Goal: Task Accomplishment & Management: Use online tool/utility

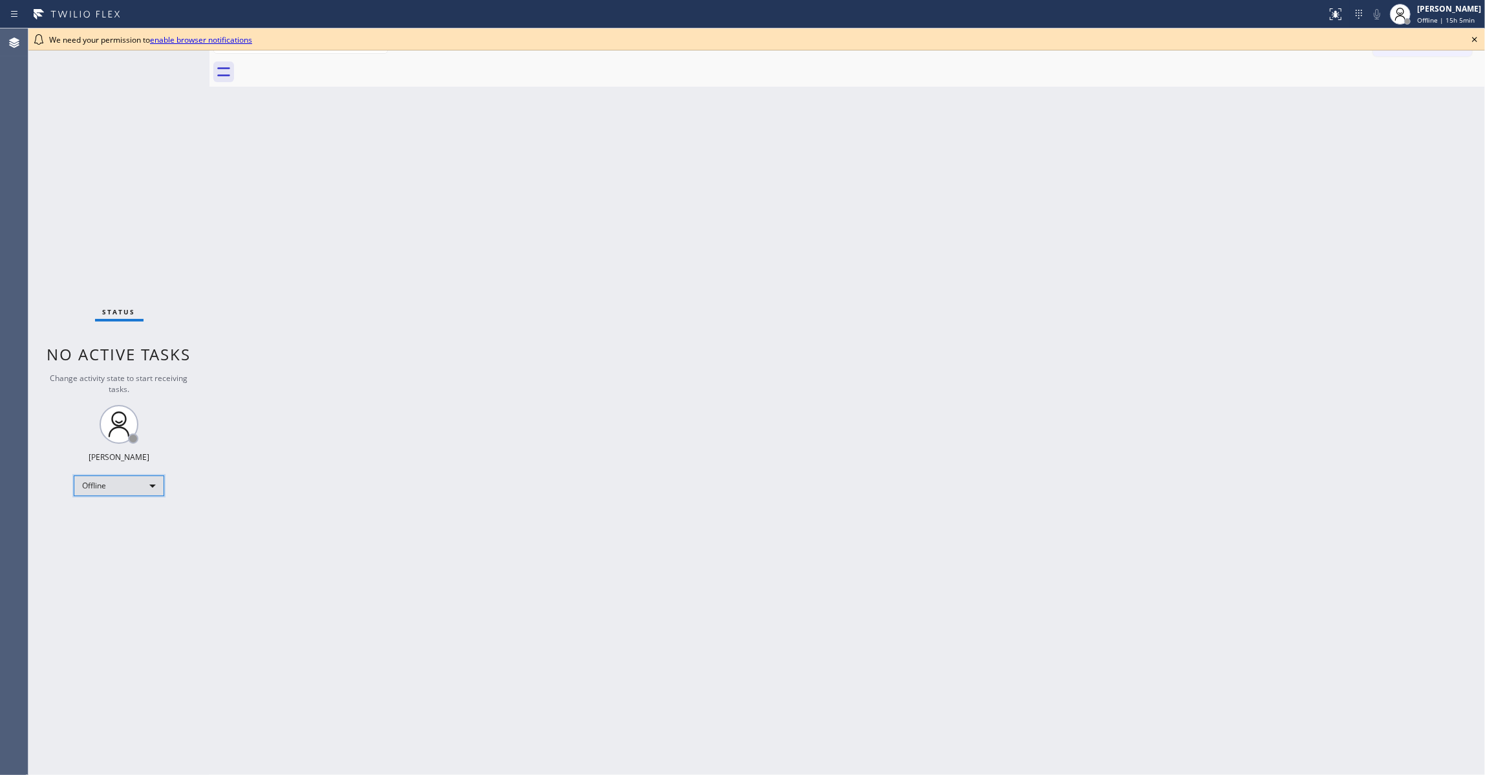
click at [113, 489] on div "Offline" at bounding box center [119, 485] width 91 height 21
click at [113, 538] on li "Unavailable" at bounding box center [117, 536] width 87 height 16
click at [1477, 41] on icon at bounding box center [1474, 39] width 5 height 5
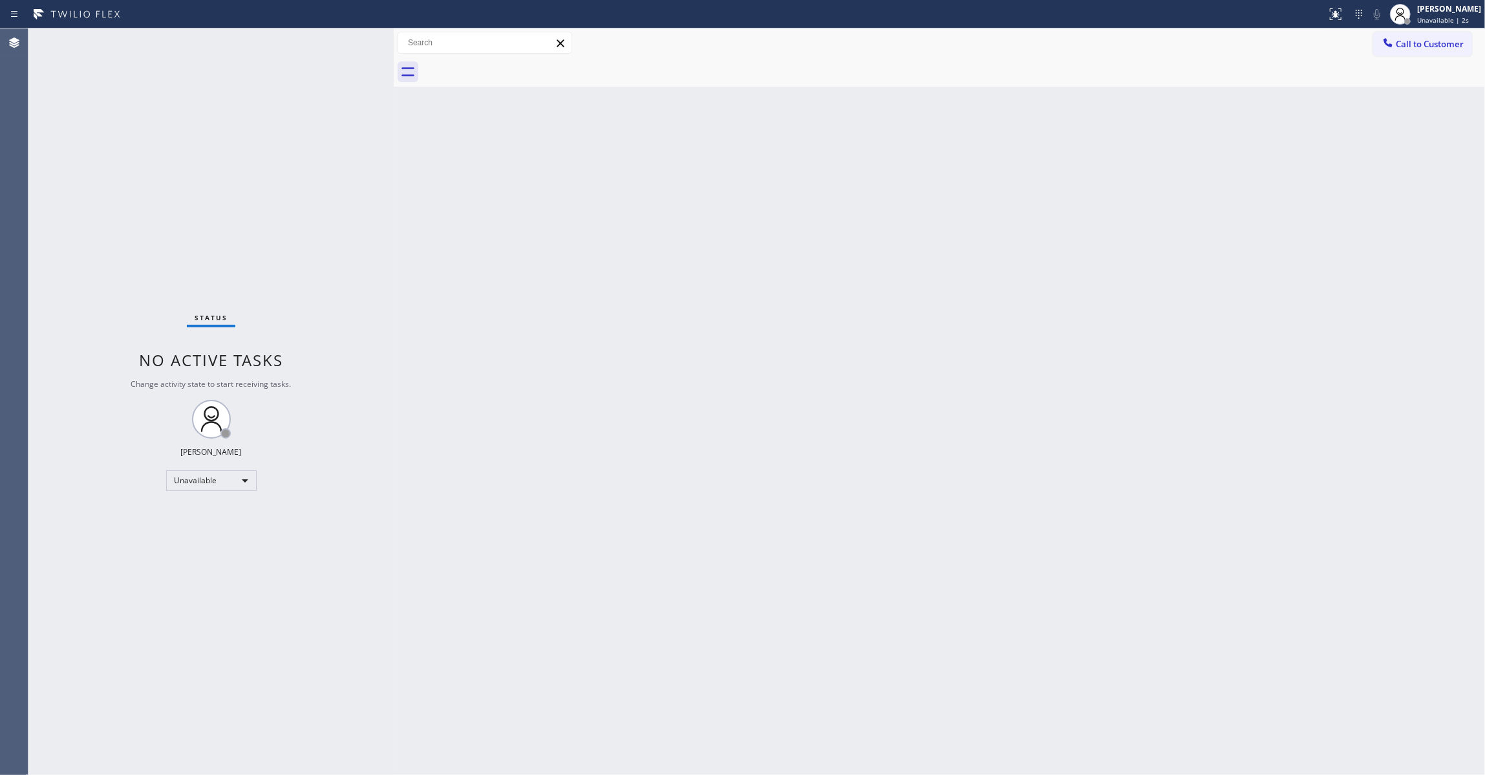
drag, startPoint x: 209, startPoint y: 78, endPoint x: 394, endPoint y: 107, distance: 186.5
click at [394, 107] on div at bounding box center [394, 401] width 0 height 746
click at [1416, 45] on span "Call to Customer" at bounding box center [1430, 44] width 68 height 12
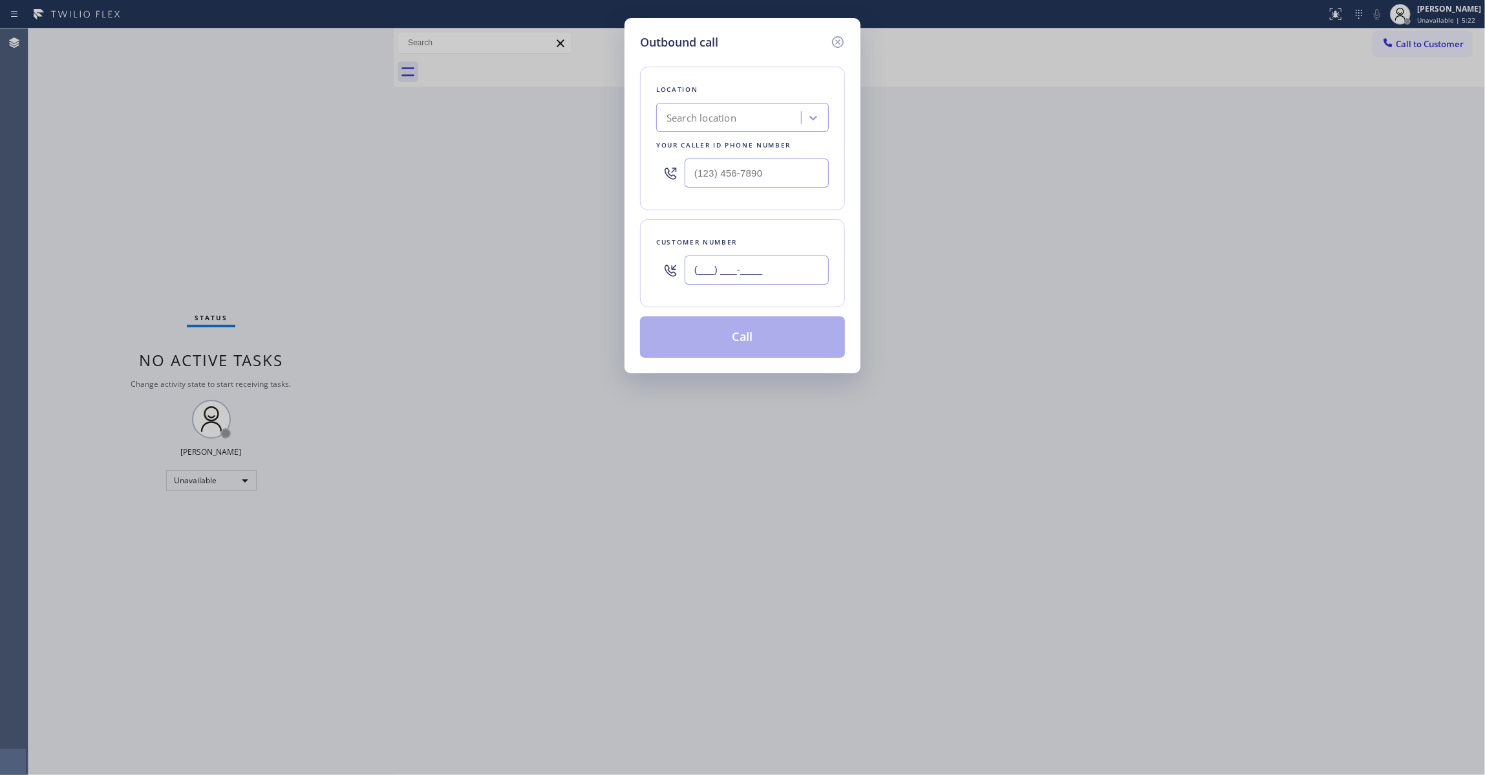
click at [780, 267] on input "(___) ___-____" at bounding box center [757, 269] width 144 height 29
paste input "617) 953-5181"
type input "(617) 953-5181"
click at [774, 174] on input "text" at bounding box center [757, 172] width 144 height 29
paste input "646) 650-2901"
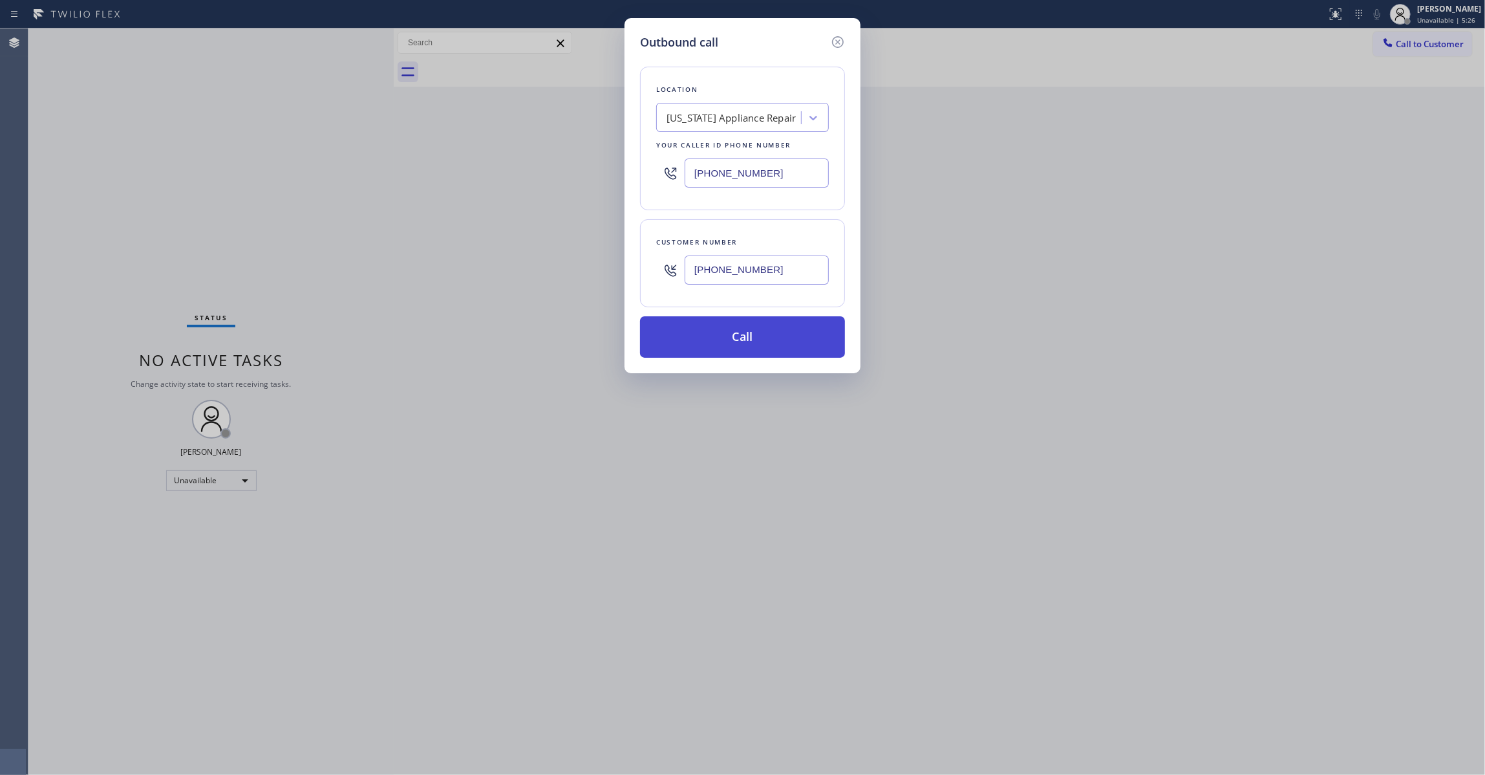
type input "(646) 650-2901"
click at [722, 344] on button "Call" at bounding box center [742, 336] width 205 height 41
drag, startPoint x: 768, startPoint y: 277, endPoint x: 683, endPoint y: 274, distance: 85.4
click at [683, 274] on div "Back to Dashboard Change Sender ID Customers Technicians Select a contact Outbo…" at bounding box center [939, 401] width 1091 height 746
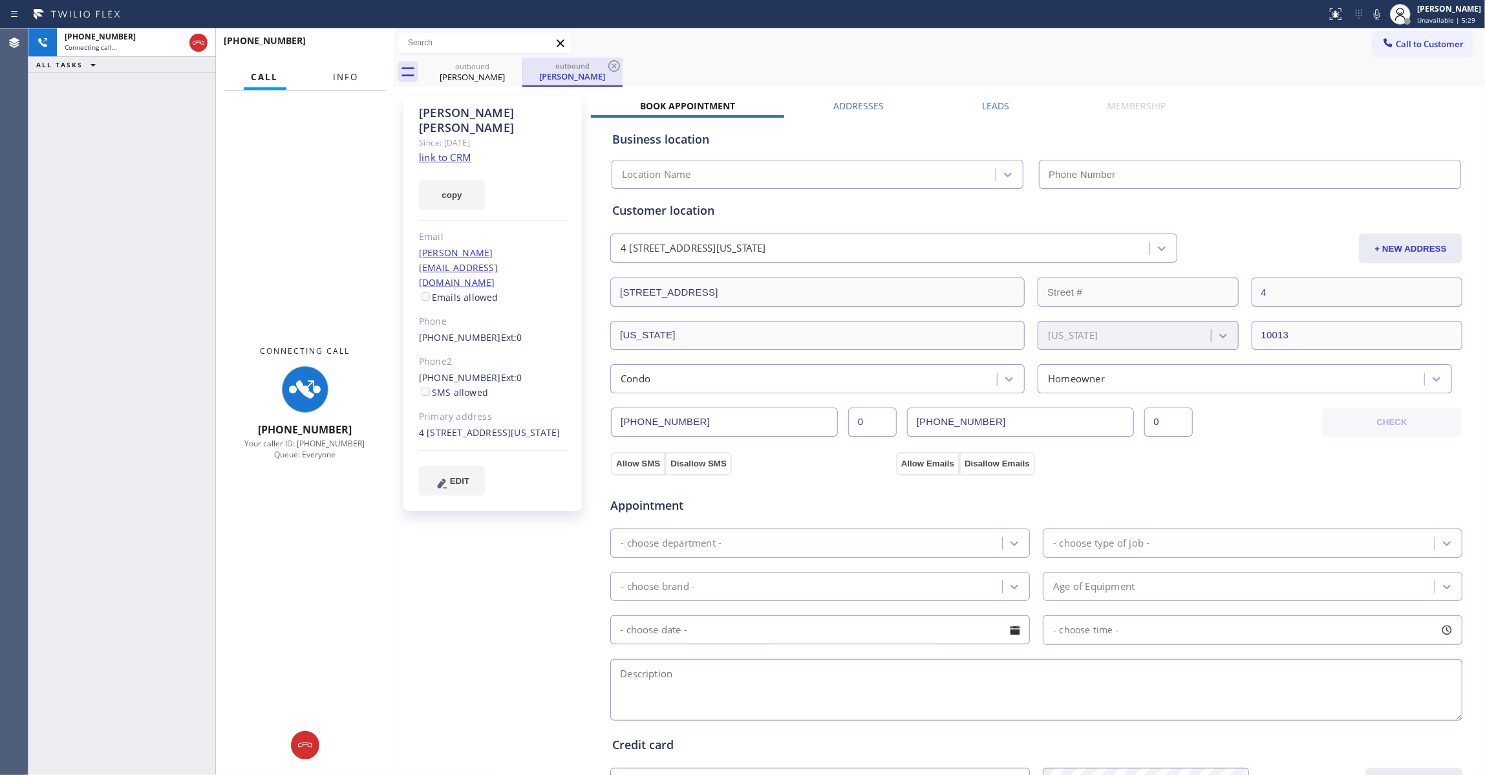
drag, startPoint x: 339, startPoint y: 83, endPoint x: 585, endPoint y: 75, distance: 245.8
click at [339, 83] on button "Info" at bounding box center [346, 77] width 41 height 25
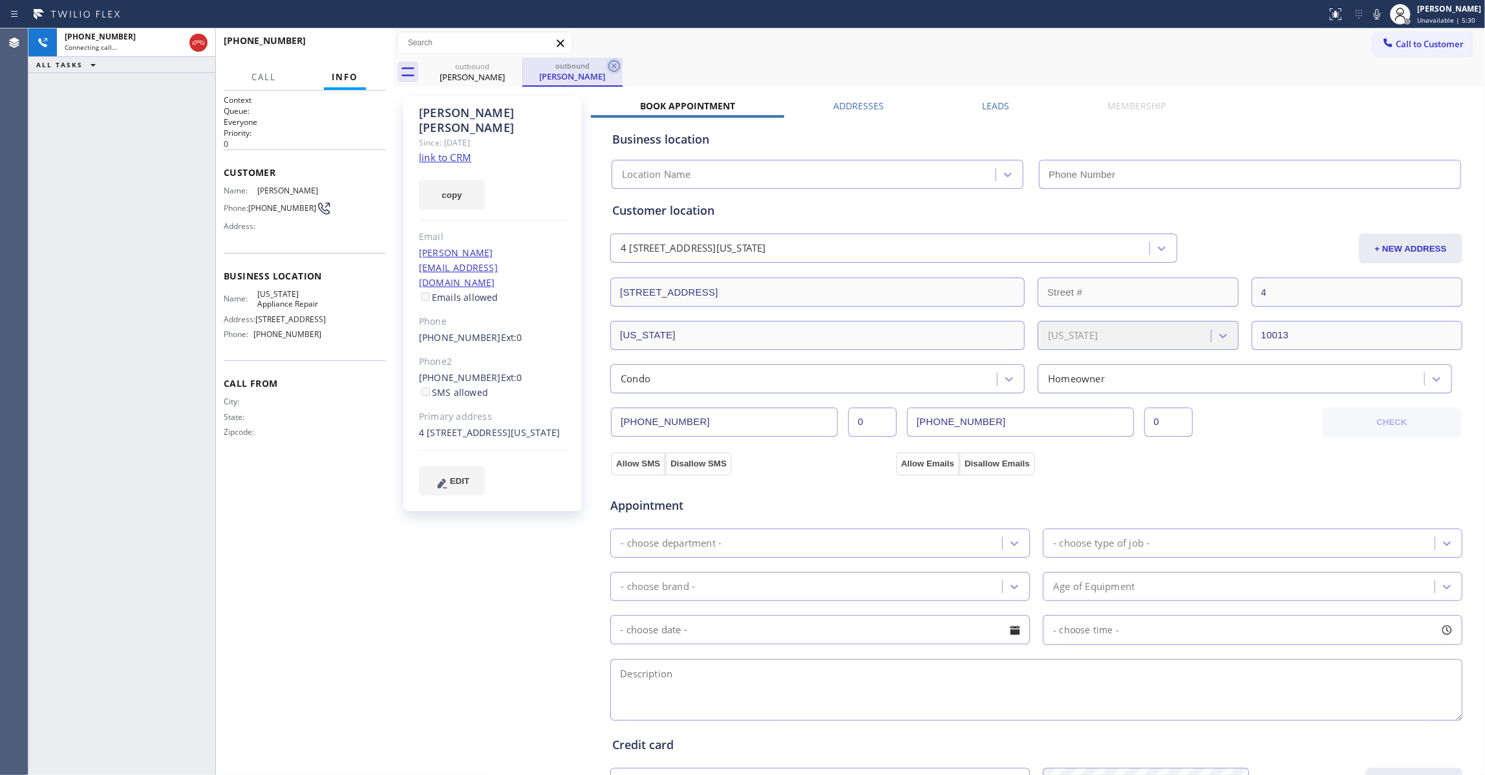
click at [617, 63] on icon at bounding box center [615, 66] width 16 height 16
type input "(646) 650-2901"
click at [453, 151] on link "link to CRM" at bounding box center [445, 157] width 52 height 13
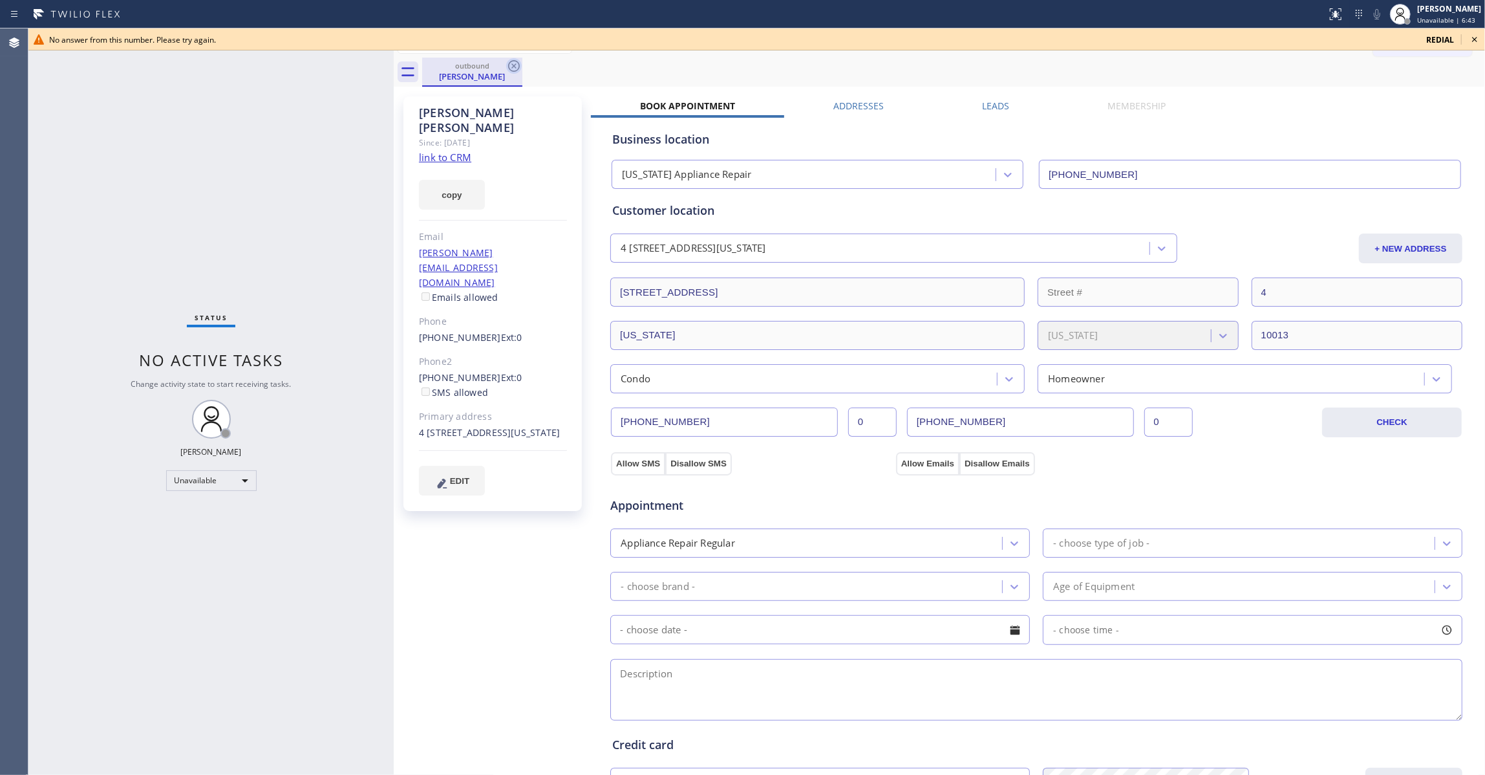
click at [510, 63] on icon at bounding box center [514, 66] width 12 height 12
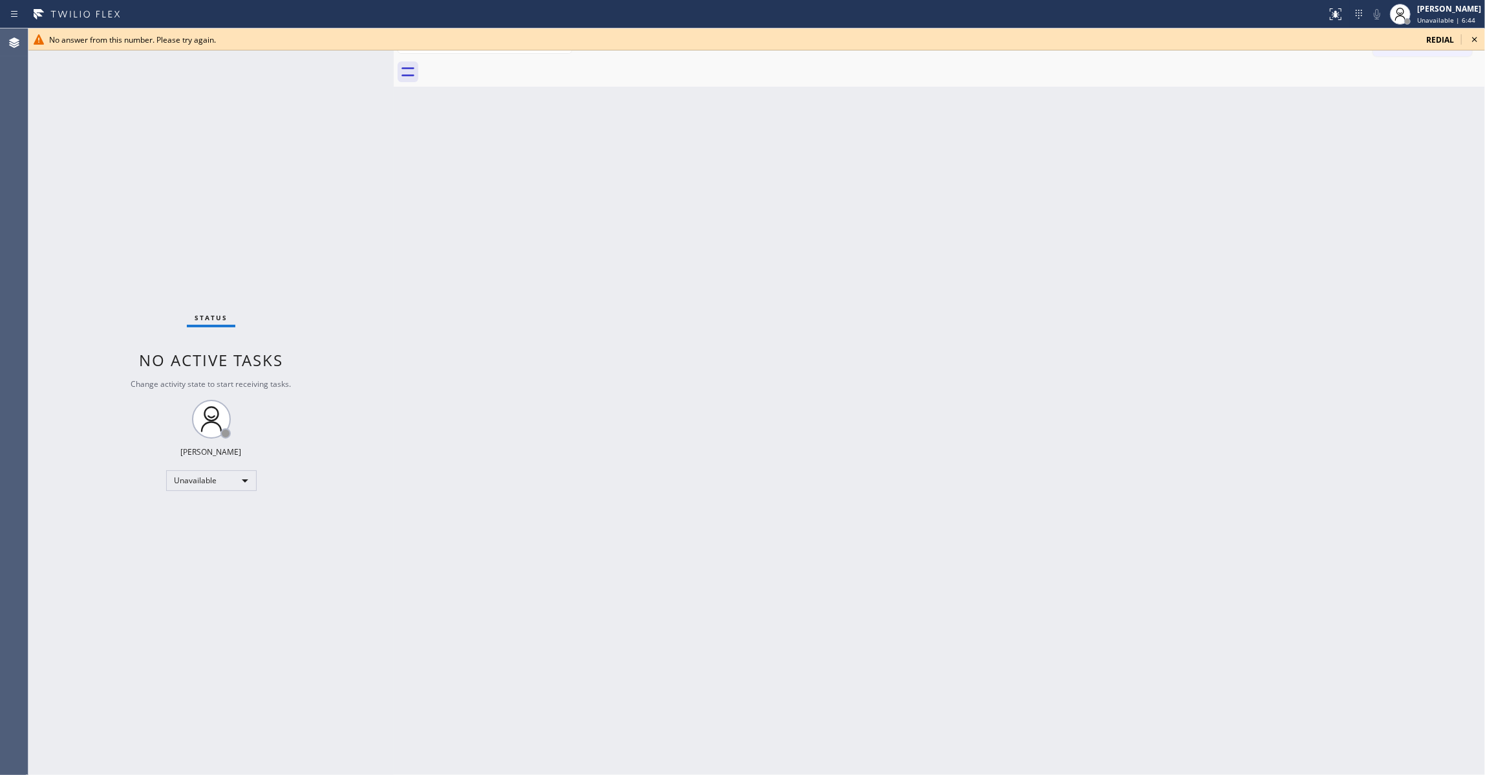
click at [1474, 38] on icon at bounding box center [1475, 40] width 16 height 16
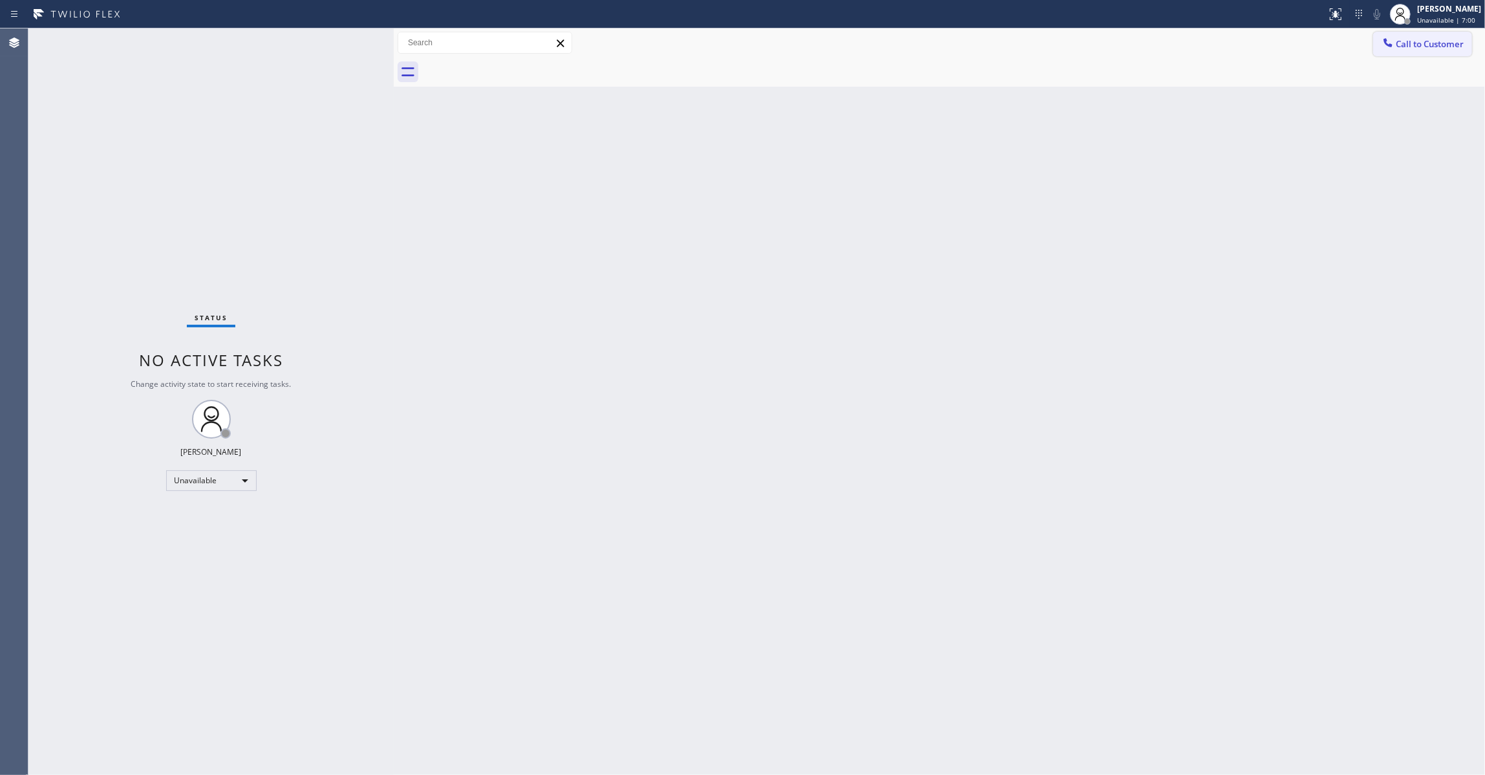
click at [1433, 48] on span "Call to Customer" at bounding box center [1430, 44] width 68 height 12
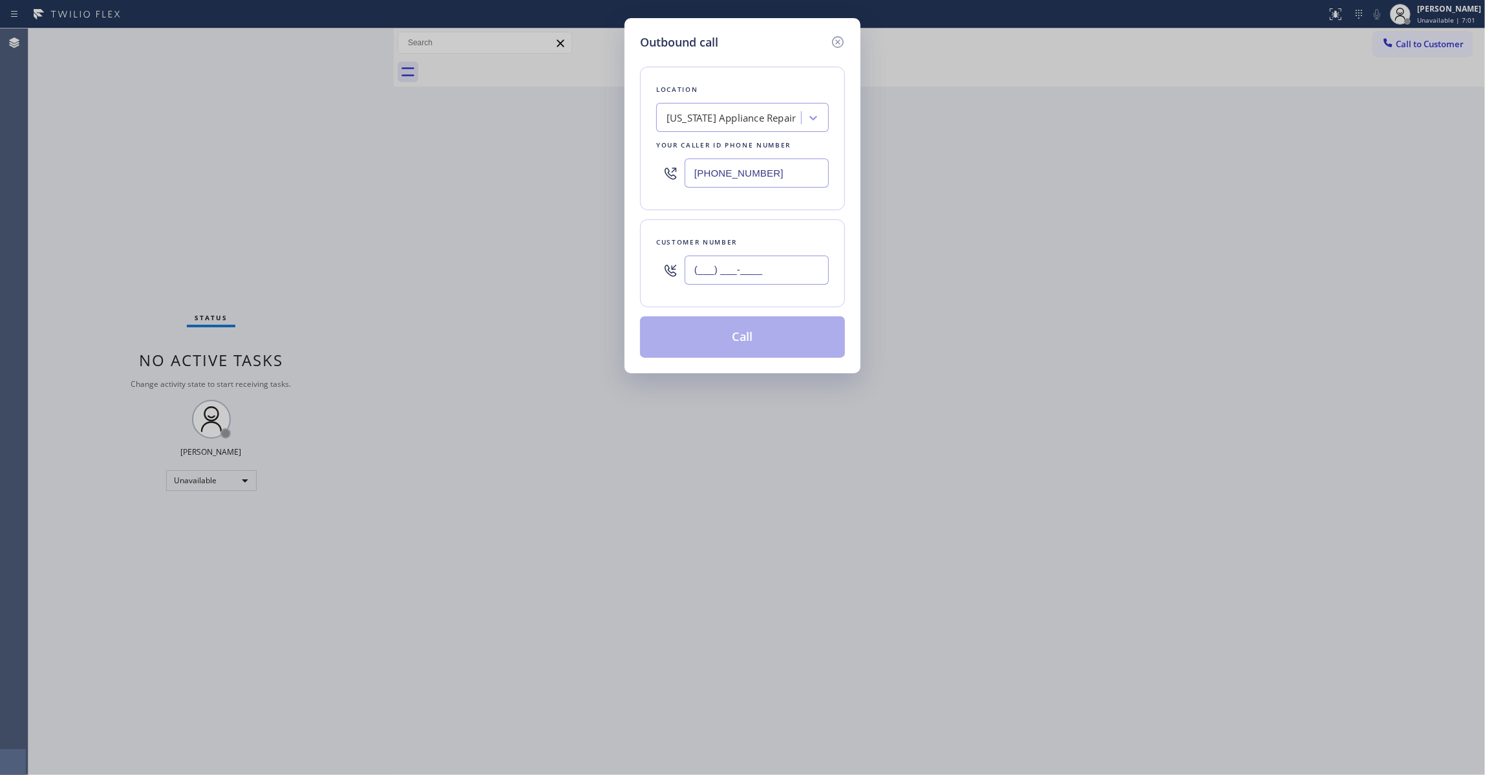
click at [772, 279] on input "(___) ___-____" at bounding box center [757, 269] width 144 height 29
paste input "416) 357-1417"
type input "(416) 357-1417"
click at [743, 345] on button "Call" at bounding box center [742, 336] width 205 height 41
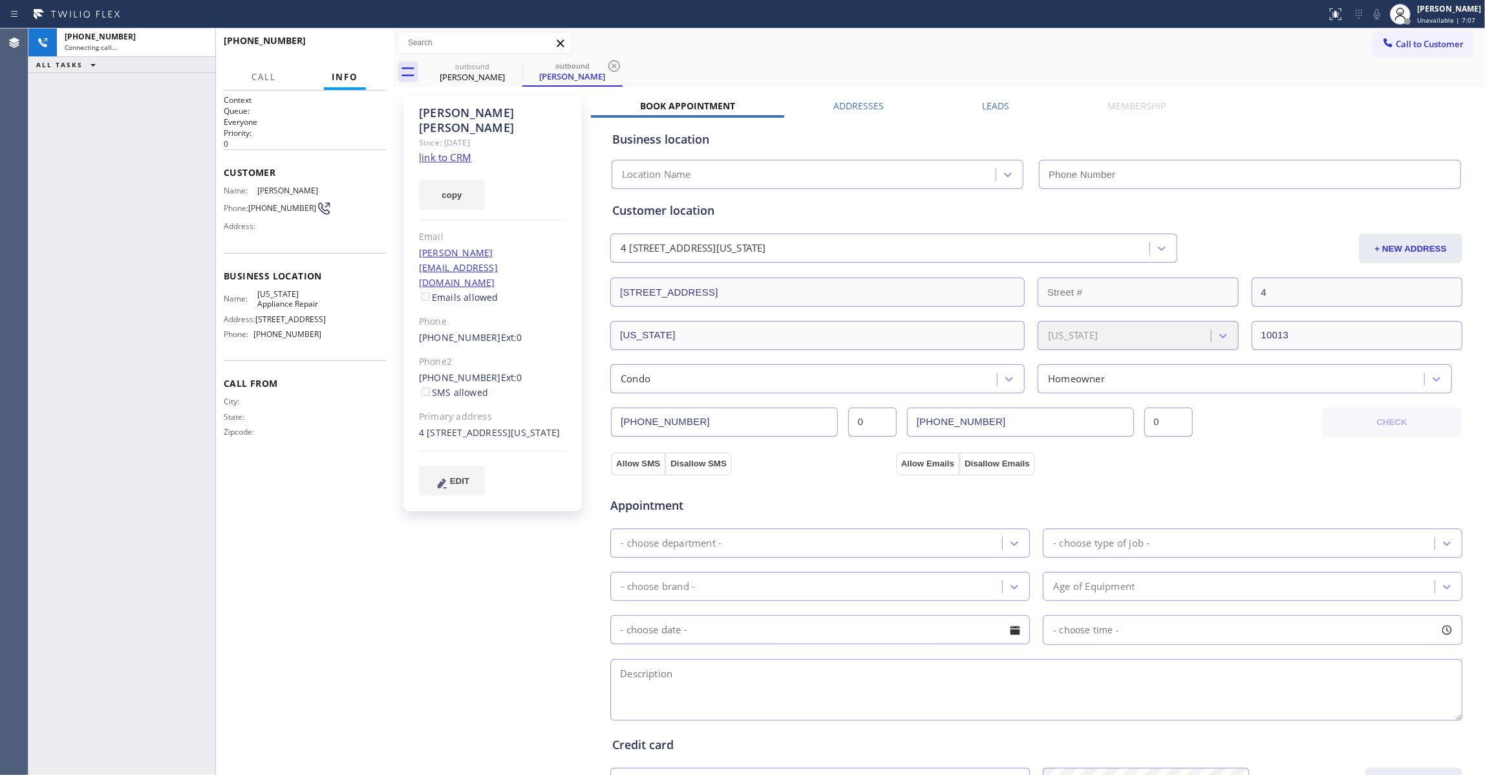
type input "(646) 650-2901"
click at [34, 252] on div "+14163571417 Connecting call… ALL TASKS ALL TASKS ACTIVE TASKS TASKS IN WRAP UP" at bounding box center [121, 401] width 187 height 746
click at [616, 65] on icon at bounding box center [615, 66] width 16 height 16
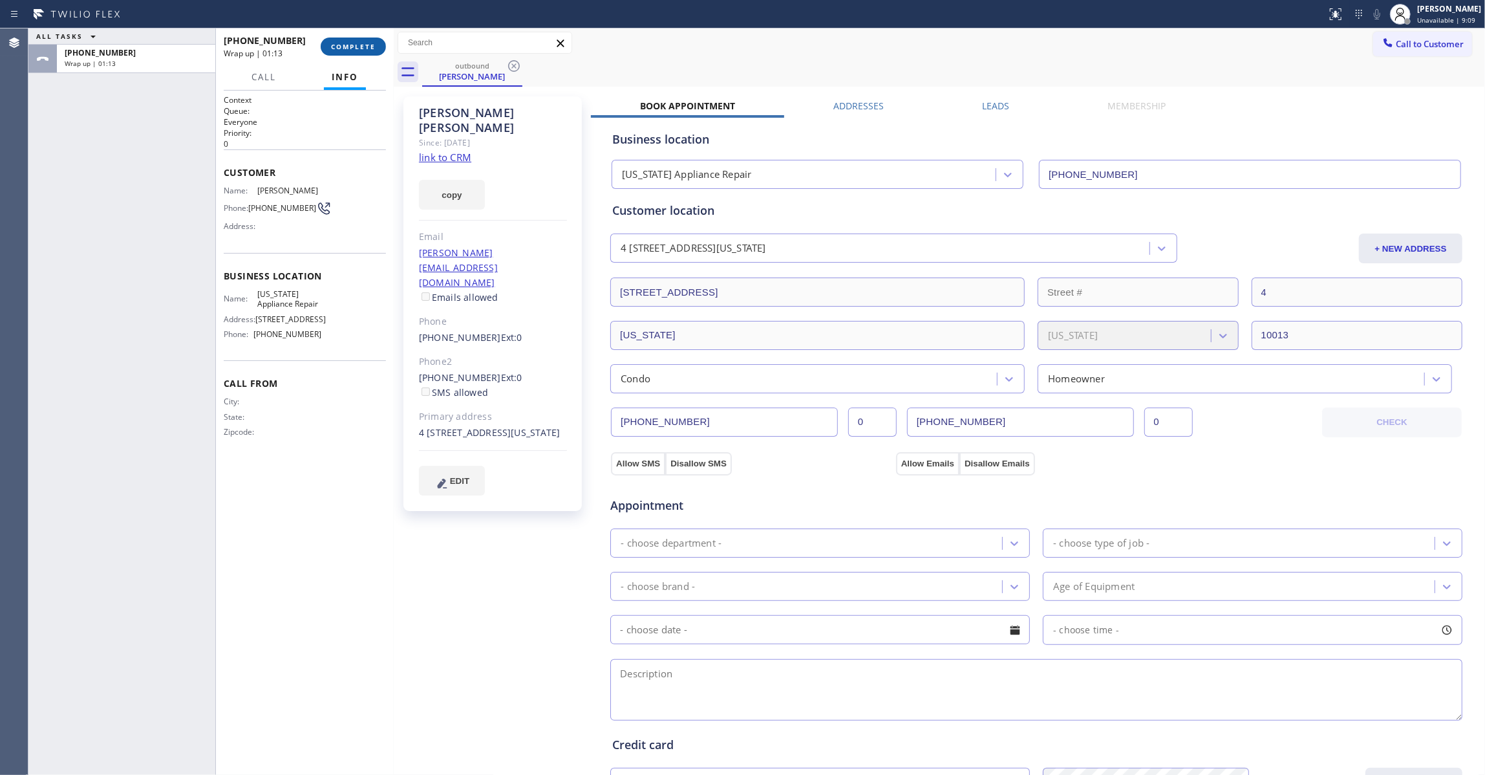
click at [348, 47] on span "COMPLETE" at bounding box center [353, 46] width 45 height 9
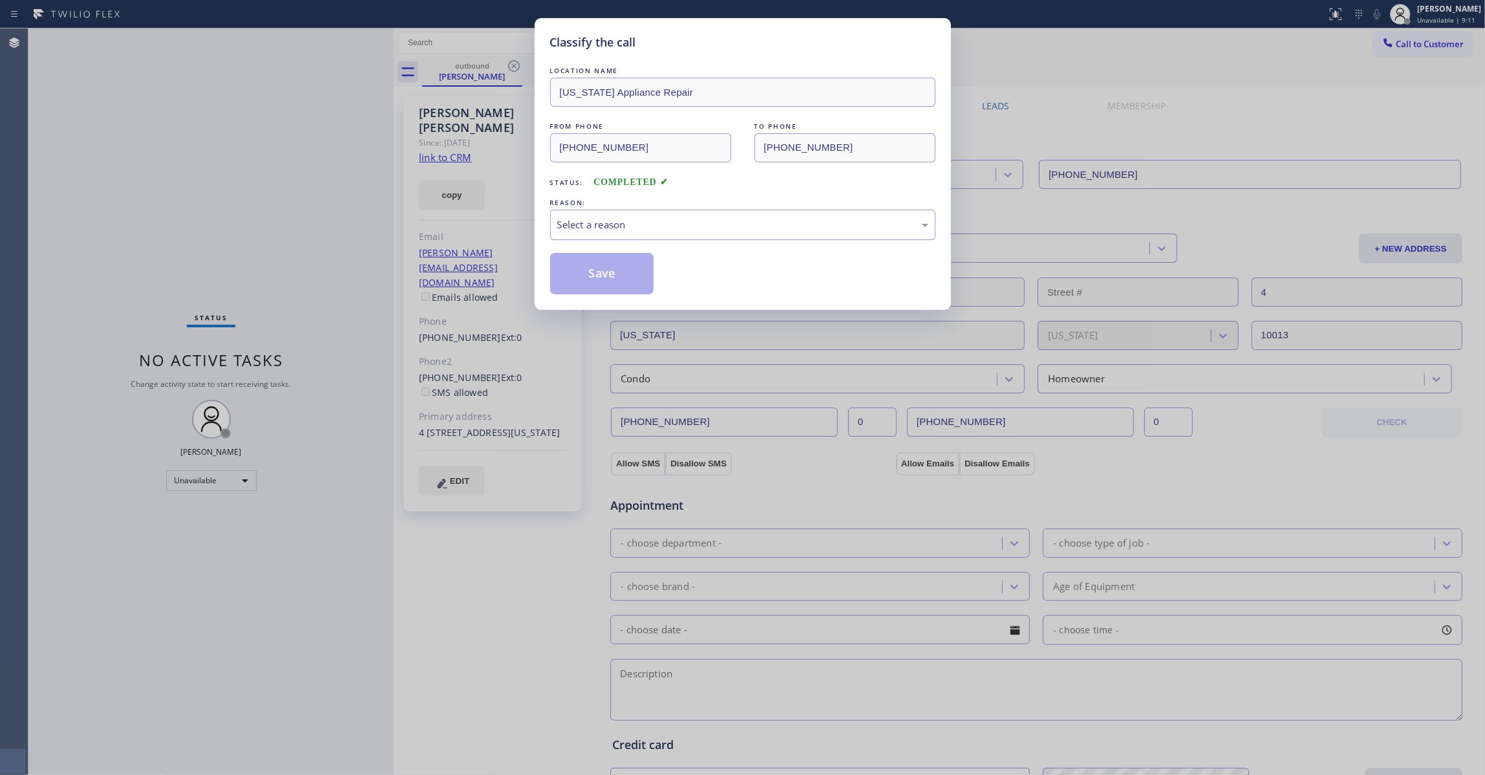
click at [648, 230] on div "Select a reason" at bounding box center [742, 224] width 371 height 15
click at [592, 277] on button "Save" at bounding box center [602, 273] width 104 height 41
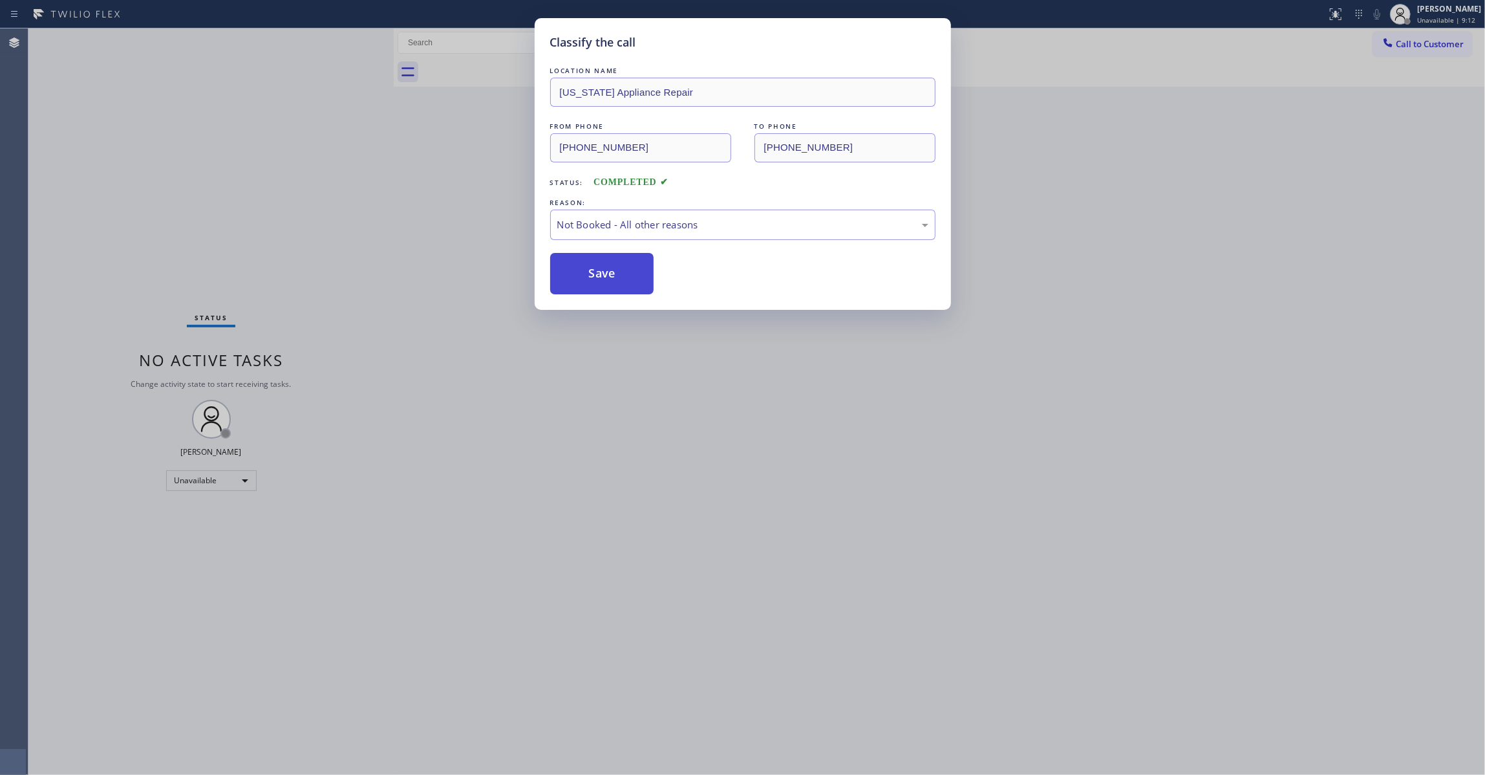
drag, startPoint x: 592, startPoint y: 275, endPoint x: 627, endPoint y: 275, distance: 34.3
click at [595, 275] on button "Save" at bounding box center [602, 273] width 104 height 41
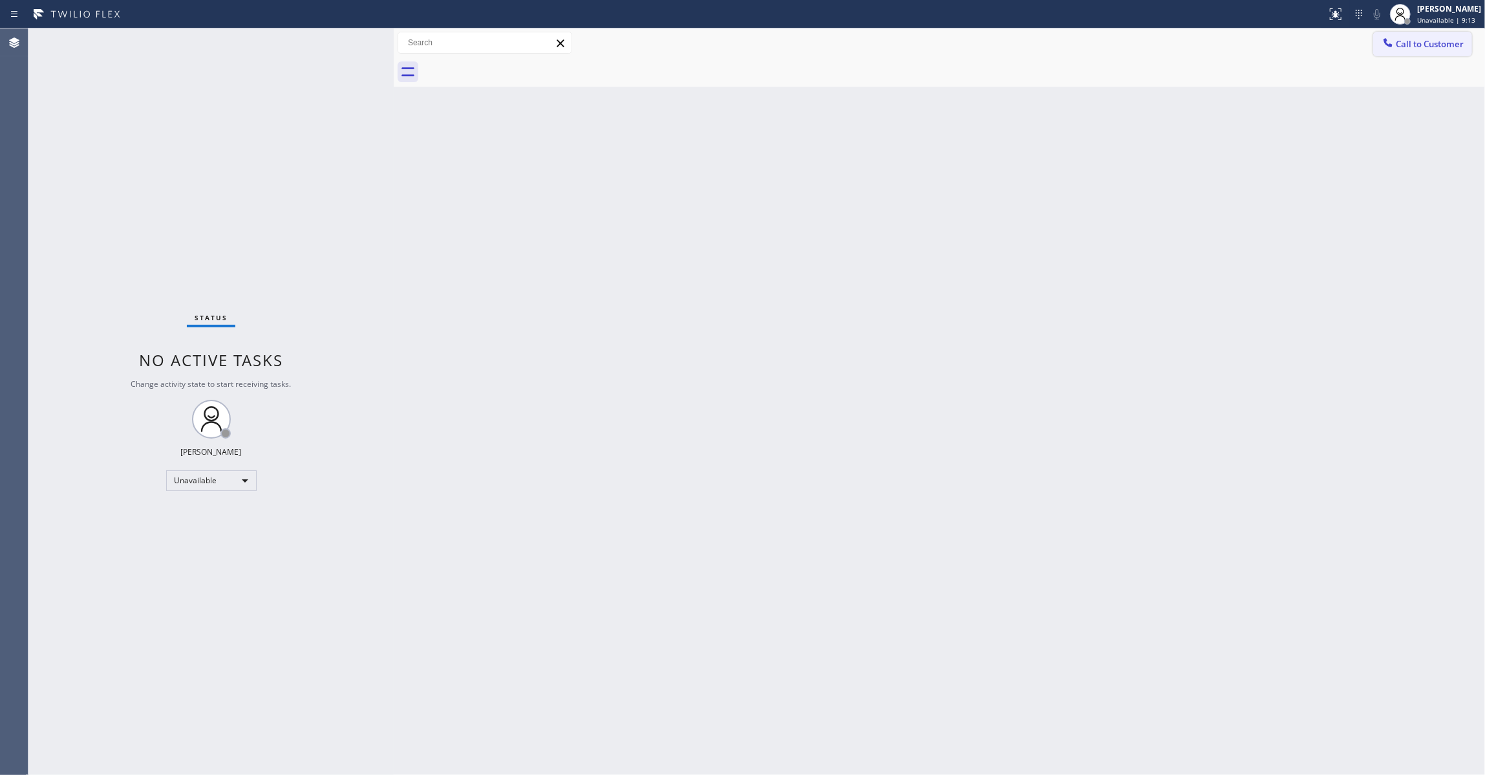
drag, startPoint x: 1442, startPoint y: 44, endPoint x: 1197, endPoint y: 120, distance: 255.9
click at [1441, 44] on span "Call to Customer" at bounding box center [1430, 44] width 68 height 12
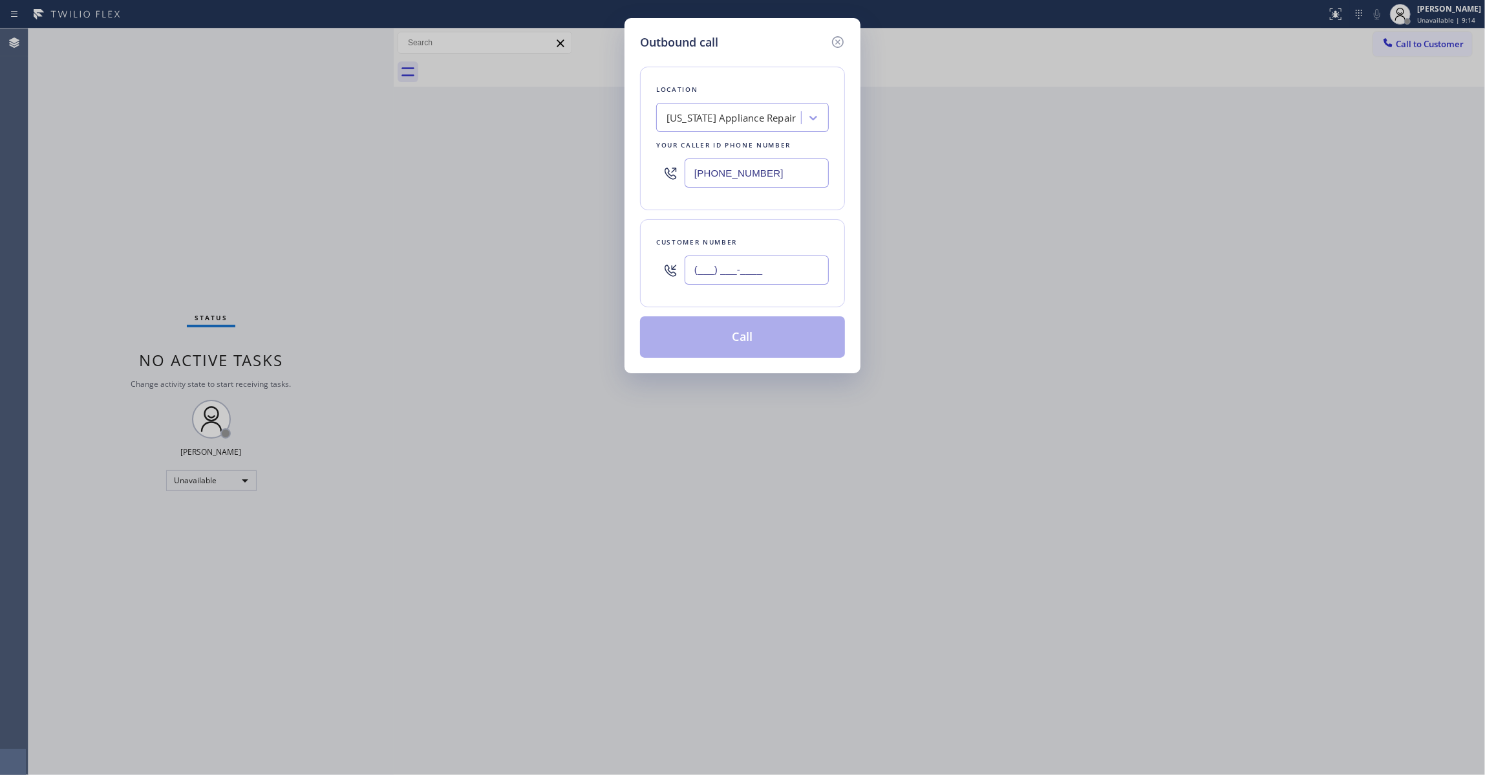
click at [730, 275] on input "(___) ___-____" at bounding box center [757, 269] width 144 height 29
paste input "504) 952-4975"
type input "(504) 952-4975"
drag, startPoint x: 760, startPoint y: 172, endPoint x: 317, endPoint y: 156, distance: 443.9
click at [317, 156] on div "Outbound call Location New York Appliance Repair Your caller id phone number (6…" at bounding box center [742, 387] width 1485 height 775
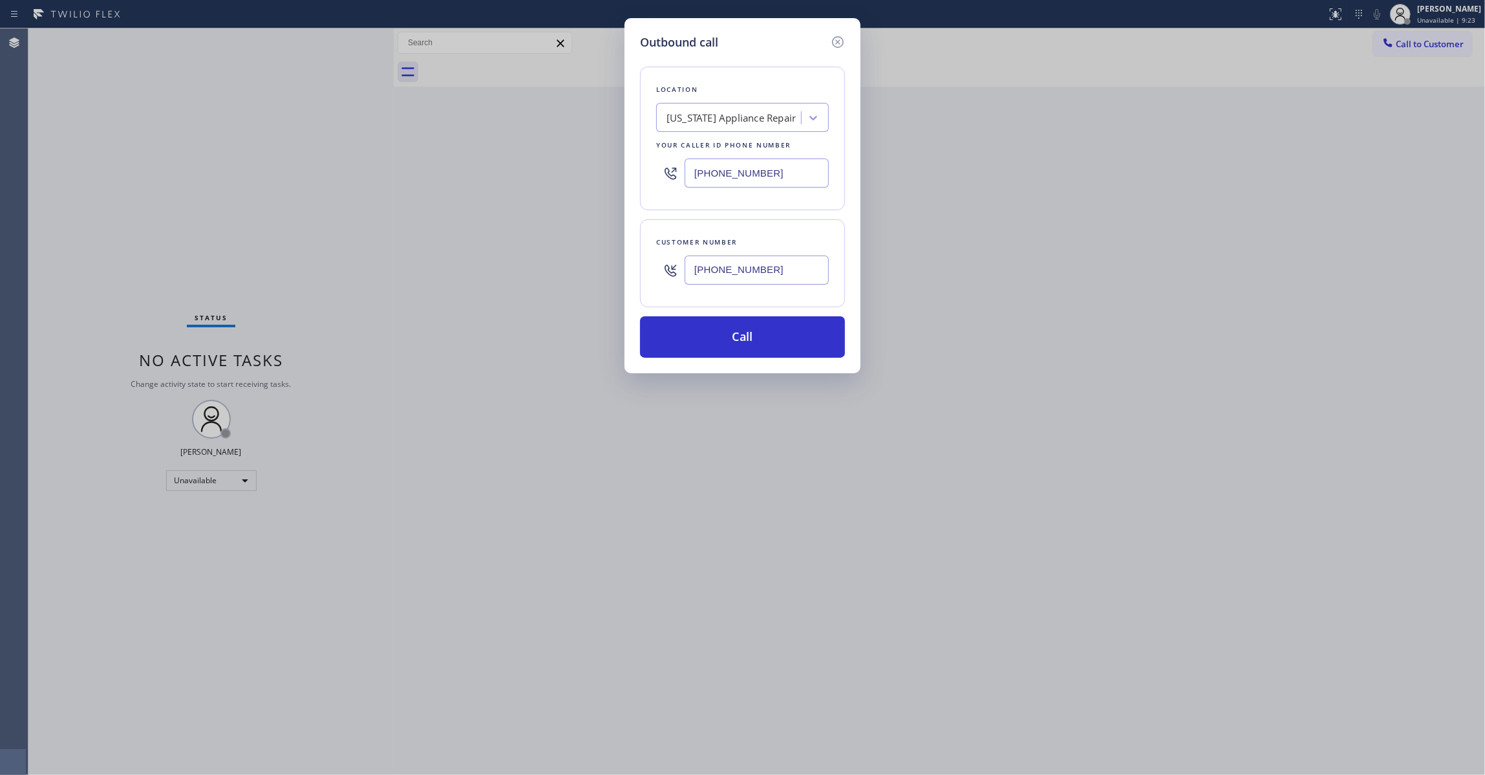
paste input "855) 731-4952"
type input "(855) 731-4952"
drag, startPoint x: 787, startPoint y: 275, endPoint x: 552, endPoint y: 253, distance: 236.3
click at [552, 253] on div "Outbound call Location 5 Star Appliance Repair Your caller id phone number (855…" at bounding box center [742, 387] width 1485 height 775
click at [724, 345] on button "Call" at bounding box center [742, 336] width 205 height 41
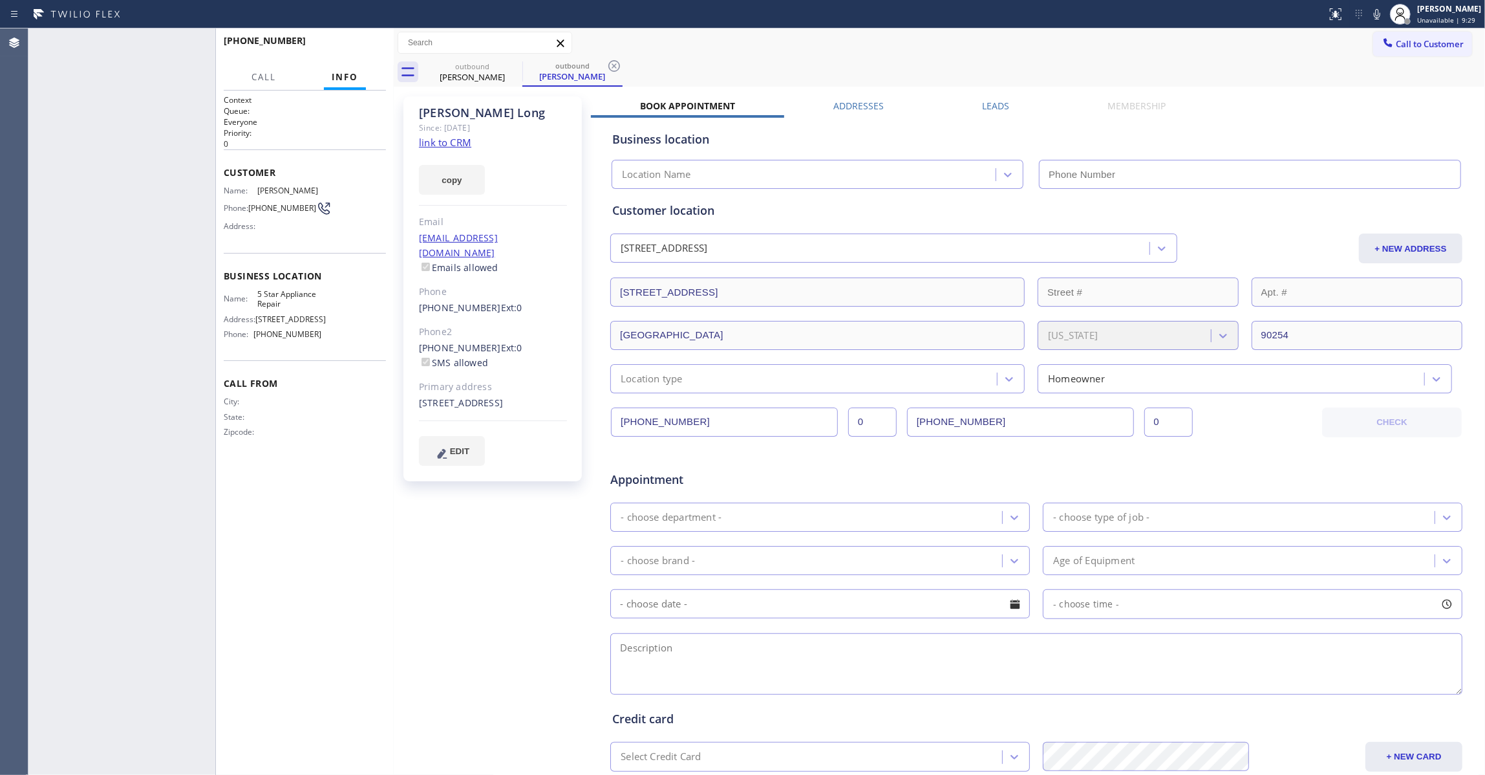
type input "(855) 731-4952"
click at [616, 66] on icon at bounding box center [615, 66] width 16 height 16
click at [44, 140] on div "+15049524975 Connecting call… ALL TASKS ALL TASKS ACTIVE TASKS TASKS IN WRAP UP" at bounding box center [121, 401] width 187 height 746
click at [345, 45] on span "HANG UP" at bounding box center [355, 46] width 39 height 9
click at [350, 39] on button "HANG UP" at bounding box center [356, 47] width 60 height 18
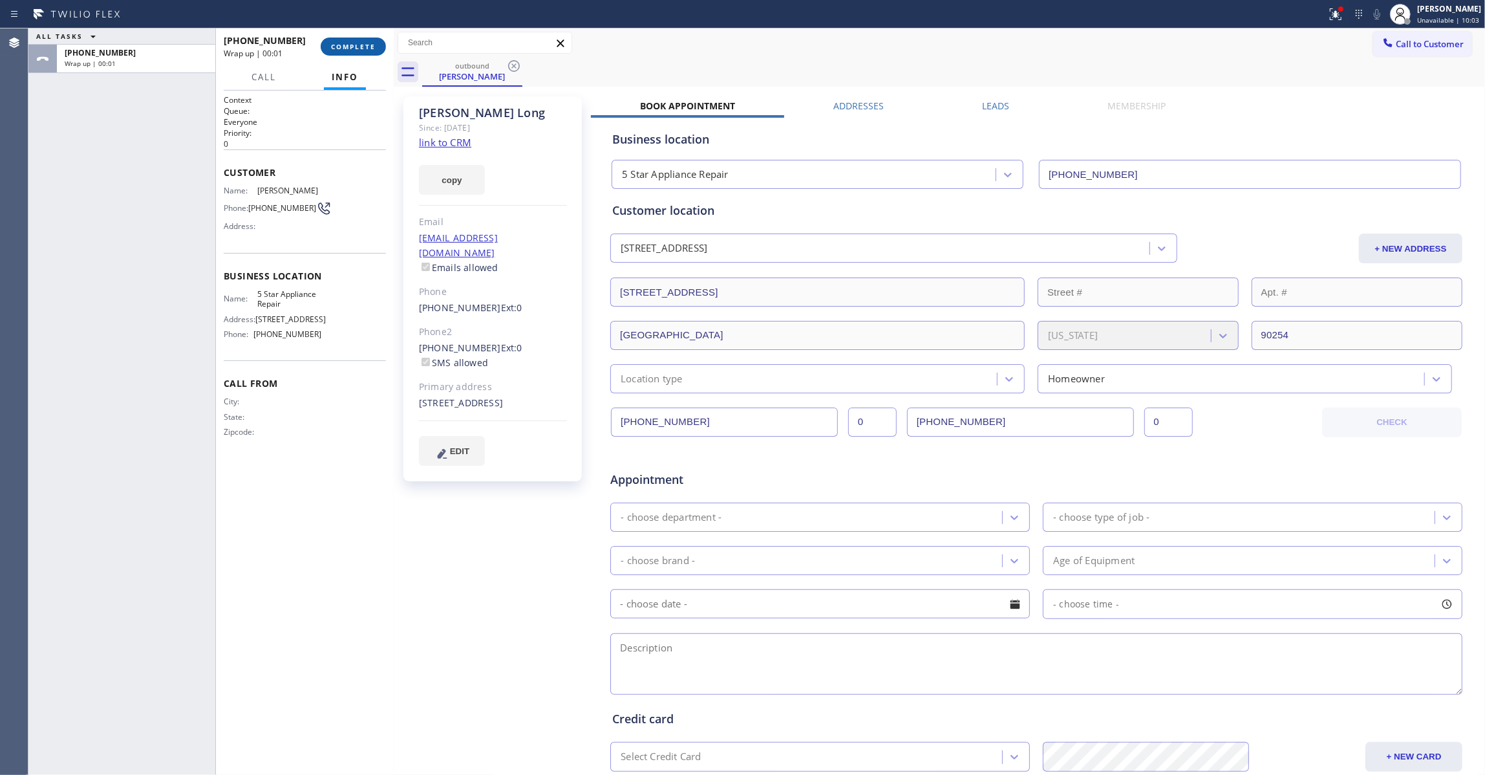
click at [357, 39] on button "COMPLETE" at bounding box center [353, 47] width 65 height 18
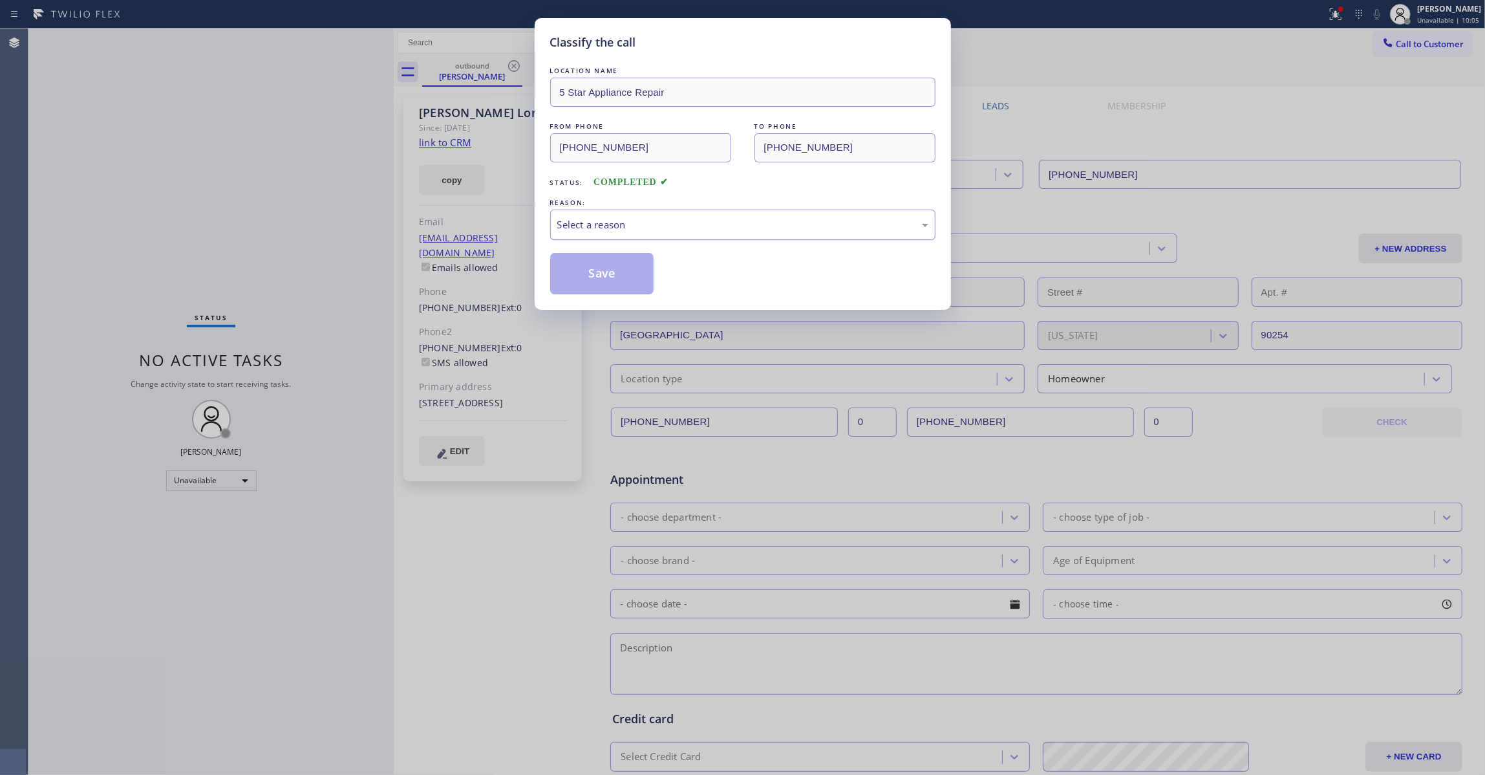
click at [666, 226] on div "Select a reason" at bounding box center [742, 224] width 371 height 15
click at [643, 275] on button "Save" at bounding box center [602, 273] width 104 height 41
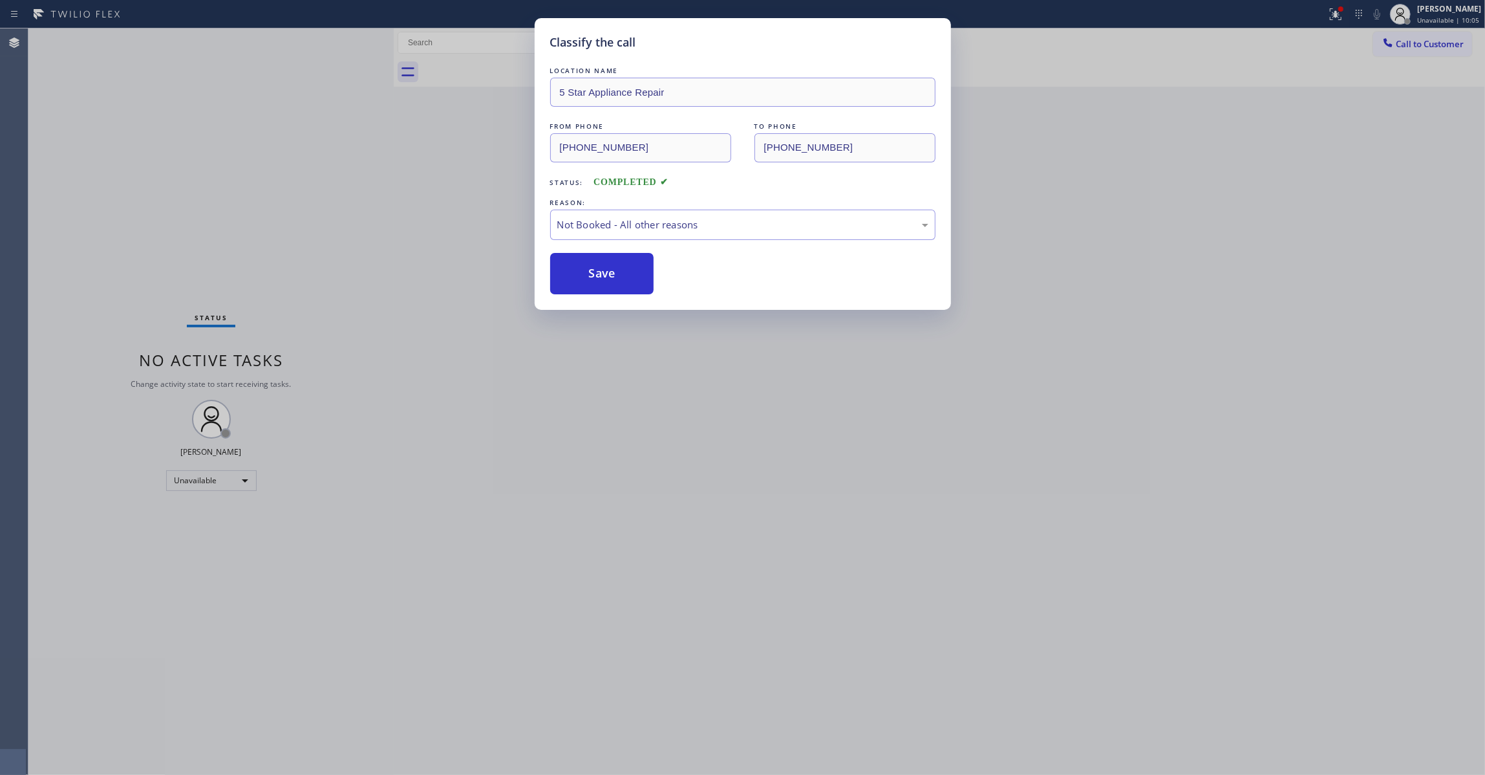
drag, startPoint x: 643, startPoint y: 275, endPoint x: 658, endPoint y: 27, distance: 248.7
click at [642, 273] on button "Save" at bounding box center [602, 273] width 104 height 41
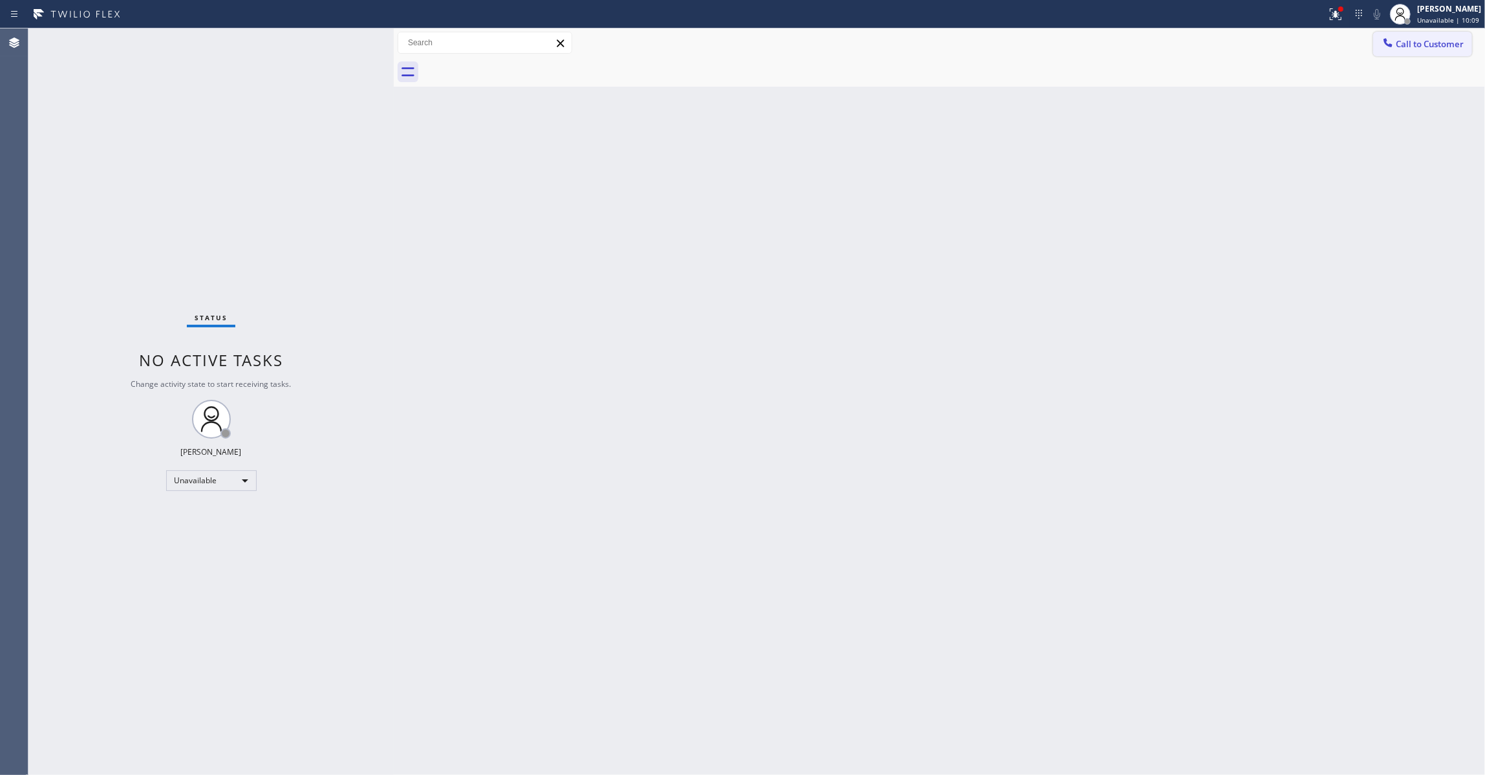
click at [1413, 50] on button "Call to Customer" at bounding box center [1422, 44] width 99 height 25
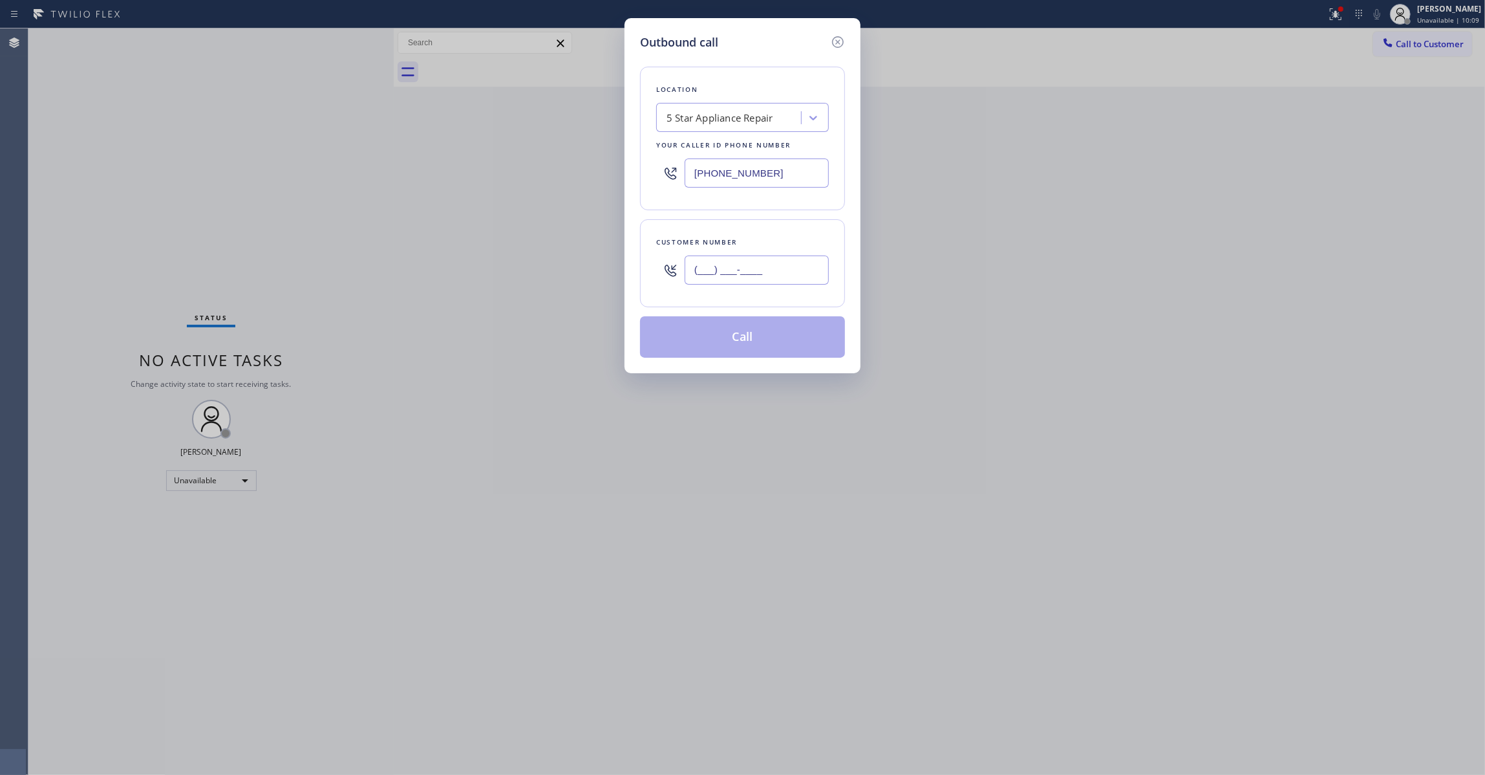
click at [804, 275] on input "(___) ___-____" at bounding box center [757, 269] width 144 height 29
paste input "970) 214-6228"
type input "(970) 214-6228"
click at [766, 342] on button "Call" at bounding box center [742, 336] width 205 height 41
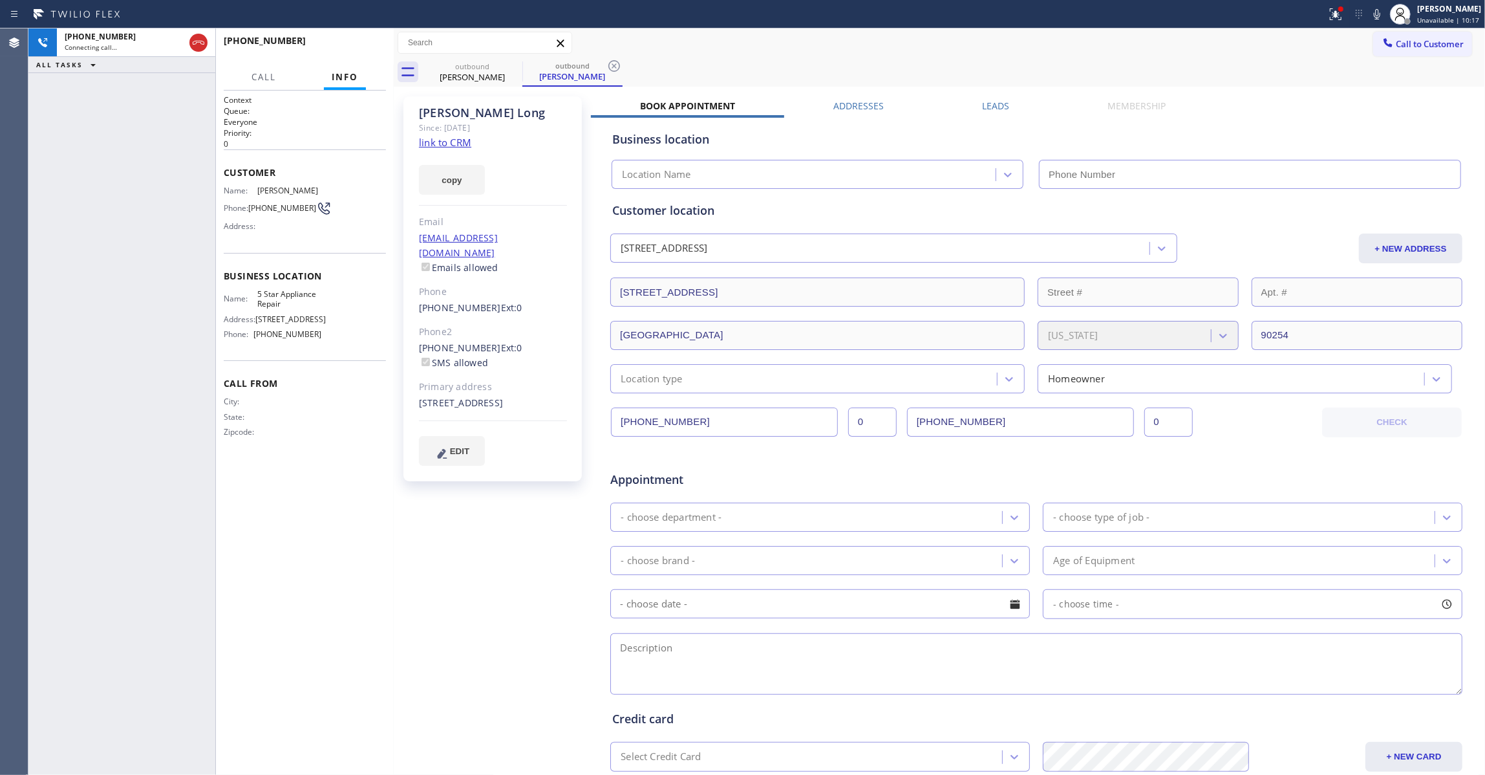
type input "(855) 731-4952"
click at [612, 70] on icon at bounding box center [614, 66] width 12 height 12
click at [361, 43] on span "HANG UP" at bounding box center [355, 46] width 39 height 9
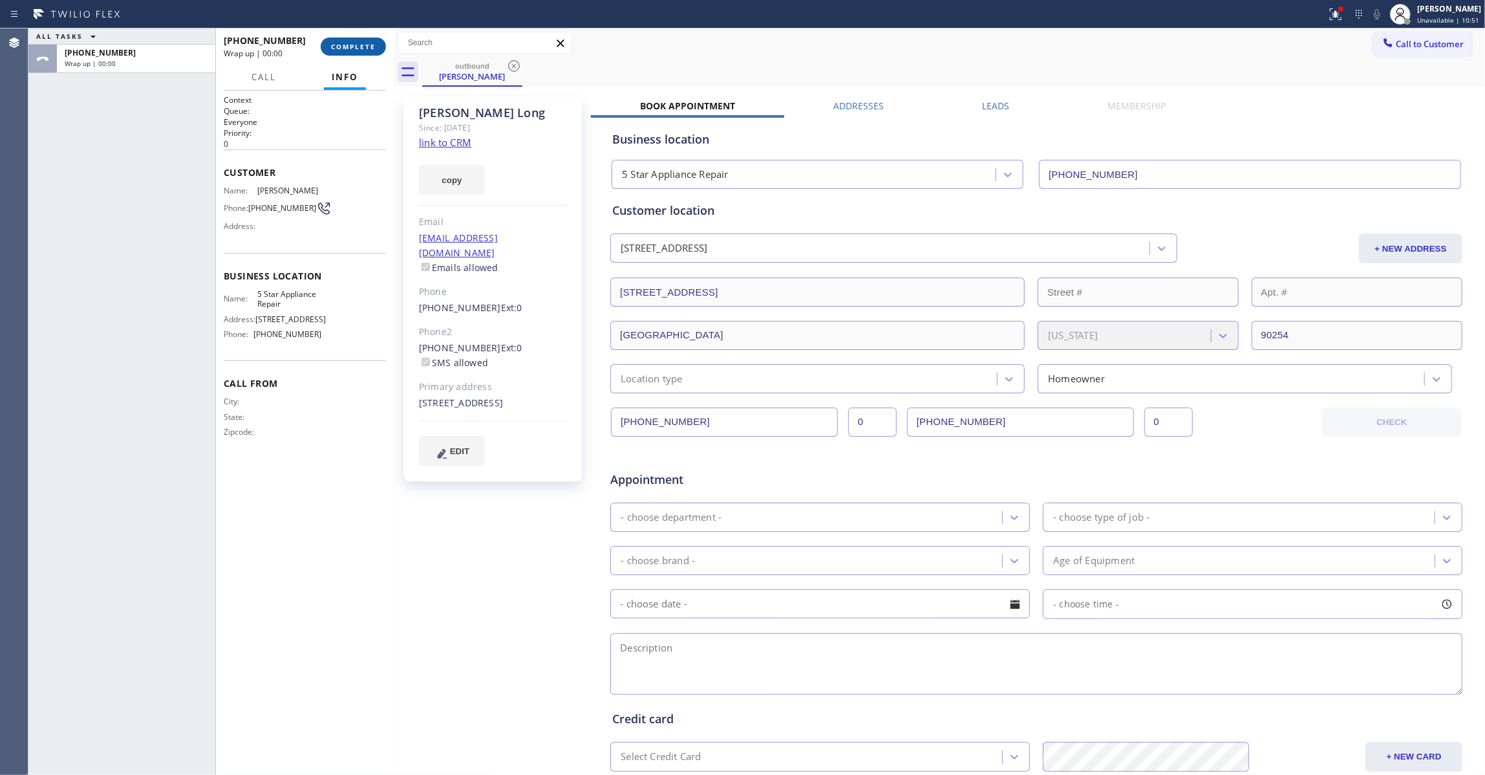
click at [365, 47] on span "COMPLETE" at bounding box center [353, 46] width 45 height 9
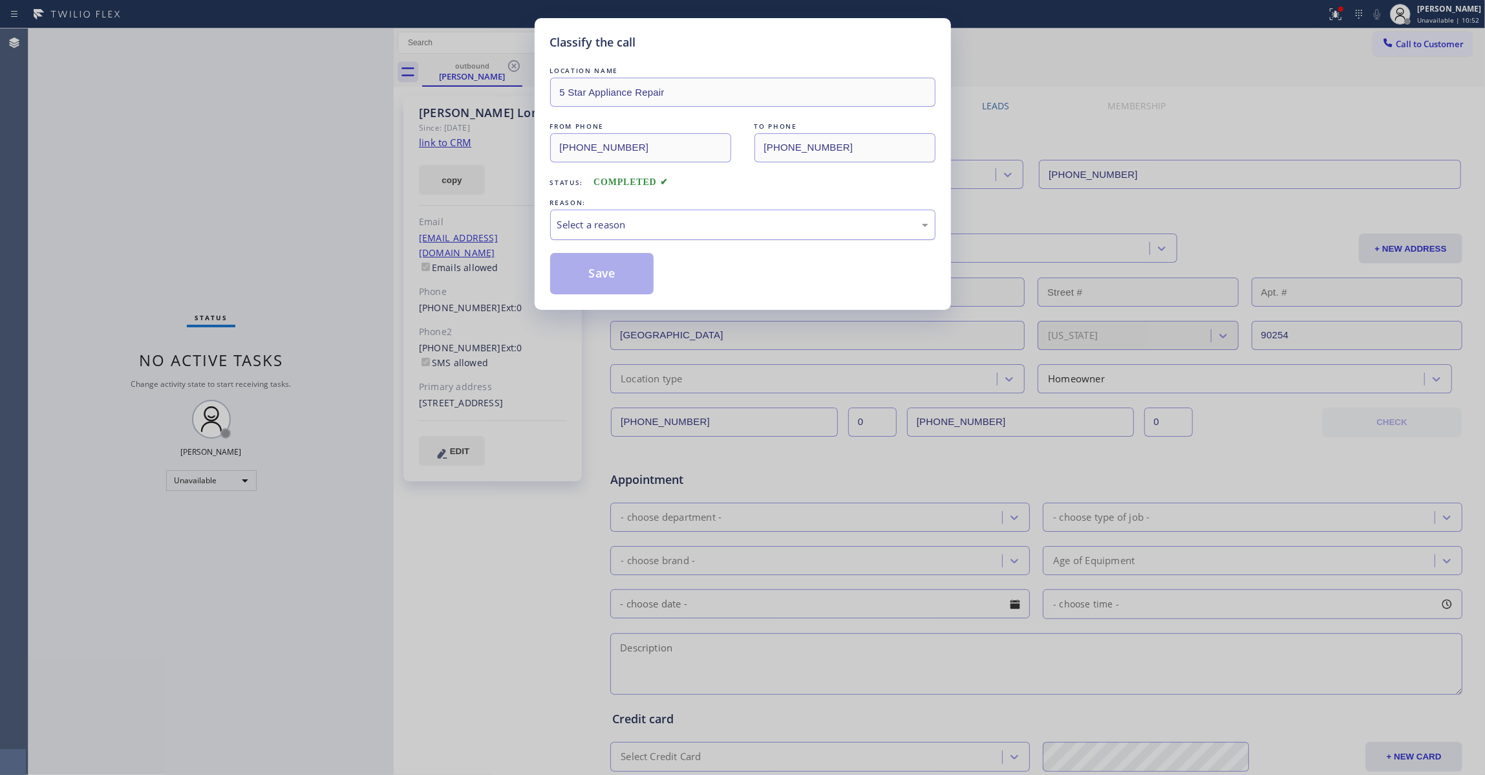
click at [577, 221] on div "Select a reason" at bounding box center [742, 224] width 371 height 15
click at [607, 272] on button "Save" at bounding box center [602, 273] width 104 height 41
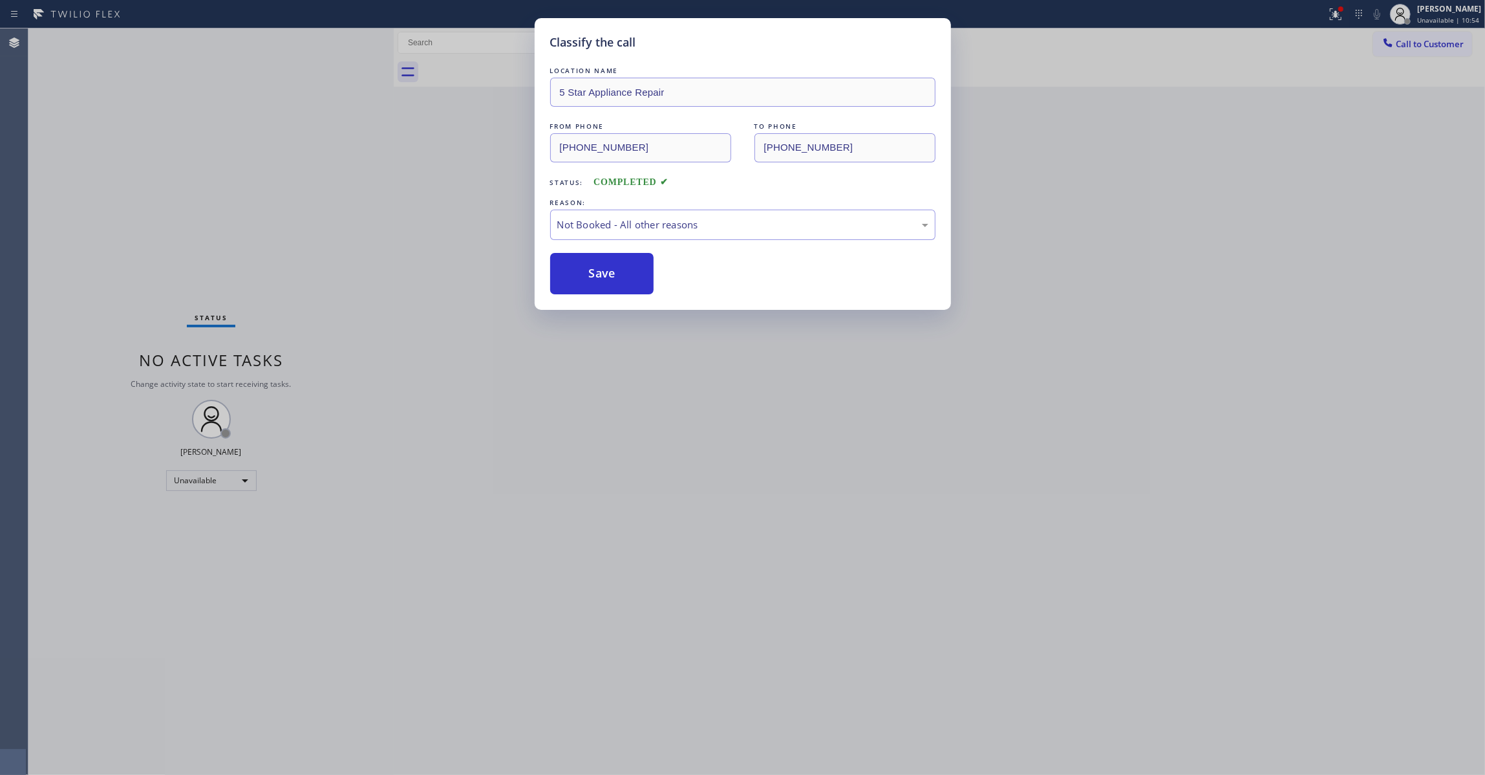
click at [607, 272] on button "Save" at bounding box center [602, 273] width 104 height 41
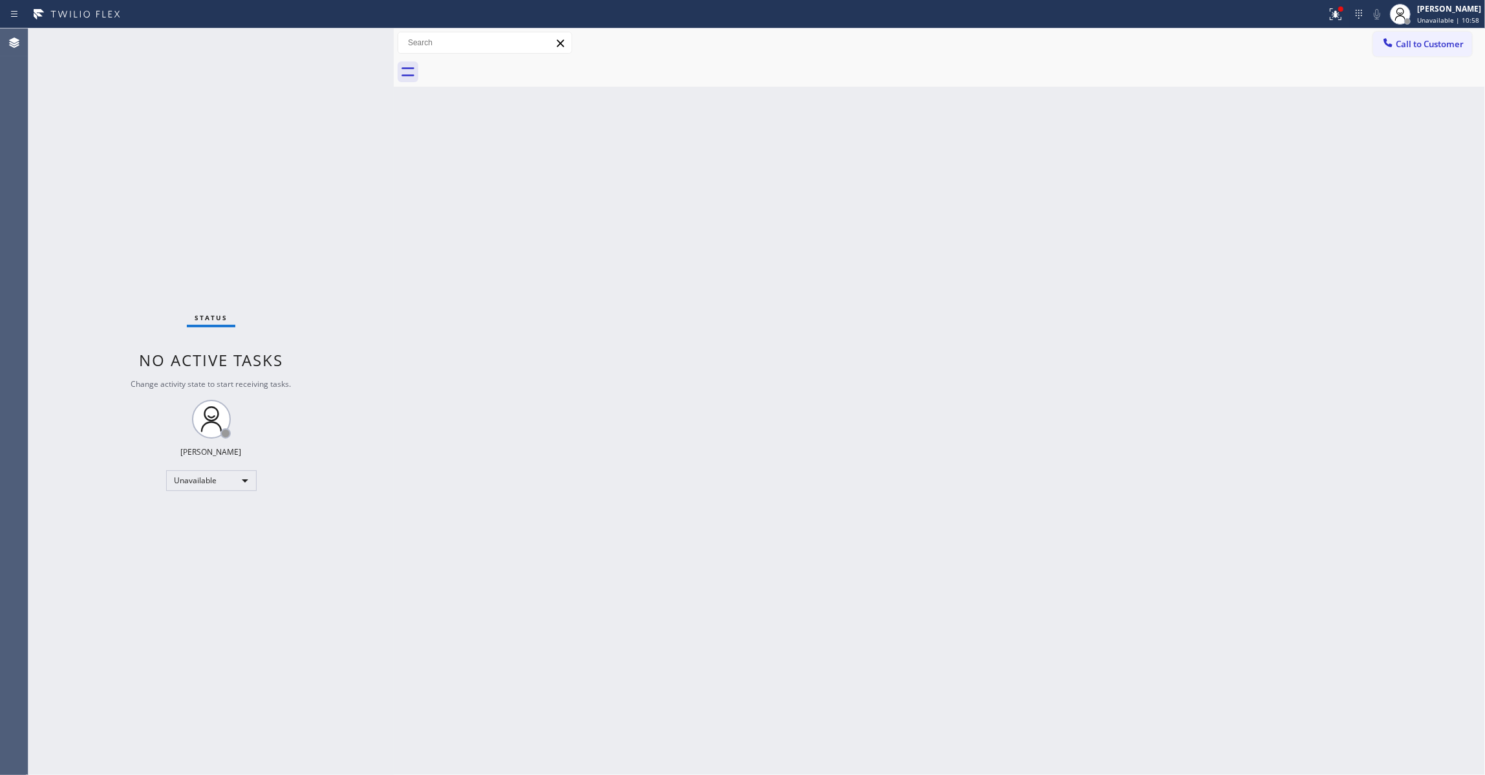
click at [1002, 287] on div "Back to Dashboard Change Sender ID Customers Technicians Select a contact Outbo…" at bounding box center [939, 401] width 1091 height 746
click at [1424, 43] on span "Call to Customer" at bounding box center [1430, 44] width 68 height 12
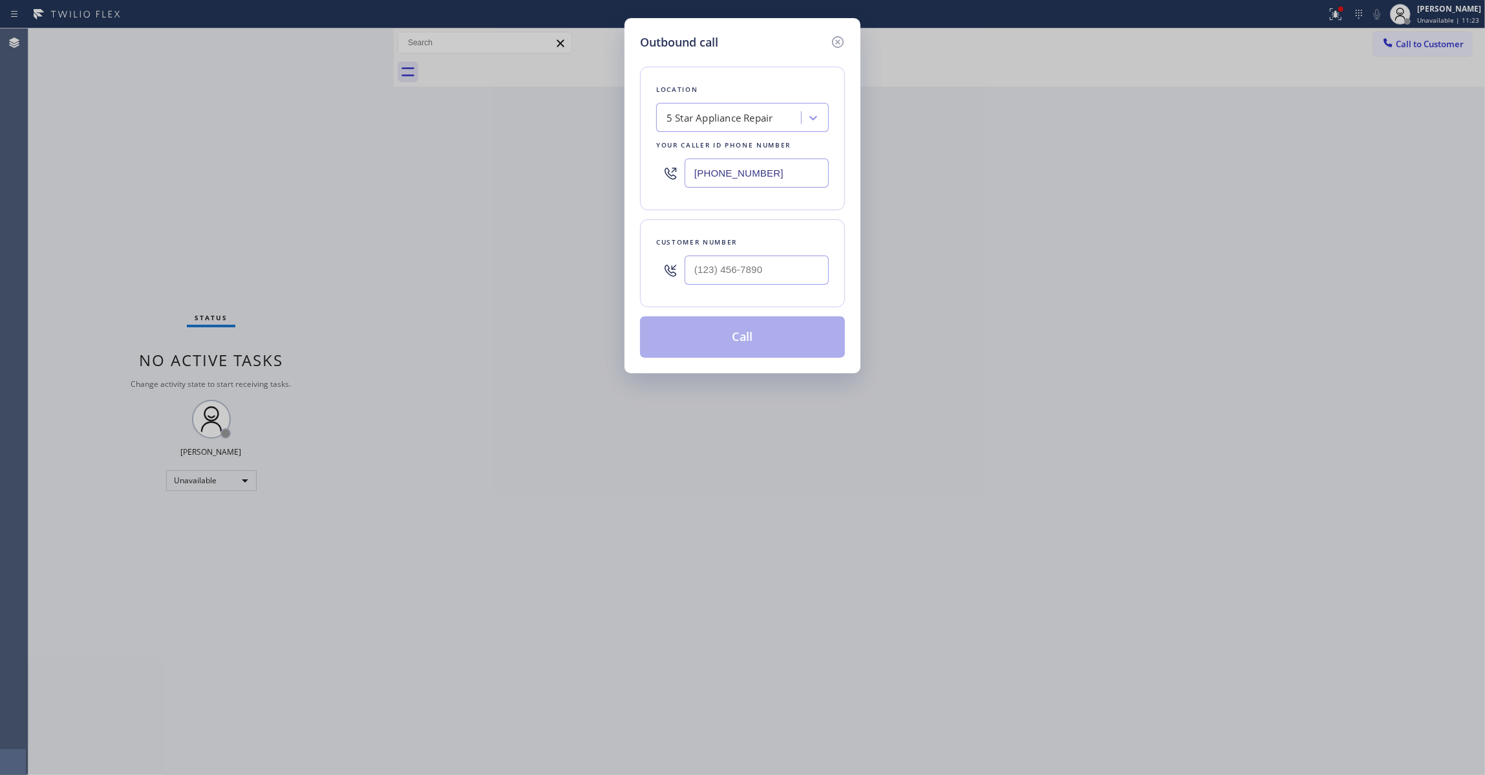
drag, startPoint x: 780, startPoint y: 171, endPoint x: 608, endPoint y: 174, distance: 171.4
click at [608, 174] on div "Outbound call Location 5 Star Appliance Repair Your caller id phone number (855…" at bounding box center [742, 387] width 1485 height 775
click at [838, 40] on icon at bounding box center [838, 42] width 16 height 16
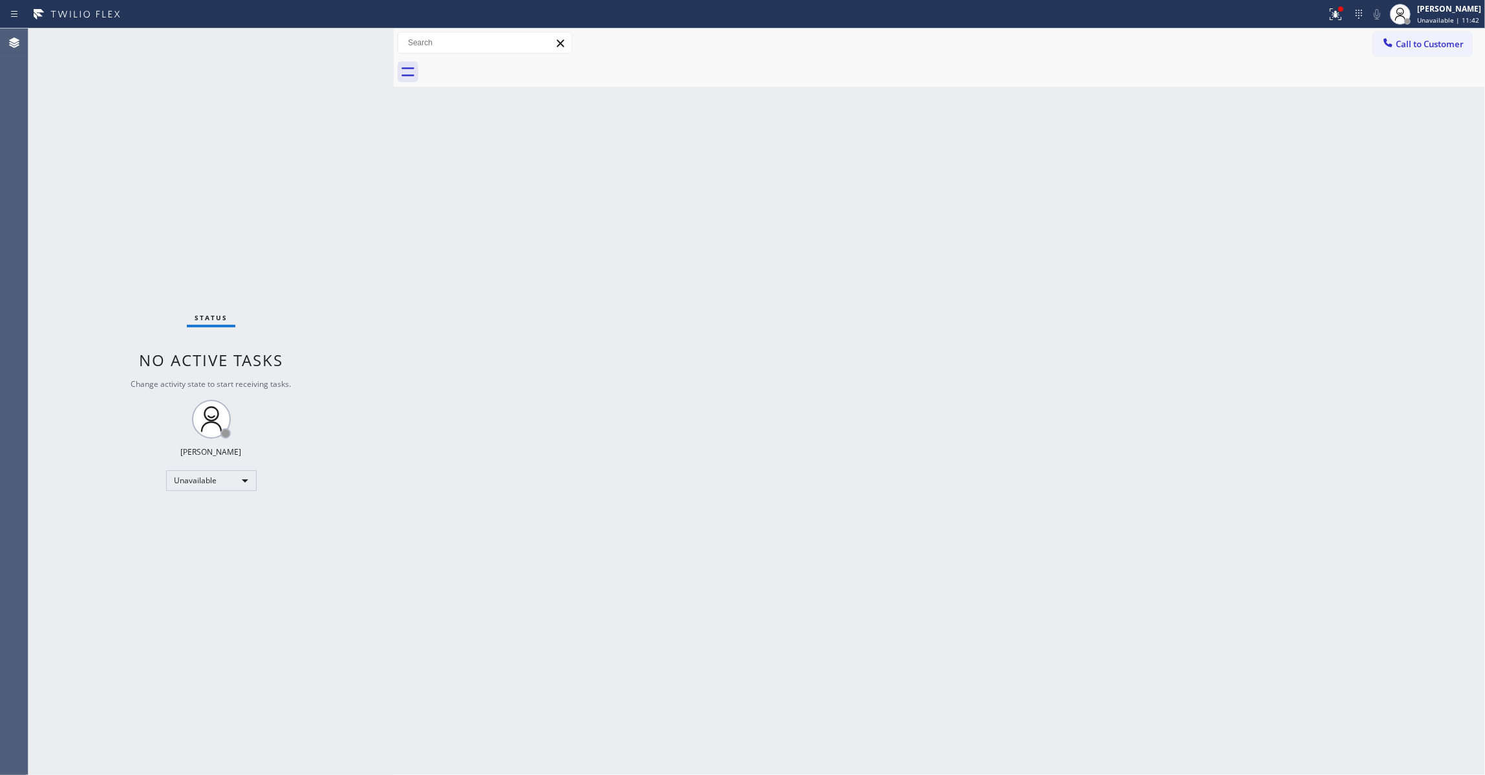
drag, startPoint x: 1089, startPoint y: 326, endPoint x: 1123, endPoint y: 246, distance: 87.2
click at [1091, 318] on div "Back to Dashboard Change Sender ID Customers Technicians Select a contact Outbo…" at bounding box center [939, 401] width 1091 height 746
click at [1322, 21] on button at bounding box center [1336, 14] width 28 height 28
click at [1229, 172] on span "Clear issues" at bounding box center [1251, 169] width 61 height 9
click at [914, 244] on div "Back to Dashboard Change Sender ID Customers Technicians Select a contact Outbo…" at bounding box center [939, 401] width 1091 height 746
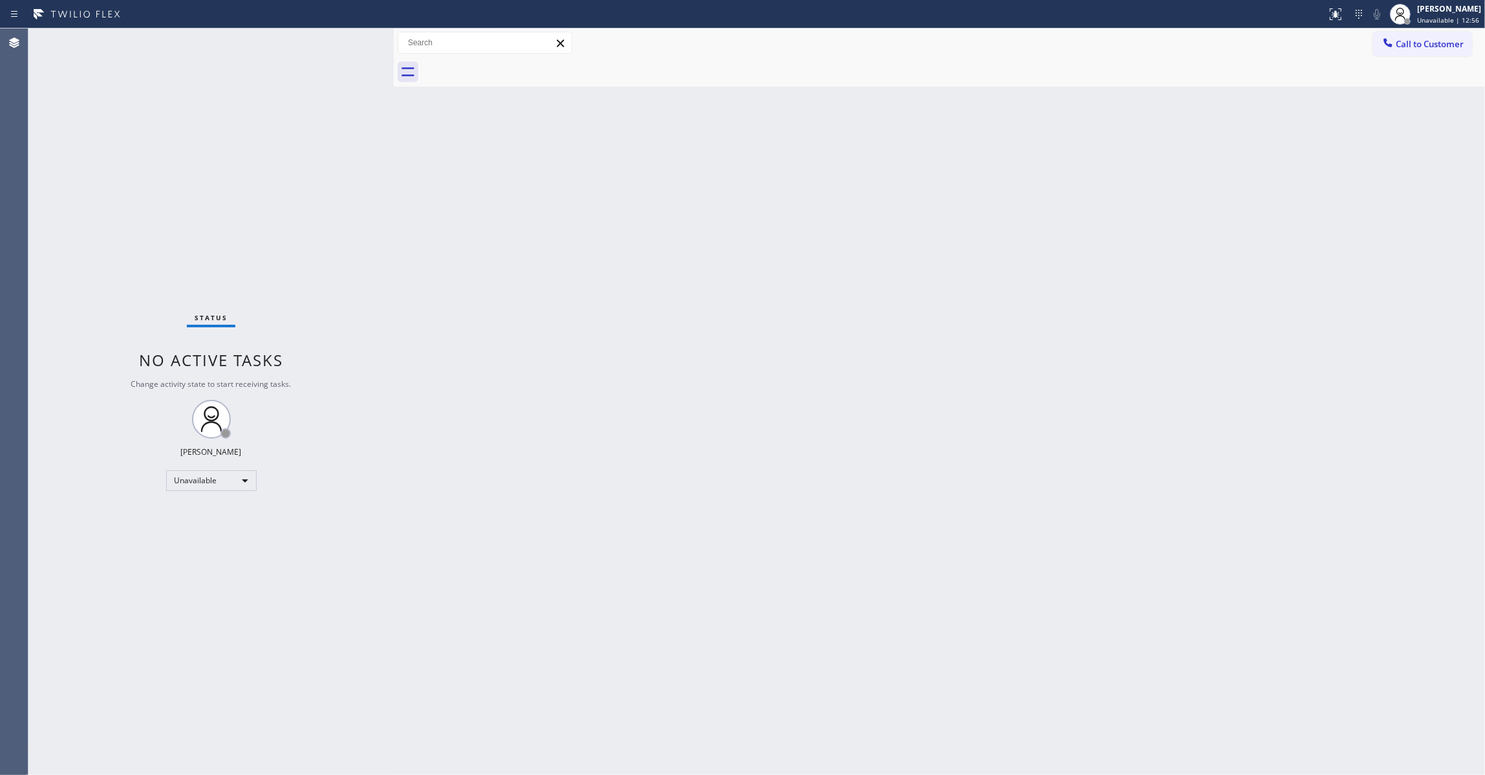
click at [1415, 40] on span "Call to Customer" at bounding box center [1430, 44] width 68 height 12
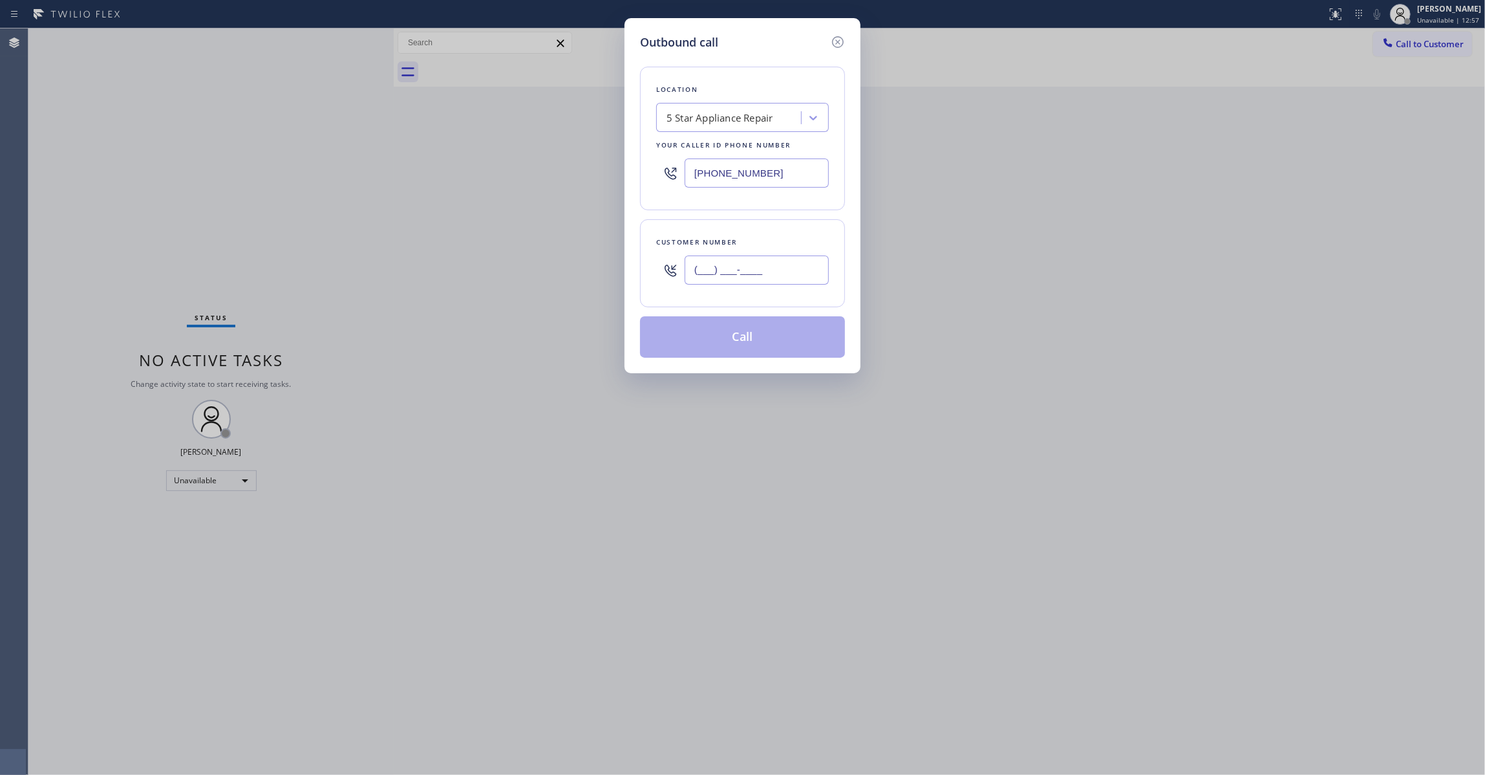
click at [699, 277] on input "(___) ___-____" at bounding box center [757, 269] width 144 height 29
paste input "650) 678-6805"
type input "(650) 678-6805"
click at [719, 345] on button "Call" at bounding box center [742, 336] width 205 height 41
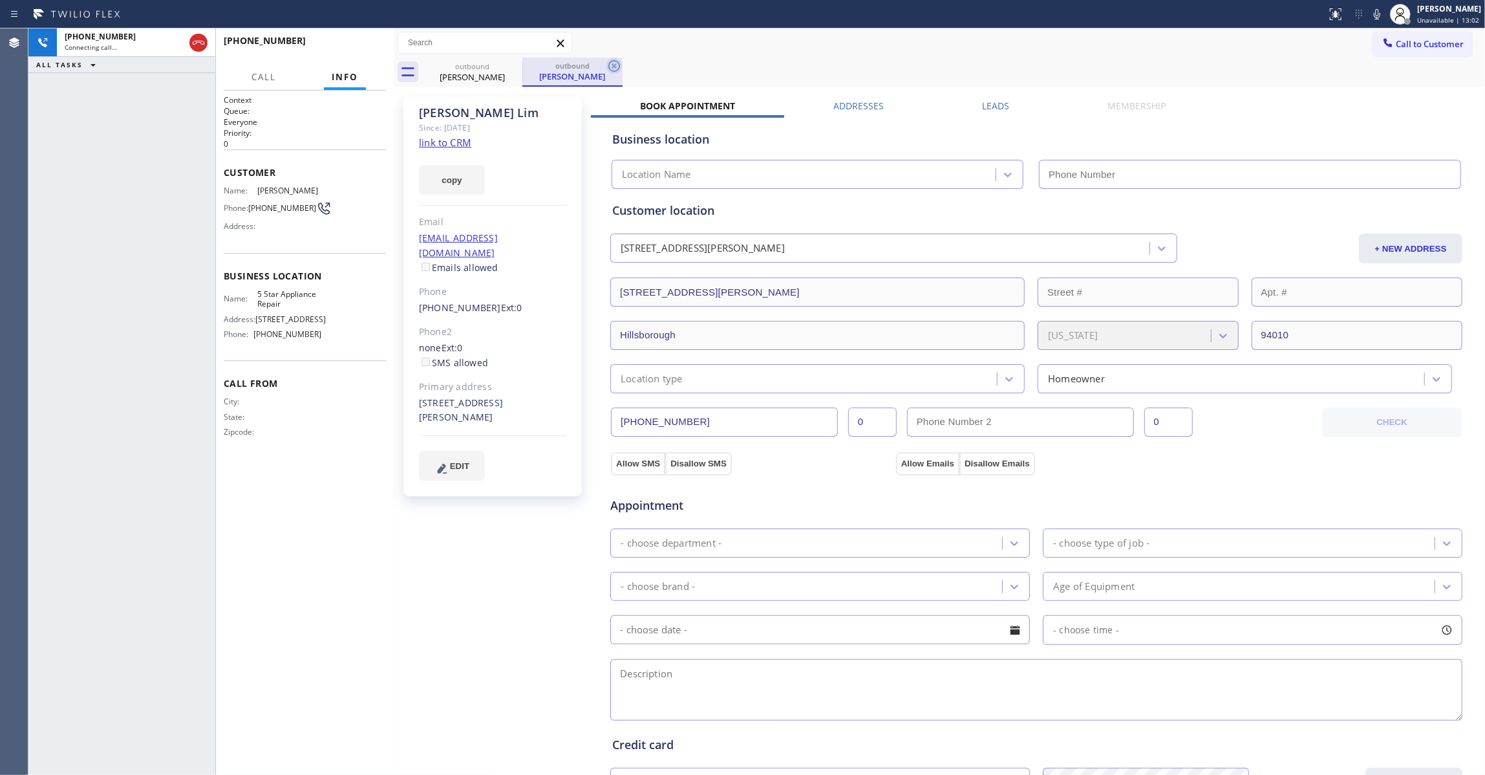
click at [617, 67] on icon at bounding box center [615, 66] width 16 height 16
type input "(855) 731-4952"
click at [449, 143] on link "link to CRM" at bounding box center [445, 142] width 52 height 13
click at [370, 48] on span "HANG UP" at bounding box center [355, 46] width 39 height 9
click at [371, 47] on span "HANG UP" at bounding box center [355, 46] width 39 height 9
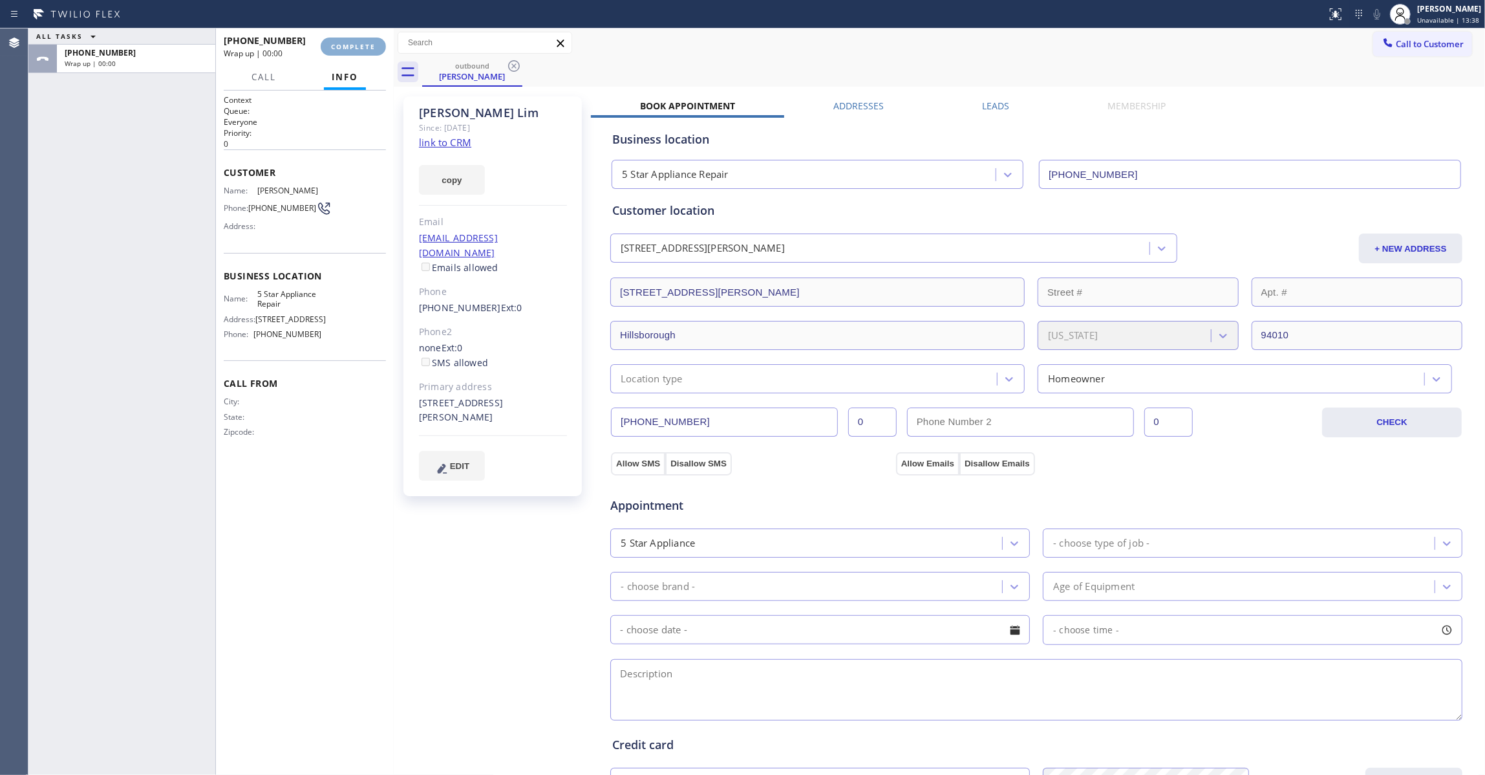
click at [371, 47] on span "COMPLETE" at bounding box center [353, 46] width 45 height 9
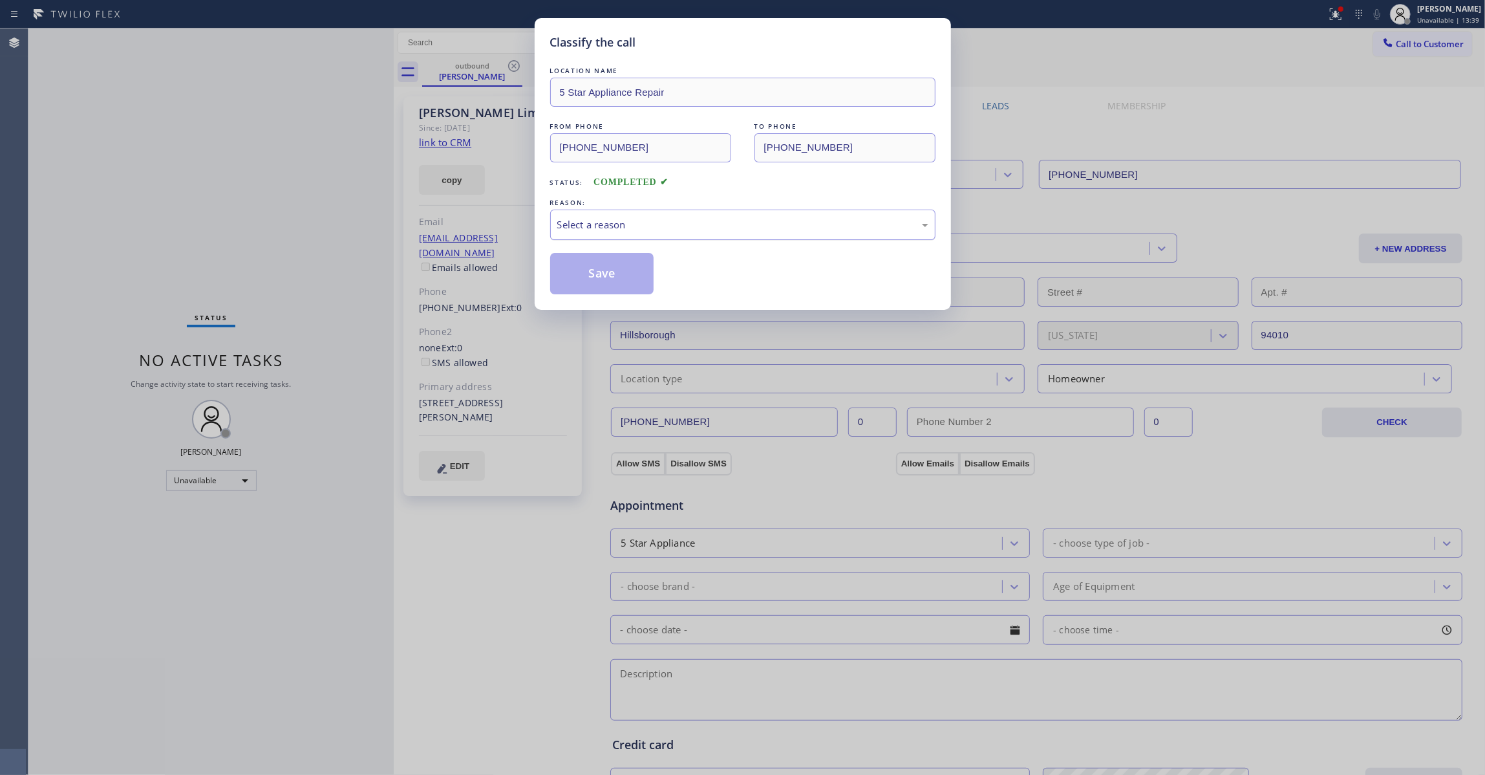
click at [619, 224] on div "Select a reason" at bounding box center [742, 224] width 371 height 15
click at [596, 277] on button "Save" at bounding box center [602, 273] width 104 height 41
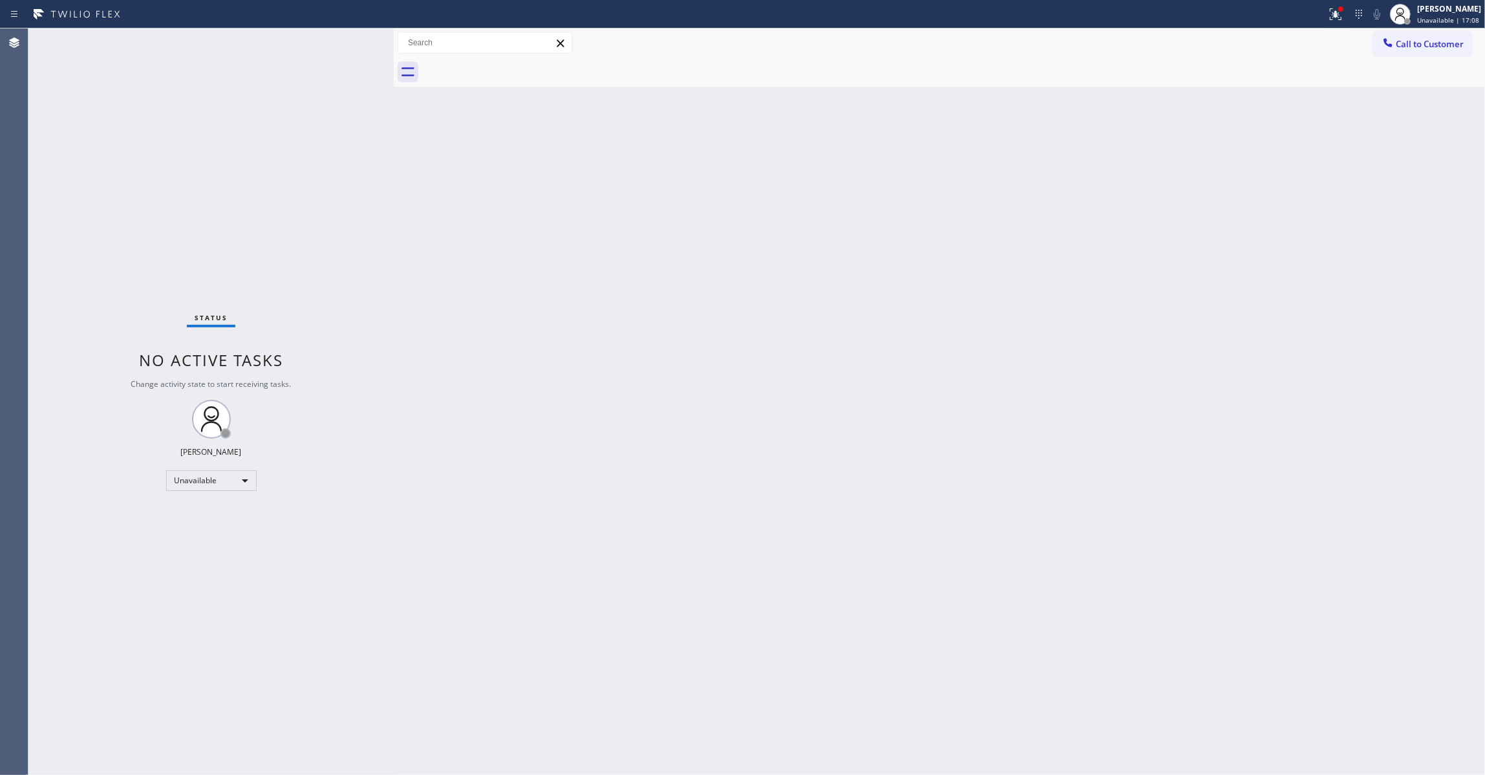
drag, startPoint x: 937, startPoint y: 231, endPoint x: 1320, endPoint y: 81, distance: 411.1
click at [992, 211] on div "Back to Dashboard Change Sender ID Customers Technicians Select a contact Outbo…" at bounding box center [939, 401] width 1091 height 746
click at [1438, 52] on button "Call to Customer" at bounding box center [1422, 44] width 99 height 25
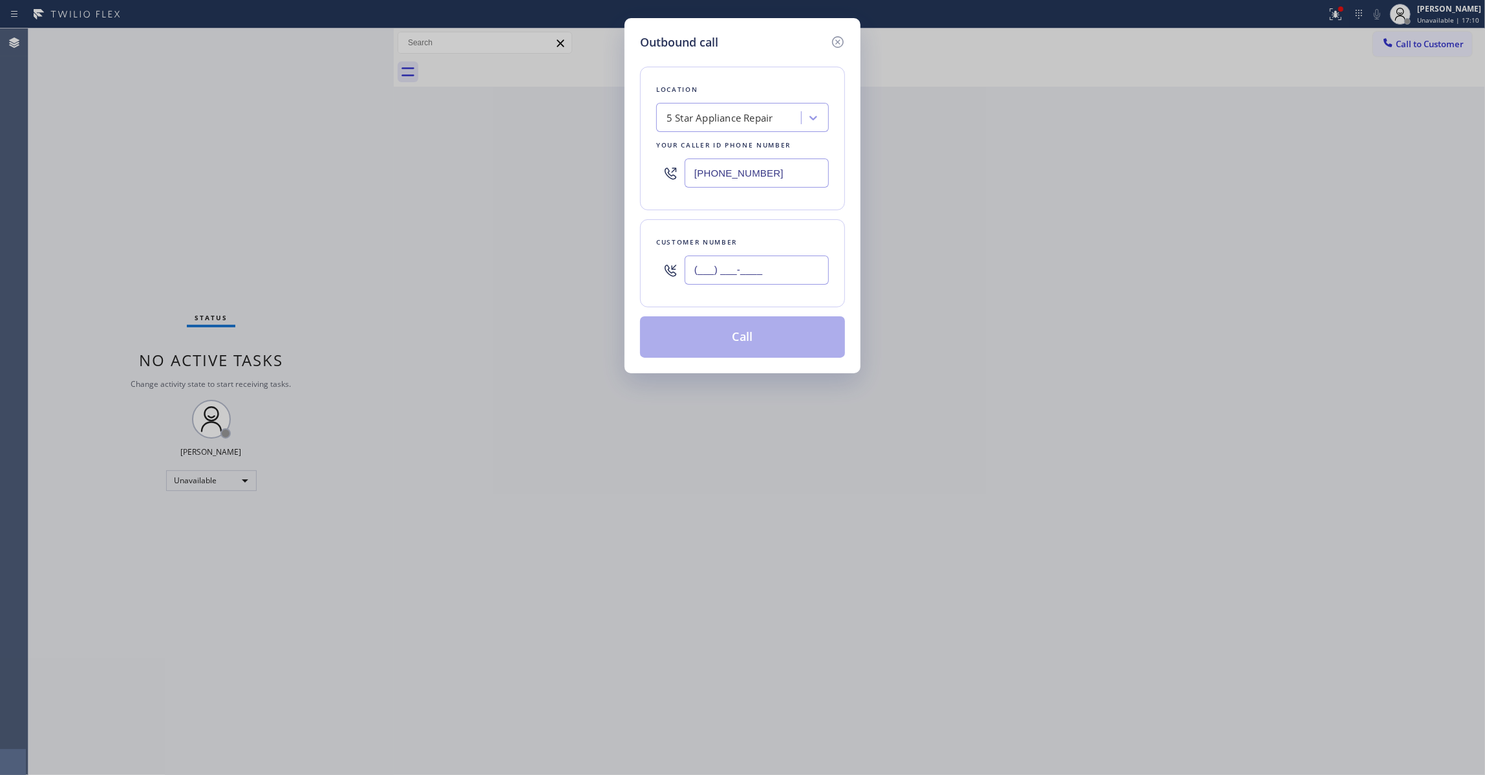
click at [779, 275] on input "(___) ___-____" at bounding box center [757, 269] width 144 height 29
paste input "650) 272-7916"
type input "(650) 272-7916"
drag, startPoint x: 795, startPoint y: 179, endPoint x: 477, endPoint y: 186, distance: 318.2
click at [477, 186] on div "Outbound call Location 5 Star Appliance Repair Your caller id phone number (855…" at bounding box center [742, 387] width 1485 height 775
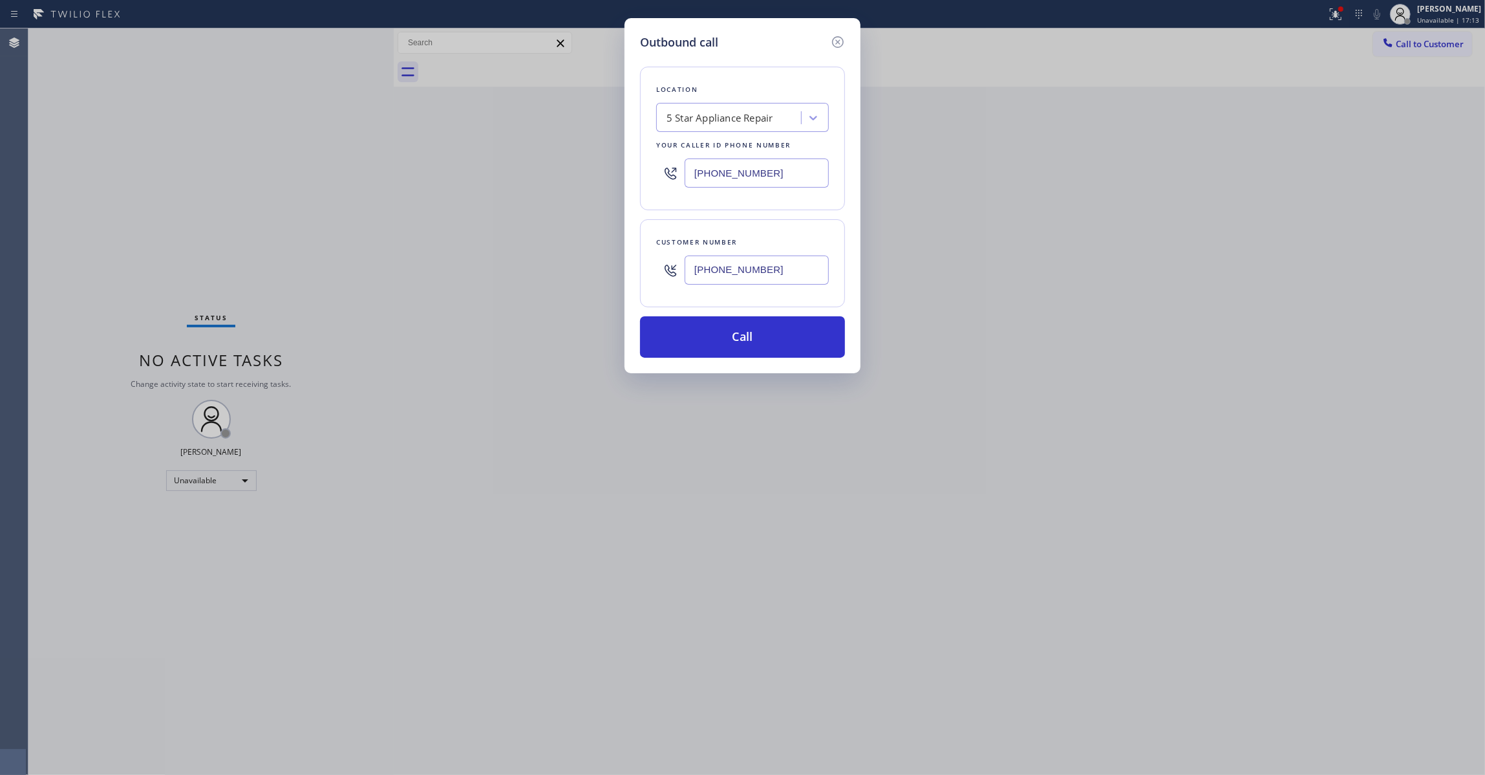
paste input "669) 800-4335"
type input "(669) 800-4335"
drag, startPoint x: 644, startPoint y: 264, endPoint x: 578, endPoint y: 274, distance: 66.7
click at [578, 274] on div "Outbound call Location Heating Masters San Jose Your caller id phone number (66…" at bounding box center [742, 387] width 1485 height 775
click at [746, 354] on button "Call" at bounding box center [742, 336] width 205 height 41
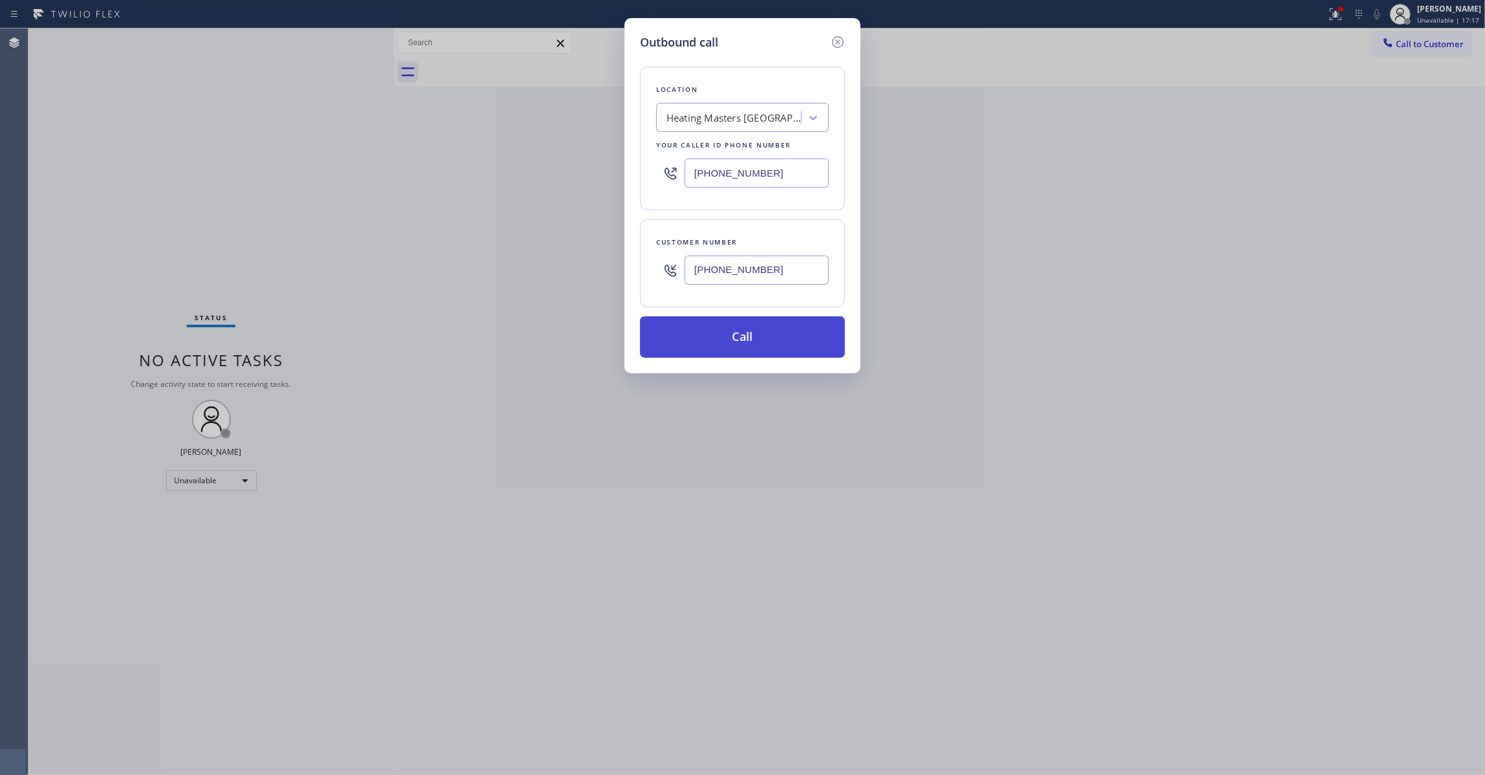
click at [738, 344] on div "Back to Dashboard Change Sender ID Customers Technicians Select a contact Outbo…" at bounding box center [939, 401] width 1091 height 746
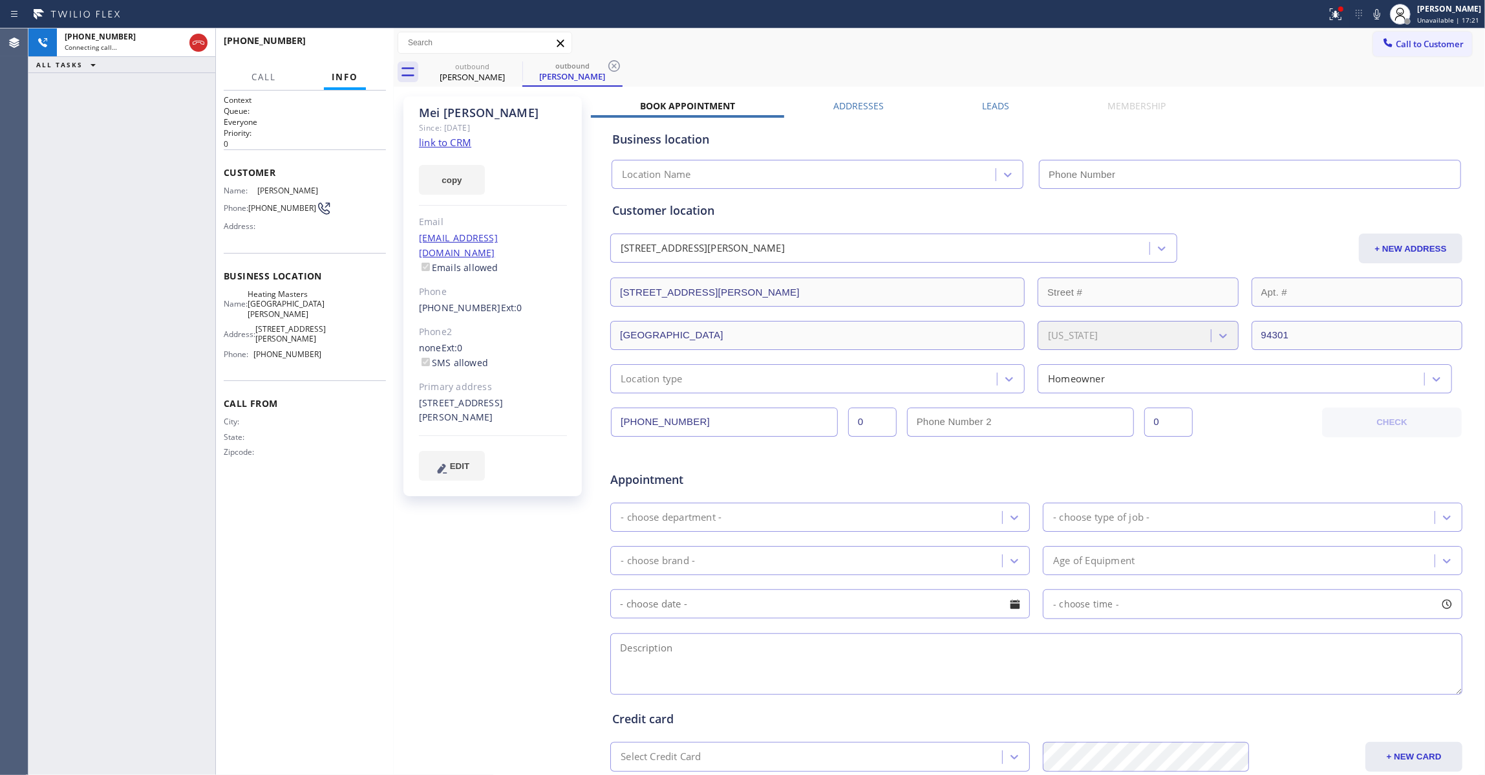
type input "(669) 800-4335"
click at [617, 65] on icon at bounding box center [615, 66] width 16 height 16
click at [440, 147] on link "link to CRM" at bounding box center [445, 142] width 52 height 13
click at [367, 52] on button "HANG UP" at bounding box center [356, 47] width 60 height 18
click at [368, 52] on button "HANG UP" at bounding box center [356, 47] width 60 height 18
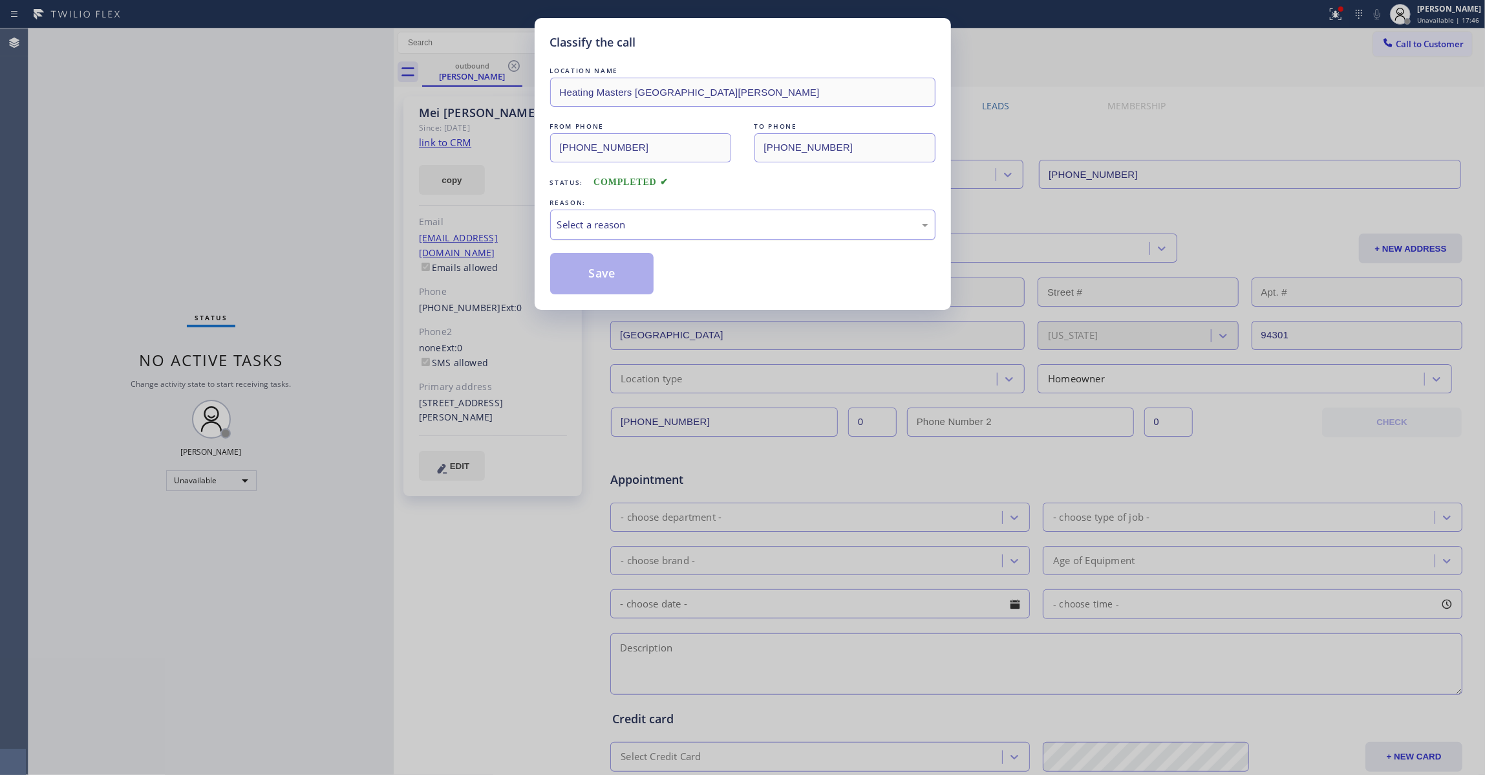
click at [627, 223] on div "Select a reason" at bounding box center [742, 224] width 371 height 15
click at [603, 275] on button "Save" at bounding box center [602, 273] width 104 height 41
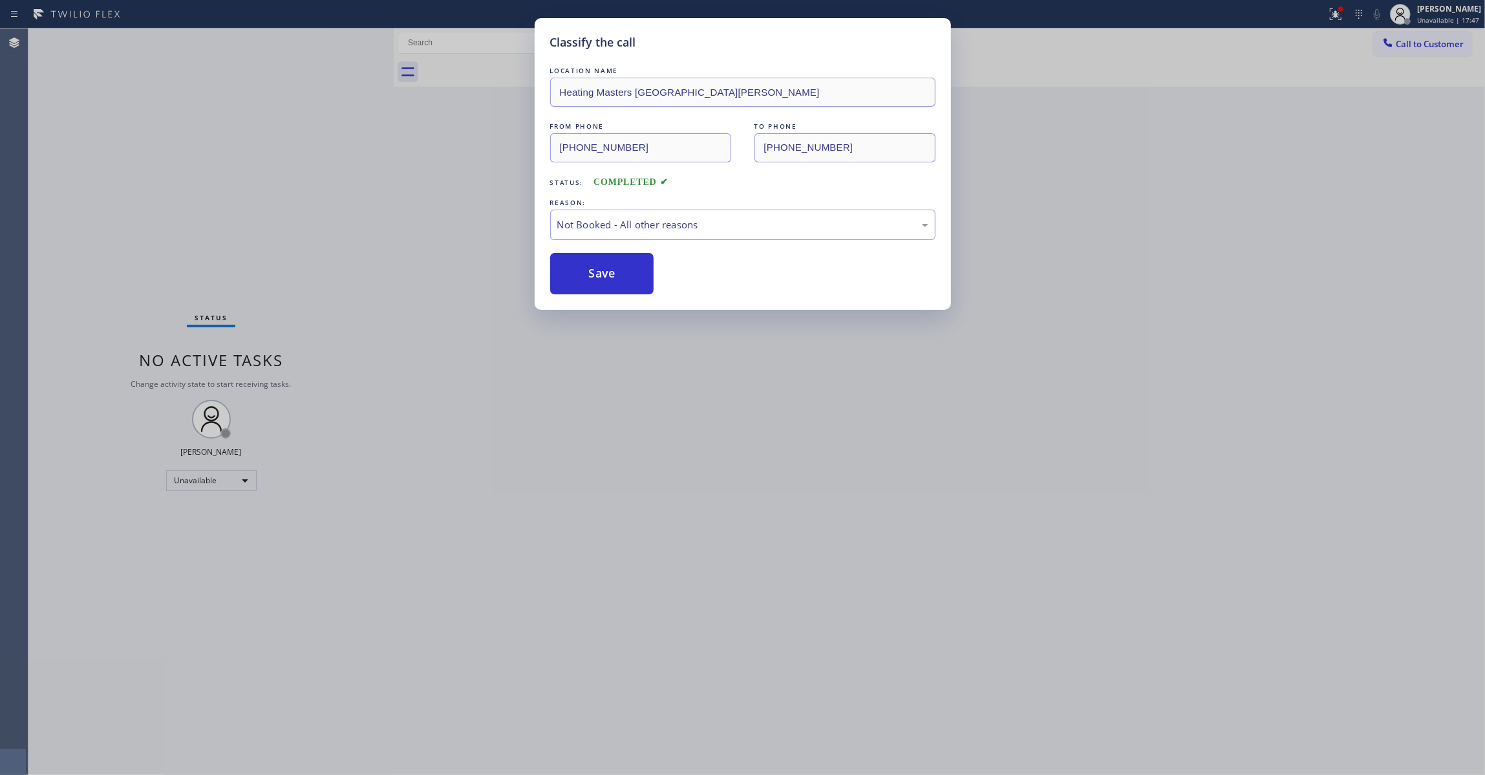
click at [603, 275] on button "Save" at bounding box center [602, 273] width 104 height 41
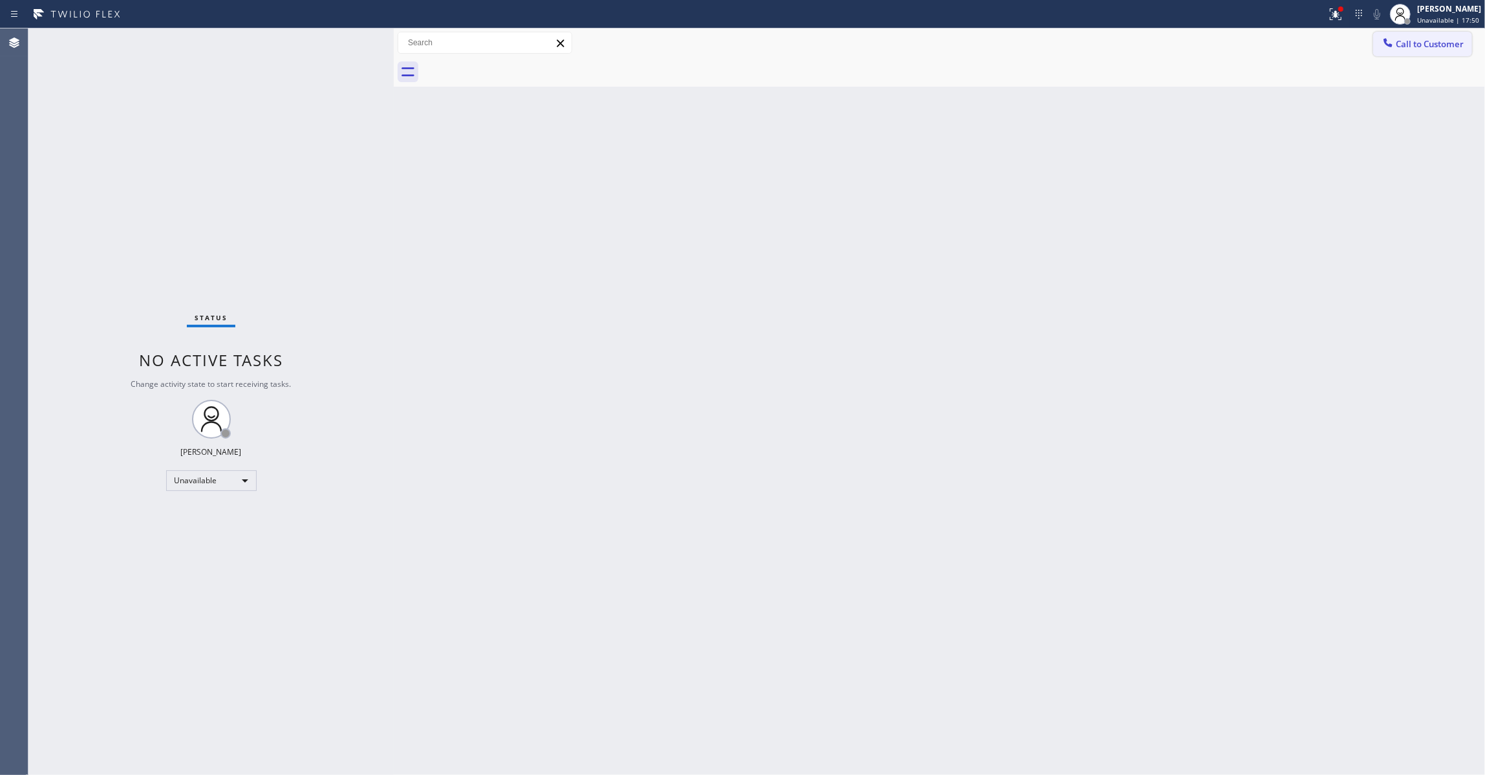
click at [1441, 50] on button "Call to Customer" at bounding box center [1422, 44] width 99 height 25
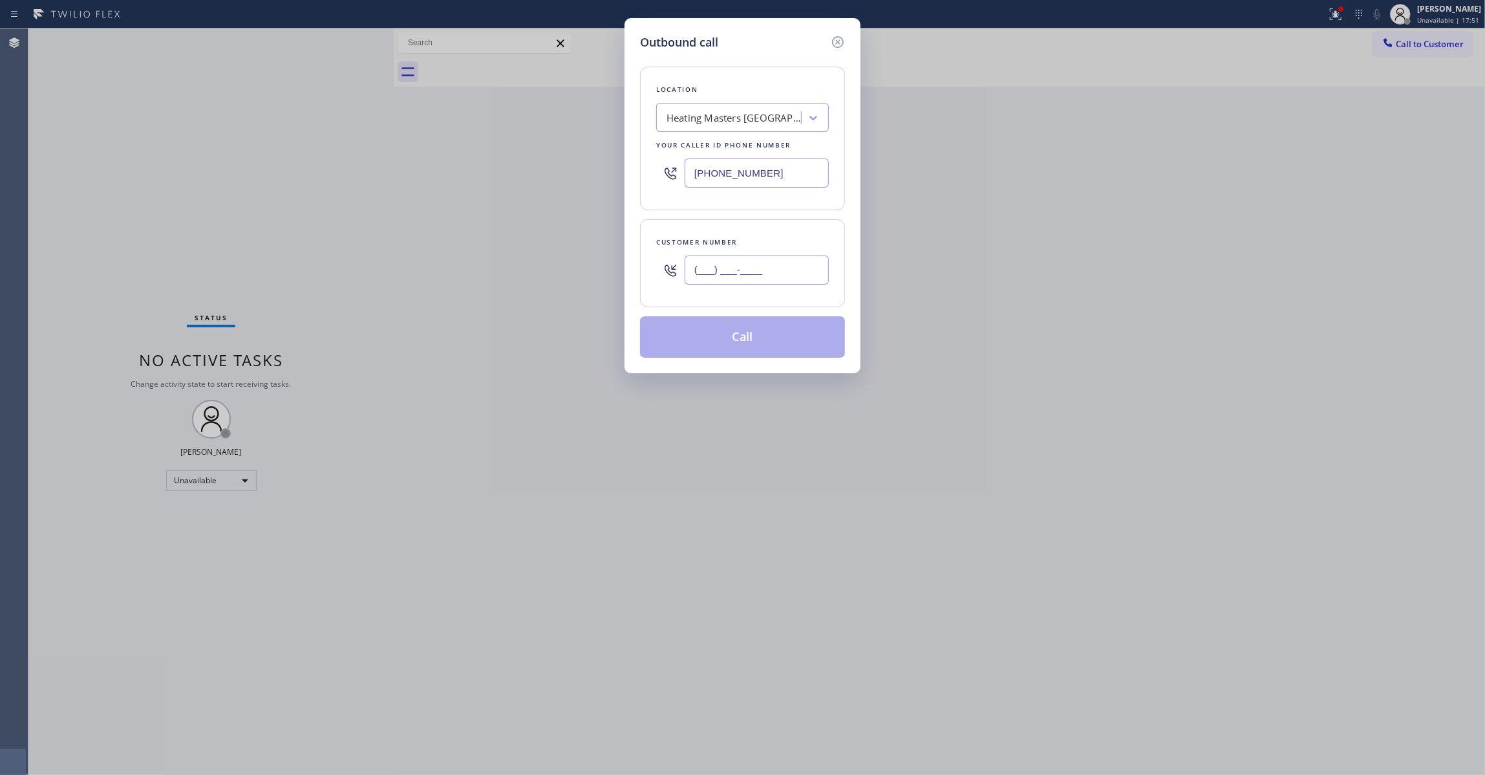
click at [732, 270] on input "(___) ___-____" at bounding box center [757, 269] width 144 height 29
paste input "650) 272-7916"
type input "(650) 272-7916"
drag, startPoint x: 779, startPoint y: 180, endPoint x: 570, endPoint y: 175, distance: 209.6
click at [570, 175] on div "Outbound call Location Heating Masters San Jose Your caller id phone number (66…" at bounding box center [742, 387] width 1485 height 775
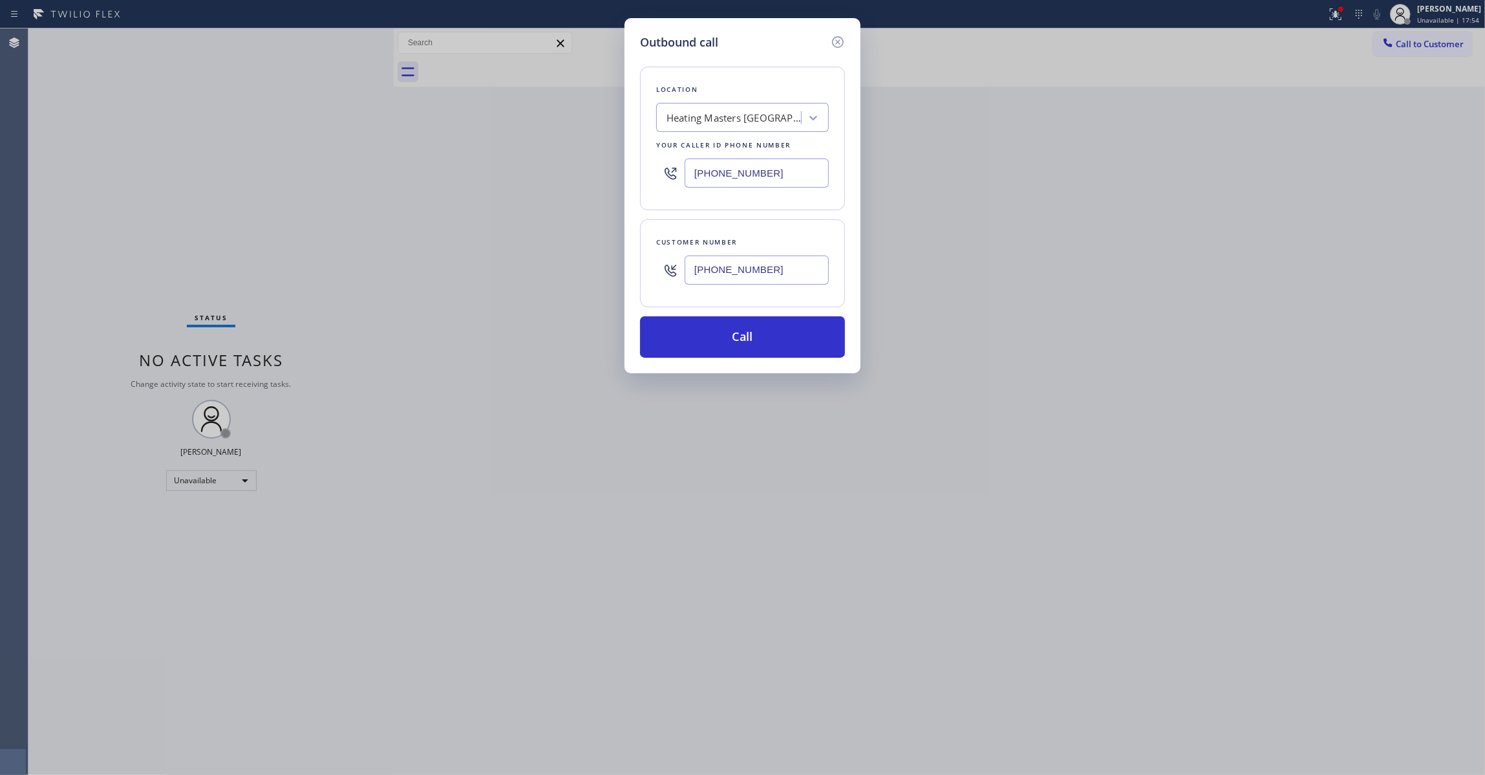
paste input "855) 731-4952"
type input "(855) 731-4952"
drag, startPoint x: 792, startPoint y: 270, endPoint x: 642, endPoint y: 273, distance: 150.0
click at [642, 273] on div "Customer number (650) 272-7916" at bounding box center [742, 263] width 205 height 88
click at [732, 334] on button "Call" at bounding box center [742, 336] width 205 height 41
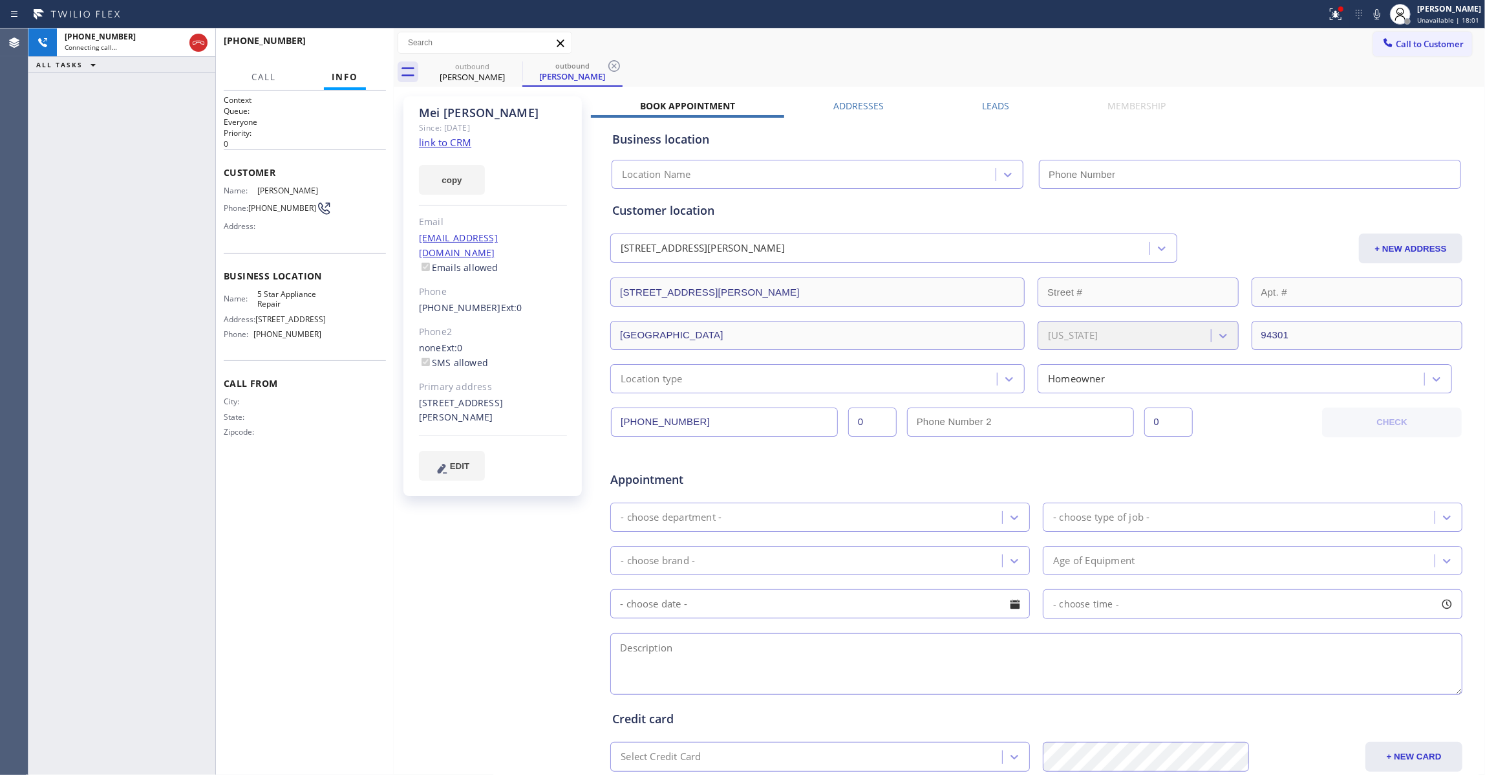
type input "(855) 731-4952"
click at [43, 272] on div "+16502727916 Connecting call… ALL TASKS ALL TASKS ACTIVE TASKS TASKS IN WRAP UP" at bounding box center [121, 401] width 187 height 746
click at [619, 66] on icon at bounding box center [614, 66] width 12 height 12
click at [334, 47] on button "HANG UP" at bounding box center [356, 47] width 60 height 18
click at [340, 47] on span "HANG UP" at bounding box center [355, 46] width 39 height 9
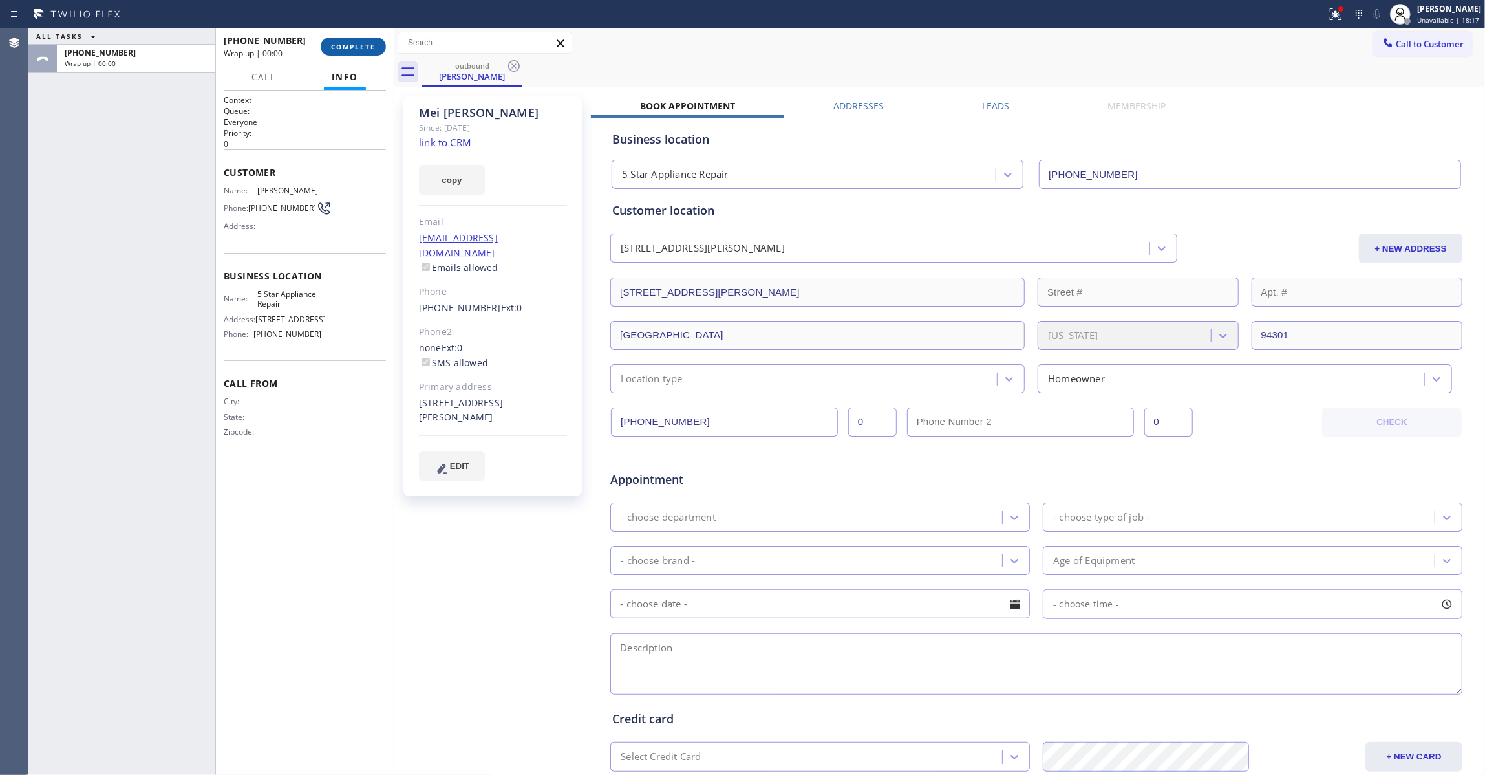
click at [347, 47] on span "COMPLETE" at bounding box center [353, 46] width 45 height 9
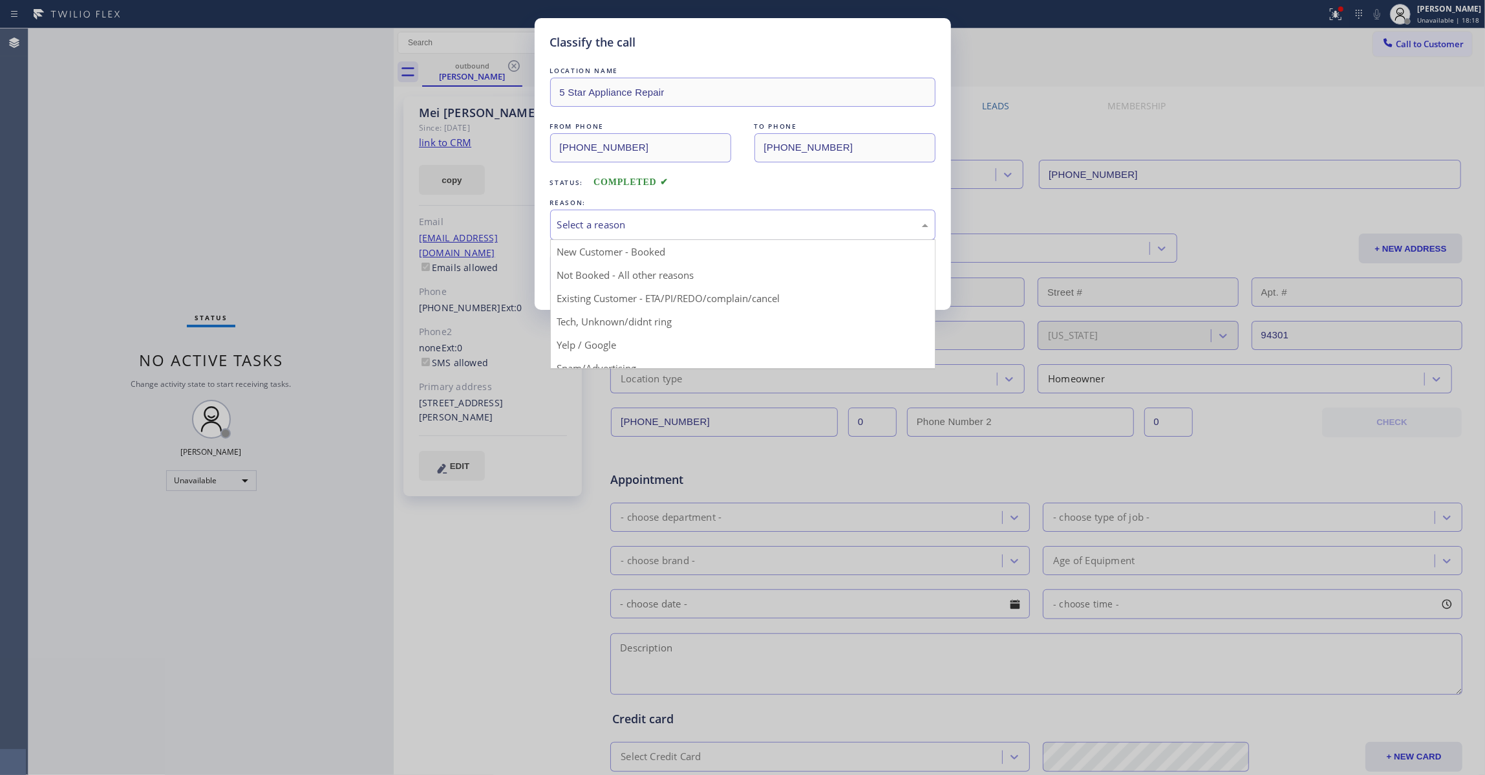
click at [608, 219] on div "Select a reason" at bounding box center [742, 224] width 371 height 15
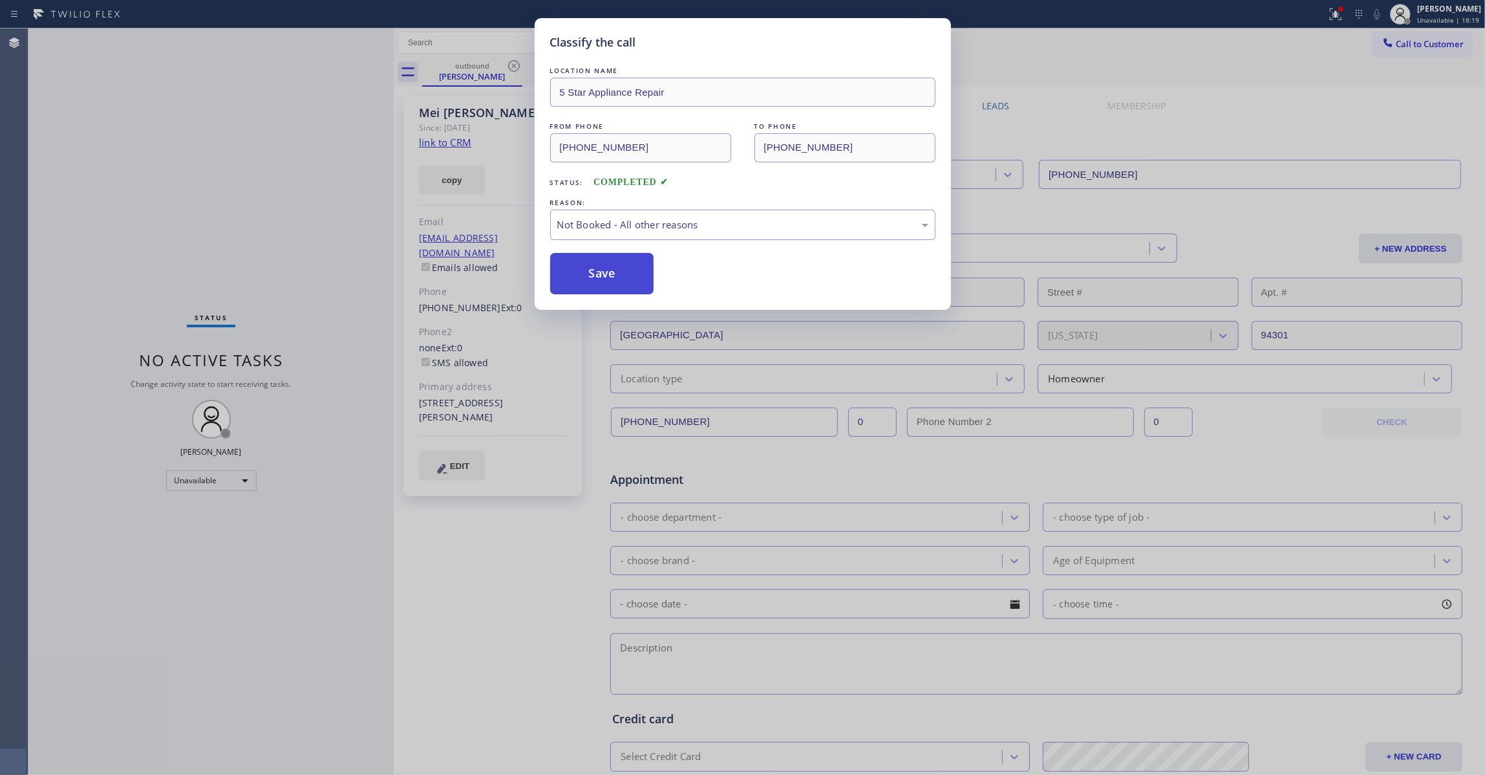
click at [600, 279] on button "Save" at bounding box center [602, 273] width 104 height 41
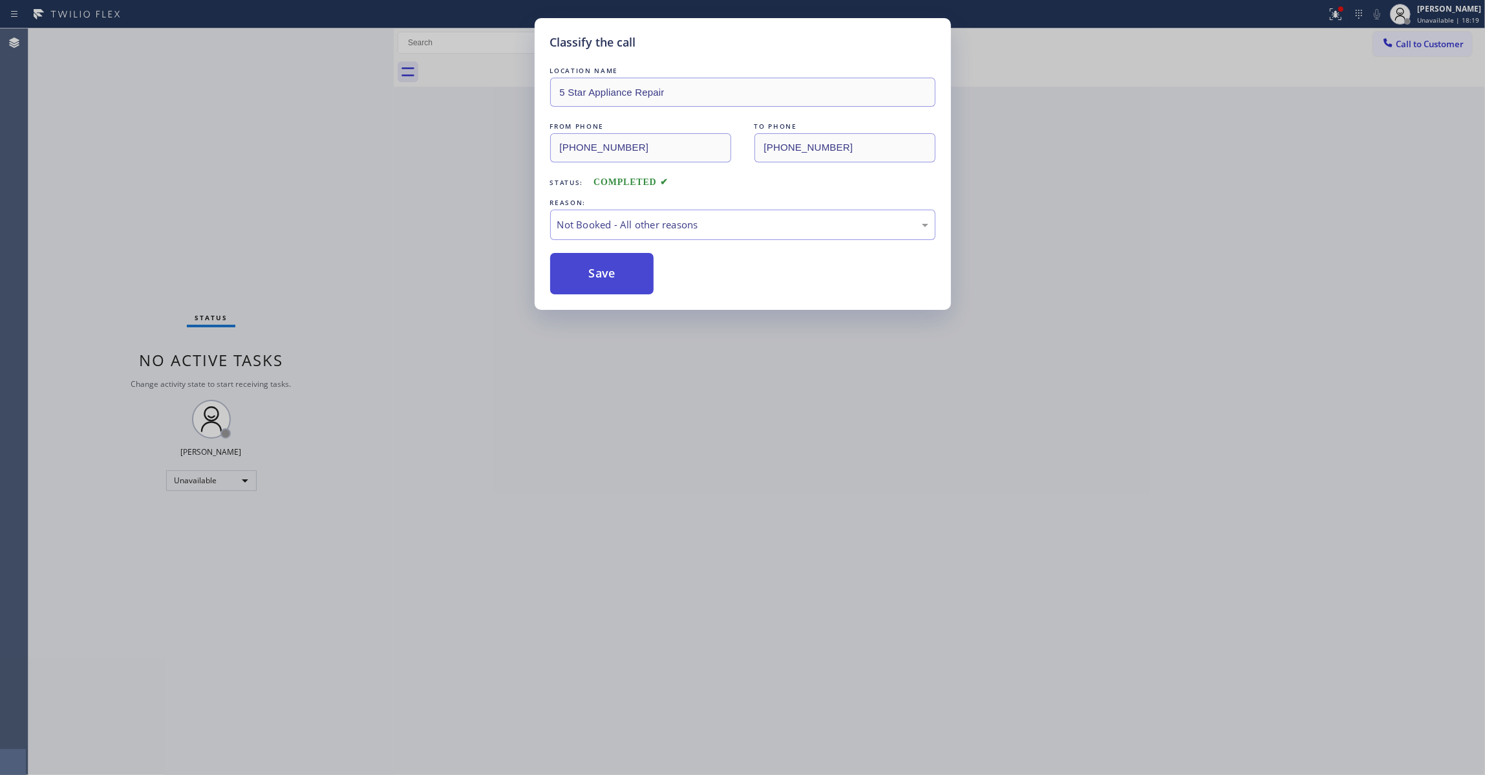
click at [600, 279] on button "Save" at bounding box center [602, 273] width 104 height 41
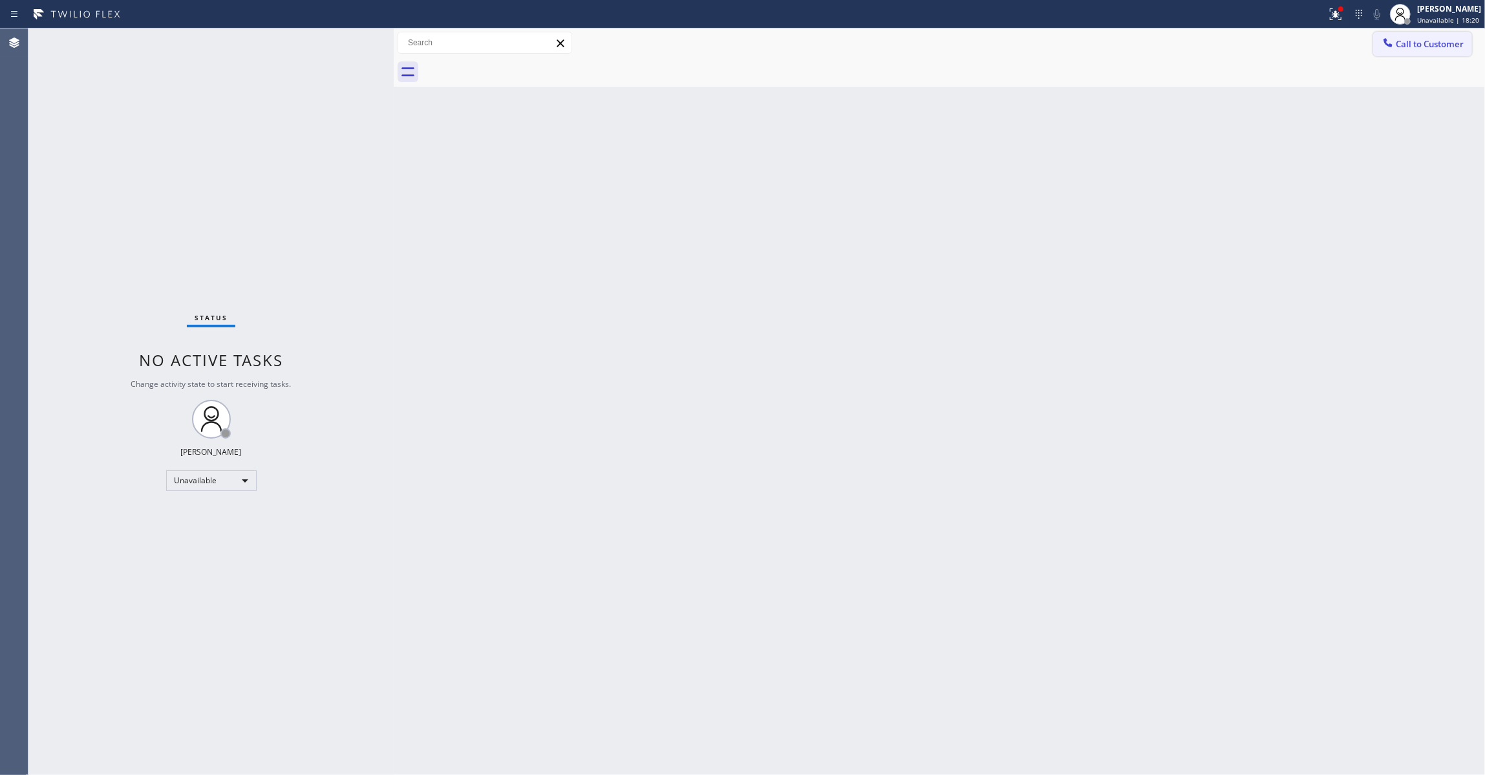
click at [1442, 44] on span "Call to Customer" at bounding box center [1430, 44] width 68 height 12
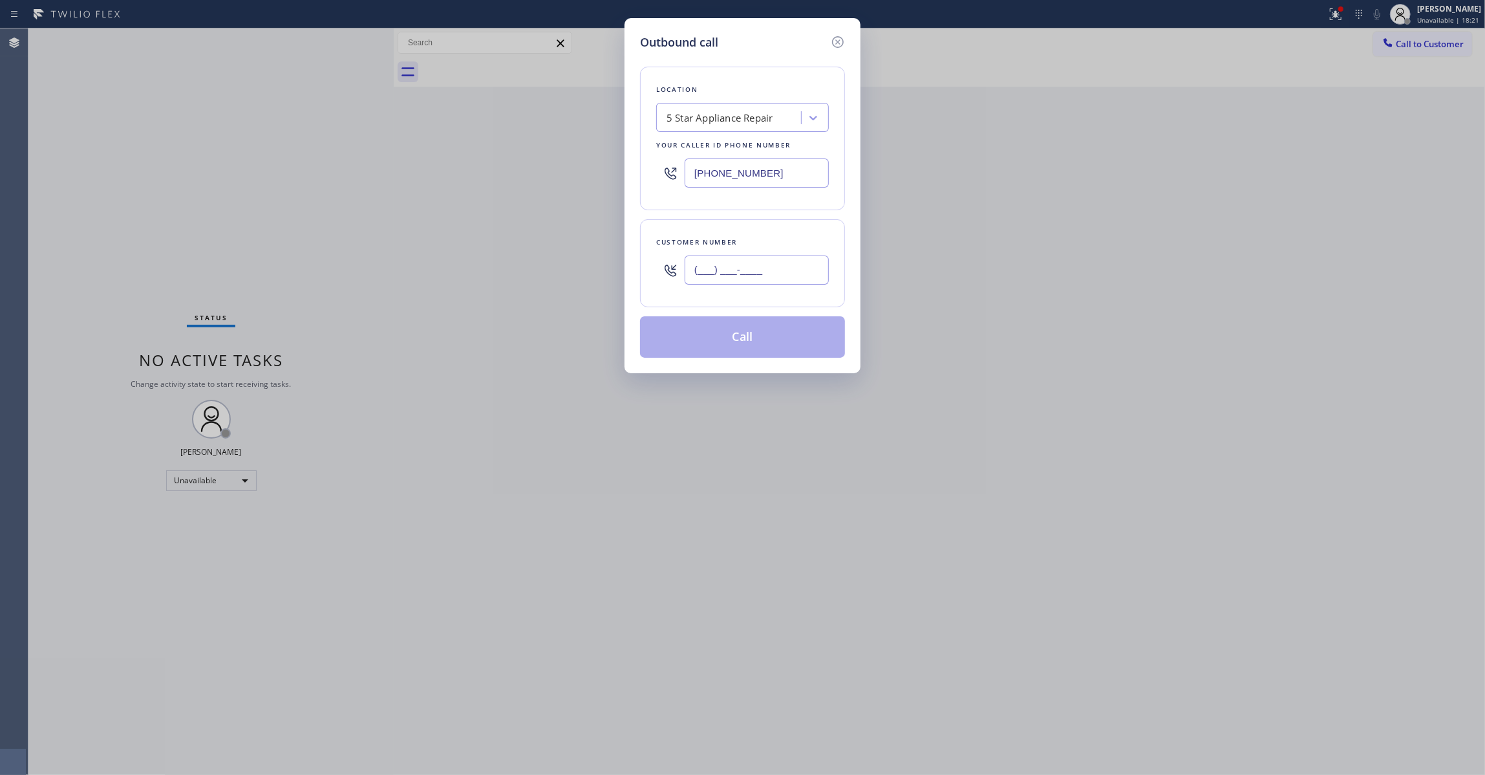
click at [747, 272] on input "(___) ___-____" at bounding box center [757, 269] width 144 height 29
paste input "650) 272-7916"
type input "(650) 272-7916"
click at [730, 341] on button "Call" at bounding box center [742, 336] width 205 height 41
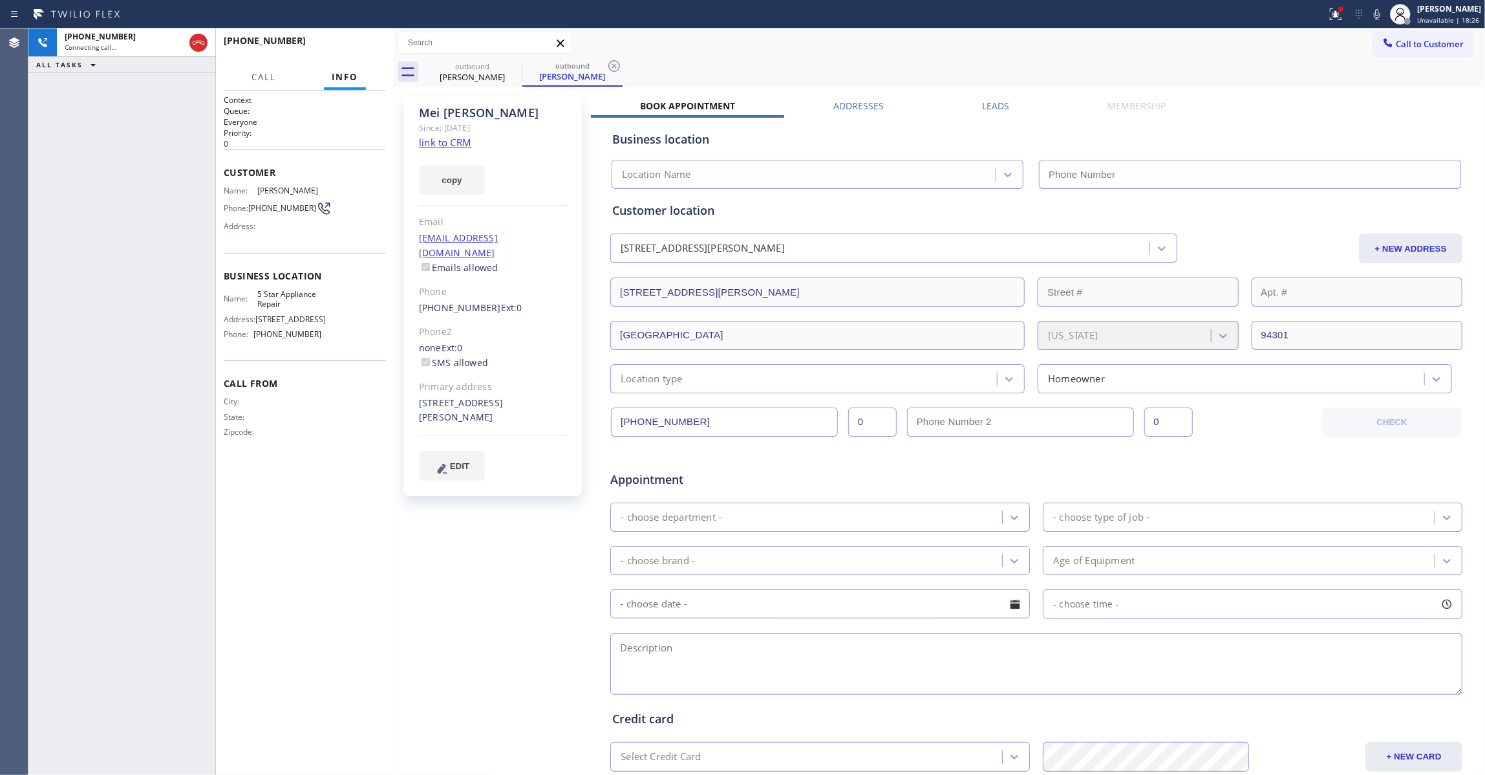
type input "(855) 731-4952"
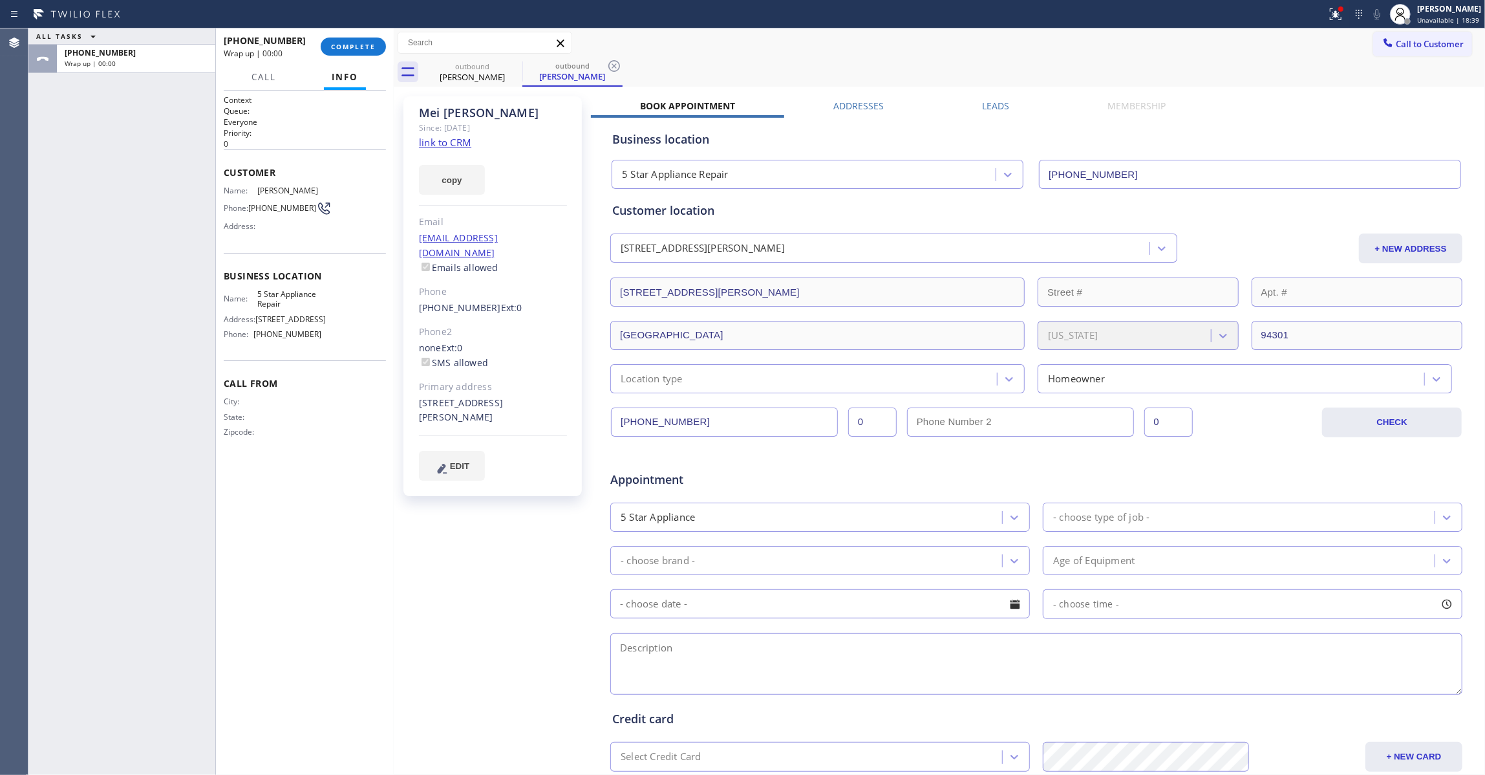
drag, startPoint x: 47, startPoint y: 621, endPoint x: 169, endPoint y: 437, distance: 221.1
click at [48, 621] on div "ALL TASKS ALL TASKS ACTIVE TASKS TASKS IN WRAP UP +16502727916 Wrap up | 00:00" at bounding box center [121, 401] width 187 height 746
click at [350, 43] on span "COMPLETE" at bounding box center [353, 46] width 45 height 9
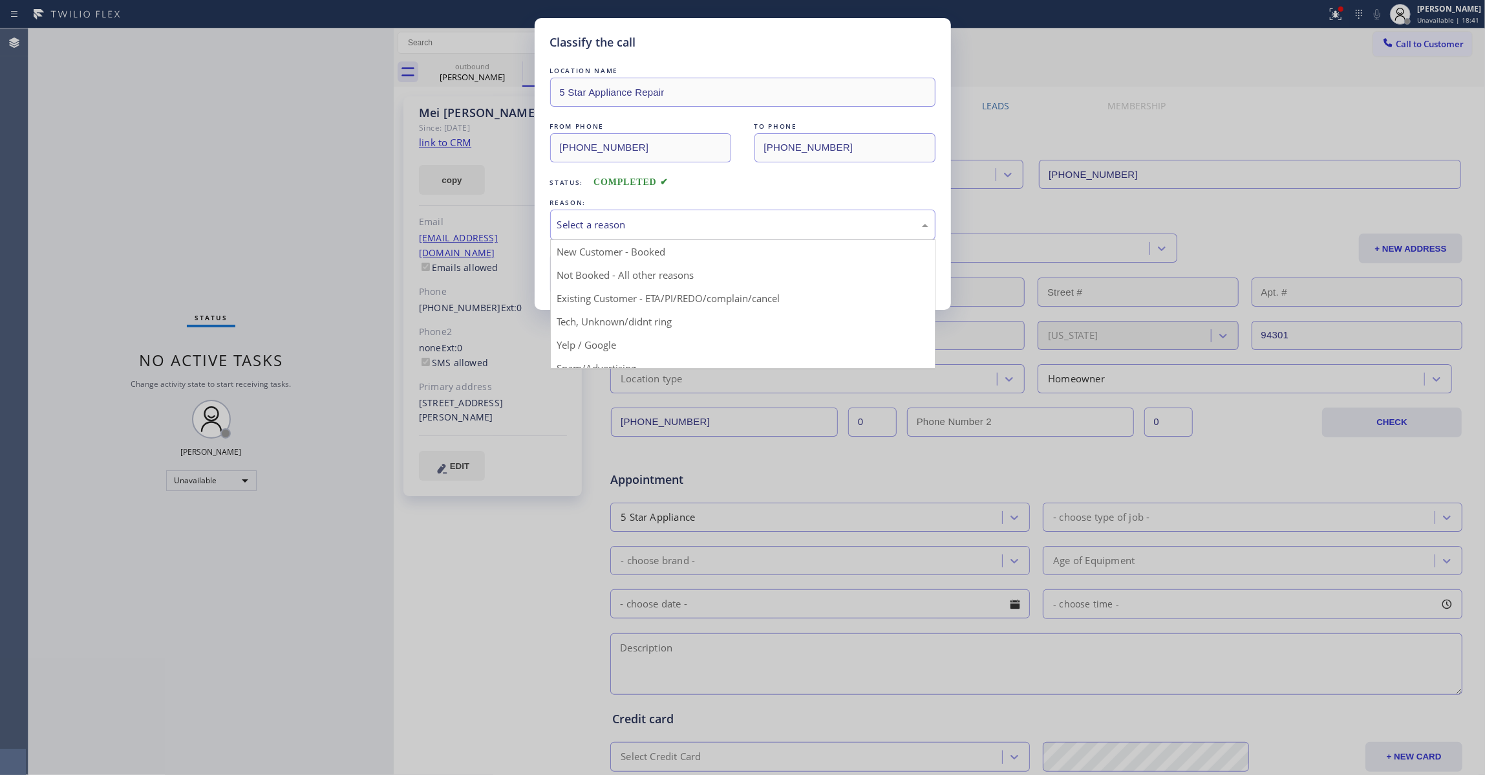
click at [580, 217] on div "Select a reason" at bounding box center [742, 224] width 371 height 15
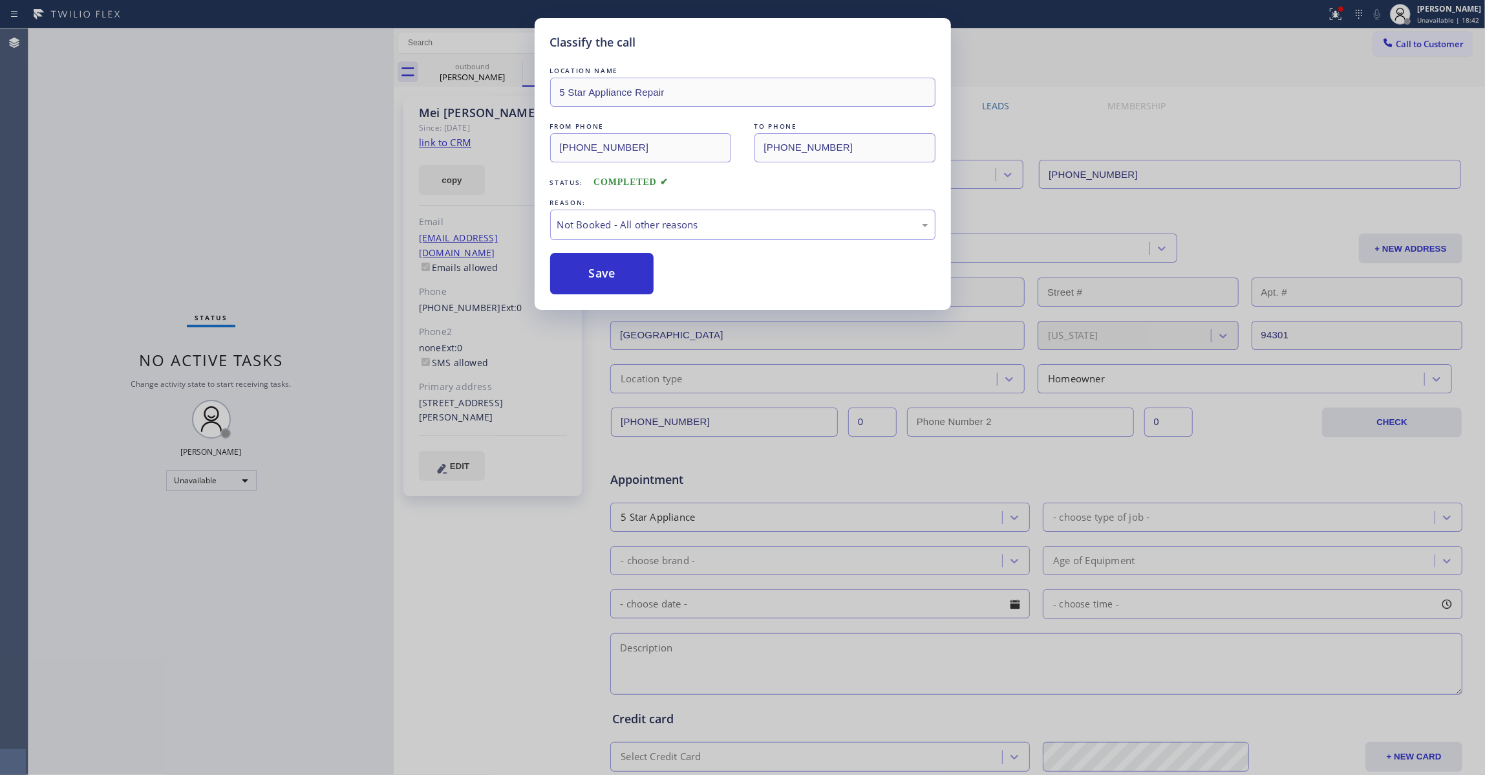
click at [597, 275] on button "Save" at bounding box center [602, 273] width 104 height 41
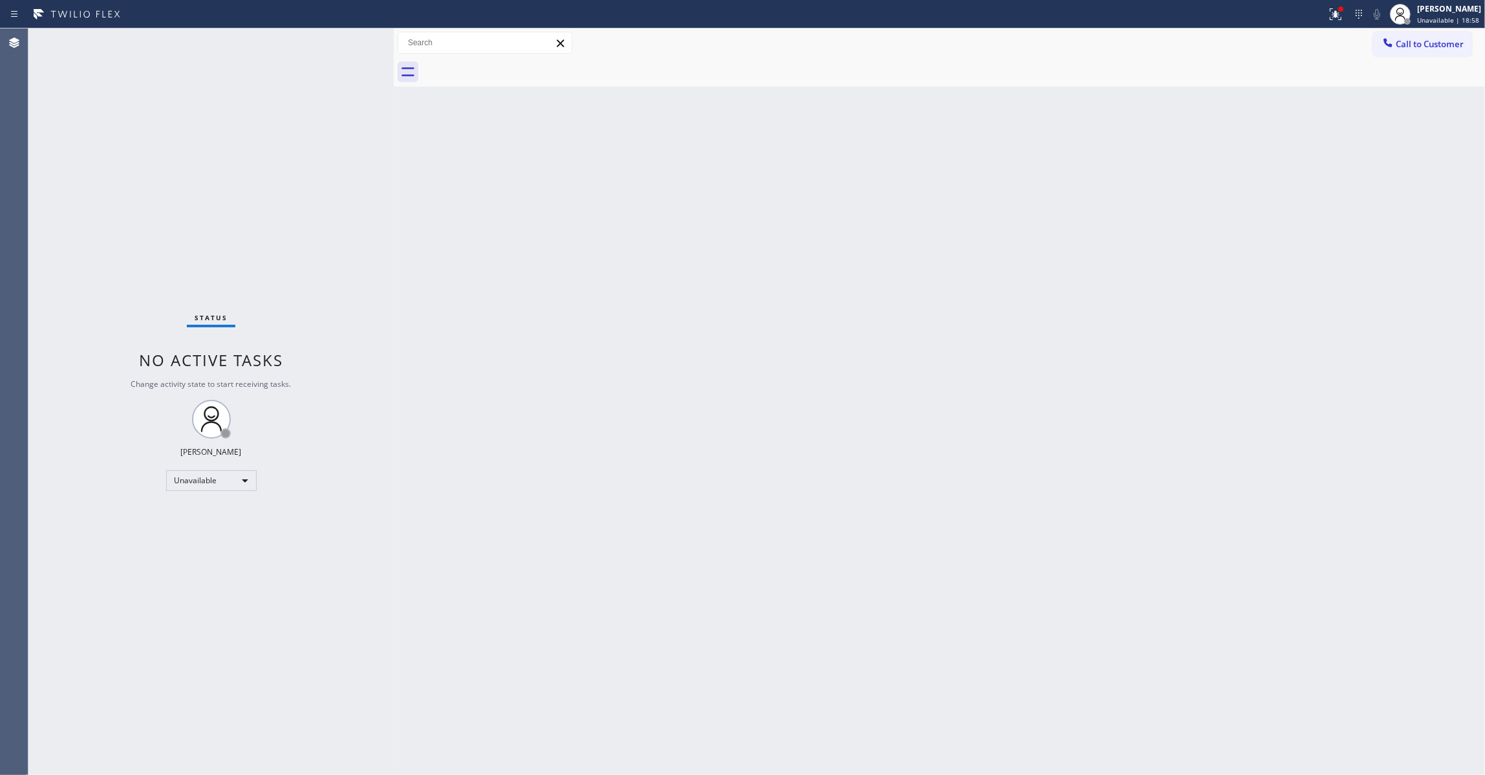
click at [800, 263] on div "Back to Dashboard Change Sender ID Customers Technicians Select a contact Outbo…" at bounding box center [939, 401] width 1091 height 746
click at [1439, 47] on span "Call to Customer" at bounding box center [1430, 44] width 68 height 12
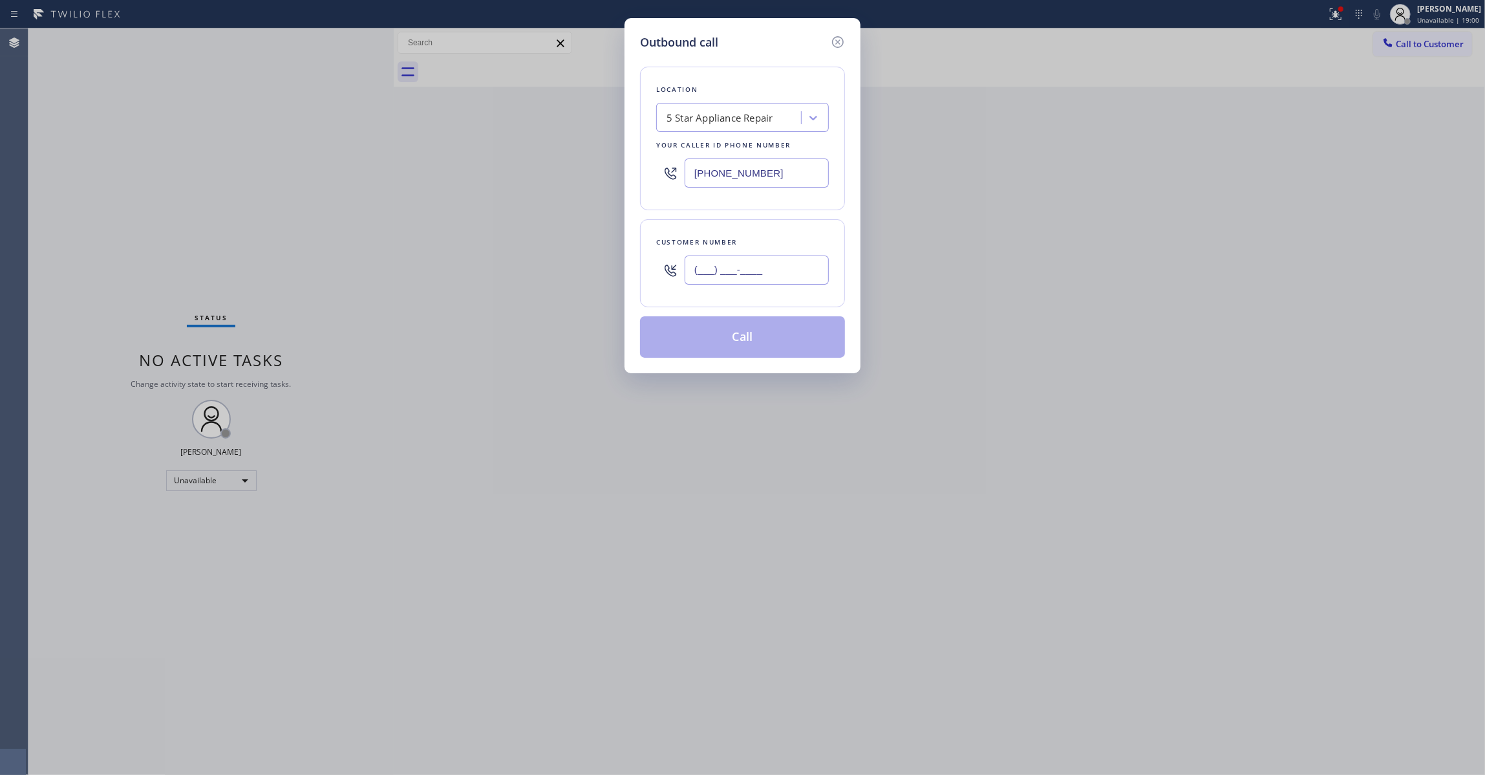
click at [759, 275] on input "(___) ___-____" at bounding box center [757, 269] width 144 height 29
paste input "323) 497-4033"
type input "(323) 497-4033"
drag, startPoint x: 808, startPoint y: 169, endPoint x: 1, endPoint y: 138, distance: 806.9
click at [1, 138] on div "Outbound call Location 5 Star Appliance Repair Your caller id phone number (855…" at bounding box center [742, 387] width 1485 height 775
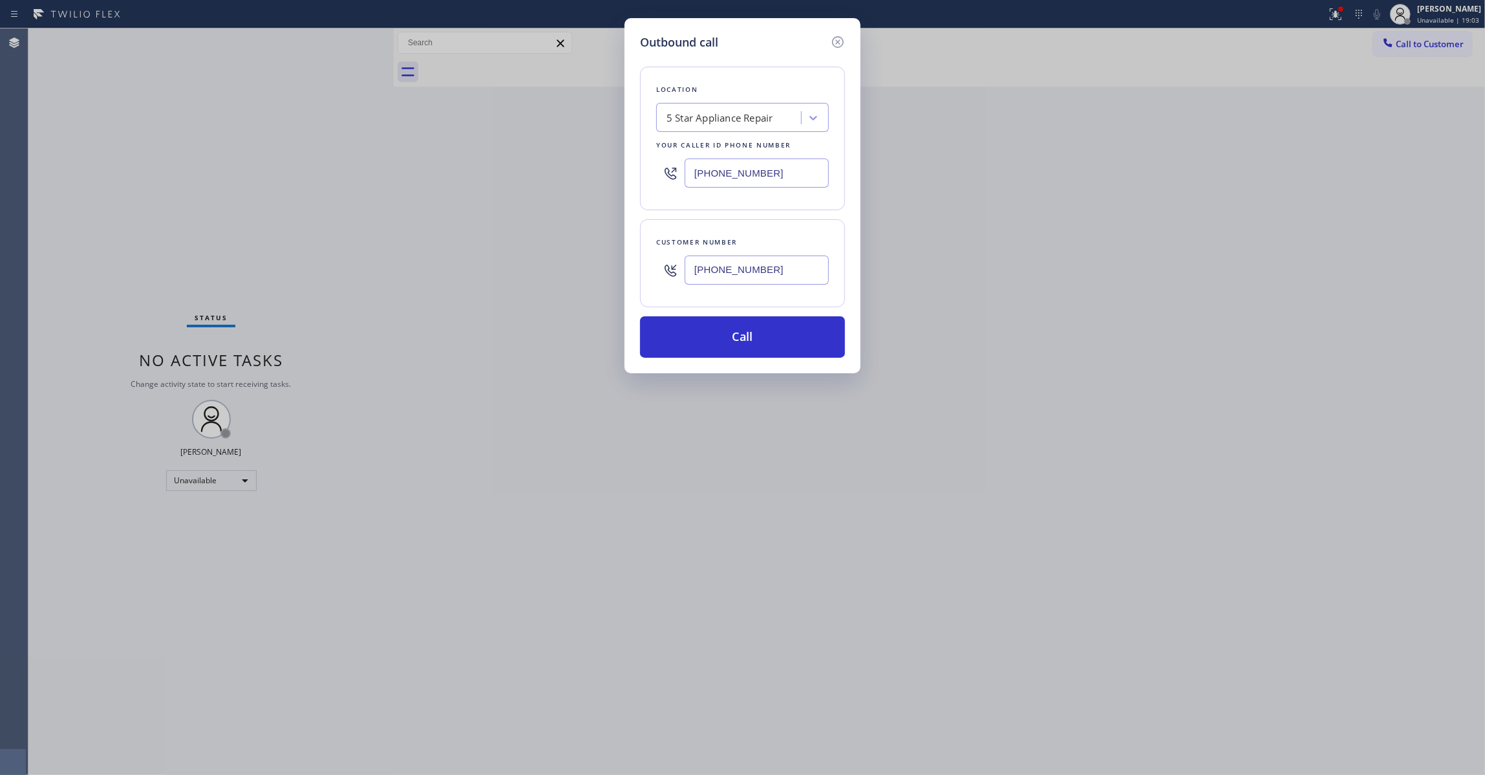
paste input "999-4417"
type input "(855) 999-4417"
drag, startPoint x: 774, startPoint y: 274, endPoint x: 619, endPoint y: 269, distance: 155.3
click at [619, 269] on div "Outbound call Location 4B2.Paid HVAC Alliance Expert Your caller id phone numbe…" at bounding box center [742, 387] width 1485 height 775
click at [694, 338] on button "Call" at bounding box center [742, 336] width 205 height 41
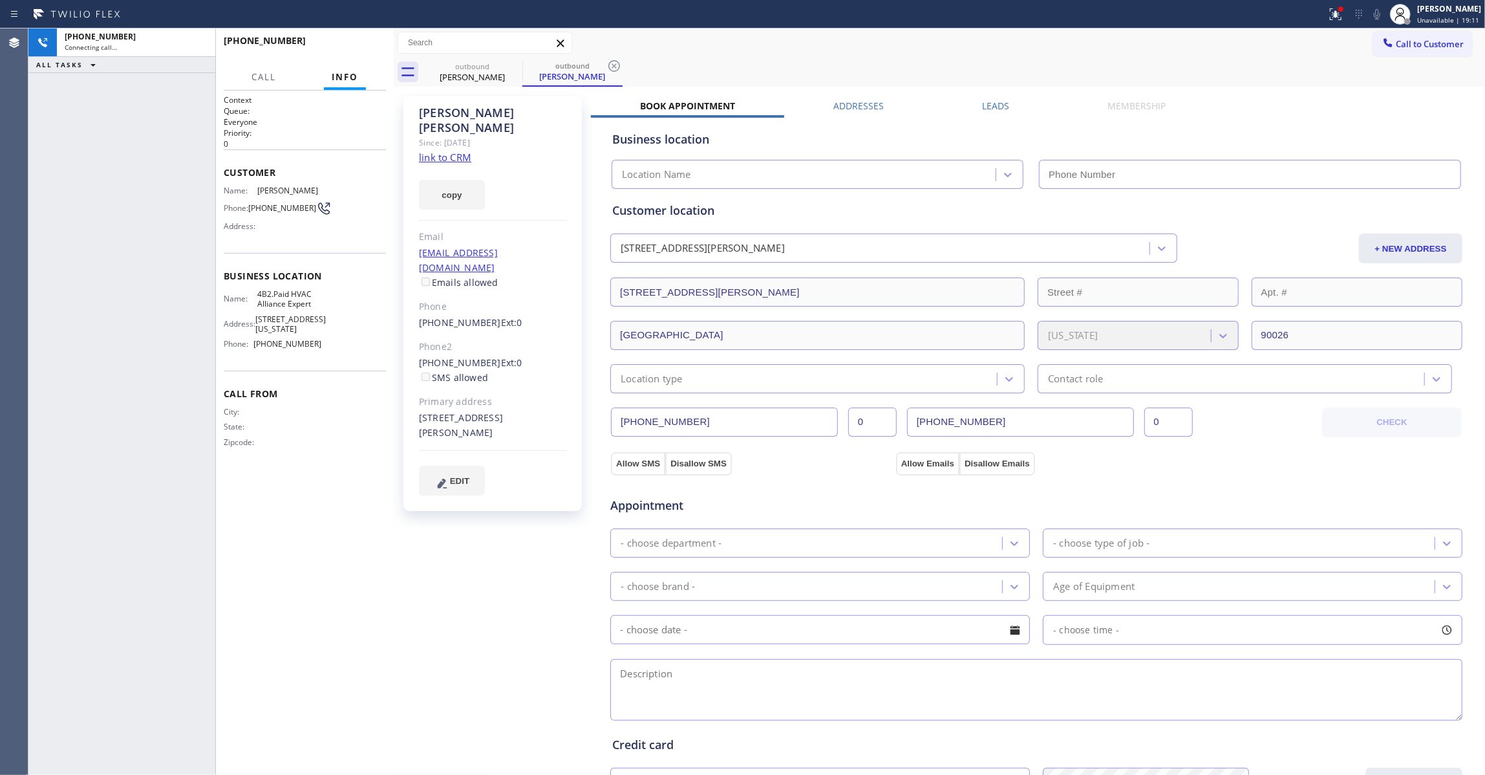
type input "(855) 999-4417"
click at [616, 68] on icon at bounding box center [614, 66] width 12 height 12
click at [127, 624] on div "+13234974033 Live | 00:08 ALL TASKS ALL TASKS ACTIVE TASKS TASKS IN WRAP UP" at bounding box center [121, 401] width 187 height 746
click at [360, 45] on span "HANG UP" at bounding box center [355, 46] width 39 height 9
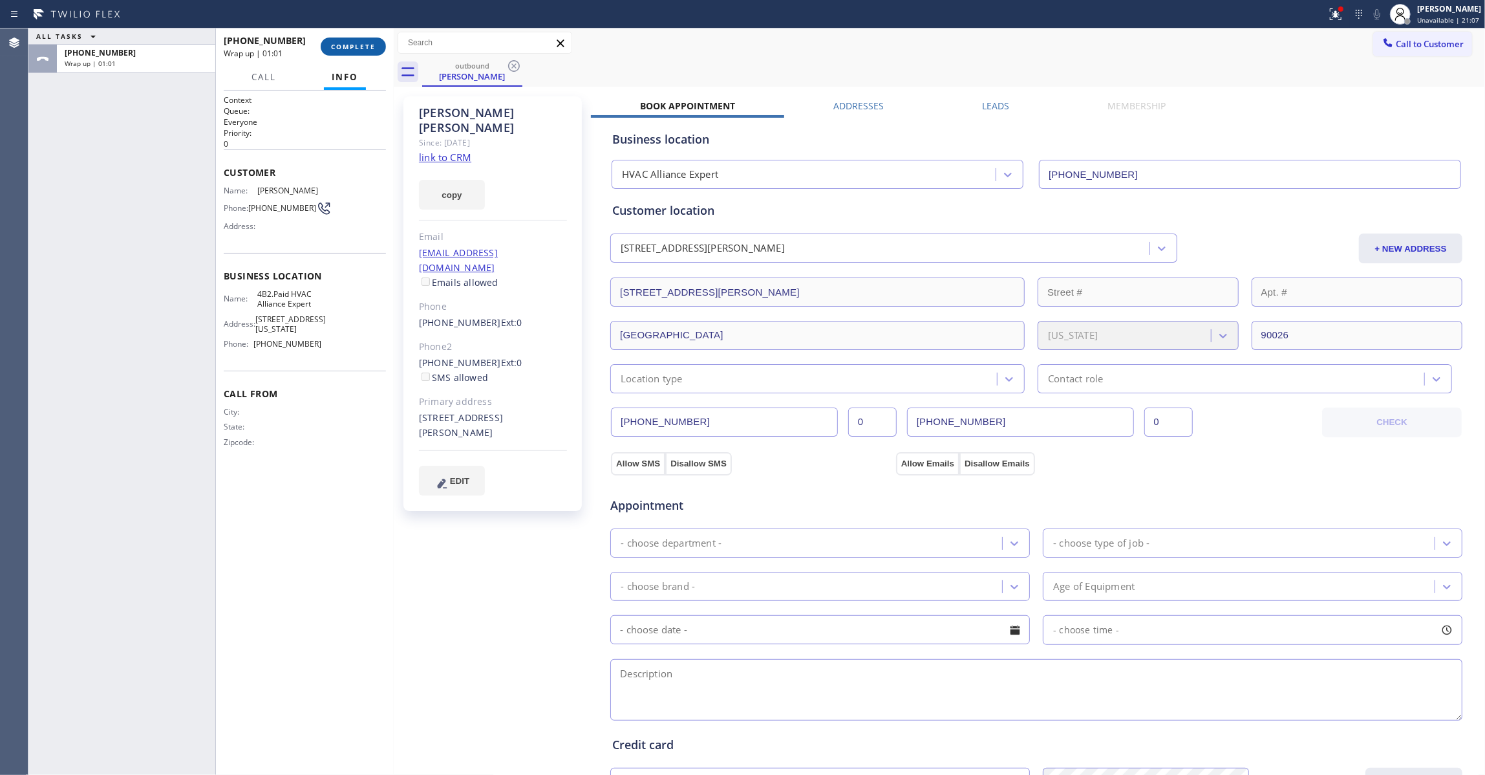
click at [368, 45] on span "COMPLETE" at bounding box center [353, 46] width 45 height 9
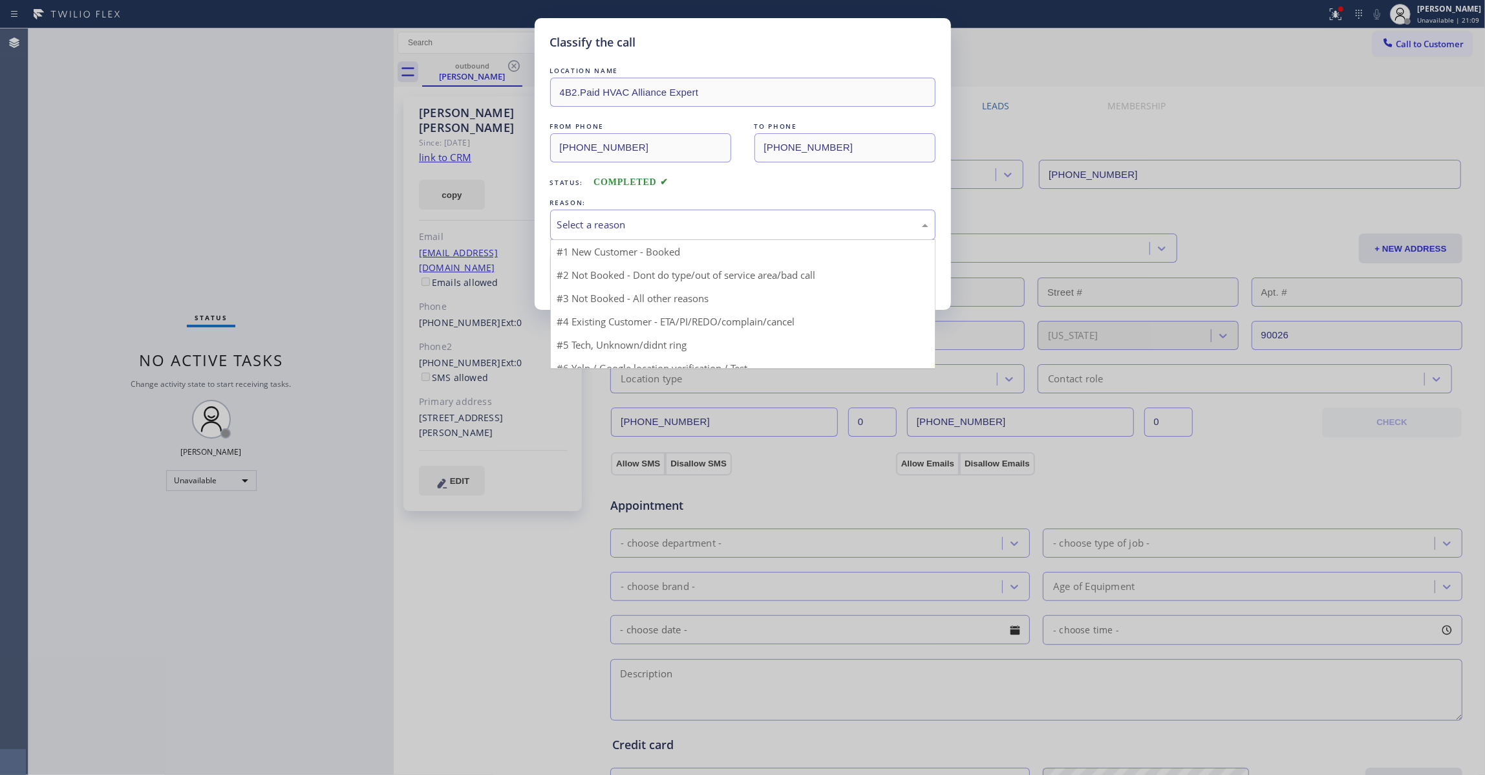
click at [639, 220] on div "Select a reason" at bounding box center [742, 224] width 371 height 15
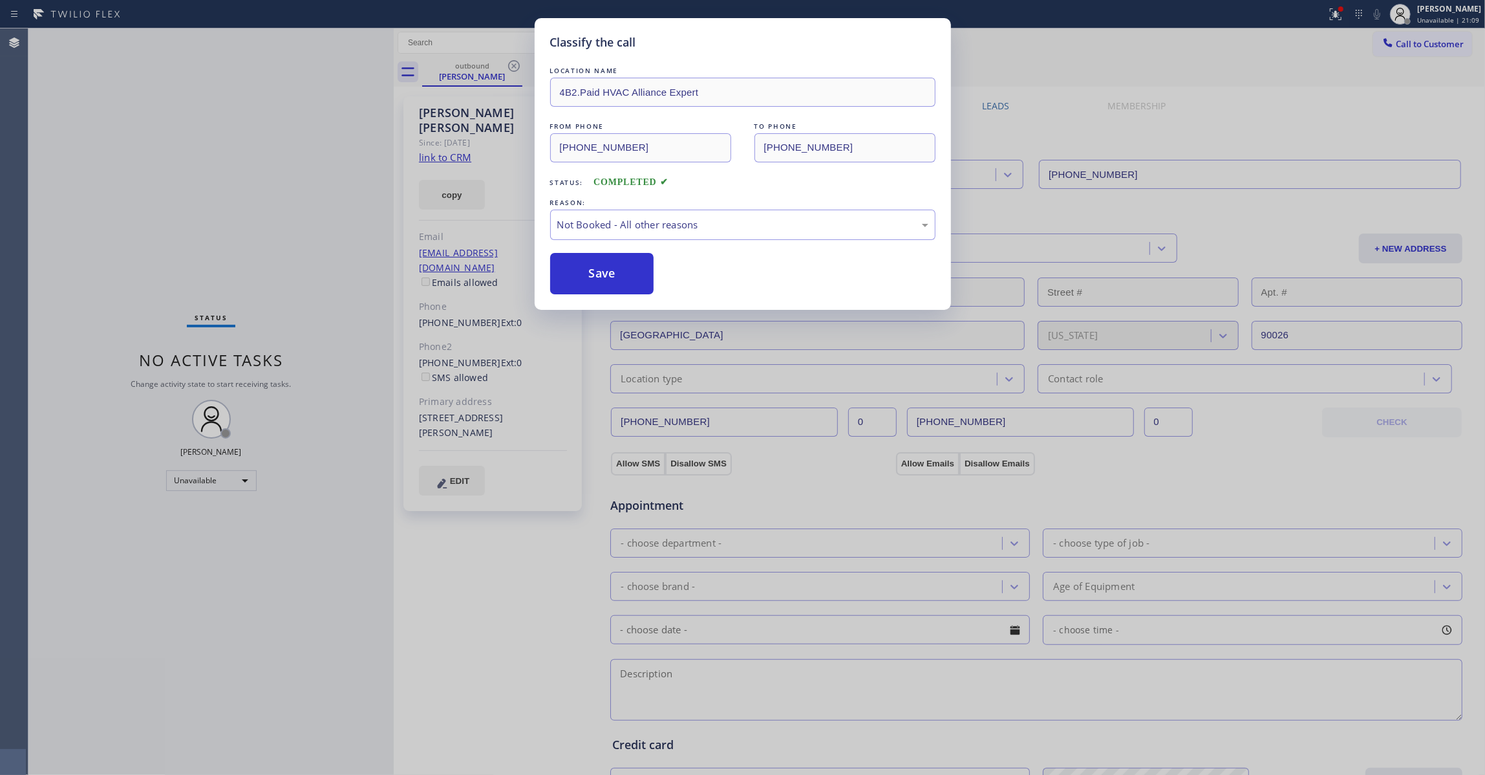
click at [625, 282] on button "Save" at bounding box center [602, 273] width 104 height 41
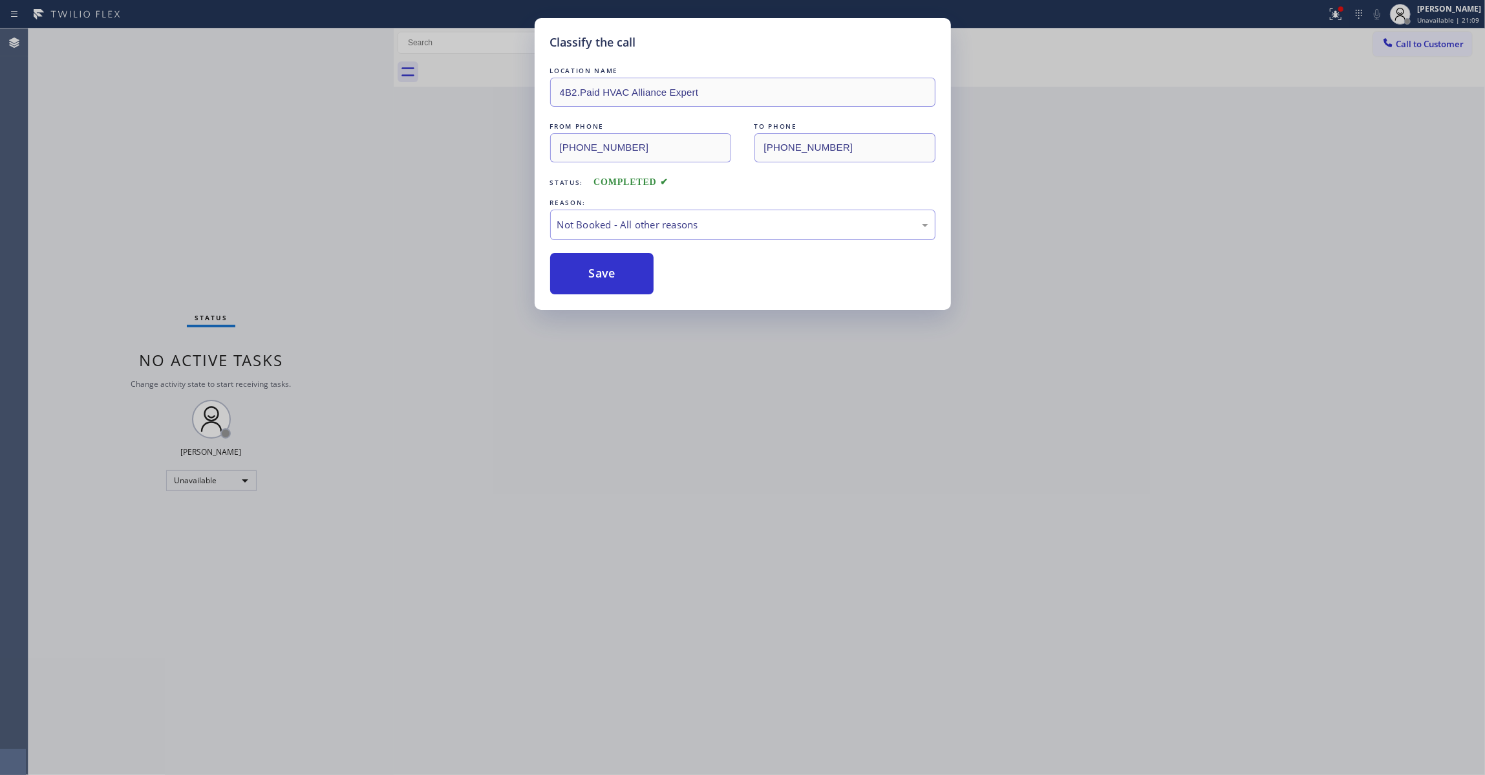
click at [625, 282] on button "Save" at bounding box center [602, 273] width 104 height 41
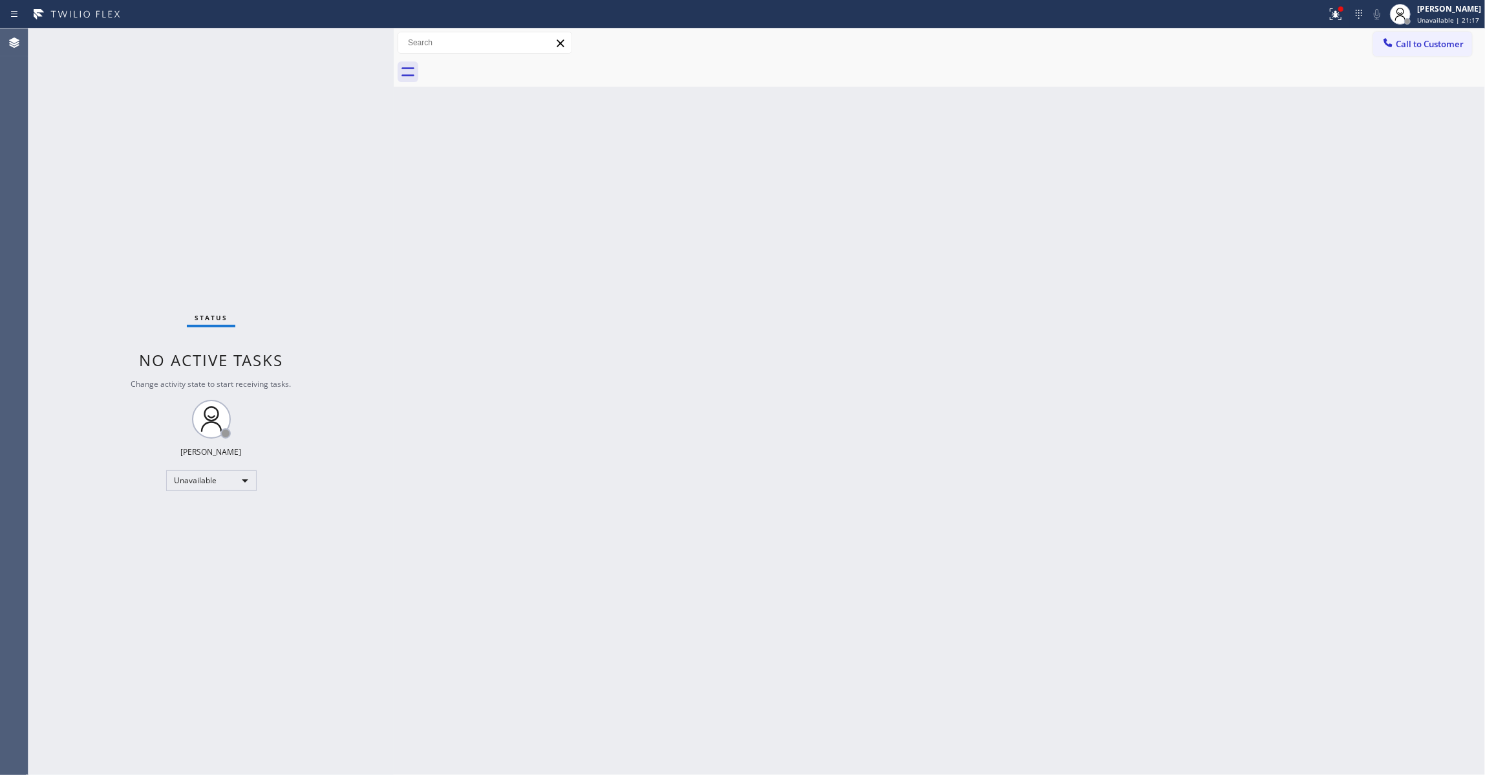
click at [698, 475] on div "Back to Dashboard Change Sender ID Customers Technicians Select a contact Outbo…" at bounding box center [939, 401] width 1091 height 746
click at [21, 608] on div "Agent Desktop" at bounding box center [14, 401] width 28 height 746
click at [1452, 41] on span "Call to Customer" at bounding box center [1430, 44] width 68 height 12
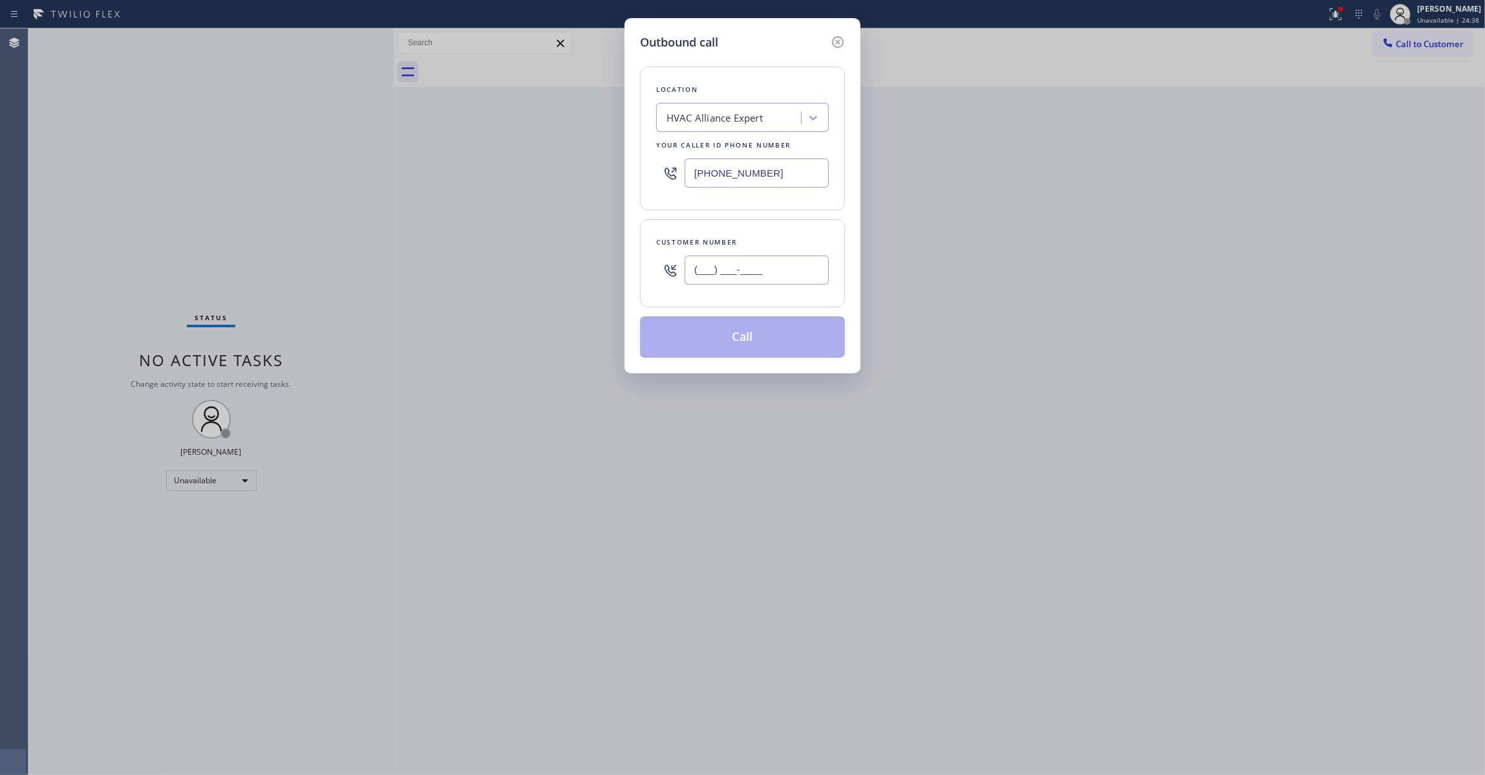
click at [790, 259] on input "(___) ___-____" at bounding box center [757, 269] width 144 height 29
paste input "480) 205-6725"
type input "(480) 205-6725"
paste input "626) 602-9922"
drag, startPoint x: 815, startPoint y: 171, endPoint x: 459, endPoint y: 236, distance: 361.5
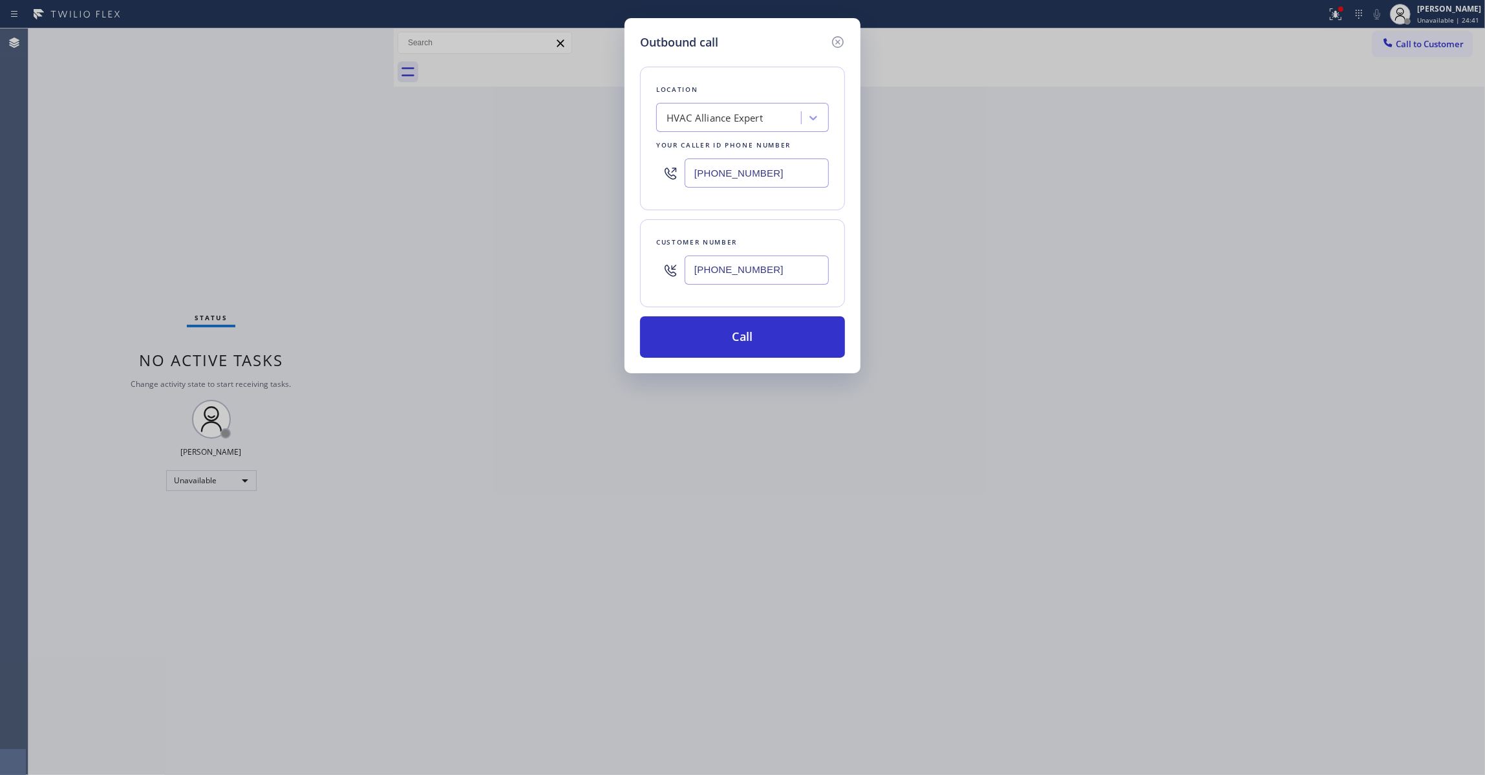
click at [383, 193] on div "Outbound call Location HVAC Alliance Expert Your caller id phone number (855) 9…" at bounding box center [742, 387] width 1485 height 775
type input "(626) 602-9922"
click at [738, 331] on button "Call" at bounding box center [742, 336] width 205 height 41
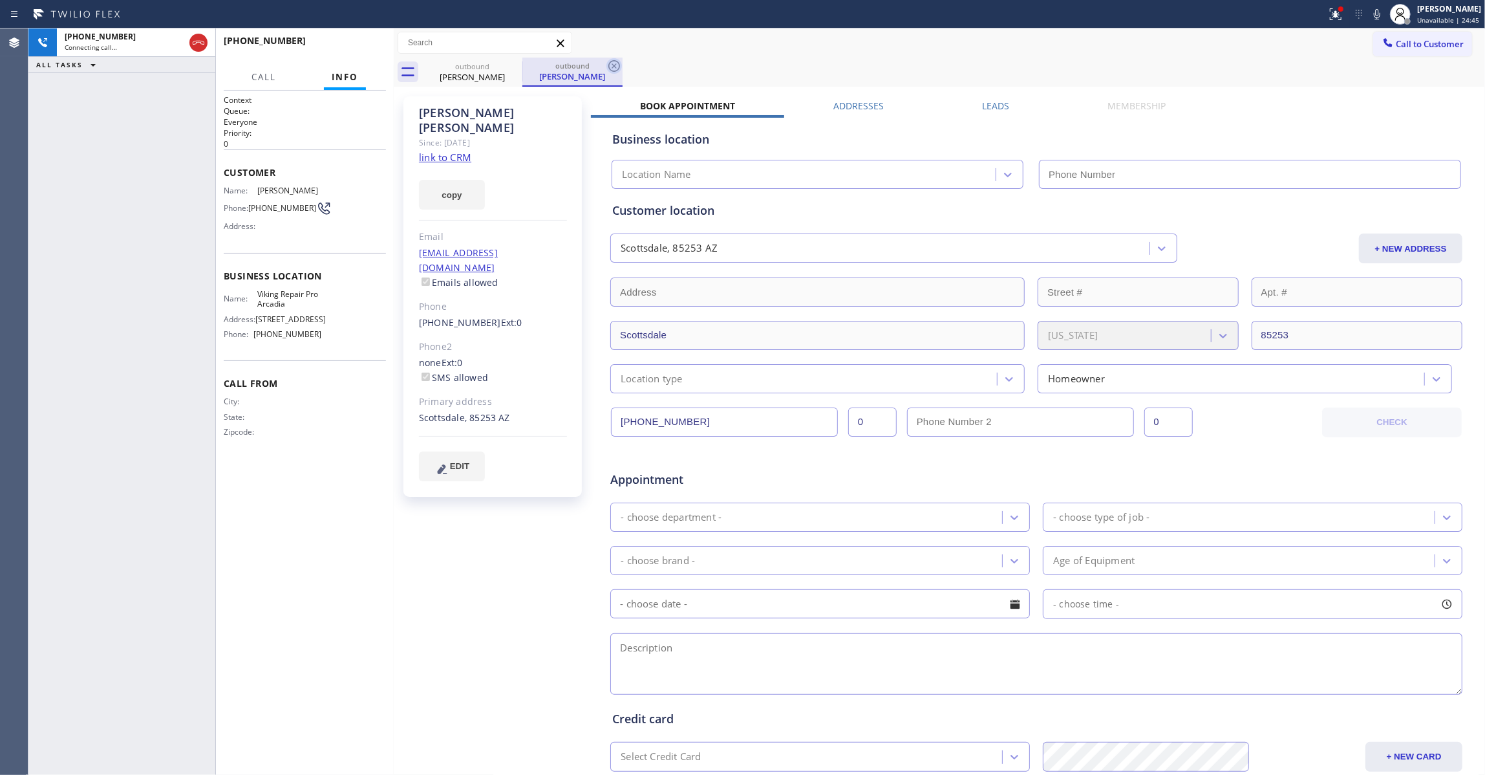
click at [614, 66] on icon at bounding box center [614, 66] width 12 height 12
click at [453, 165] on div "copy" at bounding box center [493, 187] width 148 height 45
type input "(626) 602-9922"
click at [456, 151] on link "link to CRM" at bounding box center [445, 157] width 52 height 13
click at [355, 53] on button "HANG UP" at bounding box center [356, 47] width 60 height 18
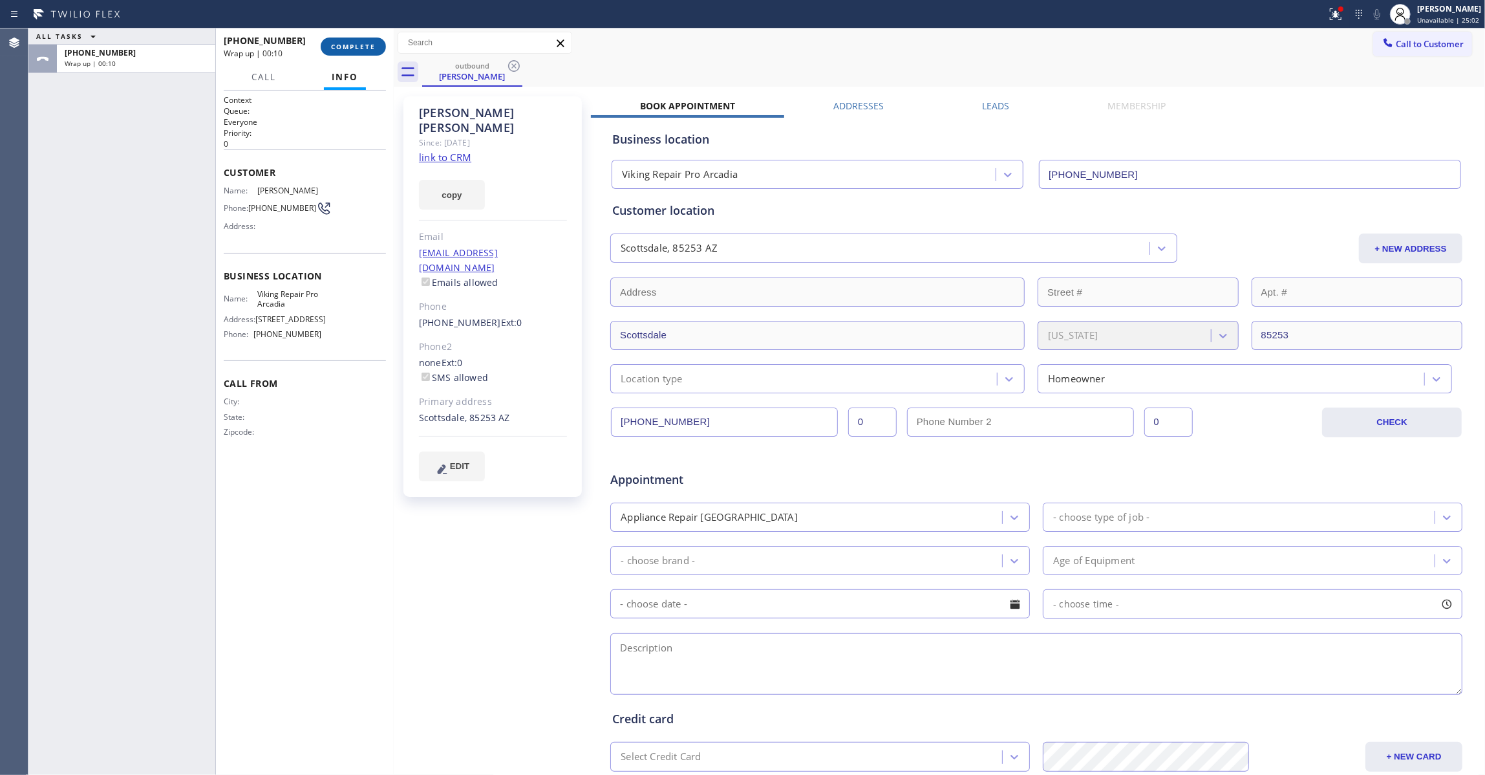
click at [334, 44] on span "COMPLETE" at bounding box center [353, 46] width 45 height 9
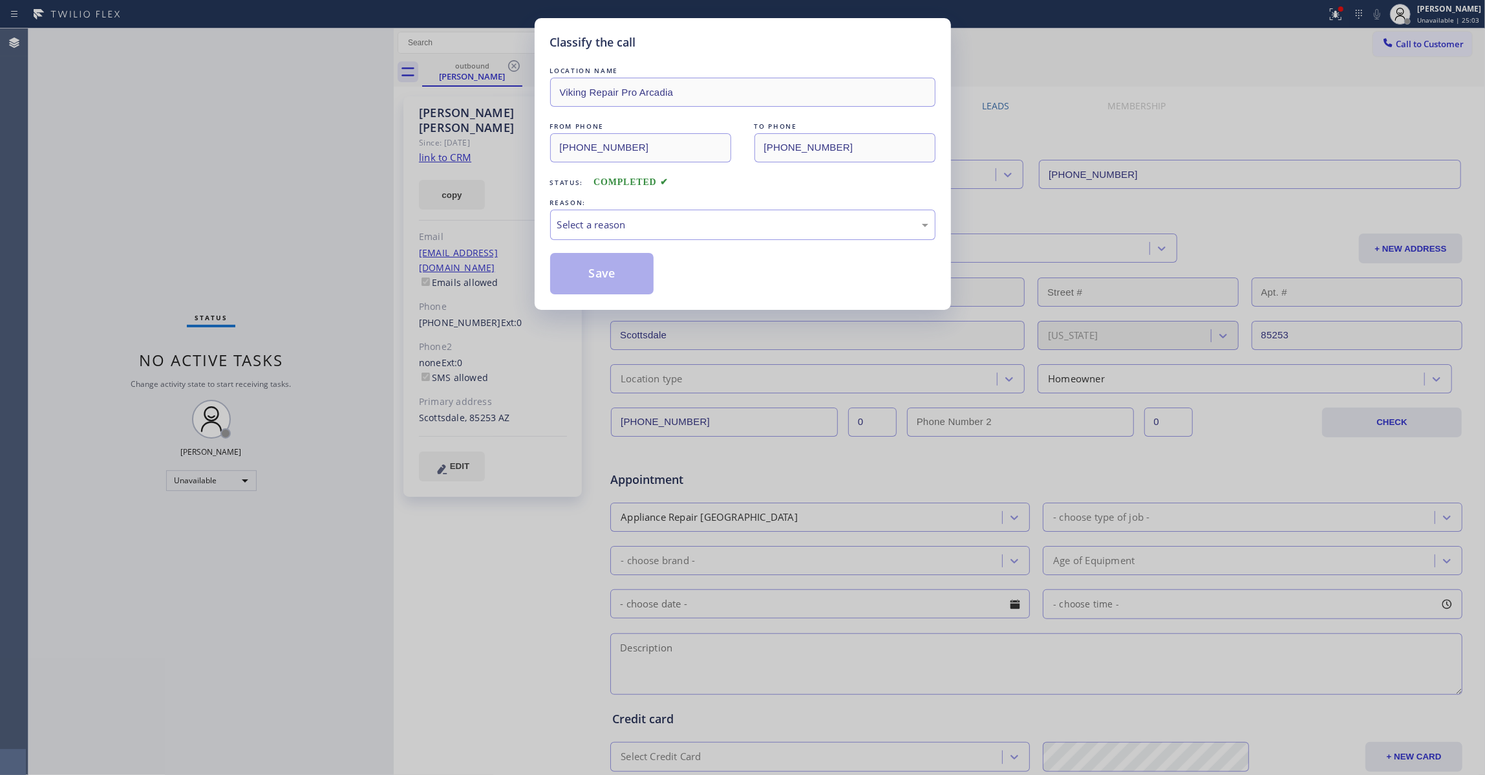
click at [598, 206] on div "REASON:" at bounding box center [742, 203] width 385 height 14
click at [601, 220] on div "Select a reason" at bounding box center [742, 224] width 371 height 15
click at [609, 272] on button "Save" at bounding box center [602, 273] width 104 height 41
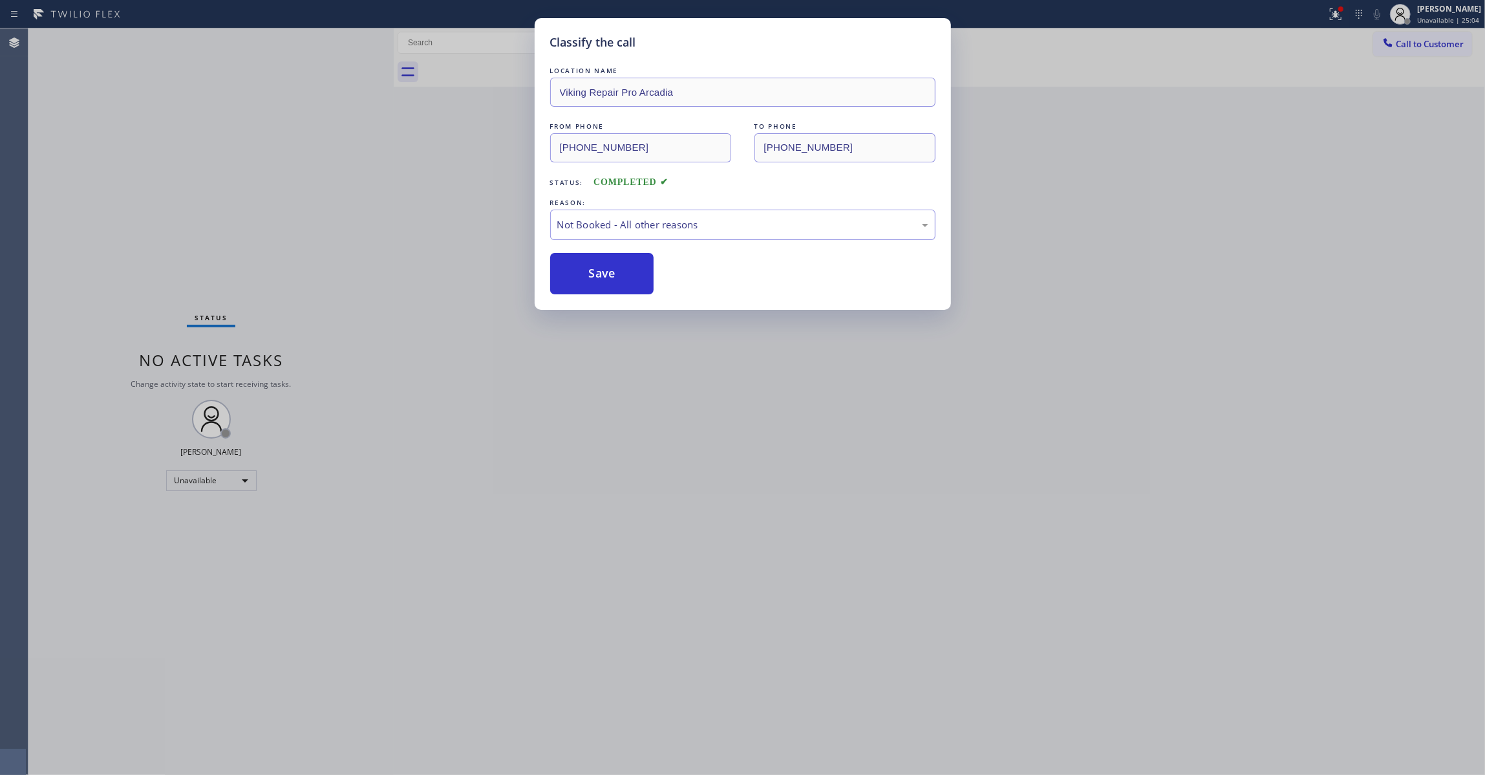
click at [609, 272] on button "Save" at bounding box center [602, 273] width 104 height 41
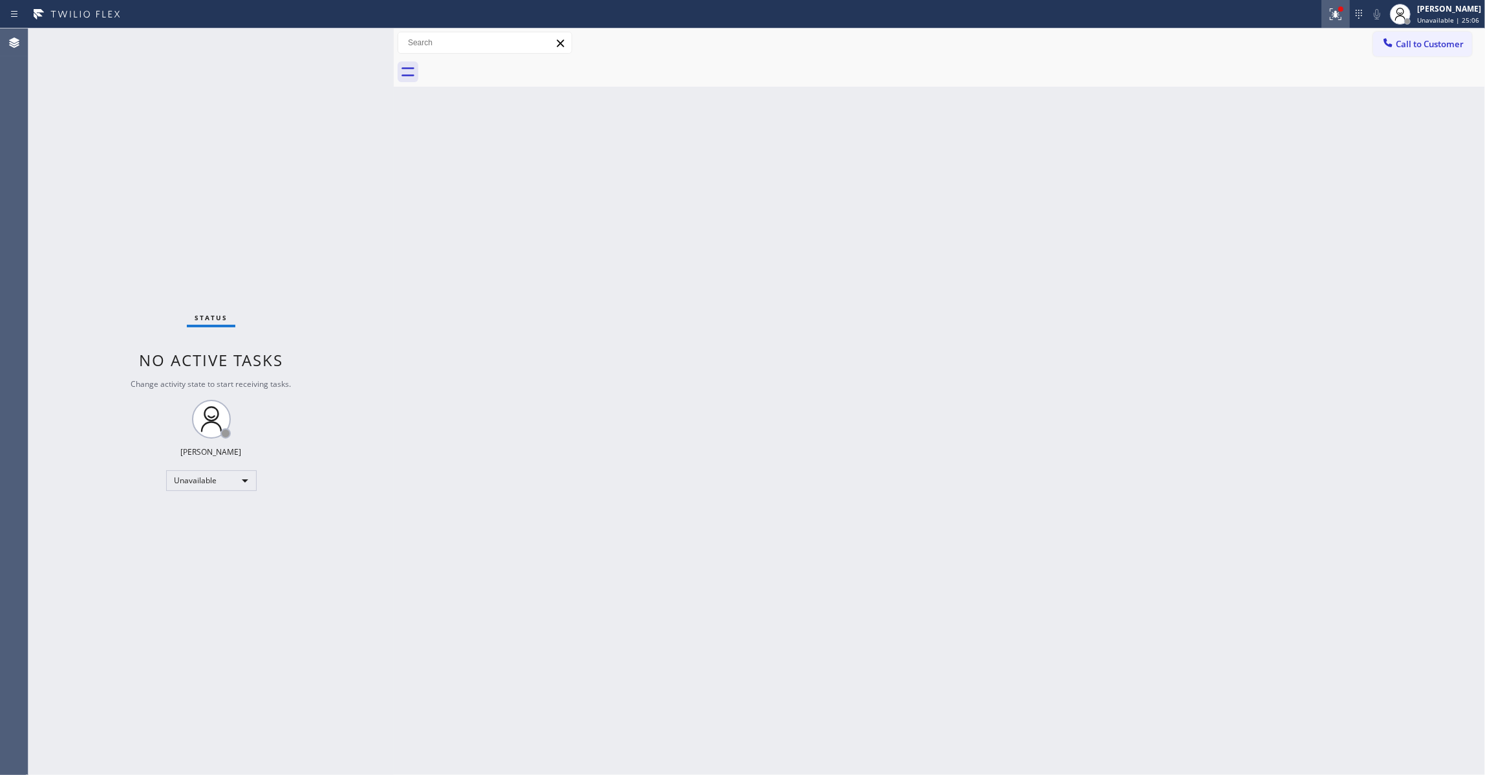
click at [1330, 16] on icon at bounding box center [1334, 12] width 8 height 9
click at [1188, 158] on div "Status report Issues detected These issues could affect your workflow. Please c…" at bounding box center [1251, 107] width 168 height 159
click at [1194, 164] on button "Clear issues" at bounding box center [1251, 169] width 151 height 18
drag, startPoint x: 608, startPoint y: 499, endPoint x: 109, endPoint y: 653, distance: 522.4
click at [608, 498] on div "Back to Dashboard Change Sender ID Customers Technicians Select a contact Outbo…" at bounding box center [939, 401] width 1091 height 746
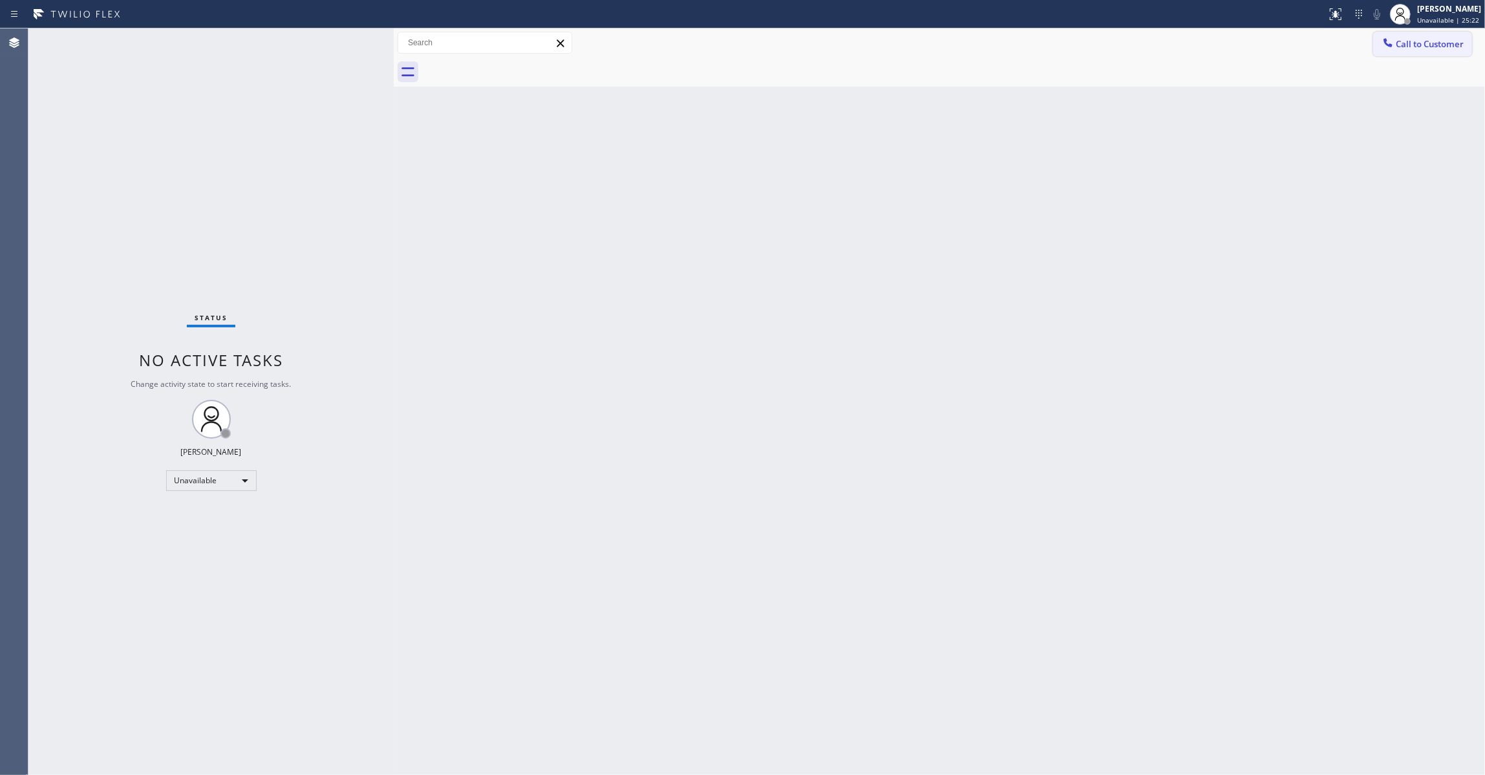
click at [1408, 52] on button "Call to Customer" at bounding box center [1422, 44] width 99 height 25
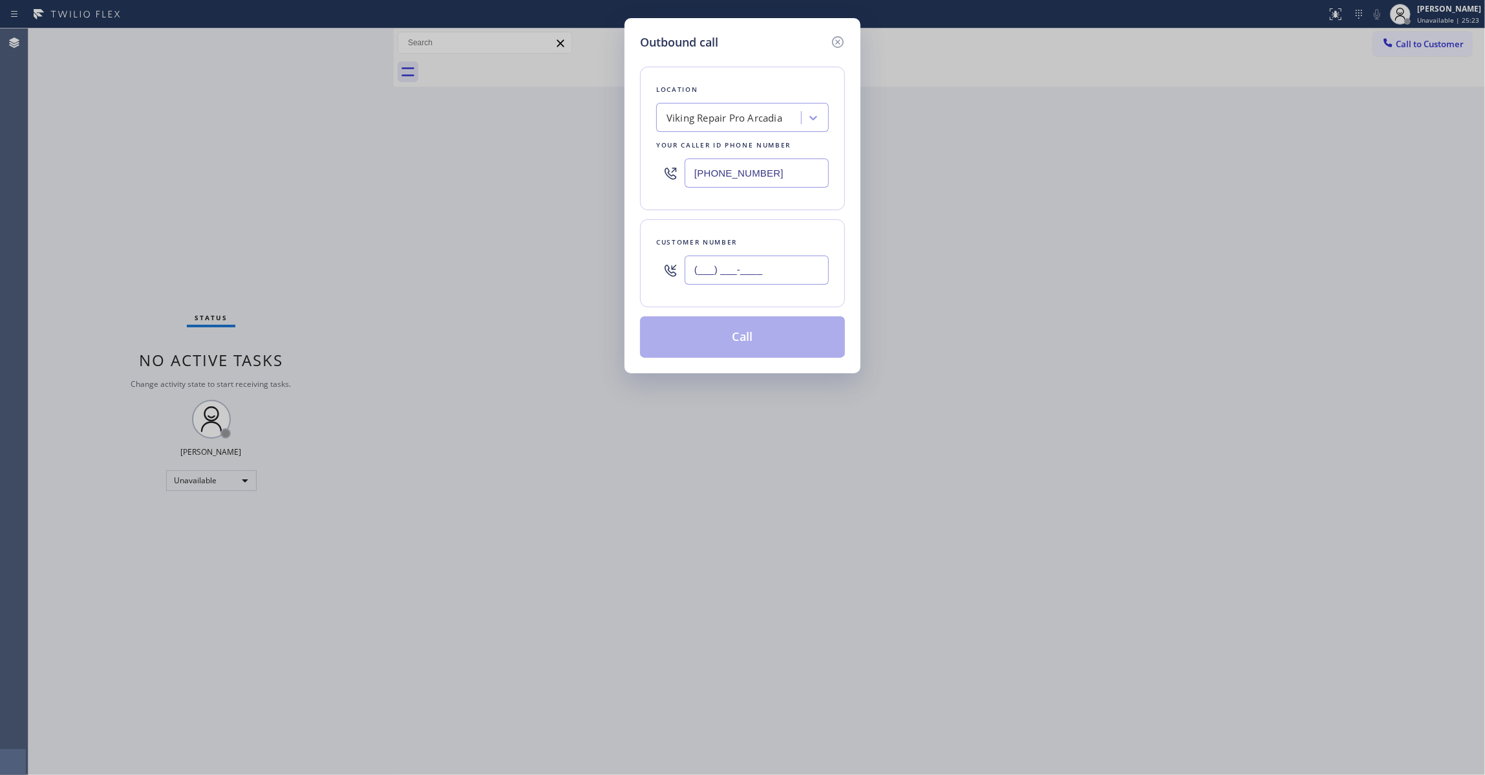
click at [736, 279] on input "(___) ___-____" at bounding box center [757, 269] width 144 height 29
paste input "480) 205-6725"
type input "(480) 205-6725"
drag, startPoint x: 792, startPoint y: 171, endPoint x: 250, endPoint y: 148, distance: 543.0
click at [250, 148] on div "Outbound call Location Viking Repair Pro Arcadia Your caller id phone number (6…" at bounding box center [742, 387] width 1485 height 775
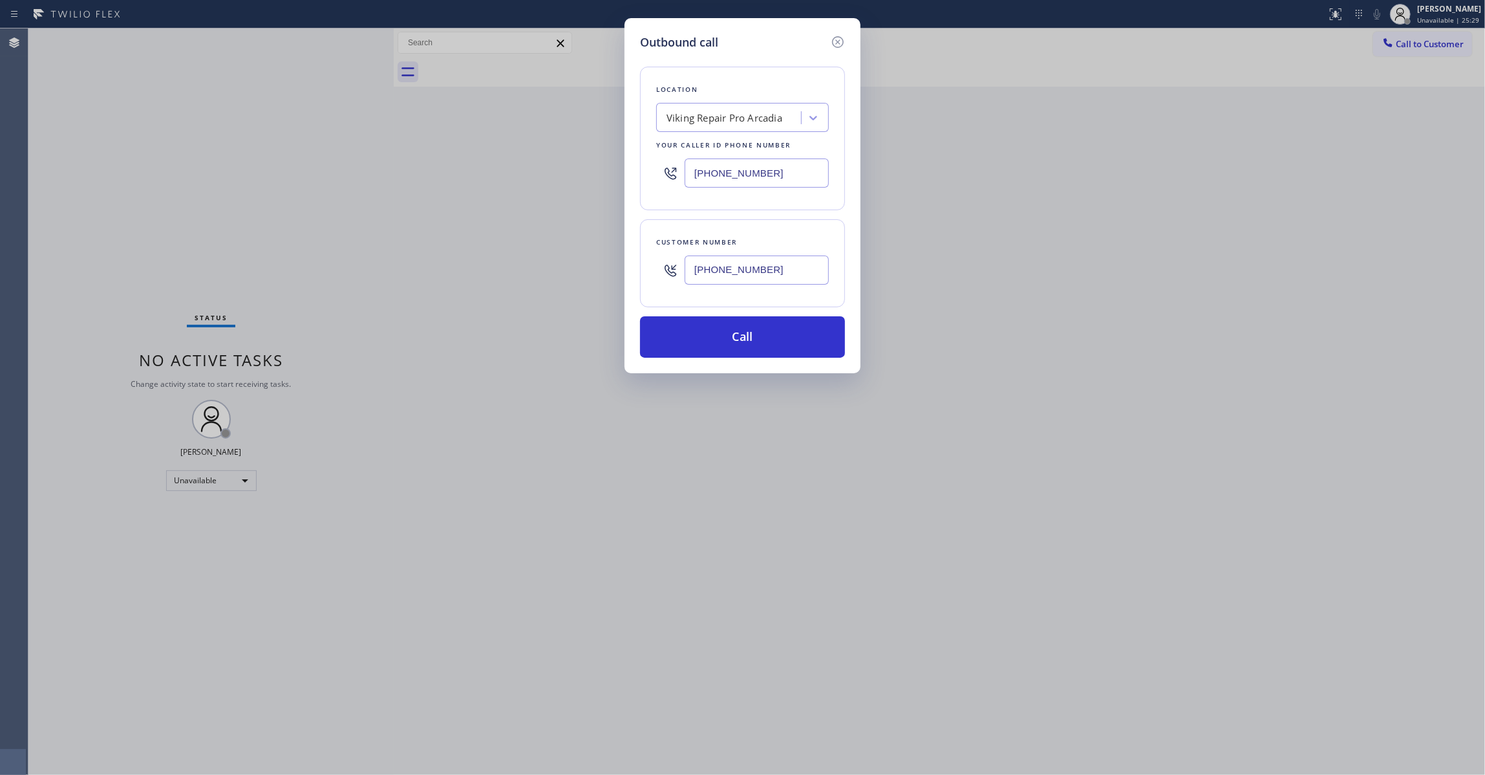
paste input "855) 731-495"
type input "(855) 731-4952"
drag, startPoint x: 780, startPoint y: 273, endPoint x: 531, endPoint y: 270, distance: 248.3
click at [531, 270] on div "Outbound call Location 5 Star Appliance Repair Your caller id phone number (855…" at bounding box center [742, 387] width 1485 height 775
click at [668, 350] on button "Call" at bounding box center [742, 336] width 205 height 41
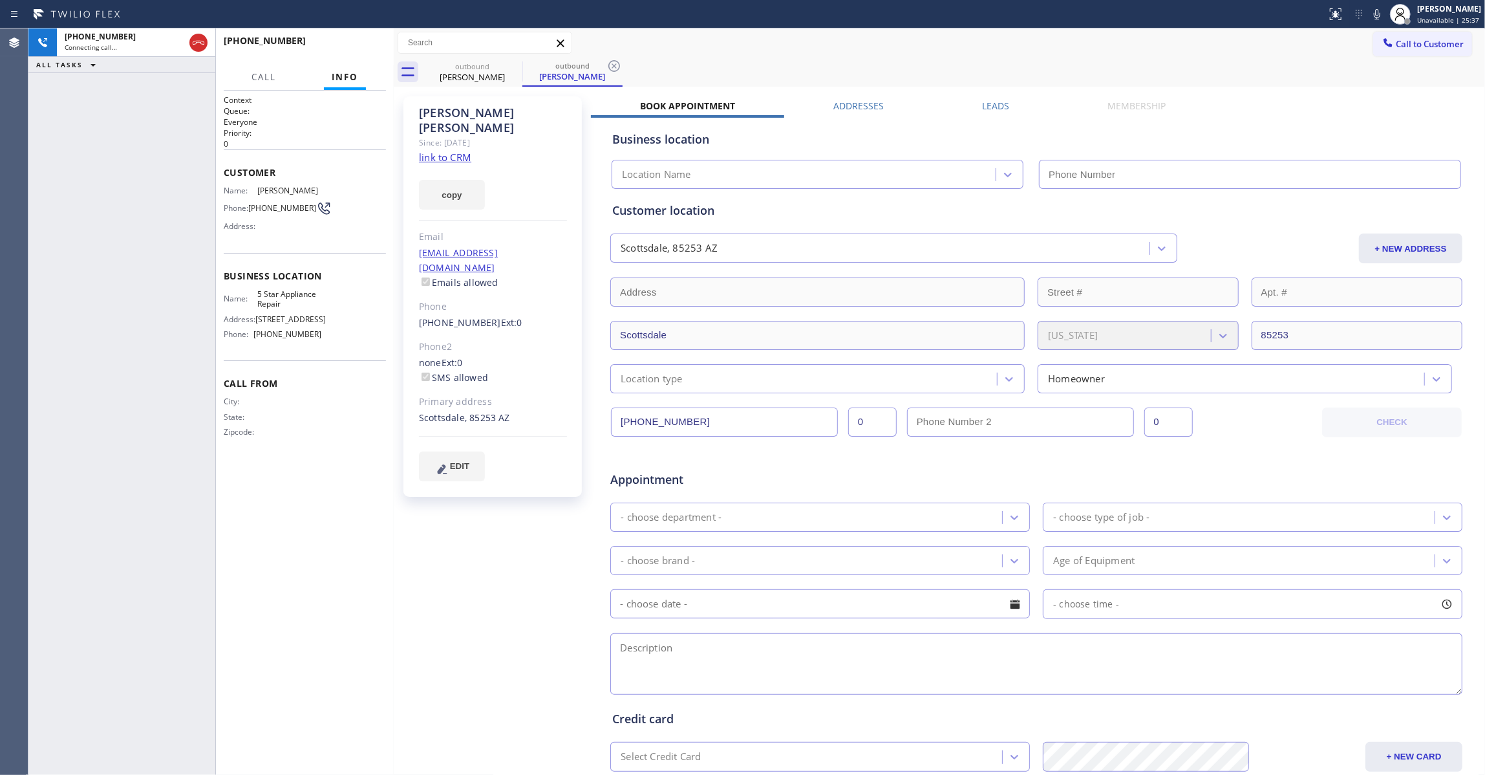
type input "(855) 731-4952"
click at [44, 218] on div "+14802056725 Connecting call… ALL TASKS ALL TASKS ACTIVE TASKS TASKS IN WRAP UP" at bounding box center [121, 401] width 187 height 746
drag, startPoint x: 617, startPoint y: 67, endPoint x: 348, endPoint y: 63, distance: 269.0
click at [617, 67] on icon at bounding box center [615, 66] width 16 height 16
click at [354, 48] on span "HANG UP" at bounding box center [355, 46] width 39 height 9
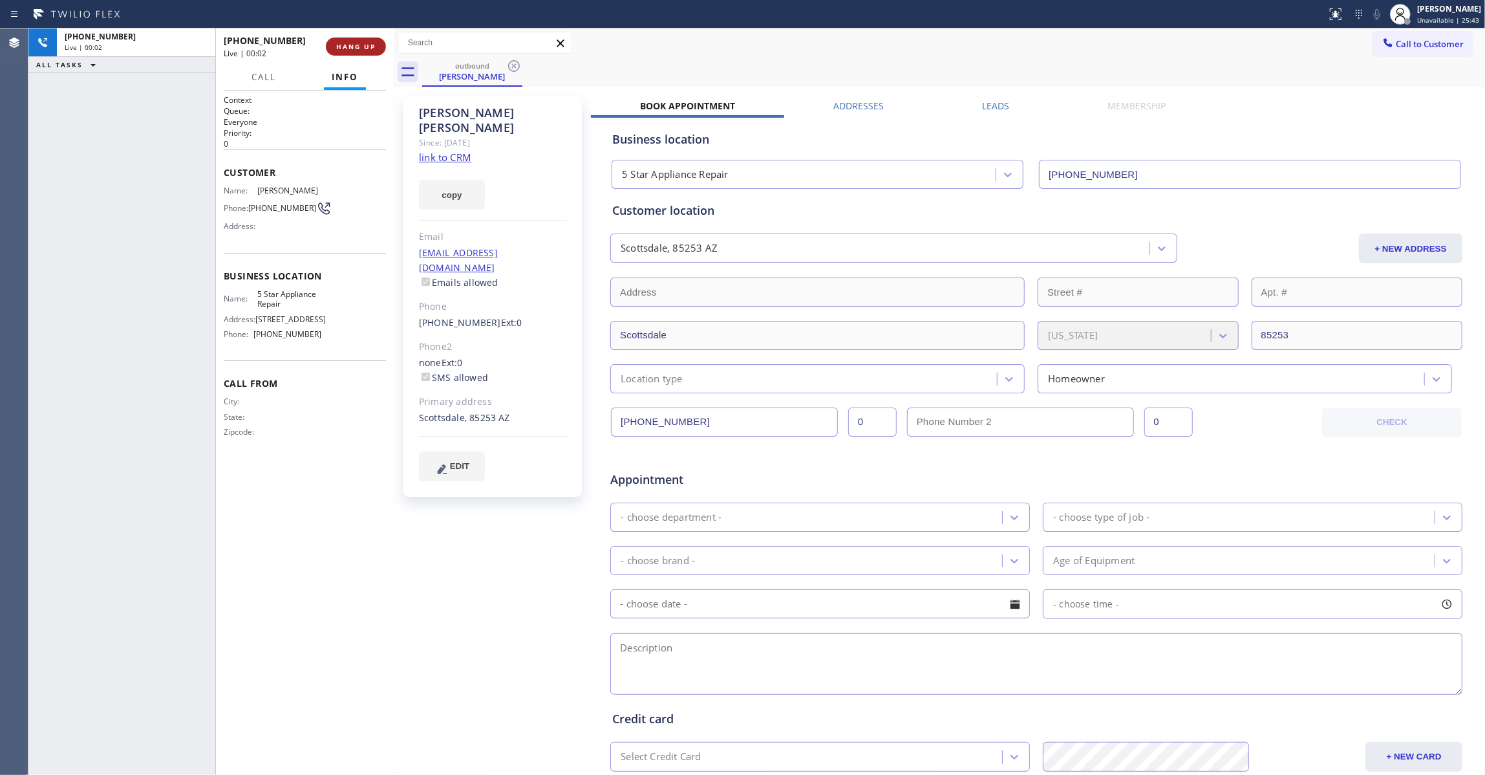
click at [357, 45] on span "HANG UP" at bounding box center [355, 46] width 39 height 9
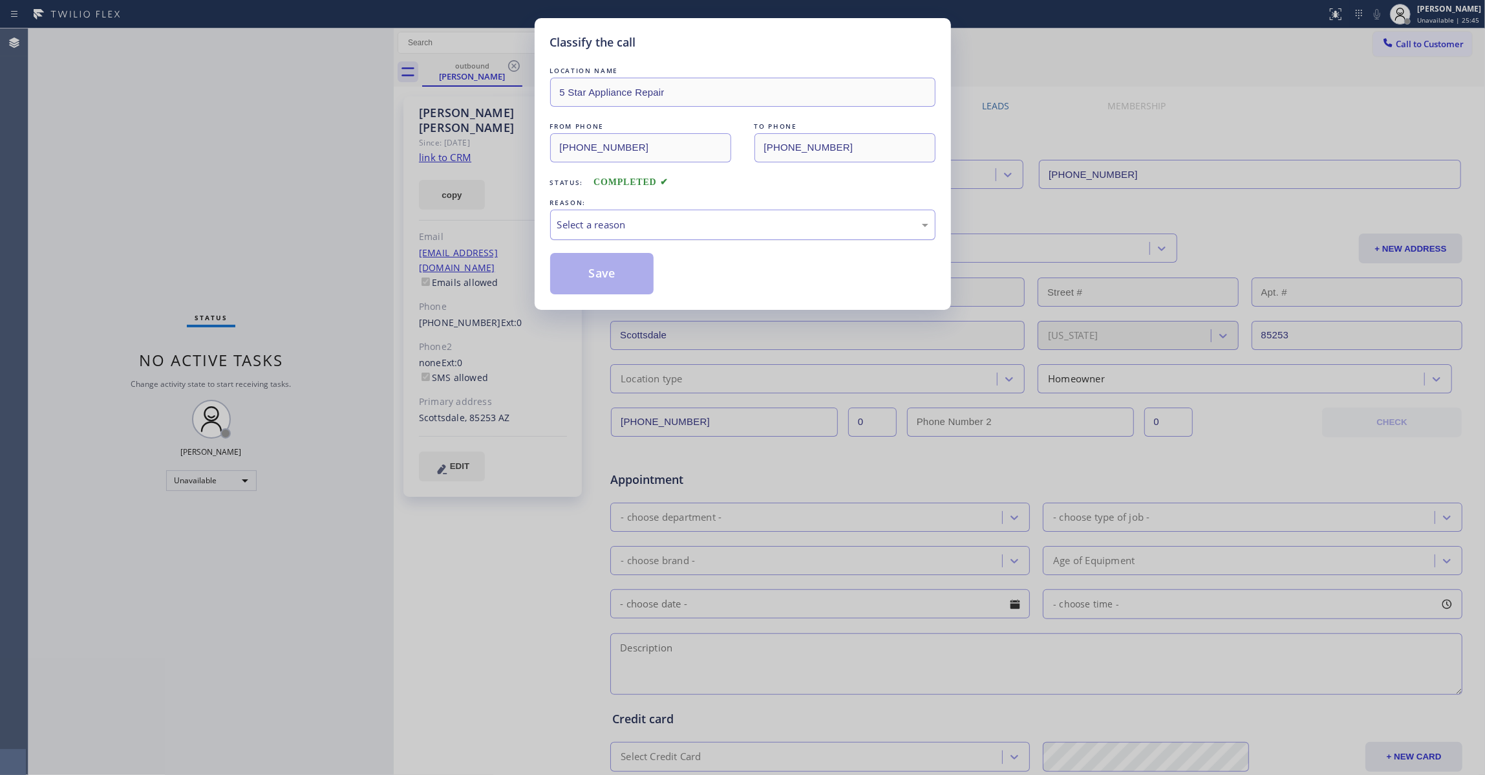
click at [611, 220] on div "Select a reason" at bounding box center [742, 224] width 371 height 15
click at [617, 272] on button "Save" at bounding box center [602, 273] width 104 height 41
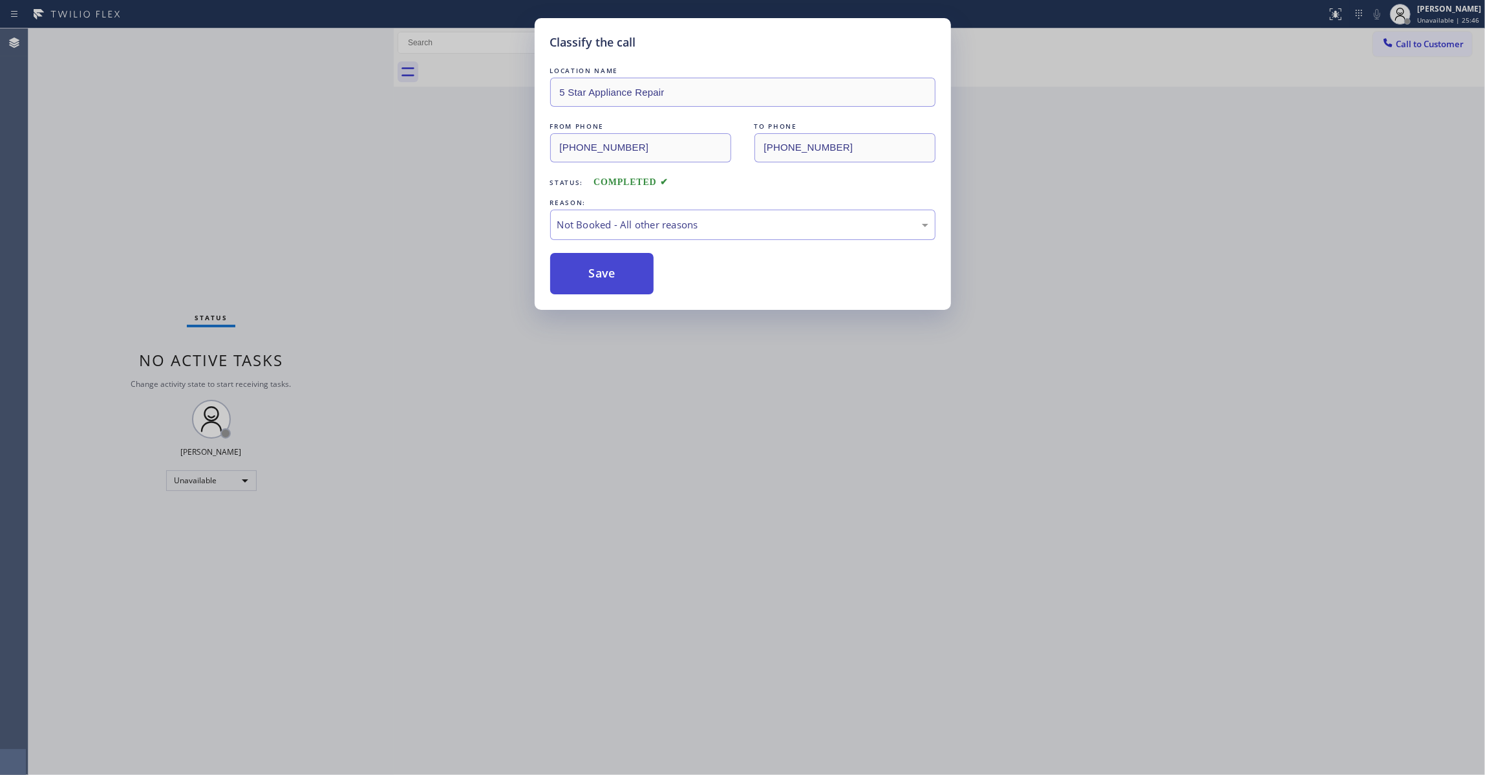
click at [616, 272] on button "Save" at bounding box center [602, 273] width 104 height 41
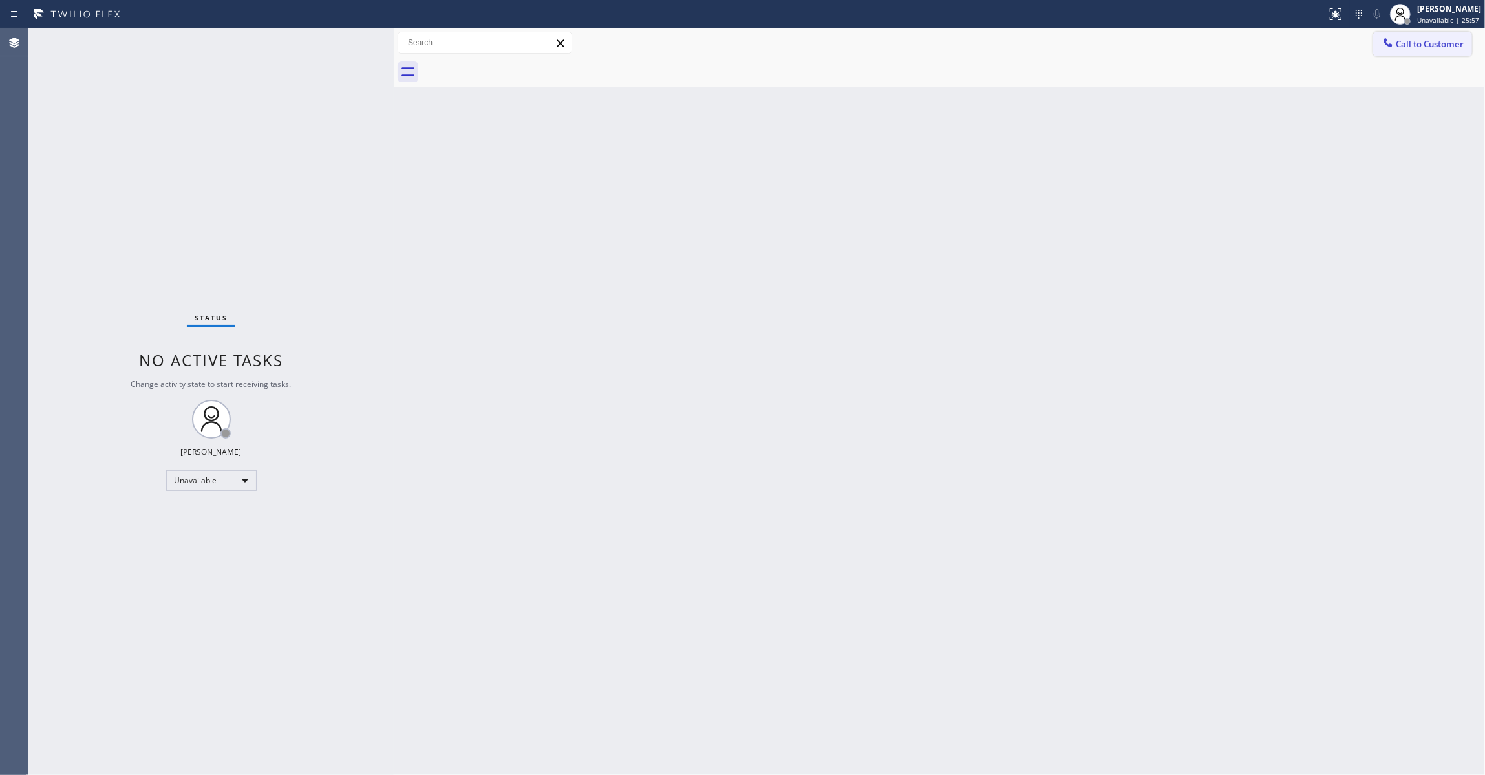
click at [1423, 40] on span "Call to Customer" at bounding box center [1430, 44] width 68 height 12
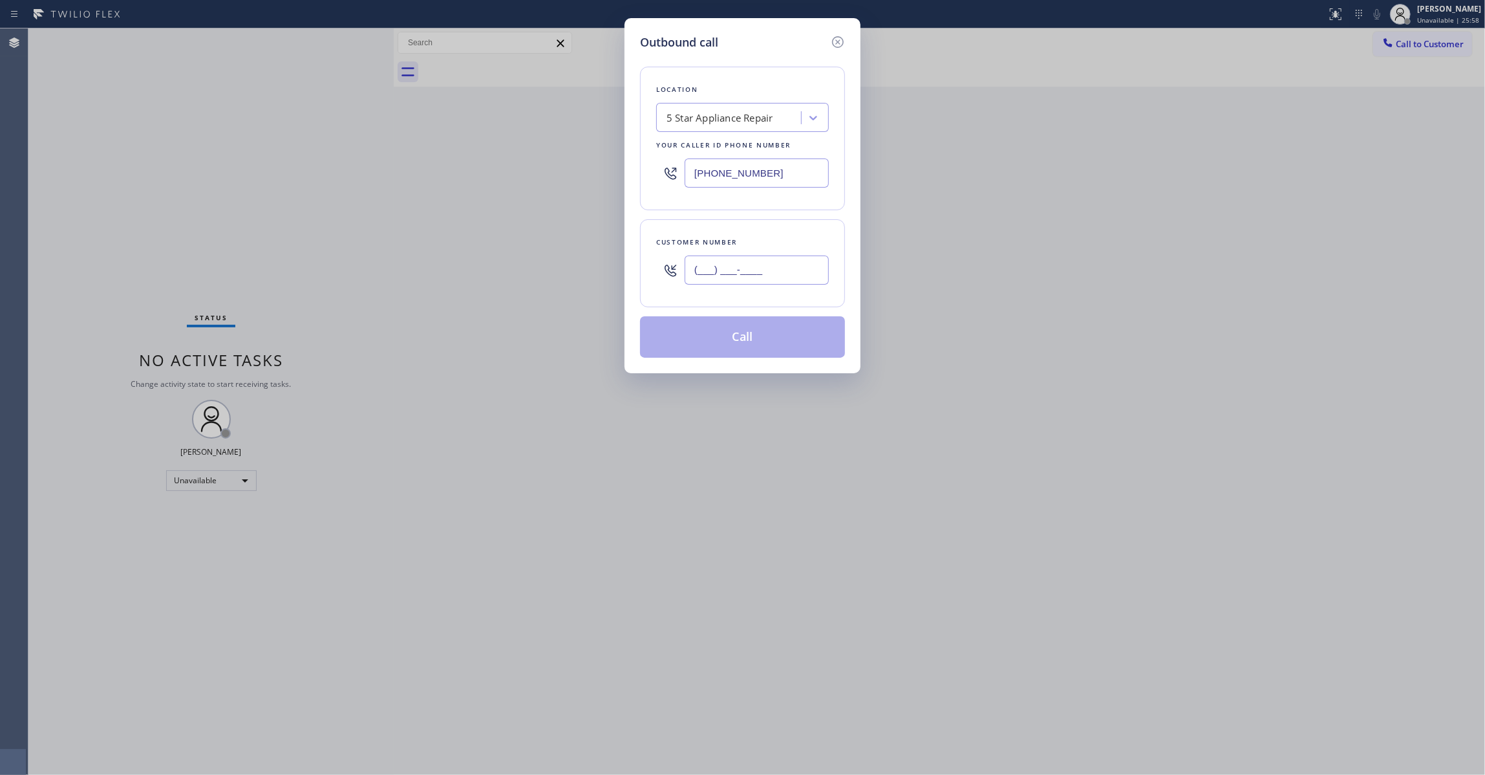
click at [774, 270] on input "(___) ___-____" at bounding box center [757, 269] width 144 height 29
paste input "415) 235-0690"
type input "(415) 235-0690"
click at [735, 339] on button "Call" at bounding box center [742, 336] width 205 height 41
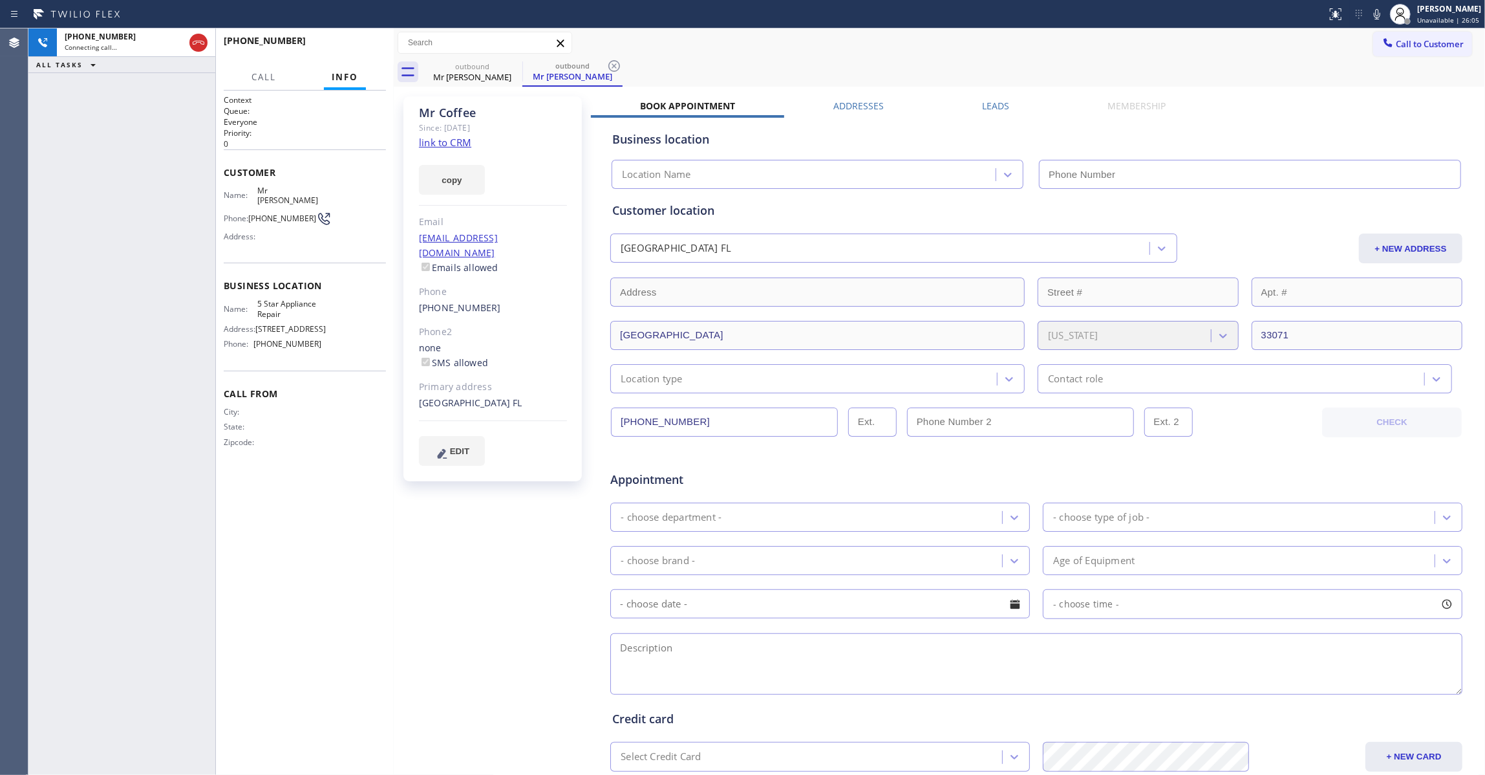
type input "(855) 731-4952"
click at [619, 66] on icon at bounding box center [614, 66] width 12 height 12
click at [484, 524] on div "Mr Coffee Since: 20 may 2020 link to CRM copy Email No@gmail.com Emails allowed…" at bounding box center [494, 509] width 194 height 838
click at [642, 67] on div "outbound Mr Coffee" at bounding box center [953, 72] width 1063 height 29
click at [461, 140] on link "link to CRM" at bounding box center [445, 142] width 52 height 13
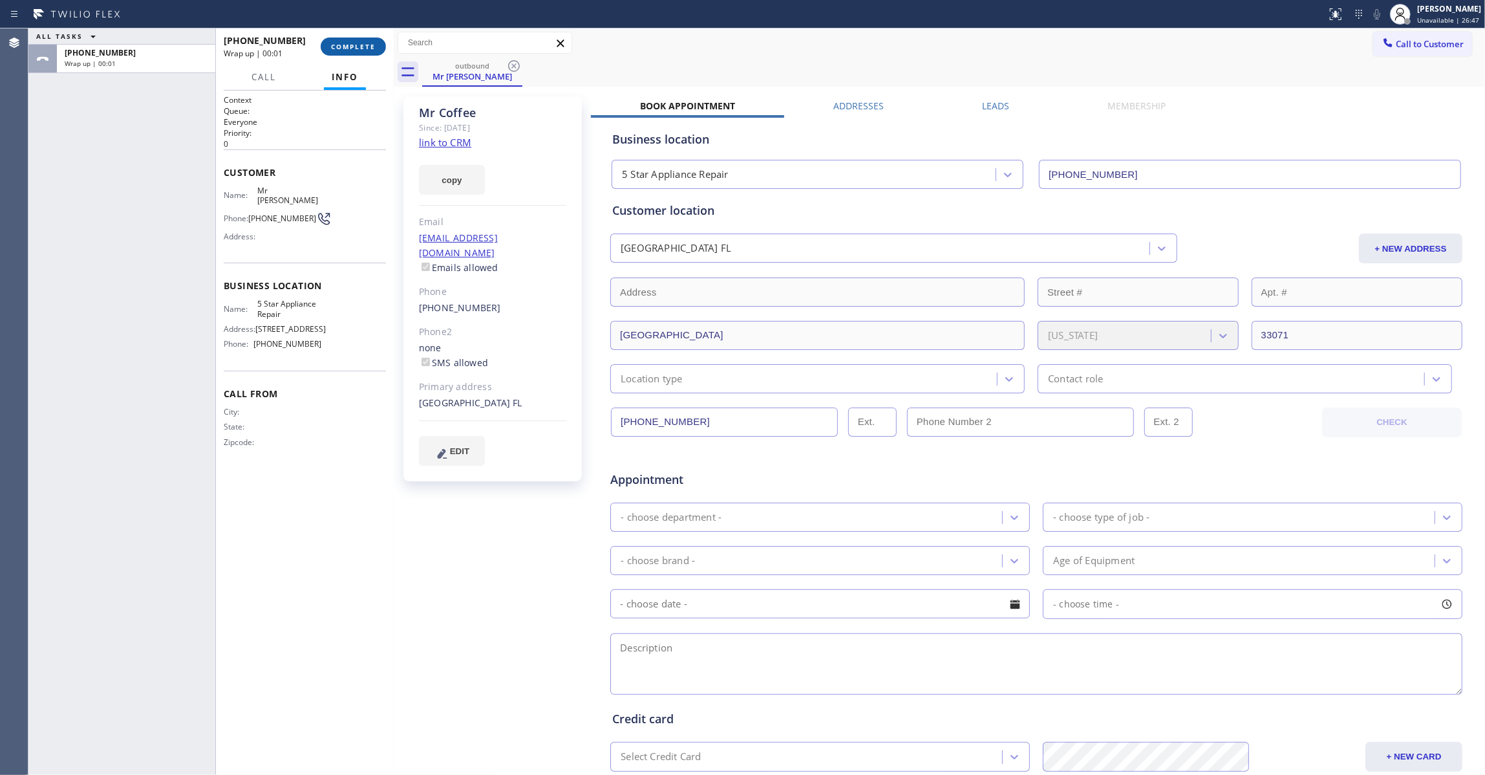
click at [365, 39] on button "COMPLETE" at bounding box center [353, 47] width 65 height 18
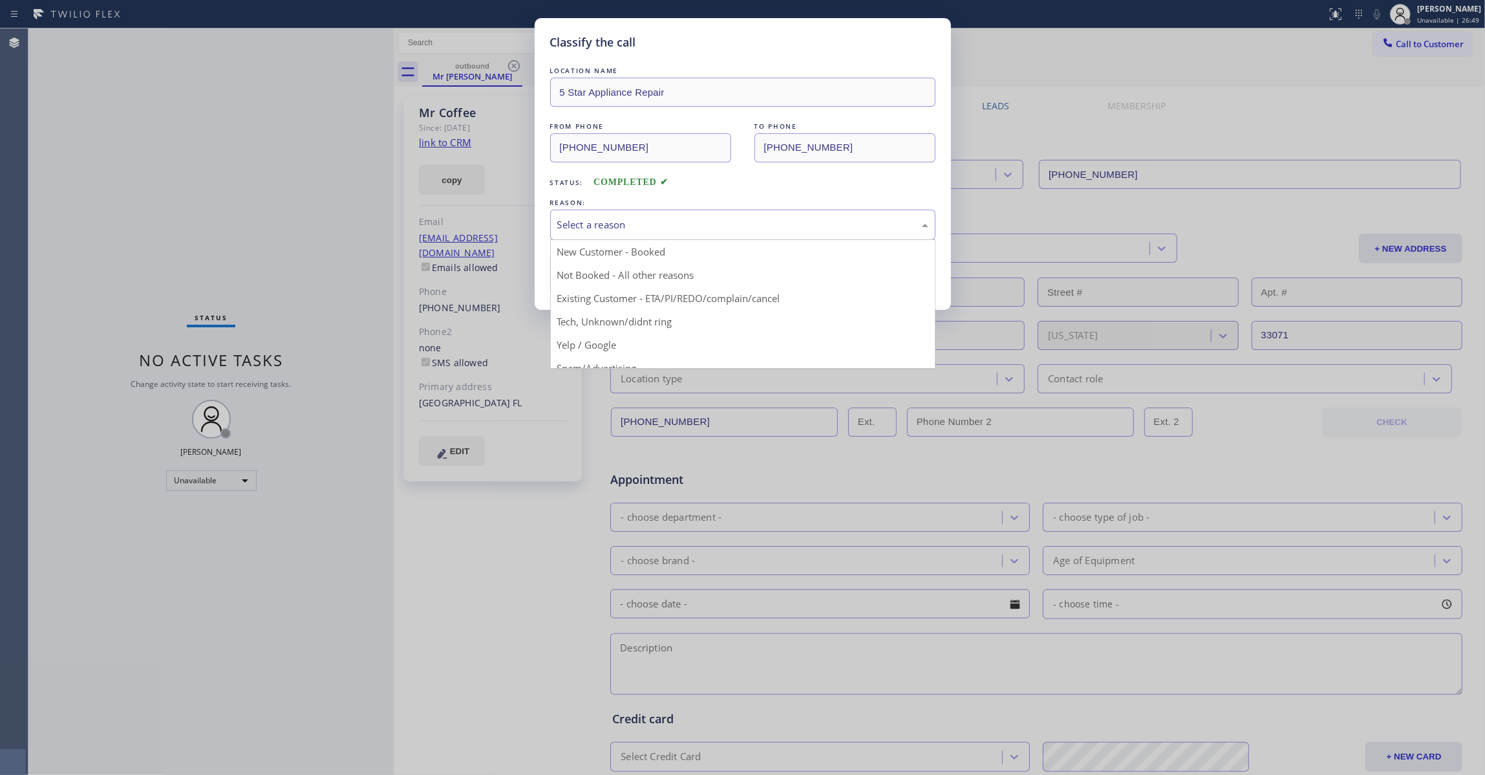
click at [573, 222] on div "Select a reason" at bounding box center [742, 224] width 371 height 15
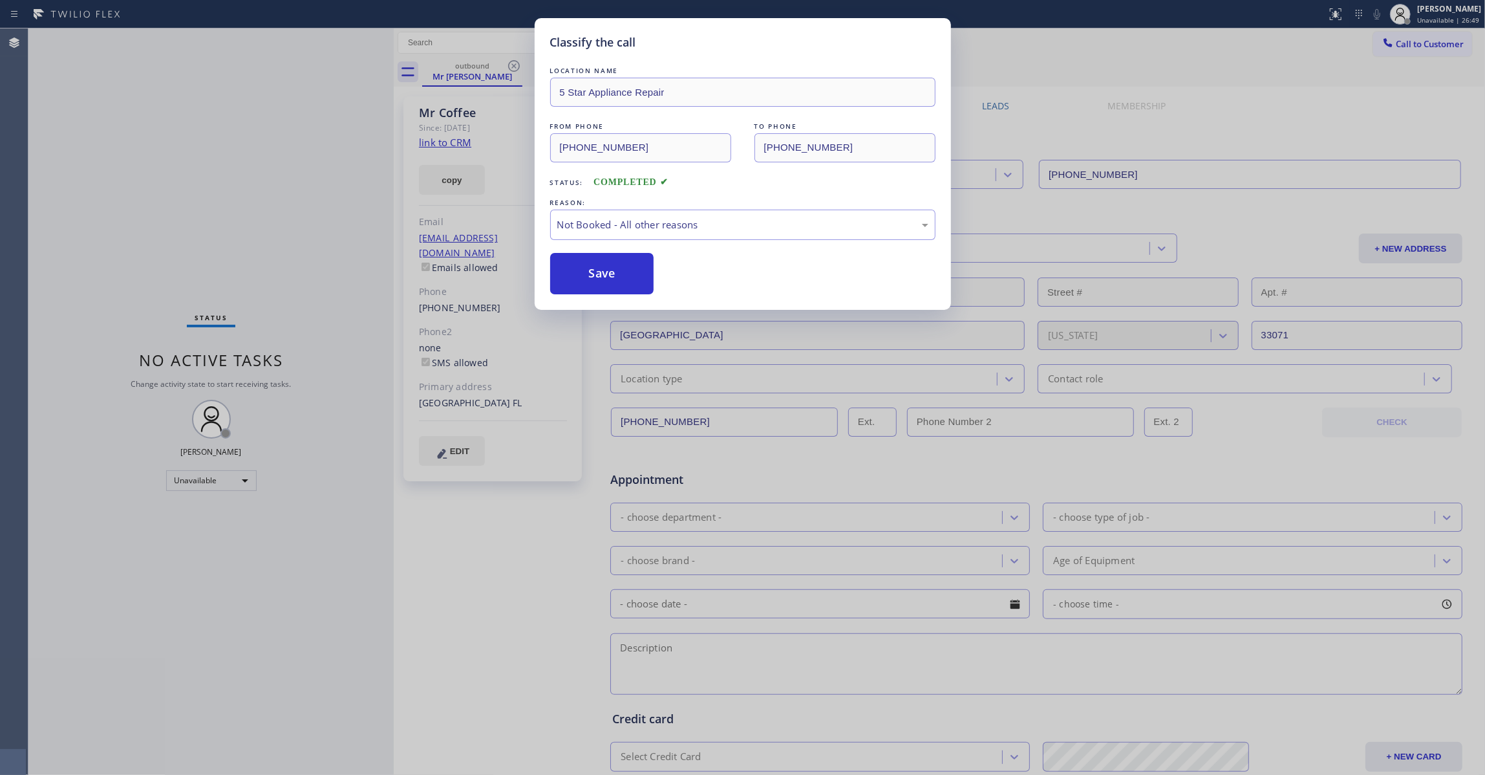
click at [581, 278] on button "Save" at bounding box center [602, 273] width 104 height 41
drag, startPoint x: 581, startPoint y: 278, endPoint x: 645, endPoint y: 109, distance: 180.7
click at [583, 273] on button "Save" at bounding box center [602, 273] width 104 height 41
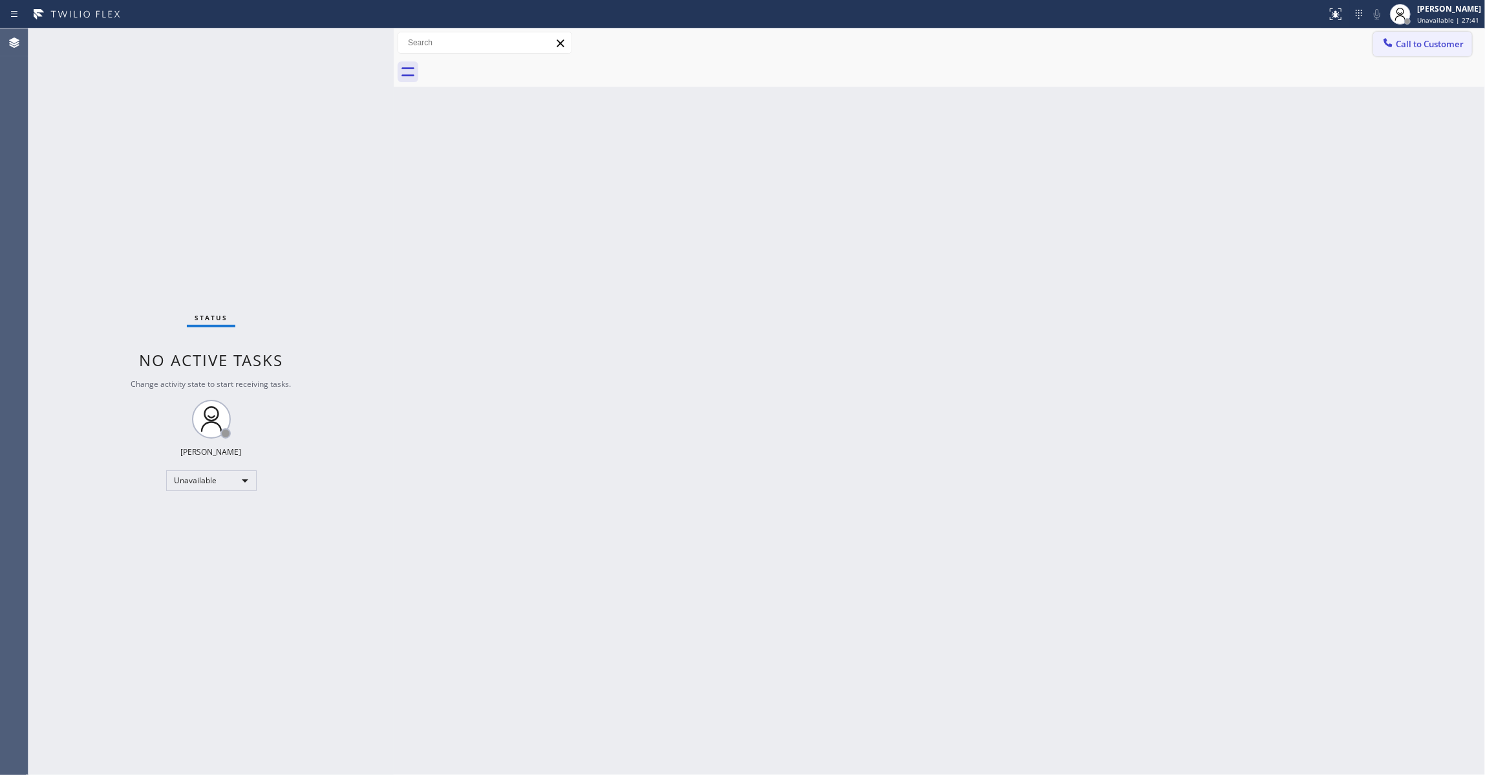
click at [1428, 48] on span "Call to Customer" at bounding box center [1430, 44] width 68 height 12
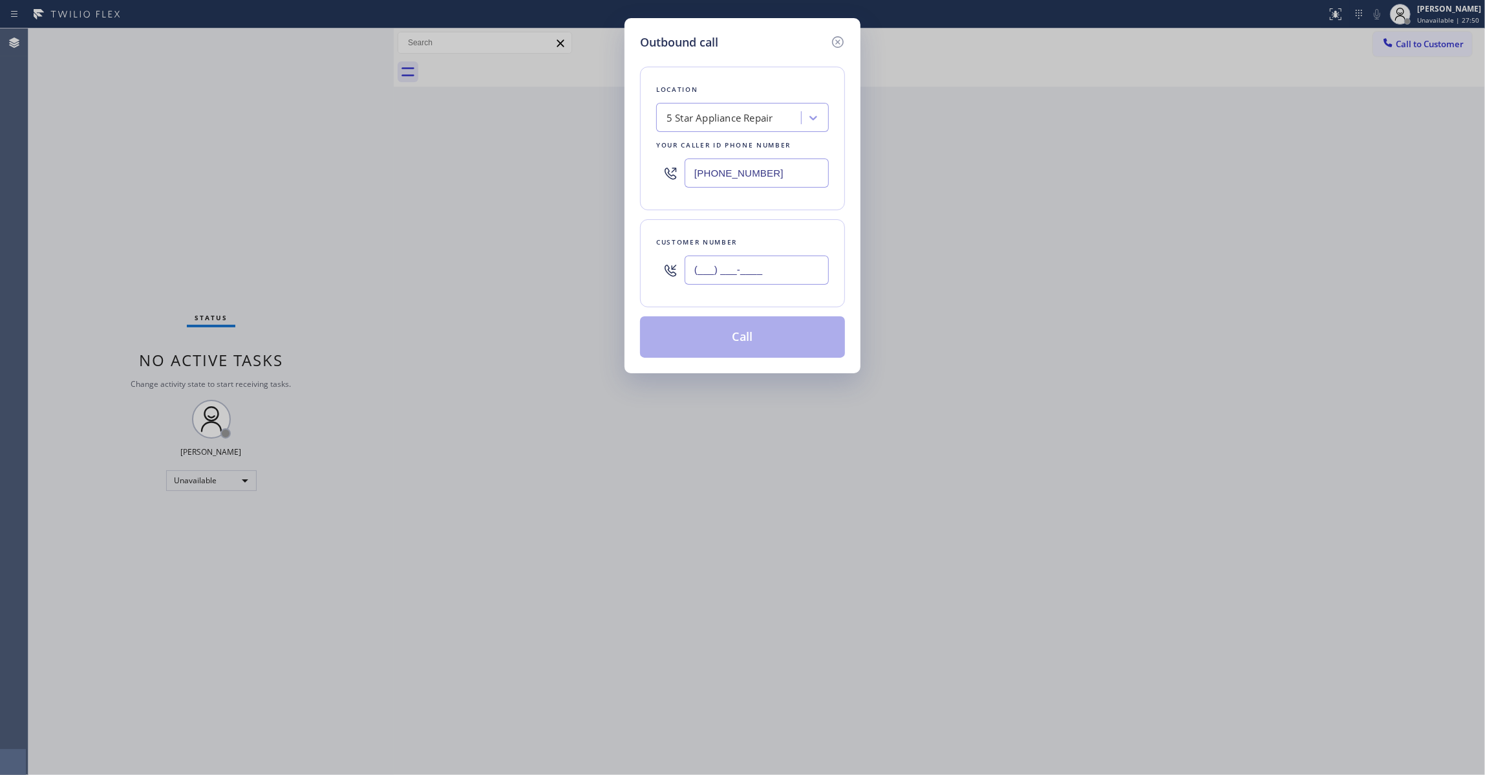
click at [772, 273] on input "(___) ___-____" at bounding box center [757, 269] width 144 height 29
paste input "646) 256-9622"
type input "(646) 256-9622"
click at [771, 338] on button "Call" at bounding box center [742, 336] width 205 height 41
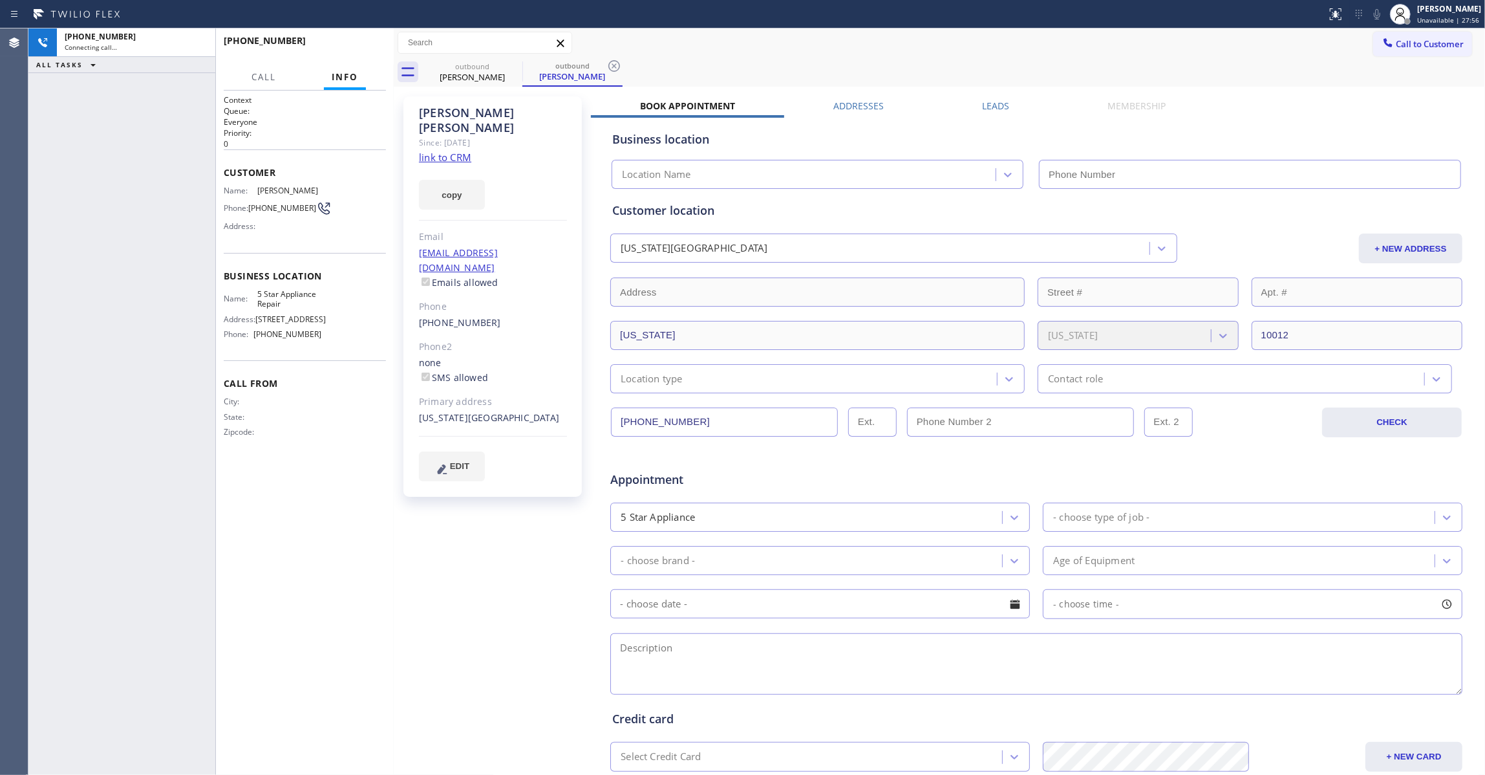
type input "(855) 731-4952"
click at [42, 294] on div "+16462569622 Connecting call… ALL TASKS ALL TASKS ACTIVE TASKS TASKS IN WRAP UP" at bounding box center [121, 401] width 187 height 746
click at [403, 539] on div "Andy Vargas Since: 20 may 2020 link to CRM copy Email no@gmail.com Emails allow…" at bounding box center [494, 509] width 194 height 838
drag, startPoint x: 153, startPoint y: 361, endPoint x: 177, endPoint y: 250, distance: 113.8
click at [153, 361] on div "+16462569622 Connecting call… ALL TASKS ALL TASKS ACTIVE TASKS TASKS IN WRAP UP" at bounding box center [121, 401] width 187 height 746
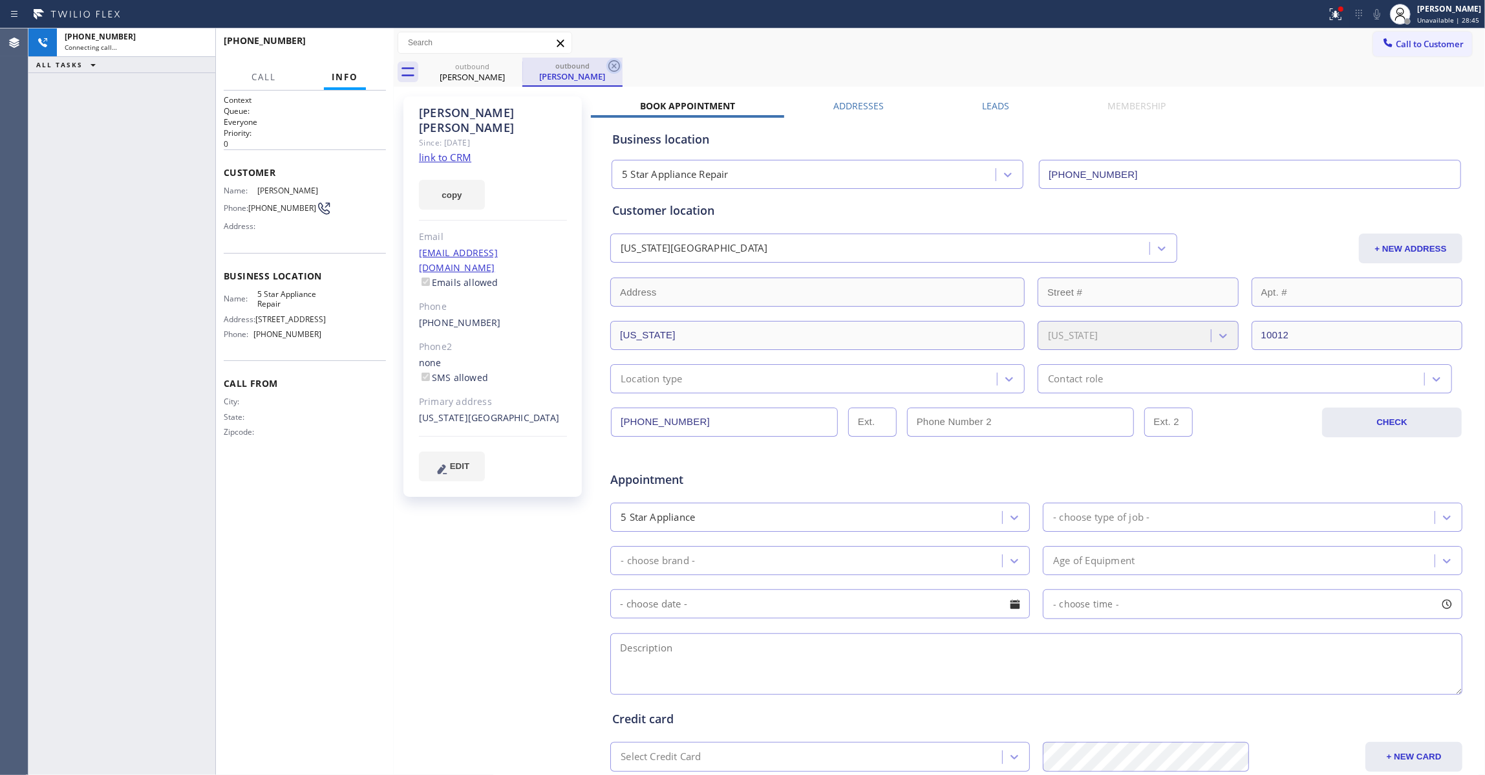
click at [614, 65] on icon at bounding box center [614, 66] width 12 height 12
click at [458, 151] on link "link to CRM" at bounding box center [445, 157] width 52 height 13
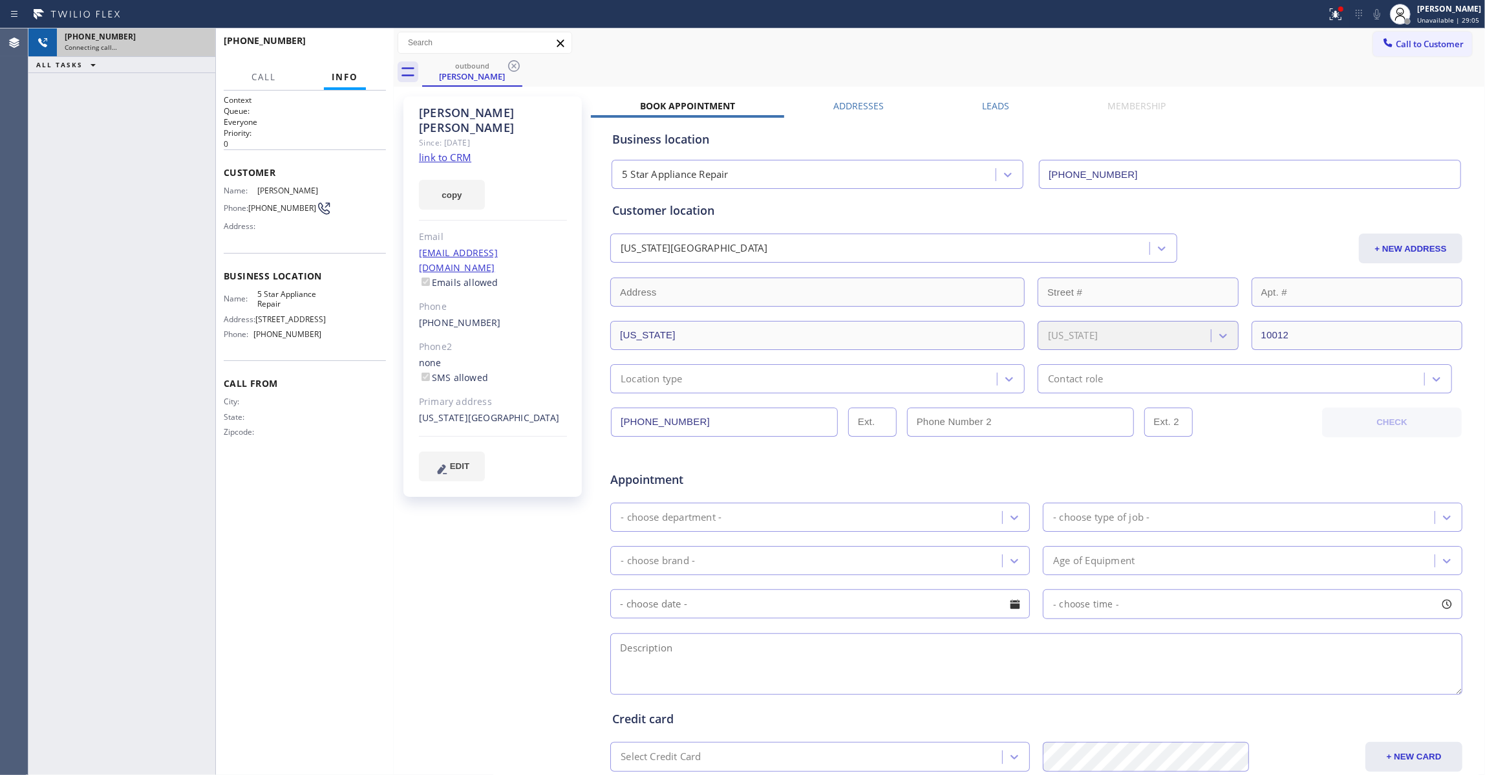
click at [160, 45] on div "Connecting call…" at bounding box center [136, 47] width 143 height 9
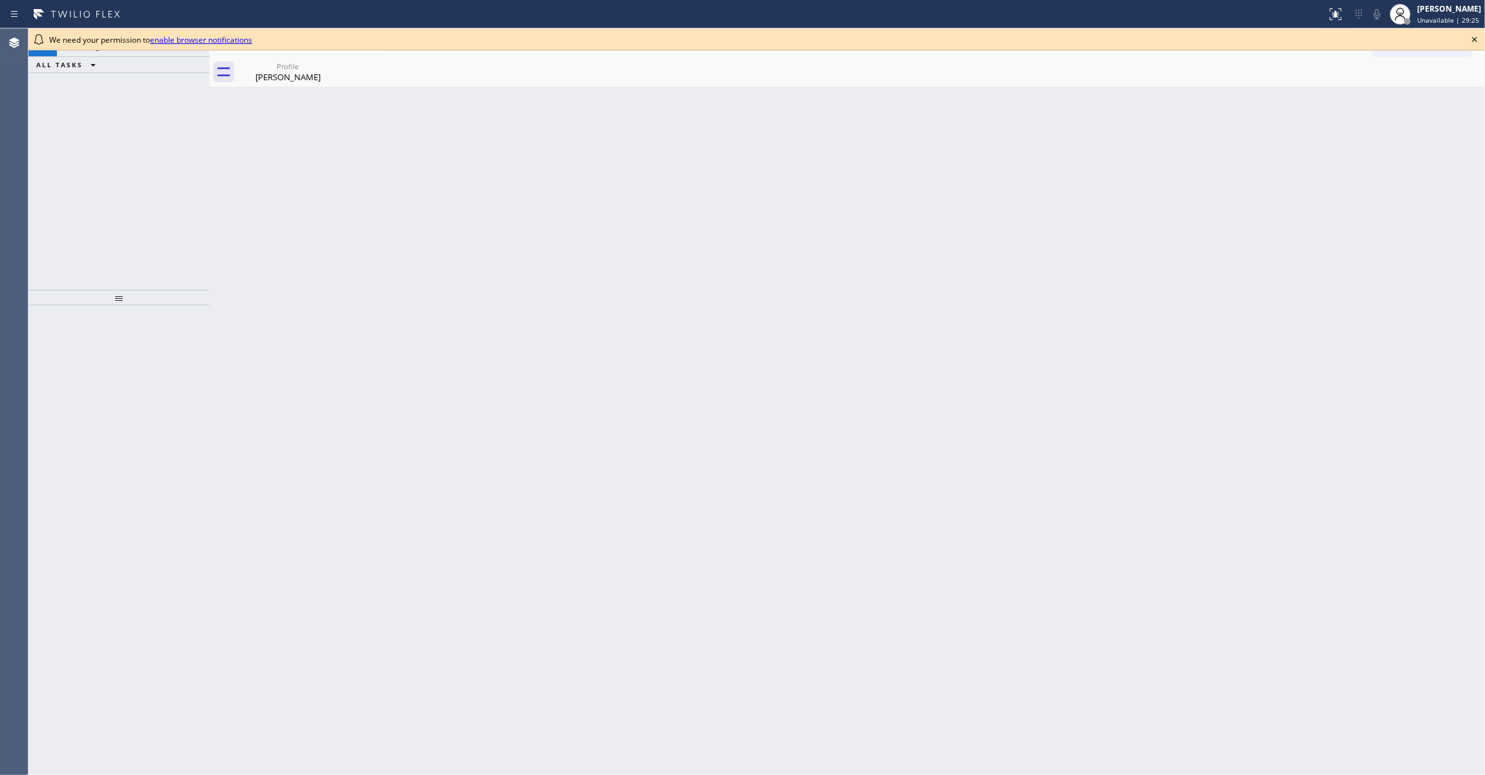
click at [1475, 34] on icon at bounding box center [1475, 40] width 16 height 16
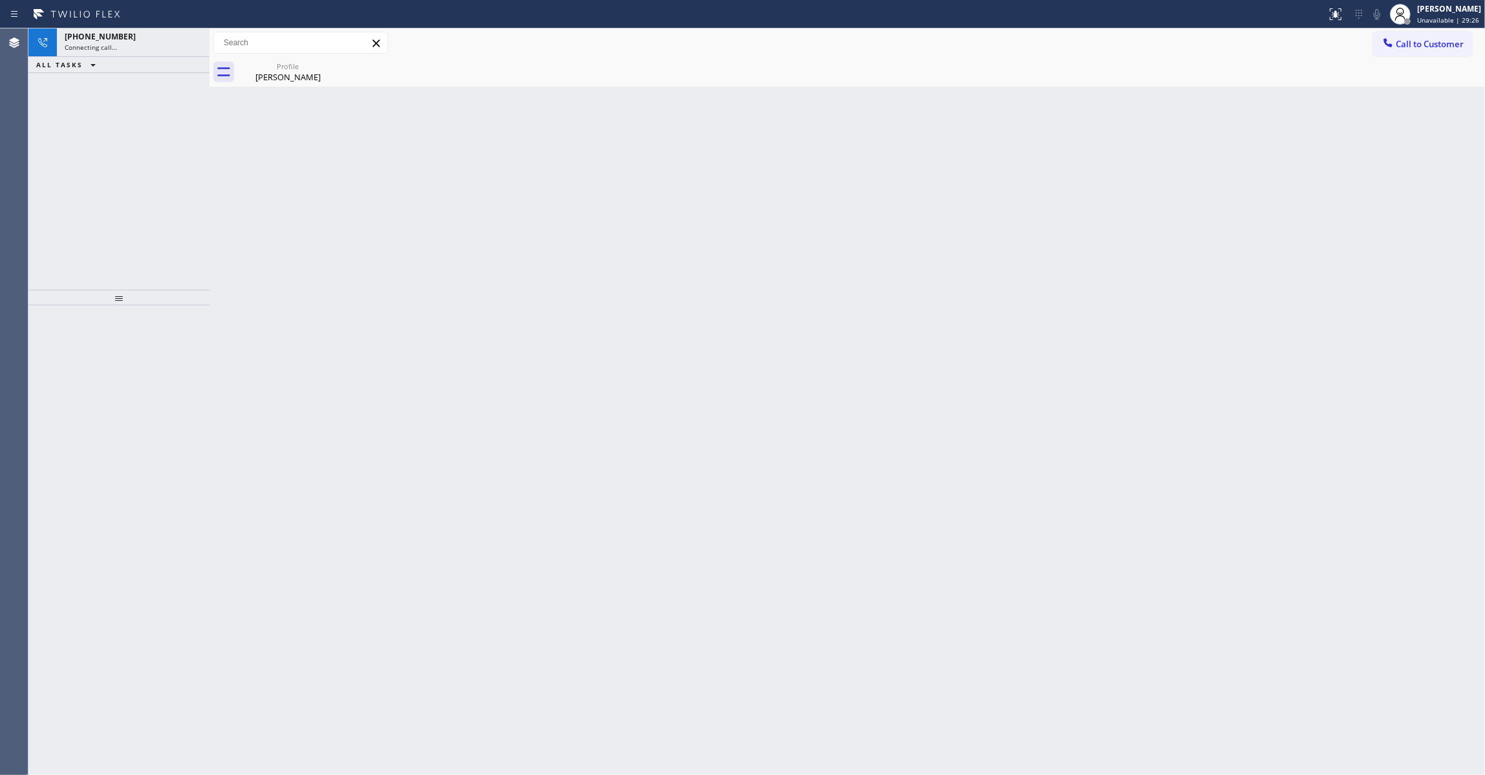
click at [209, 43] on div at bounding box center [209, 401] width 0 height 746
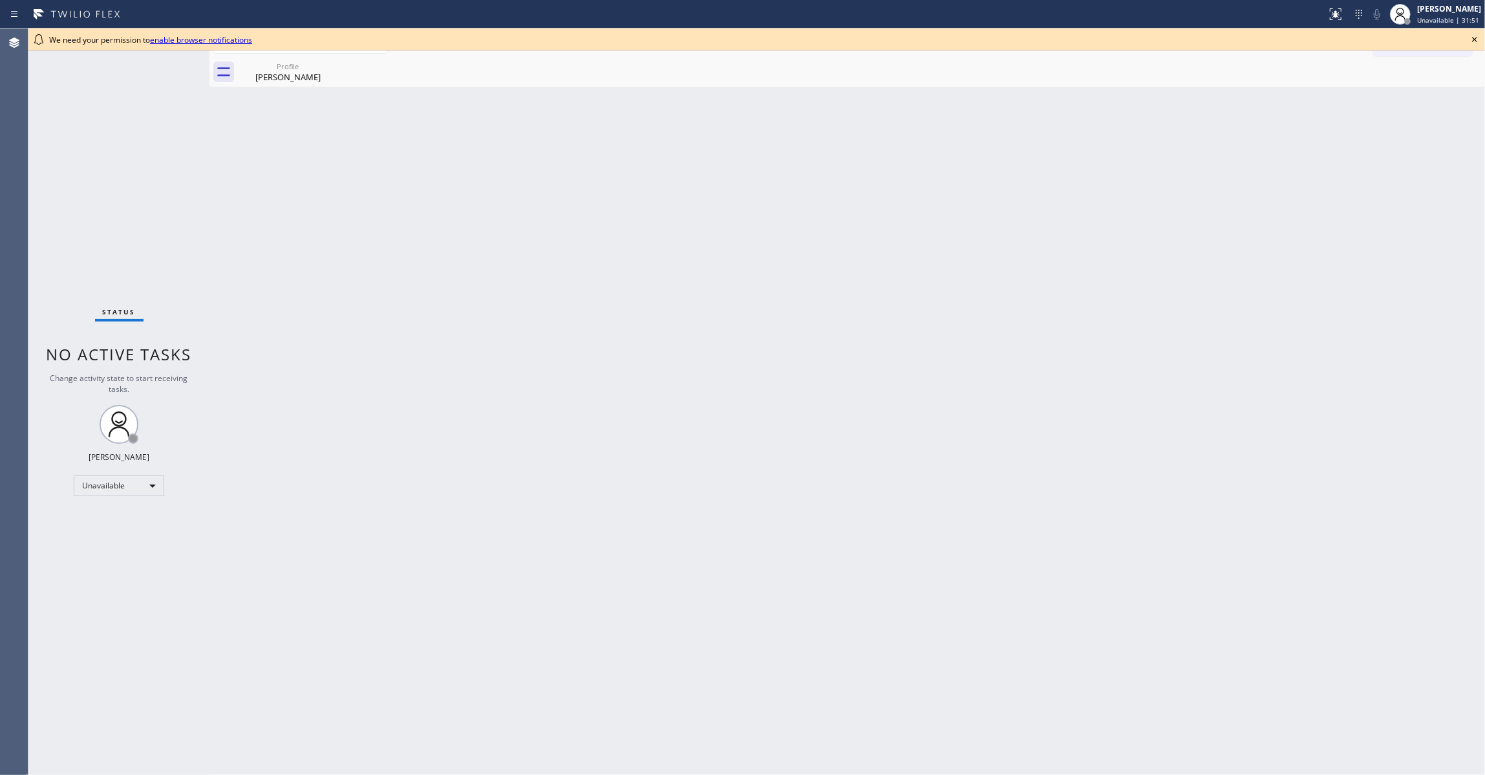
click at [1479, 37] on icon at bounding box center [1475, 40] width 16 height 16
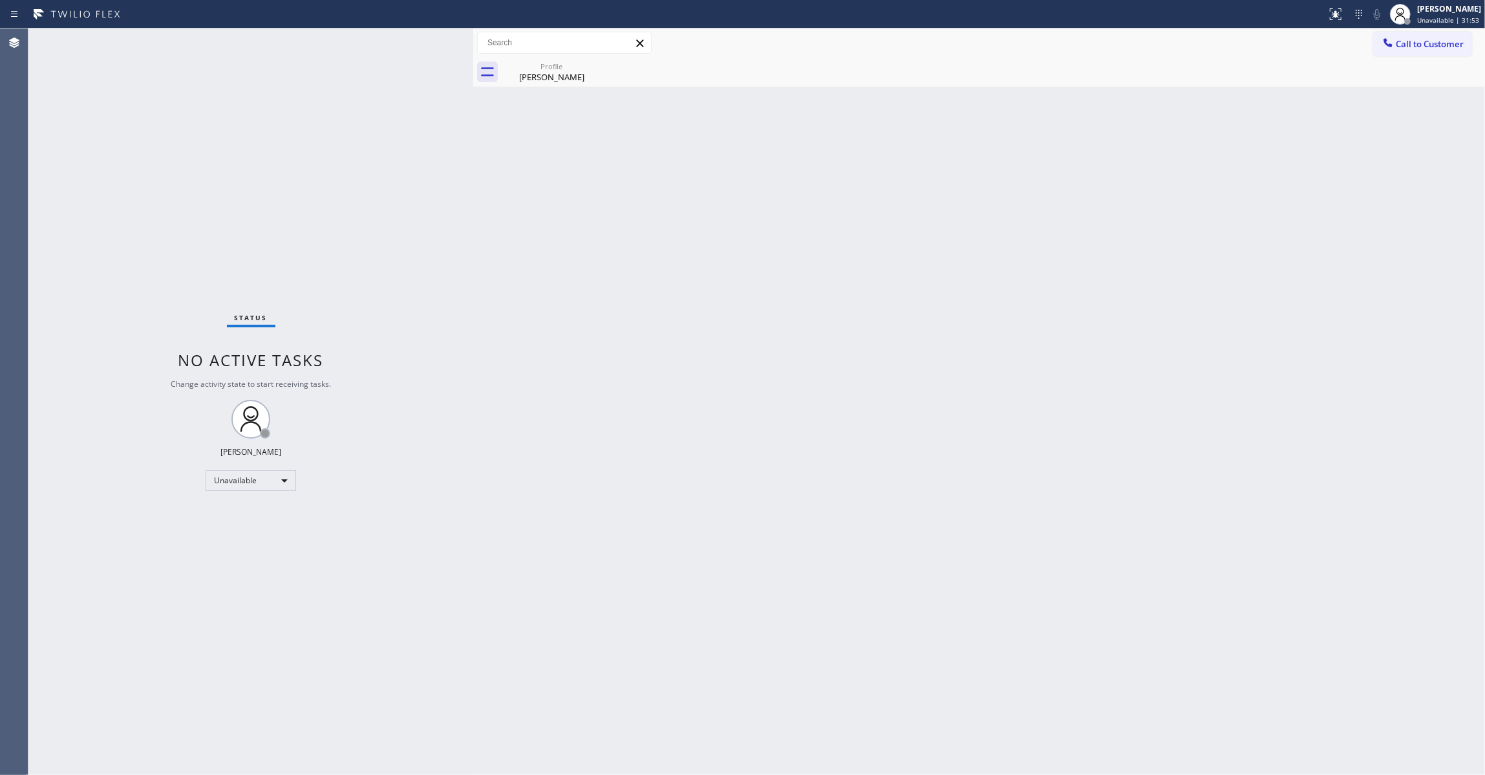
drag, startPoint x: 208, startPoint y: 62, endPoint x: 471, endPoint y: 128, distance: 271.9
click at [473, 128] on div at bounding box center [473, 401] width 0 height 746
click at [595, 70] on icon at bounding box center [594, 66] width 16 height 16
click at [1439, 47] on span "Call to Customer" at bounding box center [1430, 44] width 68 height 12
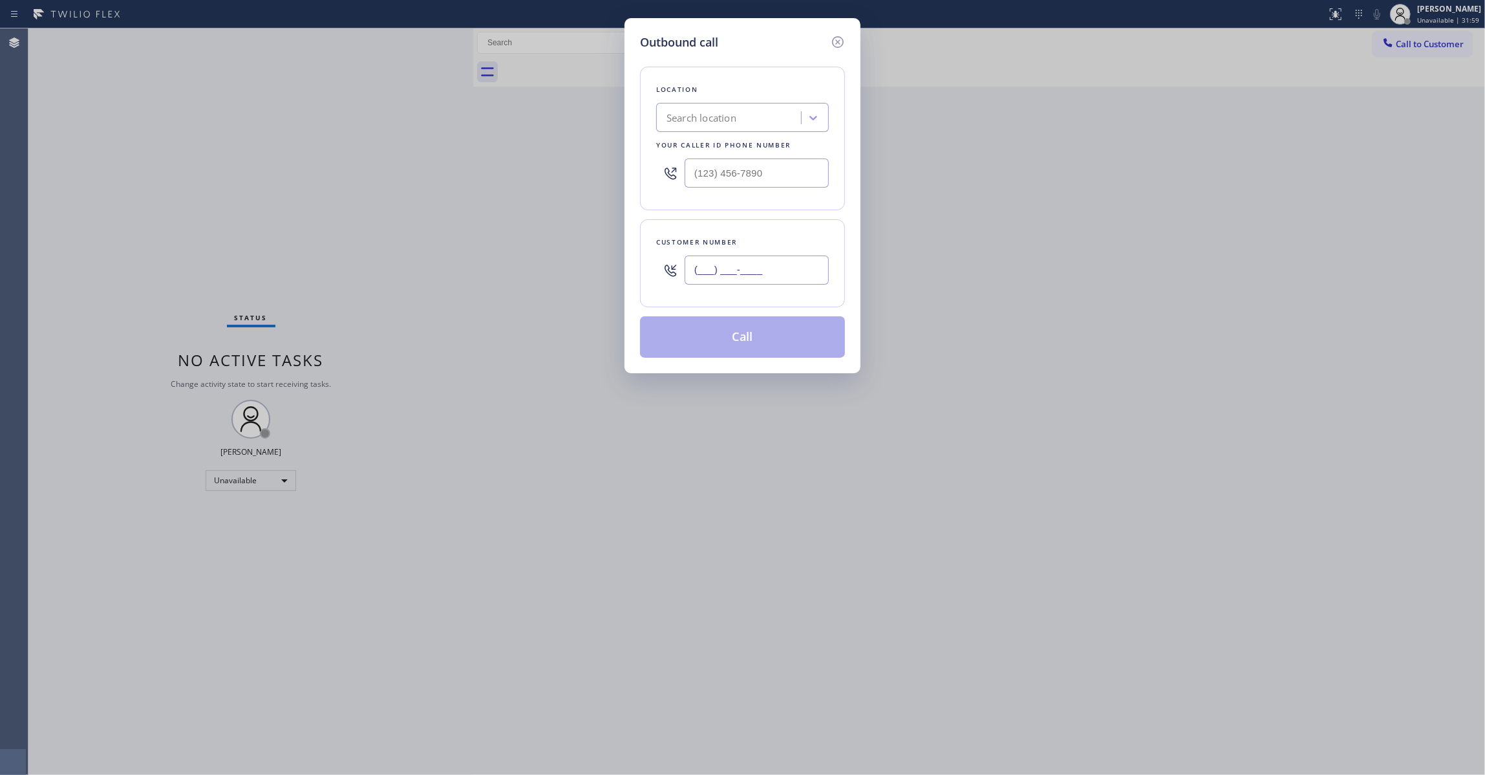
click at [756, 274] on input "(___) ___-____" at bounding box center [757, 269] width 144 height 29
paste input "646) 256-9622"
type input "(646) 256-9622"
click at [774, 179] on input "(___) ___-____" at bounding box center [757, 172] width 144 height 29
paste input "855) 731-4952"
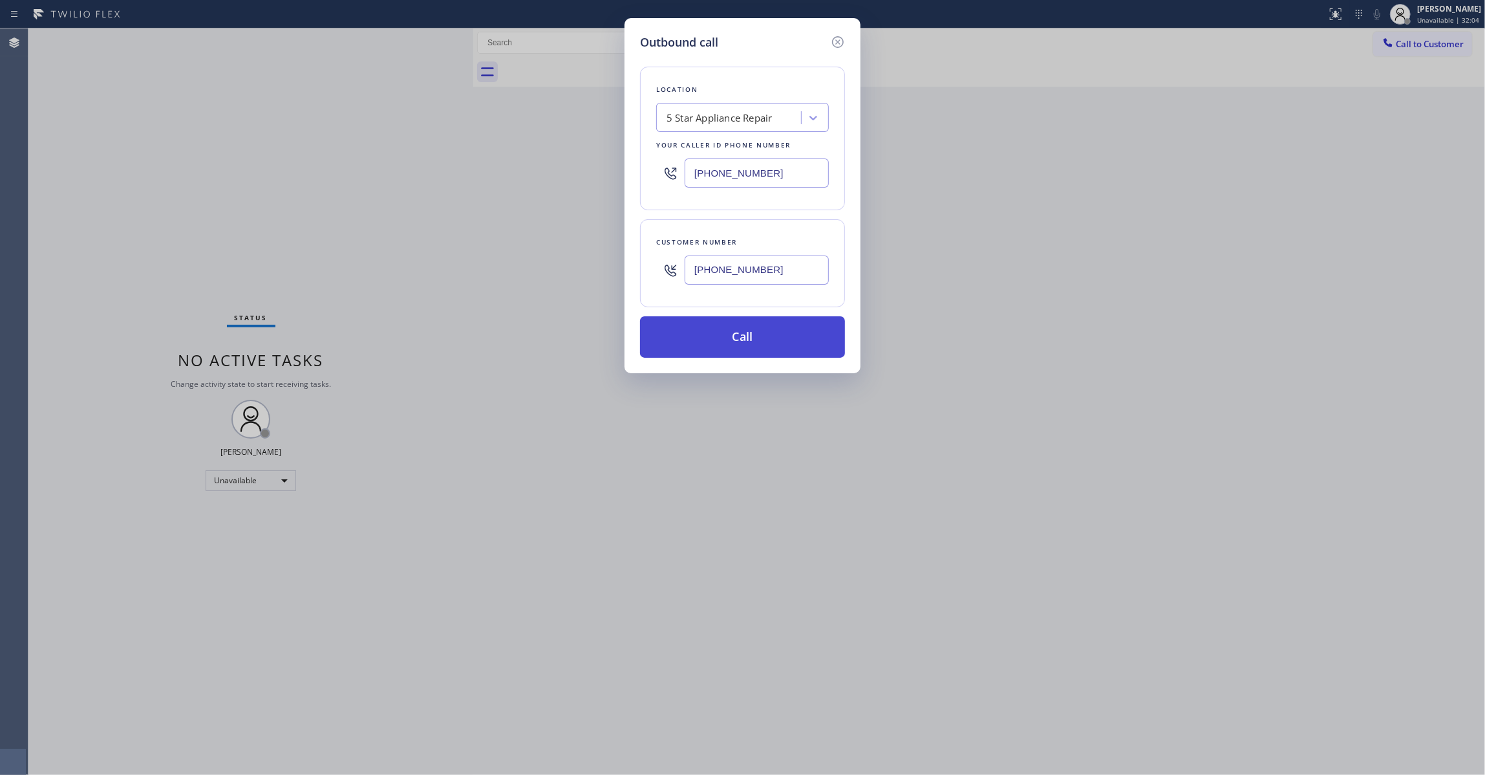
type input "(855) 731-4952"
click at [732, 332] on button "Call" at bounding box center [742, 336] width 205 height 41
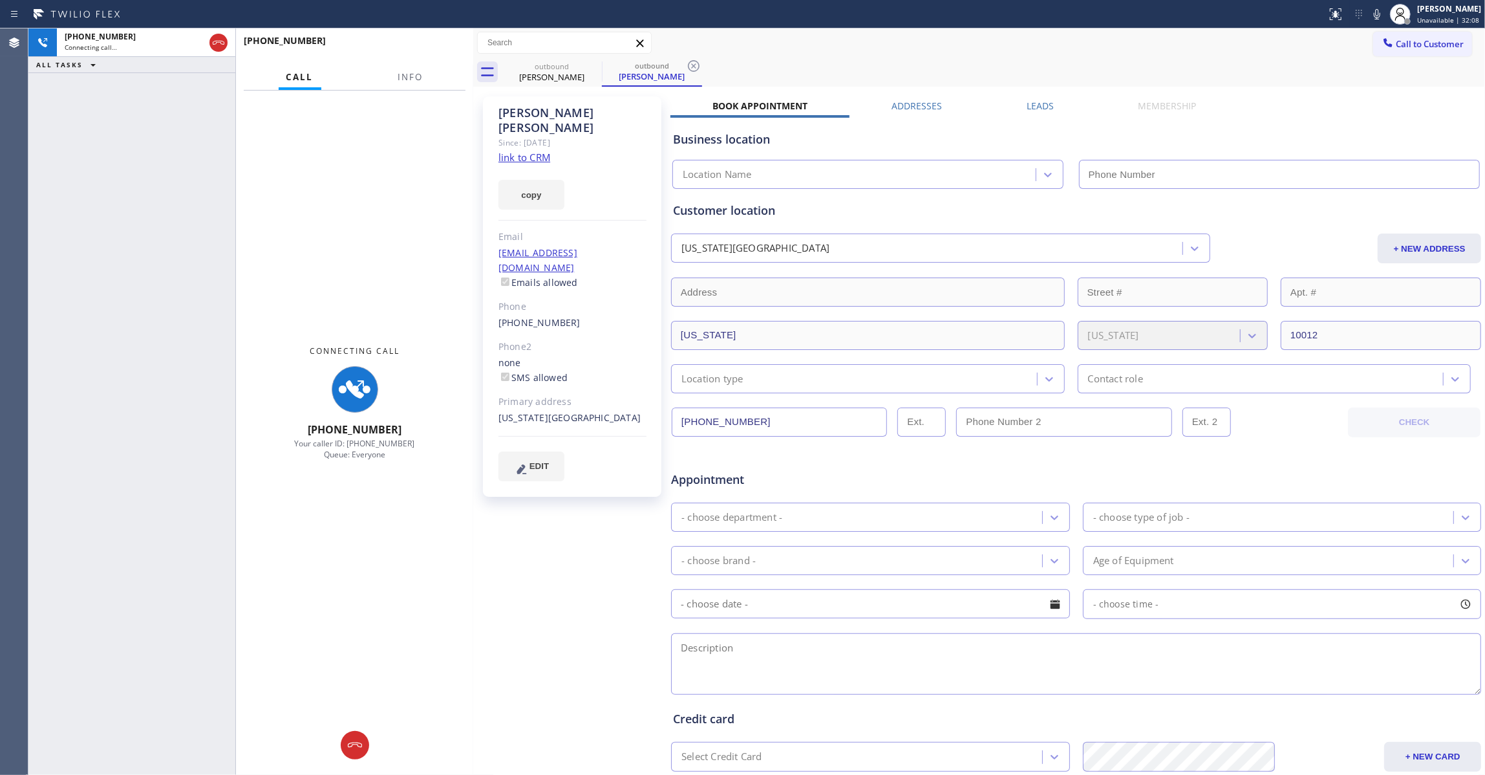
type input "(855) 731-4952"
click at [417, 71] on span "Info" at bounding box center [410, 77] width 25 height 12
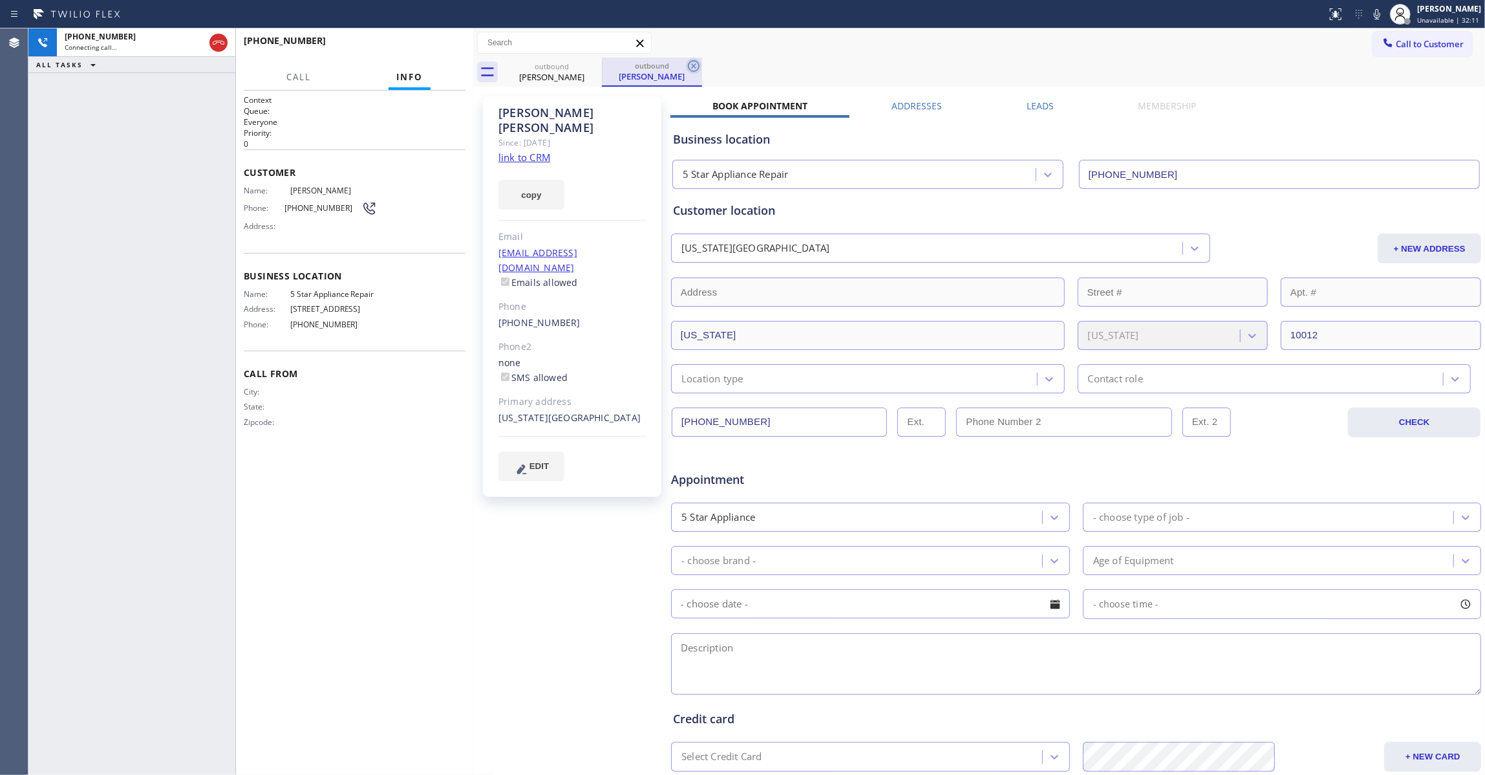
click at [691, 69] on icon at bounding box center [694, 66] width 16 height 16
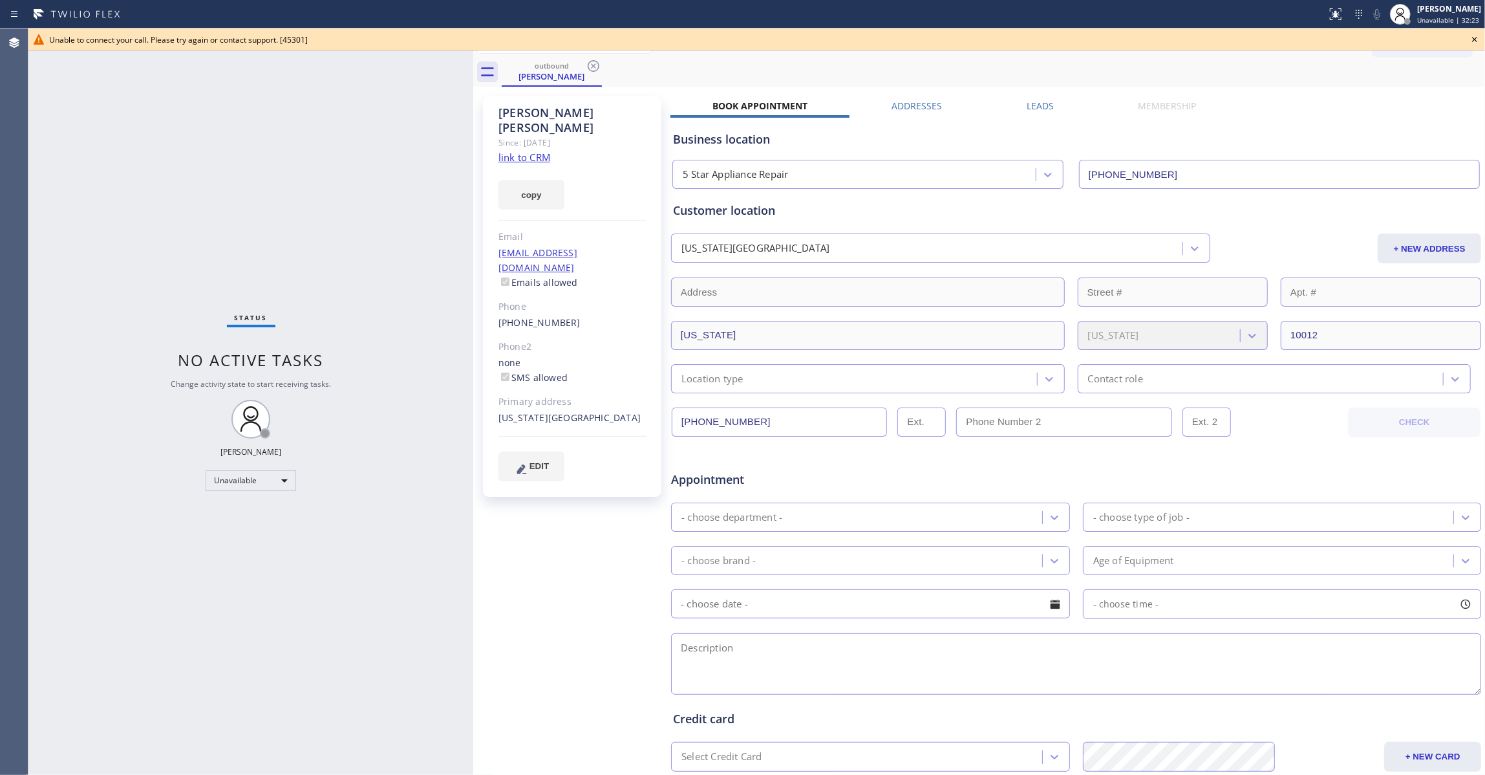
click at [1477, 39] on icon at bounding box center [1475, 40] width 16 height 16
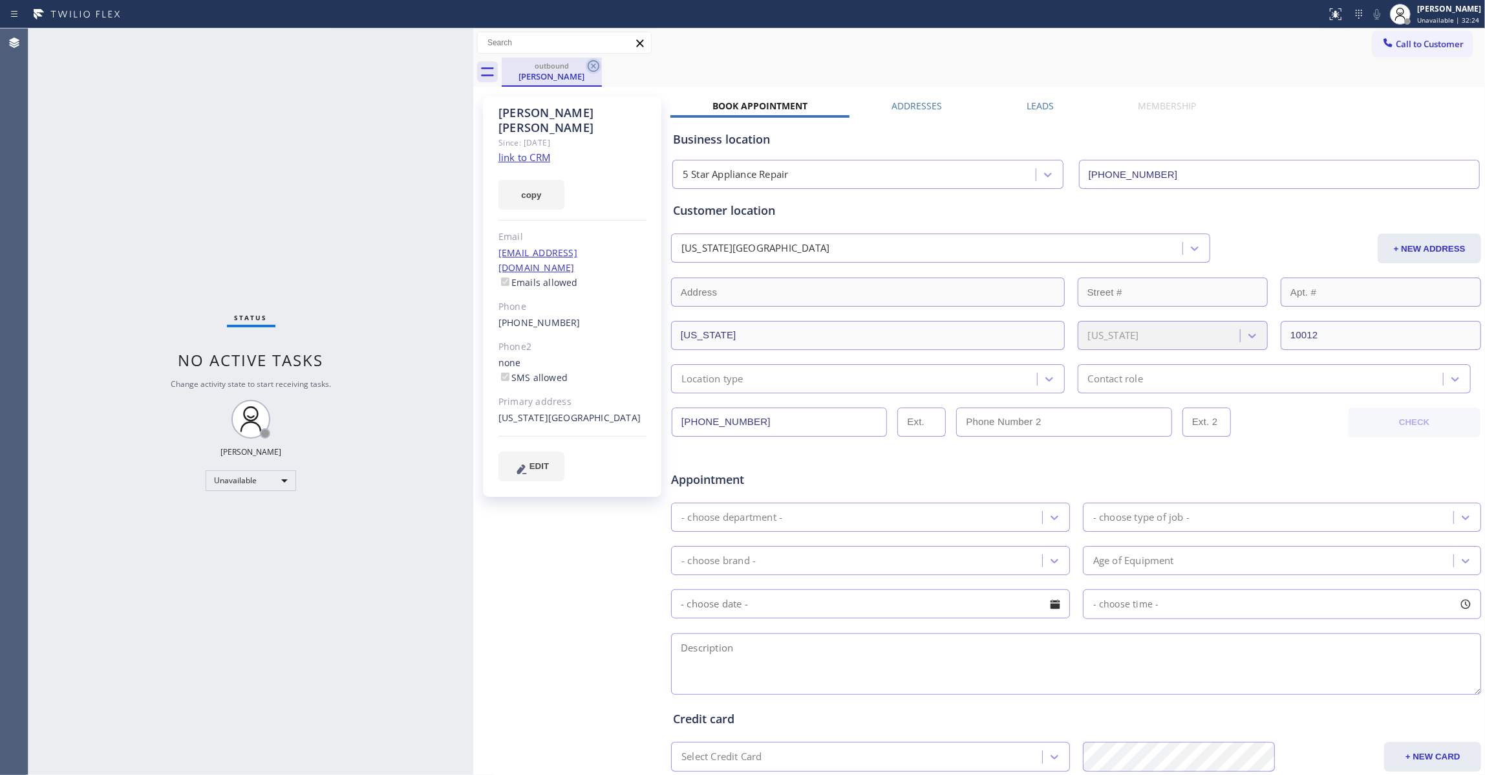
click at [590, 65] on icon at bounding box center [594, 66] width 16 height 16
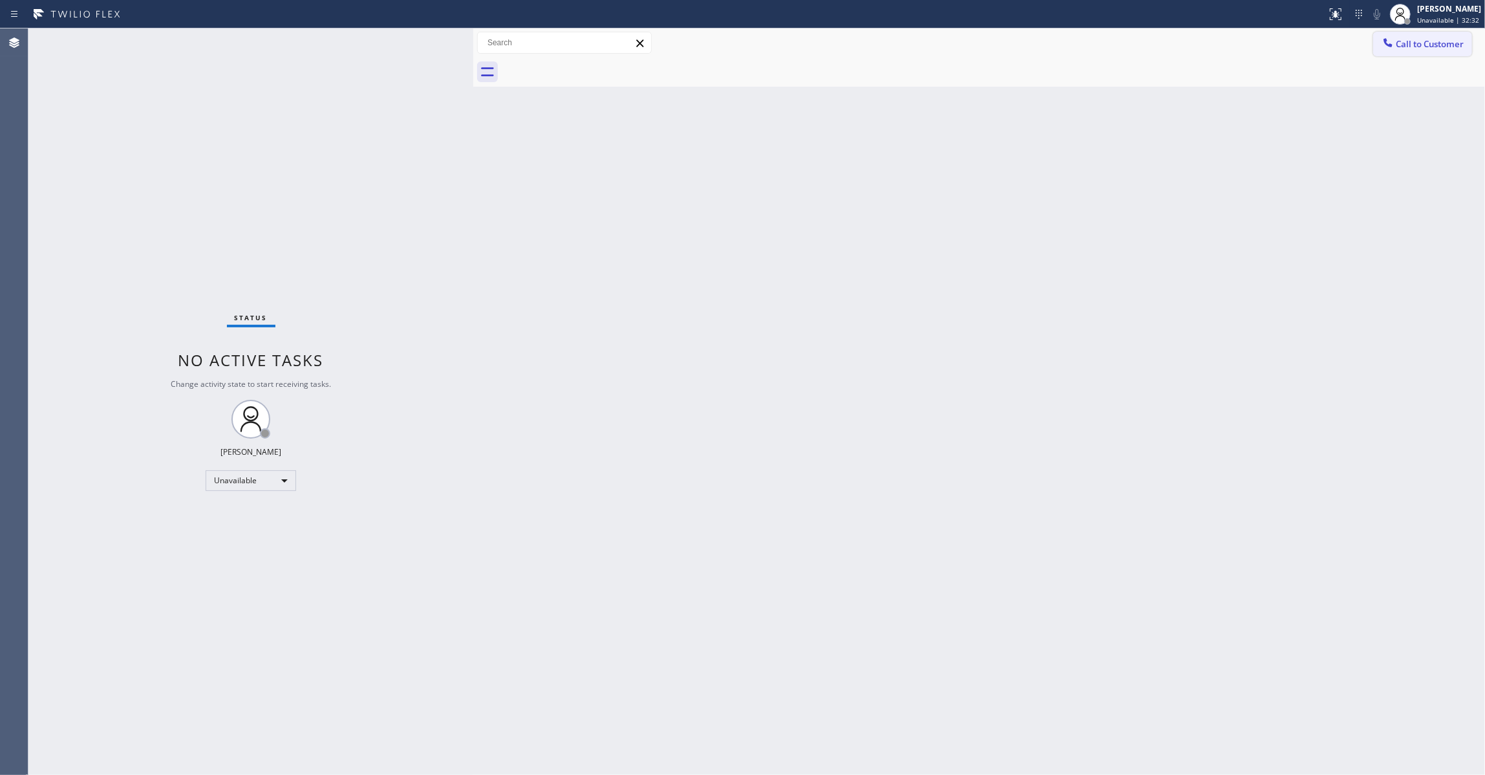
click at [1435, 42] on span "Call to Customer" at bounding box center [1430, 44] width 68 height 12
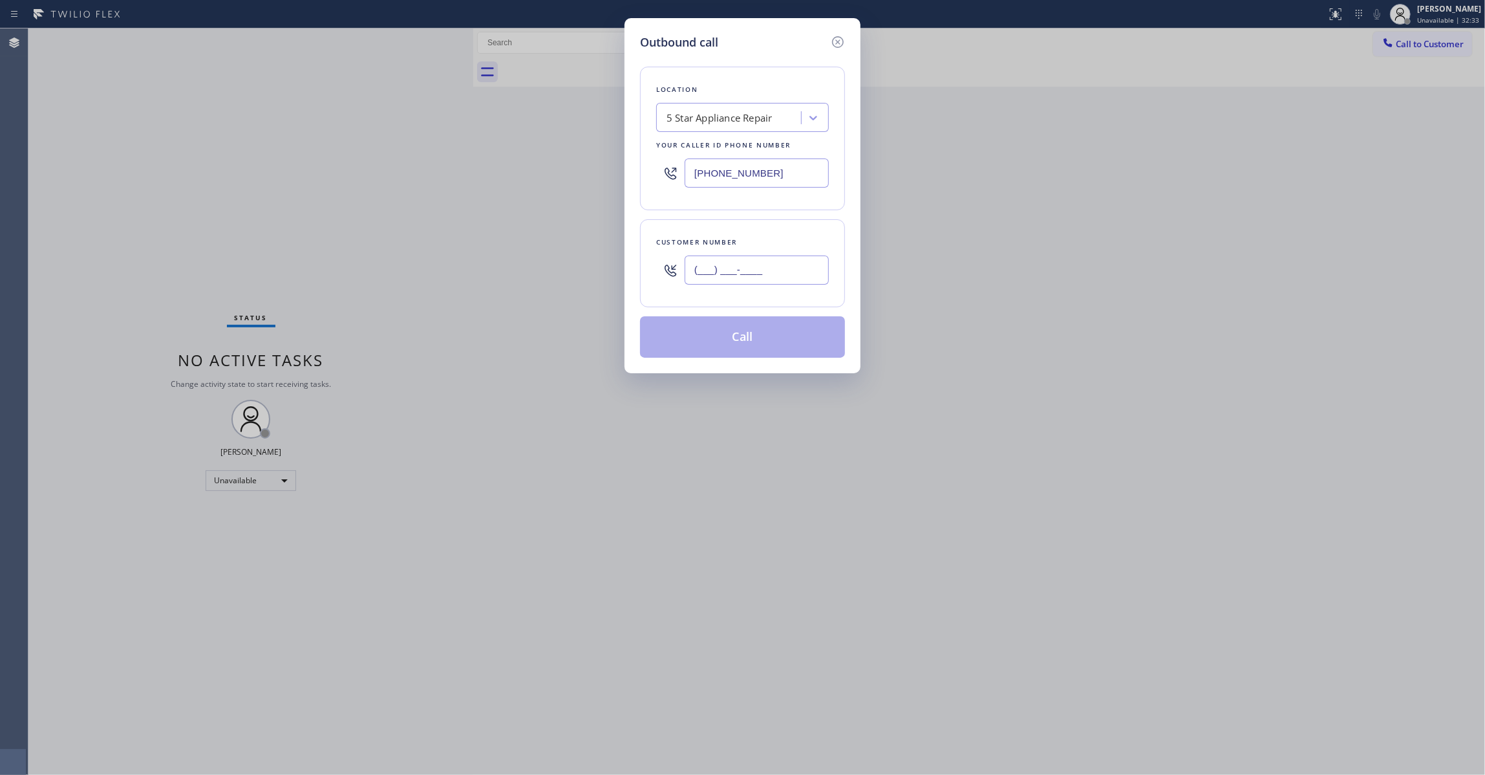
click at [754, 272] on input "(___) ___-____" at bounding box center [757, 269] width 144 height 29
paste input "646) 256-9622"
type input "(646) 256-9622"
click at [704, 115] on div "5 Star Appliance Repair" at bounding box center [720, 118] width 106 height 15
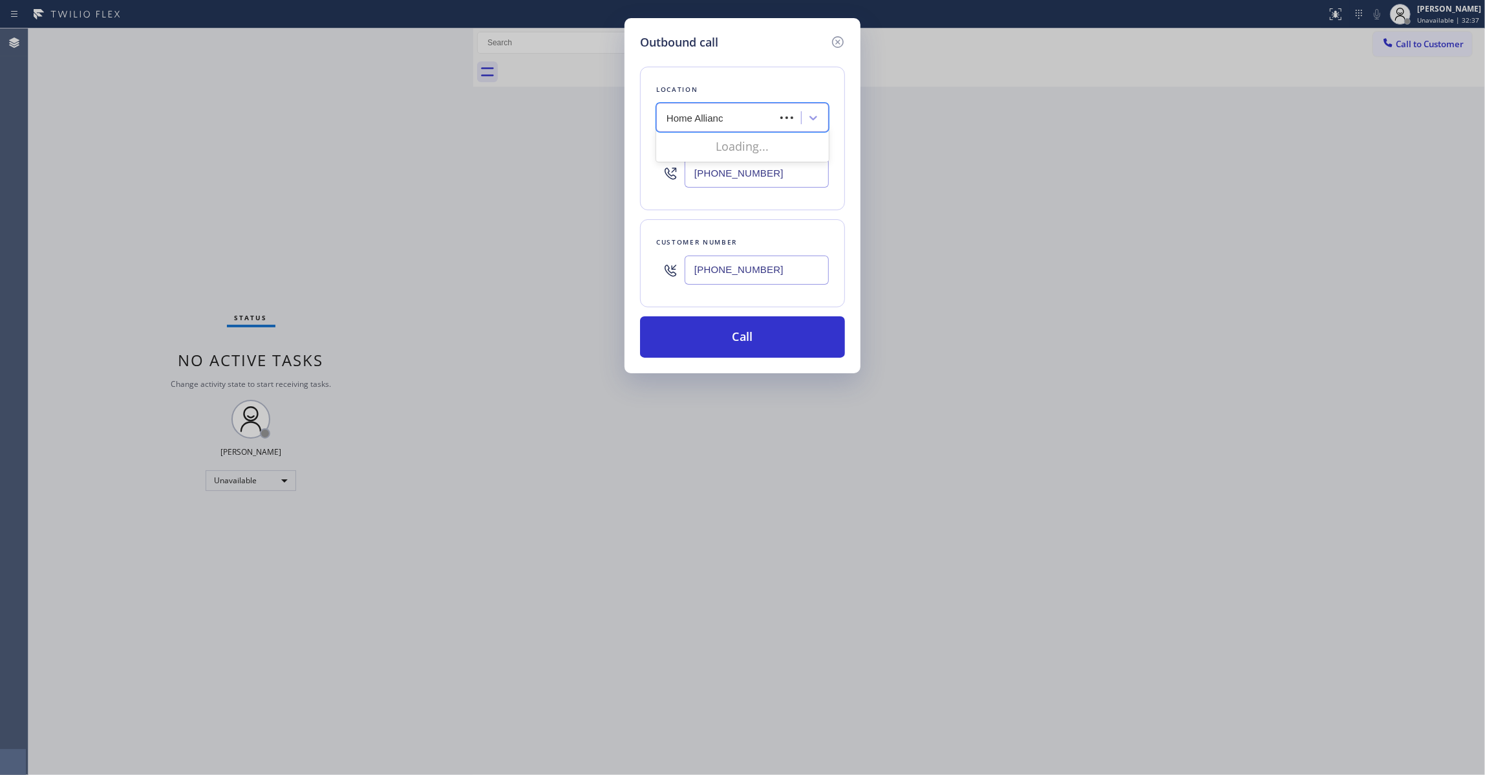
type input "Home Alliance"
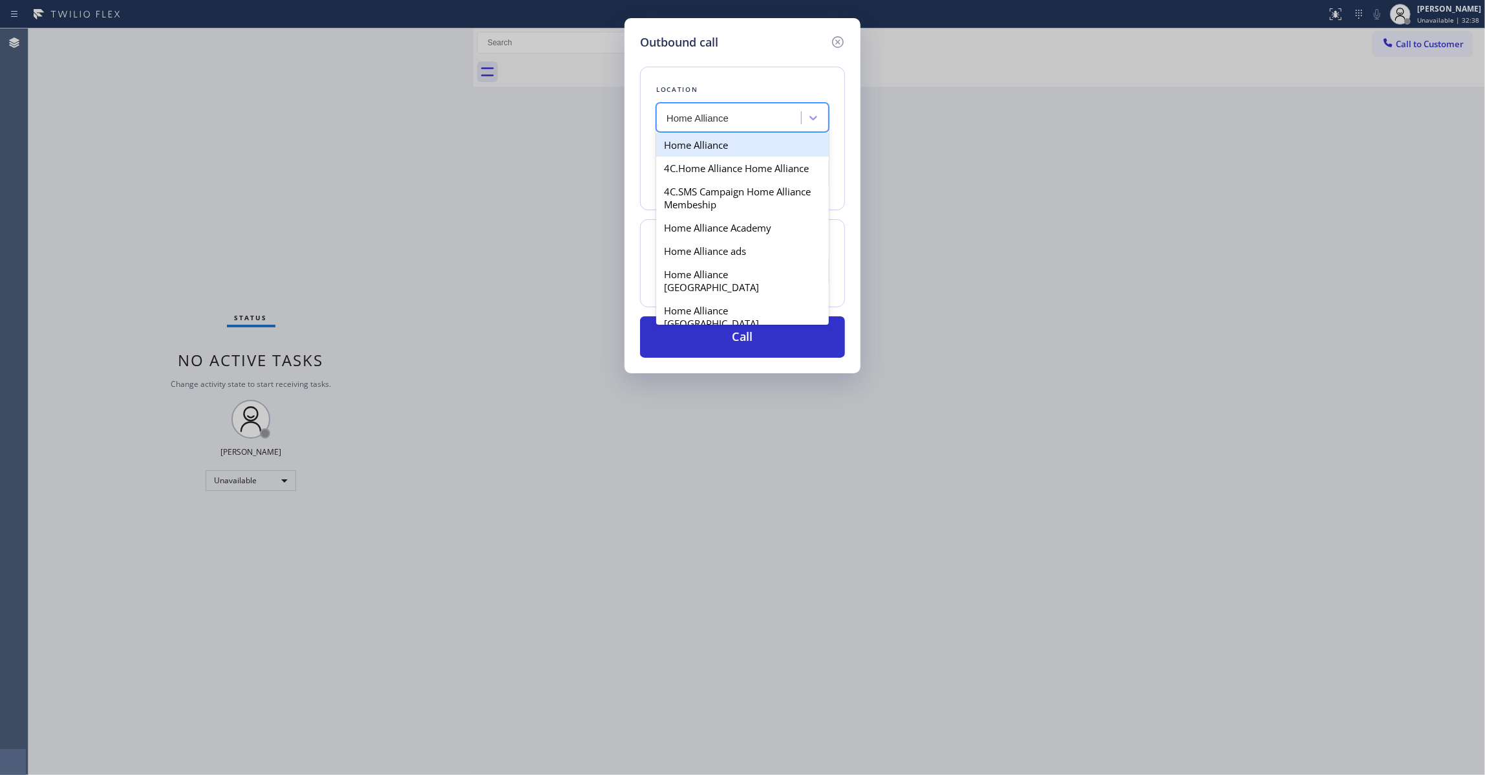
click at [710, 146] on div "Home Alliance" at bounding box center [742, 144] width 173 height 23
type input "(877) 777-0796"
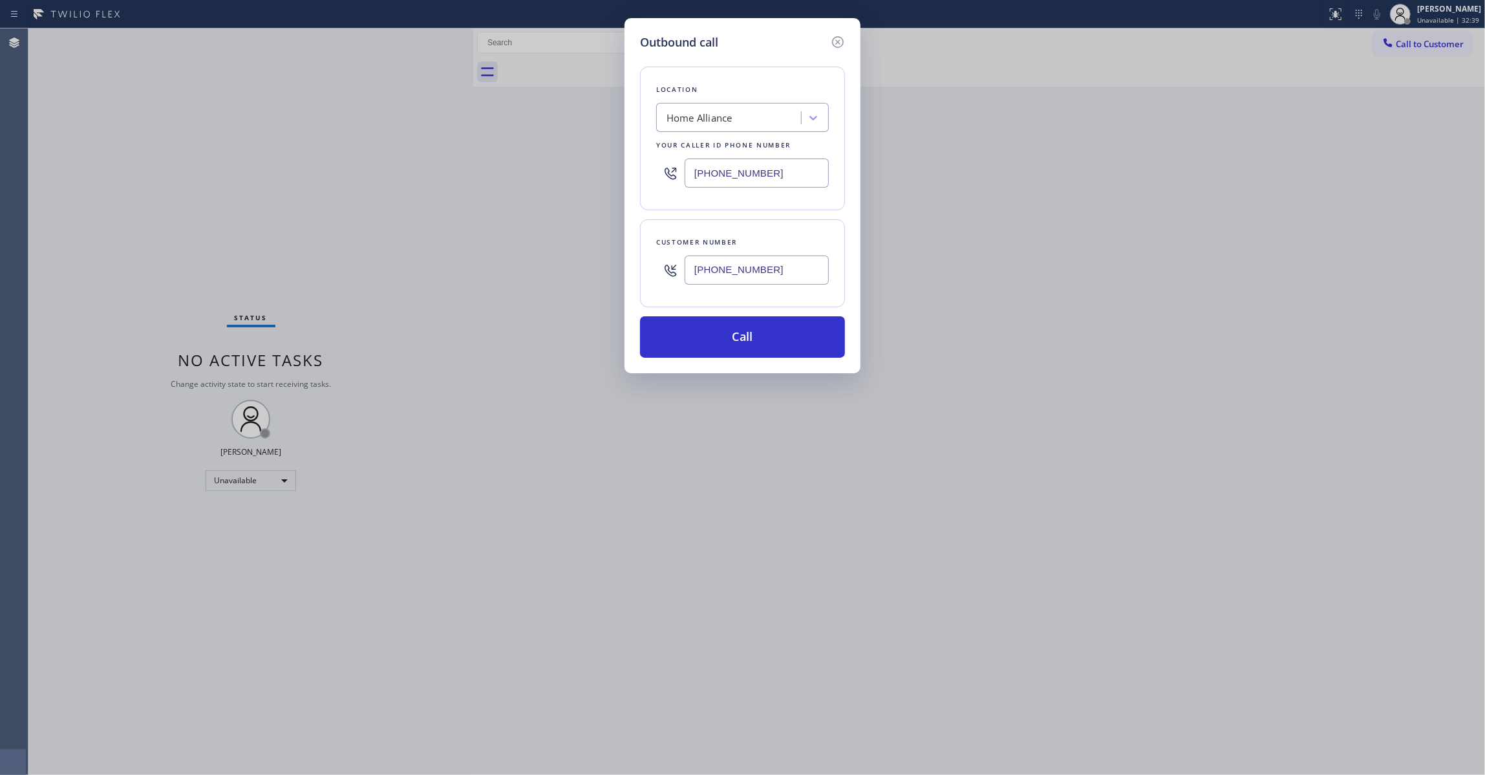
drag, startPoint x: 778, startPoint y: 270, endPoint x: 631, endPoint y: 277, distance: 147.6
click at [631, 277] on div "Outbound call Location Home Alliance Your caller id phone number (877) 777-0796…" at bounding box center [743, 195] width 236 height 355
click at [683, 344] on button "Call" at bounding box center [742, 336] width 205 height 41
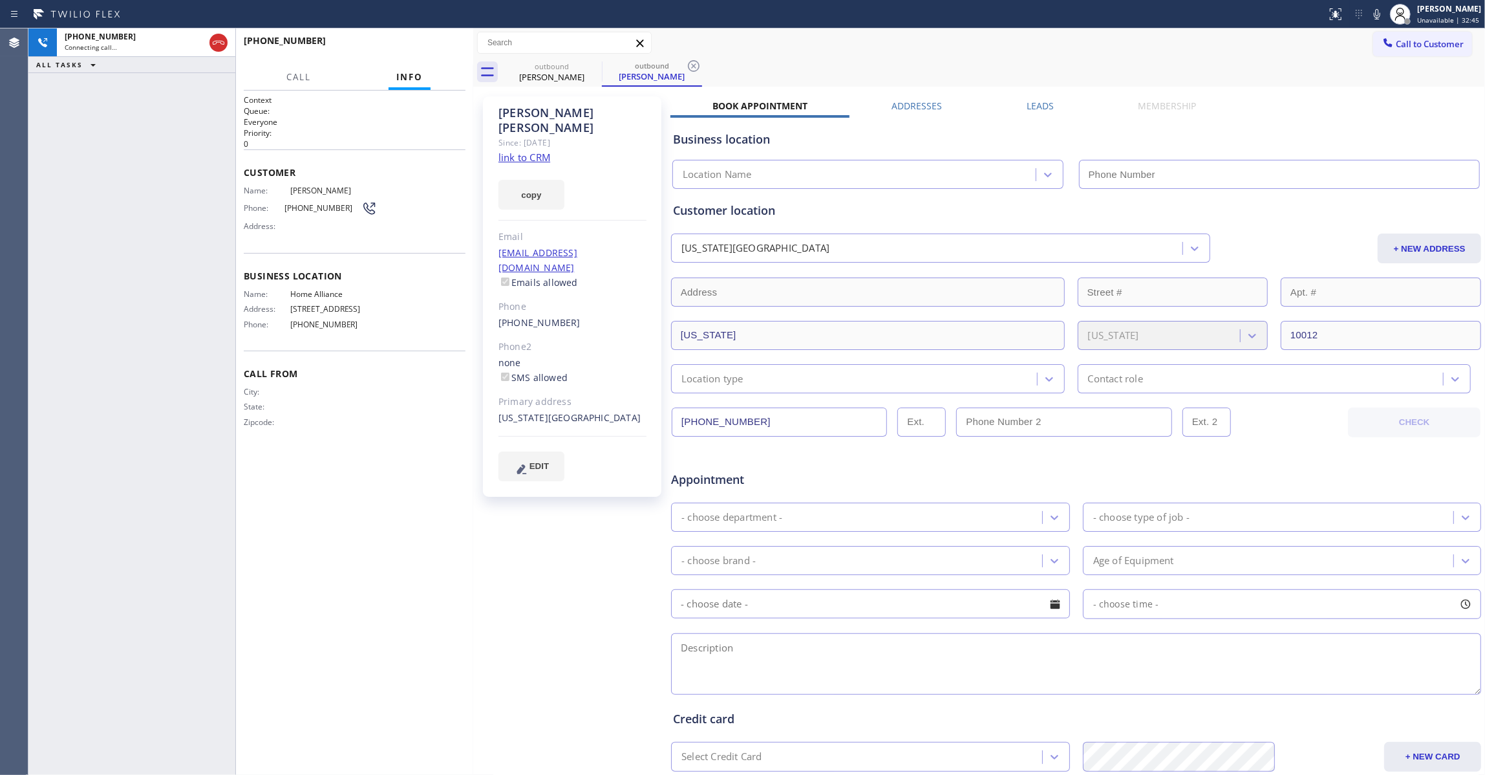
type input "(877) 777-0796"
drag, startPoint x: 429, startPoint y: 57, endPoint x: 425, endPoint y: 41, distance: 16.2
click at [427, 47] on div "+16462569622 Live | 00:05 HANG UP" at bounding box center [355, 47] width 222 height 34
drag, startPoint x: 425, startPoint y: 41, endPoint x: 415, endPoint y: 50, distance: 12.8
click at [424, 41] on button "HANG UP" at bounding box center [435, 47] width 60 height 18
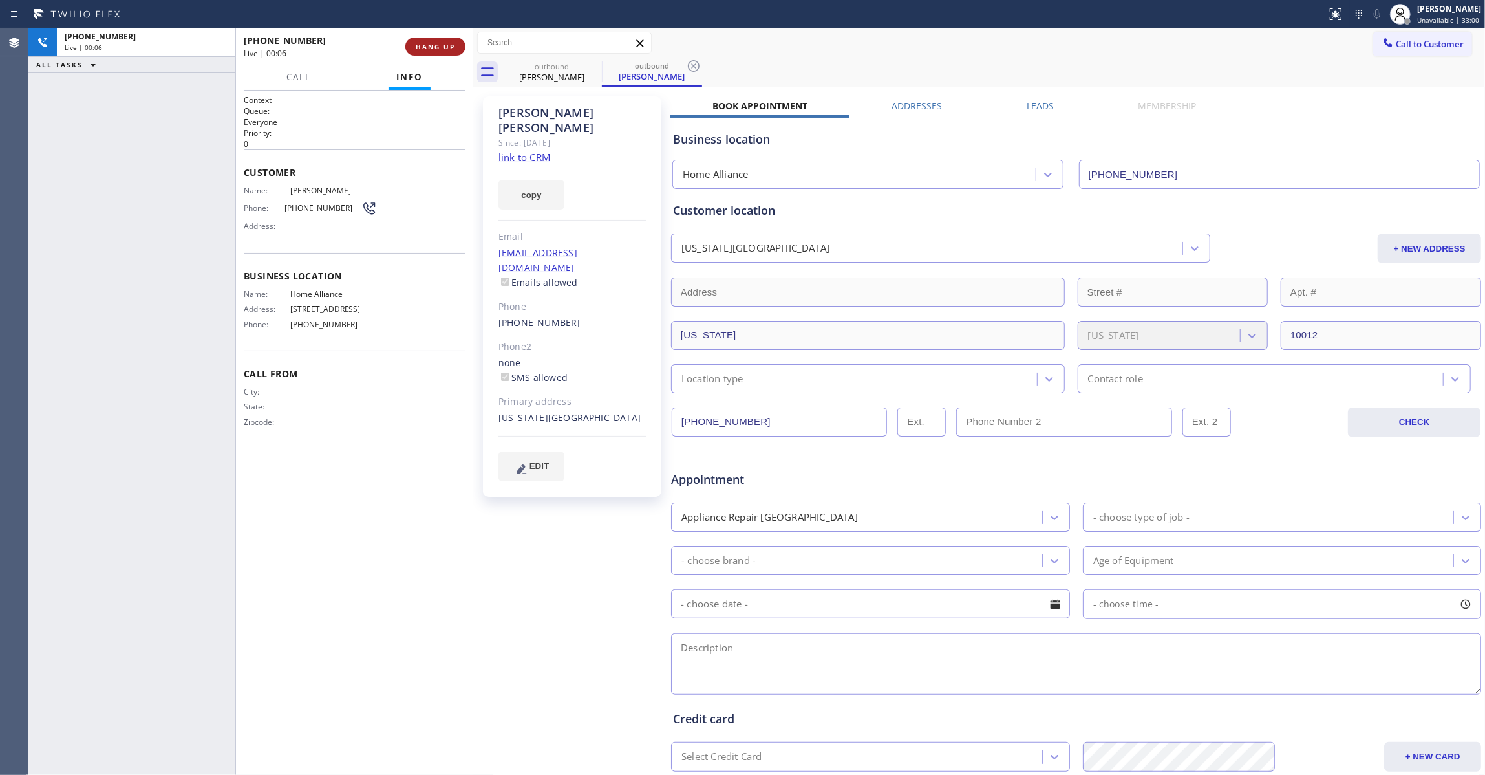
click at [416, 50] on span "HANG UP" at bounding box center [435, 46] width 39 height 9
drag, startPoint x: 21, startPoint y: 264, endPoint x: 27, endPoint y: 259, distance: 7.4
click at [21, 264] on div "Agent Desktop" at bounding box center [14, 401] width 28 height 746
click at [429, 59] on div "+16462569622 Wrap up | 00:05 COMPLETE" at bounding box center [355, 47] width 222 height 34
click at [431, 50] on button "COMPLETE" at bounding box center [432, 47] width 65 height 18
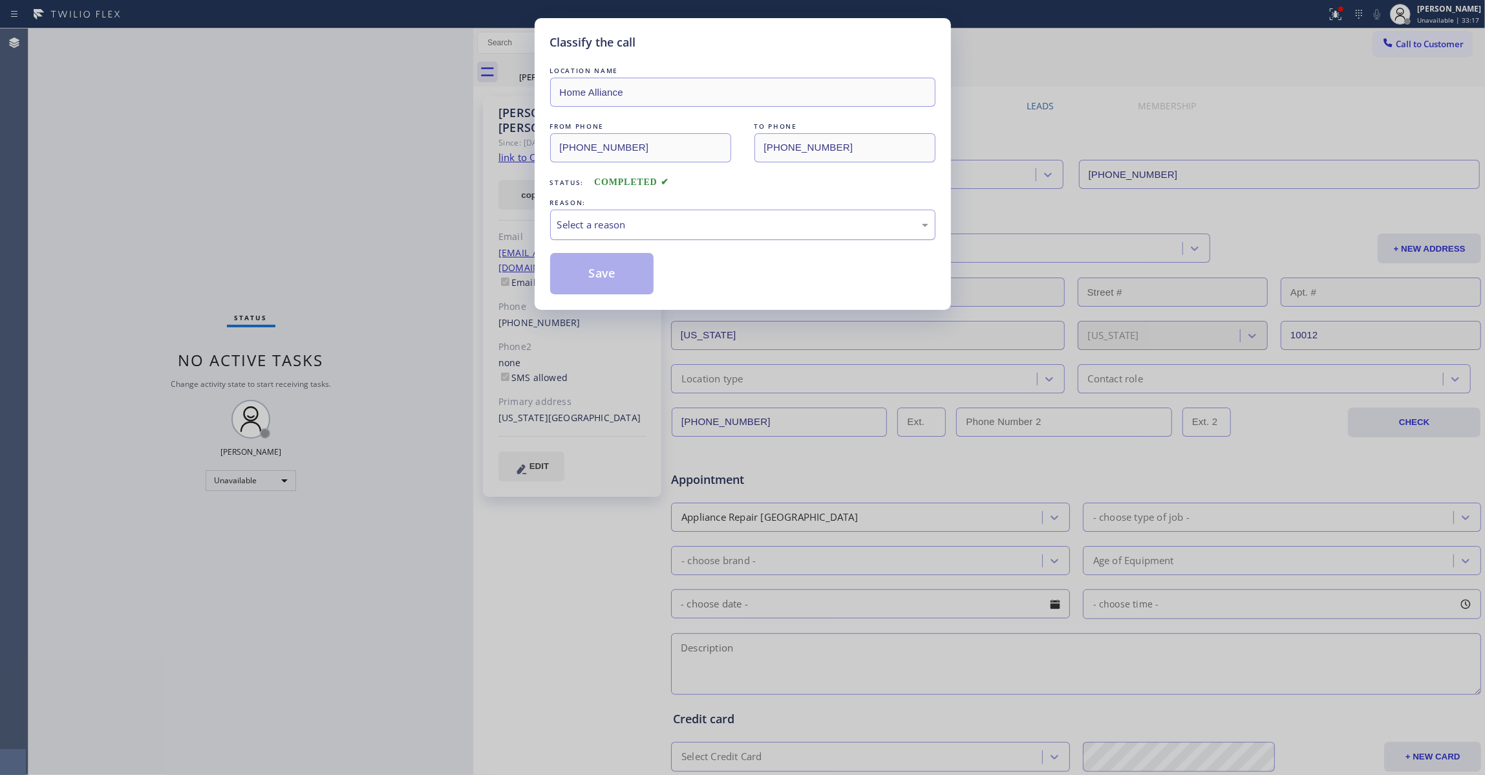
click at [624, 220] on div "Select a reason" at bounding box center [742, 224] width 371 height 15
click at [618, 278] on button "Save" at bounding box center [602, 273] width 104 height 41
click at [618, 277] on button "Save" at bounding box center [602, 273] width 104 height 41
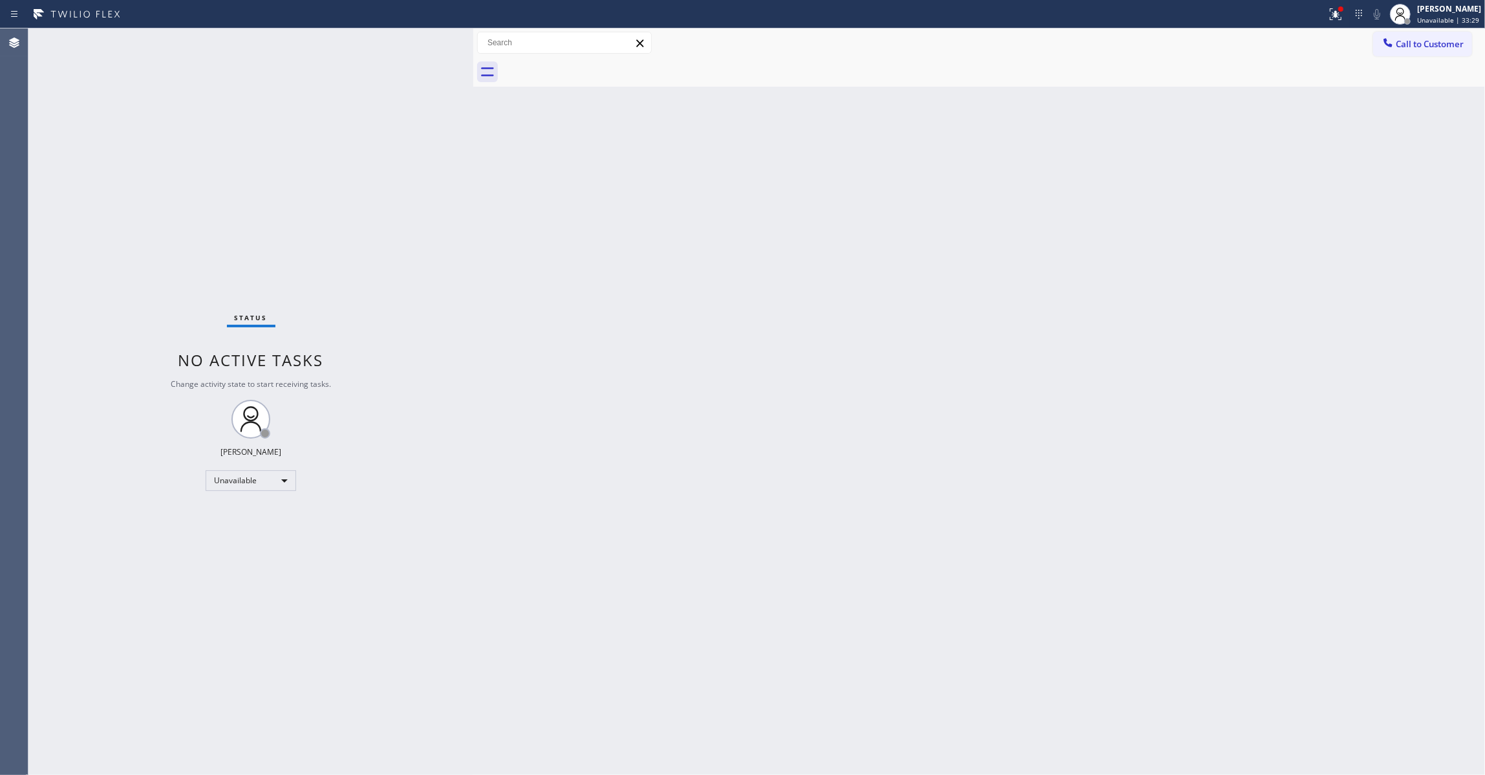
drag, startPoint x: 891, startPoint y: 301, endPoint x: 935, endPoint y: 256, distance: 63.1
click at [894, 300] on div "Back to Dashboard Change Sender ID Customers Technicians Select a contact Outbo…" at bounding box center [979, 401] width 1012 height 746
click at [1428, 52] on button "Call to Customer" at bounding box center [1422, 44] width 99 height 25
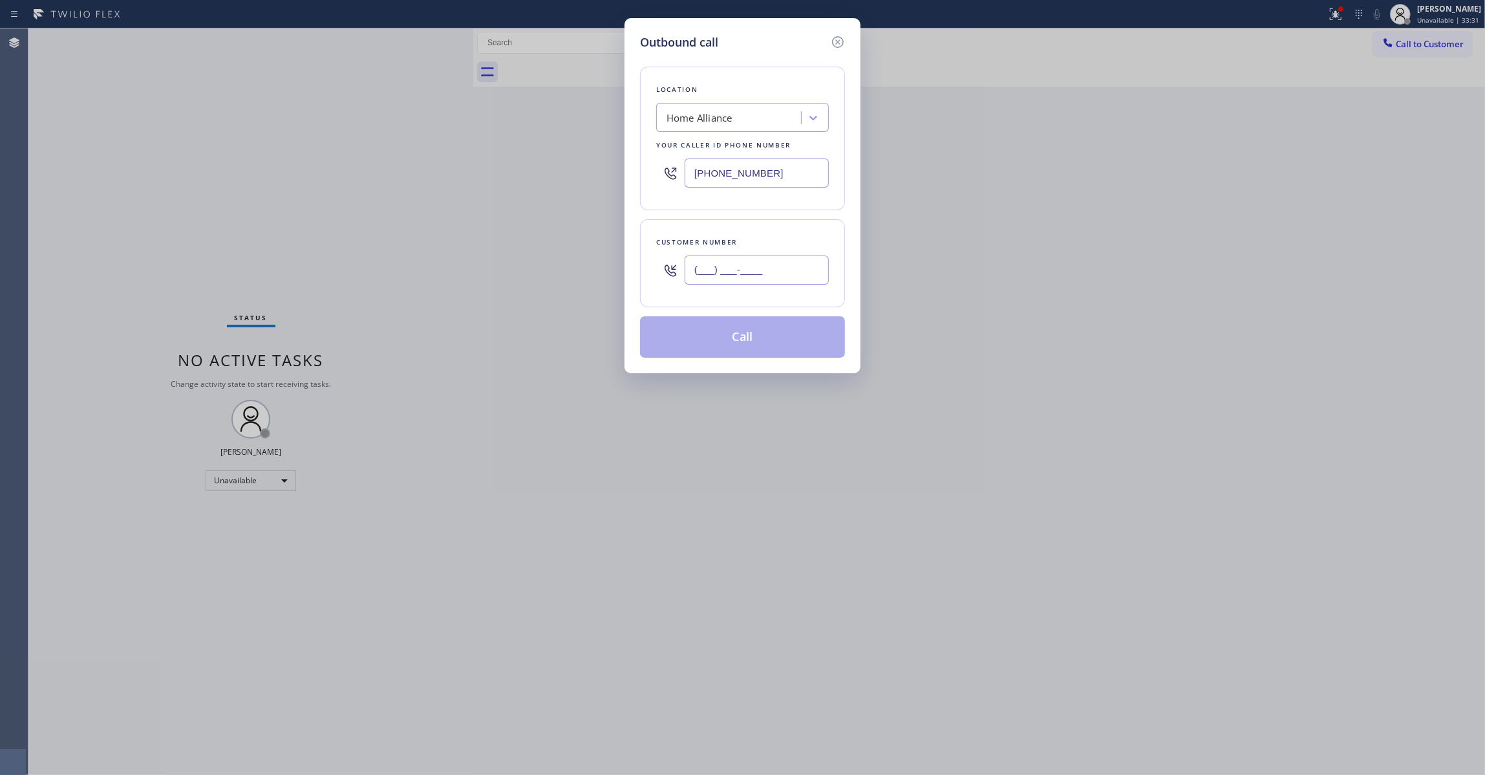
click at [732, 279] on input "(___) ___-____" at bounding box center [757, 269] width 144 height 29
paste input "626) 483-7192"
type input "(626) 483-7192"
click at [780, 339] on button "Call" at bounding box center [742, 336] width 205 height 41
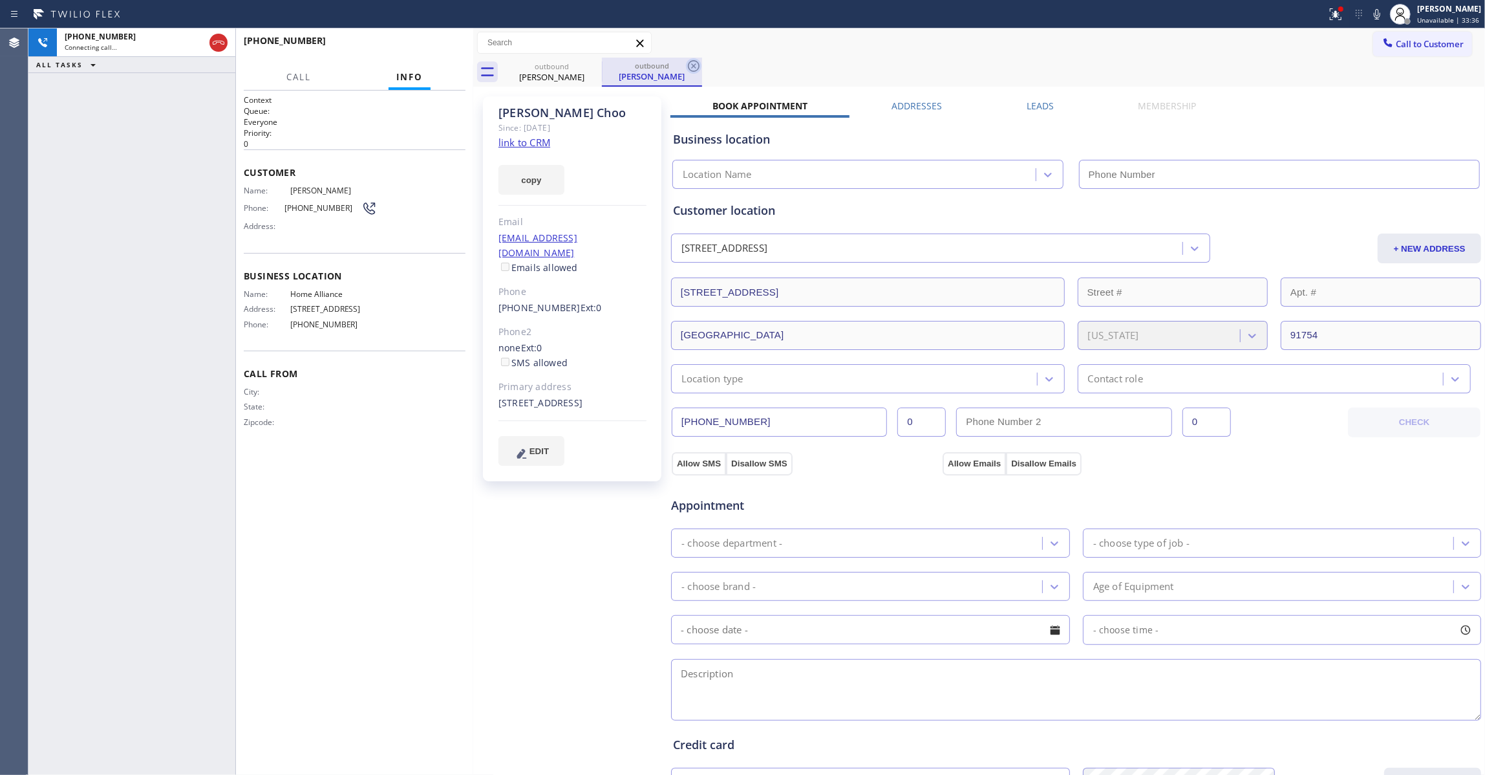
click at [696, 65] on icon at bounding box center [694, 66] width 16 height 16
type input "(877) 777-0796"
drag, startPoint x: 450, startPoint y: 44, endPoint x: 443, endPoint y: 44, distance: 7.1
click at [446, 44] on span "HANG UP" at bounding box center [435, 46] width 39 height 9
click at [443, 44] on span "HANG UP" at bounding box center [435, 46] width 39 height 9
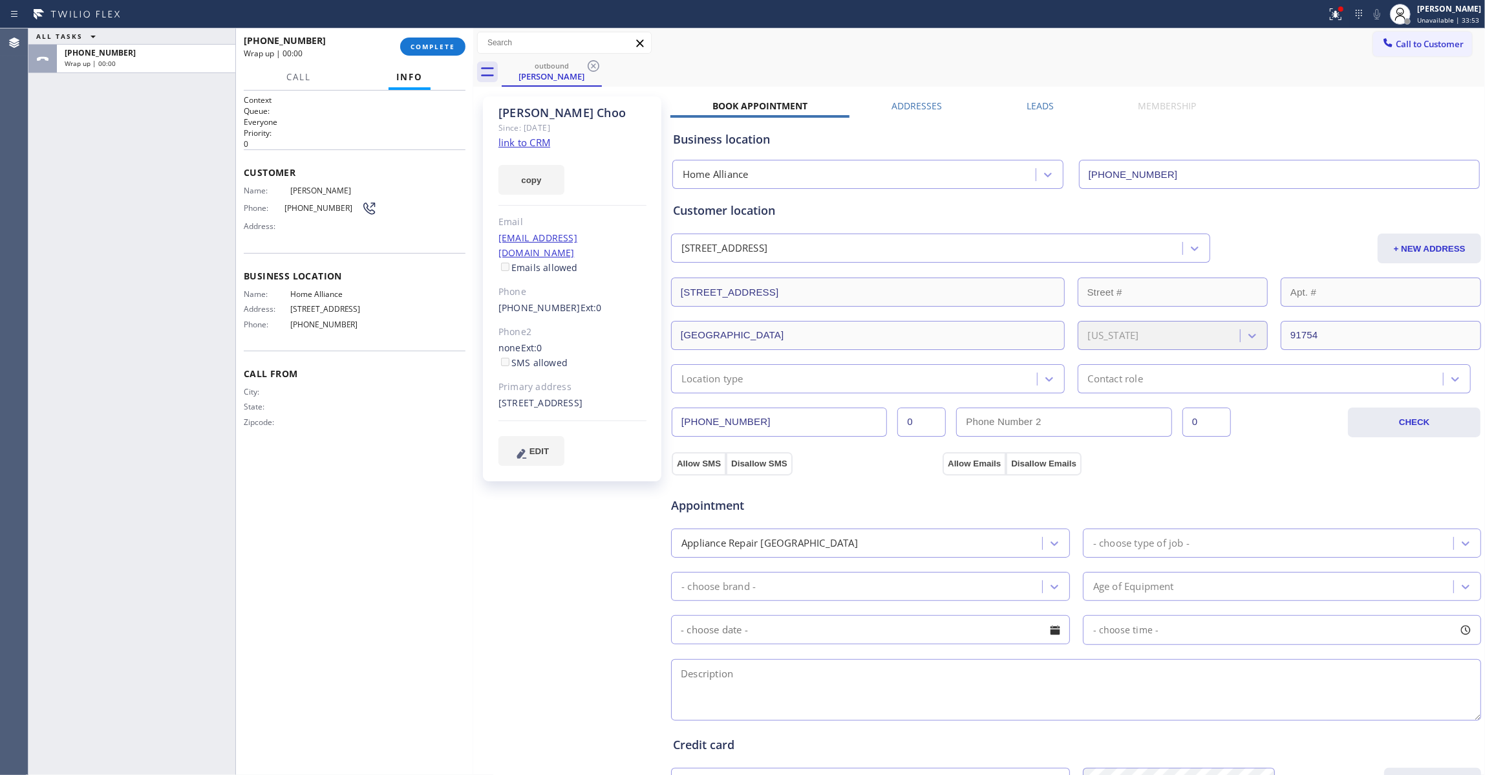
click at [521, 143] on link "link to CRM" at bounding box center [525, 142] width 52 height 13
click at [430, 45] on span "COMPLETE" at bounding box center [433, 46] width 45 height 9
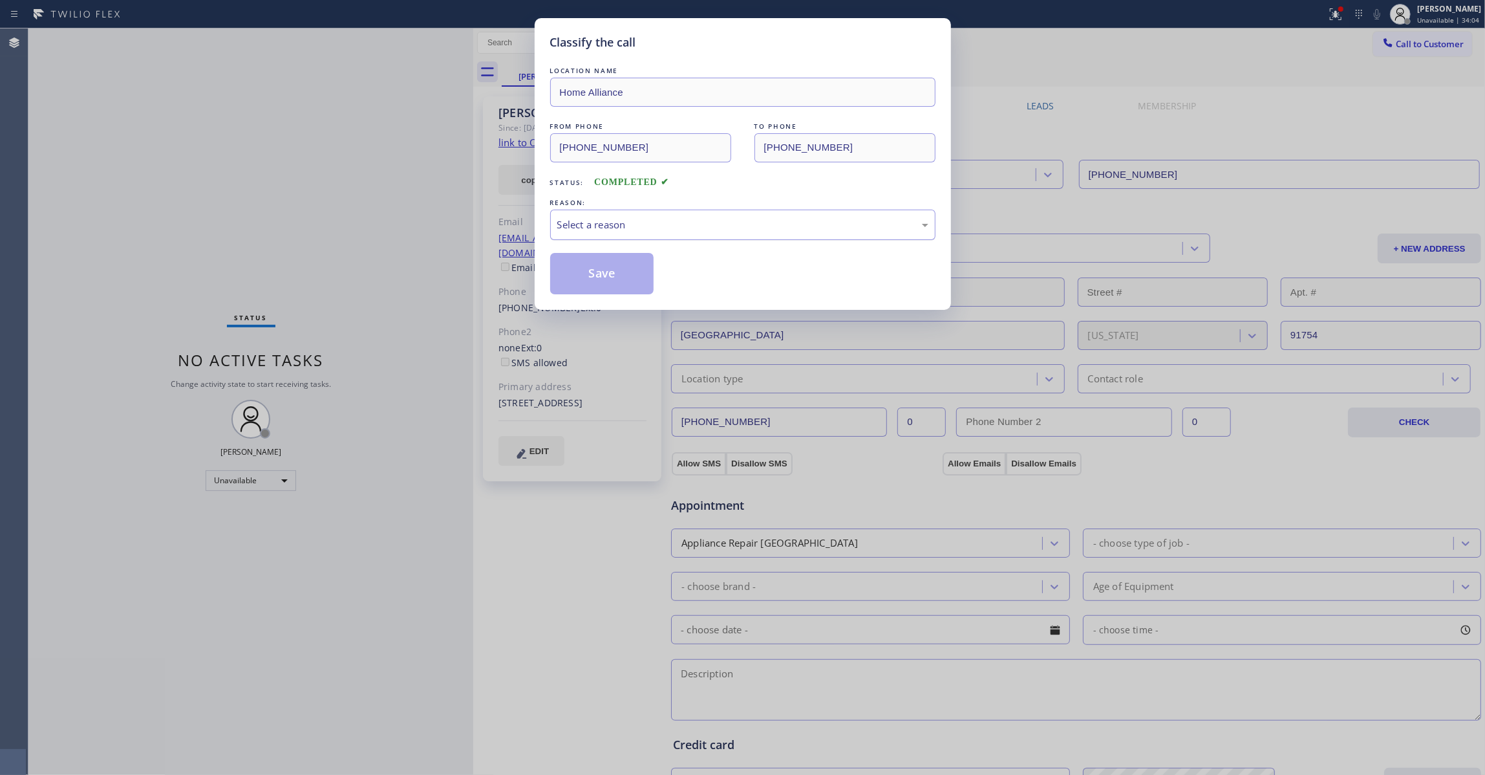
click at [641, 230] on div "Select a reason" at bounding box center [742, 224] width 371 height 15
click at [617, 277] on button "Save" at bounding box center [602, 273] width 104 height 41
click at [616, 277] on button "Save" at bounding box center [602, 273] width 104 height 41
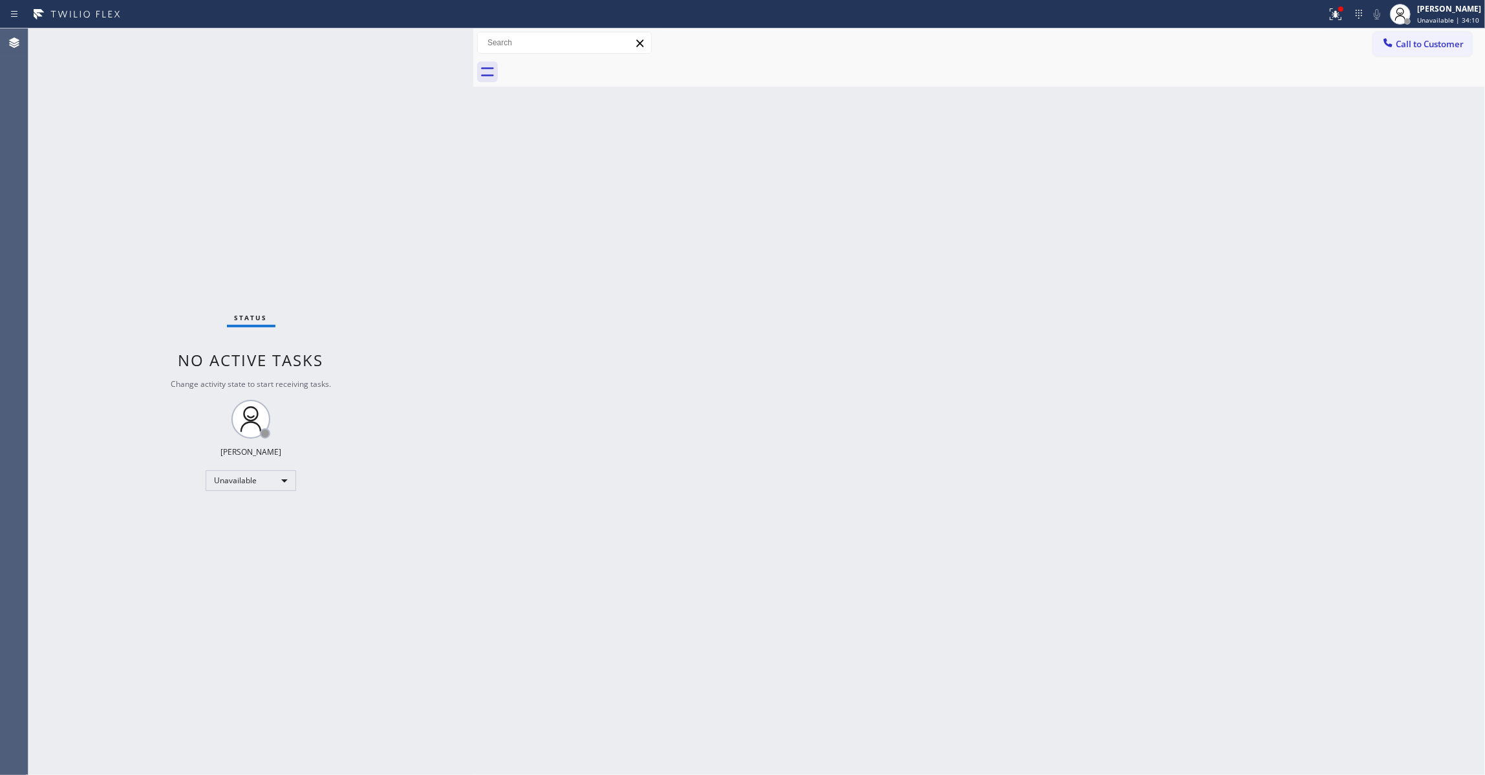
drag, startPoint x: 1437, startPoint y: 45, endPoint x: 781, endPoint y: 264, distance: 691.3
click at [1436, 45] on span "Call to Customer" at bounding box center [1430, 44] width 68 height 12
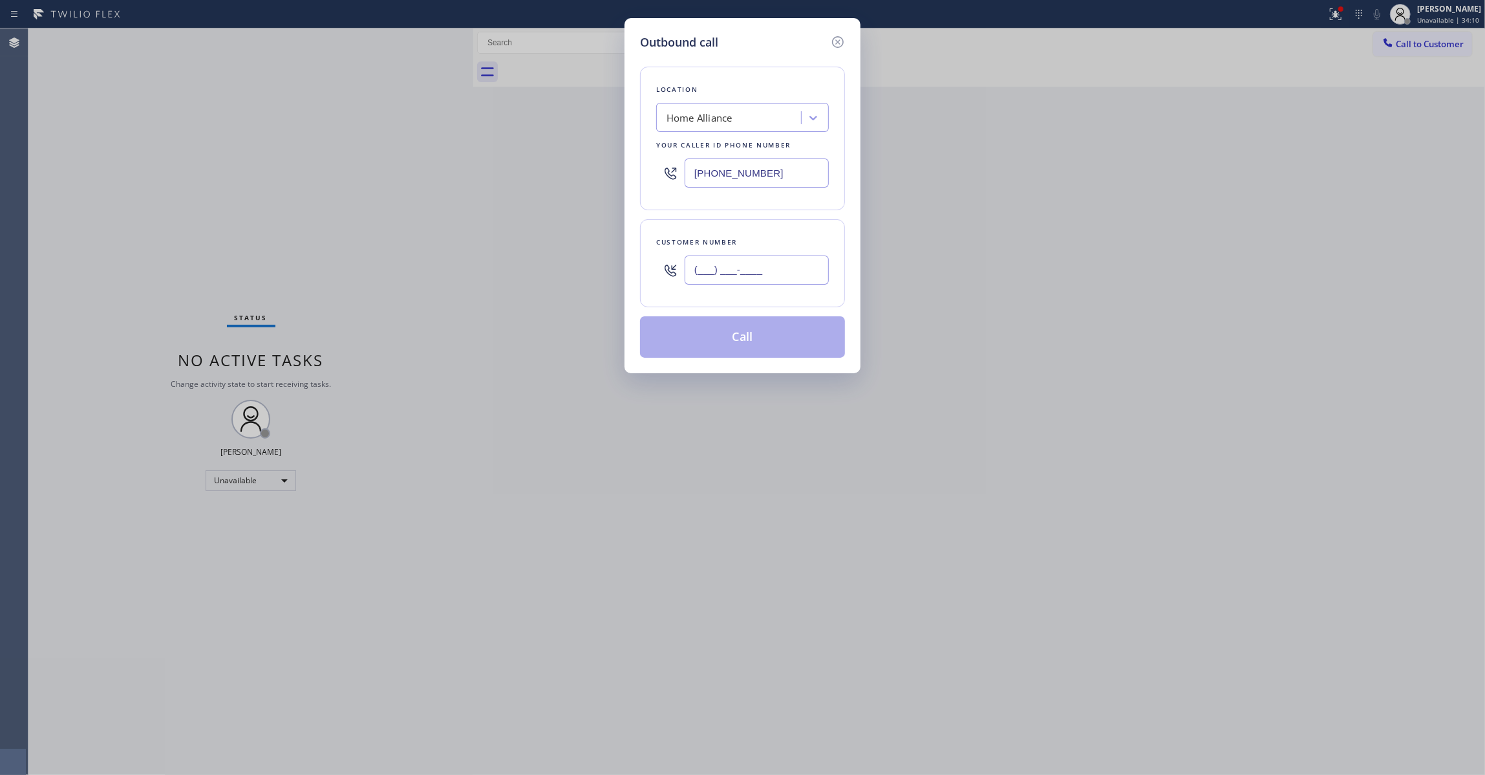
click at [740, 279] on input "(___) ___-____" at bounding box center [757, 269] width 144 height 29
paste input "626) 483-7192"
type input "(626) 483-7192"
drag, startPoint x: 777, startPoint y: 173, endPoint x: 560, endPoint y: 239, distance: 226.2
click at [329, 187] on div "Outbound call Location Home Alliance Your caller id phone number (877) 777-0796…" at bounding box center [742, 387] width 1485 height 775
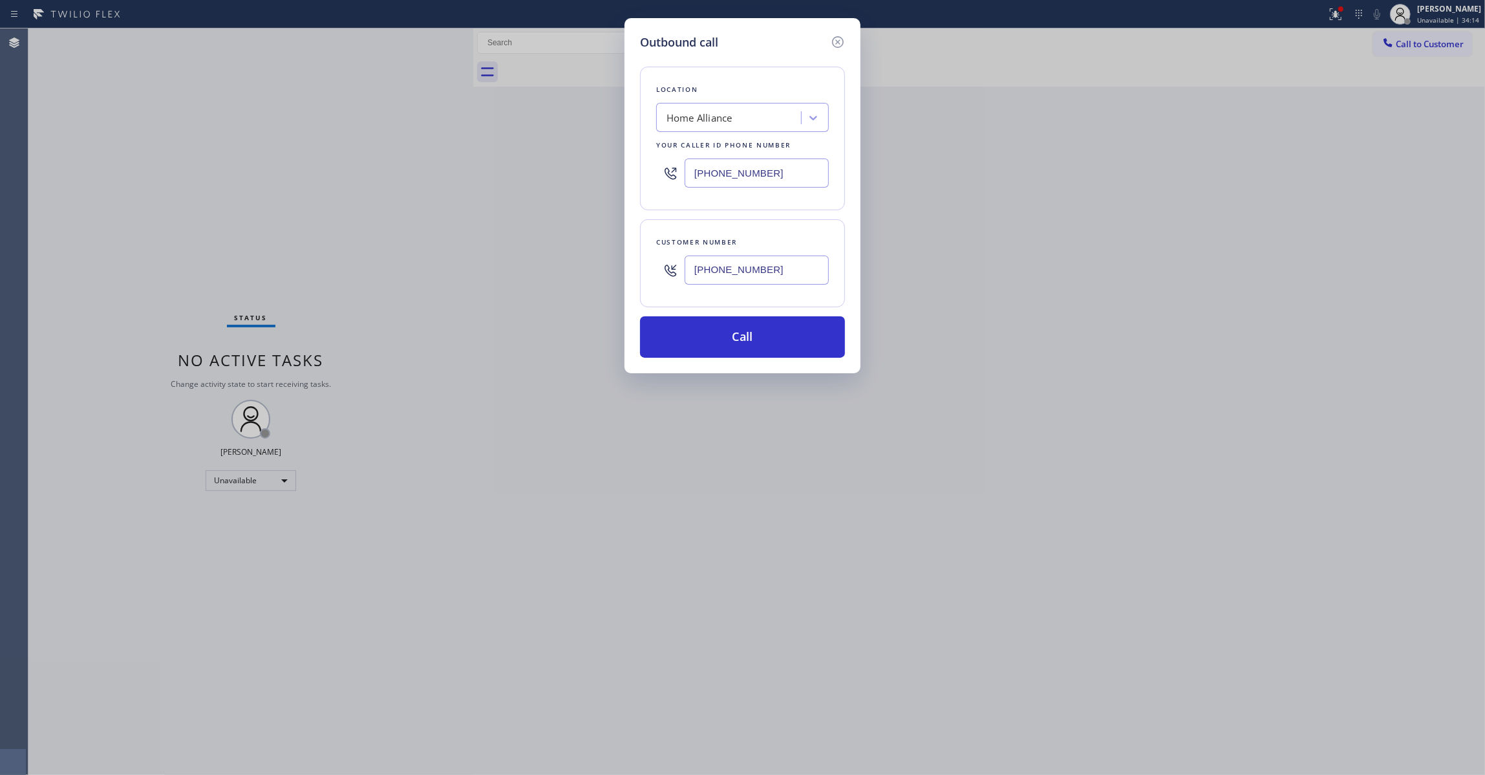
paste input "55) 731-4952"
type input "(855) 731-4952"
click at [744, 334] on button "Call" at bounding box center [742, 336] width 205 height 41
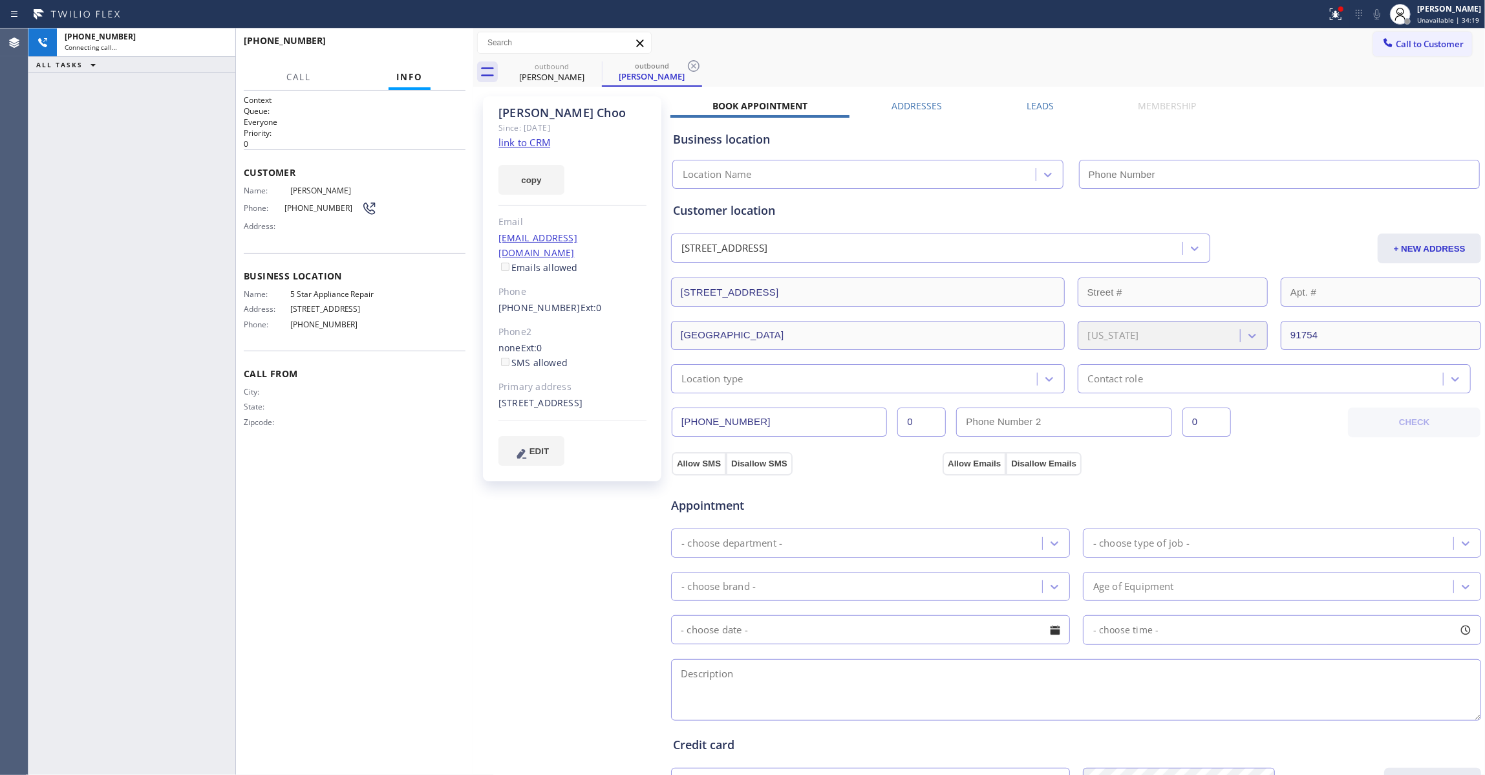
type input "(855) 731-4952"
click at [438, 47] on span "HANG UP" at bounding box center [435, 46] width 39 height 9
click at [440, 47] on span "HANG UP" at bounding box center [435, 46] width 39 height 9
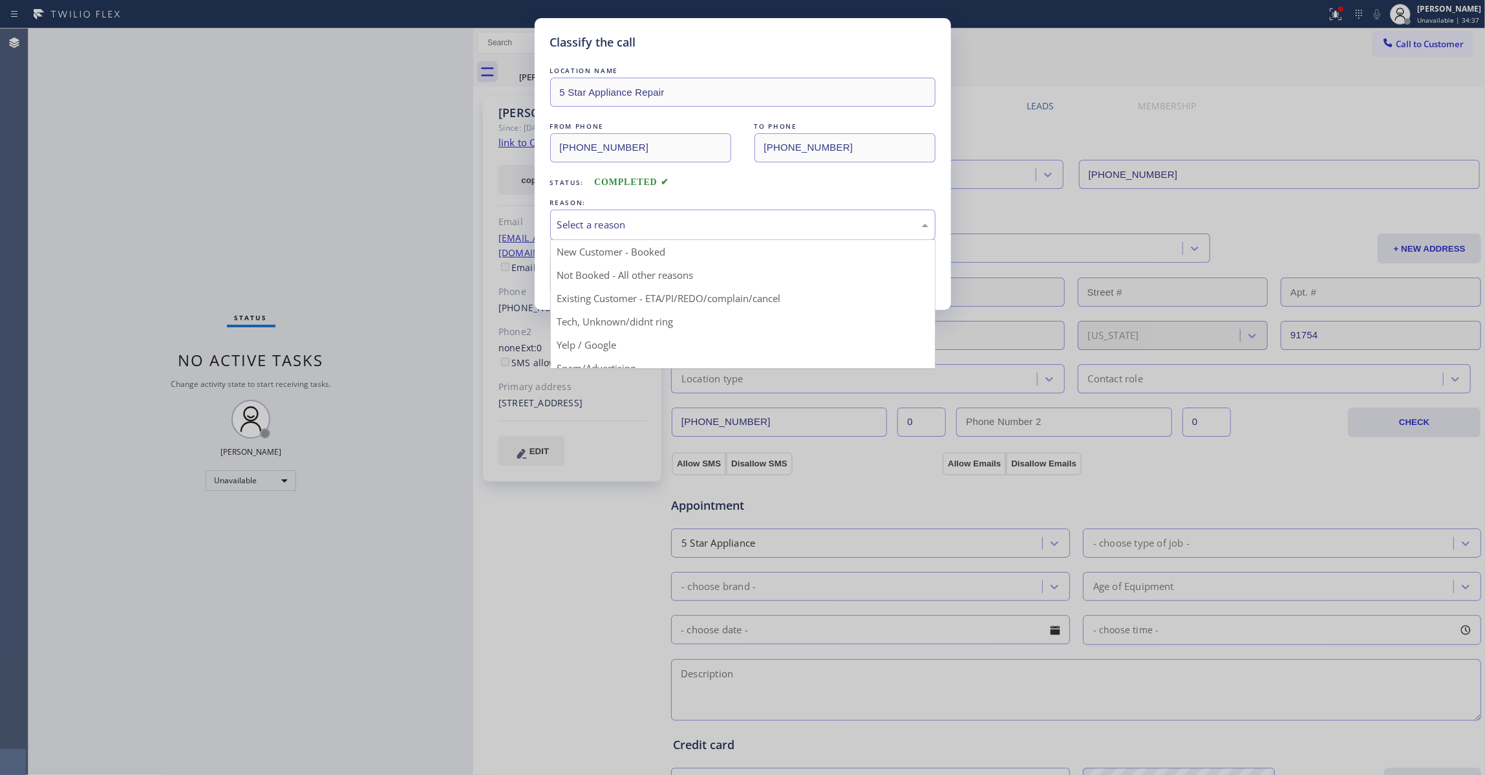
click at [627, 233] on div "Select a reason" at bounding box center [742, 224] width 385 height 30
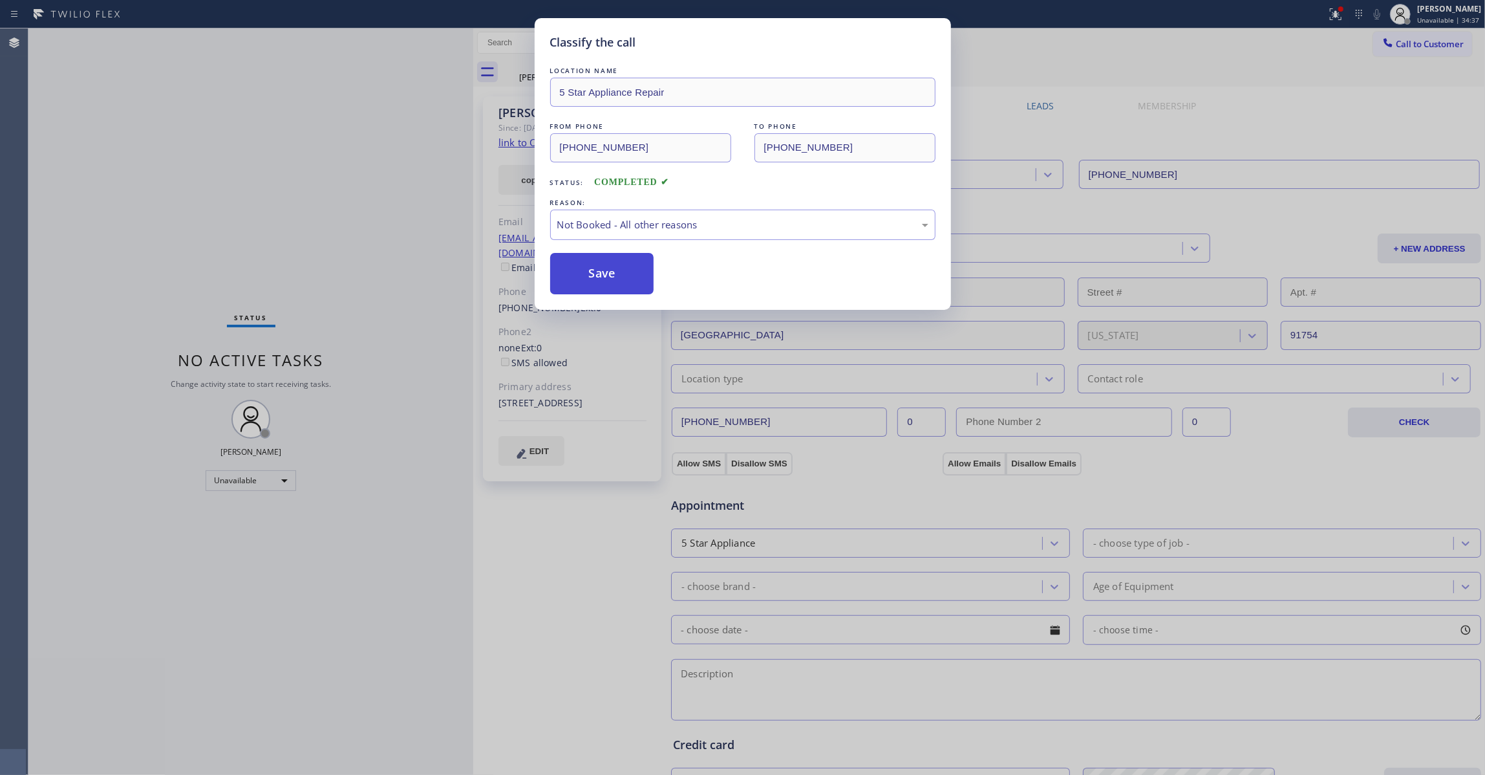
click at [614, 270] on button "Save" at bounding box center [602, 273] width 104 height 41
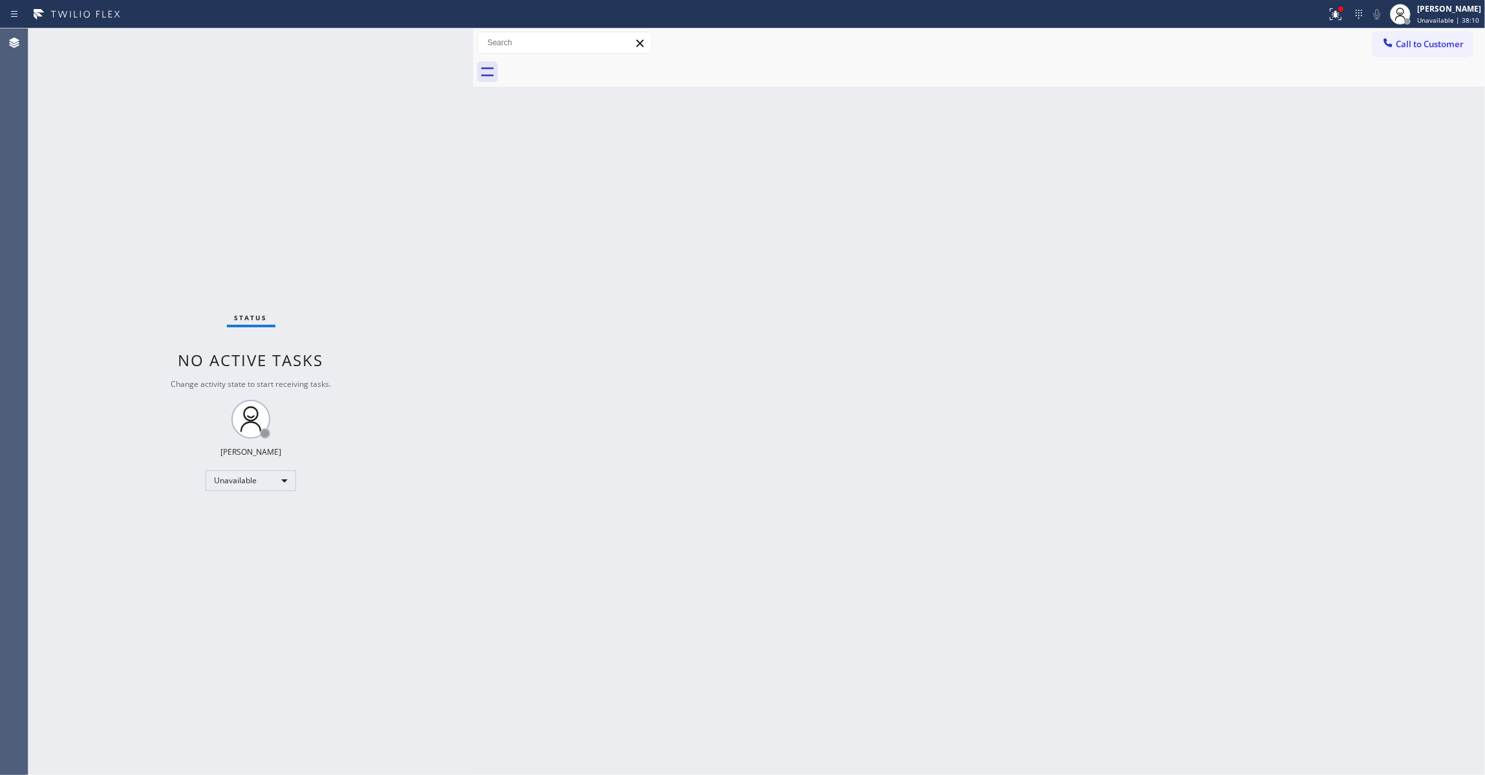
click at [37, 761] on div "Status No active tasks Change activity state to start receiving tasks. Louis Ma…" at bounding box center [250, 401] width 445 height 746
click at [217, 757] on div "Status No active tasks Change activity state to start receiving tasks. Louis Ma…" at bounding box center [250, 401] width 445 height 746
click at [166, 543] on div "Status No active tasks Change activity state to start receiving tasks. Louis Ma…" at bounding box center [250, 401] width 445 height 746
click at [49, 334] on div "Status No active tasks Change activity state to start receiving tasks. Louis Ma…" at bounding box center [250, 401] width 445 height 746
click at [1322, 23] on button at bounding box center [1336, 14] width 28 height 28
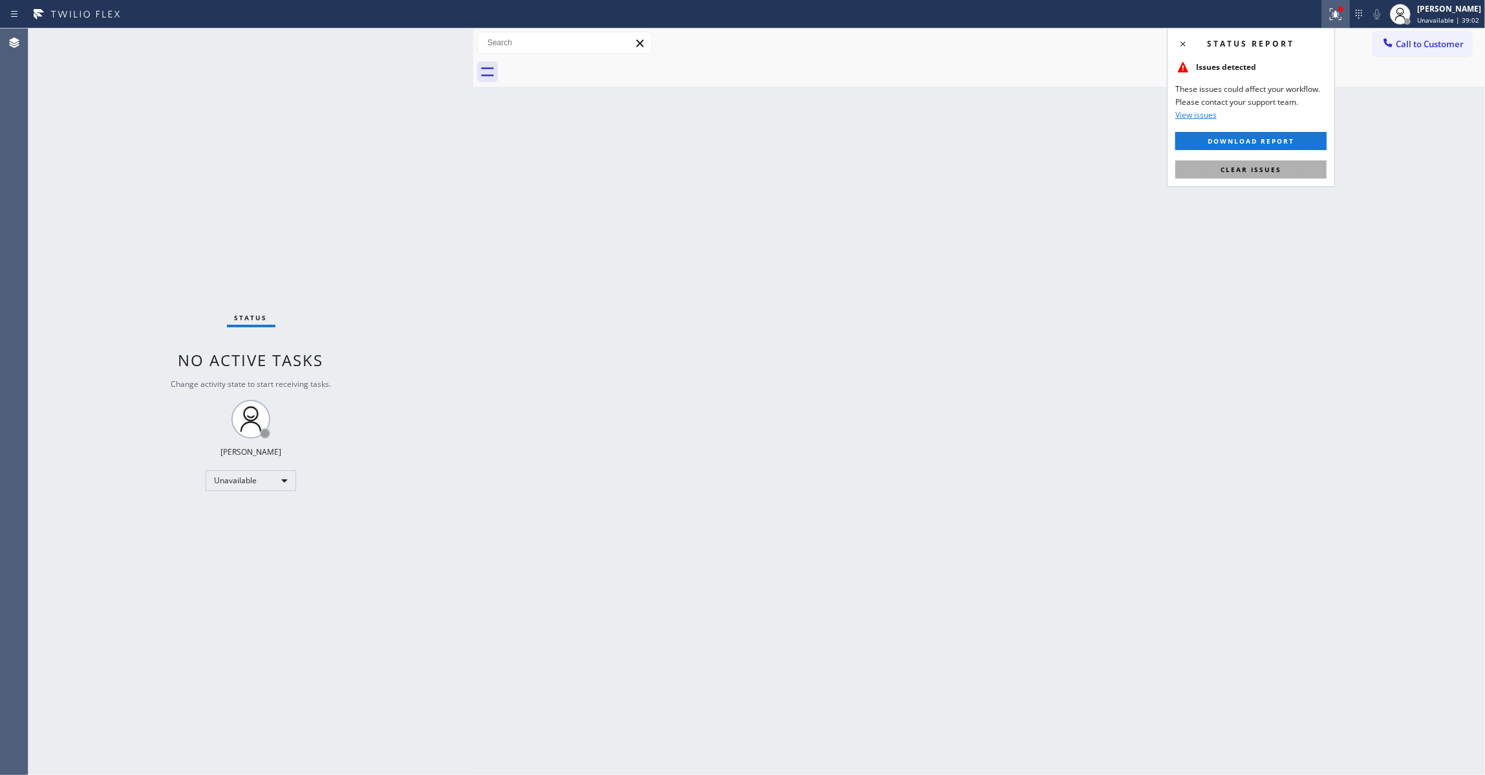
click at [1283, 169] on button "Clear issues" at bounding box center [1251, 169] width 151 height 18
click at [147, 233] on div "Status No active tasks Change activity state to start receiving tasks. Louis Ma…" at bounding box center [250, 401] width 445 height 746
click at [153, 746] on div "Status No active tasks Change activity state to start receiving tasks. Louis Ma…" at bounding box center [250, 401] width 445 height 746
click at [1404, 47] on span "Call to Customer" at bounding box center [1430, 44] width 68 height 12
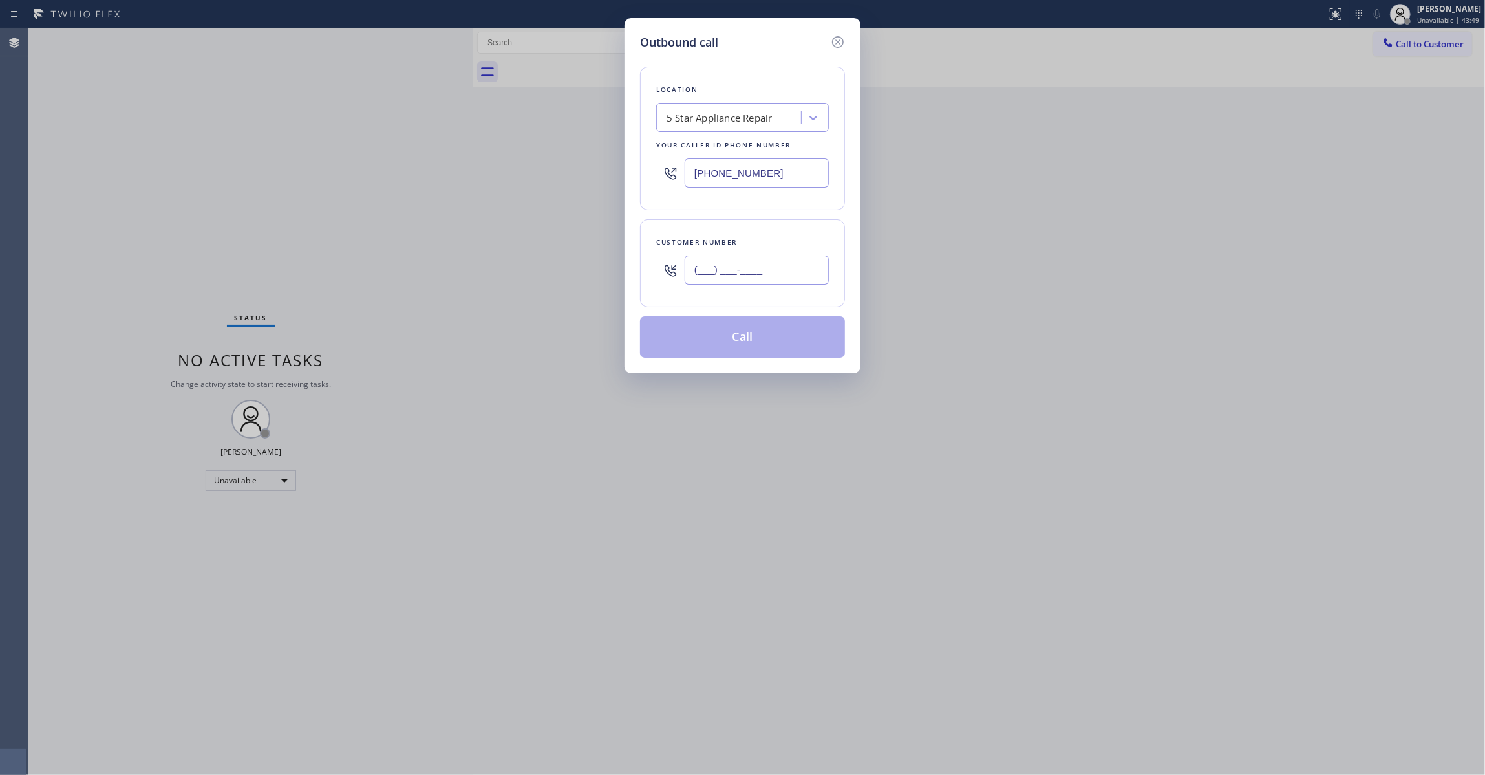
click at [753, 262] on input "(___) ___-____" at bounding box center [757, 269] width 144 height 29
paste input "310) 686-8716"
type input "(310) 686-8716"
click at [774, 352] on button "Call" at bounding box center [742, 336] width 205 height 41
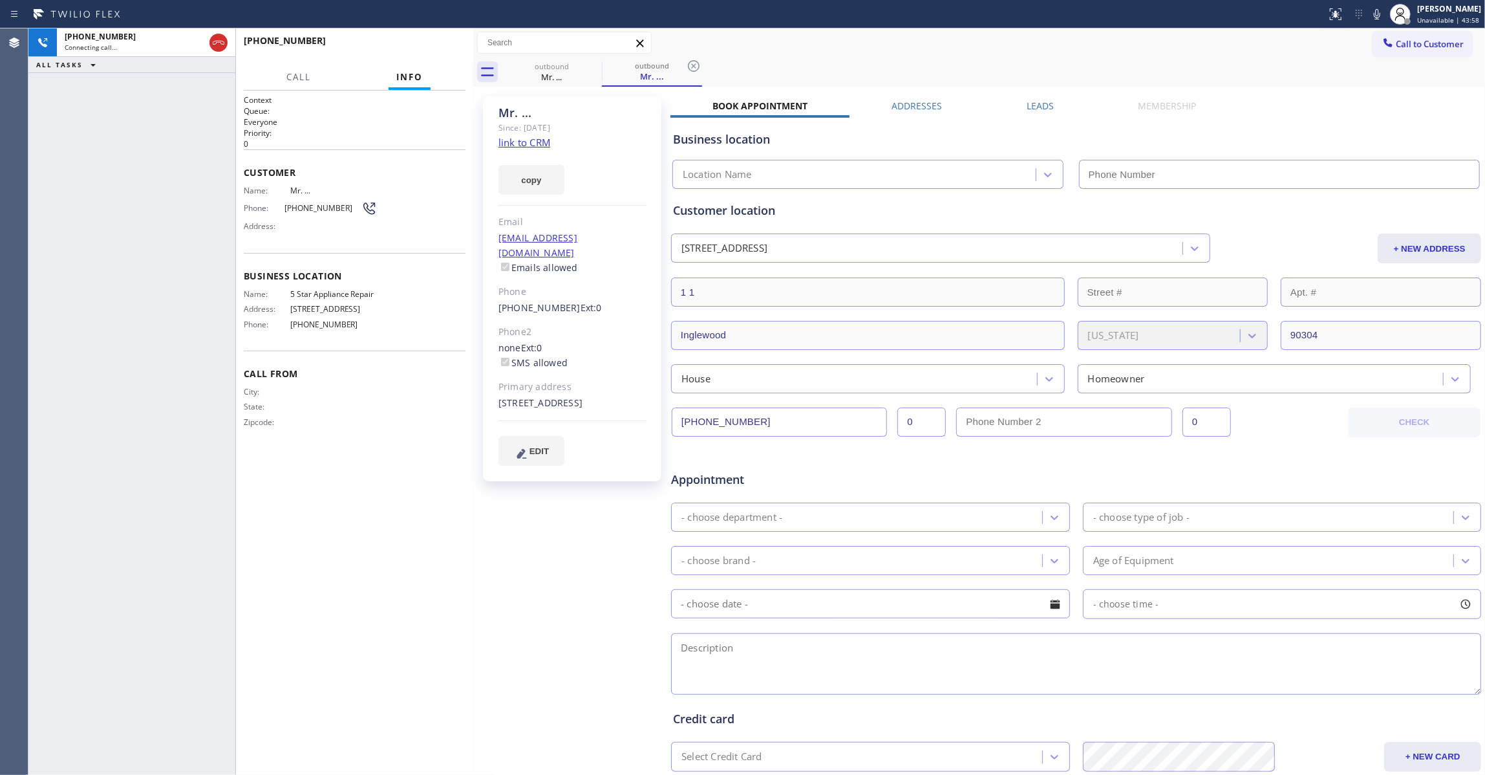
click at [691, 66] on icon at bounding box center [694, 66] width 16 height 16
type input "(855) 731-4952"
click at [526, 144] on link "link to CRM" at bounding box center [525, 142] width 52 height 13
click at [427, 43] on span "HANG UP" at bounding box center [435, 46] width 39 height 9
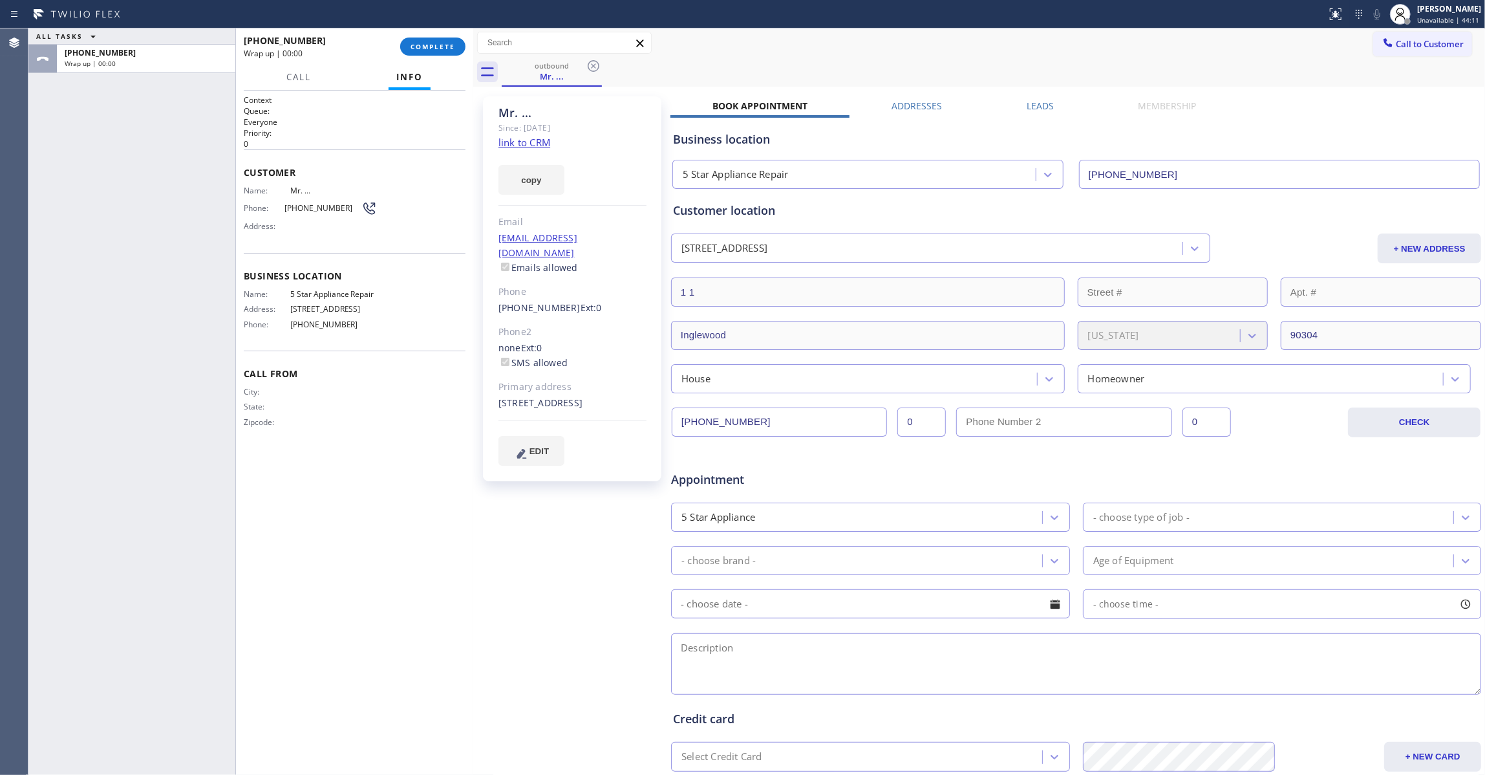
click at [317, 205] on span "(310) 686-8716" at bounding box center [323, 208] width 77 height 10
copy div "(310) 686-8716"
click at [442, 44] on span "COMPLETE" at bounding box center [433, 46] width 45 height 9
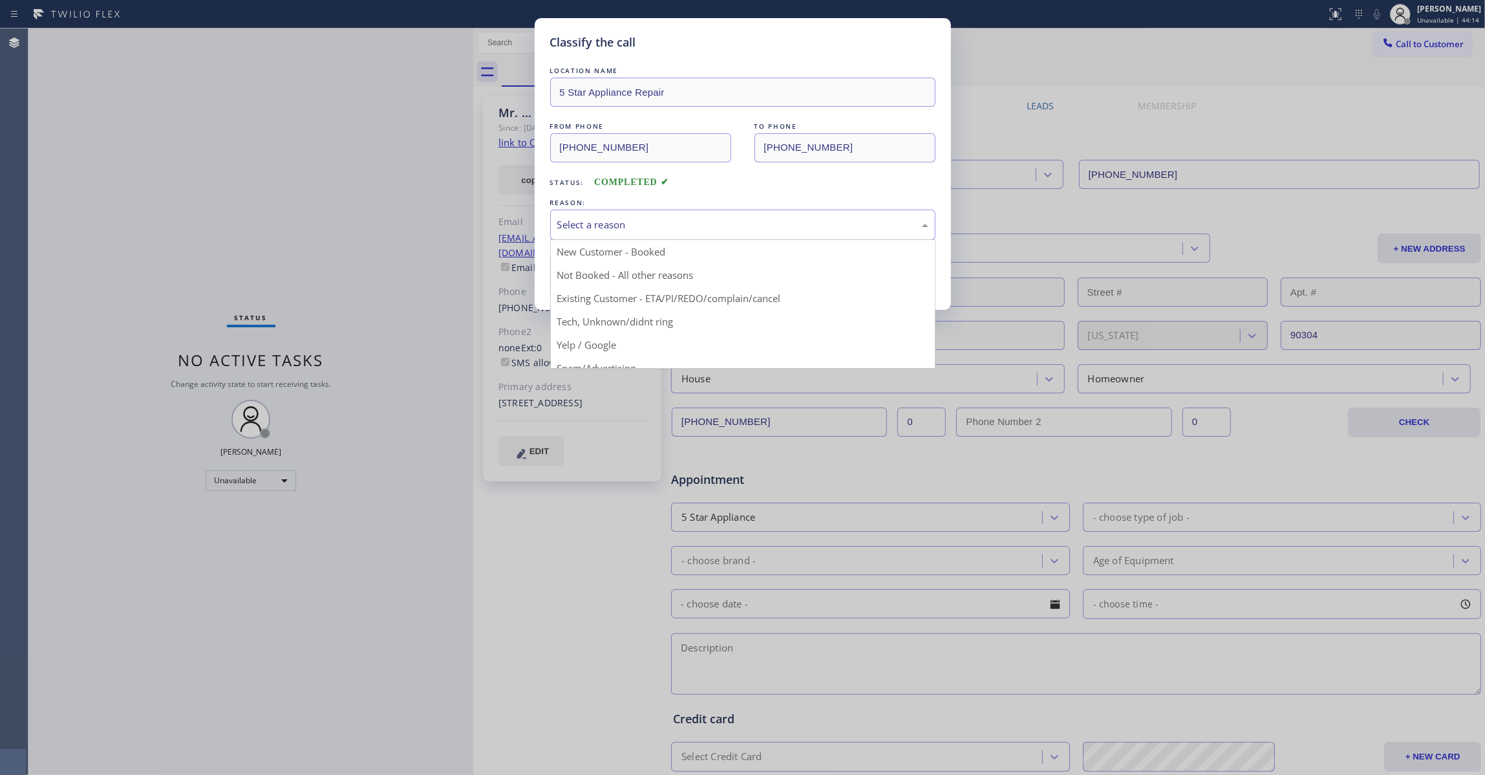
click at [613, 225] on div "Select a reason" at bounding box center [742, 224] width 371 height 15
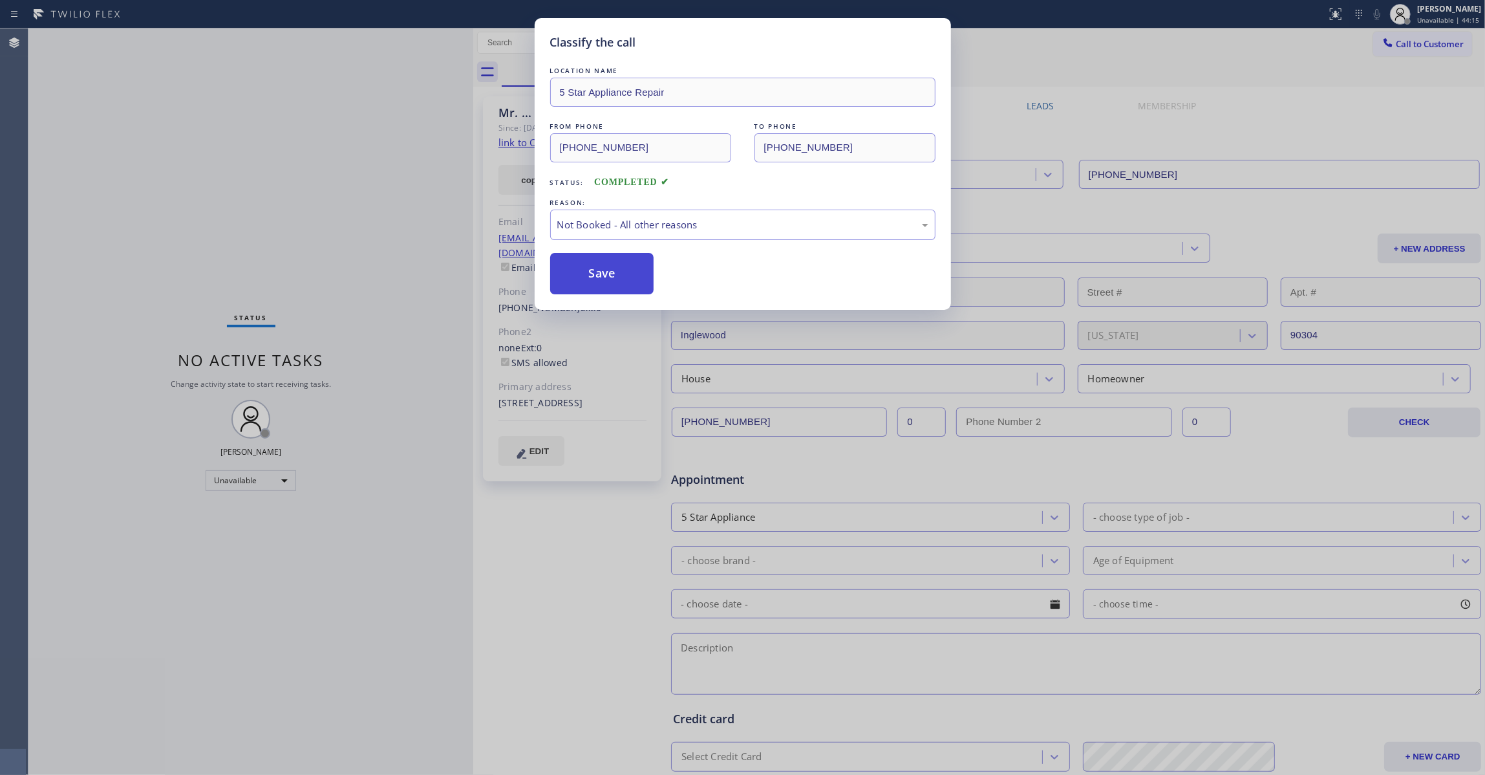
click at [608, 275] on button "Save" at bounding box center [602, 273] width 104 height 41
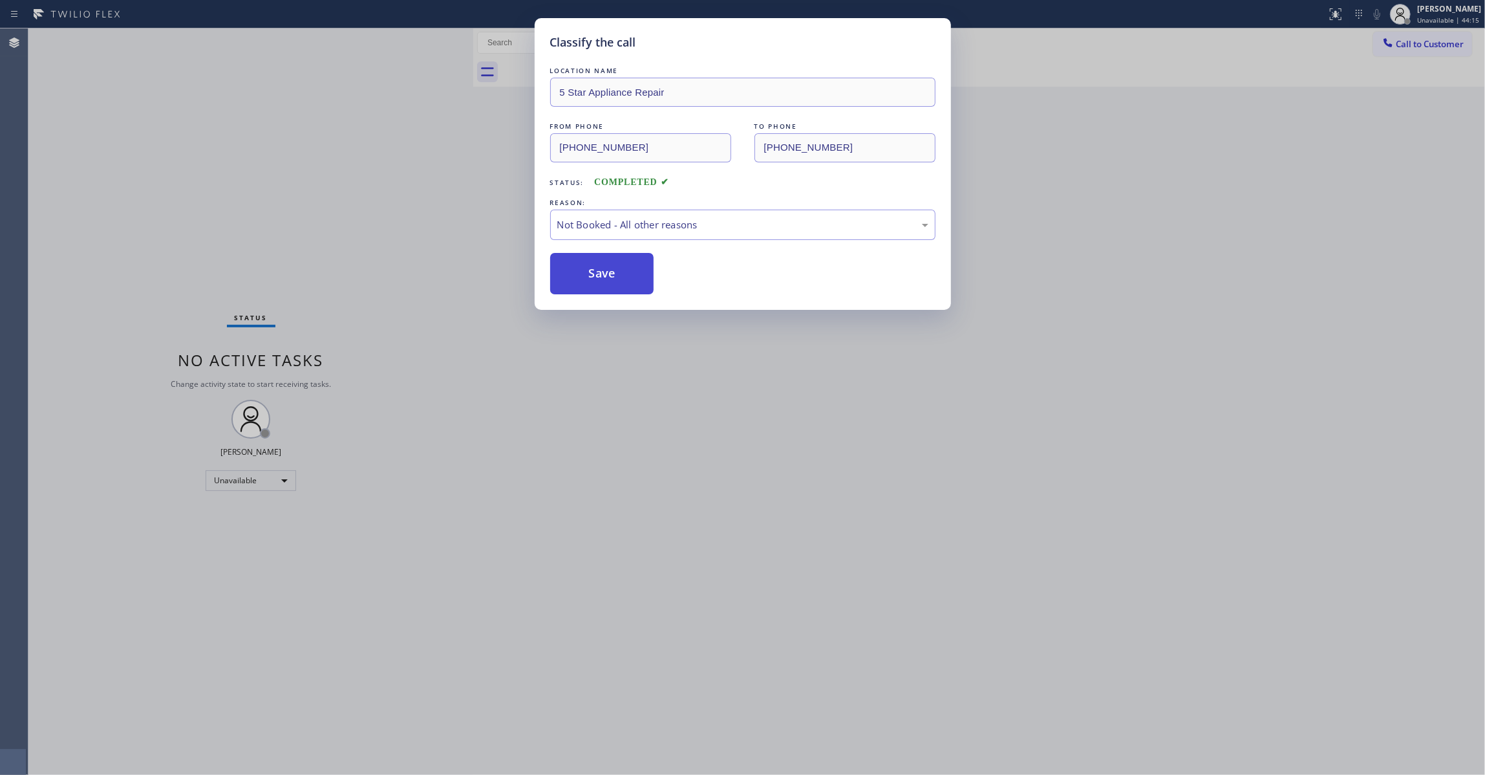
click at [608, 275] on button "Save" at bounding box center [602, 273] width 104 height 41
click at [606, 273] on button "Save" at bounding box center [602, 273] width 104 height 41
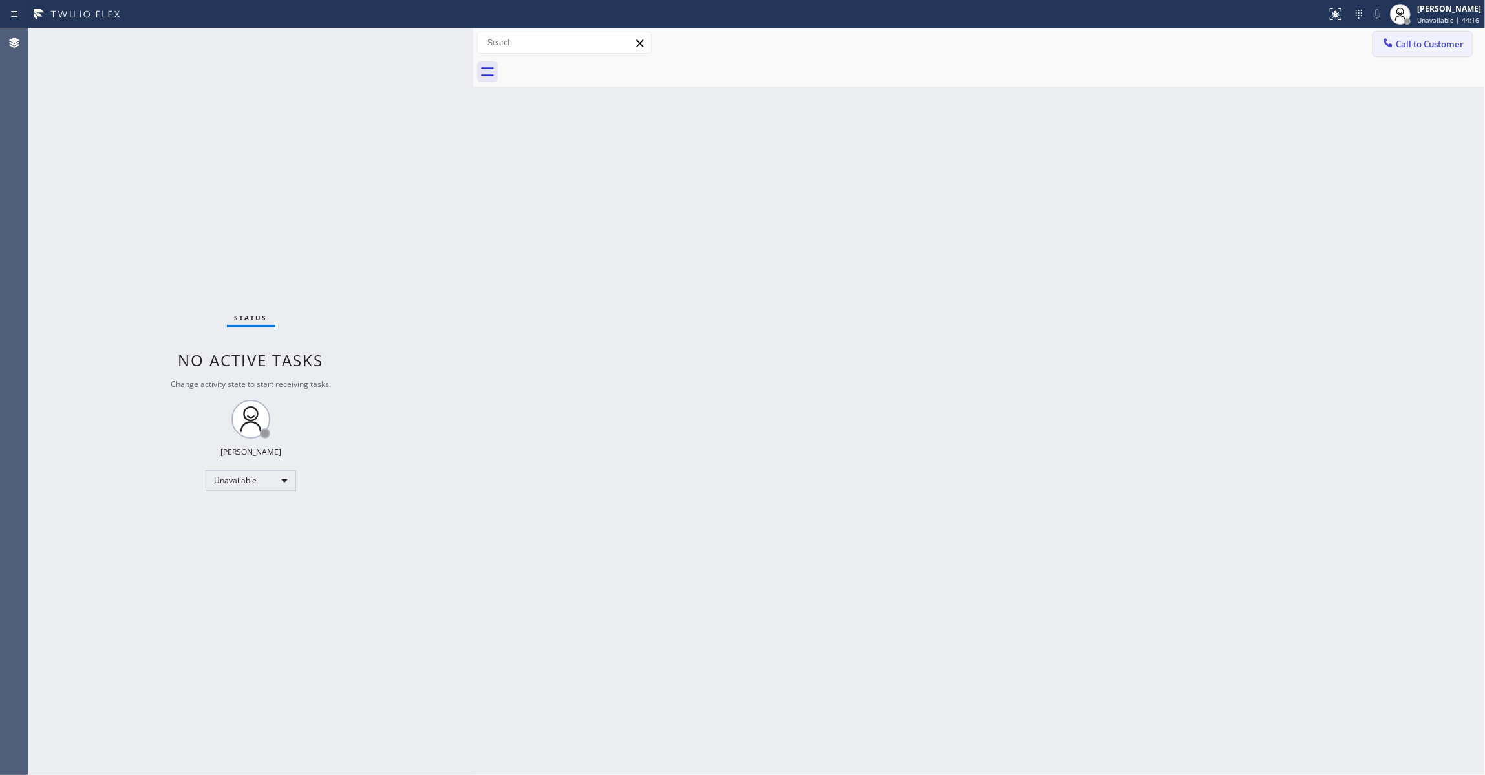
click at [1423, 44] on span "Call to Customer" at bounding box center [1430, 44] width 68 height 12
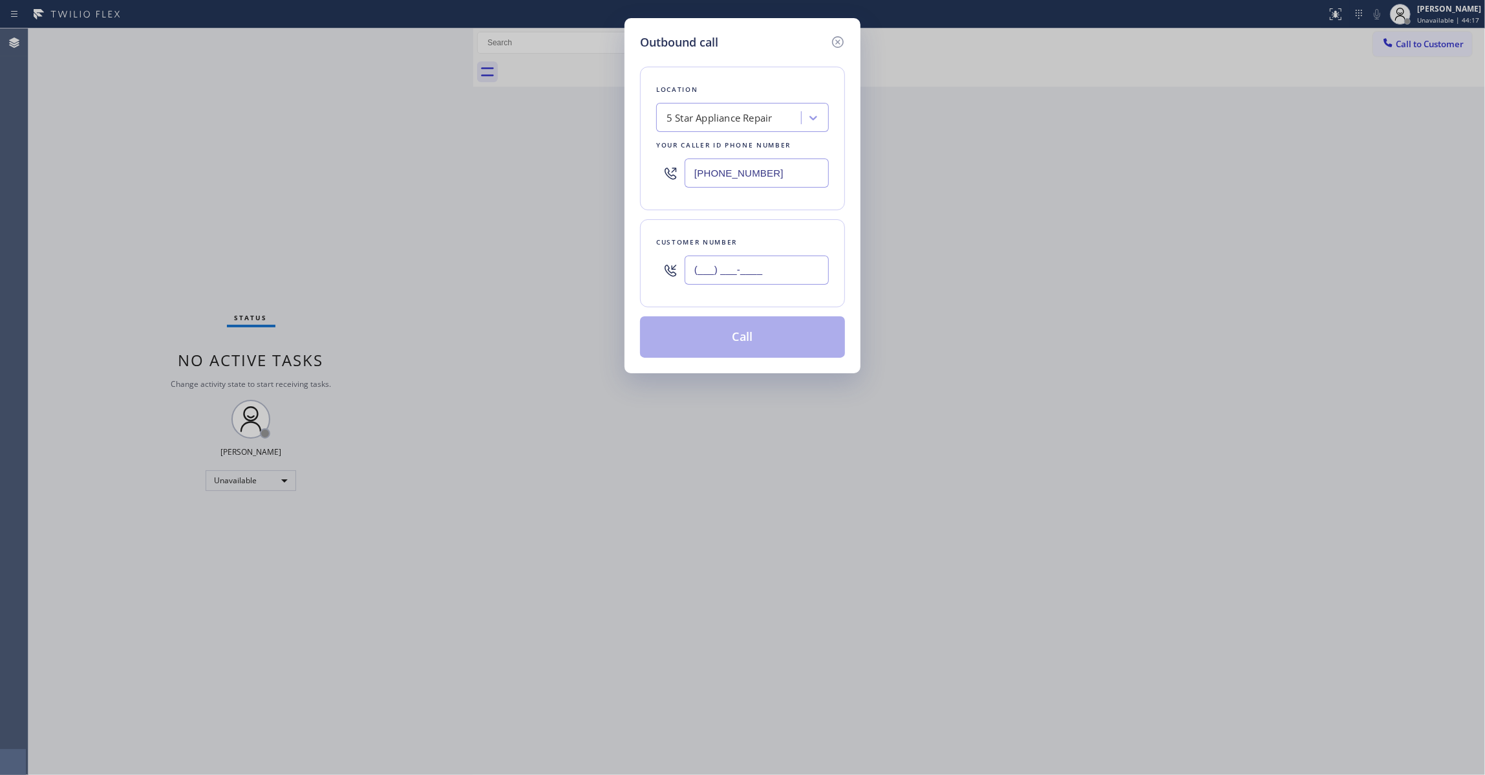
click at [737, 270] on input "(___) ___-____" at bounding box center [757, 269] width 144 height 29
paste input "310) 686-8716"
type input "(310) 686-8716"
click at [727, 345] on button "Call" at bounding box center [742, 336] width 205 height 41
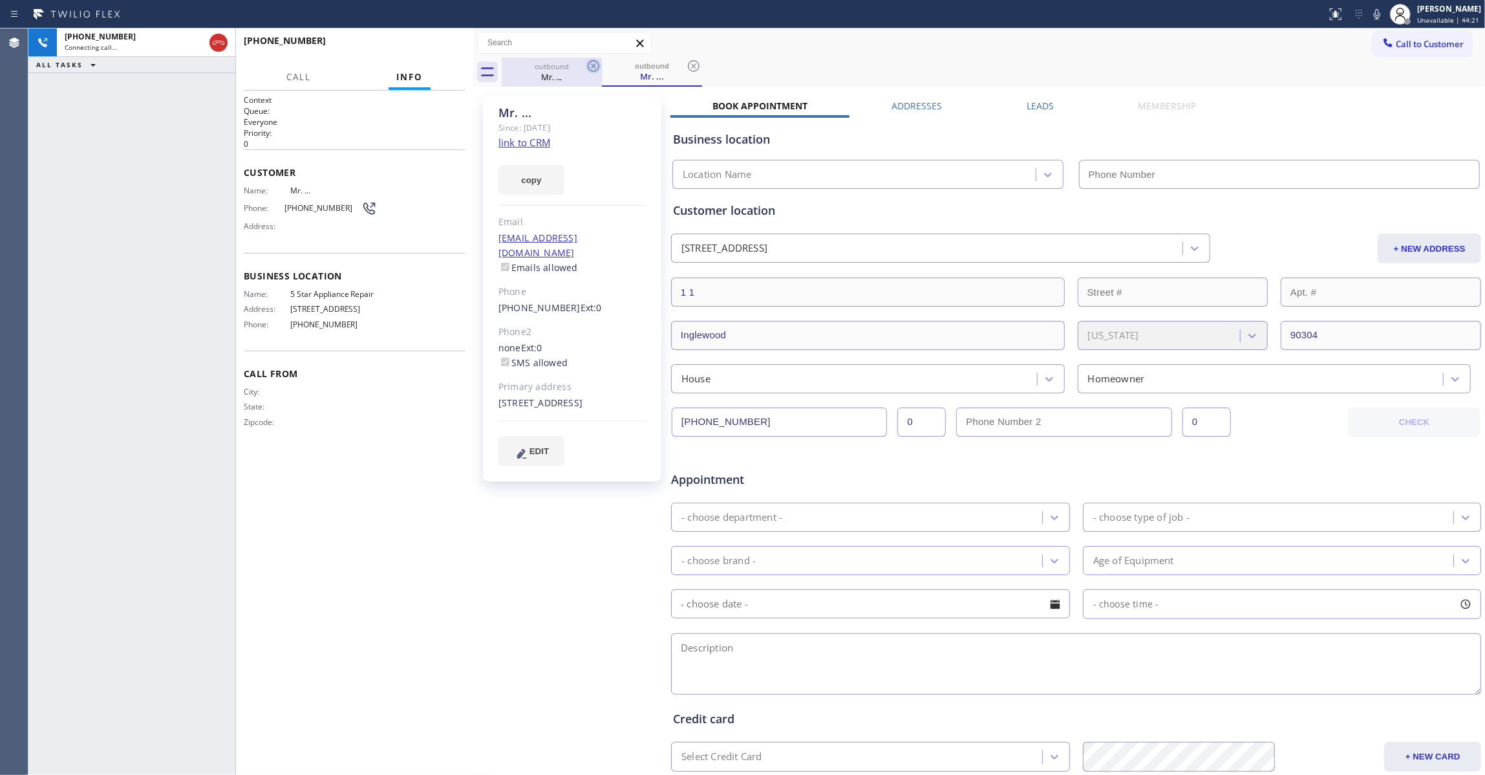
type input "(855) 731-4952"
click at [689, 67] on icon at bounding box center [694, 66] width 12 height 12
drag, startPoint x: 512, startPoint y: 564, endPoint x: 329, endPoint y: 162, distance: 441.9
click at [510, 508] on div "Mr. ... Since: 20 may 2020 link to CRM copy Email no@gmail.com Emails allowed P…" at bounding box center [574, 509] width 194 height 838
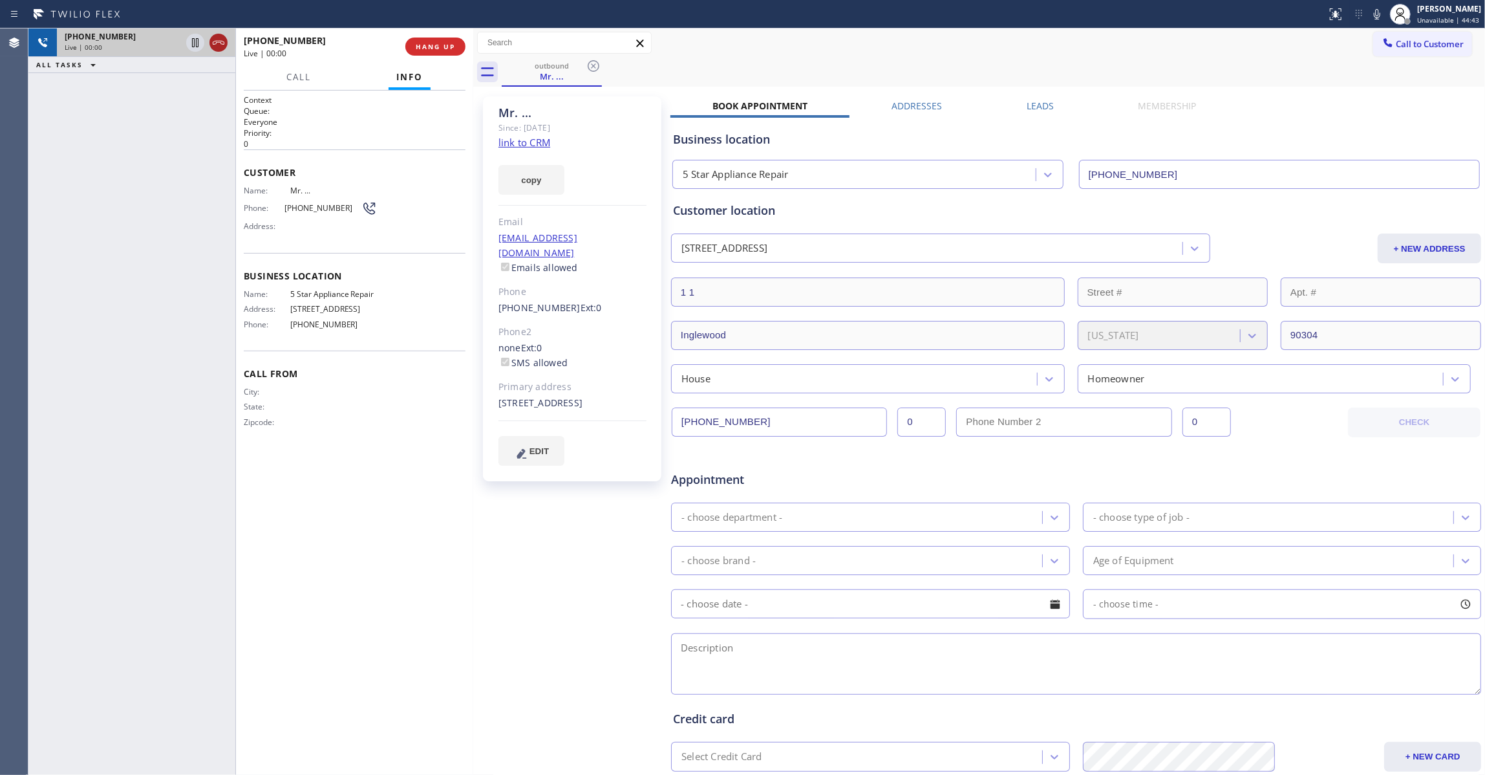
click at [217, 38] on icon at bounding box center [219, 43] width 16 height 16
click at [440, 48] on span "COMPLETE" at bounding box center [433, 46] width 45 height 9
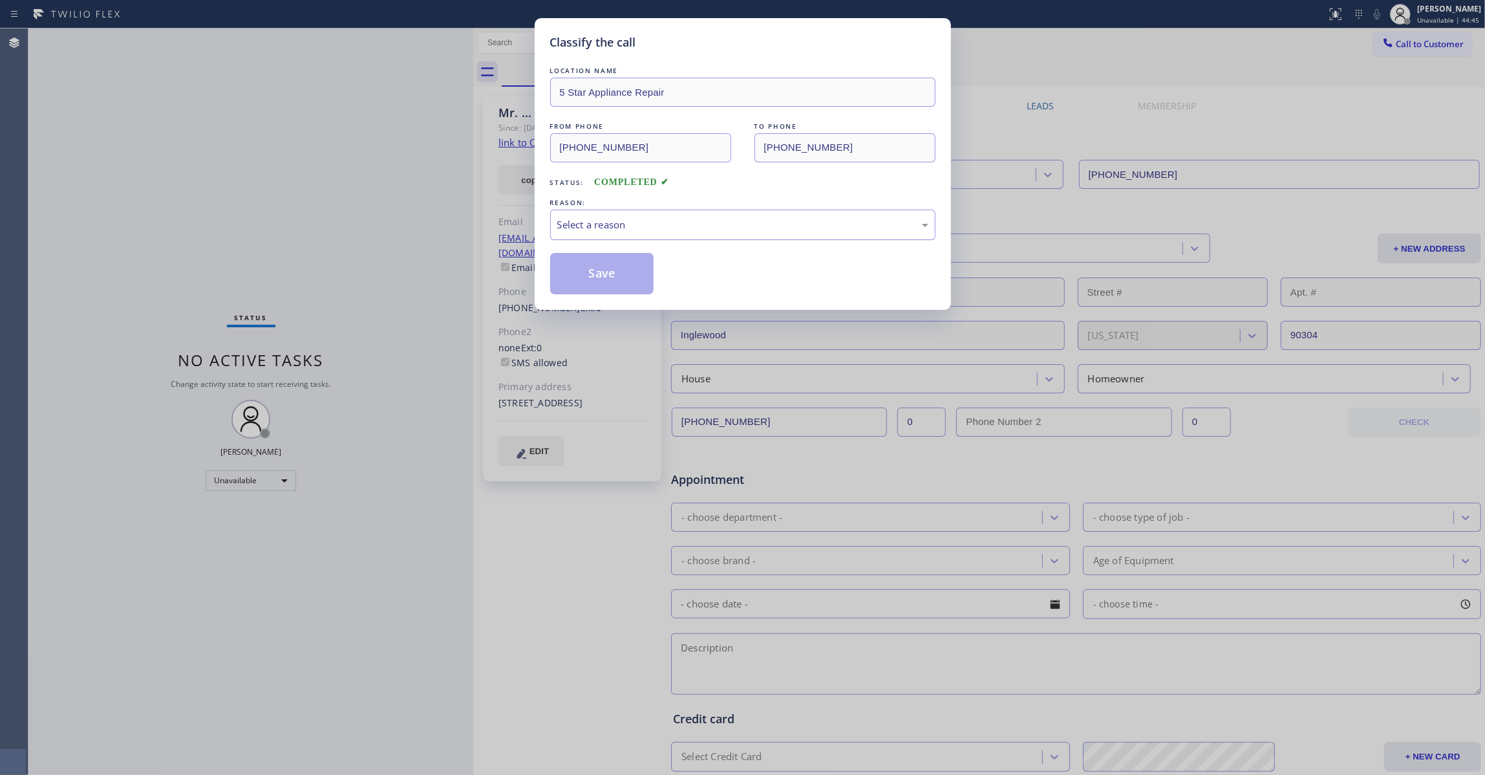
click at [610, 213] on div "Select a reason" at bounding box center [742, 224] width 385 height 30
click at [607, 272] on button "Save" at bounding box center [602, 273] width 104 height 41
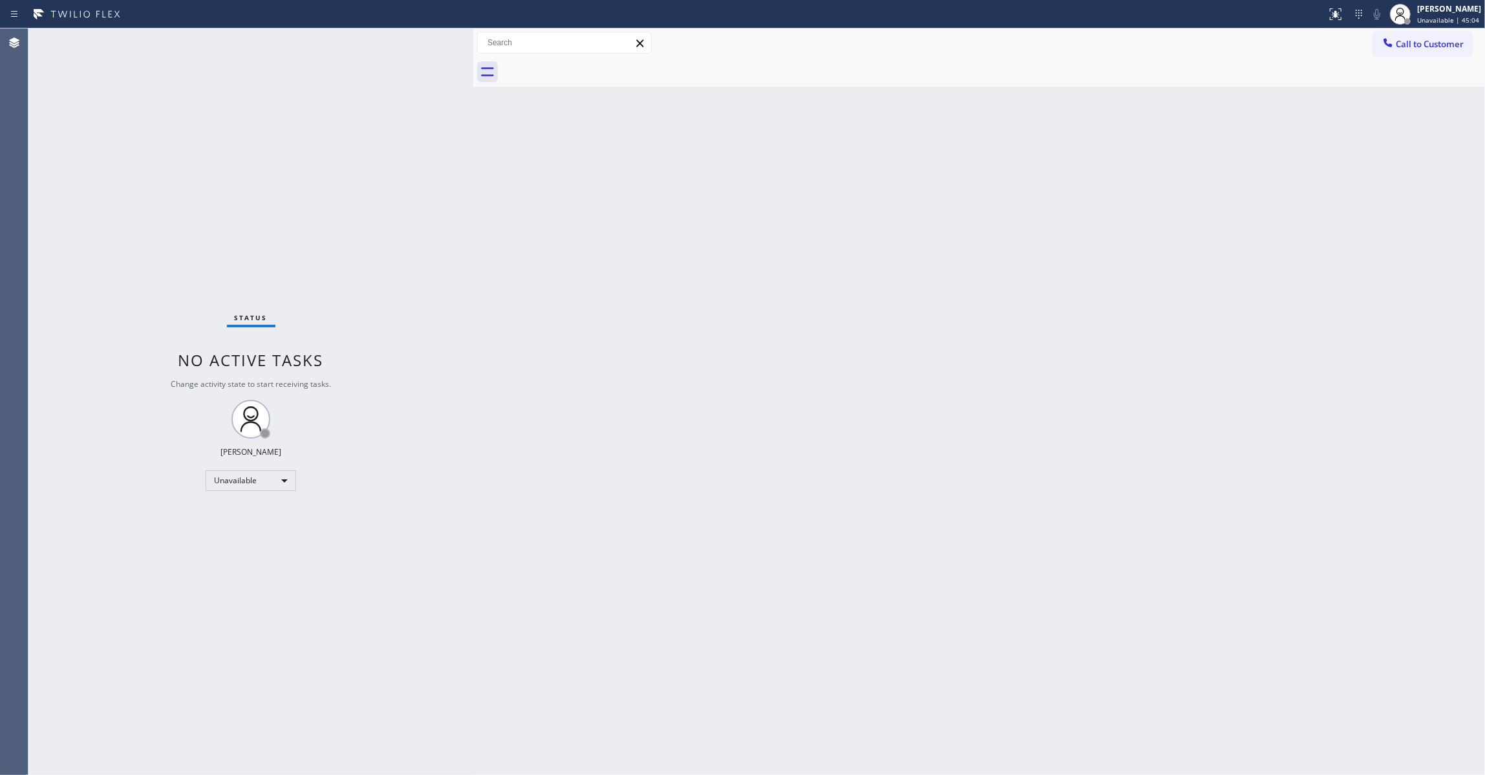
click at [52, 229] on div "Status No active tasks Change activity state to start receiving tasks. Louis Ma…" at bounding box center [250, 401] width 445 height 746
click at [1441, 47] on span "Call to Customer" at bounding box center [1430, 44] width 68 height 12
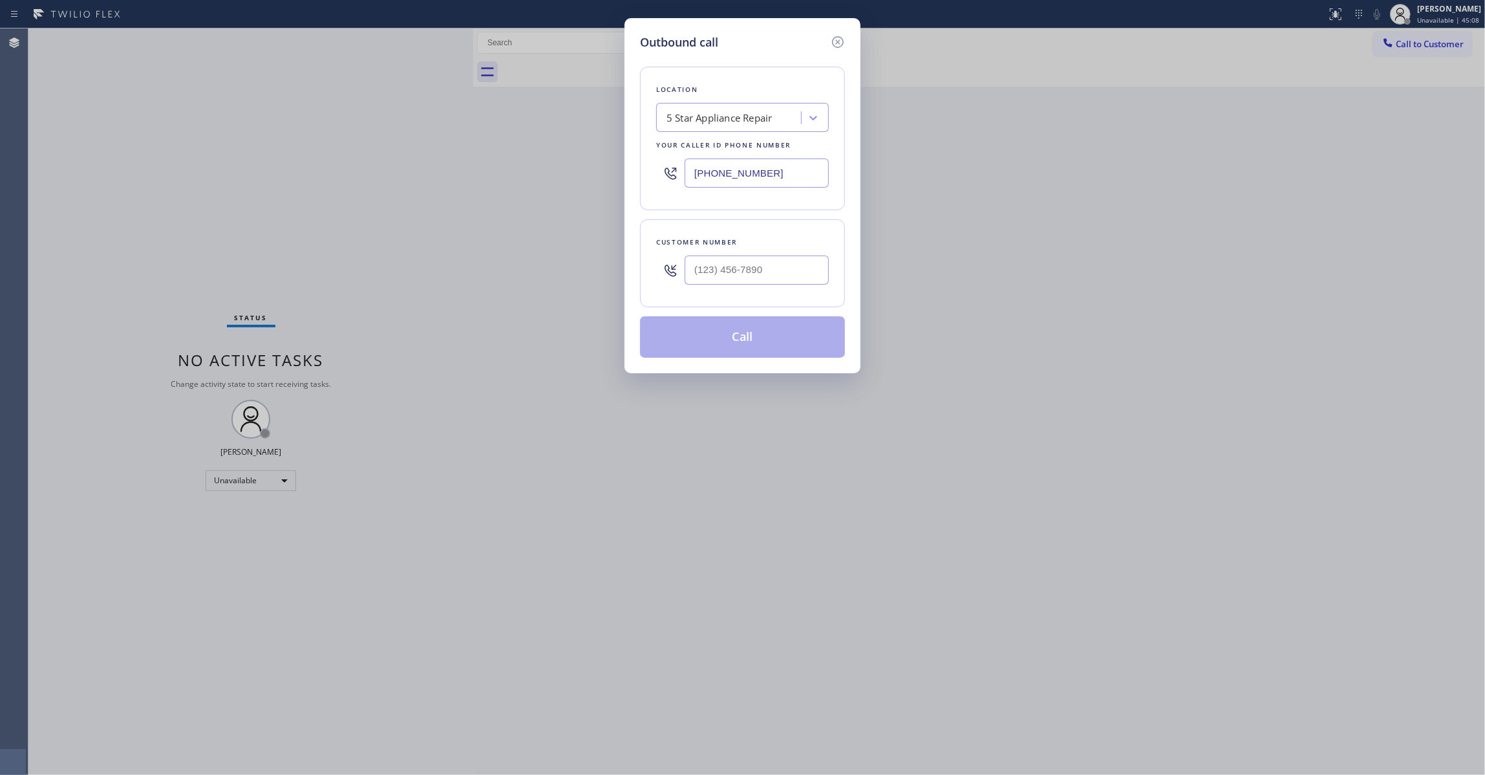
click at [763, 291] on div "Customer number" at bounding box center [742, 263] width 205 height 88
click at [755, 275] on input "(___) ___-____" at bounding box center [757, 269] width 144 height 29
paste input "513) 405-2242"
type input "(513) 405-2242"
click at [757, 341] on button "Call" at bounding box center [742, 336] width 205 height 41
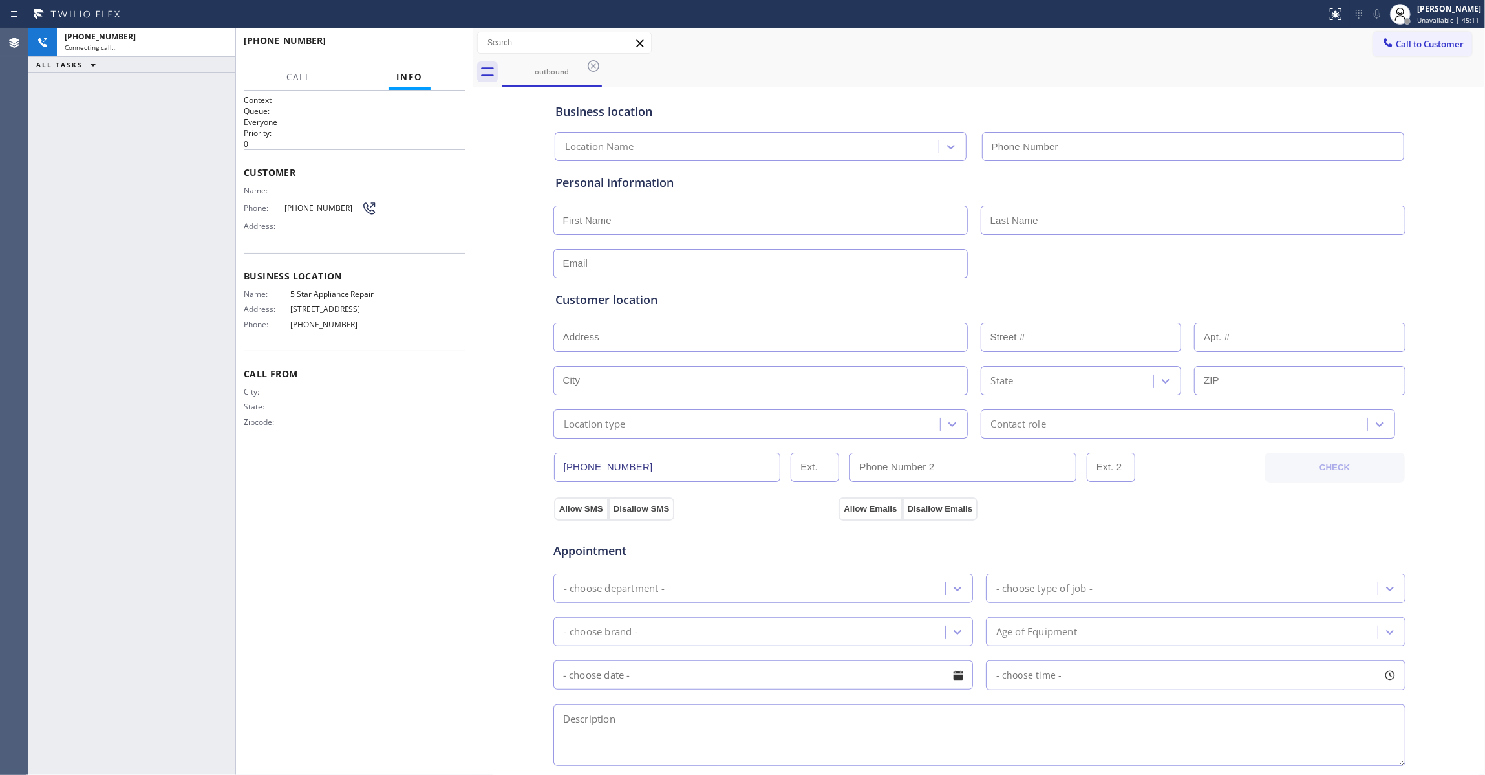
type input "(855) 731-4952"
click at [311, 209] on span "(513) 405-2242" at bounding box center [323, 208] width 77 height 10
copy div "(513) 405-2242"
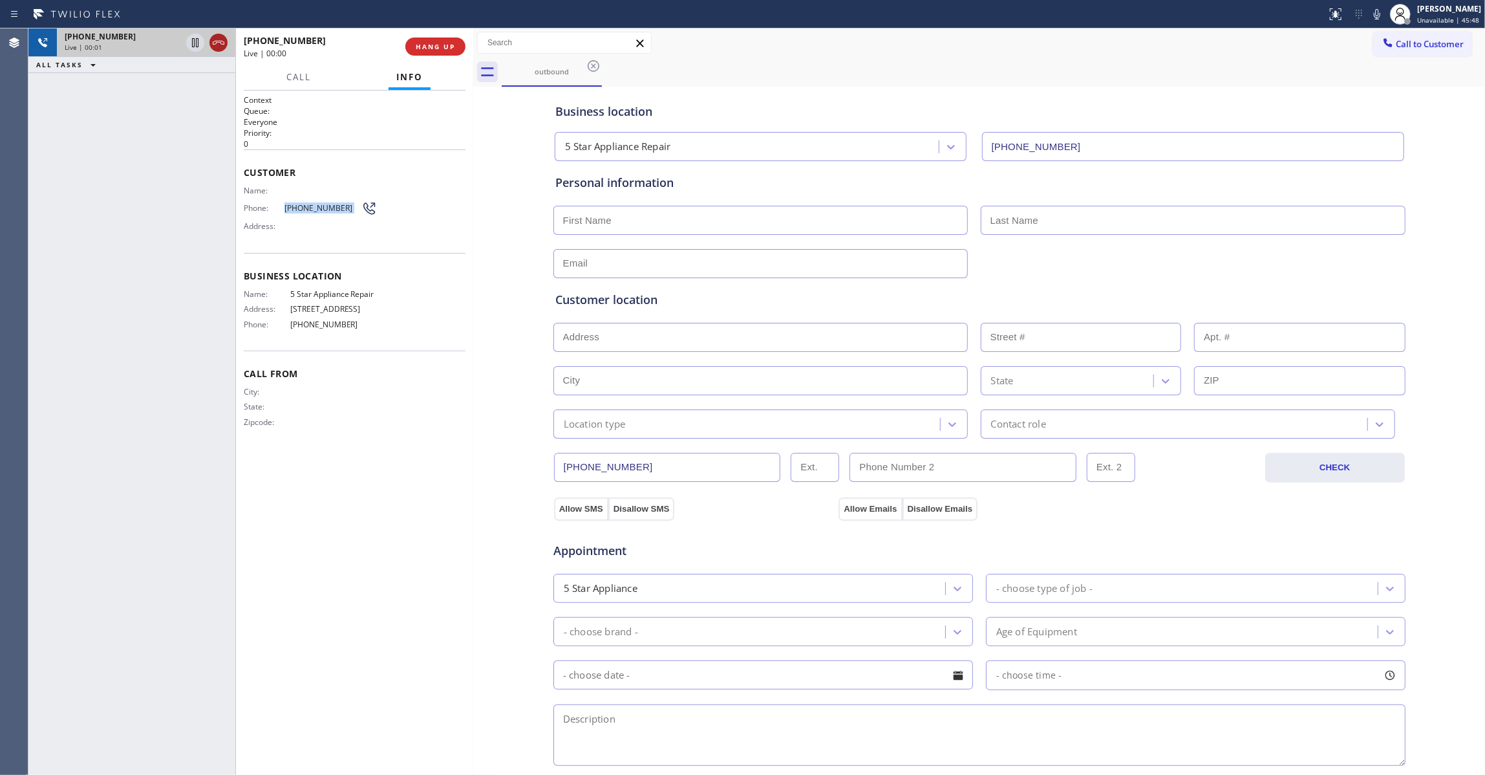
click at [217, 45] on icon at bounding box center [219, 43] width 16 height 16
click at [428, 50] on button "HANG UP" at bounding box center [435, 47] width 60 height 18
click at [445, 45] on span "COMPLETE" at bounding box center [433, 46] width 45 height 9
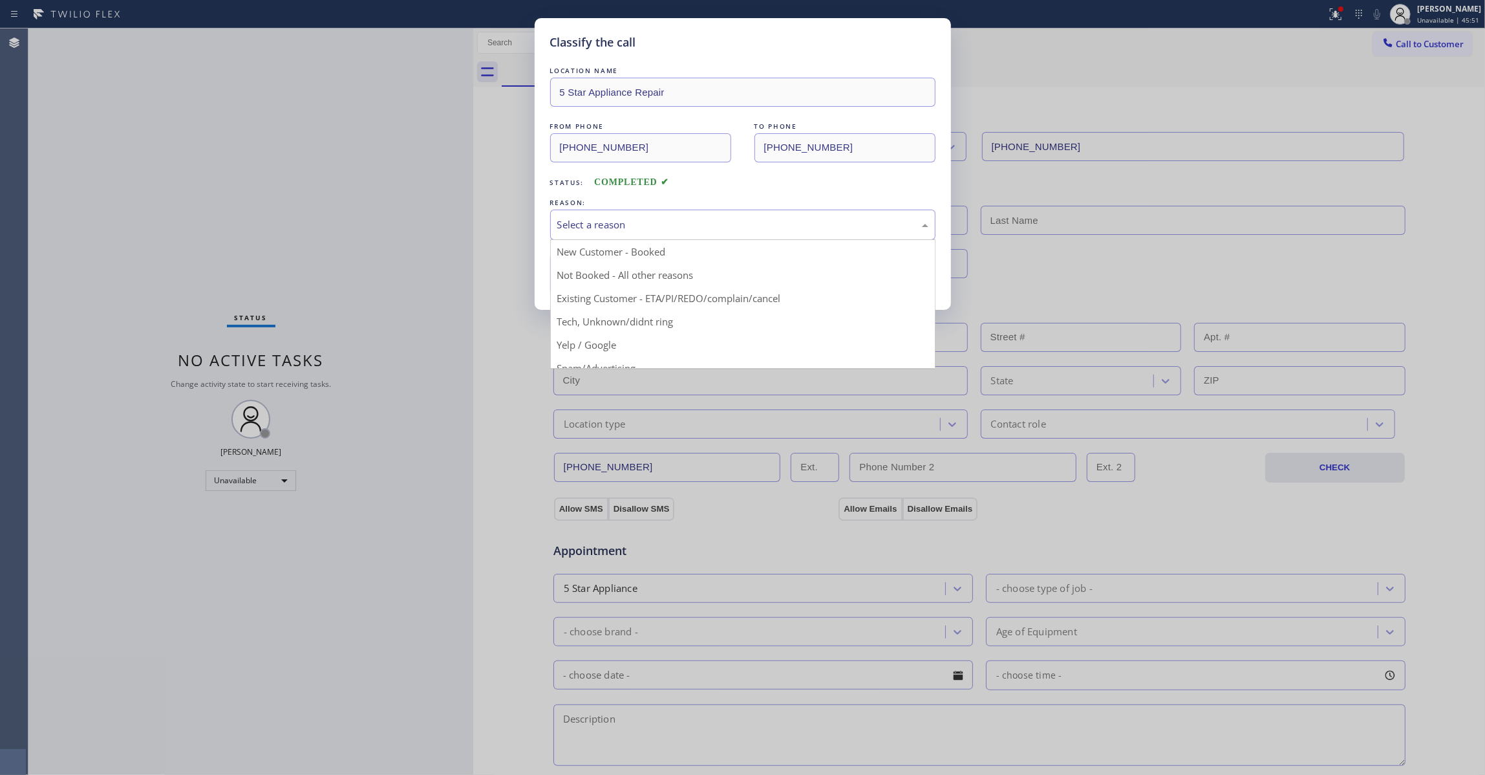
drag, startPoint x: 601, startPoint y: 241, endPoint x: 597, endPoint y: 277, distance: 37.0
click at [601, 239] on div "Select a reason New Customer - Booked Not Booked - All other reasons Existing C…" at bounding box center [742, 224] width 385 height 30
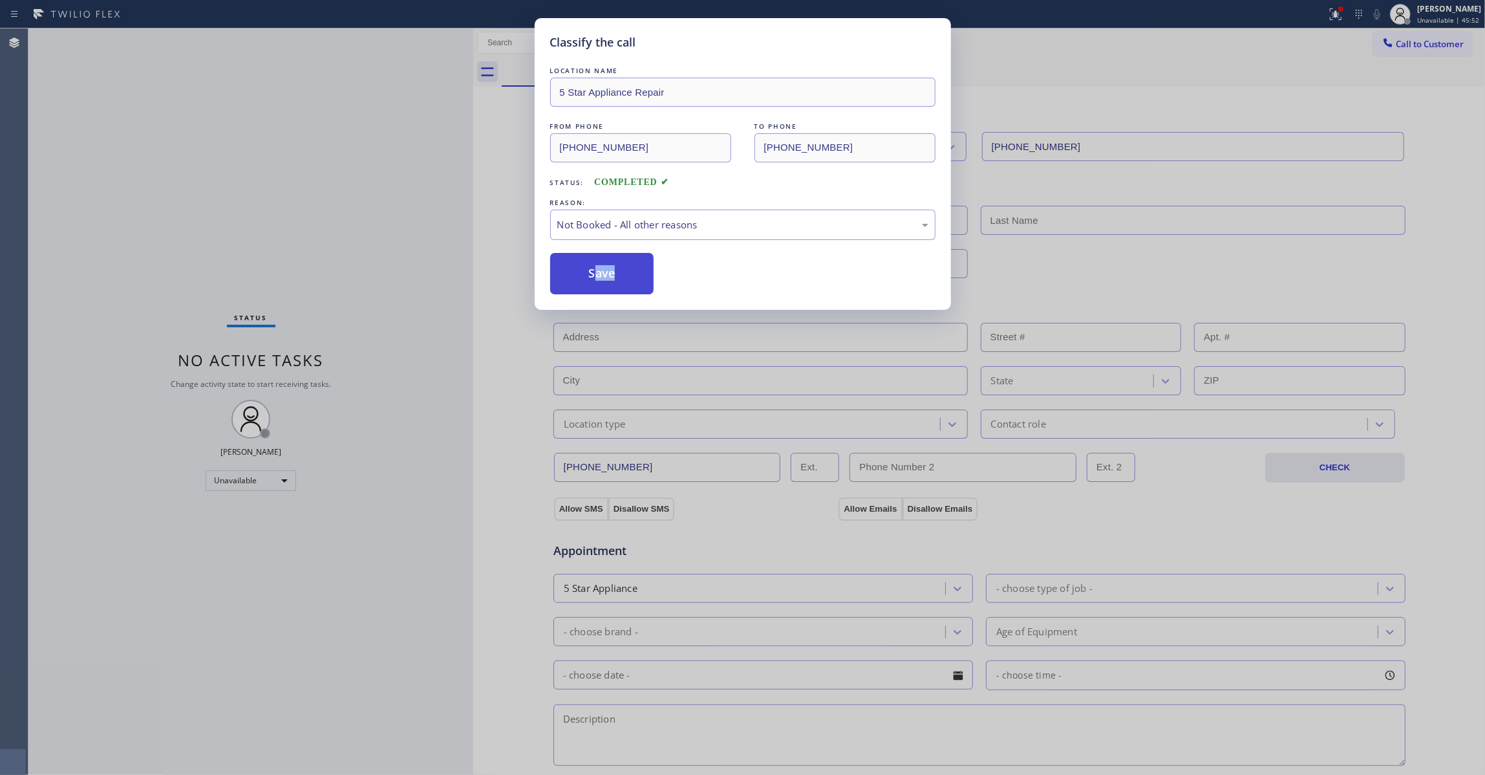
click at [596, 275] on button "Save" at bounding box center [602, 273] width 104 height 41
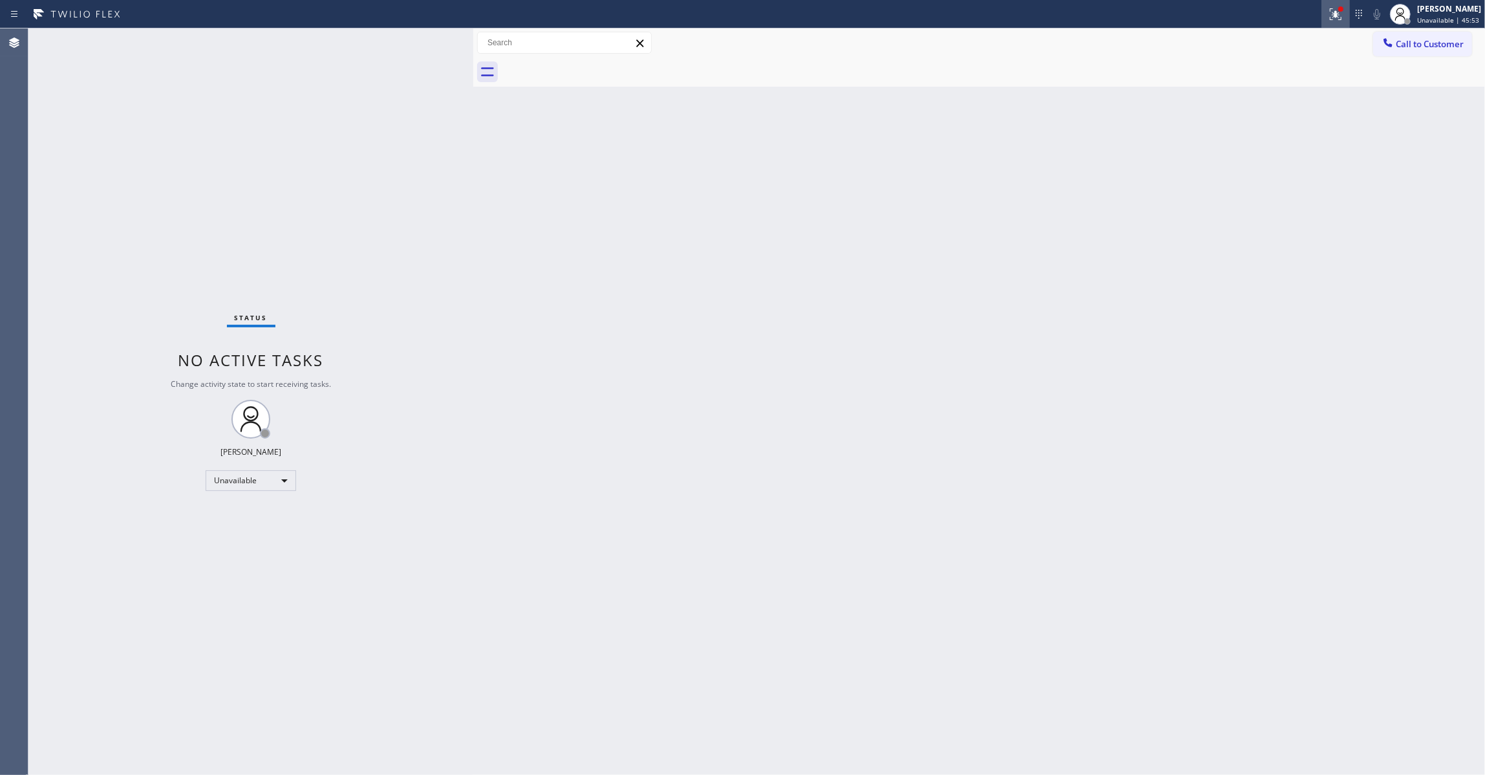
click at [1328, 14] on icon at bounding box center [1336, 14] width 16 height 16
click at [1254, 171] on span "Clear issues" at bounding box center [1251, 169] width 61 height 9
drag, startPoint x: 1441, startPoint y: 45, endPoint x: 1193, endPoint y: 149, distance: 269.0
click at [1441, 45] on span "Call to Customer" at bounding box center [1430, 44] width 68 height 12
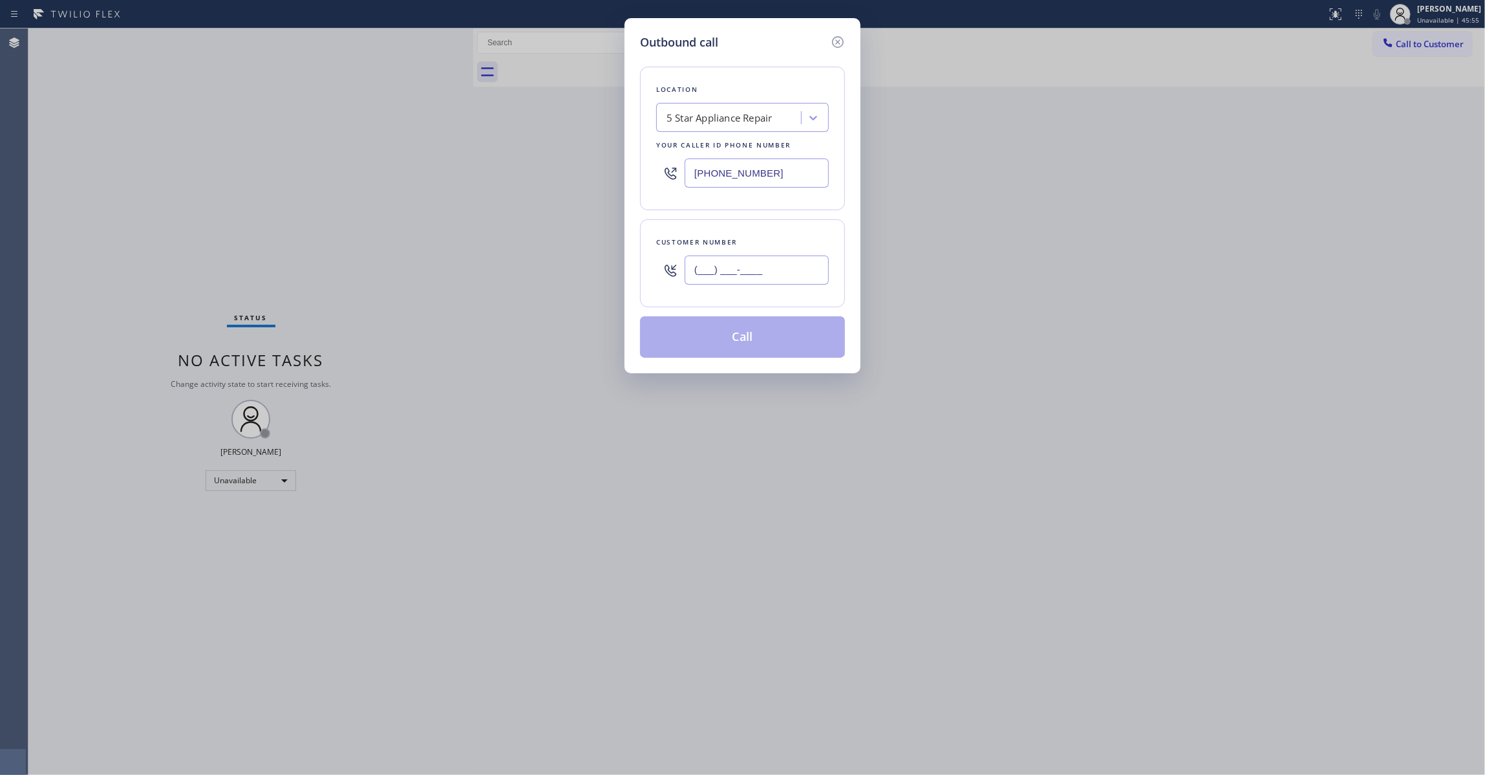
click at [764, 269] on input "(___) ___-____" at bounding box center [757, 269] width 144 height 29
paste input "513) 405-2242"
type input "(513) 405-2242"
click at [715, 348] on button "Call" at bounding box center [742, 336] width 205 height 41
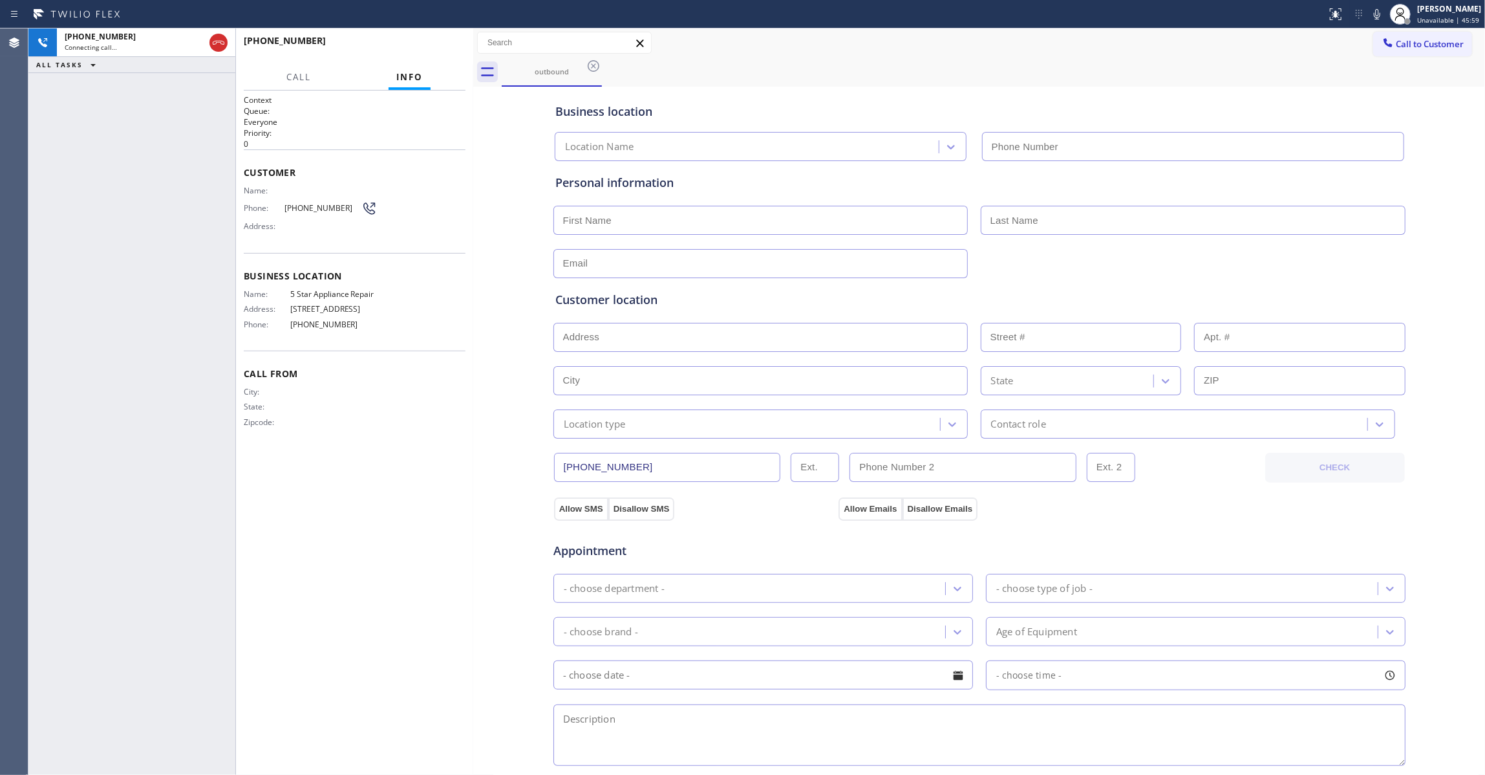
type input "(855) 731-4952"
click at [445, 273] on span "Business location" at bounding box center [355, 276] width 222 height 12
click at [458, 354] on div "Call From City: State: Zipcode:" at bounding box center [355, 399] width 222 height 98
click at [433, 47] on span "HANG UP" at bounding box center [435, 46] width 39 height 9
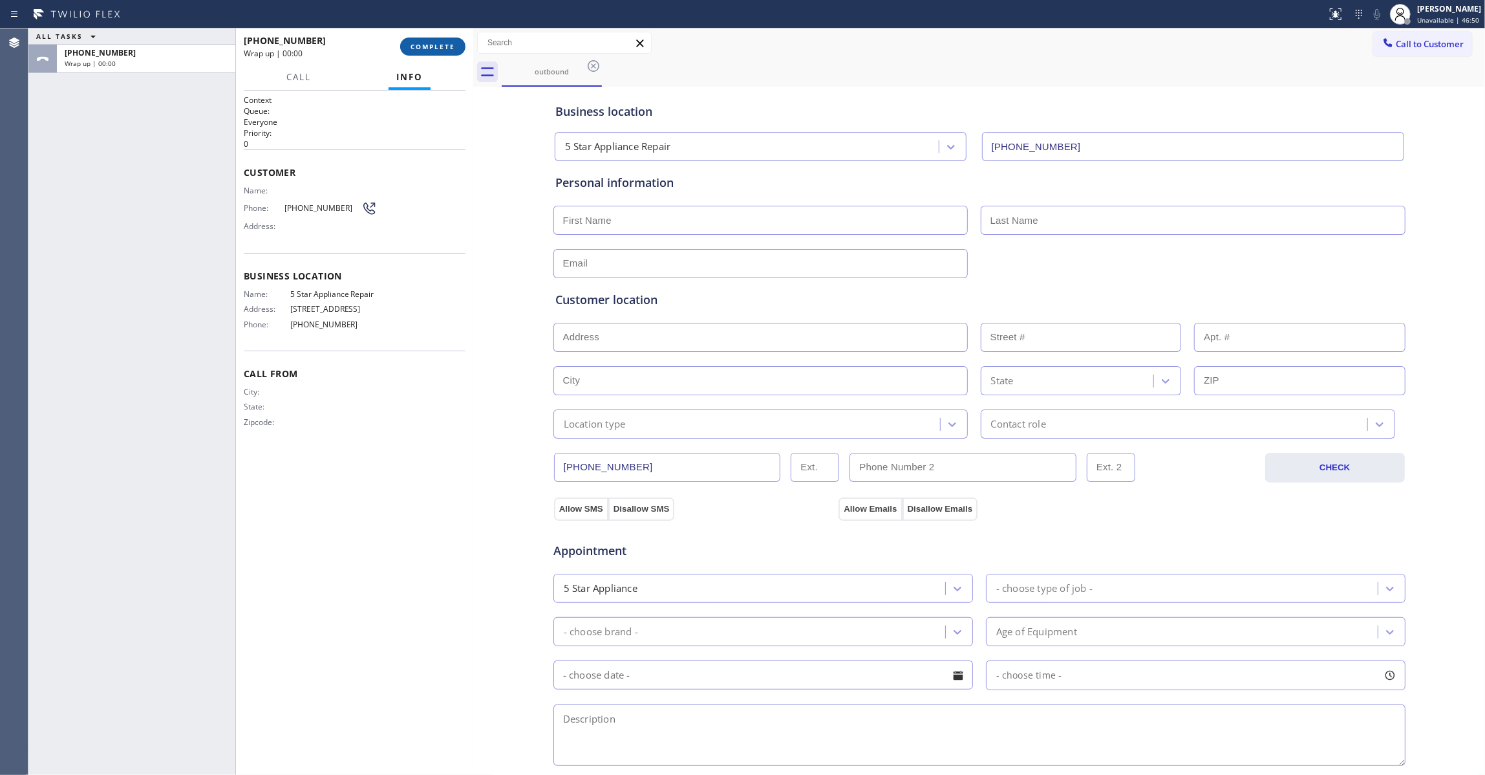
click at [433, 47] on span "COMPLETE" at bounding box center [433, 46] width 45 height 9
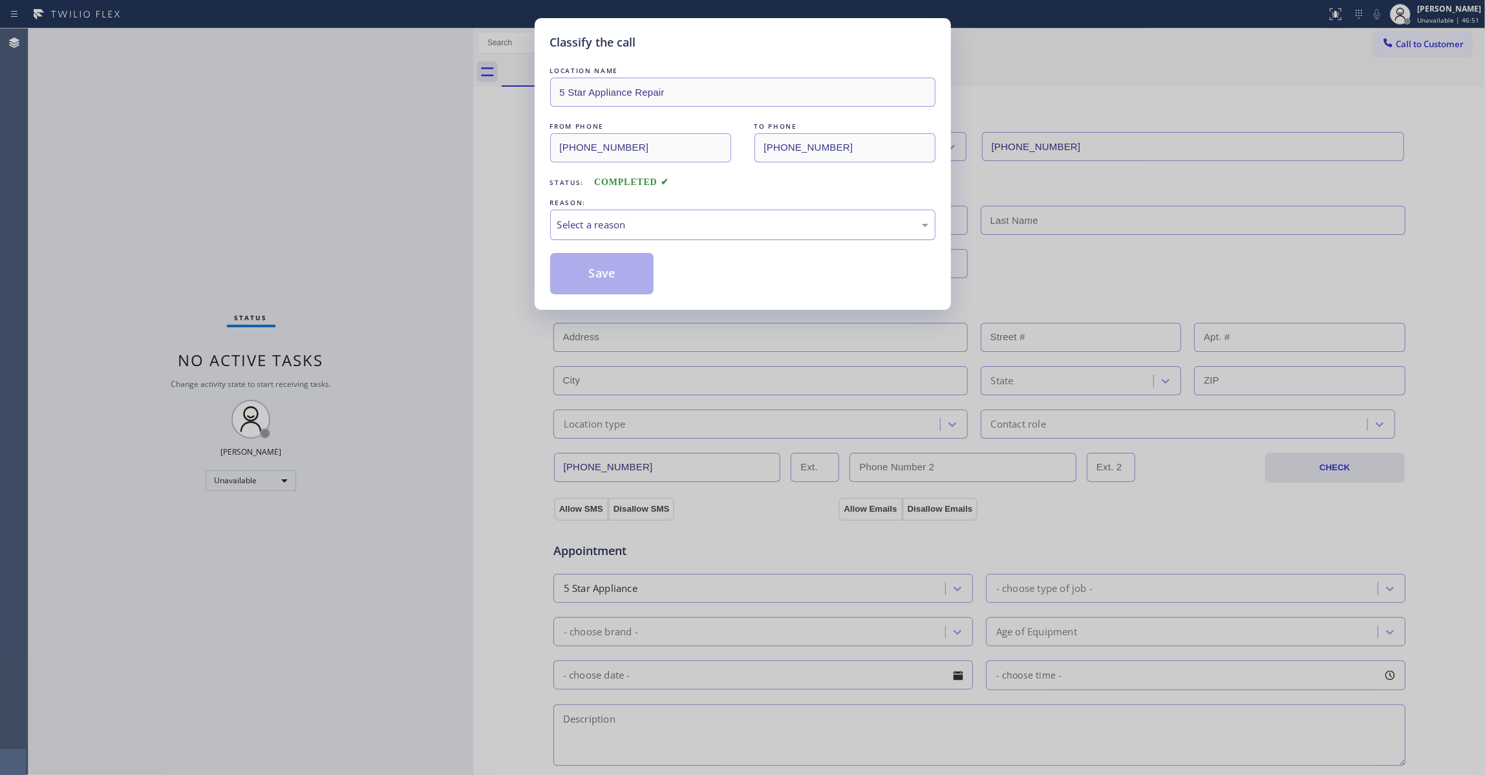
click at [621, 223] on div "Select a reason" at bounding box center [742, 224] width 371 height 15
click at [596, 273] on button "Save" at bounding box center [602, 273] width 104 height 41
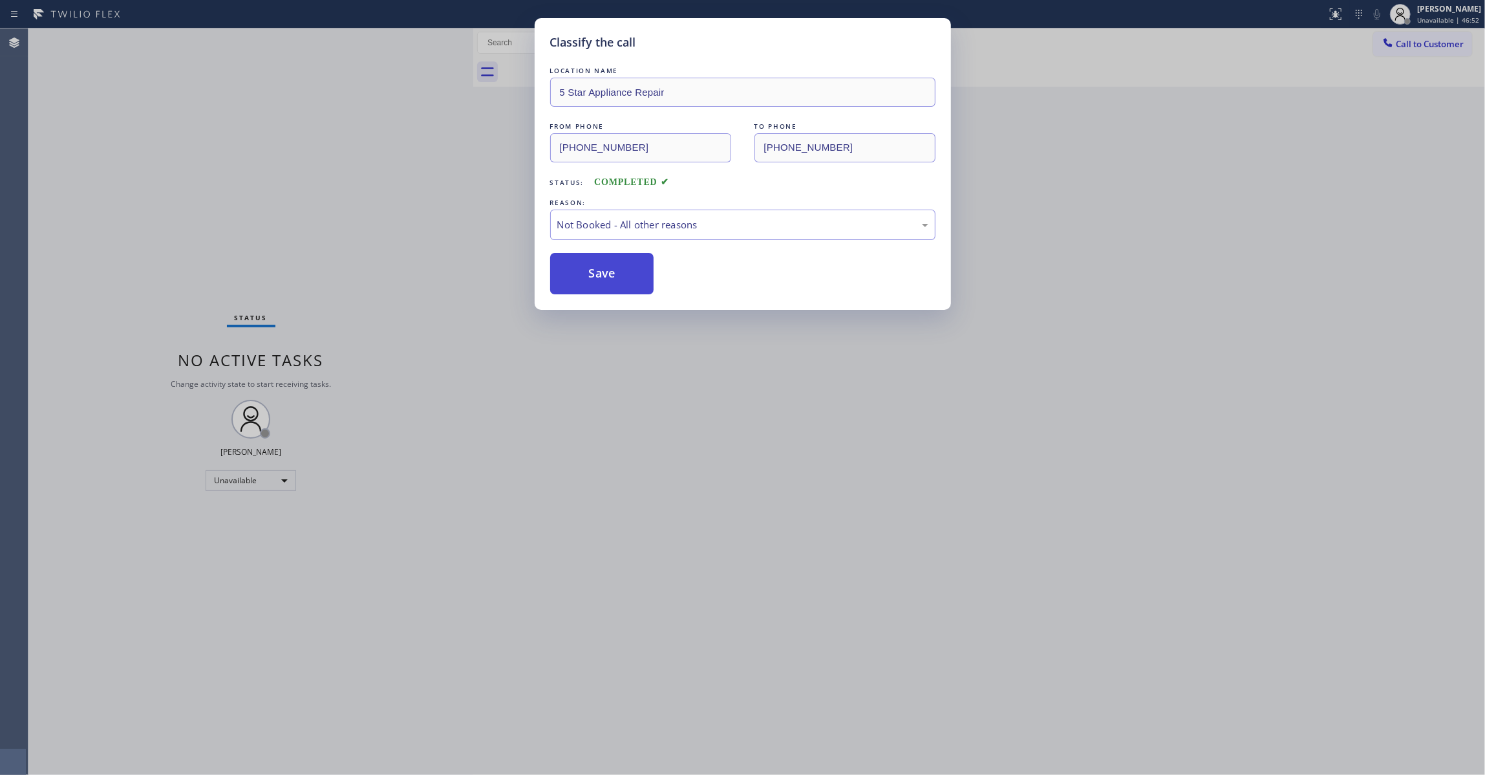
click at [596, 273] on button "Save" at bounding box center [602, 273] width 104 height 41
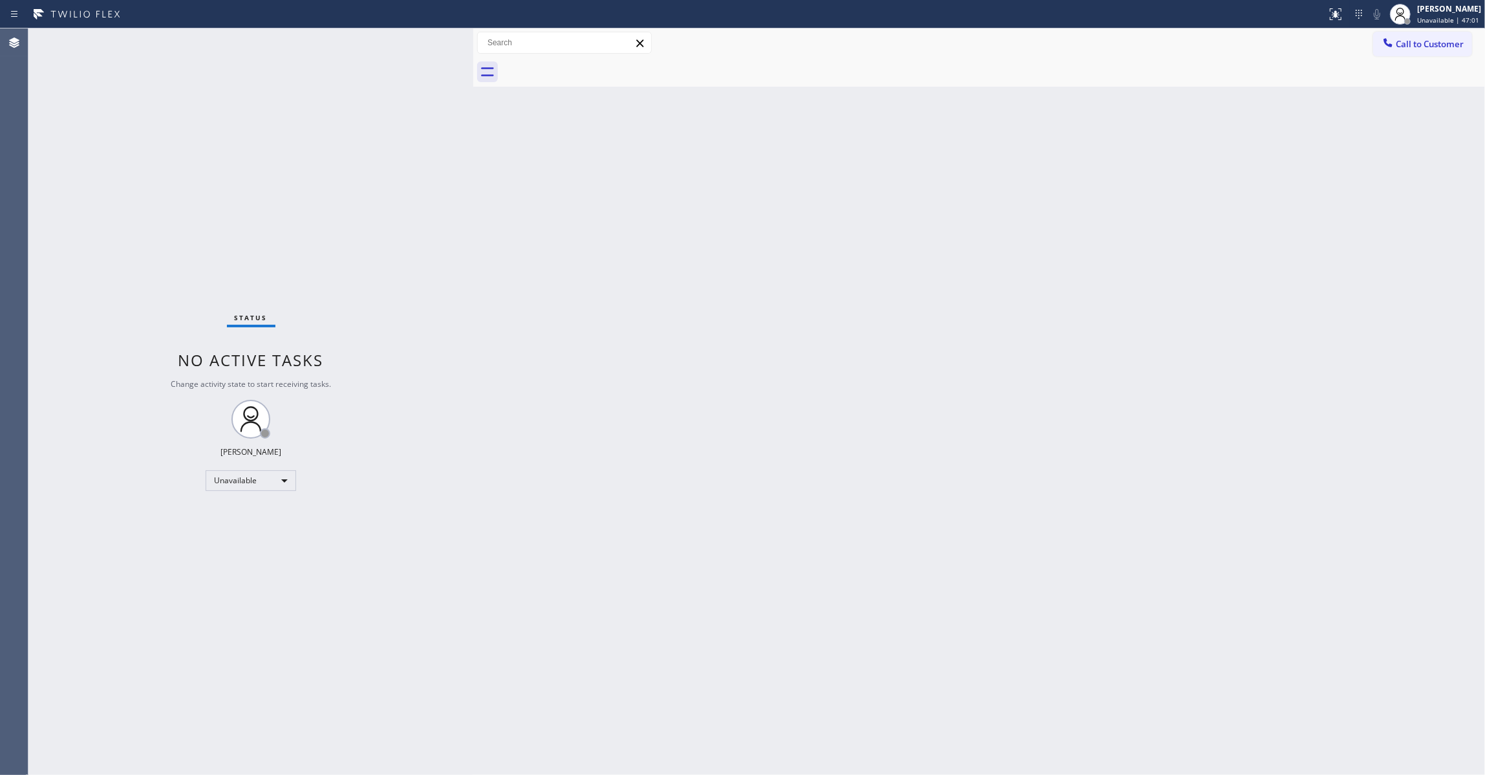
click at [967, 270] on div "Back to Dashboard Change Sender ID Customers Technicians Select a contact Outbo…" at bounding box center [979, 401] width 1012 height 746
click at [1433, 41] on span "Call to Customer" at bounding box center [1430, 44] width 68 height 12
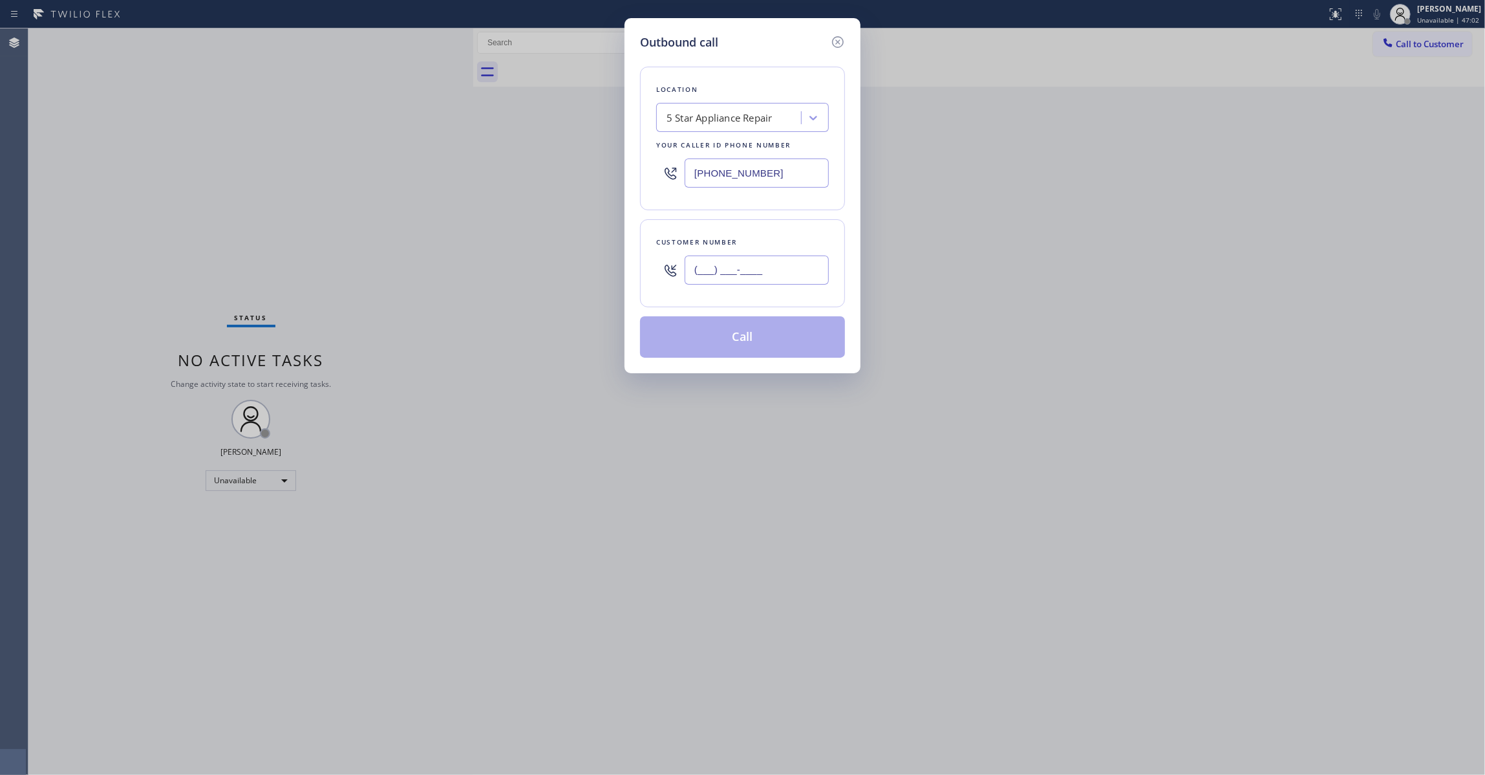
click at [709, 283] on input "(___) ___-____" at bounding box center [757, 269] width 144 height 29
paste input "305) 205-8671"
type input "(305) 205-8671"
click at [750, 337] on button "Call" at bounding box center [742, 336] width 205 height 41
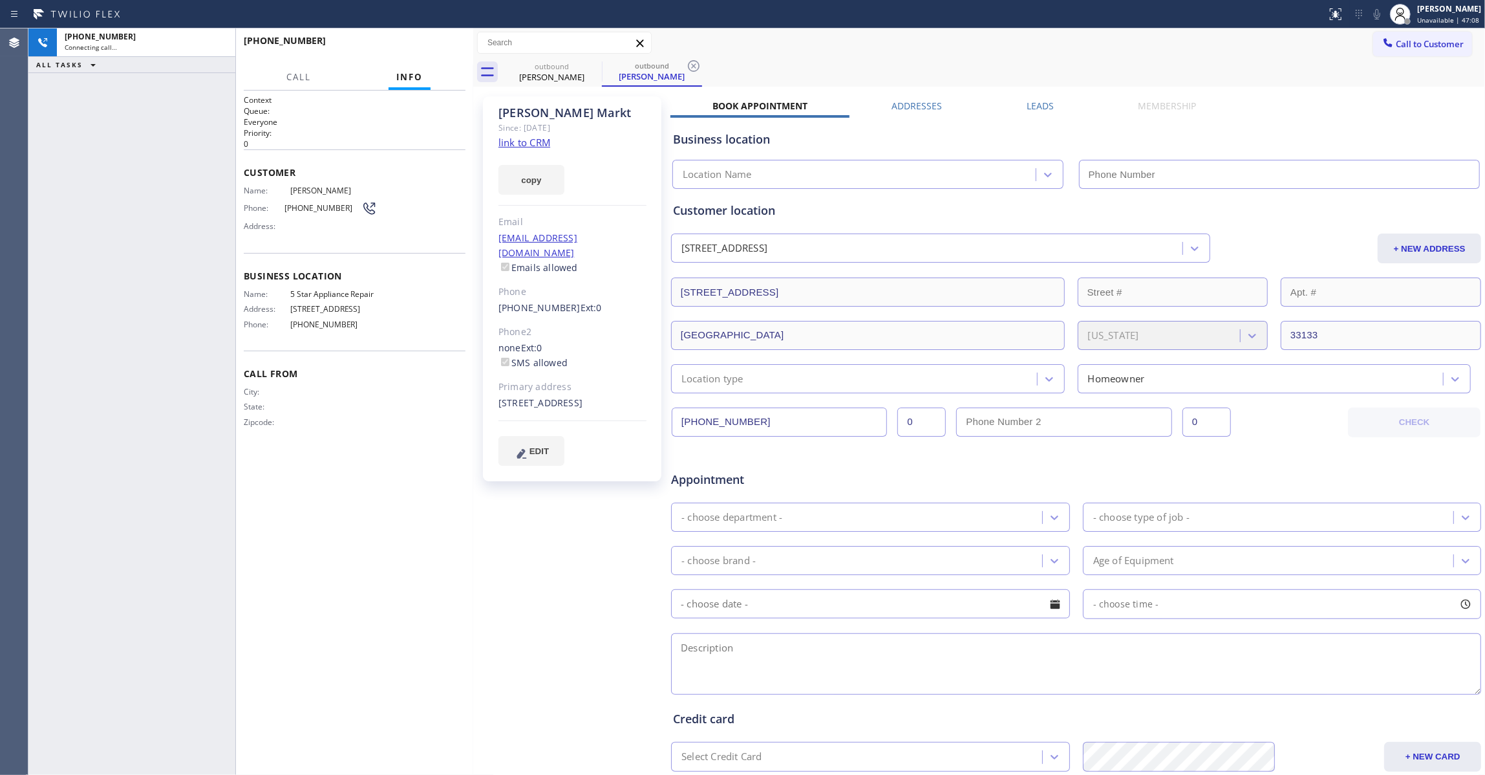
type input "(855) 731-4952"
click at [699, 65] on icon at bounding box center [694, 66] width 12 height 12
click at [528, 146] on link "link to CRM" at bounding box center [525, 142] width 52 height 13
click at [438, 39] on button "HANG UP" at bounding box center [435, 47] width 60 height 18
click at [438, 44] on button "HANG UP" at bounding box center [435, 47] width 60 height 18
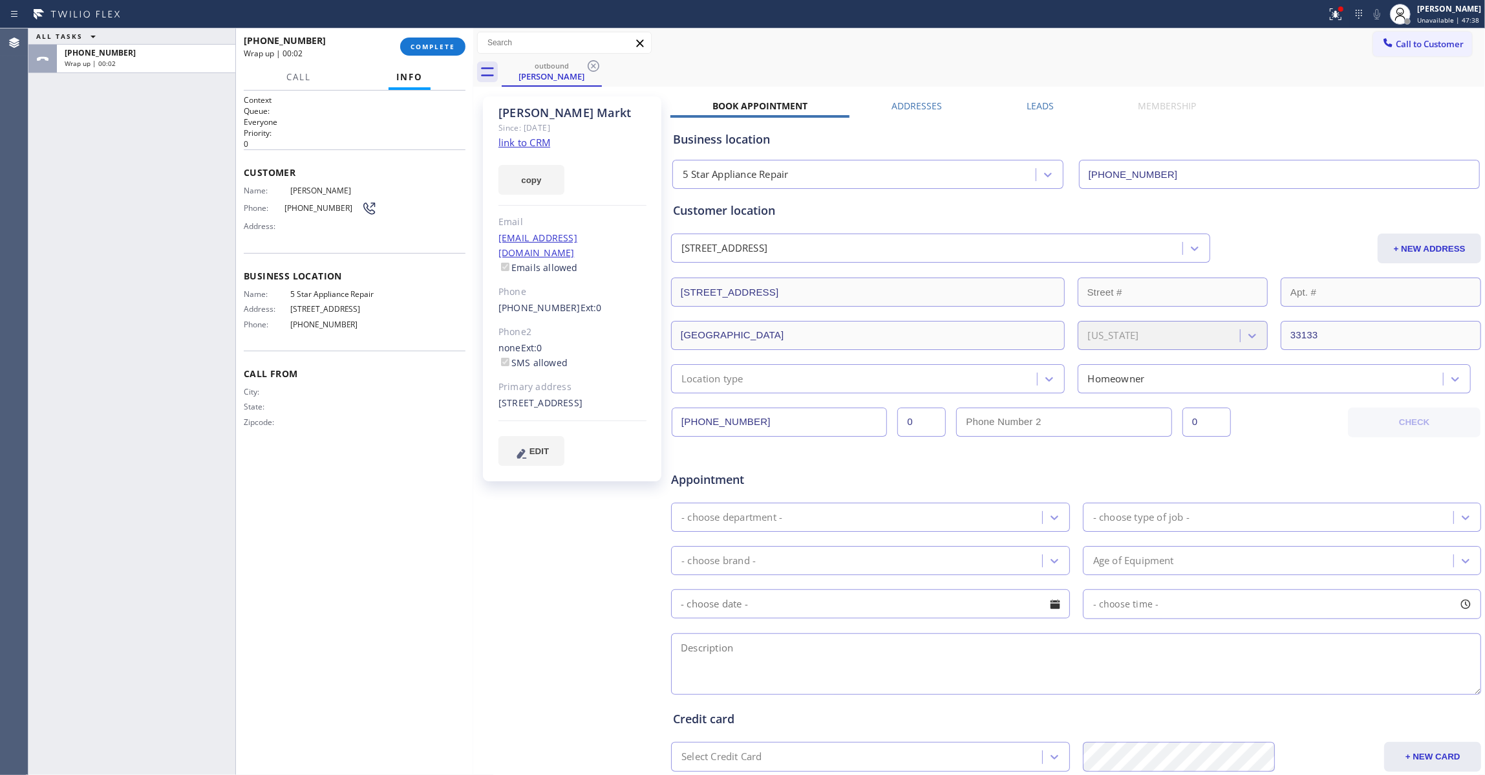
click at [317, 204] on span "(305) 205-8671" at bounding box center [323, 208] width 77 height 10
copy div "(305) 205-8671"
click at [436, 41] on button "COMPLETE" at bounding box center [432, 47] width 65 height 18
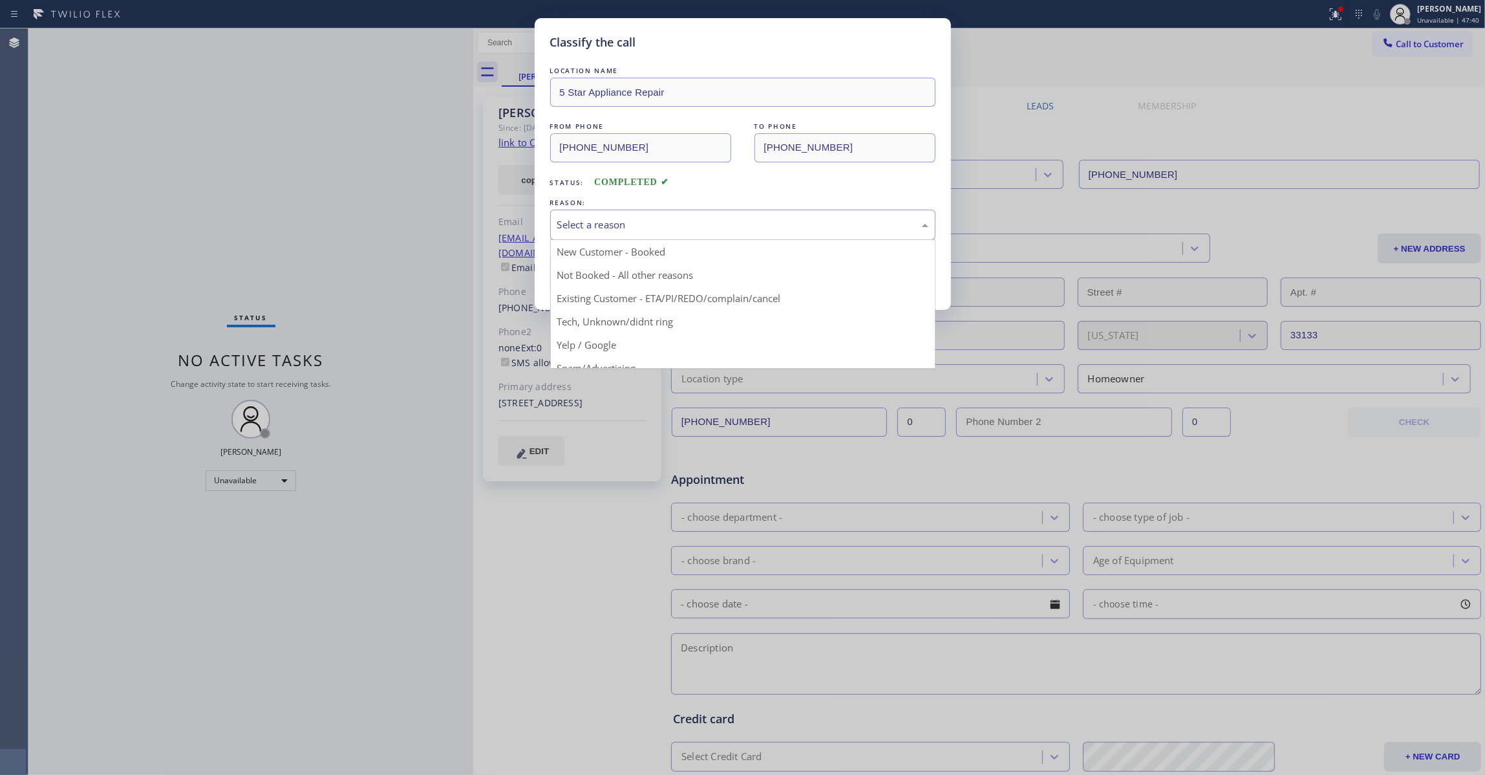
click at [614, 228] on div "Select a reason" at bounding box center [742, 224] width 371 height 15
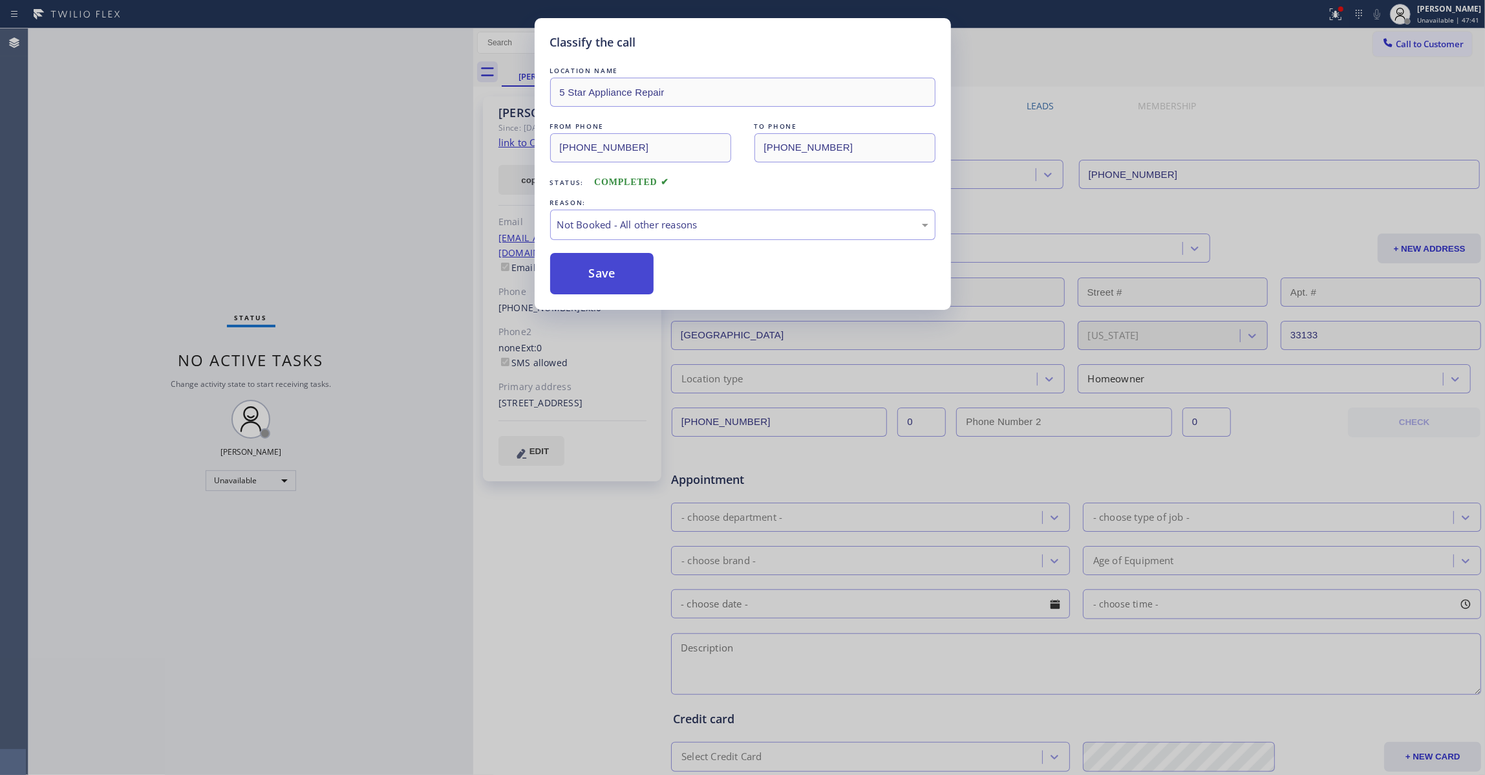
click at [626, 278] on button "Save" at bounding box center [602, 273] width 104 height 41
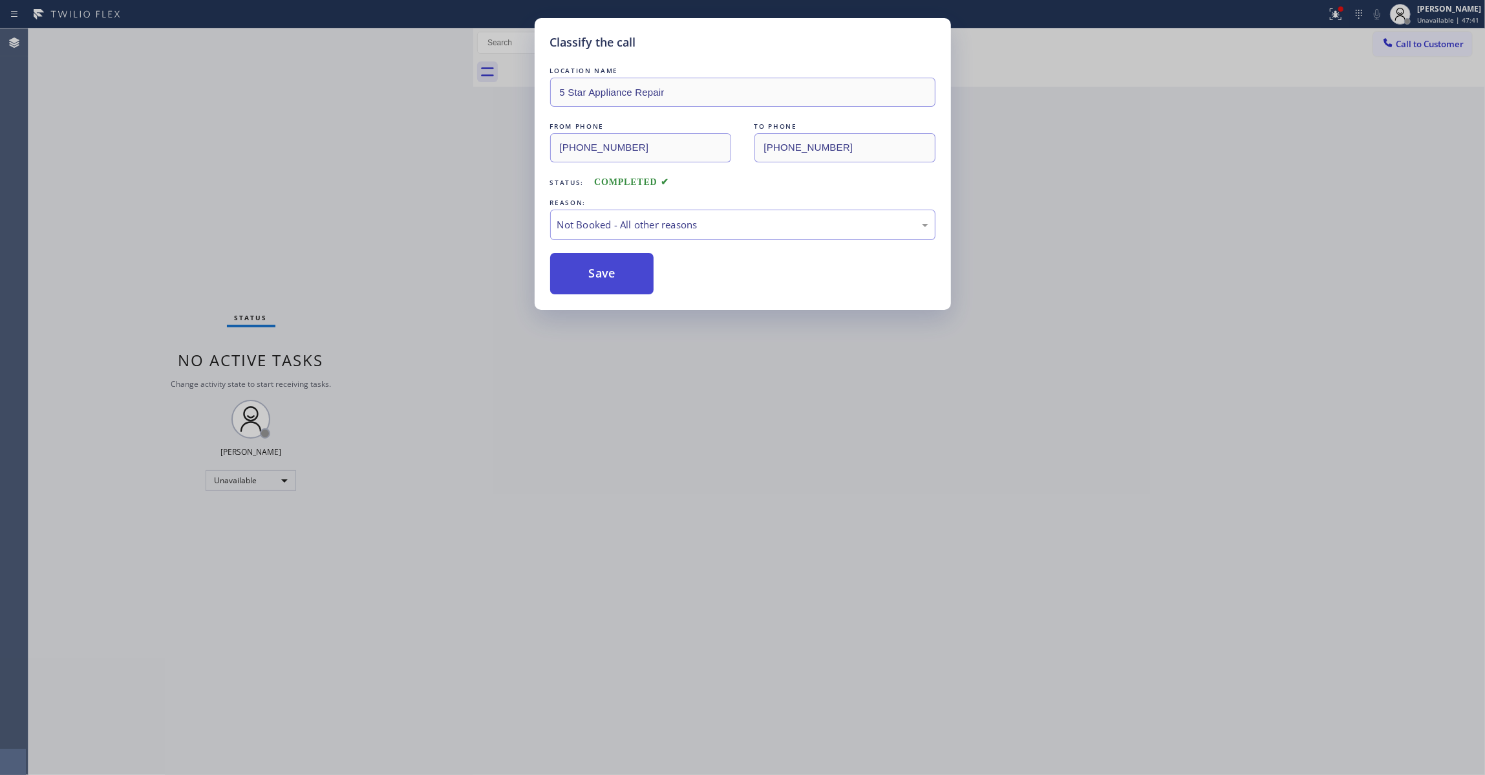
click at [626, 278] on button "Save" at bounding box center [602, 273] width 104 height 41
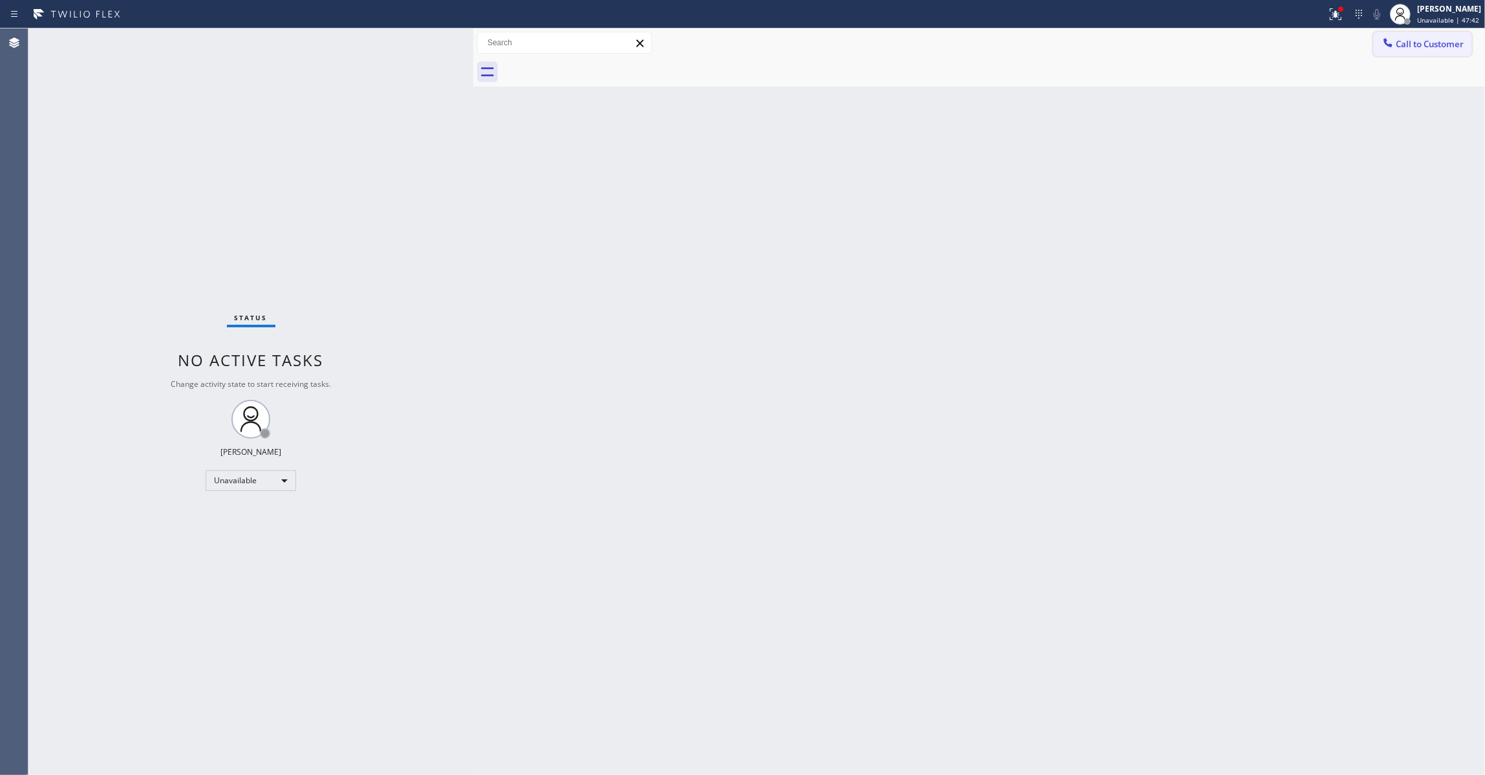
click at [1429, 41] on span "Call to Customer" at bounding box center [1430, 44] width 68 height 12
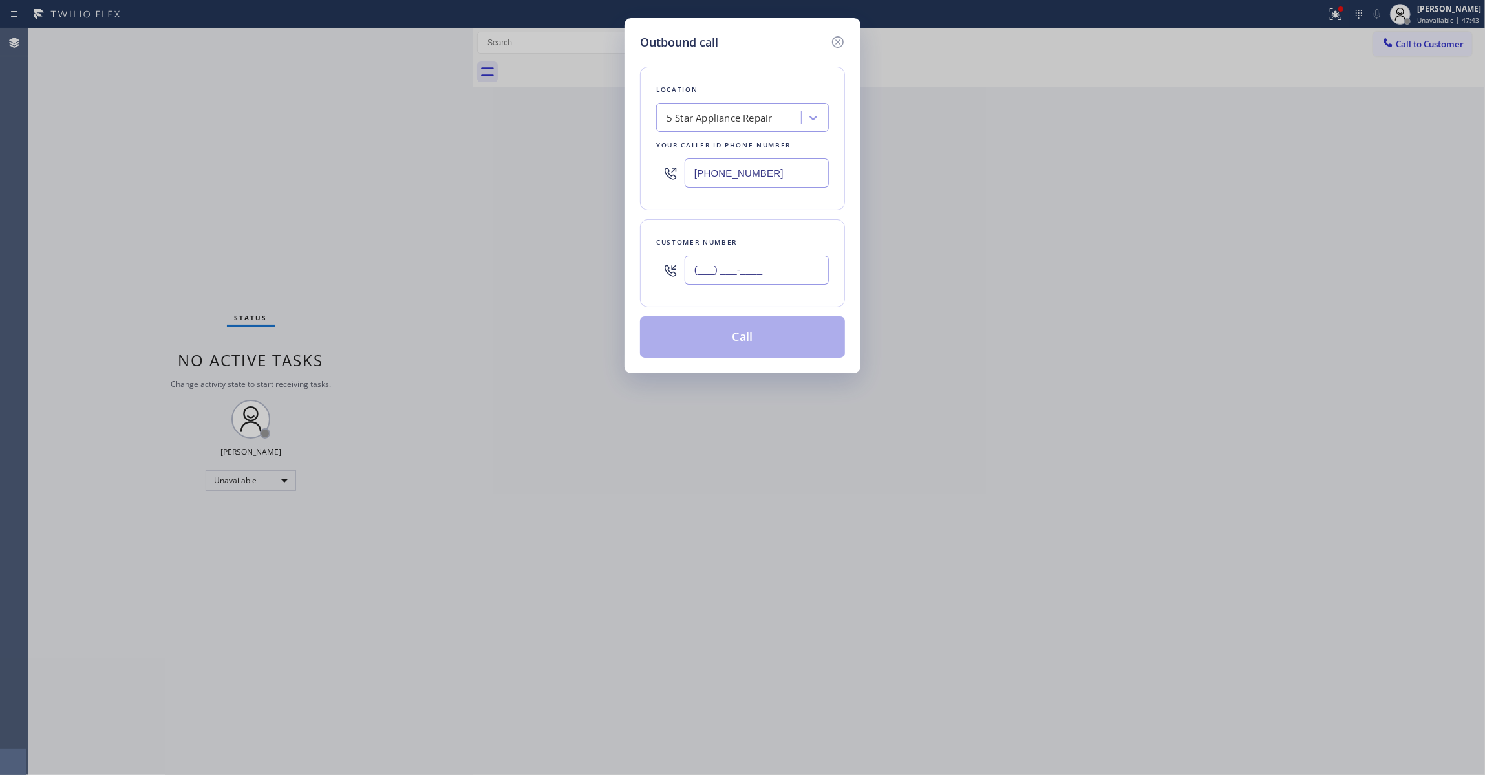
click at [714, 264] on input "(___) ___-____" at bounding box center [757, 269] width 144 height 29
paste input "305) 205-8671"
type input "(305) 205-8671"
click at [728, 343] on button "Call" at bounding box center [742, 336] width 205 height 41
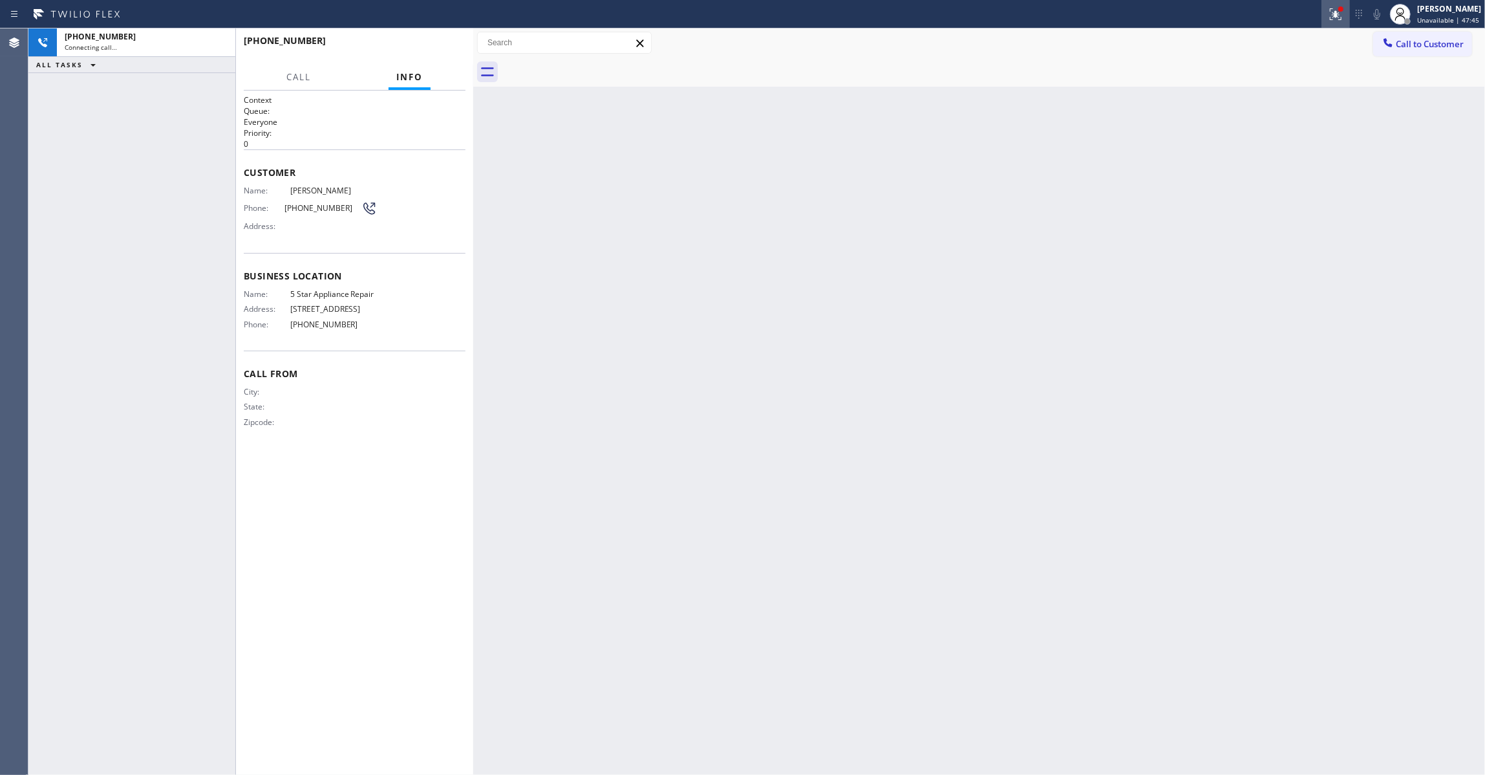
click at [1328, 17] on icon at bounding box center [1336, 14] width 16 height 16
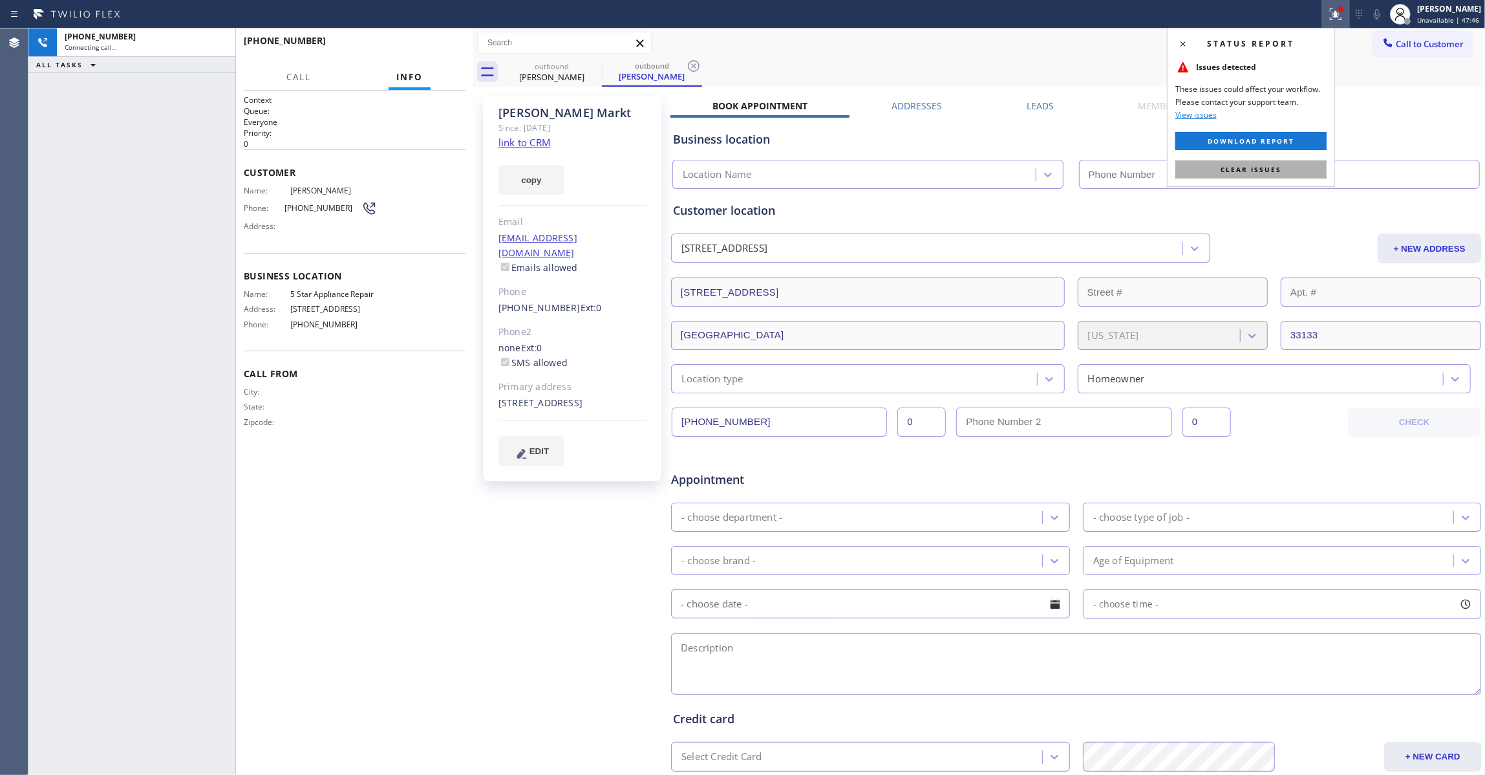
click at [1260, 171] on span "Clear issues" at bounding box center [1251, 169] width 61 height 9
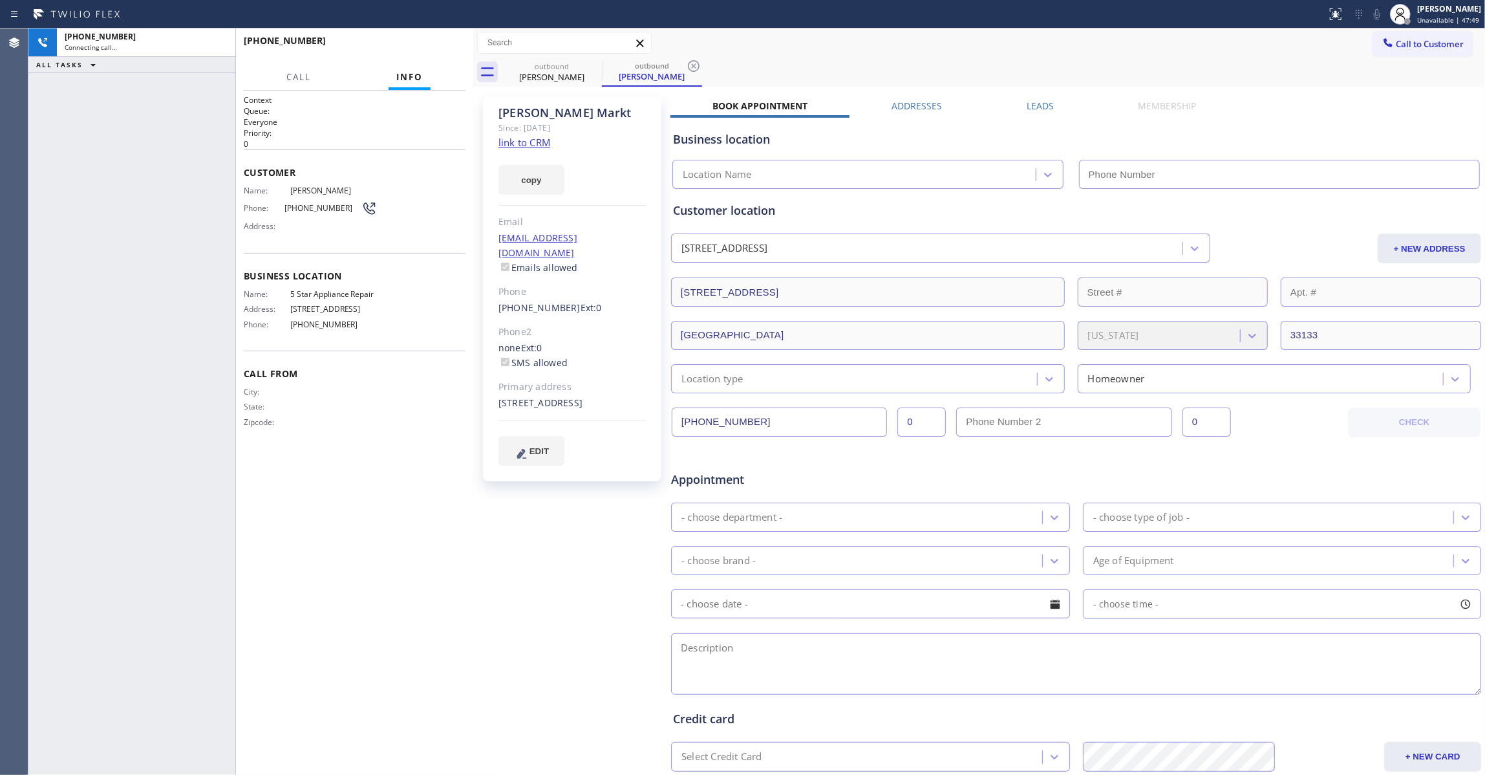
type input "(855) 731-4952"
click at [696, 65] on icon at bounding box center [694, 66] width 16 height 16
click at [435, 45] on span "HANG UP" at bounding box center [435, 46] width 39 height 9
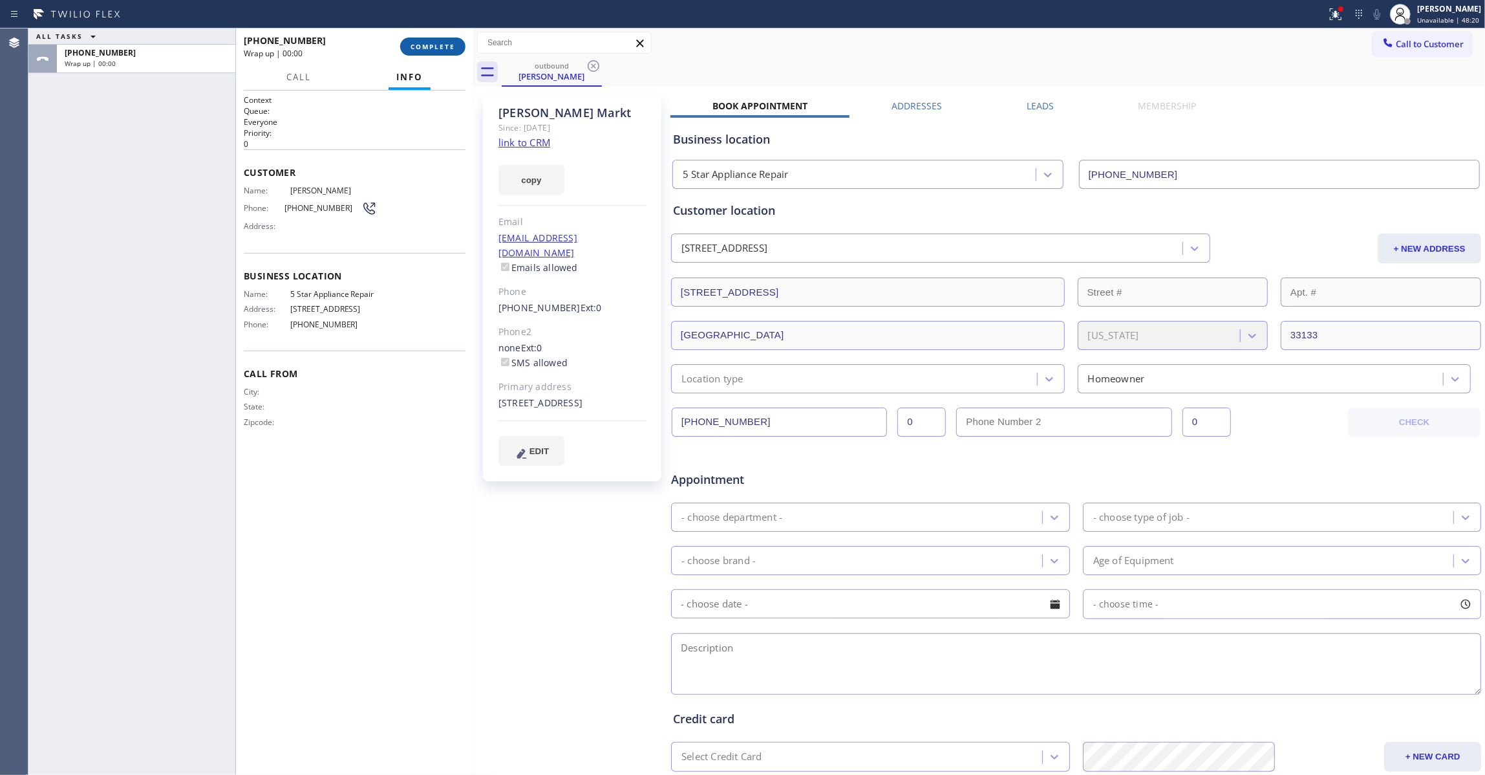
click at [433, 45] on span "COMPLETE" at bounding box center [433, 46] width 45 height 9
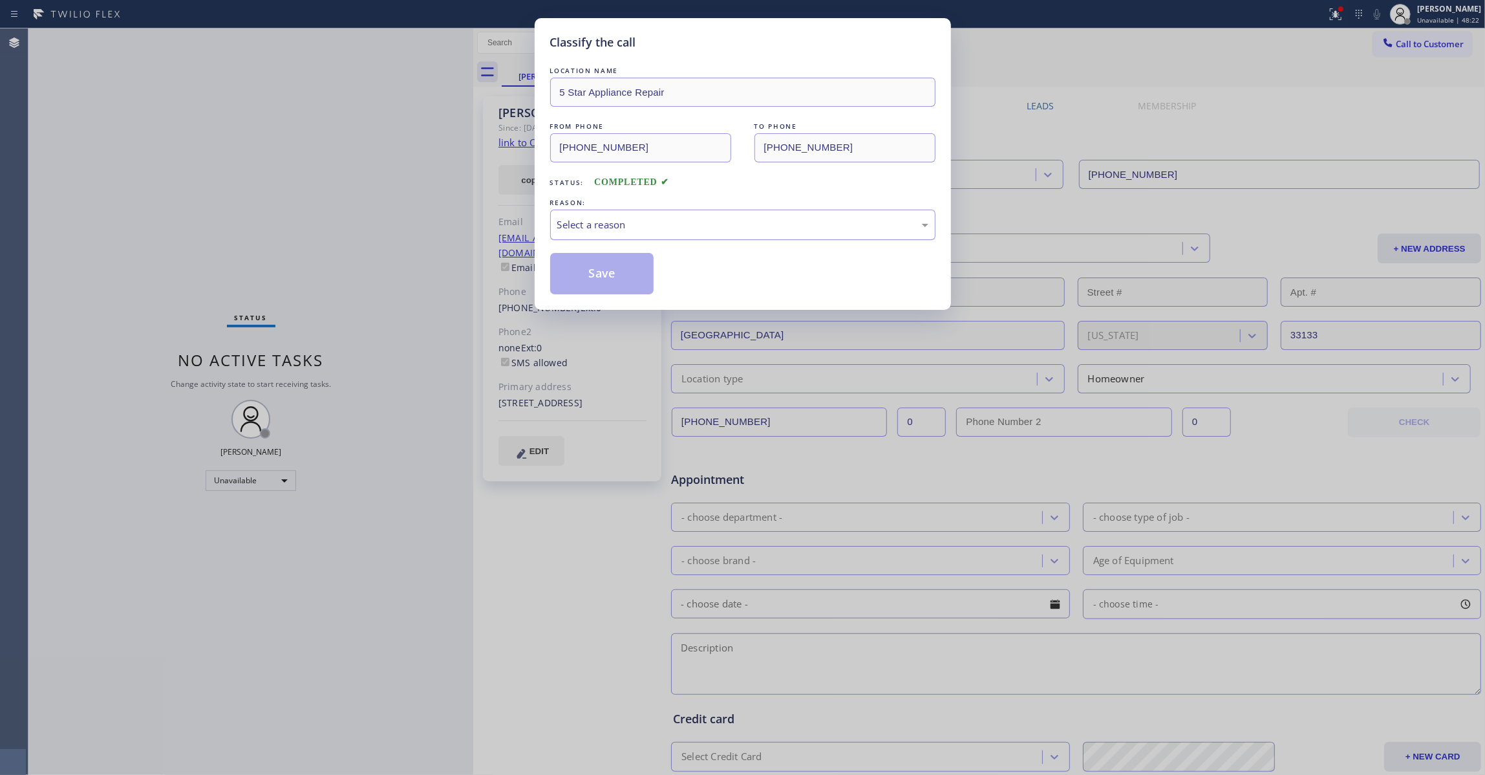
click at [599, 230] on div "Select a reason" at bounding box center [742, 224] width 371 height 15
click at [596, 275] on button "Save" at bounding box center [602, 273] width 104 height 41
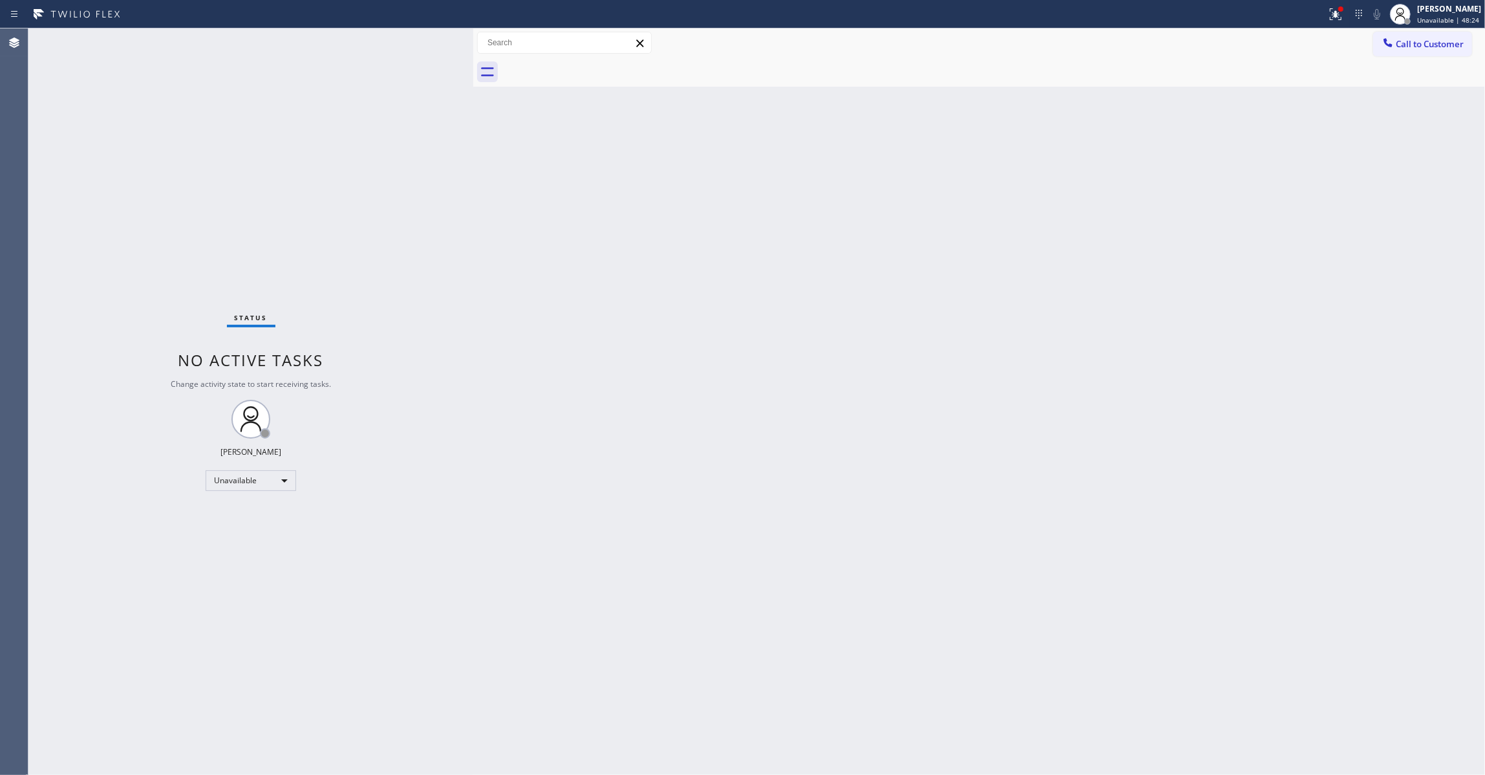
drag, startPoint x: 1048, startPoint y: 228, endPoint x: 1080, endPoint y: 213, distance: 35.0
click at [1059, 223] on div "Back to Dashboard Change Sender ID Customers Technicians Select a contact Outbo…" at bounding box center [979, 401] width 1012 height 746
click at [1328, 8] on icon at bounding box center [1336, 14] width 16 height 16
click at [1243, 171] on span "Clear issues" at bounding box center [1251, 169] width 61 height 9
click at [1426, 45] on span "Call to Customer" at bounding box center [1430, 44] width 68 height 12
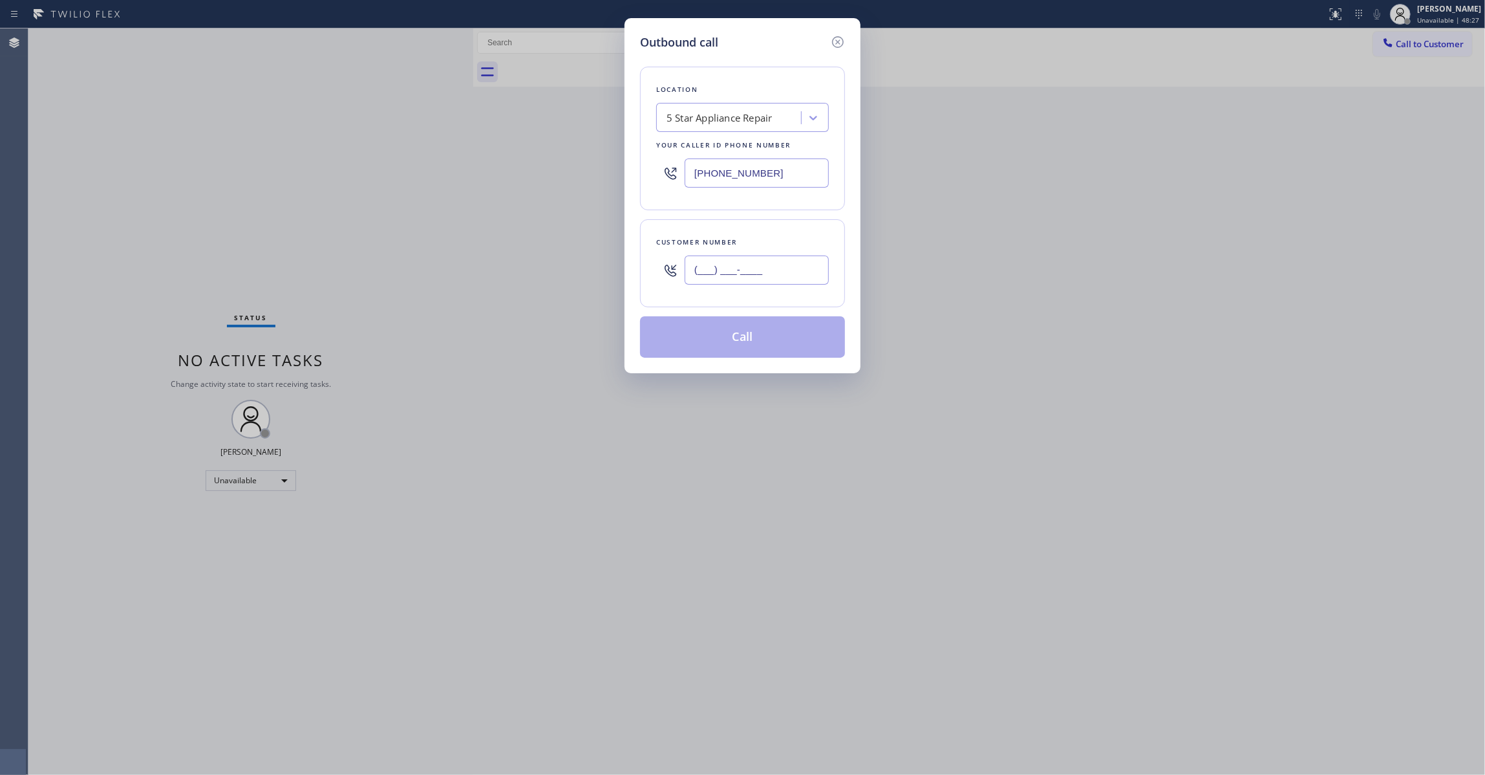
drag, startPoint x: 782, startPoint y: 261, endPoint x: 779, endPoint y: 275, distance: 14.5
click at [782, 264] on input "(___) ___-____" at bounding box center [757, 269] width 144 height 29
paste input "412) 944-7466"
type input "(412) 944-7466"
click at [738, 347] on button "Call" at bounding box center [742, 336] width 205 height 41
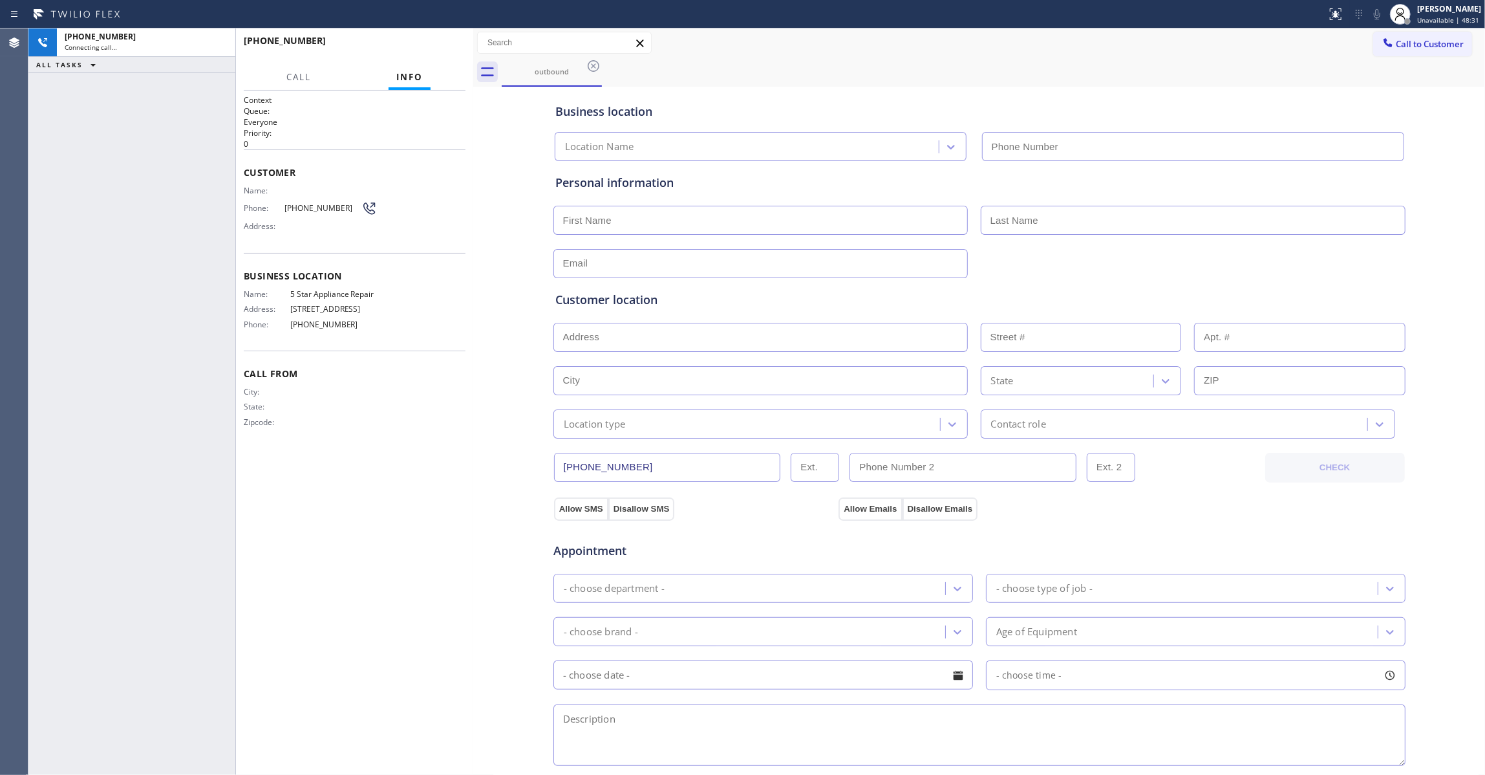
type input "(855) 731-4952"
click at [459, 50] on button "HANG UP" at bounding box center [435, 47] width 60 height 18
click at [458, 50] on button "HANG UP" at bounding box center [435, 47] width 60 height 18
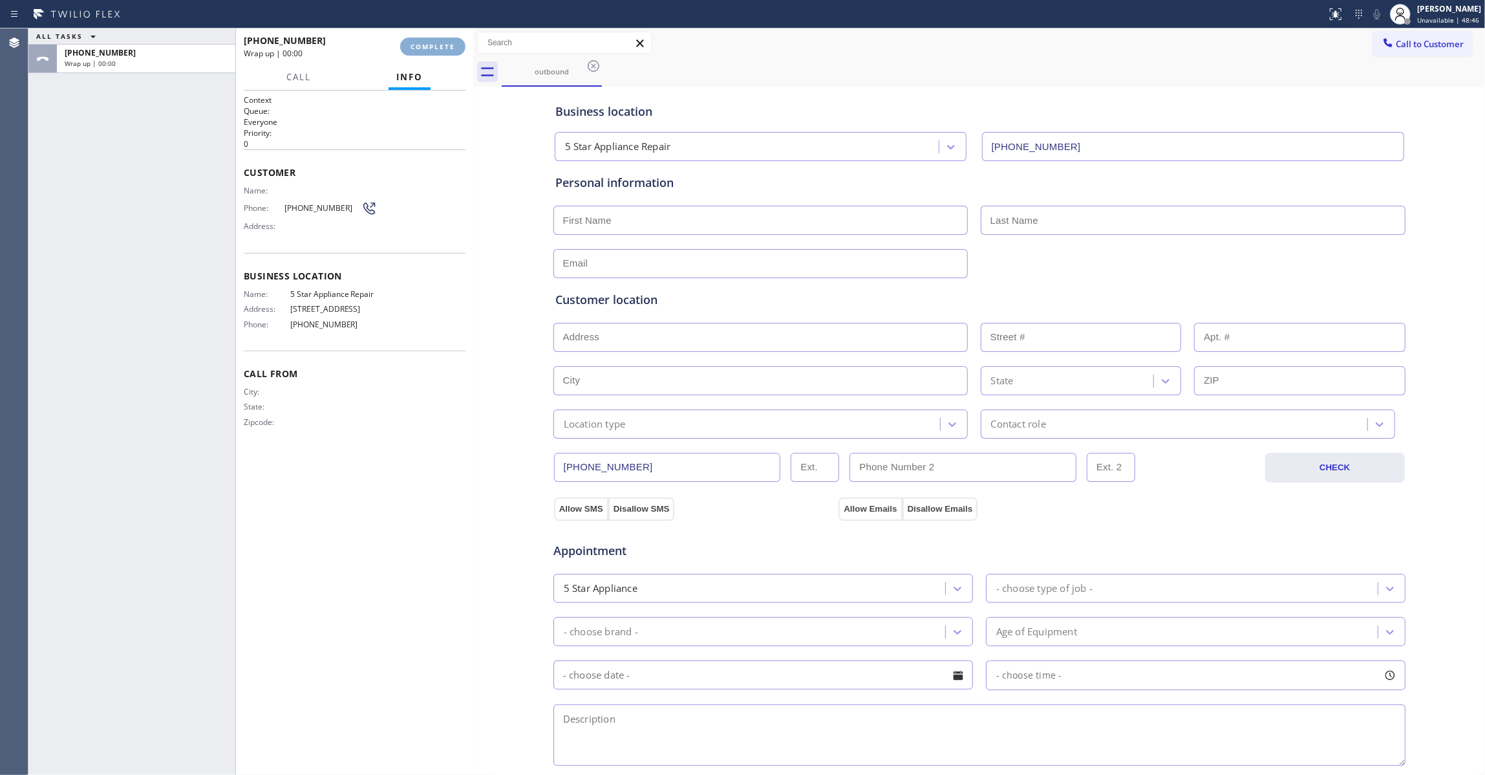
click at [458, 50] on button "COMPLETE" at bounding box center [432, 47] width 65 height 18
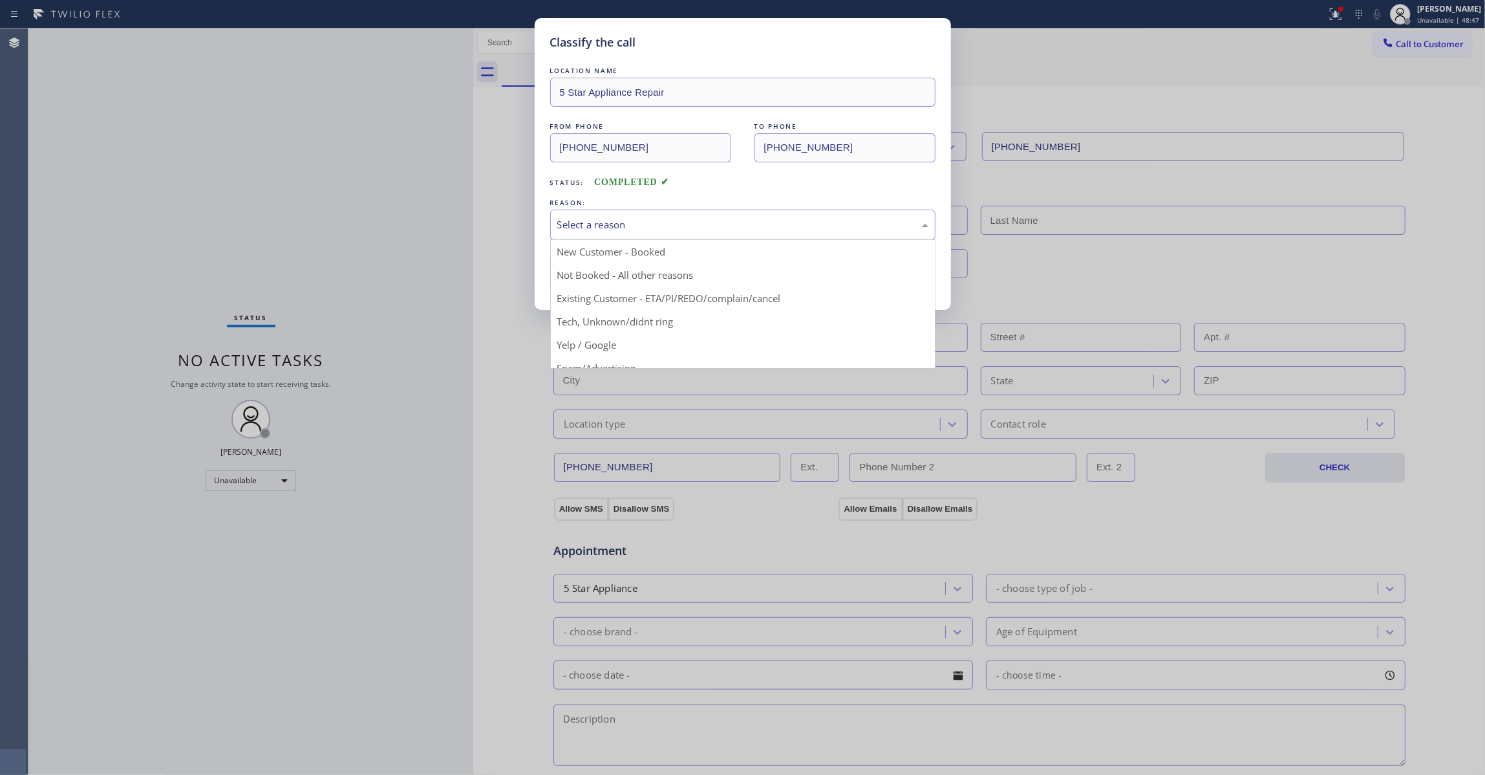
click at [577, 228] on div "Select a reason" at bounding box center [742, 224] width 371 height 15
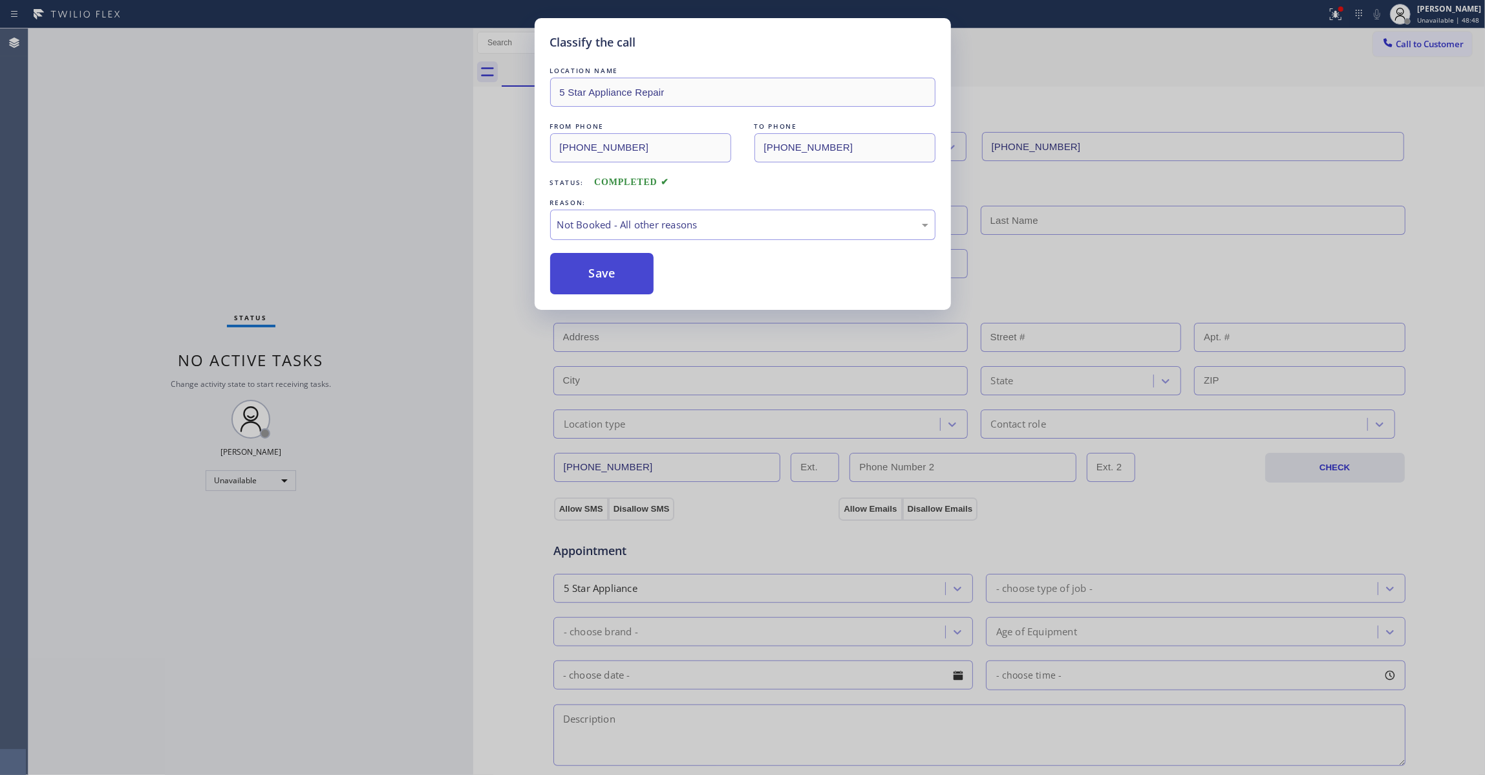
click at [581, 282] on button "Save" at bounding box center [602, 273] width 104 height 41
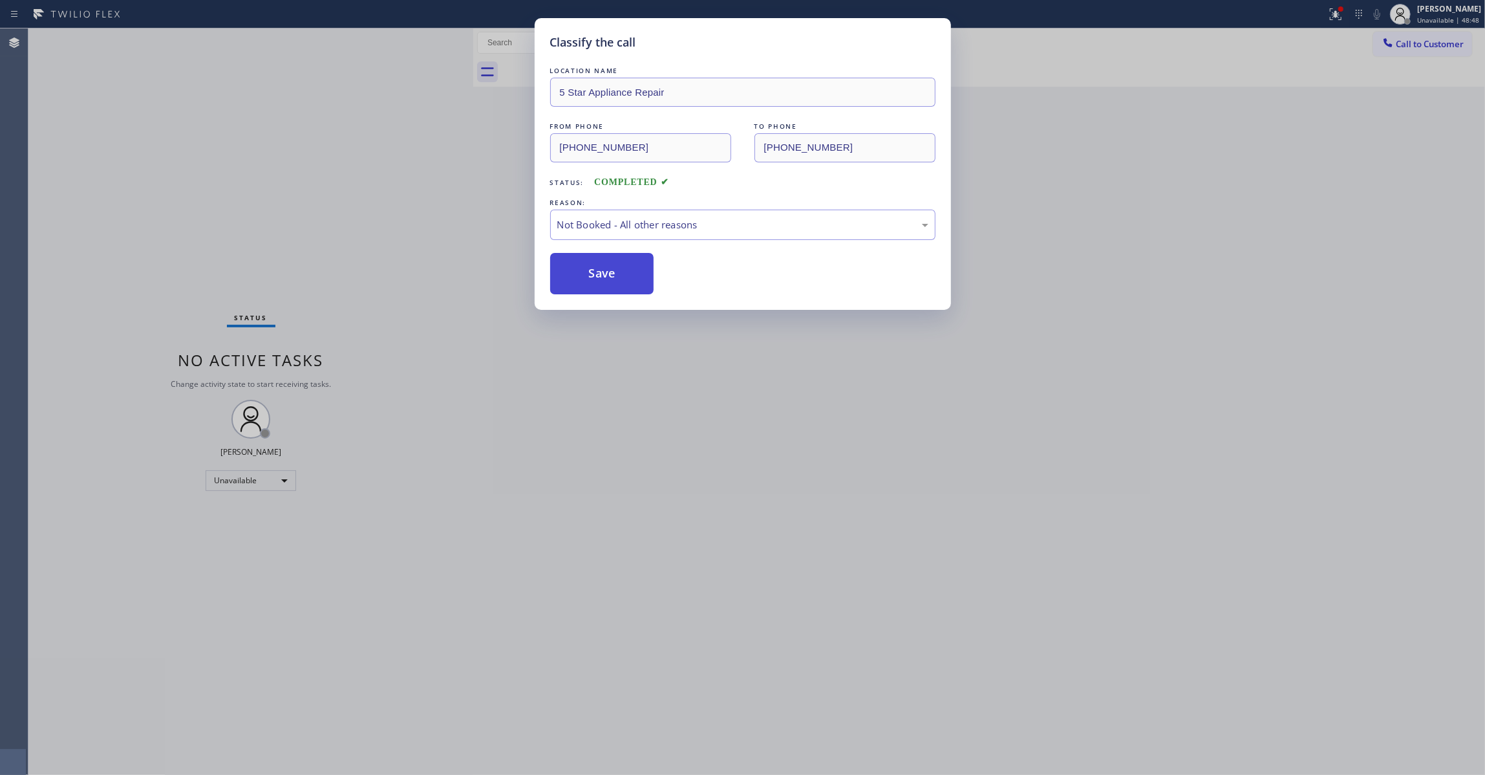
click at [581, 282] on button "Save" at bounding box center [602, 273] width 104 height 41
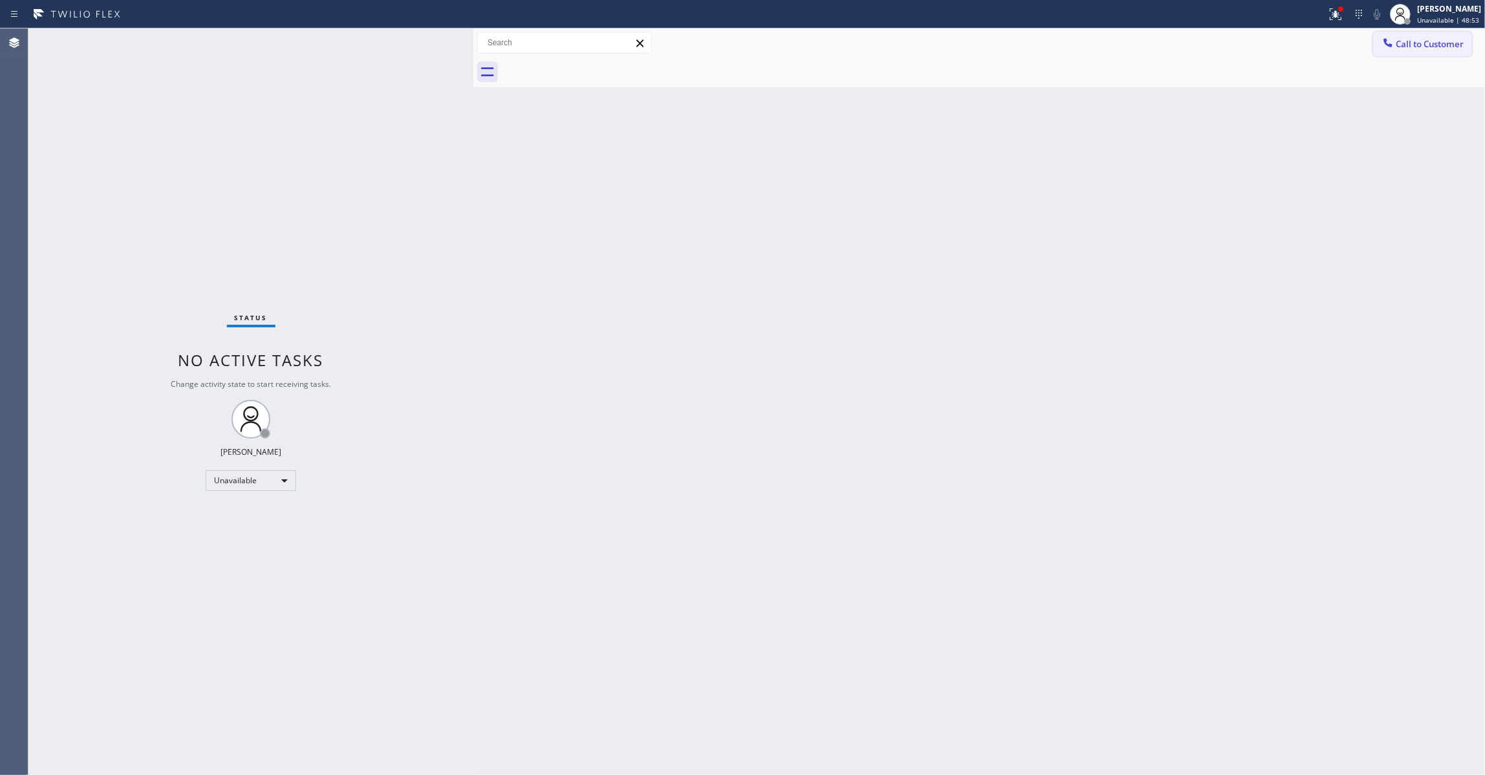
click at [1442, 41] on span "Call to Customer" at bounding box center [1430, 44] width 68 height 12
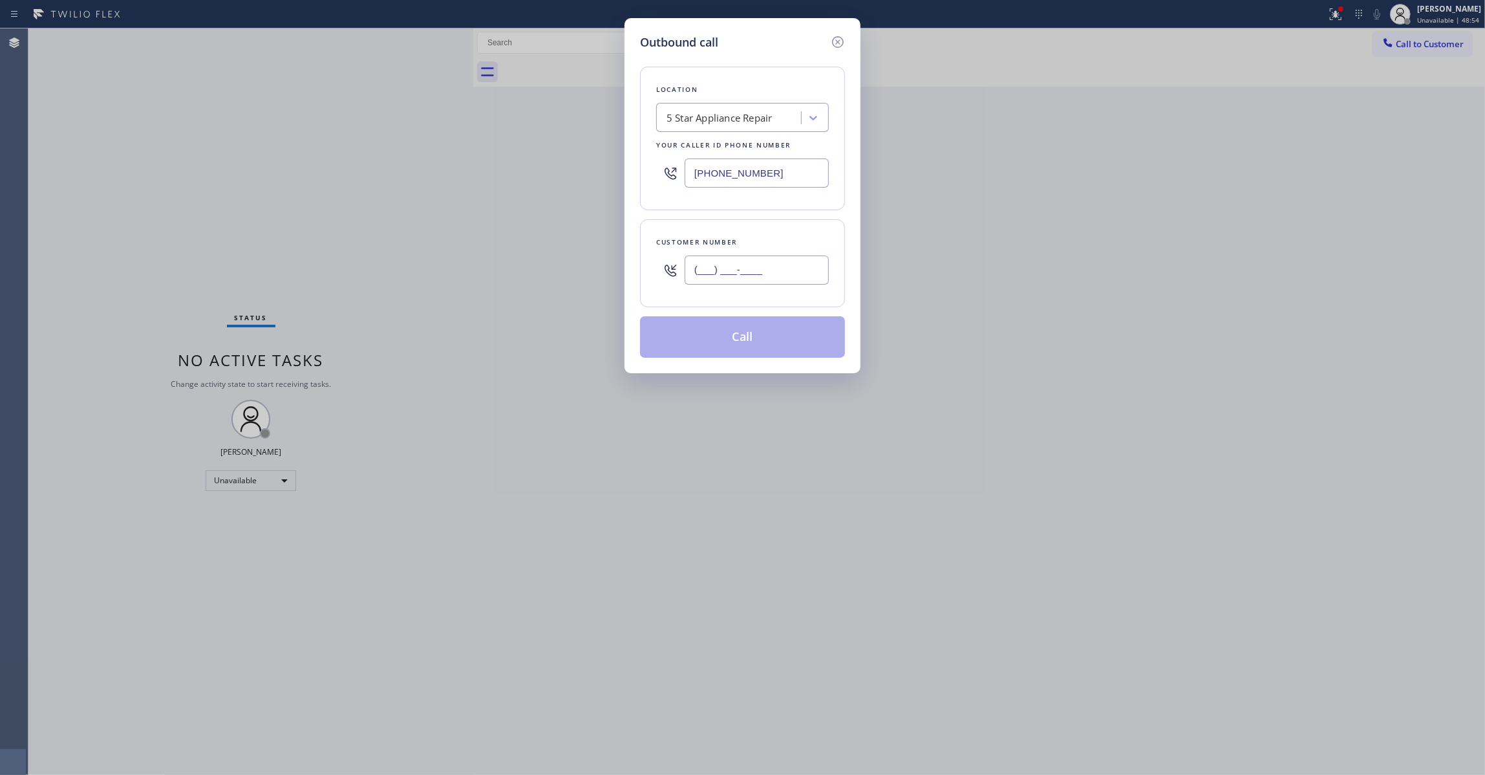
click at [732, 277] on input "(___) ___-____" at bounding box center [757, 269] width 144 height 29
paste input "412) 944-7466"
type input "(412) 944-7466"
click at [738, 345] on button "Call" at bounding box center [742, 336] width 205 height 41
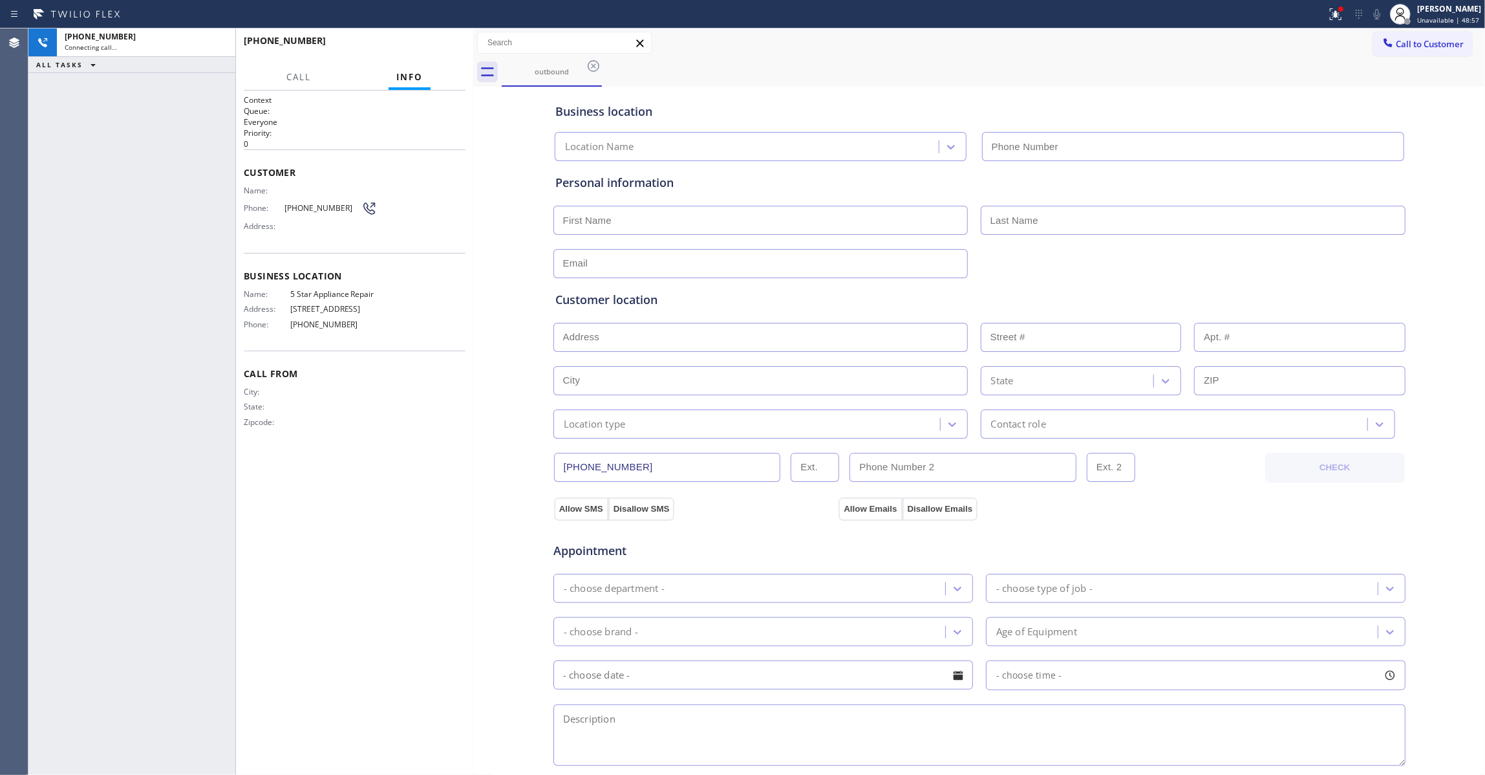
type input "(855) 731-4952"
click at [435, 42] on span "HANG UP" at bounding box center [435, 46] width 39 height 9
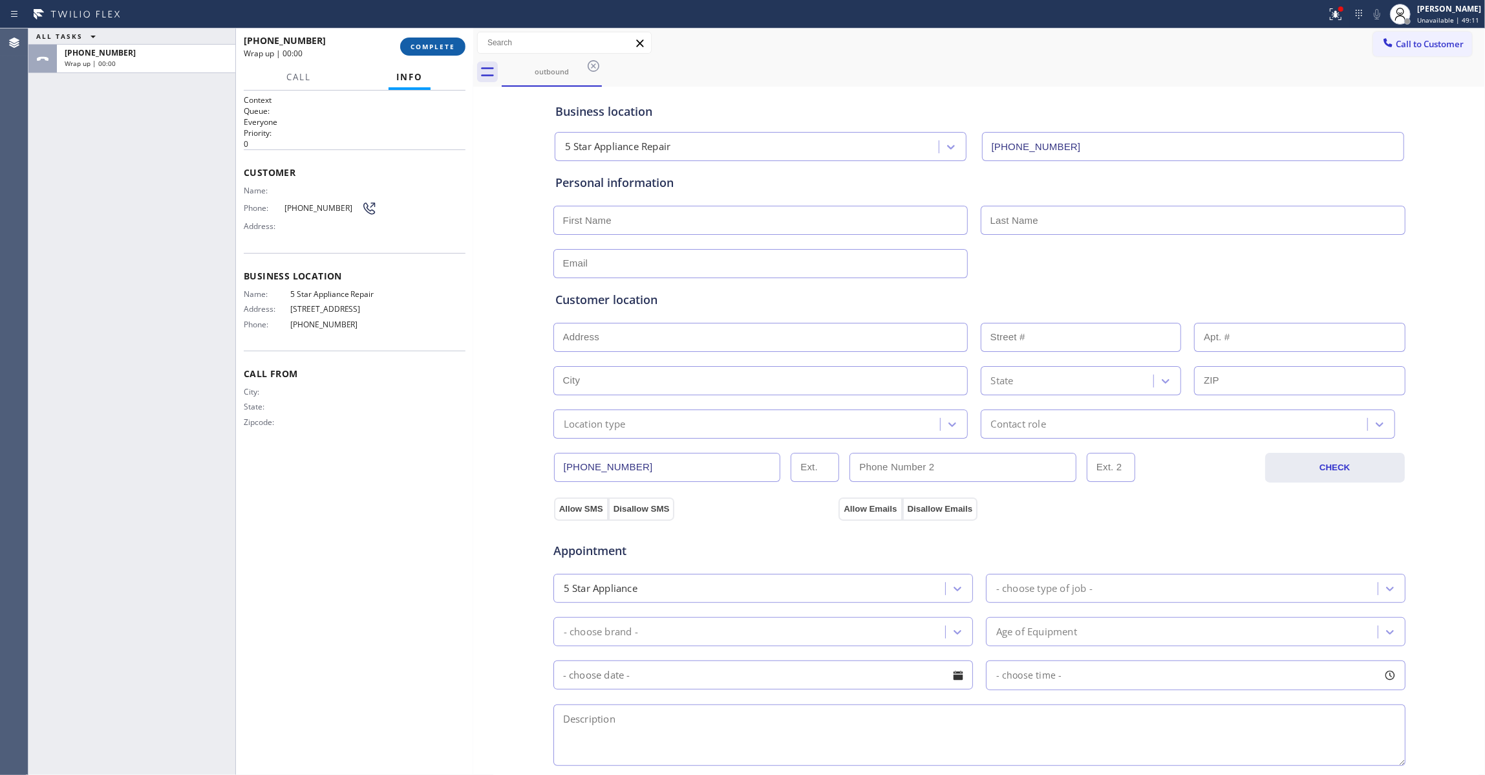
click at [436, 42] on span "COMPLETE" at bounding box center [433, 46] width 45 height 9
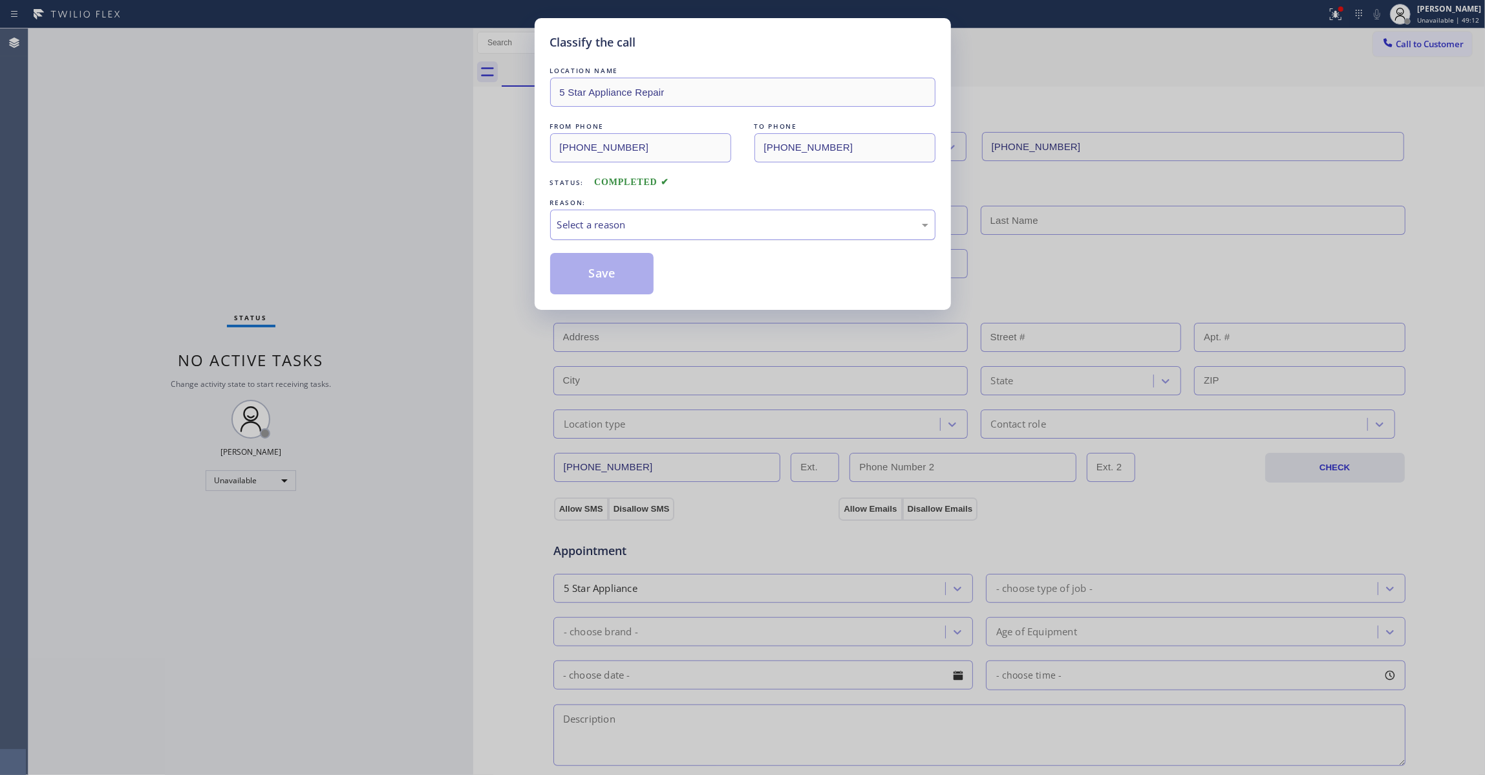
drag, startPoint x: 626, startPoint y: 233, endPoint x: 616, endPoint y: 225, distance: 12.4
click at [616, 225] on div "Select a reason" at bounding box center [742, 224] width 385 height 30
click at [628, 278] on button "Save" at bounding box center [602, 273] width 104 height 41
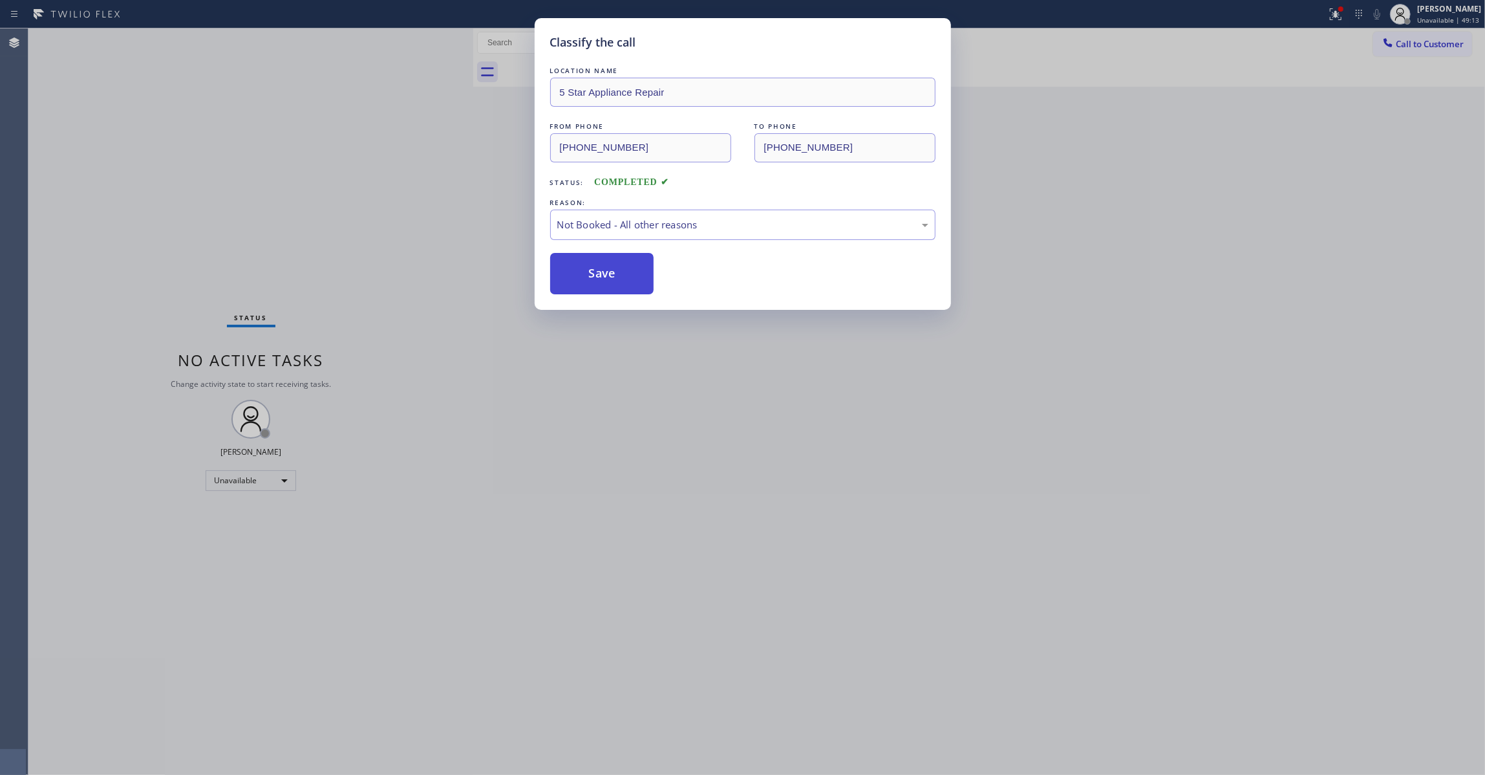
click at [628, 278] on button "Save" at bounding box center [602, 273] width 104 height 41
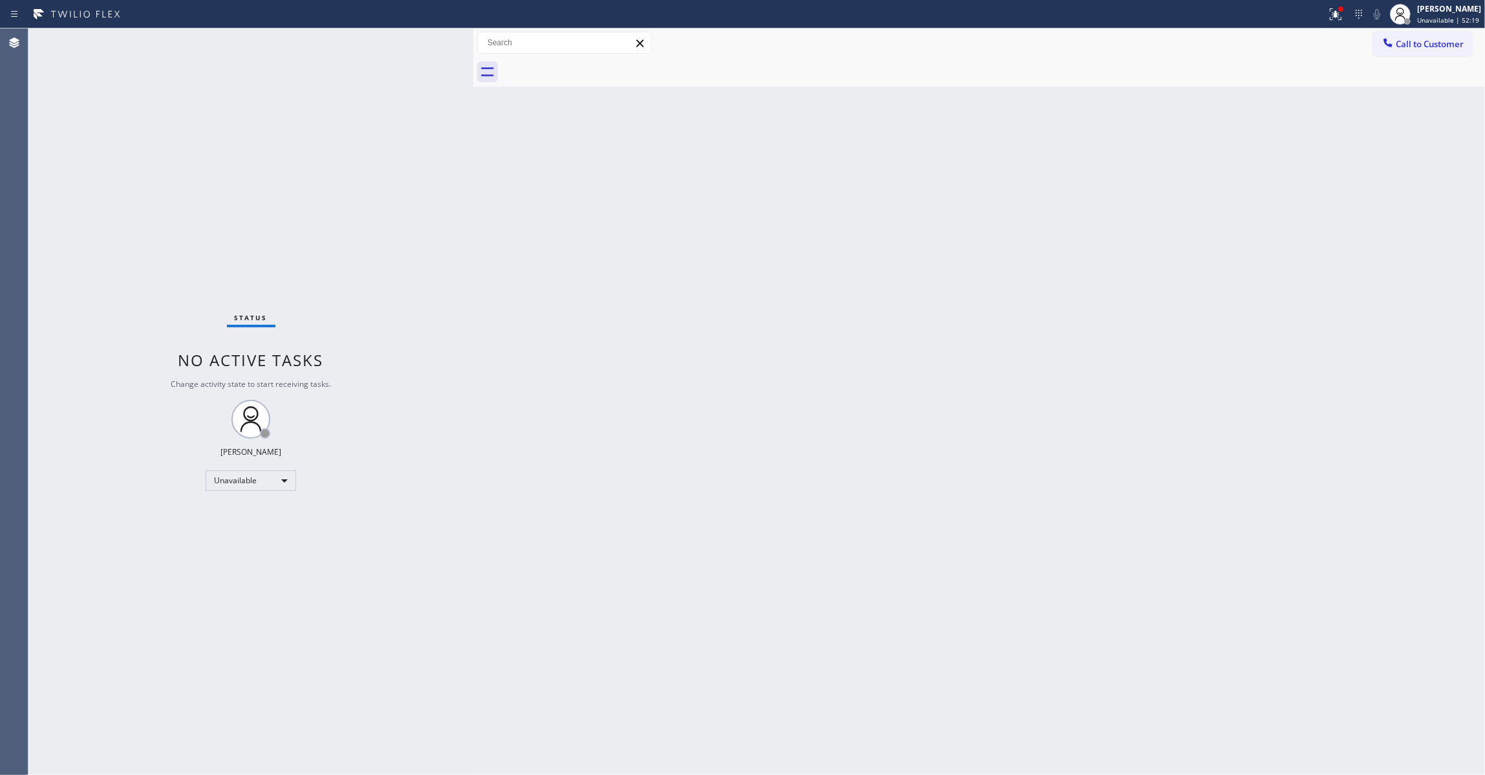
click at [680, 404] on div "Back to Dashboard Change Sender ID Customers Technicians Select a contact Outbo…" at bounding box center [979, 401] width 1012 height 746
click at [1437, 30] on div "Call to Customer Outbound call Location 5 Star Appliance Repair Your caller id …" at bounding box center [979, 42] width 1012 height 29
click at [1439, 41] on span "Call to Customer" at bounding box center [1430, 44] width 68 height 12
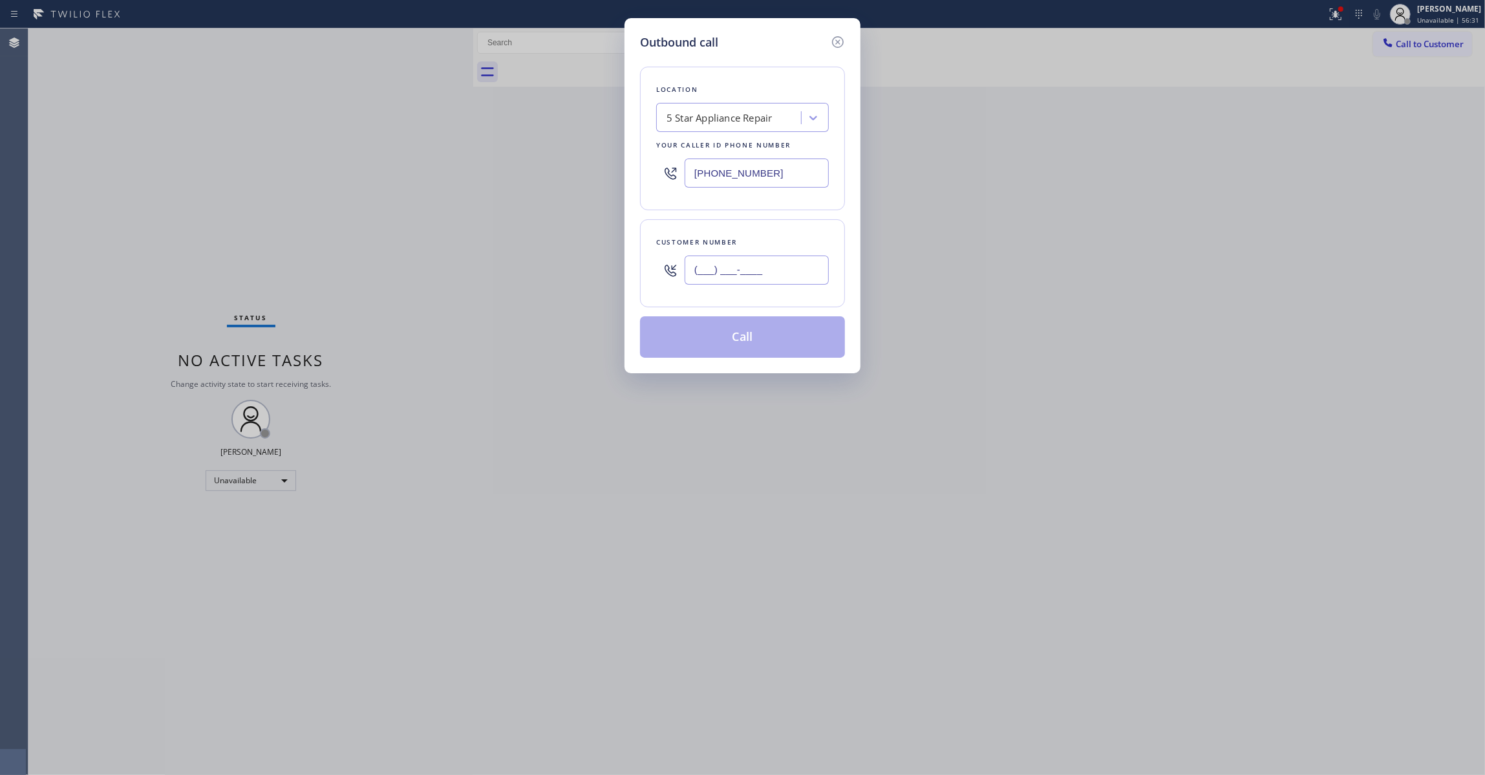
click at [729, 280] on input "(___) ___-____" at bounding box center [757, 269] width 144 height 29
paste input "714) 882-0040"
type input "(714) 882-0040"
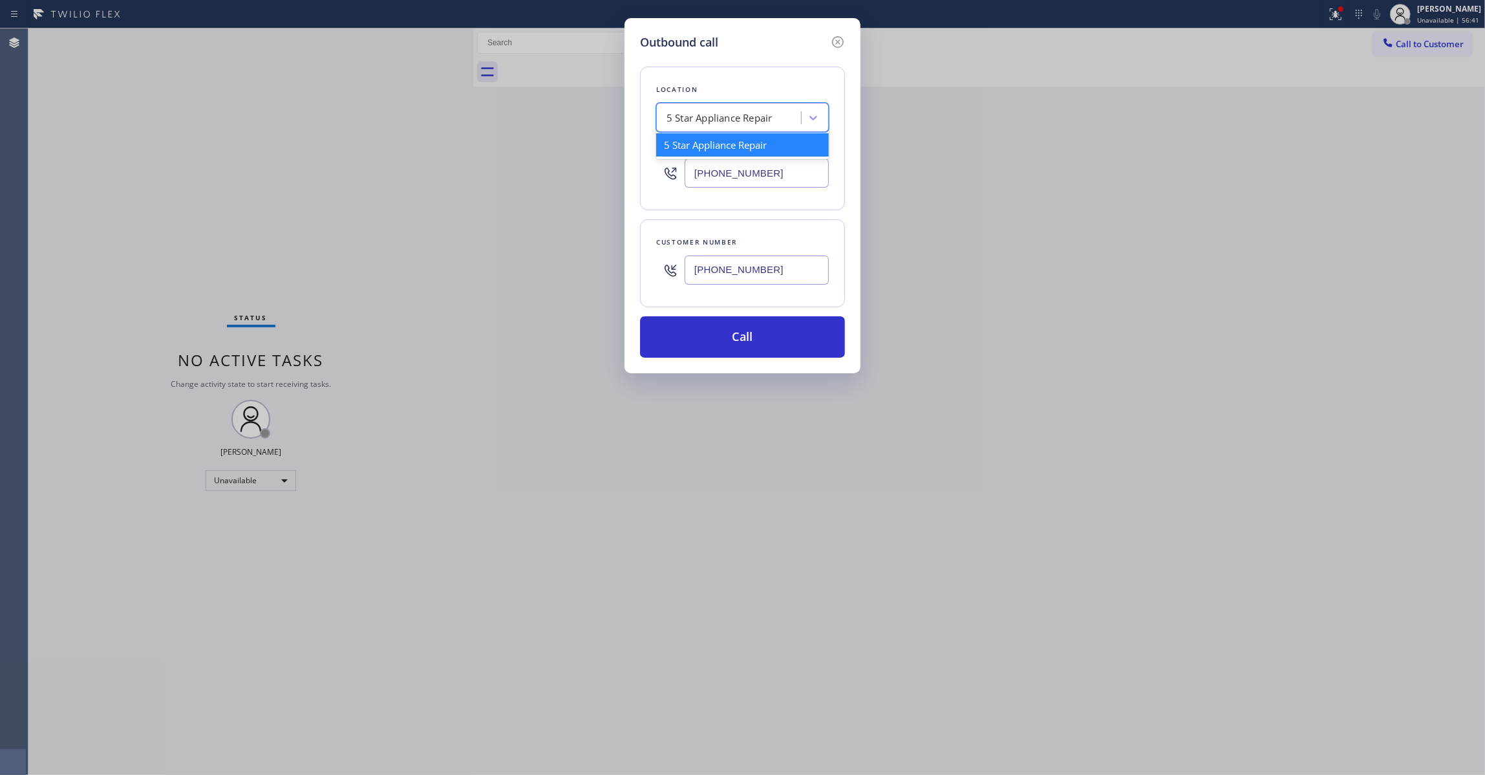
click at [751, 114] on div "5 Star Appliance Repair" at bounding box center [720, 118] width 106 height 15
paste input "Orange Appliance Repair."
type input "Orange Appliance Repair"
click at [689, 147] on div "Orange Appliance Repair" at bounding box center [742, 144] width 173 height 23
type input "(714) 855-4254"
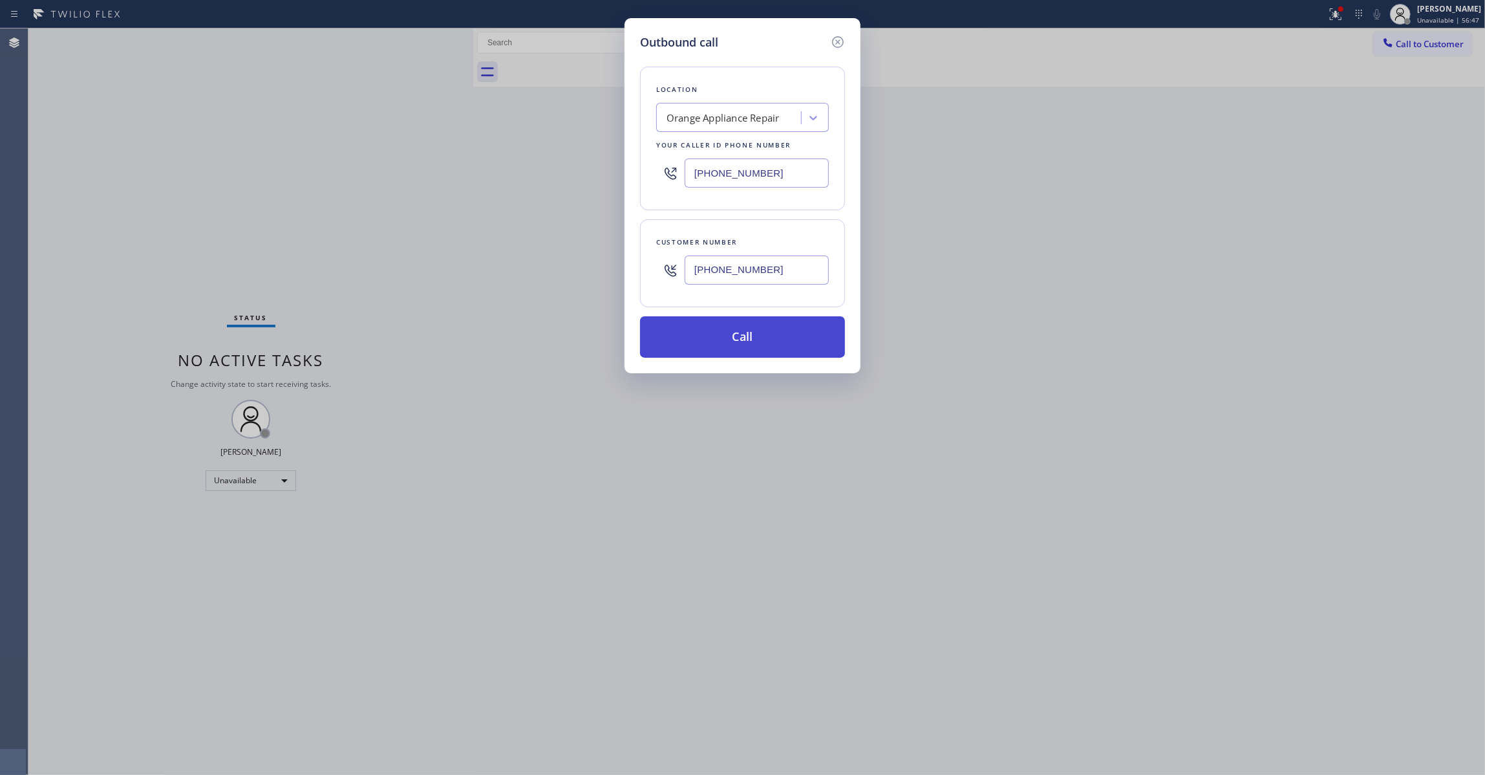
click at [754, 334] on button "Call" at bounding box center [742, 336] width 205 height 41
click at [682, 332] on button "Call" at bounding box center [742, 336] width 205 height 41
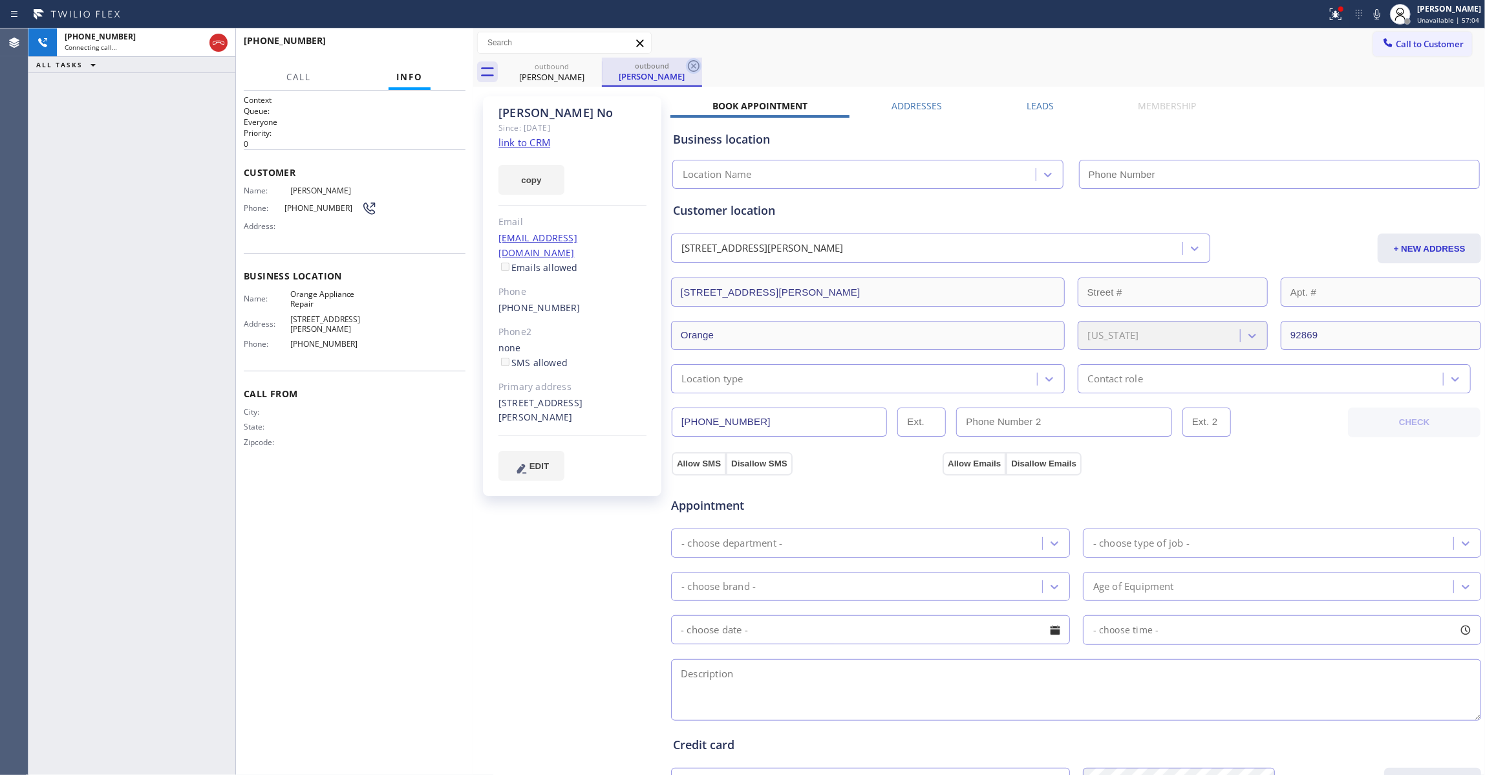
click at [691, 63] on icon at bounding box center [694, 66] width 16 height 16
click at [533, 146] on link "link to CRM" at bounding box center [525, 142] width 52 height 13
type input "(714) 855-4254"
click at [431, 42] on span "HANG UP" at bounding box center [435, 46] width 39 height 9
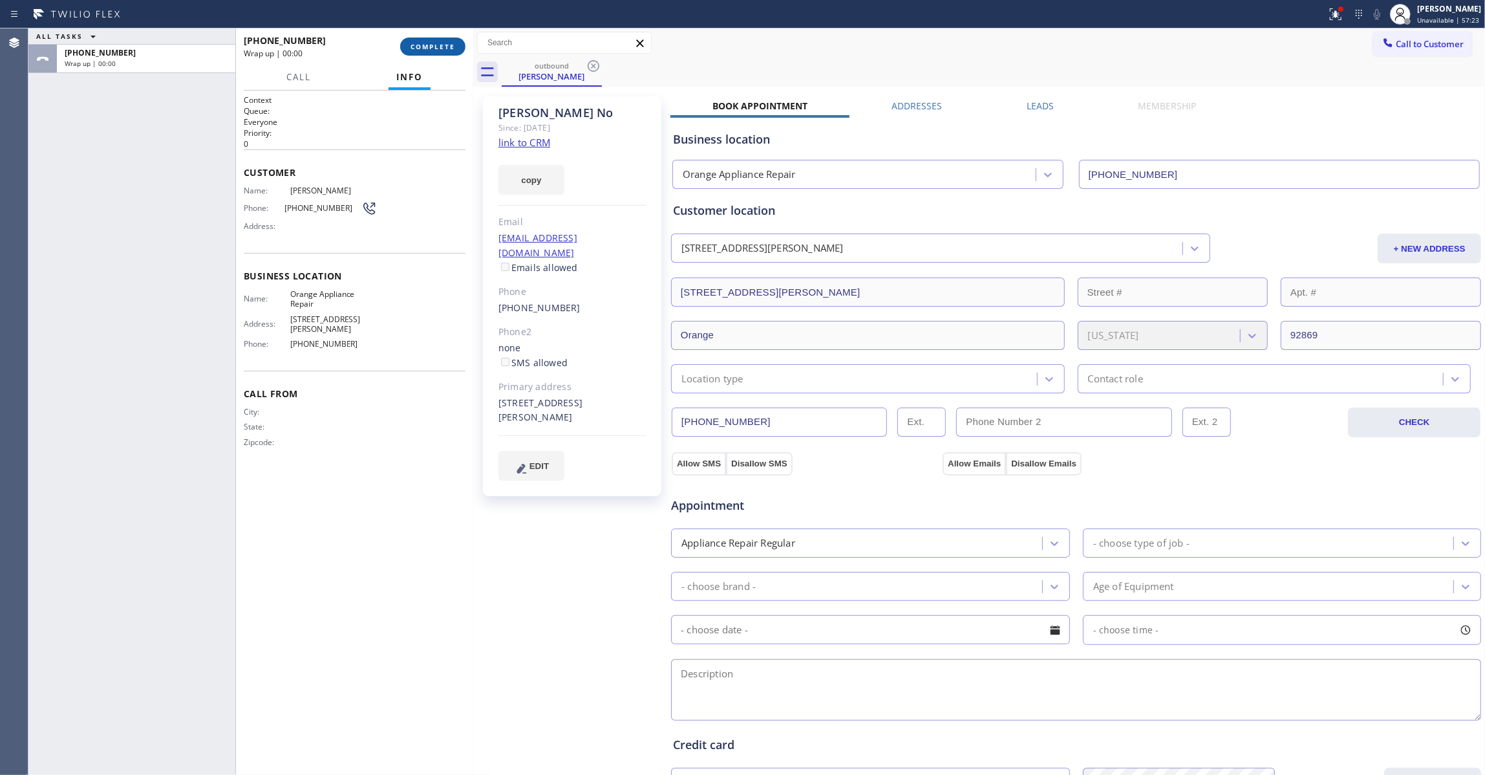
click at [429, 40] on button "COMPLETE" at bounding box center [432, 47] width 65 height 18
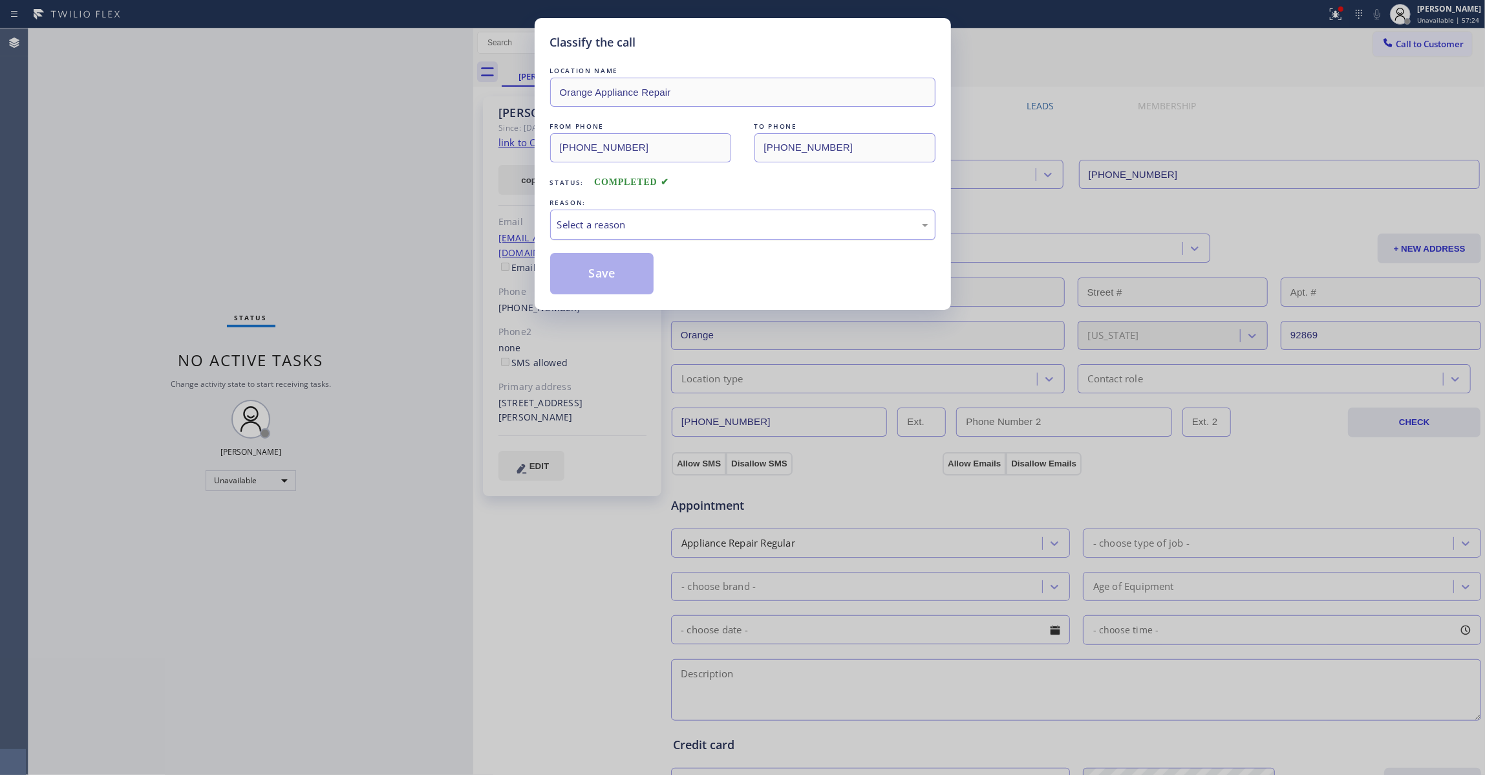
click at [591, 230] on div "Select a reason" at bounding box center [742, 224] width 371 height 15
click at [592, 277] on button "Save" at bounding box center [602, 273] width 104 height 41
drag, startPoint x: 592, startPoint y: 277, endPoint x: 642, endPoint y: 125, distance: 159.3
click at [591, 272] on button "Save" at bounding box center [602, 273] width 104 height 41
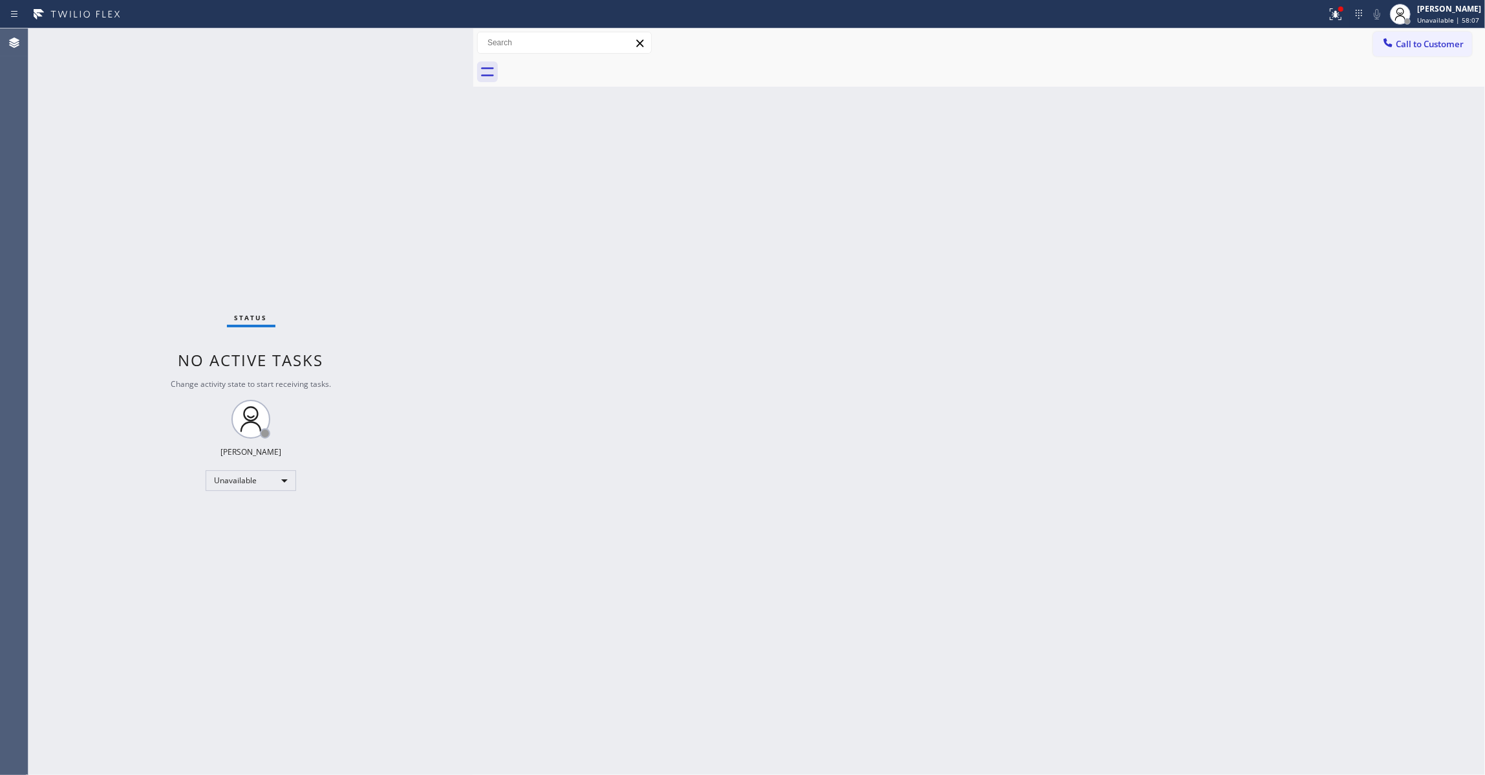
click at [1448, 43] on span "Call to Customer" at bounding box center [1430, 44] width 68 height 12
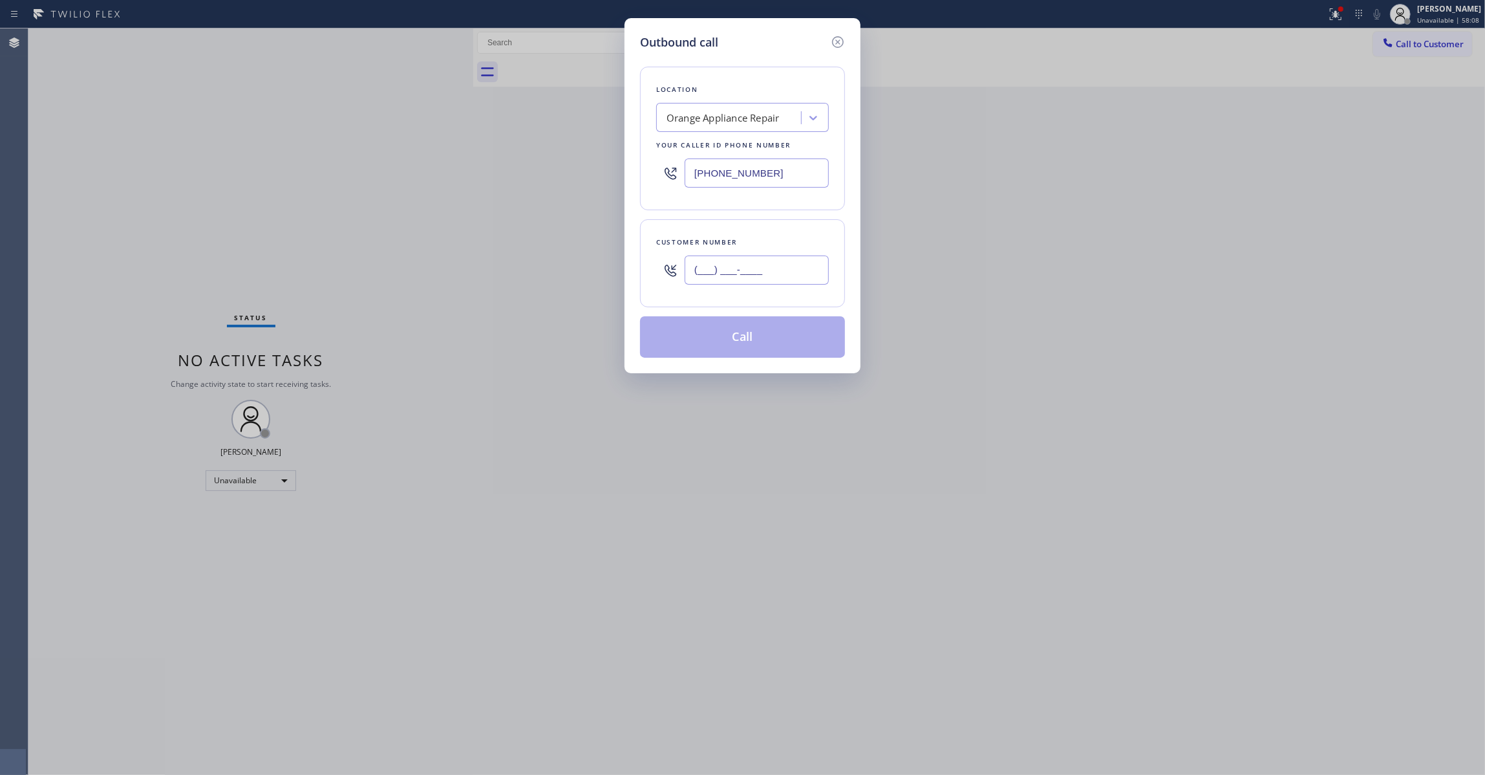
click at [727, 277] on input "(___) ___-____" at bounding box center [757, 269] width 144 height 29
paste input "714) 882-0040"
type input "(714) 882-0040"
click at [710, 334] on button "Call" at bounding box center [742, 336] width 205 height 41
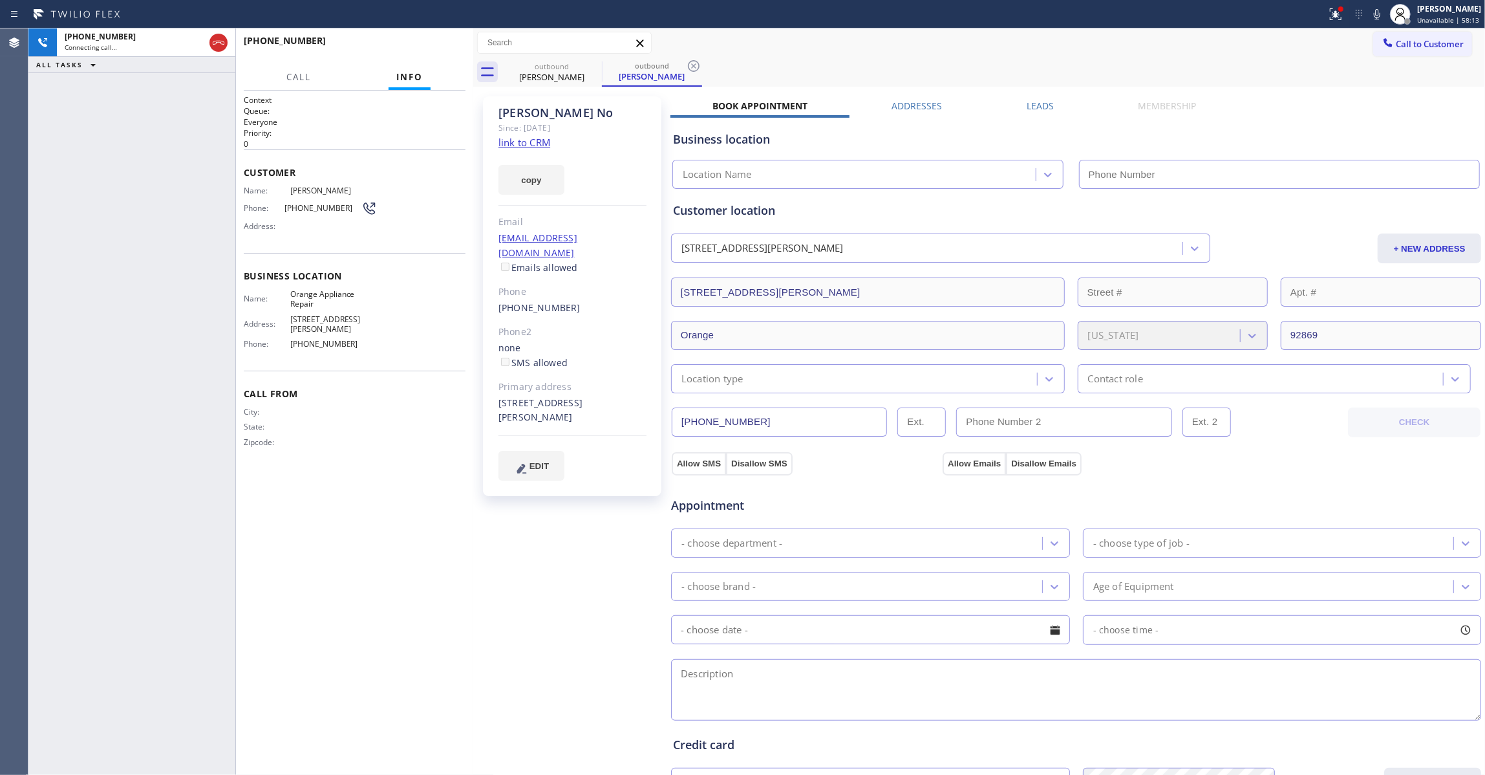
type input "(714) 855-4254"
drag, startPoint x: 699, startPoint y: 65, endPoint x: 702, endPoint y: 50, distance: 15.9
click at [699, 67] on icon at bounding box center [694, 66] width 12 height 12
click at [591, 604] on div "Isabel No Since: 20 may 2020 link to CRM copy Email iilandicho@yahoo.com Emails…" at bounding box center [574, 522] width 194 height 864
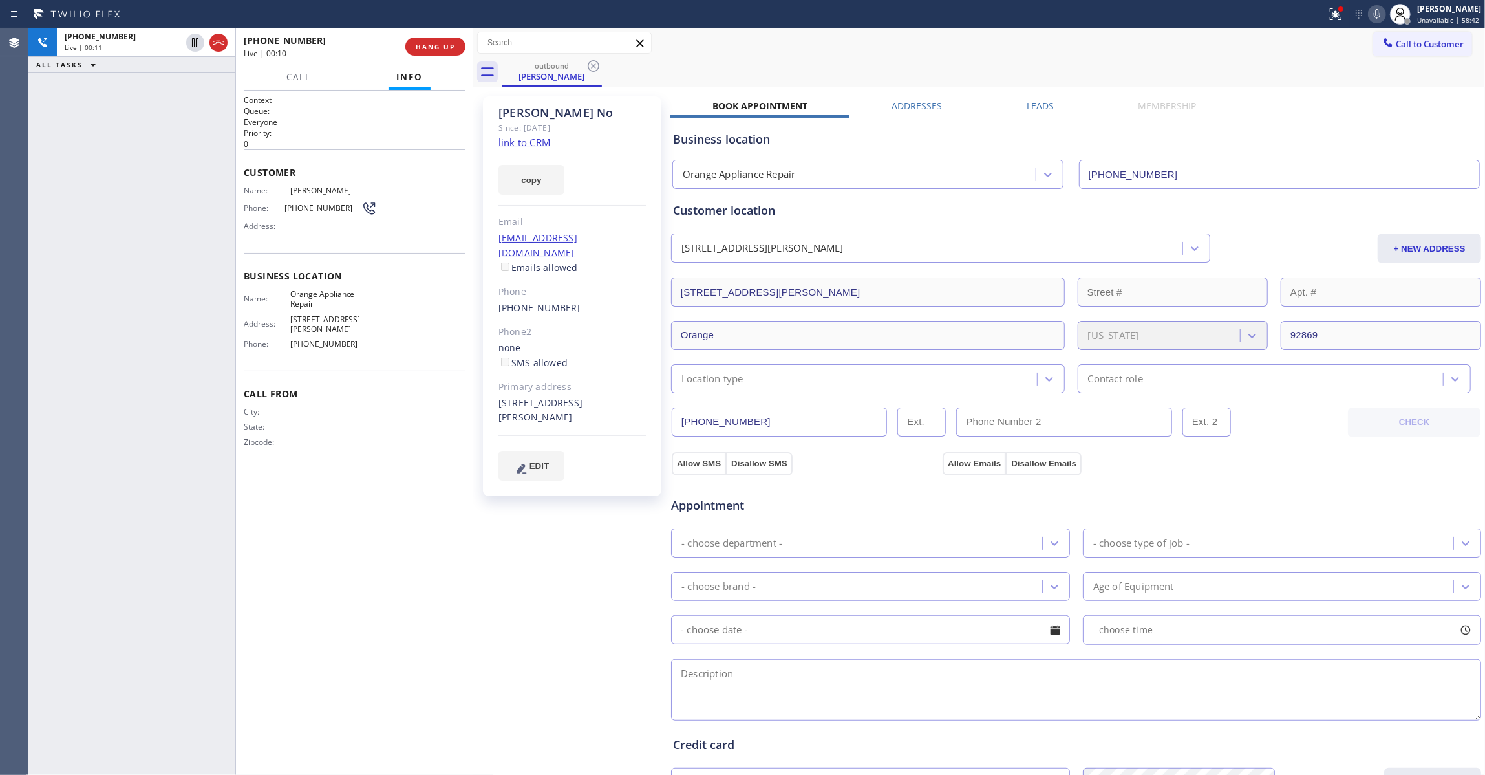
click at [1369, 14] on icon at bounding box center [1377, 14] width 16 height 16
click at [436, 44] on span "COMPLETE" at bounding box center [433, 46] width 45 height 9
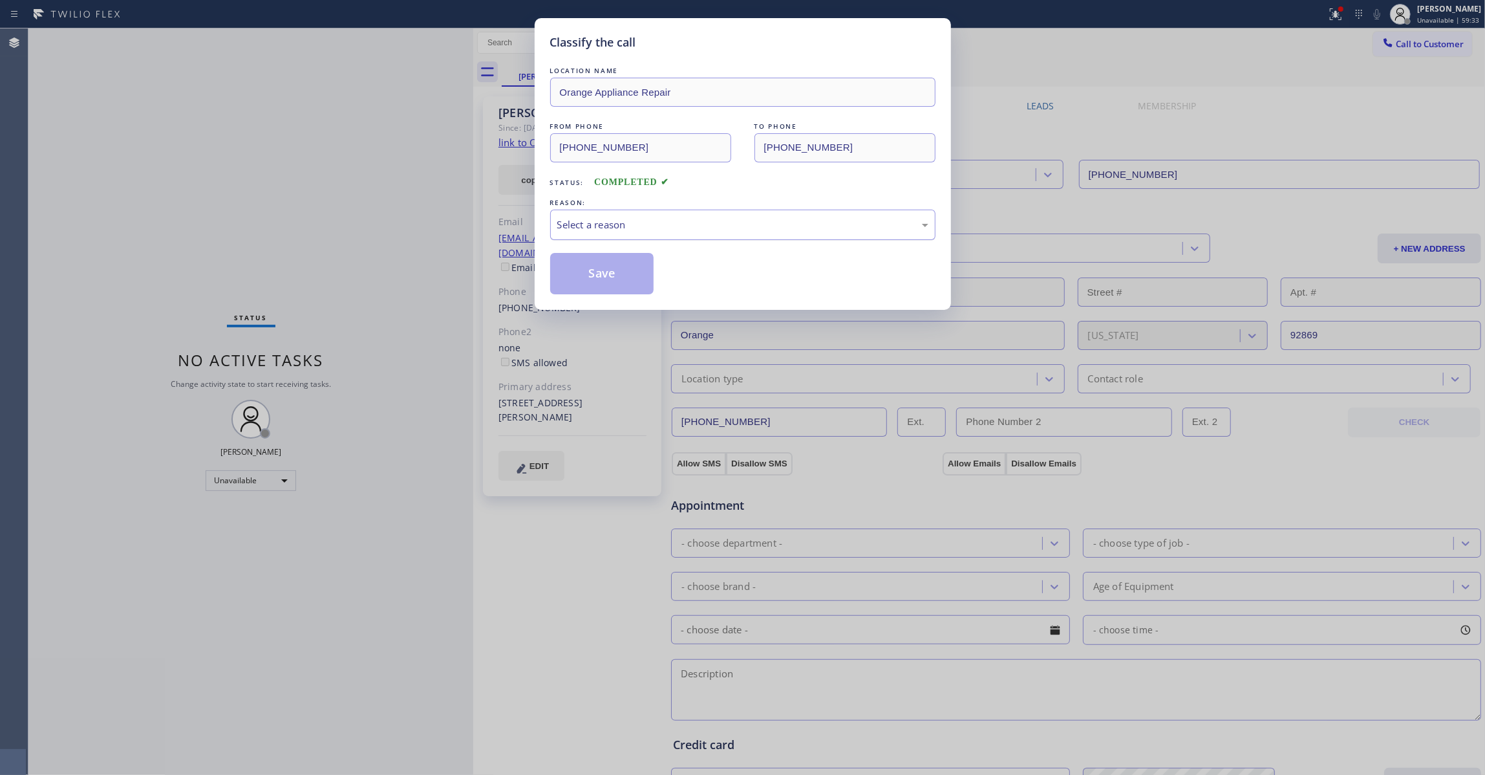
click at [599, 231] on div "Select a reason" at bounding box center [742, 224] width 371 height 15
click at [608, 275] on button "Save" at bounding box center [602, 273] width 104 height 41
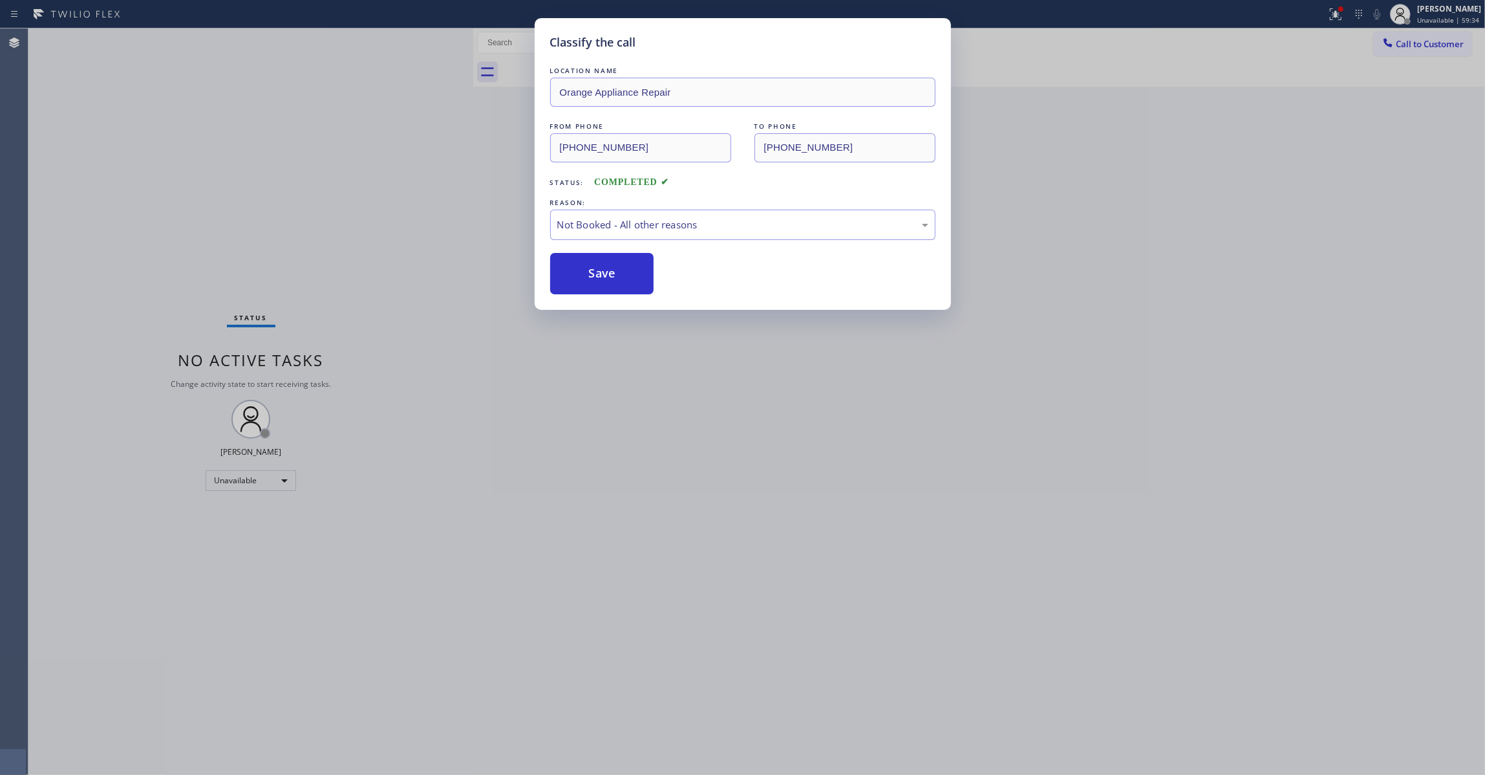
drag, startPoint x: 608, startPoint y: 275, endPoint x: 643, endPoint y: 6, distance: 270.5
click at [608, 250] on div "LOCATION NAME Orange Appliance Repair FROM PHONE (714) 855-4254 TO PHONE (714) …" at bounding box center [742, 179] width 385 height 230
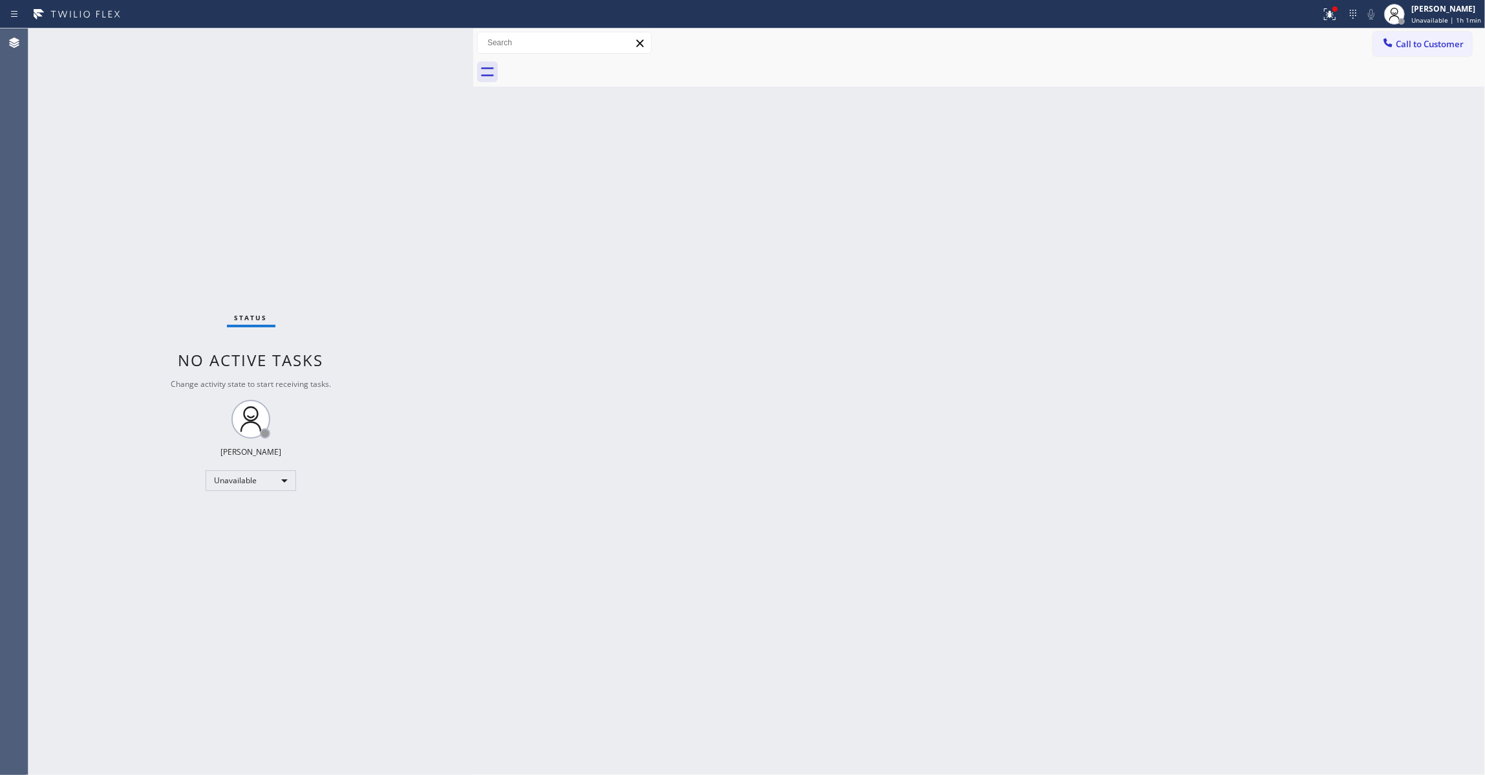
drag, startPoint x: 208, startPoint y: 698, endPoint x: 234, endPoint y: 692, distance: 27.3
click at [208, 697] on div "Status No active tasks Change activity state to start receiving tasks. Louis Ma…" at bounding box center [250, 401] width 445 height 746
click at [834, 300] on div "Back to Dashboard Change Sender ID Customers Technicians Select a contact Outbo…" at bounding box center [979, 401] width 1012 height 746
click at [209, 771] on div "Status No active tasks Change activity state to start receiving tasks. Louis Ma…" at bounding box center [250, 401] width 445 height 746
click at [45, 762] on div "Status No active tasks Change activity state to start receiving tasks. Louis Ma…" at bounding box center [250, 401] width 445 height 746
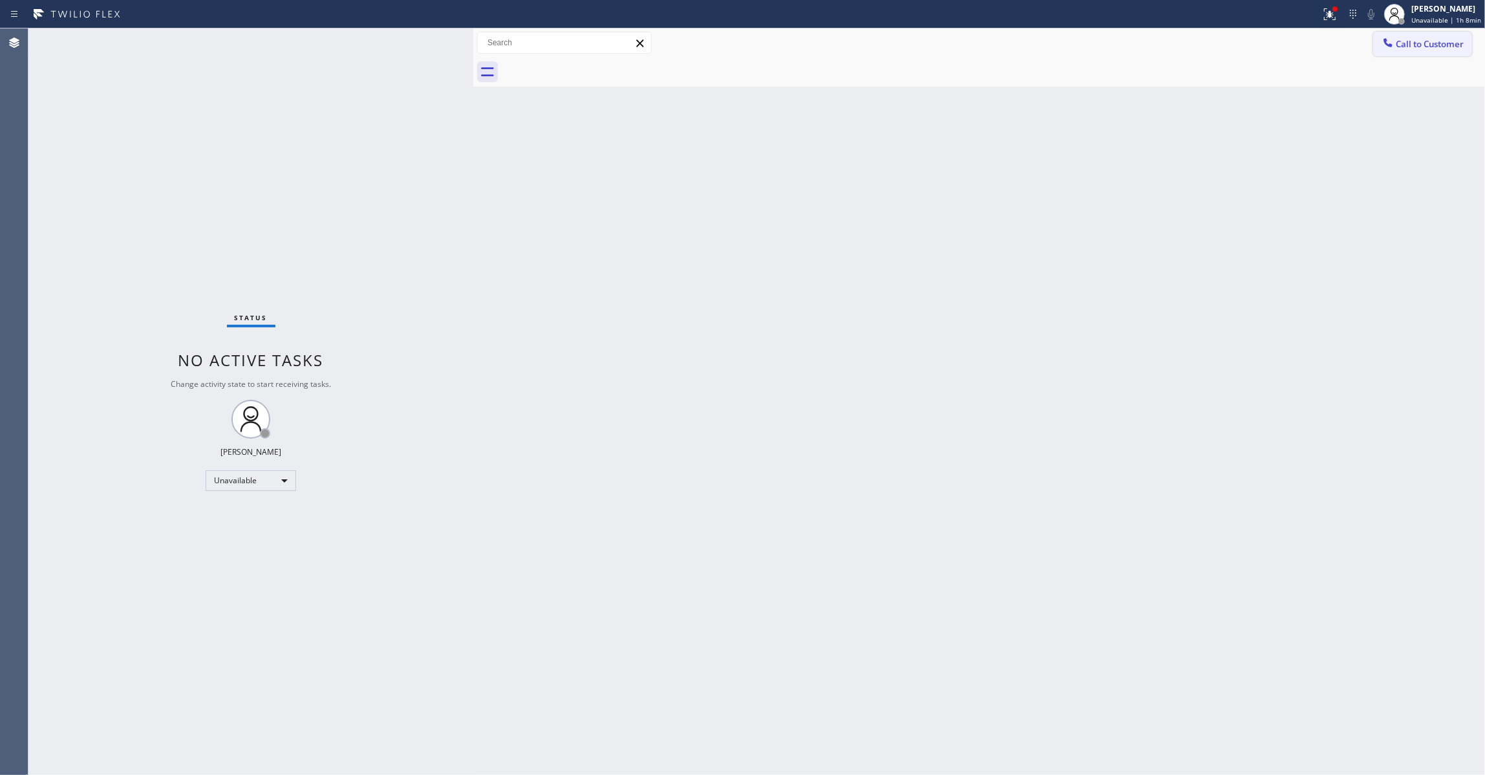
click at [1415, 45] on span "Call to Customer" at bounding box center [1430, 44] width 68 height 12
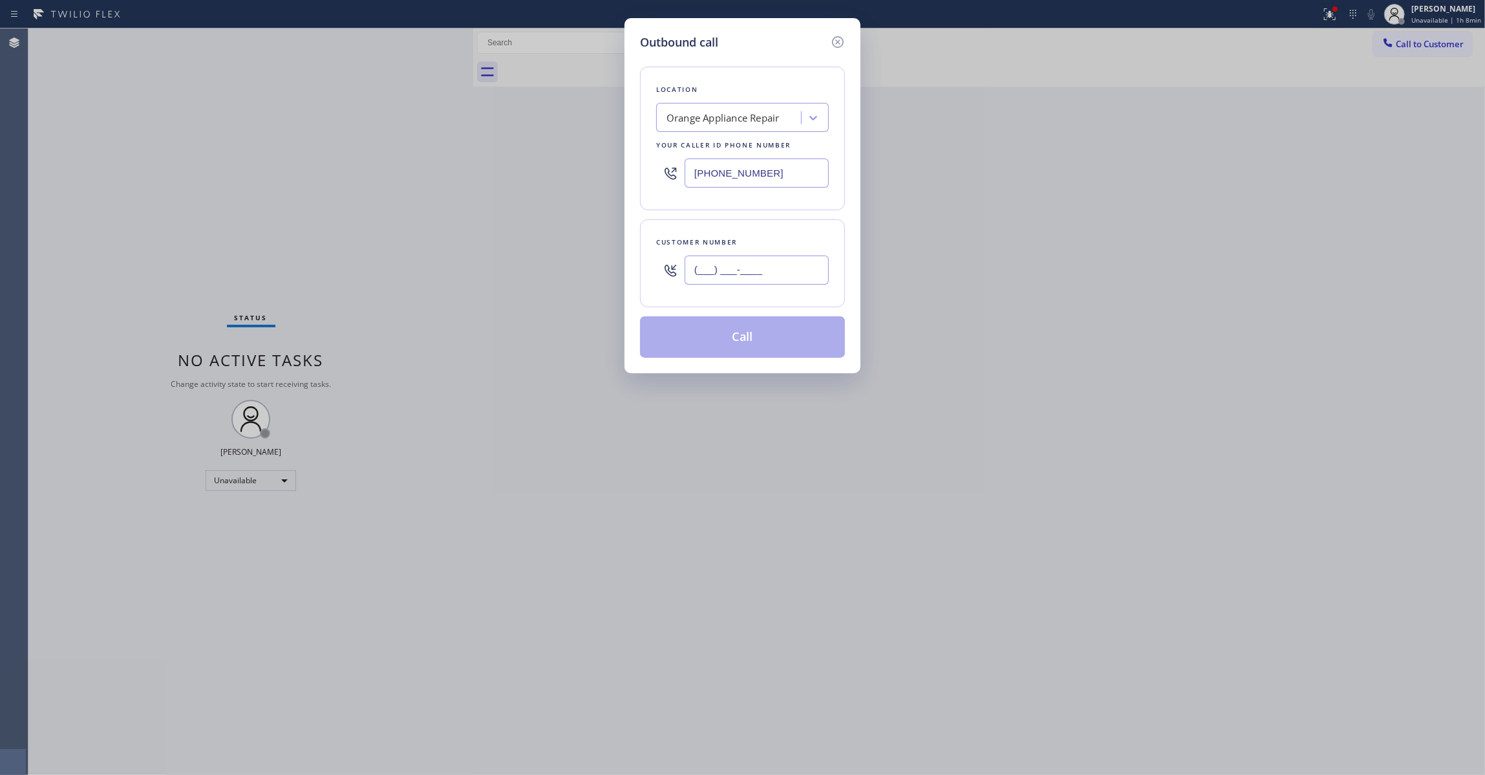
click at [716, 264] on input "(___) ___-____" at bounding box center [757, 269] width 144 height 29
paste input "680) 518-9732"
type input "(680) 518-9732"
drag, startPoint x: 781, startPoint y: 166, endPoint x: 398, endPoint y: 155, distance: 382.9
click at [398, 155] on div "Outbound call Location Orange Appliance Repair Your caller id phone number (714…" at bounding box center [742, 387] width 1485 height 775
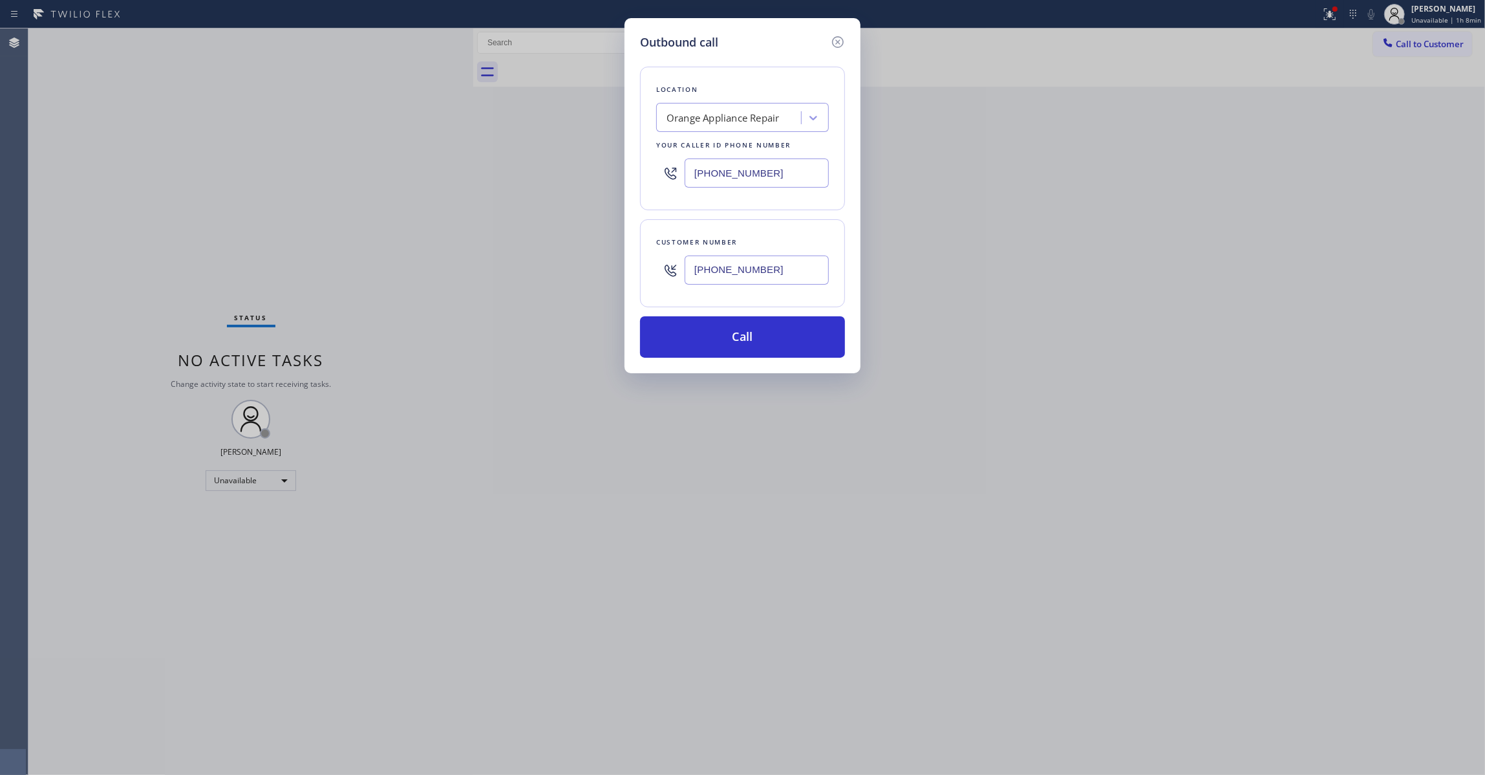
paste input "623) 432-936"
type input "(623) 432-9364"
click at [728, 339] on button "Call" at bounding box center [742, 336] width 205 height 41
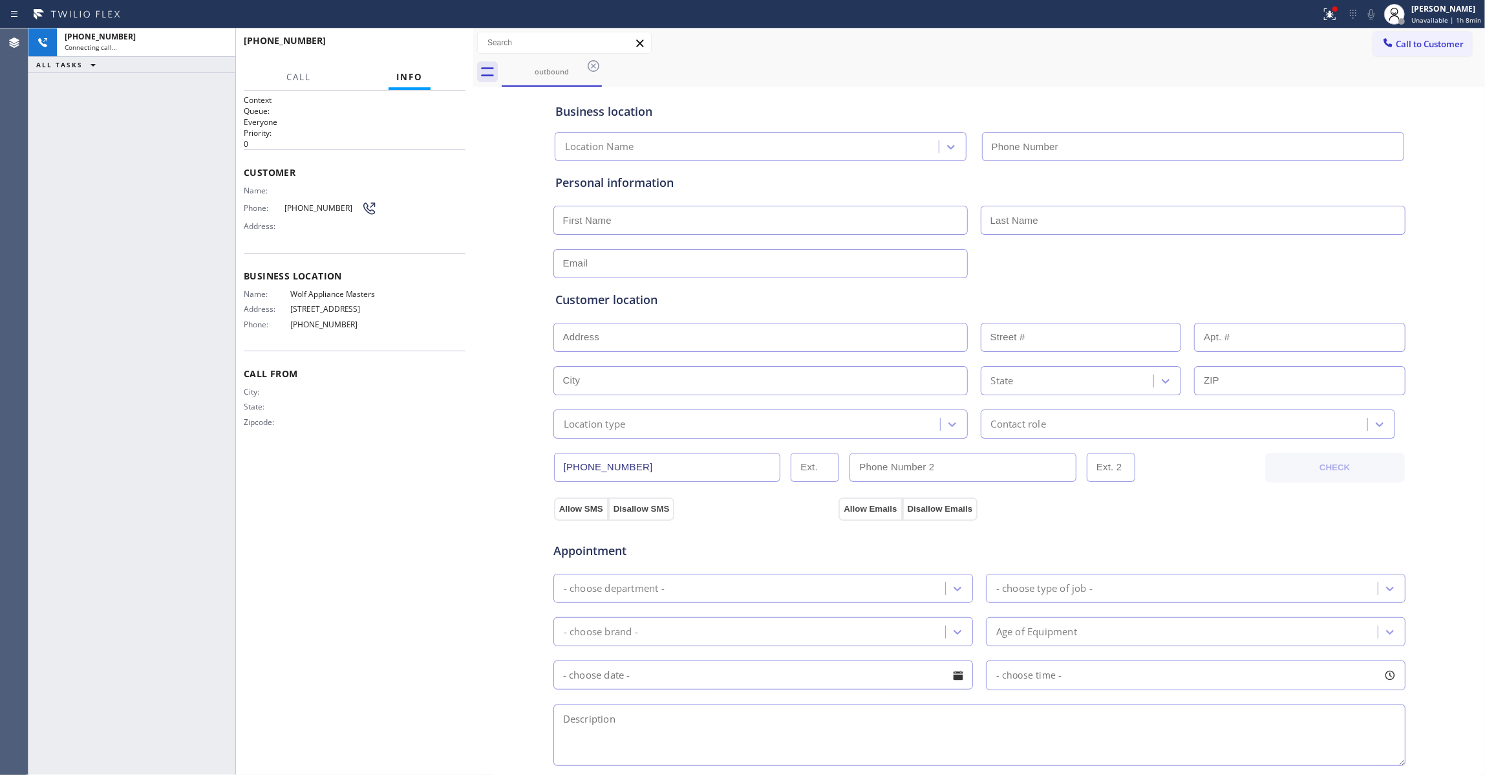
type input "(623) 432-9364"
click at [1322, 21] on icon at bounding box center [1330, 14] width 16 height 16
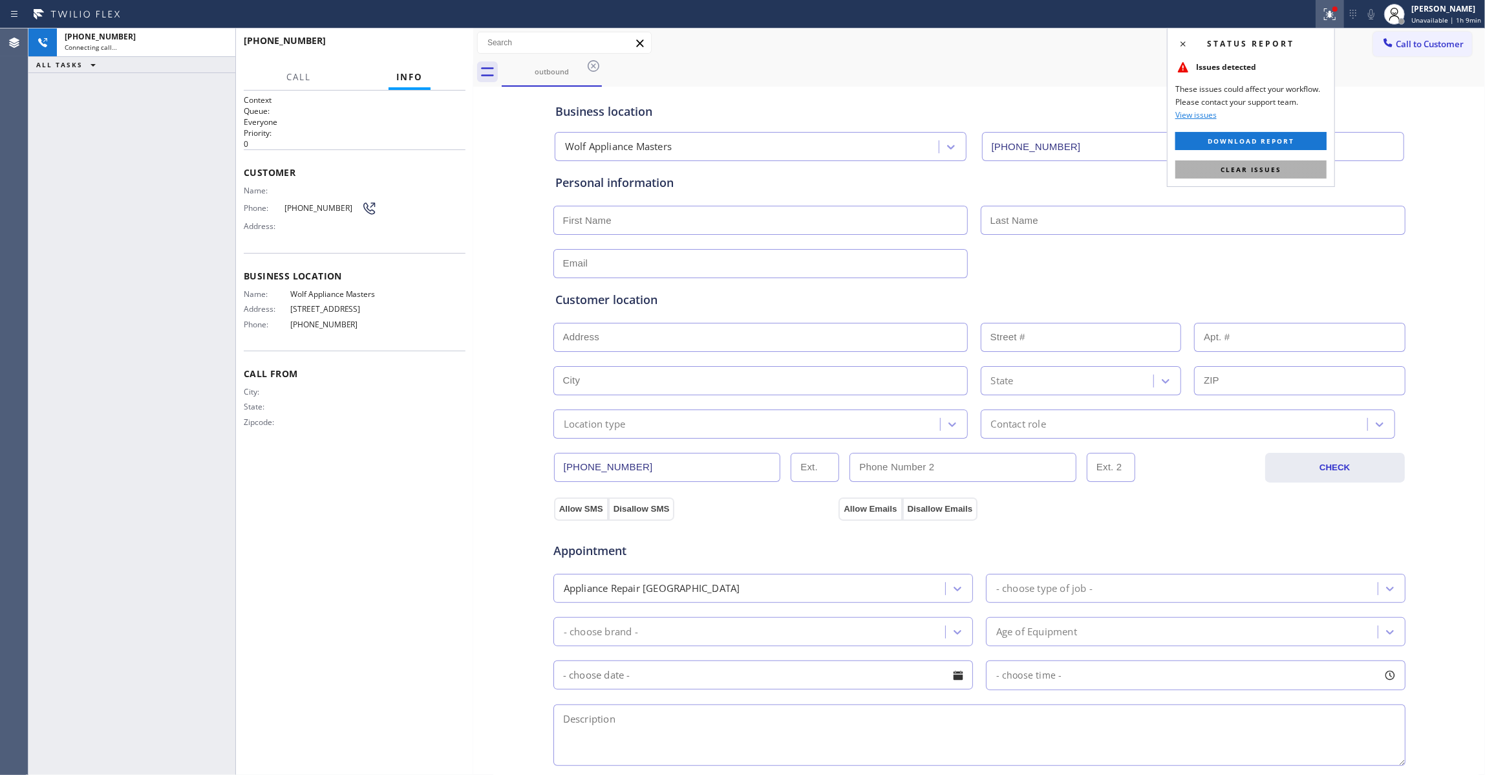
click at [1288, 173] on button "Clear issues" at bounding box center [1251, 169] width 151 height 18
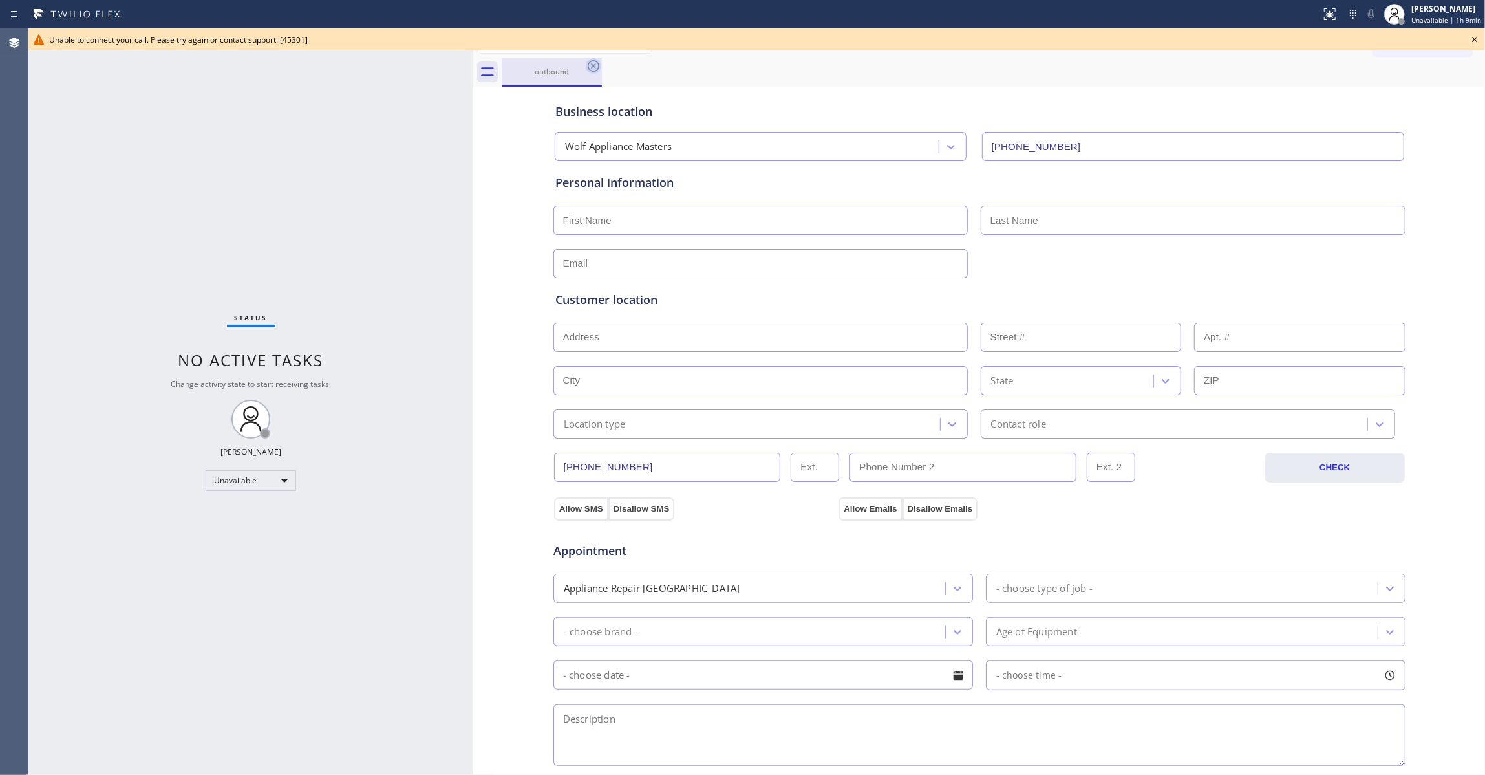
click at [591, 66] on icon at bounding box center [594, 66] width 16 height 16
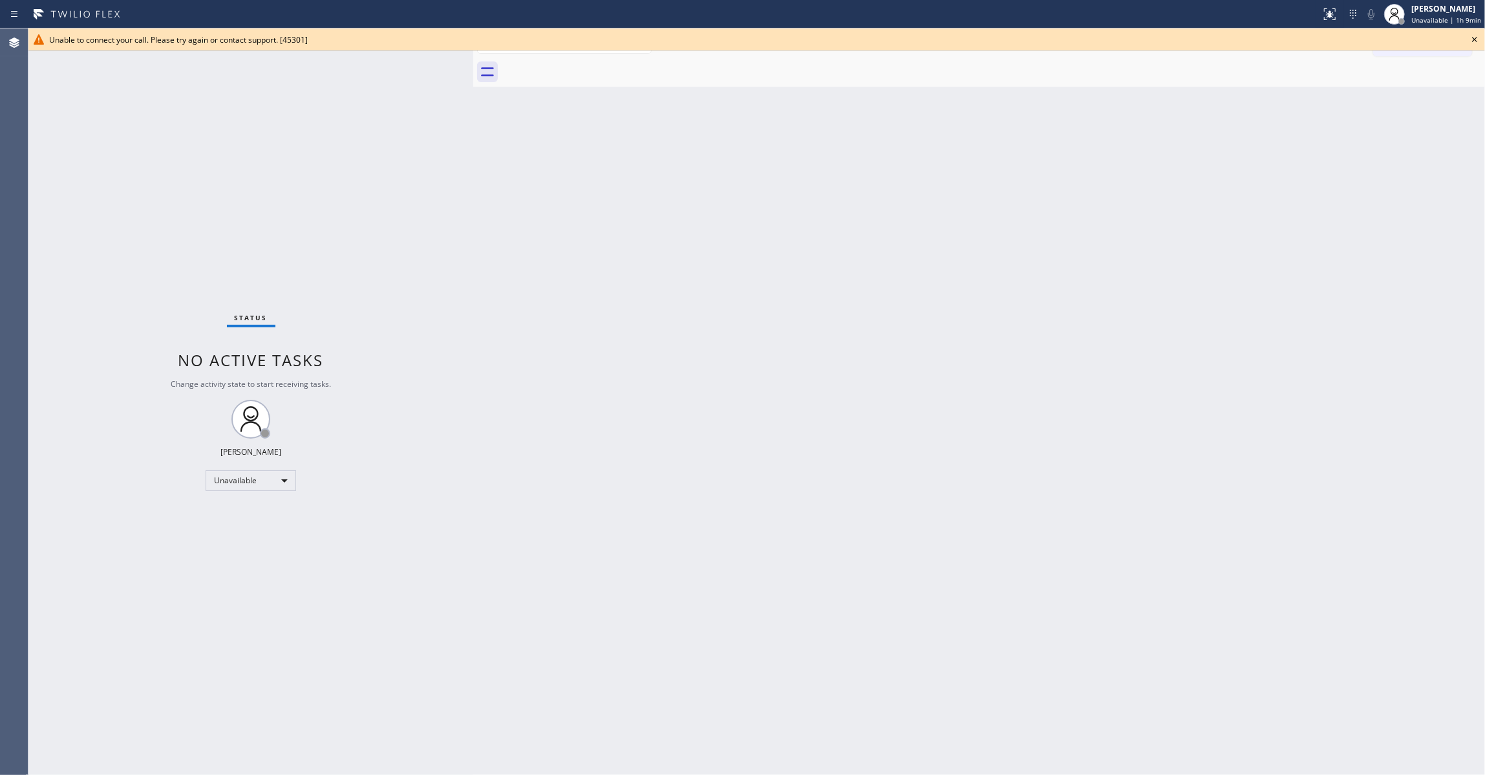
click at [1474, 39] on icon at bounding box center [1474, 39] width 5 height 5
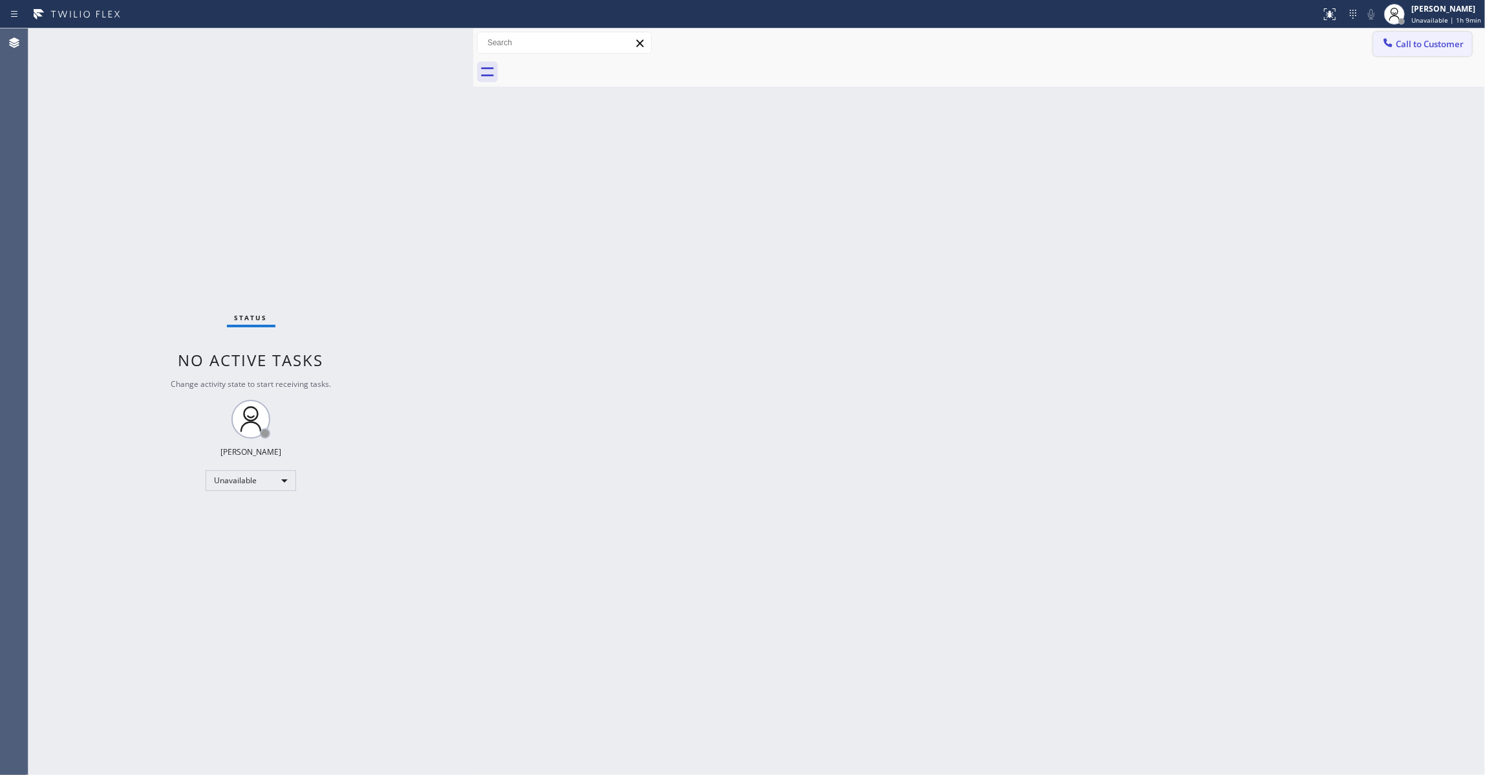
click at [1430, 38] on span "Call to Customer" at bounding box center [1430, 44] width 68 height 12
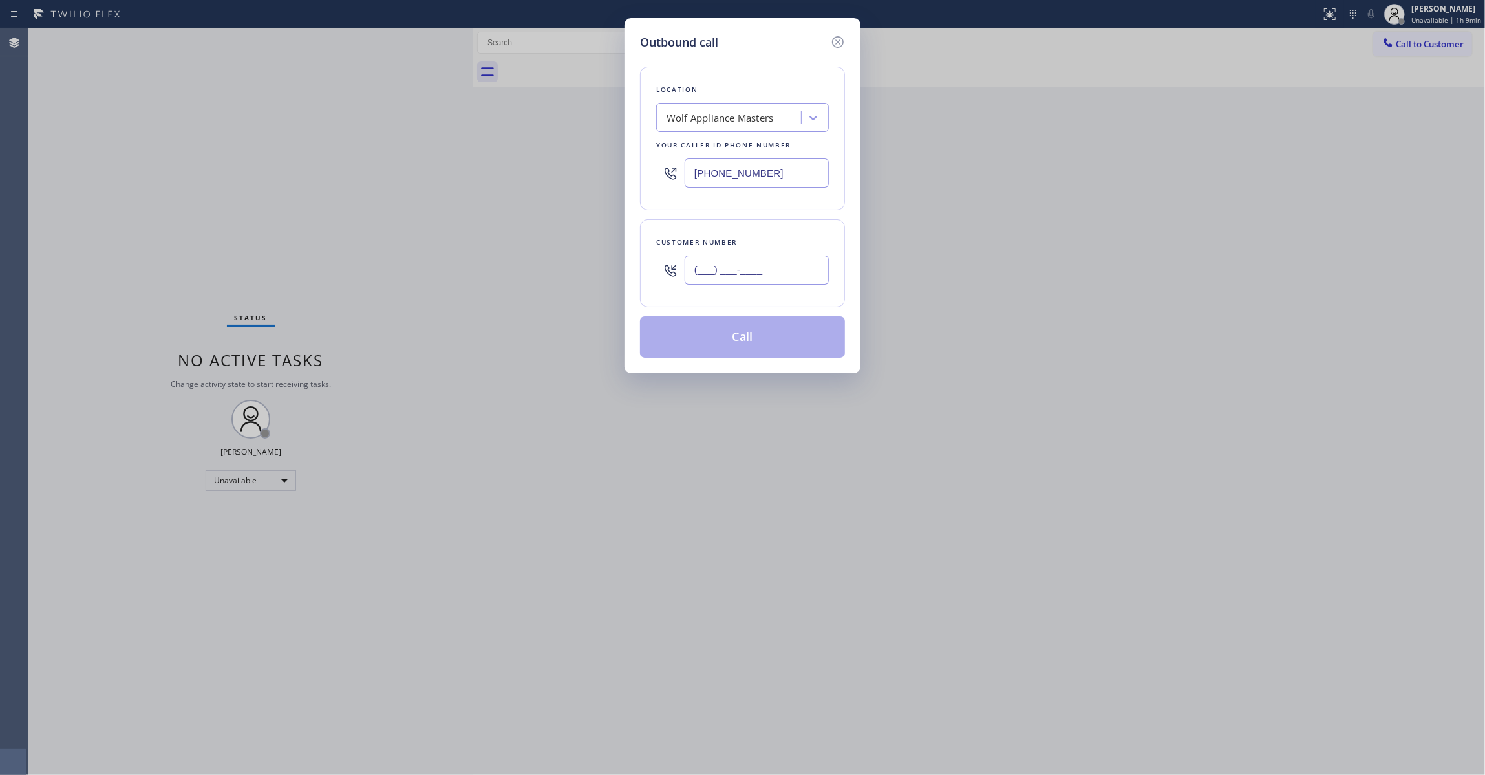
click at [727, 285] on input "(___) ___-____" at bounding box center [757, 269] width 144 height 29
paste input "680) 518-9732"
type input "(680) 518-9732"
click at [751, 347] on button "Call" at bounding box center [742, 336] width 205 height 41
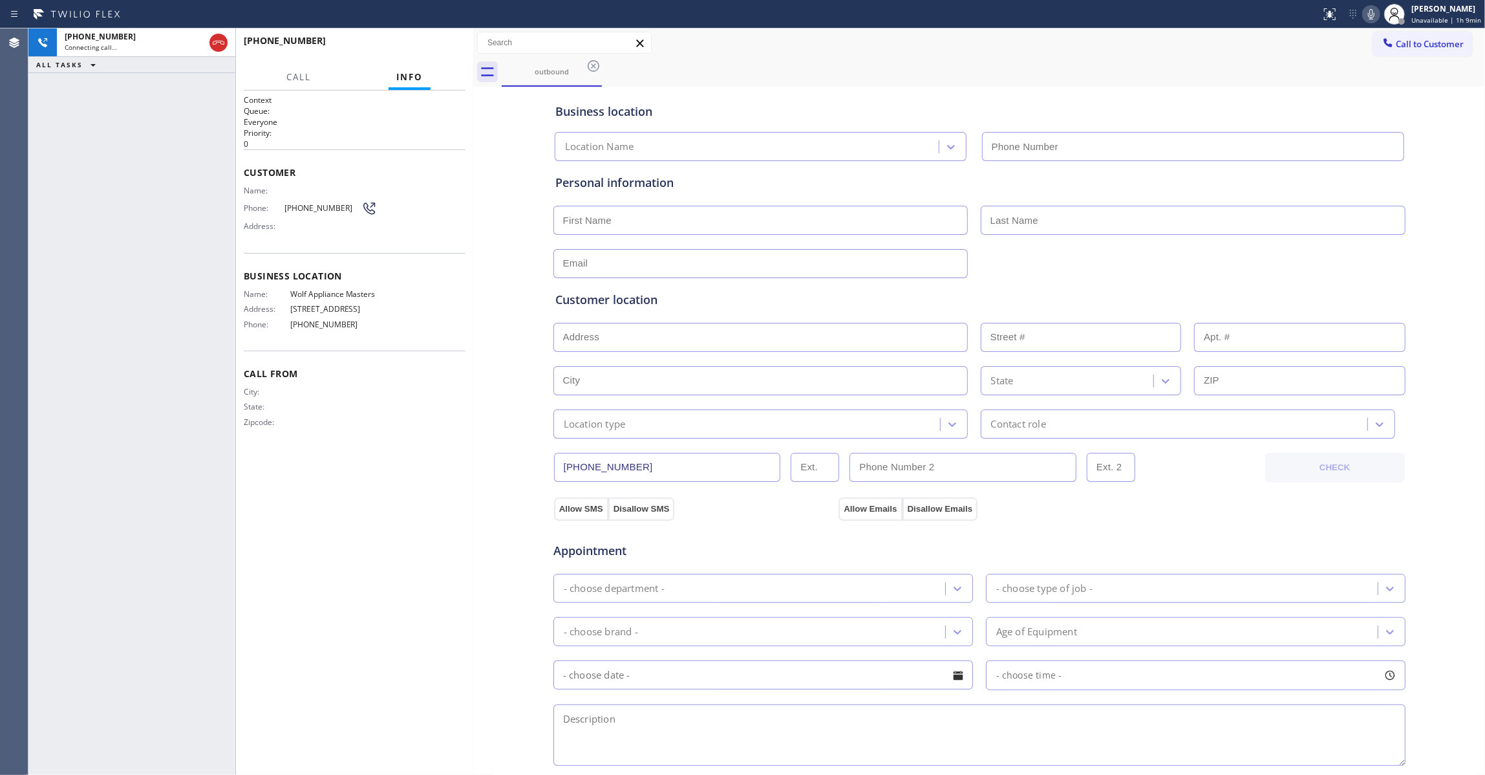
type input "(623) 432-9364"
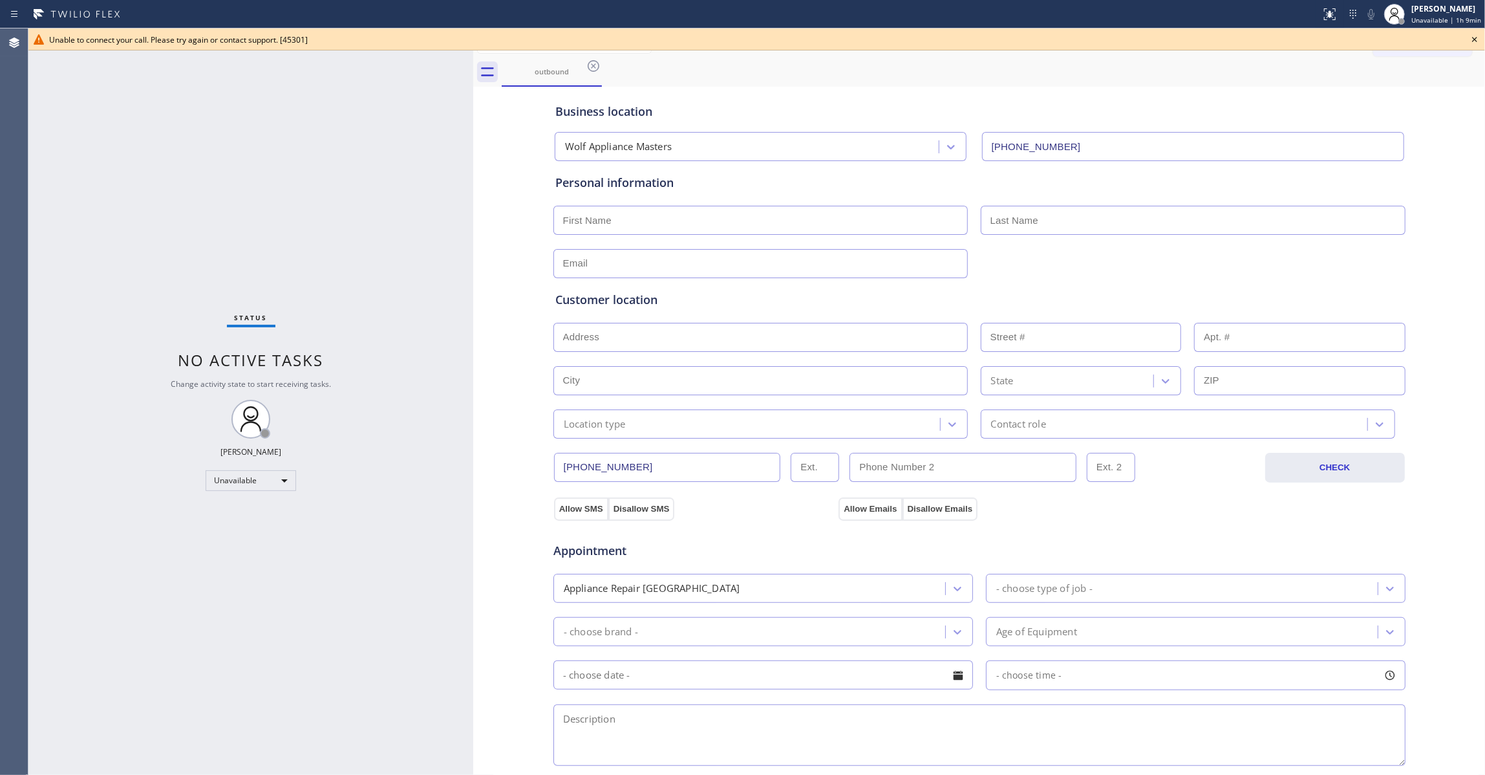
click at [1476, 36] on icon at bounding box center [1475, 40] width 16 height 16
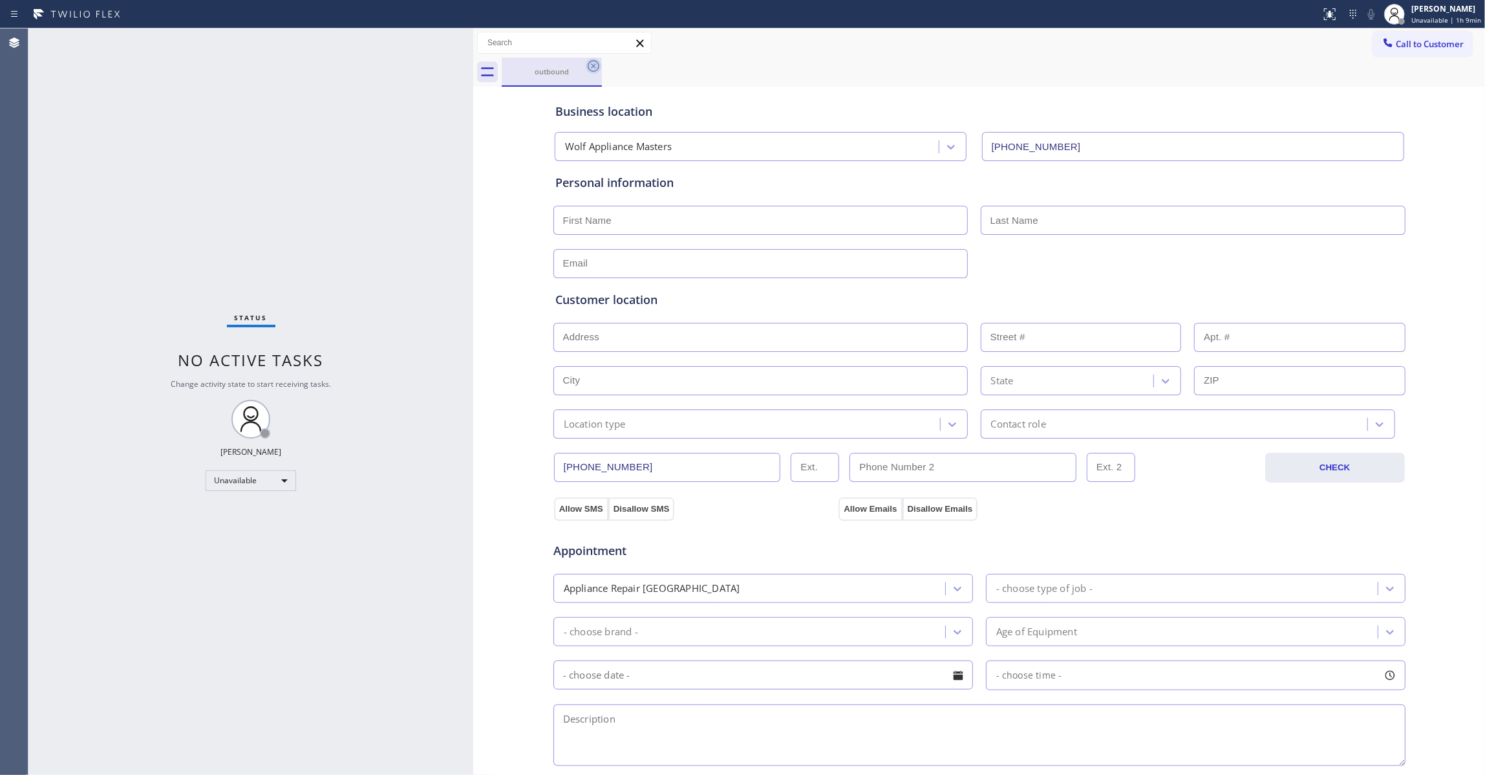
click at [596, 63] on icon at bounding box center [594, 66] width 16 height 16
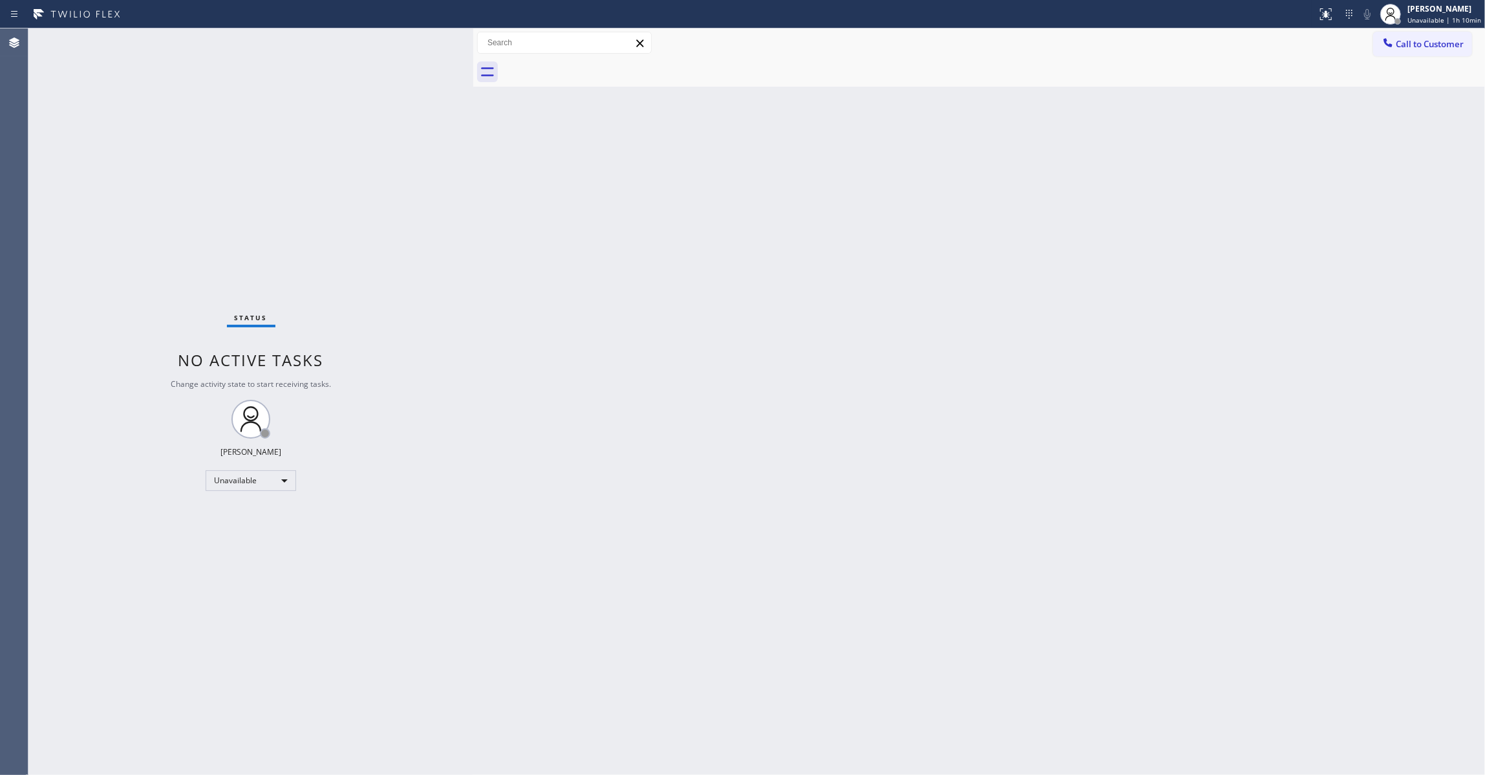
click at [127, 533] on div "Status No active tasks Change activity state to start receiving tasks. Louis Ma…" at bounding box center [250, 401] width 445 height 746
click at [769, 327] on div "Back to Dashboard Change Sender ID Customers Technicians Select a contact Outbo…" at bounding box center [979, 401] width 1012 height 746
click at [1428, 44] on span "Call to Customer" at bounding box center [1430, 44] width 68 height 12
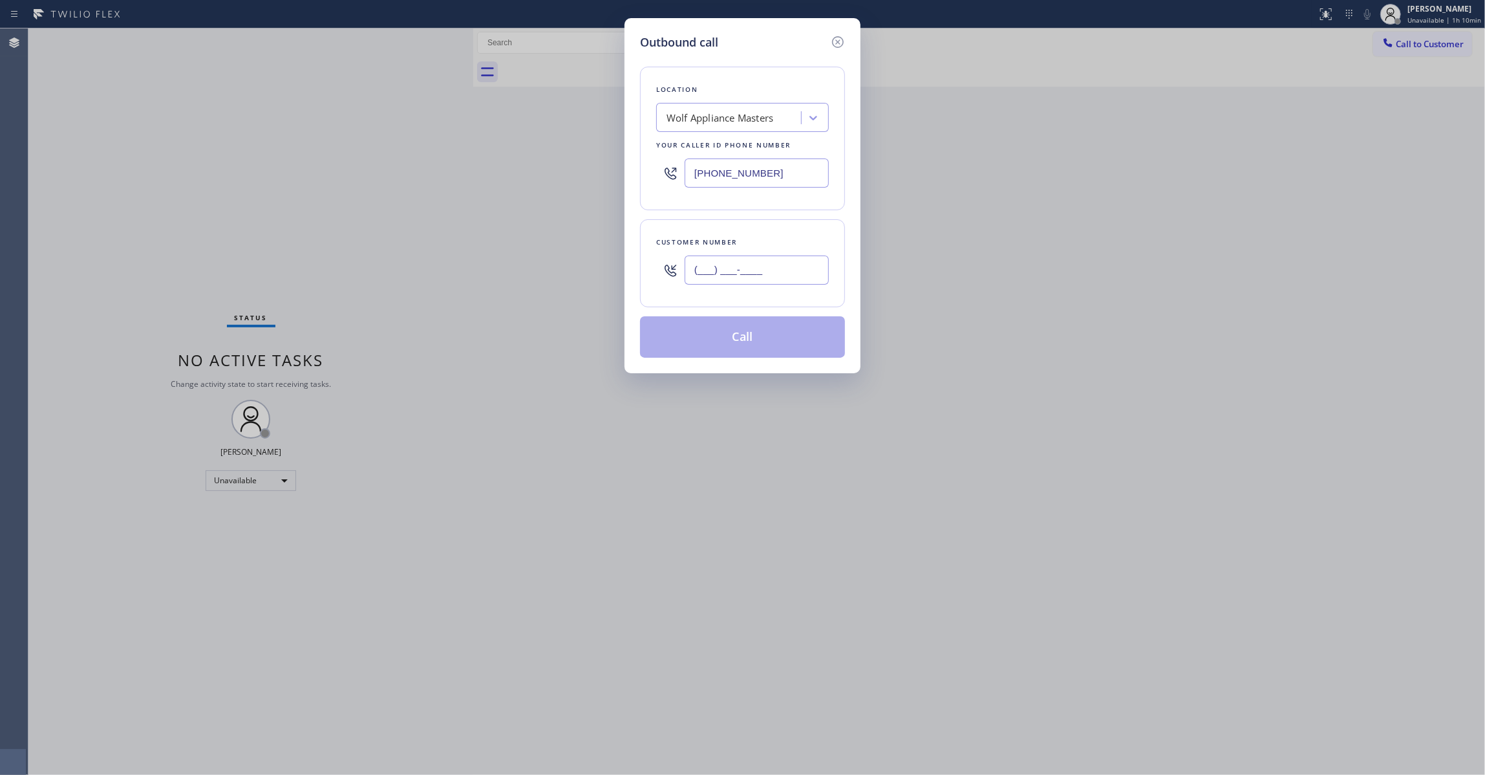
click at [727, 273] on input "(___) ___-____" at bounding box center [757, 269] width 144 height 29
paste input "680) 518-9732"
type input "(680) 518-9732"
click at [766, 336] on button "Call" at bounding box center [742, 336] width 205 height 41
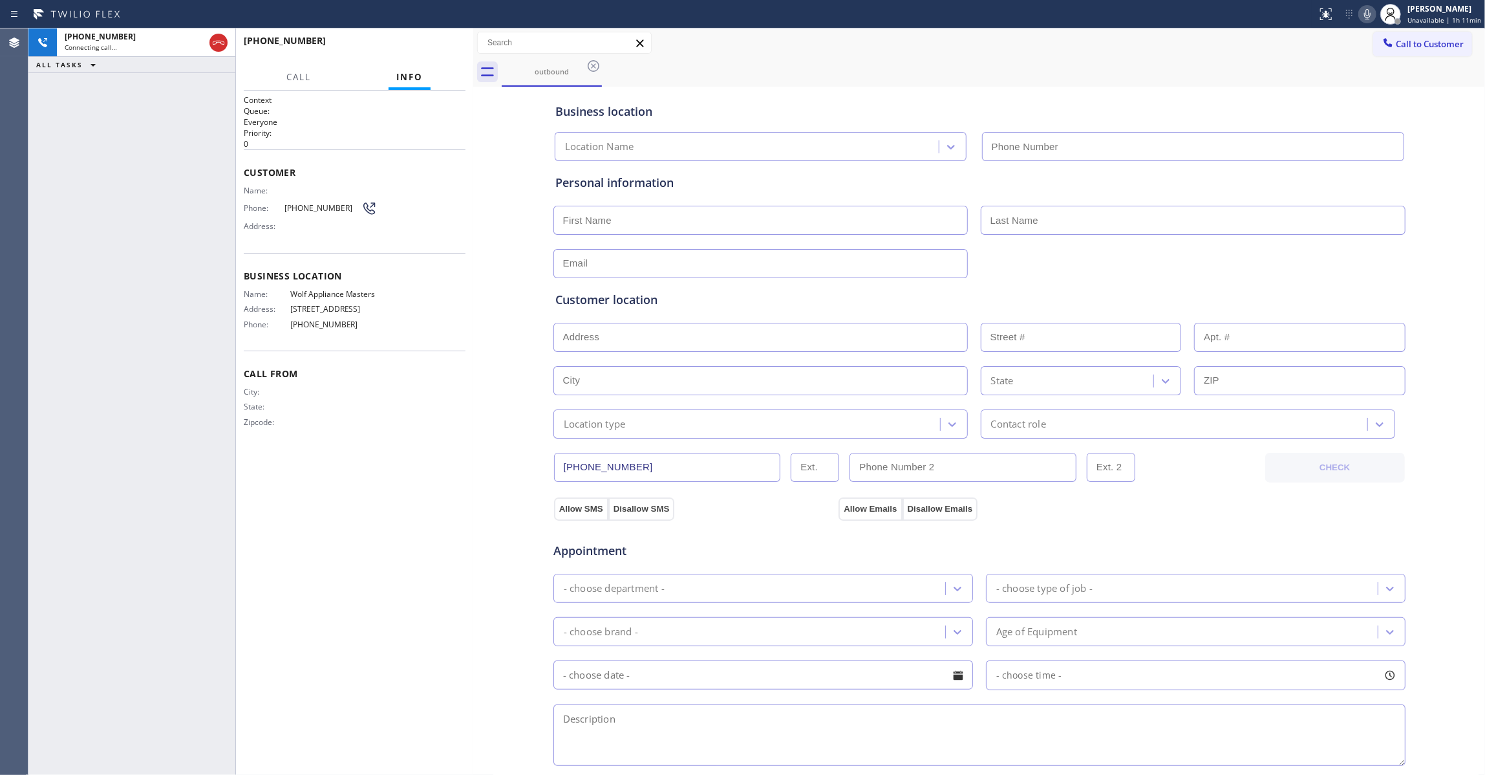
type input "(623) 432-9364"
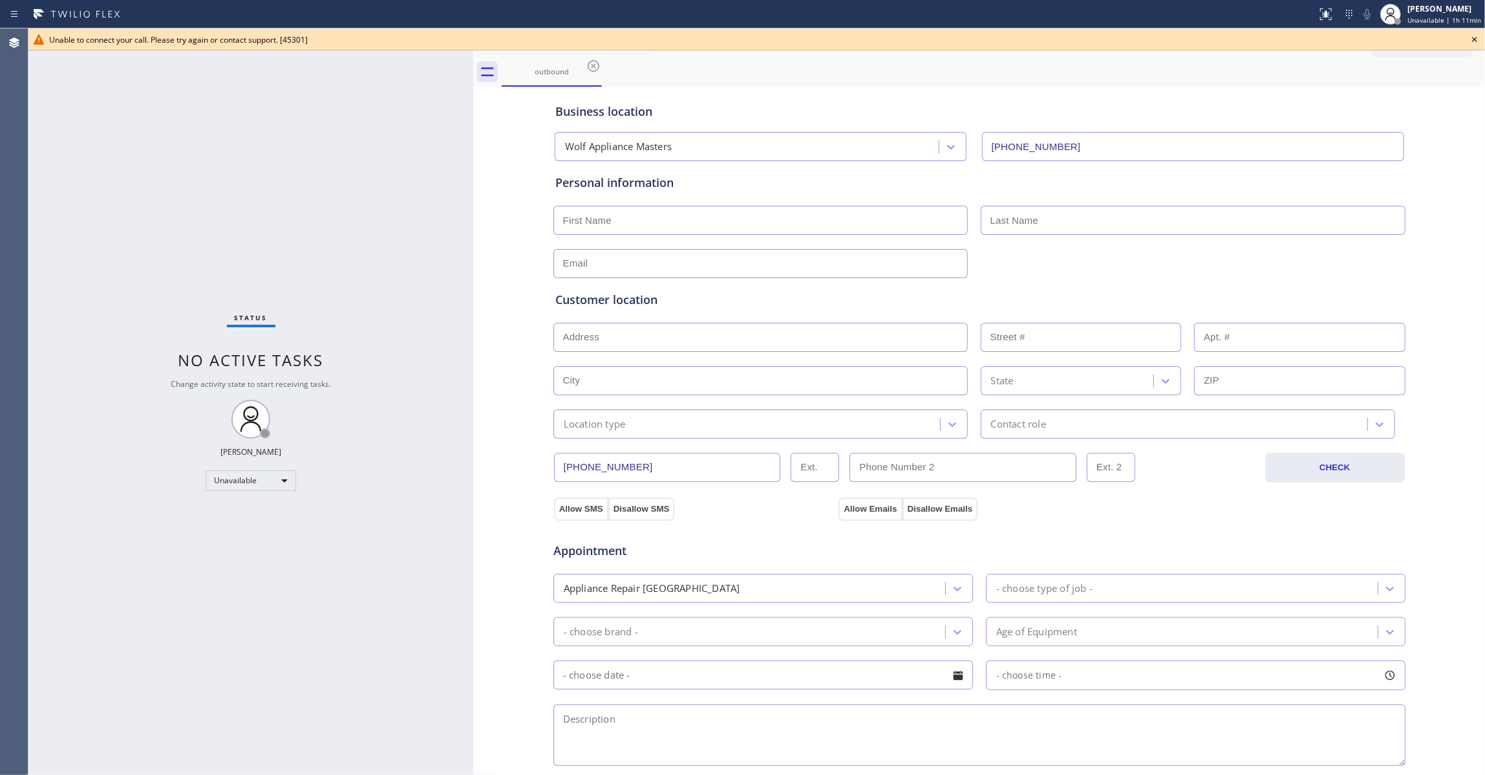
click at [1477, 36] on icon at bounding box center [1475, 40] width 16 height 16
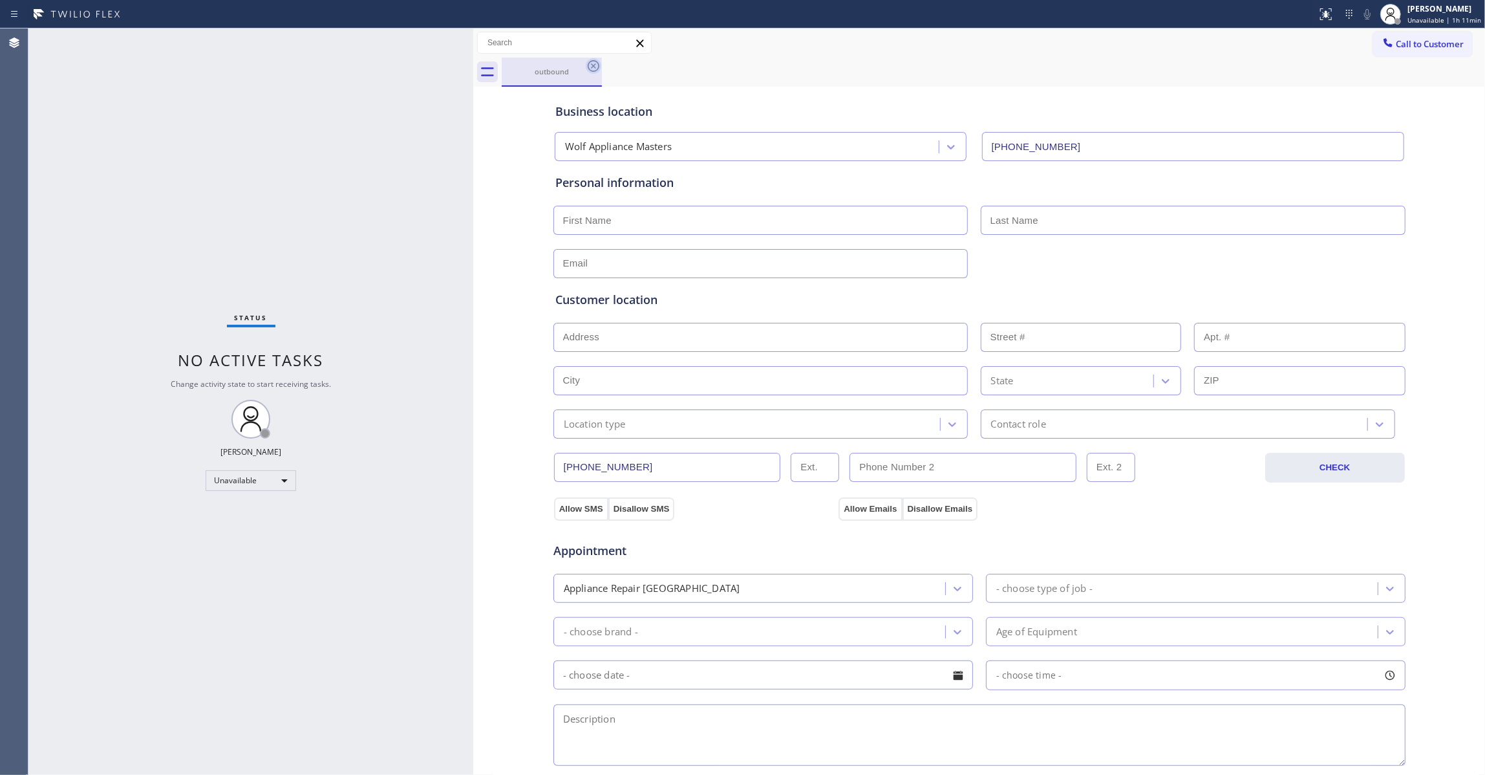
click at [593, 69] on icon at bounding box center [594, 66] width 16 height 16
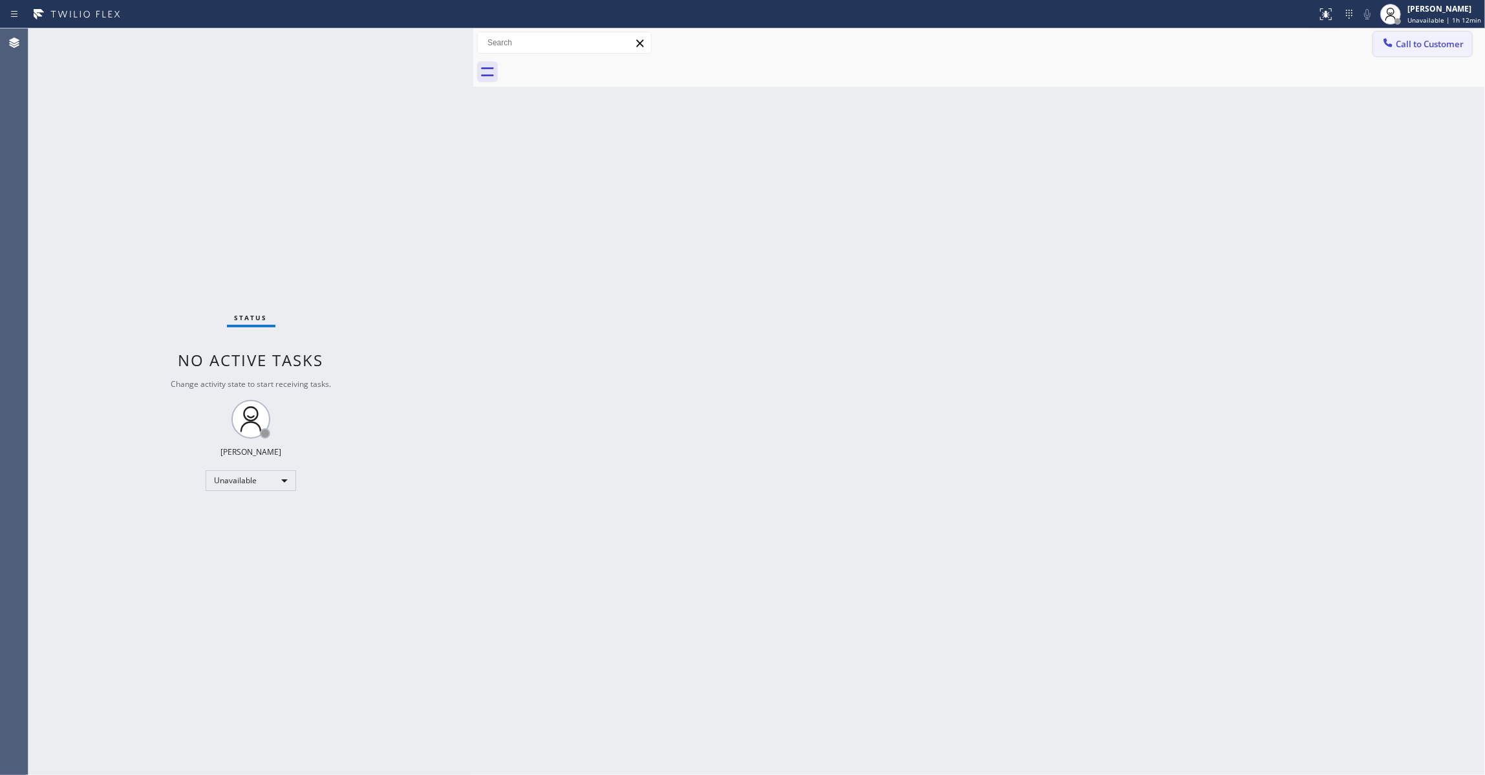
click at [1451, 39] on span "Call to Customer" at bounding box center [1430, 44] width 68 height 12
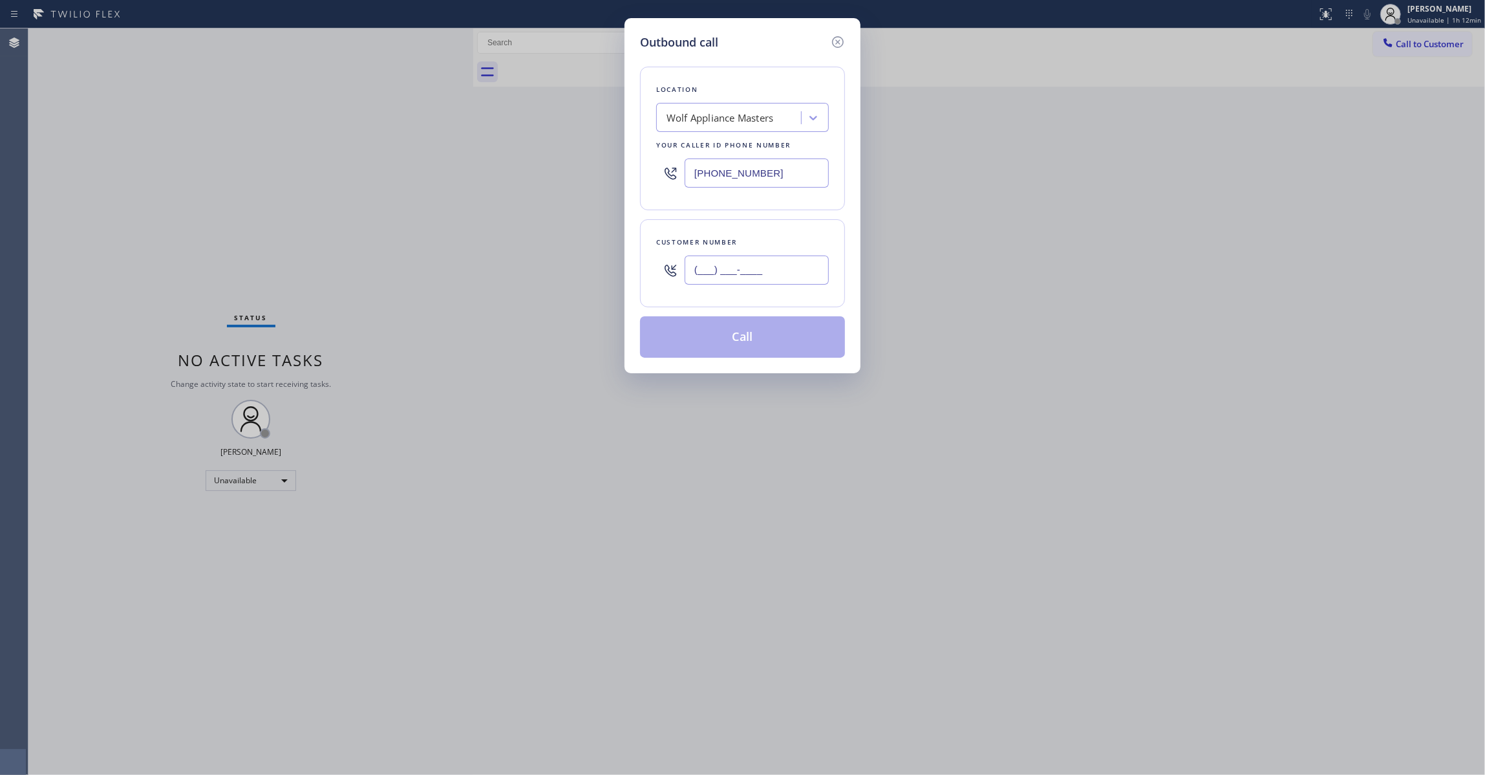
click at [742, 270] on input "(___) ___-____" at bounding box center [757, 269] width 144 height 29
paste input "409) 359-9996"
type input "(409) 359-9996"
paste input "813) 547-6147"
drag, startPoint x: 789, startPoint y: 185, endPoint x: 335, endPoint y: 136, distance: 457.2
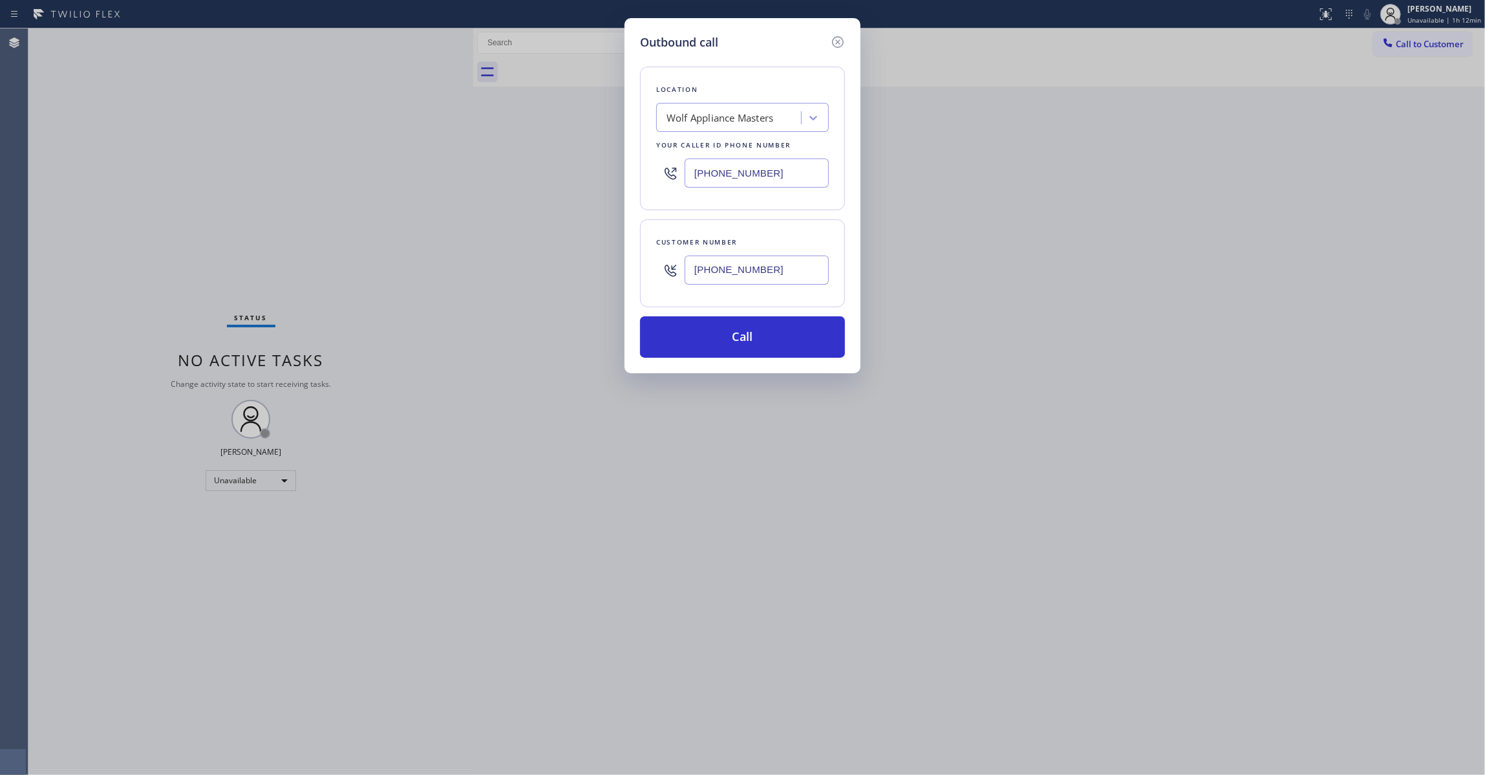
click at [335, 136] on div "Outbound call Location Wolf Appliance Masters Your caller id phone number (813)…" at bounding box center [742, 387] width 1485 height 775
type input "(813) 547-6147"
drag, startPoint x: 784, startPoint y: 272, endPoint x: 593, endPoint y: 266, distance: 191.5
click at [593, 266] on div "Outbound call Location Viking Repair Pro Sarasota Your caller id phone number (…" at bounding box center [742, 387] width 1485 height 775
click at [673, 339] on button "Call" at bounding box center [742, 336] width 205 height 41
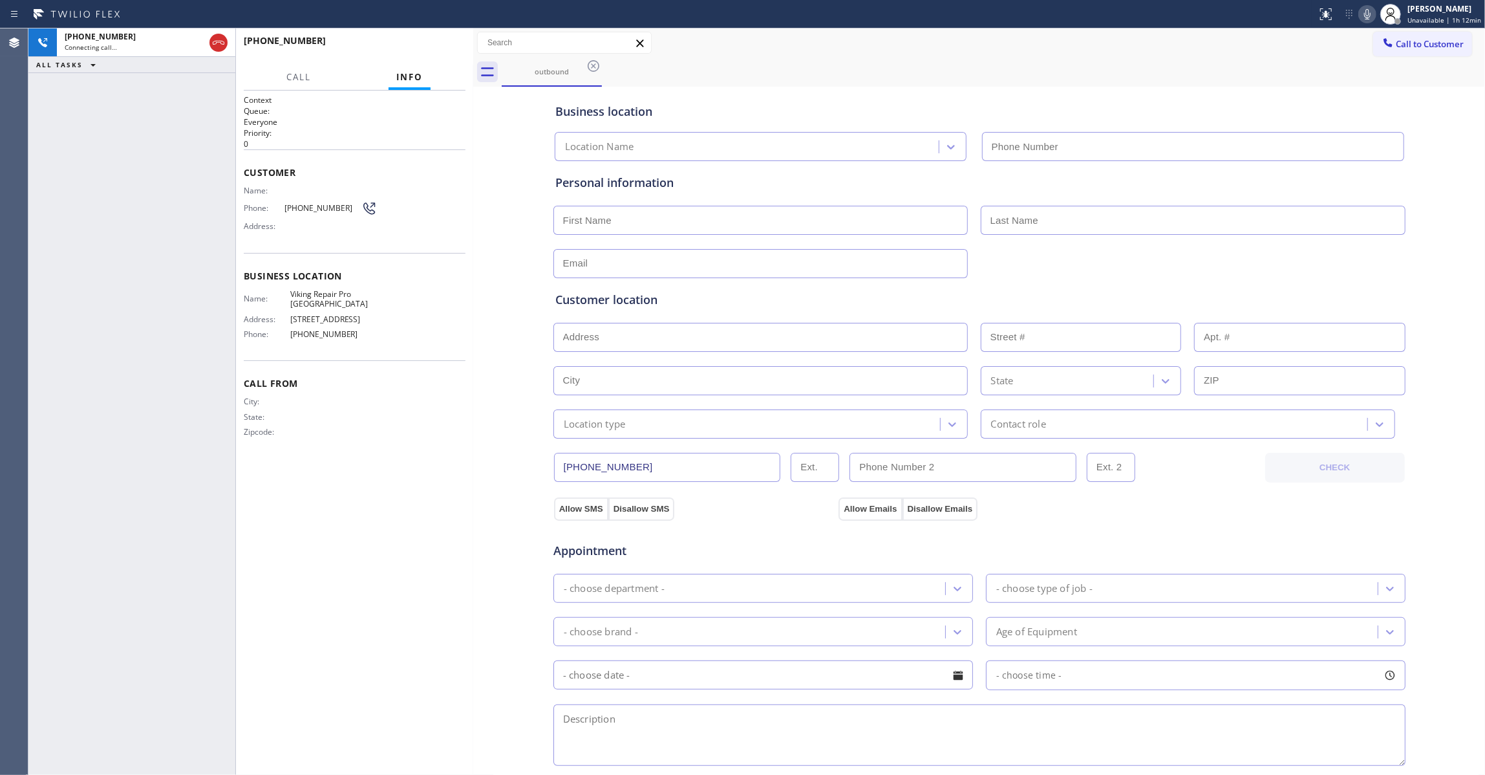
type input "(813) 547-6147"
click at [325, 208] on span "(409) 359-9996" at bounding box center [323, 208] width 77 height 10
copy div "(409) 359-9996"
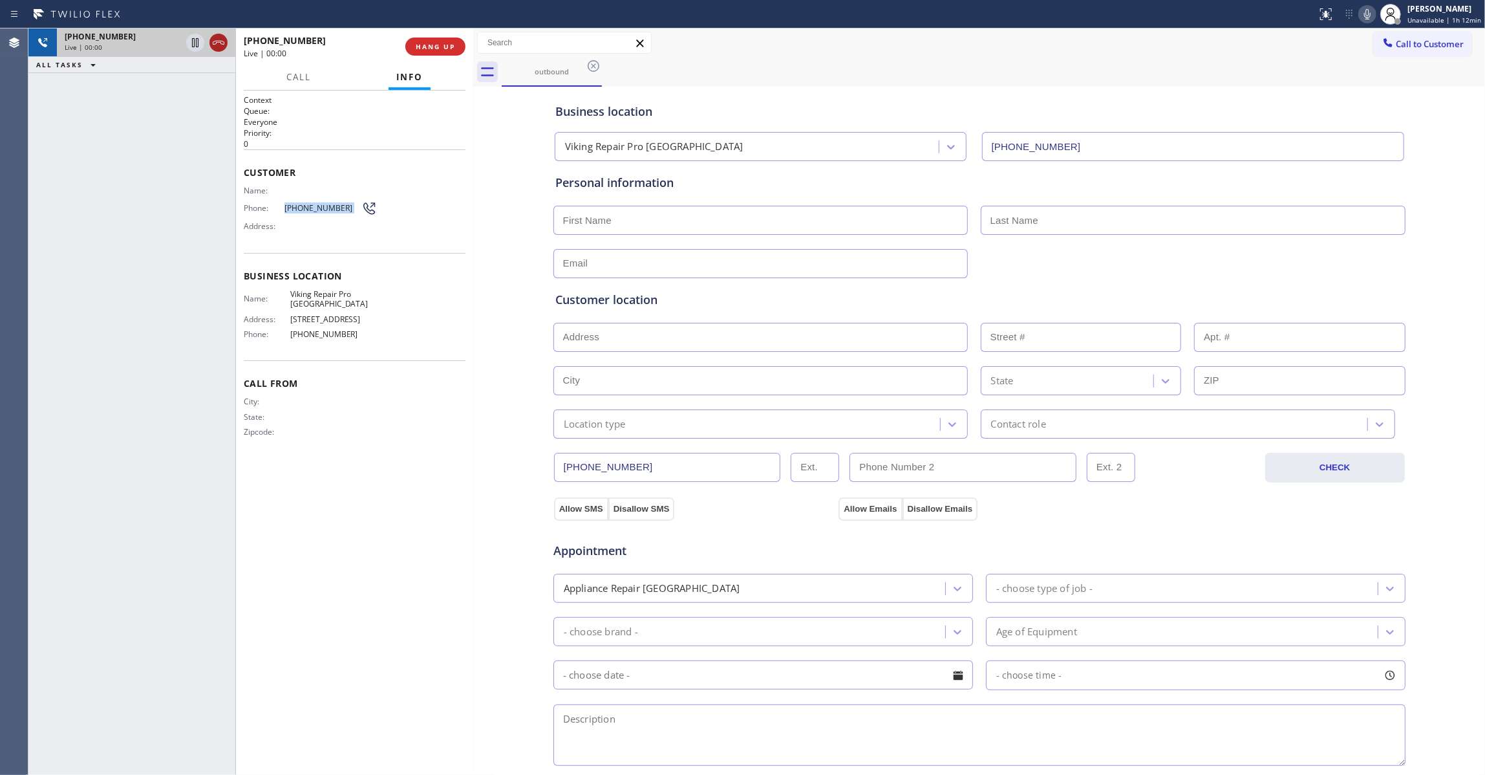
click at [216, 35] on icon at bounding box center [219, 43] width 16 height 16
click at [455, 45] on button "HANG UP" at bounding box center [435, 47] width 60 height 18
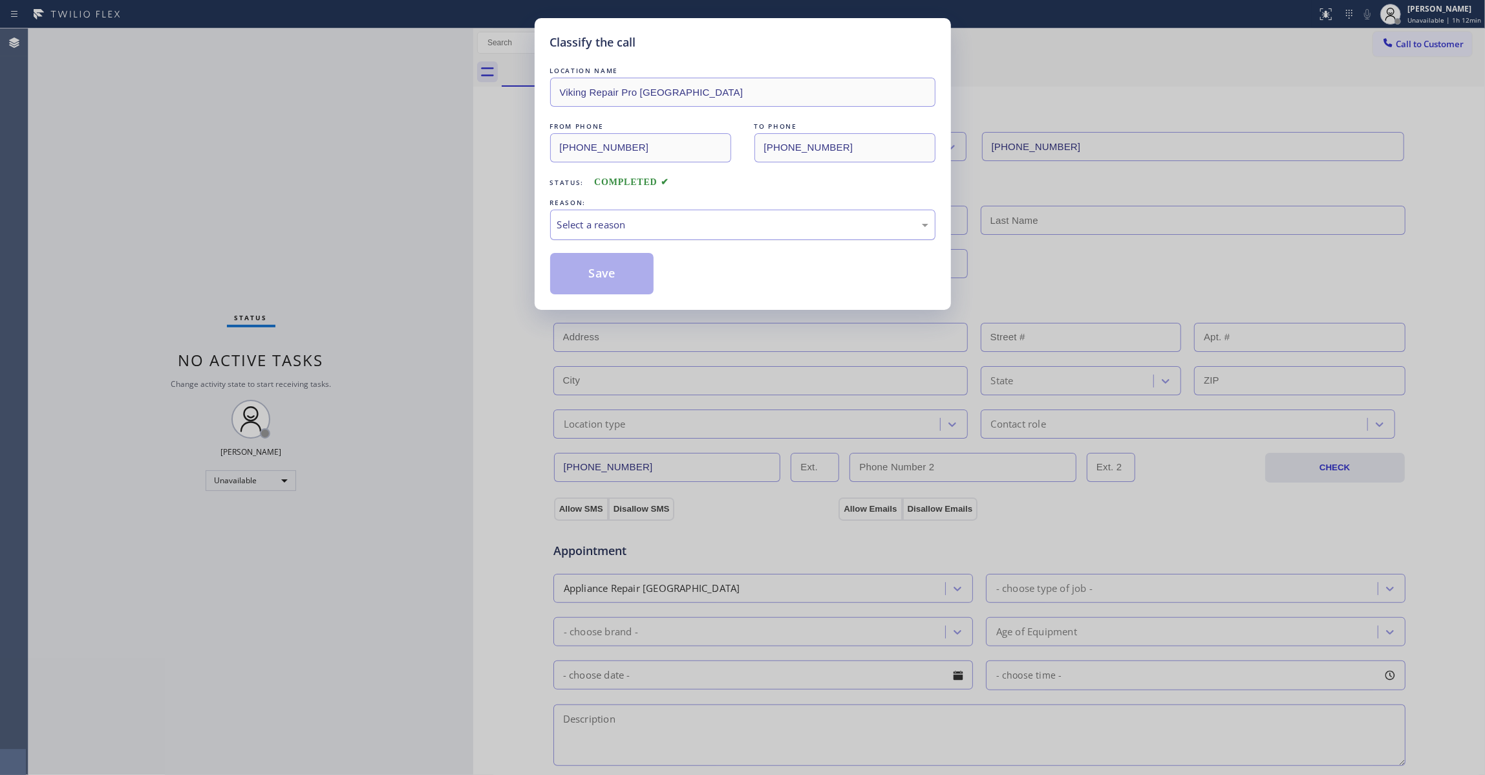
click at [652, 238] on div "Select a reason" at bounding box center [742, 224] width 385 height 30
click at [605, 273] on button "Save" at bounding box center [602, 273] width 104 height 41
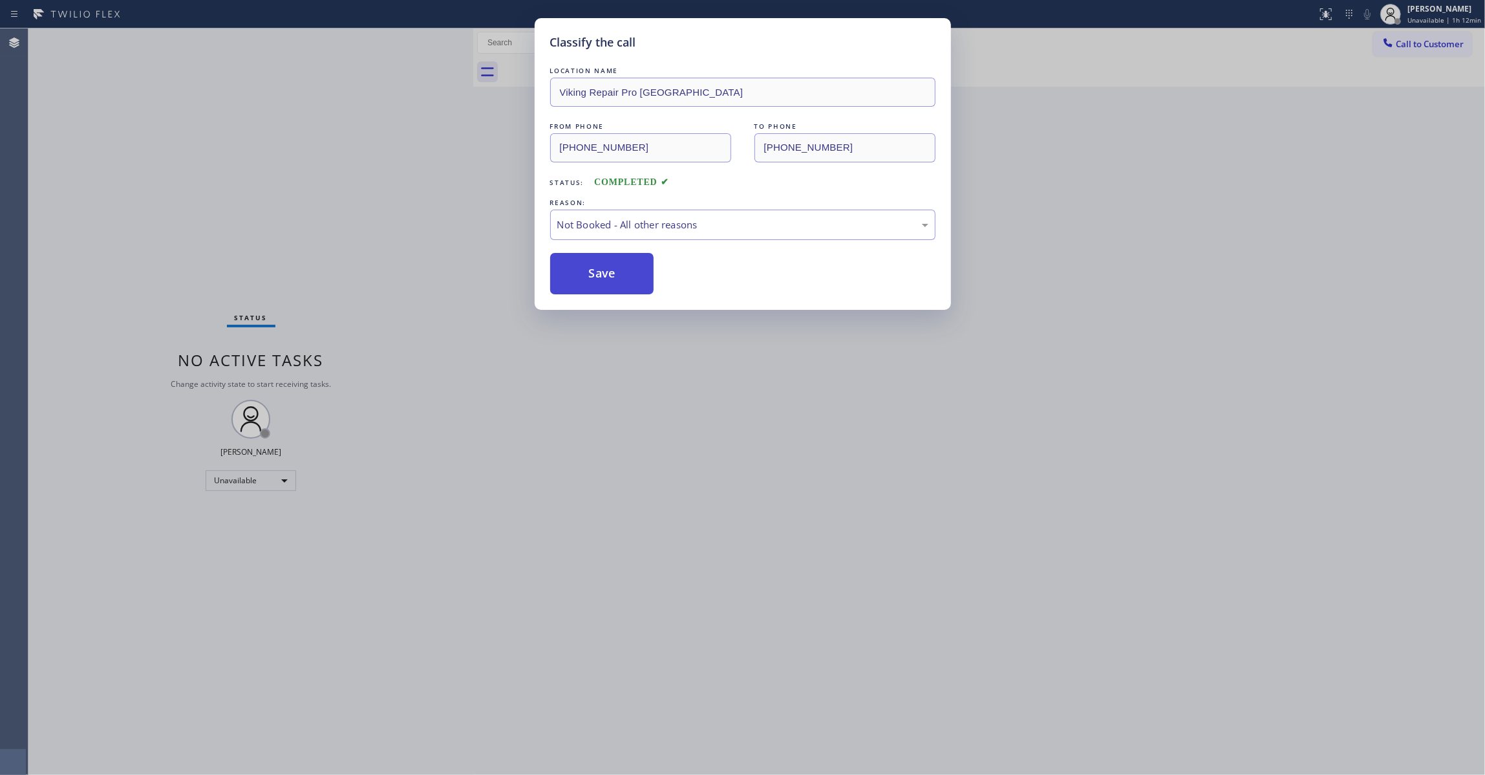
click at [604, 272] on button "Save" at bounding box center [602, 273] width 104 height 41
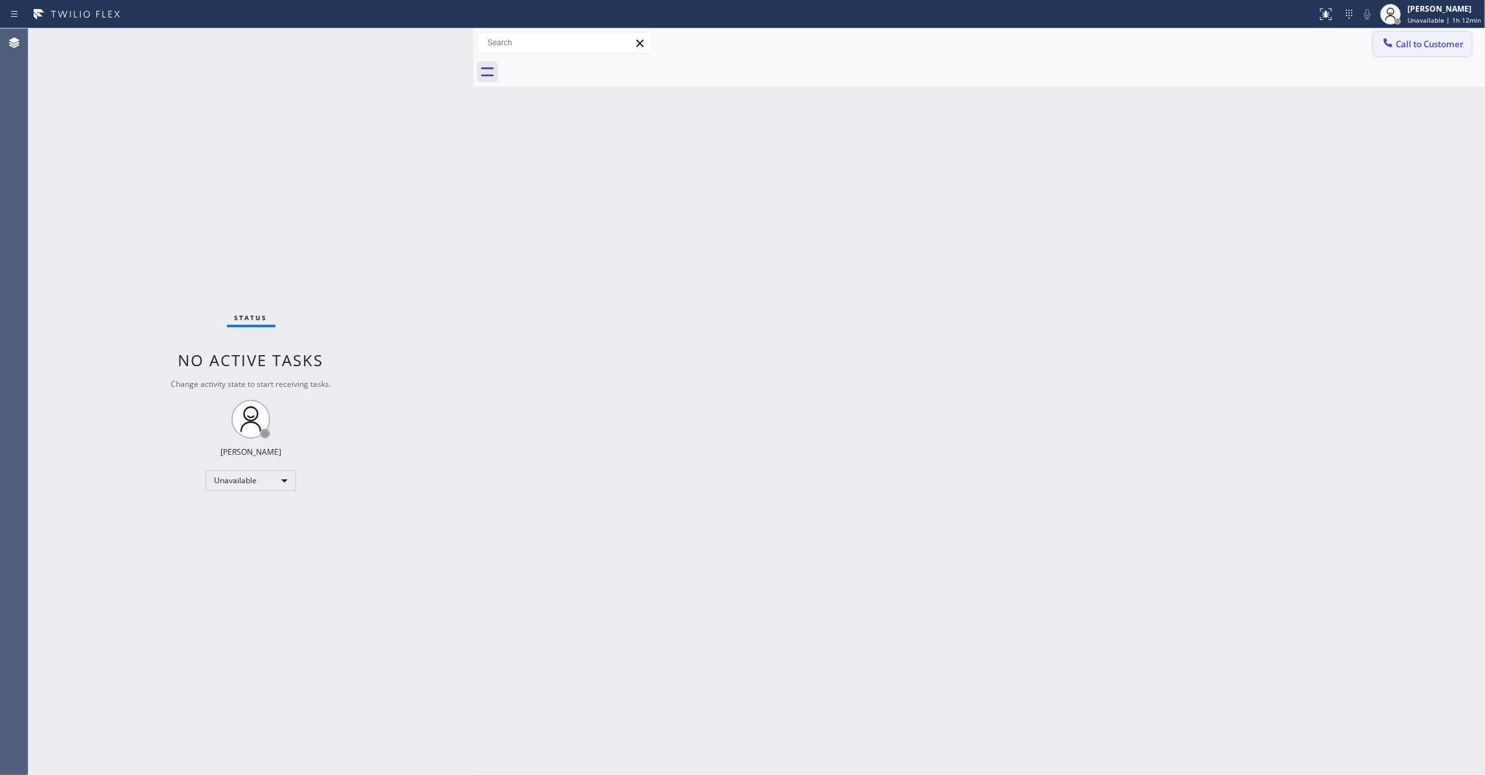
click at [1434, 44] on span "Call to Customer" at bounding box center [1430, 44] width 68 height 12
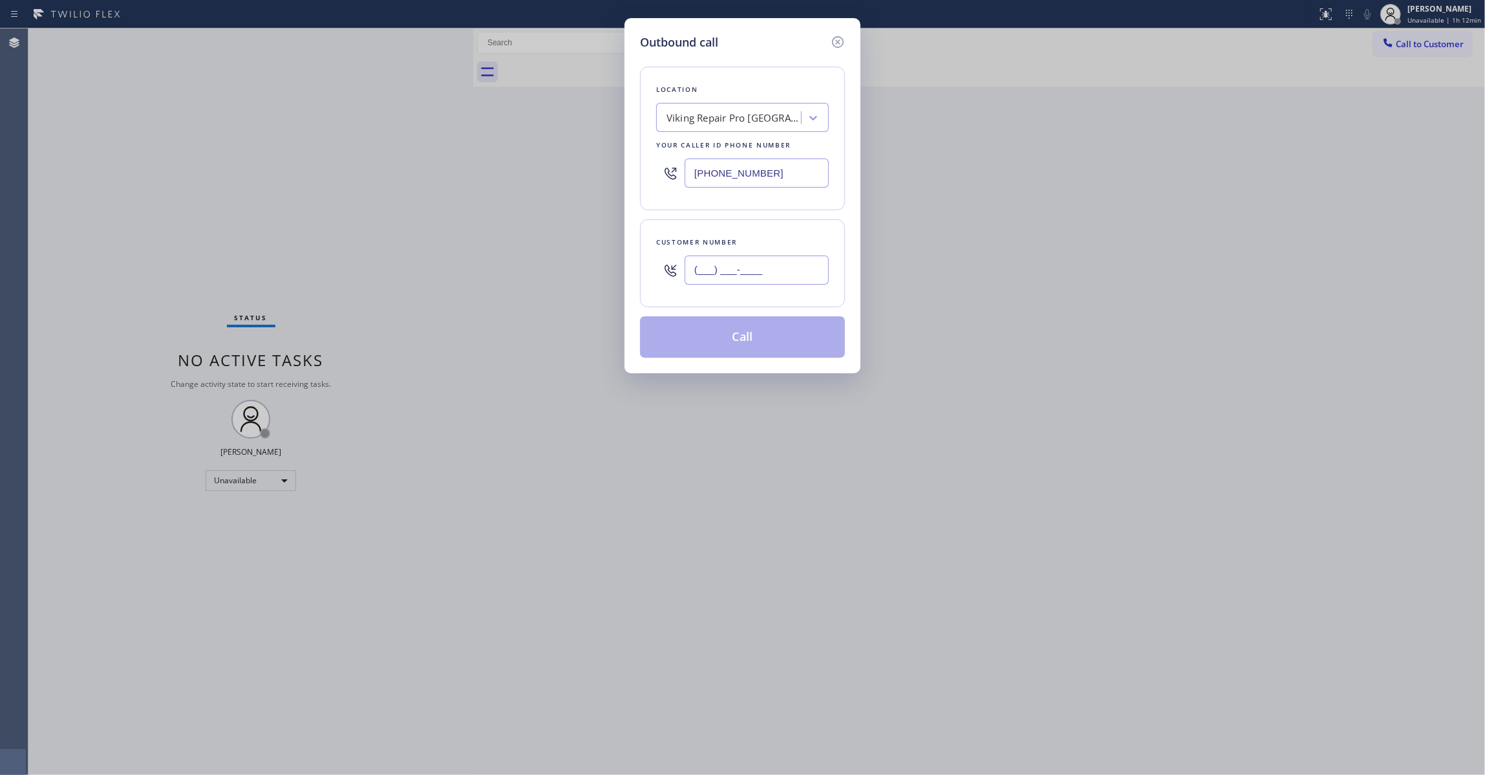
click at [802, 259] on input "(___) ___-____" at bounding box center [757, 269] width 144 height 29
paste input "409) 359-9996"
type input "(409) 359-9996"
click at [761, 340] on button "Call" at bounding box center [742, 336] width 205 height 41
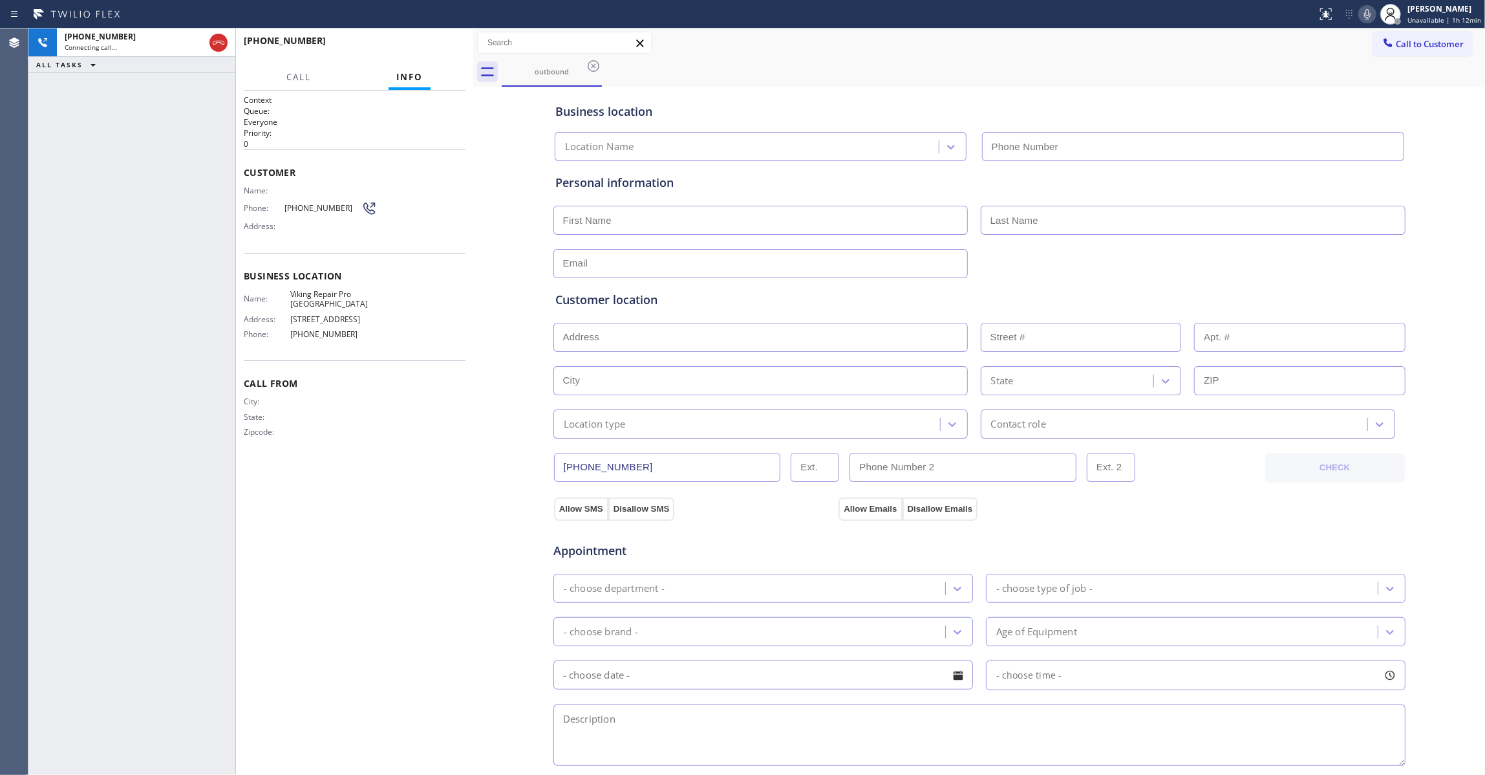
type input "(813) 547-6147"
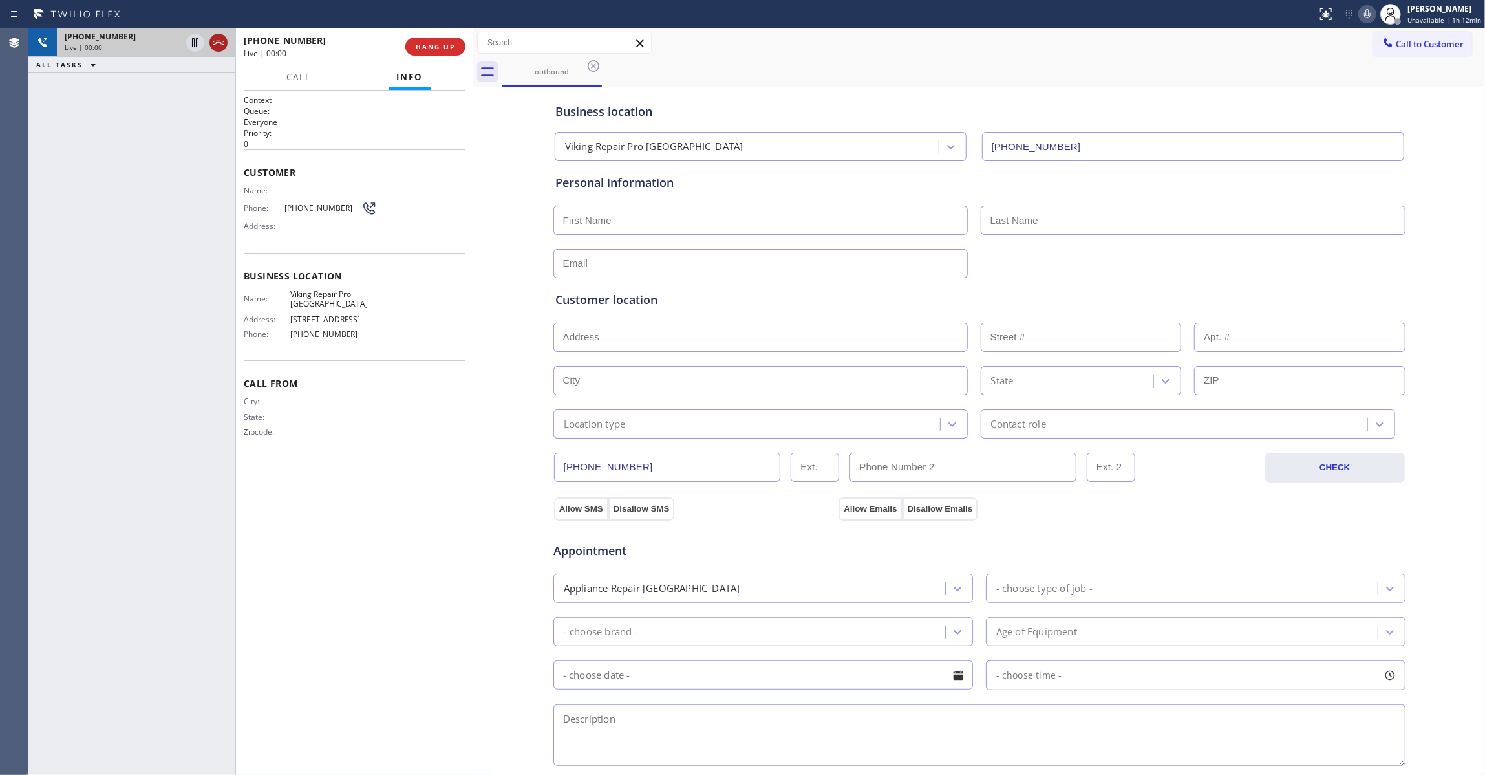
click at [216, 43] on icon at bounding box center [219, 43] width 12 height 4
click at [432, 52] on button "HANG UP" at bounding box center [435, 47] width 60 height 18
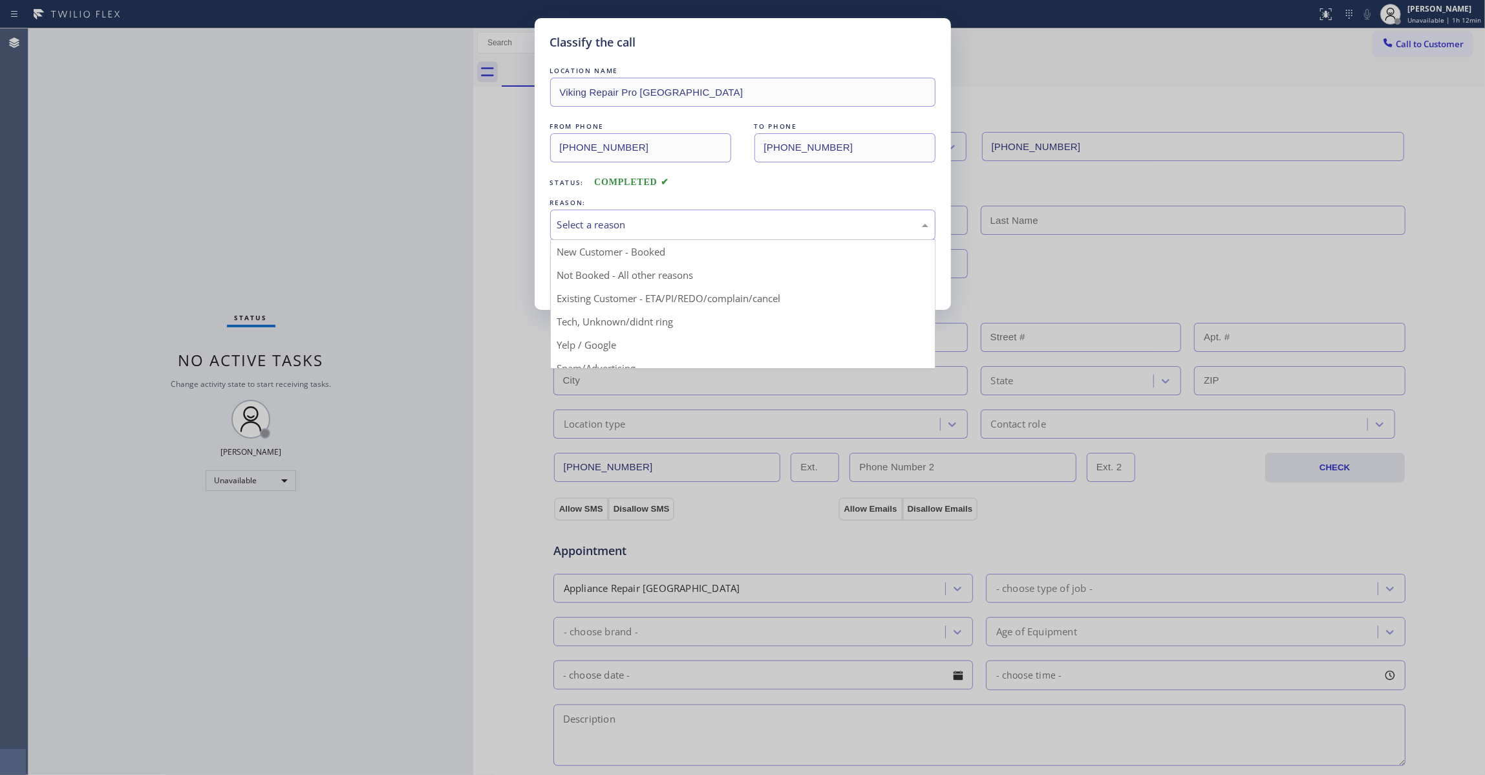
click at [609, 219] on div "Select a reason" at bounding box center [742, 224] width 371 height 15
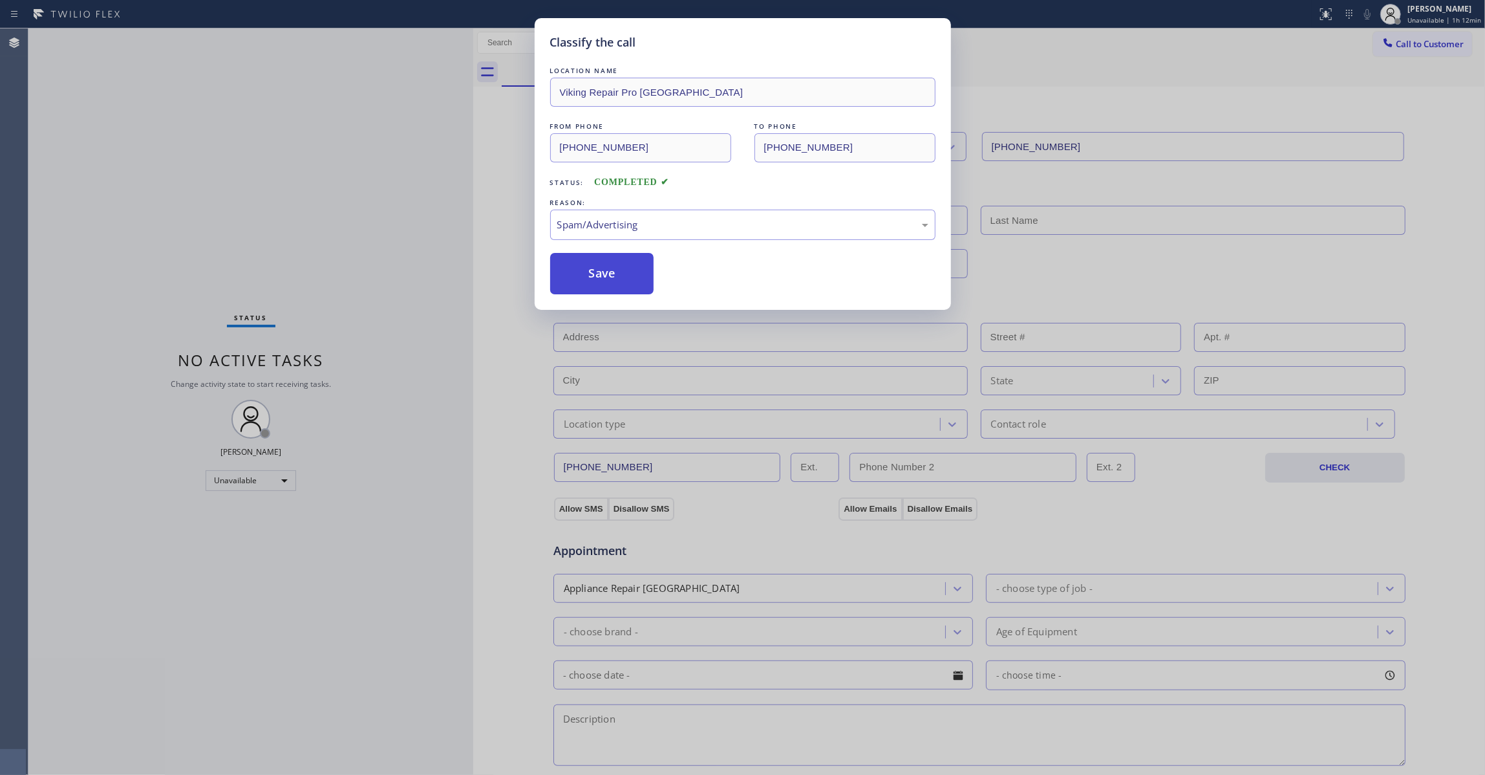
click at [585, 285] on button "Save" at bounding box center [602, 273] width 104 height 41
click at [585, 283] on button "Save" at bounding box center [602, 273] width 104 height 41
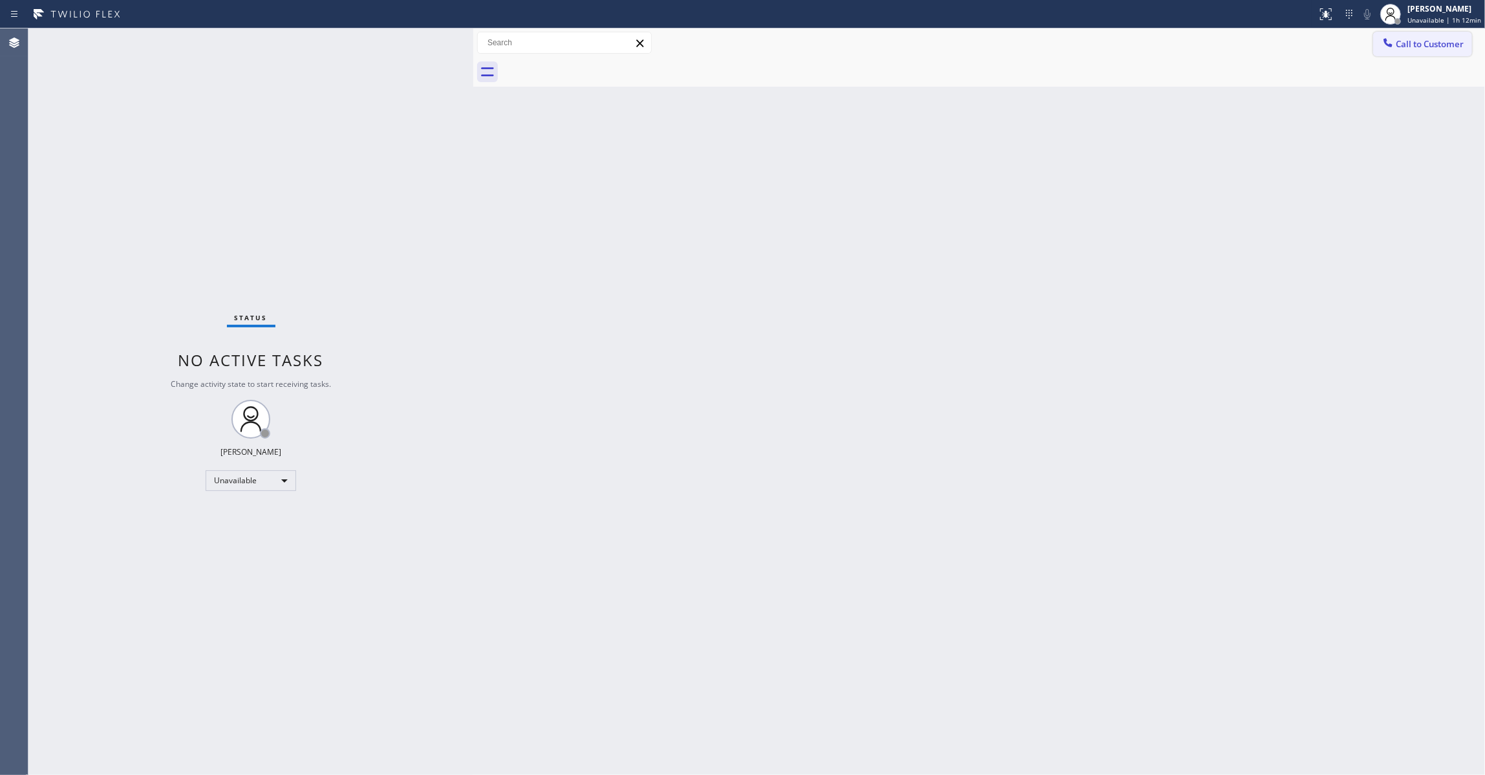
click at [1410, 48] on span "Call to Customer" at bounding box center [1430, 44] width 68 height 12
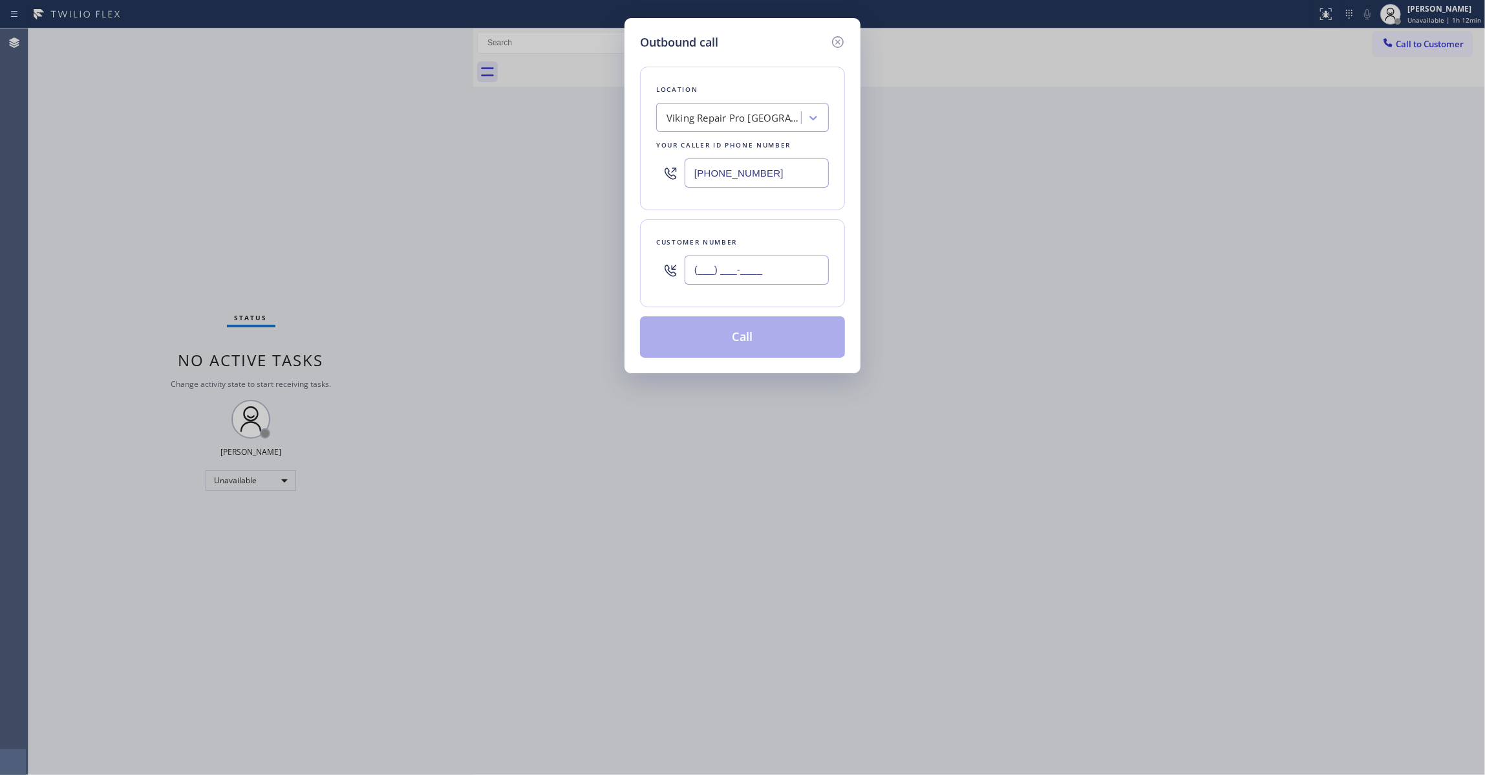
click at [759, 279] on input "(___) ___-____" at bounding box center [757, 269] width 144 height 29
paste input "805) 512-8987"
type input "(805) 512-8987"
drag, startPoint x: 733, startPoint y: 176, endPoint x: 433, endPoint y: 187, distance: 300.2
click at [433, 187] on div "Outbound call Location Viking Repair Pro Sarasota Your caller id phone number (…" at bounding box center [742, 387] width 1485 height 775
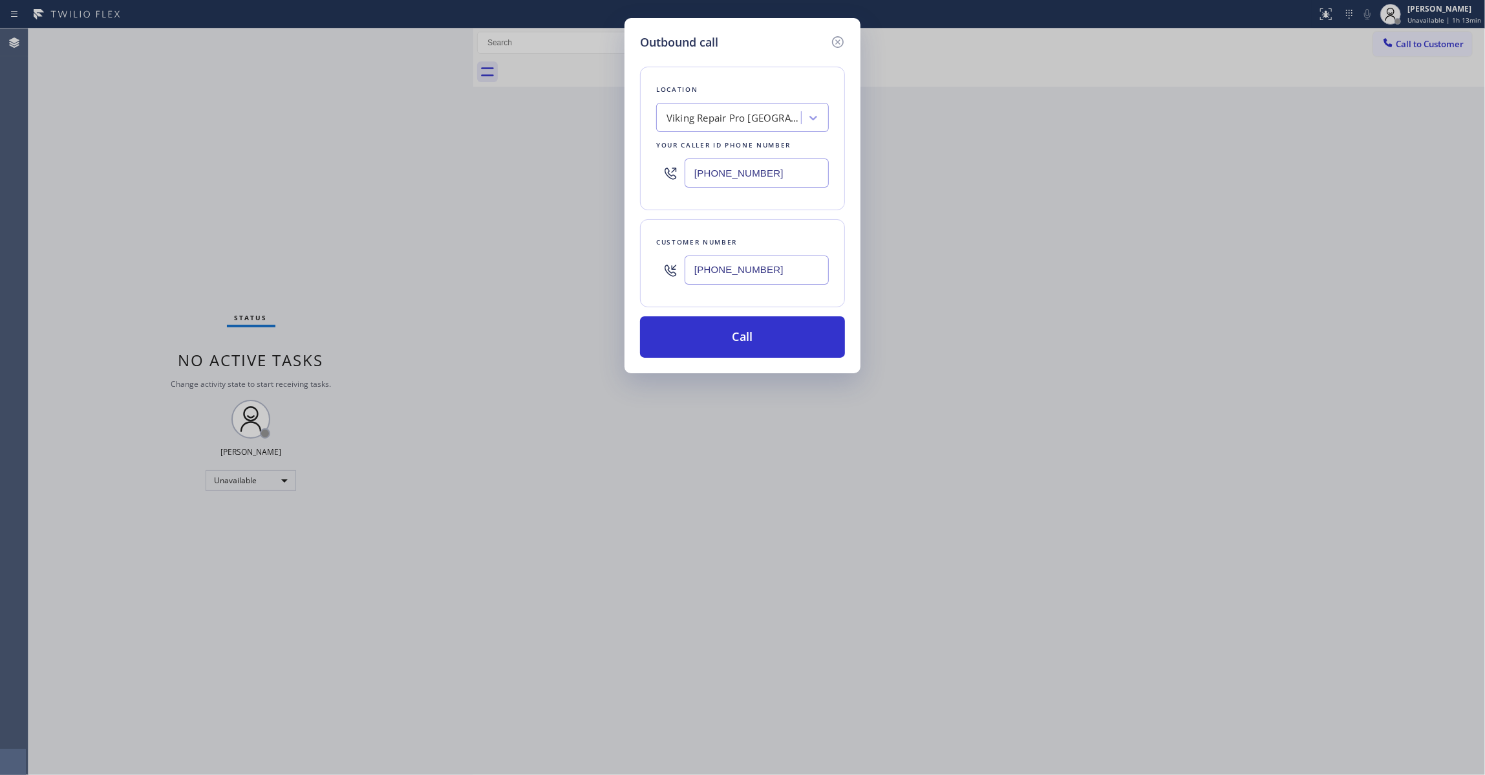
paste input "05) 307-337"
type input "(805) 307-3377"
drag, startPoint x: 791, startPoint y: 262, endPoint x: 563, endPoint y: 254, distance: 229.0
click at [563, 254] on div "Outbound call Location Wolf Appliance Repair Pros Ventura Your caller id phone …" at bounding box center [742, 387] width 1485 height 775
click at [728, 343] on button "Call" at bounding box center [742, 336] width 205 height 41
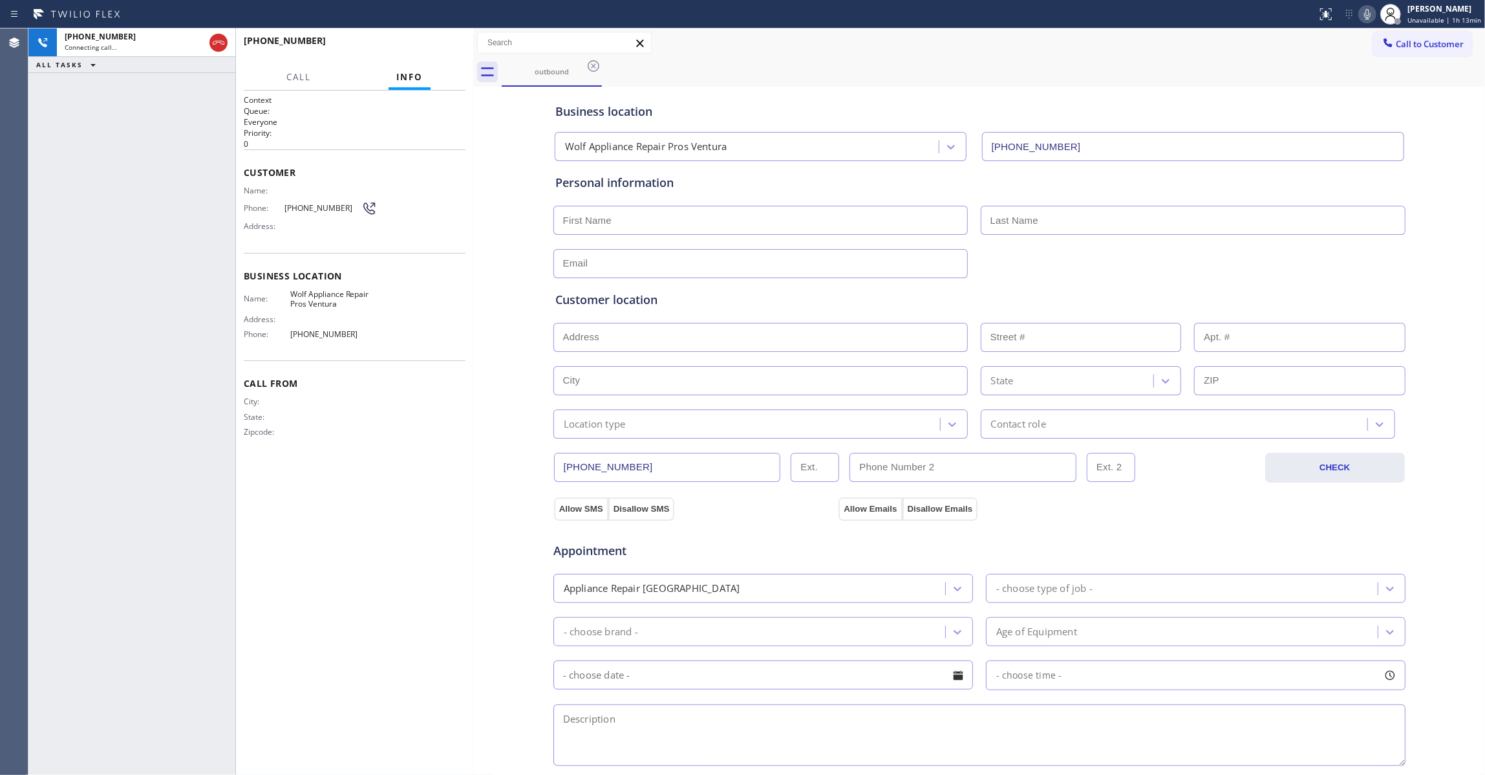
type input "(805) 307-3377"
click at [325, 203] on span "(805) 512-8987" at bounding box center [323, 208] width 77 height 10
copy div "(805) 512-8987"
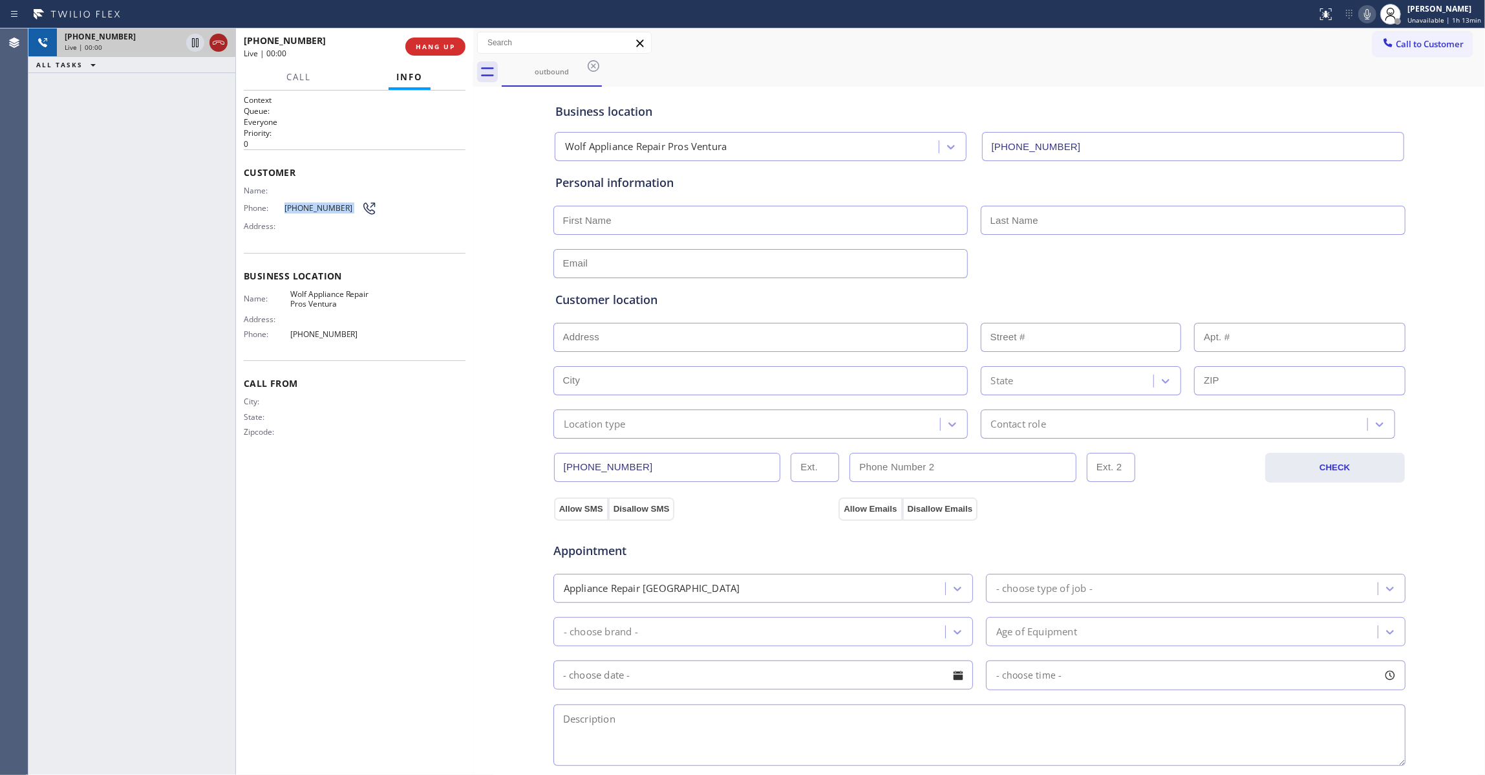
click at [217, 40] on icon at bounding box center [219, 43] width 16 height 16
click at [440, 47] on span "COMPLETE" at bounding box center [433, 46] width 45 height 9
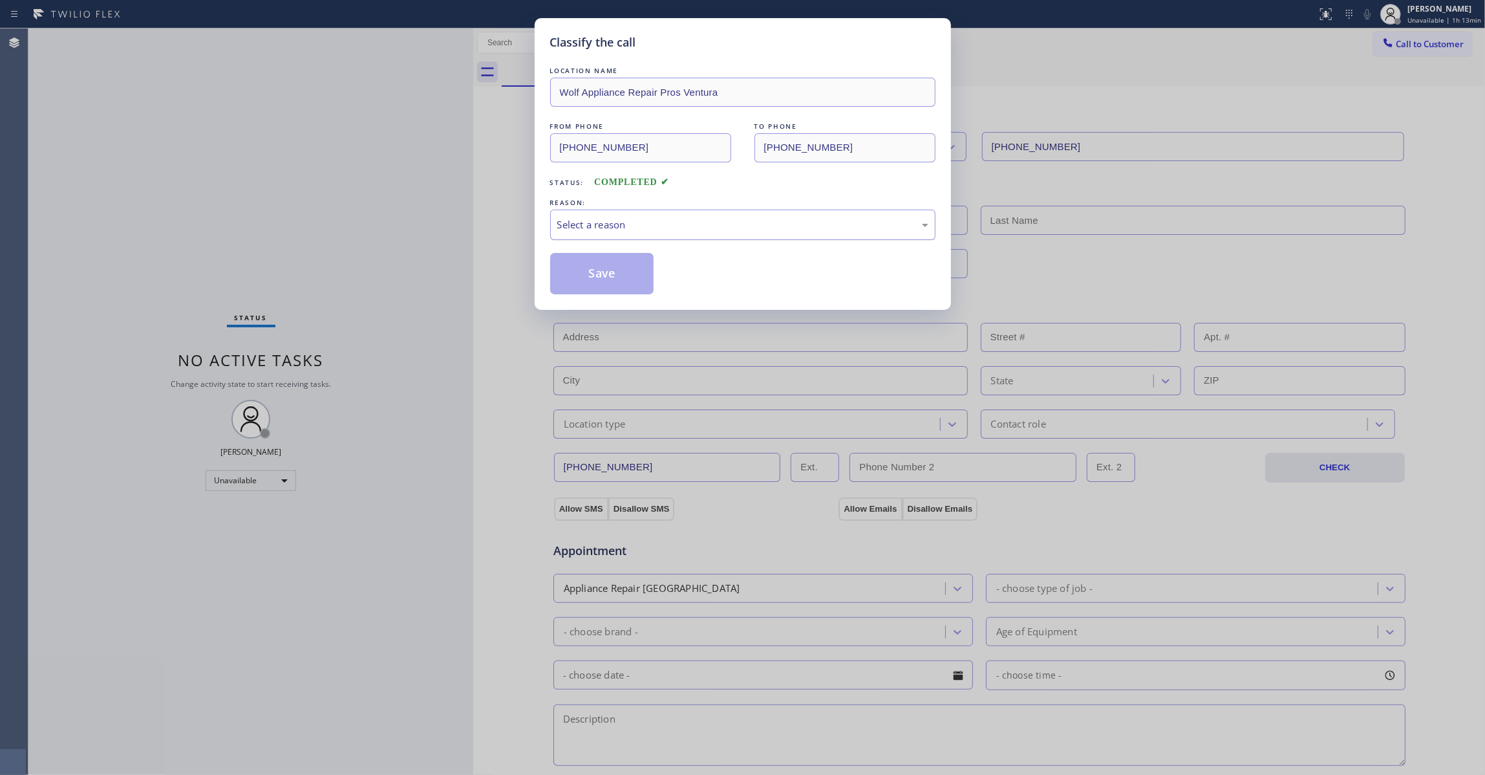
drag, startPoint x: 605, startPoint y: 219, endPoint x: 603, endPoint y: 229, distance: 10.5
click at [604, 219] on div "Select a reason" at bounding box center [742, 224] width 371 height 15
click at [603, 279] on button "Save" at bounding box center [602, 273] width 104 height 41
drag, startPoint x: 603, startPoint y: 279, endPoint x: 607, endPoint y: 291, distance: 12.1
click at [606, 283] on button "Save" at bounding box center [602, 273] width 104 height 41
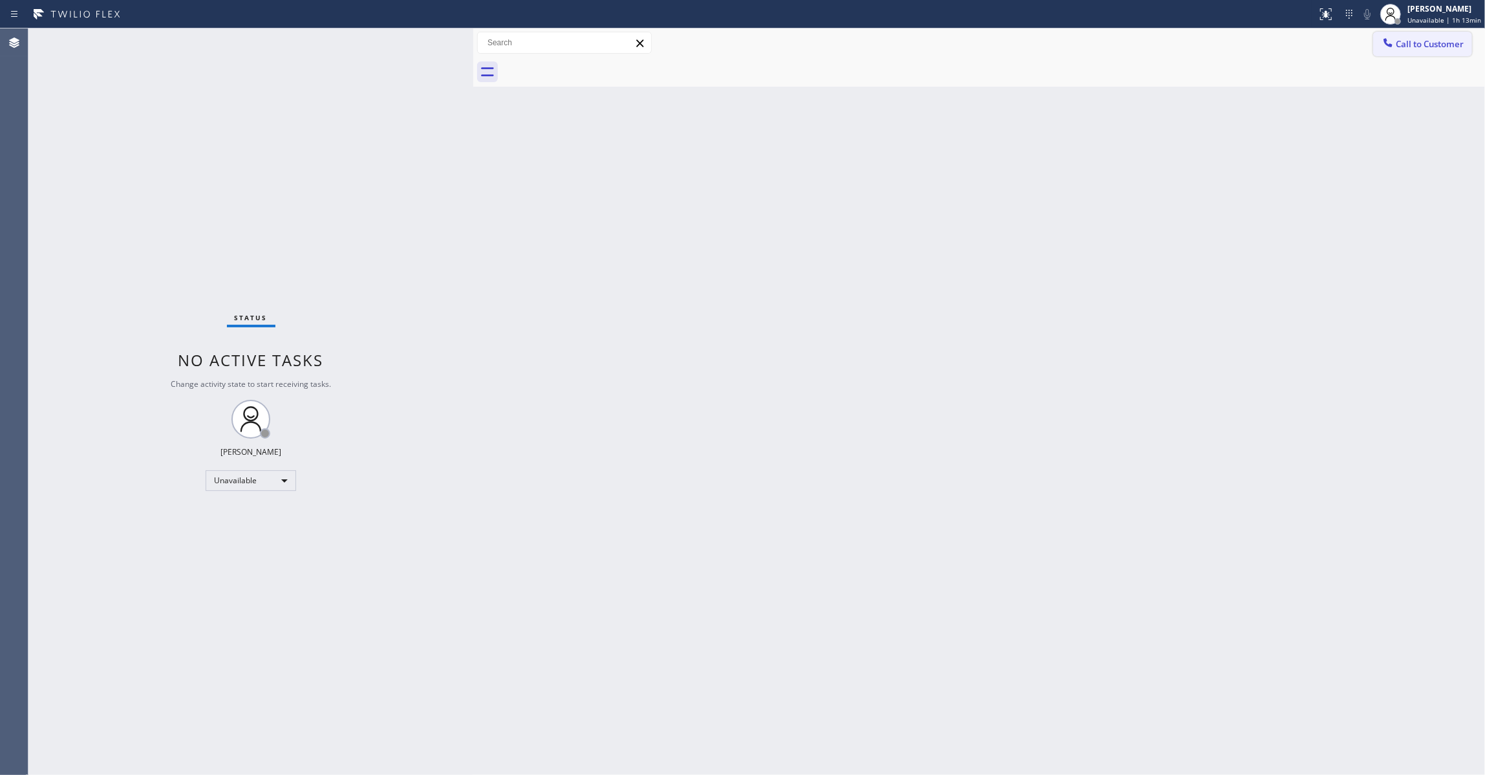
click at [1439, 45] on span "Call to Customer" at bounding box center [1430, 44] width 68 height 12
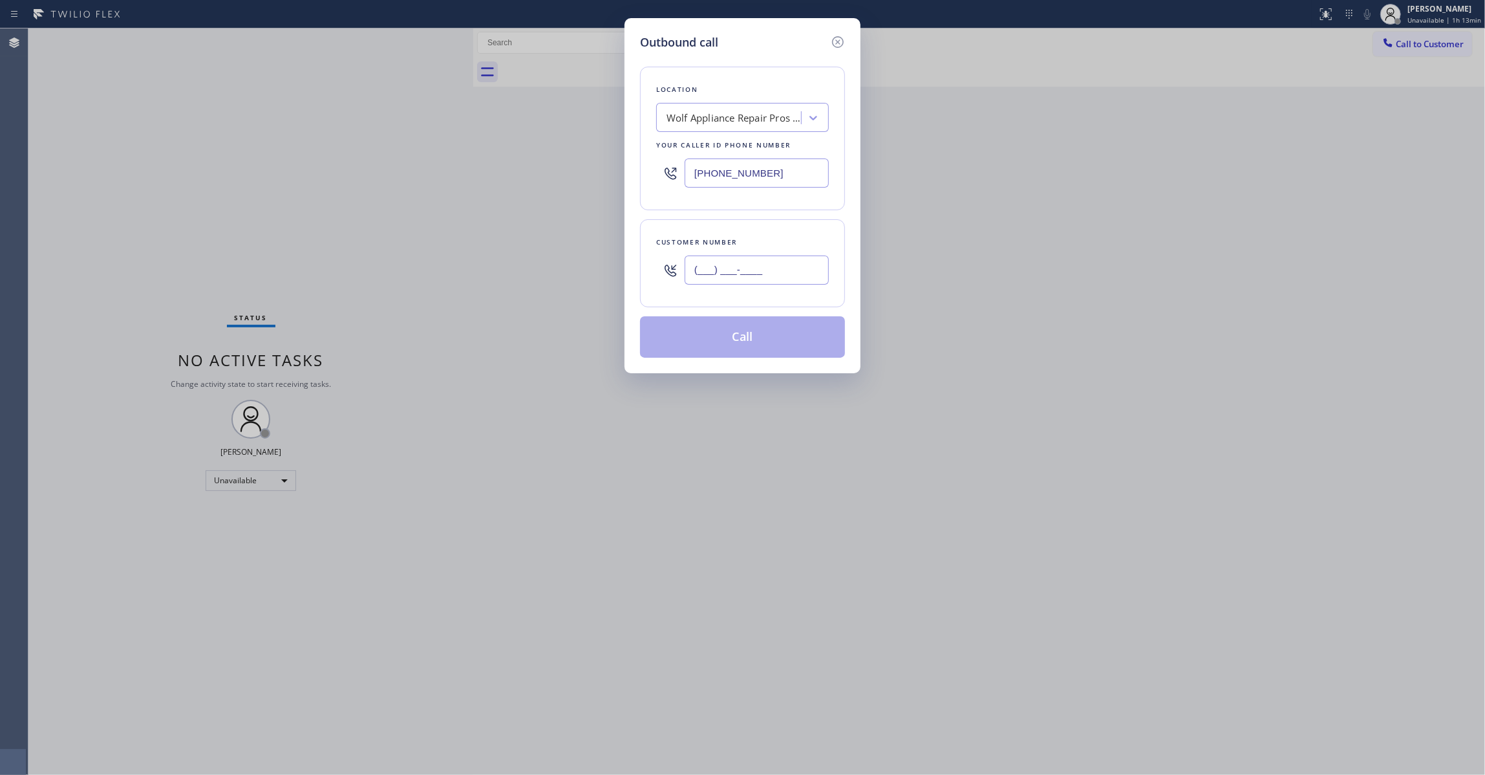
click at [747, 278] on input "(___) ___-____" at bounding box center [757, 269] width 144 height 29
paste input "805) 512-8987"
type input "(805) 512-8987"
click at [741, 338] on button "Call" at bounding box center [742, 336] width 205 height 41
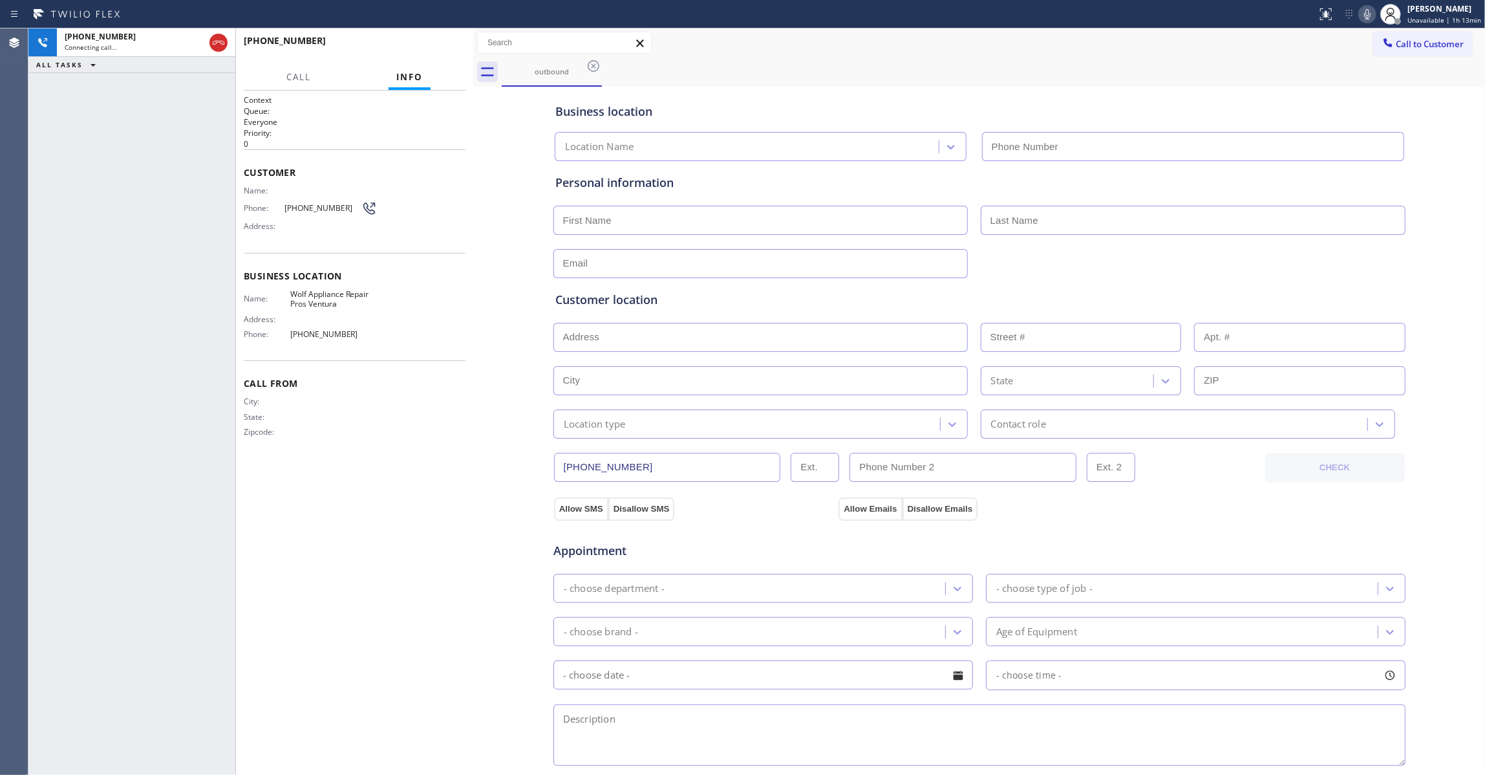
type input "(805) 307-3377"
click at [50, 374] on div "+18055128987 Connecting call… ALL TASKS ALL TASKS ACTIVE TASKS TASKS IN WRAP UP" at bounding box center [131, 401] width 207 height 746
click at [462, 50] on div "+18055128987 Live | 00:00 HANG UP" at bounding box center [354, 46] width 237 height 36
click at [453, 49] on span "HANG UP" at bounding box center [435, 46] width 39 height 9
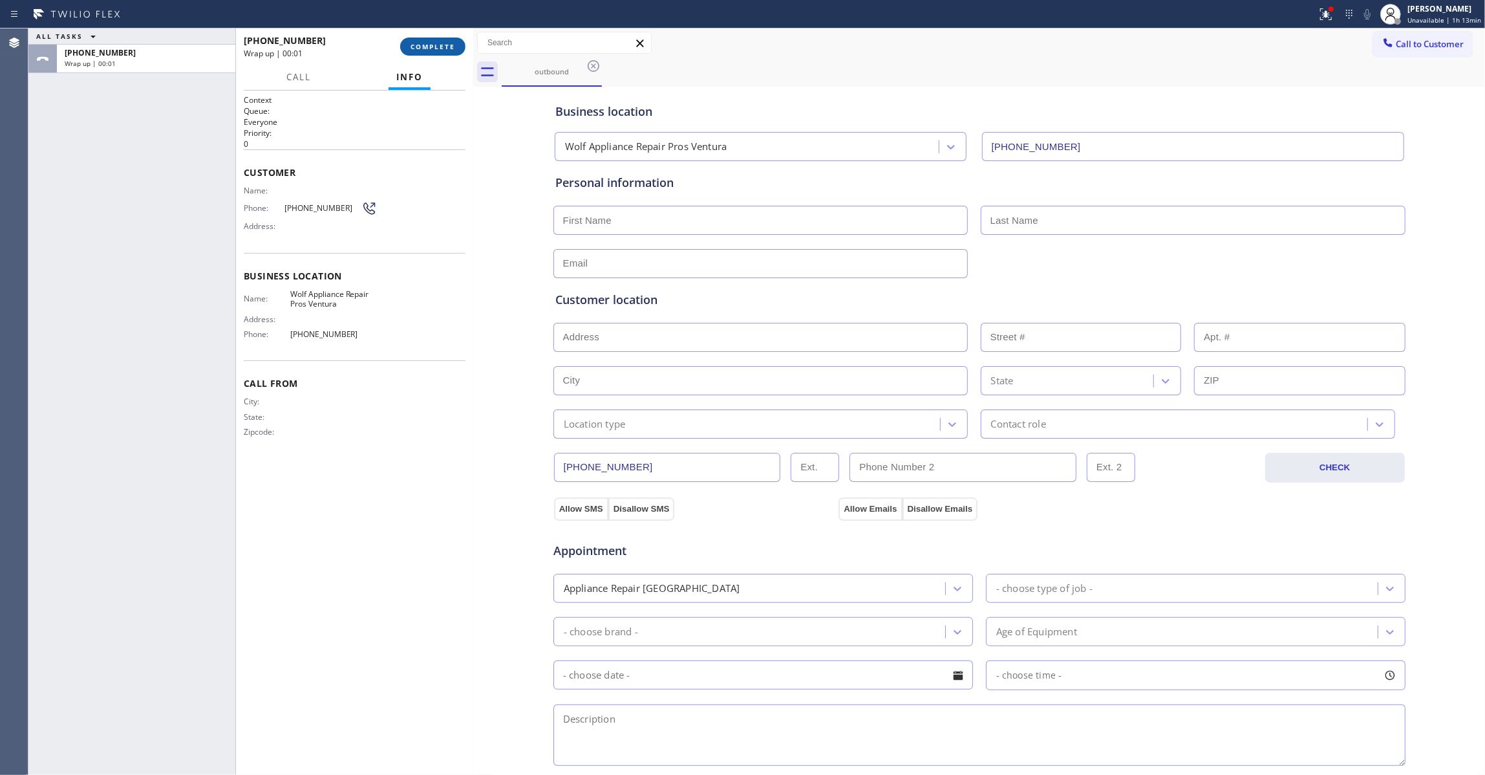
click at [418, 38] on button "COMPLETE" at bounding box center [432, 47] width 65 height 18
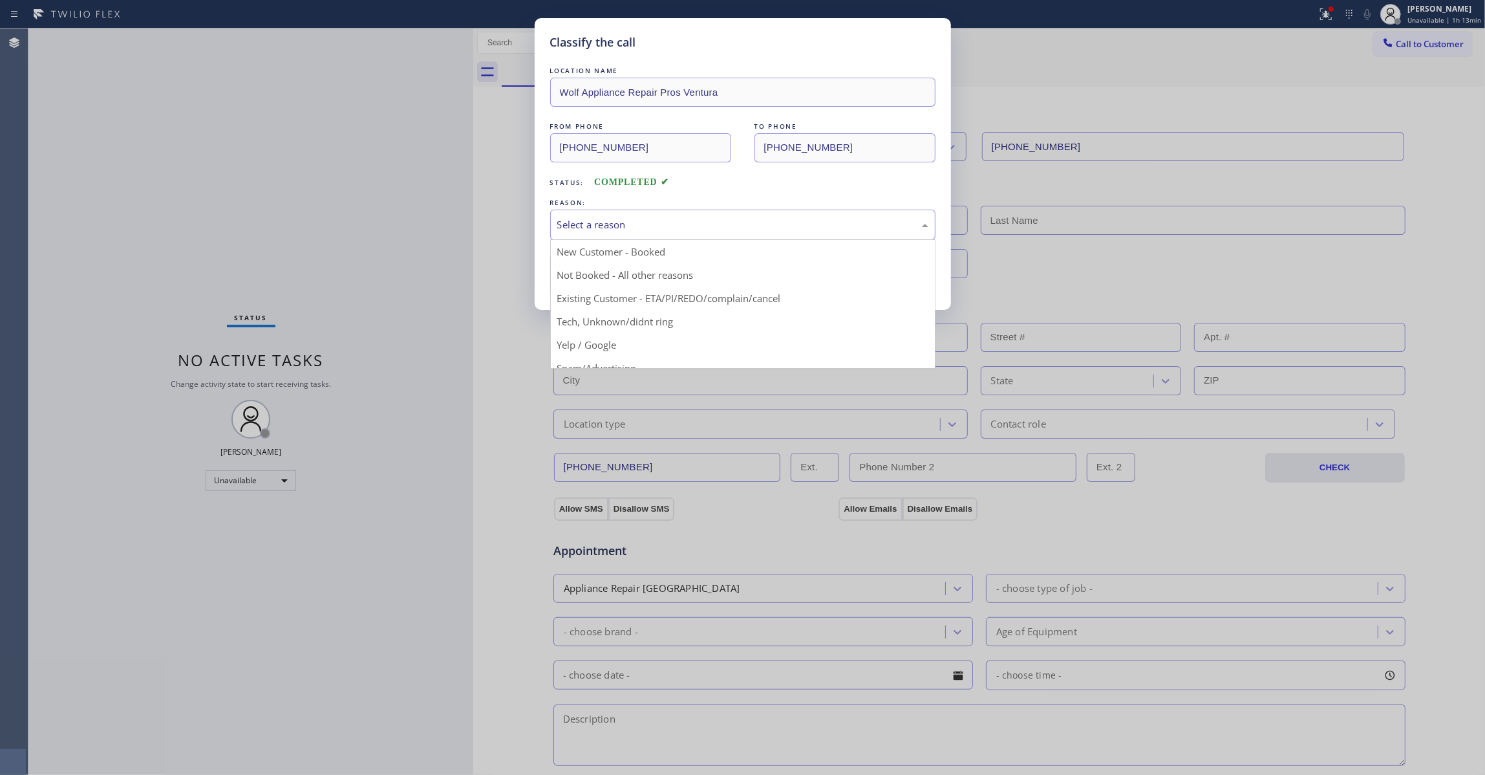
click at [598, 225] on div "Select a reason" at bounding box center [742, 224] width 371 height 15
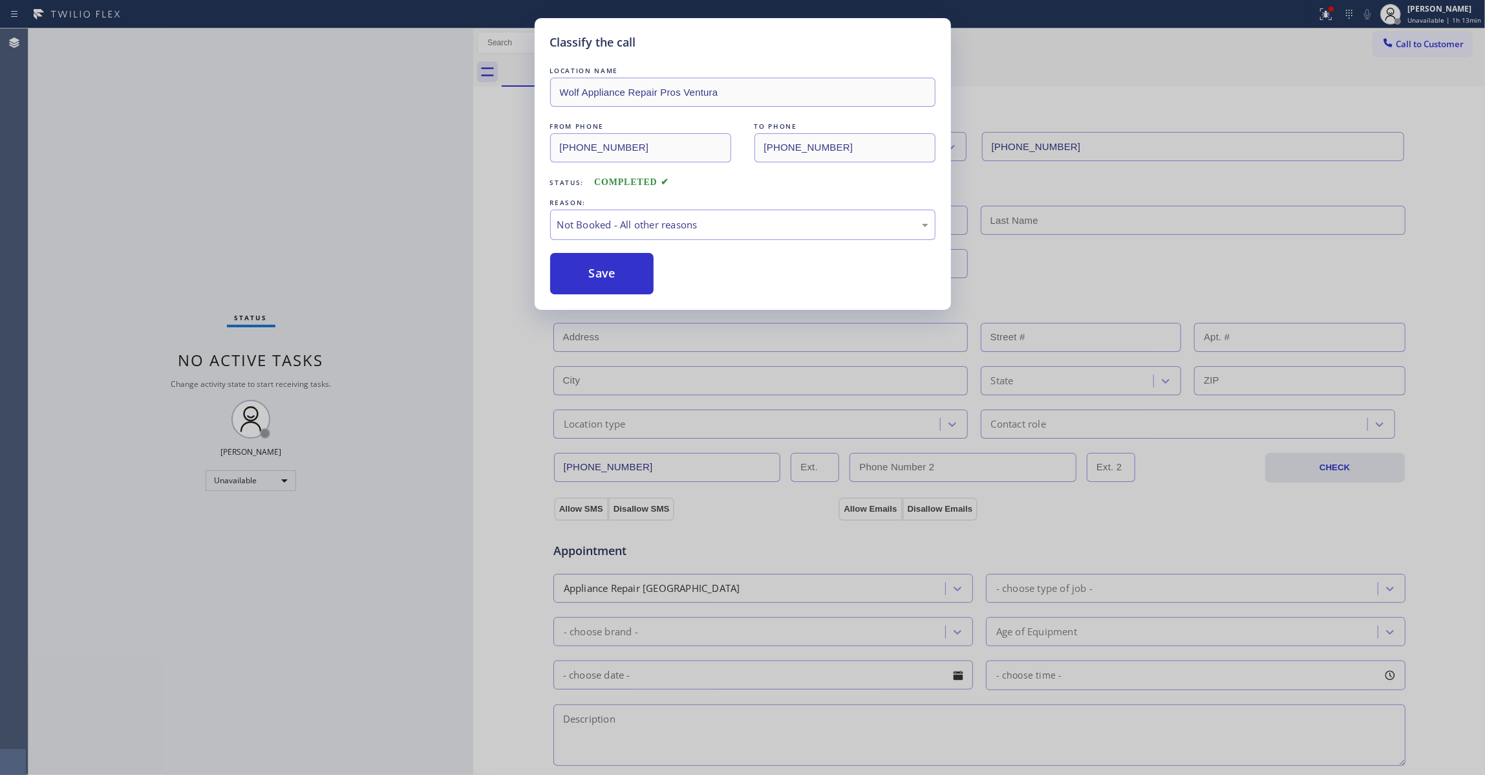
click at [595, 281] on button "Save" at bounding box center [602, 273] width 104 height 41
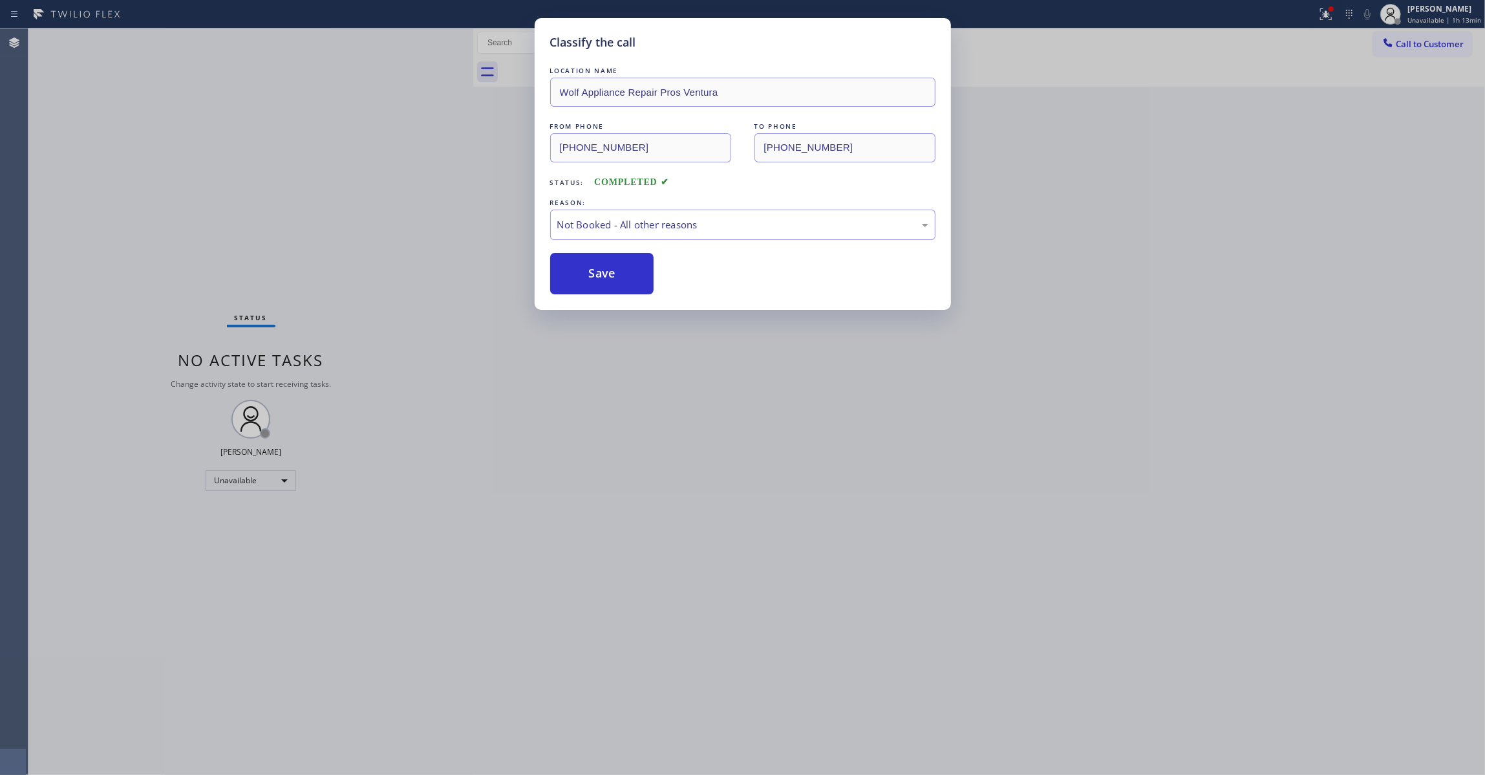
click at [595, 281] on button "Save" at bounding box center [602, 273] width 104 height 41
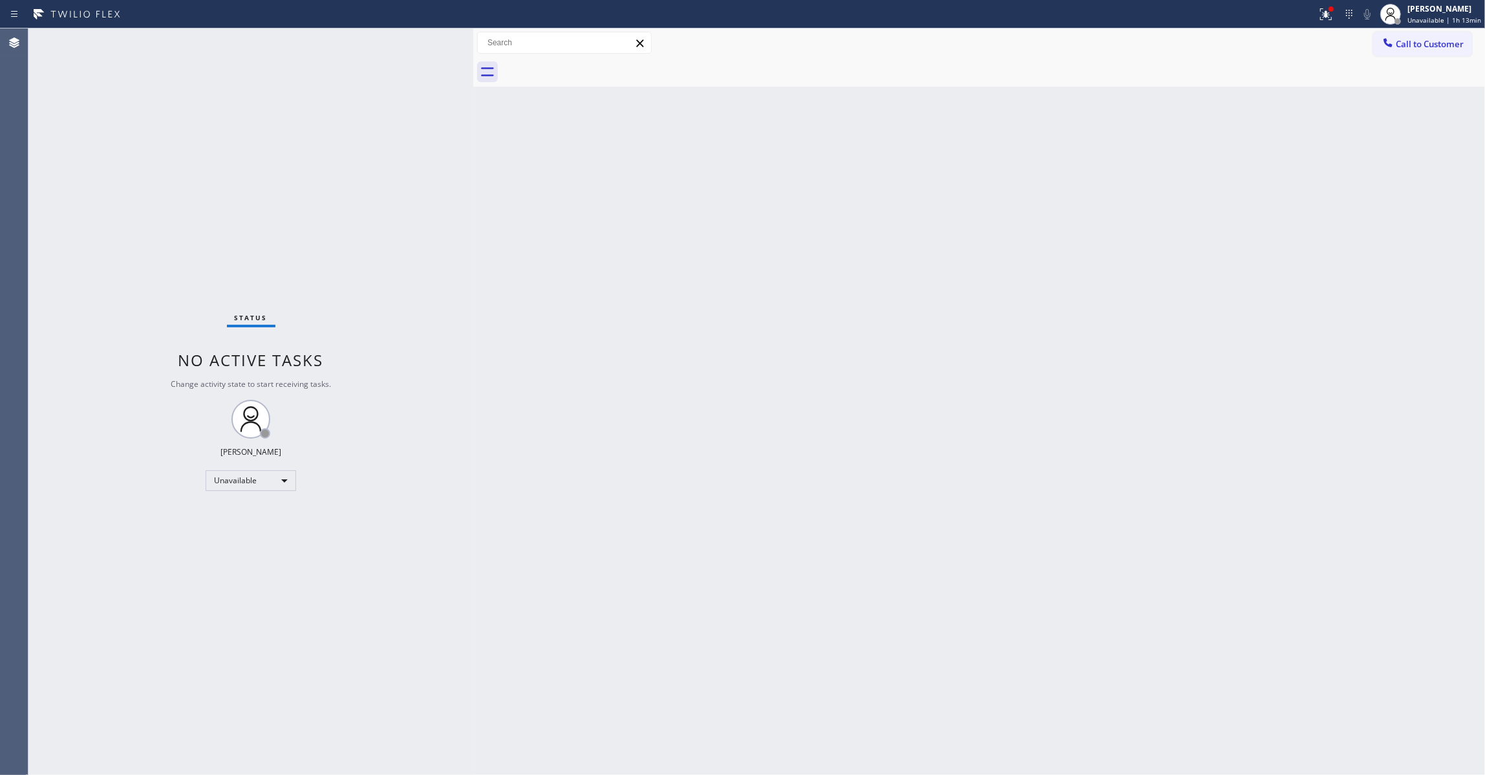
click at [771, 513] on div "Back to Dashboard Change Sender ID Customers Technicians Select a contact Outbo…" at bounding box center [979, 401] width 1012 height 746
click at [856, 543] on div "Back to Dashboard Change Sender ID Customers Technicians Select a contact Outbo…" at bounding box center [979, 401] width 1012 height 746
drag, startPoint x: 1007, startPoint y: 286, endPoint x: 1066, endPoint y: 219, distance: 89.8
click at [1015, 279] on div "Back to Dashboard Change Sender ID Customers Technicians Select a contact Outbo…" at bounding box center [979, 401] width 1012 height 746
click at [1318, 14] on icon at bounding box center [1326, 14] width 16 height 16
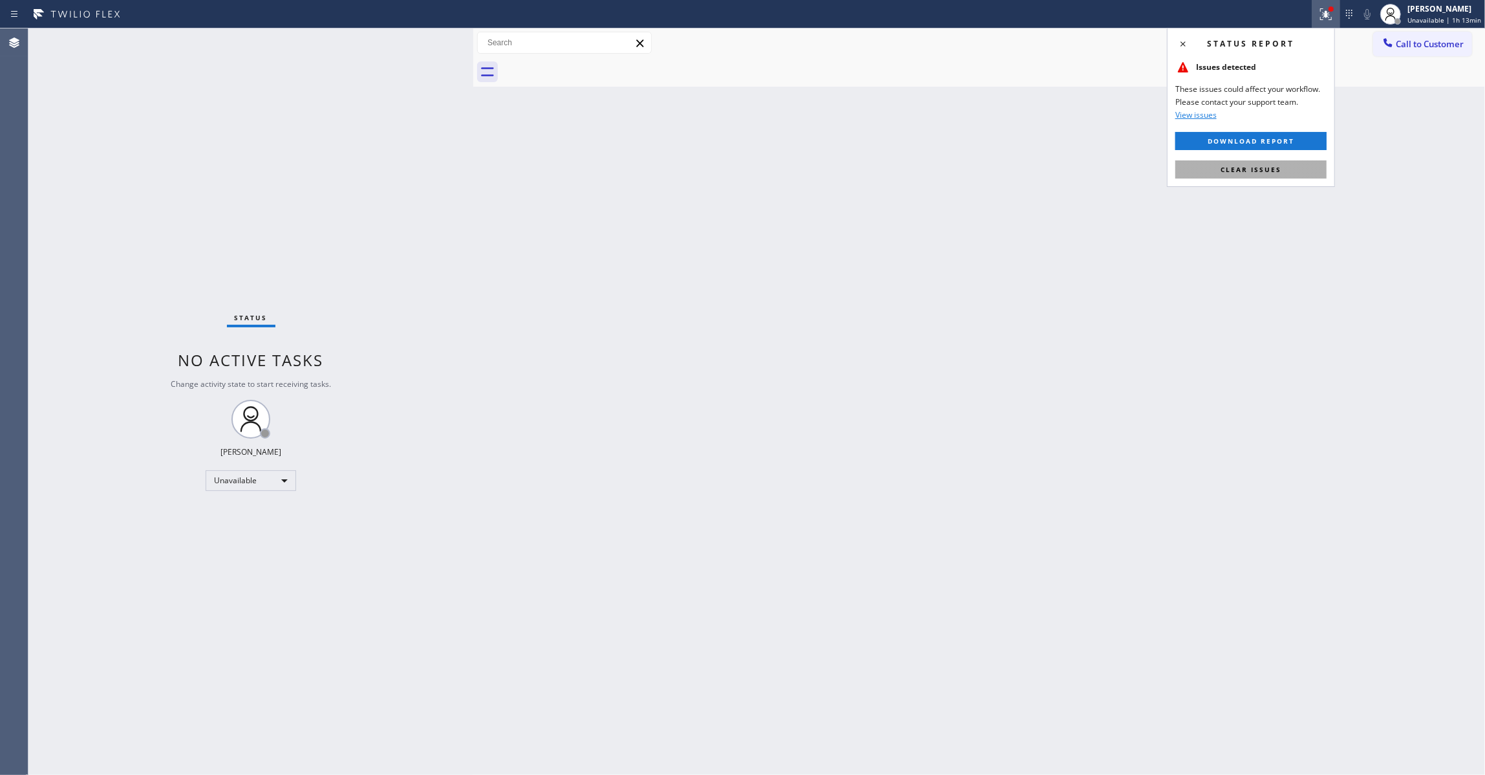
click at [1247, 169] on span "Clear issues" at bounding box center [1251, 169] width 61 height 9
click at [719, 546] on div "Back to Dashboard Change Sender ID Customers Technicians Select a contact Outbo…" at bounding box center [979, 401] width 1012 height 746
click at [187, 764] on div "Status No active tasks Change activity state to start receiving tasks. Louis Ma…" at bounding box center [250, 401] width 445 height 746
click at [1405, 47] on span "Call to Customer" at bounding box center [1430, 44] width 68 height 12
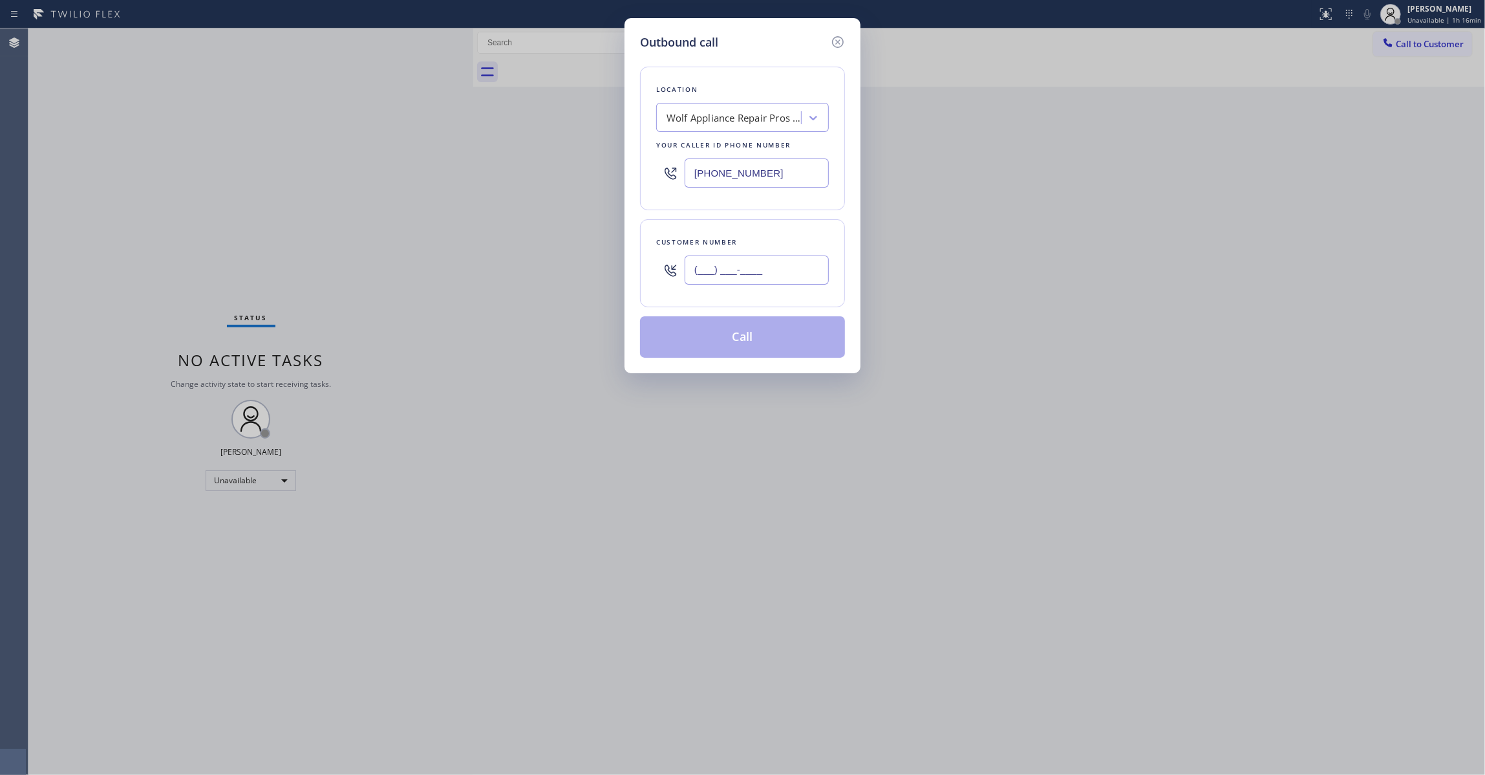
click at [722, 274] on input "(___) ___-____" at bounding box center [757, 269] width 144 height 29
paste input "206) 380-1571"
type input "(206) 380-1571"
drag, startPoint x: 793, startPoint y: 169, endPoint x: 282, endPoint y: 171, distance: 510.8
click at [283, 169] on div "Outbound call Location Wolf Appliance Repair Pros Ventura Your caller id phone …" at bounding box center [742, 387] width 1485 height 775
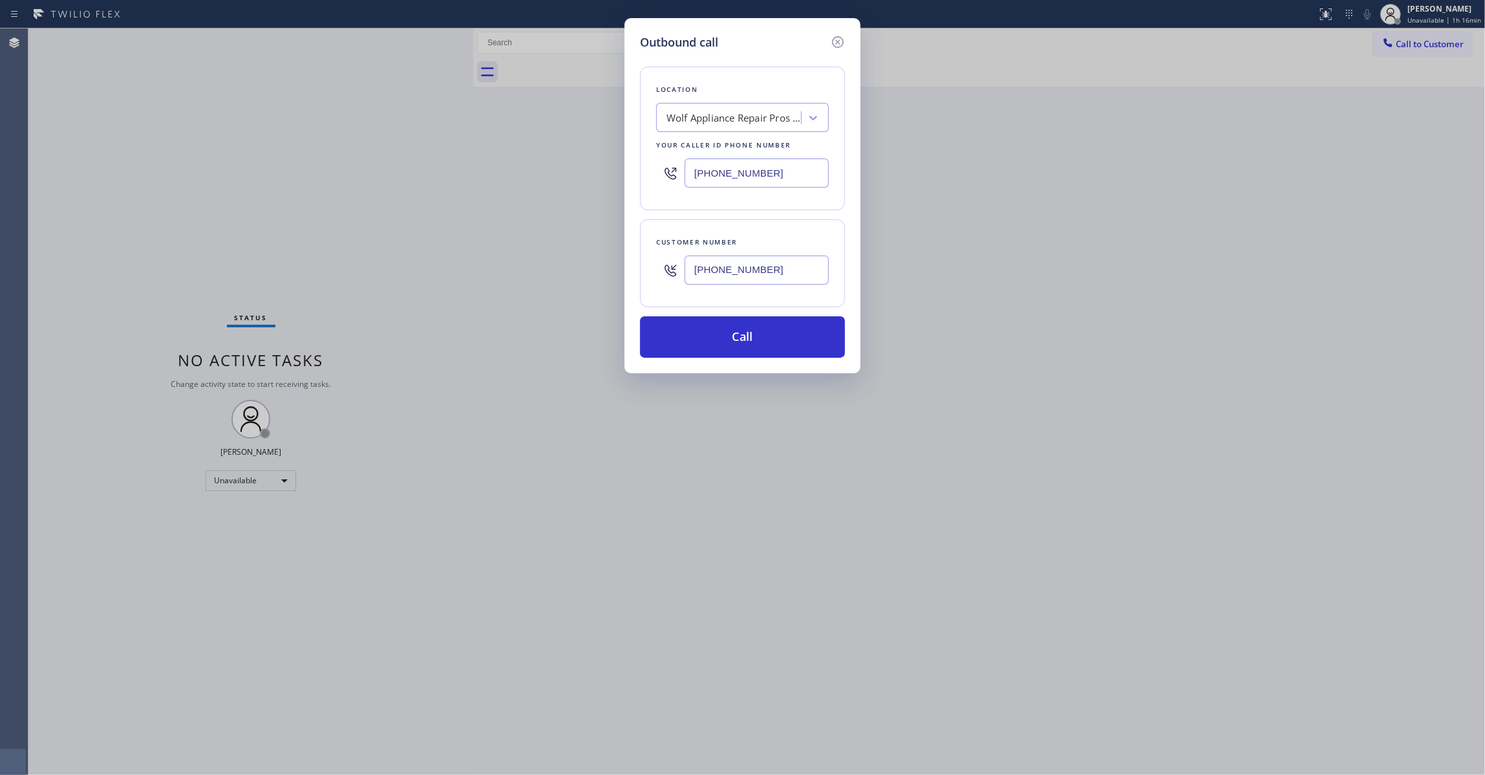
paste input "55) 731-4952"
type input "(855) 731-4952"
drag, startPoint x: 787, startPoint y: 272, endPoint x: 498, endPoint y: 272, distance: 289.0
click at [497, 272] on div "Outbound call Location 5 Star Appliance Repair Your caller id phone number (855…" at bounding box center [742, 387] width 1485 height 775
click at [736, 332] on button "Call" at bounding box center [742, 336] width 205 height 41
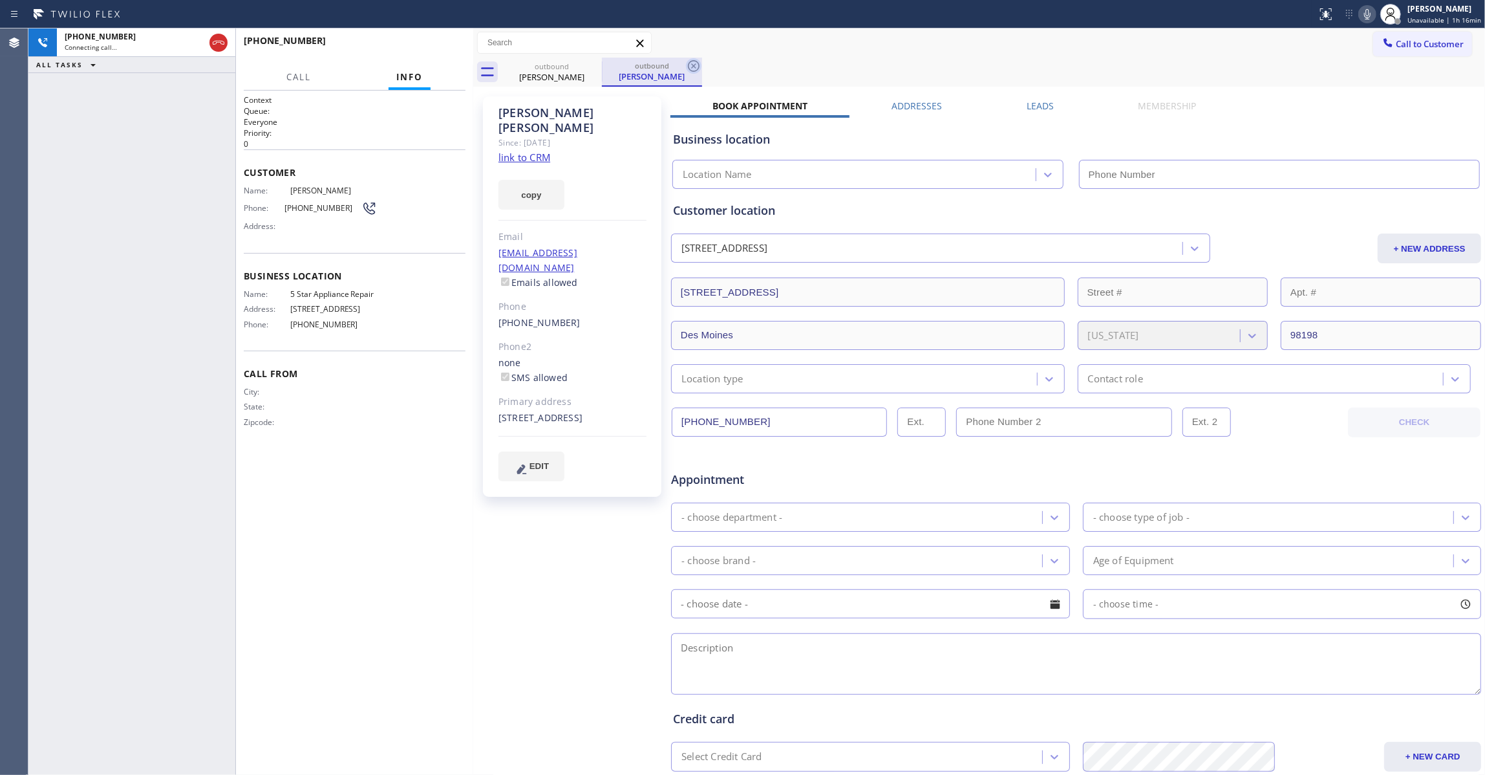
click at [692, 70] on icon at bounding box center [694, 66] width 12 height 12
type input "(855) 731-4952"
click at [535, 151] on link "link to CRM" at bounding box center [525, 157] width 52 height 13
drag, startPoint x: 440, startPoint y: 45, endPoint x: 332, endPoint y: 221, distance: 206.7
click at [440, 47] on span "HANG UP" at bounding box center [435, 46] width 39 height 9
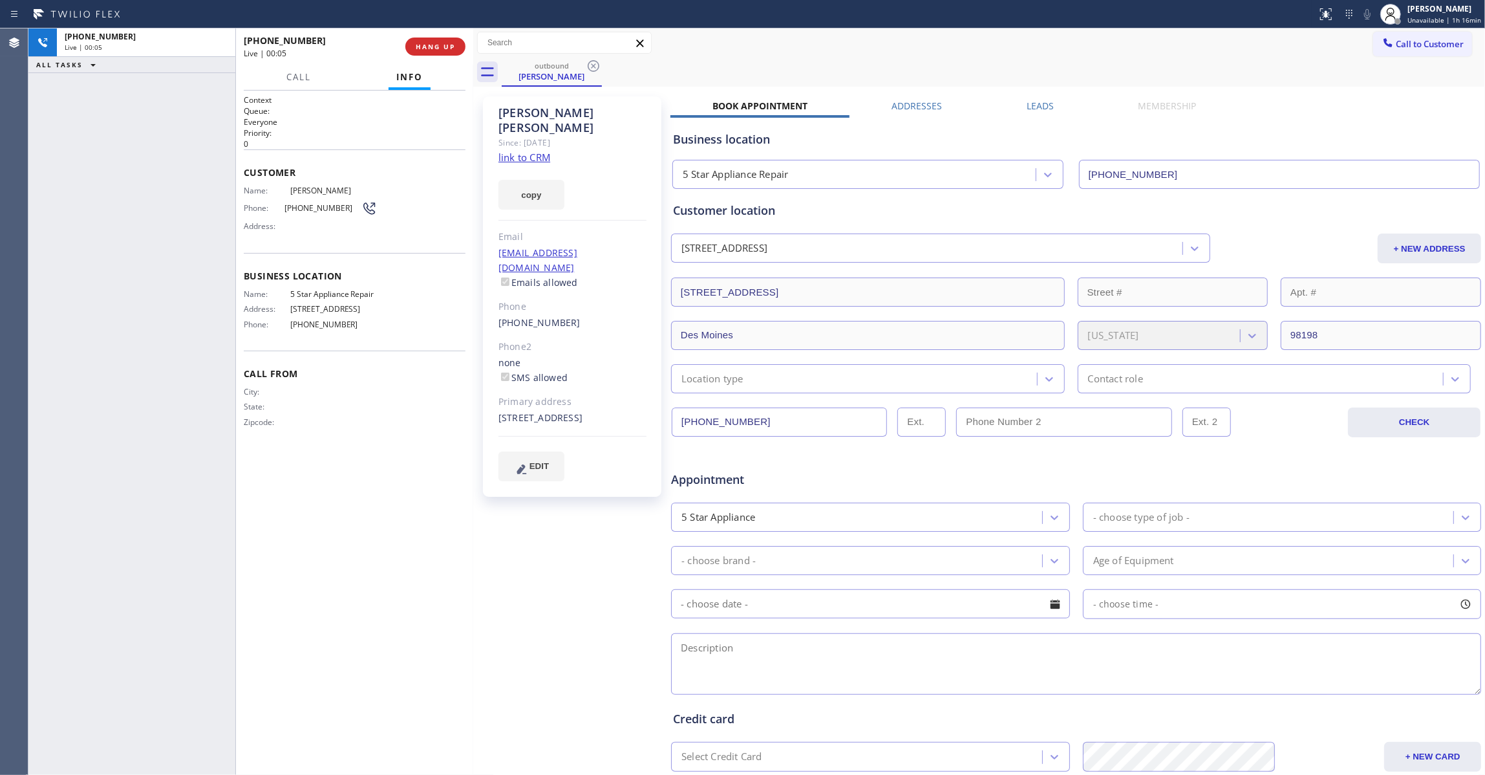
click at [313, 206] on span "(206) 380-1571" at bounding box center [323, 208] width 77 height 10
copy div "(206) 380-1571"
click at [433, 43] on span "COMPLETE" at bounding box center [433, 46] width 45 height 9
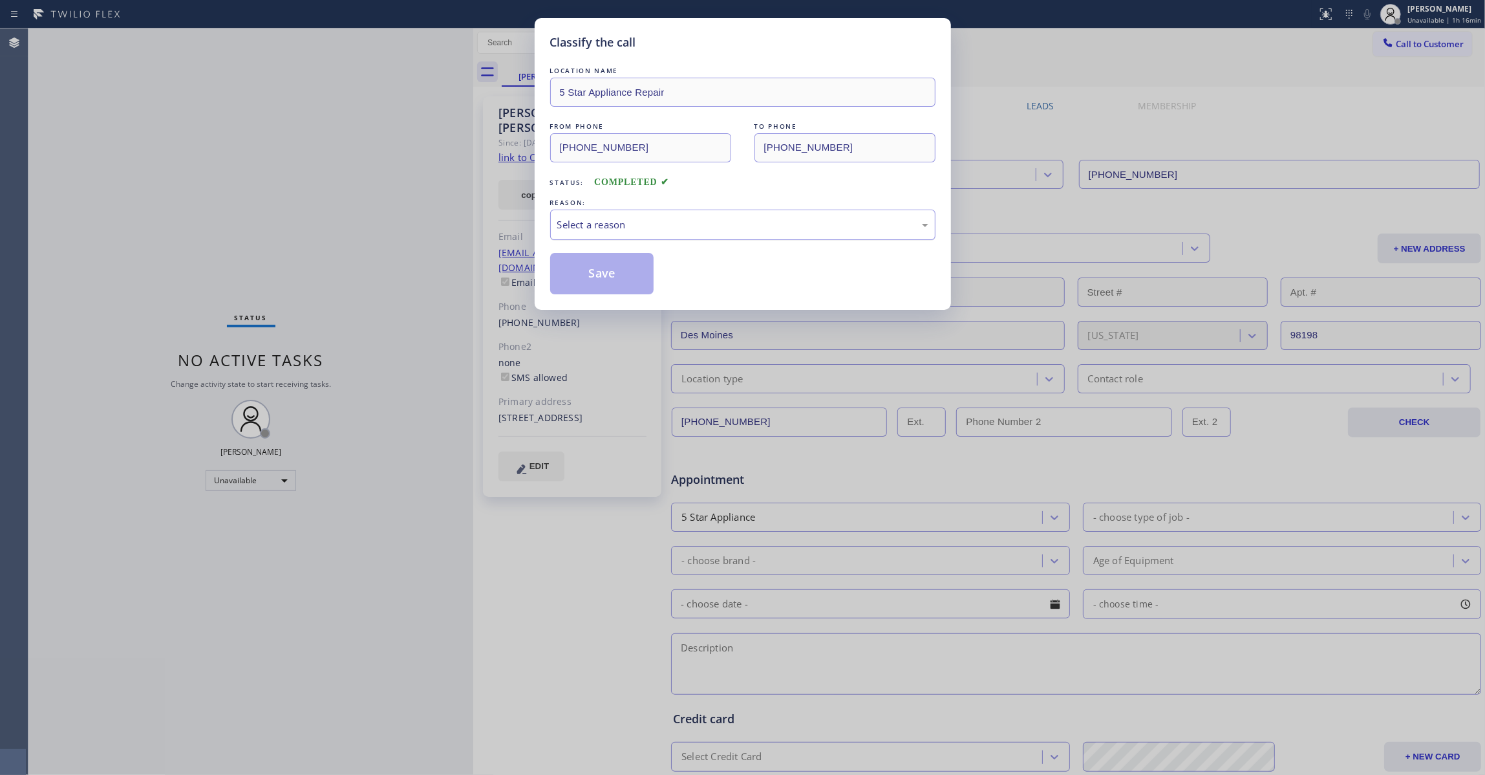
click at [566, 225] on div "Select a reason" at bounding box center [742, 224] width 371 height 15
click at [598, 278] on button "Save" at bounding box center [602, 273] width 104 height 41
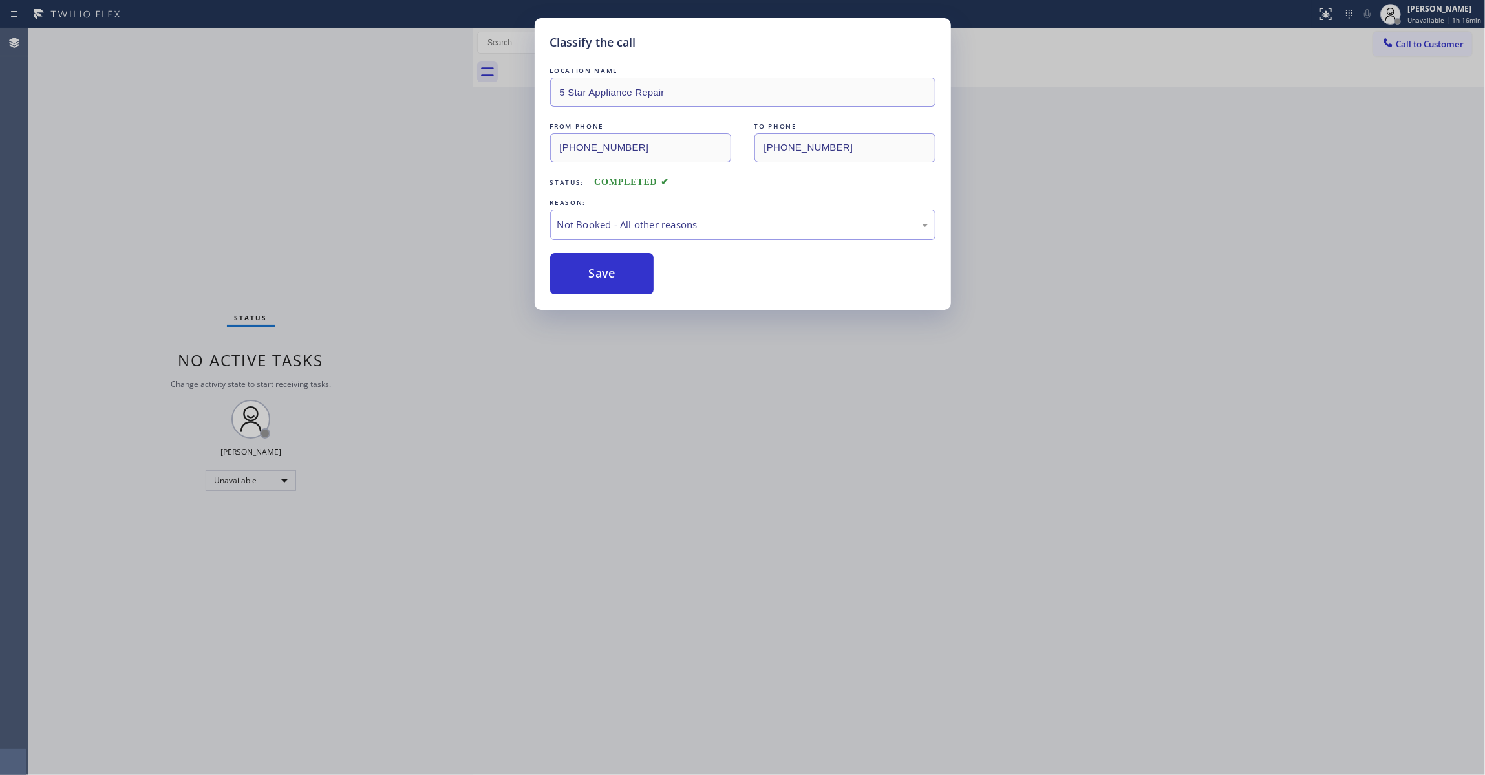
click at [598, 278] on button "Save" at bounding box center [602, 273] width 104 height 41
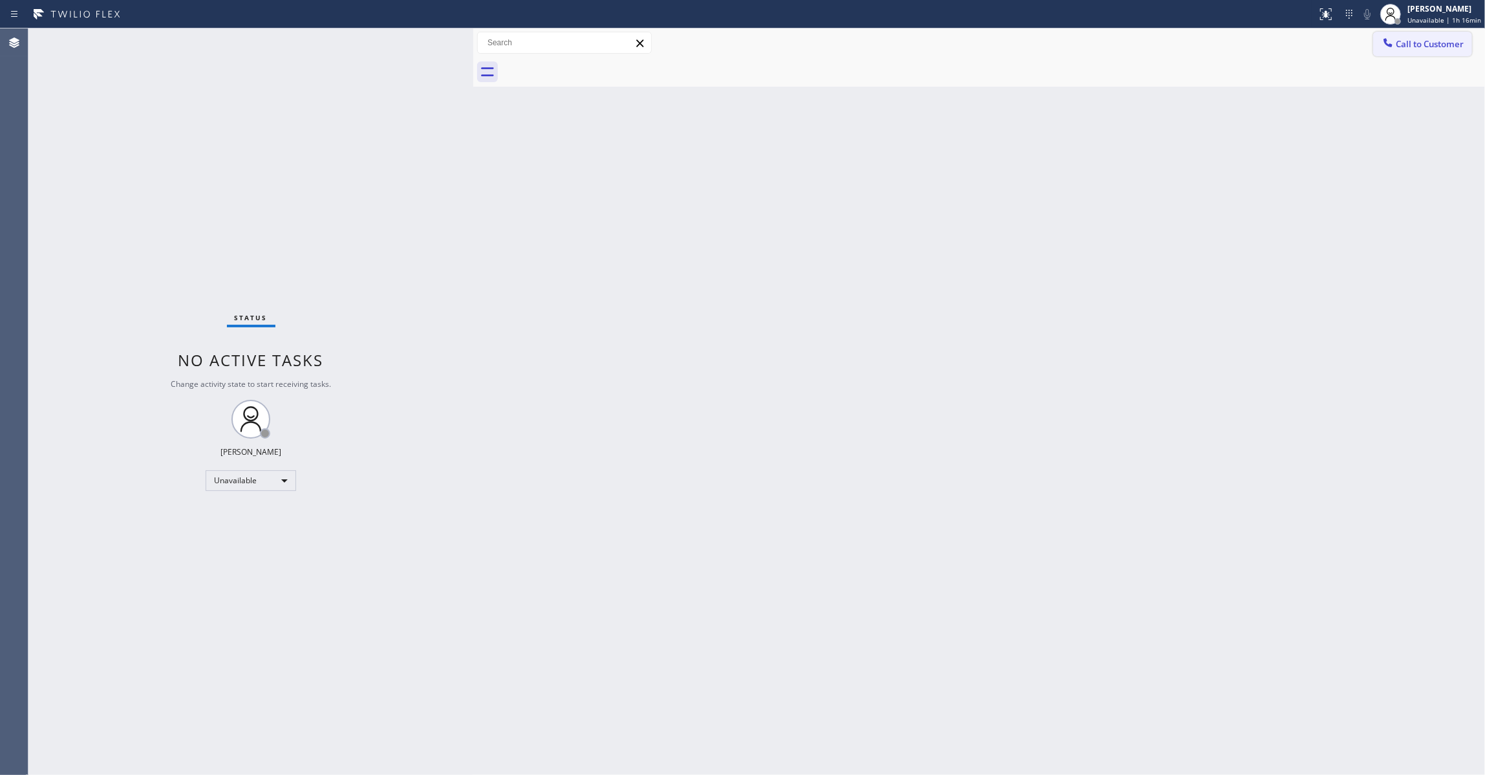
click at [1415, 42] on span "Call to Customer" at bounding box center [1430, 44] width 68 height 12
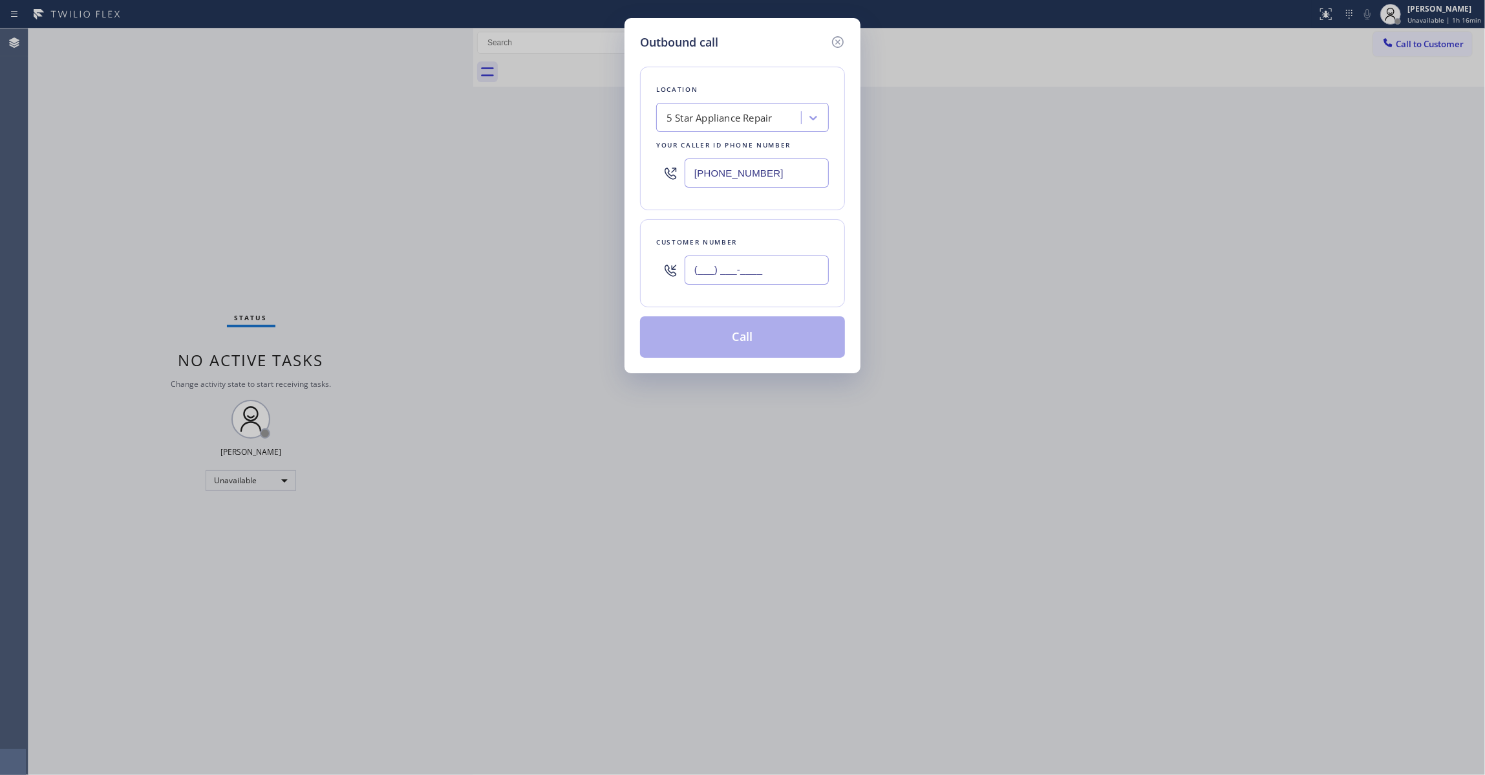
click at [779, 272] on input "(___) ___-____" at bounding box center [757, 269] width 144 height 29
paste input "206) 380-1571"
type input "(206) 380-1571"
click at [727, 344] on button "Call" at bounding box center [742, 336] width 205 height 41
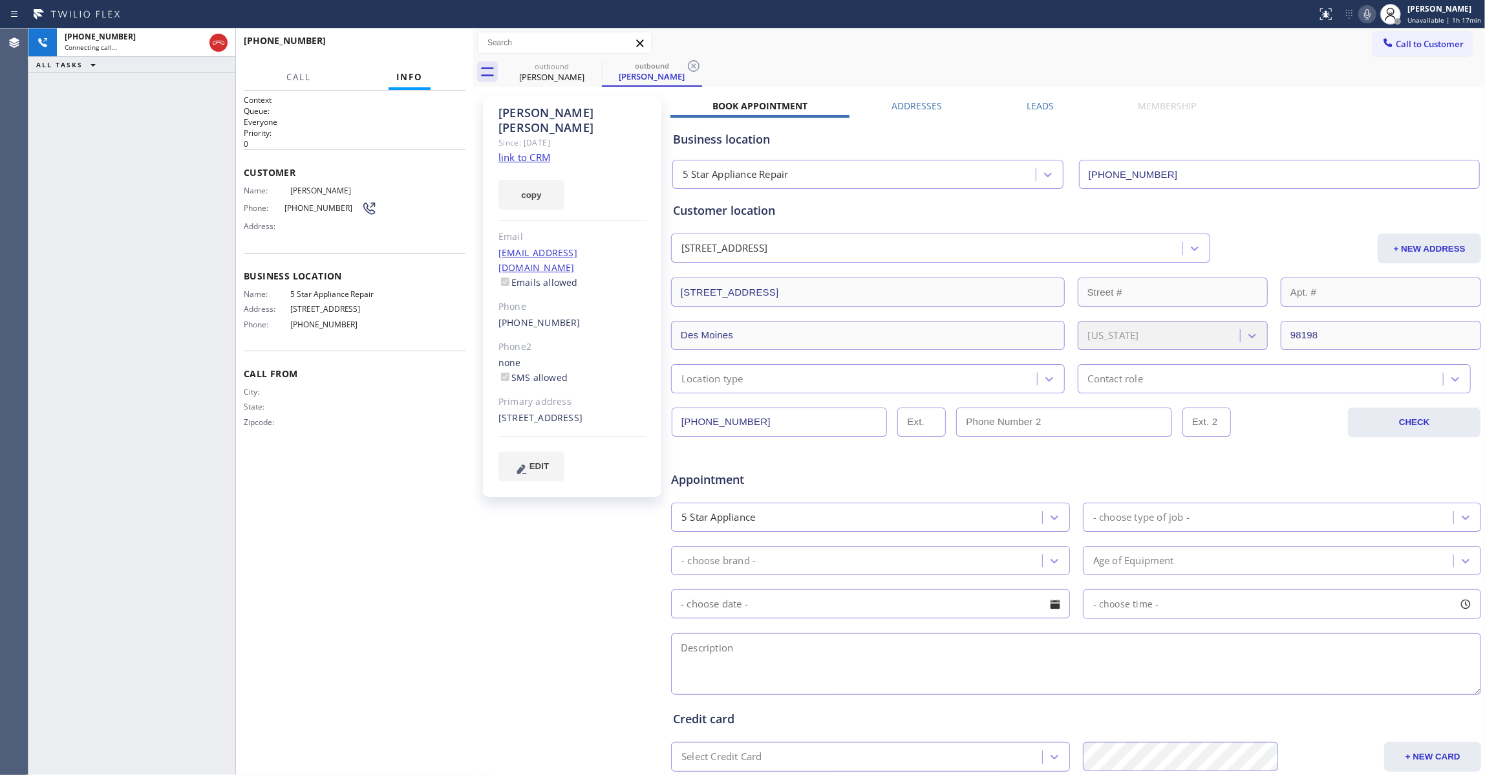
type input "(855) 731-4952"
click at [694, 65] on icon at bounding box center [694, 66] width 12 height 12
click at [432, 47] on span "HANG UP" at bounding box center [435, 46] width 39 height 9
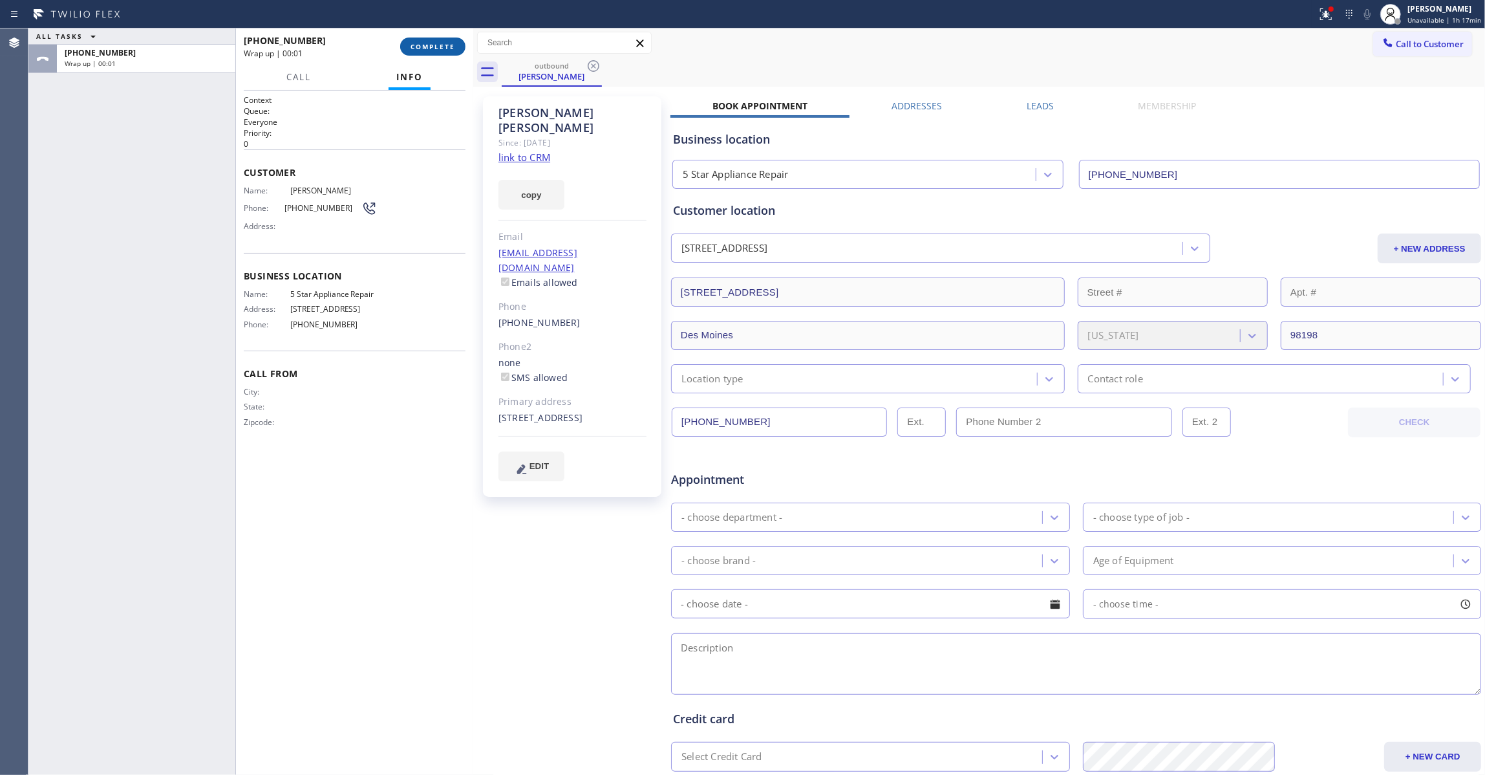
click at [433, 43] on span "COMPLETE" at bounding box center [433, 46] width 45 height 9
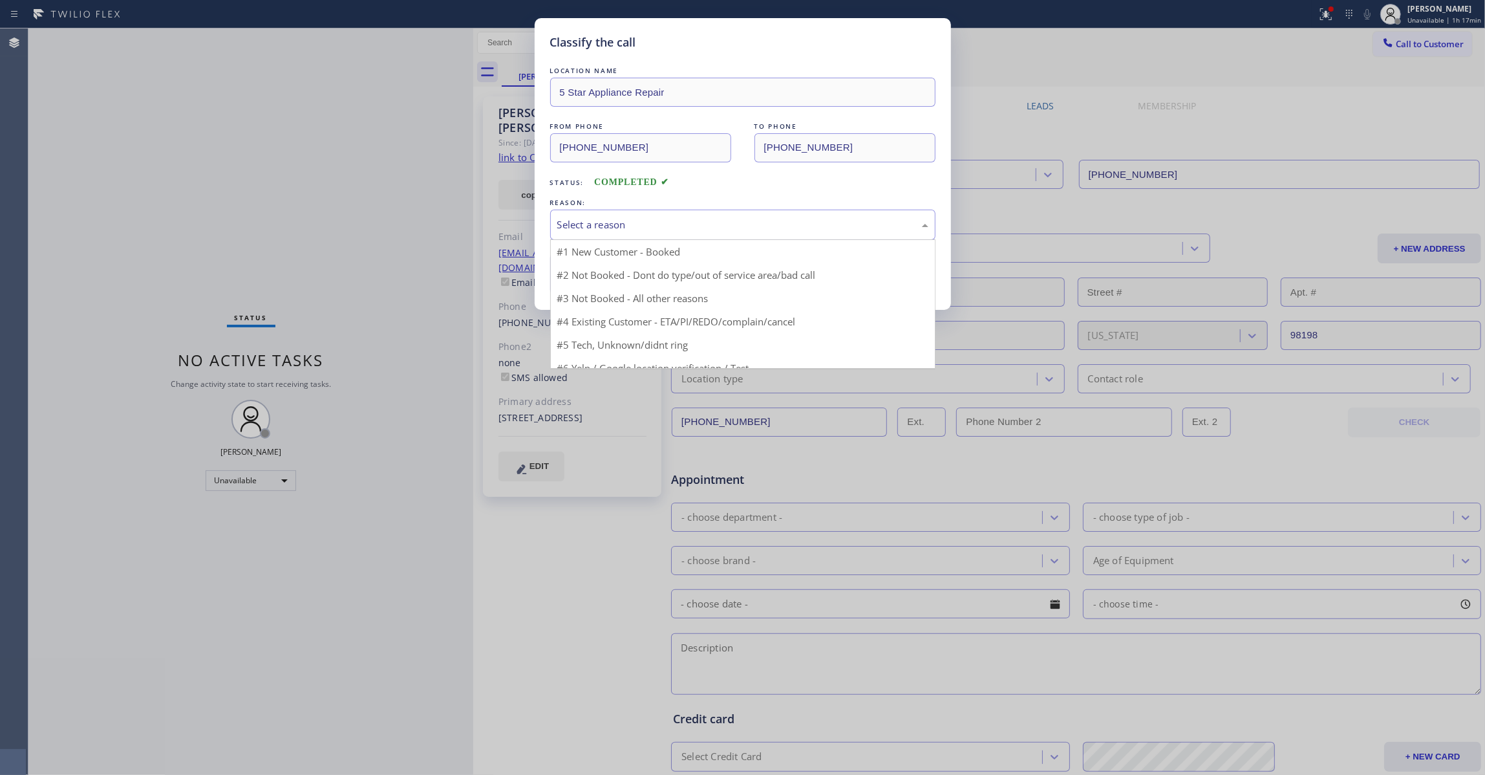
click at [691, 228] on div "Select a reason" at bounding box center [742, 224] width 371 height 15
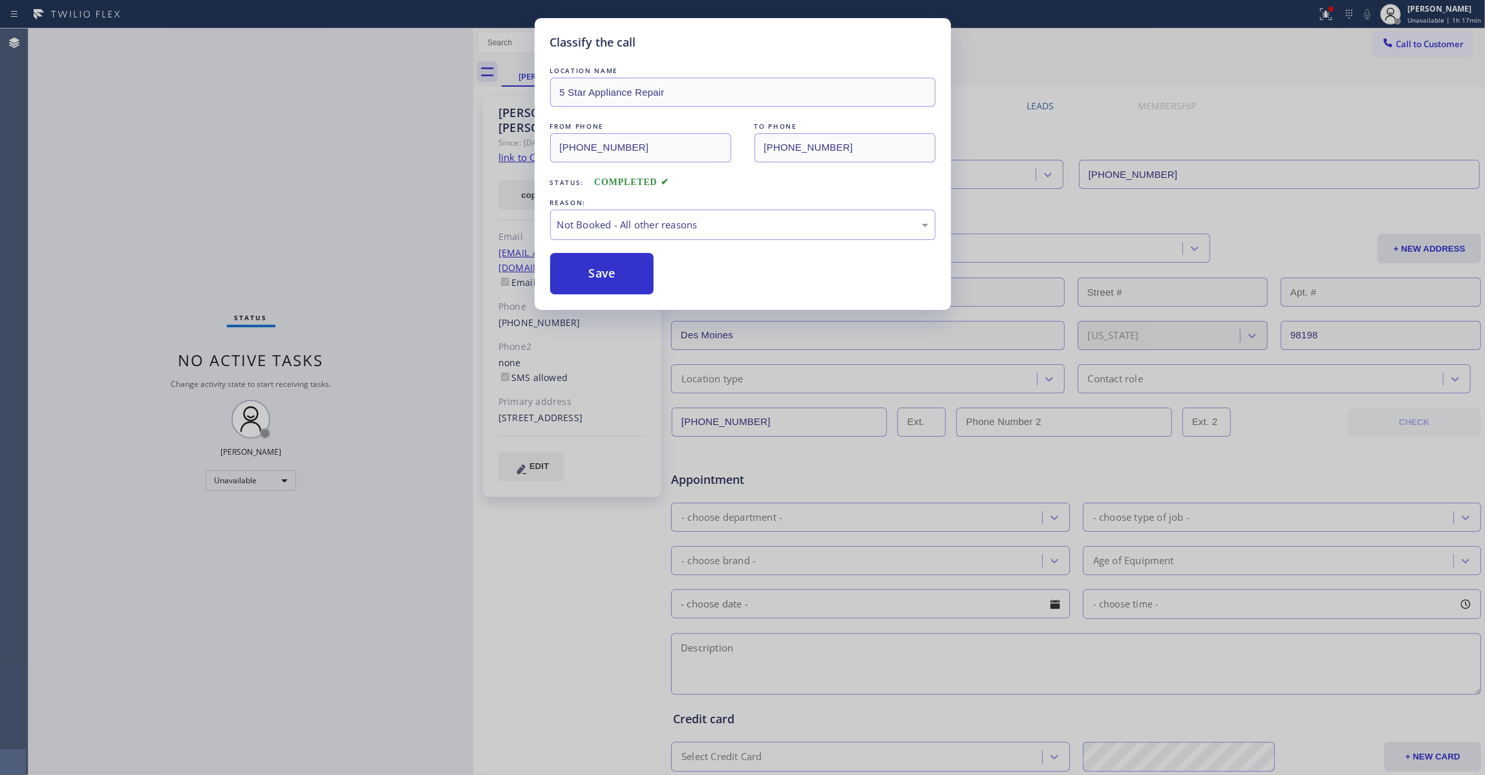
click at [591, 269] on button "Save" at bounding box center [602, 273] width 104 height 41
click at [590, 269] on button "Save" at bounding box center [602, 273] width 104 height 41
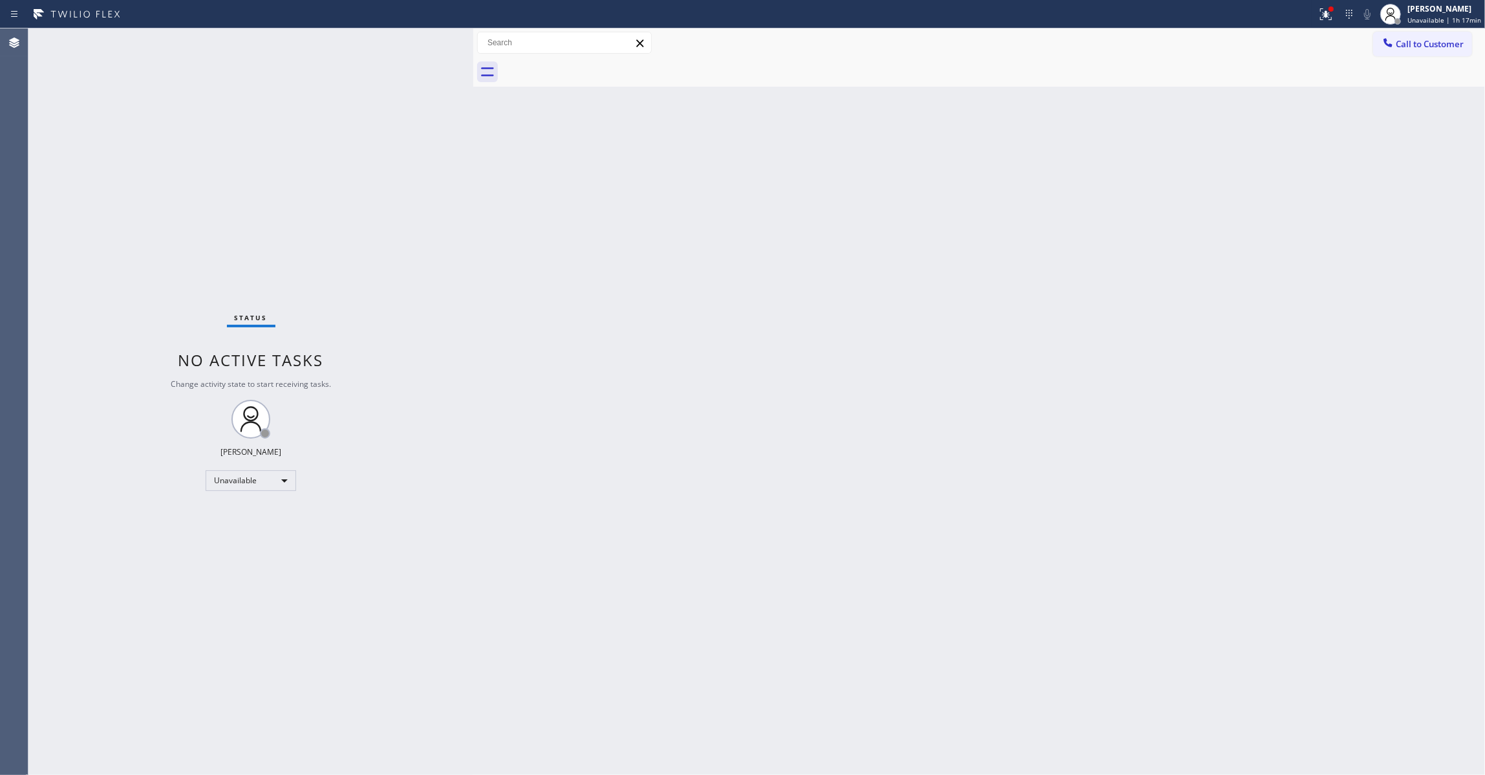
click at [39, 458] on div "Status No active tasks Change activity state to start receiving tasks. Louis Ma…" at bounding box center [250, 401] width 445 height 746
click at [1439, 47] on span "Call to Customer" at bounding box center [1430, 44] width 68 height 12
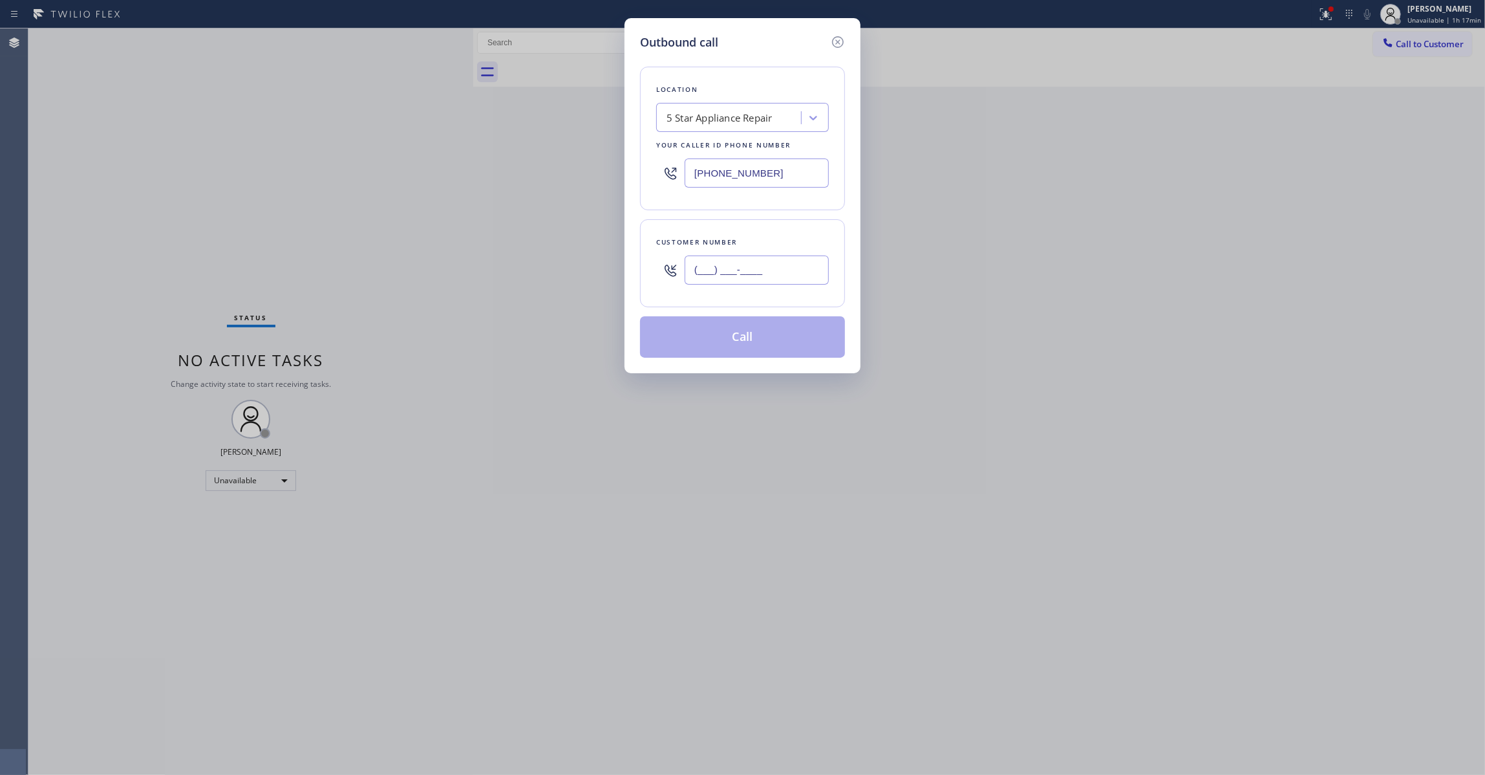
click at [751, 272] on input "(___) ___-____" at bounding box center [757, 269] width 144 height 29
paste input "415) 385-0984"
type input "(415) 385-0984"
click at [711, 342] on button "Call" at bounding box center [742, 336] width 205 height 41
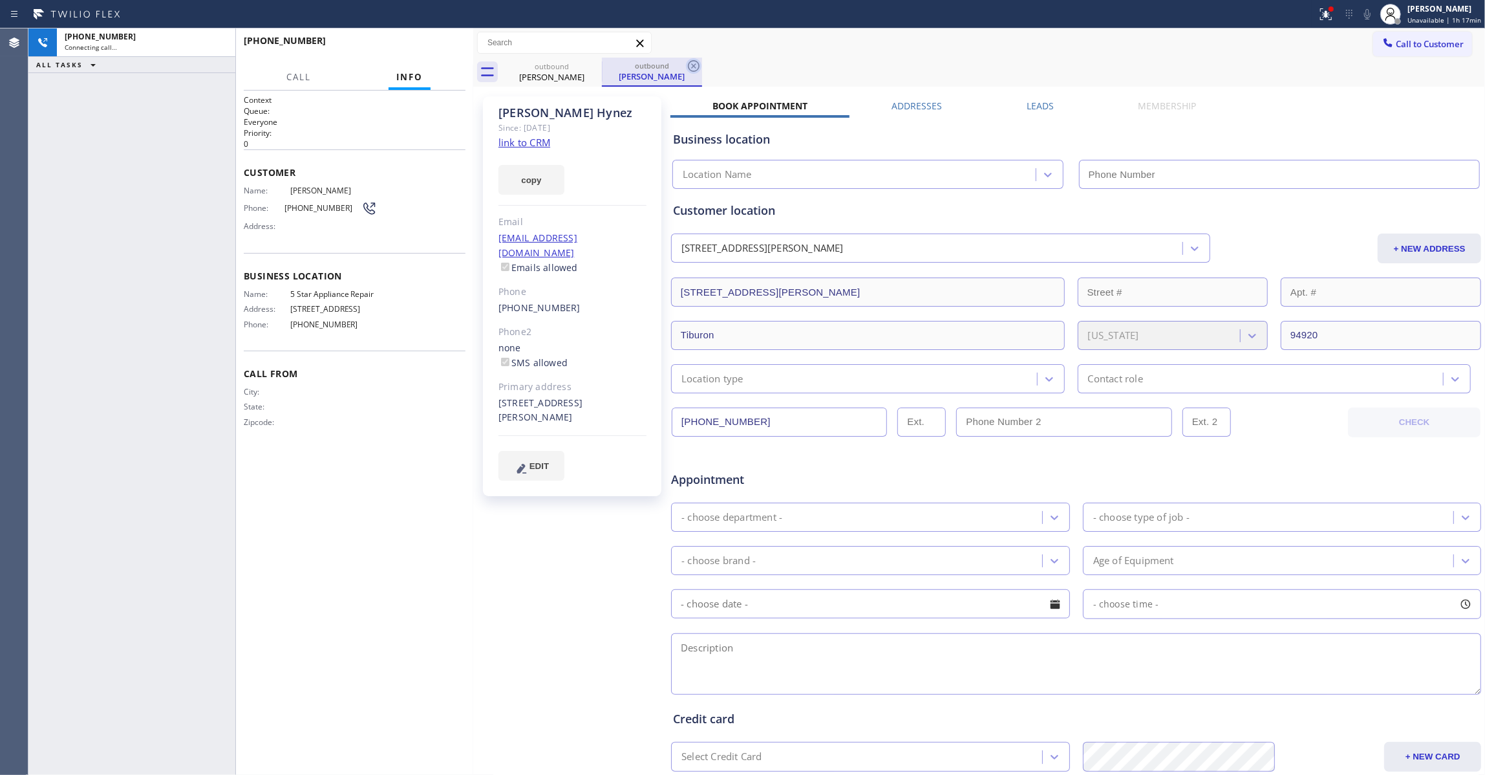
type input "(855) 731-4952"
click at [694, 65] on icon at bounding box center [694, 66] width 12 height 12
click at [525, 150] on div "copy" at bounding box center [573, 172] width 148 height 45
click at [525, 137] on link "link to CRM" at bounding box center [525, 142] width 52 height 13
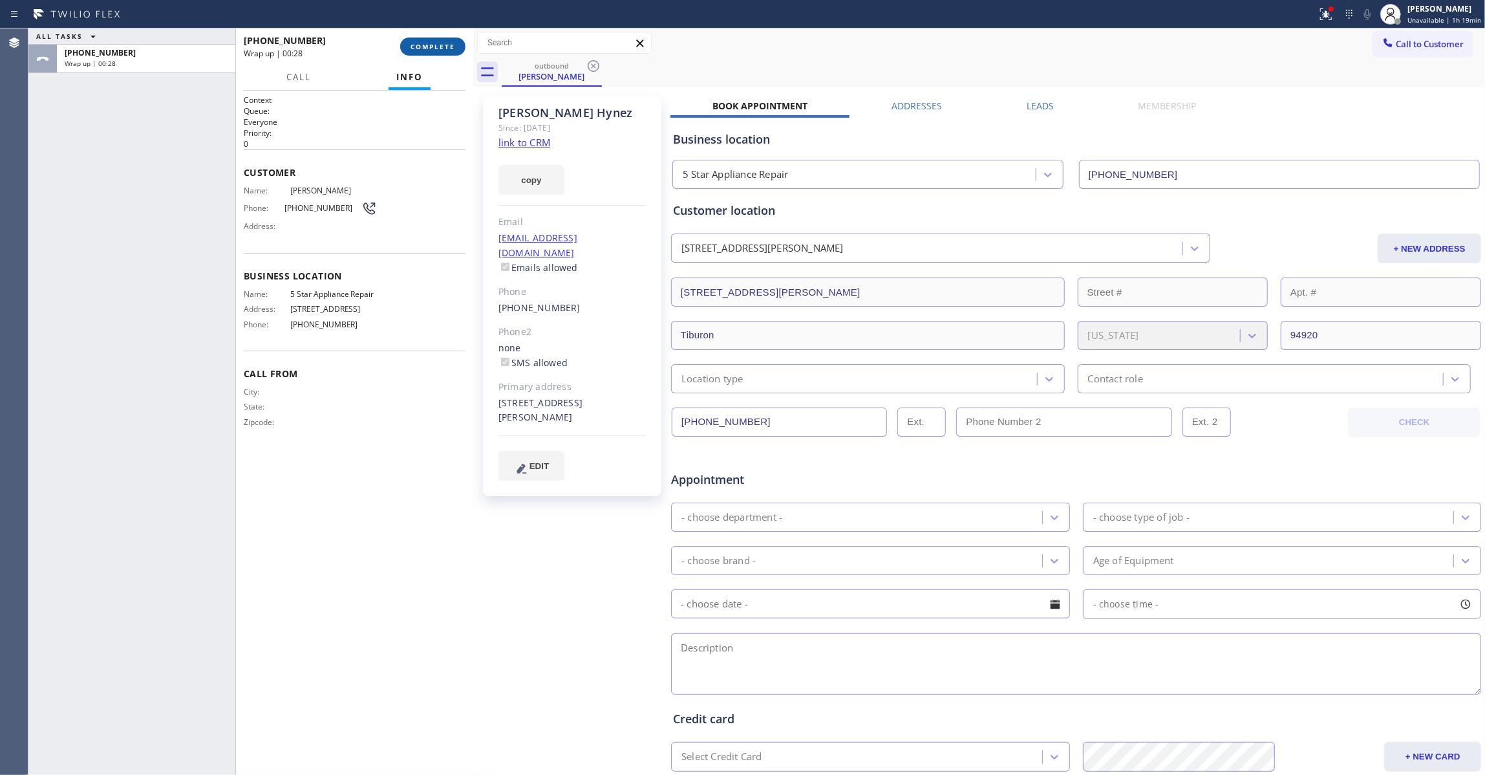
click at [446, 49] on span "COMPLETE" at bounding box center [433, 46] width 45 height 9
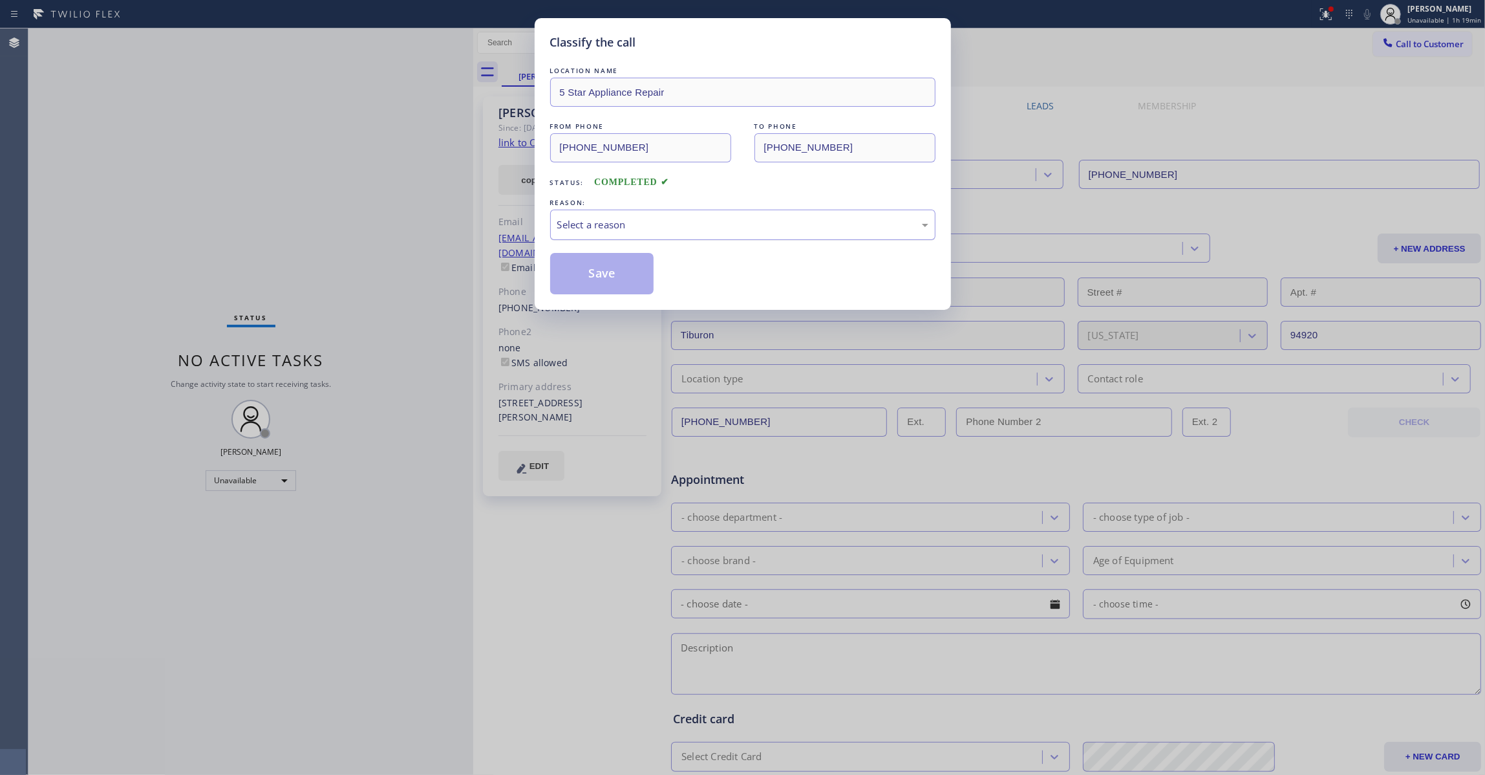
click at [643, 225] on div "Select a reason" at bounding box center [742, 224] width 371 height 15
click at [607, 283] on button "Save" at bounding box center [602, 273] width 104 height 41
click at [606, 283] on button "Save" at bounding box center [602, 273] width 104 height 41
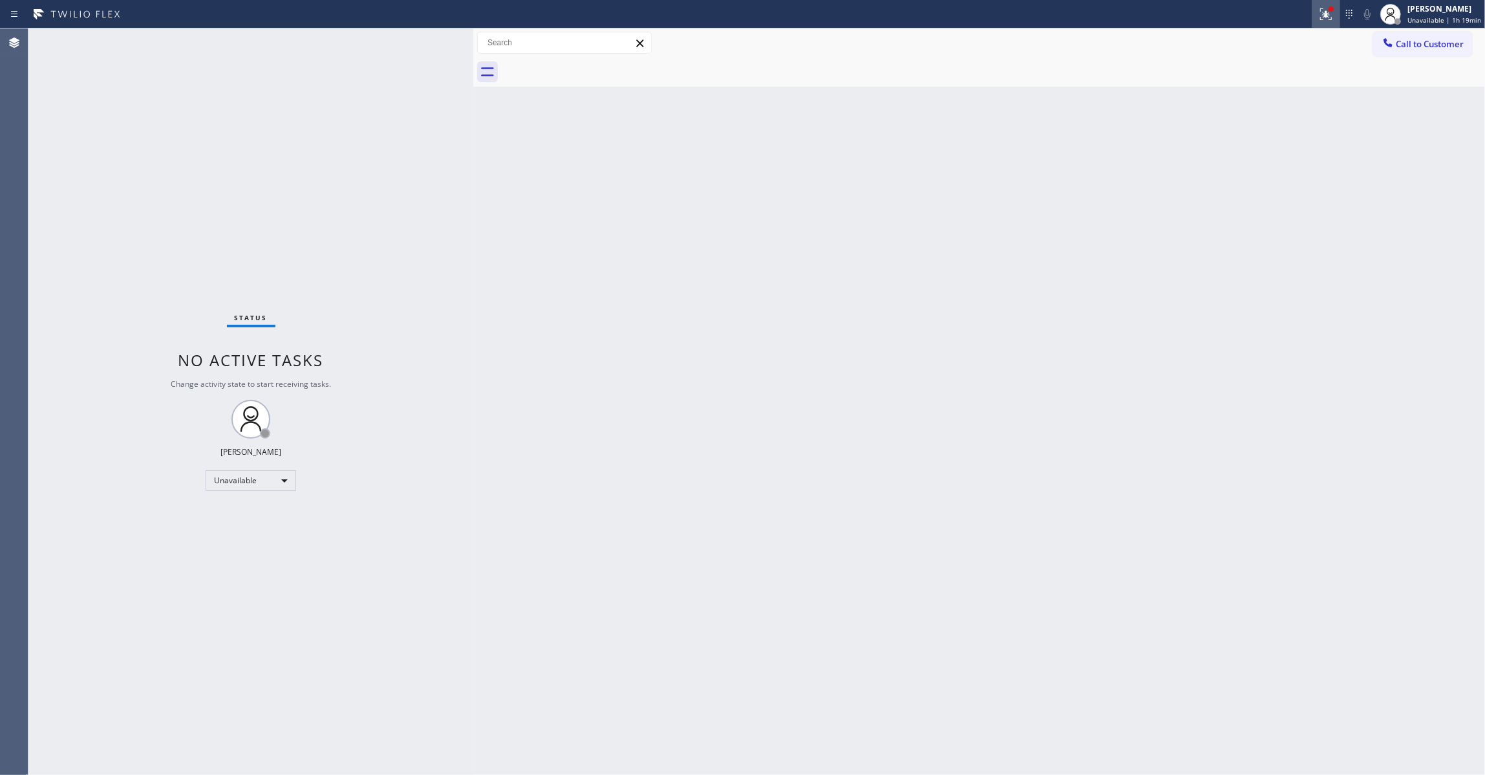
click at [1318, 14] on icon at bounding box center [1326, 14] width 16 height 16
drag, startPoint x: 1241, startPoint y: 174, endPoint x: 1260, endPoint y: 158, distance: 23.8
click at [1241, 174] on button "Clear issues" at bounding box center [1251, 169] width 151 height 18
click at [1421, 42] on span "Call to Customer" at bounding box center [1430, 44] width 68 height 12
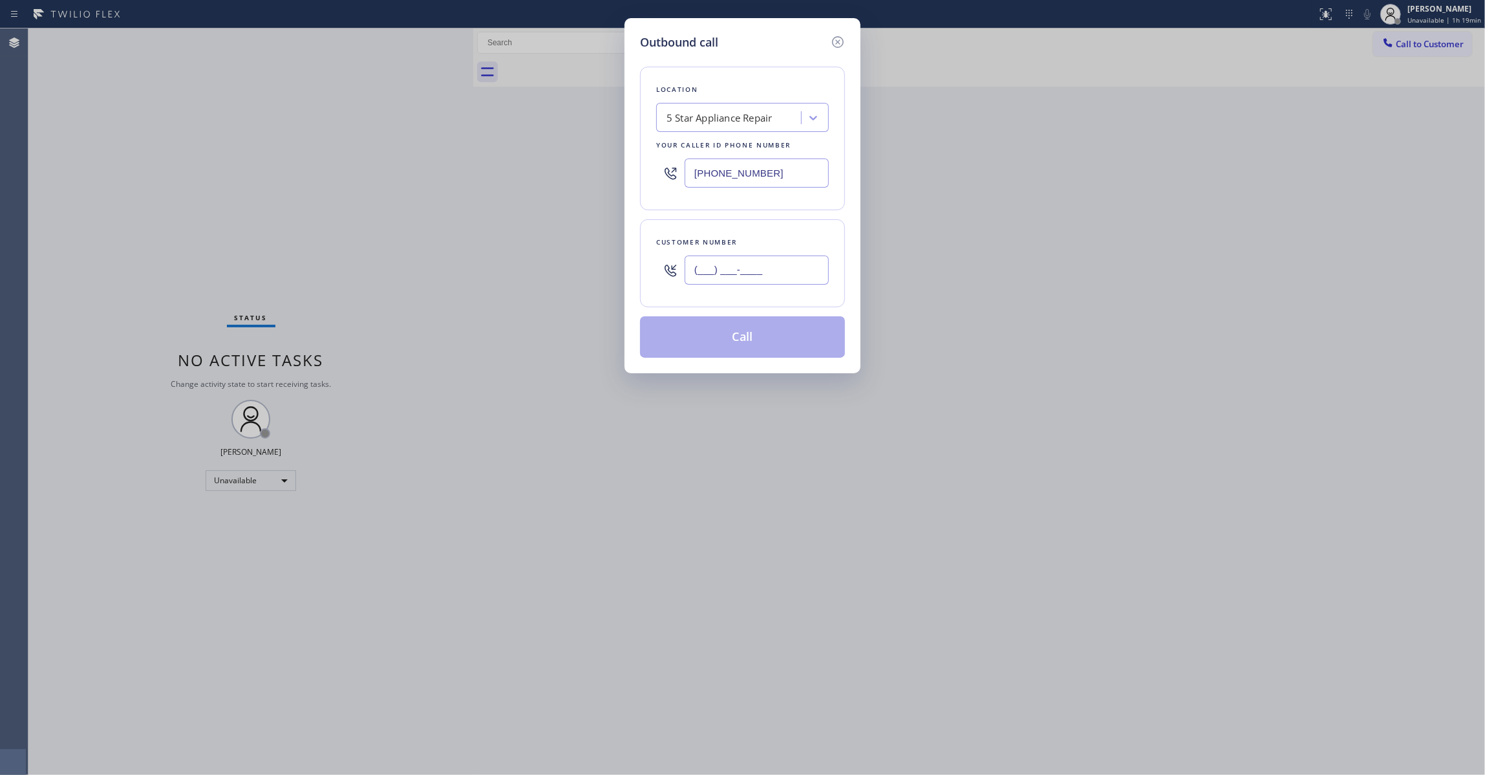
click at [792, 269] on input "(___) ___-____" at bounding box center [757, 269] width 144 height 29
paste input "409) 359-9996"
type input "(409) 359-9996"
paste input "13) 547-6147"
drag, startPoint x: 790, startPoint y: 172, endPoint x: 449, endPoint y: 163, distance: 341.5
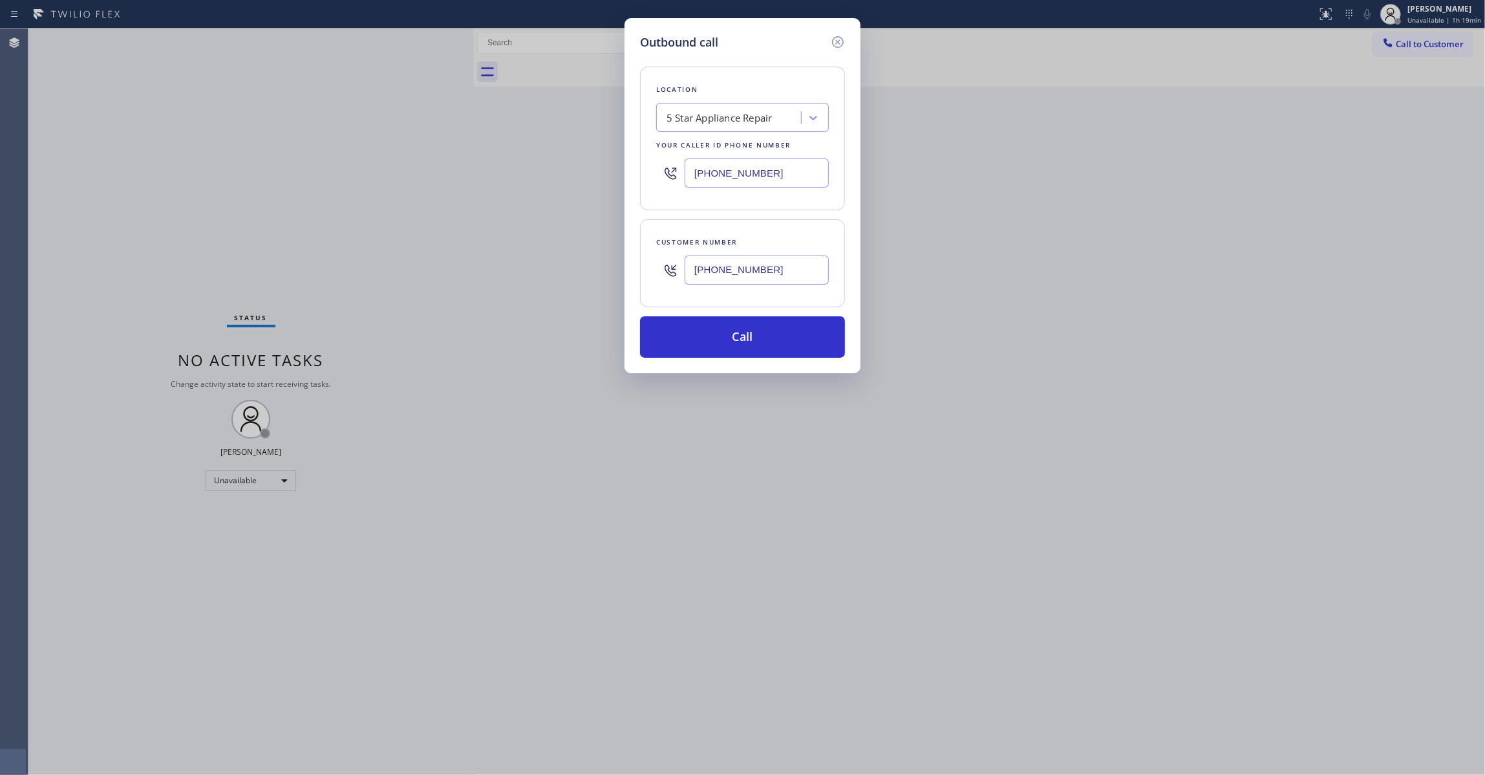
click at [449, 163] on div "Outbound call Location 5 Star Appliance Repair Your caller id phone number (813…" at bounding box center [742, 387] width 1485 height 775
type input "(813) 547-6147"
drag, startPoint x: 793, startPoint y: 272, endPoint x: 543, endPoint y: 257, distance: 250.0
click at [543, 257] on div "Outbound call Location Viking Repair Pro Sarasota Your caller id phone number (…" at bounding box center [742, 387] width 1485 height 775
click at [704, 354] on button "Call" at bounding box center [742, 336] width 205 height 41
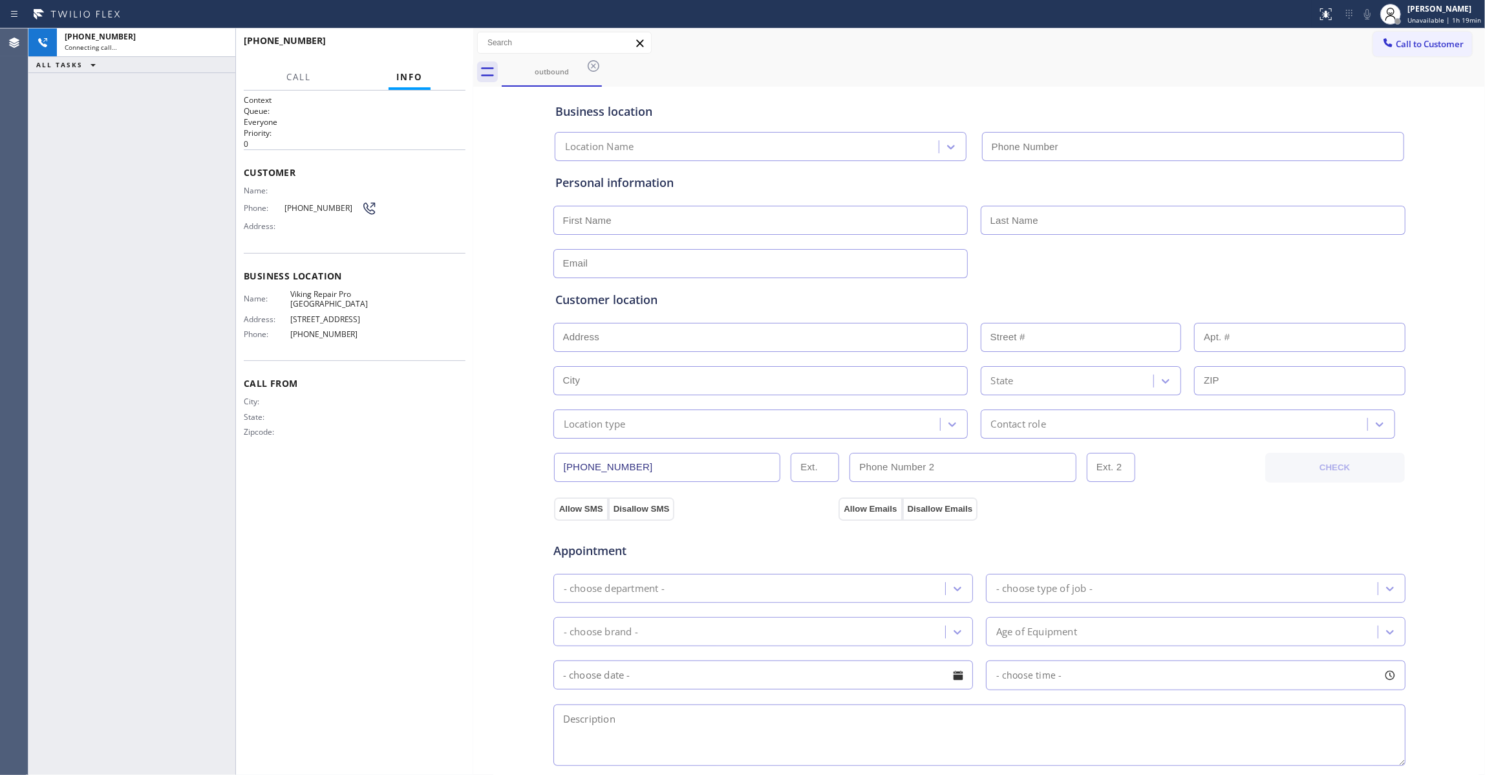
type input "(813) 547-6147"
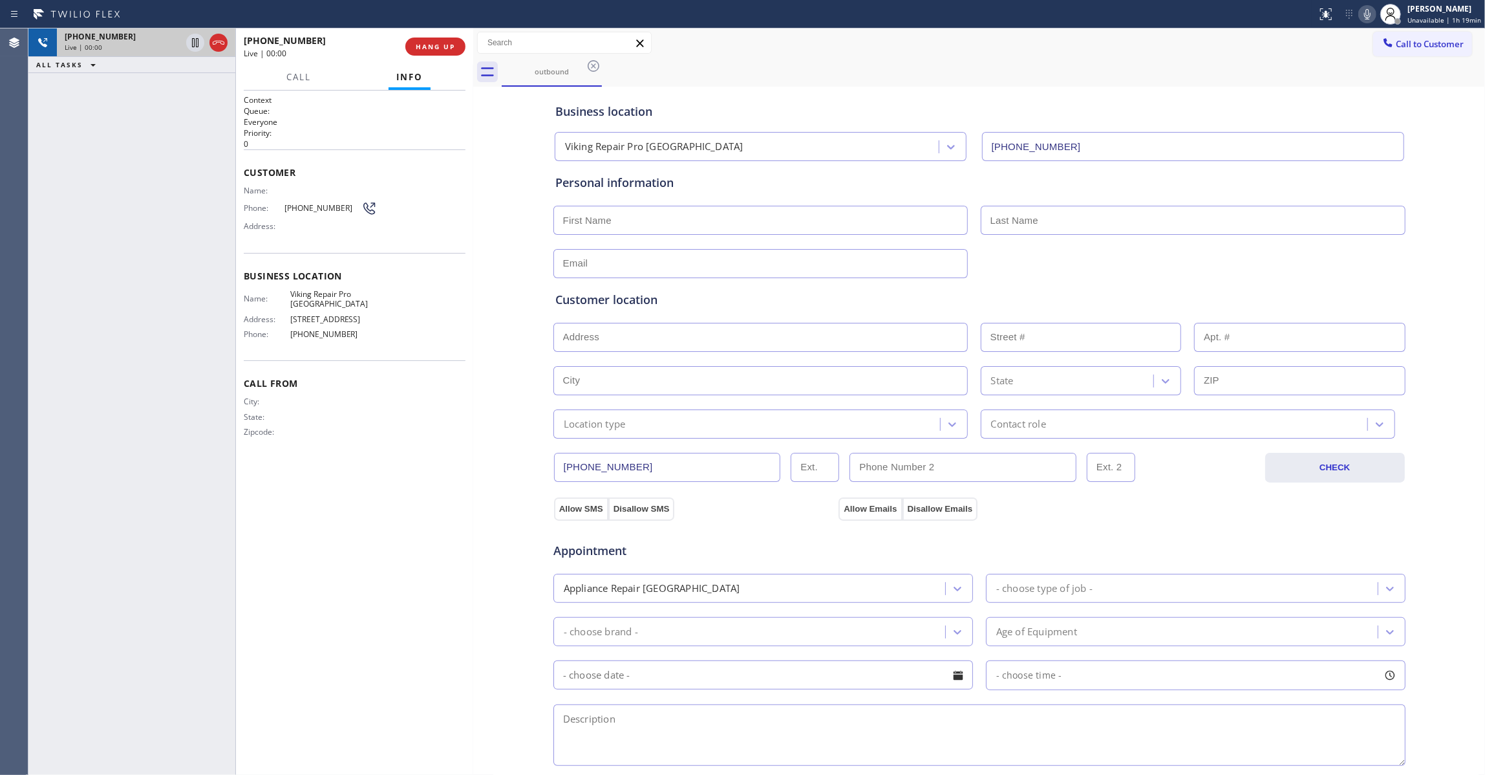
click at [219, 41] on icon at bounding box center [219, 43] width 12 height 4
click at [437, 58] on div "+14093599996 Live | 00:01 HANG UP" at bounding box center [355, 47] width 222 height 34
click at [435, 50] on button "COMPLETE" at bounding box center [432, 47] width 65 height 18
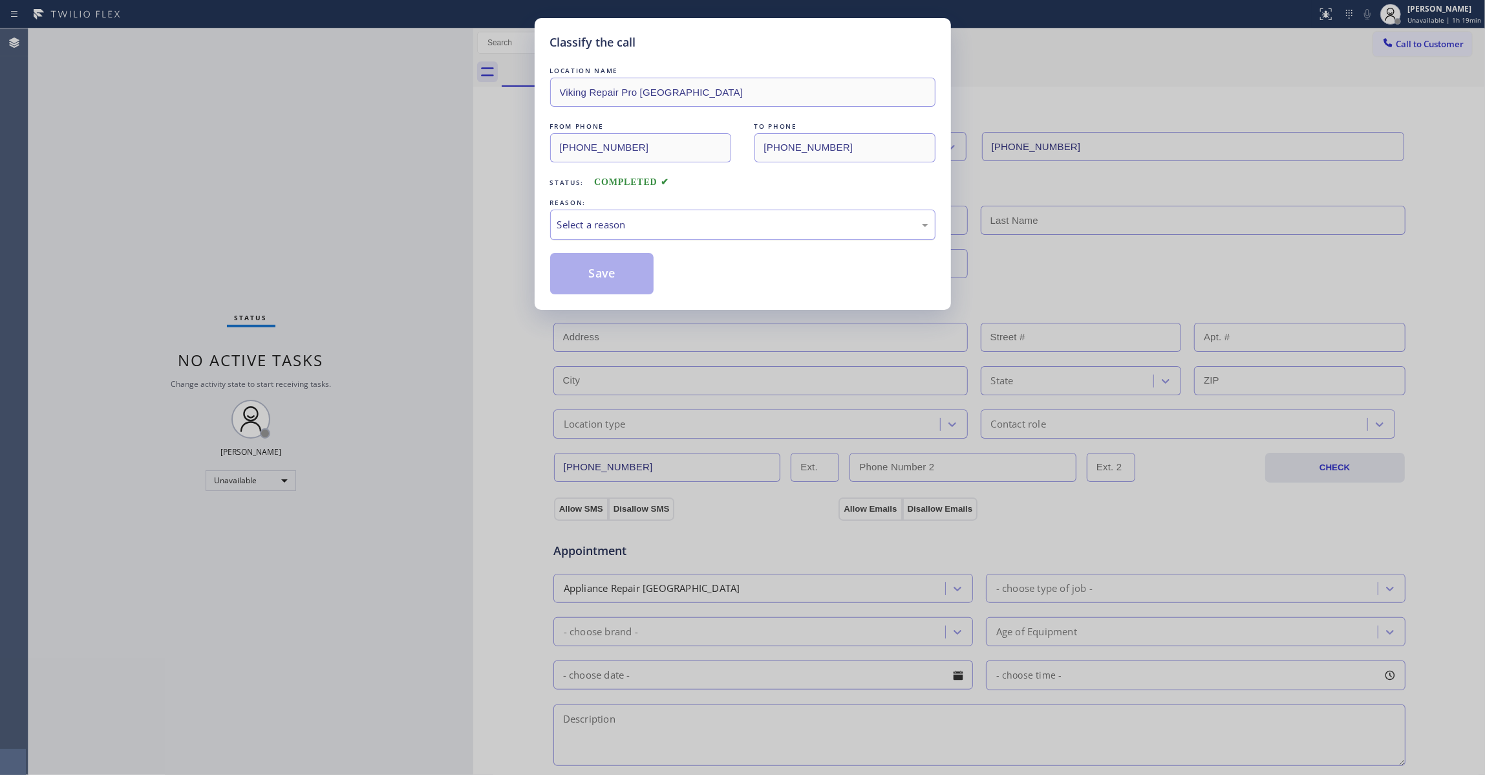
click at [593, 219] on div "Select a reason" at bounding box center [742, 224] width 371 height 15
click at [598, 274] on button "Save" at bounding box center [602, 273] width 104 height 41
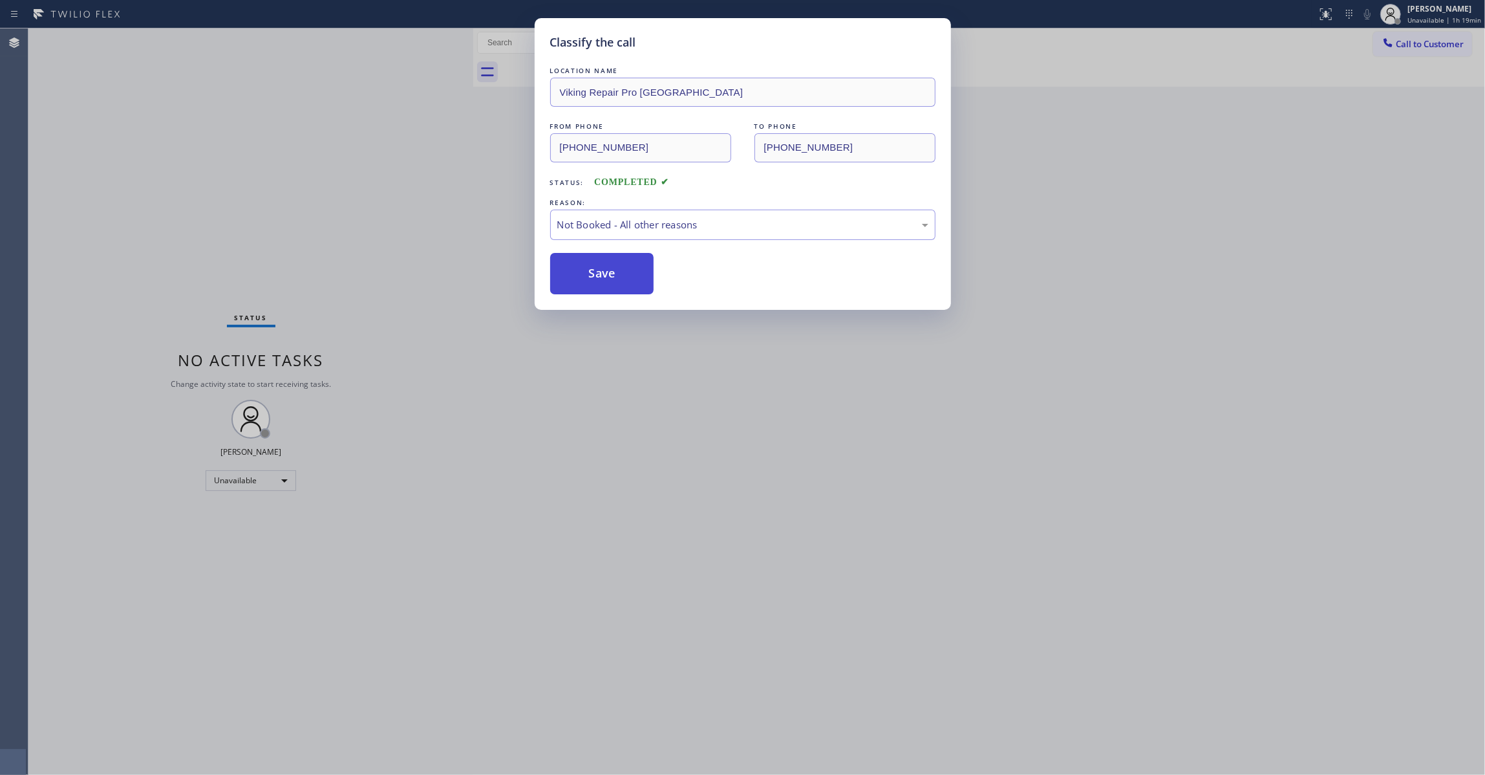
drag, startPoint x: 598, startPoint y: 274, endPoint x: 585, endPoint y: 280, distance: 14.8
click at [596, 274] on button "Save" at bounding box center [602, 273] width 104 height 41
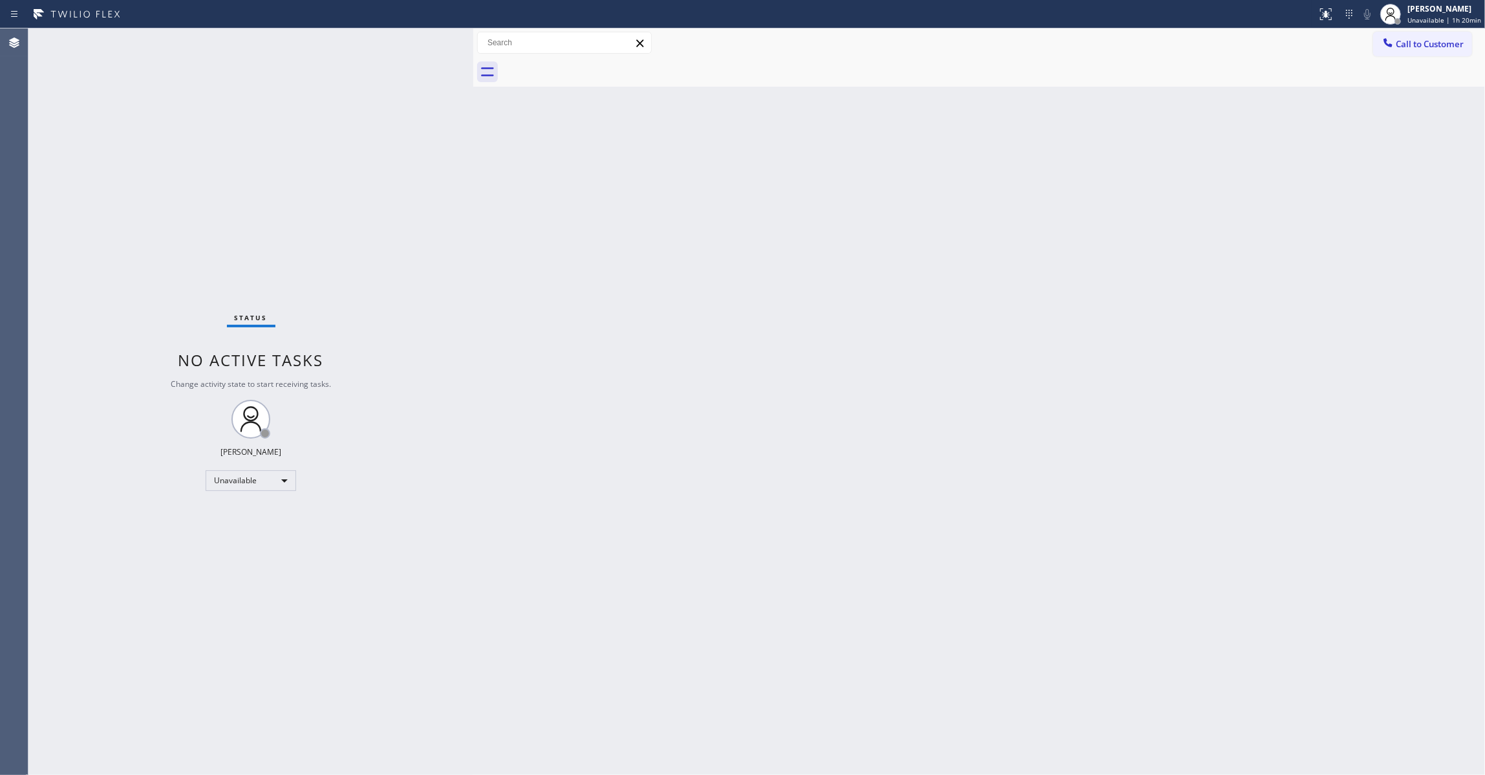
click at [127, 756] on div "Status No active tasks Change activity state to start receiving tasks. Louis Ma…" at bounding box center [250, 401] width 445 height 746
click at [1400, 50] on button "Call to Customer" at bounding box center [1422, 44] width 99 height 25
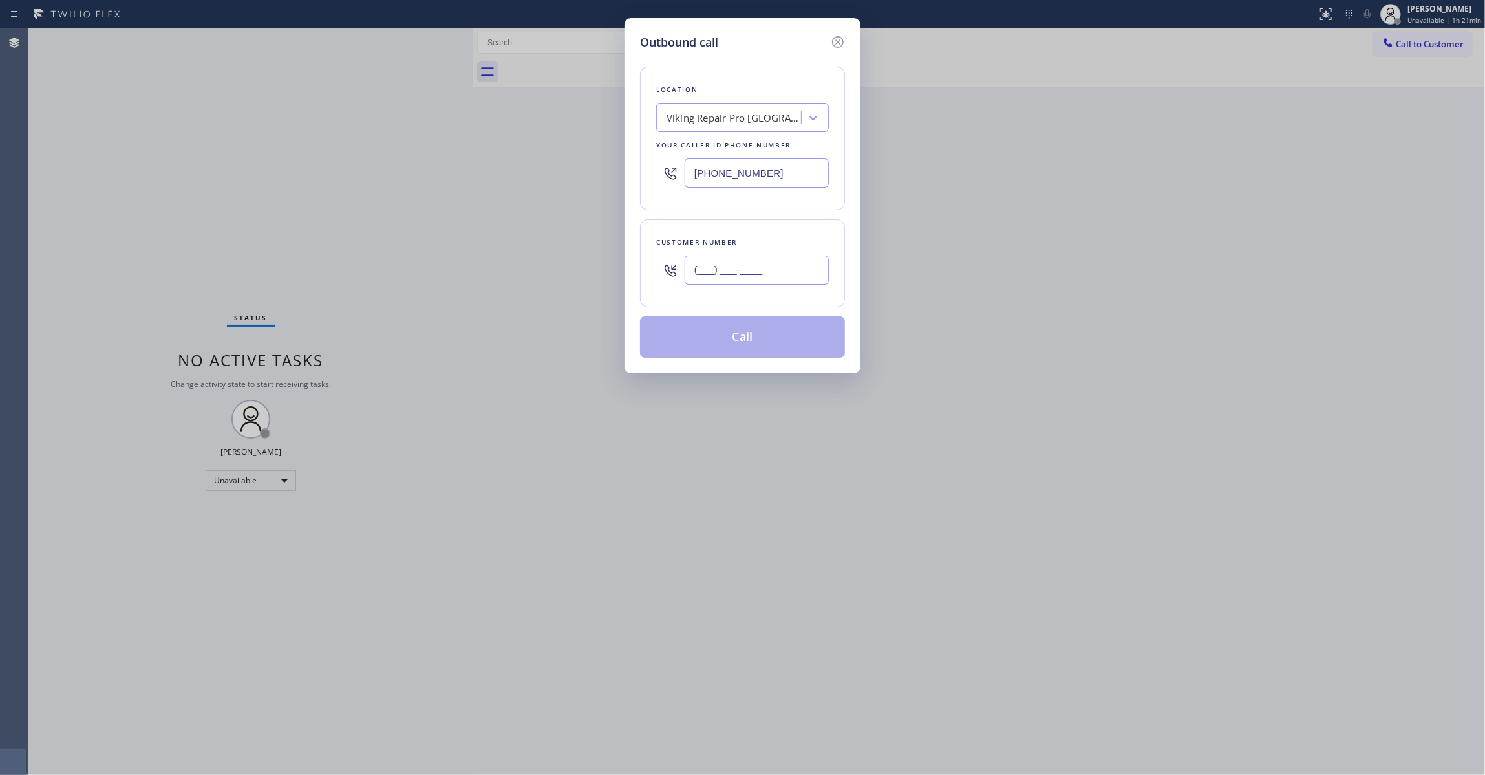
click at [735, 264] on input "(___) ___-____" at bounding box center [757, 269] width 144 height 29
paste input "812) 343-4482"
type input "(812) 343-4482"
drag, startPoint x: 790, startPoint y: 162, endPoint x: 427, endPoint y: 216, distance: 367.4
click at [303, 148] on div "Outbound call Location Viking Repair Pro Sarasota Your caller id phone number (…" at bounding box center [742, 387] width 1485 height 775
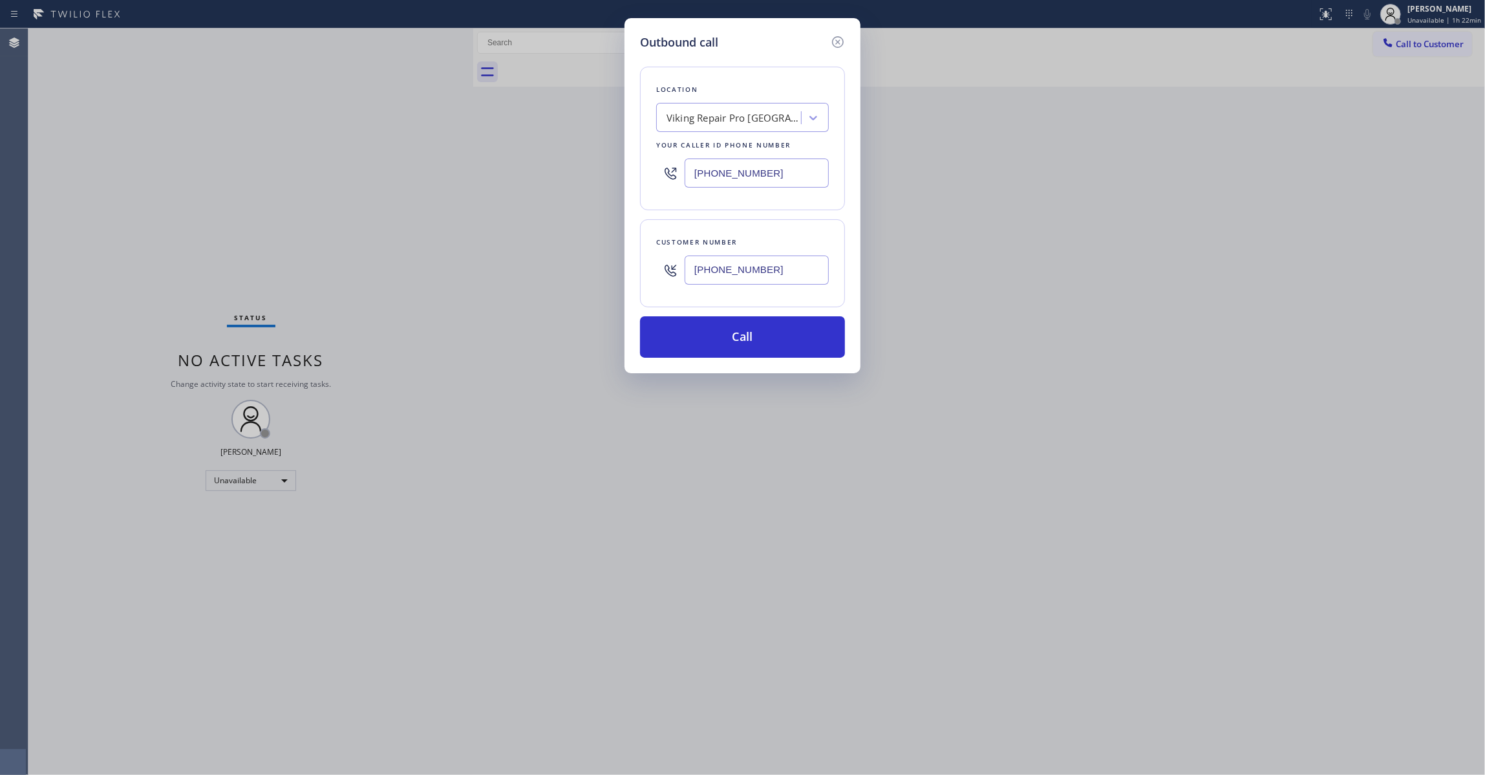
paste input "55) 731-4952"
type input "(855) 731-4952"
drag, startPoint x: 780, startPoint y: 264, endPoint x: 566, endPoint y: 264, distance: 213.4
click at [566, 264] on div "Outbound call Location 5 Star Appliance Repair Your caller id phone number (855…" at bounding box center [742, 387] width 1485 height 775
click at [757, 345] on button "Call" at bounding box center [742, 336] width 205 height 41
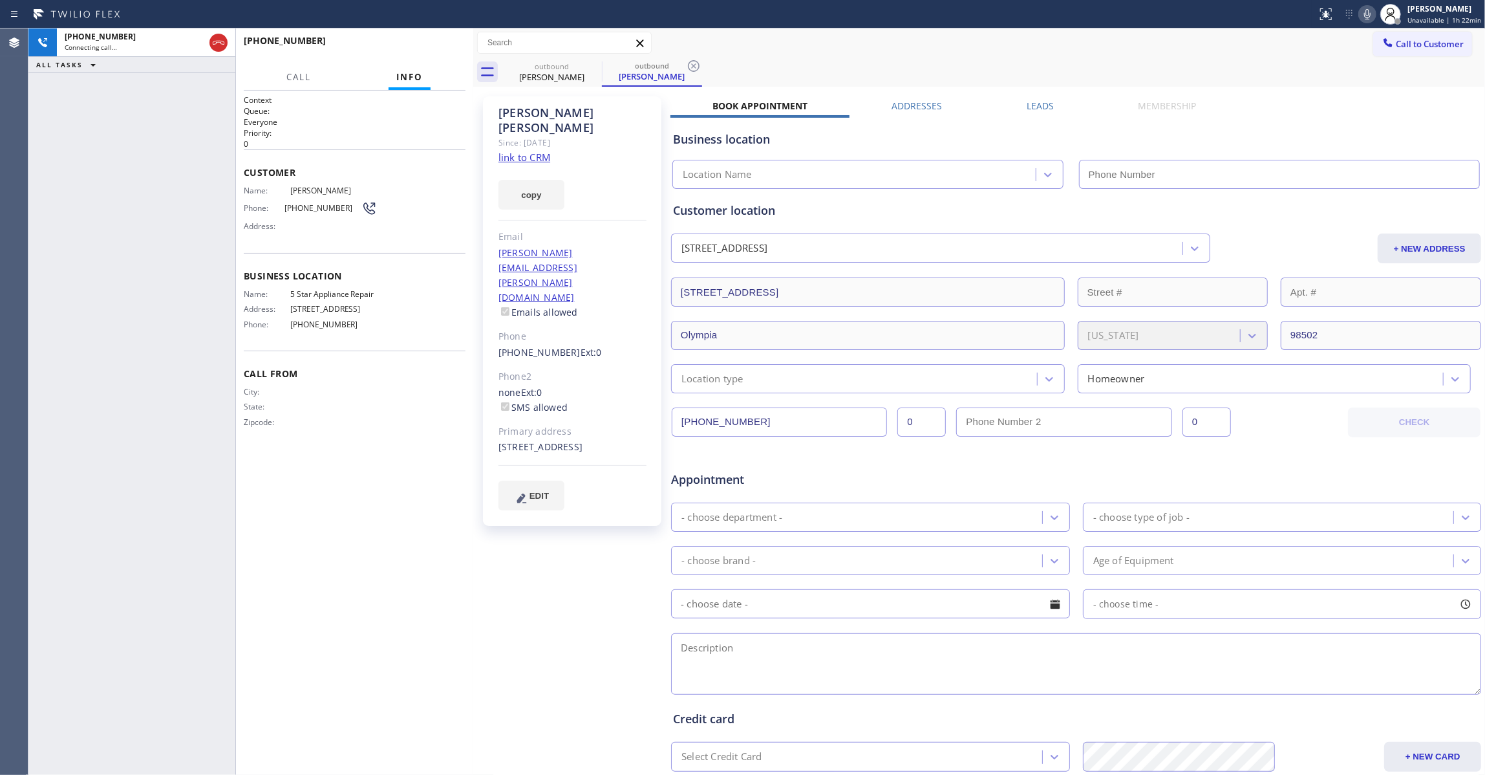
type input "(855) 731-4952"
click at [698, 65] on icon at bounding box center [694, 66] width 16 height 16
click at [541, 151] on link "link to CRM" at bounding box center [525, 157] width 52 height 13
click at [429, 47] on span "HANG UP" at bounding box center [435, 46] width 39 height 9
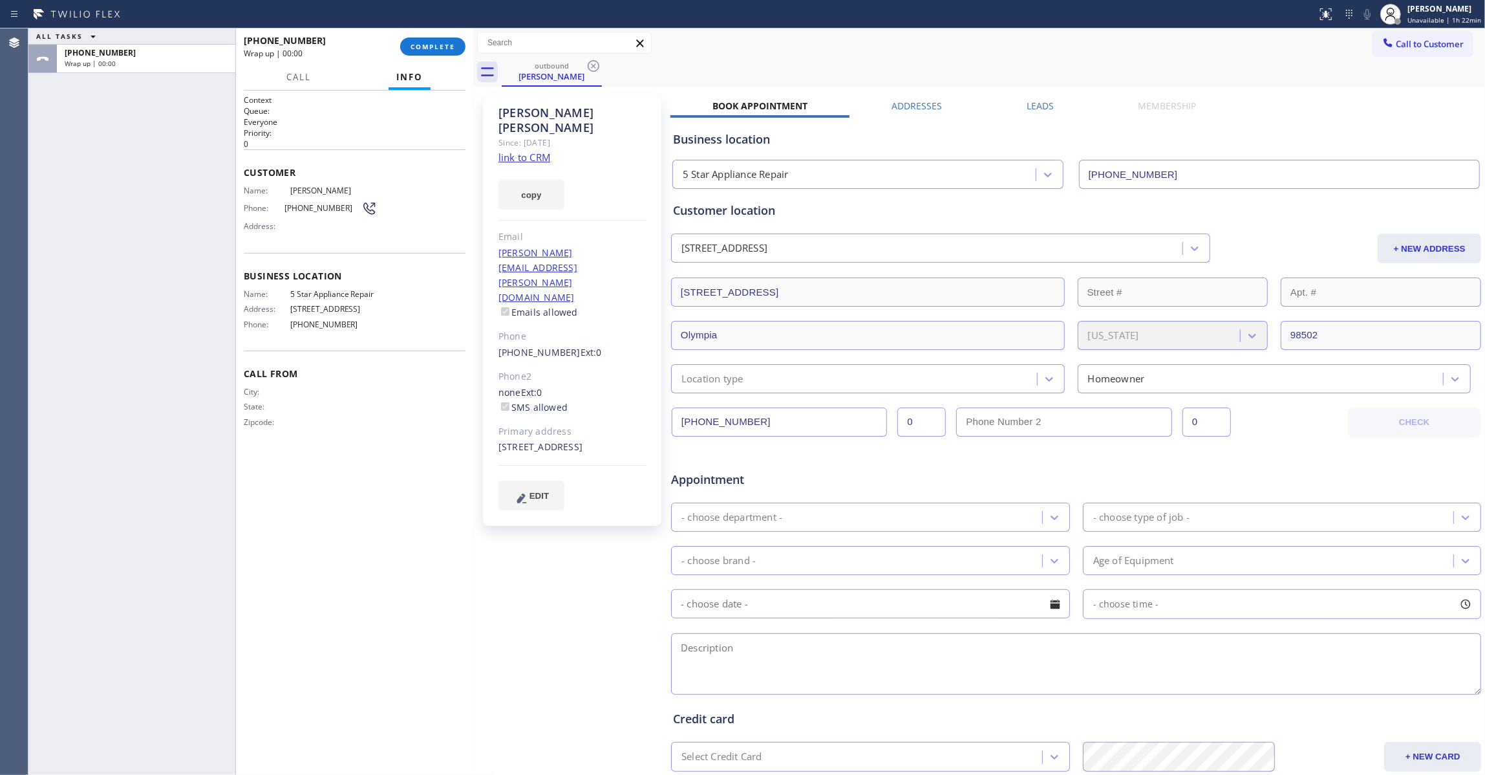
click at [317, 209] on span "(812) 343-4482" at bounding box center [323, 208] width 77 height 10
copy div "(812) 343-4482"
click at [437, 50] on span "COMPLETE" at bounding box center [433, 46] width 45 height 9
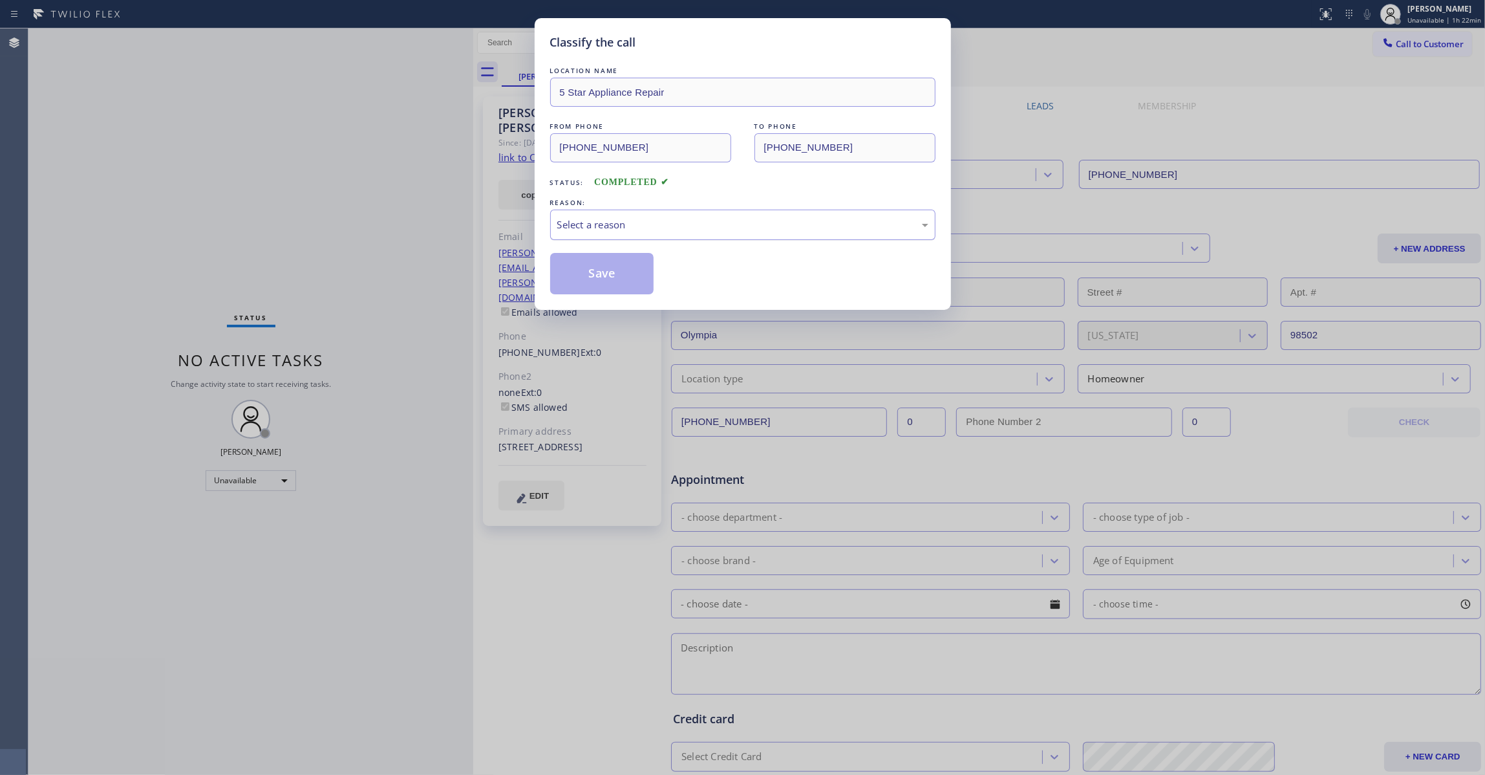
click at [658, 219] on div "Select a reason" at bounding box center [742, 224] width 371 height 15
click at [613, 272] on button "Save" at bounding box center [602, 273] width 104 height 41
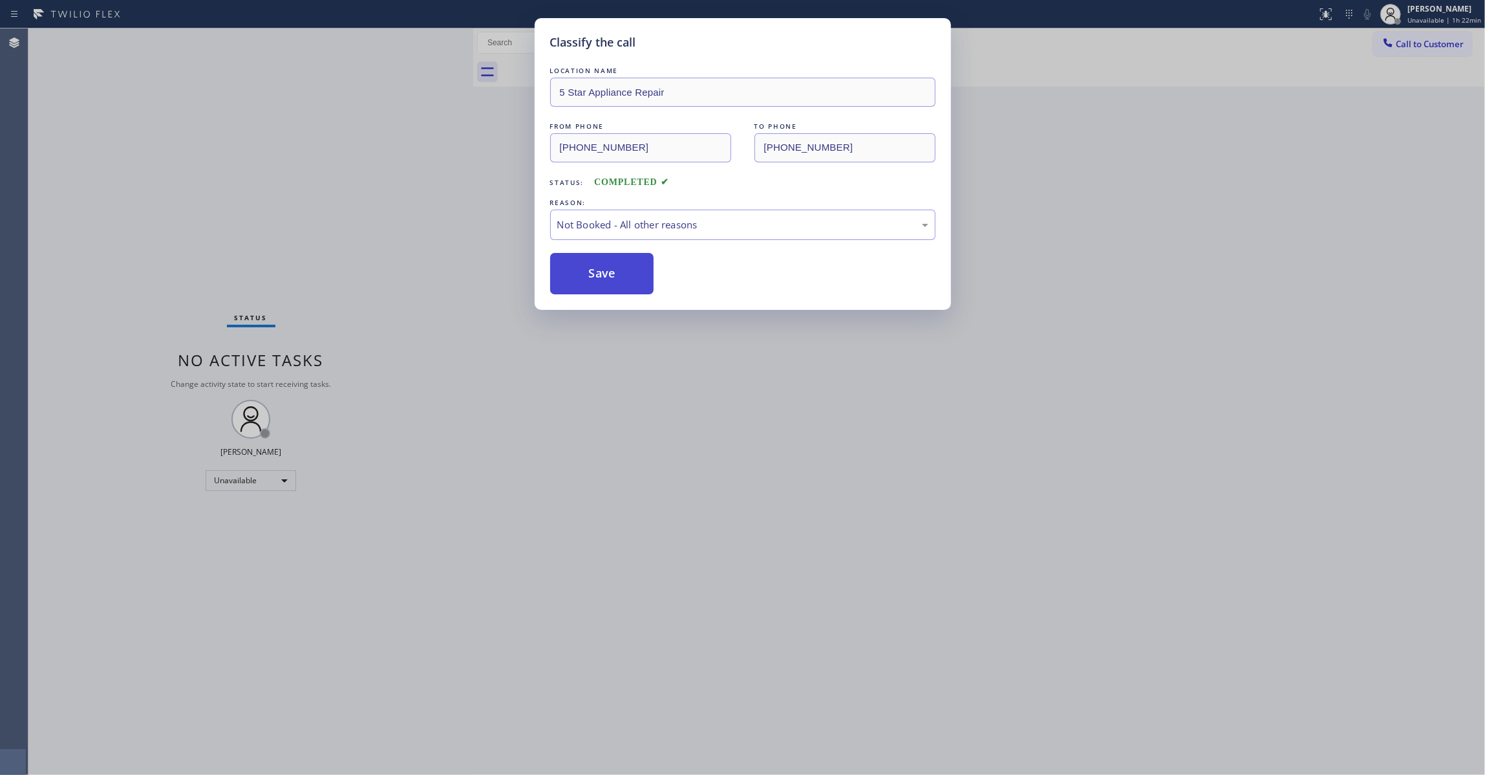
click at [613, 272] on button "Save" at bounding box center [602, 273] width 104 height 41
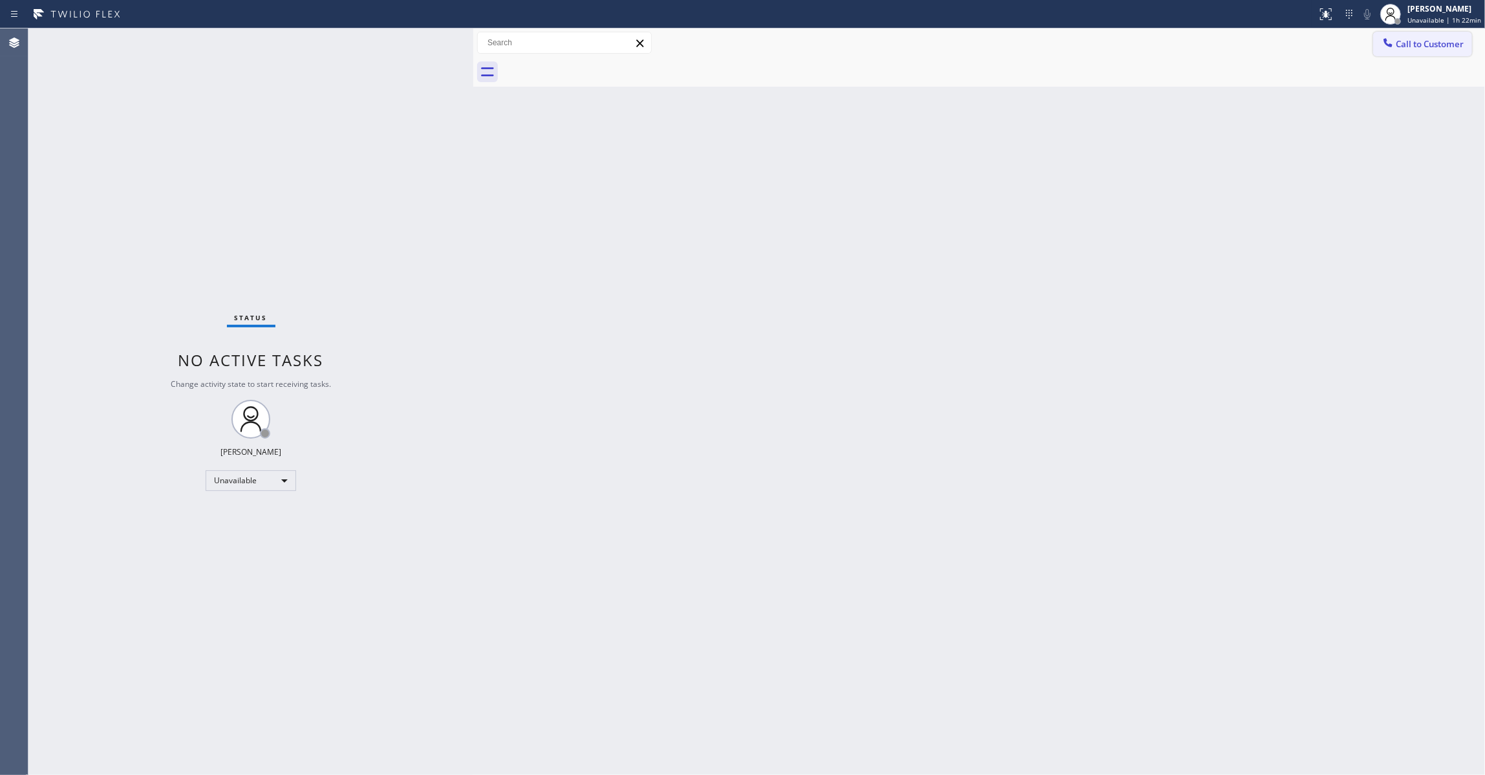
click at [1446, 40] on span "Call to Customer" at bounding box center [1430, 44] width 68 height 12
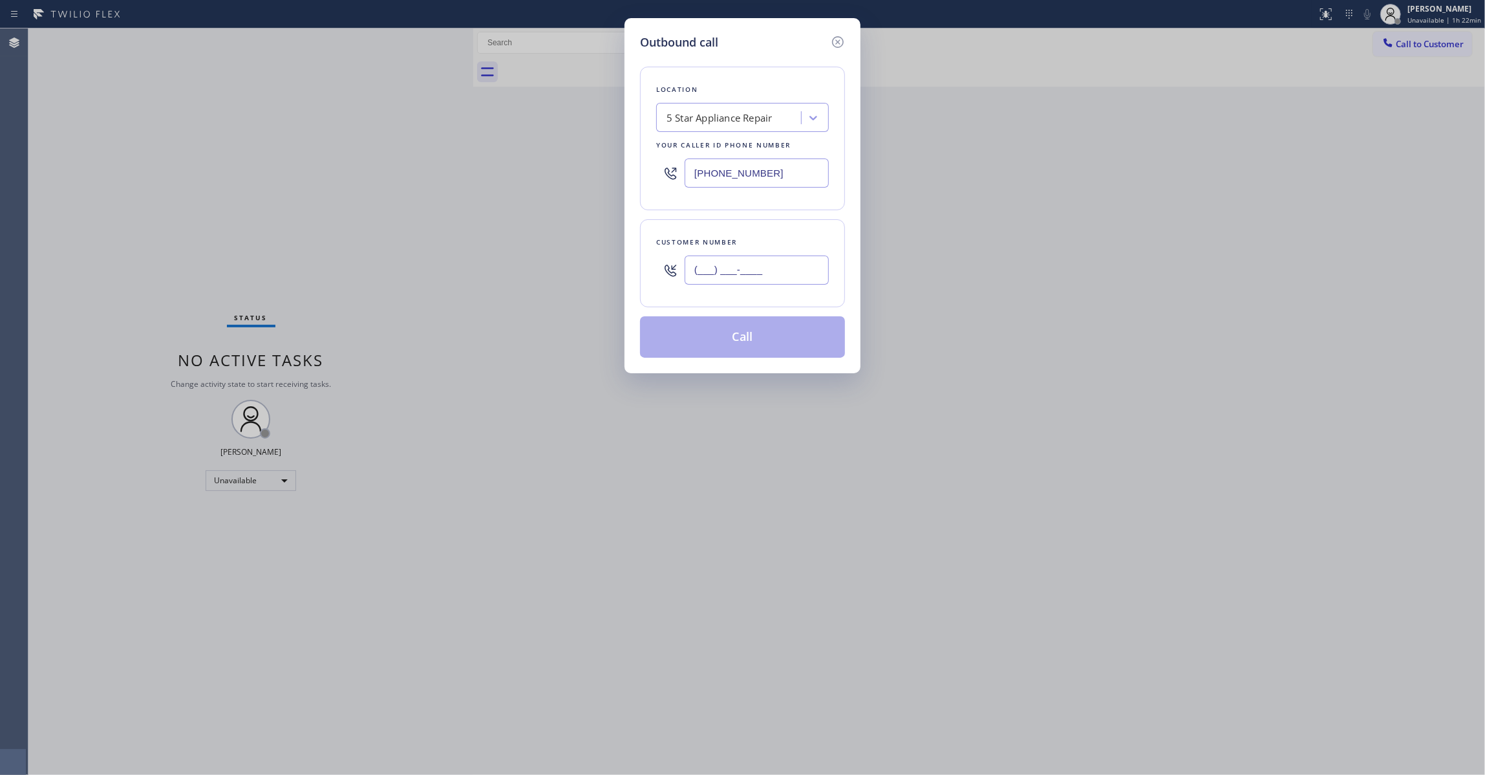
click at [764, 268] on input "(___) ___-____" at bounding box center [757, 269] width 144 height 29
paste input "812) 343-4482"
type input "(812) 343-4482"
click at [709, 345] on button "Call" at bounding box center [742, 336] width 205 height 41
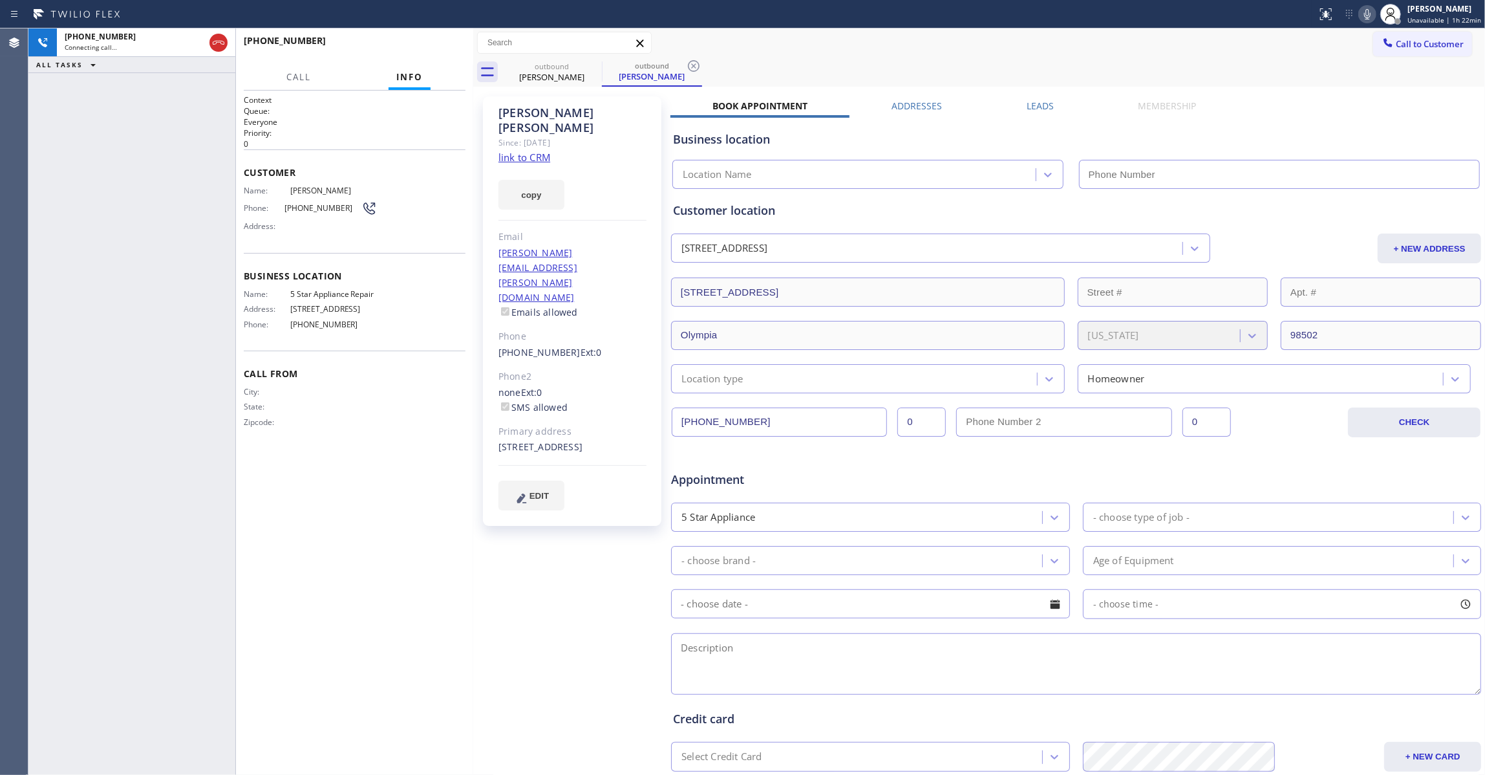
type input "(855) 731-4952"
click at [440, 35] on div "+18123434482 Live | 00:02 HANG UP" at bounding box center [355, 47] width 222 height 34
click at [693, 67] on icon at bounding box center [694, 66] width 12 height 12
click at [440, 47] on span "HANG UP" at bounding box center [435, 46] width 39 height 9
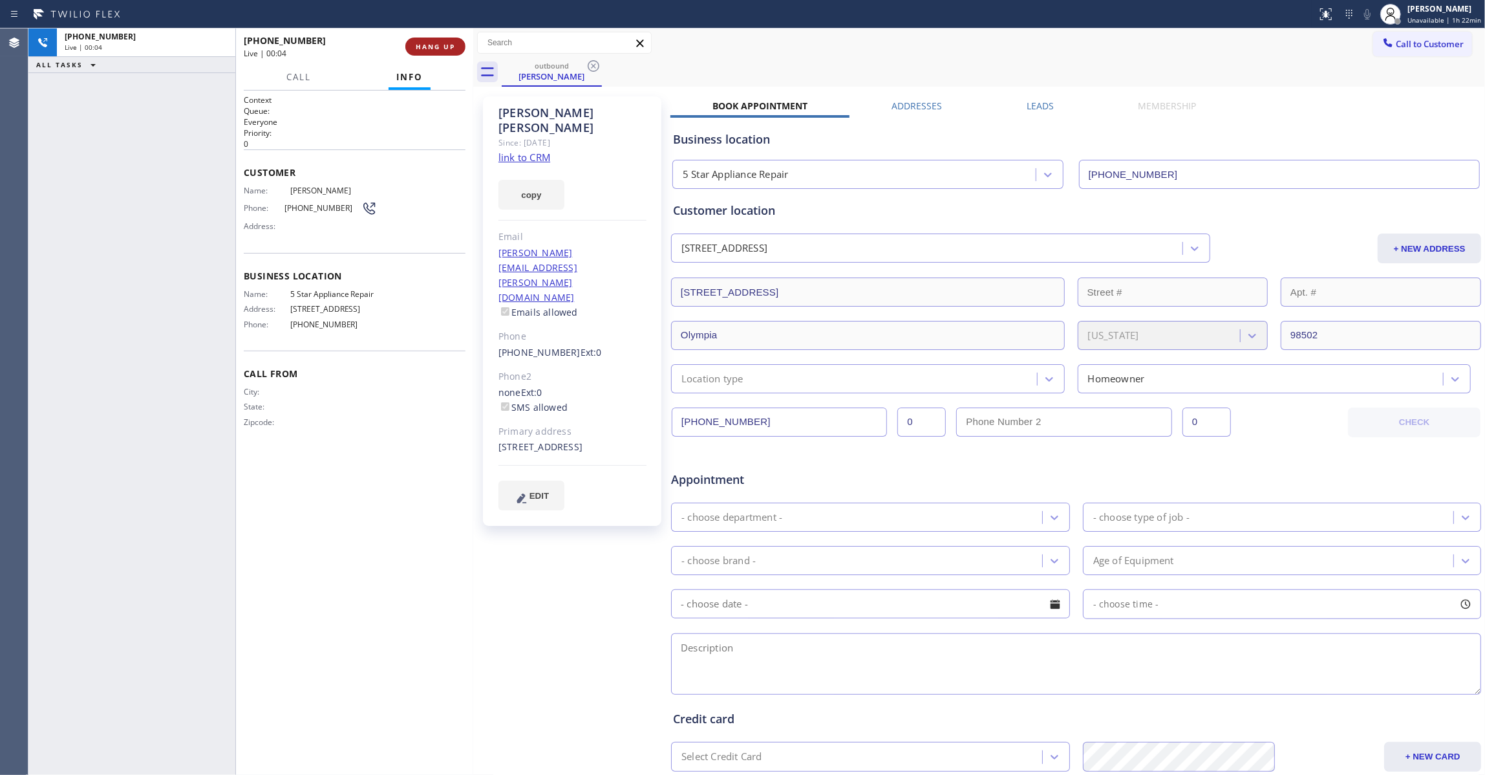
click at [440, 47] on span "HANG UP" at bounding box center [435, 46] width 39 height 9
click at [440, 47] on span "COMPLETE" at bounding box center [433, 46] width 45 height 9
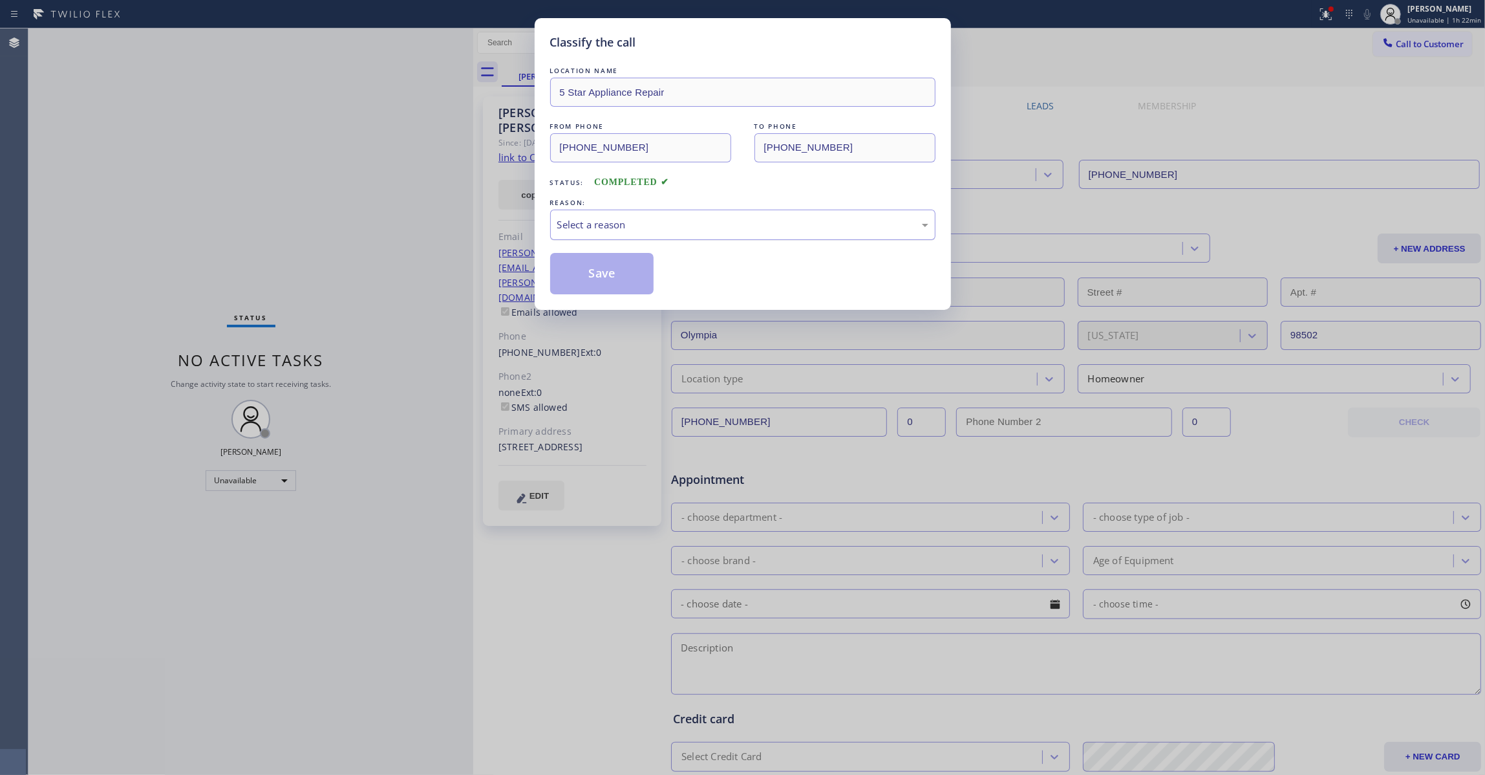
click at [581, 229] on div "Select a reason" at bounding box center [742, 224] width 371 height 15
click at [577, 279] on button "Save" at bounding box center [602, 273] width 104 height 41
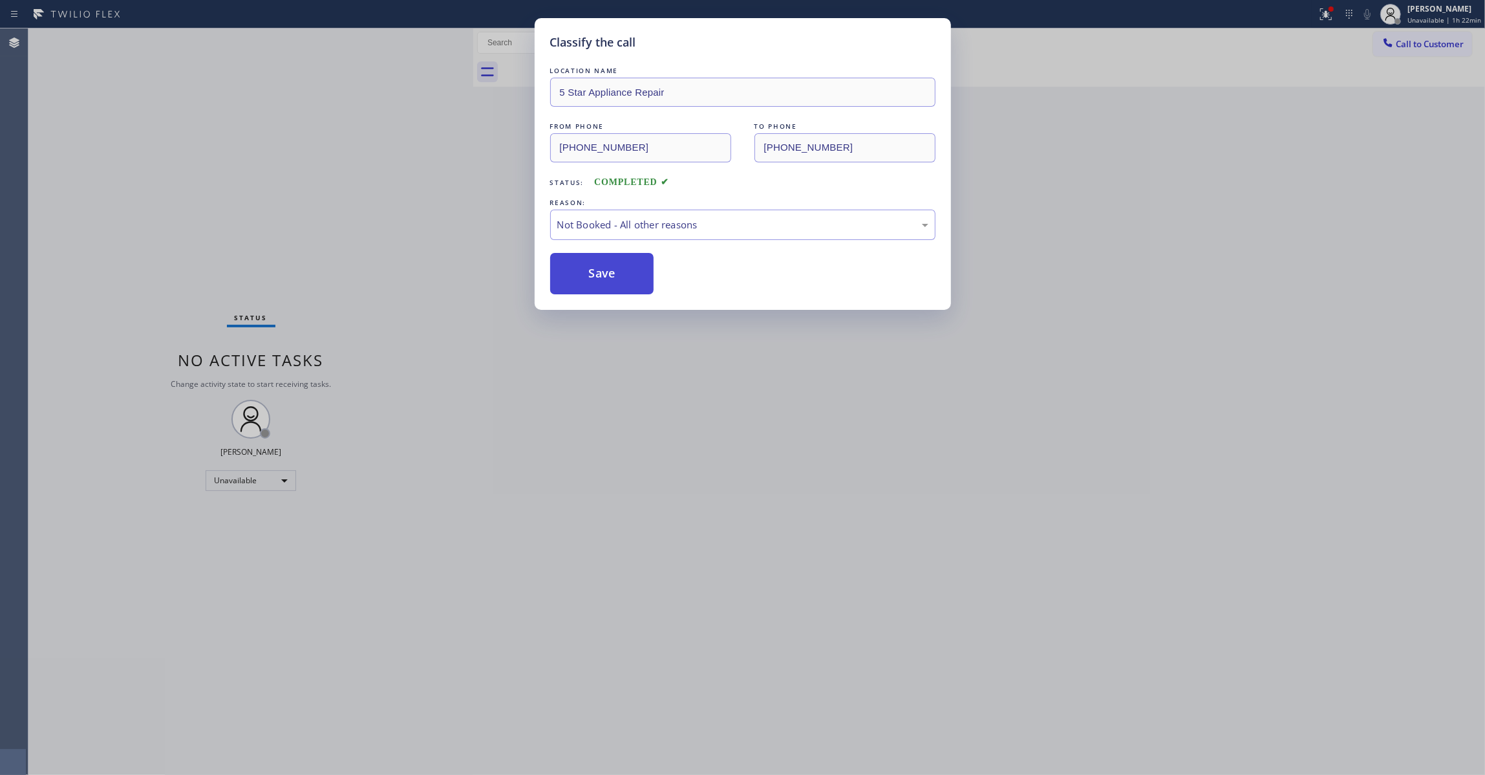
drag, startPoint x: 575, startPoint y: 278, endPoint x: 34, endPoint y: 469, distance: 574.0
click at [574, 278] on button "Save" at bounding box center [602, 273] width 104 height 41
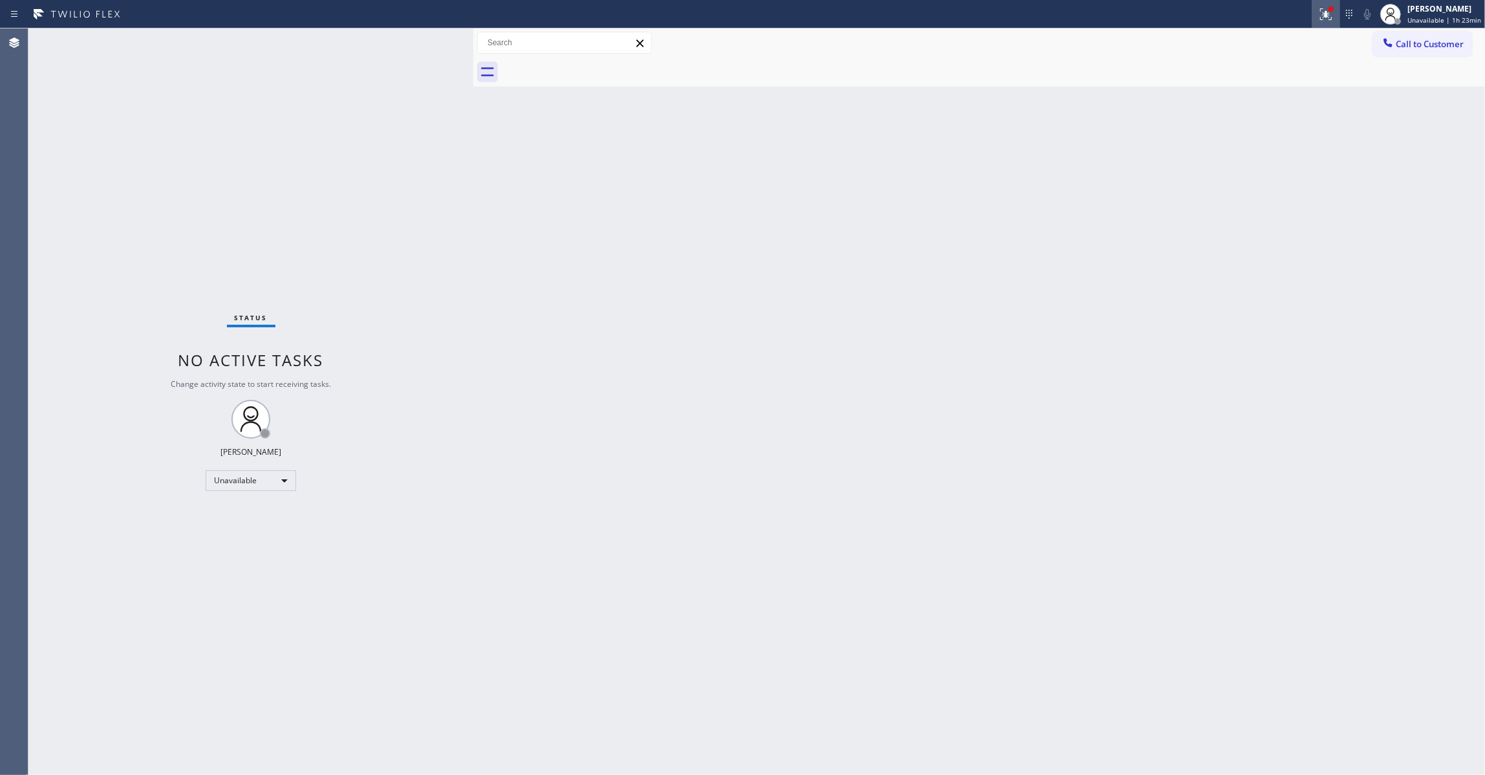
click at [1322, 16] on icon at bounding box center [1324, 12] width 8 height 9
click at [1257, 166] on span "Clear issues" at bounding box center [1251, 169] width 61 height 9
click at [1426, 53] on button "Call to Customer" at bounding box center [1422, 44] width 99 height 25
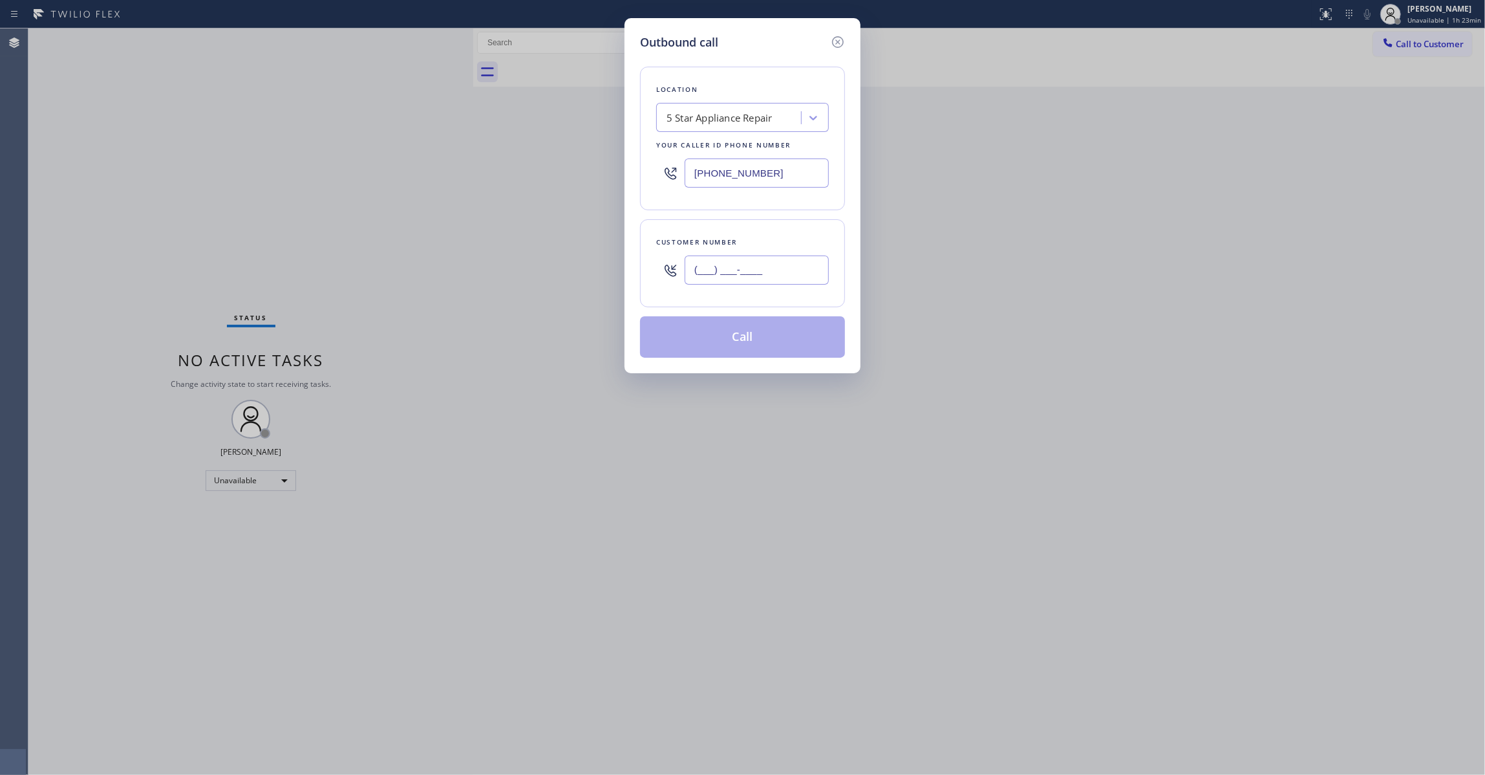
click at [760, 259] on input "(___) ___-____" at bounding box center [757, 269] width 144 height 29
paste input "917) 578-0602"
type input "(917) 578-0602"
click at [749, 343] on button "Call" at bounding box center [742, 336] width 205 height 41
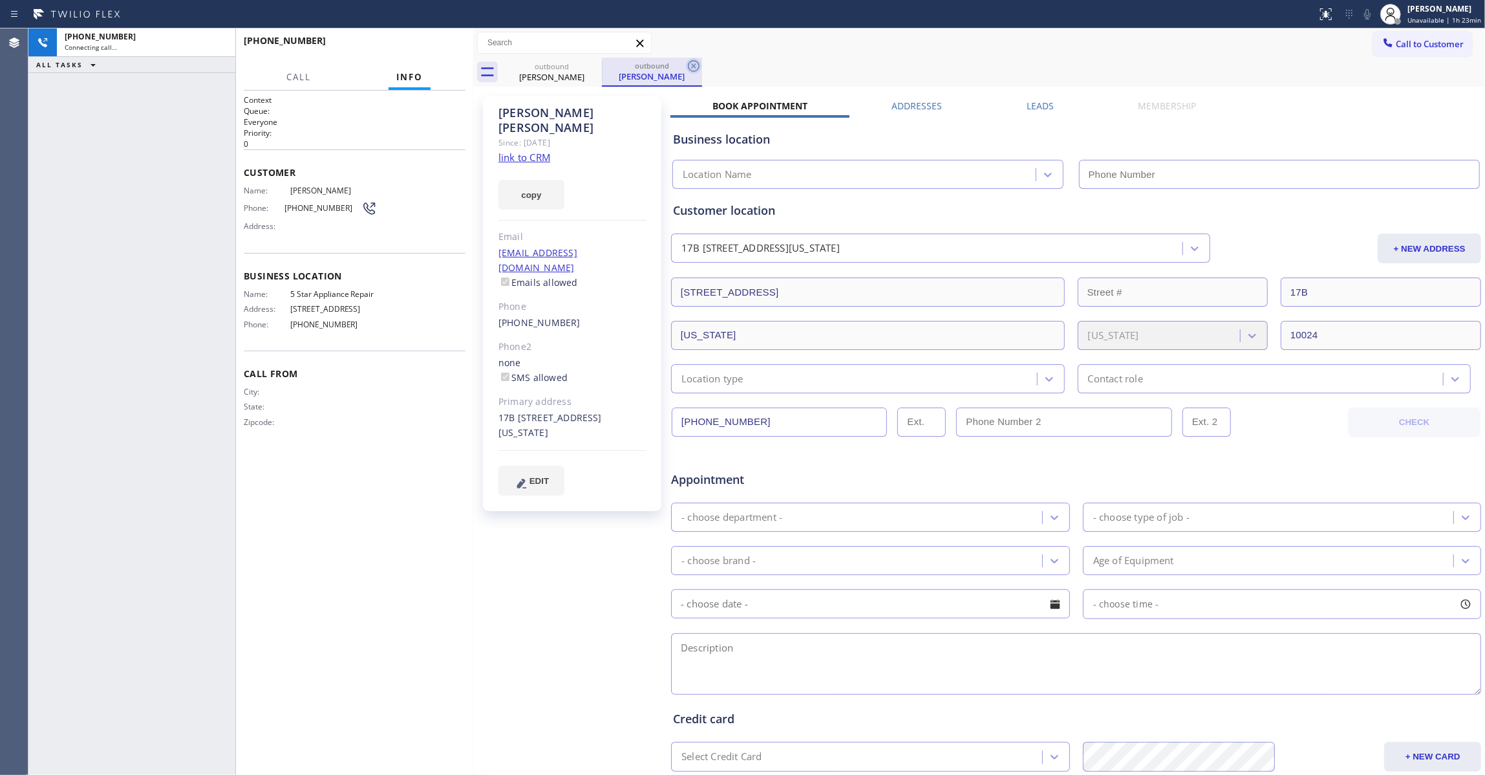
click at [693, 66] on icon at bounding box center [694, 66] width 12 height 12
type input "(855) 731-4952"
click at [541, 151] on link "link to CRM" at bounding box center [525, 157] width 52 height 13
click at [438, 47] on span "HANG UP" at bounding box center [435, 46] width 39 height 9
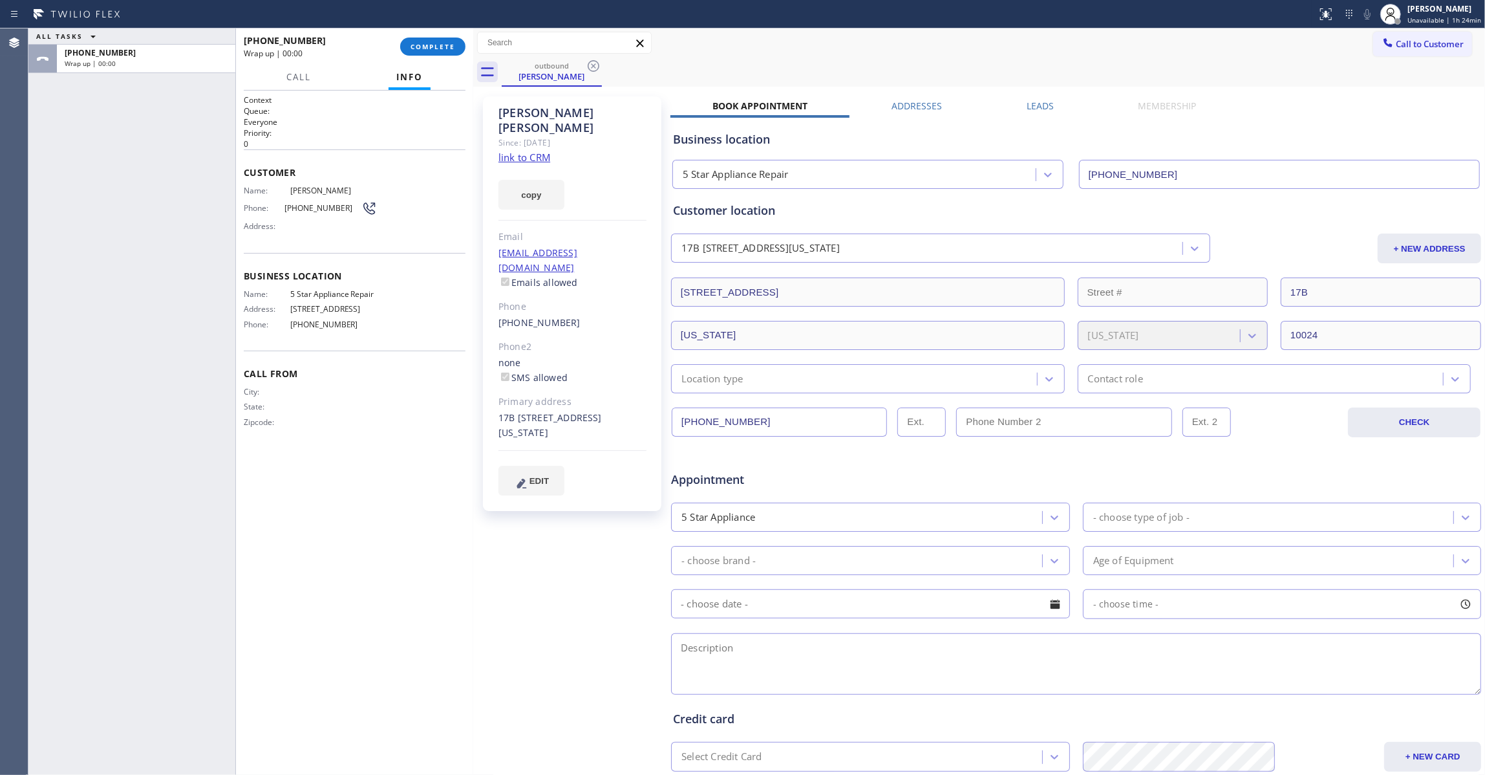
click at [316, 206] on span "(917) 578-0602" at bounding box center [323, 208] width 77 height 10
copy div "(917) 578-0602"
click at [440, 42] on span "COMPLETE" at bounding box center [433, 46] width 45 height 9
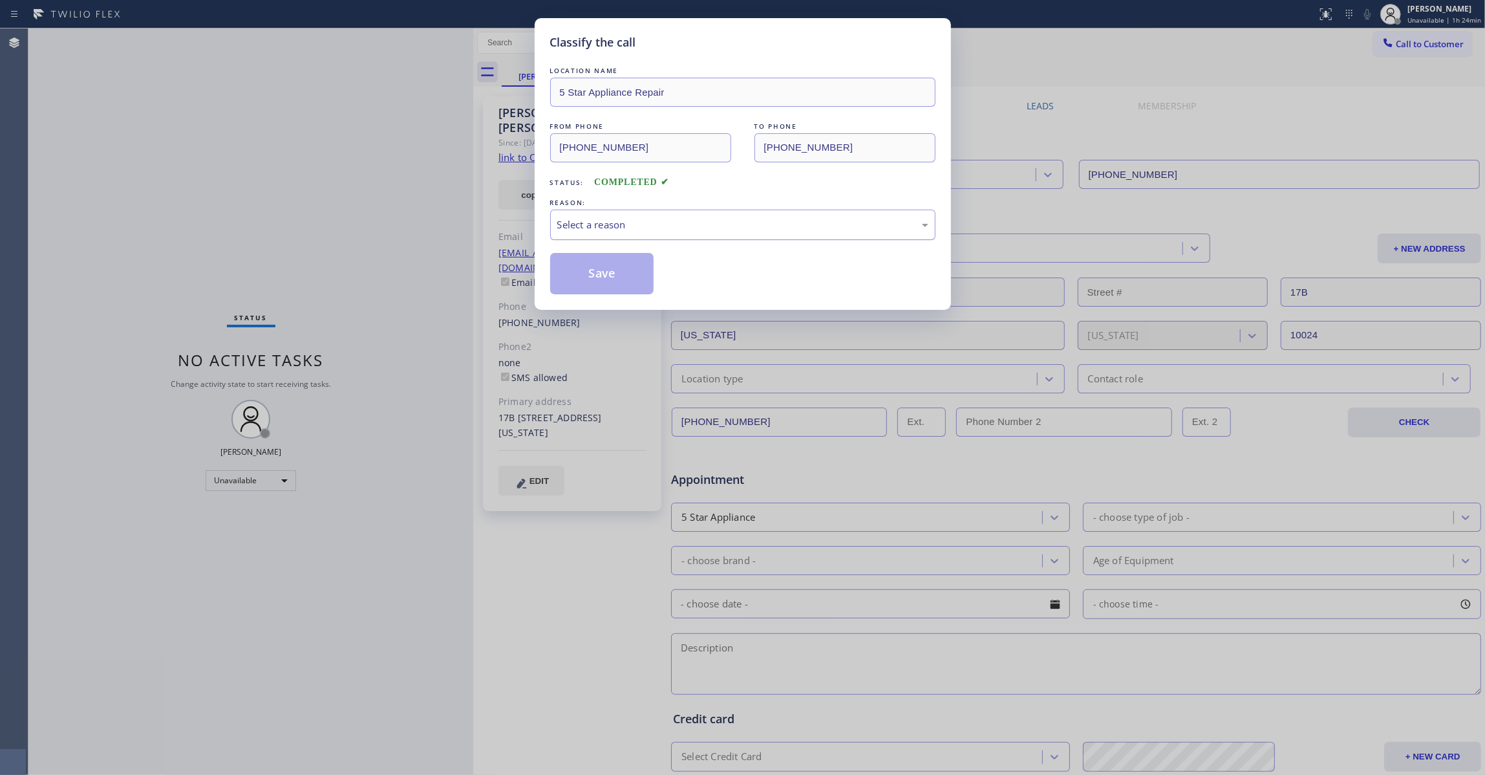
click at [629, 226] on div "Select a reason" at bounding box center [742, 224] width 371 height 15
click at [607, 269] on button "Save" at bounding box center [602, 273] width 104 height 41
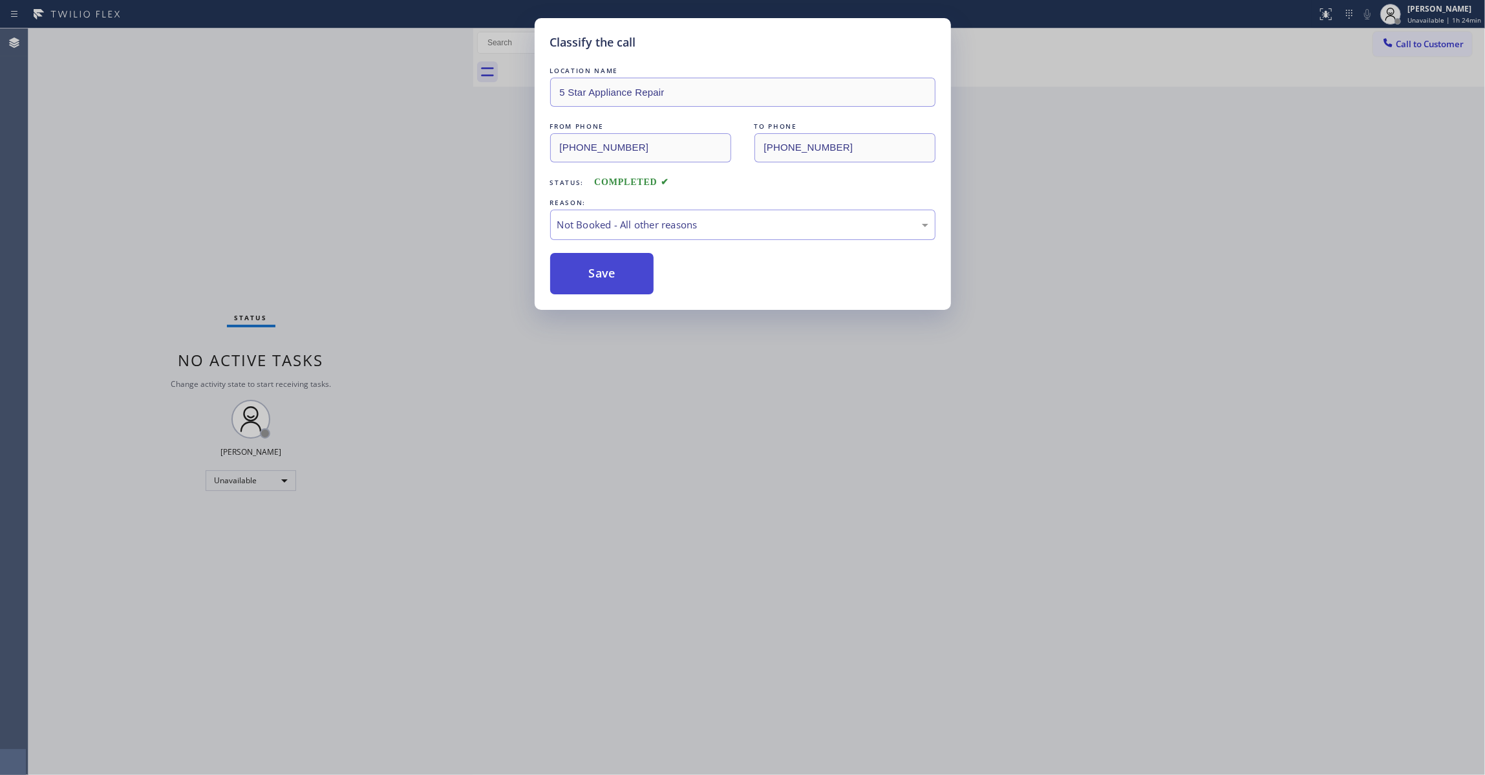
click at [607, 269] on button "Save" at bounding box center [602, 273] width 104 height 41
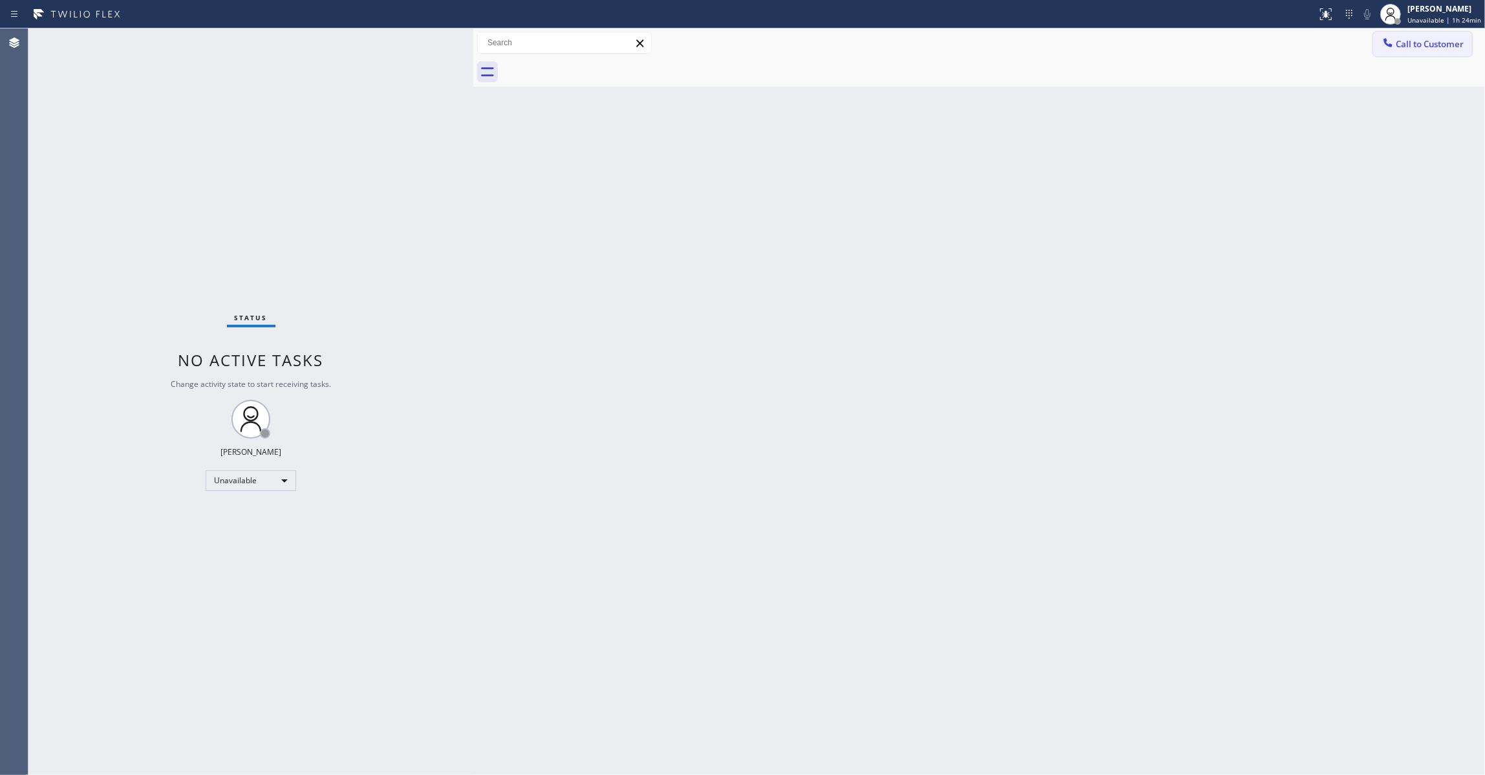
drag, startPoint x: 1430, startPoint y: 47, endPoint x: 838, endPoint y: 223, distance: 618.0
click at [1429, 47] on span "Call to Customer" at bounding box center [1430, 44] width 68 height 12
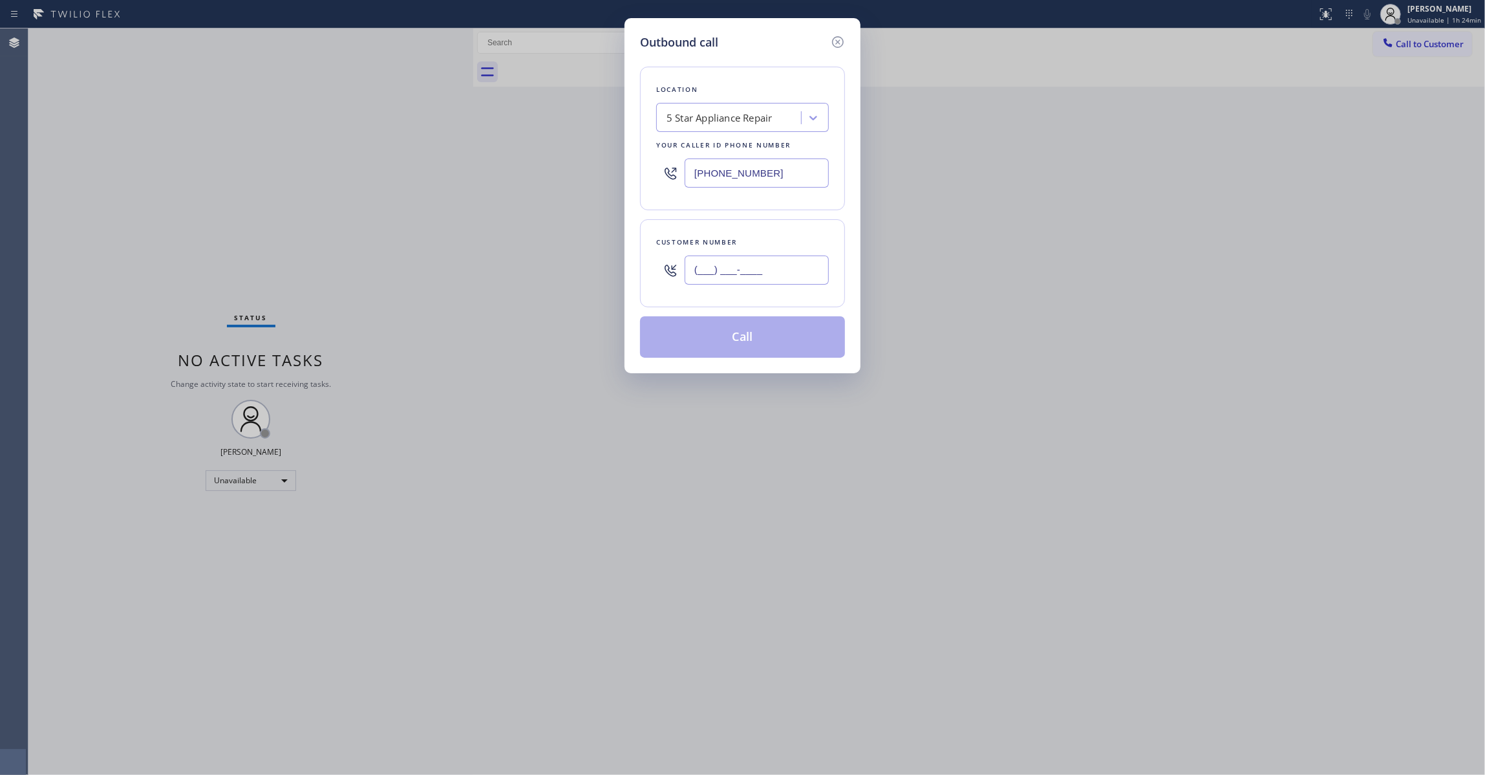
click at [731, 273] on input "(___) ___-____" at bounding box center [757, 269] width 144 height 29
paste input "917) 578-0602"
type input "(917) 578-0602"
click at [733, 335] on button "Call" at bounding box center [742, 336] width 205 height 41
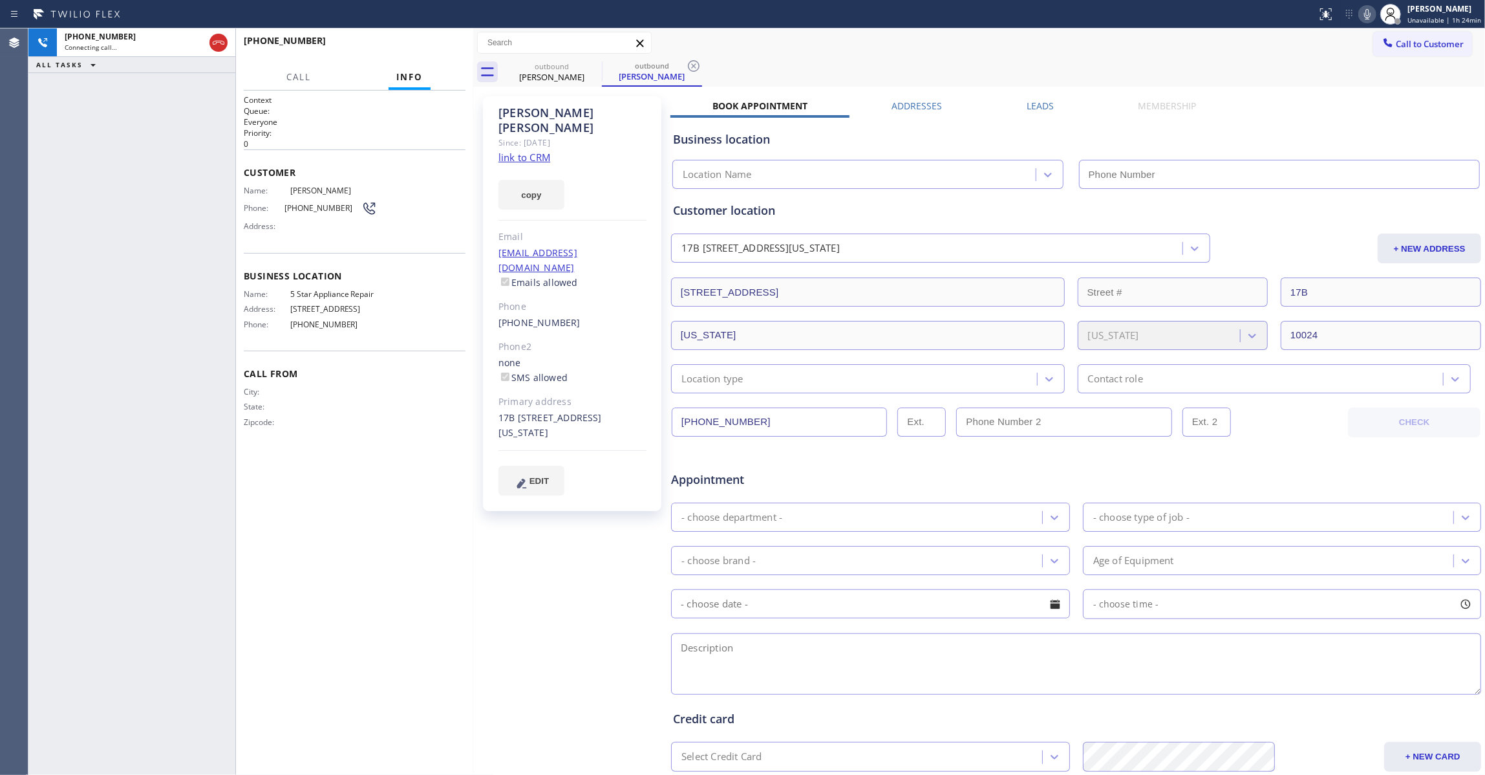
type input "(855) 731-4952"
click at [688, 65] on icon at bounding box center [694, 66] width 16 height 16
click at [449, 44] on span "HANG UP" at bounding box center [435, 46] width 39 height 9
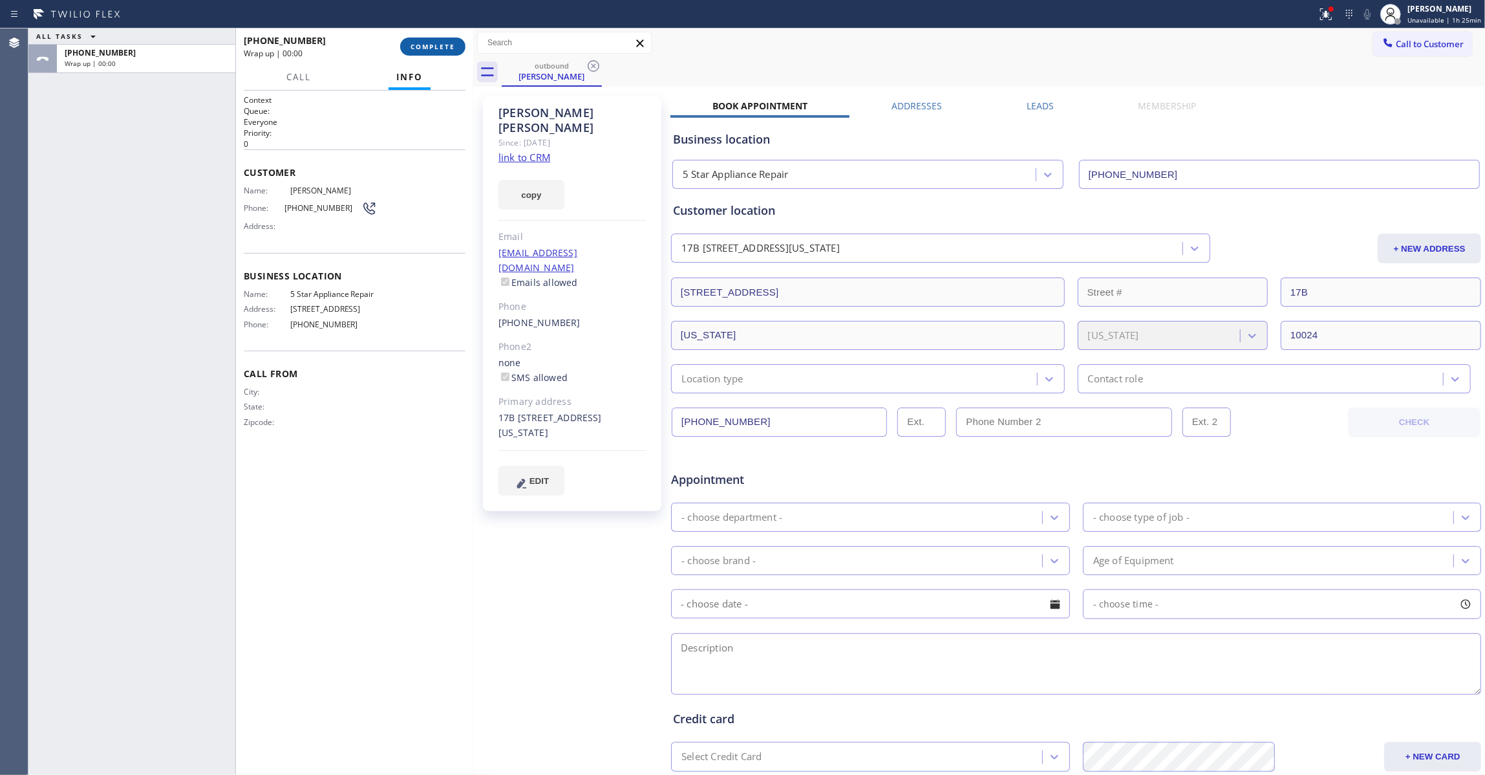
click at [429, 42] on span "COMPLETE" at bounding box center [433, 46] width 45 height 9
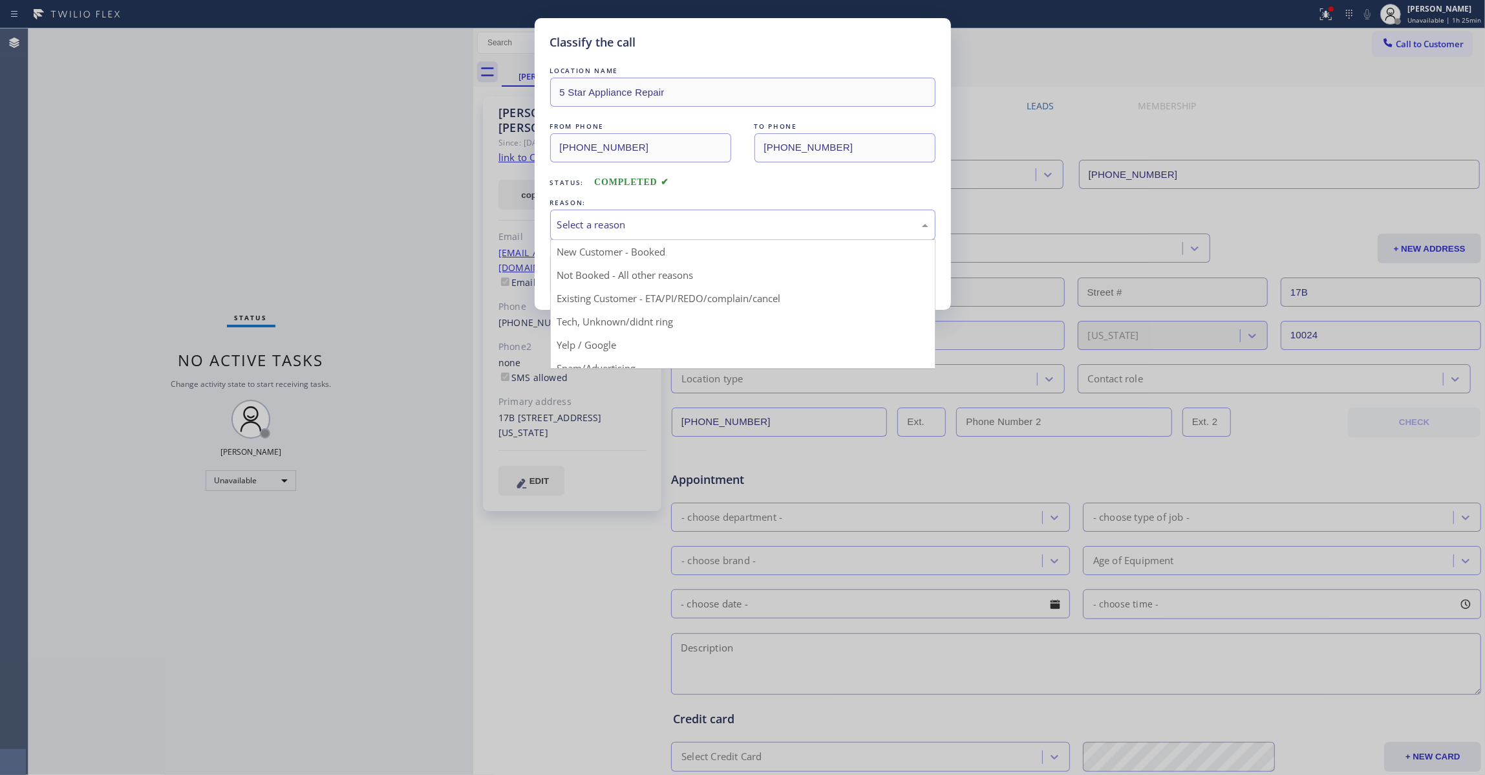
click at [653, 225] on div "Select a reason" at bounding box center [742, 224] width 371 height 15
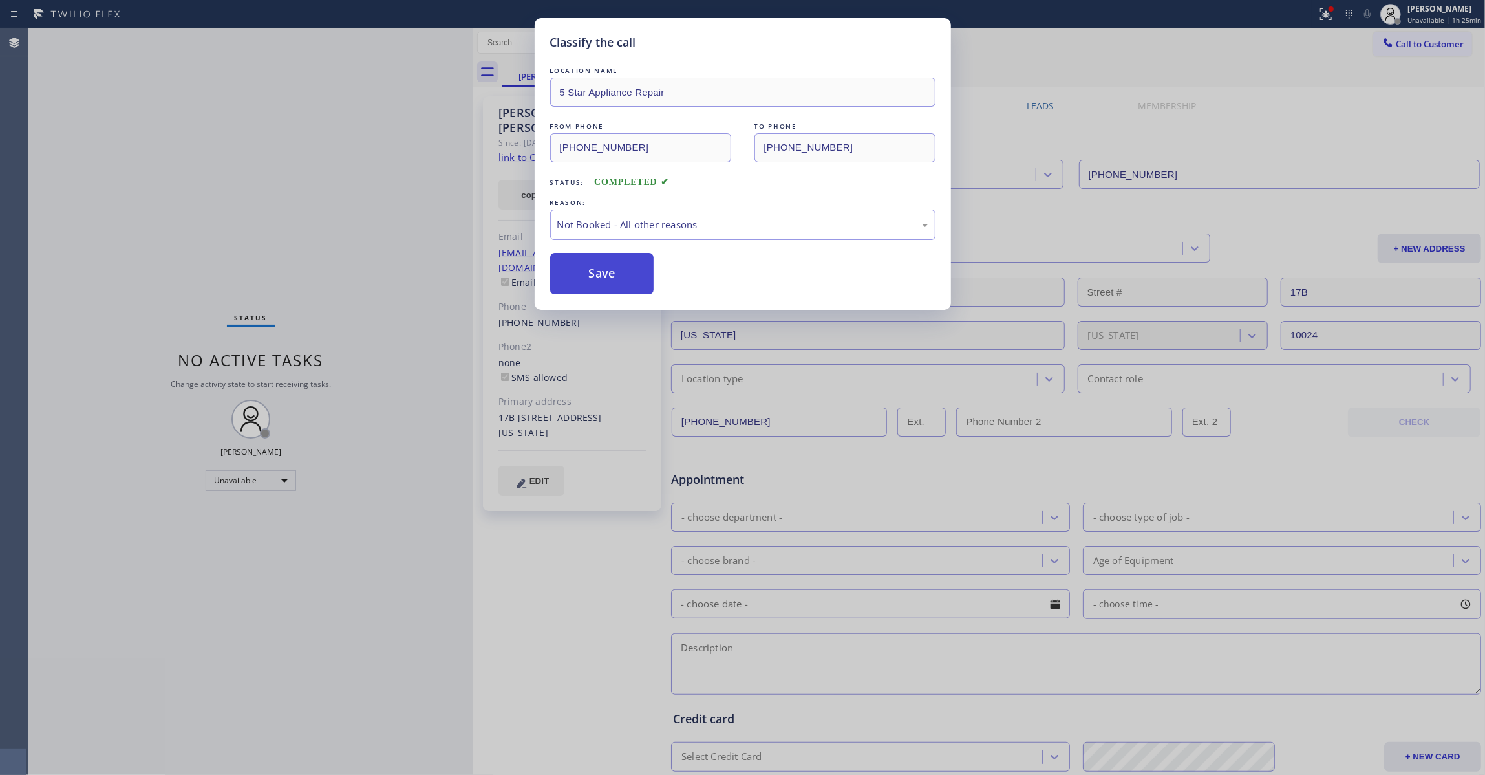
click at [601, 278] on button "Save" at bounding box center [602, 273] width 104 height 41
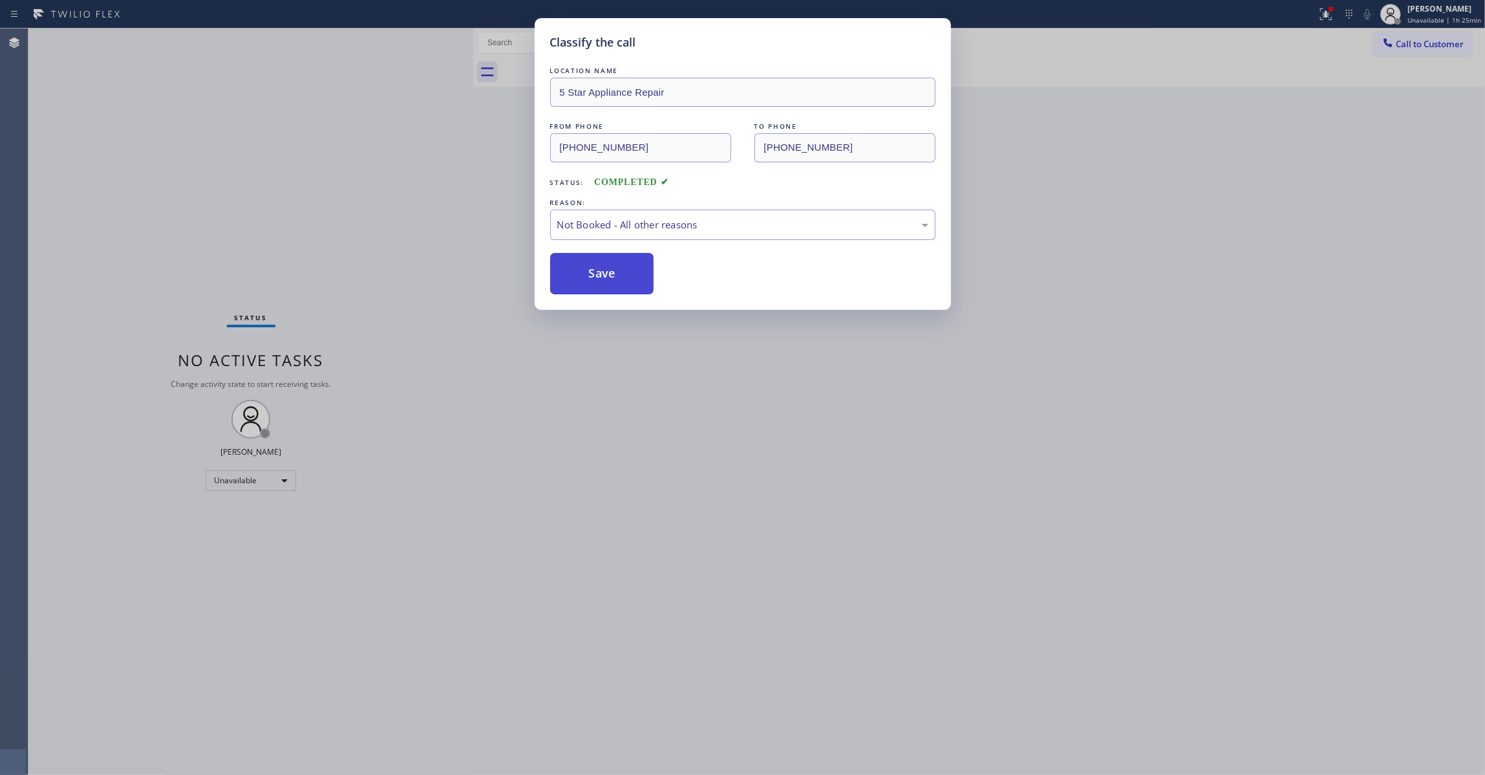
click at [601, 278] on button "Save" at bounding box center [602, 273] width 104 height 41
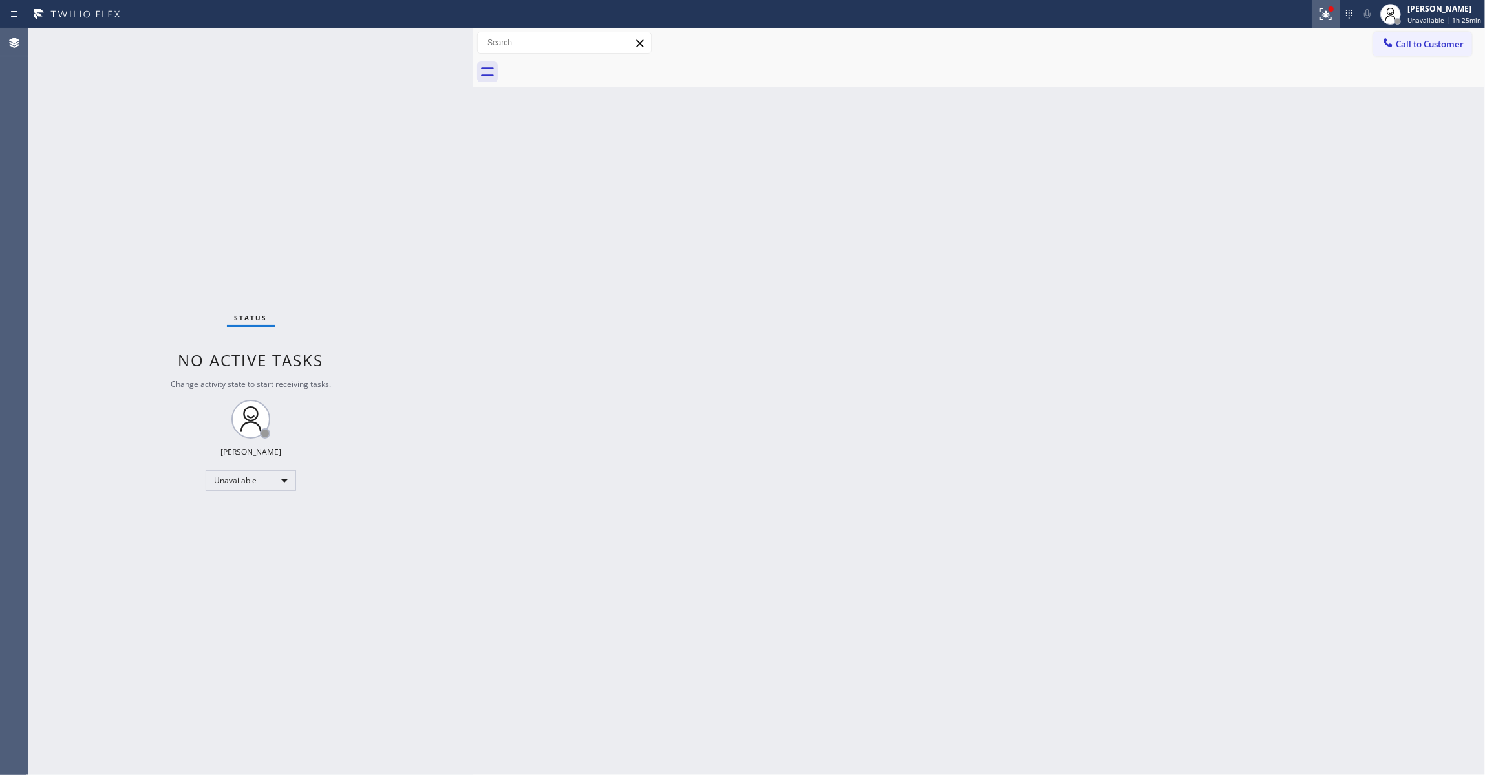
click at [1318, 14] on icon at bounding box center [1326, 14] width 16 height 16
click at [1291, 172] on button "Clear issues" at bounding box center [1251, 169] width 151 height 18
click at [1430, 37] on button "Call to Customer" at bounding box center [1422, 44] width 99 height 25
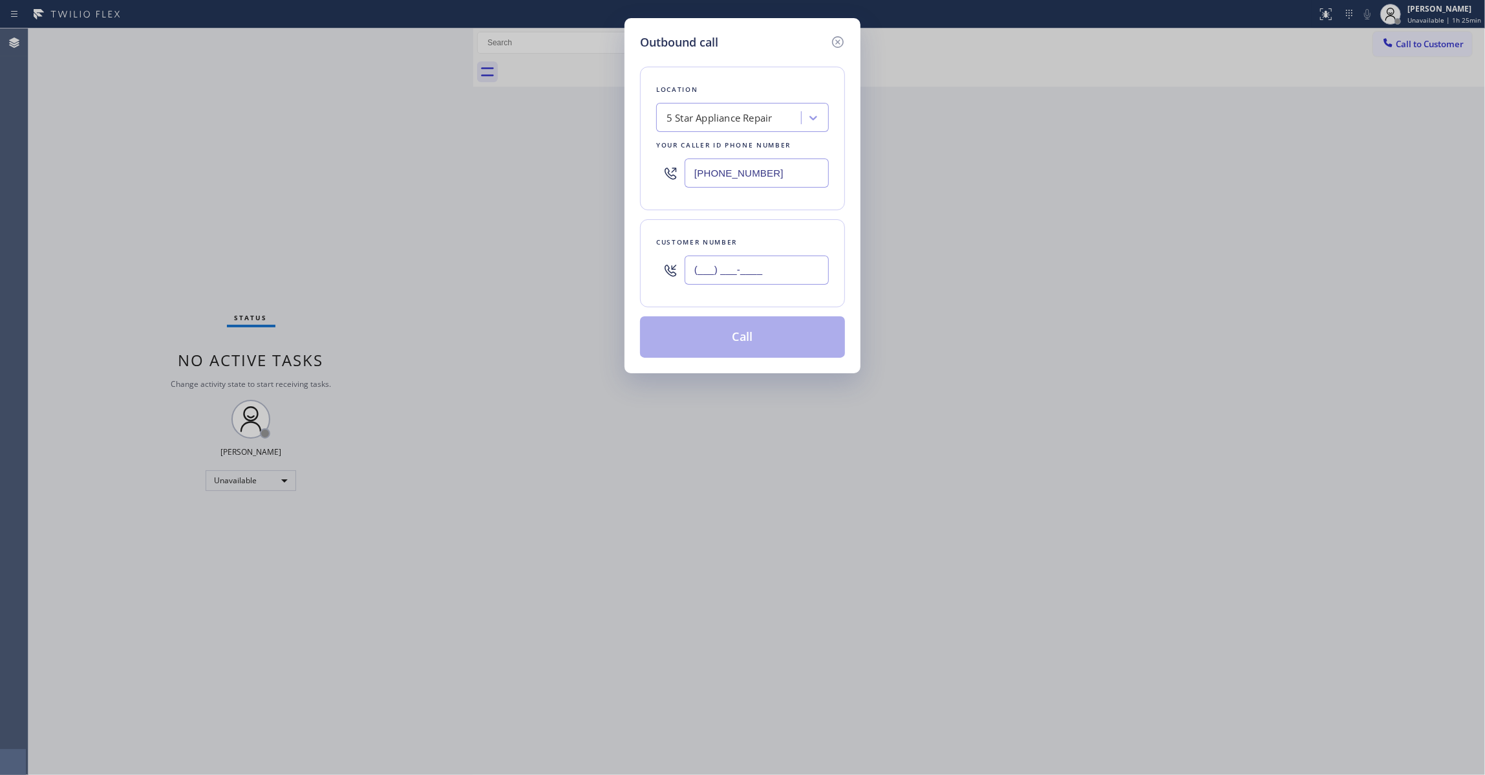
click at [762, 270] on input "(___) ___-____" at bounding box center [757, 269] width 144 height 29
paste input "732) 688-2285"
type input "(732) 688-2285"
click at [788, 337] on button "Call" at bounding box center [742, 336] width 205 height 41
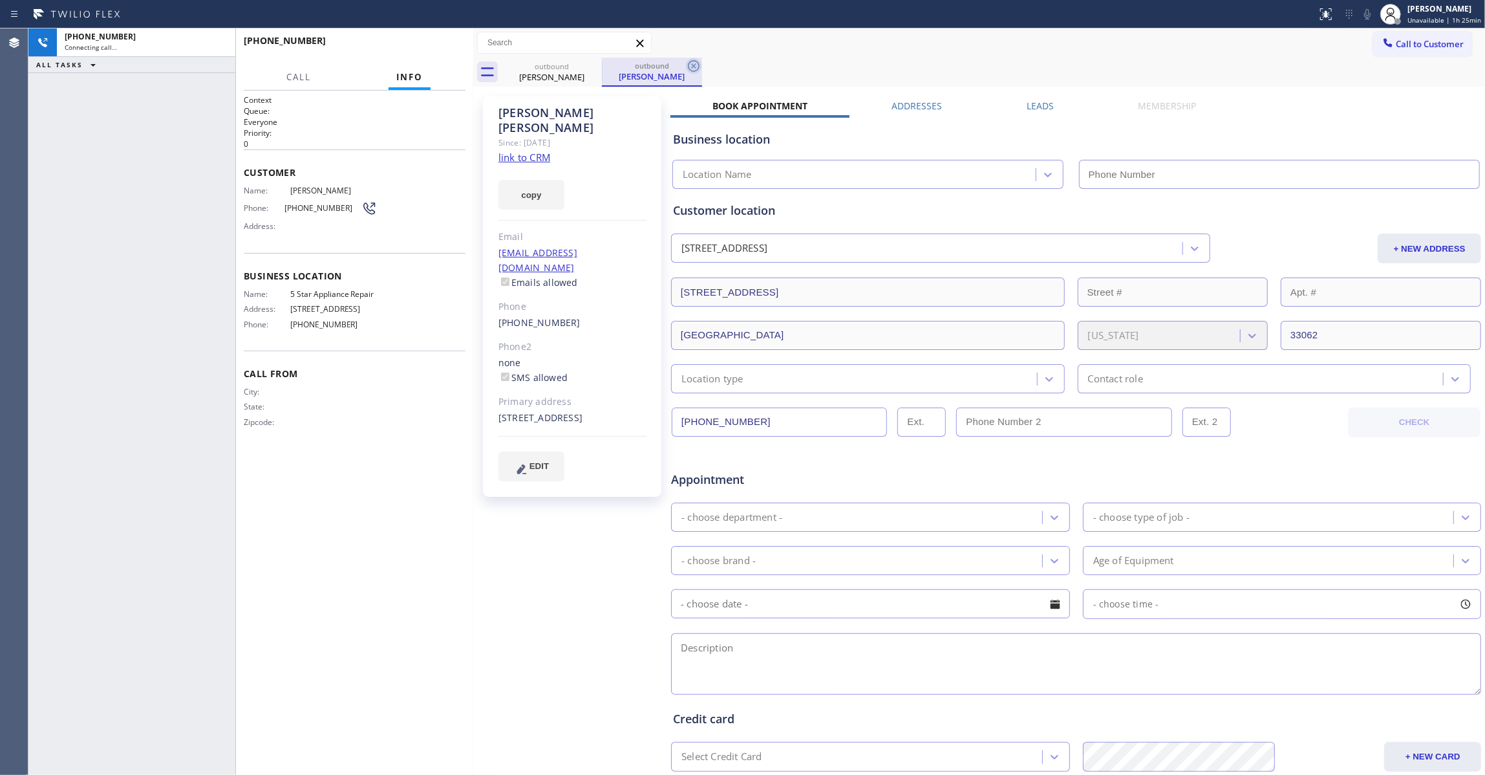
click at [694, 63] on icon at bounding box center [694, 66] width 16 height 16
type input "(855) 731-4952"
click at [533, 151] on link "link to CRM" at bounding box center [525, 157] width 52 height 13
click at [420, 498] on div "Context Queue: Everyone Priority: 0 Customer Name: Micheal Whelan Phone: (732) …" at bounding box center [355, 432] width 222 height 676
click at [444, 43] on span "HANG UP" at bounding box center [435, 46] width 39 height 9
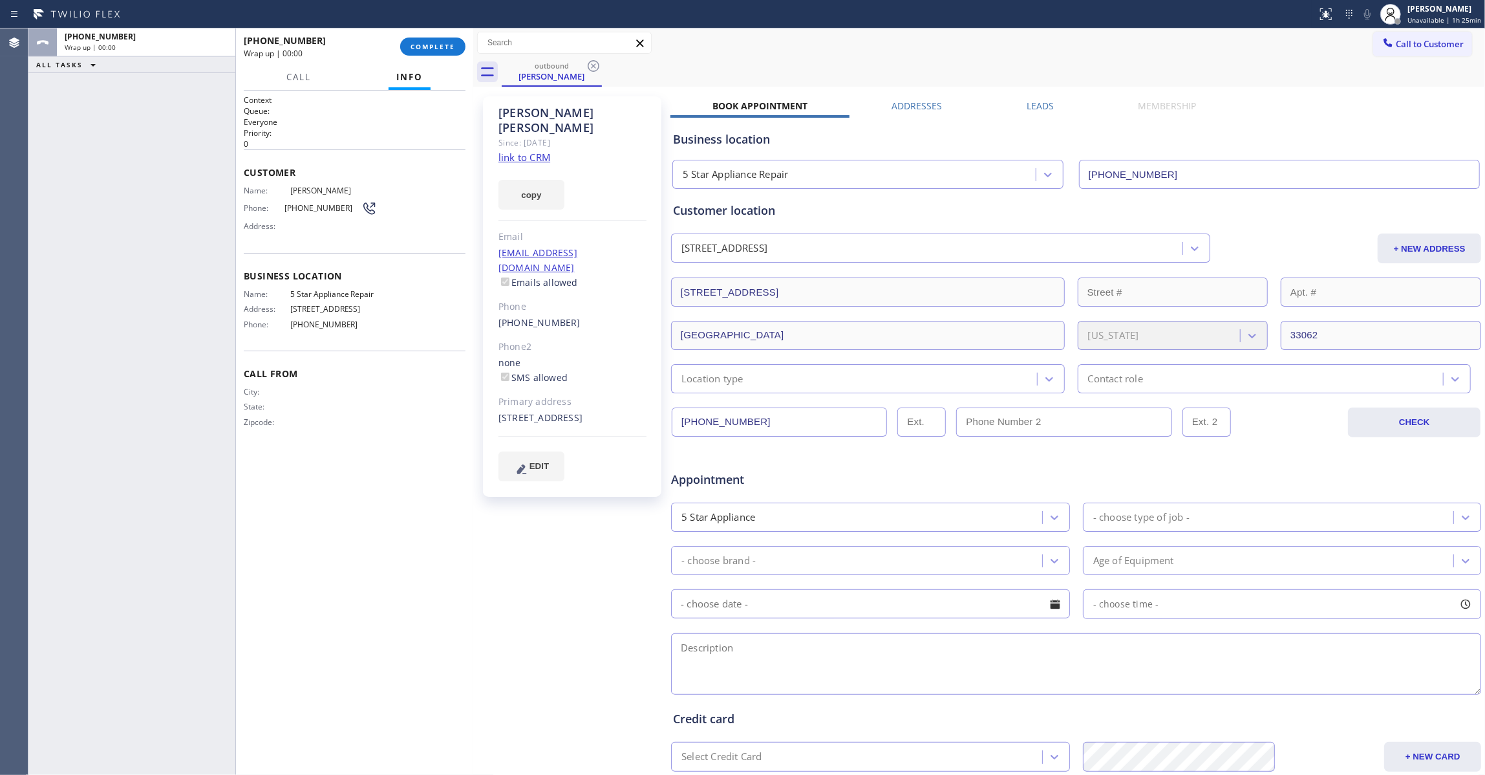
click at [321, 208] on span "(732) 688-2285" at bounding box center [323, 208] width 77 height 10
drag, startPoint x: 321, startPoint y: 208, endPoint x: 345, endPoint y: 169, distance: 45.2
click at [321, 208] on span "(732) 688-2285" at bounding box center [323, 208] width 77 height 10
copy div "(732) 688-2285"
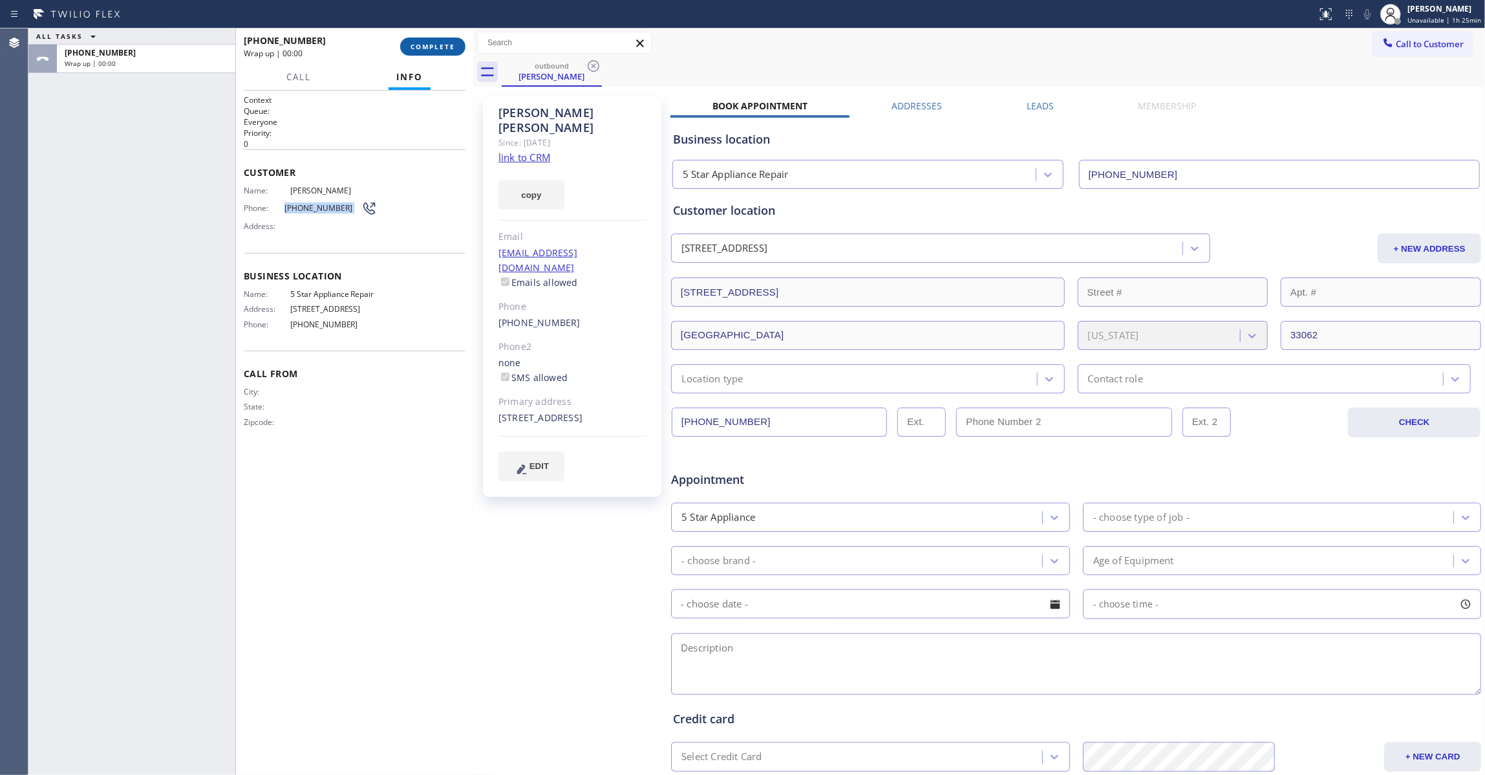
click at [445, 42] on span "COMPLETE" at bounding box center [433, 46] width 45 height 9
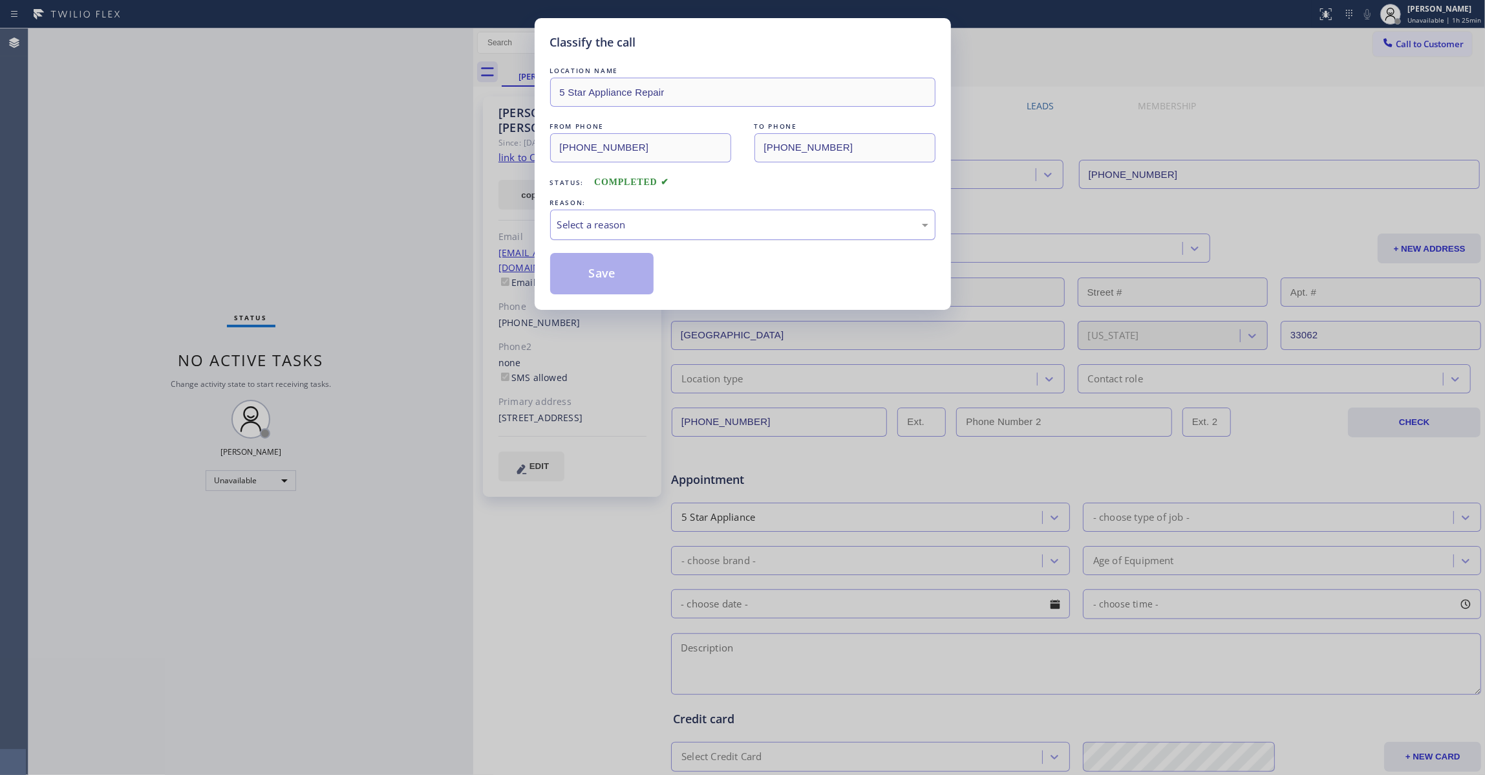
click at [599, 238] on div "Select a reason" at bounding box center [742, 224] width 385 height 30
click at [597, 277] on button "Save" at bounding box center [602, 273] width 104 height 41
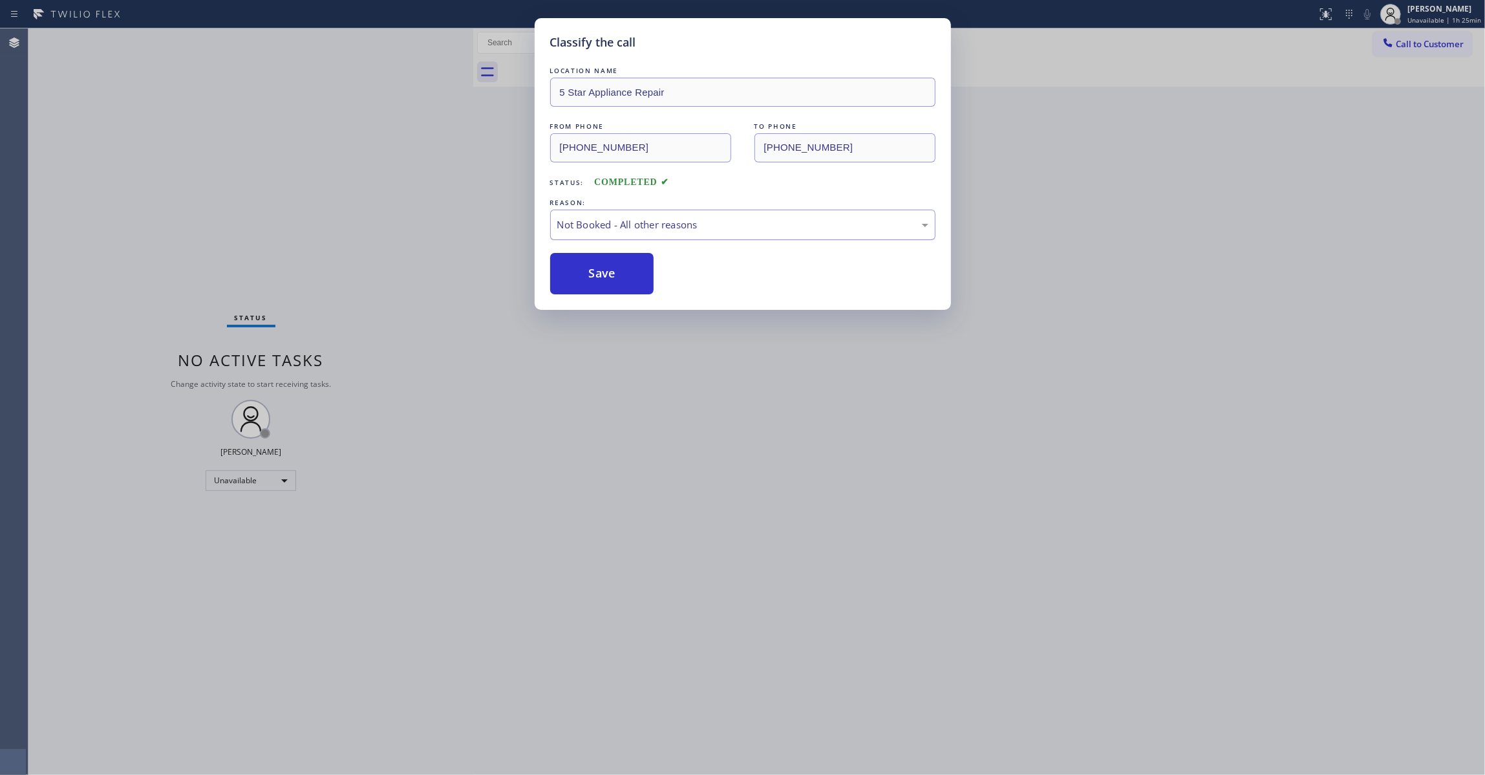
drag, startPoint x: 597, startPoint y: 275, endPoint x: 875, endPoint y: 209, distance: 285.1
click at [621, 268] on button "Save" at bounding box center [602, 273] width 104 height 41
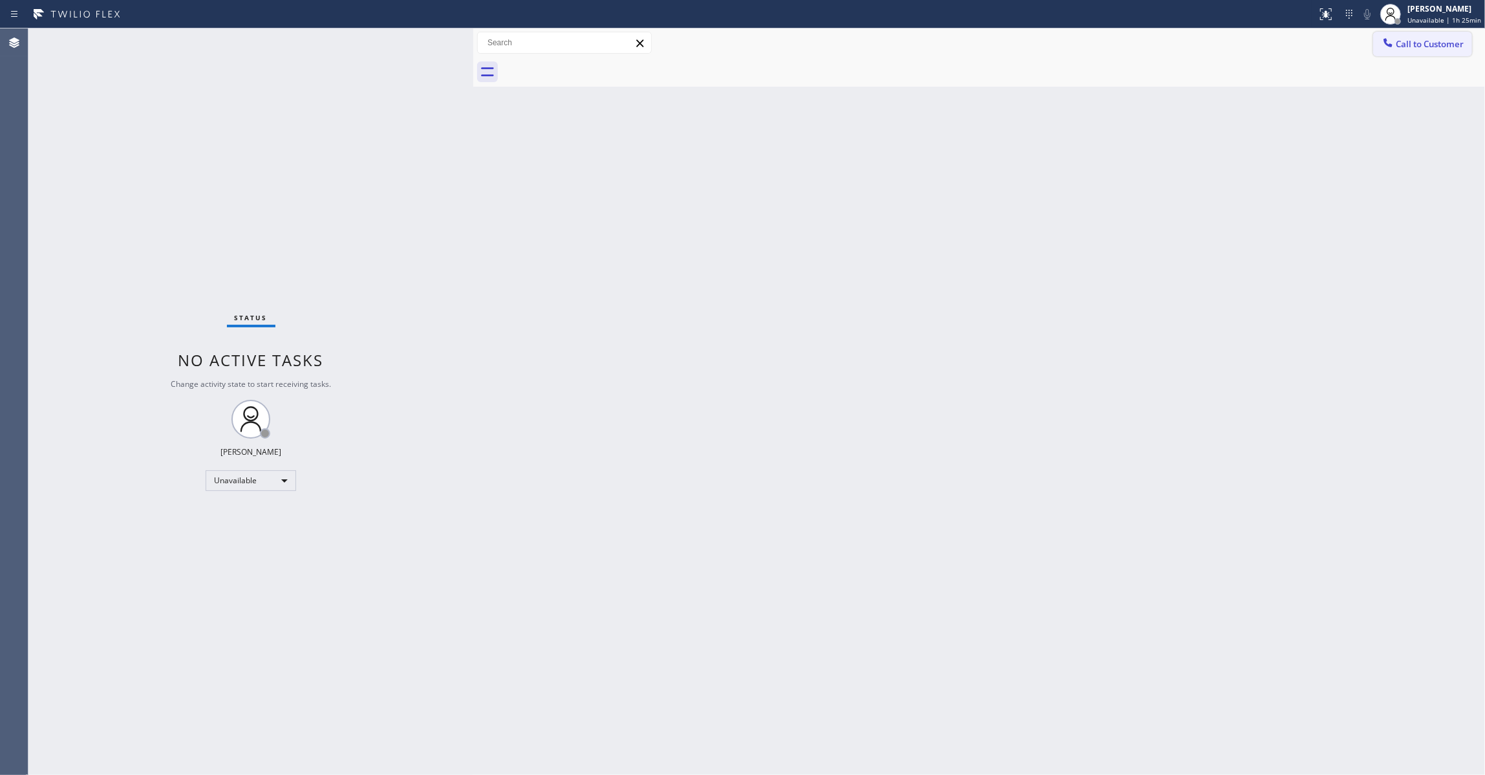
drag, startPoint x: 1426, startPoint y: 52, endPoint x: 632, endPoint y: 198, distance: 807.4
click at [1425, 52] on button "Call to Customer" at bounding box center [1422, 44] width 99 height 25
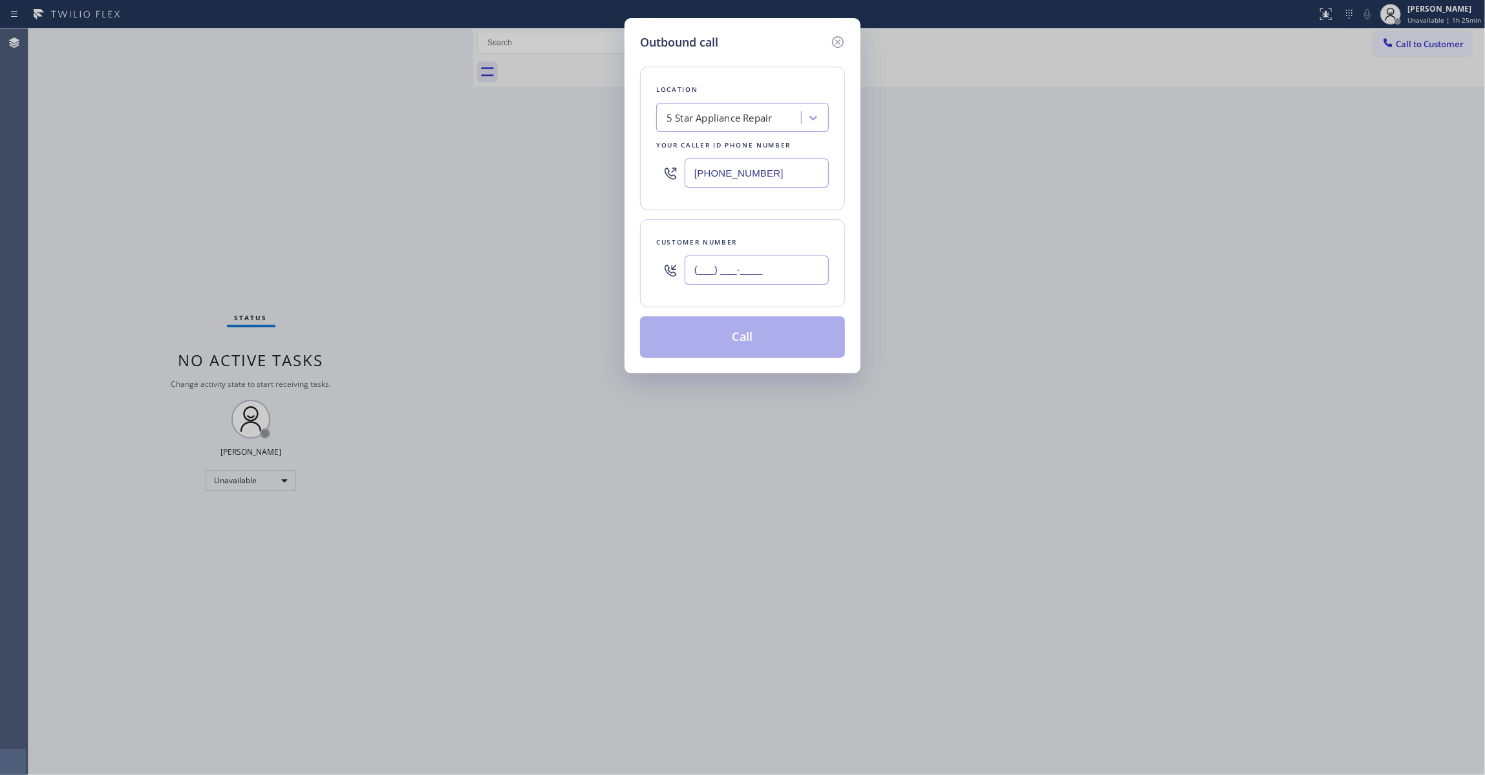
click at [769, 273] on input "(___) ___-____" at bounding box center [757, 269] width 144 height 29
paste input "732) 688-2285"
type input "(732) 688-2285"
click at [711, 347] on button "Call" at bounding box center [742, 336] width 205 height 41
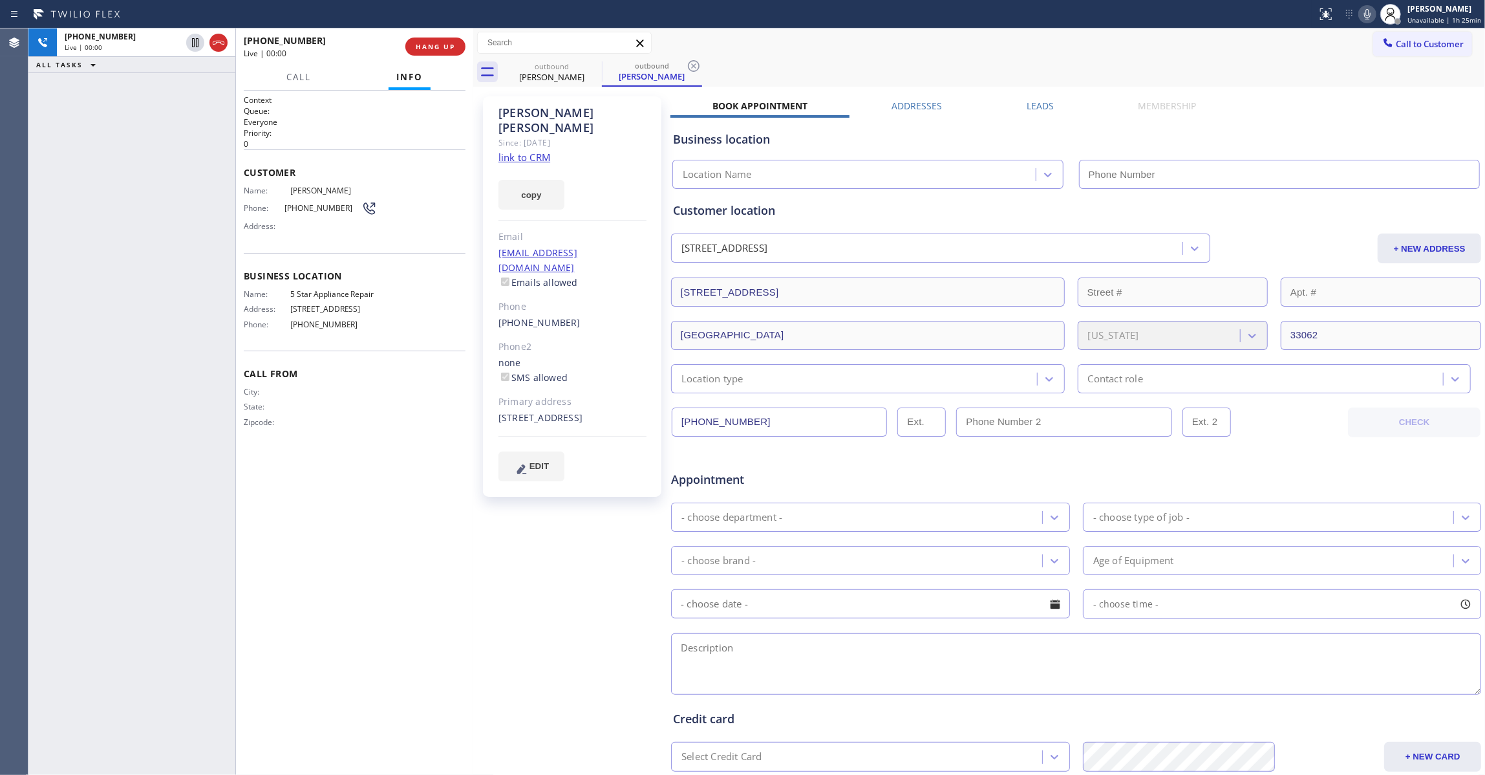
type input "(855) 731-4952"
drag, startPoint x: 47, startPoint y: 153, endPoint x: 135, endPoint y: 97, distance: 104.0
click at [47, 153] on div "+17326882285 Live | 00:04 ALL TASKS ALL TASKS ACTIVE TASKS TASKS IN WRAP UP" at bounding box center [131, 401] width 207 height 746
click at [451, 38] on button "HANG UP" at bounding box center [435, 47] width 60 height 18
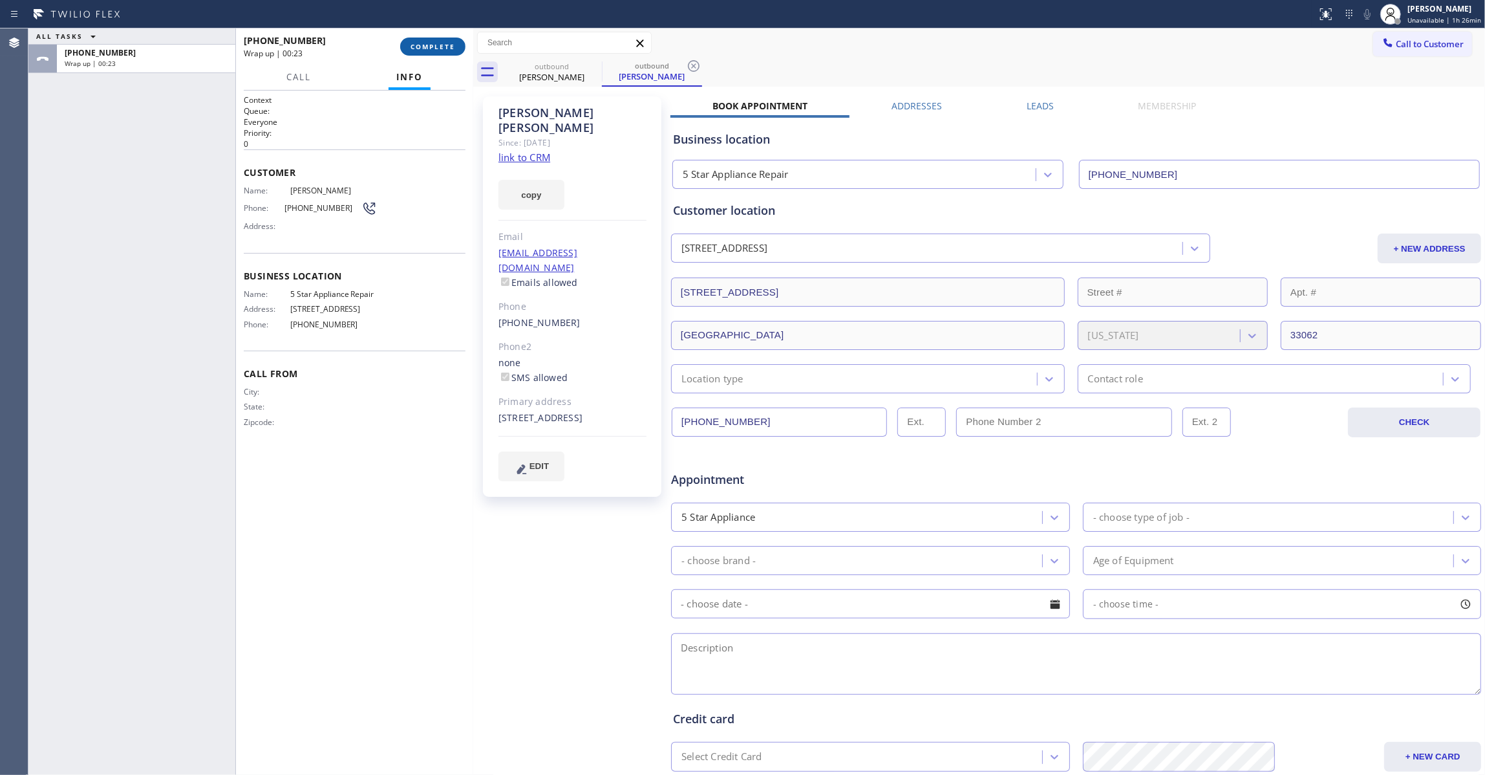
click at [411, 45] on span "COMPLETE" at bounding box center [433, 46] width 45 height 9
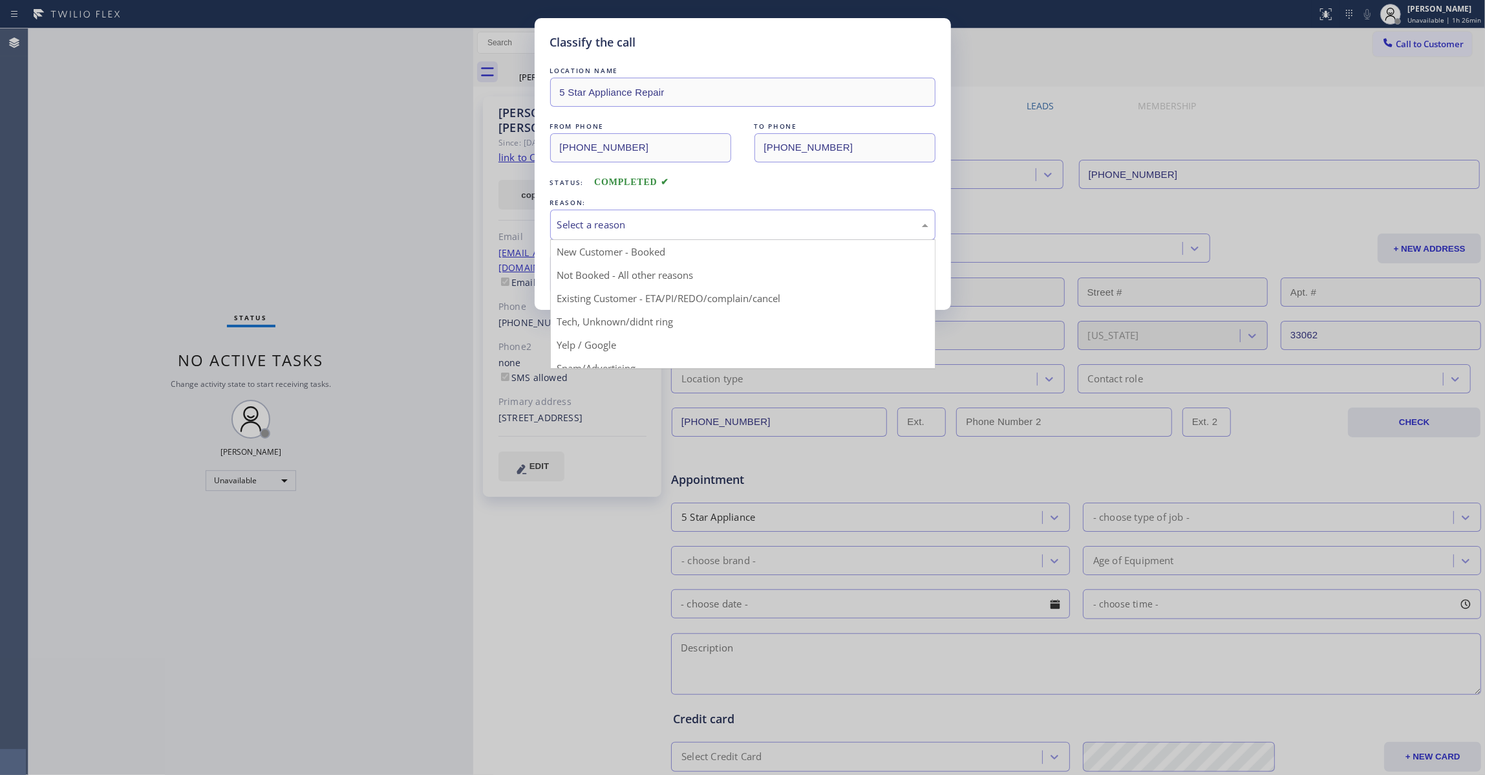
click at [588, 229] on div "Select a reason" at bounding box center [742, 224] width 371 height 15
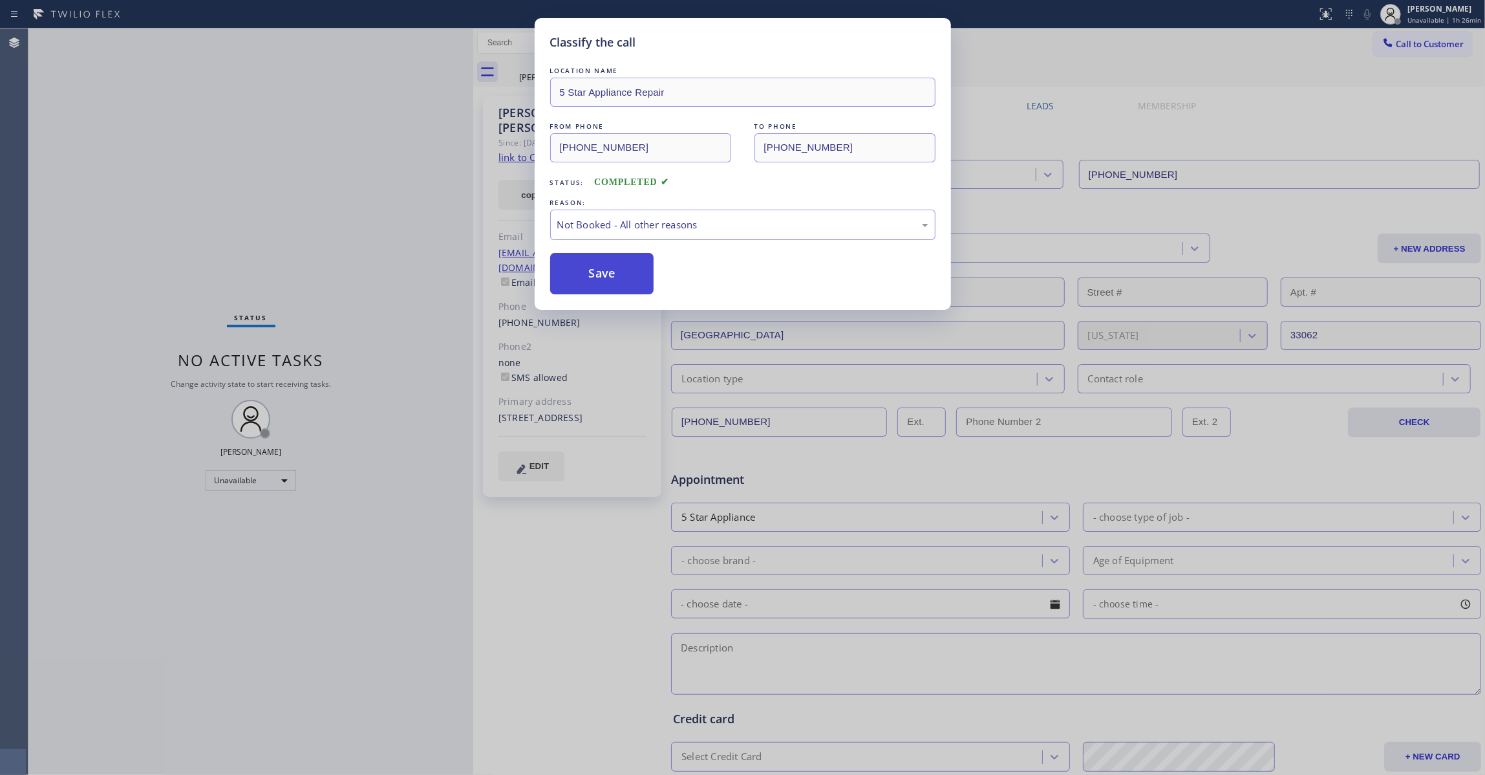
click at [591, 279] on button "Save" at bounding box center [602, 273] width 104 height 41
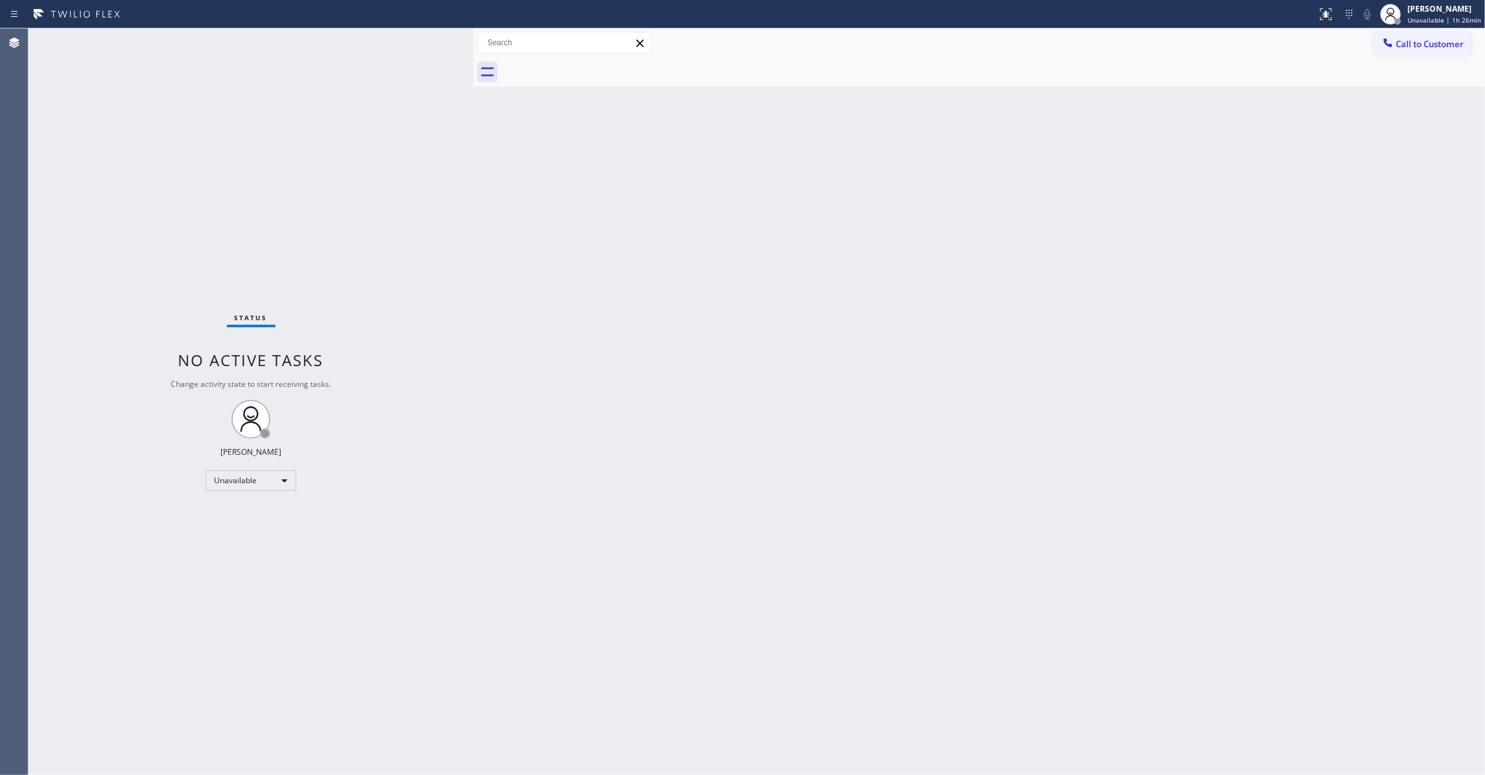
click at [45, 468] on div "Status No active tasks Change activity state to start receiving tasks. Louis Ma…" at bounding box center [250, 401] width 445 height 746
click at [1446, 38] on span "Call to Customer" at bounding box center [1430, 44] width 68 height 12
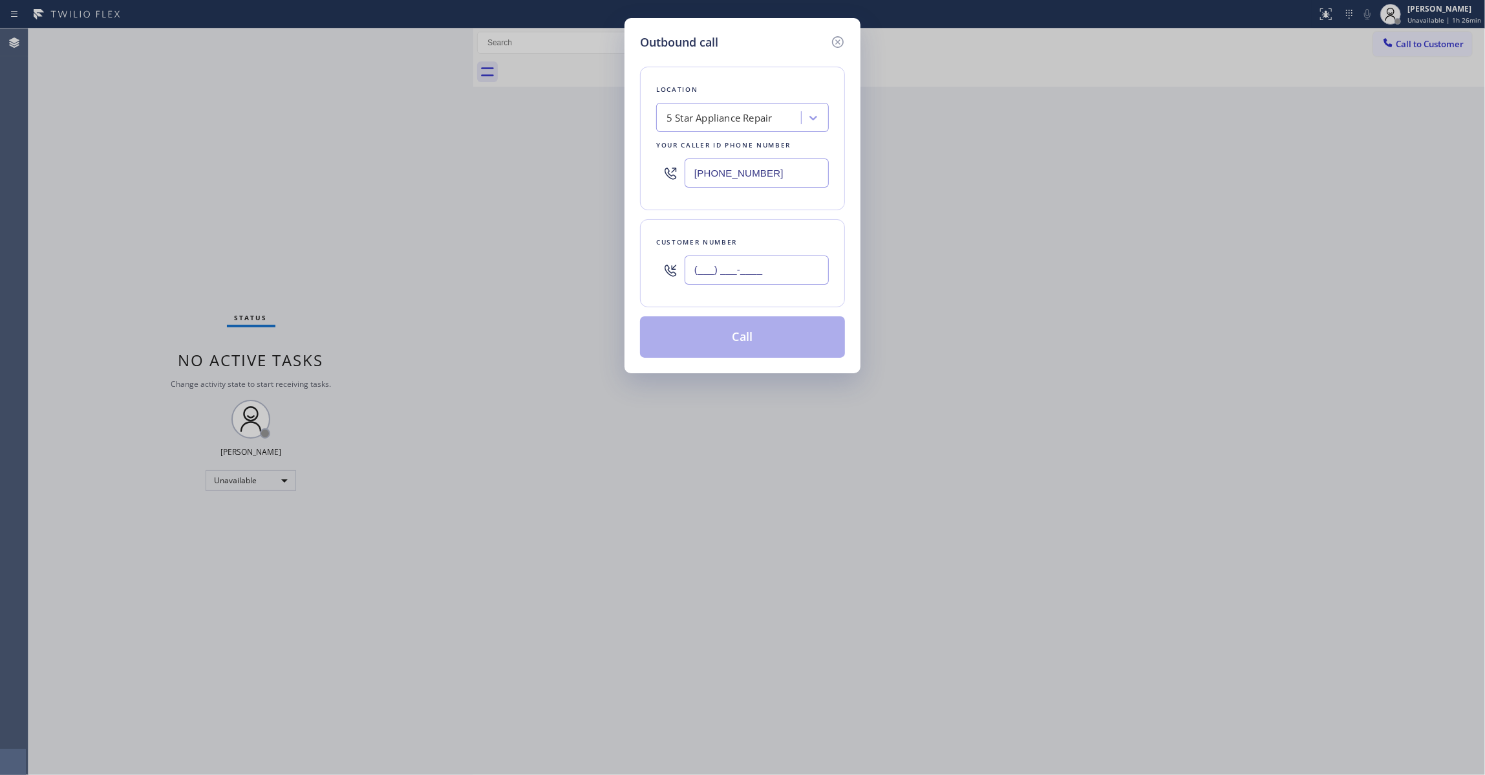
click at [753, 259] on input "(___) ___-____" at bounding box center [757, 269] width 144 height 29
paste input "602) 309-7584"
type input "(602) 309-7584"
click at [760, 345] on button "Call" at bounding box center [742, 336] width 205 height 41
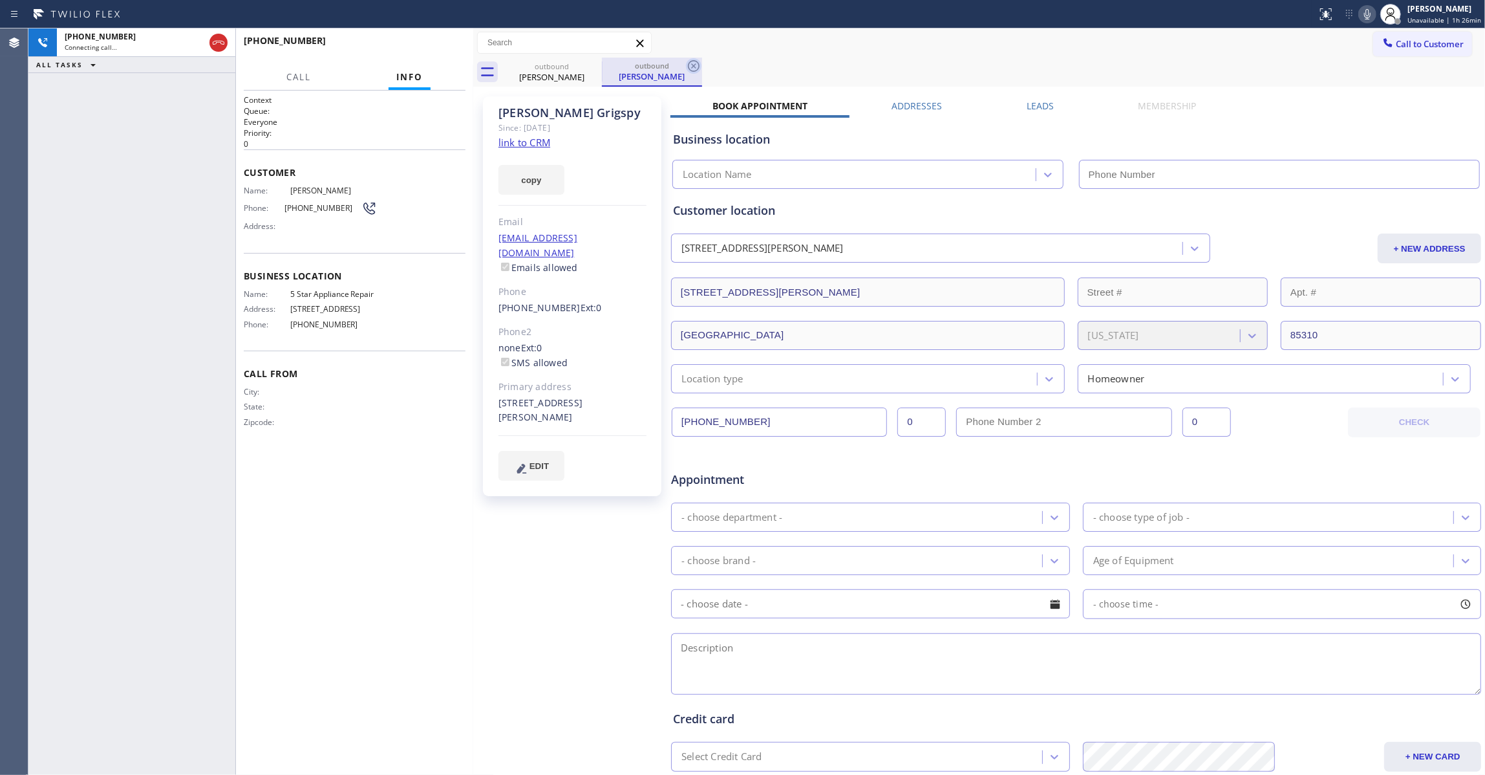
click at [696, 66] on icon at bounding box center [694, 66] width 16 height 16
click at [507, 137] on link "link to CRM" at bounding box center [525, 142] width 52 height 13
type input "(855) 731-4952"
click at [296, 208] on span "(602) 309-7584" at bounding box center [323, 208] width 77 height 10
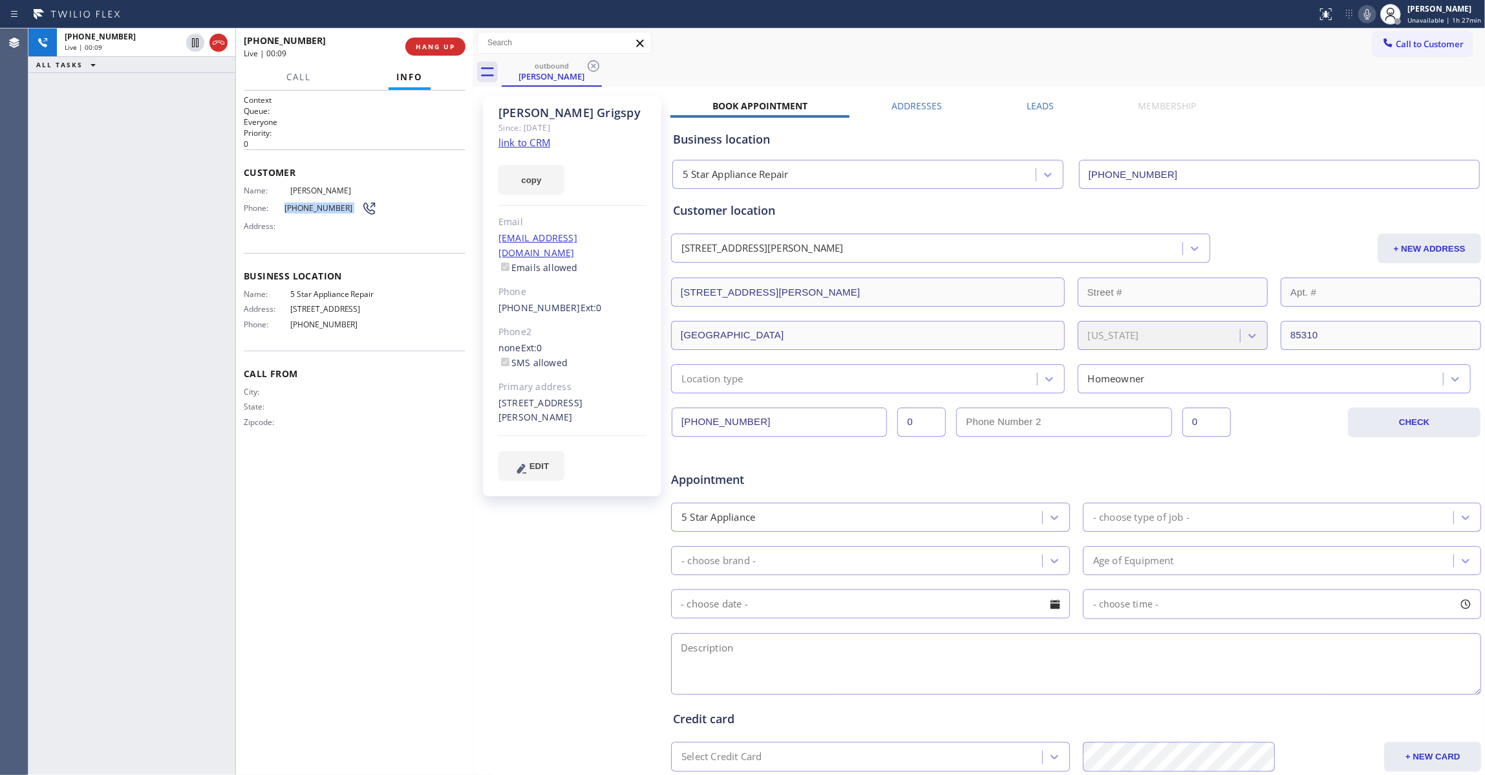
click at [296, 208] on span "(602) 309-7584" at bounding box center [323, 208] width 77 height 10
copy div "(602) 309-7584"
click at [443, 38] on button "HANG UP" at bounding box center [435, 47] width 60 height 18
click at [443, 38] on button "COMPLETE" at bounding box center [432, 47] width 65 height 18
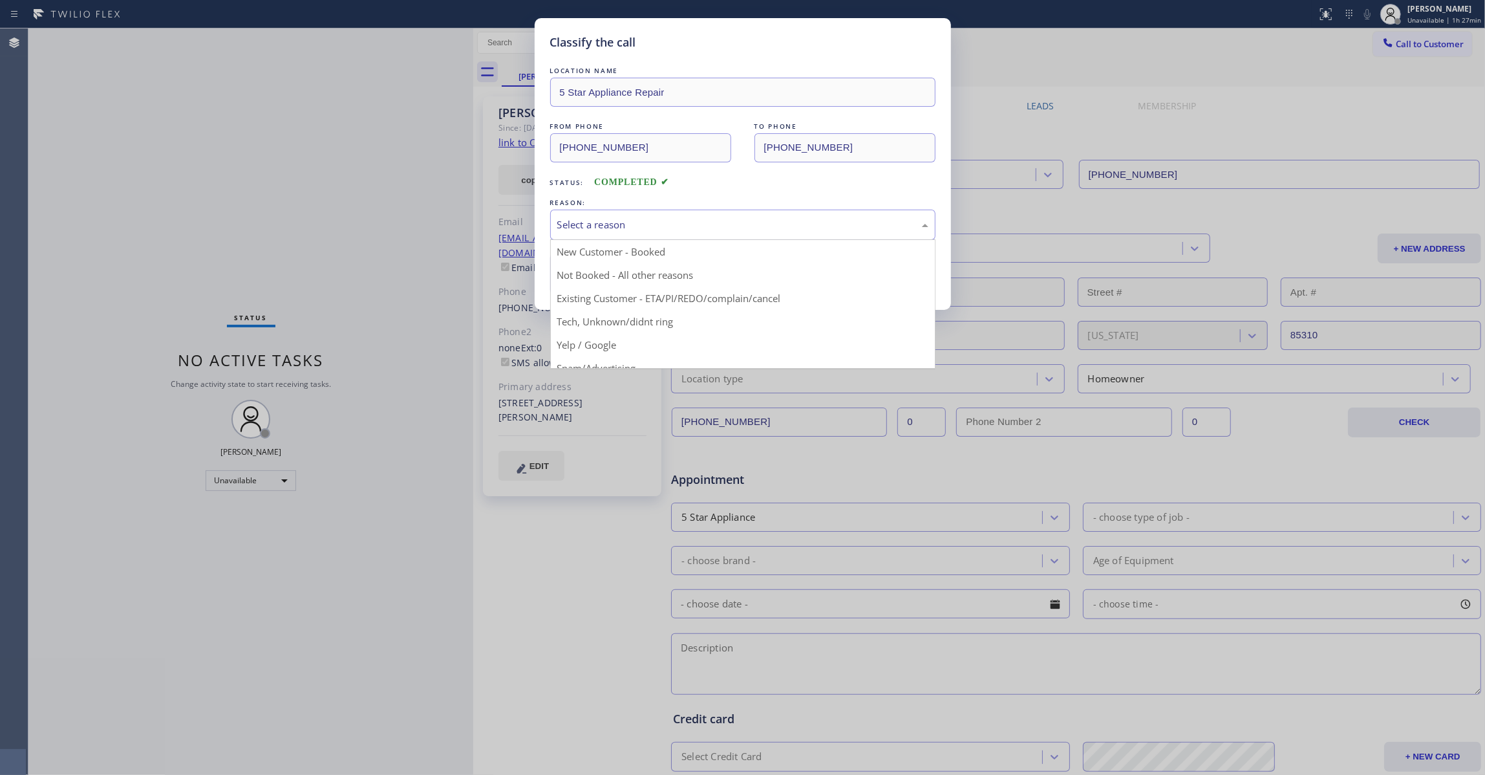
click at [619, 232] on div "Select a reason" at bounding box center [742, 224] width 371 height 15
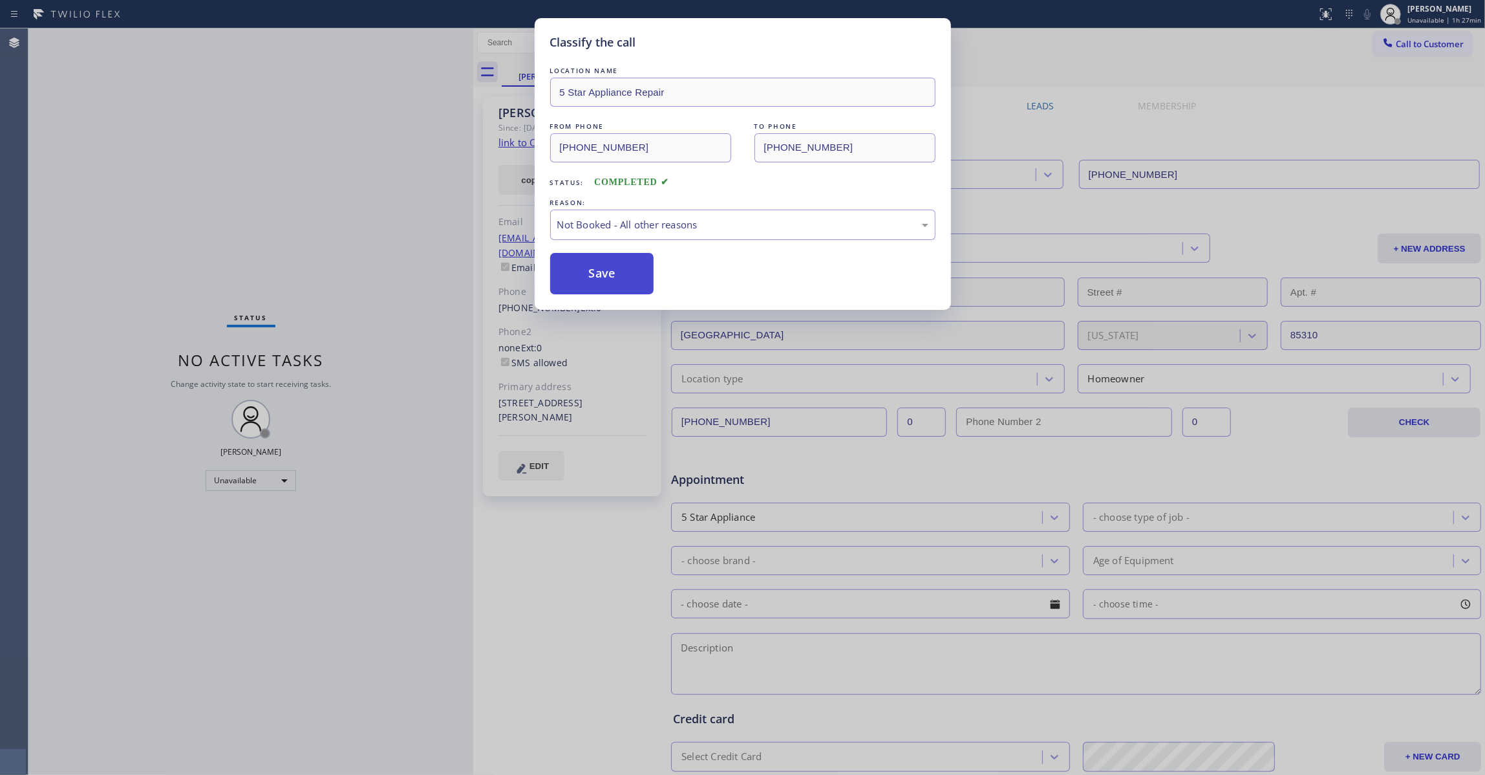
click at [585, 275] on button "Save" at bounding box center [602, 273] width 104 height 41
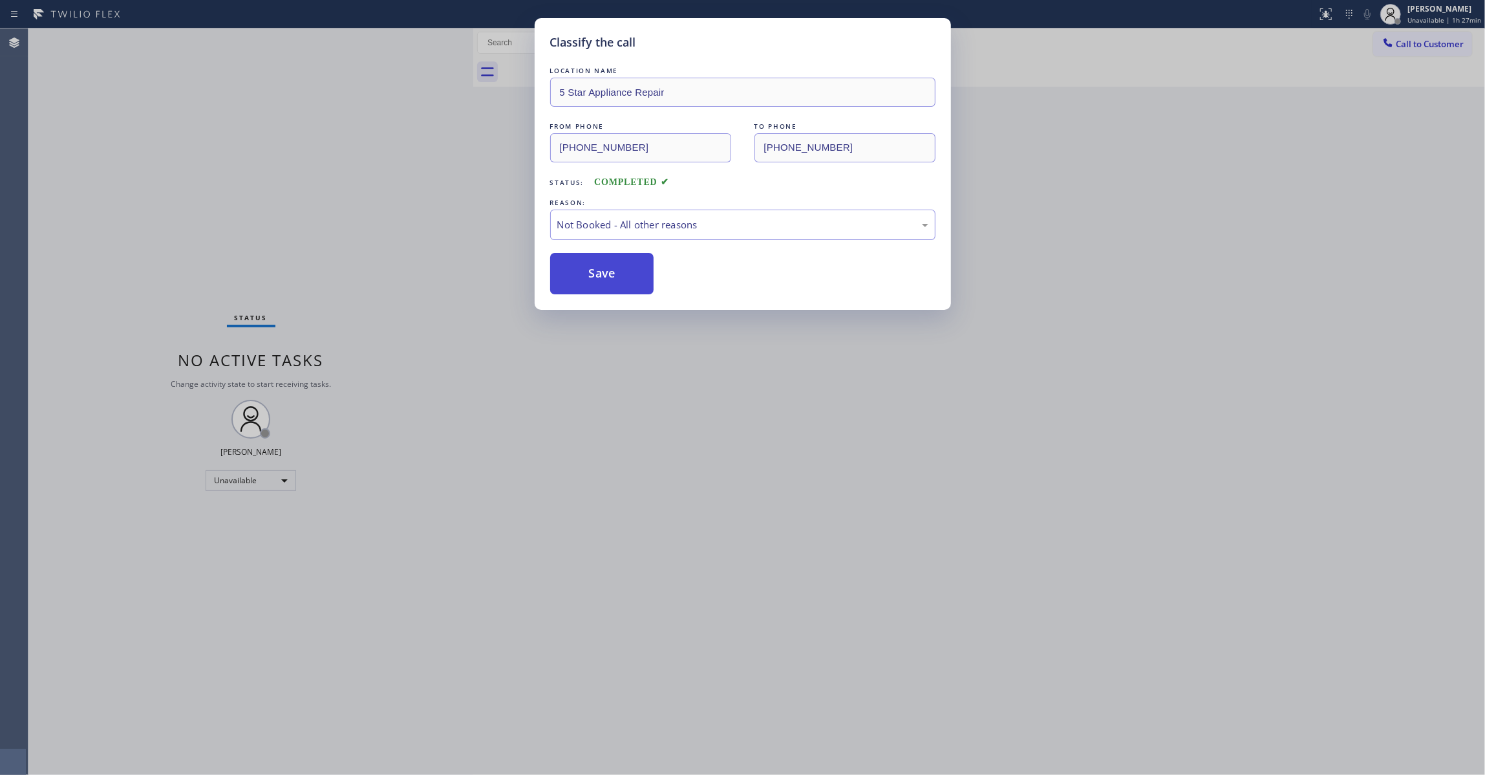
click at [585, 275] on button "Save" at bounding box center [602, 273] width 104 height 41
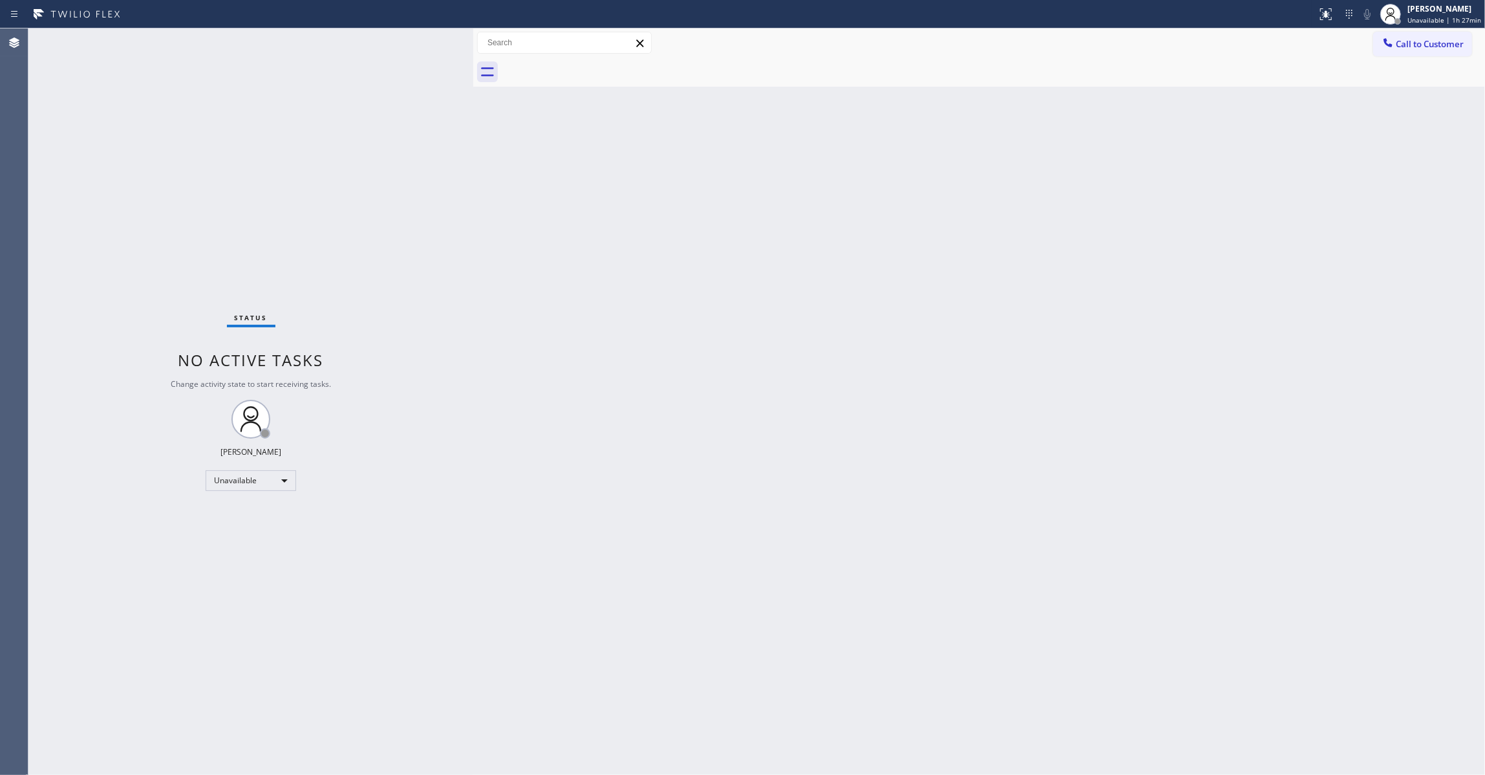
click at [41, 189] on div "Status No active tasks Change activity state to start receiving tasks. Louis Ma…" at bounding box center [250, 401] width 445 height 746
click at [1421, 48] on span "Call to Customer" at bounding box center [1430, 44] width 68 height 12
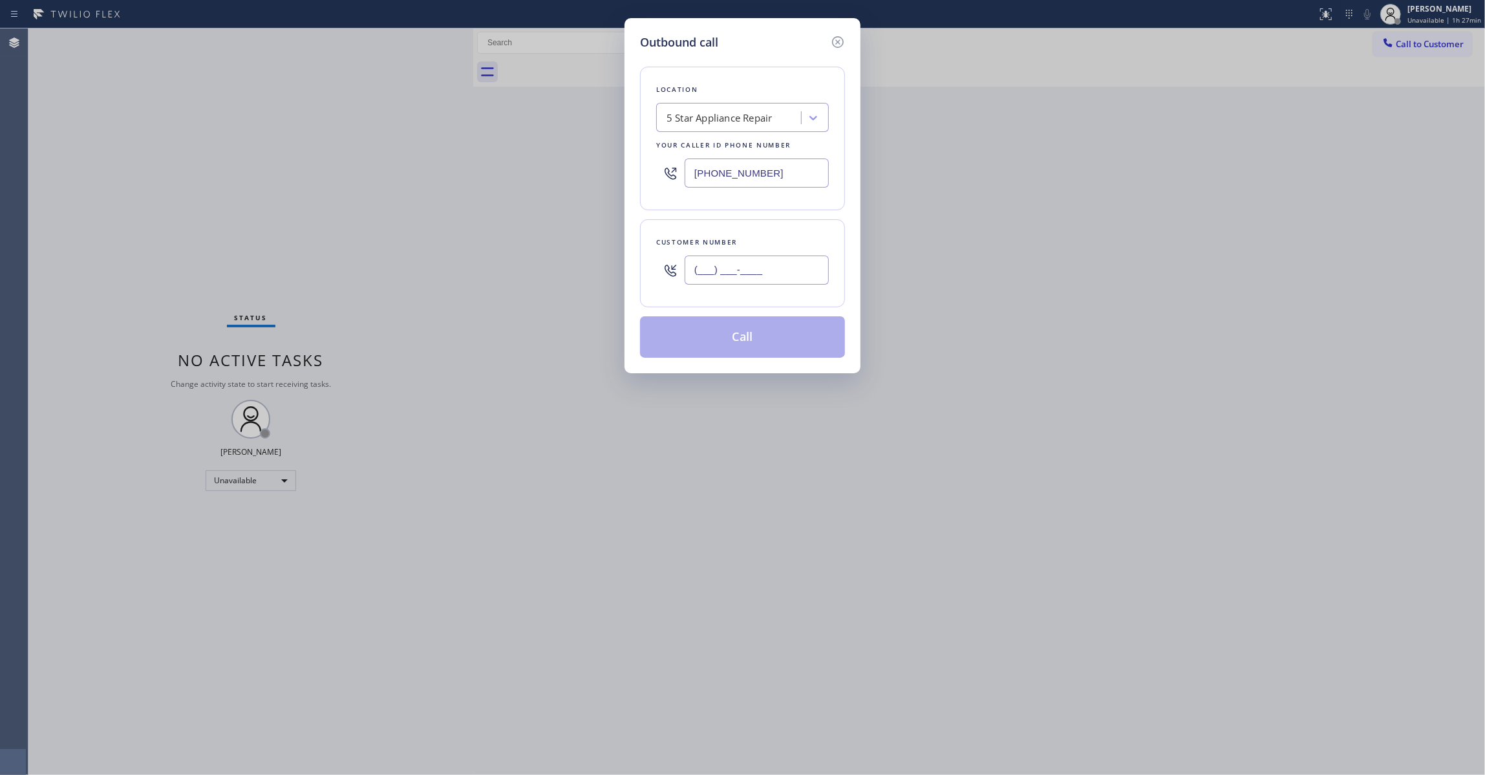
click at [733, 269] on input "(___) ___-____" at bounding box center [757, 269] width 144 height 29
paste input "602) 309-7584"
type input "(602) 309-7584"
click at [723, 341] on button "Call" at bounding box center [742, 336] width 205 height 41
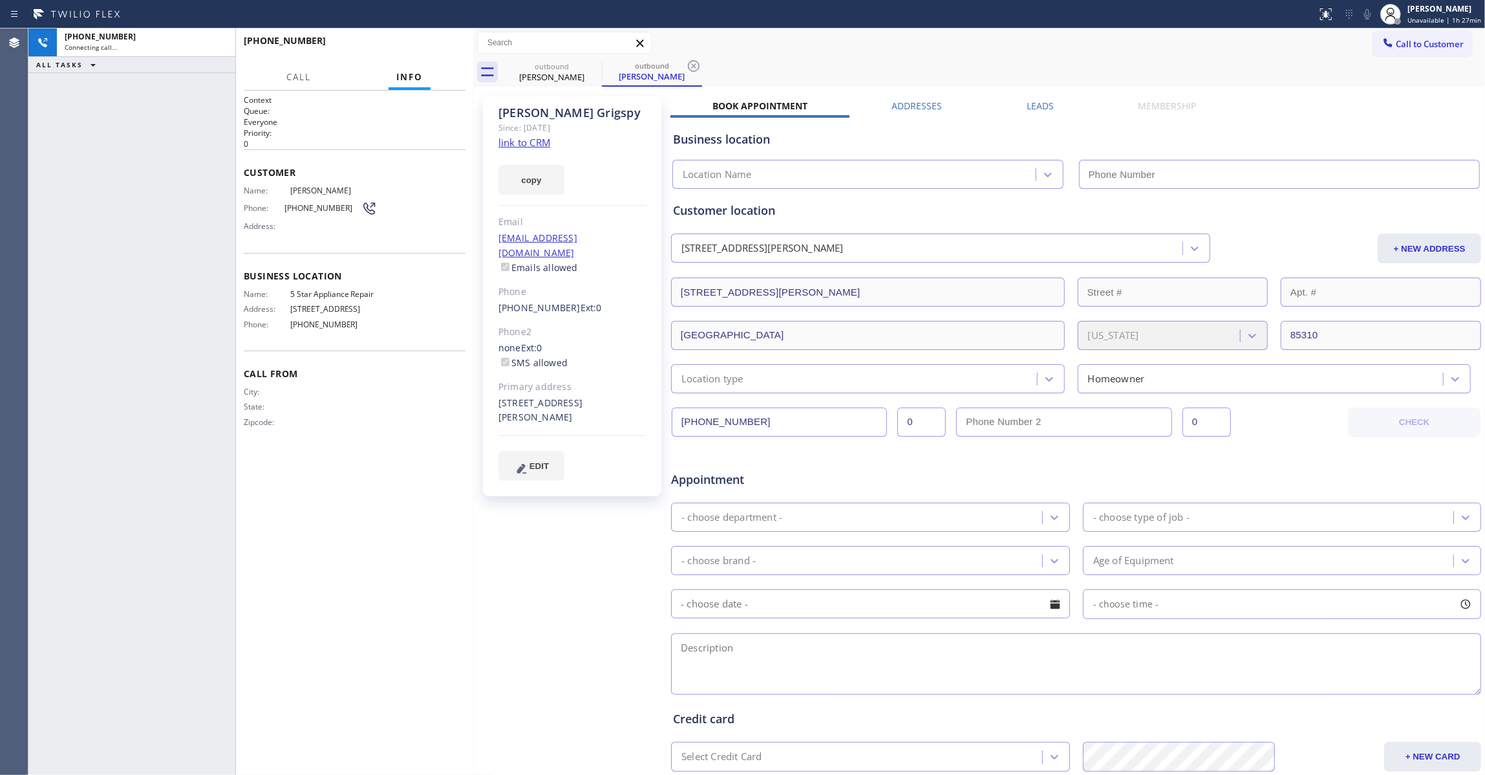
type input "(855) 731-4952"
click at [443, 52] on button "HANG UP" at bounding box center [435, 47] width 60 height 18
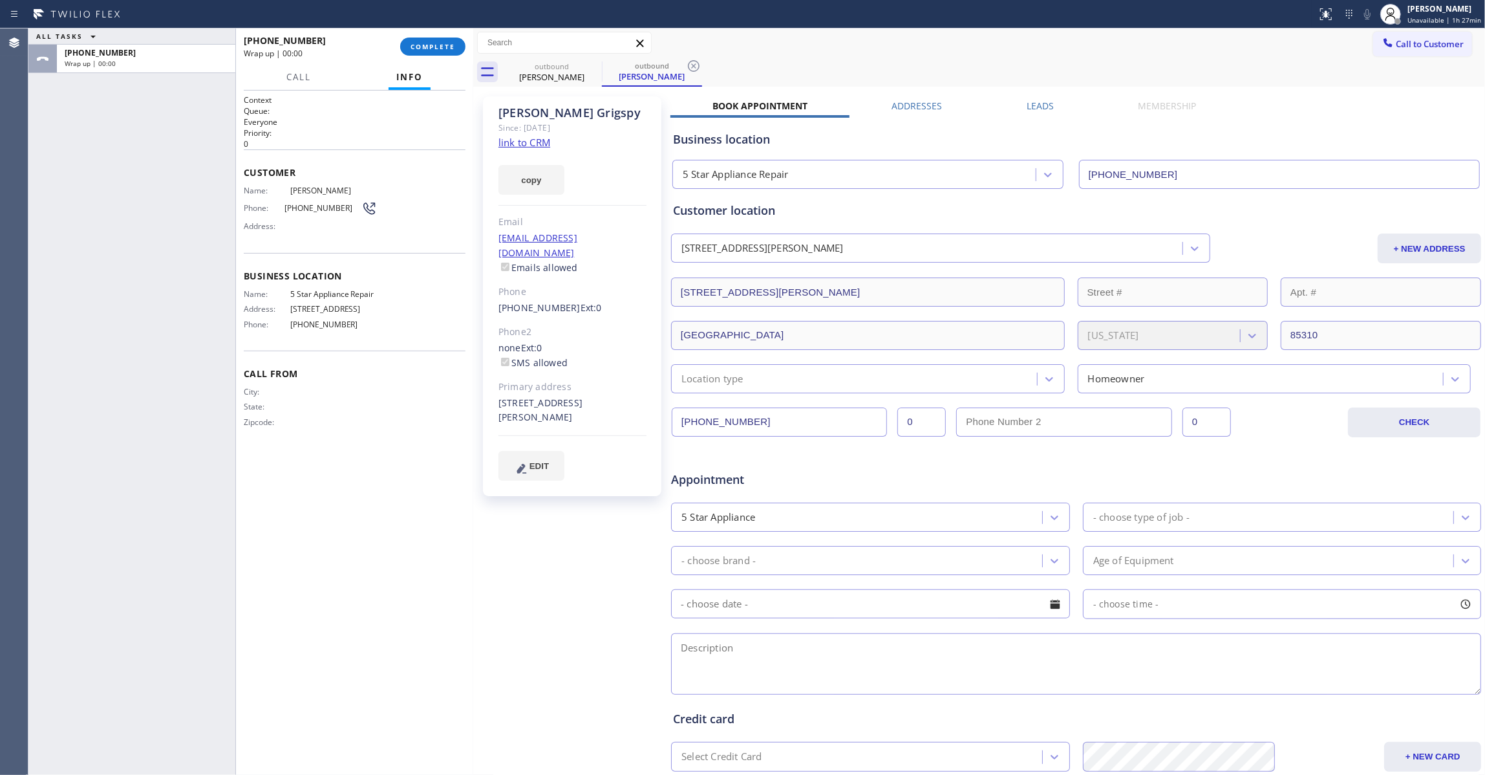
drag, startPoint x: 691, startPoint y: 62, endPoint x: 693, endPoint y: 10, distance: 51.8
click at [691, 62] on icon at bounding box center [694, 66] width 16 height 16
click at [446, 47] on span "COMPLETE" at bounding box center [433, 46] width 45 height 9
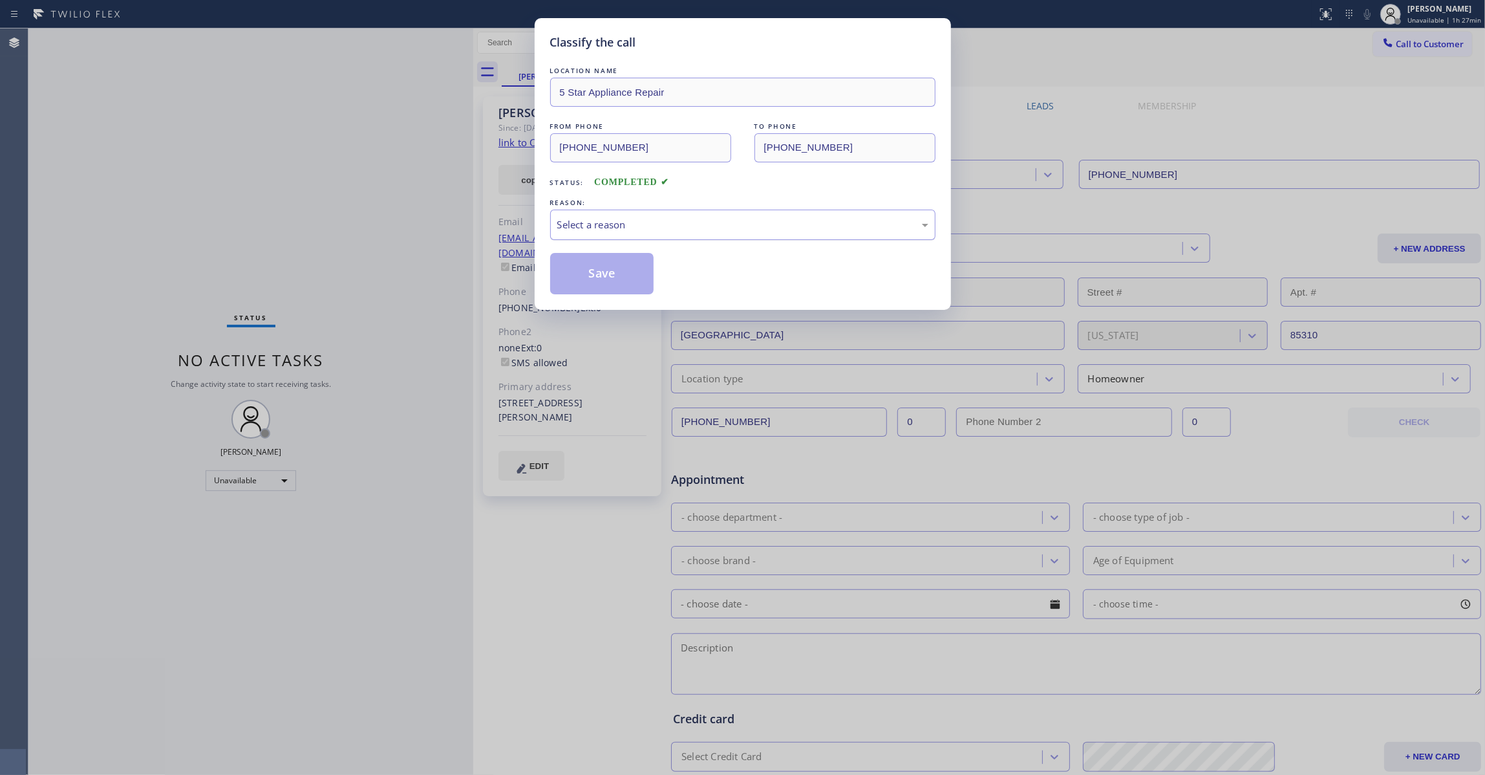
click at [573, 218] on div "Select a reason" at bounding box center [742, 224] width 371 height 15
click at [585, 279] on button "Save" at bounding box center [602, 273] width 104 height 41
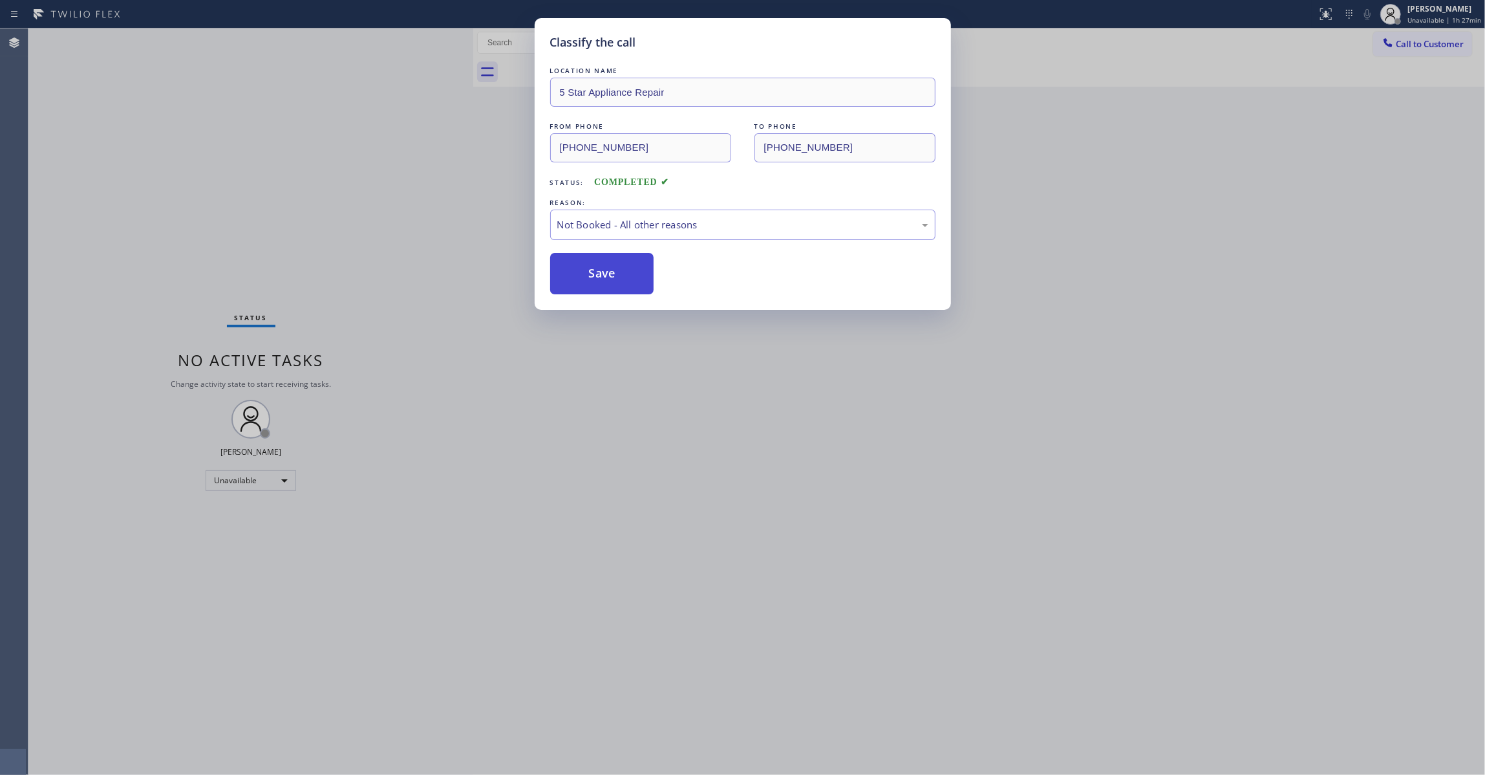
click at [585, 279] on button "Save" at bounding box center [602, 273] width 104 height 41
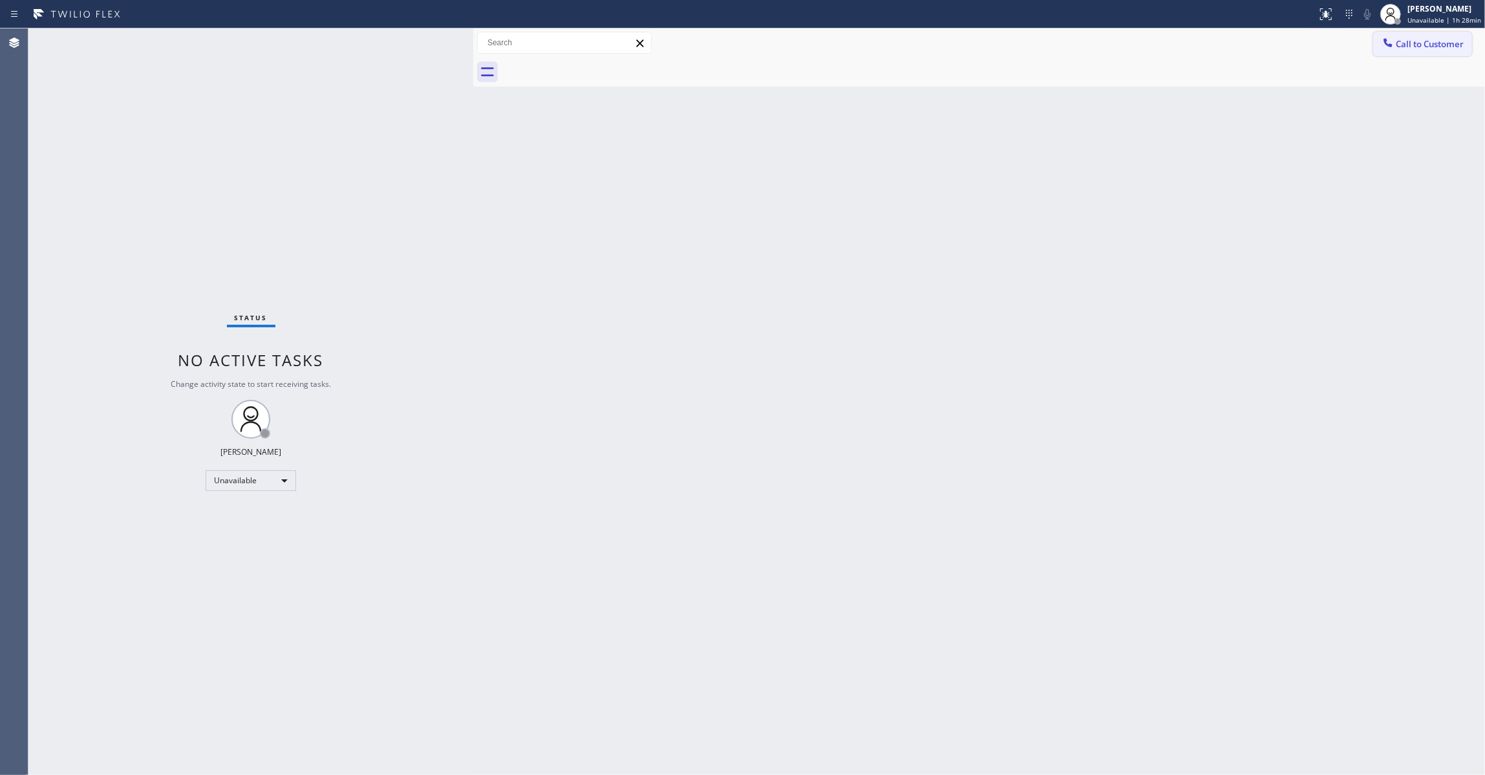
click at [1423, 47] on span "Call to Customer" at bounding box center [1430, 44] width 68 height 12
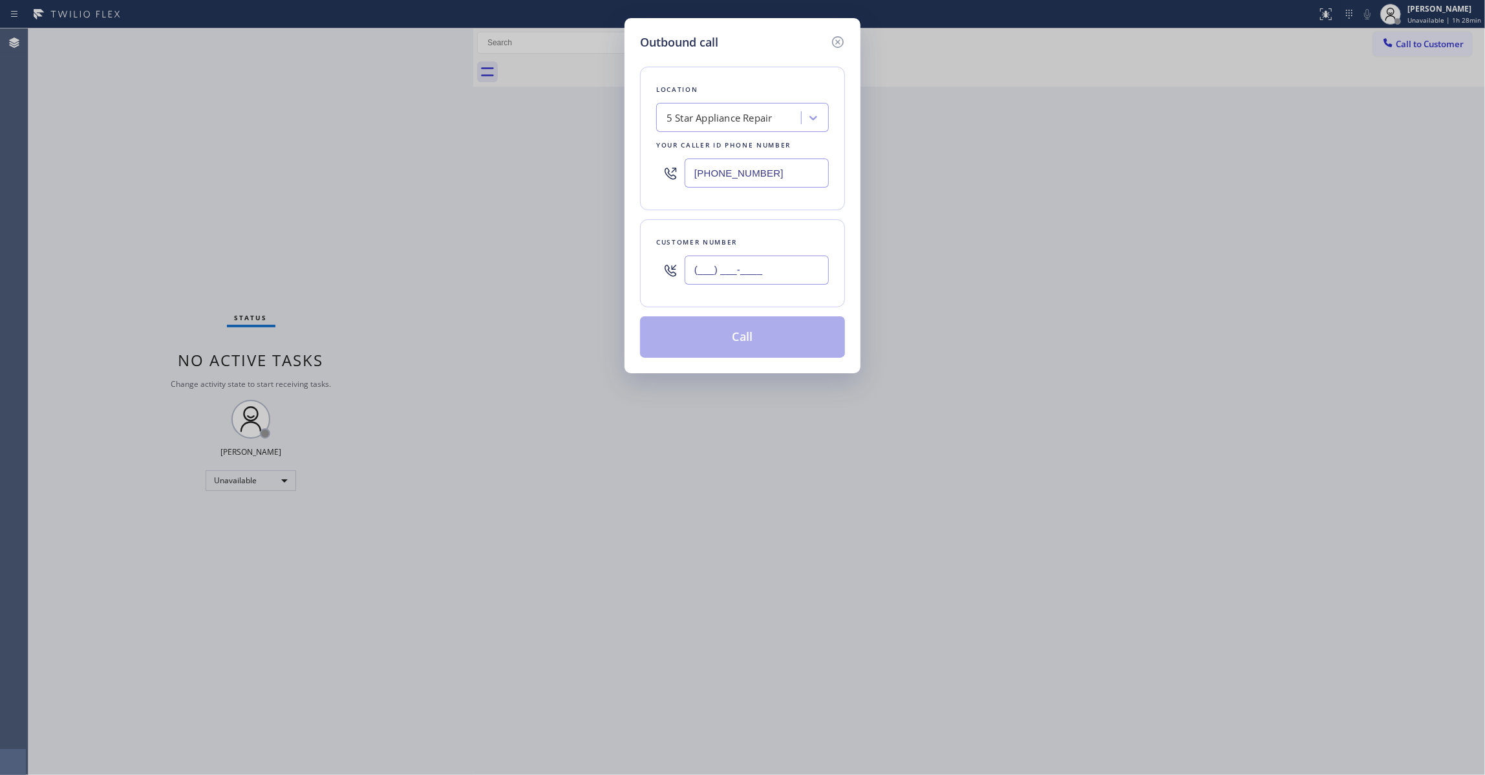
click at [735, 278] on input "(___) ___-____" at bounding box center [757, 269] width 144 height 29
paste input "206) 396-9493"
type input "(206) 396-9493"
click at [716, 337] on button "Call" at bounding box center [742, 336] width 205 height 41
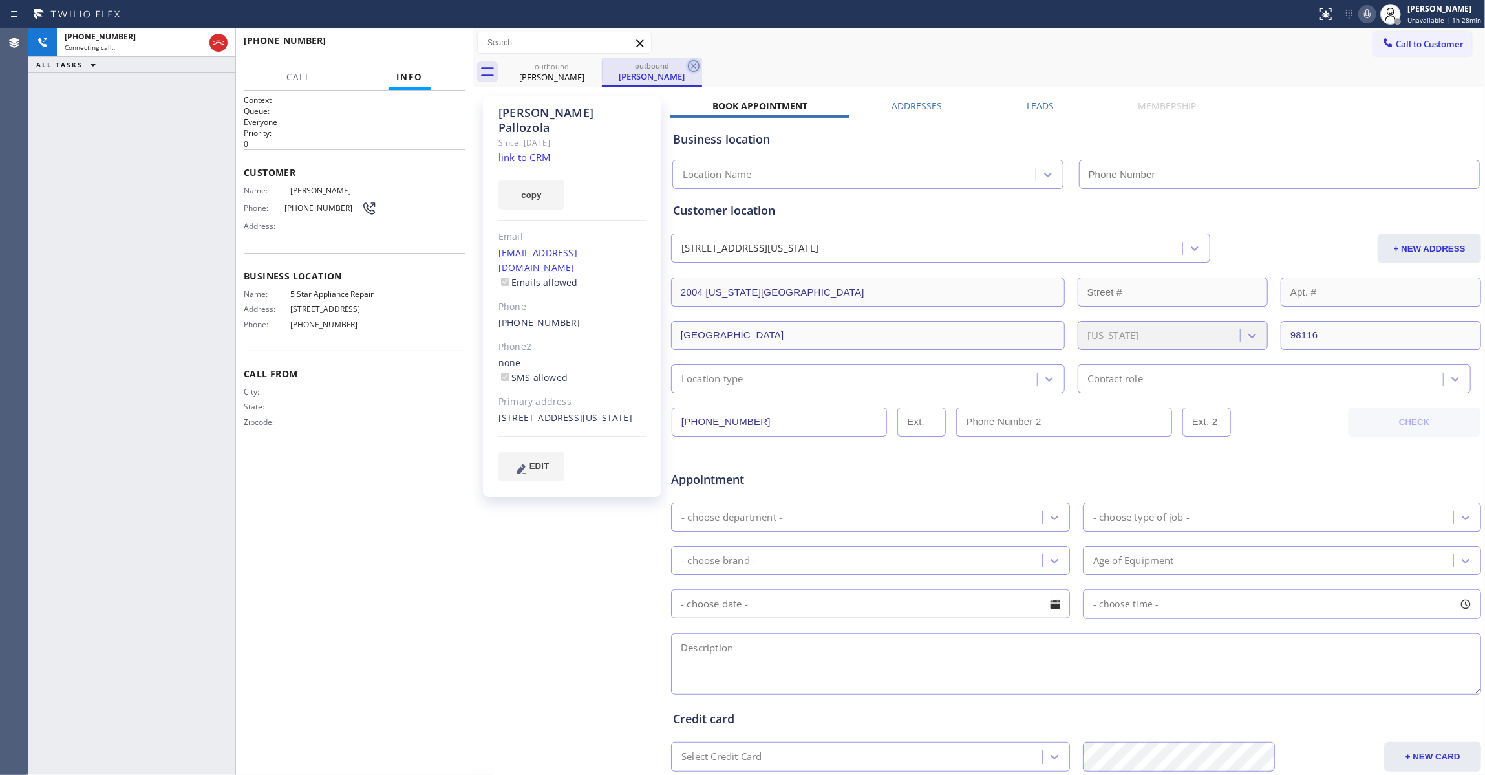
click at [694, 66] on icon at bounding box center [694, 66] width 12 height 12
type input "(855) 731-4952"
click at [533, 151] on link "link to CRM" at bounding box center [525, 157] width 52 height 13
click at [438, 47] on span "HANG UP" at bounding box center [435, 46] width 39 height 9
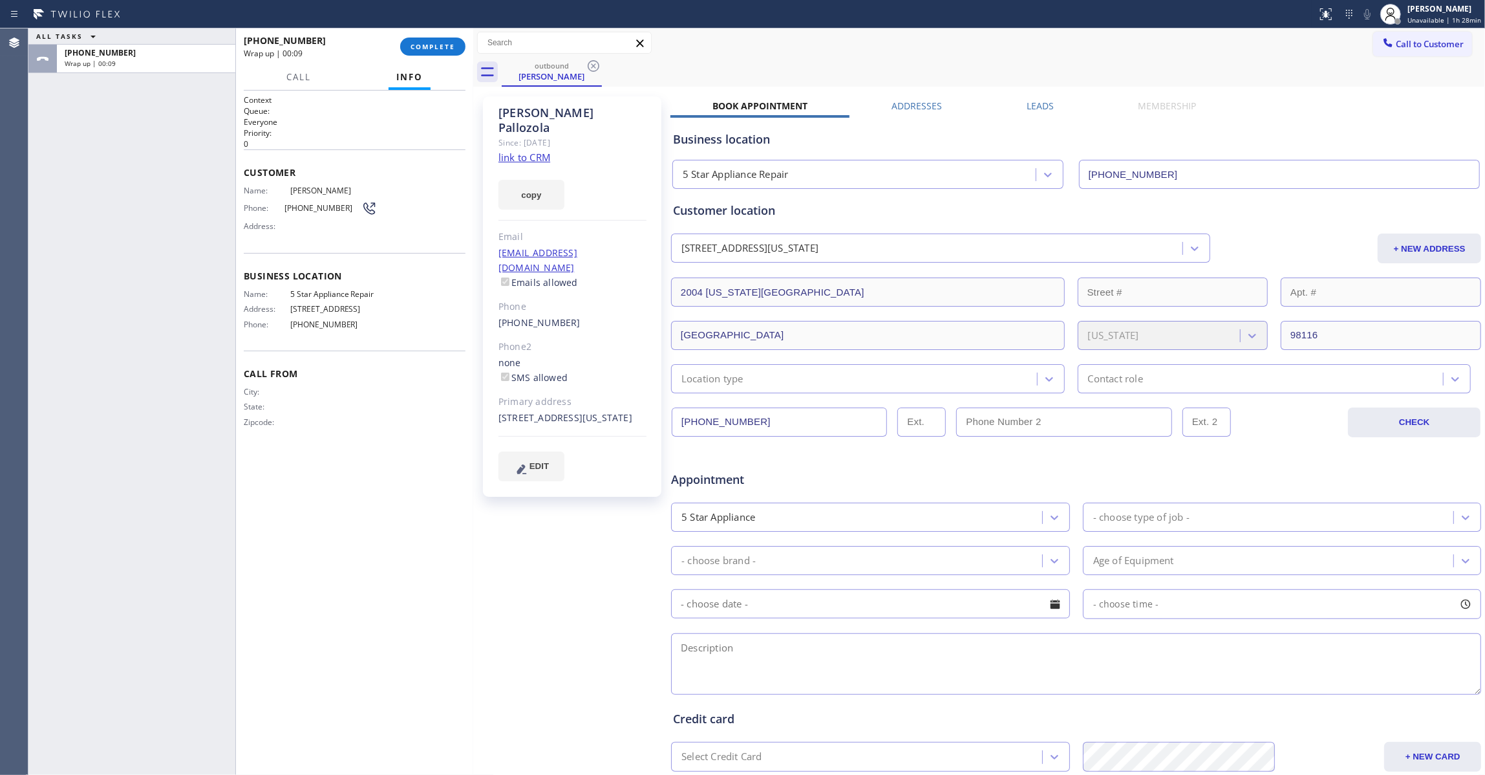
click at [312, 213] on span "(206) 396-9493" at bounding box center [323, 208] width 77 height 10
click at [309, 213] on span "(206) 396-9493" at bounding box center [323, 208] width 77 height 10
click at [308, 213] on span "(206) 396-9493" at bounding box center [323, 208] width 77 height 10
click at [456, 47] on button "COMPLETE" at bounding box center [432, 47] width 65 height 18
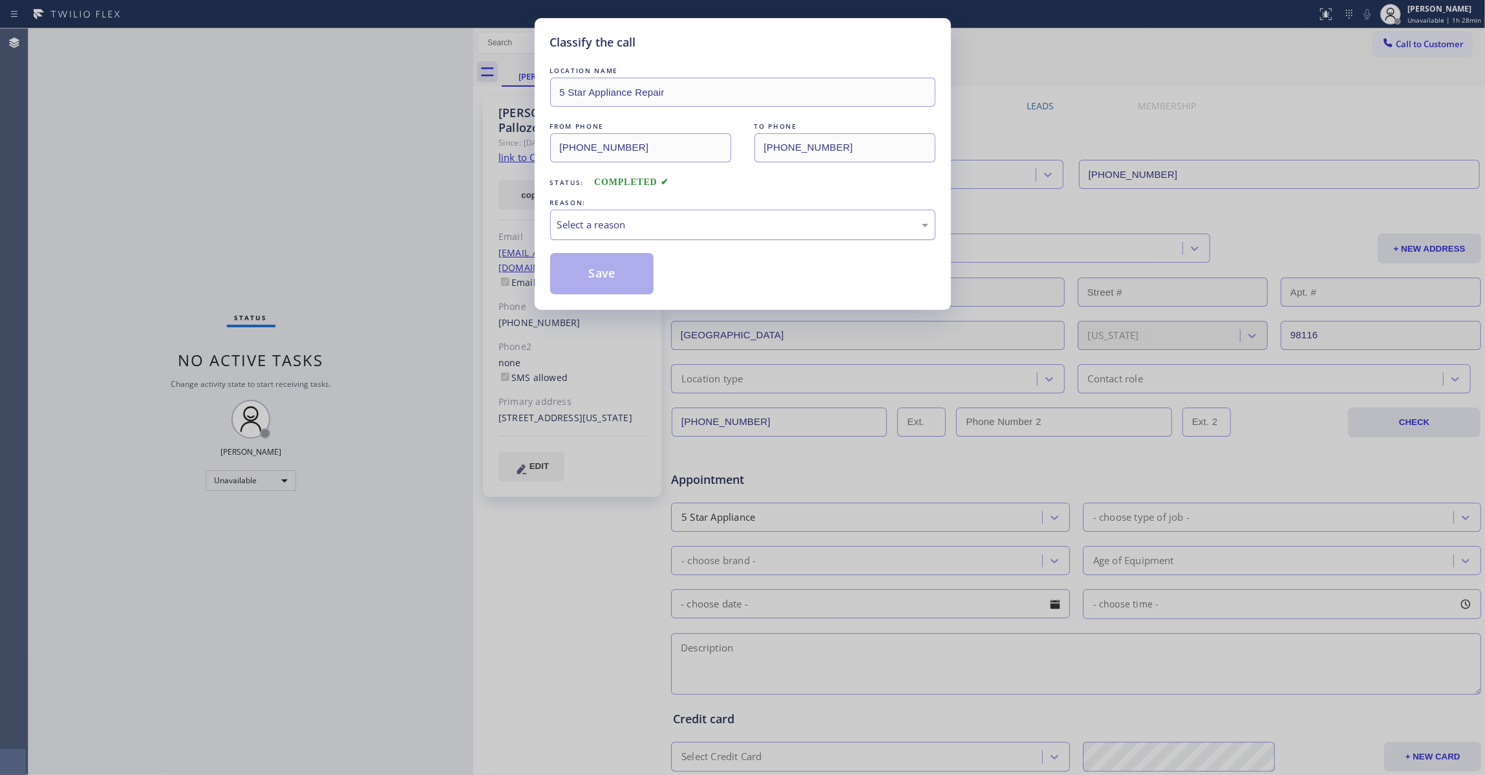
click at [643, 221] on div "Select a reason" at bounding box center [742, 224] width 371 height 15
click at [604, 273] on button "Save" at bounding box center [602, 273] width 104 height 41
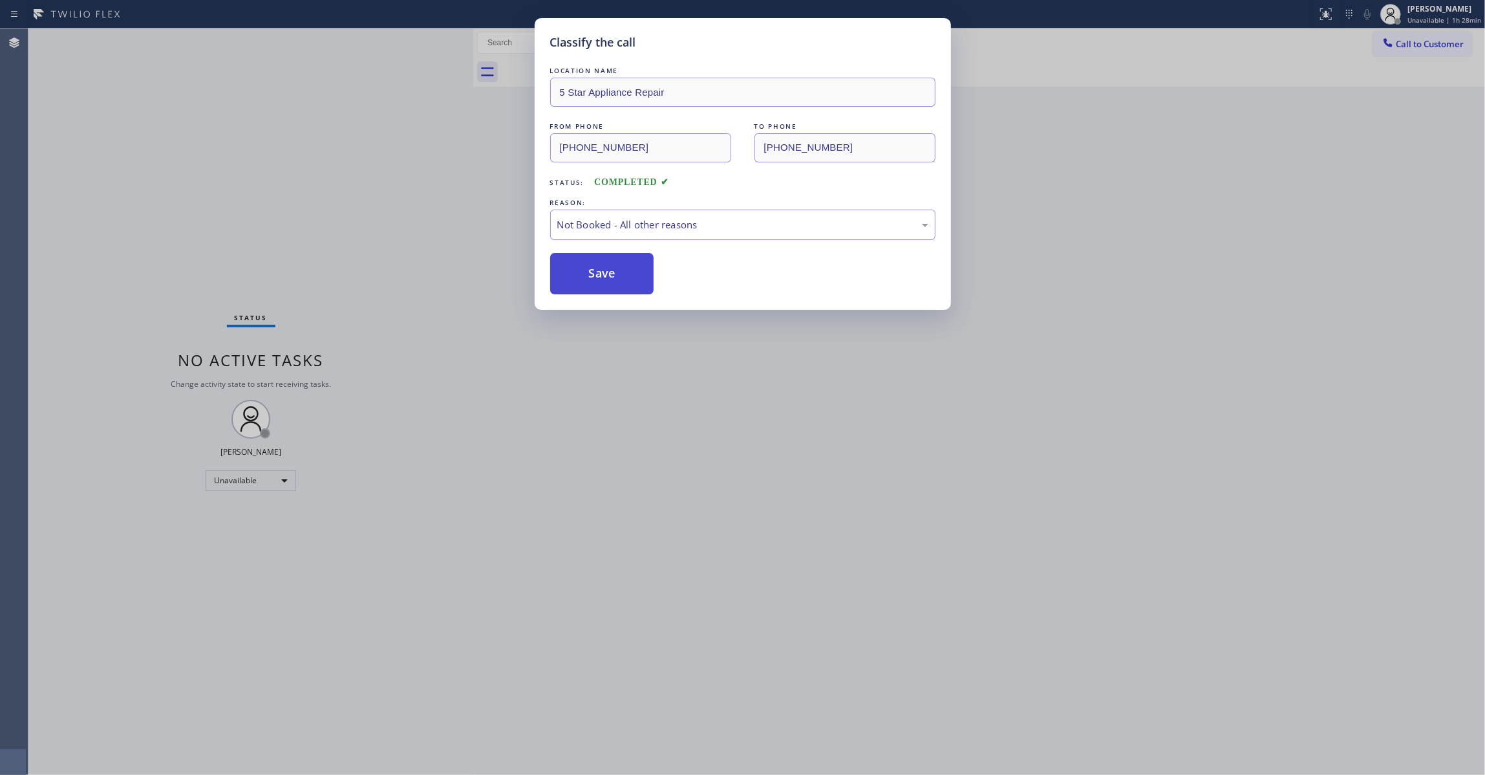
click at [603, 272] on button "Save" at bounding box center [602, 273] width 104 height 41
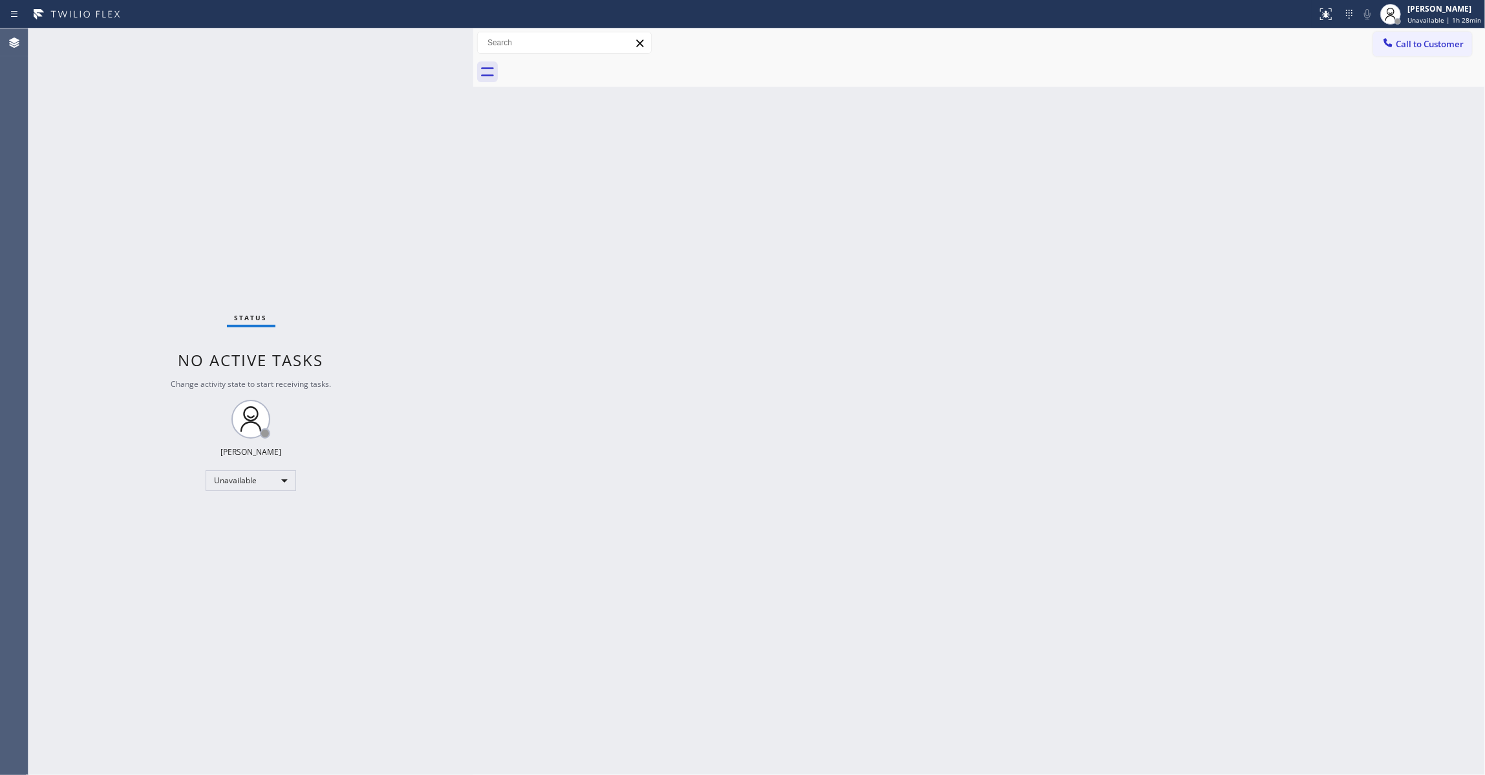
click at [1444, 41] on span "Call to Customer" at bounding box center [1430, 44] width 68 height 12
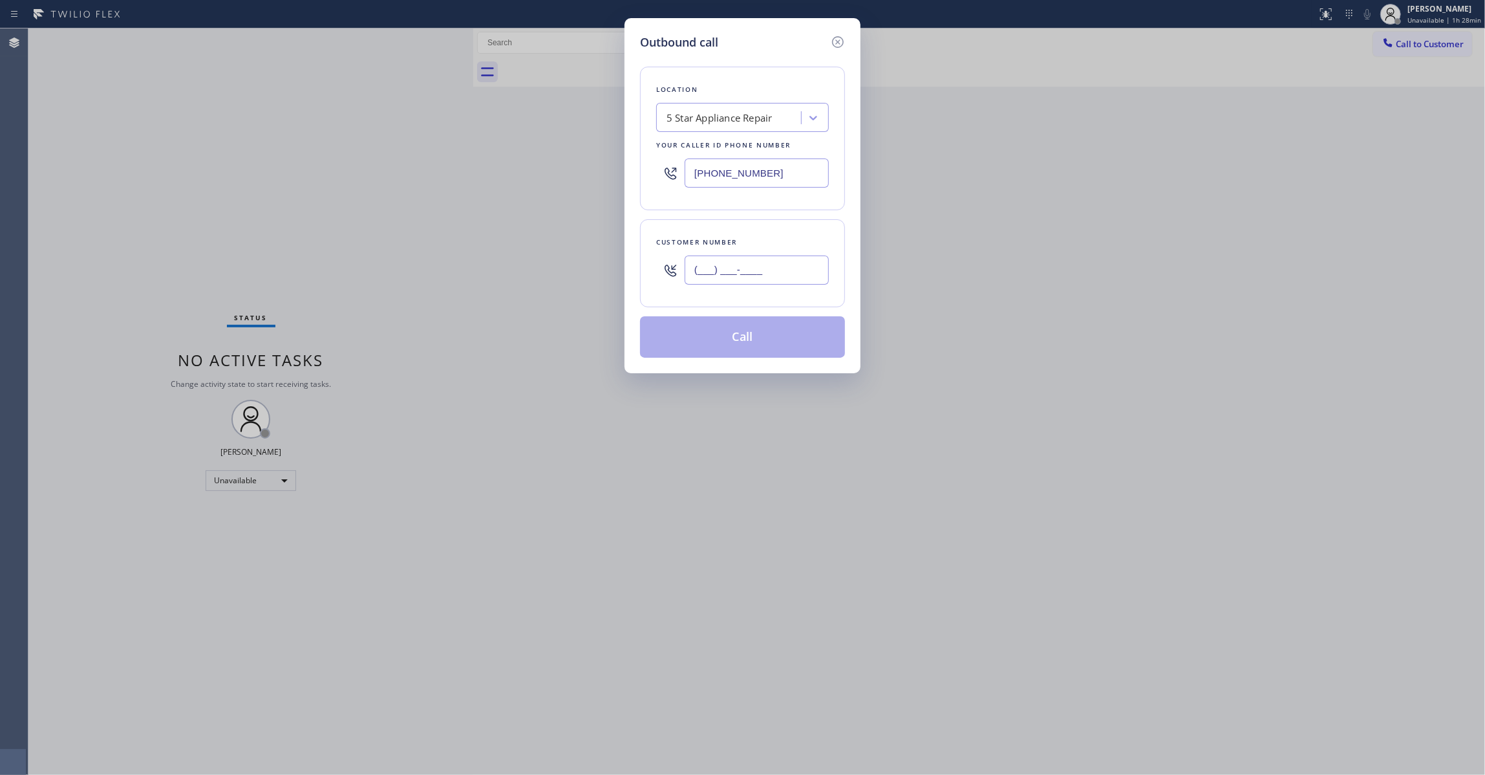
click at [737, 270] on input "(___) ___-____" at bounding box center [757, 269] width 144 height 29
paste input "206) 396-9493"
type input "(206) 396-9493"
click at [732, 338] on button "Call" at bounding box center [742, 336] width 205 height 41
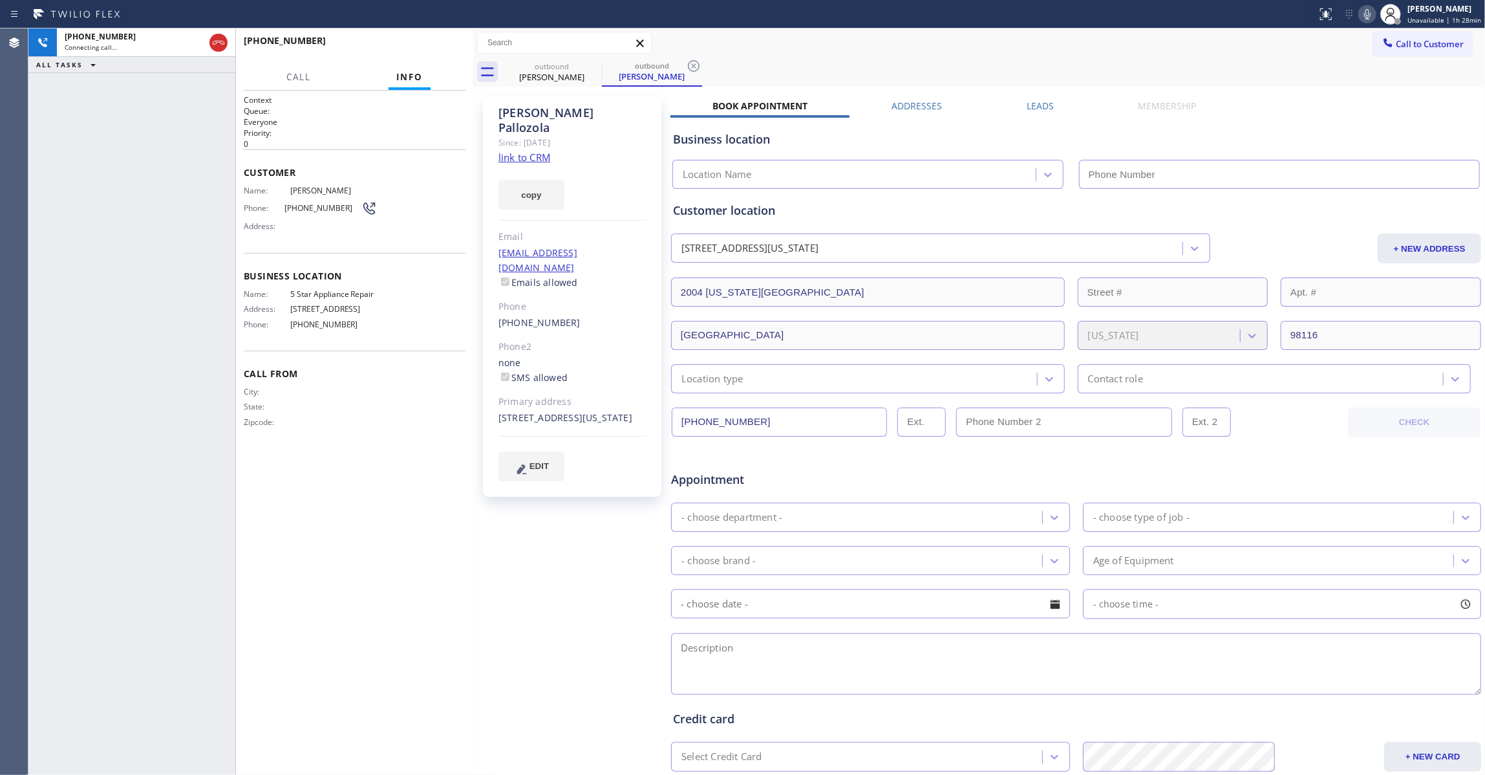
type input "(855) 731-4952"
drag, startPoint x: 45, startPoint y: 235, endPoint x: 184, endPoint y: 1, distance: 271.9
click at [45, 233] on div "+12063969493 Live | 00:05 ALL TASKS ALL TASKS ACTIVE TASKS TASKS IN WRAP UP" at bounding box center [131, 401] width 207 height 746
click at [436, 41] on button "HANG UP" at bounding box center [435, 47] width 60 height 18
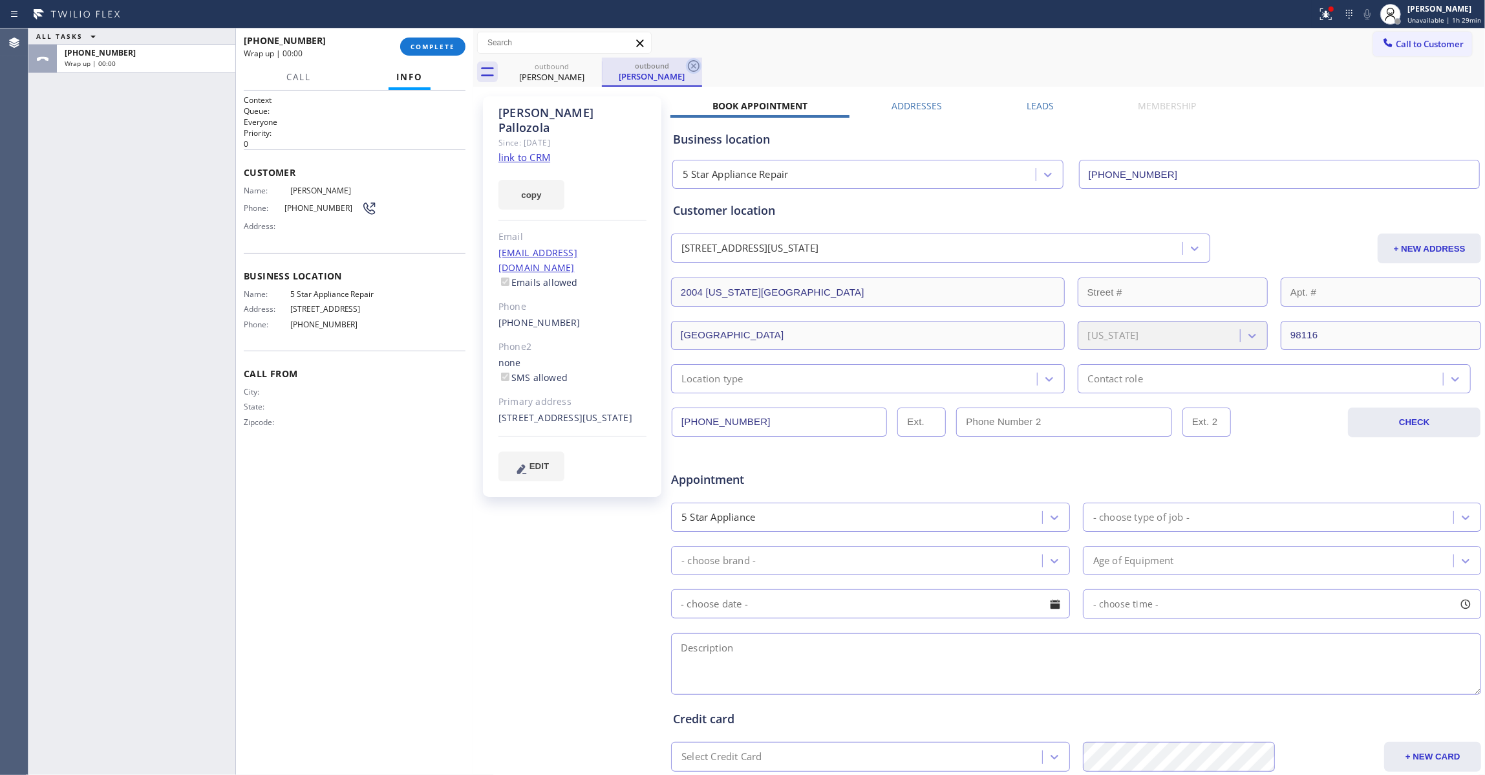
click at [689, 65] on icon at bounding box center [694, 66] width 12 height 12
click at [436, 47] on span "COMPLETE" at bounding box center [433, 46] width 45 height 9
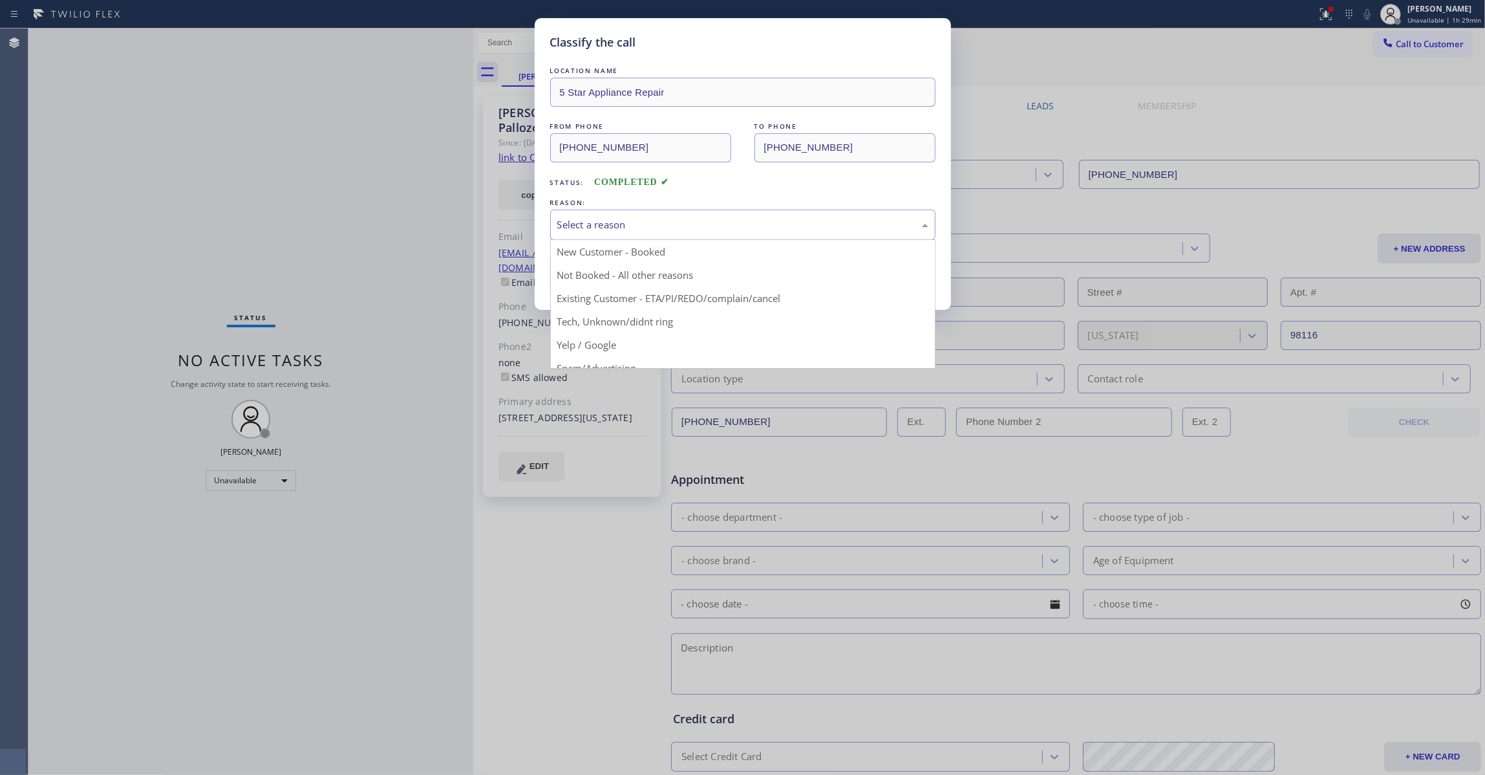
click at [588, 225] on div "Select a reason" at bounding box center [742, 224] width 371 height 15
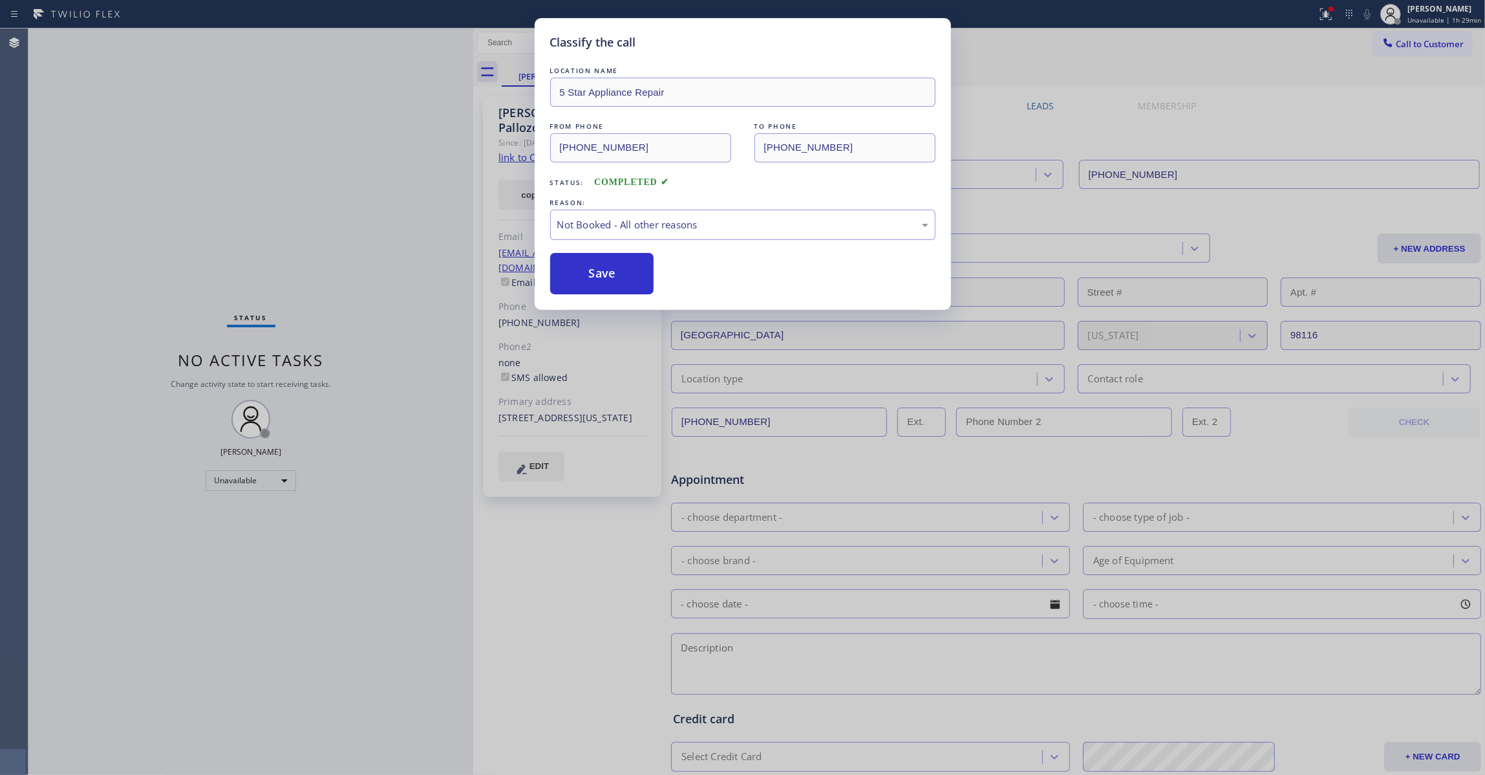
click at [599, 275] on button "Save" at bounding box center [602, 273] width 104 height 41
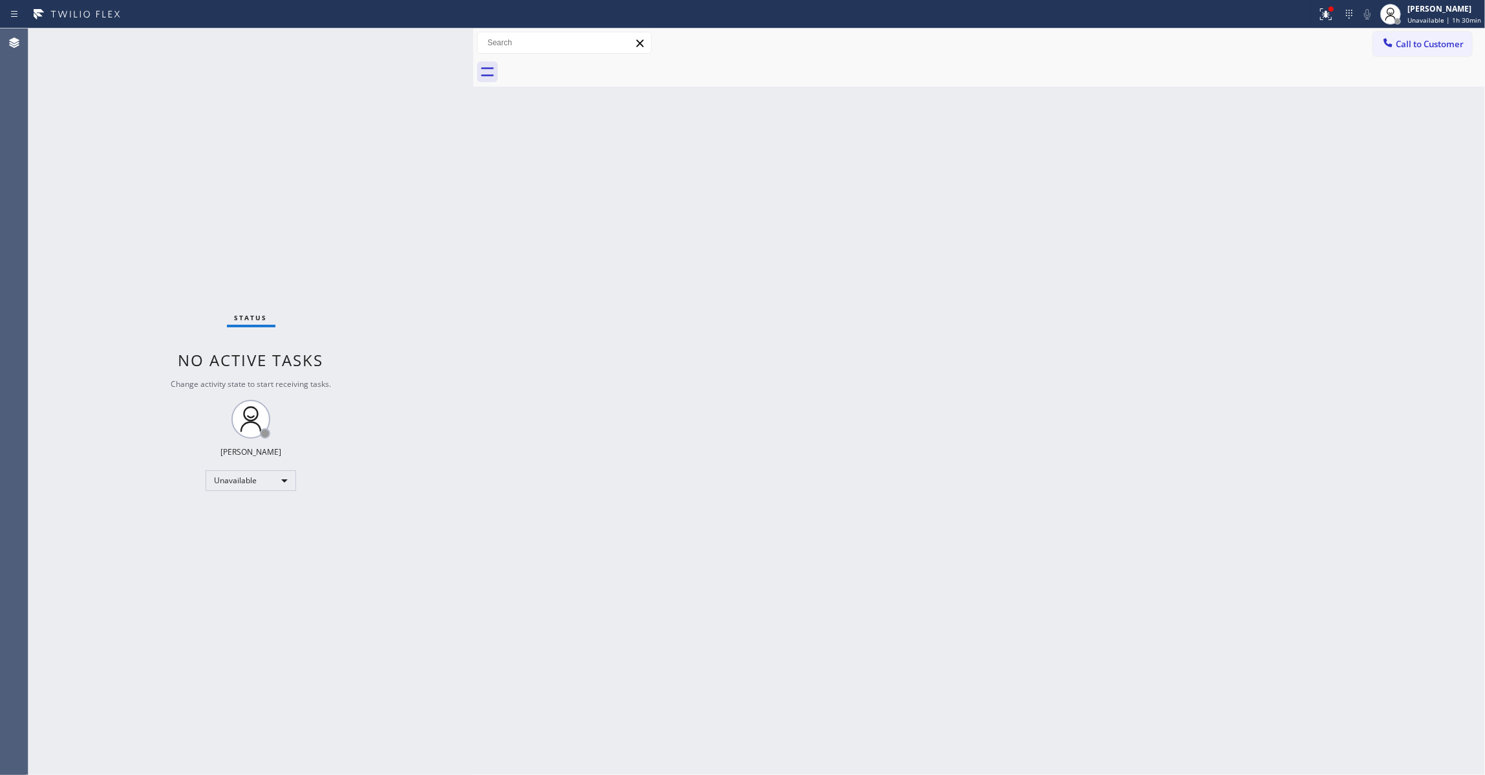
click at [216, 761] on div "Status No active tasks Change activity state to start receiving tasks. Louis Ma…" at bounding box center [250, 401] width 445 height 746
click at [18, 187] on div "Agent Desktop" at bounding box center [14, 401] width 28 height 746
click at [1322, 19] on icon at bounding box center [1326, 14] width 16 height 16
click at [1278, 169] on span "Clear issues" at bounding box center [1251, 169] width 61 height 9
click at [1450, 49] on span "Call to Customer" at bounding box center [1430, 44] width 68 height 12
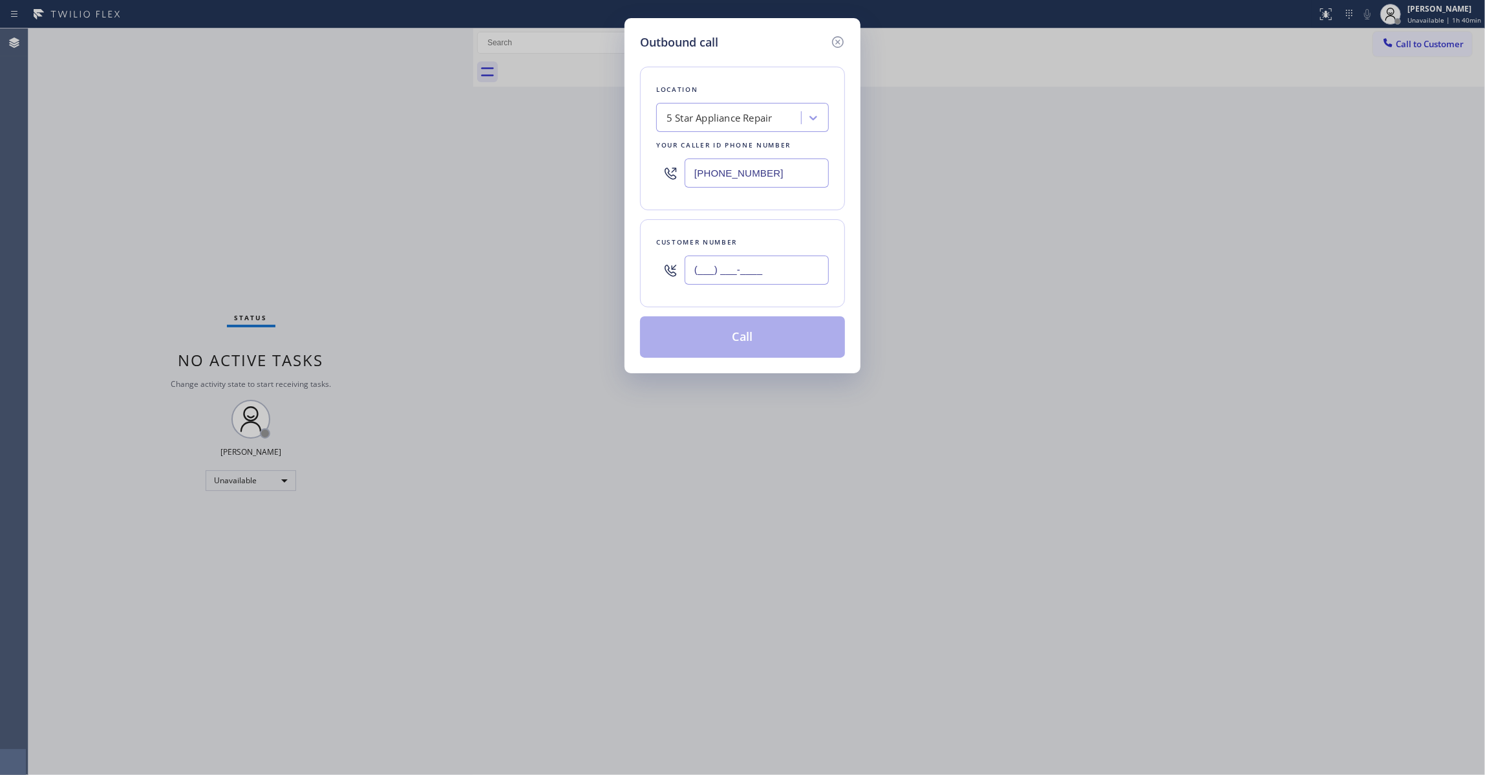
click at [736, 264] on input "(___) ___-____" at bounding box center [757, 269] width 144 height 29
paste input "510) 414-0011"
type input "(510) 414-0011"
click at [746, 339] on button "Call" at bounding box center [742, 336] width 205 height 41
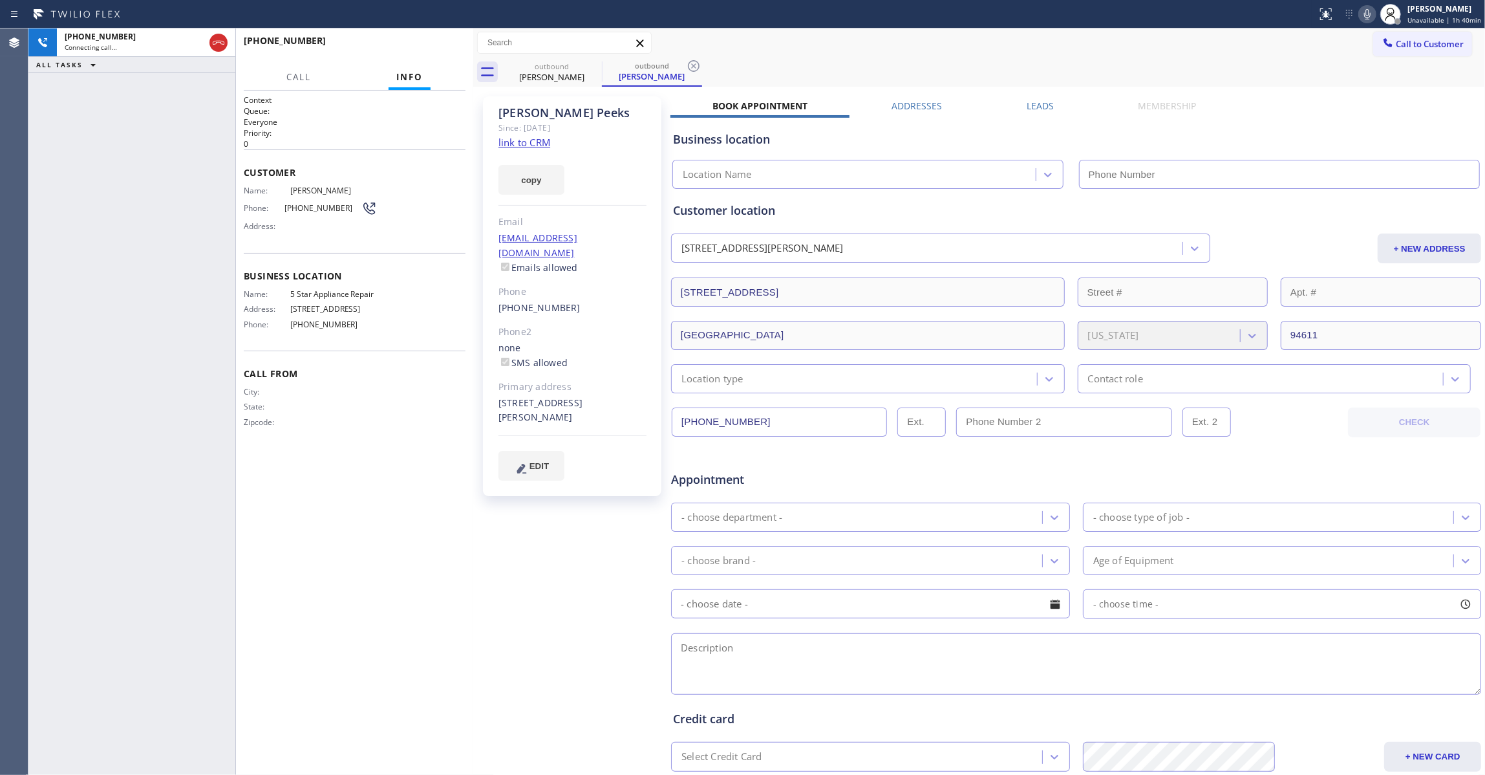
type input "(855) 731-4952"
click at [689, 63] on icon at bounding box center [694, 66] width 12 height 12
click at [444, 50] on button "HANG UP" at bounding box center [435, 47] width 60 height 18
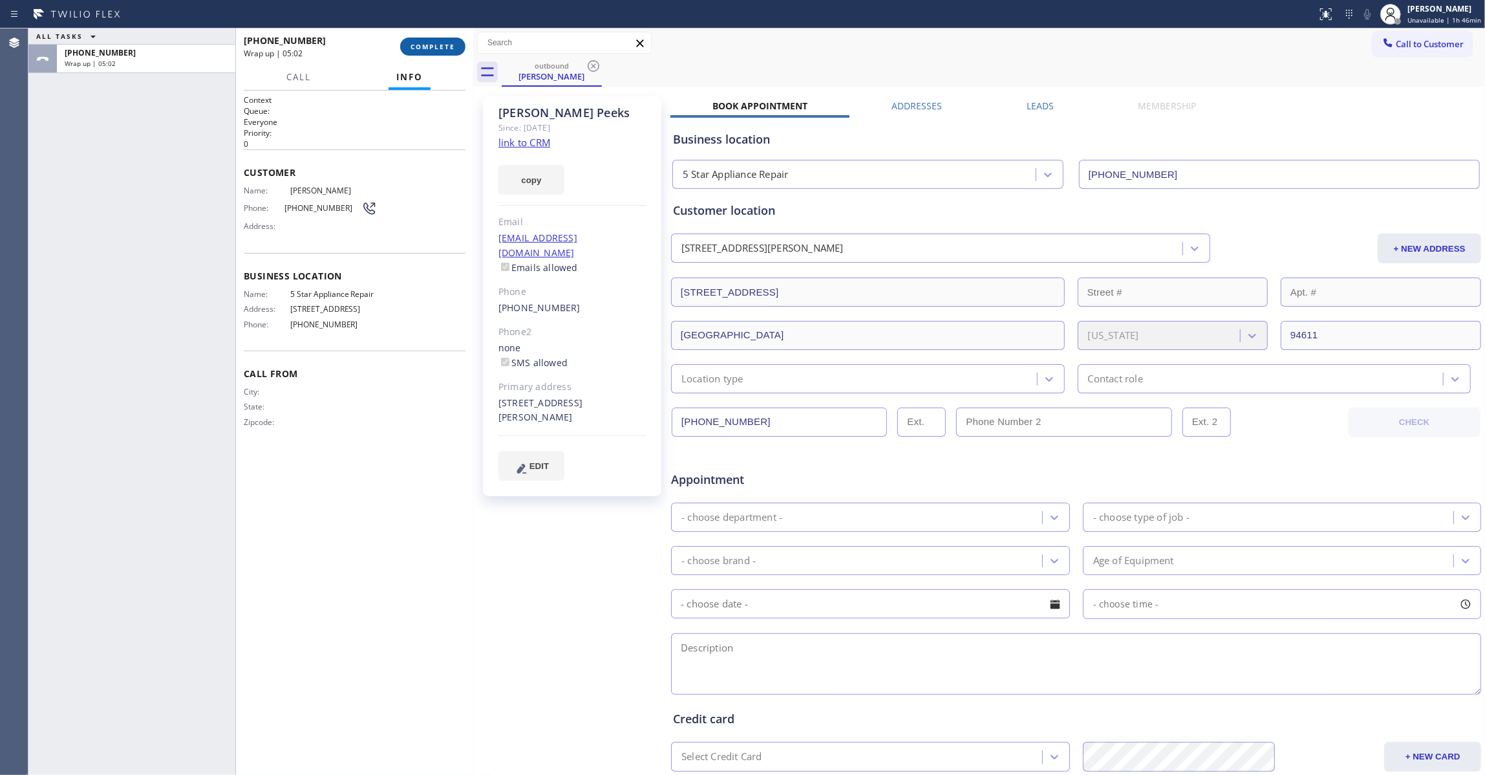
click at [450, 45] on span "COMPLETE" at bounding box center [433, 46] width 45 height 9
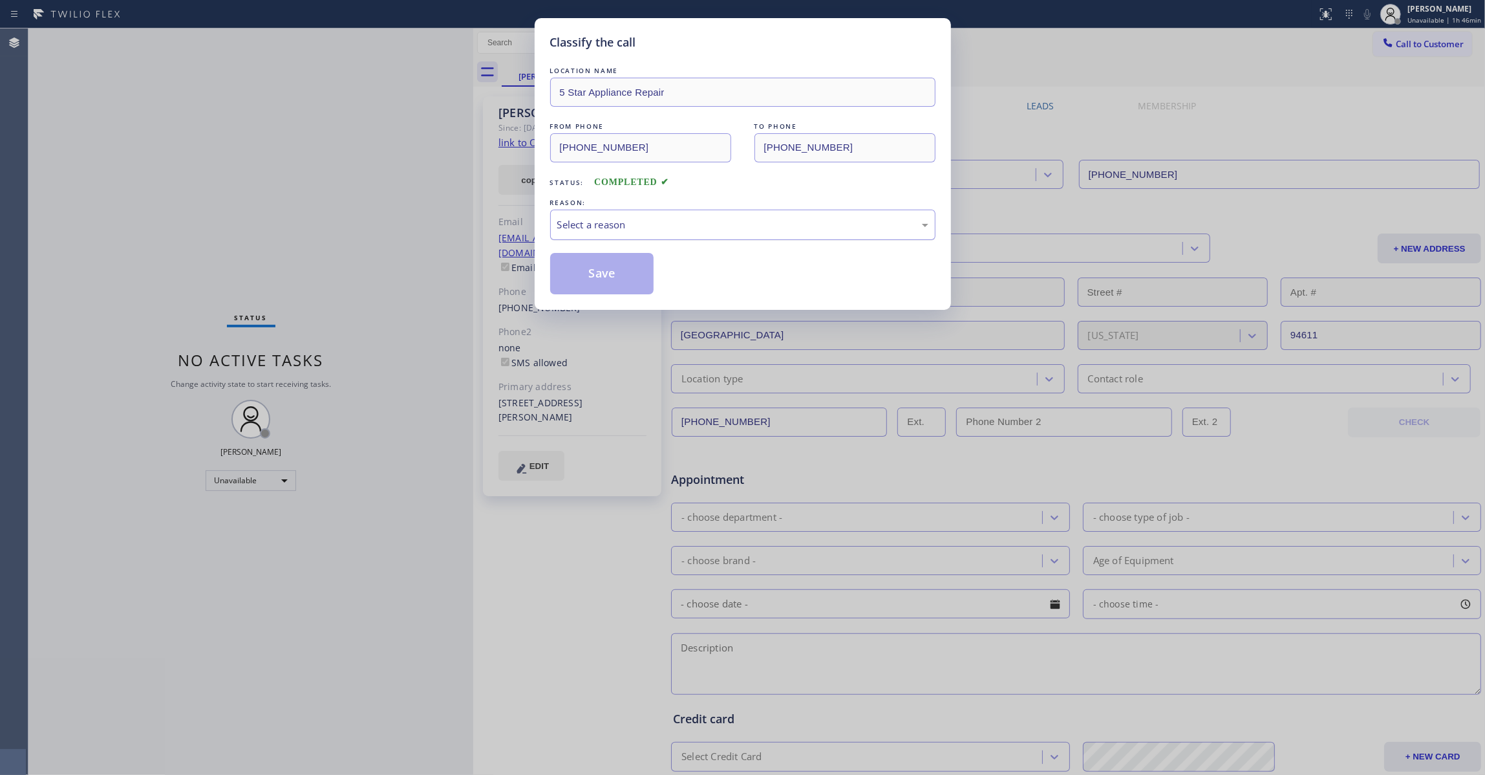
click at [582, 226] on div "Select a reason" at bounding box center [742, 224] width 371 height 15
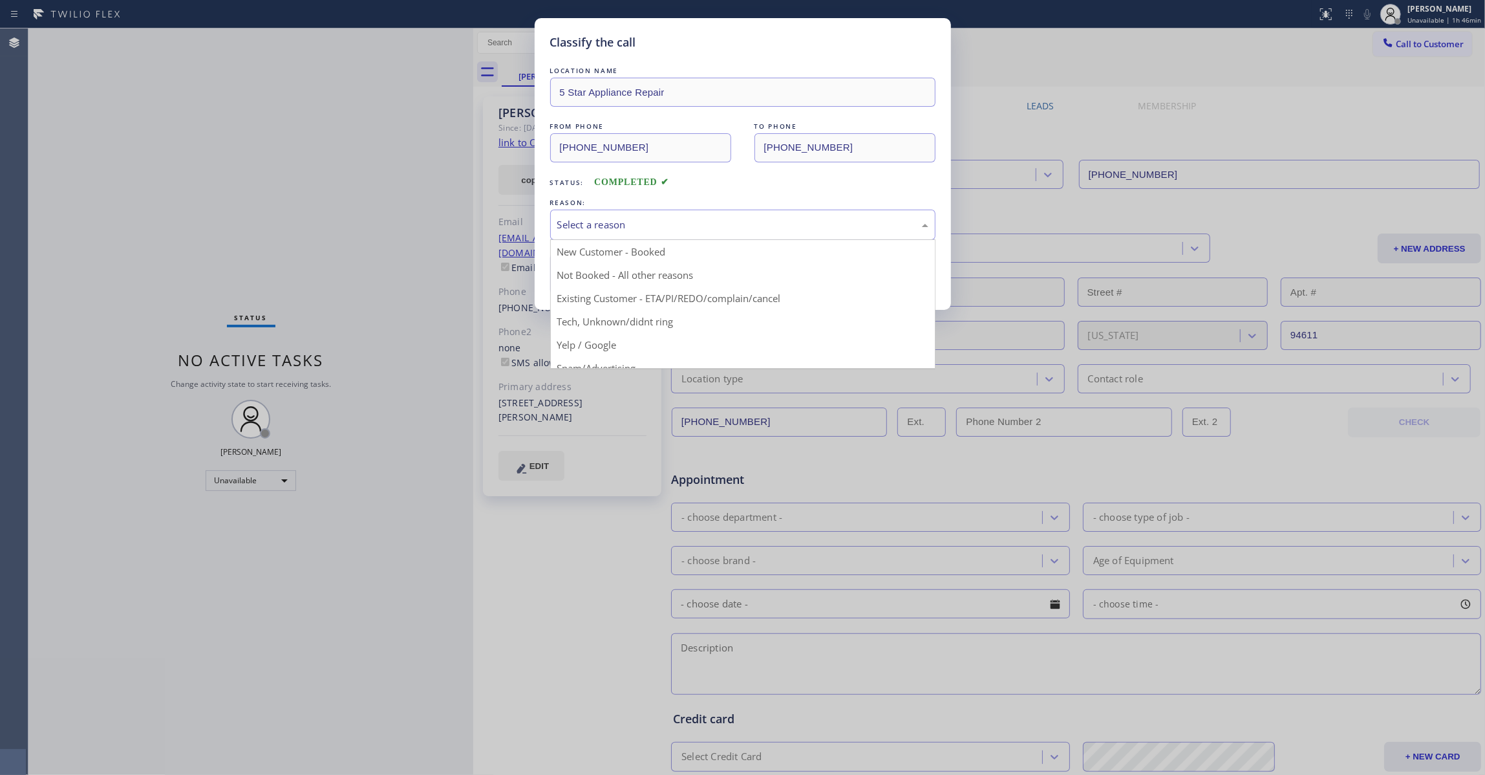
click at [596, 274] on button "Save" at bounding box center [602, 273] width 104 height 41
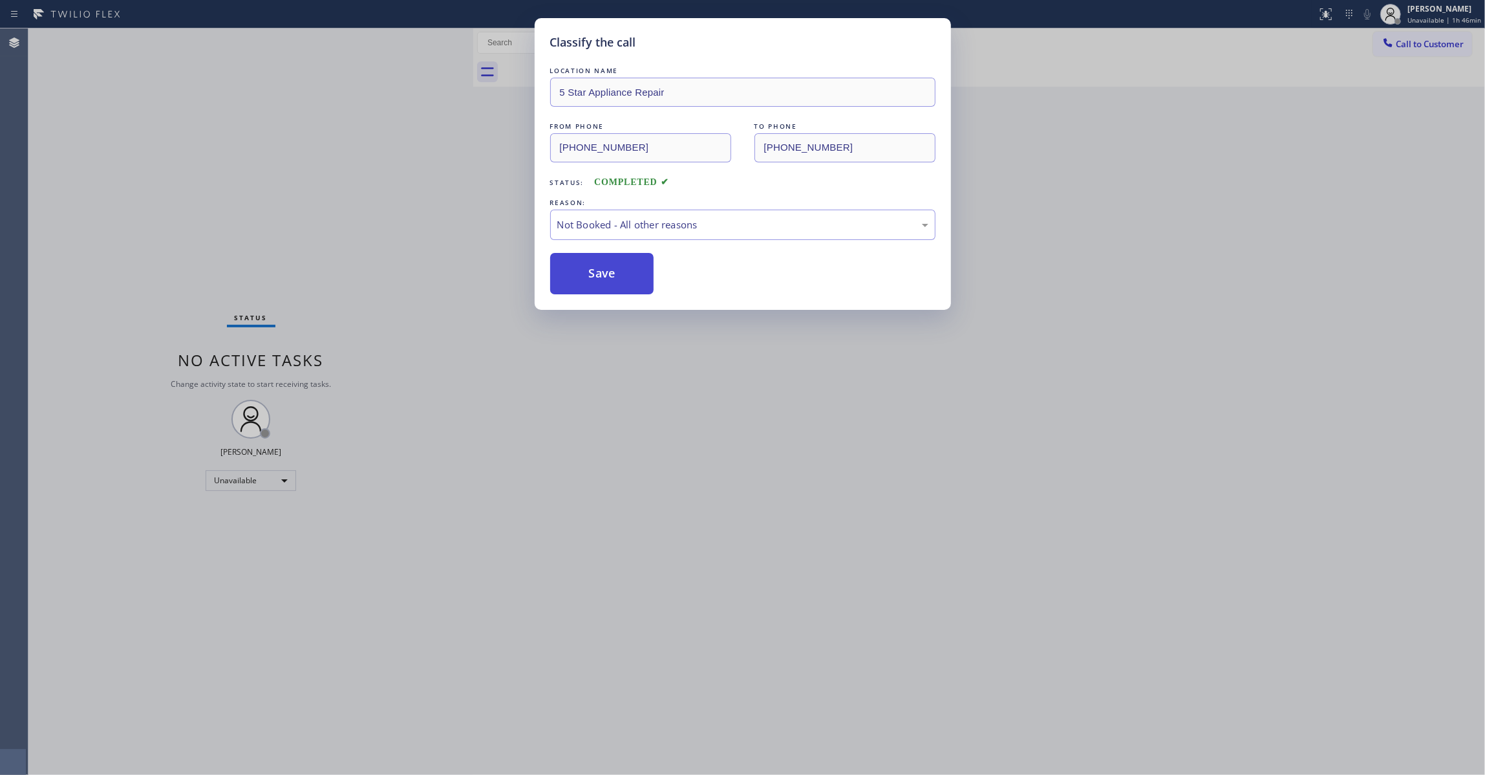
click at [596, 274] on button "Save" at bounding box center [602, 273] width 104 height 41
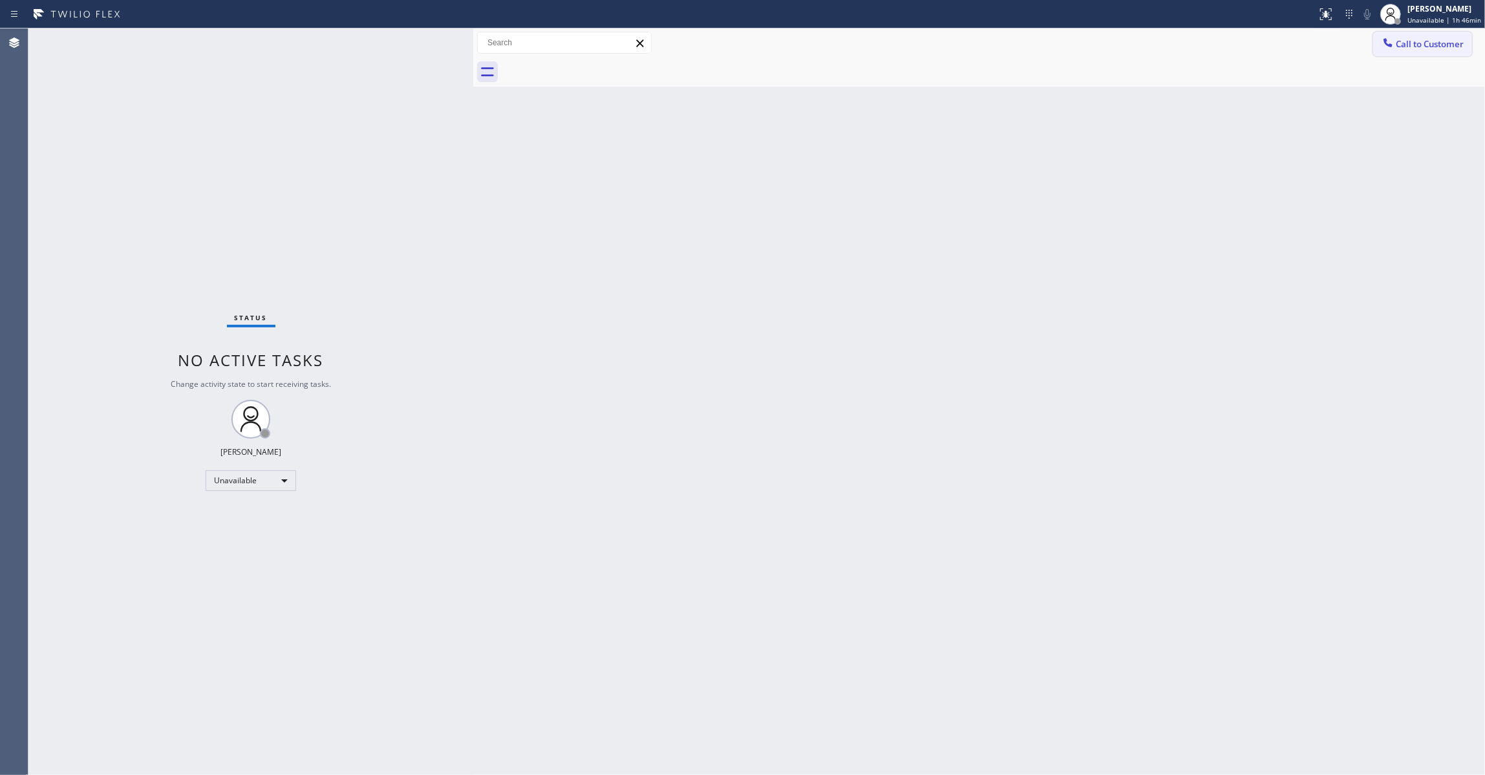
click at [1446, 34] on button "Call to Customer" at bounding box center [1422, 44] width 99 height 25
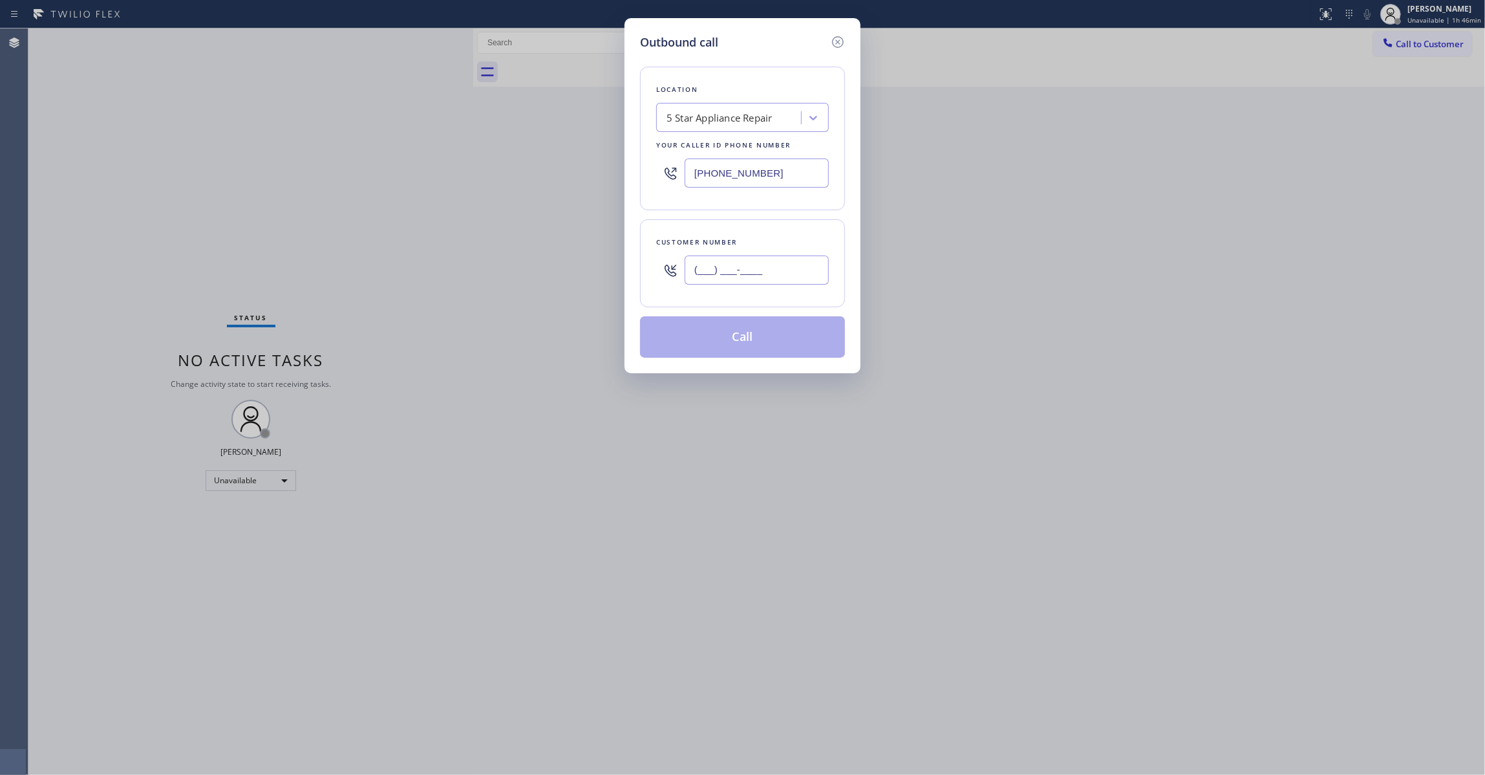
click at [776, 270] on input "(___) ___-____" at bounding box center [757, 269] width 144 height 29
paste input "409) 359-9996"
type input "(409) 359-9996"
click at [741, 343] on button "Call" at bounding box center [742, 336] width 205 height 41
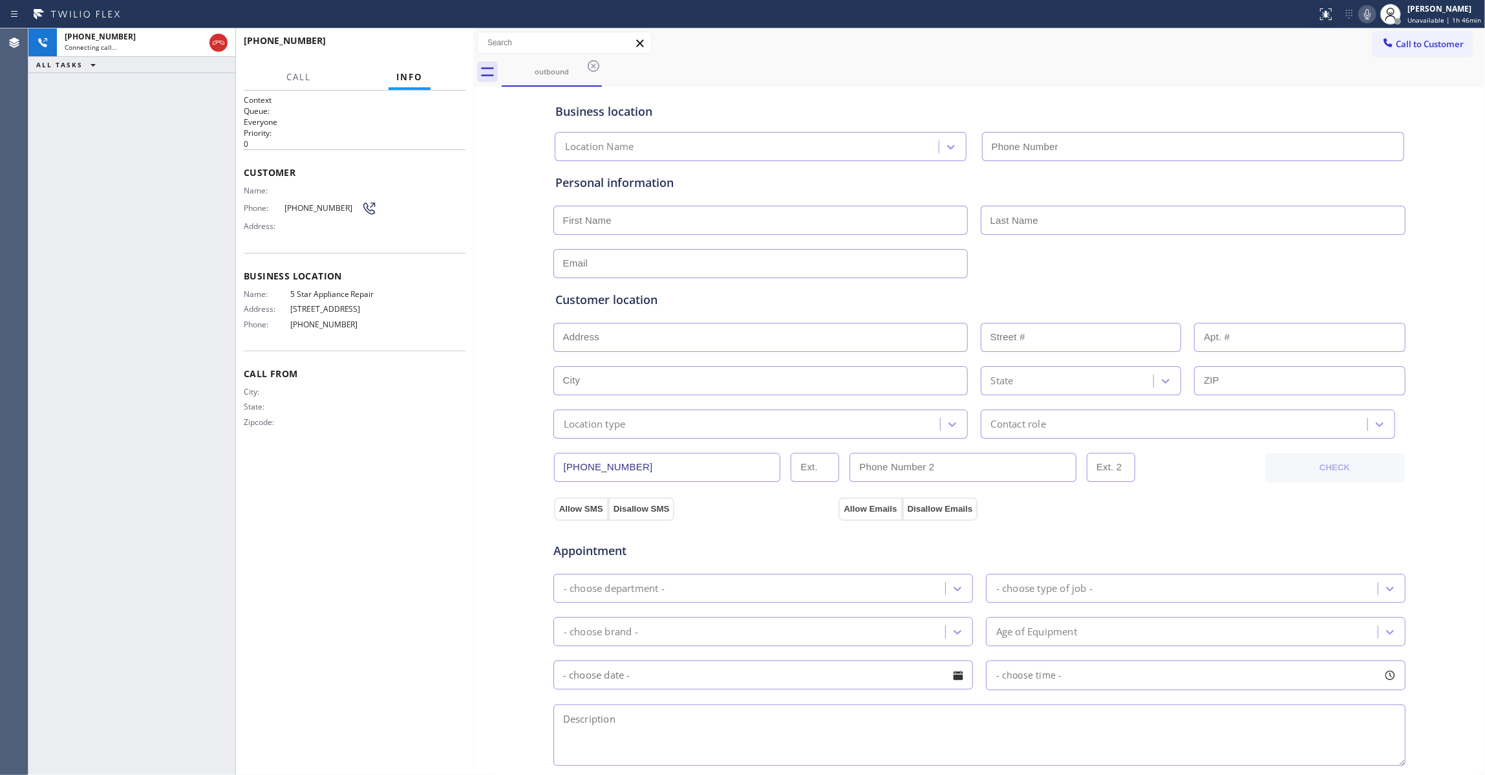
type input "(855) 731-4952"
drag, startPoint x: 420, startPoint y: 56, endPoint x: 422, endPoint y: 45, distance: 10.5
click at [420, 49] on div "+14093599996 Live | 00:03 HANG UP" at bounding box center [355, 47] width 222 height 34
click at [423, 42] on span "HANG UP" at bounding box center [435, 46] width 39 height 9
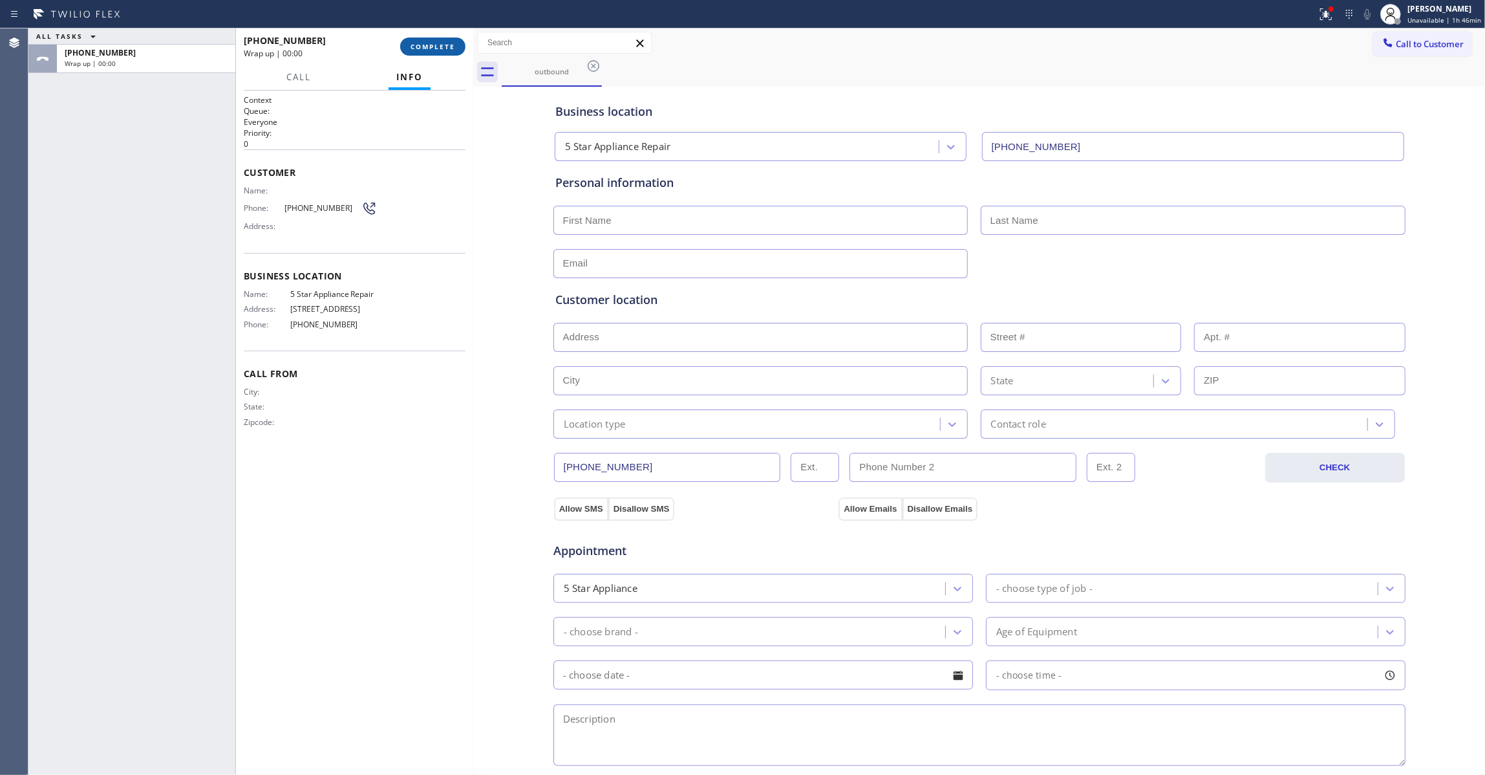
click at [425, 38] on button "COMPLETE" at bounding box center [432, 47] width 65 height 18
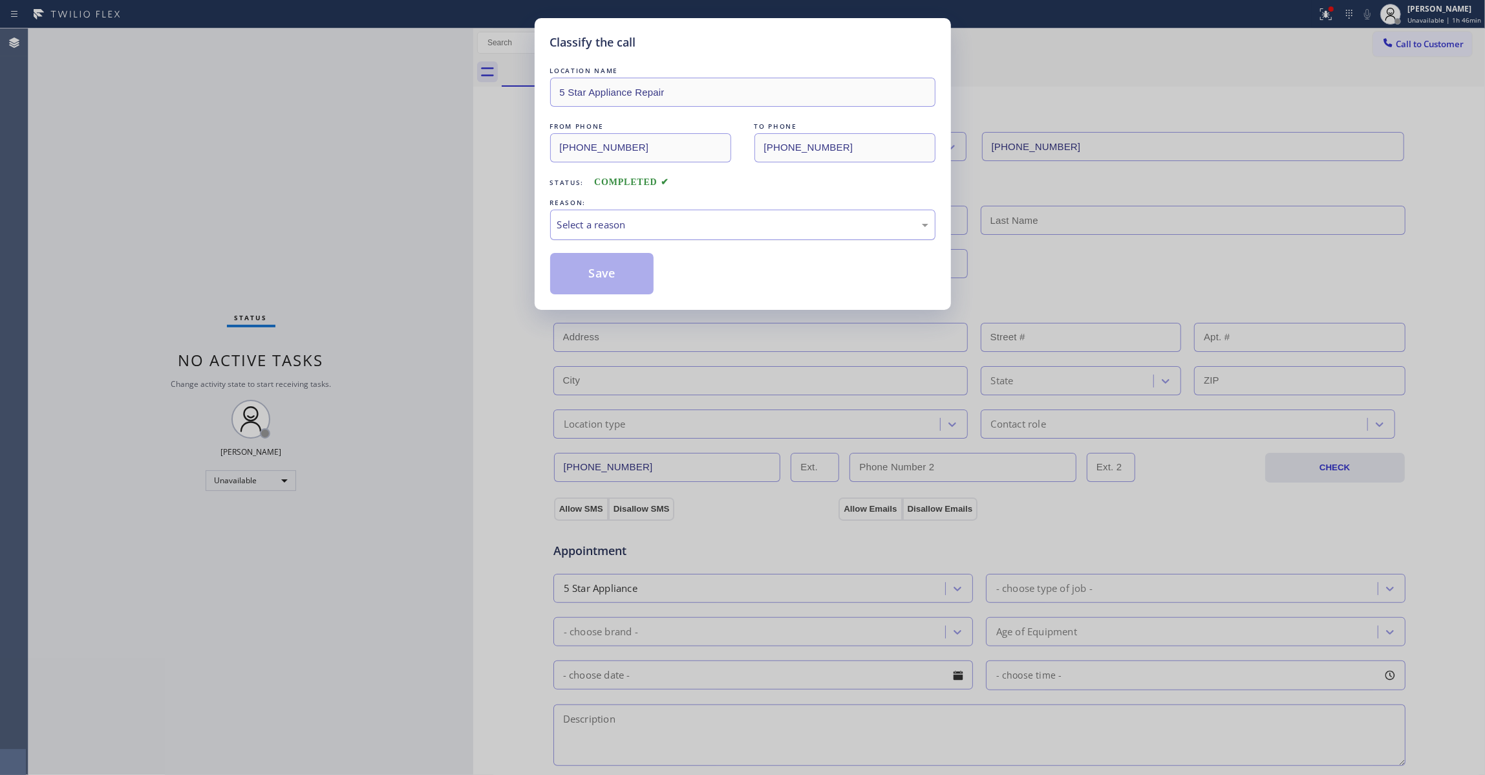
drag, startPoint x: 593, startPoint y: 246, endPoint x: 585, endPoint y: 234, distance: 14.4
click at [587, 239] on div "LOCATION NAME 5 Star Appliance Repair FROM PHONE (855) 731-4952 TO PHONE (409) …" at bounding box center [742, 179] width 385 height 230
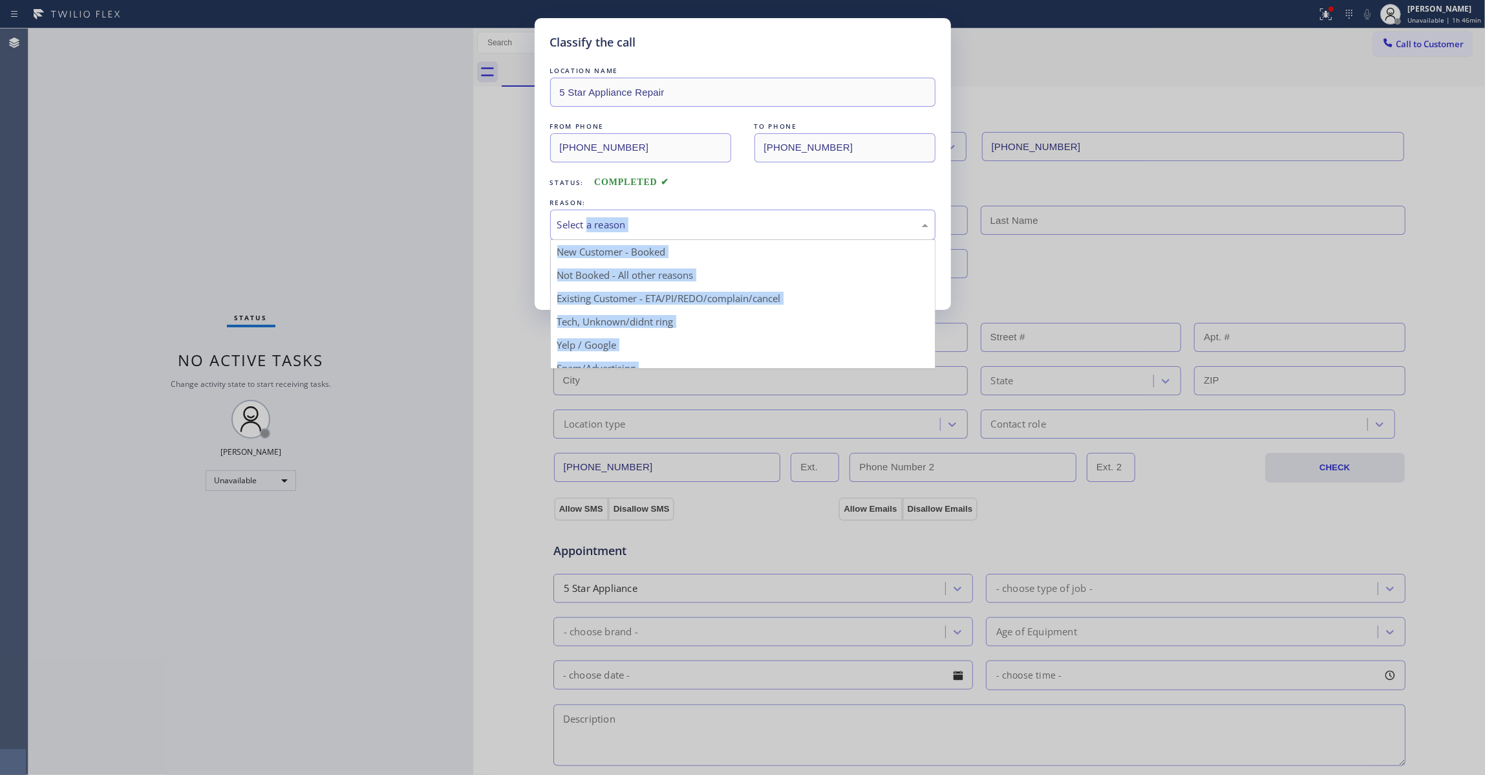
click at [585, 234] on div "Select a reason" at bounding box center [742, 224] width 385 height 30
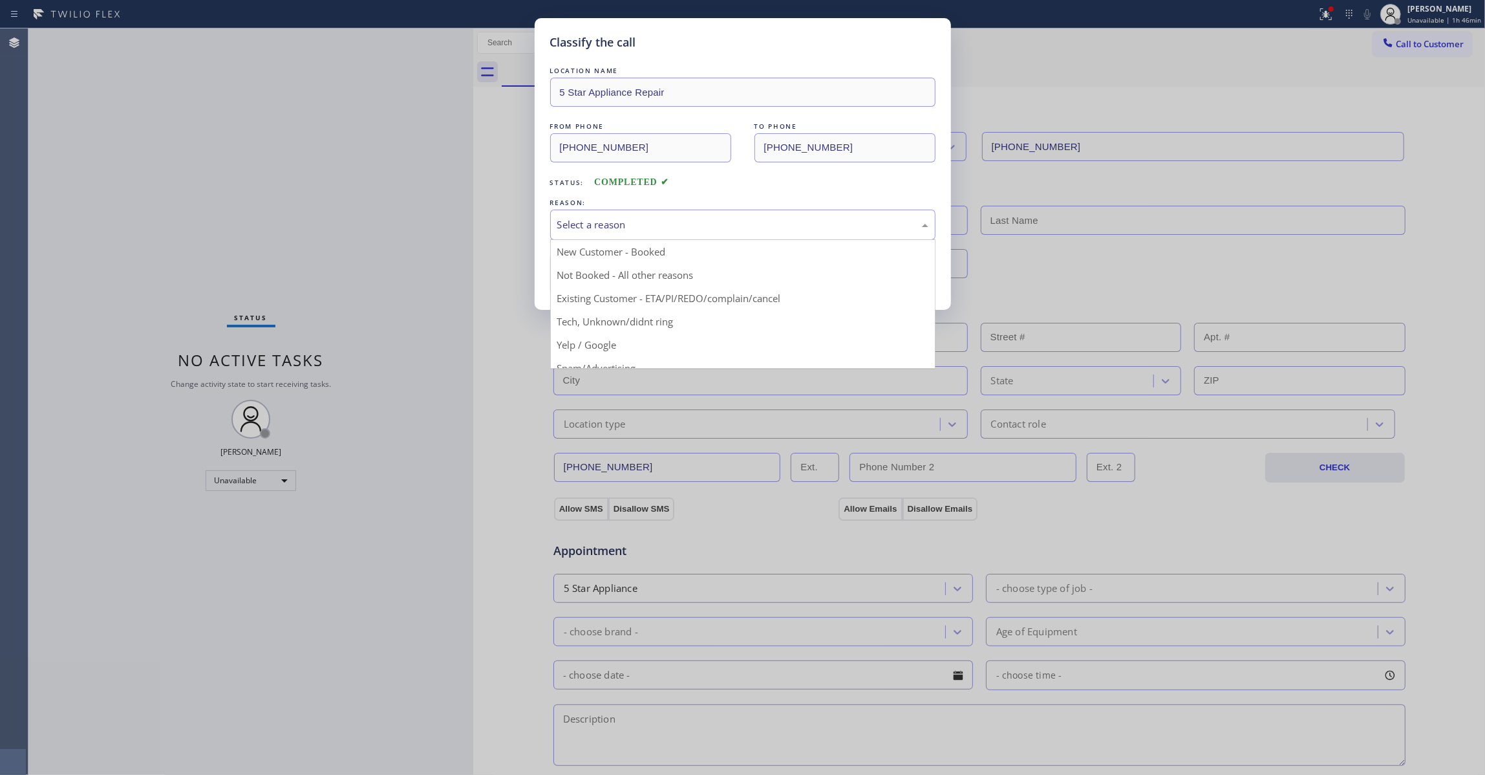
click at [583, 206] on div "REASON:" at bounding box center [742, 203] width 385 height 14
click at [600, 228] on div "Select a reason" at bounding box center [742, 224] width 371 height 15
click at [624, 277] on button "Save" at bounding box center [602, 273] width 104 height 41
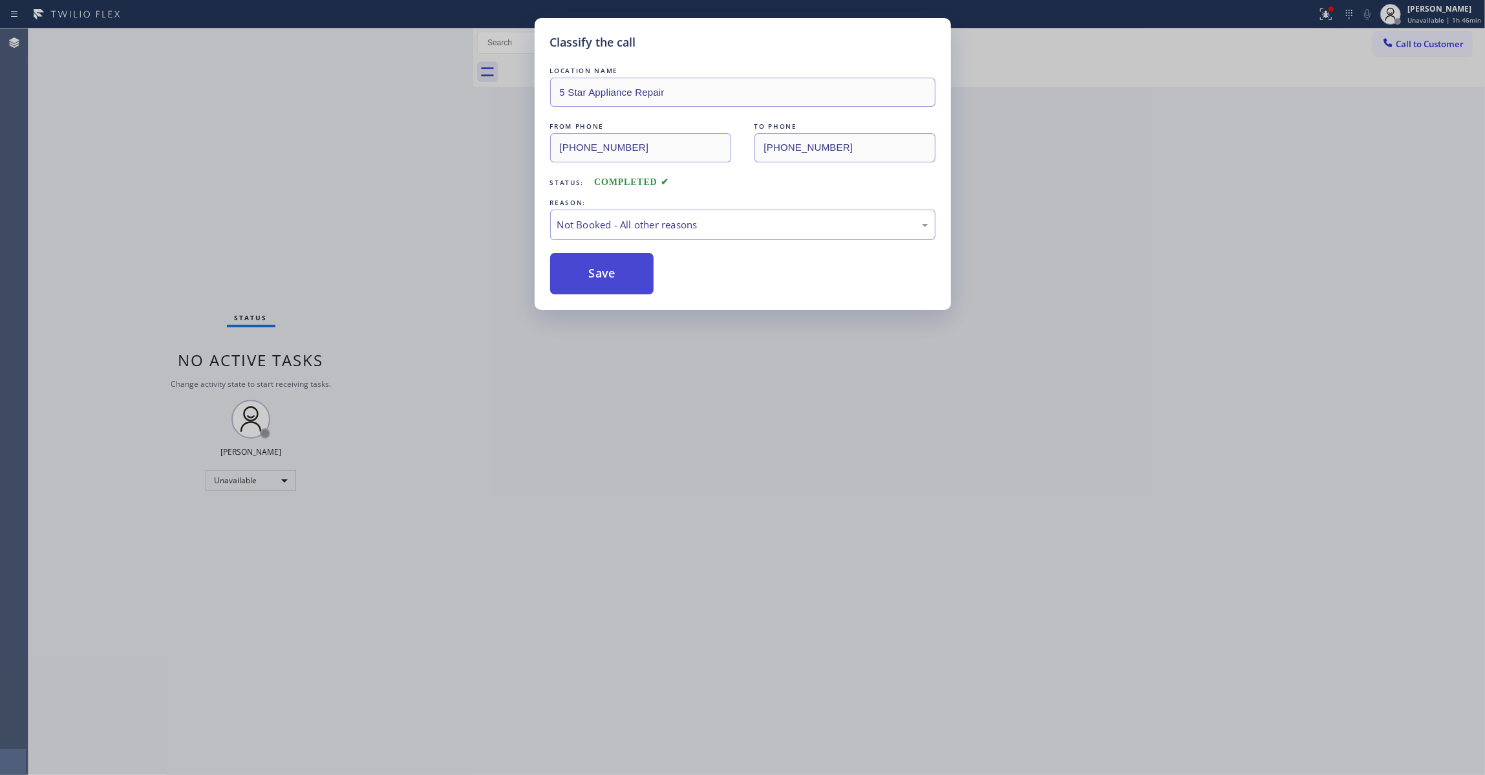
click at [622, 275] on button "Save" at bounding box center [602, 273] width 104 height 41
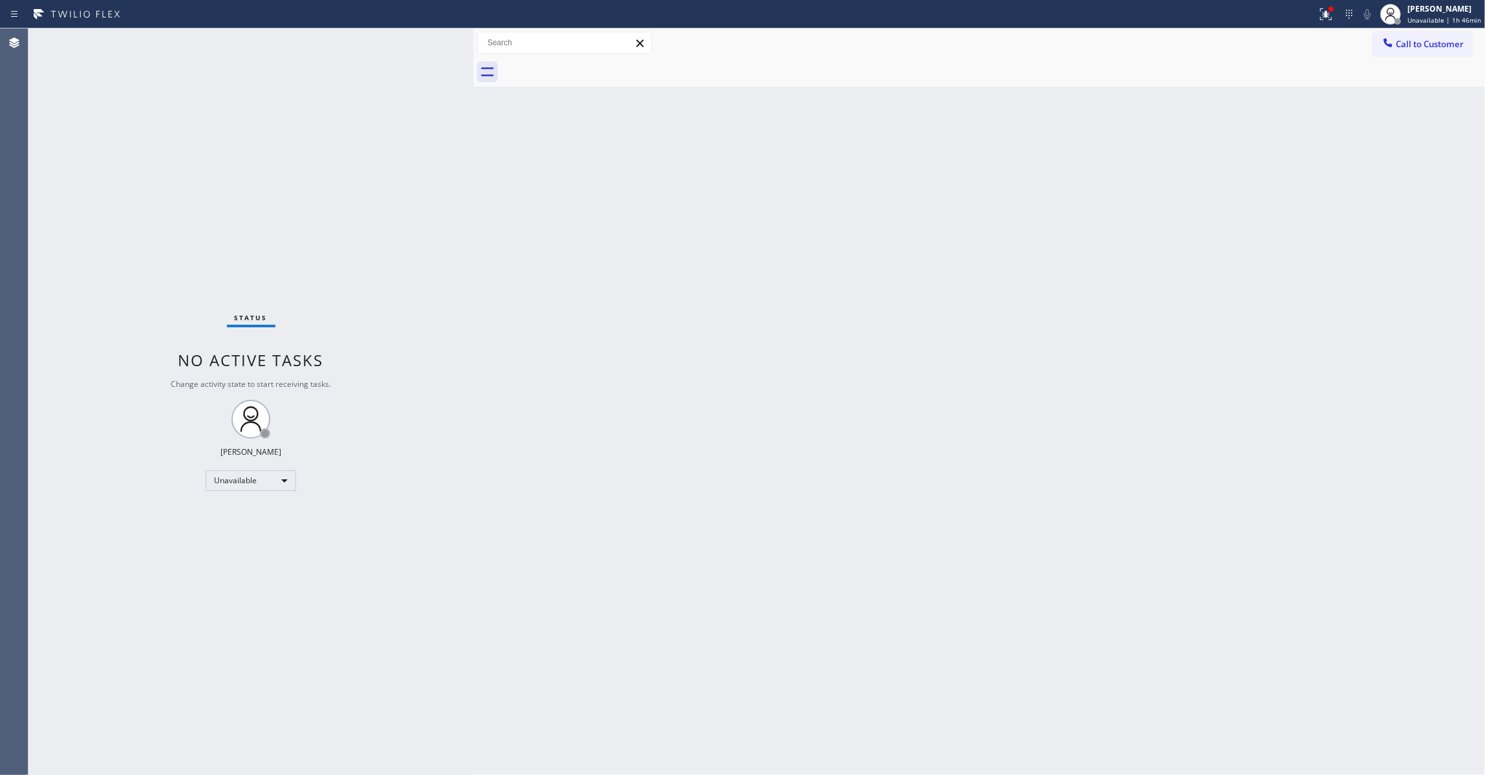
click at [36, 265] on div "Status No active tasks Change activity state to start receiving tasks. Louis Ma…" at bounding box center [250, 401] width 445 height 746
click at [1407, 45] on span "Call to Customer" at bounding box center [1430, 44] width 68 height 12
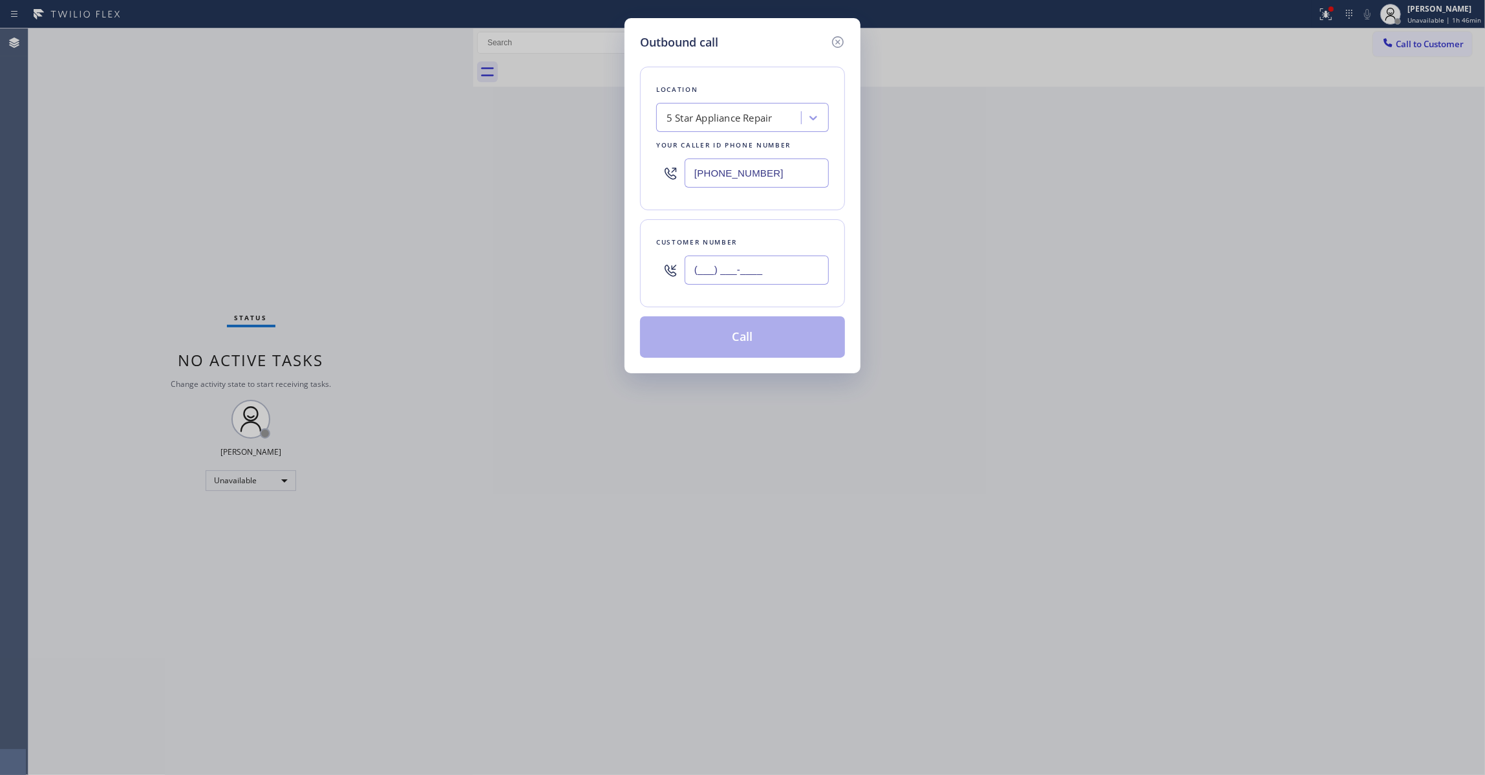
click at [762, 273] on input "(___) ___-____" at bounding box center [757, 269] width 144 height 29
paste input "949) 357-7322"
type input "(949) 357-7322"
click at [732, 344] on button "Call" at bounding box center [742, 336] width 205 height 41
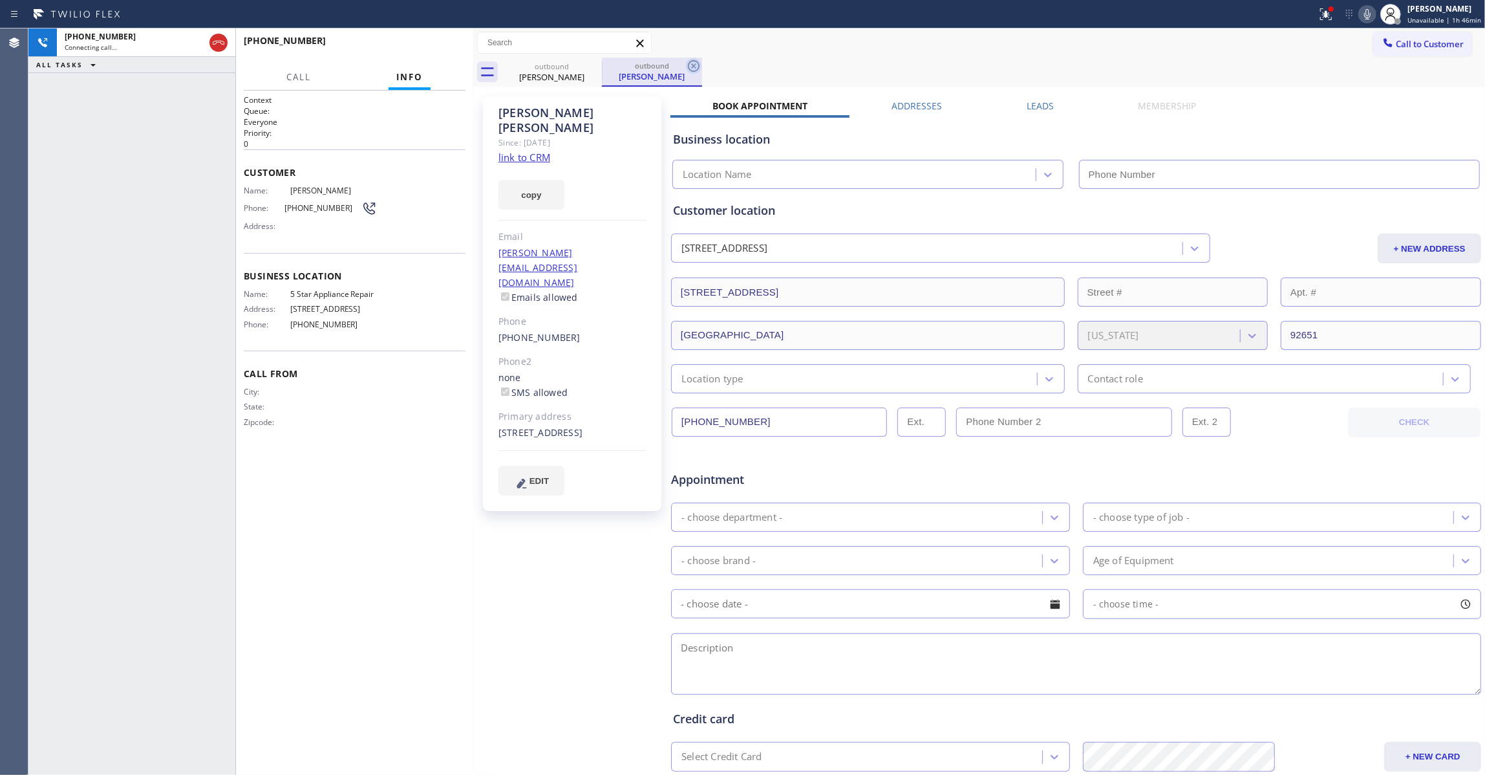
type input "(855) 731-4952"
click at [691, 65] on icon at bounding box center [694, 66] width 16 height 16
click at [528, 151] on link "link to CRM" at bounding box center [525, 157] width 52 height 13
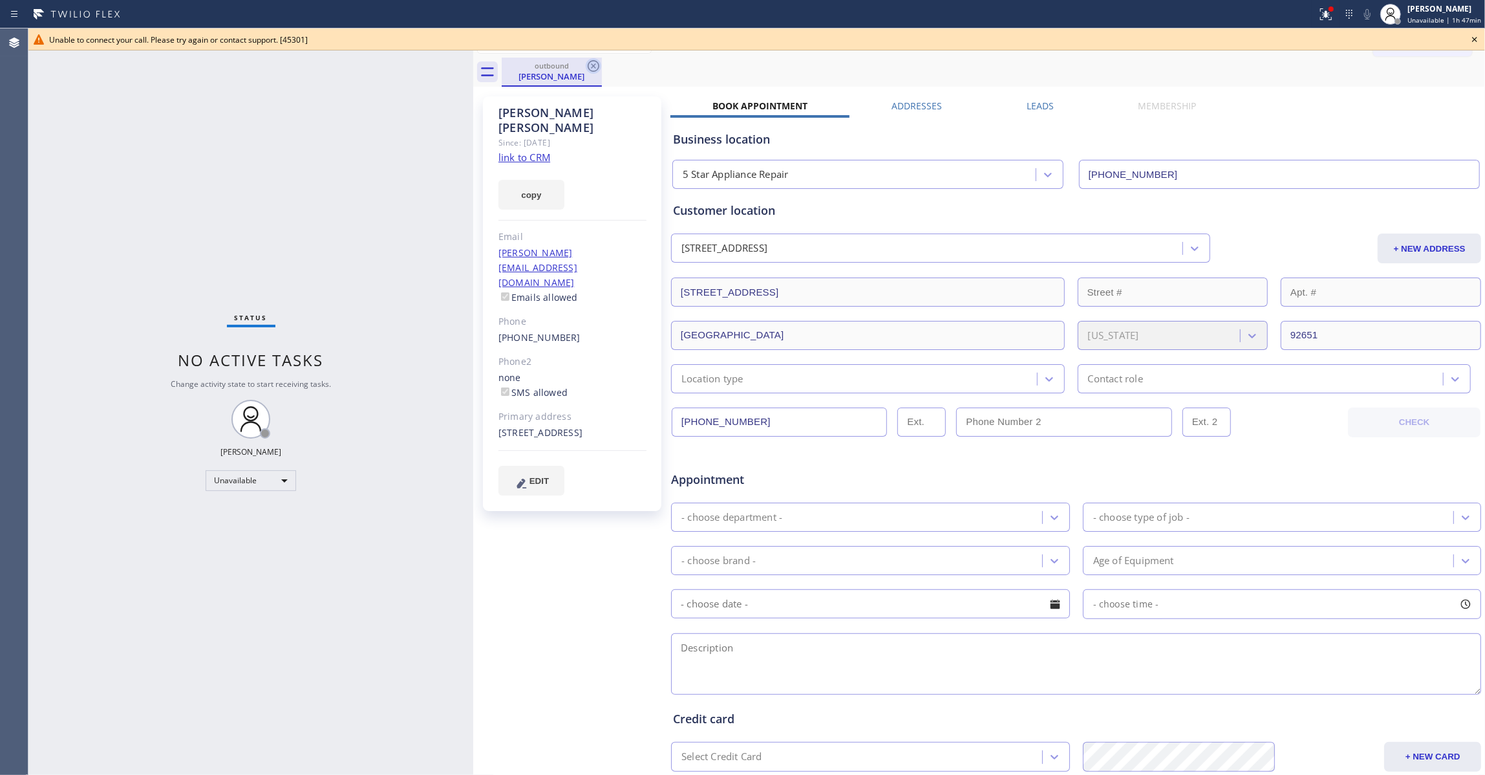
click at [594, 65] on icon at bounding box center [594, 66] width 12 height 12
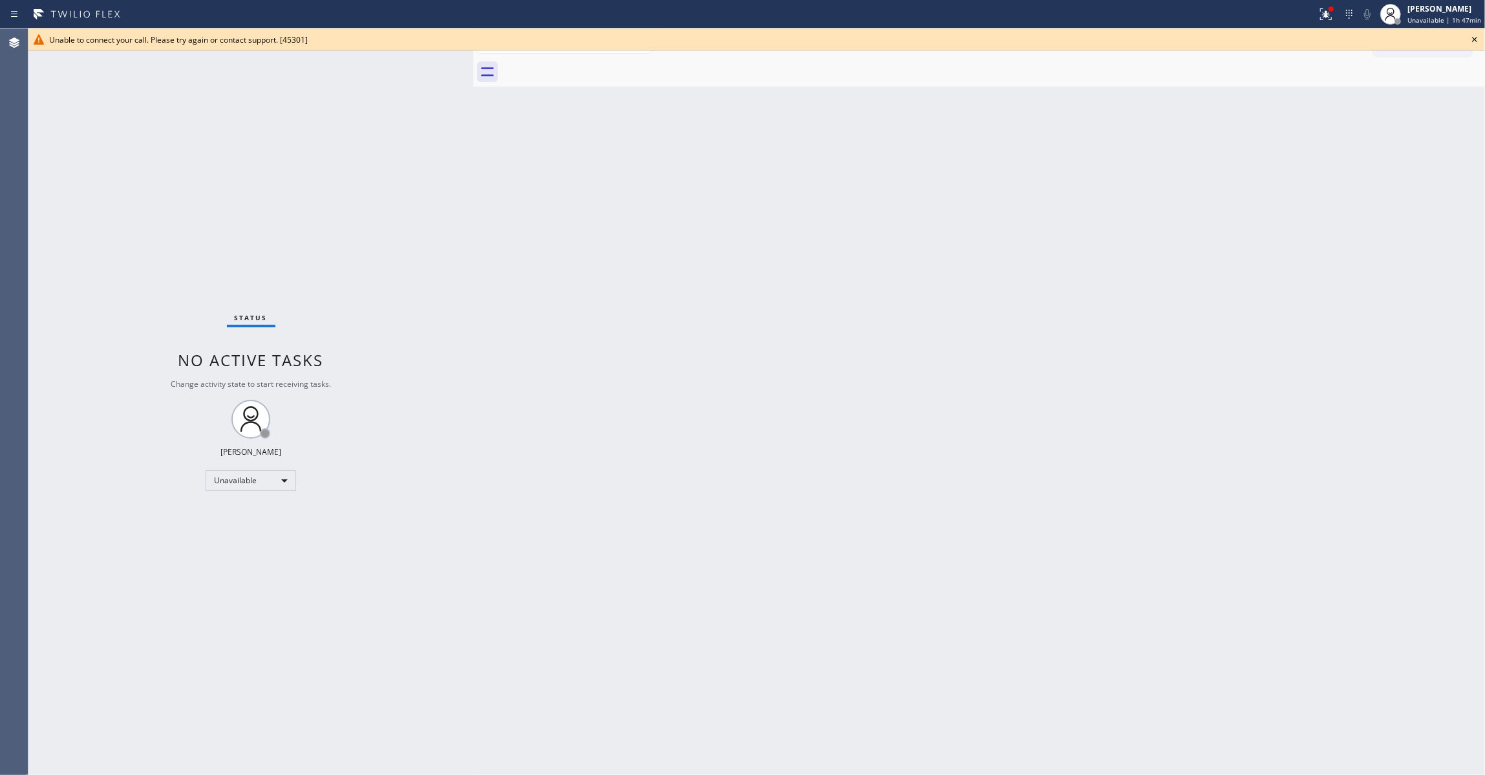
drag, startPoint x: 1478, startPoint y: 39, endPoint x: 1380, endPoint y: 52, distance: 99.1
click at [1478, 39] on icon at bounding box center [1475, 40] width 16 height 16
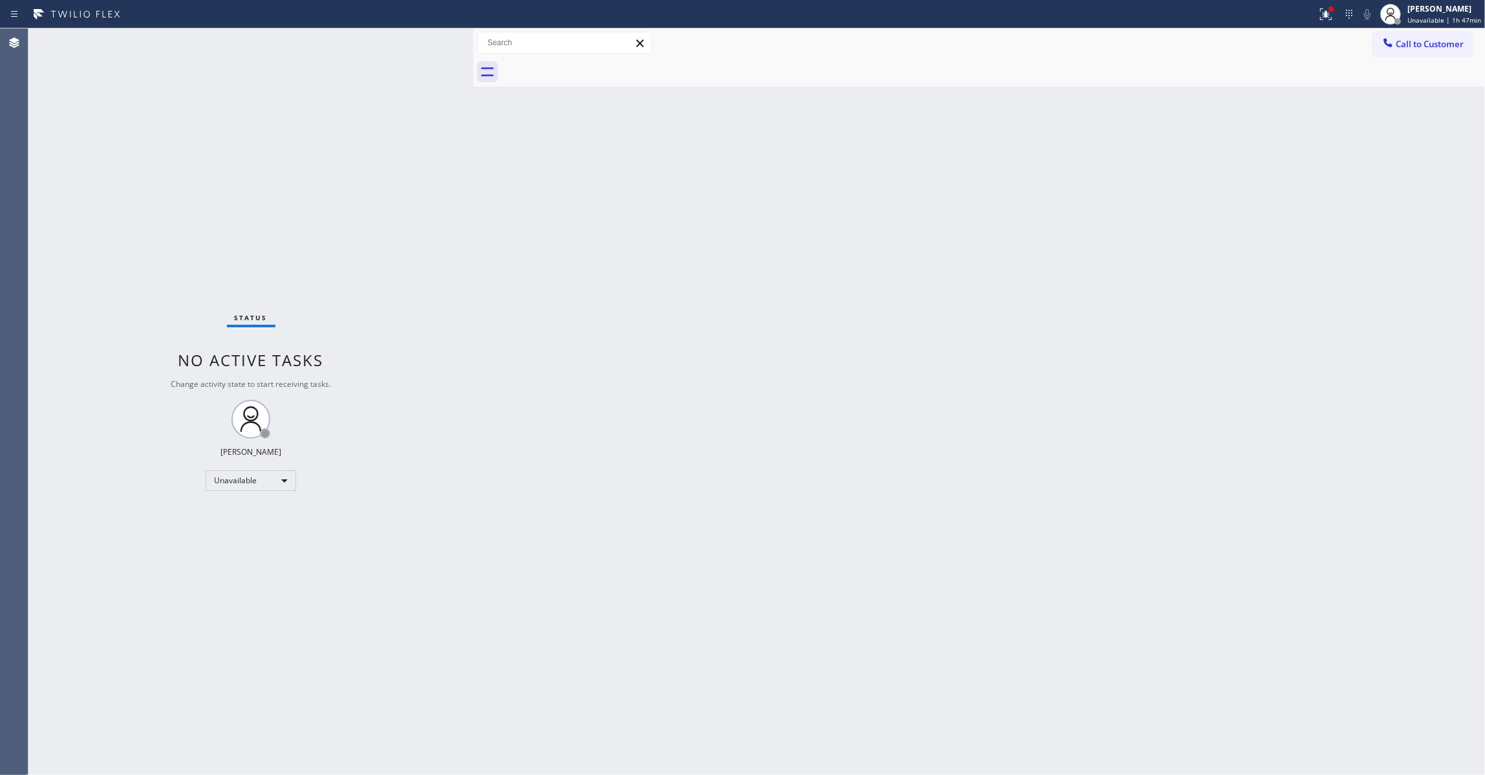
click at [1402, 49] on button "Call to Customer" at bounding box center [1422, 44] width 99 height 25
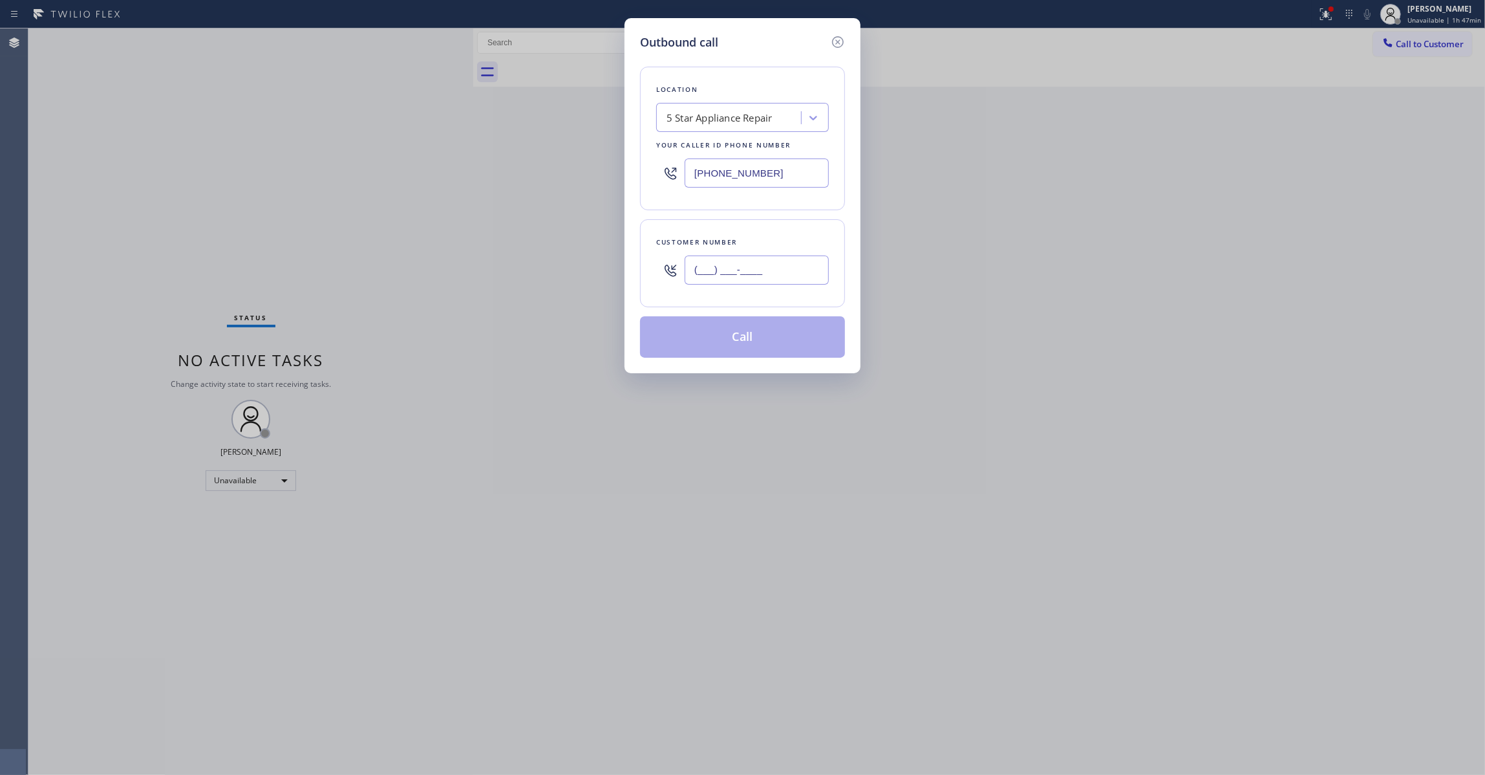
click at [760, 262] on input "(___) ___-____" at bounding box center [757, 269] width 144 height 29
paste input "949) 357-7322"
type input "(949) 357-7322"
click at [743, 344] on button "Call" at bounding box center [742, 336] width 205 height 41
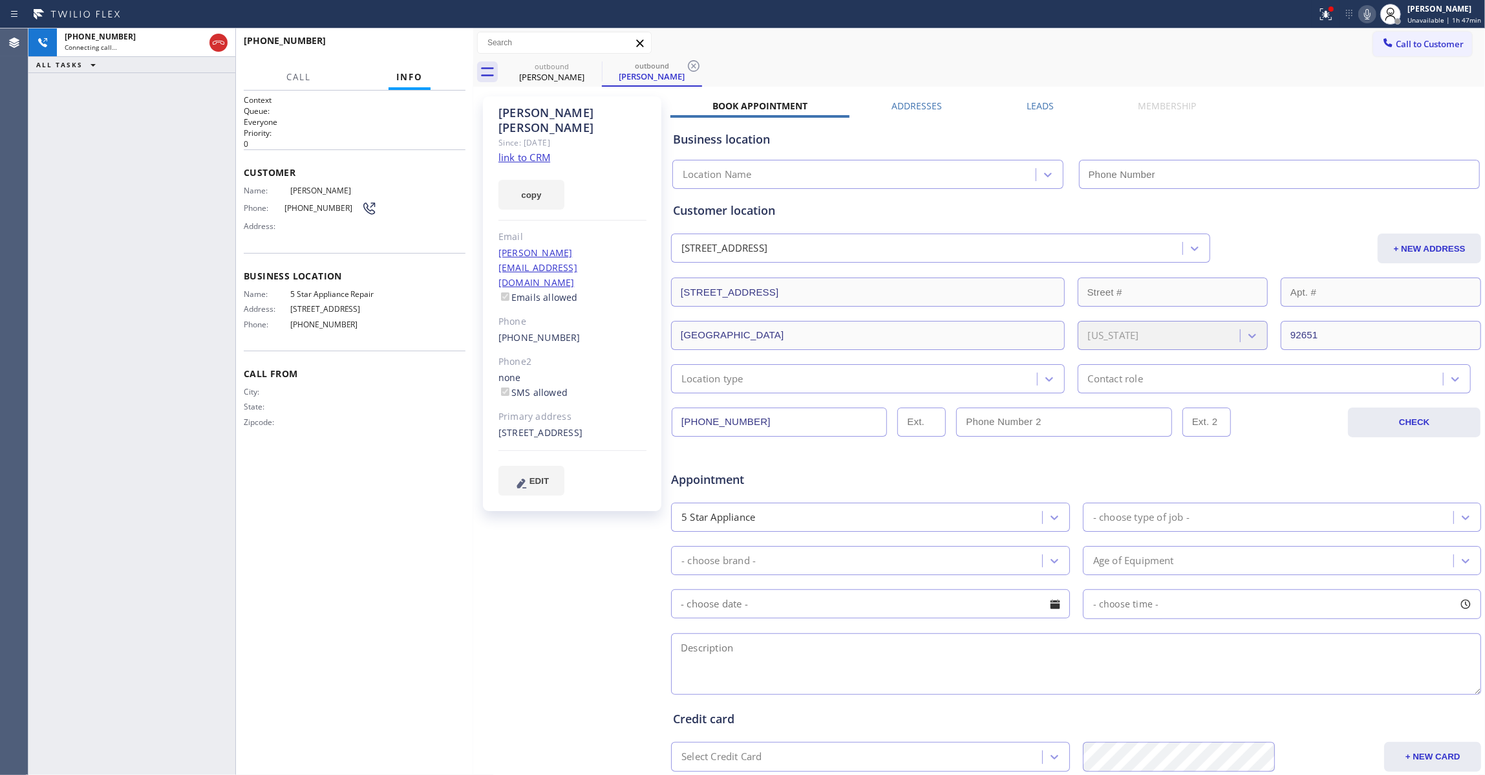
type input "(855) 731-4952"
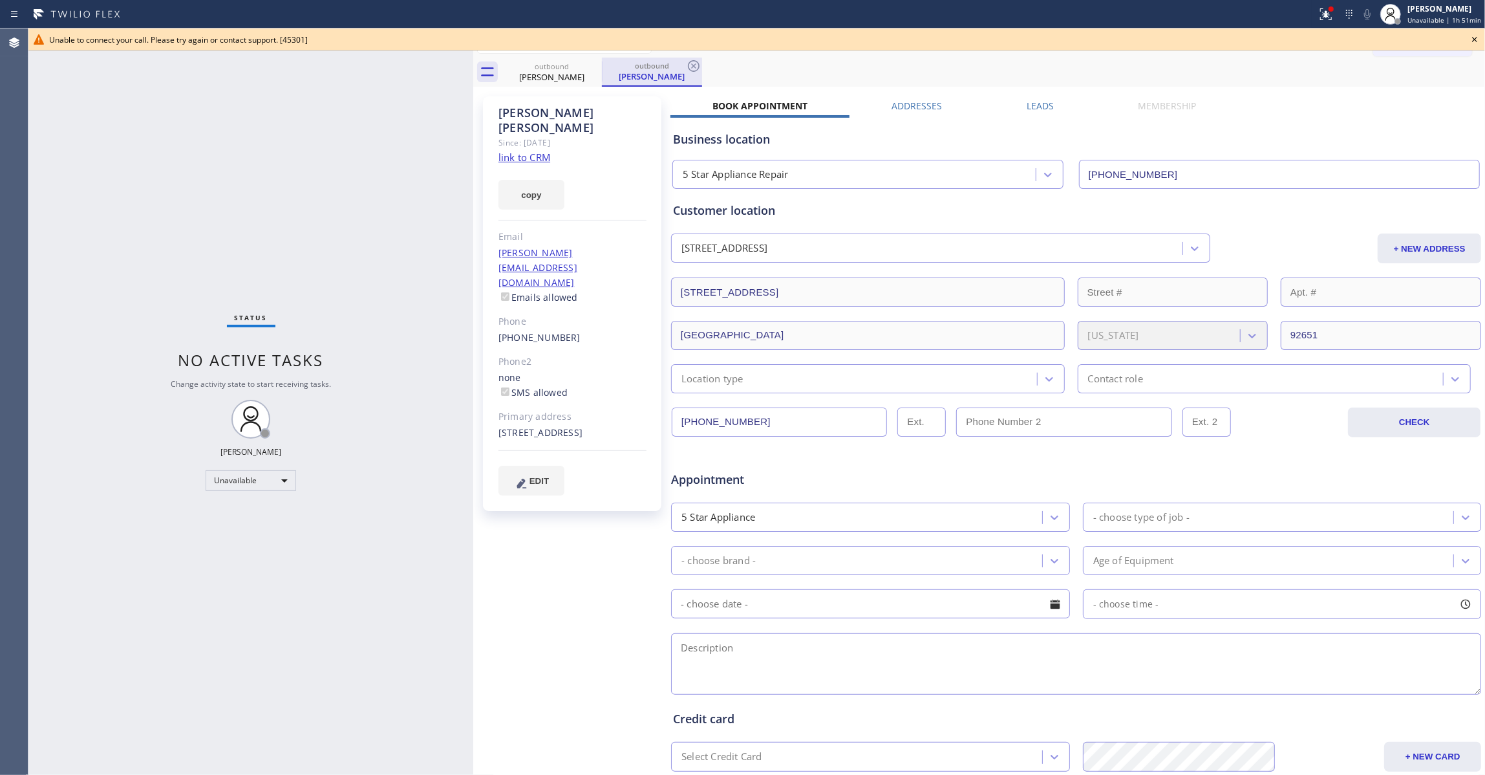
click at [0, 0] on icon at bounding box center [0, 0] width 0 height 0
click at [691, 66] on icon at bounding box center [694, 66] width 16 height 16
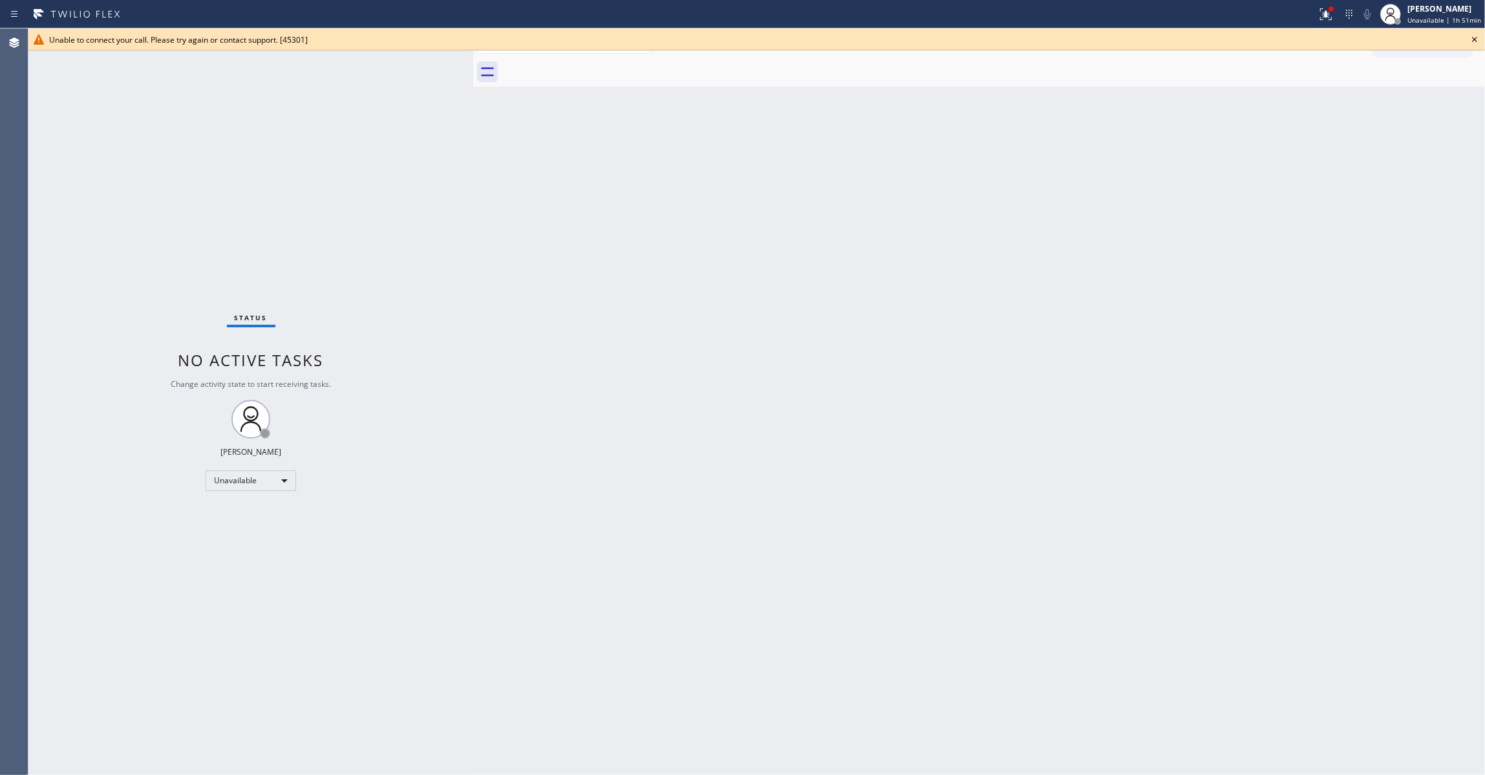
click at [1477, 39] on icon at bounding box center [1475, 40] width 16 height 16
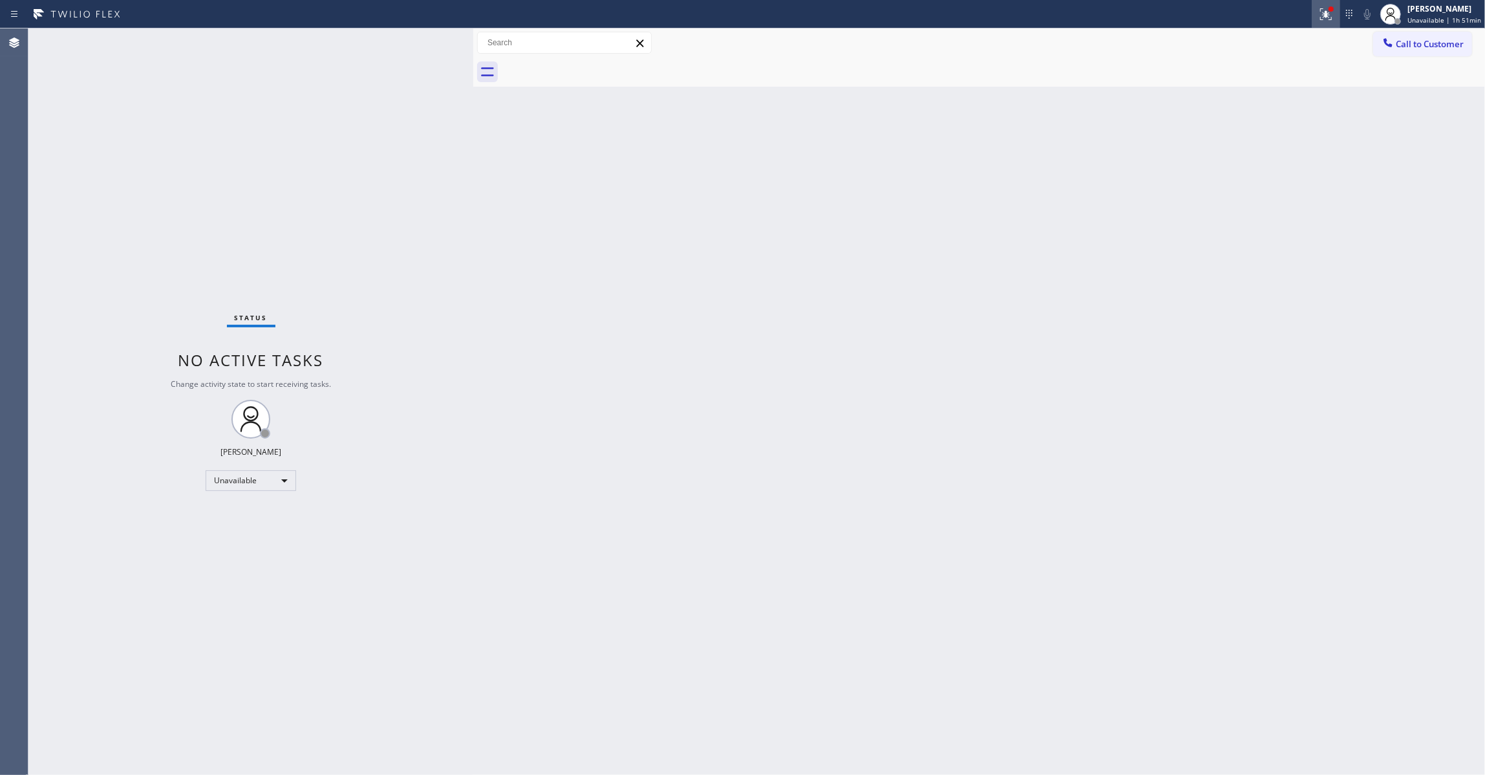
click at [1318, 14] on icon at bounding box center [1326, 14] width 16 height 16
click at [1271, 166] on span "Clear issues" at bounding box center [1251, 169] width 61 height 9
click at [1442, 36] on button "Call to Customer" at bounding box center [1422, 44] width 99 height 25
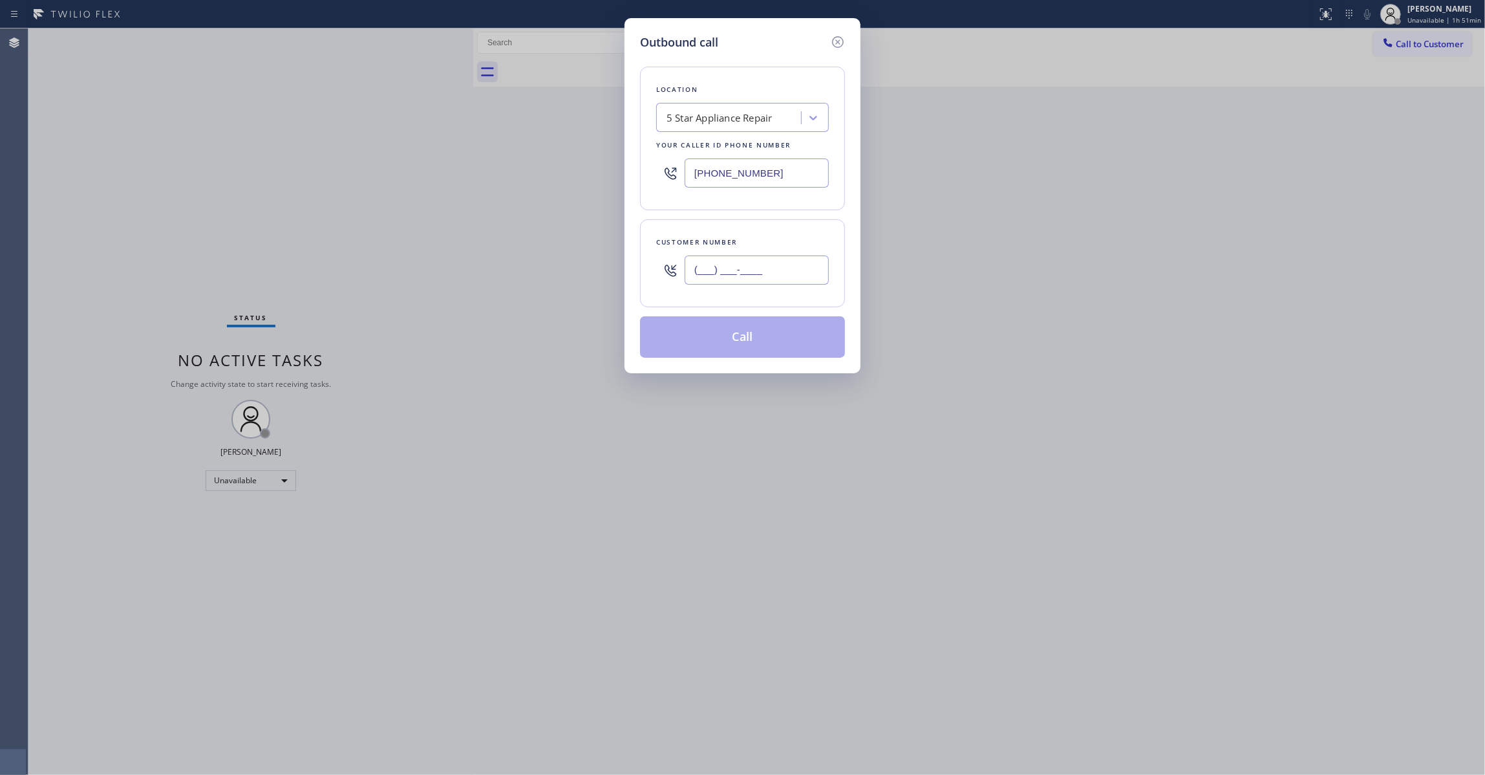
click at [758, 268] on input "(___) ___-____" at bounding box center [757, 269] width 144 height 29
paste input "917) 353-4541"
type input "(917) 353-4541"
click at [750, 340] on button "Call" at bounding box center [742, 336] width 205 height 41
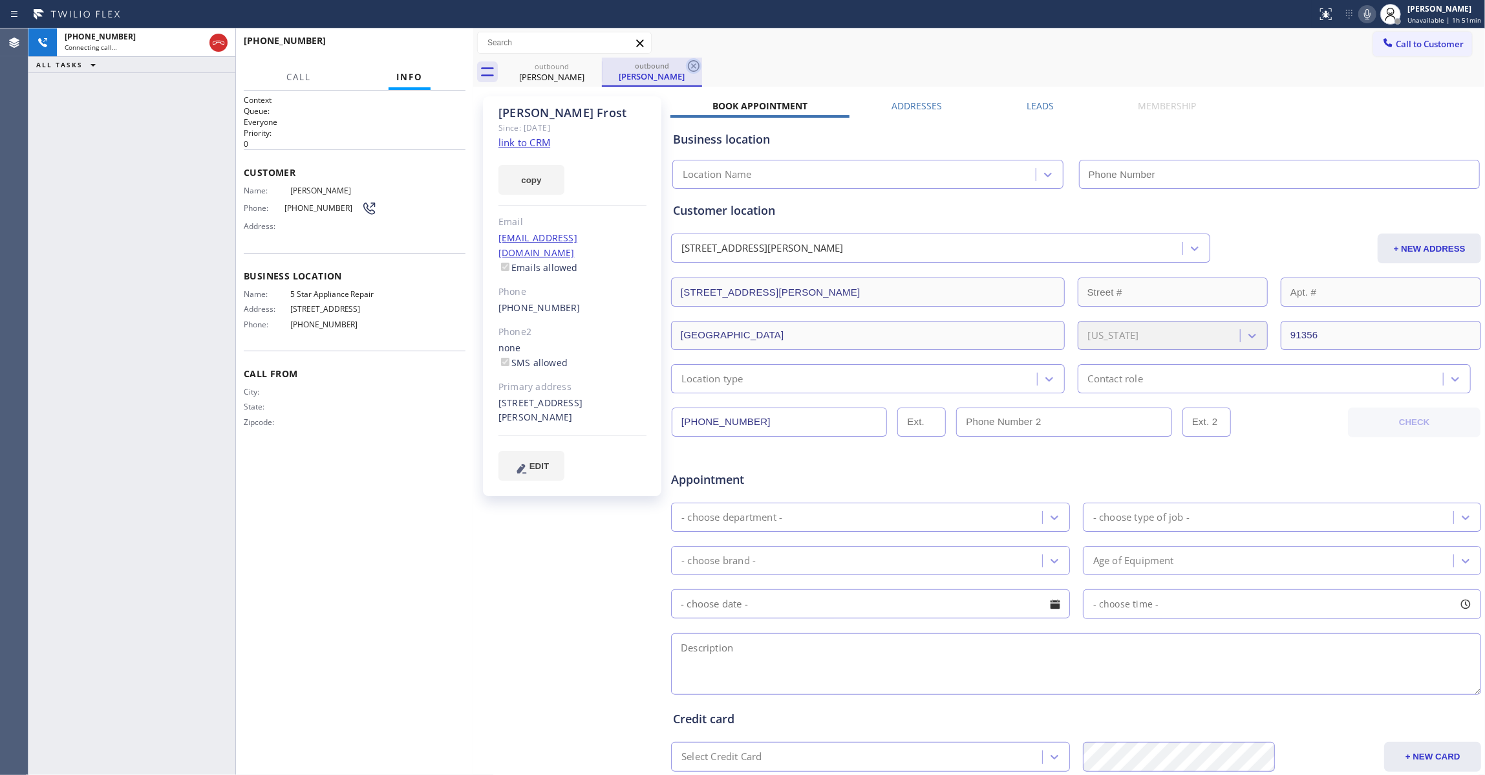
type input "(855) 731-4952"
click at [694, 62] on icon at bounding box center [694, 66] width 16 height 16
click at [436, 44] on span "HANG UP" at bounding box center [435, 46] width 39 height 9
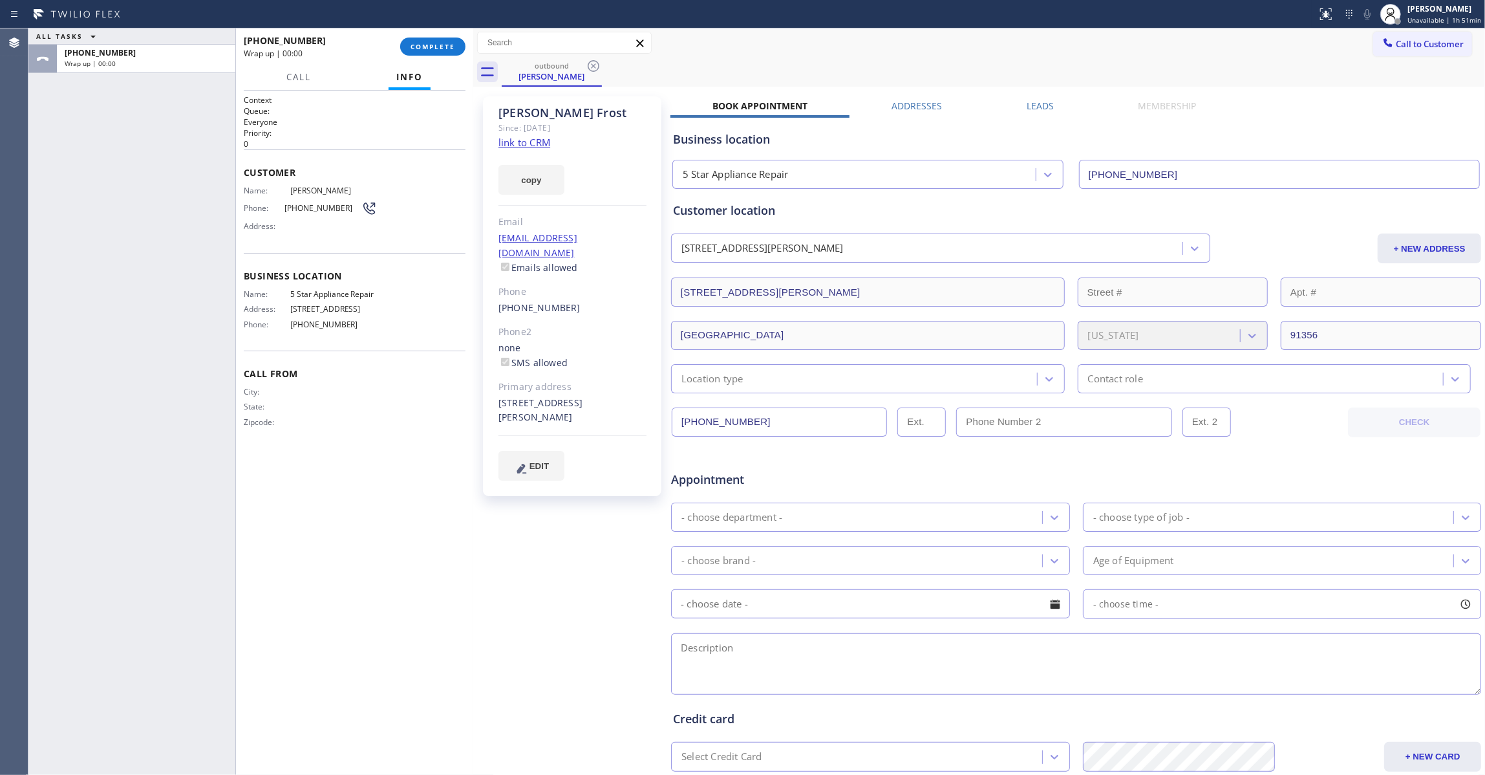
click at [299, 209] on span "(917) 353-4541" at bounding box center [323, 208] width 77 height 10
click at [525, 140] on link "link to CRM" at bounding box center [525, 142] width 52 height 13
click at [437, 47] on span "COMPLETE" at bounding box center [433, 46] width 45 height 9
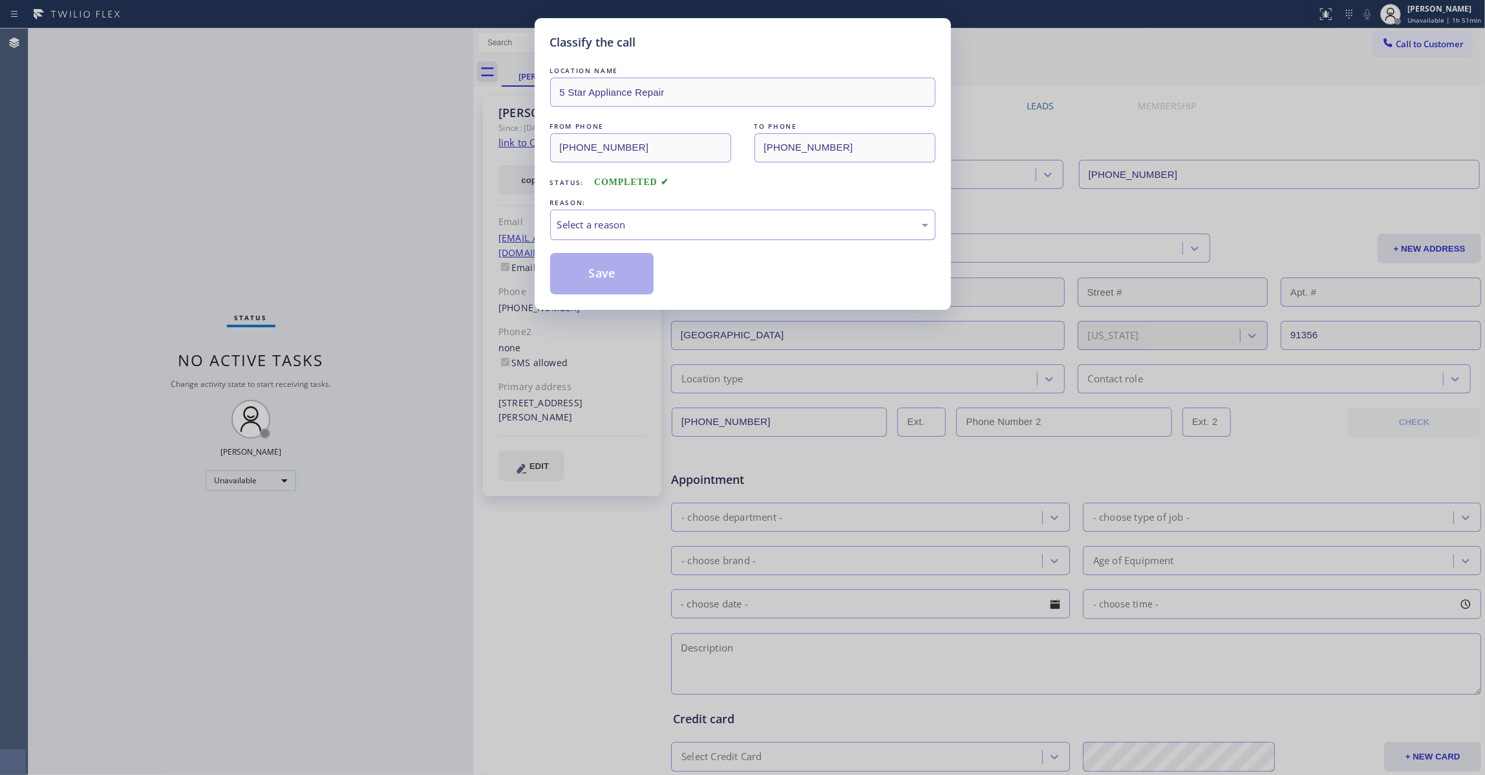
click at [656, 229] on div "Select a reason" at bounding box center [742, 224] width 371 height 15
click at [616, 273] on button "Save" at bounding box center [602, 273] width 104 height 41
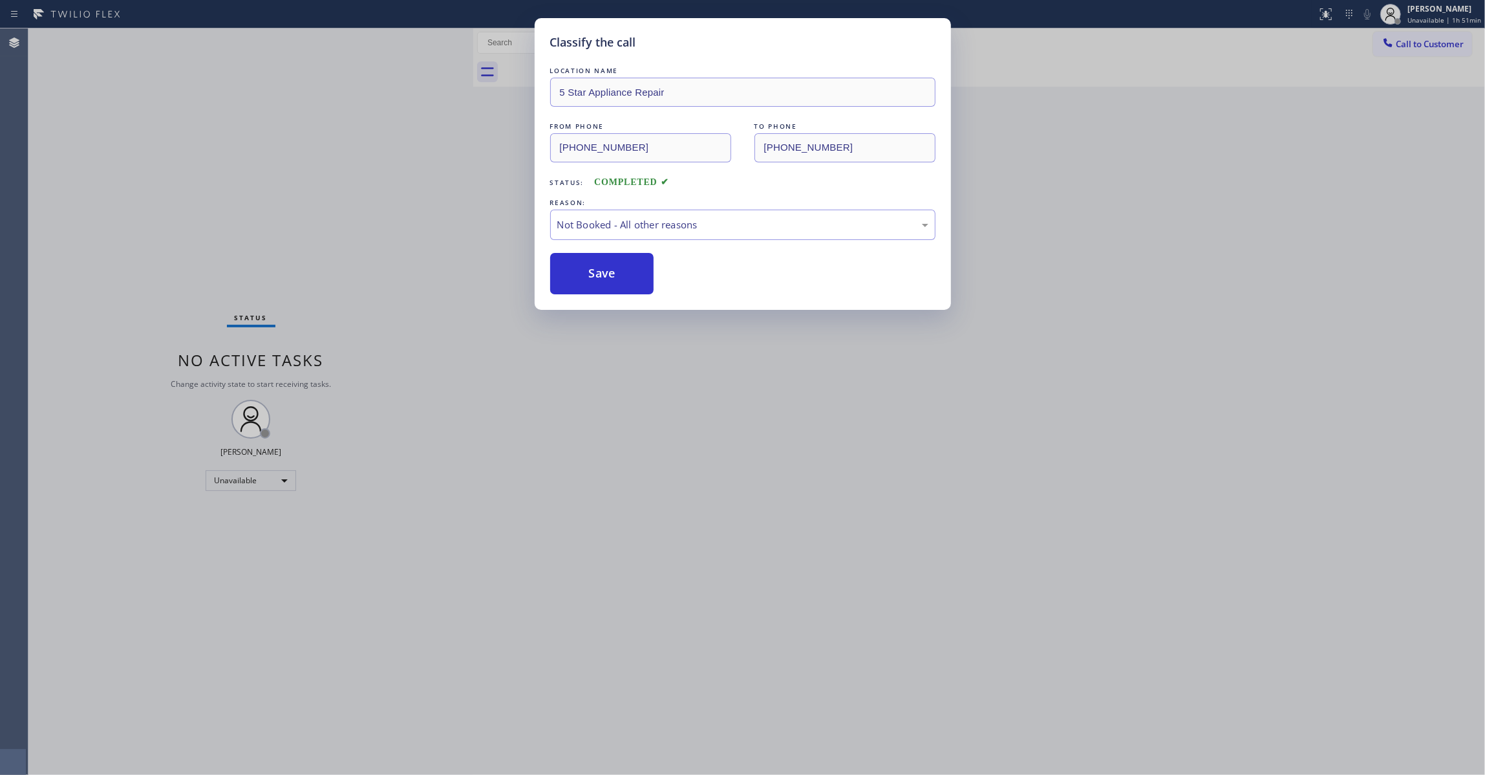
drag, startPoint x: 616, startPoint y: 273, endPoint x: 1227, endPoint y: 102, distance: 635.0
click at [616, 272] on button "Save" at bounding box center [602, 273] width 104 height 41
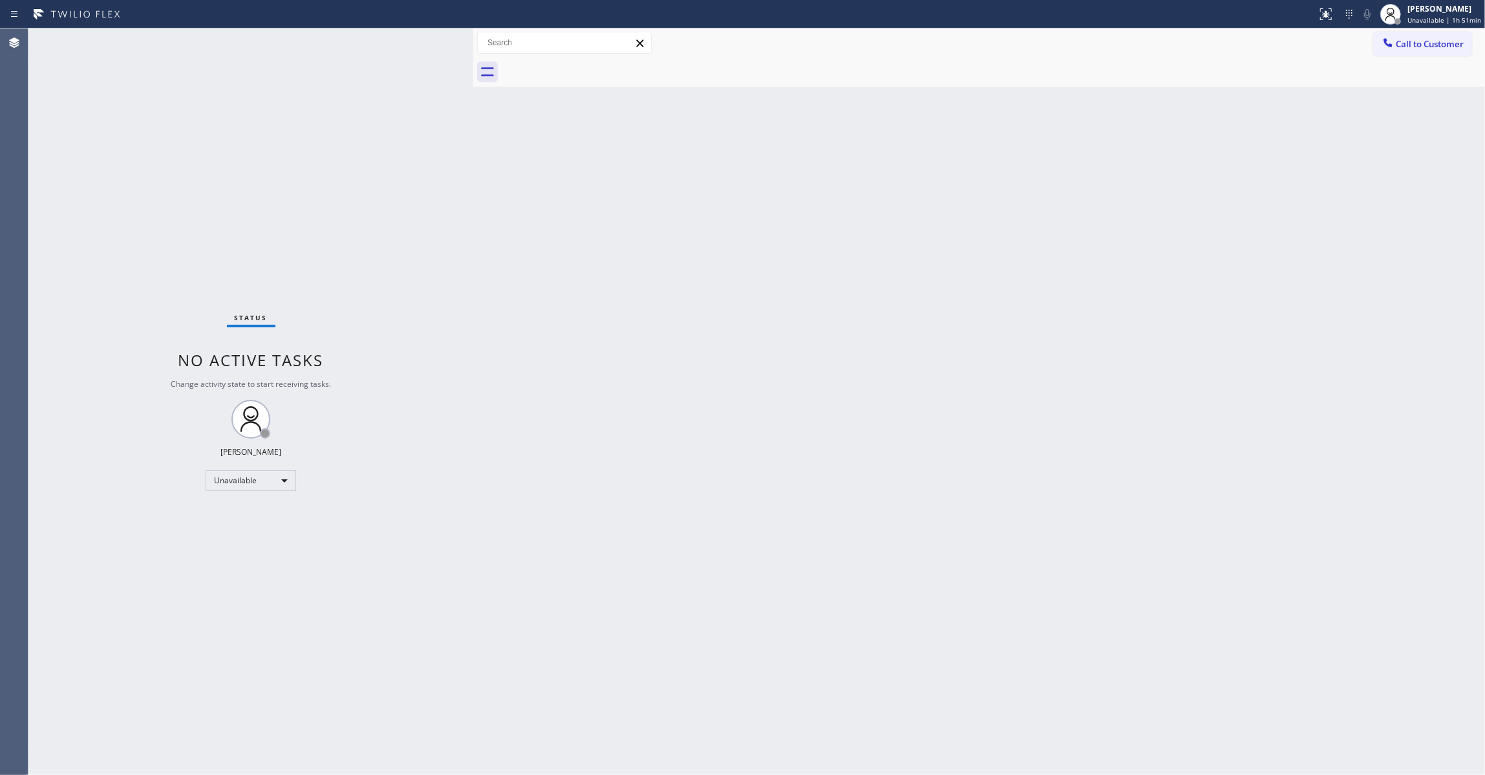
click at [1432, 49] on span "Call to Customer" at bounding box center [1430, 44] width 68 height 12
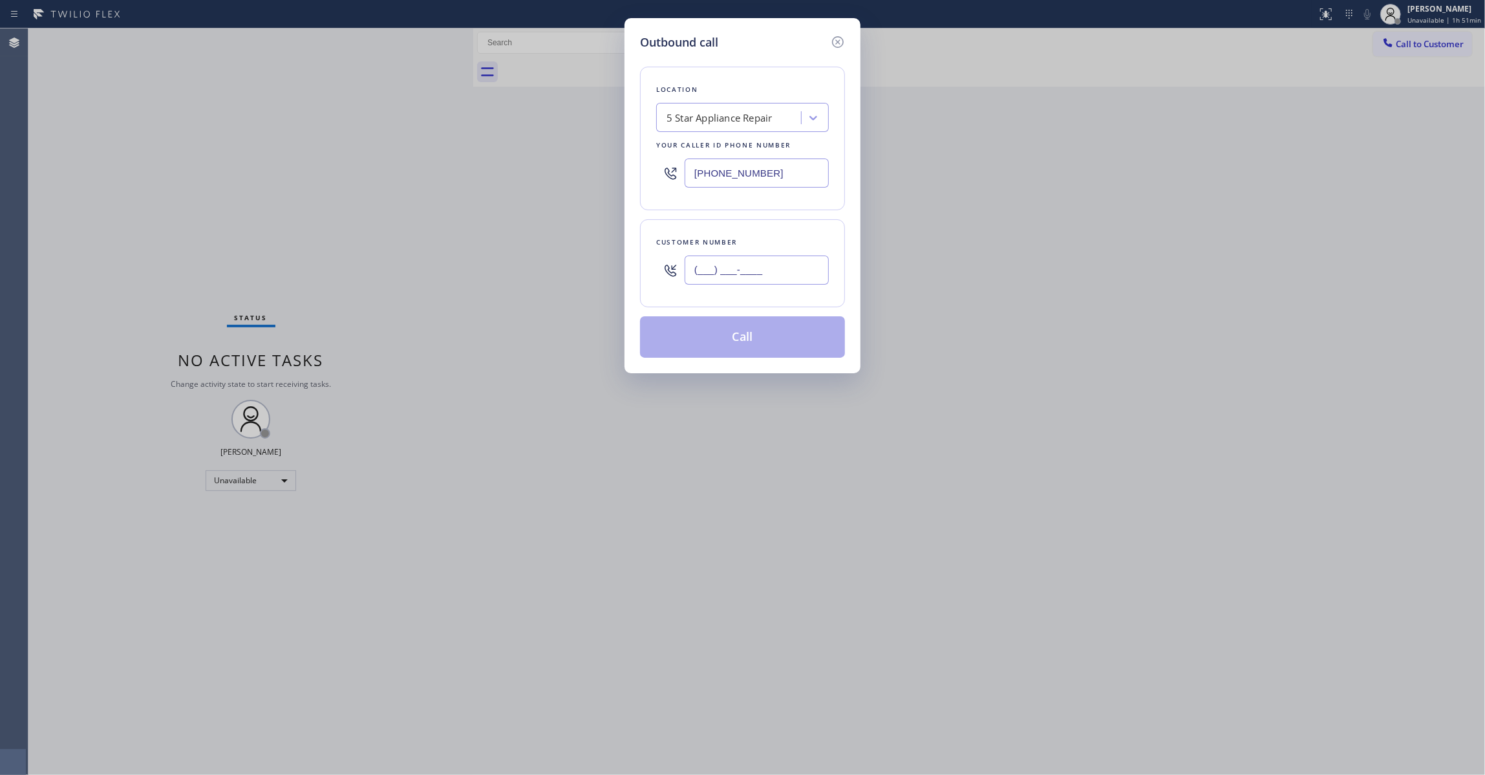
click at [698, 275] on input "(___) ___-____" at bounding box center [757, 269] width 144 height 29
paste input "917) 353-4541"
type input "(917) 353-4541"
click at [713, 335] on button "Call" at bounding box center [742, 336] width 205 height 41
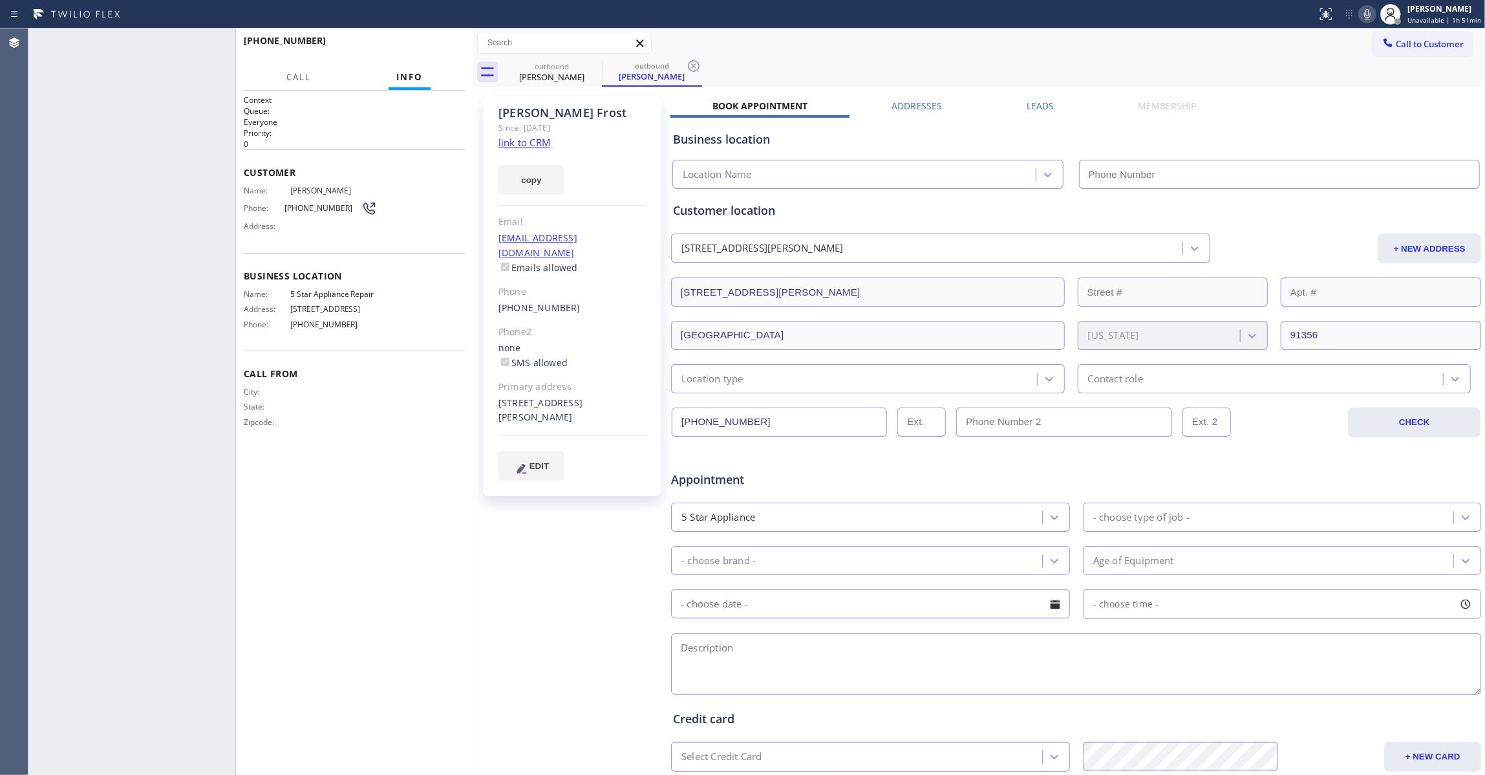
type input "(855) 731-4952"
click at [696, 62] on icon at bounding box center [694, 66] width 16 height 16
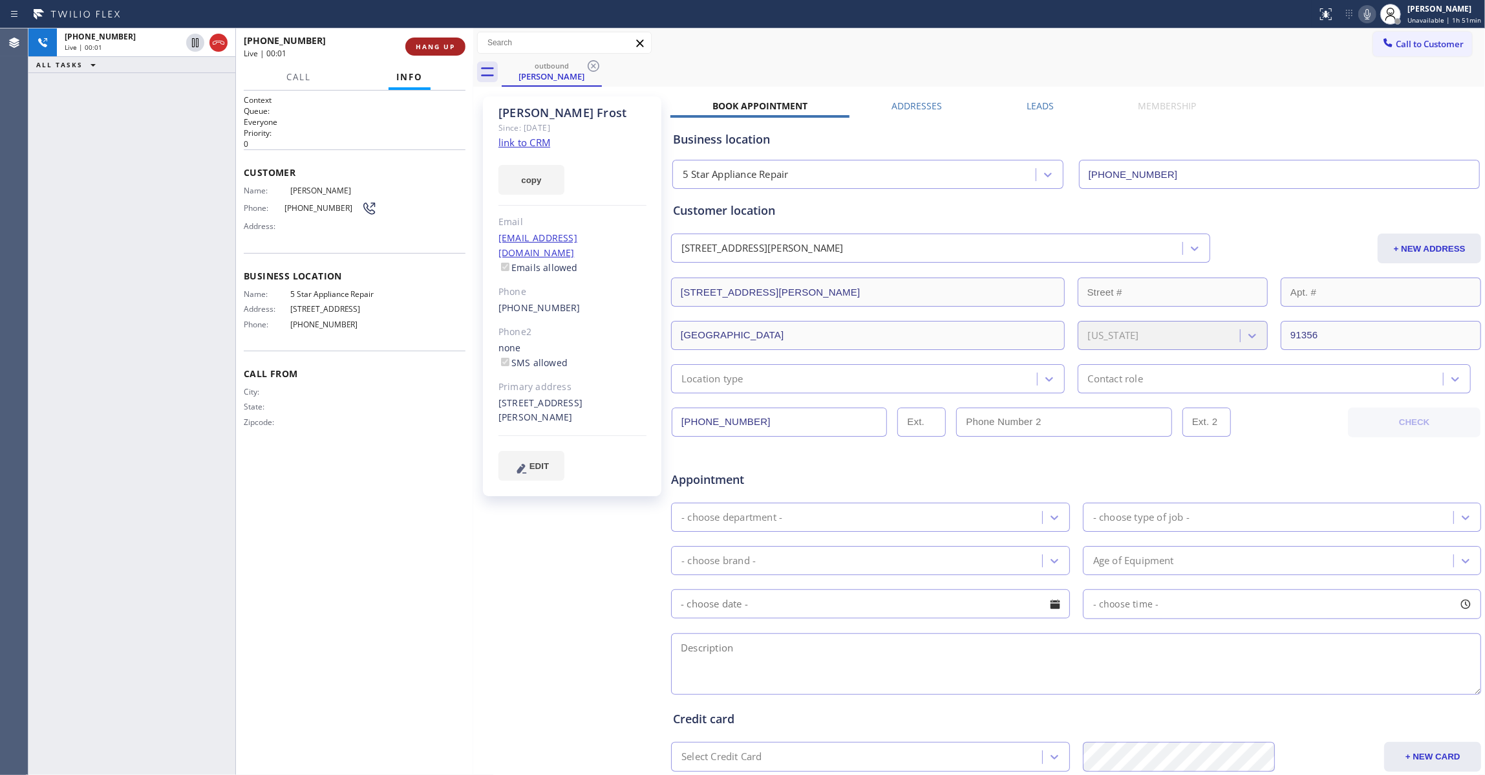
click at [425, 50] on span "HANG UP" at bounding box center [435, 46] width 39 height 9
click at [425, 50] on span "COMPLETE" at bounding box center [433, 46] width 45 height 9
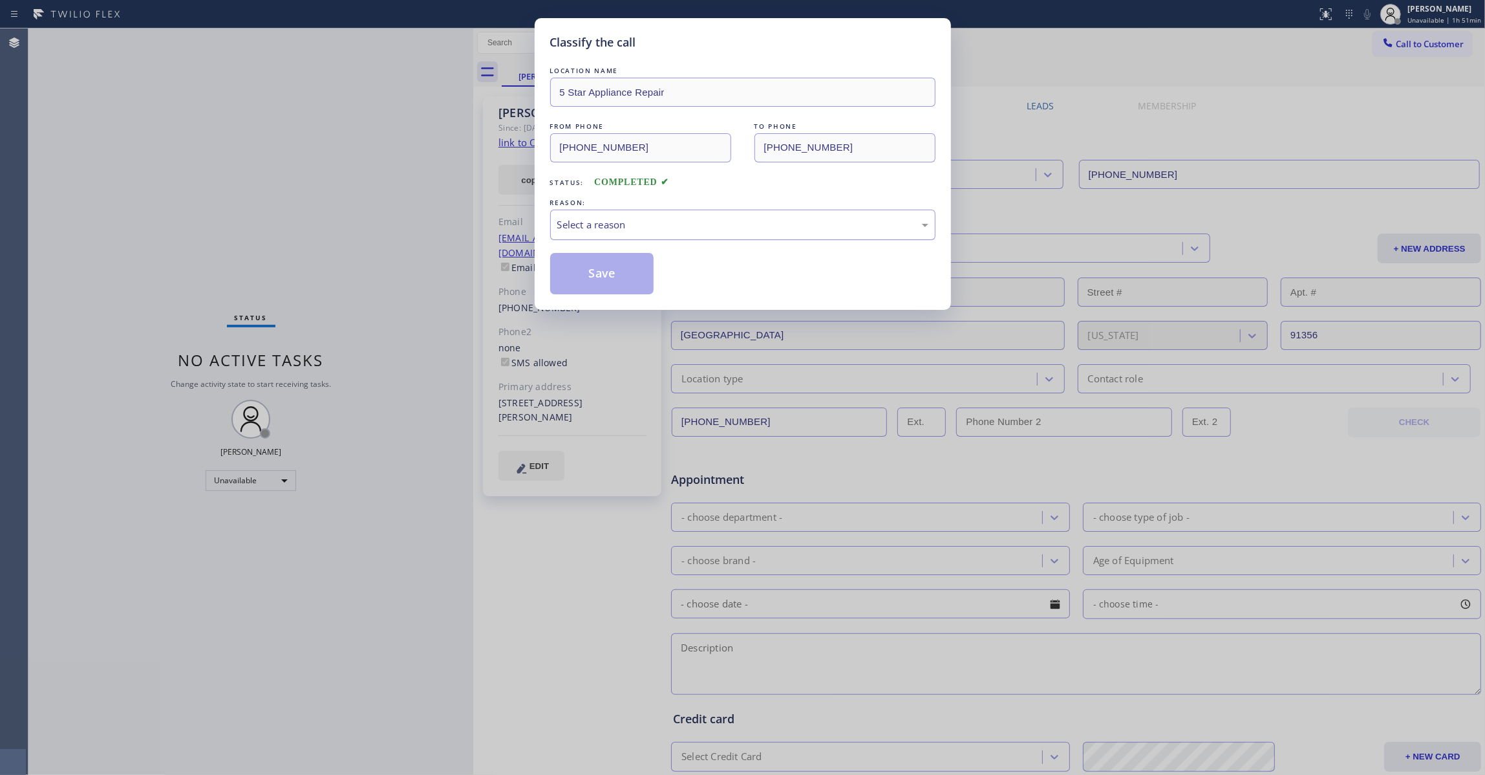
click at [622, 222] on div "Select a reason" at bounding box center [742, 224] width 371 height 15
click at [600, 279] on button "Save" at bounding box center [602, 273] width 104 height 41
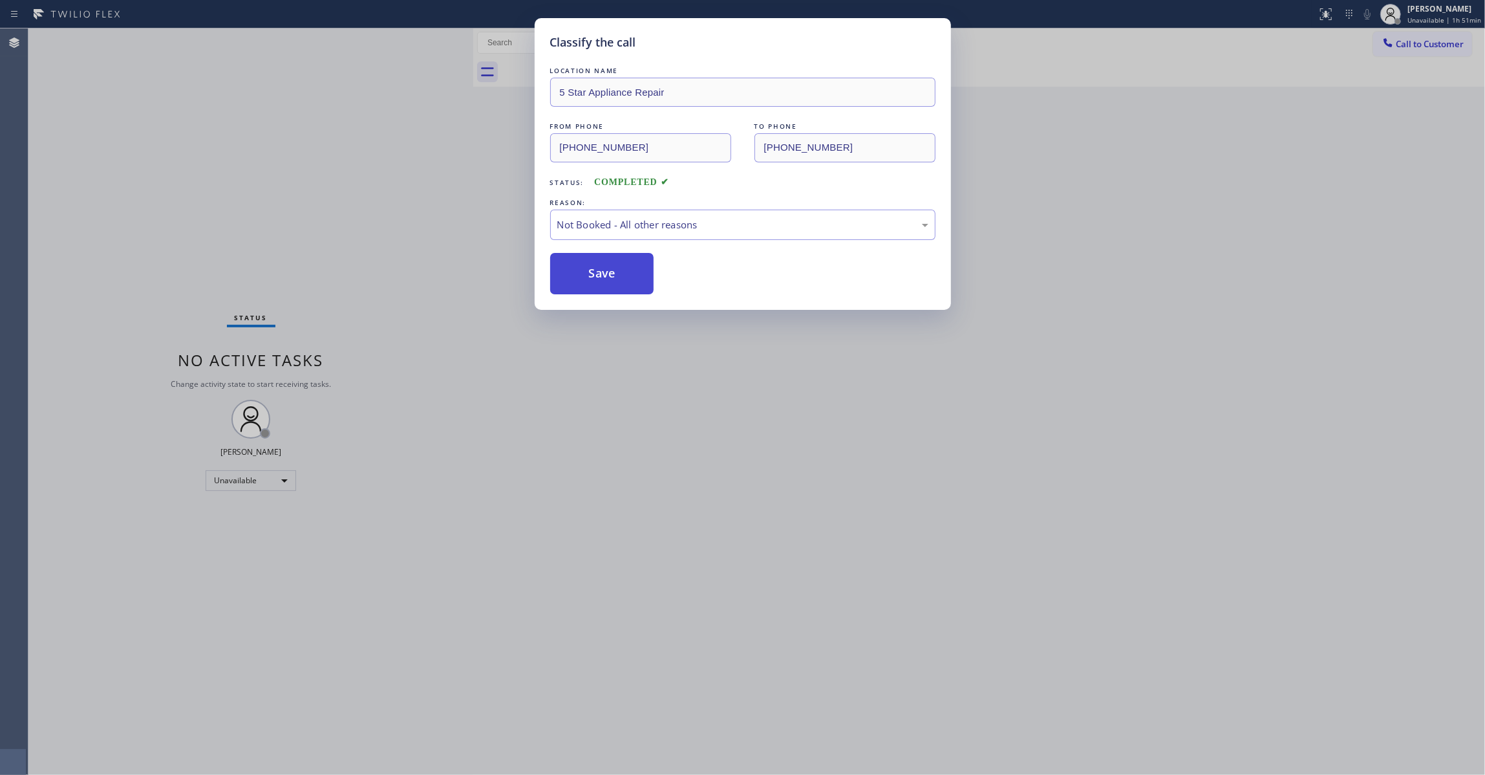
click at [600, 279] on button "Save" at bounding box center [602, 273] width 104 height 41
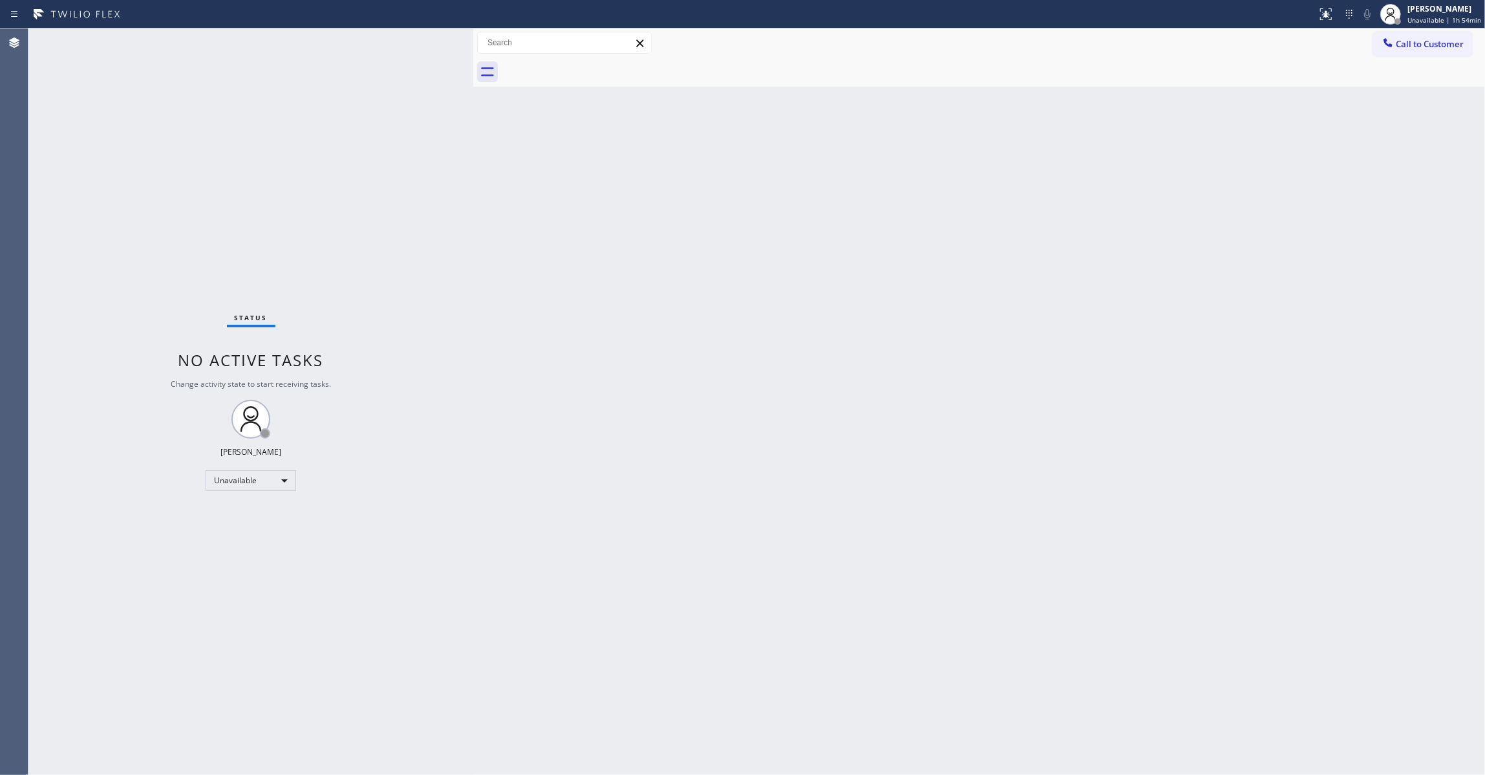
click at [84, 381] on div "Status No active tasks Change activity state to start receiving tasks. Louis Ma…" at bounding box center [250, 401] width 445 height 746
click at [148, 261] on div "Status No active tasks Change activity state to start receiving tasks. Louis Ma…" at bounding box center [250, 401] width 445 height 746
click at [194, 173] on div "Status No active tasks Change activity state to start receiving tasks. Louis Ma…" at bounding box center [250, 401] width 445 height 746
click at [200, 218] on div "Status No active tasks Change activity state to start receiving tasks. Louis Ma…" at bounding box center [250, 401] width 445 height 746
drag, startPoint x: 38, startPoint y: 391, endPoint x: 89, endPoint y: 292, distance: 111.6
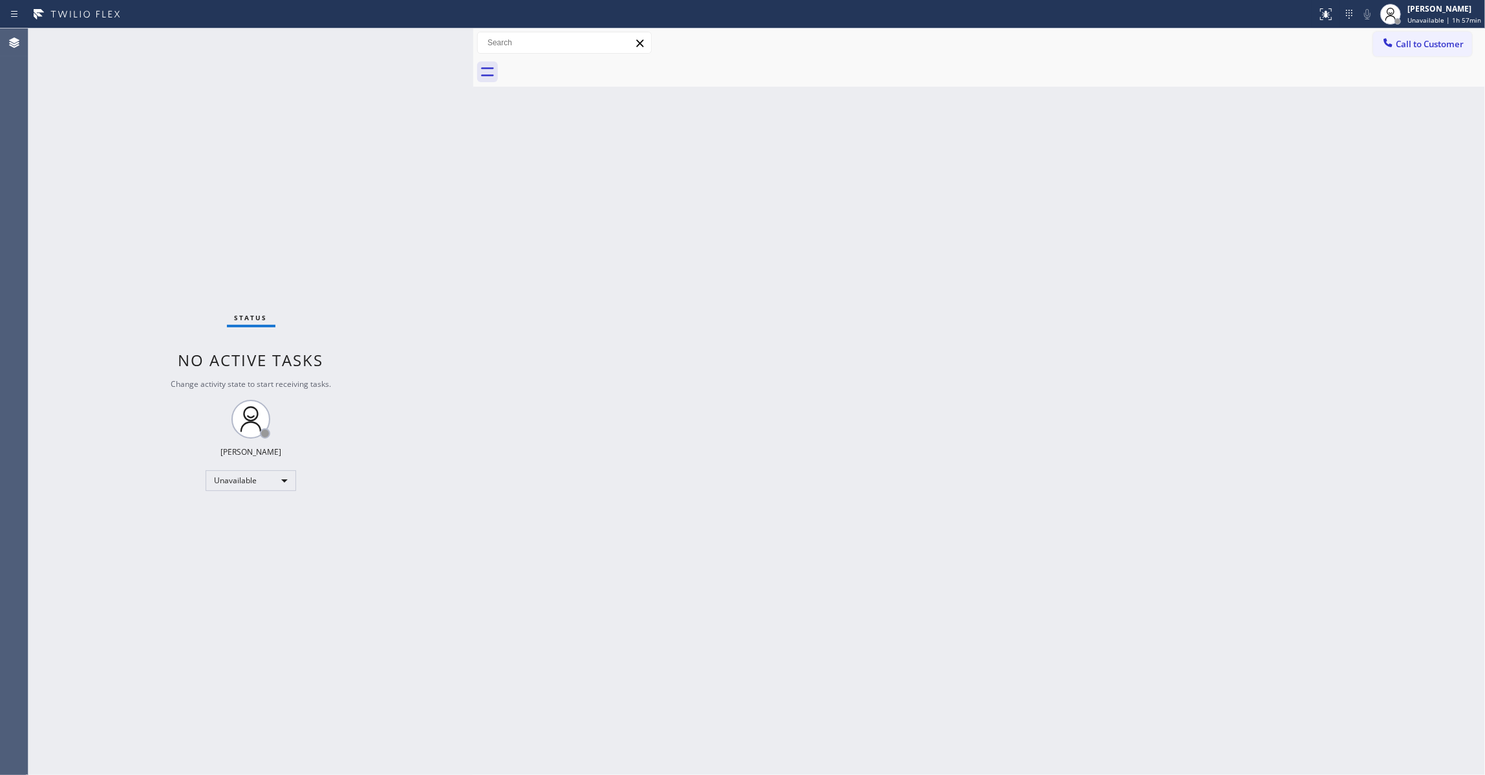
click at [38, 391] on div "Status No active tasks Change activity state to start receiving tasks. Louis Ma…" at bounding box center [250, 401] width 445 height 746
click at [1415, 40] on span "Call to Customer" at bounding box center [1430, 44] width 68 height 12
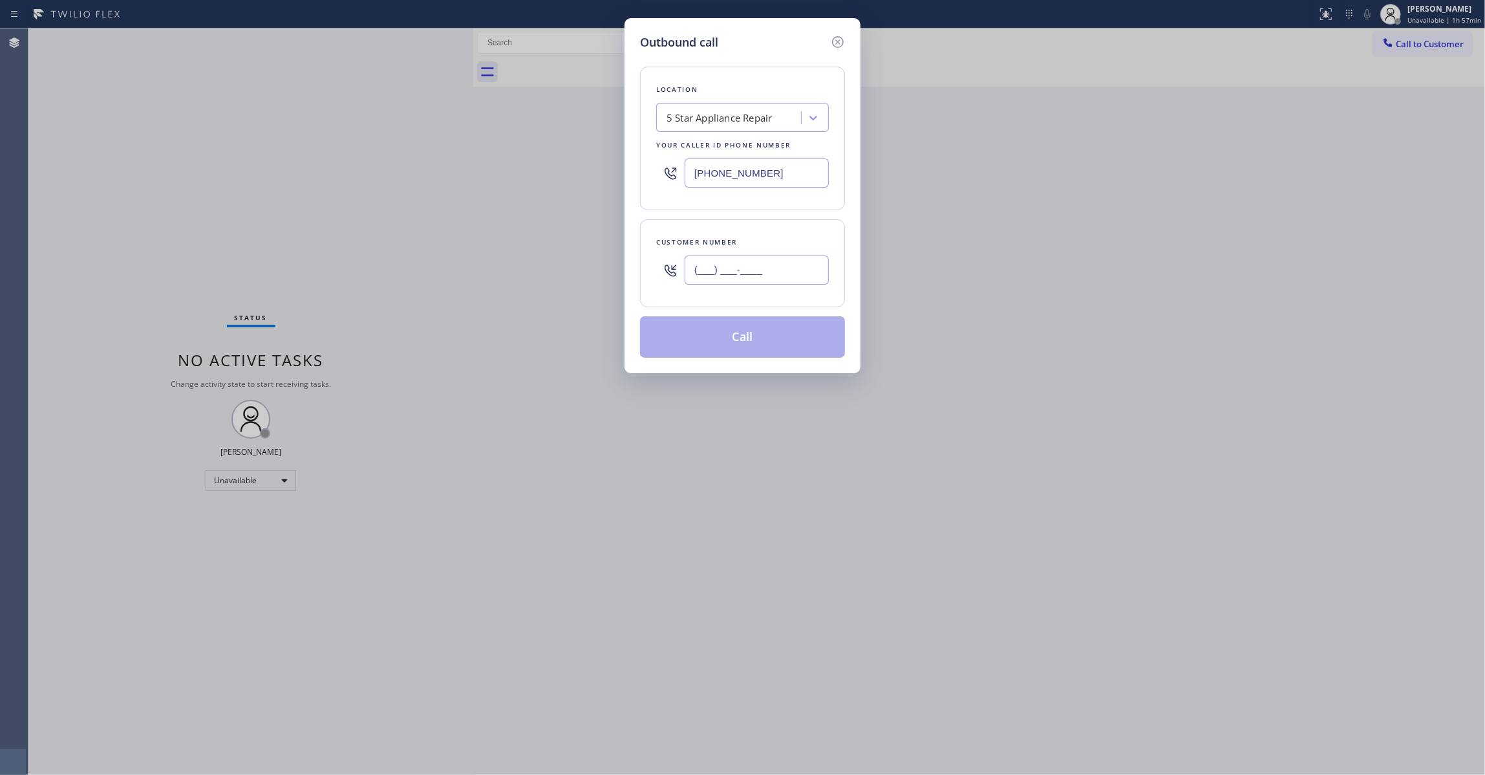
click at [713, 264] on input "(___) ___-____" at bounding box center [757, 269] width 144 height 29
paste input "917) 353-4541"
type input "(917) 353-4541"
click at [755, 339] on button "Call" at bounding box center [742, 336] width 205 height 41
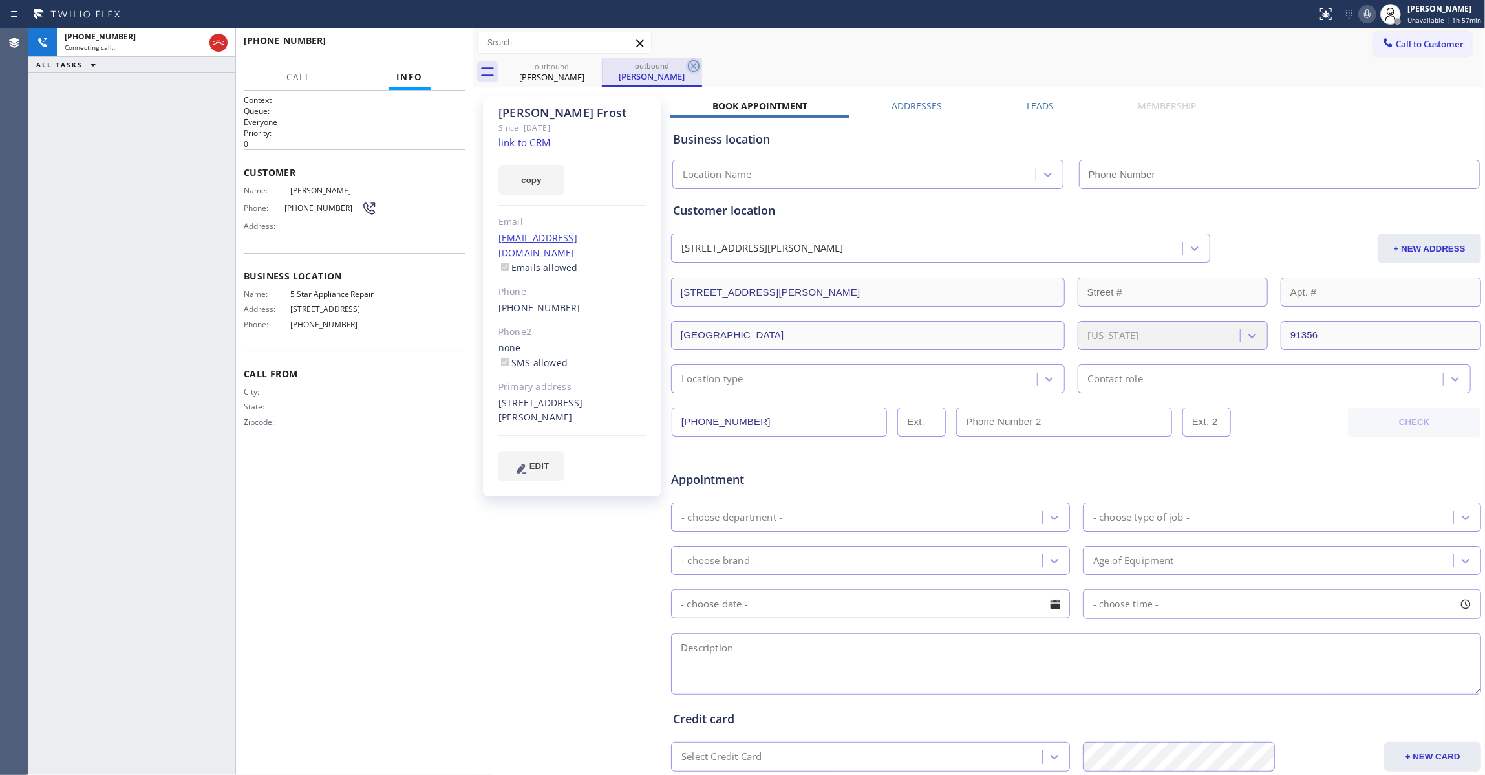
click at [699, 68] on icon at bounding box center [694, 66] width 12 height 12
type input "(855) 731-4952"
click at [541, 142] on link "link to CRM" at bounding box center [525, 142] width 52 height 13
click at [441, 50] on span "HANG UP" at bounding box center [435, 46] width 39 height 9
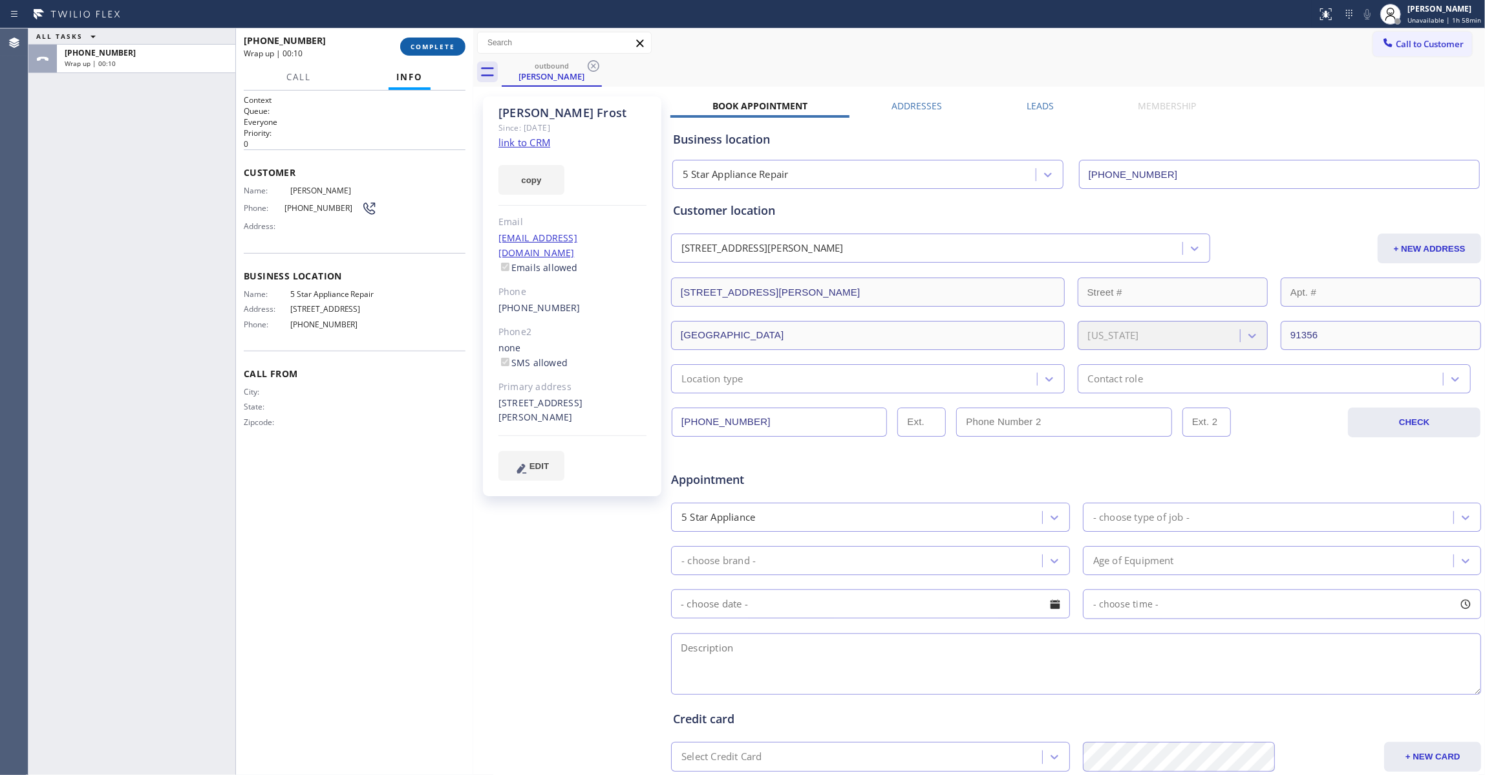
click at [451, 50] on span "COMPLETE" at bounding box center [433, 46] width 45 height 9
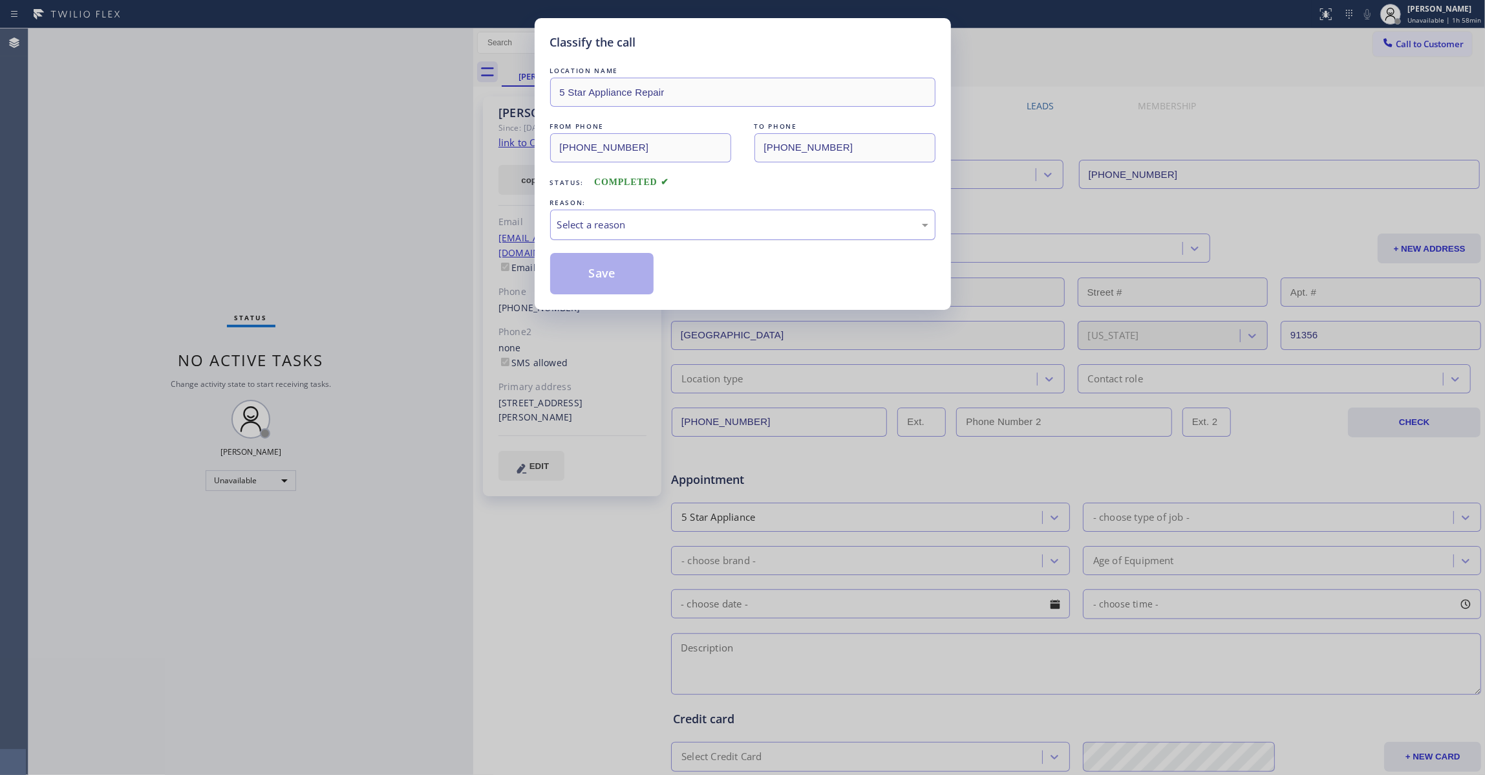
click at [647, 228] on div "Select a reason" at bounding box center [742, 224] width 371 height 15
click at [603, 279] on button "Save" at bounding box center [602, 273] width 104 height 41
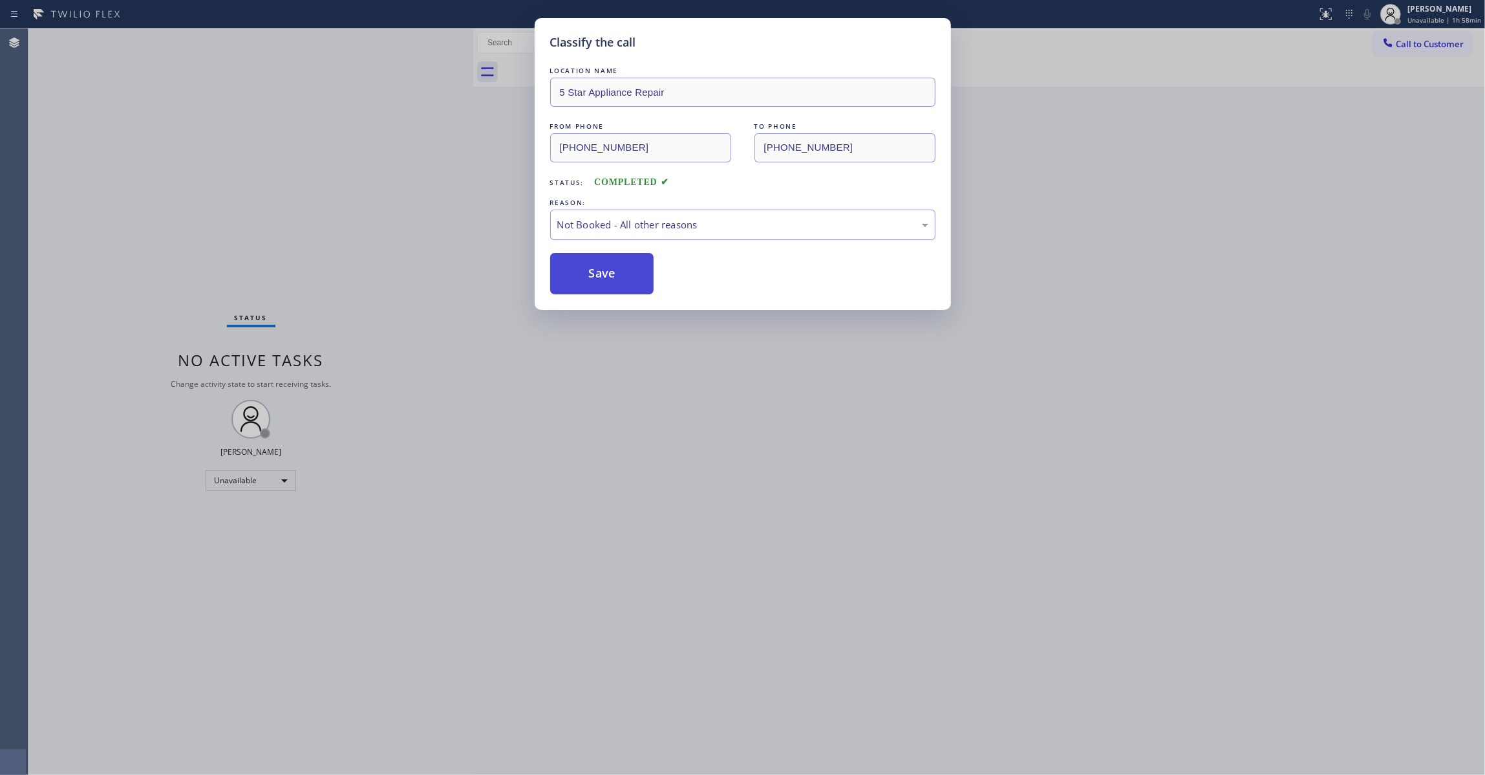
click at [603, 279] on button "Save" at bounding box center [602, 273] width 104 height 41
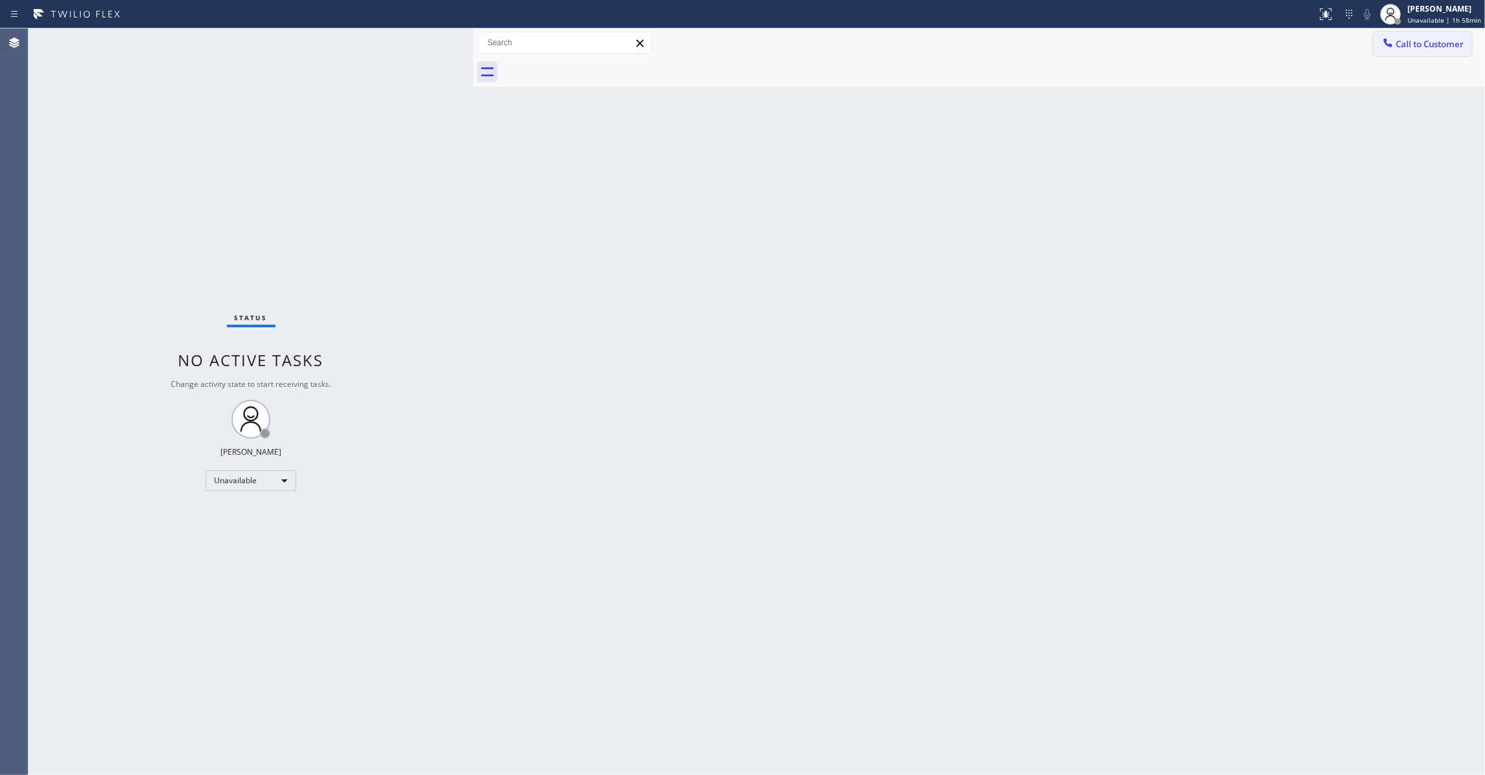
click at [1426, 44] on span "Call to Customer" at bounding box center [1430, 44] width 68 height 12
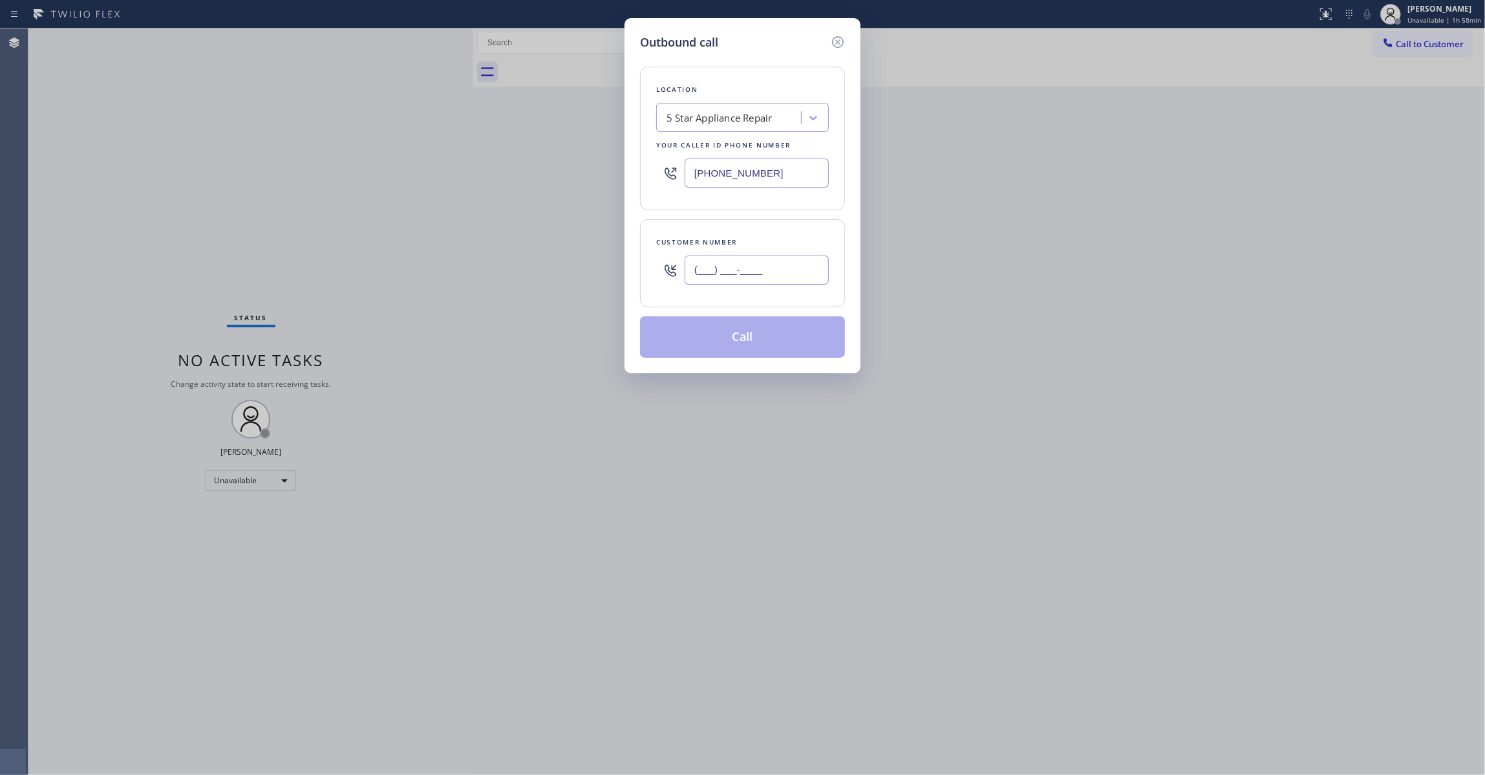
click at [767, 264] on input "(___) ___-____" at bounding box center [757, 269] width 144 height 29
paste input "818) 640-5981"
type input "(818) 640-5981"
click at [746, 344] on button "Call" at bounding box center [742, 336] width 205 height 41
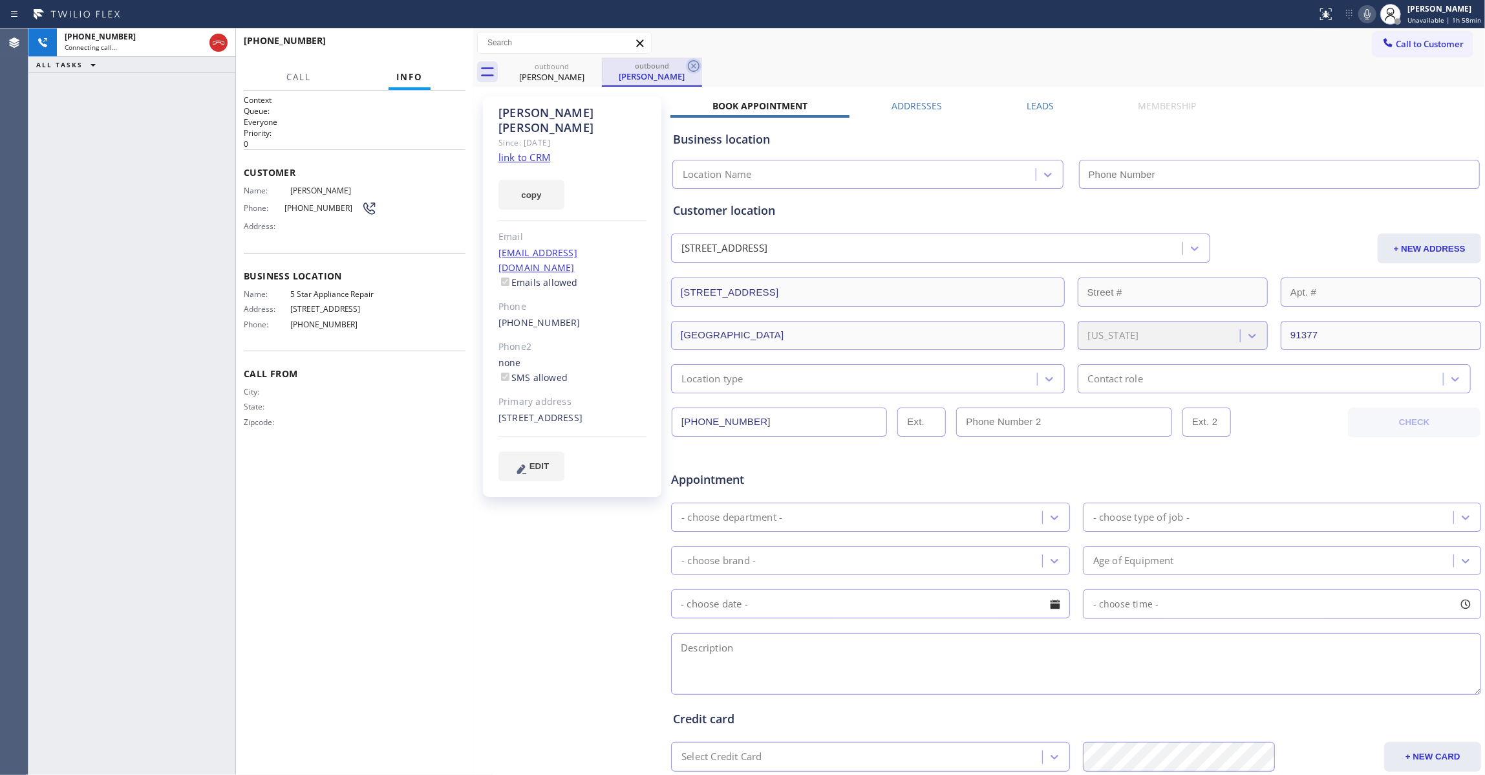
click at [697, 61] on icon at bounding box center [694, 66] width 16 height 16
click at [526, 151] on link "link to CRM" at bounding box center [525, 157] width 52 height 13
type input "(855) 731-4952"
drag, startPoint x: 441, startPoint y: 54, endPoint x: 435, endPoint y: 45, distance: 11.7
click at [438, 52] on button "HANG UP" at bounding box center [435, 47] width 60 height 18
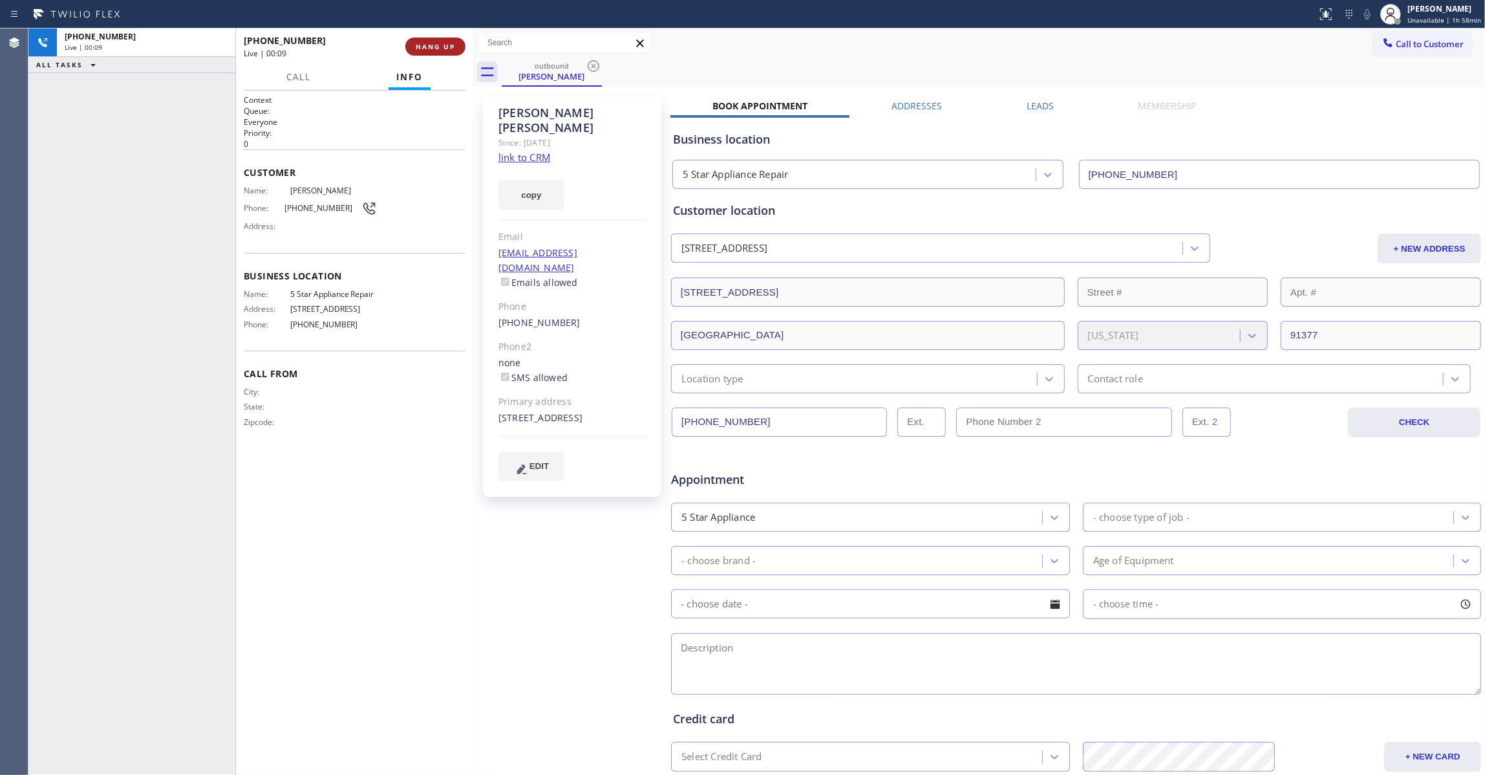
click at [435, 45] on span "HANG UP" at bounding box center [435, 46] width 39 height 9
click at [433, 44] on span "COMPLETE" at bounding box center [433, 46] width 45 height 9
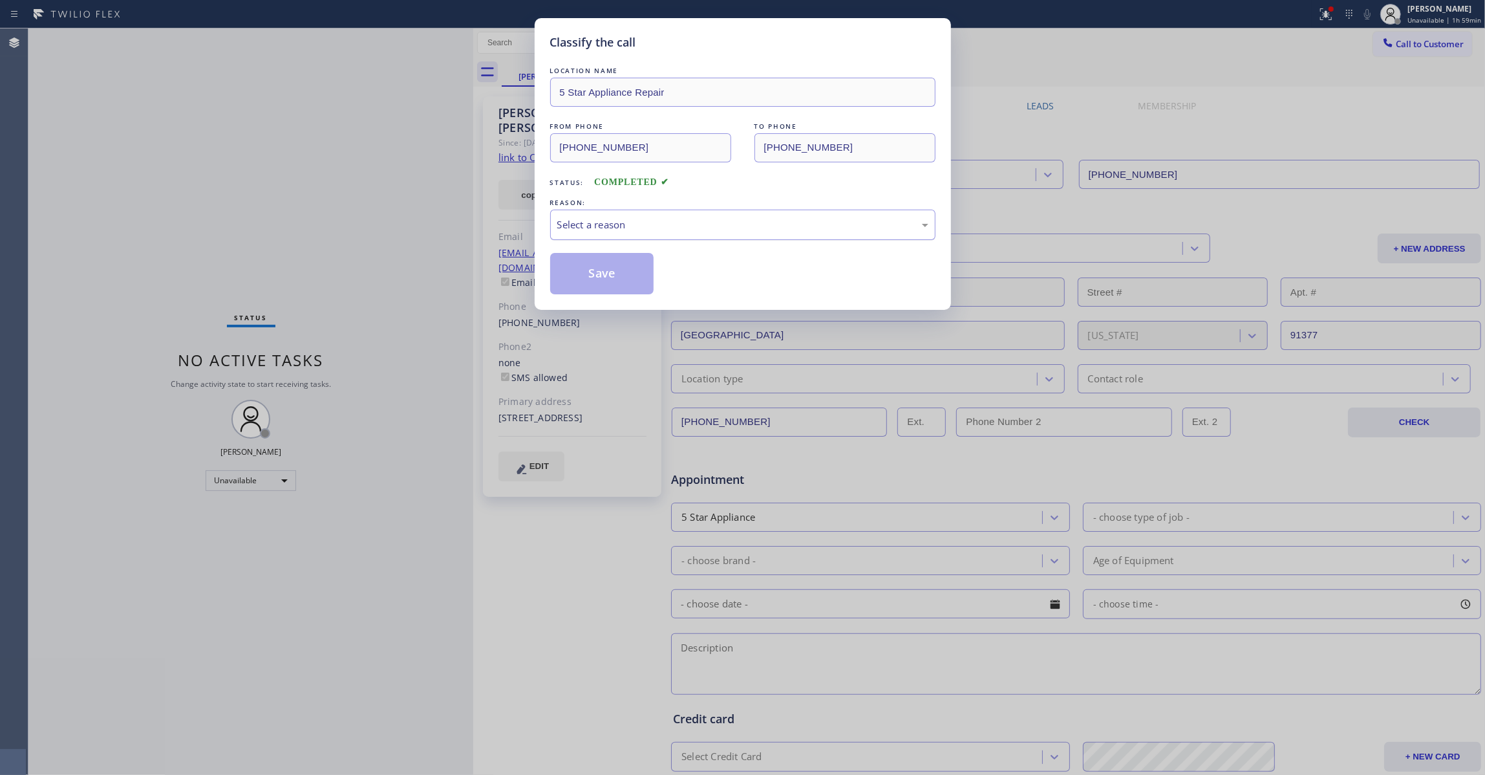
click at [597, 221] on div "Select a reason" at bounding box center [742, 224] width 371 height 15
click at [609, 280] on button "Save" at bounding box center [602, 273] width 104 height 41
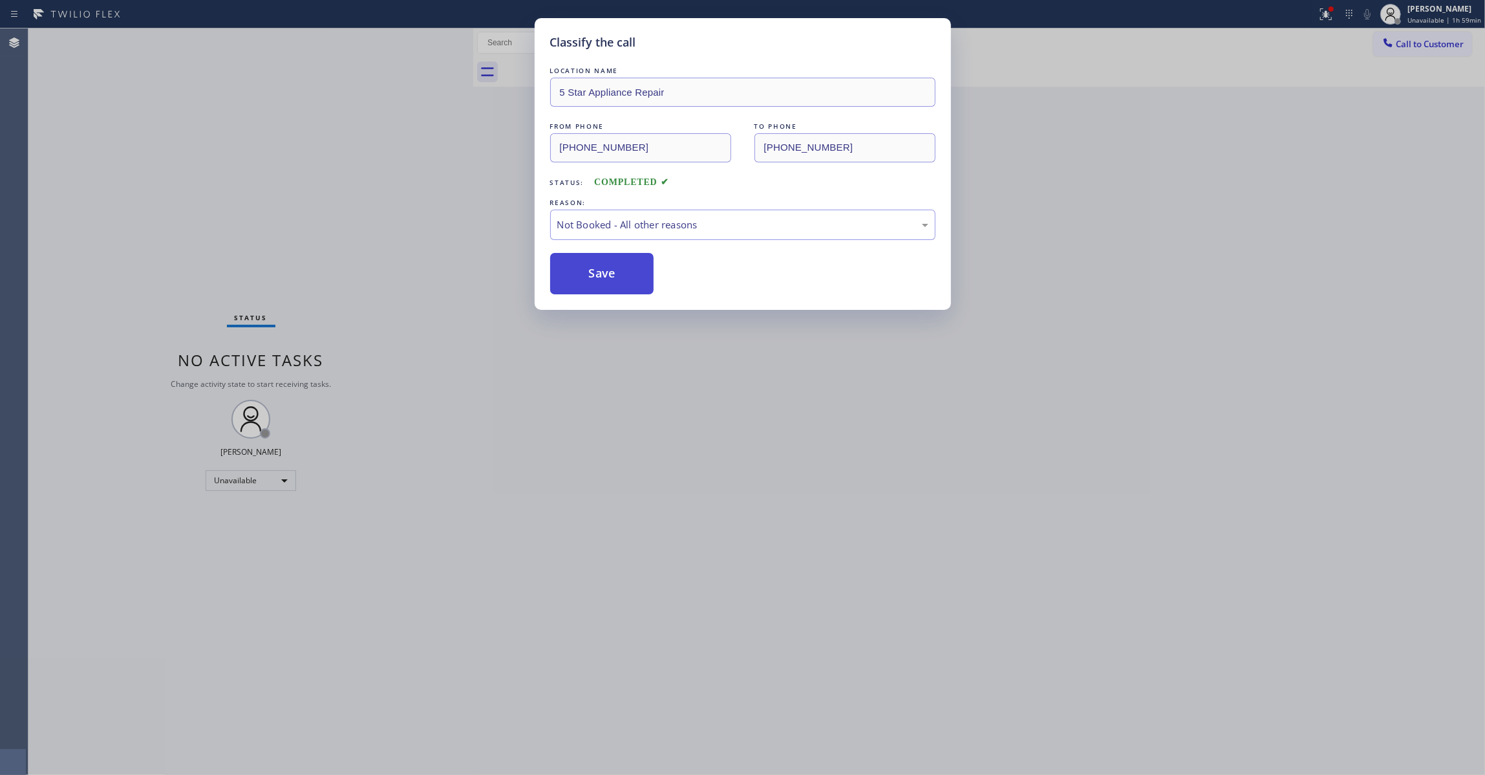
click at [609, 280] on button "Save" at bounding box center [602, 273] width 104 height 41
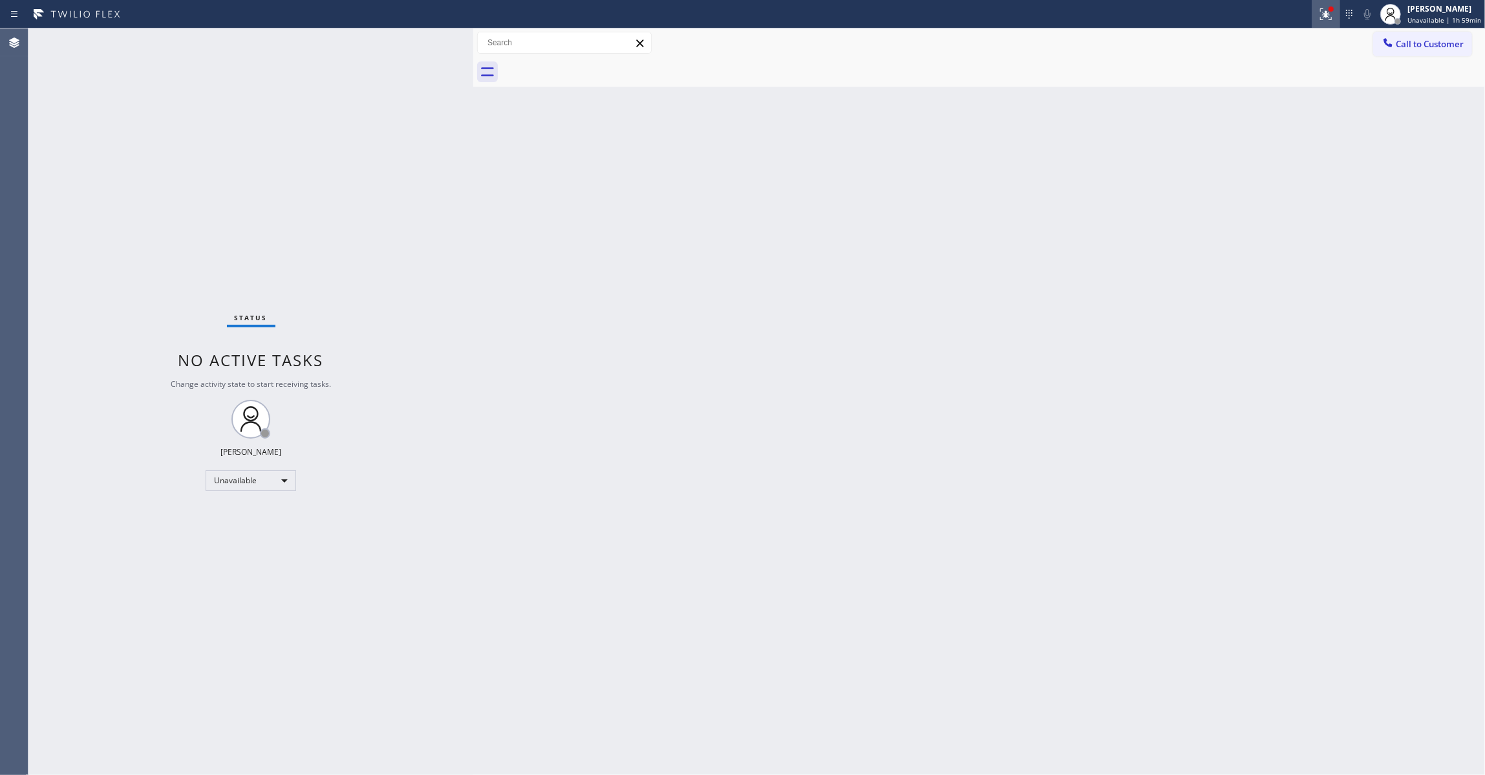
click at [1318, 19] on icon at bounding box center [1326, 14] width 16 height 16
click at [1291, 168] on button "Clear issues" at bounding box center [1251, 169] width 151 height 18
click at [155, 212] on div "Status No active tasks Change activity state to start receiving tasks. Louis Ma…" at bounding box center [250, 401] width 445 height 746
drag, startPoint x: 97, startPoint y: 138, endPoint x: 233, endPoint y: 4, distance: 190.7
click at [99, 135] on div "Status No active tasks Change activity state to start receiving tasks. Louis Ma…" at bounding box center [250, 401] width 445 height 746
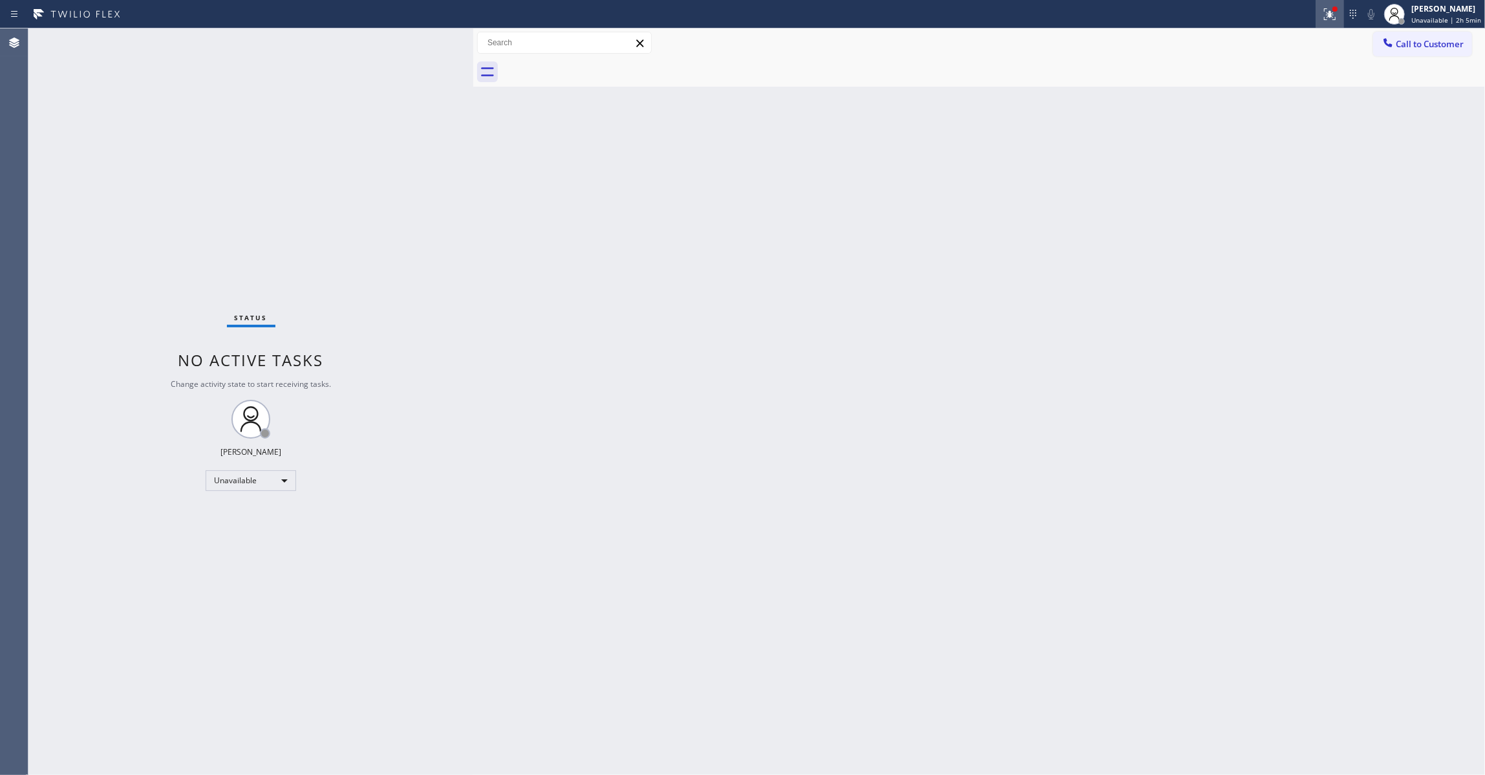
click at [1322, 19] on icon at bounding box center [1330, 14] width 16 height 16
click at [1278, 172] on span "Clear issue" at bounding box center [1251, 169] width 56 height 9
click at [199, 220] on div "Status No active tasks Change activity state to start receiving tasks. Louis Ma…" at bounding box center [250, 401] width 445 height 746
click at [1415, 21] on span "Unavailable | 2h 5min" at bounding box center [1447, 20] width 70 height 9
click at [164, 164] on div "Status No active tasks Change activity state to start receiving tasks. Louis Ma…" at bounding box center [250, 401] width 445 height 746
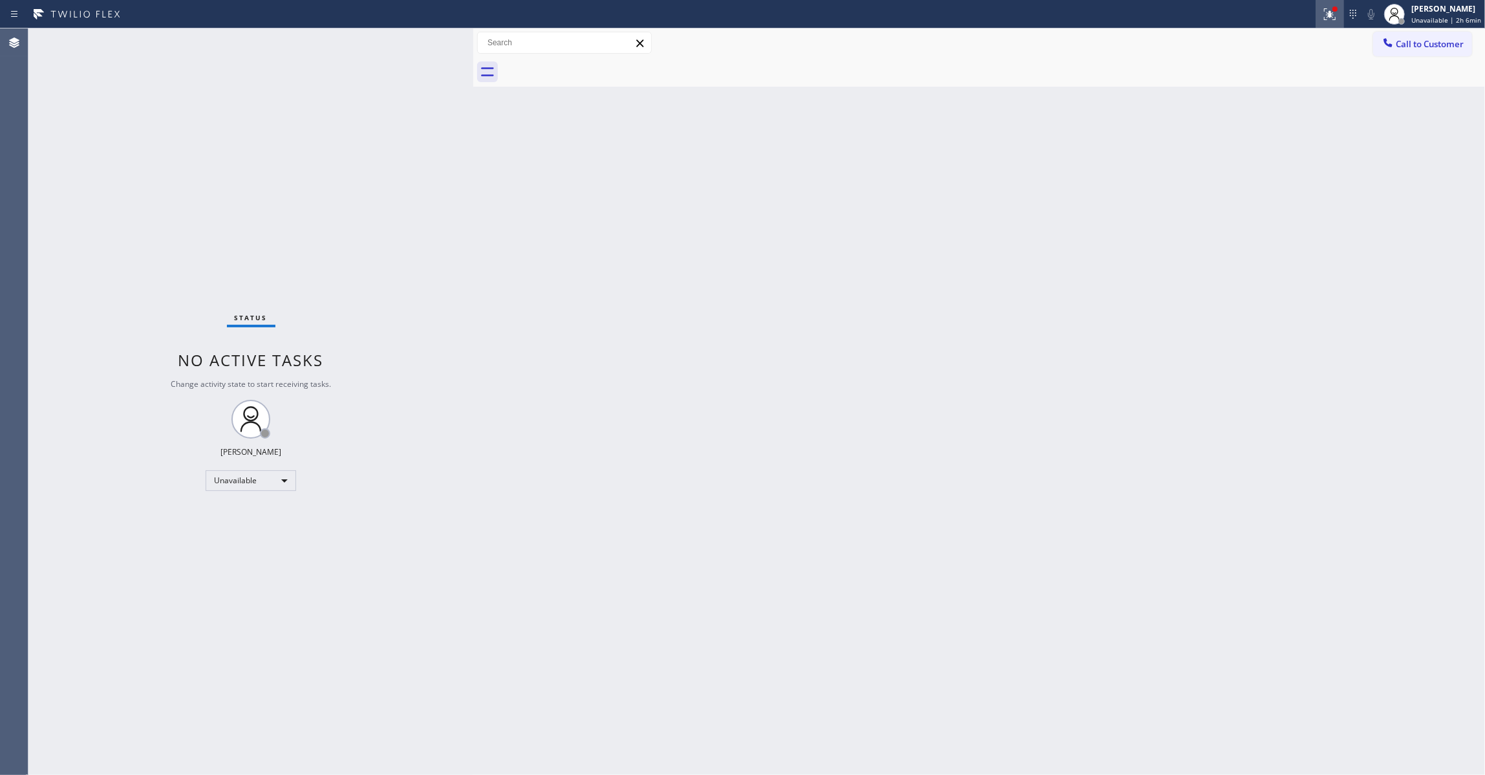
click at [1316, 16] on div at bounding box center [1330, 14] width 28 height 16
click at [1297, 174] on button "Clear issue" at bounding box center [1251, 169] width 151 height 18
click at [1423, 17] on span "Unavailable | 2h 6min" at bounding box center [1447, 20] width 70 height 9
click at [1390, 99] on button "Break" at bounding box center [1420, 102] width 129 height 17
drag, startPoint x: 569, startPoint y: 198, endPoint x: 1482, endPoint y: 54, distance: 924.2
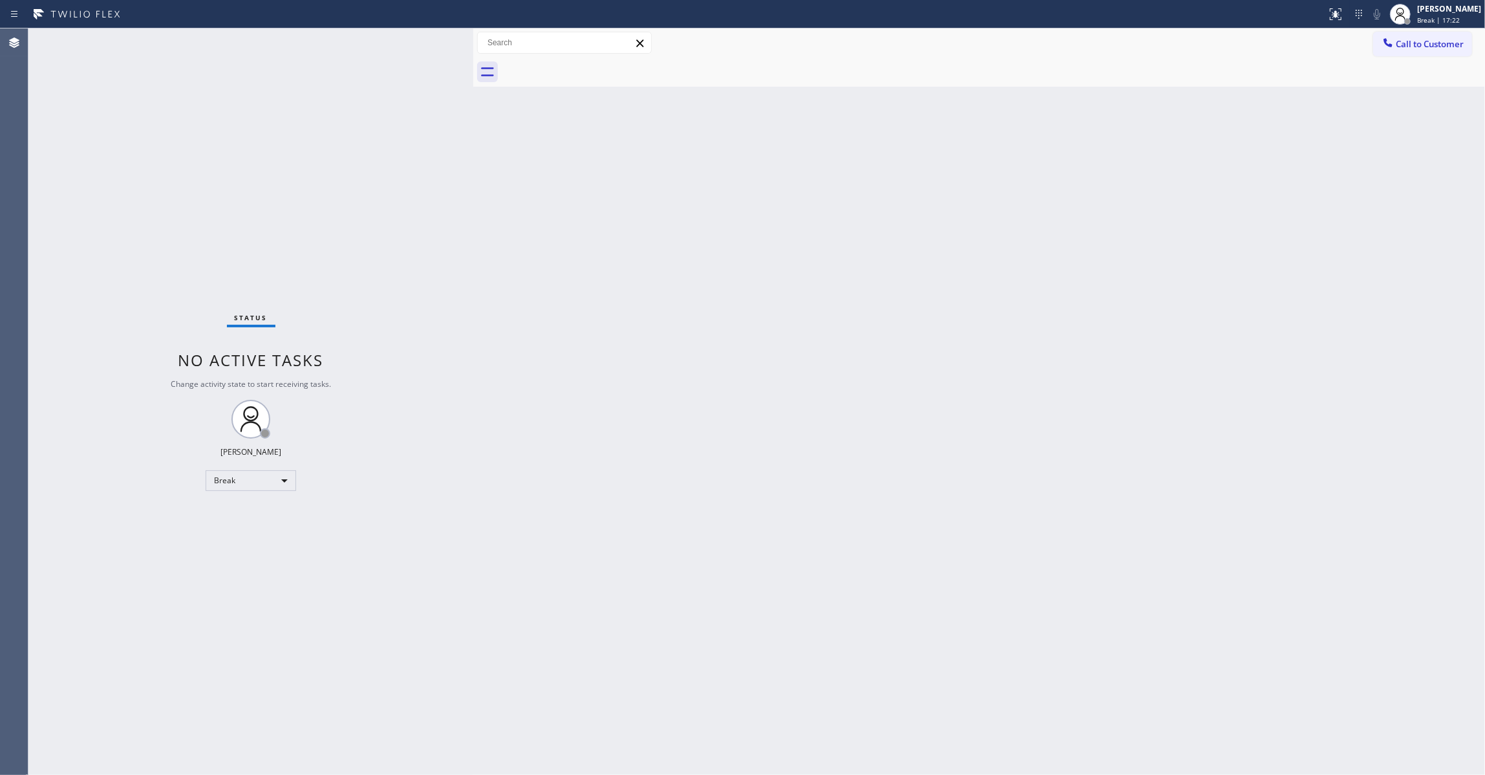
click at [828, 147] on div "Back to Dashboard Change Sender ID Customers Technicians Select a contact Outbo…" at bounding box center [979, 401] width 1012 height 746
click at [1417, 16] on span "Break | 17:23" at bounding box center [1438, 20] width 43 height 9
click at [1416, 78] on button "Unavailable" at bounding box center [1420, 85] width 129 height 17
click at [1291, 217] on div "Back to Dashboard Change Sender ID Customers Technicians Select a contact Outbo…" at bounding box center [979, 401] width 1012 height 746
click at [94, 160] on div "Status No active tasks Change activity state to start receiving tasks. Louis Ma…" at bounding box center [250, 401] width 445 height 746
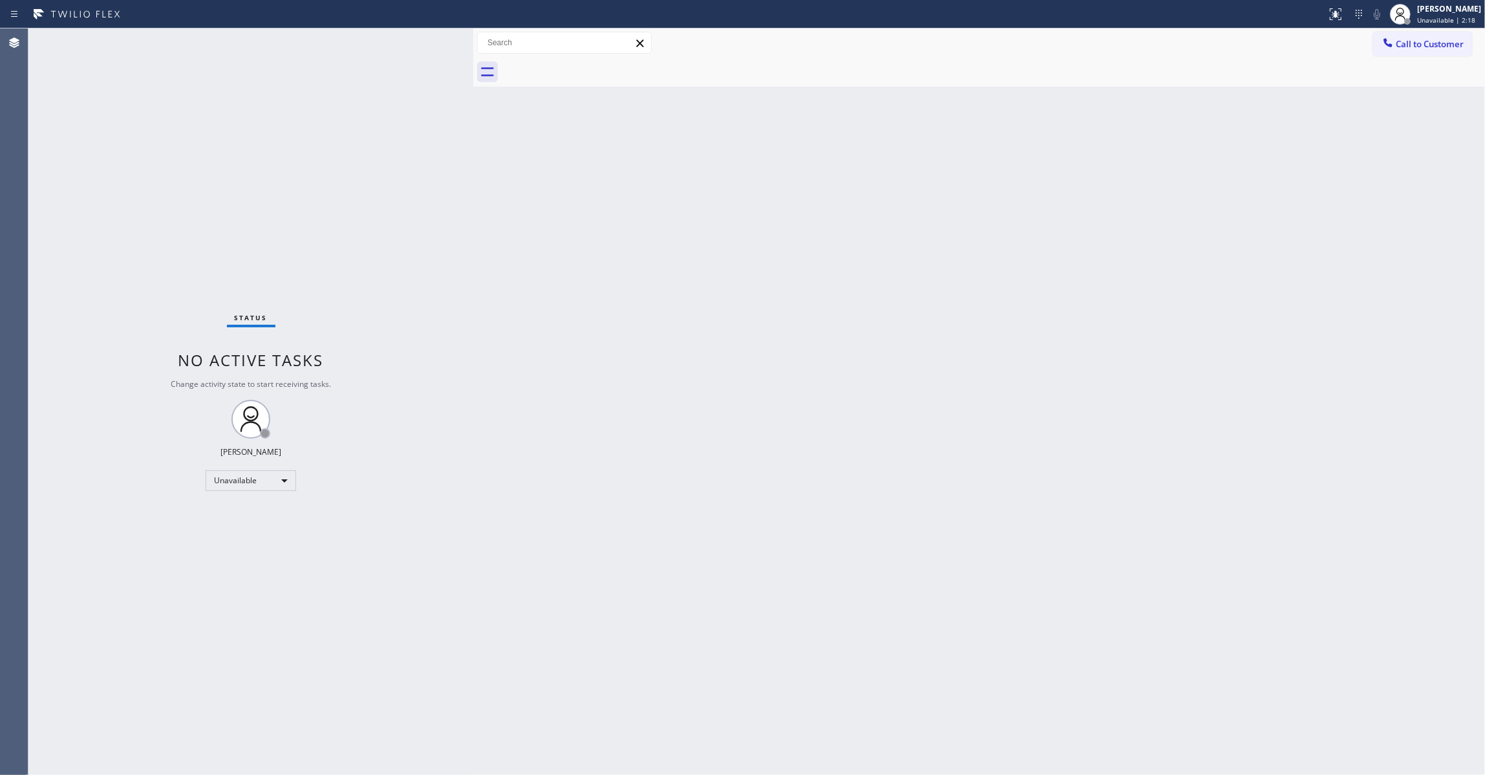
click at [32, 427] on div "Status No active tasks Change activity state to start receiving tasks. Louis Ma…" at bounding box center [250, 401] width 445 height 746
click at [52, 446] on div "Status No active tasks Change activity state to start receiving tasks. Louis Ma…" at bounding box center [250, 401] width 445 height 746
click at [1423, 42] on span "Call to Customer" at bounding box center [1430, 44] width 68 height 12
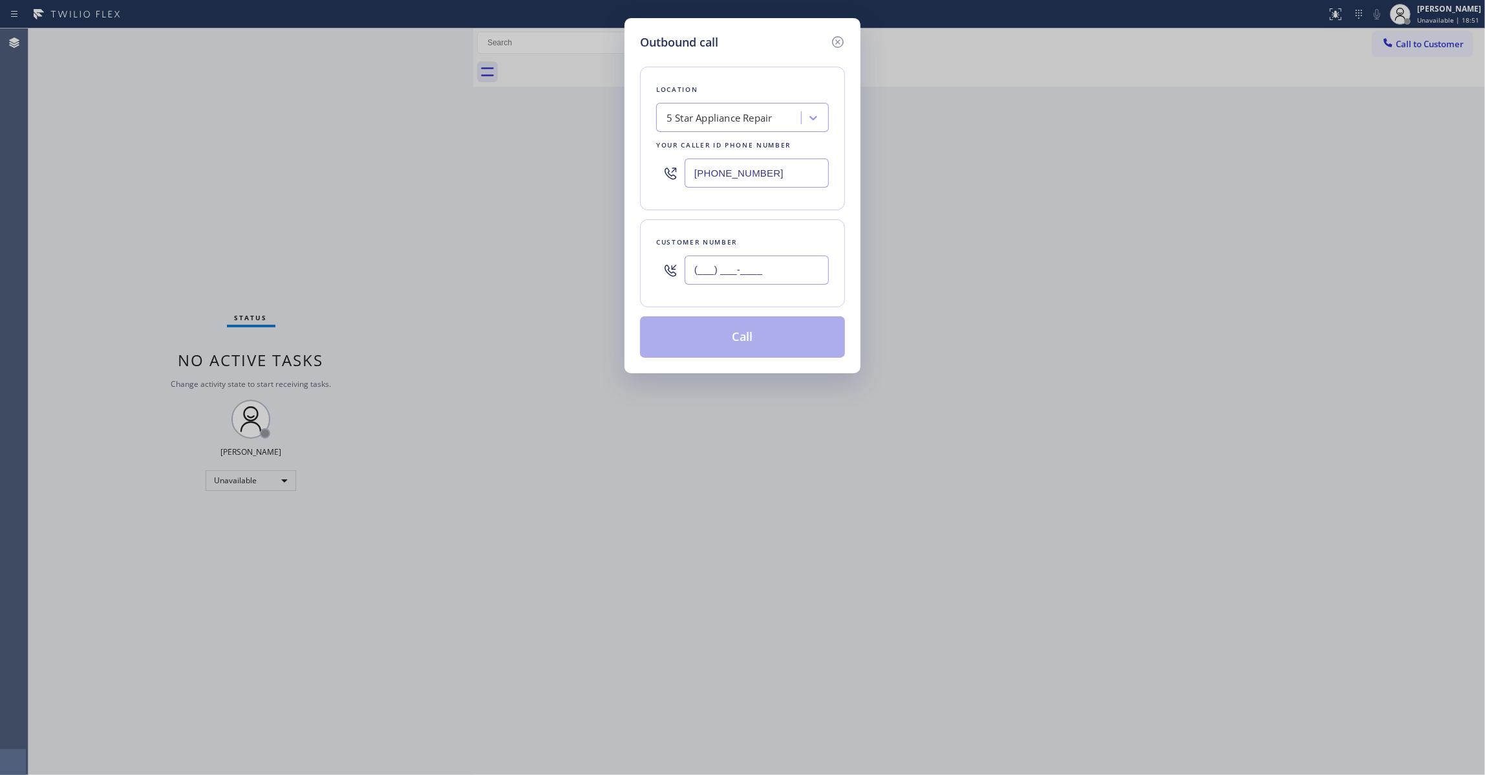
click at [730, 272] on input "(___) ___-____" at bounding box center [757, 269] width 144 height 29
paste input "689) 264-4561"
type input "(689) 264-4561"
paste input "954) 475-623"
drag, startPoint x: 784, startPoint y: 169, endPoint x: 328, endPoint y: 228, distance: 459.0
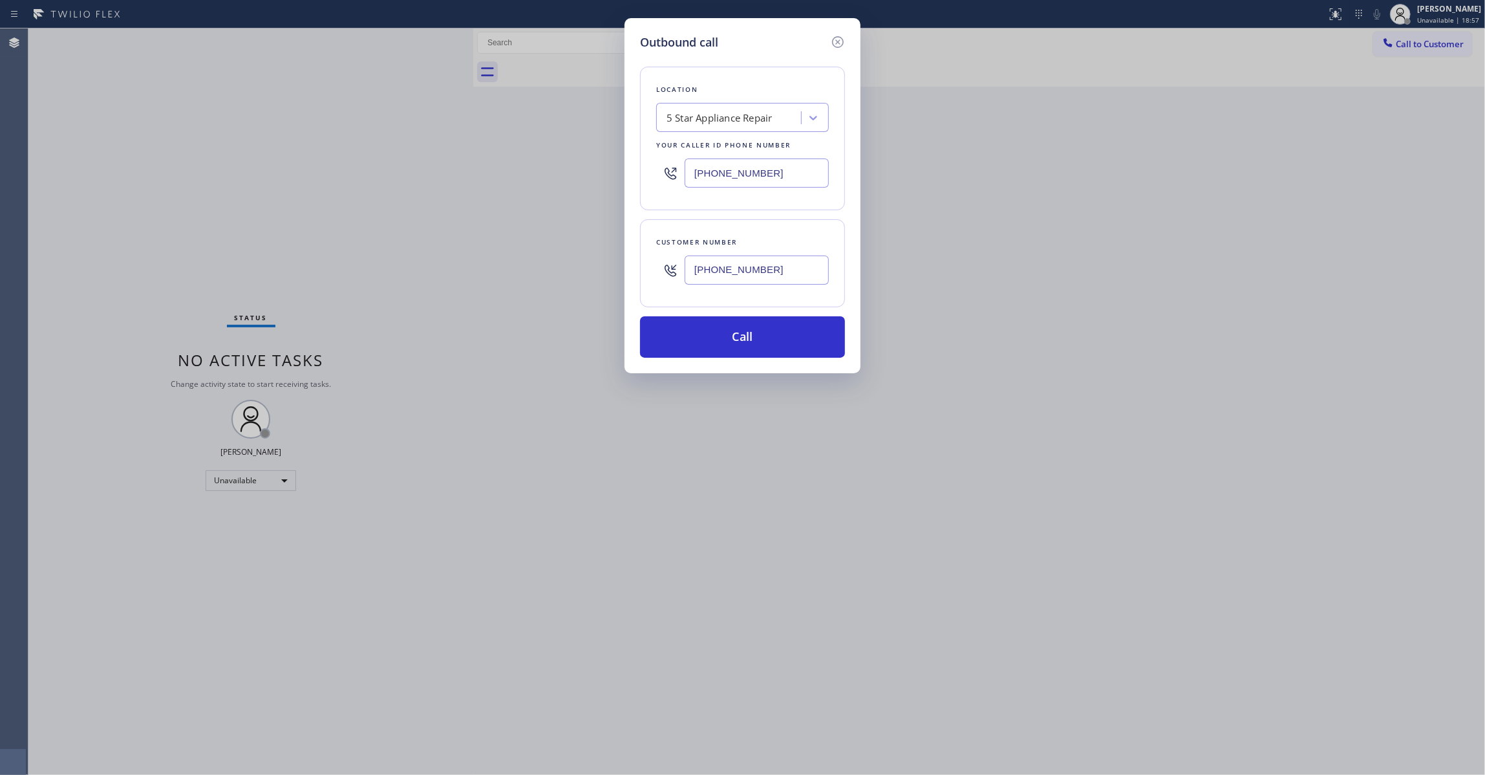
click at [314, 210] on div "Outbound call Location 5 Star Appliance Repair Your caller id phone number (954…" at bounding box center [742, 387] width 1485 height 775
type input "(954) 475-6232"
drag, startPoint x: 781, startPoint y: 275, endPoint x: 566, endPoint y: 306, distance: 217.0
click at [541, 270] on div "Outbound call Location Green Tree Heating & Cooling Hollywood Your caller id ph…" at bounding box center [742, 387] width 1485 height 775
click at [660, 338] on button "Call" at bounding box center [742, 336] width 205 height 41
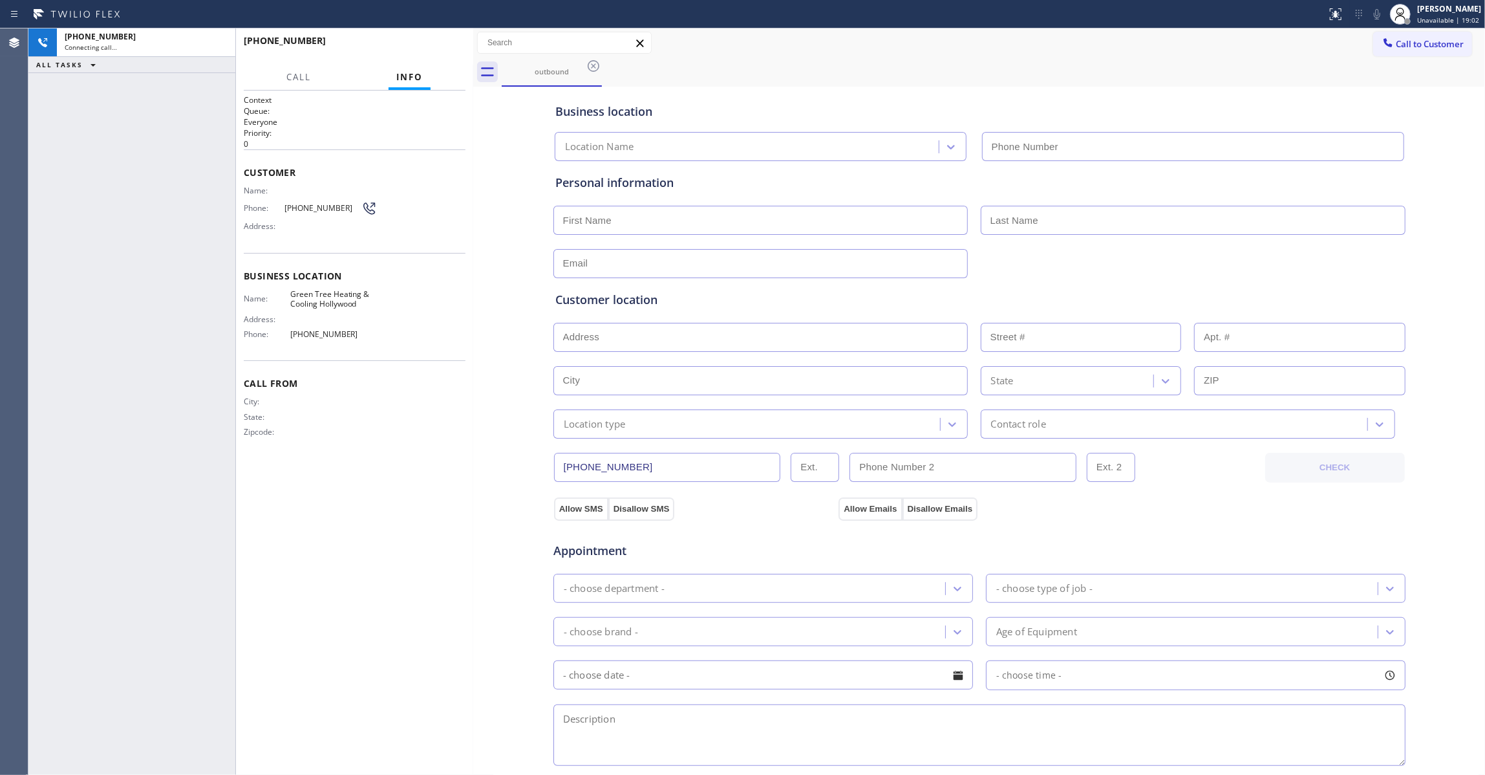
type input "(954) 475-6232"
drag, startPoint x: 35, startPoint y: 502, endPoint x: 26, endPoint y: 510, distance: 11.9
click at [35, 502] on div "+16892644561 Connecting call… ALL TASKS ALL TASKS ACTIVE TASKS TASKS IN WRAP UP" at bounding box center [131, 401] width 207 height 746
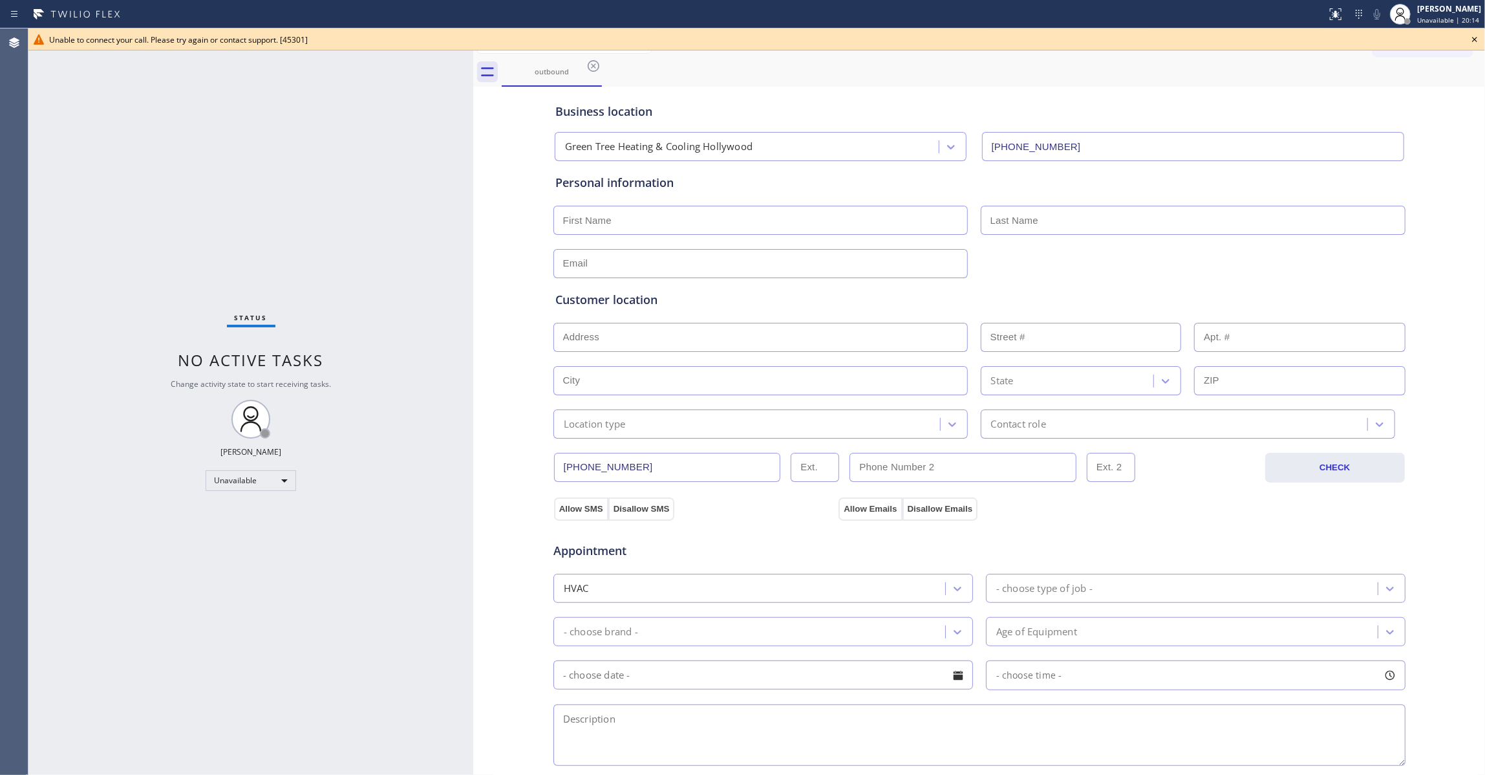
click at [166, 186] on div "Status No active tasks Change activity state to start receiving tasks. Louis Ma…" at bounding box center [250, 401] width 445 height 746
click at [1473, 39] on icon at bounding box center [1475, 40] width 16 height 16
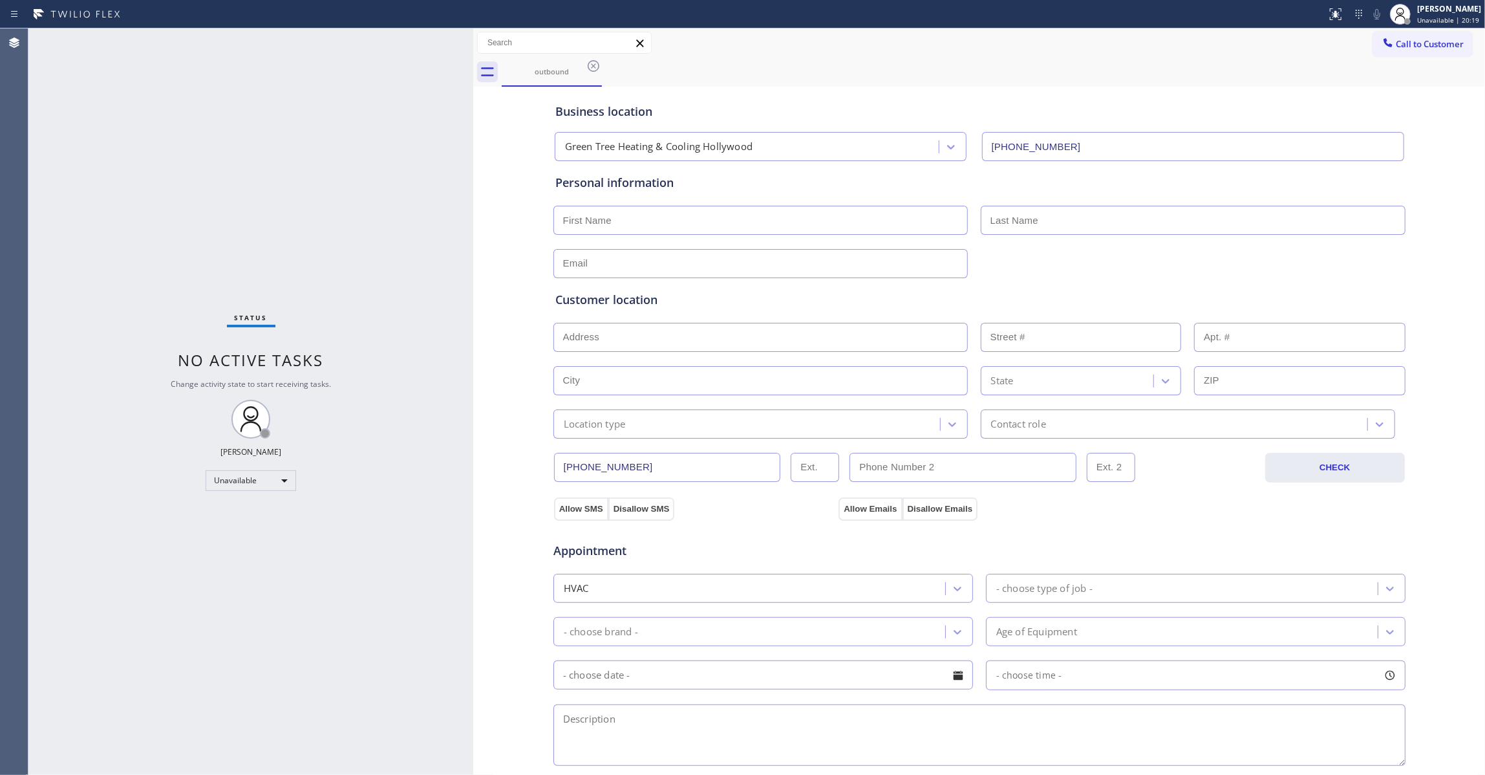
drag, startPoint x: 399, startPoint y: 313, endPoint x: 403, endPoint y: 280, distance: 33.3
click at [403, 280] on div "Status No active tasks Change activity state to start receiving tasks. Louis Ma…" at bounding box center [250, 401] width 445 height 746
click at [596, 63] on icon at bounding box center [594, 66] width 12 height 12
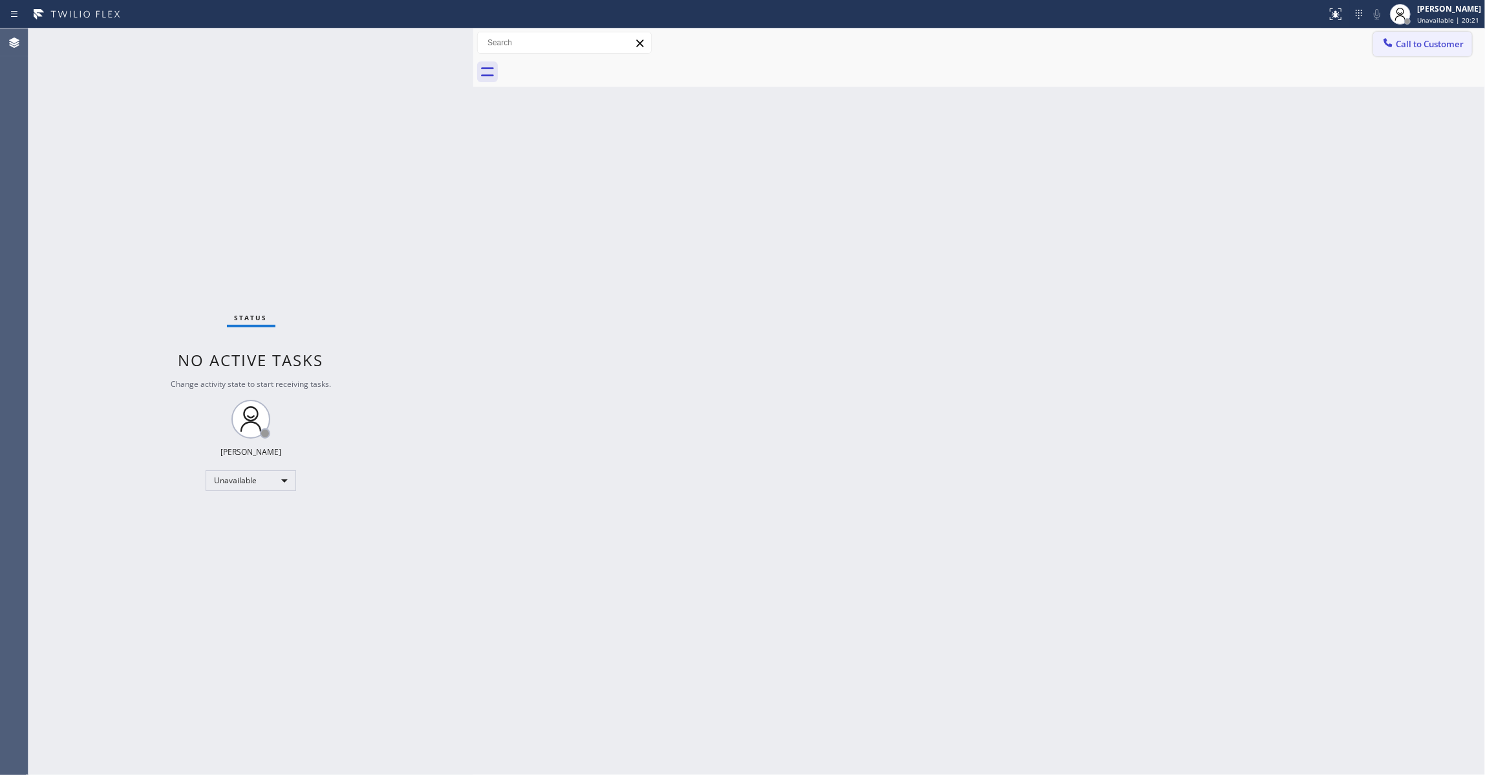
click at [1428, 47] on span "Call to Customer" at bounding box center [1430, 44] width 68 height 12
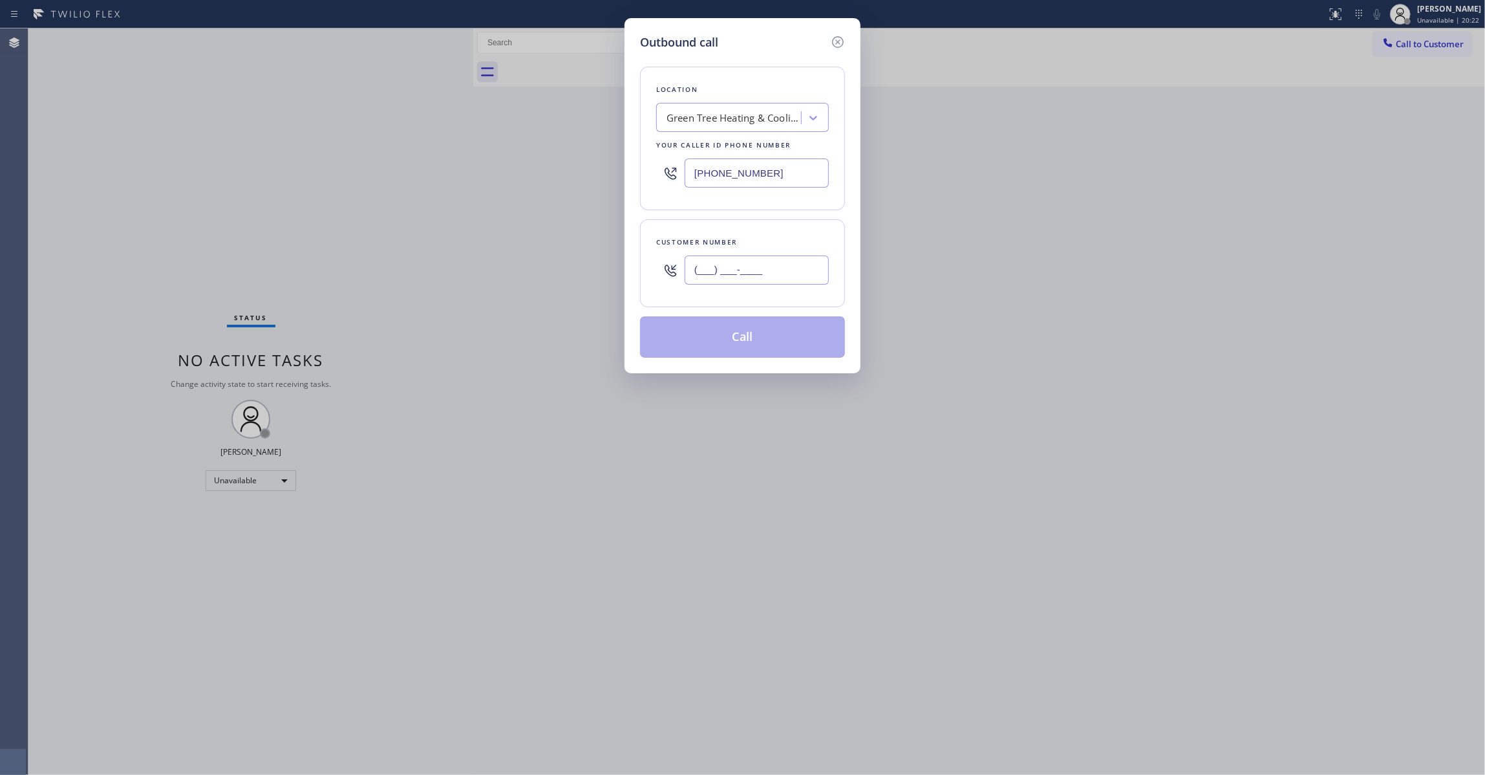
click at [733, 277] on input "(___) ___-____" at bounding box center [757, 269] width 144 height 29
paste input "689) 264-4561"
type input "(689) 264-4561"
click at [754, 348] on button "Call" at bounding box center [742, 336] width 205 height 41
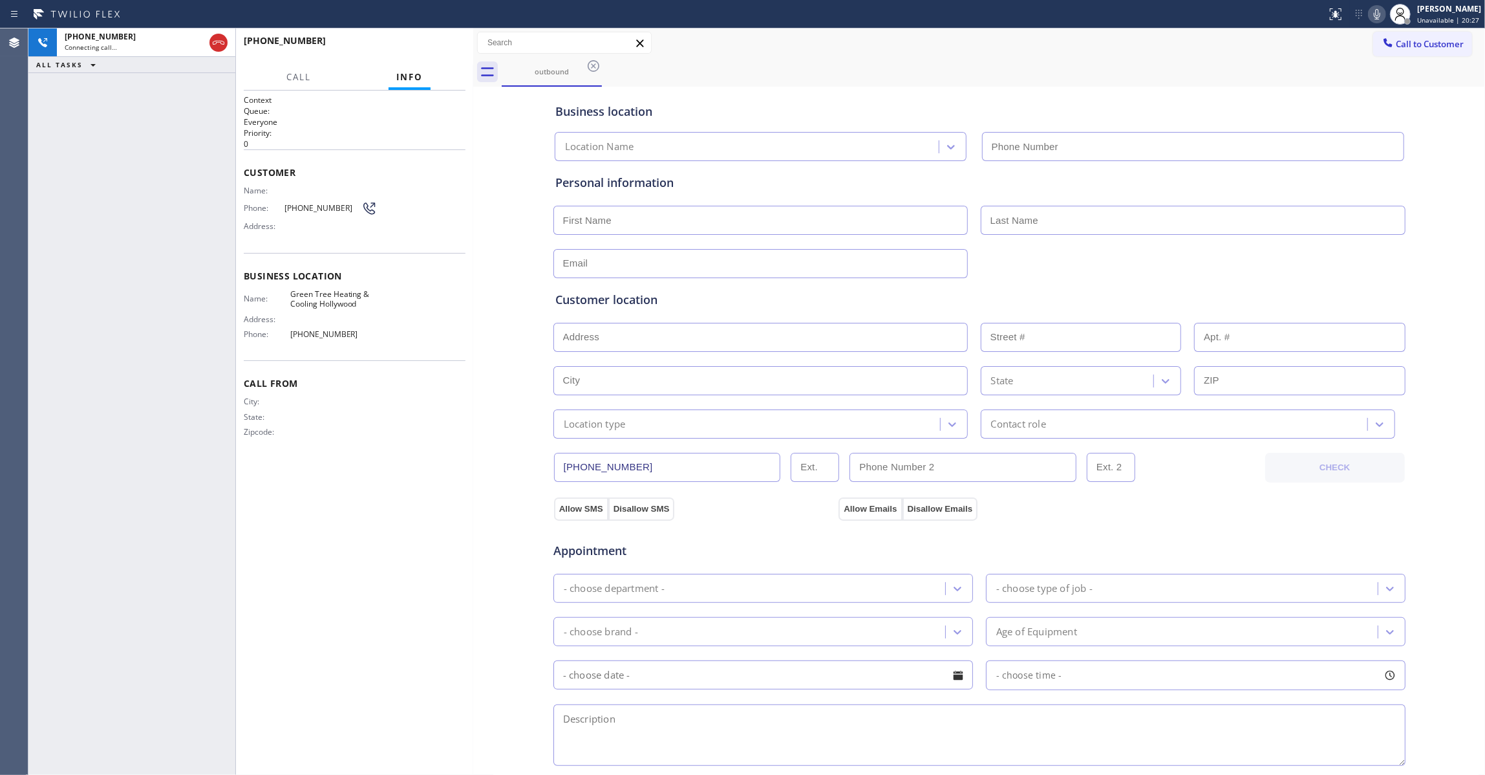
type input "(954) 475-6232"
click at [27, 317] on div "Agent Desktop" at bounding box center [14, 401] width 28 height 746
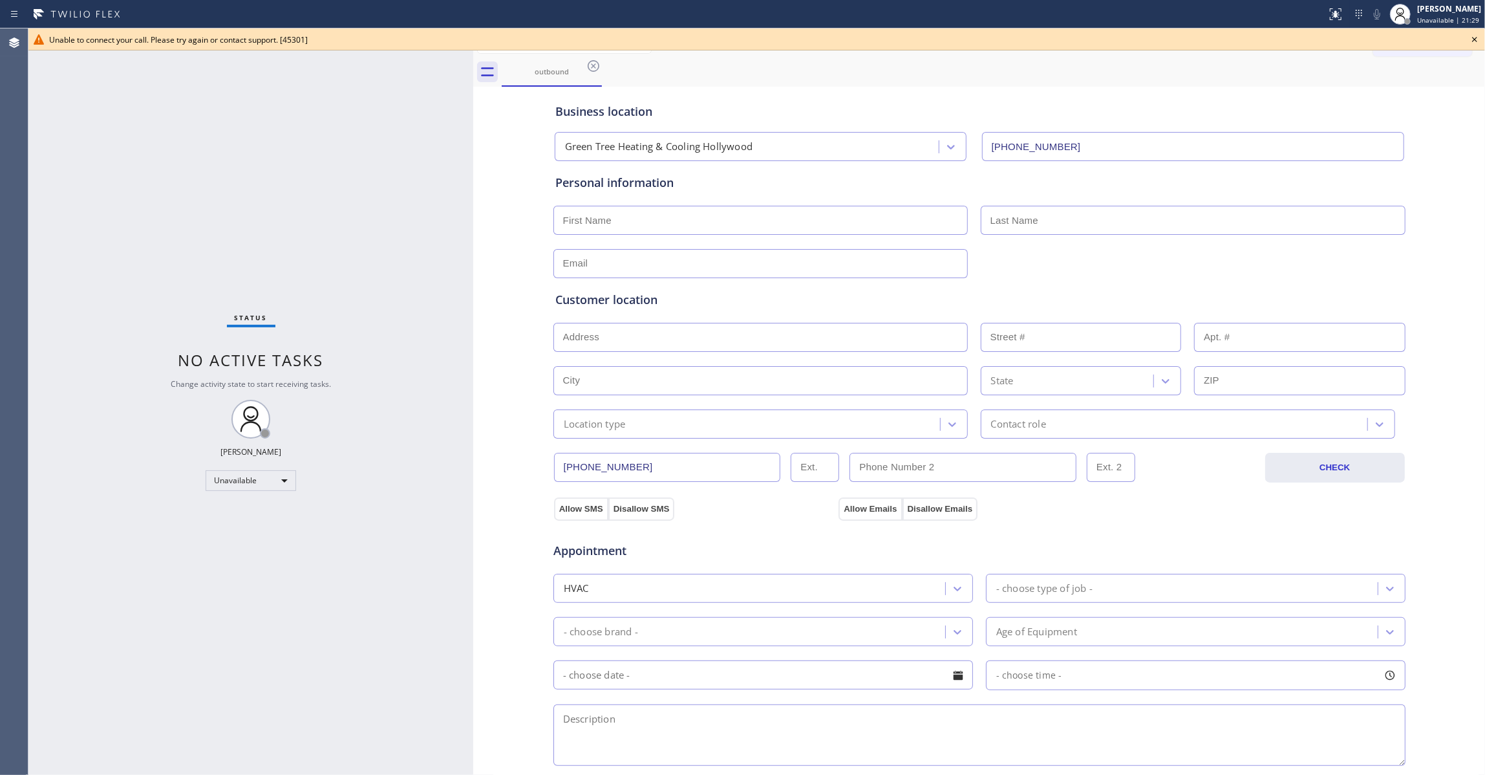
click at [1476, 34] on icon at bounding box center [1475, 40] width 16 height 16
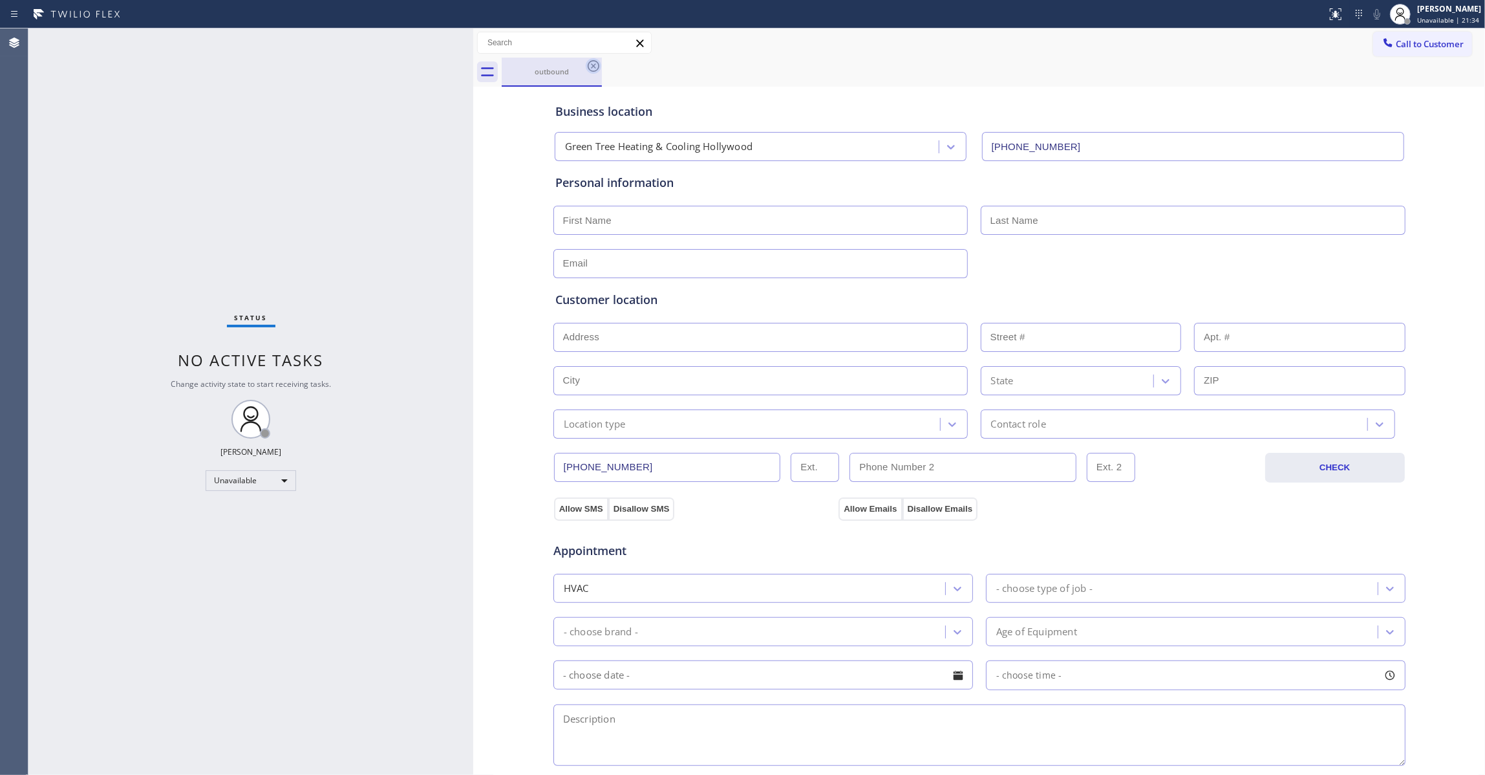
click at [595, 67] on icon at bounding box center [594, 66] width 12 height 12
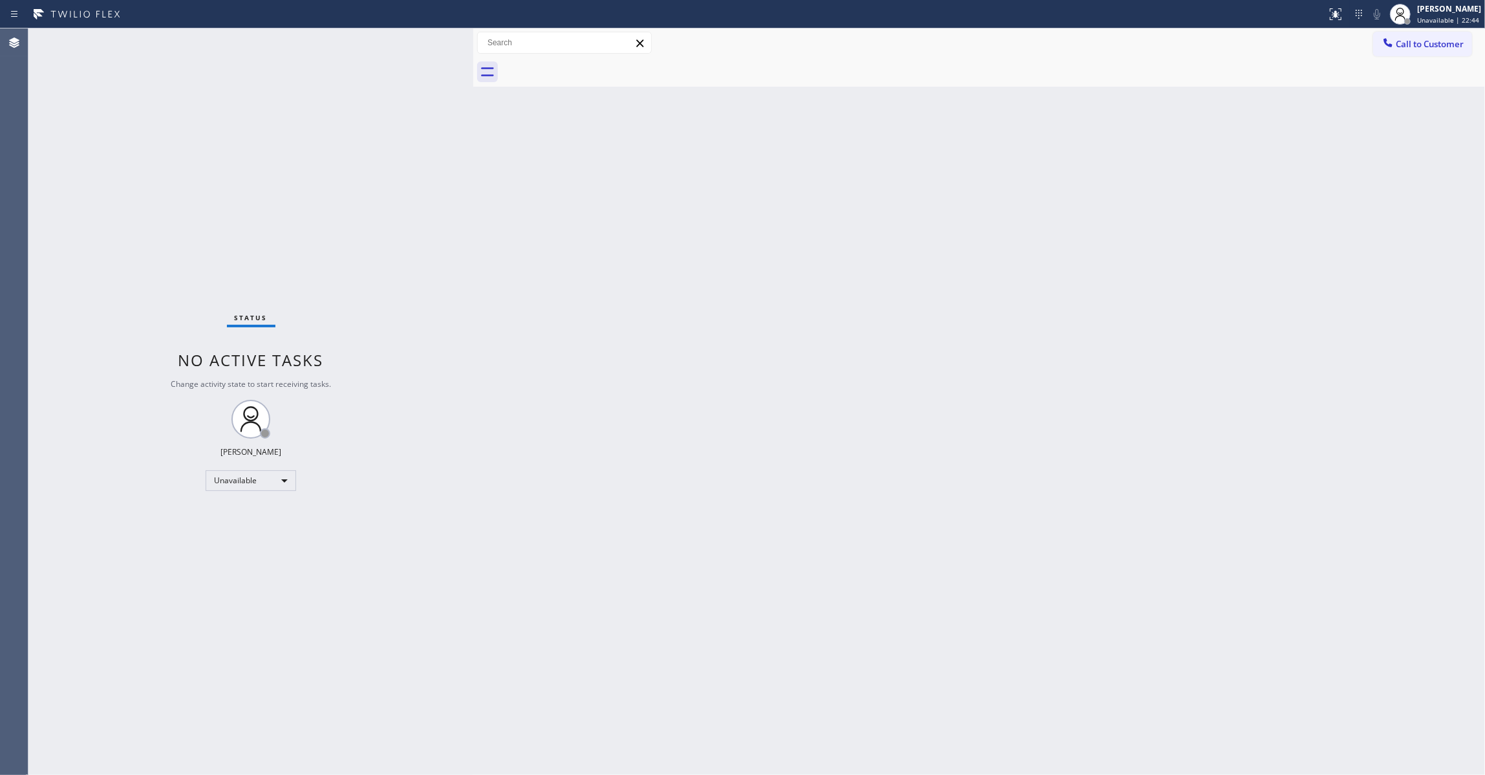
click at [115, 751] on div "Status No active tasks Change activity state to start receiving tasks. Louis Ma…" at bounding box center [250, 401] width 445 height 746
drag, startPoint x: 1434, startPoint y: 39, endPoint x: 1091, endPoint y: 154, distance: 361.3
click at [1430, 44] on span "Call to Customer" at bounding box center [1430, 44] width 68 height 12
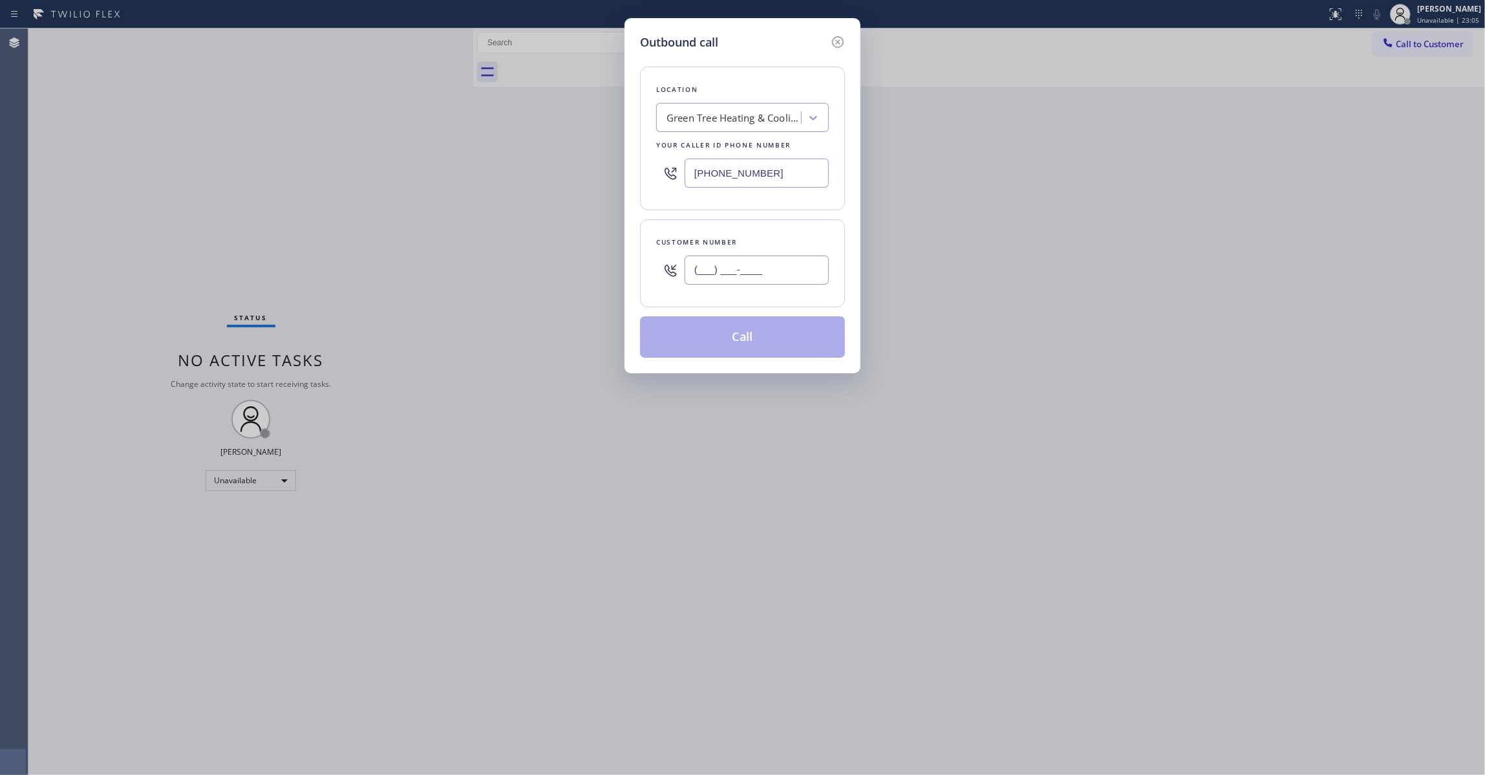
click at [787, 270] on input "(___) ___-____" at bounding box center [757, 269] width 144 height 29
paste input "689) 264-4561"
type input "(689) 264-4561"
click at [698, 345] on button "Call" at bounding box center [742, 336] width 205 height 41
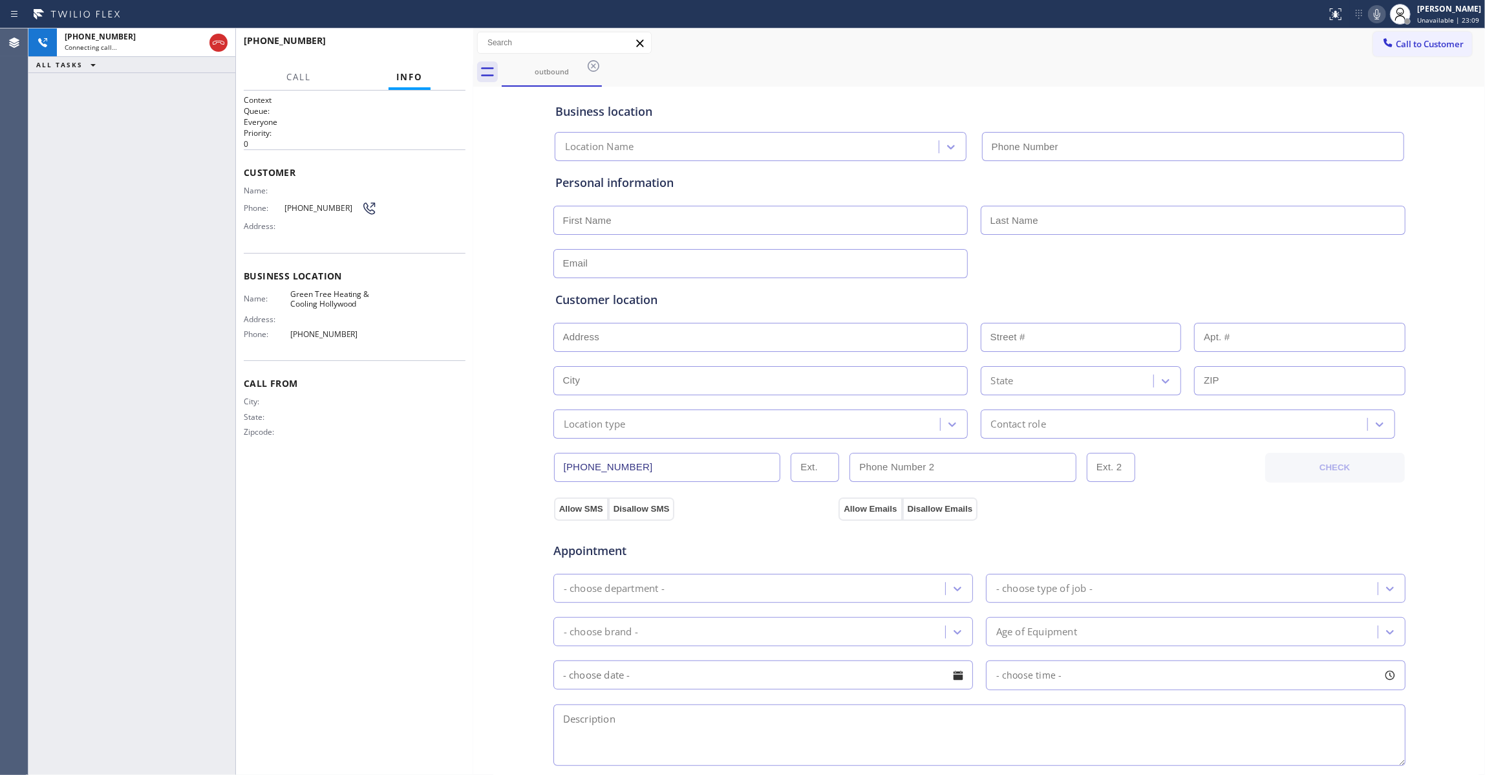
type input "(954) 475-6232"
click at [217, 47] on icon at bounding box center [219, 43] width 16 height 16
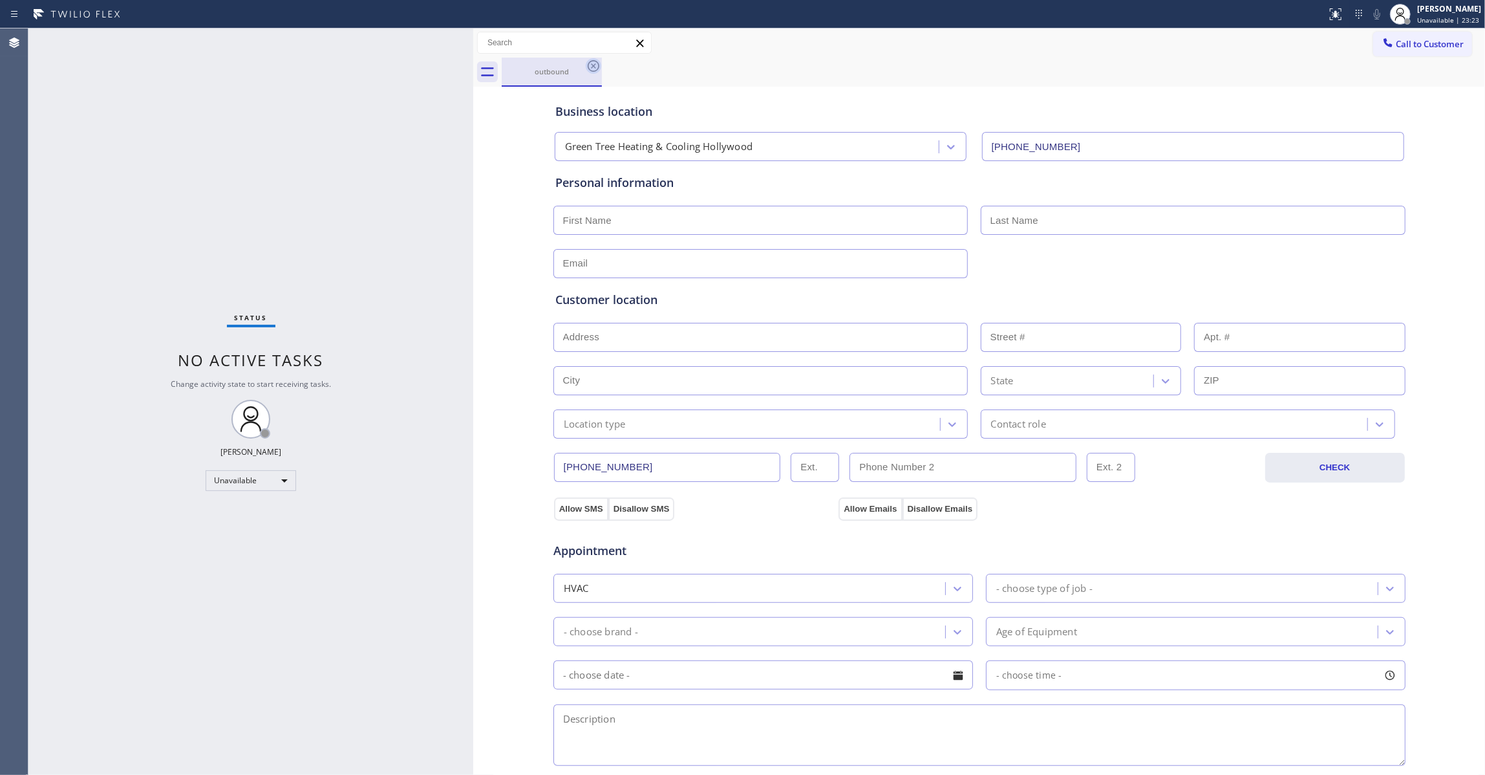
click at [586, 67] on icon at bounding box center [594, 66] width 16 height 16
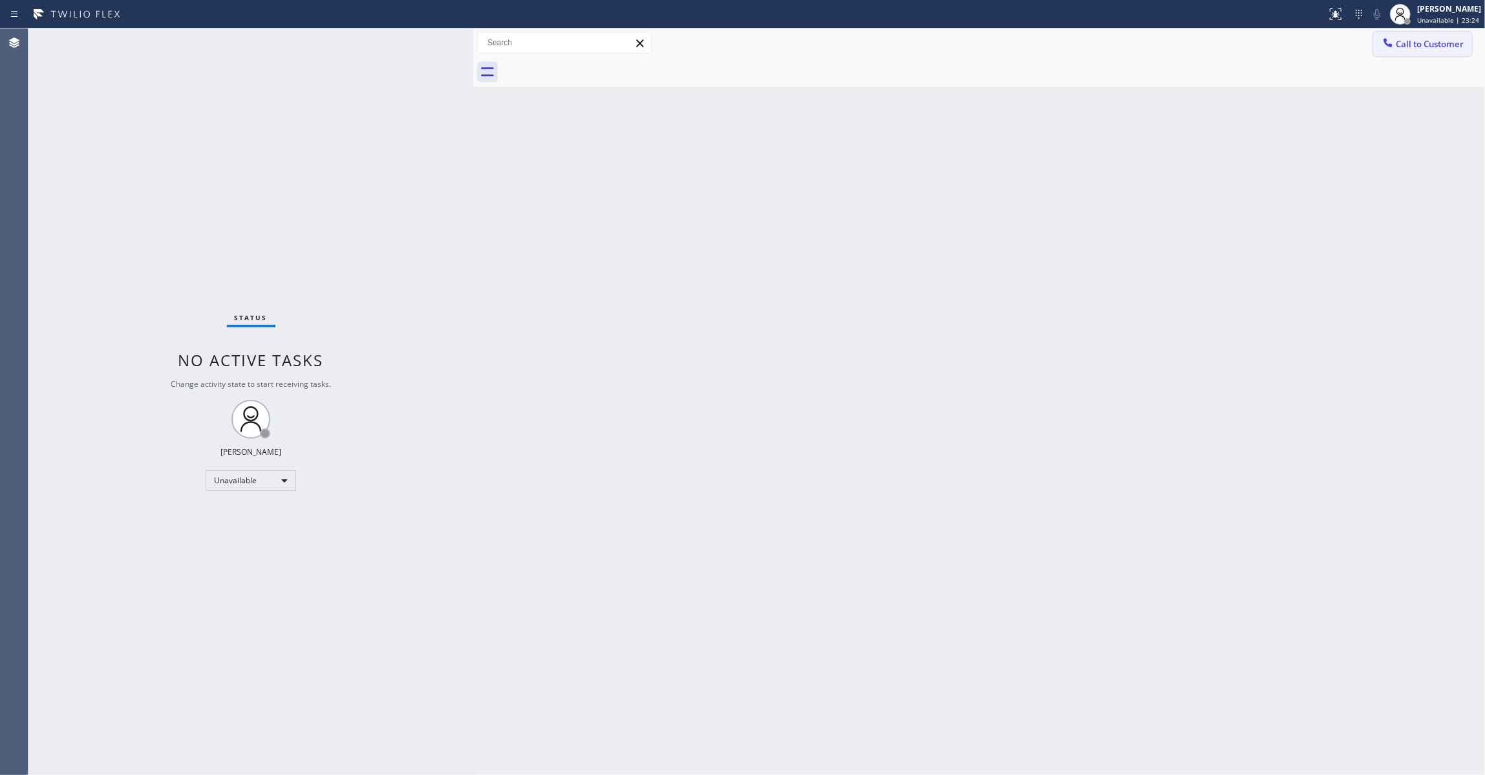
click at [1441, 45] on span "Call to Customer" at bounding box center [1430, 44] width 68 height 12
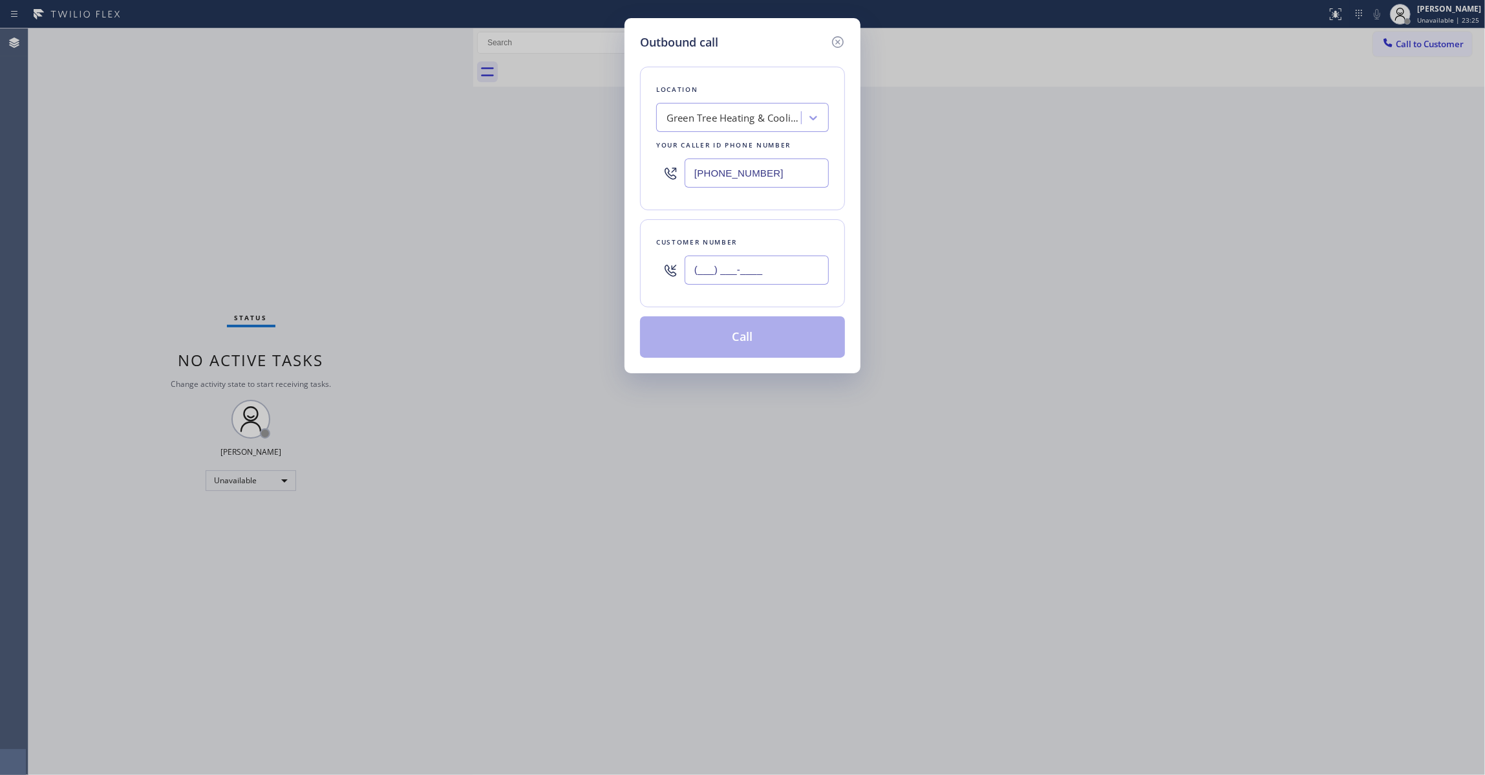
click at [778, 280] on input "(___) ___-____" at bounding box center [757, 269] width 144 height 29
paste input "689) 264-4561"
type input "(689) 264-4561"
click at [680, 350] on button "Call" at bounding box center [742, 336] width 205 height 41
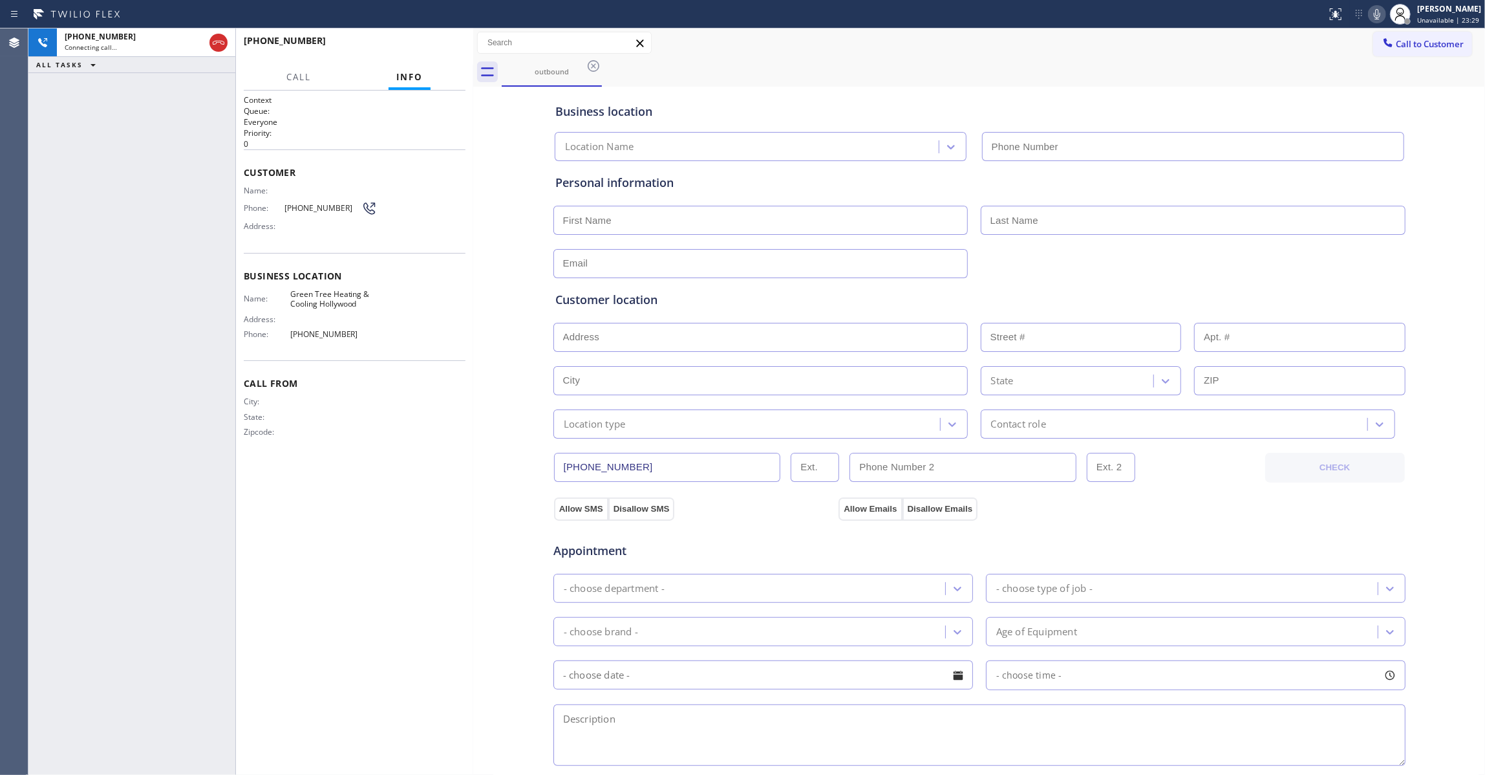
type input "(954) 475-6232"
click at [218, 45] on icon at bounding box center [219, 43] width 16 height 16
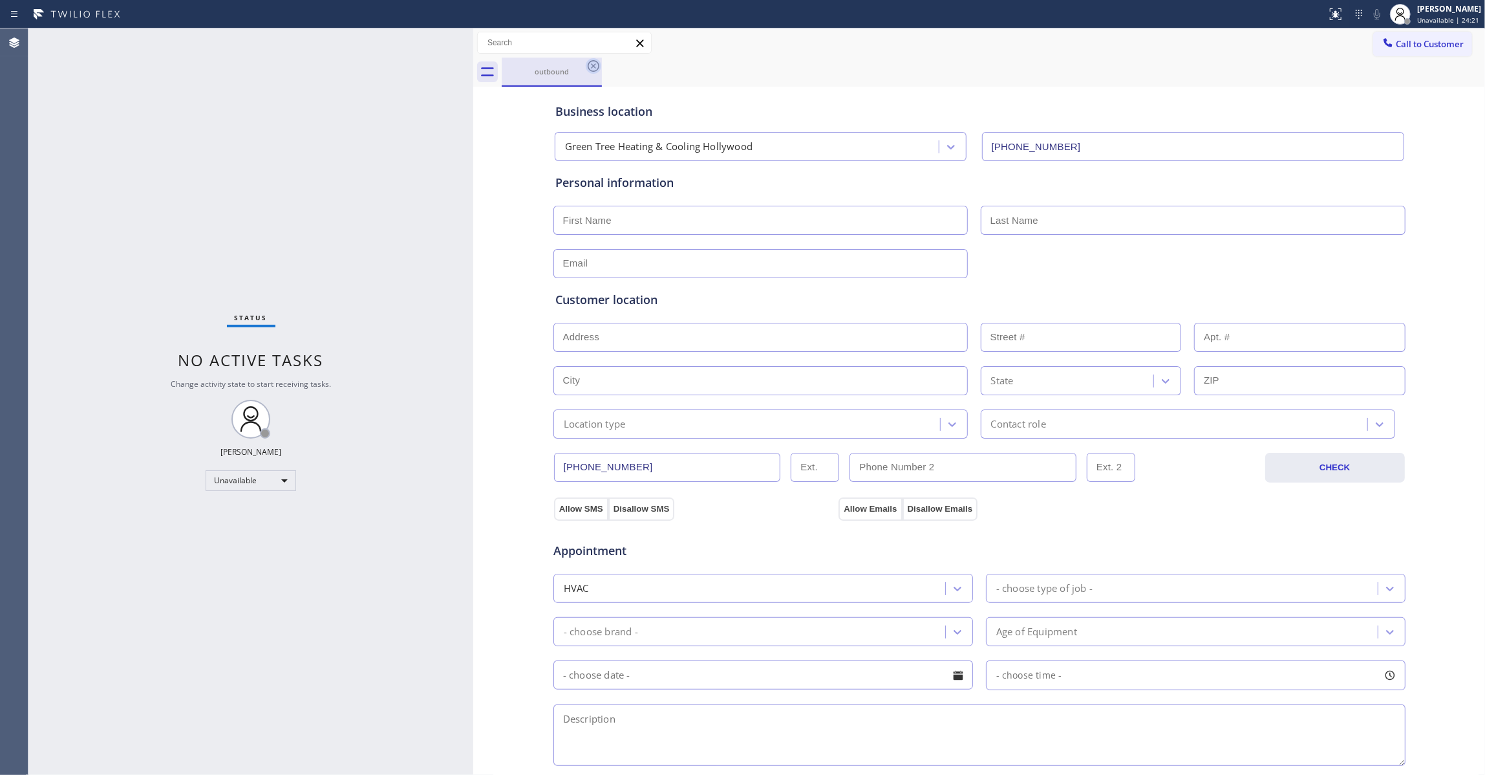
click at [594, 66] on icon at bounding box center [594, 66] width 16 height 16
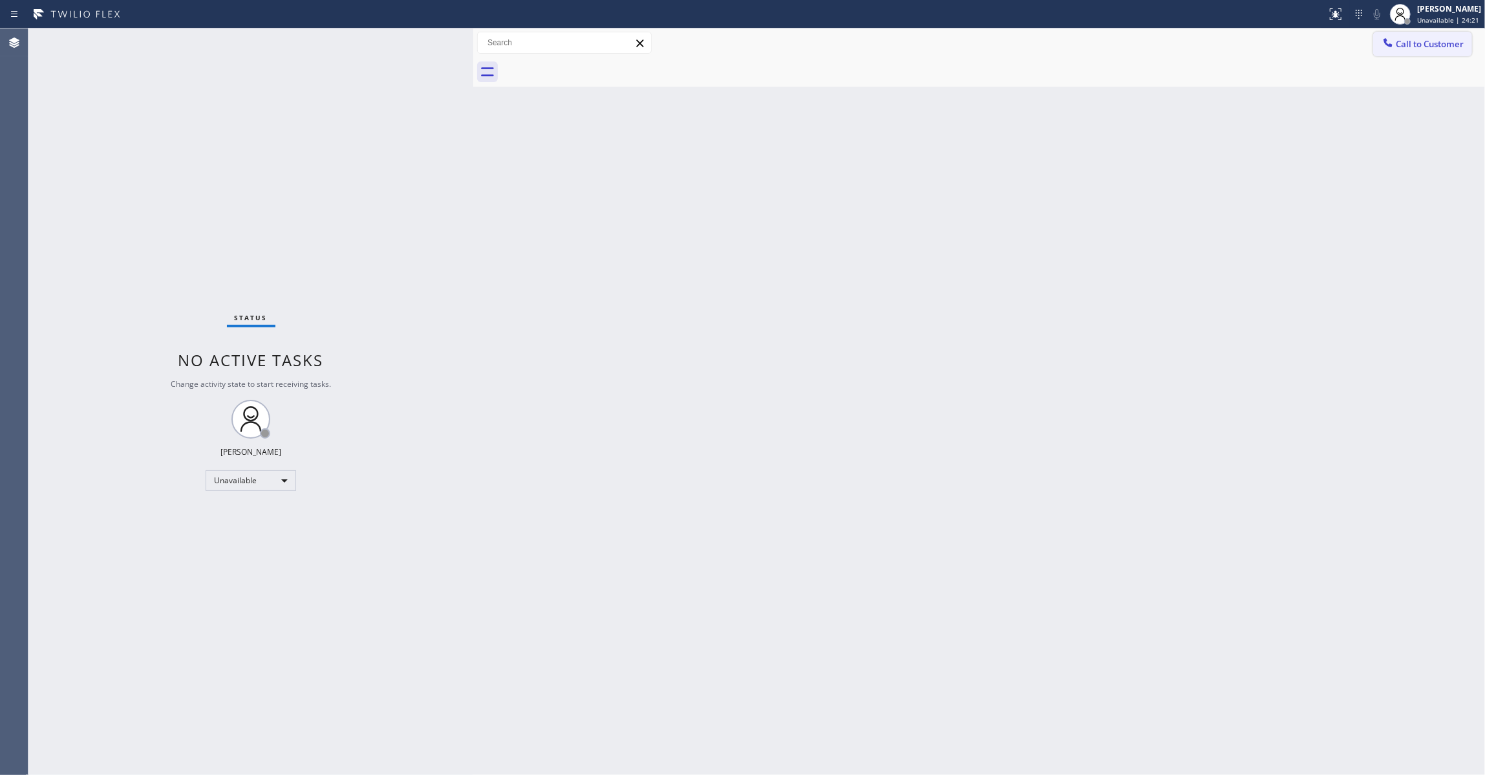
click at [1465, 54] on button "Call to Customer" at bounding box center [1422, 44] width 99 height 25
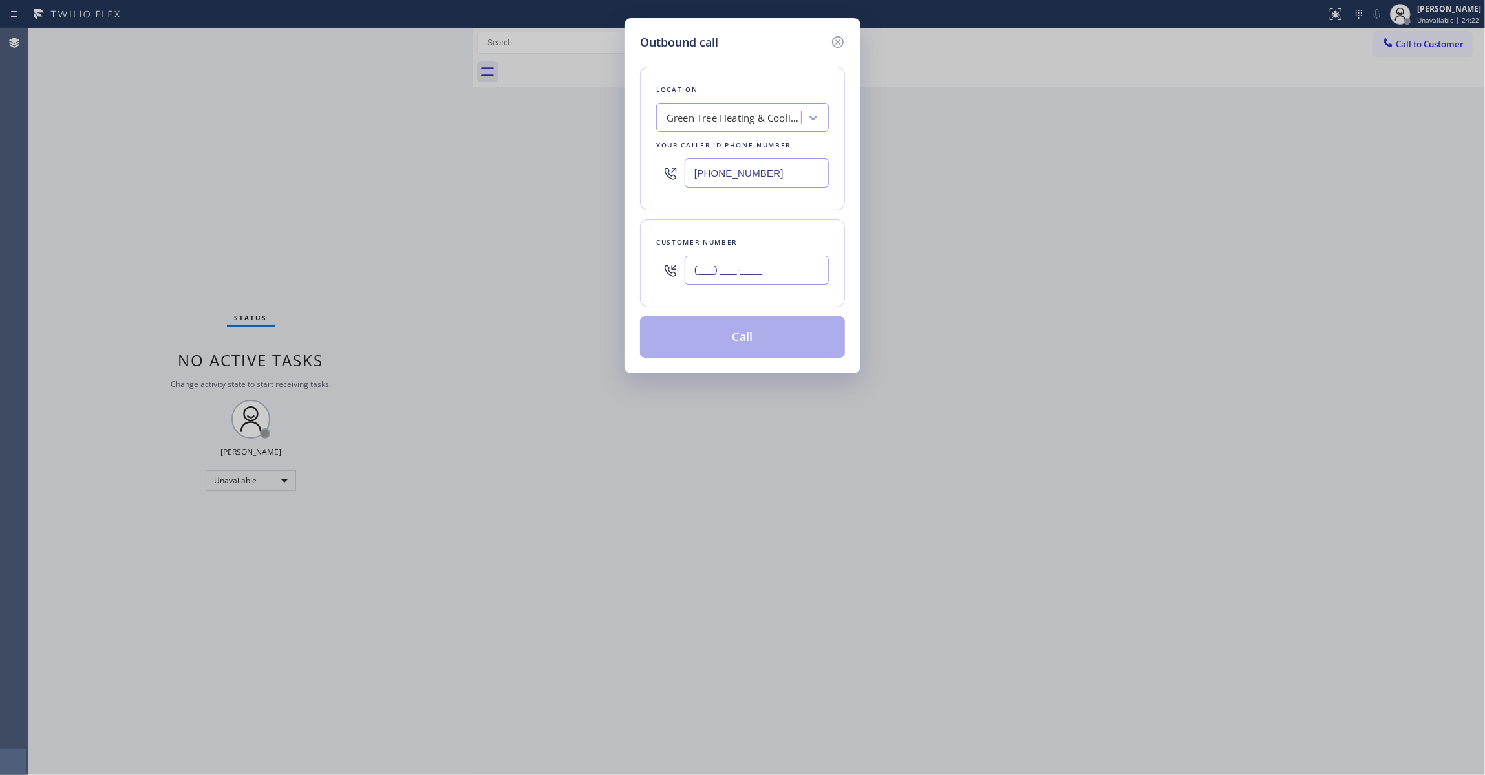
click at [768, 272] on input "(___) ___-____" at bounding box center [757, 269] width 144 height 29
paste input "951) 317-4939"
type input "(951) 317-4939"
paste input "855) 731-495"
drag, startPoint x: 781, startPoint y: 175, endPoint x: 224, endPoint y: 166, distance: 557.4
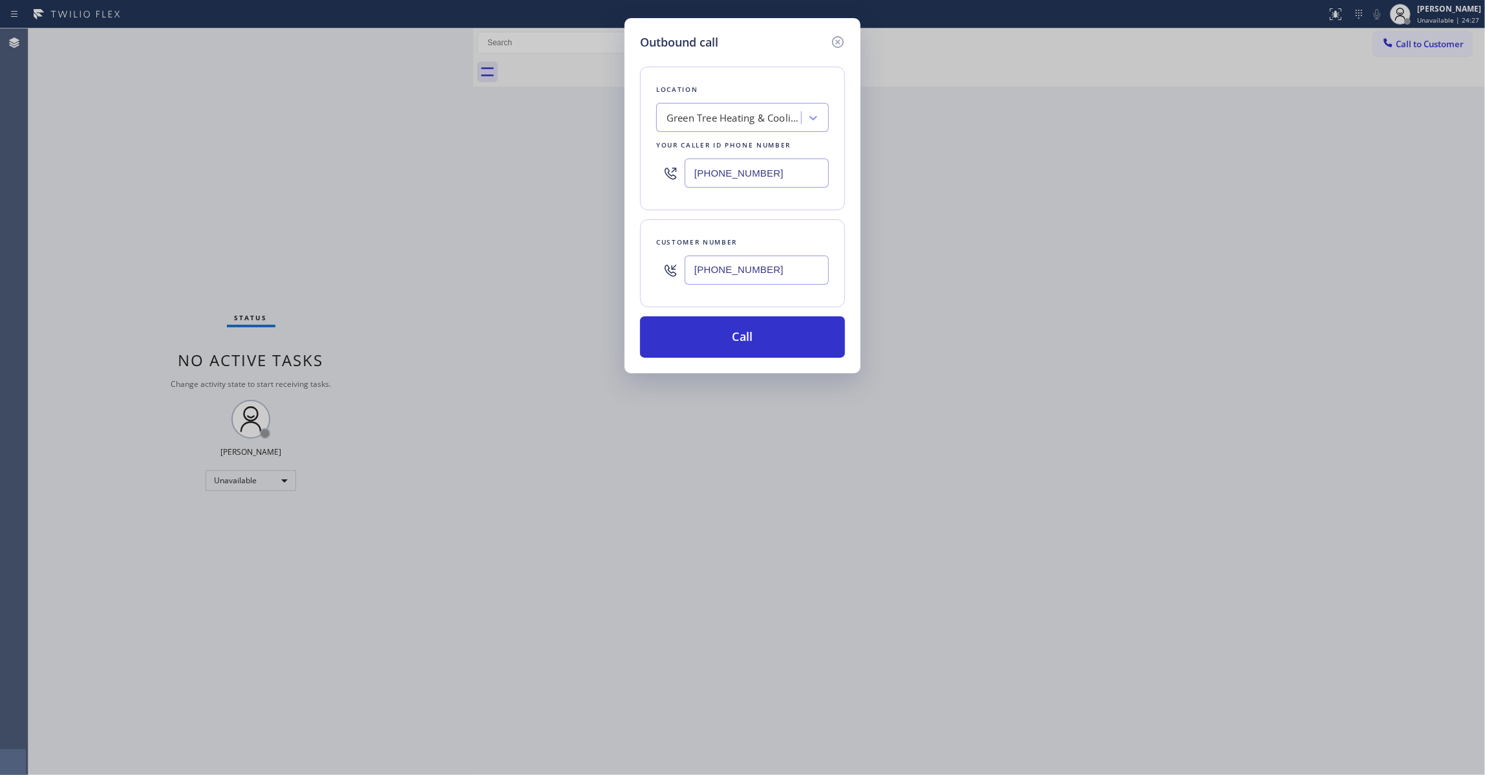
click at [224, 166] on div "Outbound call Location Green Tree Heating & Cooling Hollywood Your caller id ph…" at bounding box center [742, 387] width 1485 height 775
type input "(855) 731-4952"
drag, startPoint x: 787, startPoint y: 280, endPoint x: 436, endPoint y: 263, distance: 351.5
click at [436, 263] on div "Outbound call Location 5 Star Appliance Repair Your caller id phone number (855…" at bounding box center [742, 387] width 1485 height 775
click at [733, 347] on button "Call" at bounding box center [742, 336] width 205 height 41
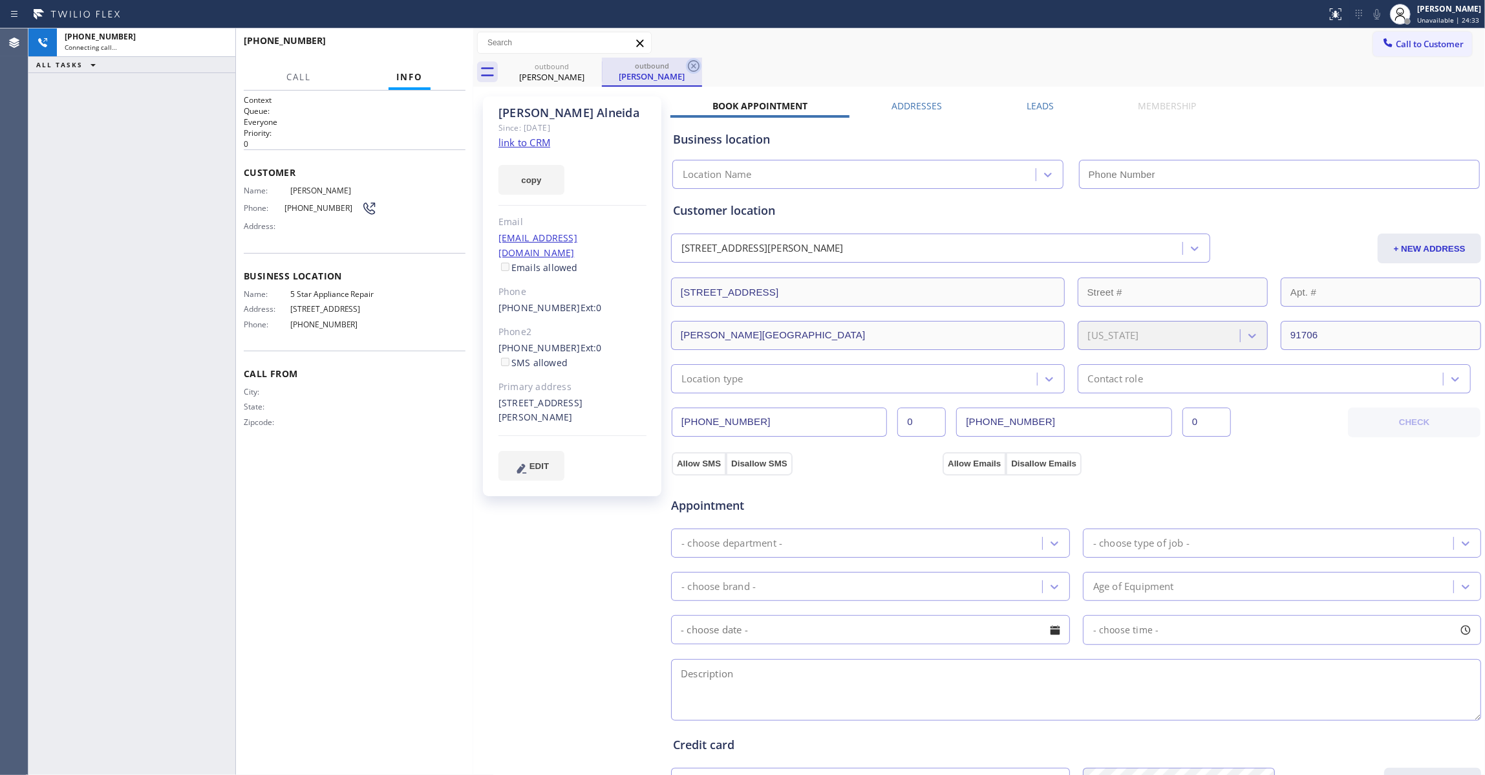
click at [693, 65] on icon at bounding box center [694, 66] width 12 height 12
type input "(855) 731-4952"
click at [528, 143] on link "link to CRM" at bounding box center [525, 142] width 52 height 13
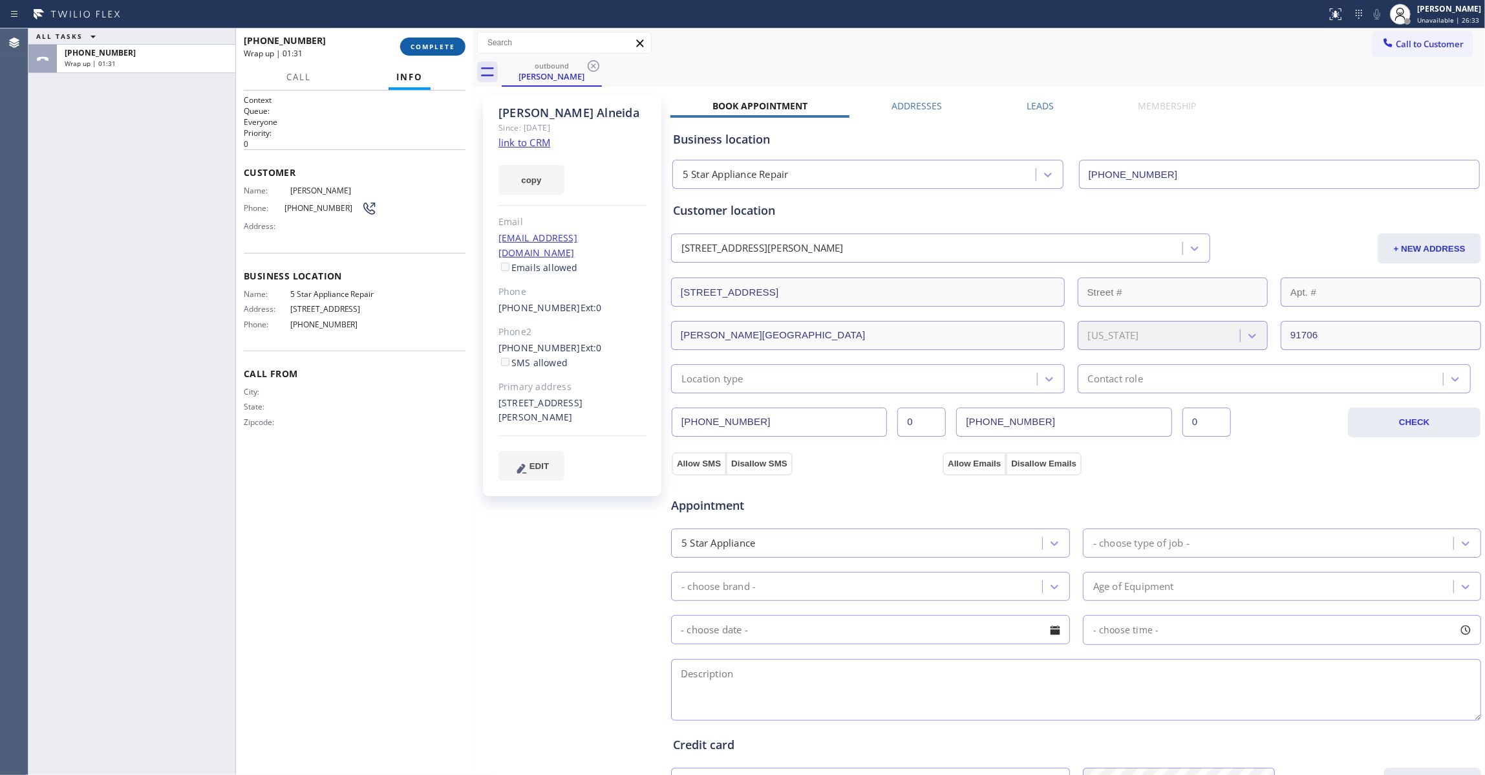
click at [440, 47] on span "COMPLETE" at bounding box center [433, 46] width 45 height 9
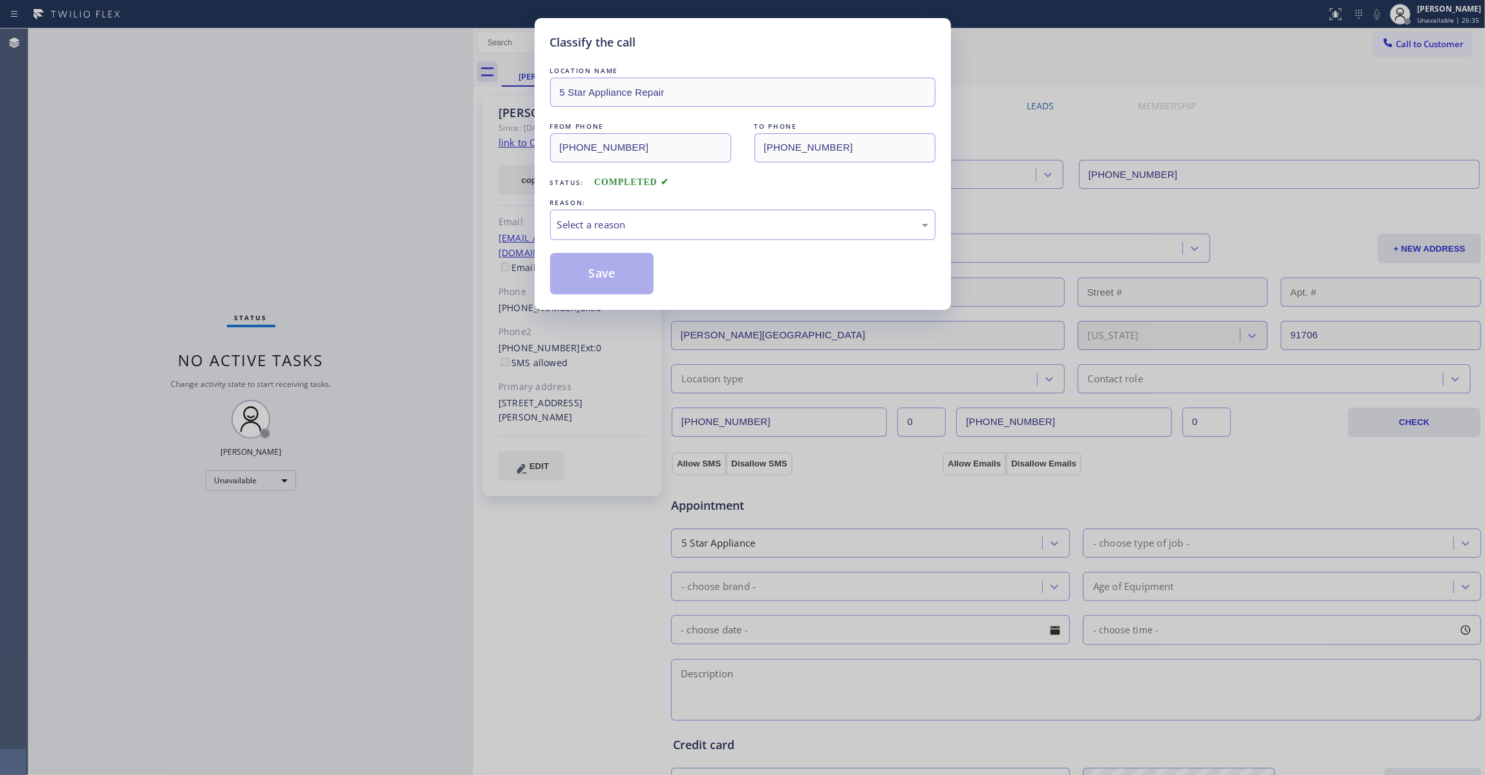
click at [619, 206] on div "REASON:" at bounding box center [742, 203] width 385 height 14
click at [619, 217] on div "Select a reason" at bounding box center [742, 224] width 371 height 15
click at [590, 280] on button "Save" at bounding box center [602, 273] width 104 height 41
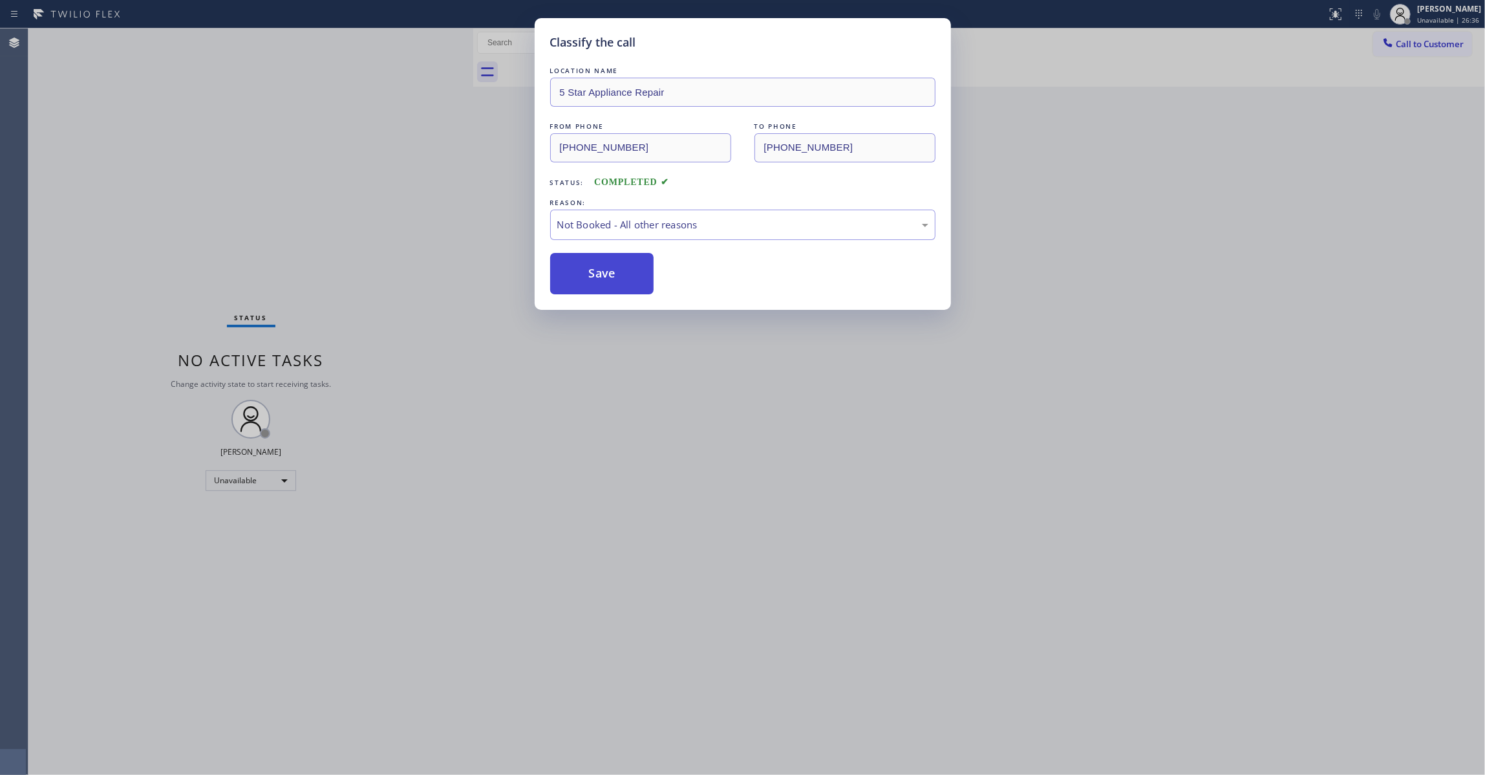
click at [590, 280] on button "Save" at bounding box center [602, 273] width 104 height 41
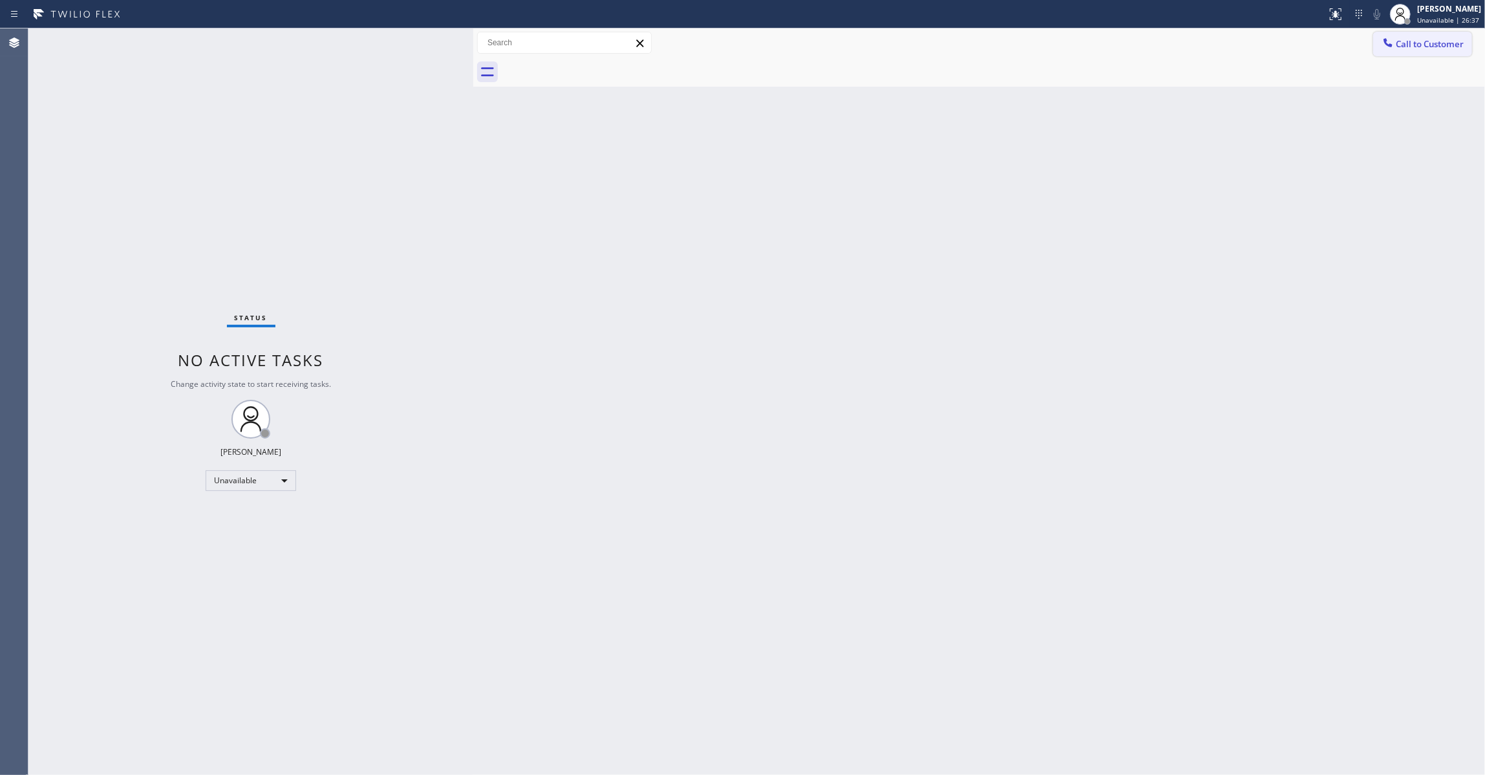
click at [1425, 48] on span "Call to Customer" at bounding box center [1430, 44] width 68 height 12
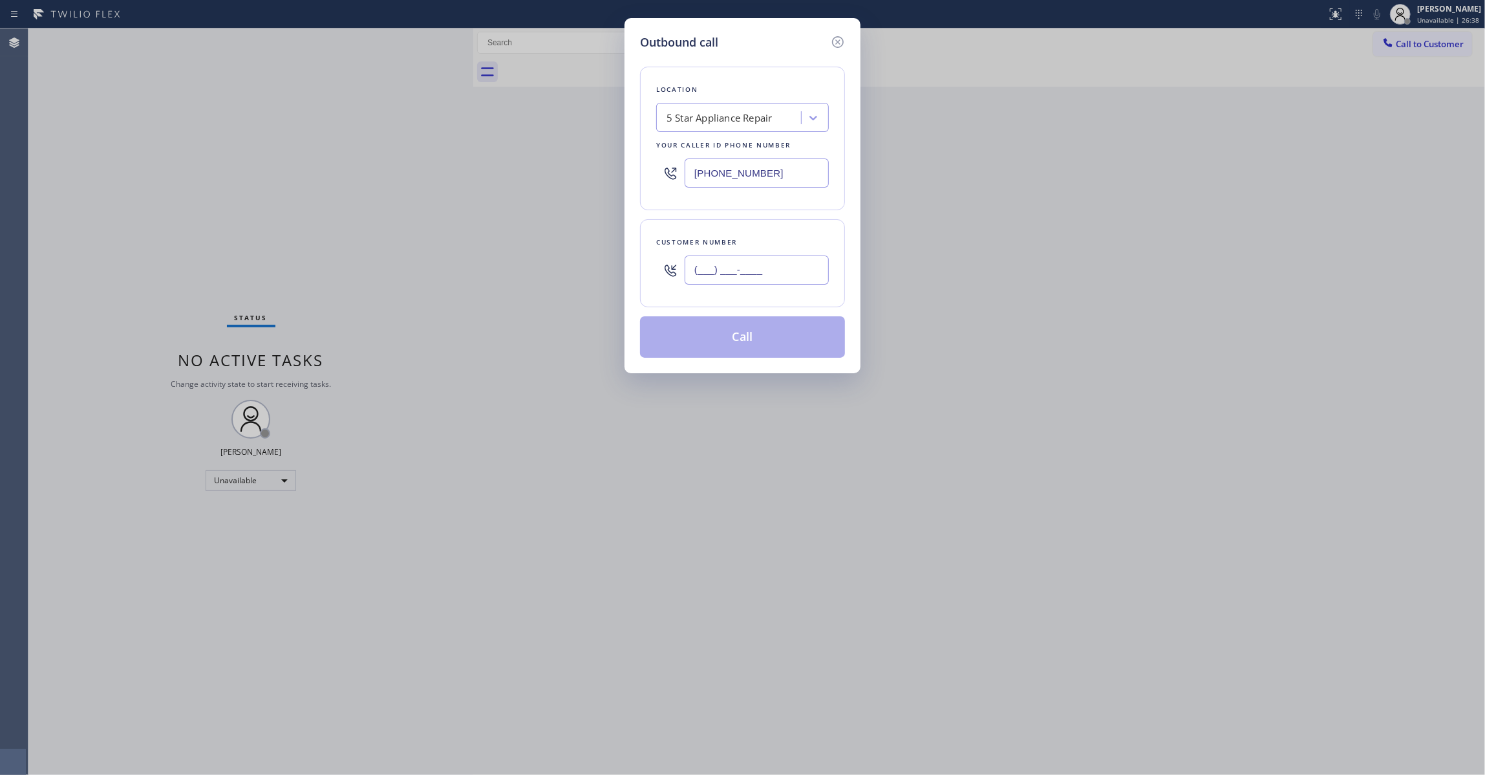
drag, startPoint x: 767, startPoint y: 282, endPoint x: 802, endPoint y: 299, distance: 39.3
click at [766, 282] on input "(___) ___-____" at bounding box center [757, 269] width 144 height 29
paste input "646) 256-9622"
type input "(646) 256-9622"
click at [720, 340] on button "Call" at bounding box center [742, 336] width 205 height 41
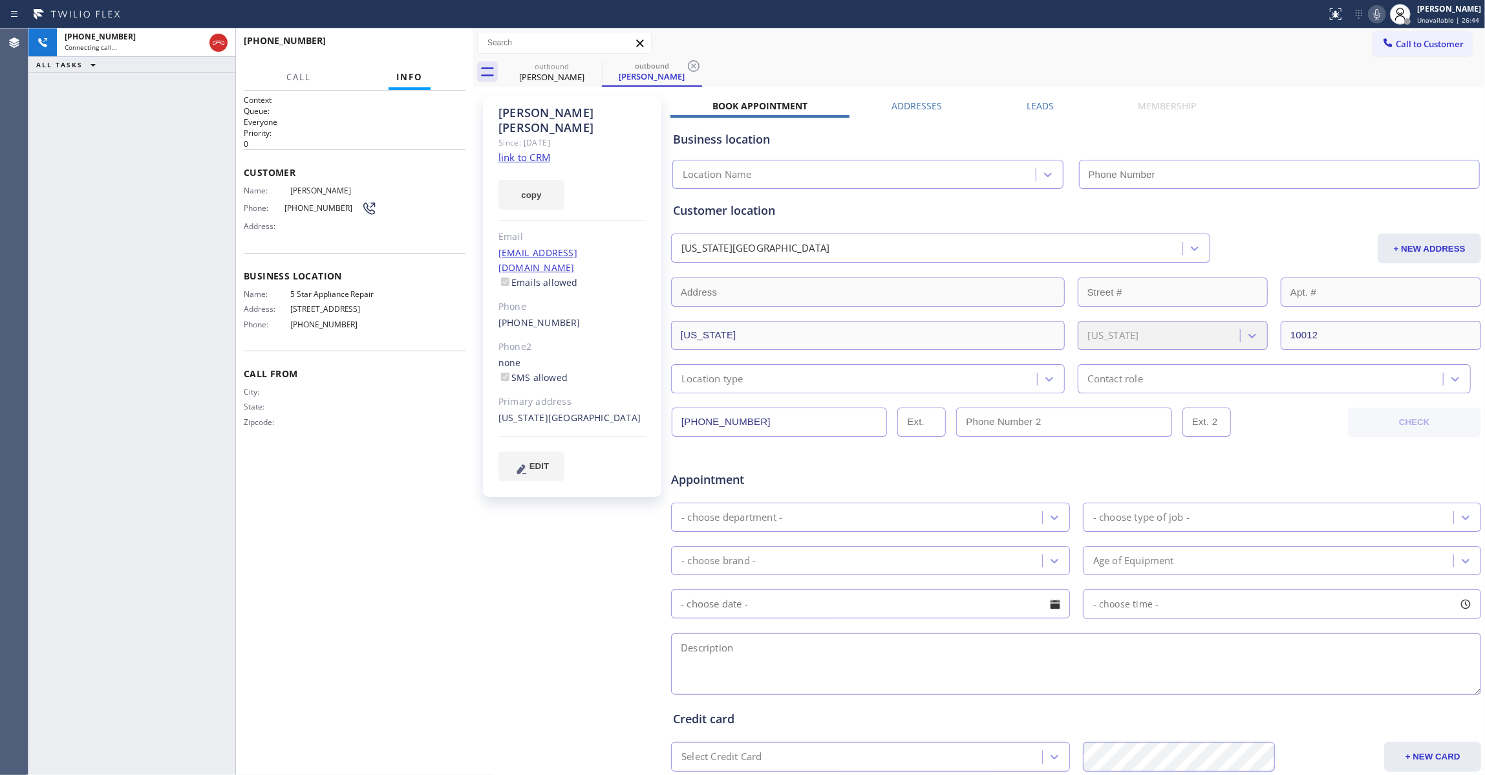
type input "(855) 731-4952"
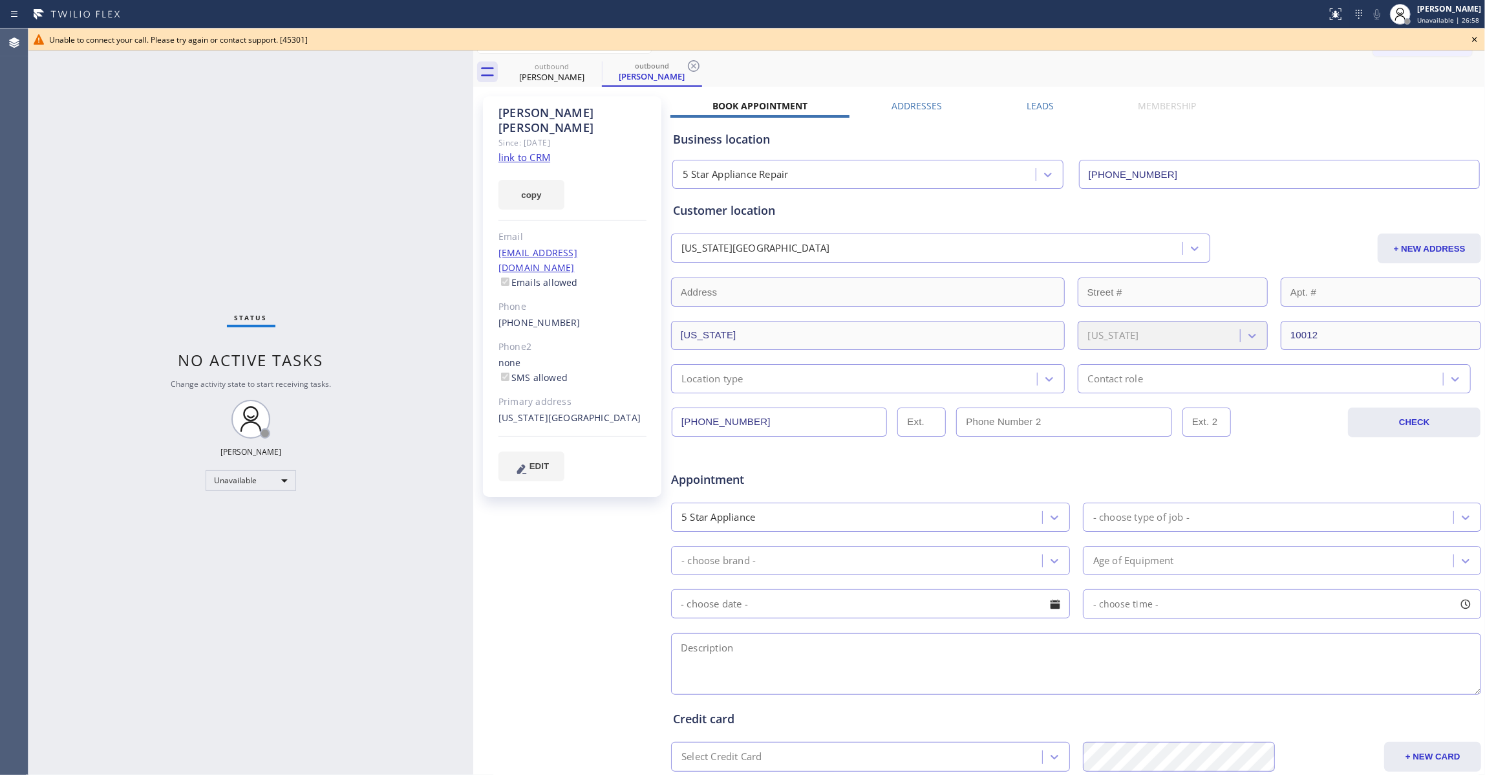
click at [39, 153] on div "Status No active tasks Change activity state to start receiving tasks. Louis Ma…" at bounding box center [250, 401] width 445 height 746
click at [694, 67] on icon at bounding box center [694, 66] width 16 height 16
click at [593, 63] on icon at bounding box center [594, 66] width 16 height 16
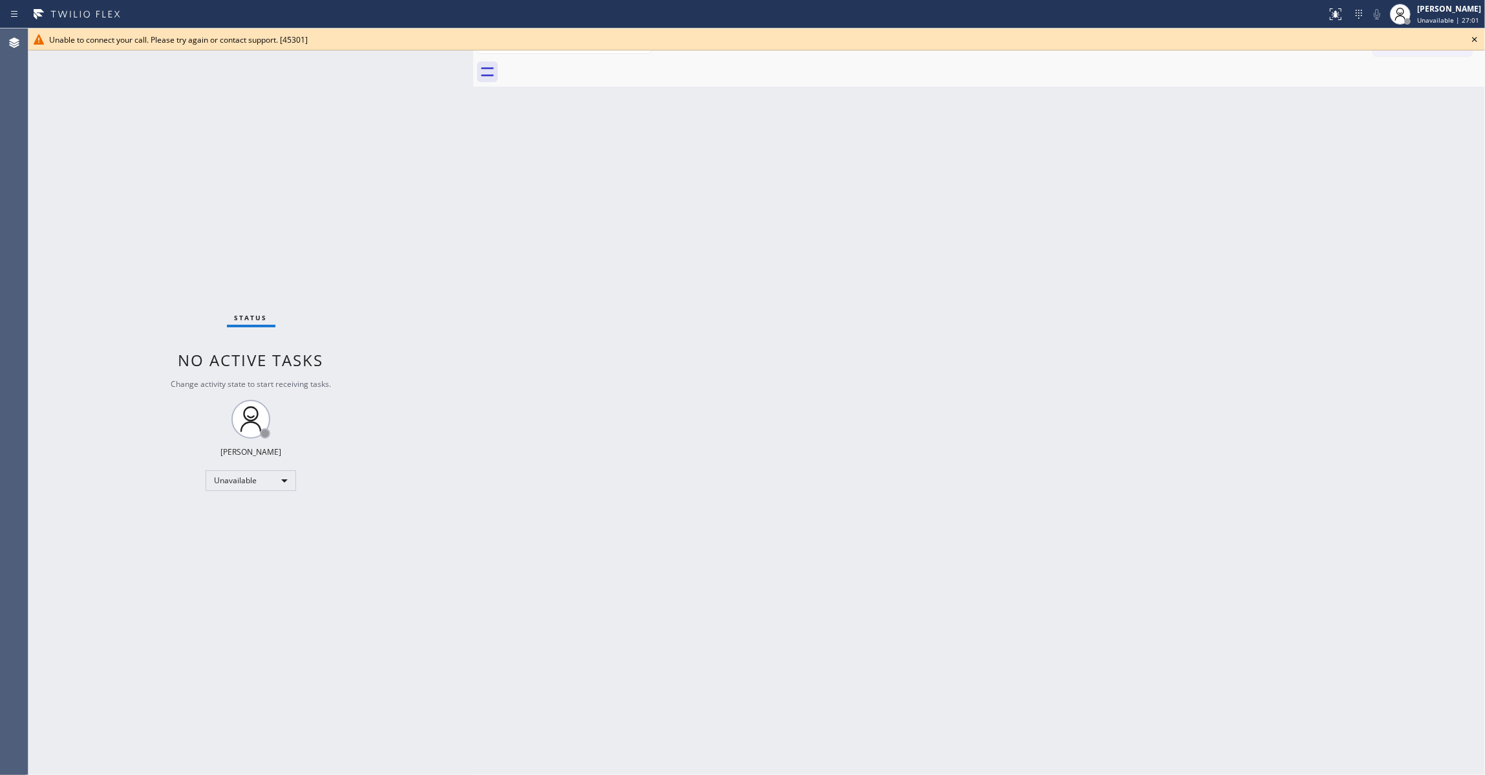
click at [1477, 42] on icon at bounding box center [1475, 40] width 16 height 16
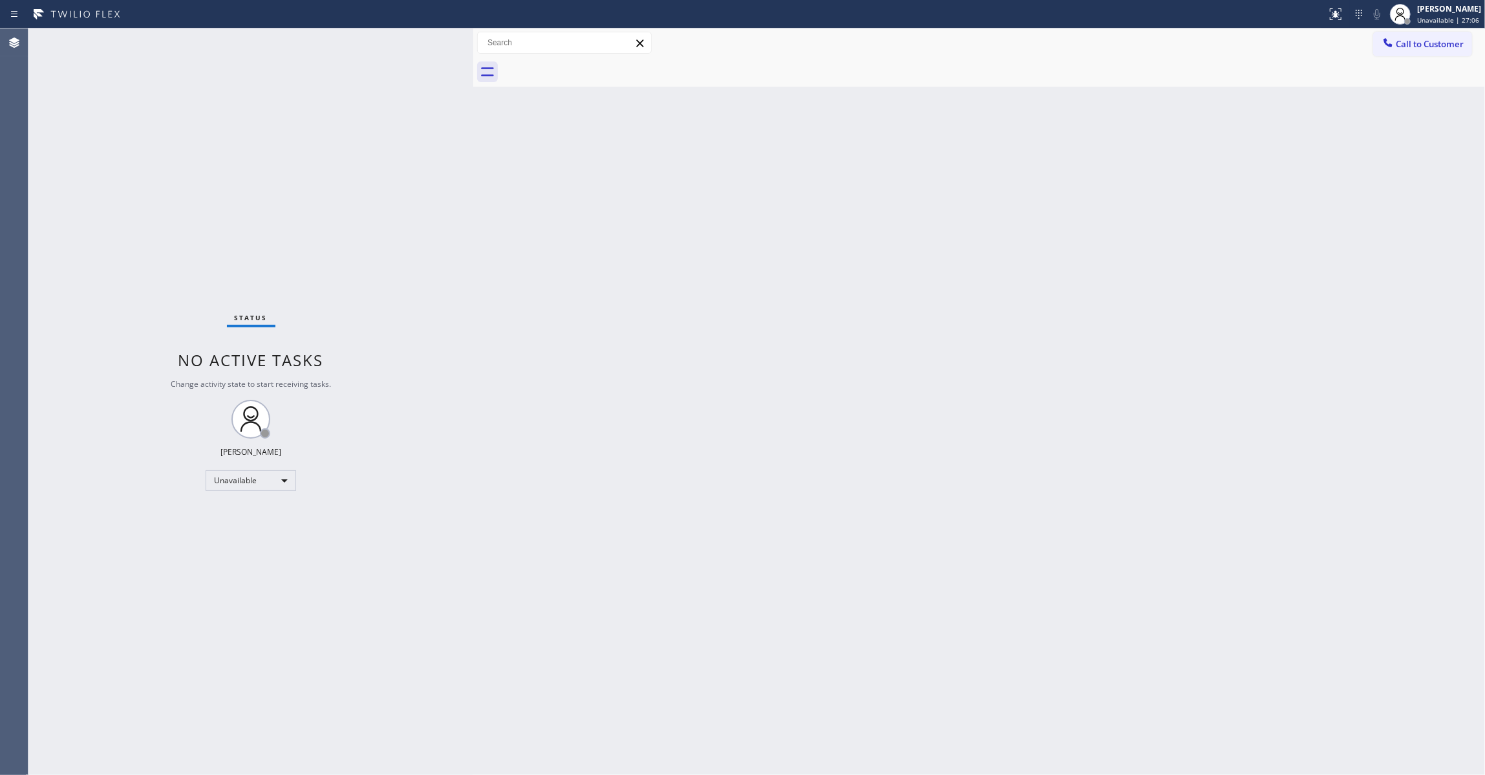
click at [158, 85] on div "Status No active tasks Change activity state to start receiving tasks. Louis Ma…" at bounding box center [250, 401] width 445 height 746
drag, startPoint x: 1166, startPoint y: 261, endPoint x: 1181, endPoint y: 228, distance: 35.9
click at [1168, 259] on div "Back to Dashboard Change Sender ID Customers Technicians Select a contact Outbo…" at bounding box center [979, 401] width 1012 height 746
click at [1443, 49] on span "Call to Customer" at bounding box center [1430, 44] width 68 height 12
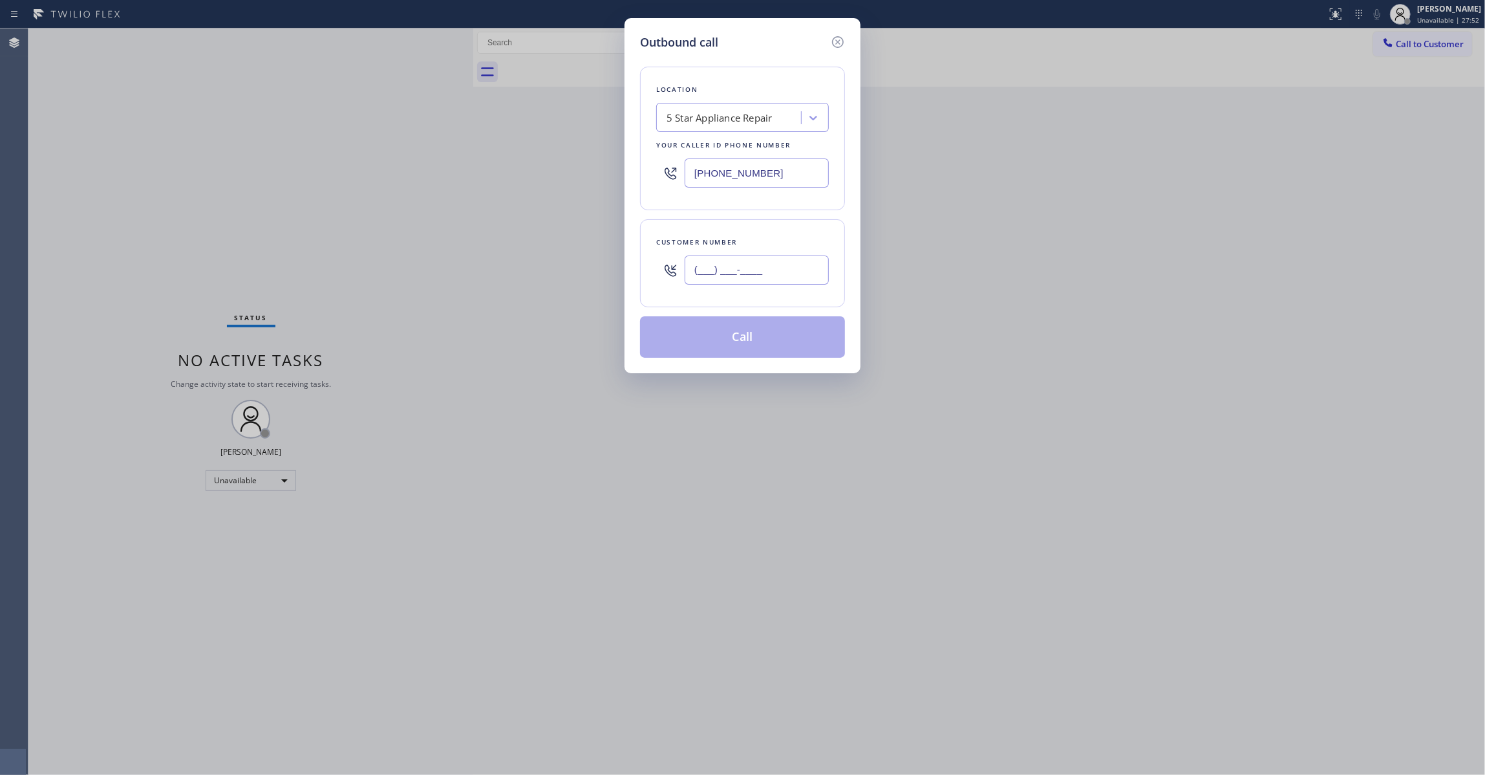
click at [767, 274] on input "(___) ___-____" at bounding box center [757, 269] width 144 height 29
paste input "689) 264-4561"
type input "(689) 264-4561"
drag, startPoint x: 782, startPoint y: 175, endPoint x: 386, endPoint y: 192, distance: 396.7
click at [399, 184] on div "Outbound call Location 5 Star Appliance Repair Your caller id phone number (855…" at bounding box center [742, 387] width 1485 height 775
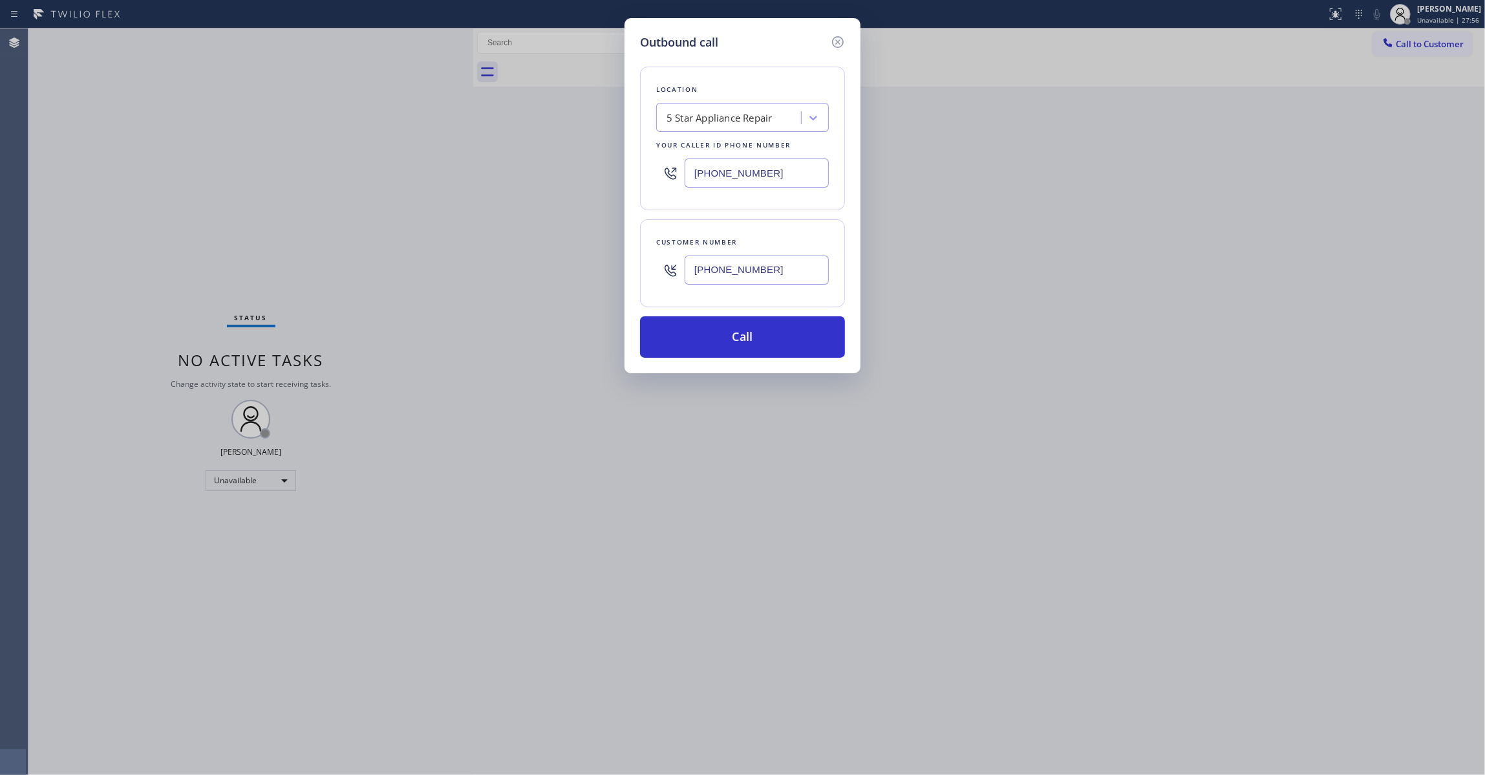
paste input "954) 475-623"
type input "(954) 475-6232"
drag, startPoint x: 789, startPoint y: 274, endPoint x: 608, endPoint y: 263, distance: 180.8
click at [608, 263] on div "Outbound call Location Green Tree Heating & Cooling Hollywood Your caller id ph…" at bounding box center [742, 387] width 1485 height 775
click at [683, 341] on button "Call" at bounding box center [742, 336] width 205 height 41
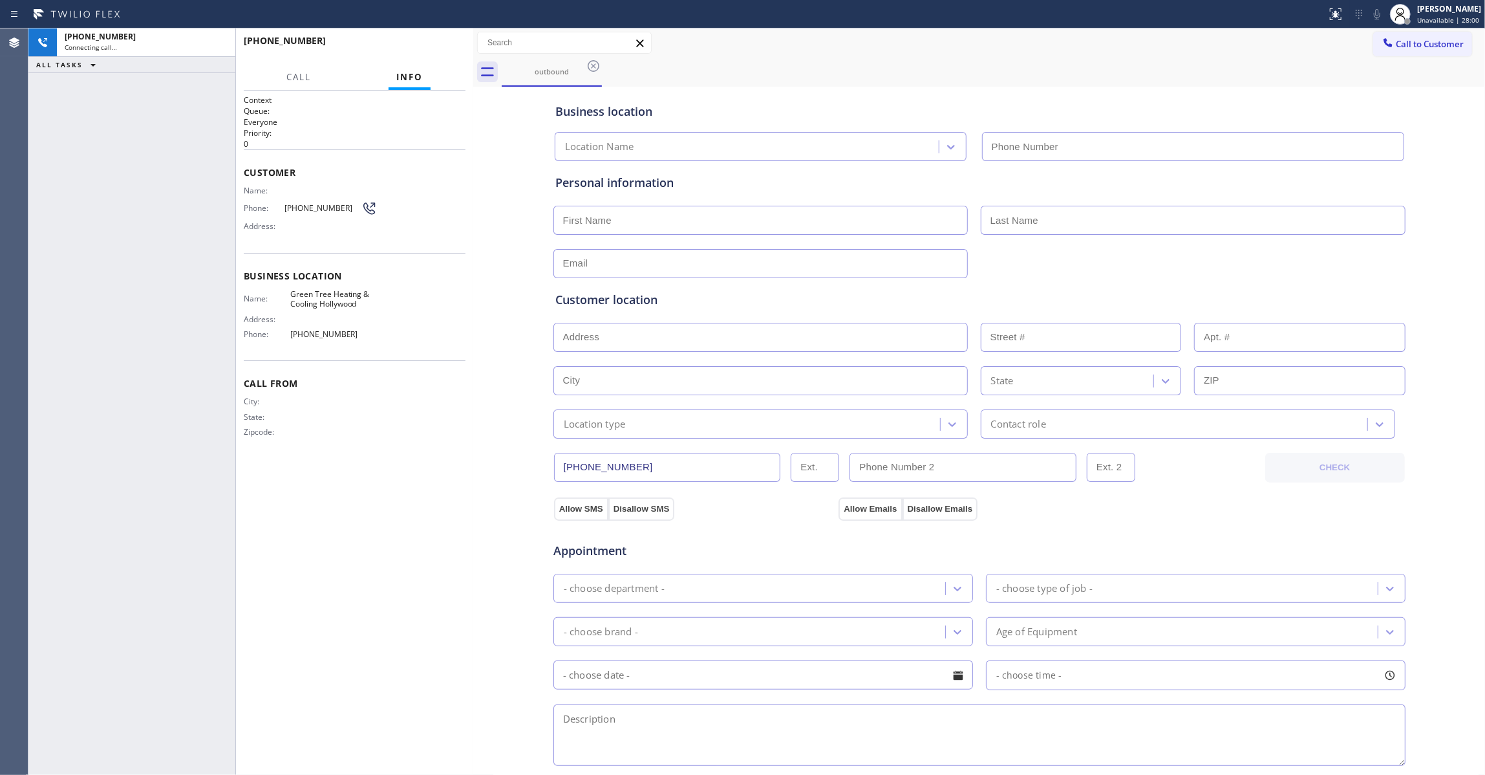
type input "(954) 475-6232"
click at [386, 497] on div "Context Queue: Everyone Priority: 0 Customer Name: Phone: (689) 264-4561 Addres…" at bounding box center [355, 432] width 222 height 676
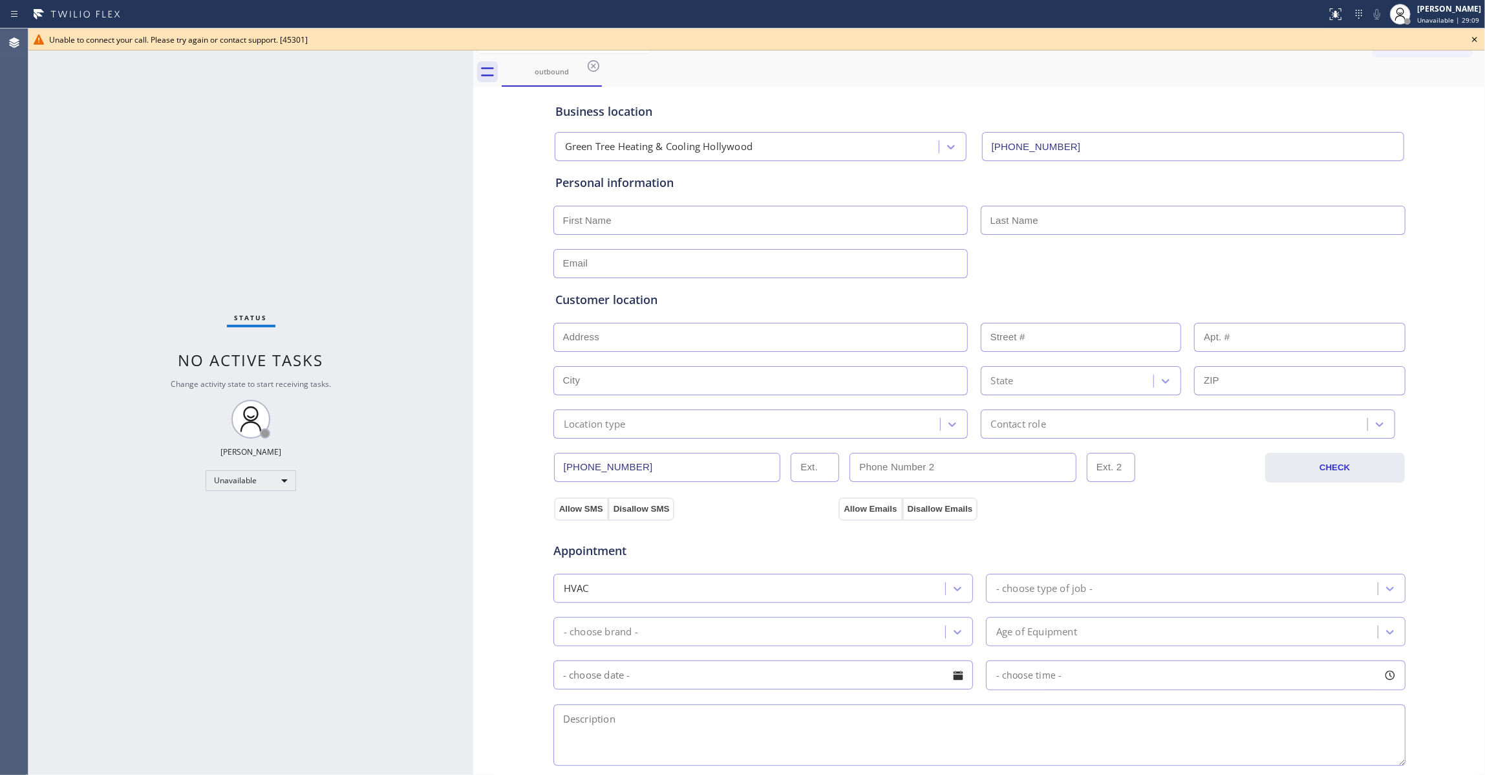
click at [31, 386] on div "Status No active tasks Change activity state to start receiving tasks. Louis Ma…" at bounding box center [250, 401] width 445 height 746
click at [1473, 38] on icon at bounding box center [1474, 39] width 5 height 5
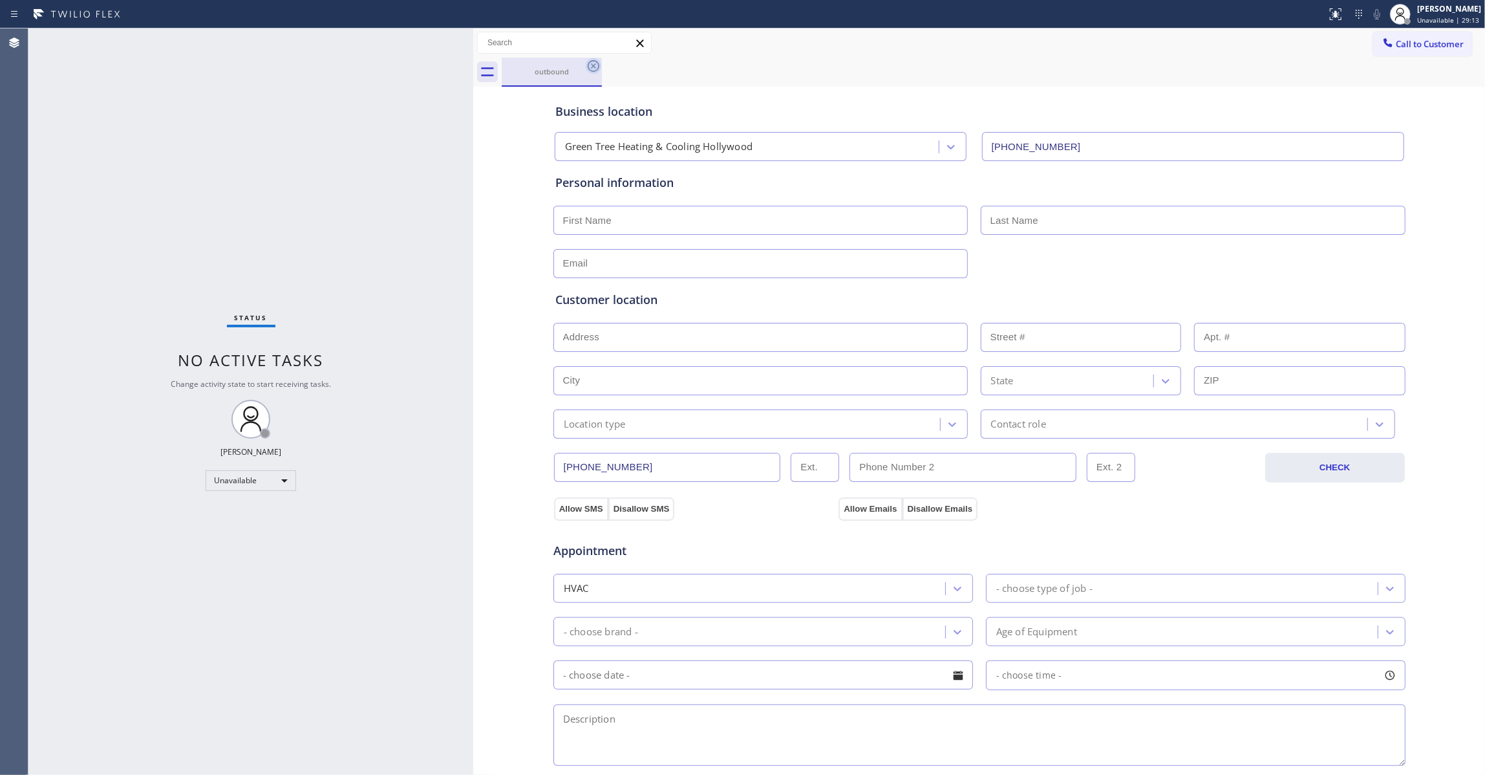
click at [596, 62] on icon at bounding box center [594, 66] width 16 height 16
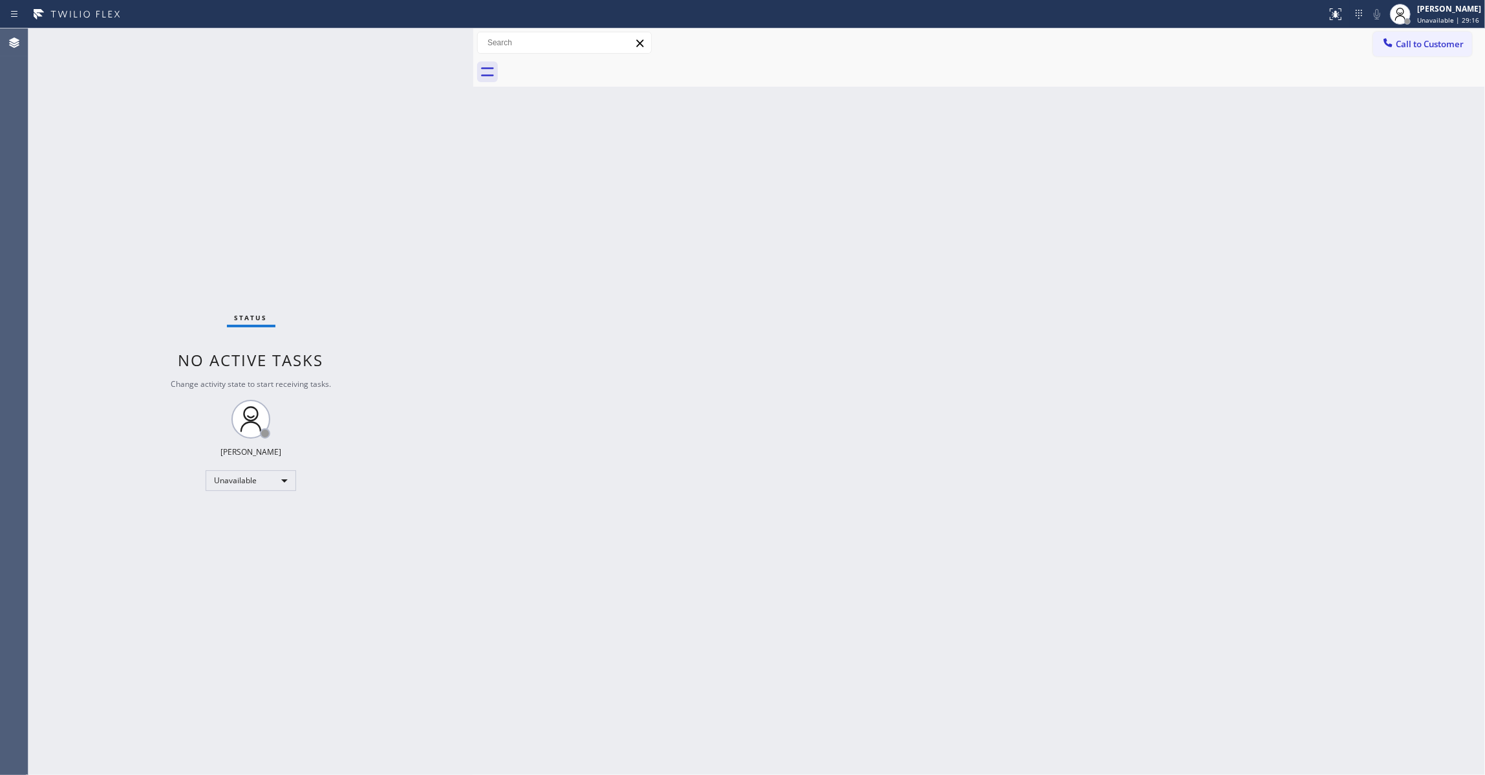
drag, startPoint x: 1046, startPoint y: 275, endPoint x: 1268, endPoint y: 125, distance: 268.6
click at [1062, 267] on div "Back to Dashboard Change Sender ID Customers Technicians Select a contact Outbo…" at bounding box center [979, 401] width 1012 height 746
click at [1432, 47] on span "Call to Customer" at bounding box center [1430, 44] width 68 height 12
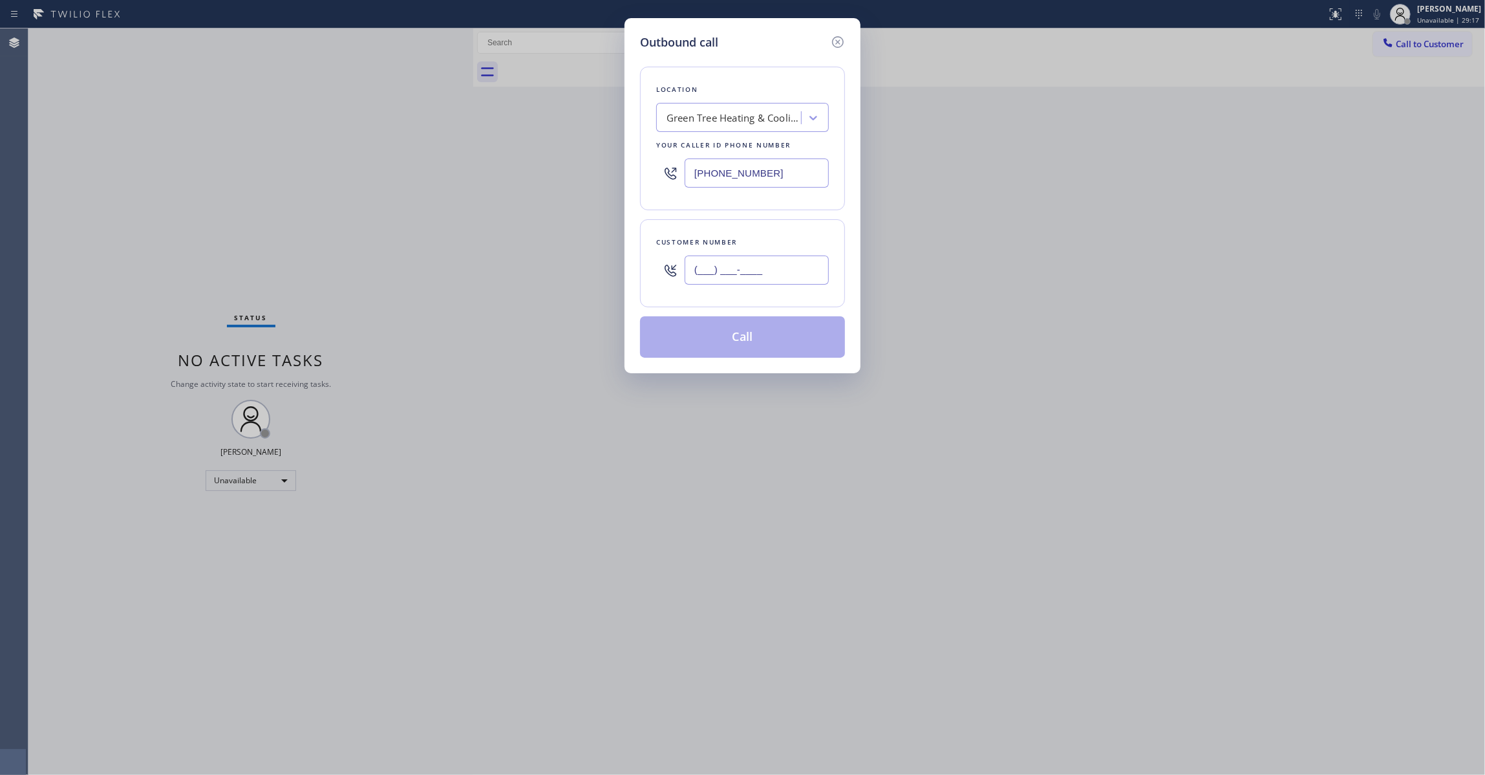
click at [774, 266] on input "(___) ___-____" at bounding box center [757, 269] width 144 height 29
paste input "689) 264-4561"
type input "(689) 264-4561"
click at [678, 337] on button "Call" at bounding box center [742, 336] width 205 height 41
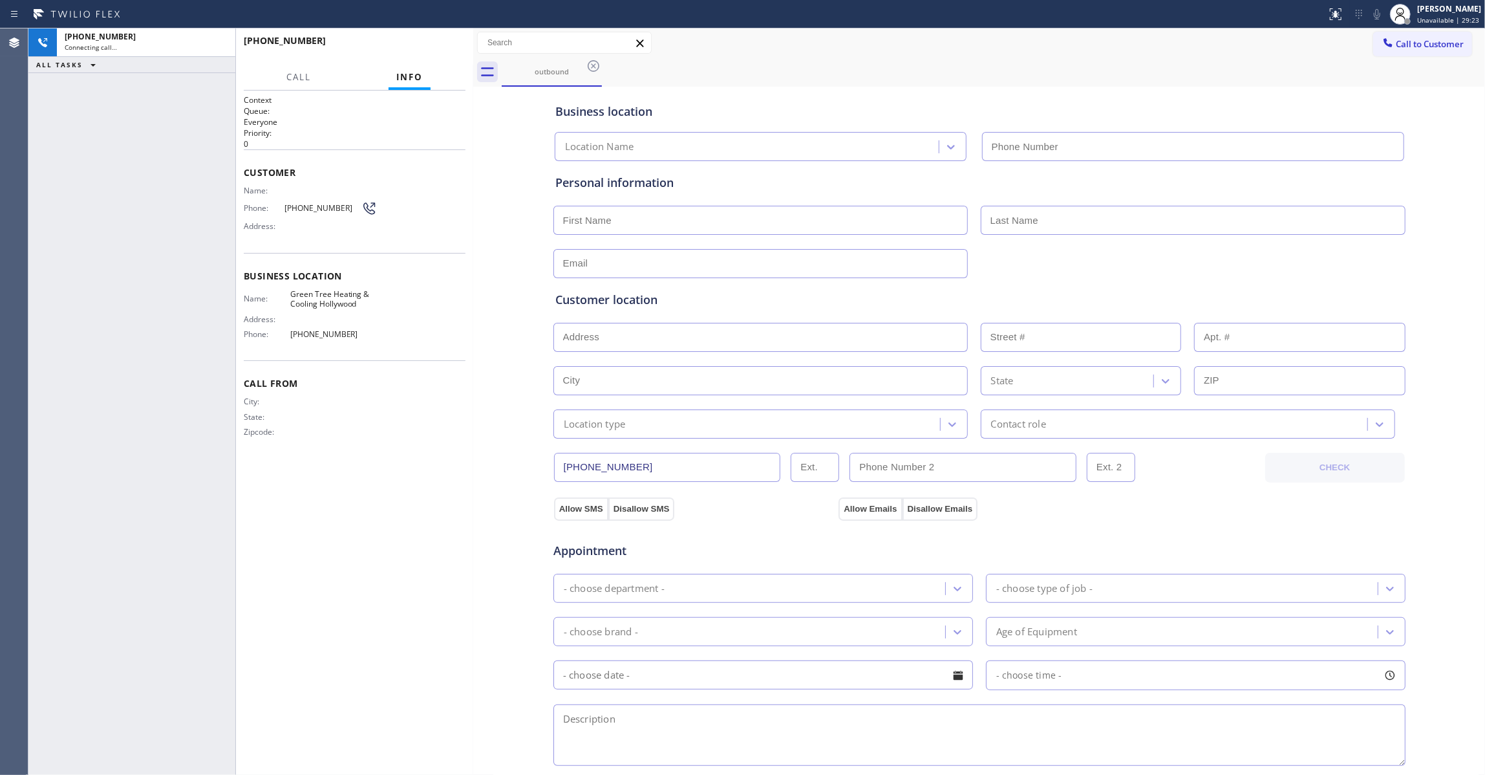
type input "(954) 475-6232"
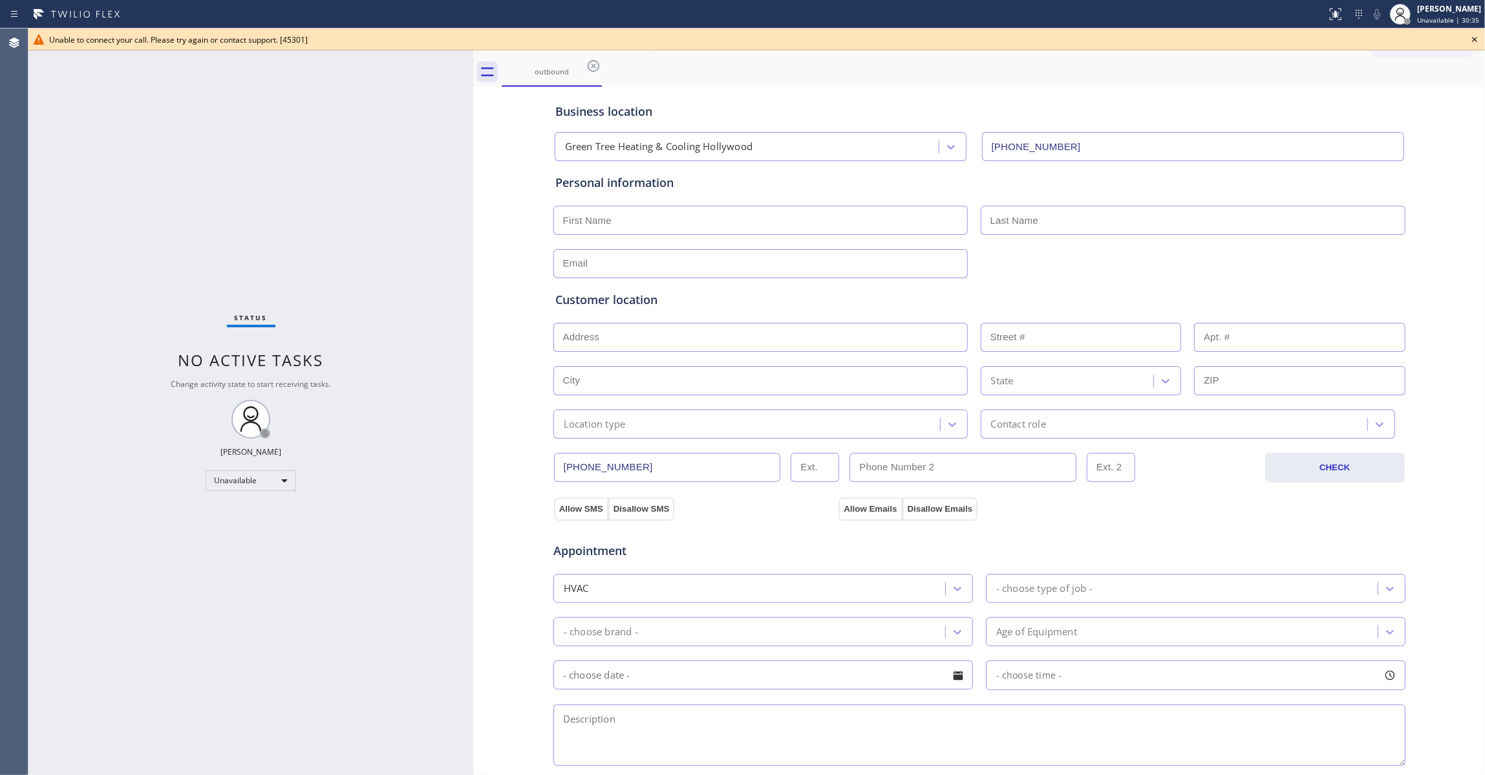
click at [29, 403] on div "Status No active tasks Change activity state to start receiving tasks. Louis Ma…" at bounding box center [250, 401] width 445 height 746
click at [1478, 35] on icon at bounding box center [1475, 40] width 16 height 16
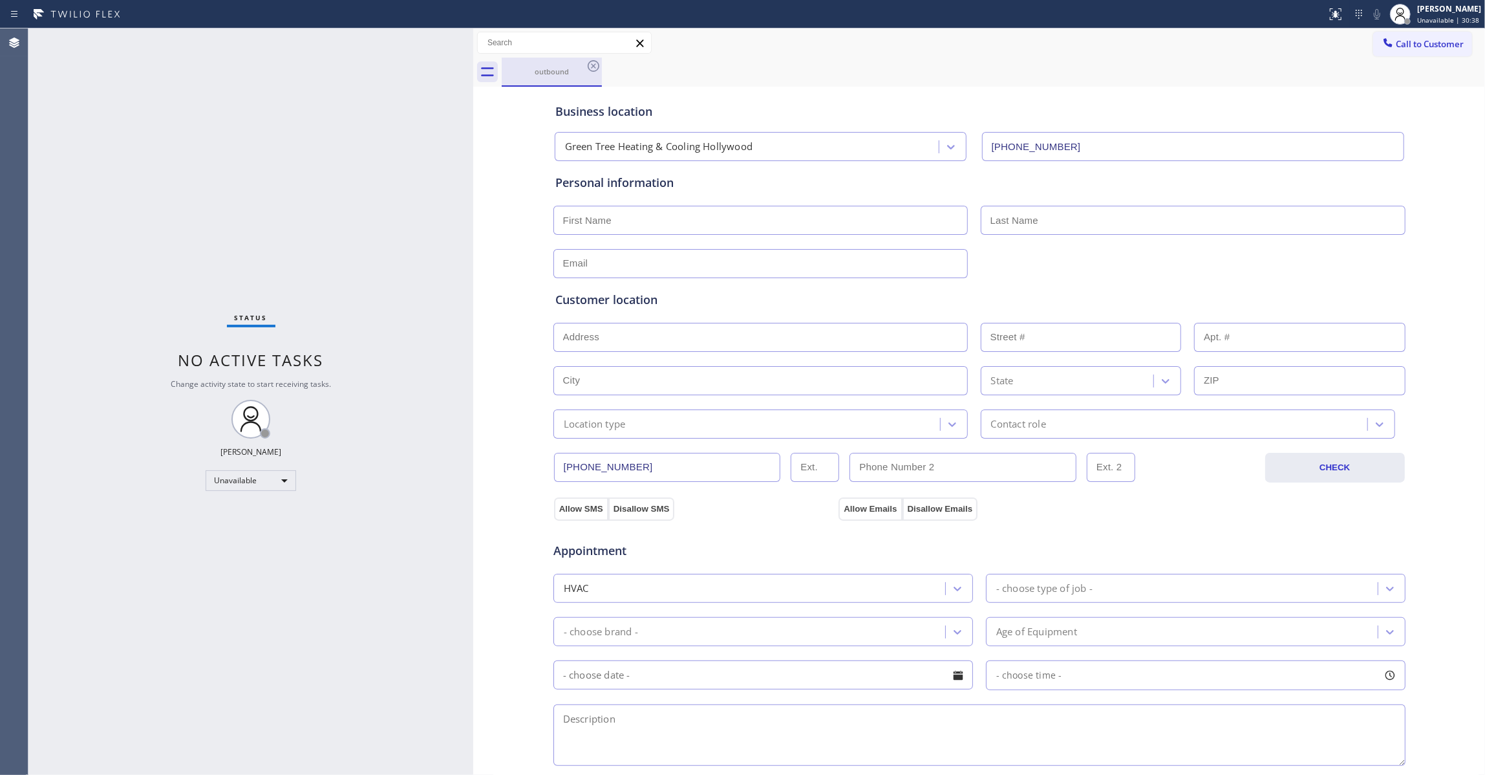
click at [601, 65] on div "outbound" at bounding box center [552, 72] width 100 height 29
click at [596, 67] on icon at bounding box center [594, 66] width 16 height 16
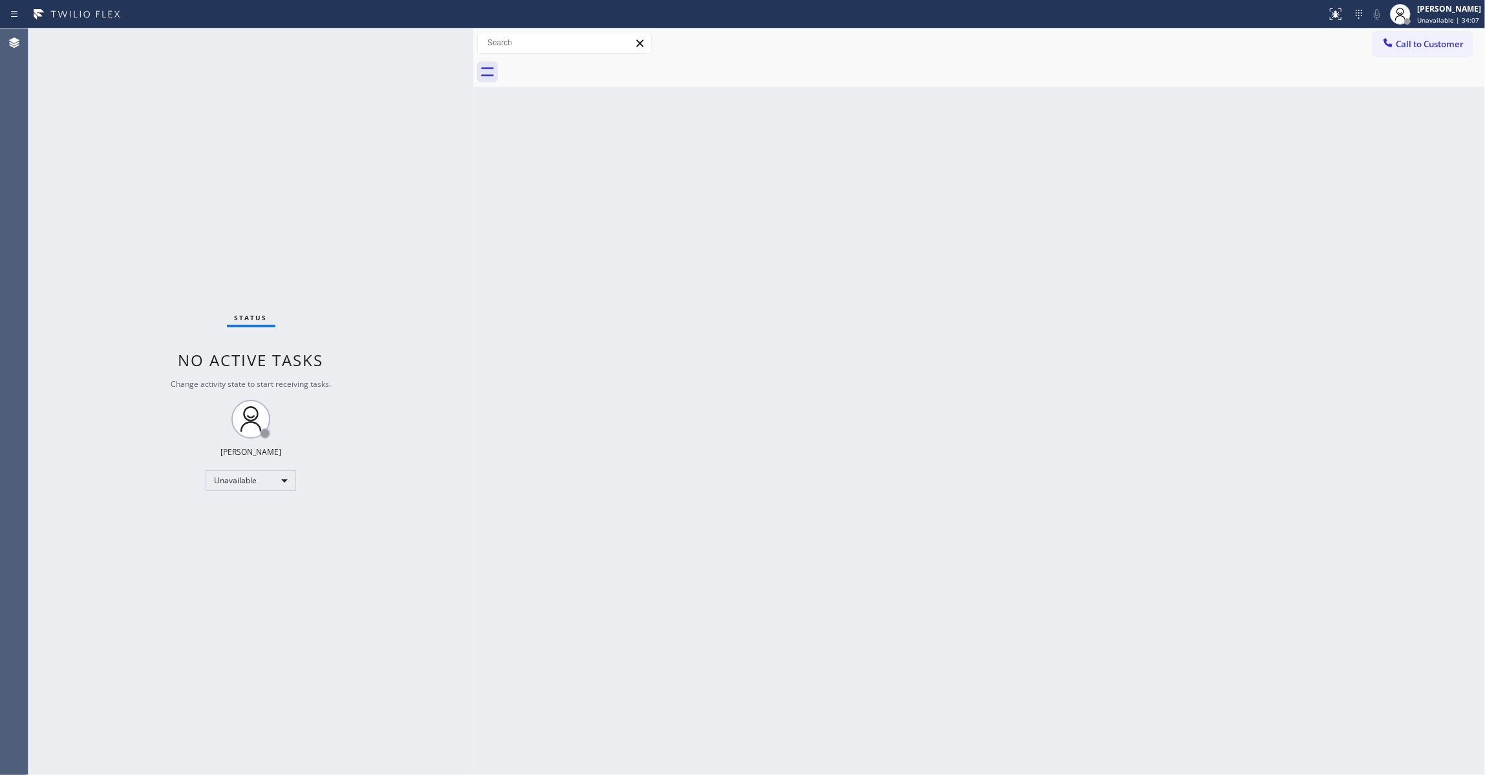
click at [171, 596] on div "Status No active tasks Change activity state to start receiving tasks. Louis Ma…" at bounding box center [250, 401] width 445 height 746
click at [127, 131] on div "Status No active tasks Change activity state to start receiving tasks. Louis Ma…" at bounding box center [250, 401] width 445 height 746
click at [34, 235] on div "Status No active tasks Change activity state to start receiving tasks. Louis Ma…" at bounding box center [250, 401] width 445 height 746
drag, startPoint x: 740, startPoint y: 360, endPoint x: 542, endPoint y: 383, distance: 199.2
click at [542, 383] on div "Back to Dashboard Change Sender ID Customers Technicians Select a contact Outbo…" at bounding box center [979, 401] width 1012 height 746
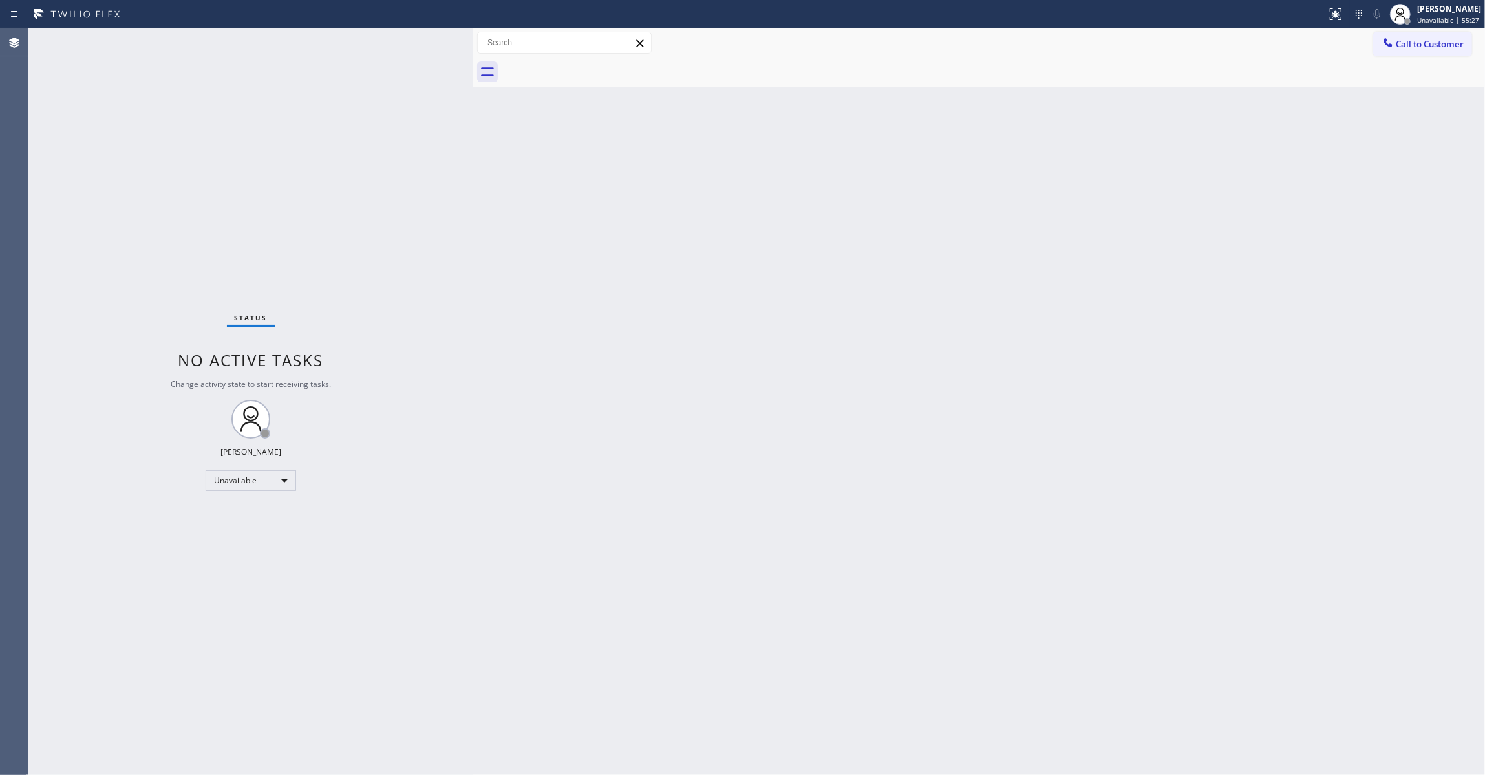
drag, startPoint x: 1432, startPoint y: 49, endPoint x: 1146, endPoint y: 100, distance: 290.2
click at [1431, 49] on span "Call to Customer" at bounding box center [1430, 44] width 68 height 12
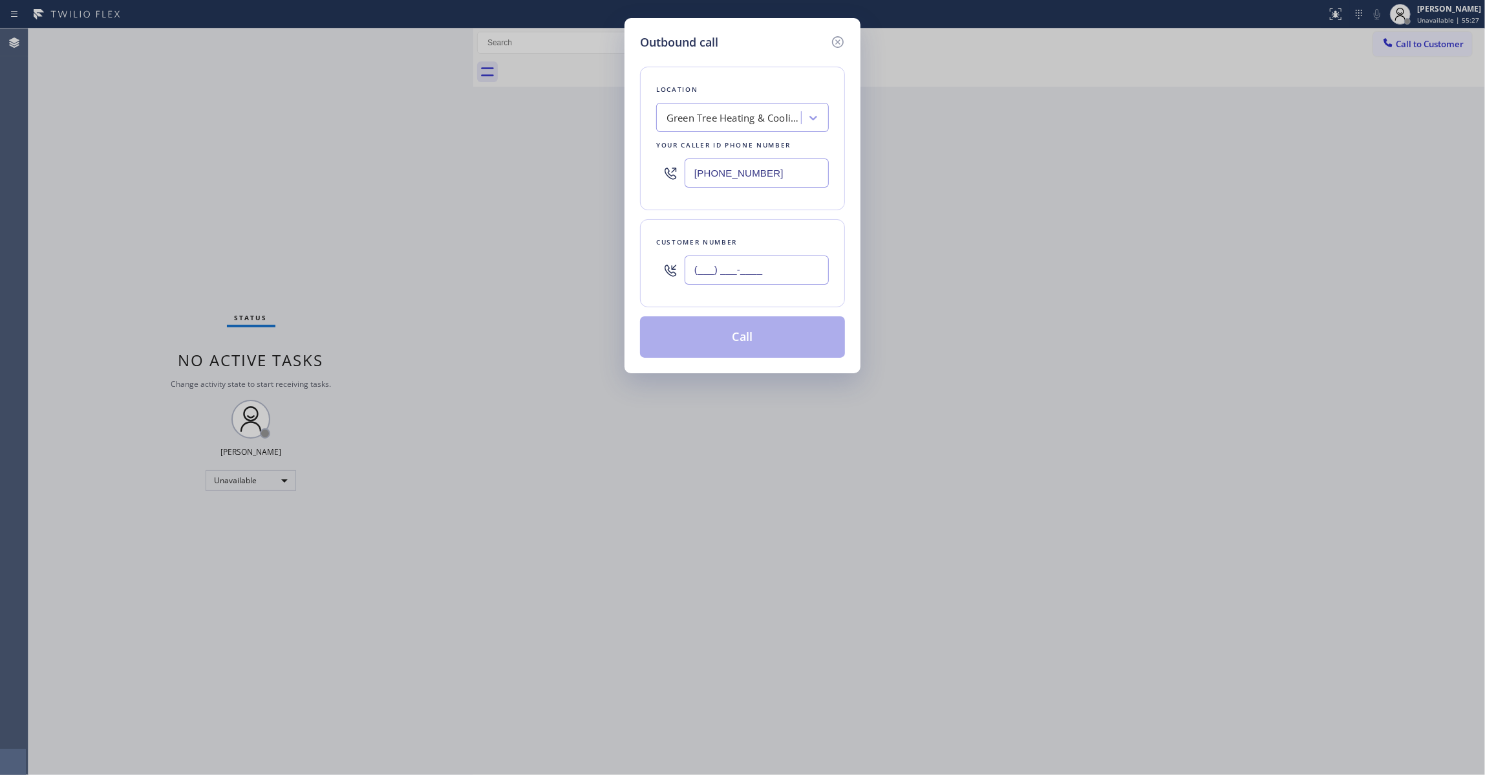
click at [754, 270] on input "(___) ___-____" at bounding box center [757, 269] width 144 height 29
paste input "650) 576-5126"
type input "(650) 576-5126"
drag, startPoint x: 787, startPoint y: 171, endPoint x: 552, endPoint y: 293, distance: 265.2
click at [303, 169] on div "Outbound call Location Green Tree Heating & Cooling Hollywood Your caller id ph…" at bounding box center [742, 387] width 1485 height 775
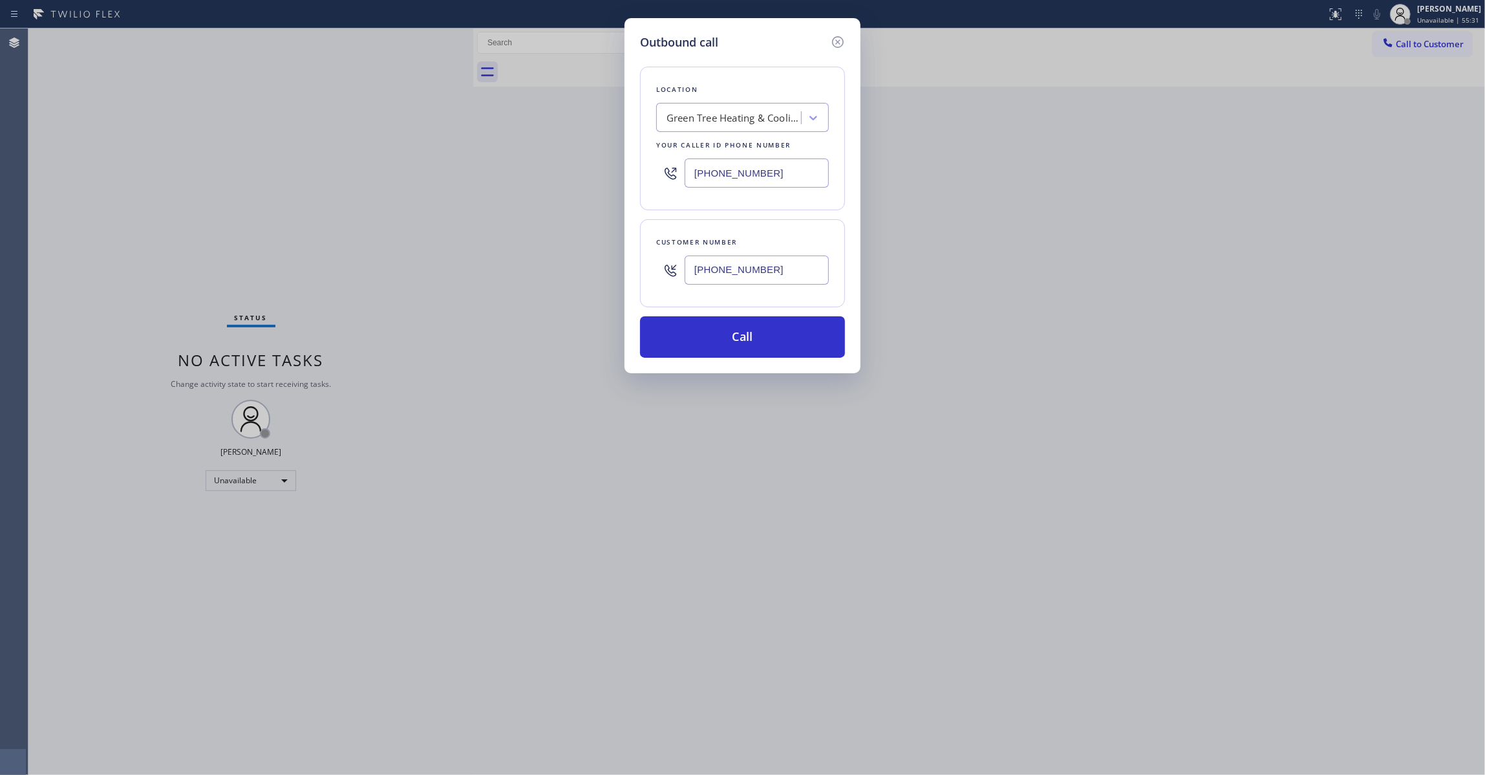
paste input "855) 731-495"
type input "(855) 731-4952"
drag, startPoint x: 794, startPoint y: 275, endPoint x: 556, endPoint y: 264, distance: 238.2
click at [556, 264] on div "Outbound call Location 5 Star Appliance Repair Your caller id phone number (855…" at bounding box center [742, 387] width 1485 height 775
click at [706, 334] on button "Call" at bounding box center [742, 336] width 205 height 41
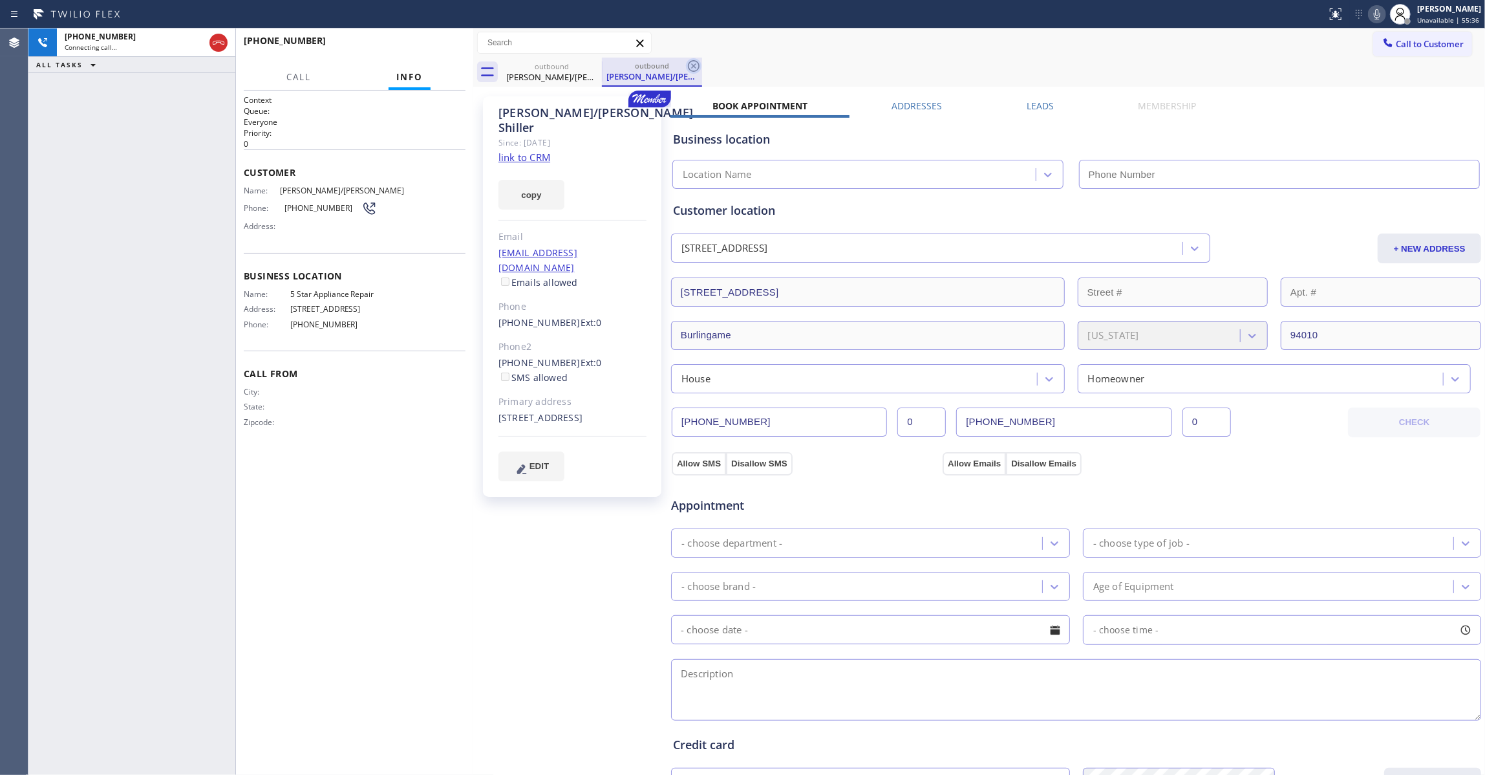
click at [692, 65] on icon at bounding box center [694, 66] width 16 height 16
type input "(855) 731-4952"
click at [537, 151] on link "link to CRM" at bounding box center [525, 157] width 52 height 13
click at [438, 47] on span "HANG UP" at bounding box center [435, 46] width 39 height 9
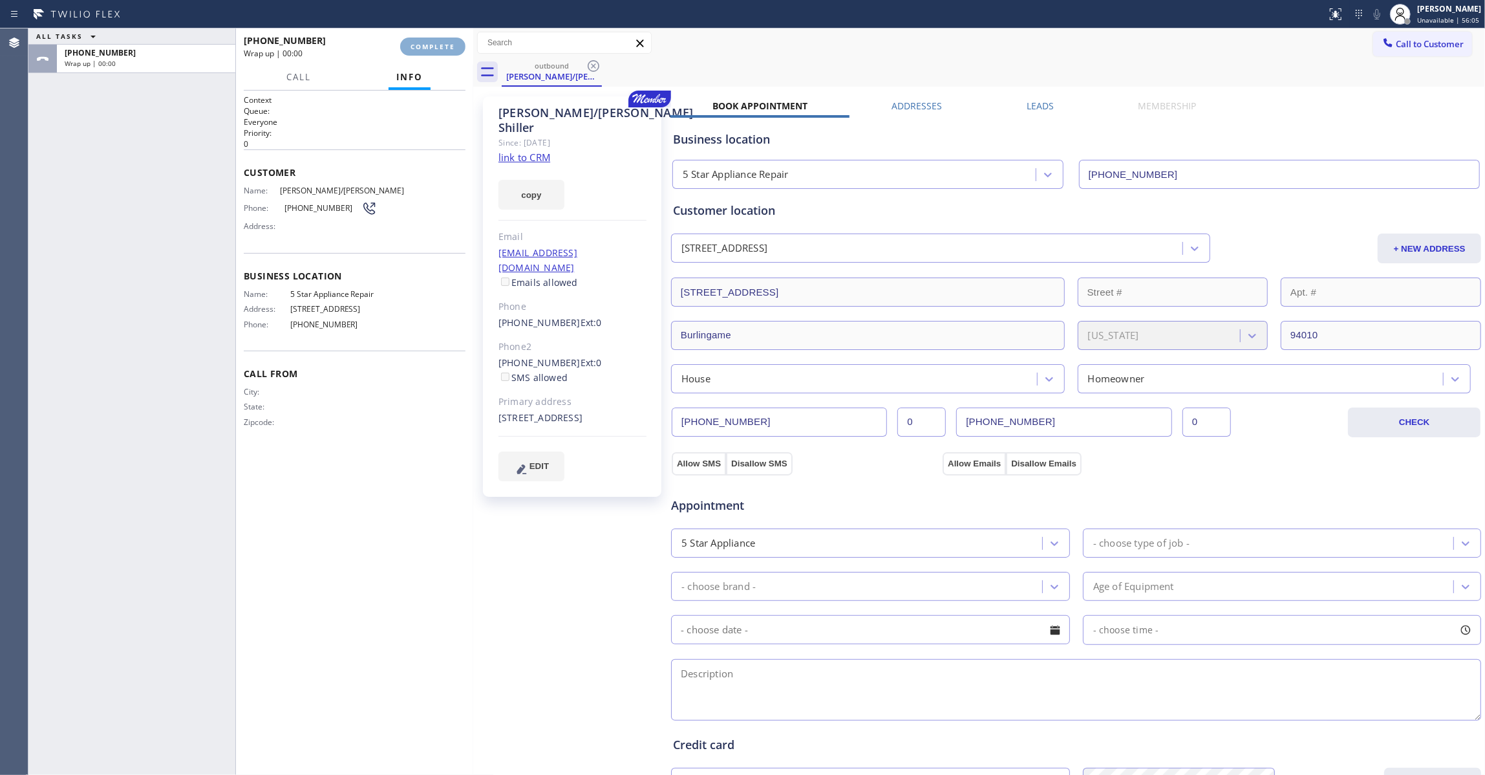
click at [438, 47] on span "COMPLETE" at bounding box center [433, 46] width 45 height 9
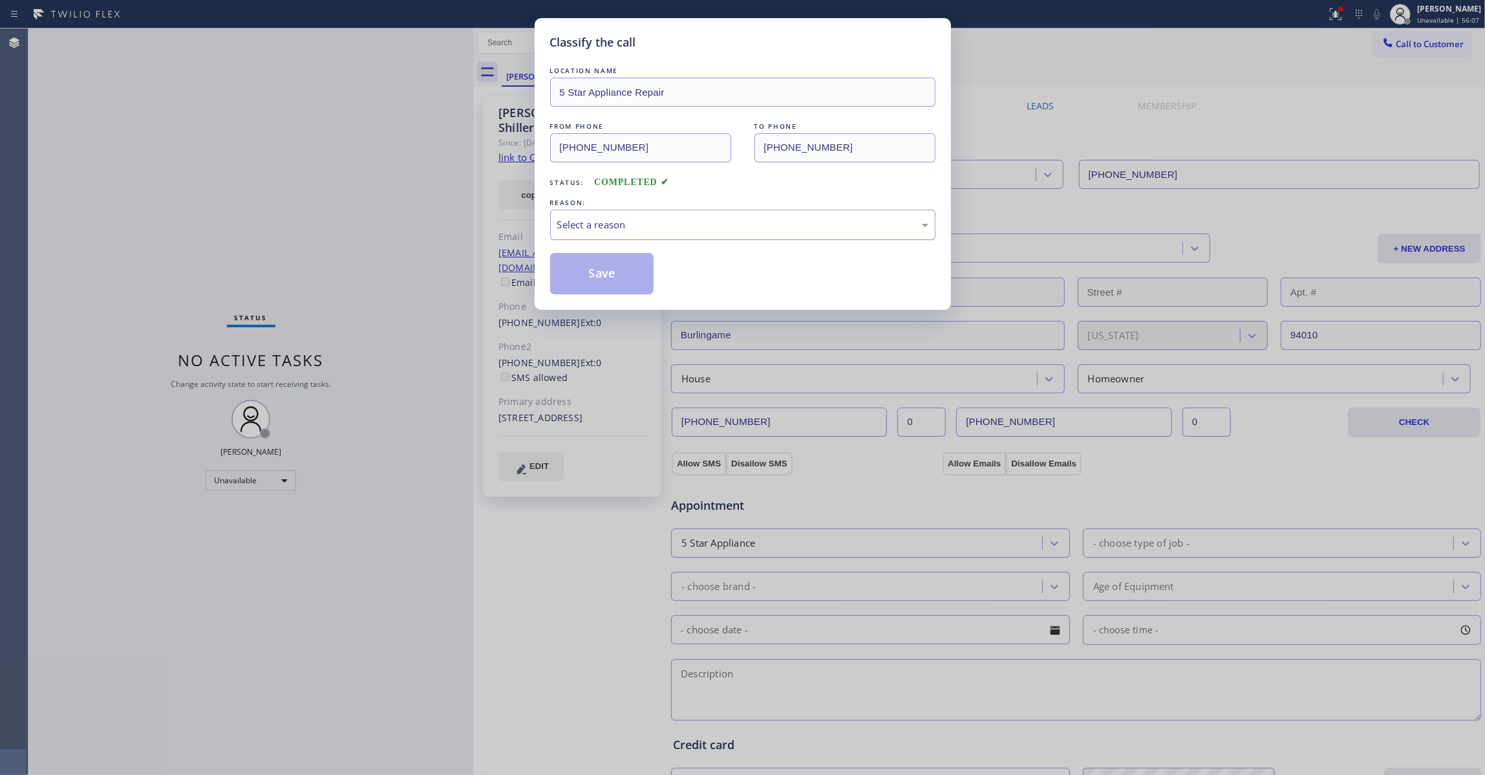
click at [594, 228] on div "Select a reason" at bounding box center [742, 224] width 371 height 15
click at [596, 273] on button "Save" at bounding box center [602, 273] width 104 height 41
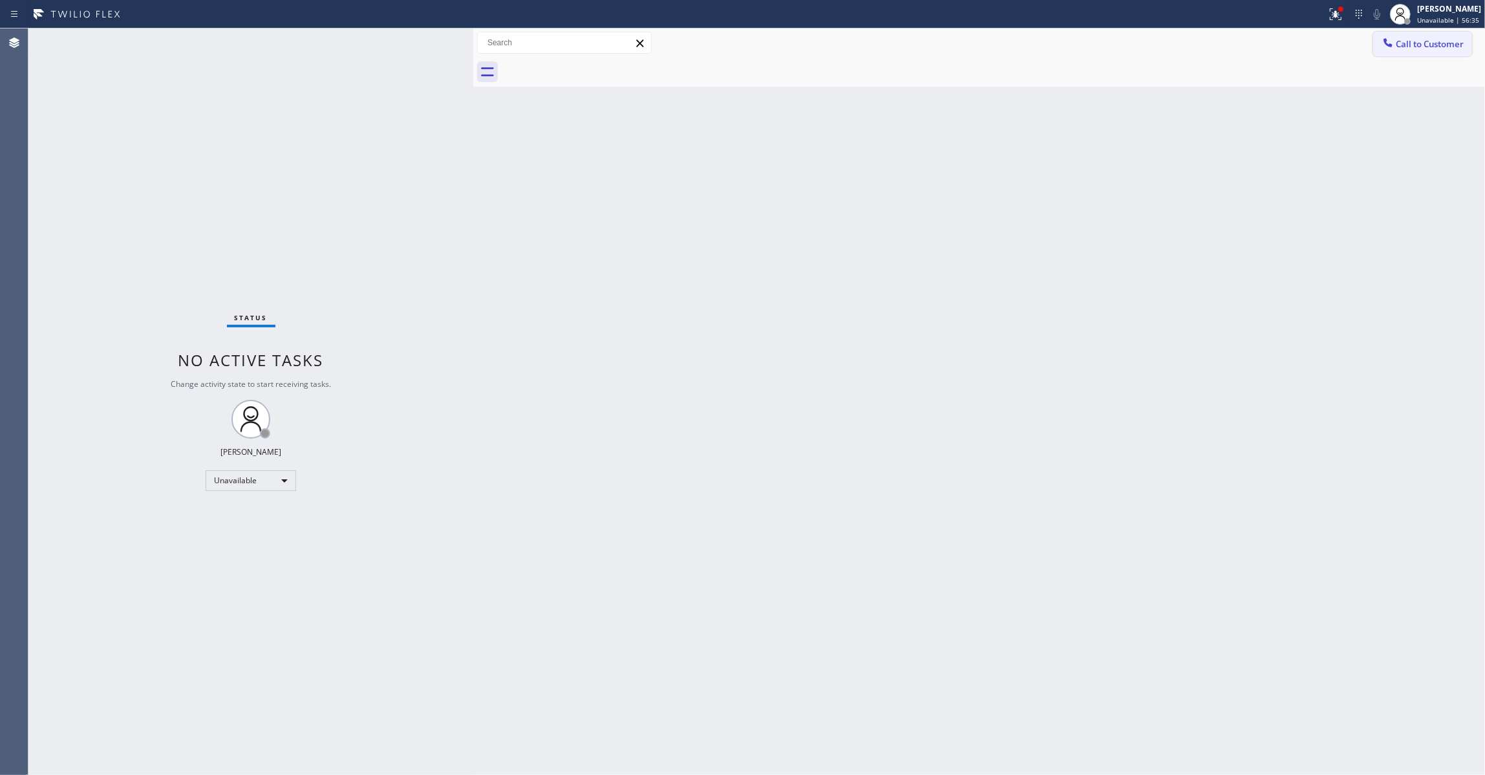
click at [1434, 47] on span "Call to Customer" at bounding box center [1430, 44] width 68 height 12
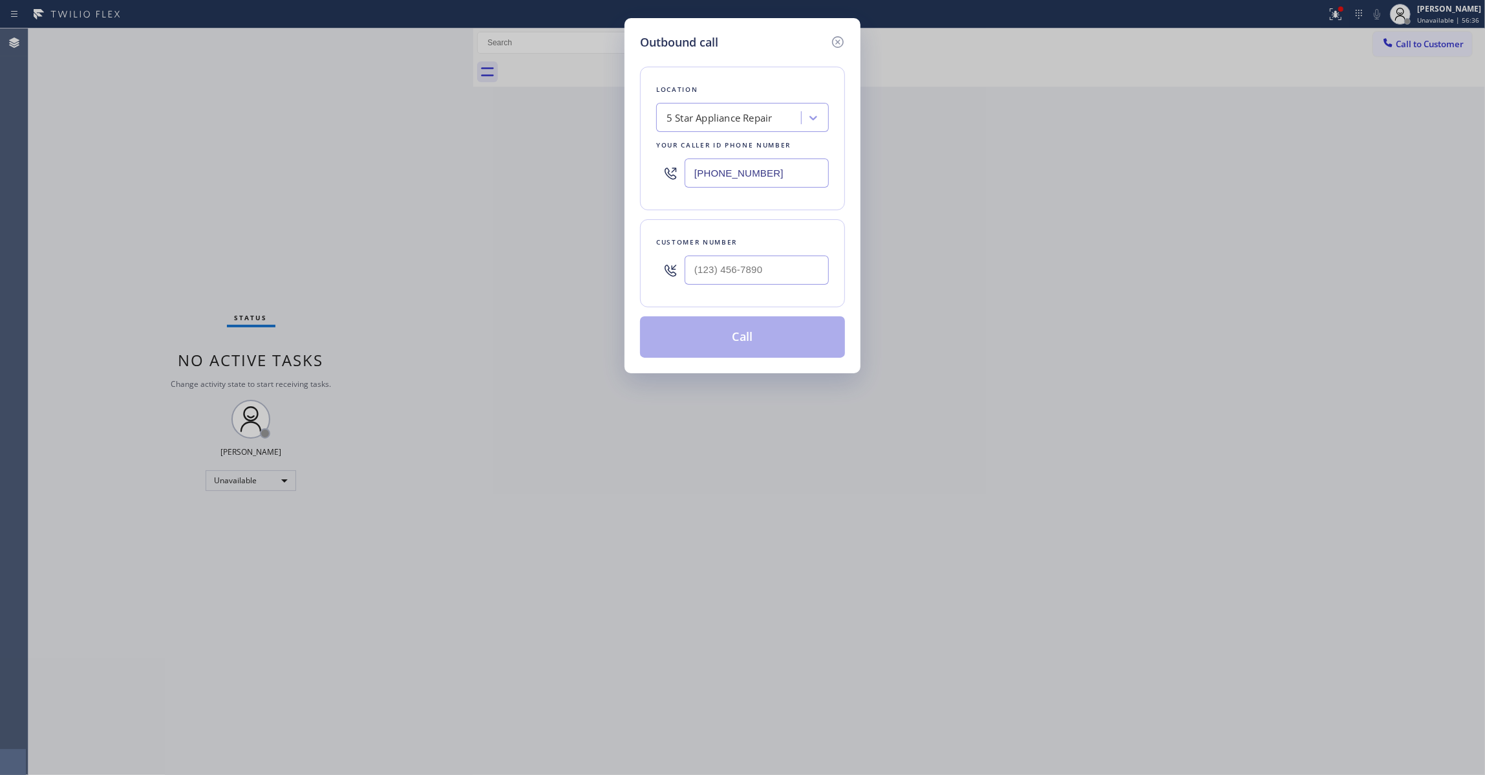
drag, startPoint x: 751, startPoint y: 292, endPoint x: 748, endPoint y: 272, distance: 20.9
click at [750, 291] on div at bounding box center [757, 270] width 144 height 42
click at [748, 265] on input "(___) ___-____" at bounding box center [757, 269] width 144 height 29
paste input "531) 300-9857"
type input "(531) 300-9857"
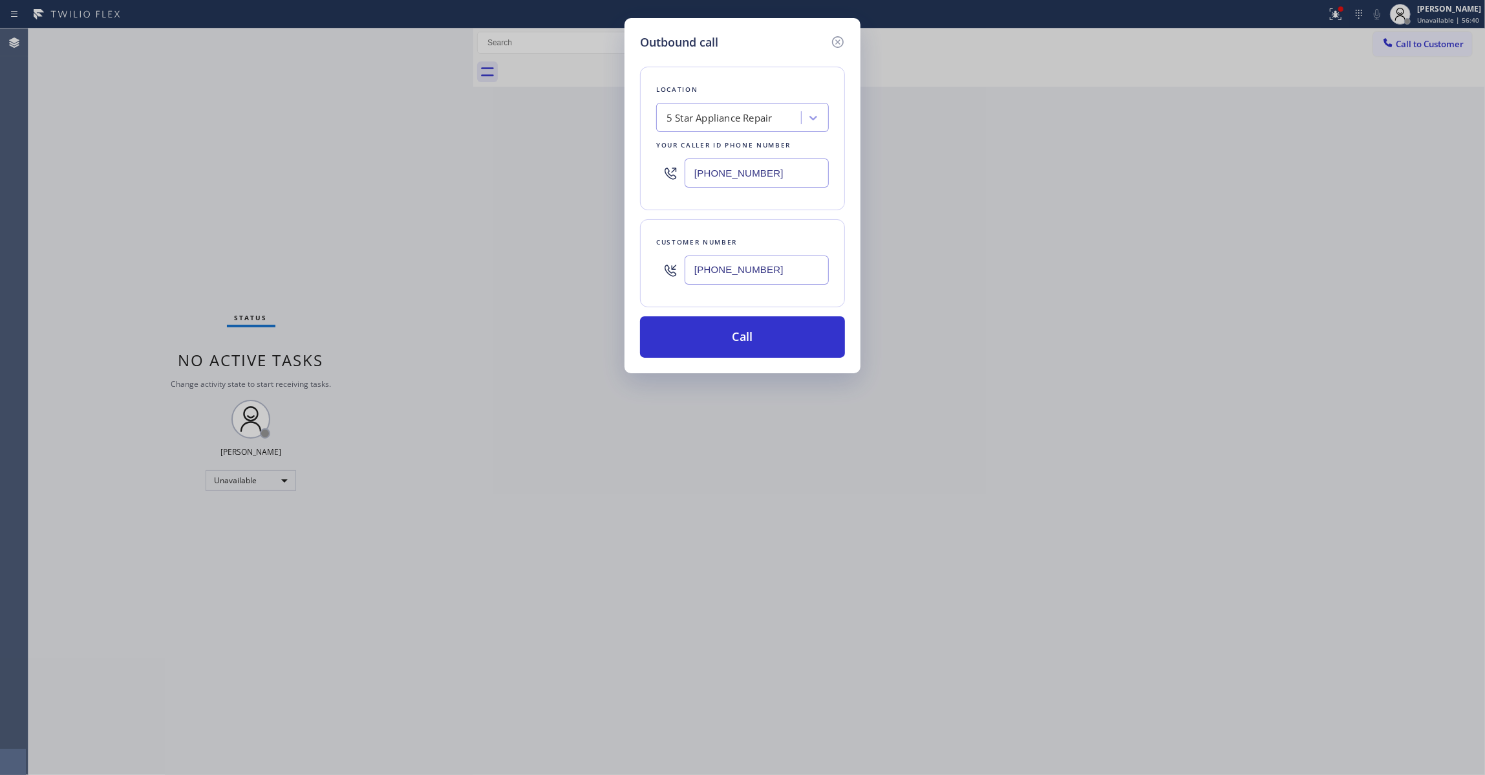
drag, startPoint x: 787, startPoint y: 176, endPoint x: 225, endPoint y: 142, distance: 562.9
click at [225, 142] on div "Outbound call Location 5 Star Appliance Repair Your caller id phone number (855…" at bounding box center [742, 387] width 1485 height 775
paste input "310) 919-0626"
type input "(310) 919-0626"
drag, startPoint x: 810, startPoint y: 252, endPoint x: 508, endPoint y: 268, distance: 302.4
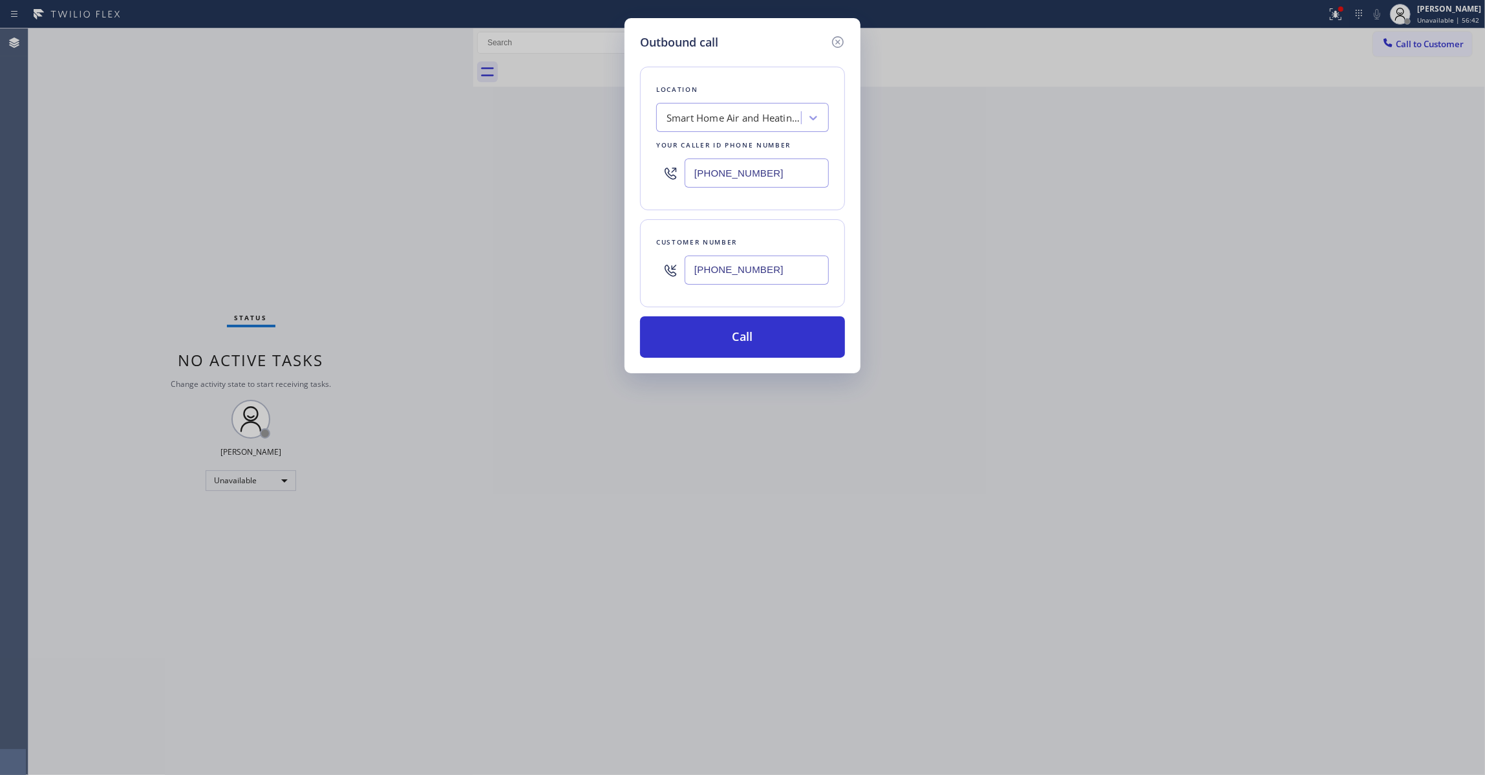
click at [508, 268] on div "Outbound call Location Smart Home Air and Heating Torrance Your caller id phone…" at bounding box center [742, 387] width 1485 height 775
drag, startPoint x: 605, startPoint y: 272, endPoint x: 537, endPoint y: 267, distance: 68.7
click at [534, 267] on div "Outbound call Location Smart Home Air and Heating Torrance Your caller id phone…" at bounding box center [742, 387] width 1485 height 775
click at [674, 340] on button "Call" at bounding box center [742, 336] width 205 height 41
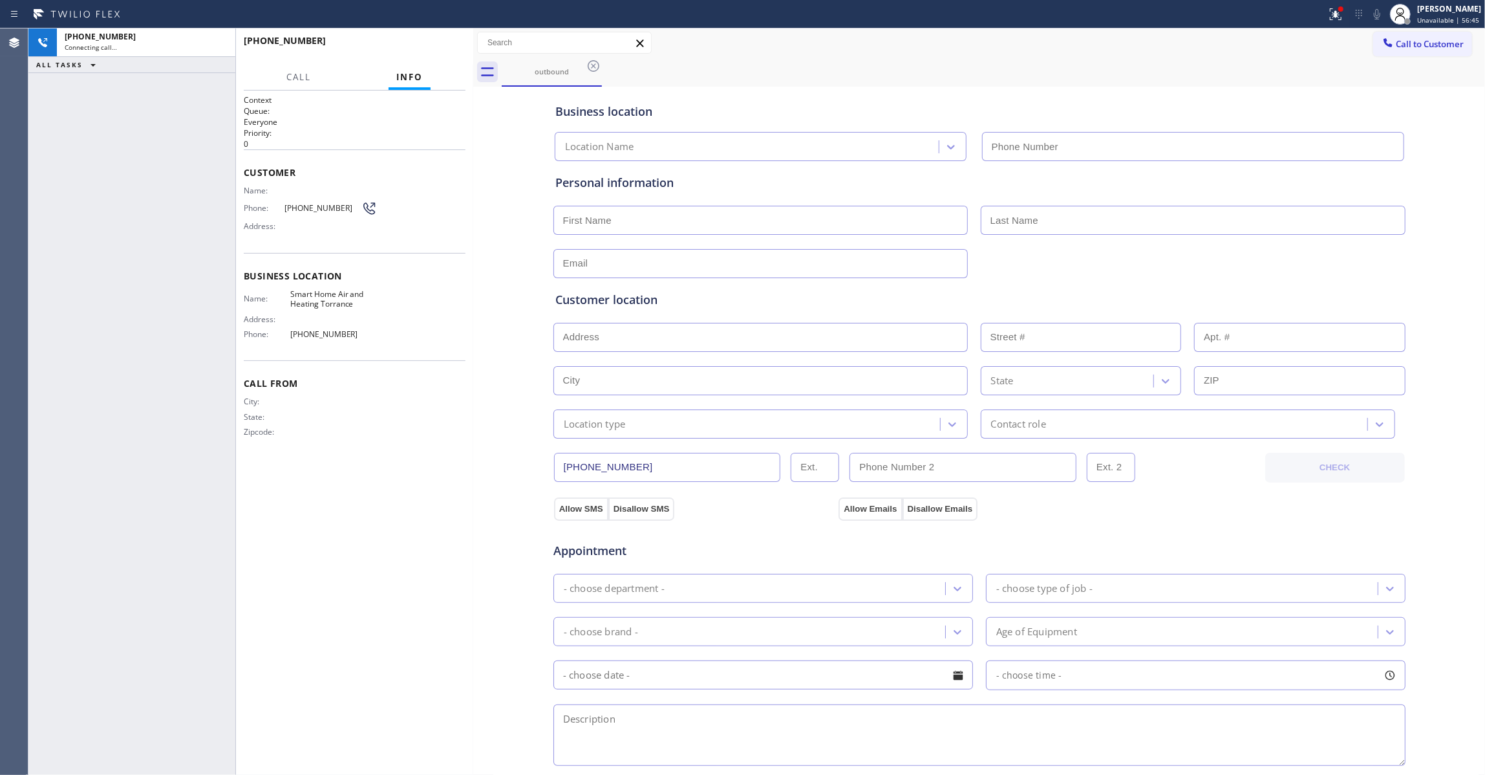
type input "(310) 919-0626"
click at [31, 694] on div "+15313009857 Connecting call… ALL TASKS ALL TASKS ACTIVE TASKS TASKS IN WRAP UP" at bounding box center [131, 401] width 207 height 746
click at [193, 766] on div "+15313009857 Connecting call… ALL TASKS ALL TASKS ACTIVE TASKS TASKS IN WRAP UP" at bounding box center [131, 401] width 207 height 746
drag, startPoint x: 219, startPoint y: 41, endPoint x: 21, endPoint y: 145, distance: 223.0
click at [219, 41] on icon at bounding box center [219, 43] width 16 height 16
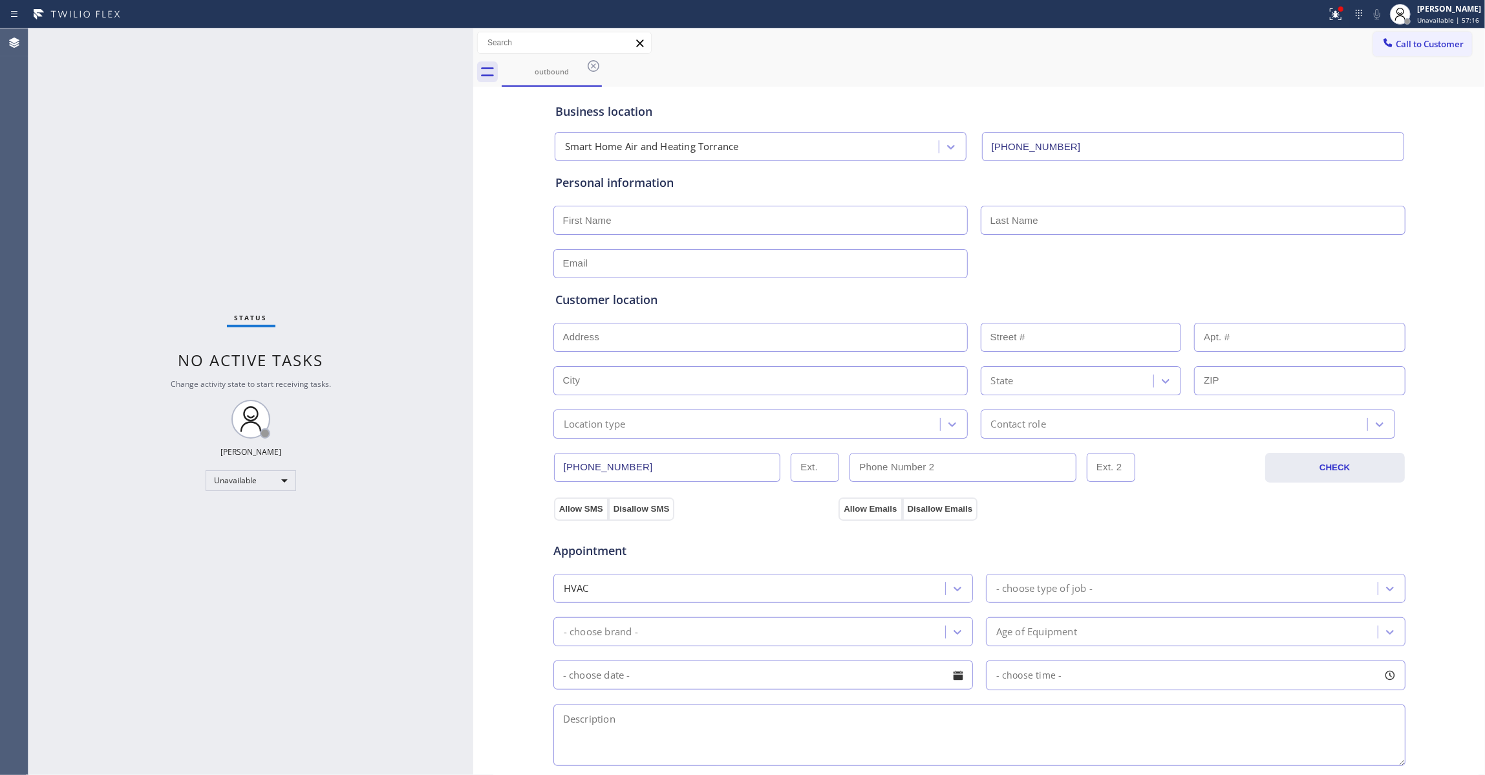
drag, startPoint x: 378, startPoint y: 361, endPoint x: 510, endPoint y: 114, distance: 280.0
click at [383, 345] on div "Status No active tasks Change activity state to start receiving tasks. Louis Ma…" at bounding box center [250, 401] width 445 height 746
click at [588, 67] on icon at bounding box center [594, 66] width 12 height 12
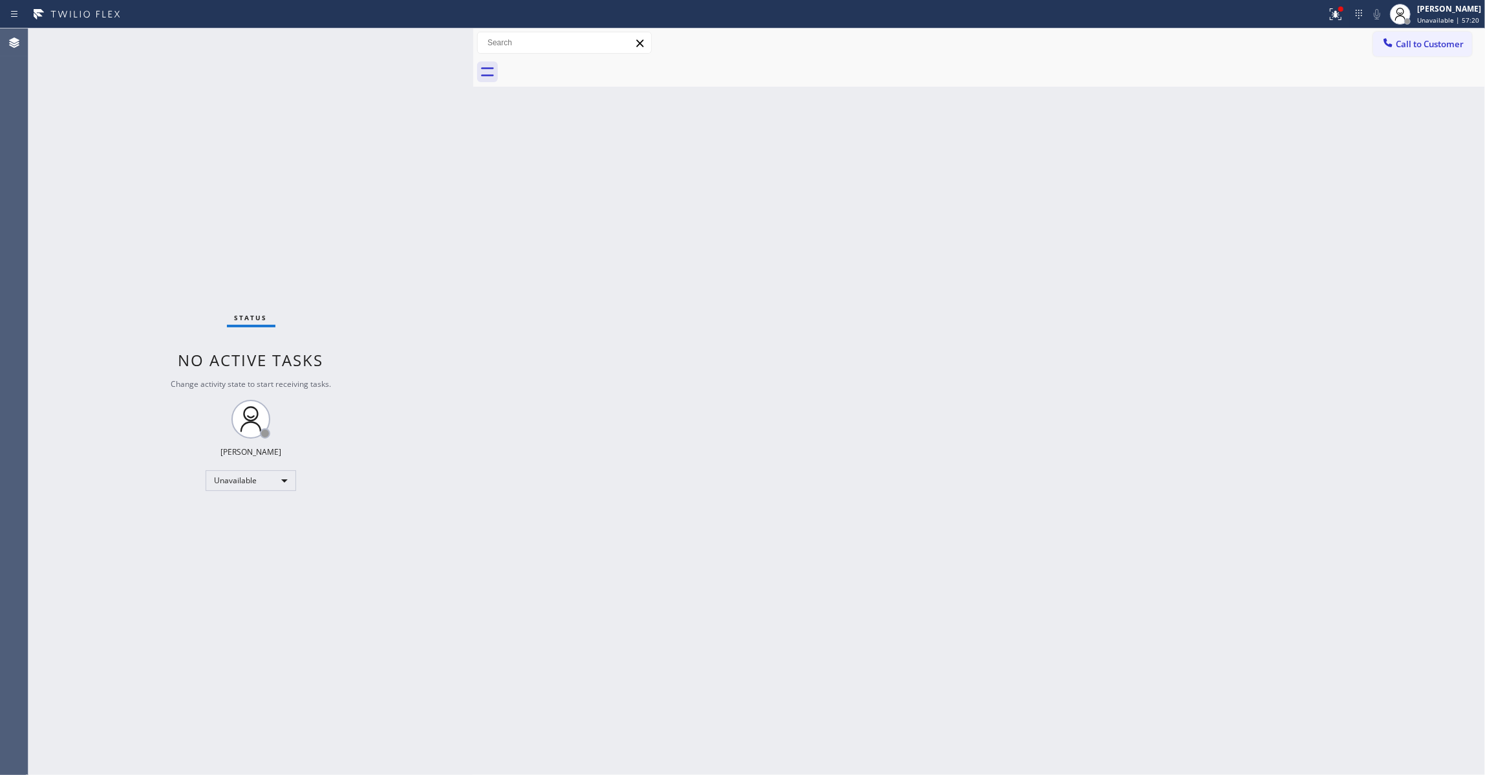
drag, startPoint x: 929, startPoint y: 224, endPoint x: 1260, endPoint y: 145, distance: 339.7
click at [929, 224] on div "Back to Dashboard Change Sender ID Customers Technicians Select a contact Outbo…" at bounding box center [979, 401] width 1012 height 746
click at [1456, 41] on span "Call to Customer" at bounding box center [1430, 44] width 68 height 12
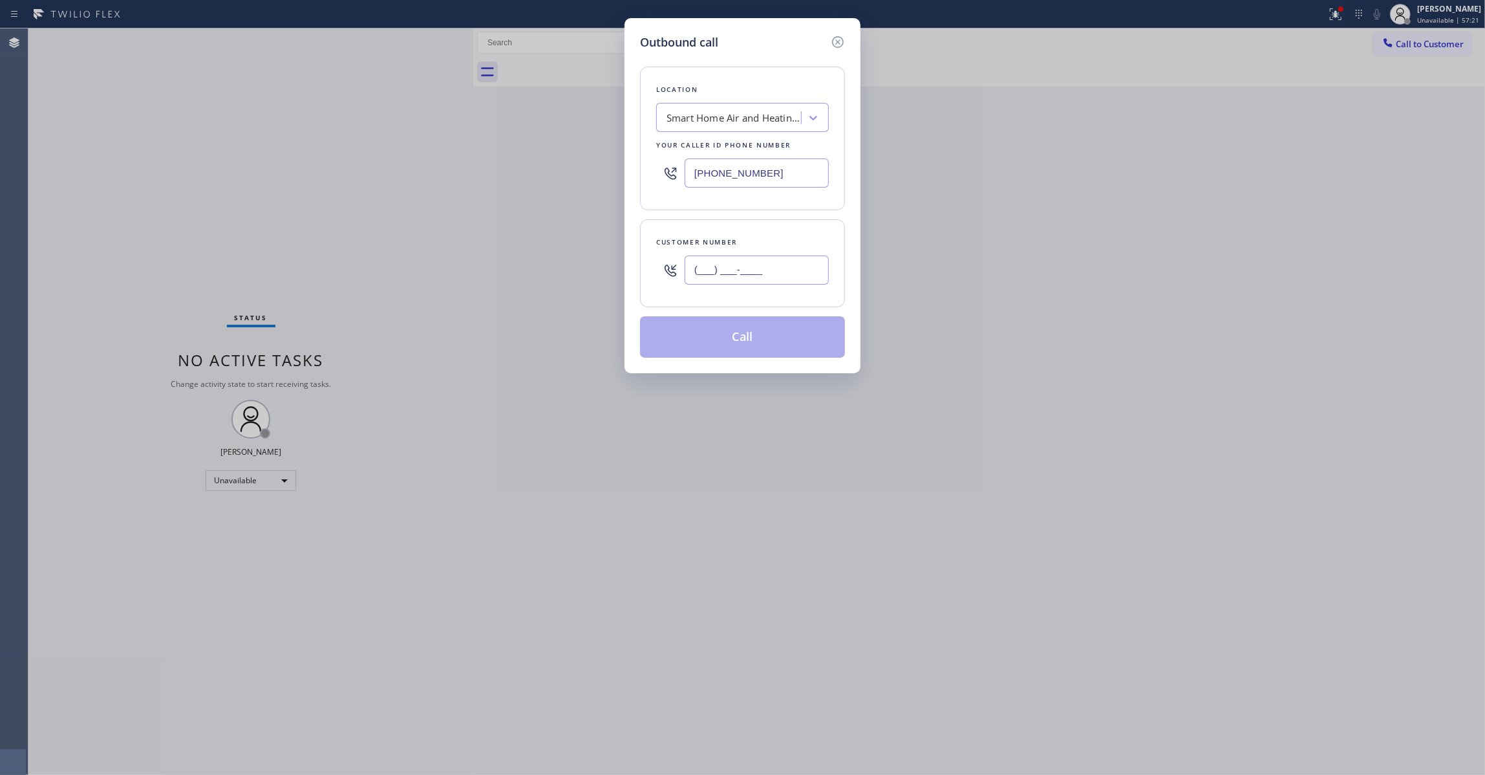
click at [782, 275] on input "(___) ___-____" at bounding box center [757, 269] width 144 height 29
paste input "531) 300-9857"
type input "(531) 300-9857"
click at [731, 345] on button "Call" at bounding box center [742, 336] width 205 height 41
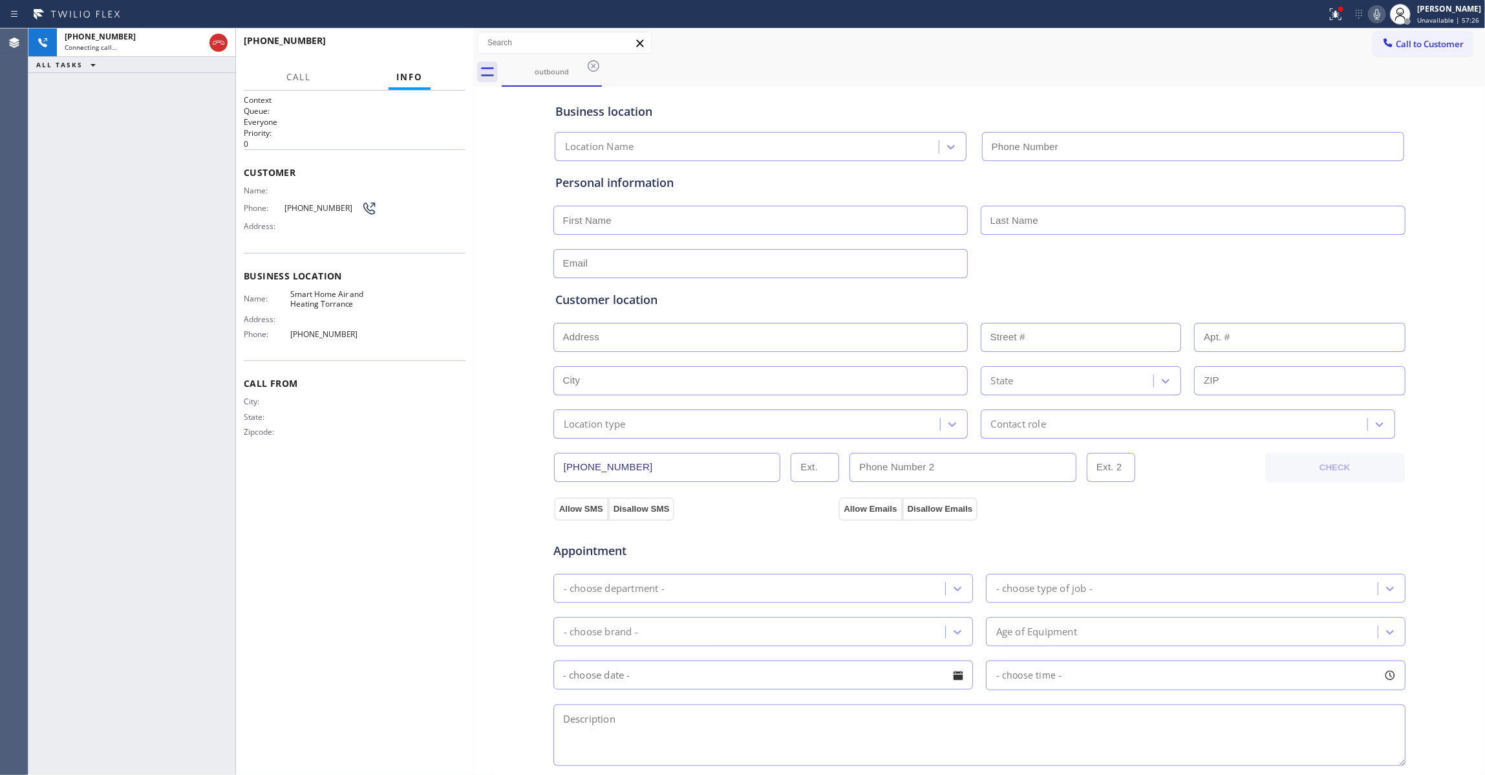
type input "(310) 919-0626"
click at [341, 495] on div "Context Queue: Everyone Priority: 0 Customer Name: Phone: (531) 300-9857 Addres…" at bounding box center [355, 432] width 222 height 676
click at [381, 506] on div "Context Queue: Everyone Priority: 0 Customer Name: Phone: (531) 300-9857 Addres…" at bounding box center [355, 432] width 222 height 676
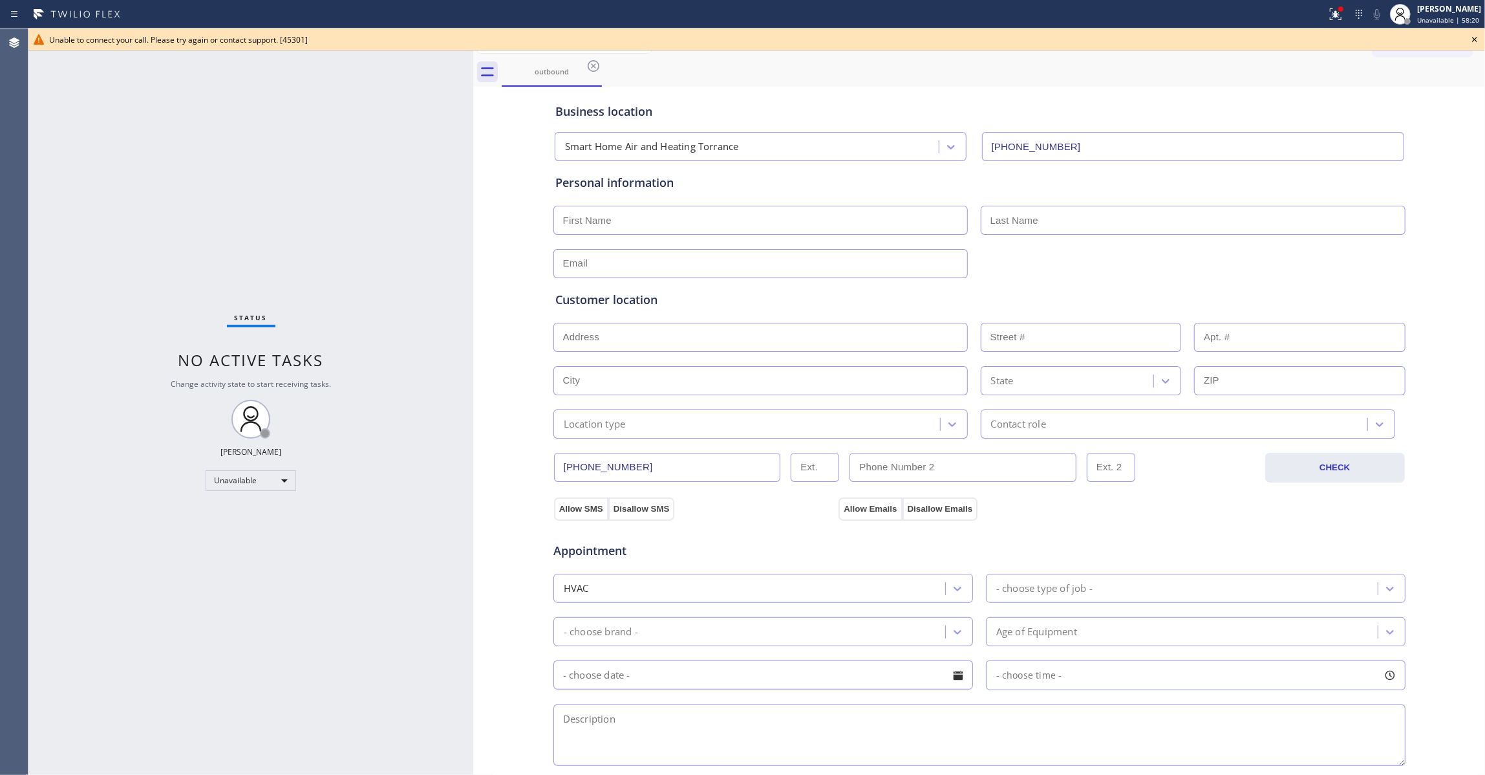
click at [1475, 40] on icon at bounding box center [1475, 40] width 16 height 16
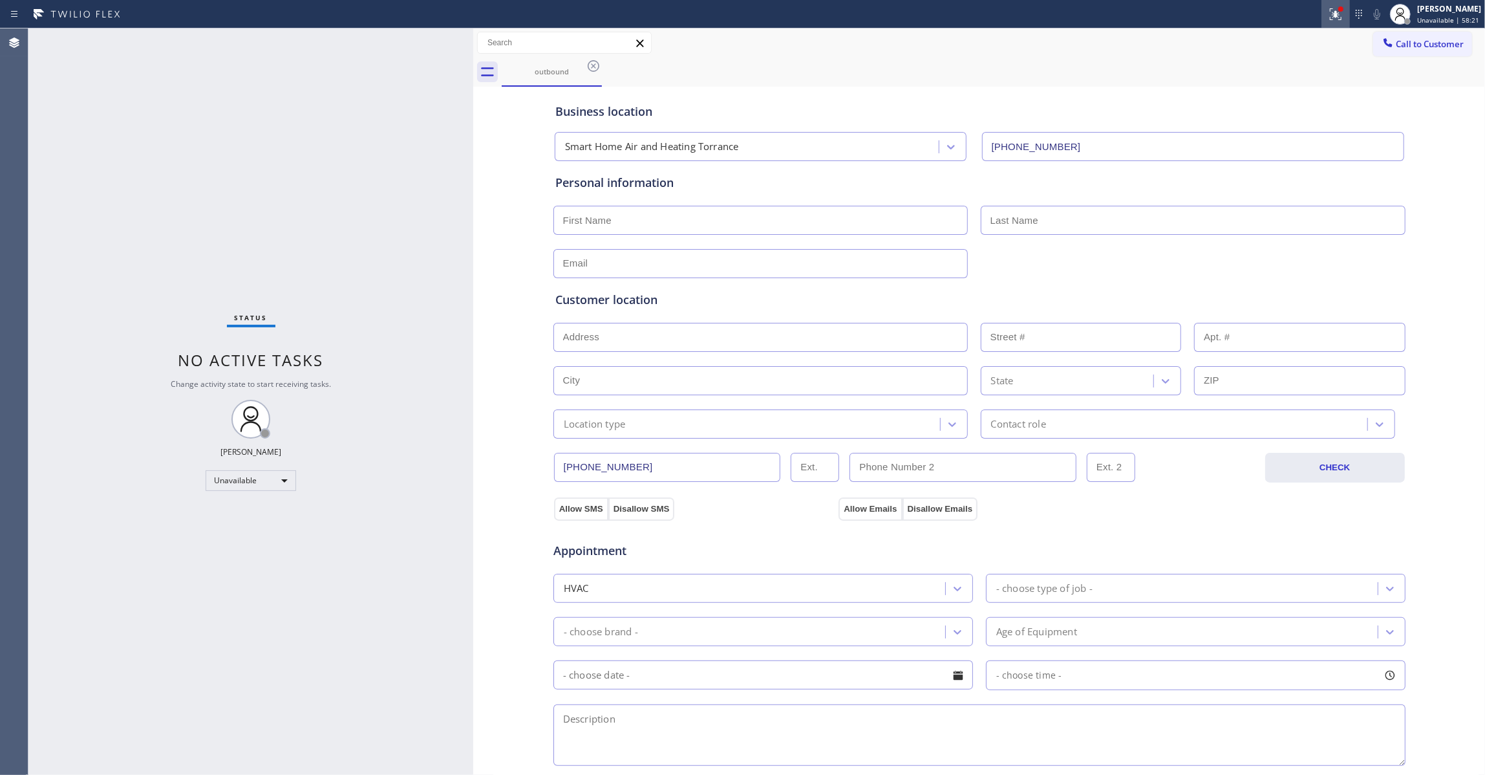
click at [1330, 14] on icon at bounding box center [1334, 12] width 8 height 9
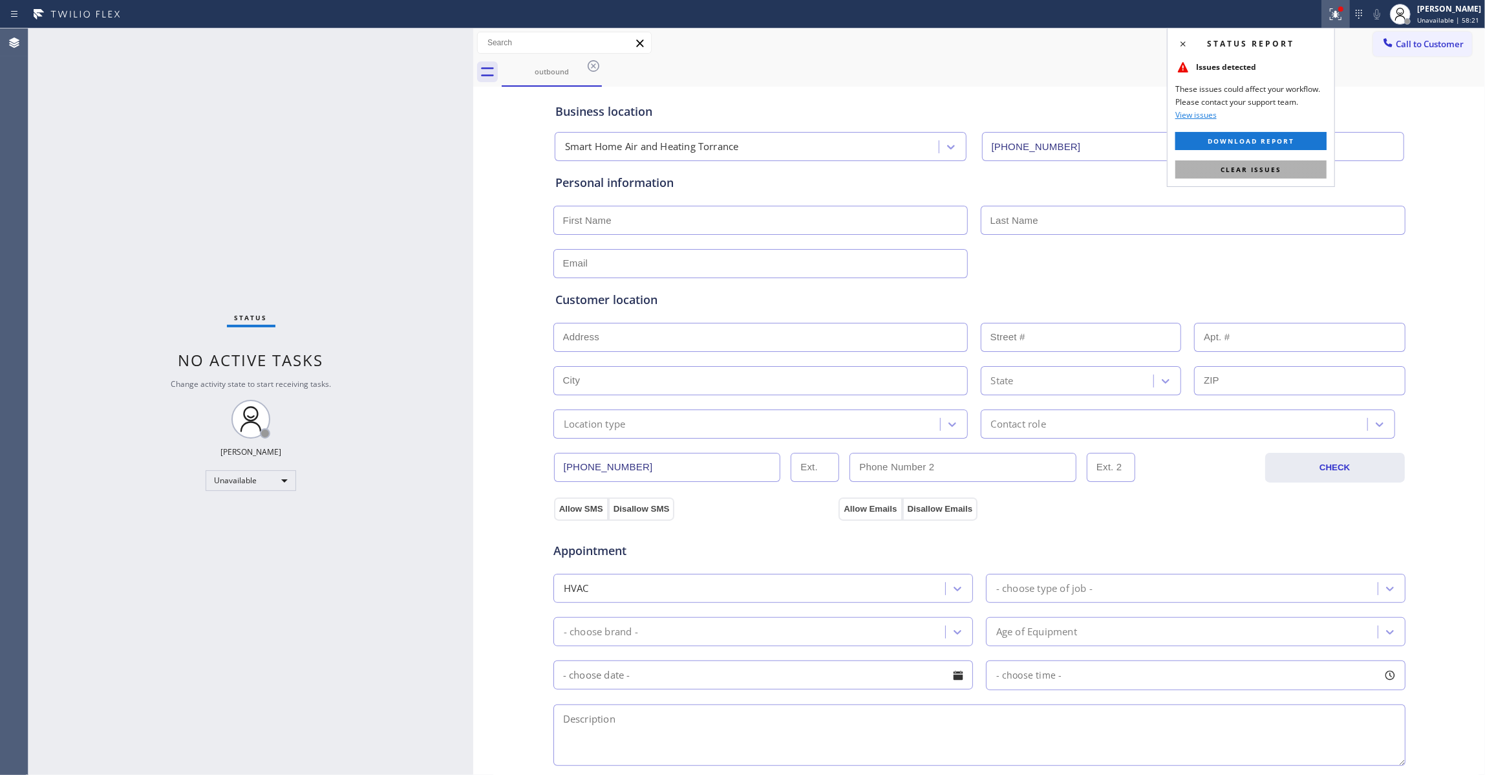
click at [1278, 178] on button "Clear issues" at bounding box center [1251, 169] width 151 height 18
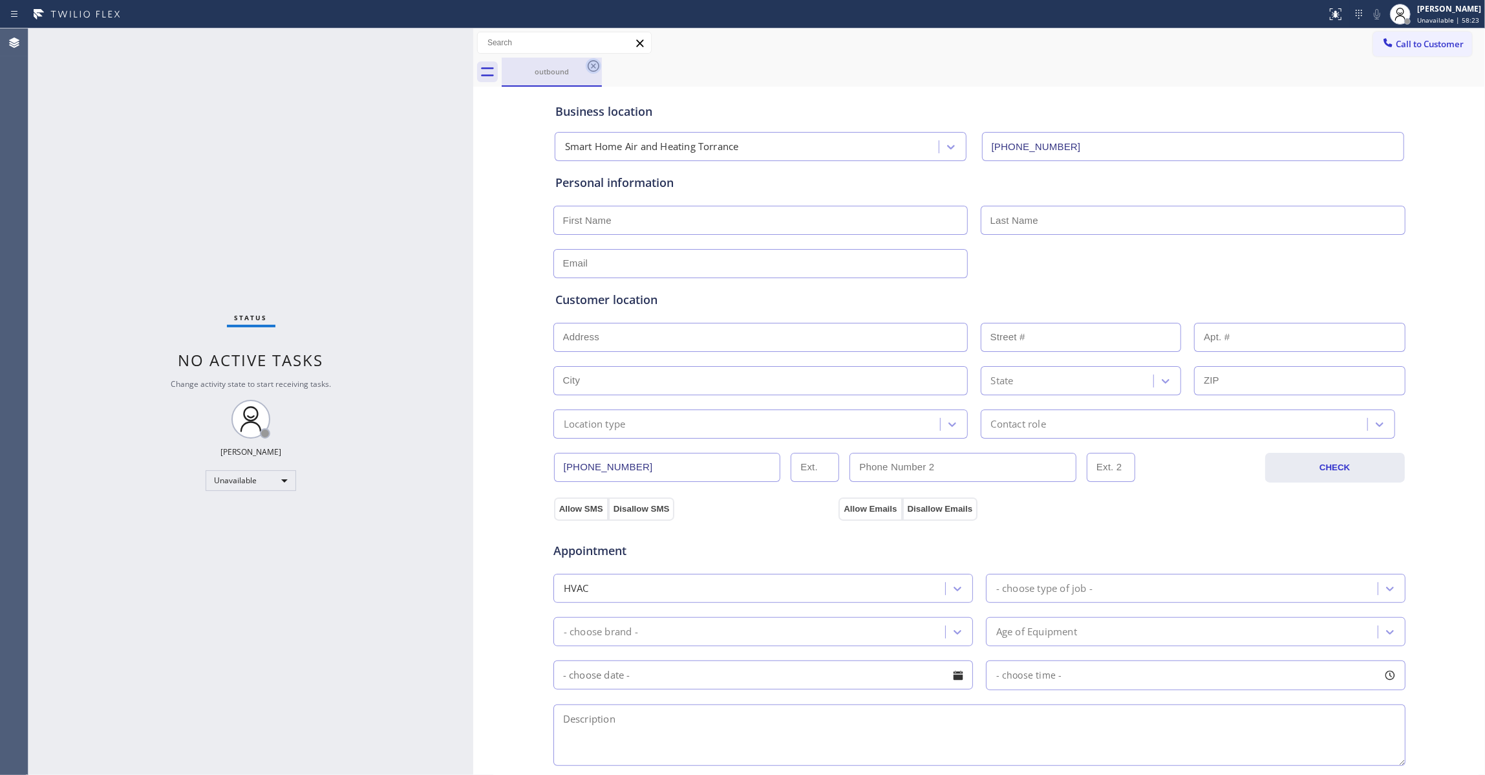
click at [595, 68] on icon at bounding box center [594, 66] width 16 height 16
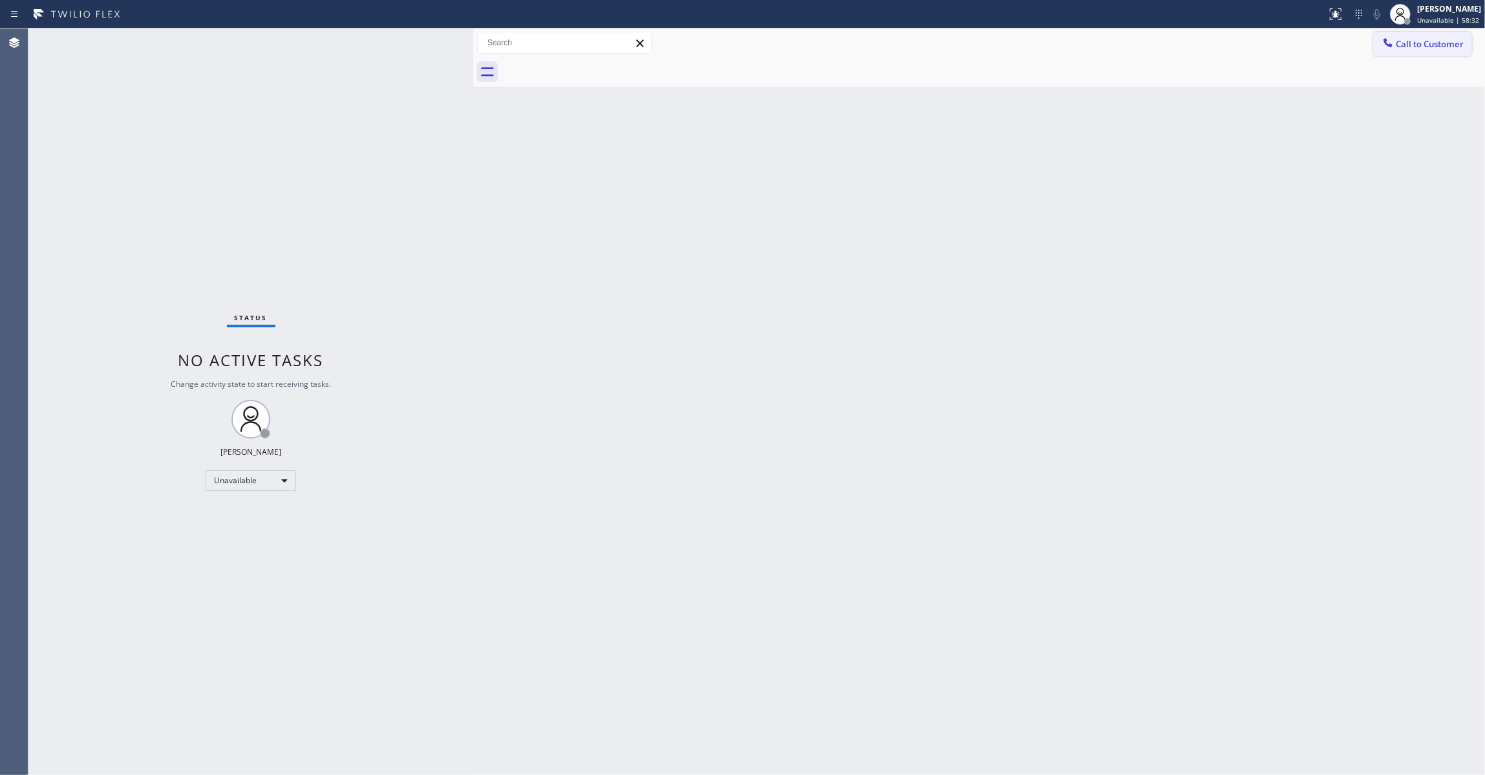
click at [1417, 44] on span "Call to Customer" at bounding box center [1430, 44] width 68 height 12
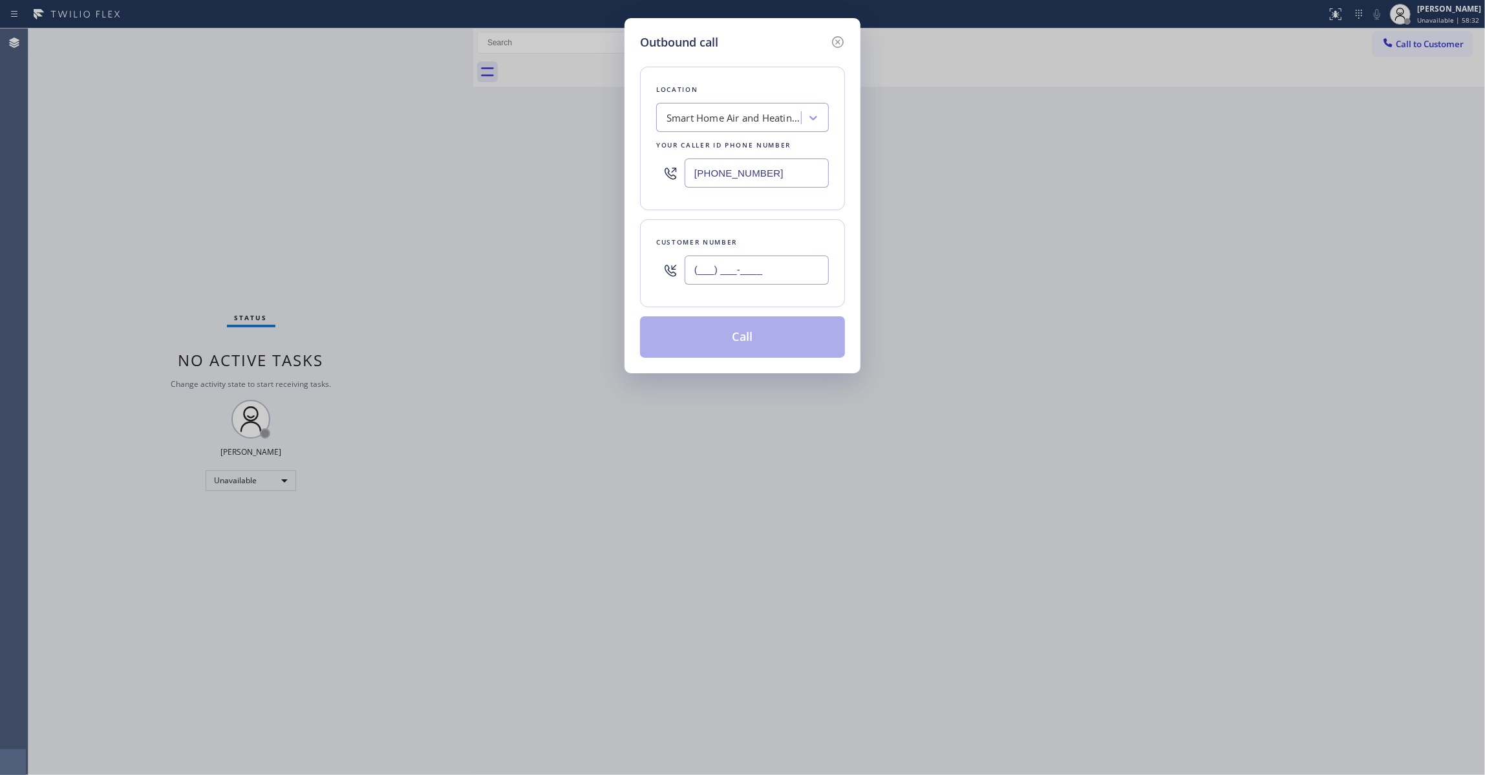
click at [822, 261] on input "(___) ___-____" at bounding box center [757, 269] width 144 height 29
click at [803, 272] on input "(___) ___-____" at bounding box center [757, 269] width 144 height 29
paste input "text"
drag, startPoint x: 785, startPoint y: 272, endPoint x: 309, endPoint y: 285, distance: 476.1
click at [332, 280] on div "Outbound call Location Smart Home Air and Heating Torrance Your caller id phone…" at bounding box center [742, 387] width 1485 height 775
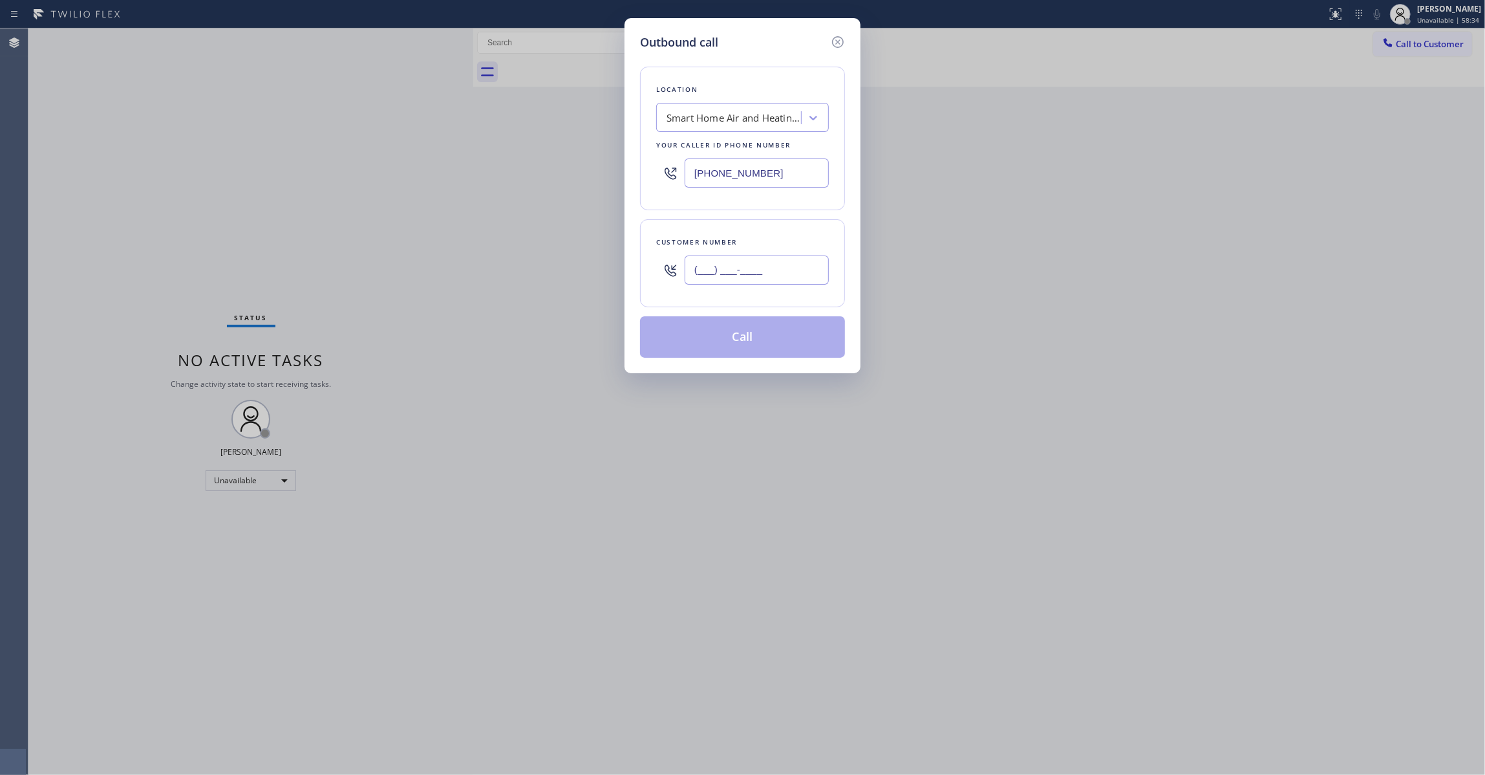
paste input "831) 387-3130"
type input "(831) 387-3130"
drag, startPoint x: 794, startPoint y: 172, endPoint x: 466, endPoint y: 198, distance: 328.8
click at [440, 189] on div "Outbound call Location Smart Home Air and Heating Torrance Your caller id phone…" at bounding box center [742, 387] width 1485 height 775
paste input "818) 210-4529"
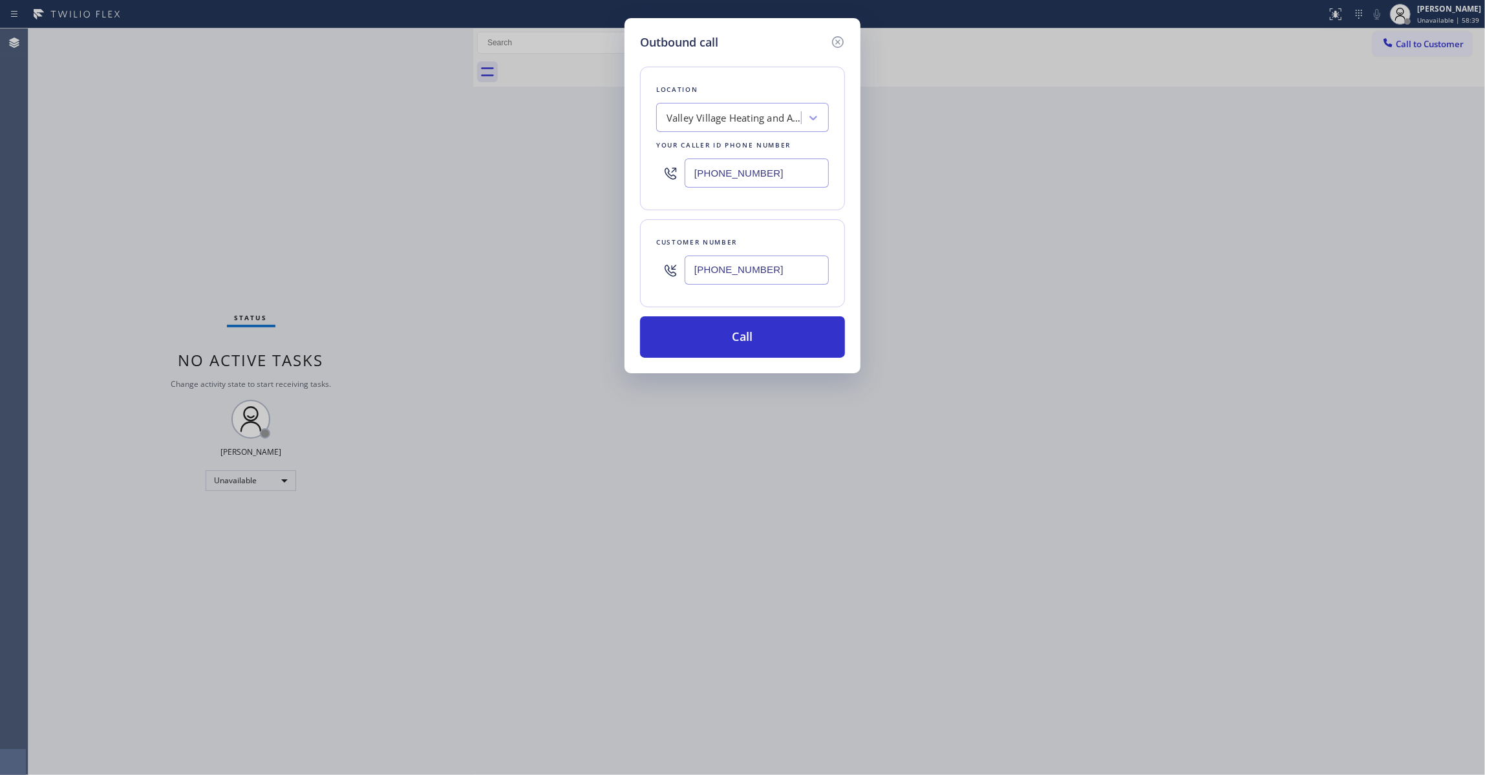
type input "(818) 210-4529"
drag, startPoint x: 789, startPoint y: 281, endPoint x: 599, endPoint y: 269, distance: 191.1
click at [599, 269] on div "Outbound call Location Valley Village Heating and Air Conditioning Your caller …" at bounding box center [742, 387] width 1485 height 775
click at [700, 335] on button "Call" at bounding box center [742, 336] width 205 height 41
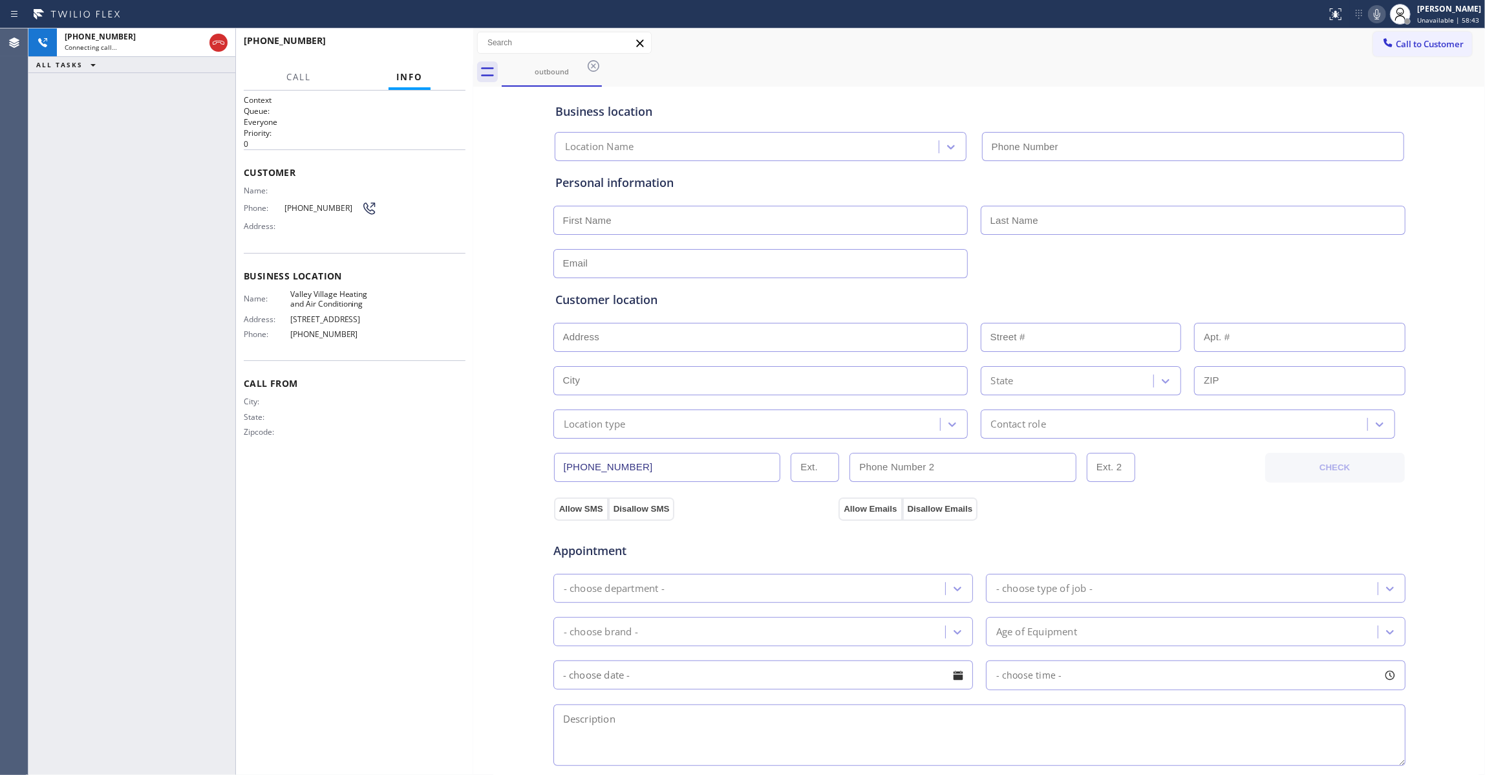
type input "(818) 210-4529"
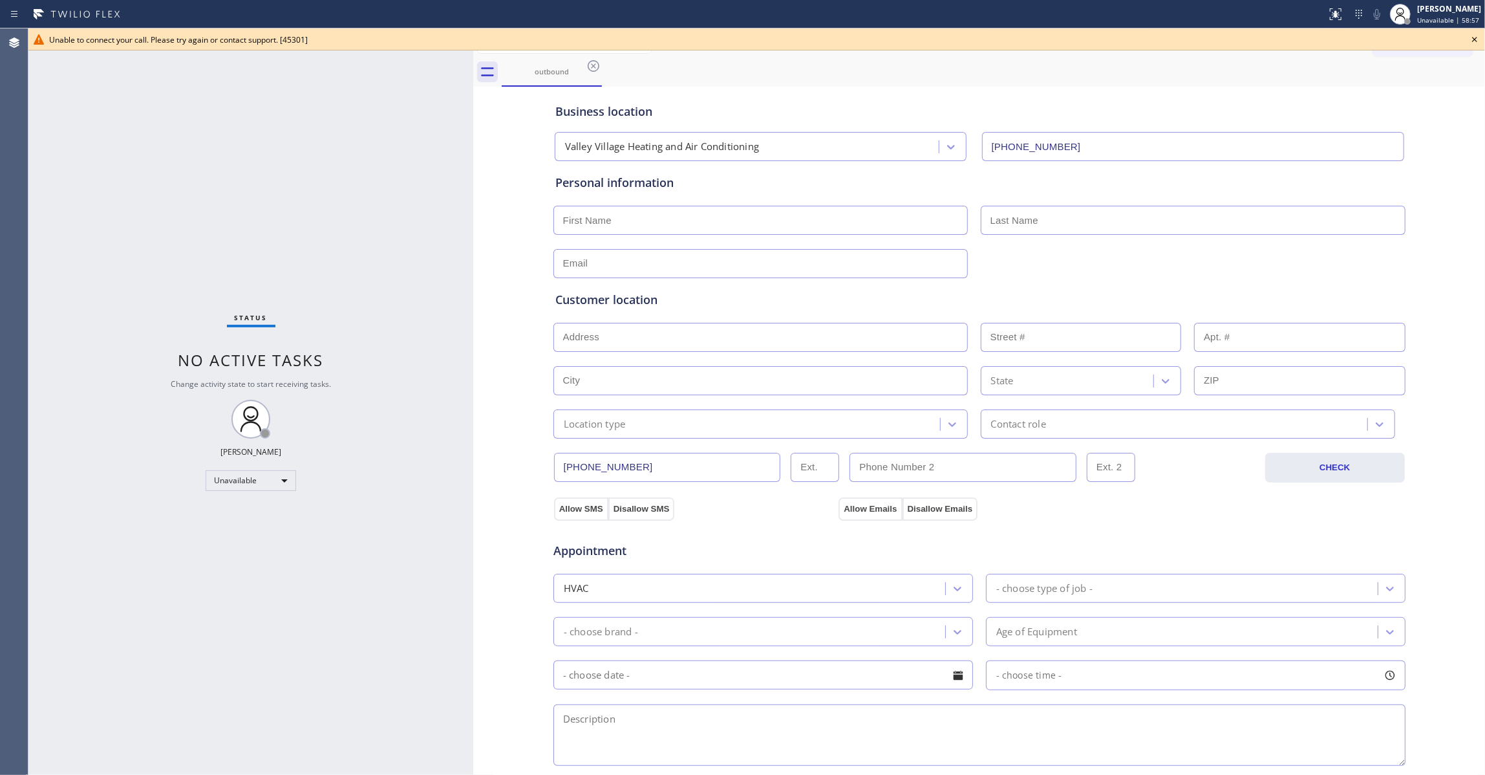
drag, startPoint x: 164, startPoint y: 215, endPoint x: 486, endPoint y: 30, distance: 372.2
click at [164, 202] on div "Status No active tasks Change activity state to start receiving tasks. Louis Ma…" at bounding box center [250, 401] width 445 height 746
click at [1476, 40] on icon at bounding box center [1474, 39] width 5 height 5
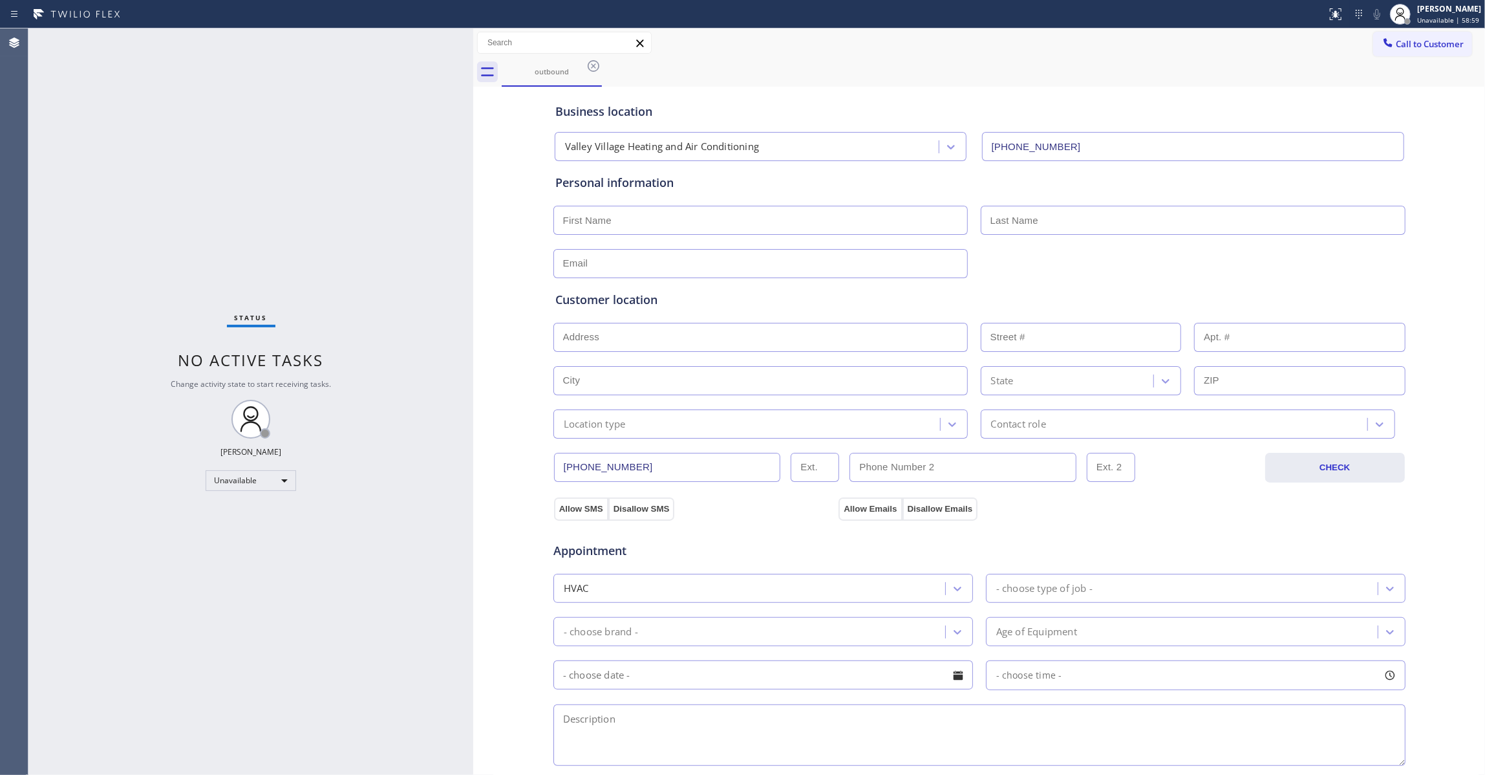
click at [596, 65] on icon at bounding box center [594, 66] width 16 height 16
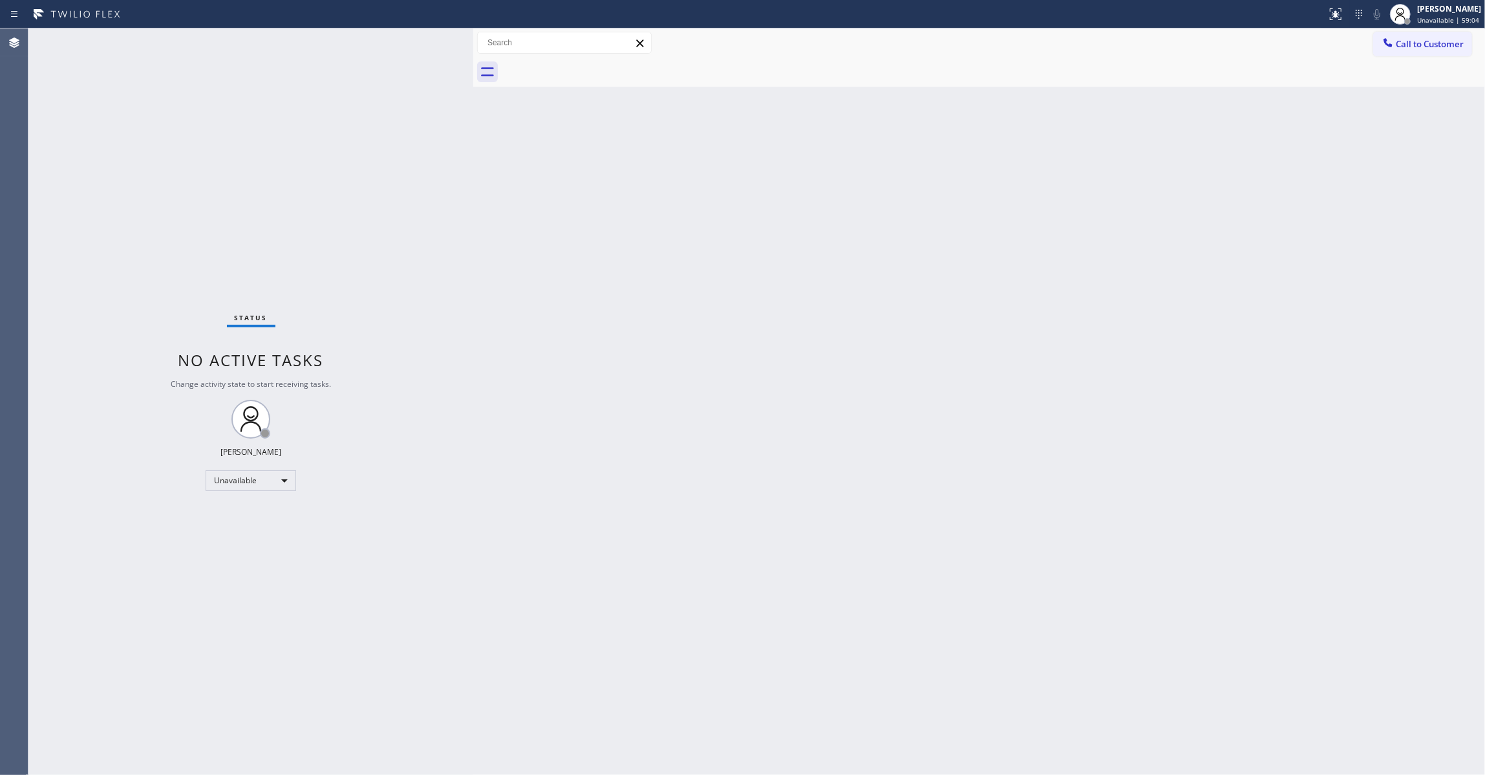
click at [1141, 256] on div "Back to Dashboard Change Sender ID Customers Technicians Select a contact Outbo…" at bounding box center [979, 401] width 1012 height 746
click at [1459, 41] on span "Call to Customer" at bounding box center [1430, 44] width 68 height 12
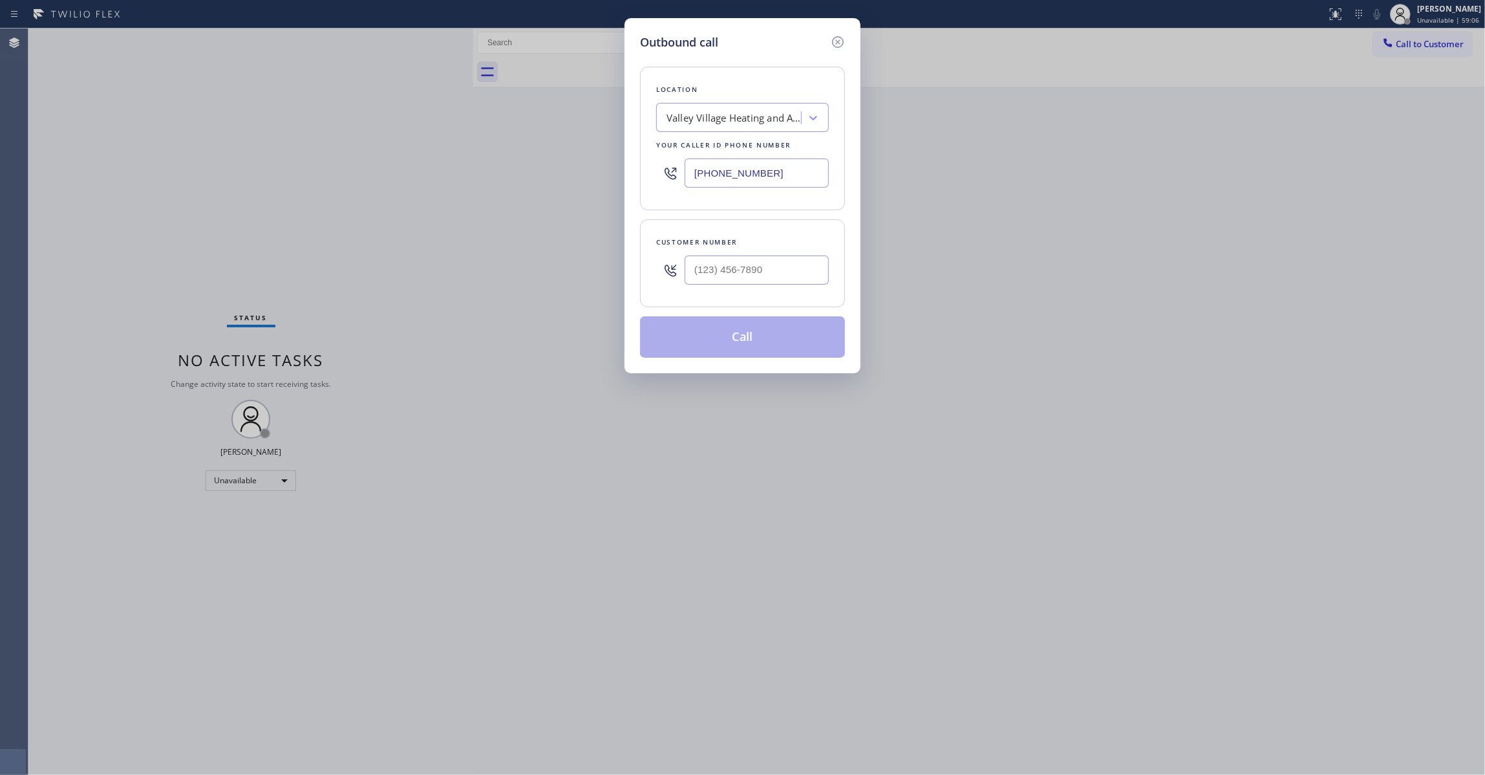
click at [771, 253] on div at bounding box center [757, 270] width 144 height 42
click at [769, 272] on input "(___) ___-____" at bounding box center [757, 269] width 144 height 29
paste input "831) 387-3130"
type input "(831) 387-3130"
click at [742, 341] on button "Call" at bounding box center [742, 336] width 205 height 41
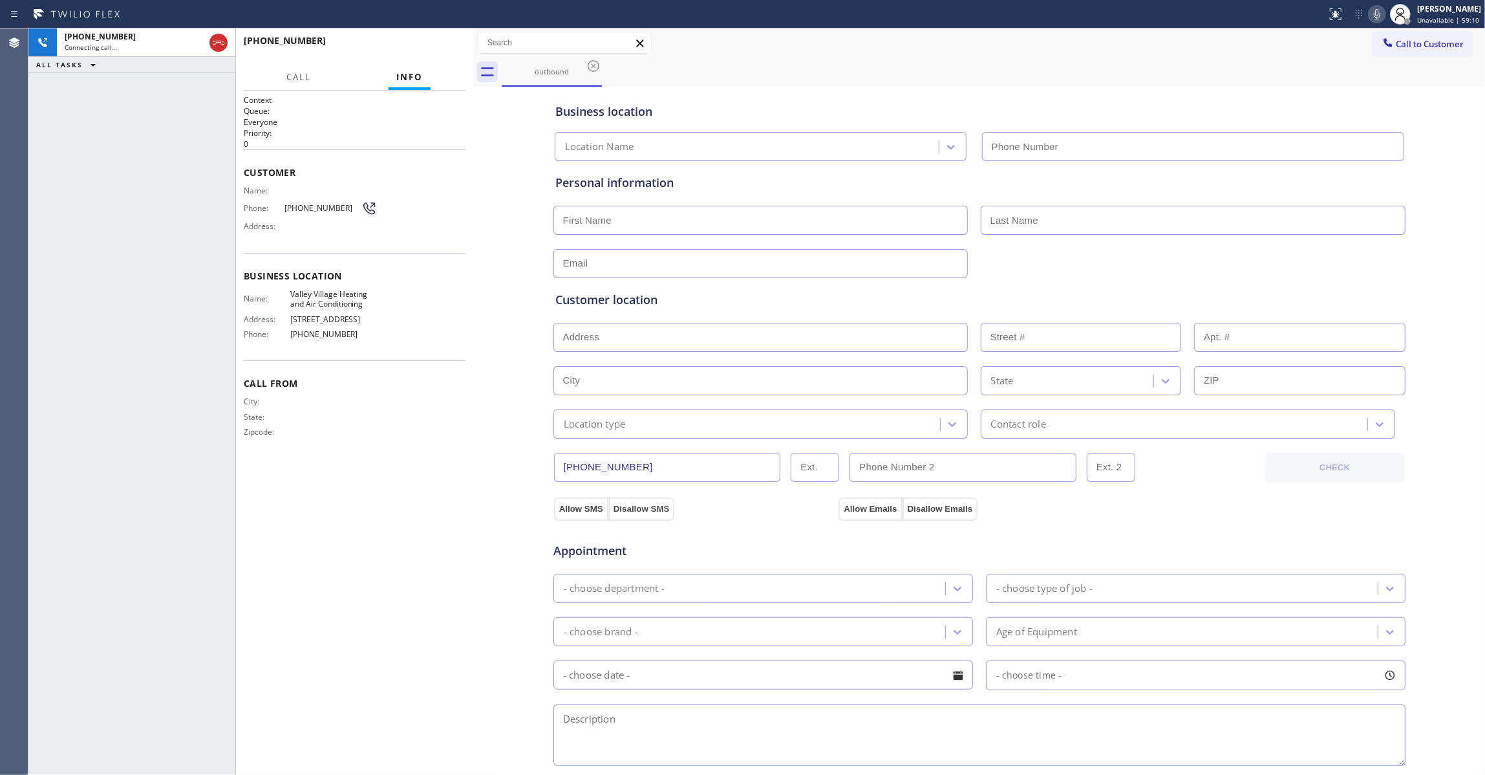
type input "(818) 210-4529"
click at [406, 440] on div "City: State: Zipcode:" at bounding box center [355, 418] width 222 height 45
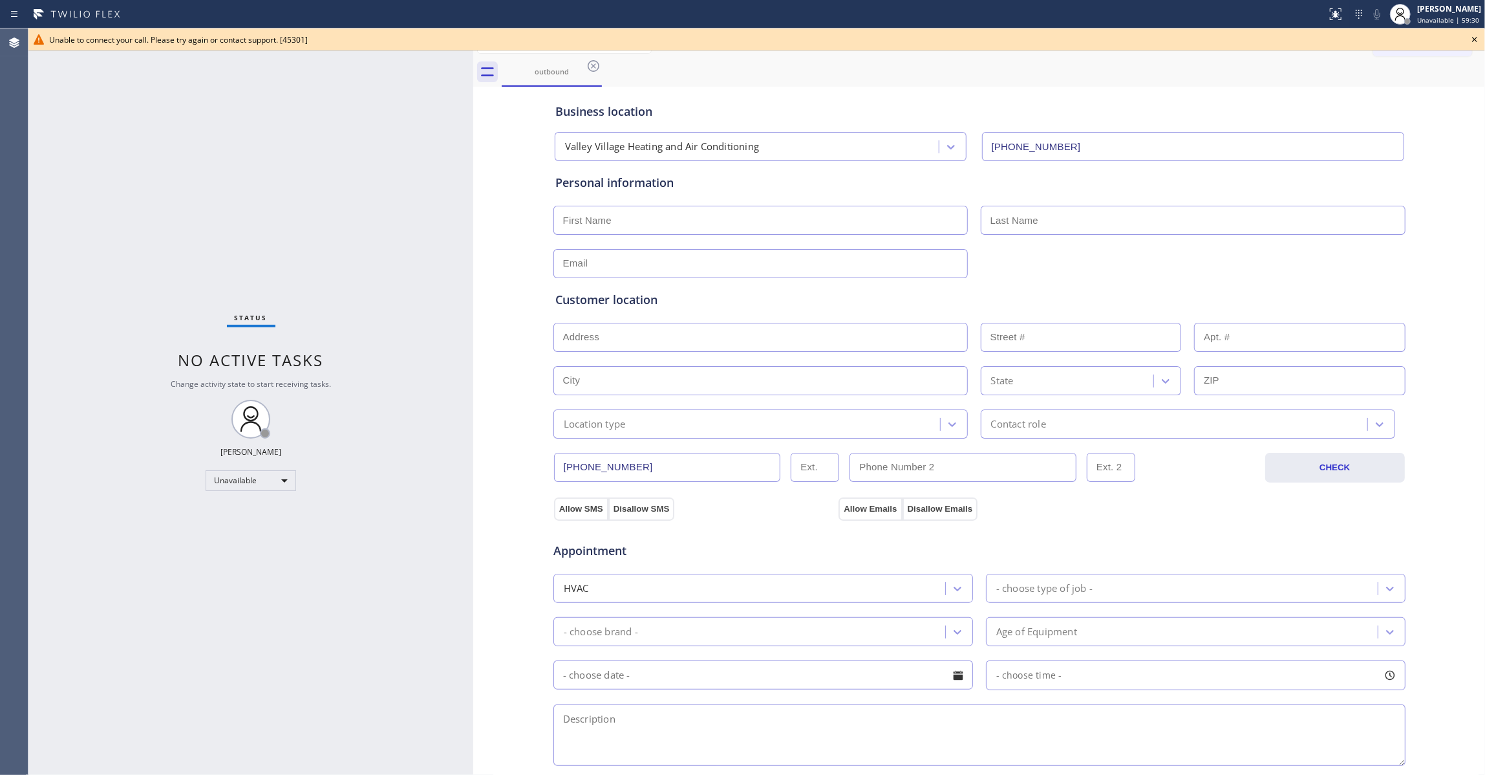
click at [1476, 39] on icon at bounding box center [1474, 39] width 5 height 5
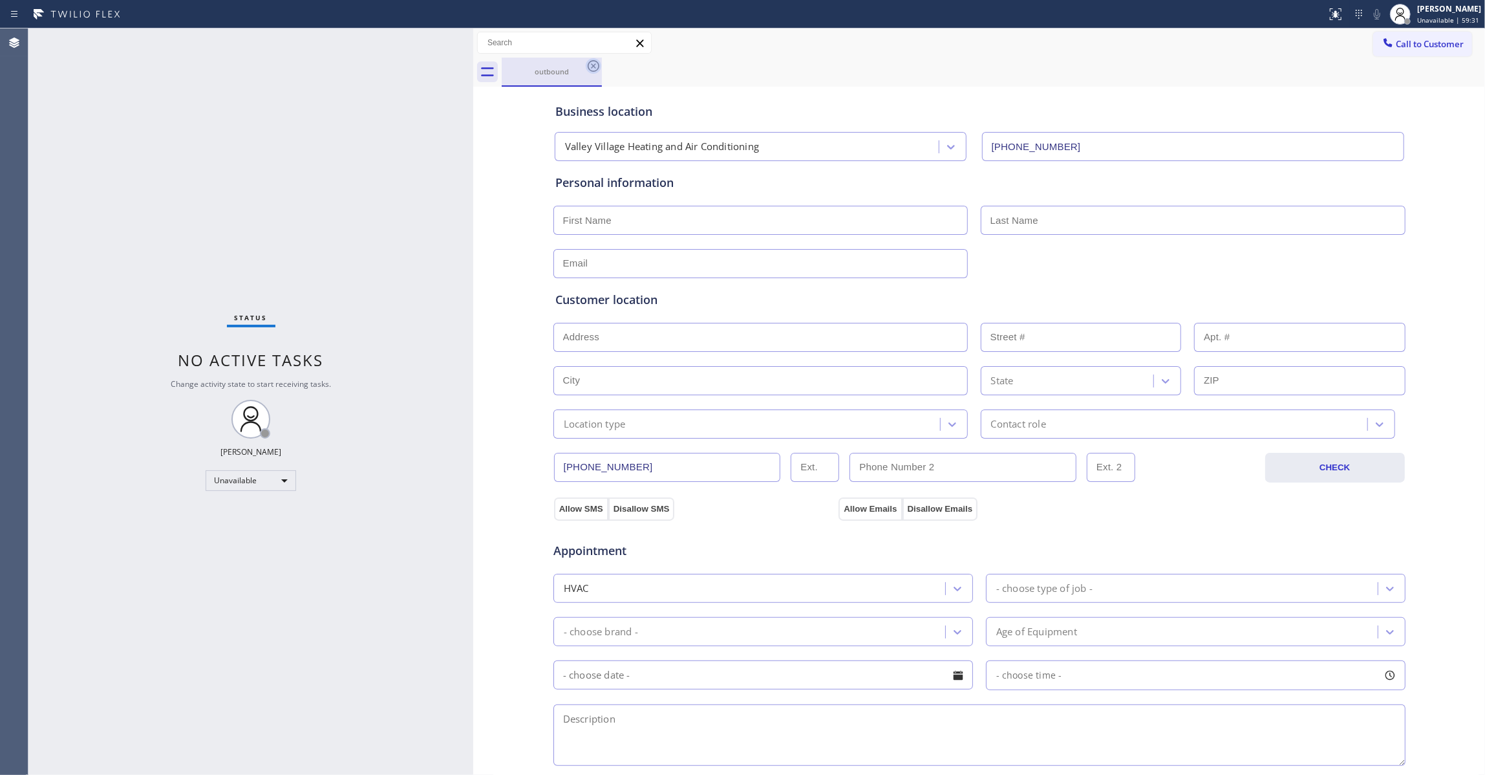
click at [596, 67] on icon at bounding box center [594, 66] width 16 height 16
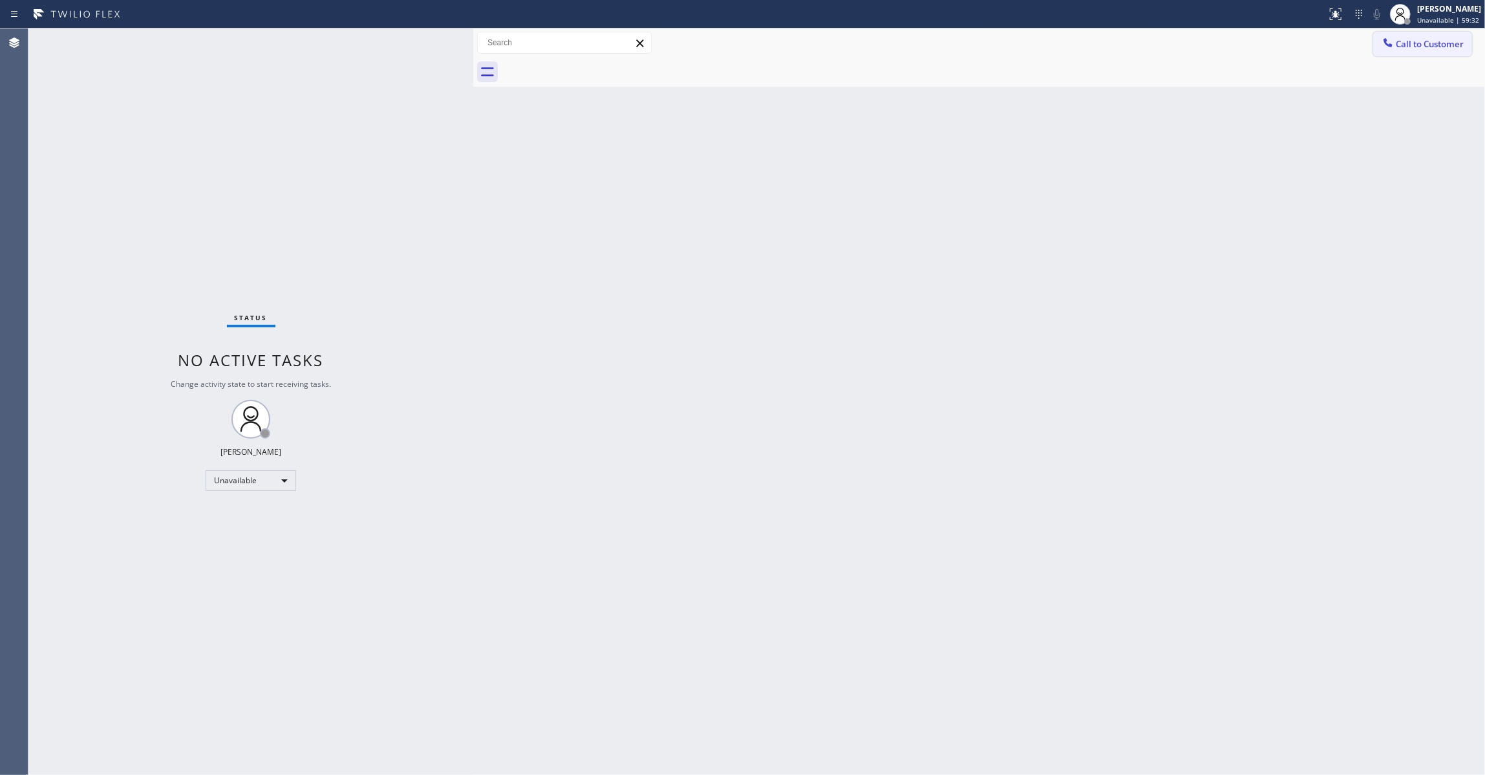
click at [1441, 47] on span "Call to Customer" at bounding box center [1430, 44] width 68 height 12
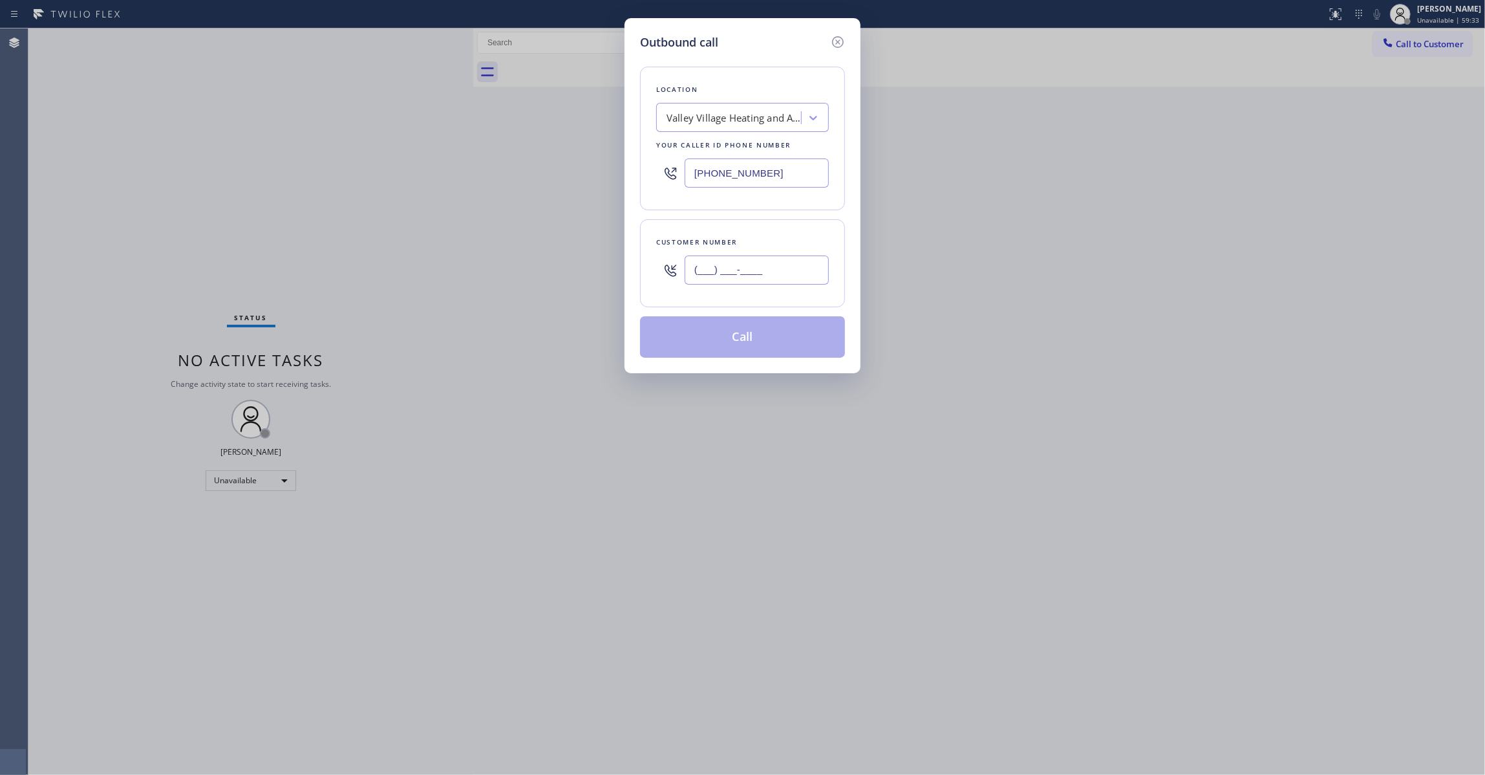
click at [792, 265] on input "(___) ___-____" at bounding box center [757, 269] width 144 height 29
paste input "831) 387-3130"
type input "(831) 387-3130"
click at [760, 344] on button "Call" at bounding box center [742, 336] width 205 height 41
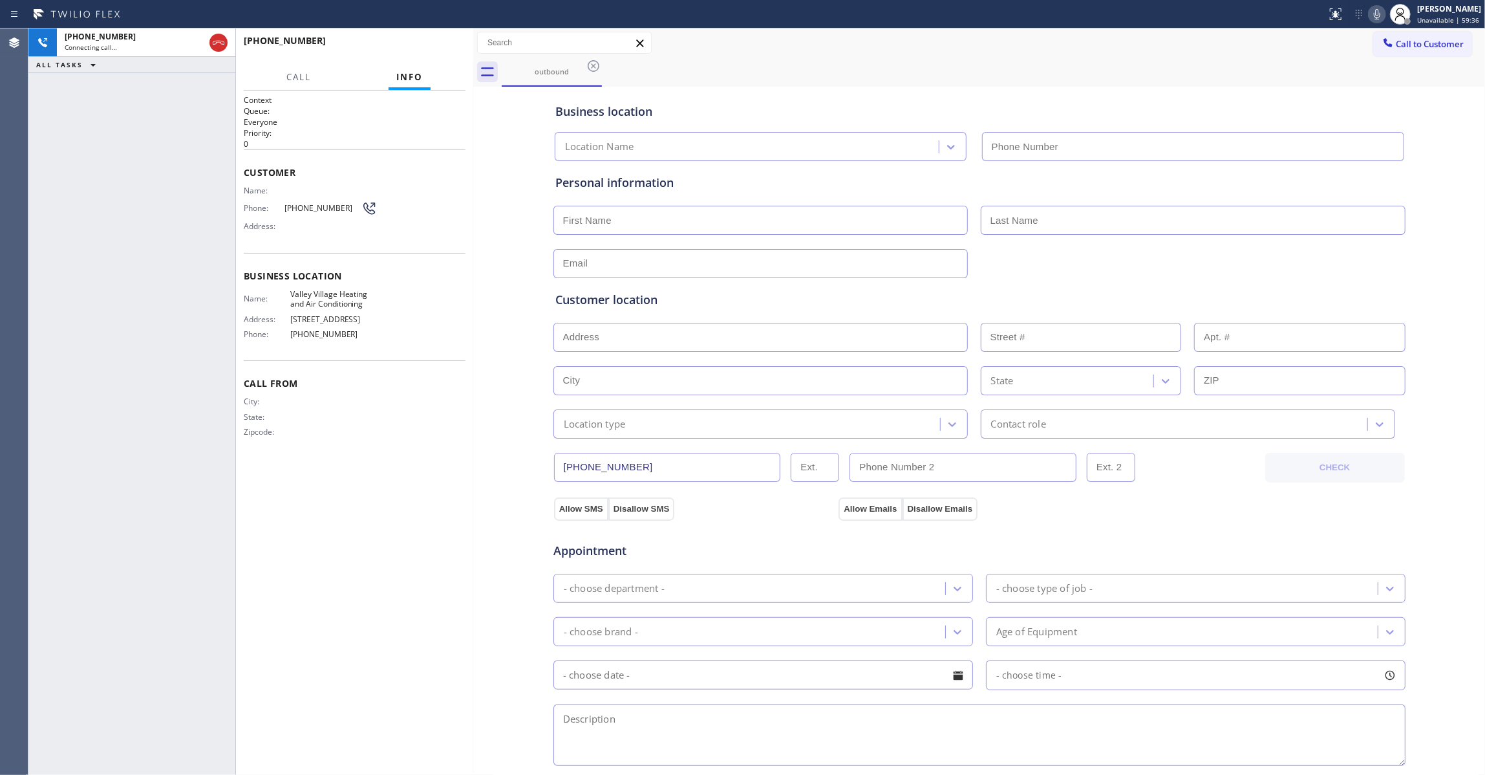
type input "(818) 210-4529"
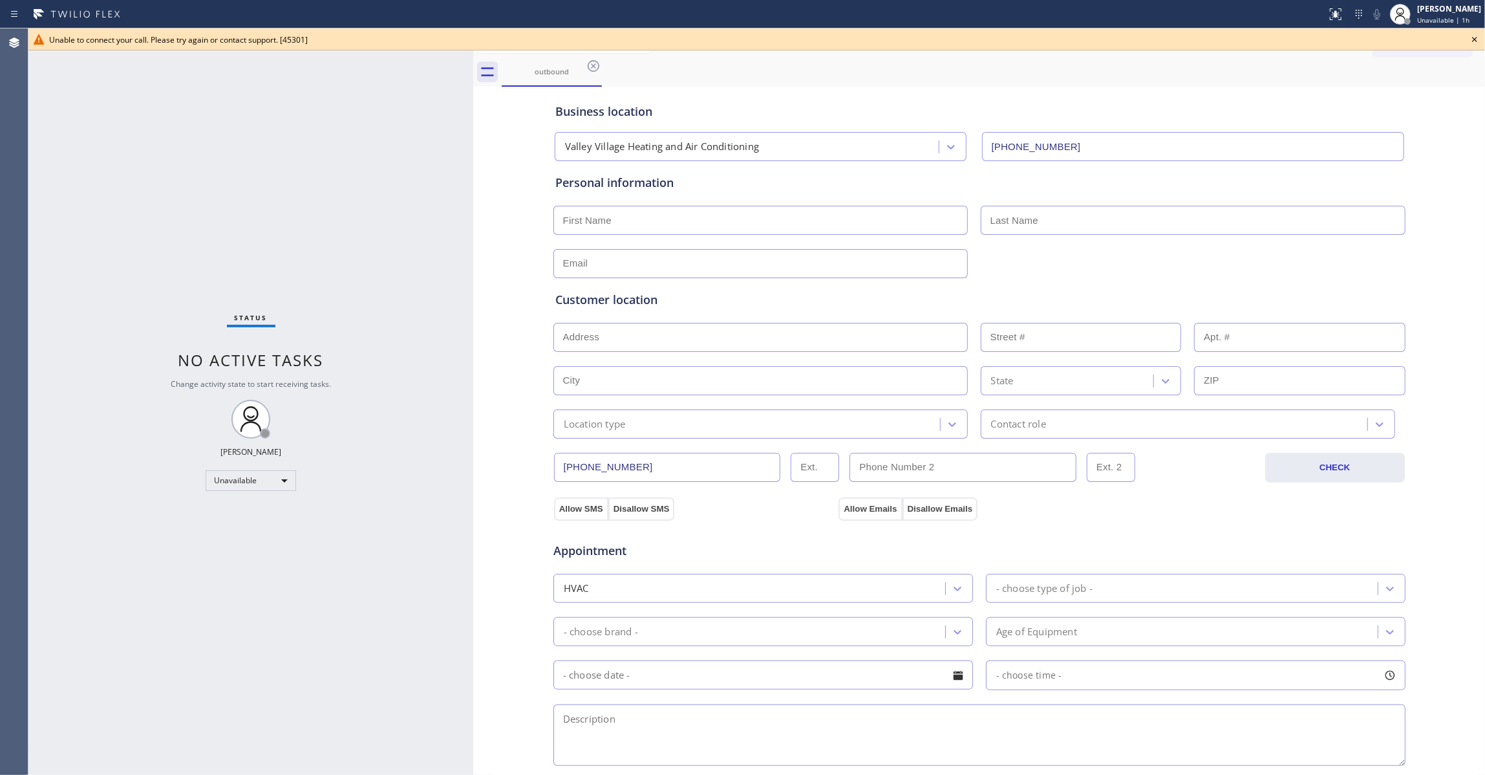
click at [1476, 39] on icon at bounding box center [1475, 40] width 16 height 16
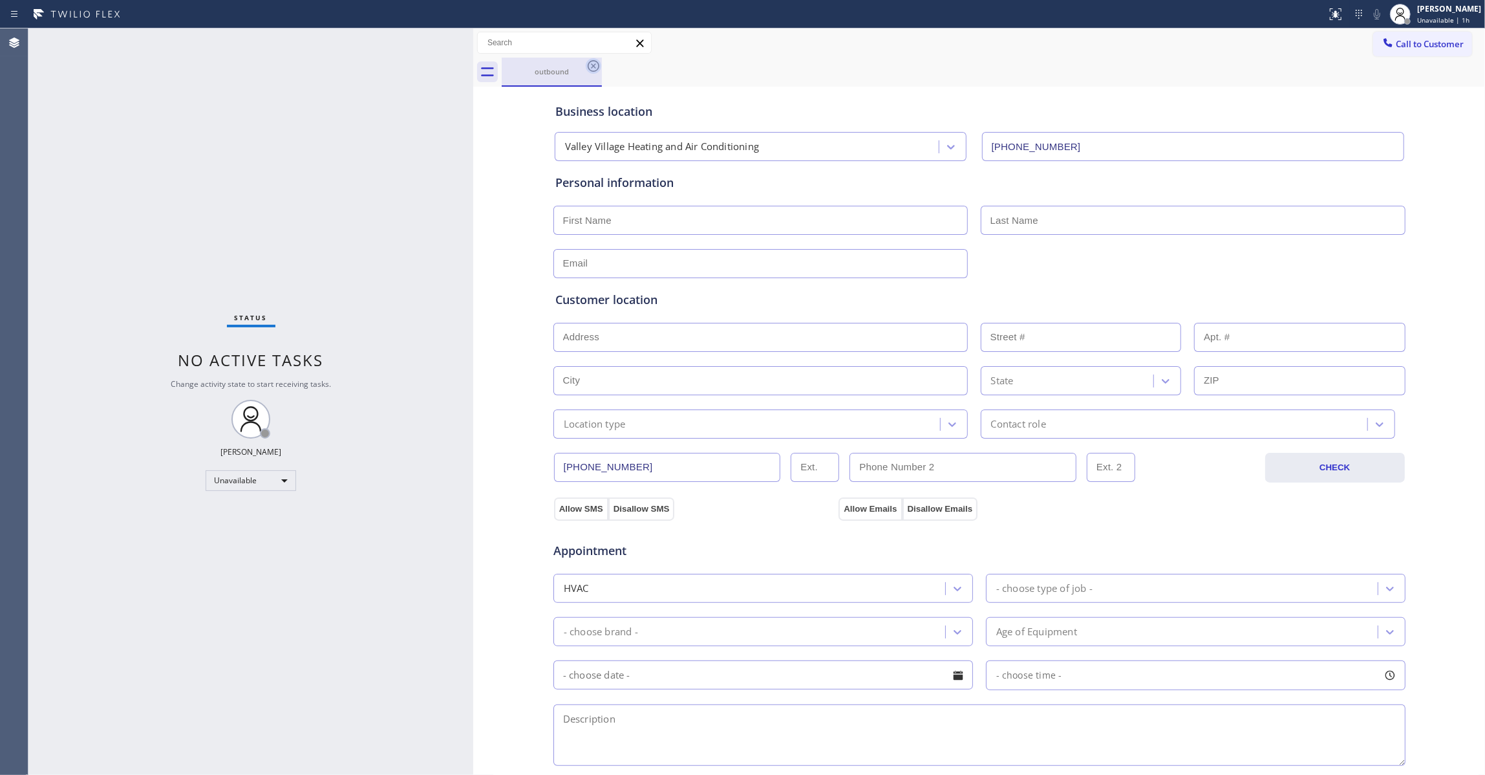
click at [593, 66] on icon at bounding box center [594, 66] width 12 height 12
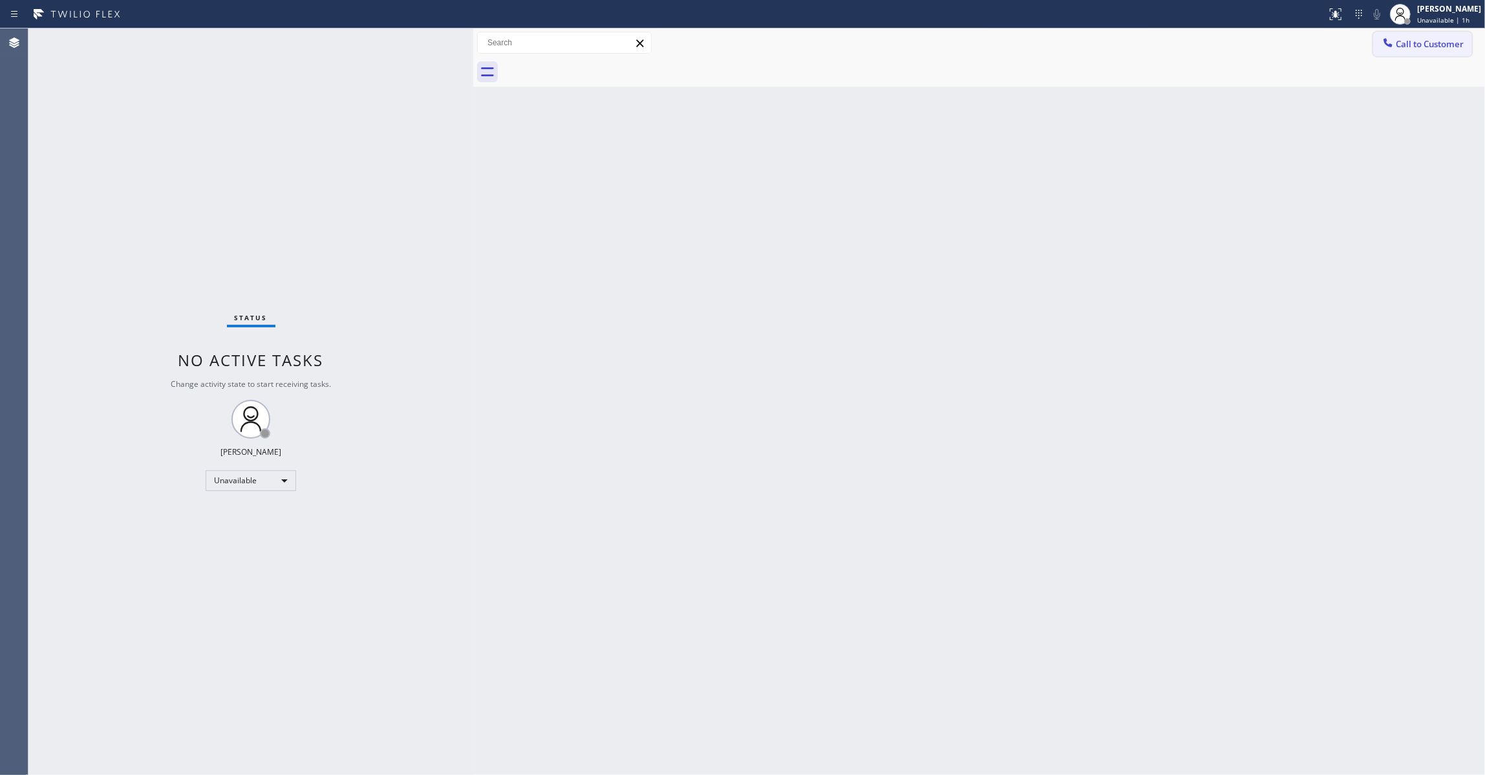
click at [1411, 47] on span "Call to Customer" at bounding box center [1430, 44] width 68 height 12
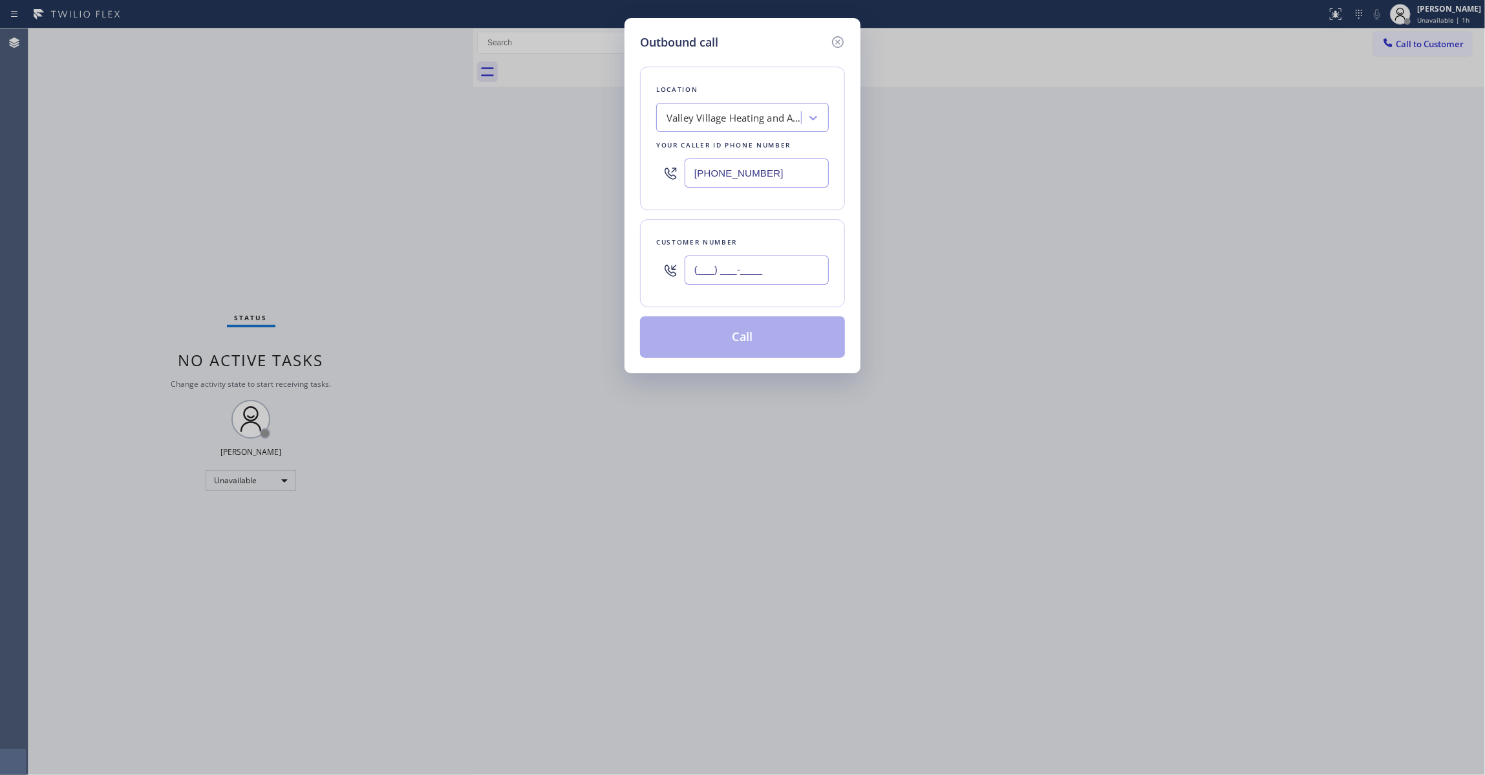
click at [777, 280] on input "(___) ___-____" at bounding box center [757, 269] width 144 height 29
paste input "831) 387-3130"
type input "(831) 387-3130"
click at [757, 339] on button "Call" at bounding box center [742, 336] width 205 height 41
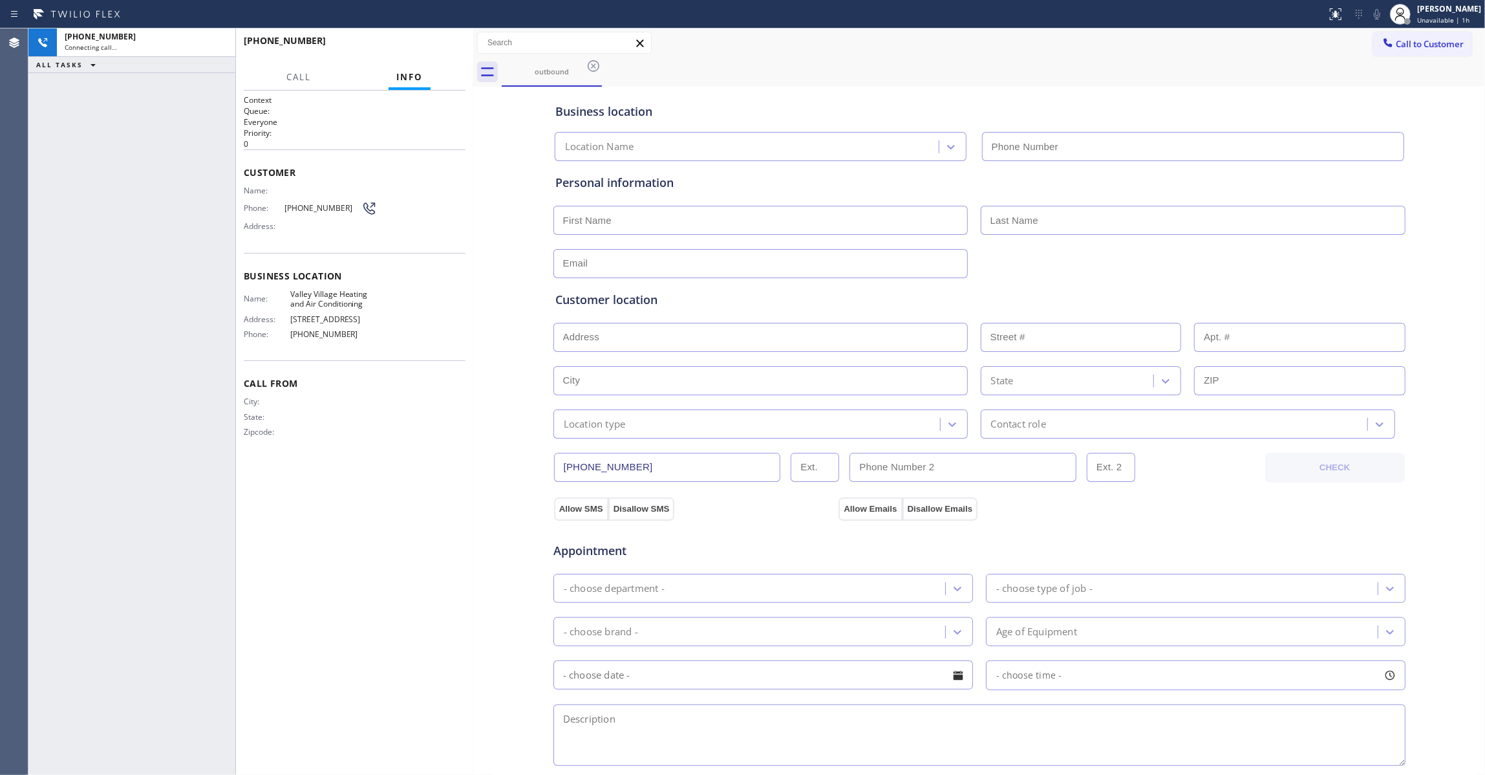
type input "(818) 210-4529"
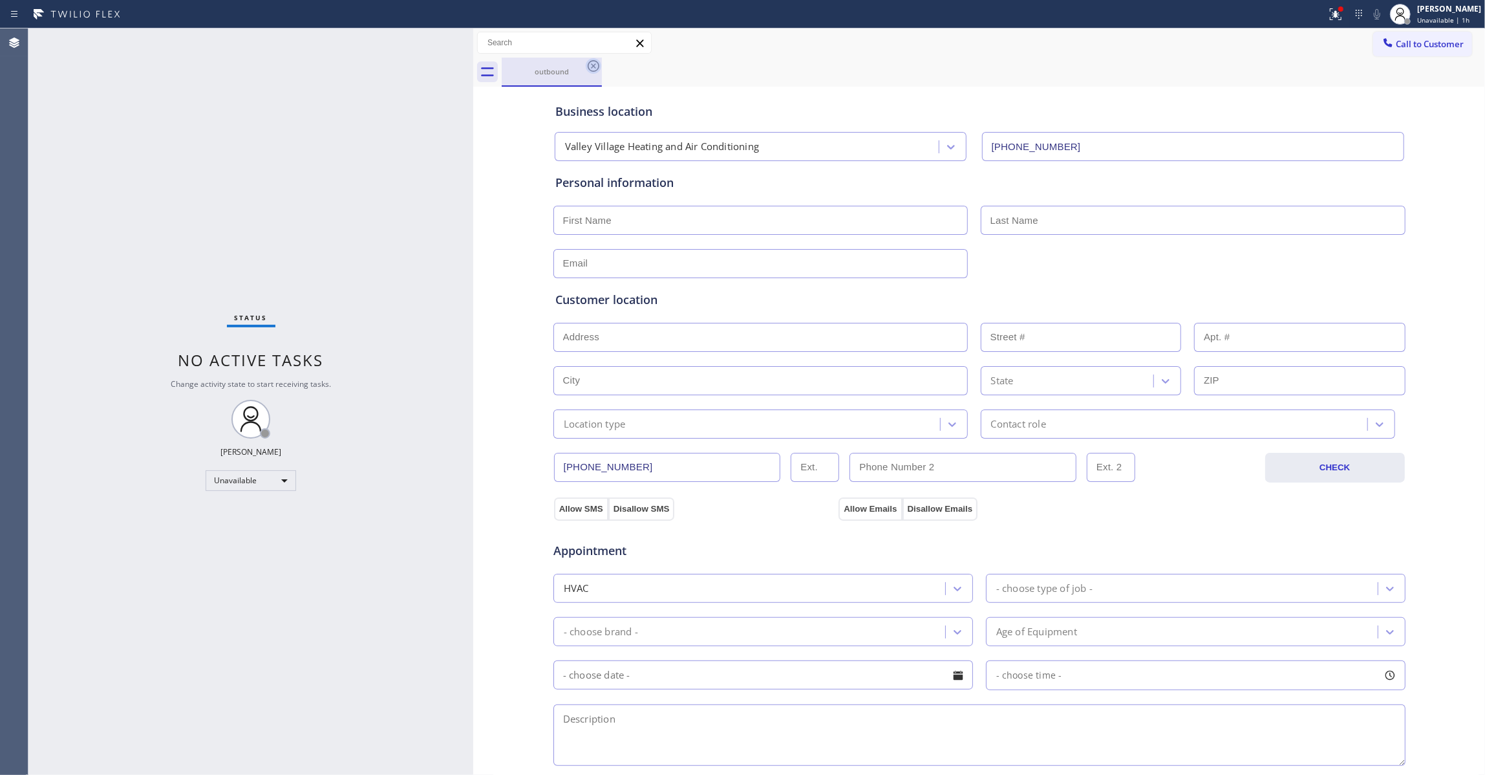
click at [593, 71] on icon at bounding box center [594, 66] width 12 height 12
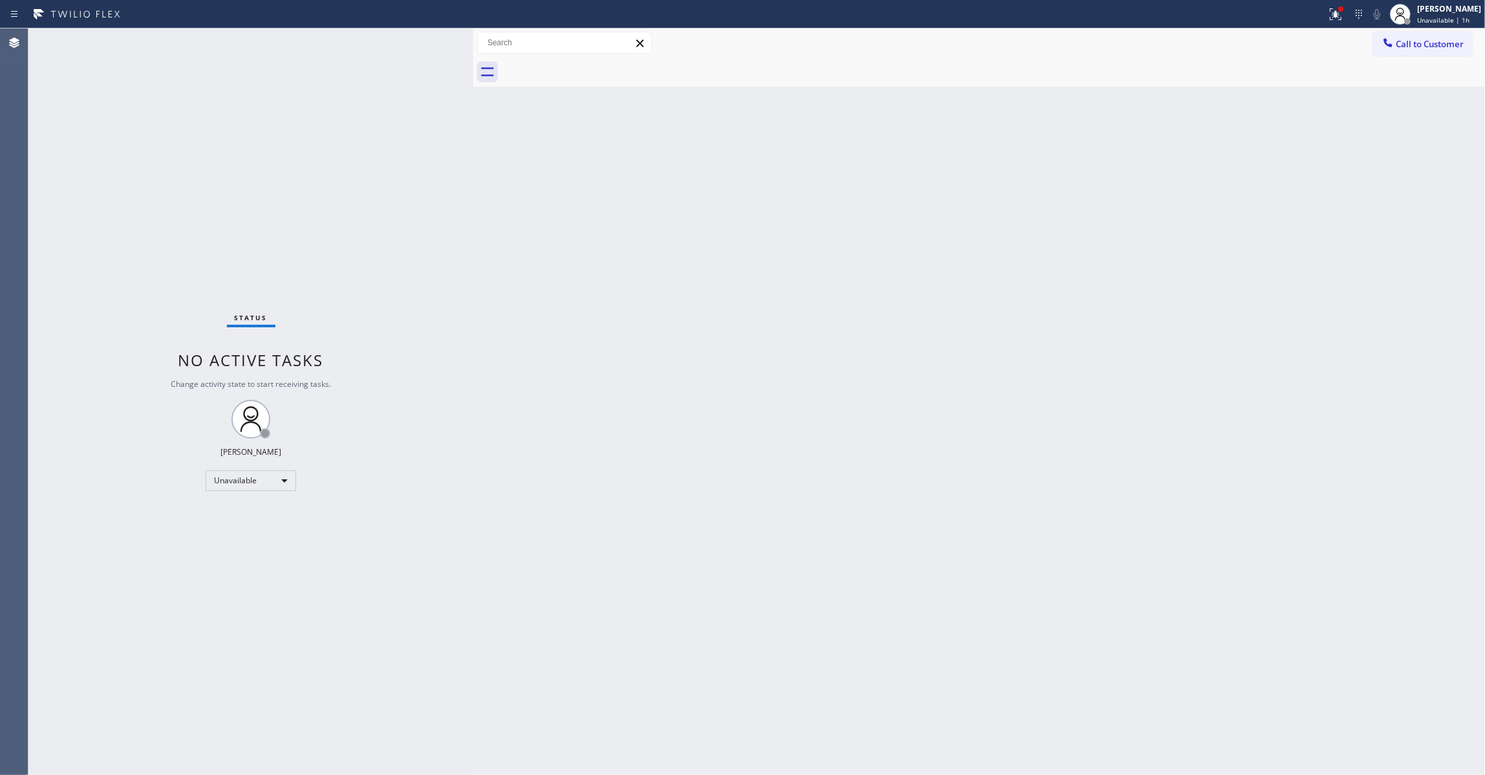
click at [145, 226] on div "Status No active tasks Change activity state to start receiving tasks. Louis Ma…" at bounding box center [250, 401] width 445 height 746
drag, startPoint x: 1443, startPoint y: 47, endPoint x: 1144, endPoint y: 142, distance: 314.1
click at [1442, 47] on span "Call to Customer" at bounding box center [1430, 44] width 68 height 12
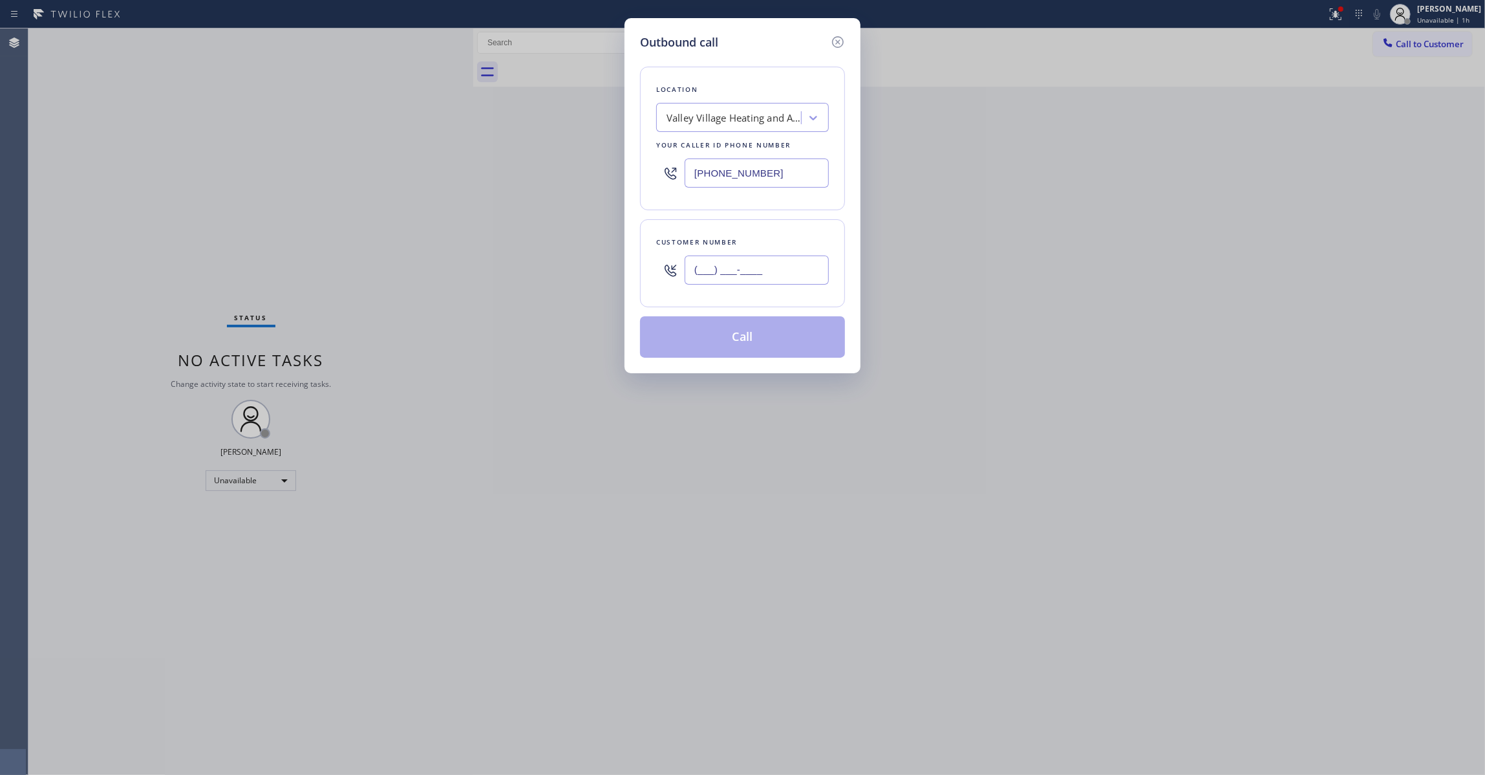
click at [744, 277] on input "(___) ___-____" at bounding box center [757, 269] width 144 height 29
paste input "818) 640-5981"
type input "(818) 640-5981"
paste input "55) 731-4952"
drag, startPoint x: 782, startPoint y: 174, endPoint x: 565, endPoint y: 242, distance: 227.0
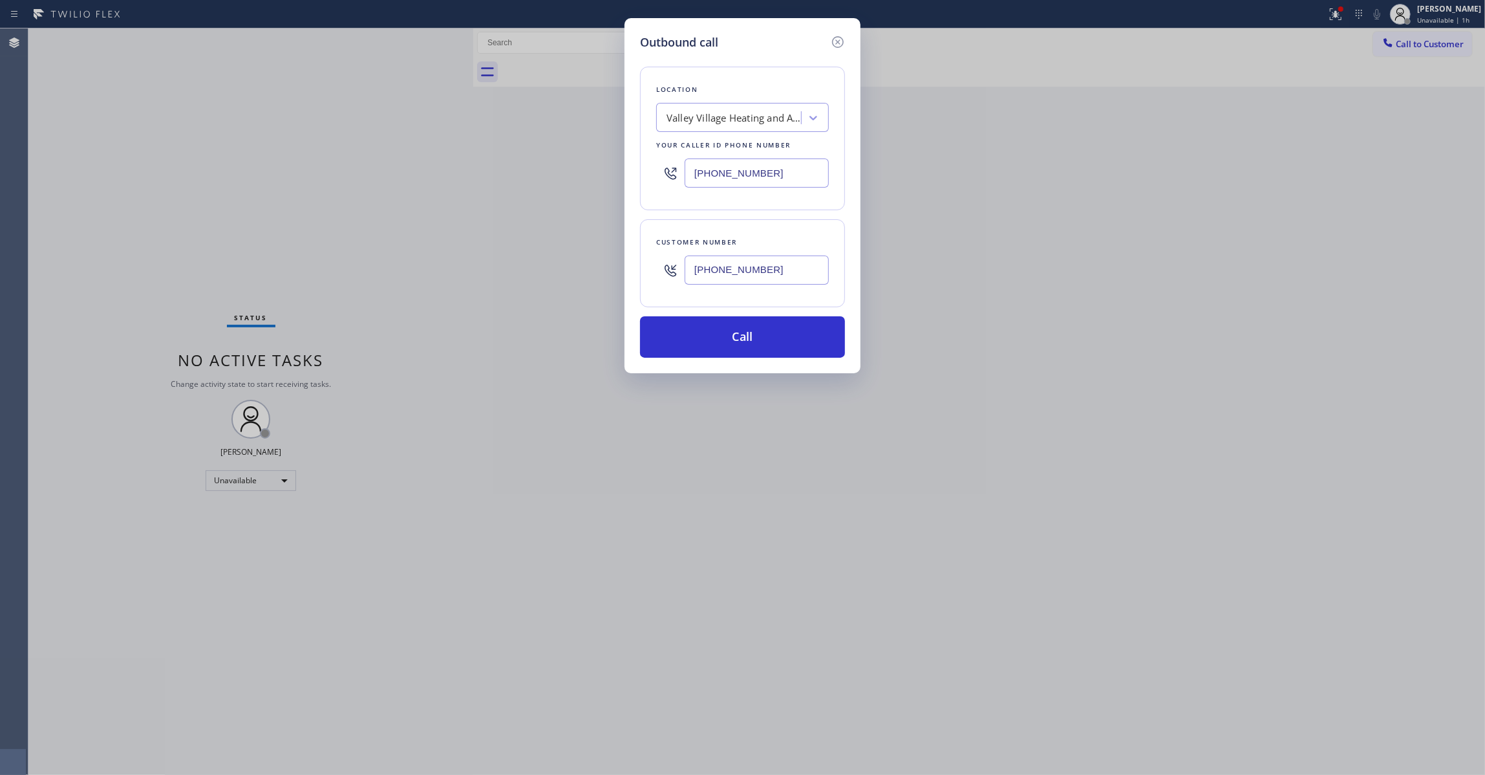
click at [503, 177] on div "Outbound call Location Valley Village Heating and Air Conditioning Your caller …" at bounding box center [742, 387] width 1485 height 775
type input "(855) 731-4952"
drag, startPoint x: 787, startPoint y: 275, endPoint x: 618, endPoint y: 266, distance: 169.0
click at [618, 266] on div "Outbound call Location 5 Star Appliance Repair Your caller id phone number (855…" at bounding box center [742, 387] width 1485 height 775
drag, startPoint x: 759, startPoint y: 339, endPoint x: 361, endPoint y: 270, distance: 404.2
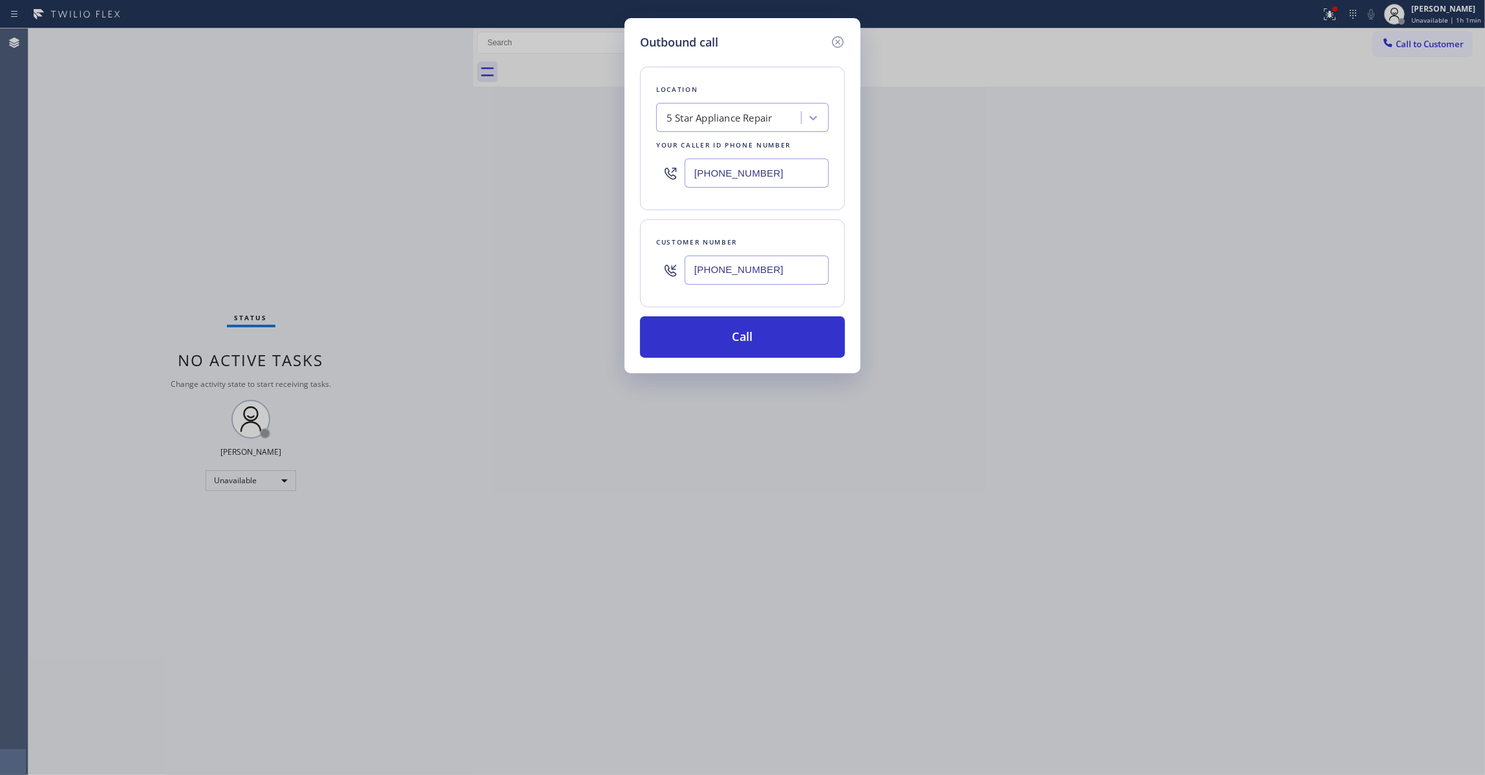
click at [758, 339] on button "Call" at bounding box center [742, 336] width 205 height 41
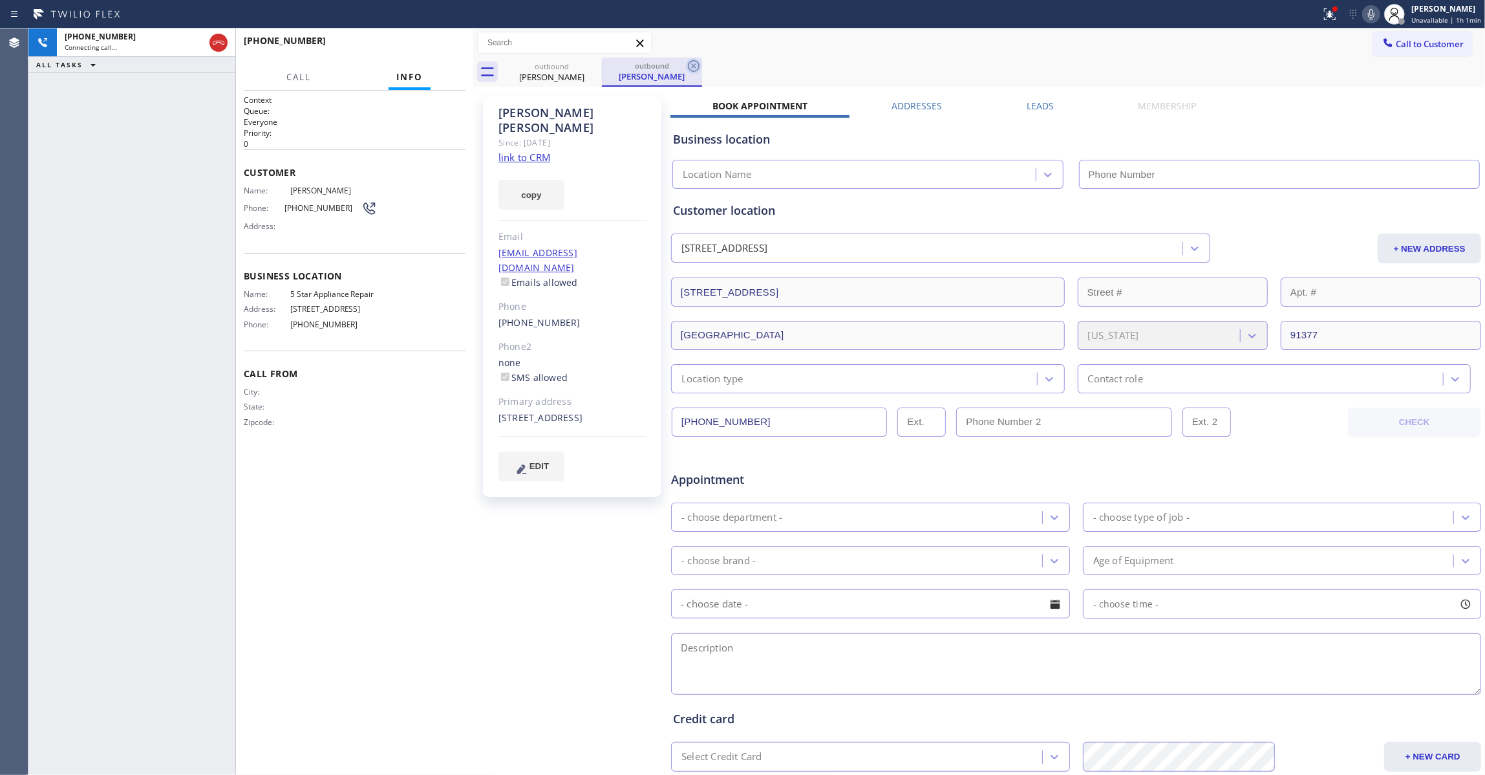
click at [697, 62] on icon at bounding box center [694, 66] width 16 height 16
type input "(855) 731-4952"
click at [541, 151] on link "link to CRM" at bounding box center [525, 157] width 52 height 13
click at [440, 39] on button "HANG UP" at bounding box center [435, 47] width 60 height 18
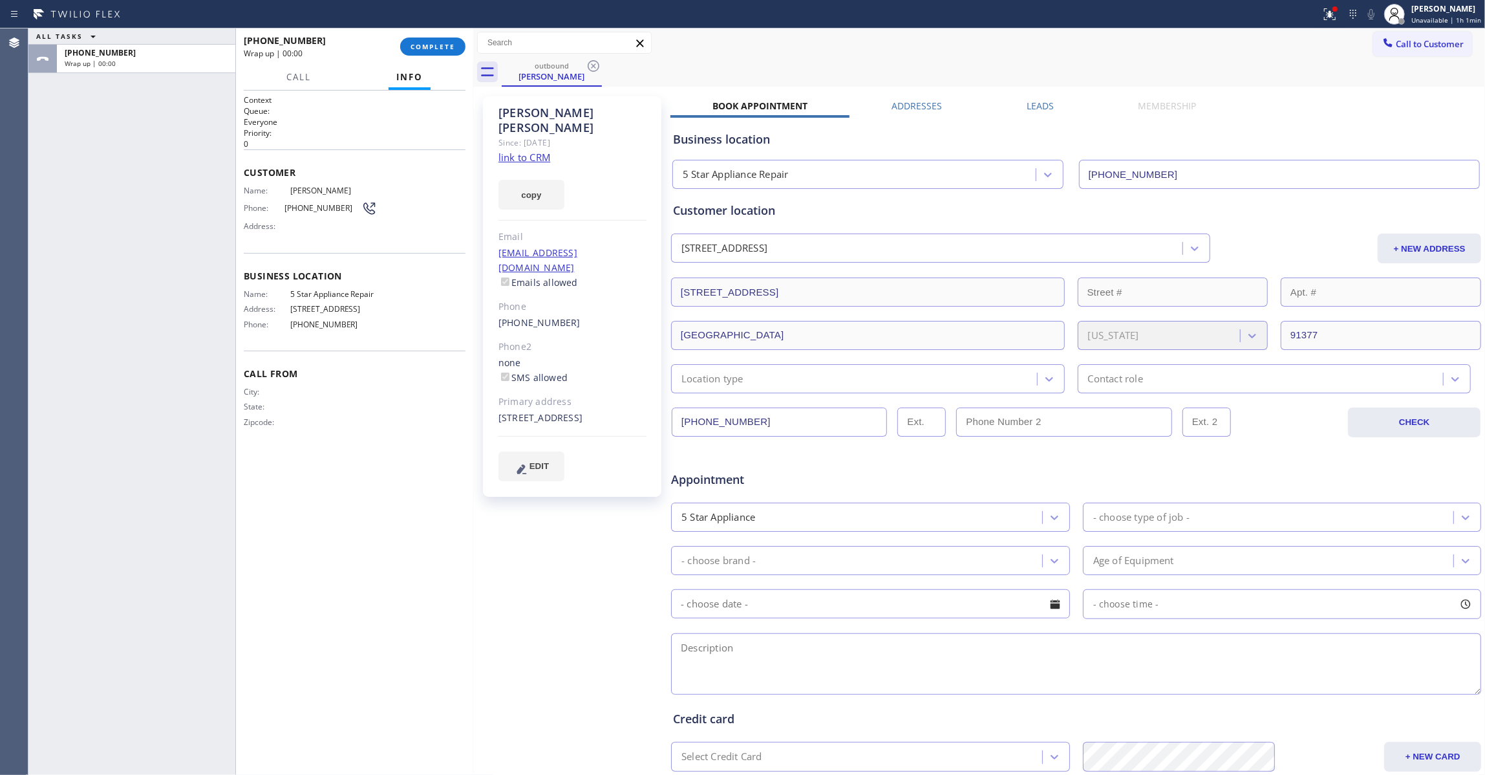
click at [313, 207] on span "(818) 640-5981" at bounding box center [323, 208] width 77 height 10
click at [437, 38] on button "COMPLETE" at bounding box center [432, 47] width 65 height 18
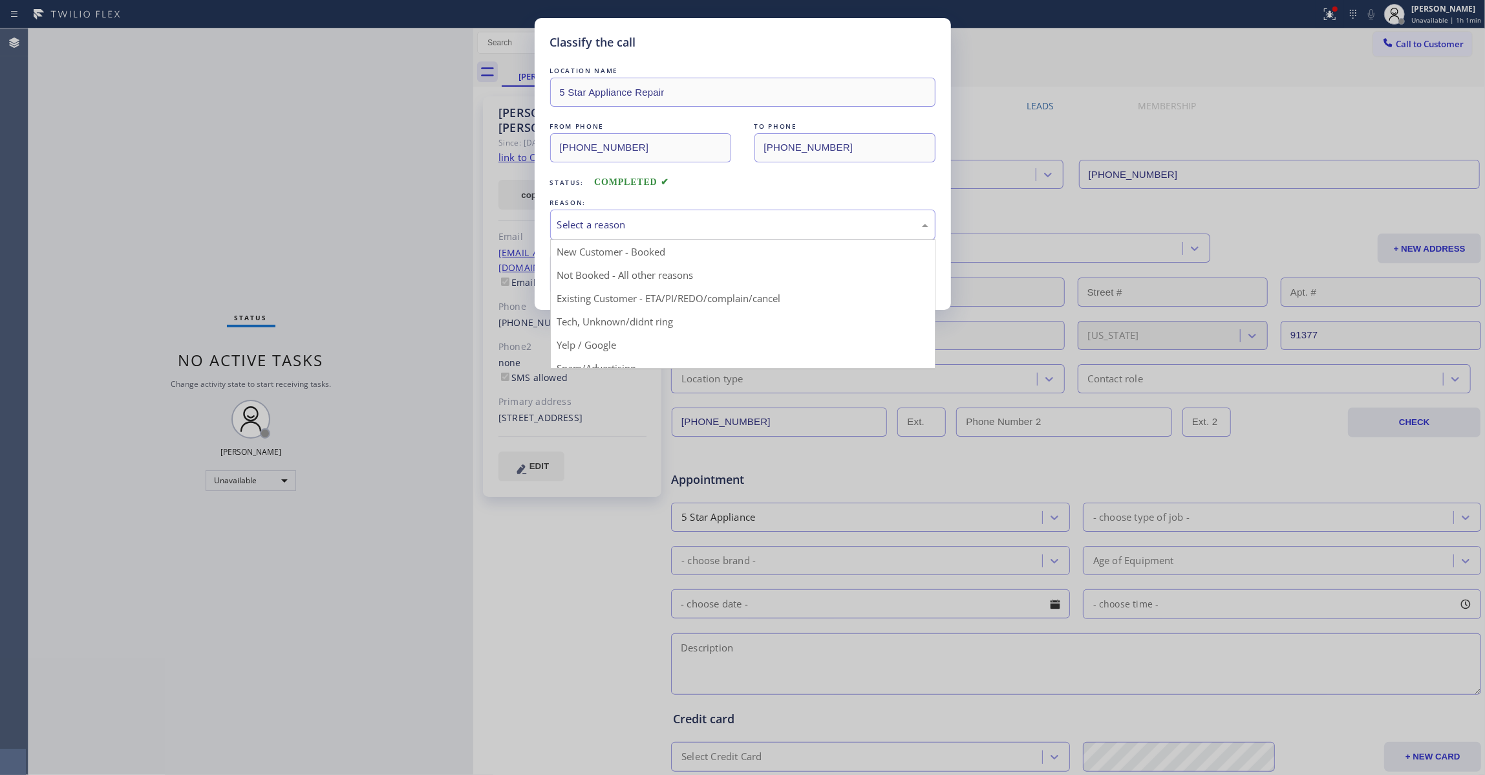
click at [675, 236] on div "Select a reason" at bounding box center [742, 224] width 385 height 30
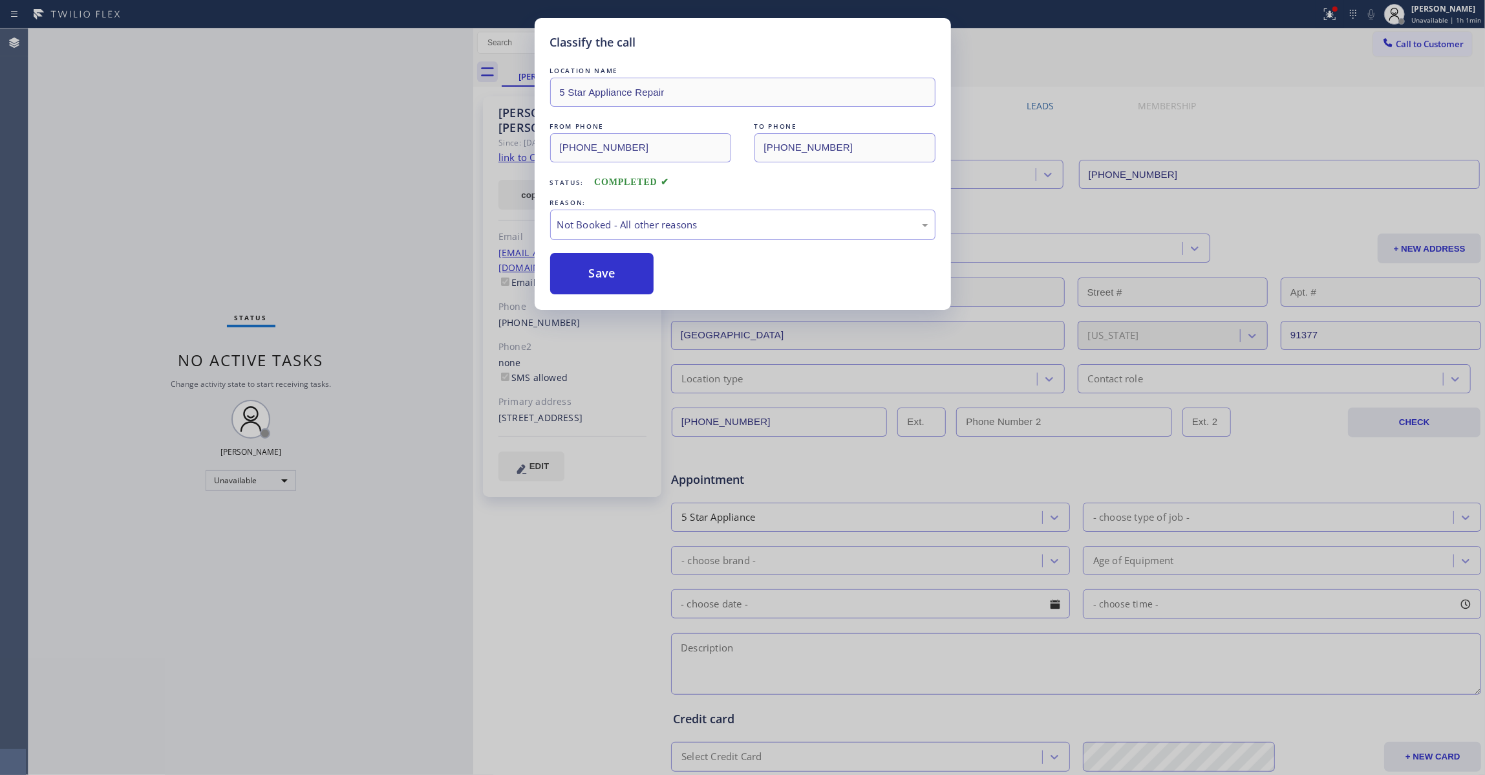
click at [578, 277] on button "Save" at bounding box center [602, 273] width 104 height 41
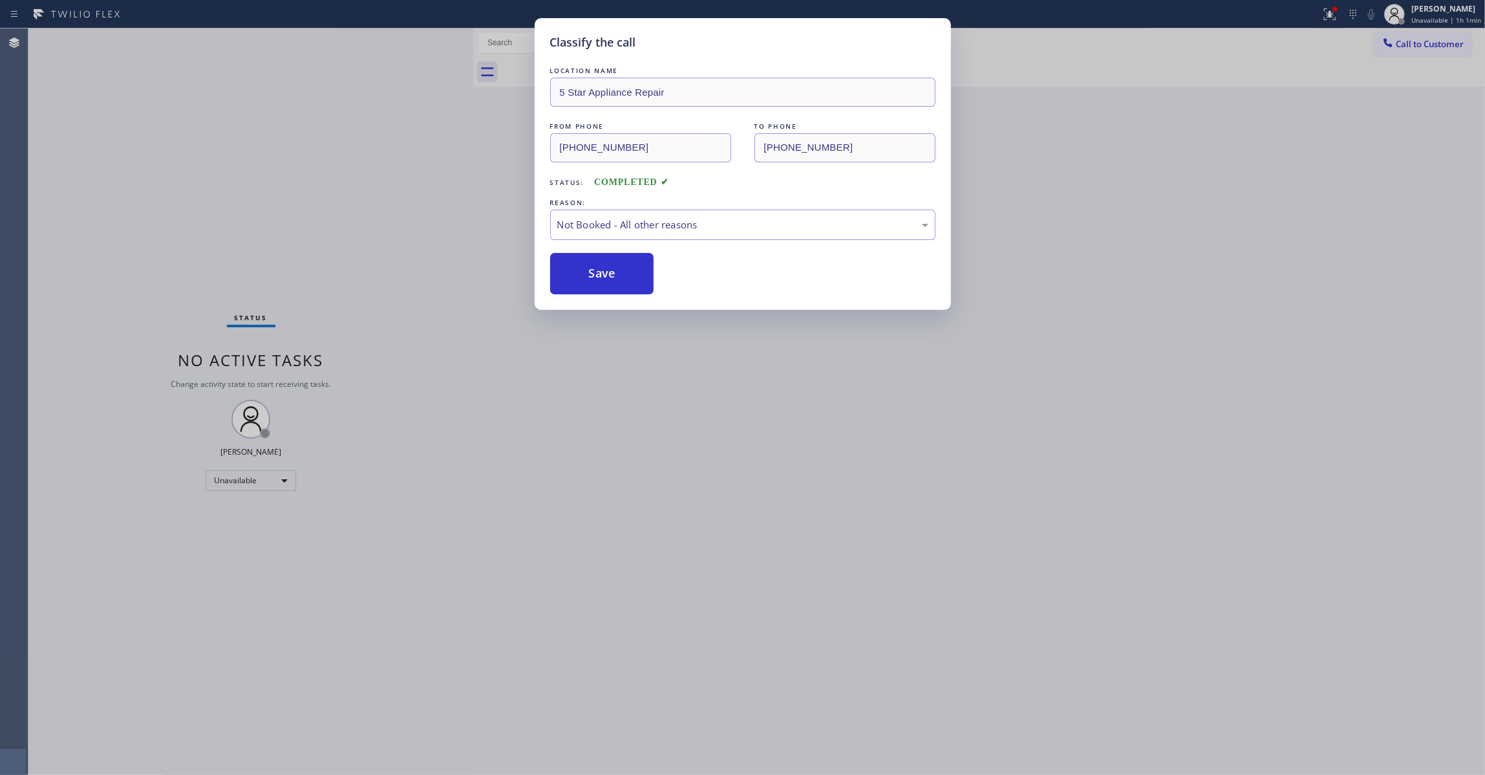
click at [578, 277] on button "Save" at bounding box center [602, 273] width 104 height 41
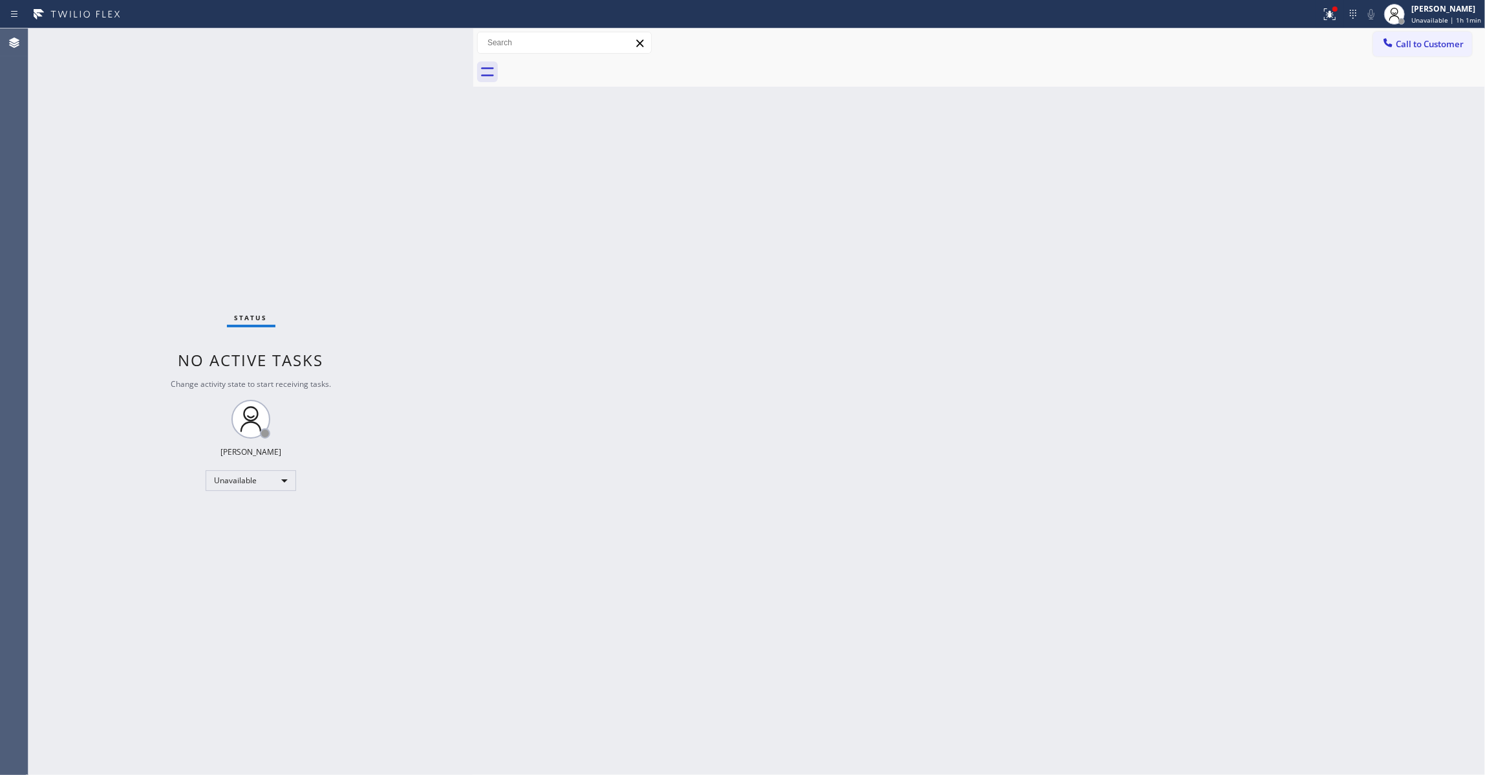
click at [1426, 47] on span "Call to Customer" at bounding box center [1430, 44] width 68 height 12
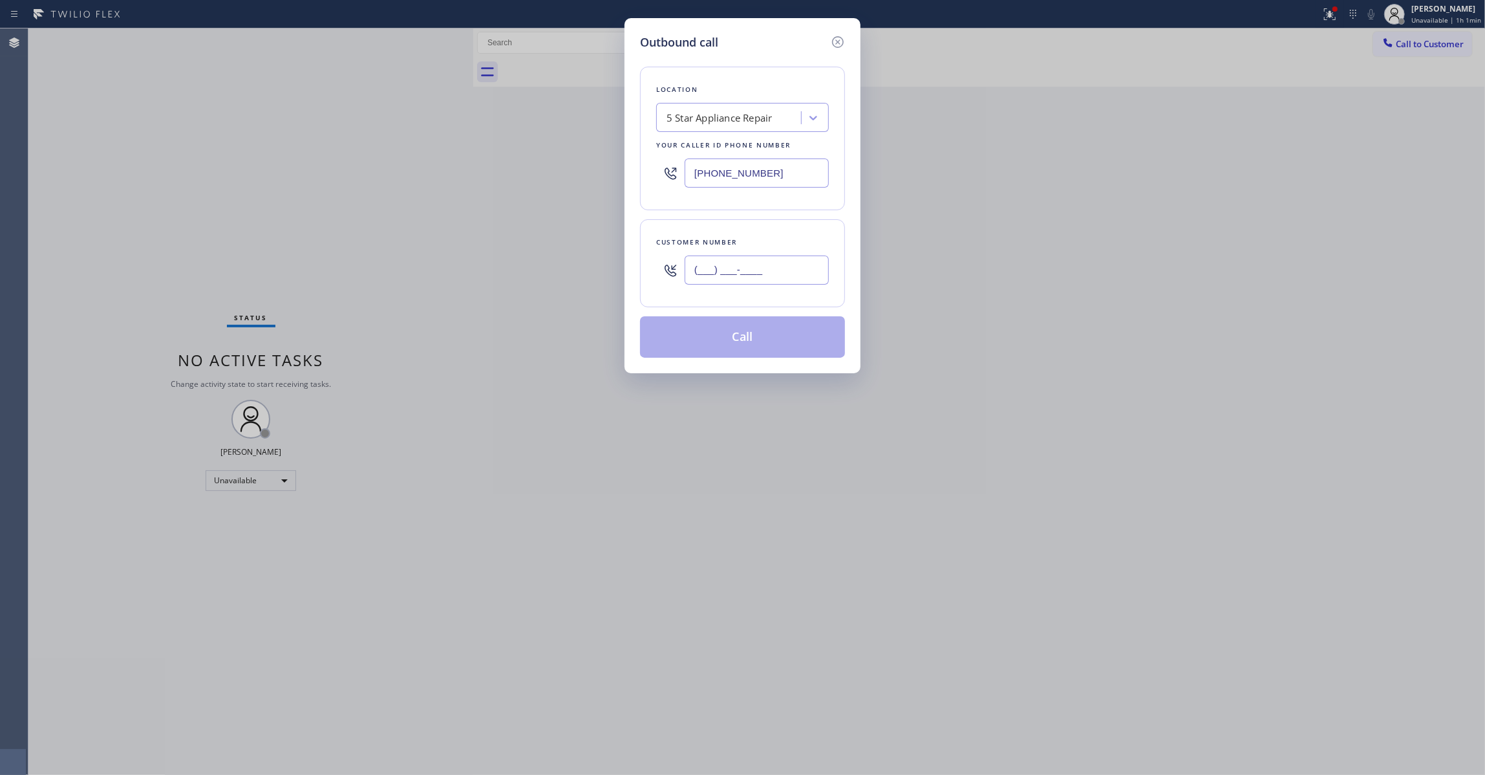
click at [738, 280] on input "(___) ___-____" at bounding box center [757, 269] width 144 height 29
paste input "818) 640-5981"
type input "(818) 640-5981"
click at [763, 345] on button "Call" at bounding box center [742, 336] width 205 height 41
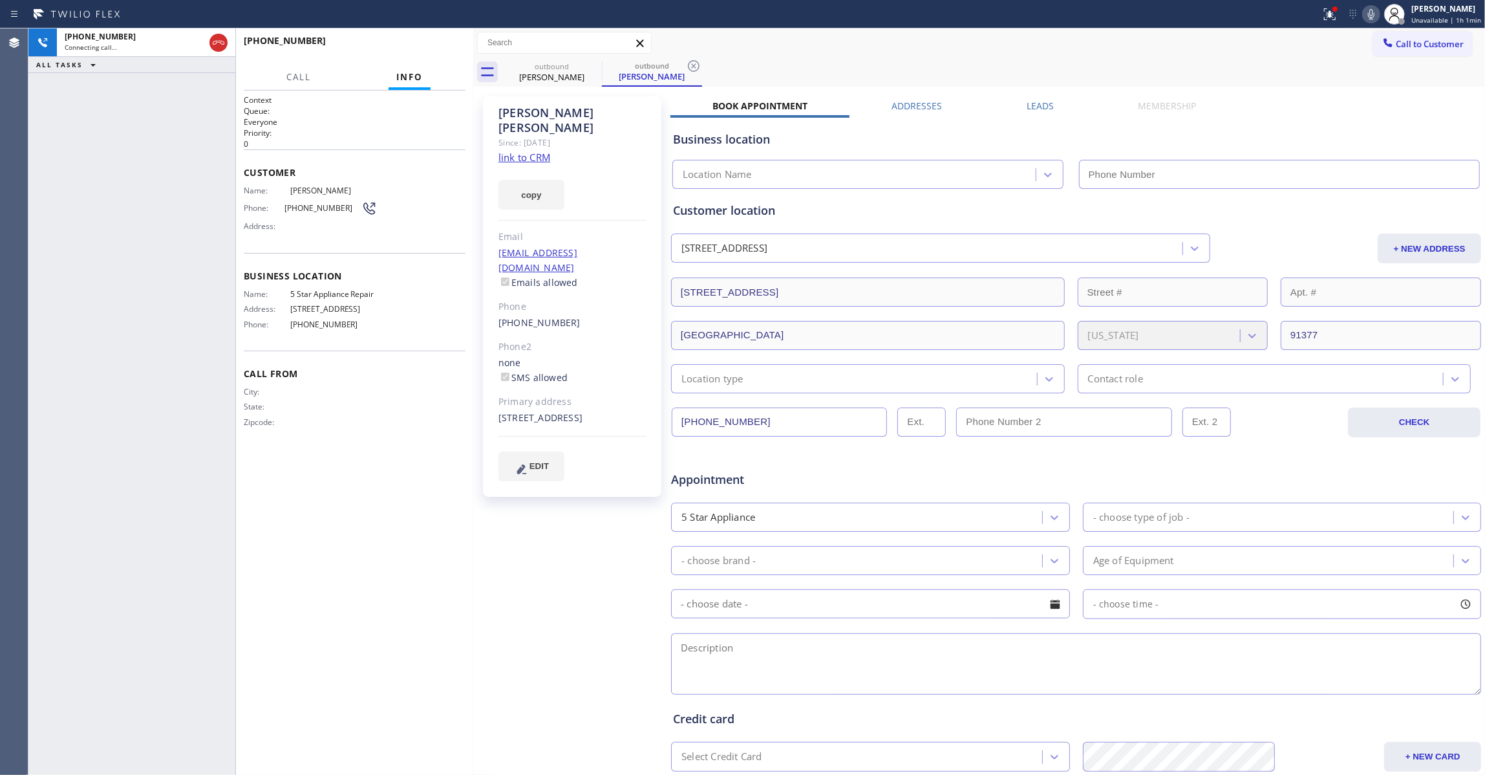
type input "(855) 731-4952"
click at [694, 69] on icon at bounding box center [694, 66] width 16 height 16
click at [430, 43] on span "HANG UP" at bounding box center [435, 46] width 39 height 9
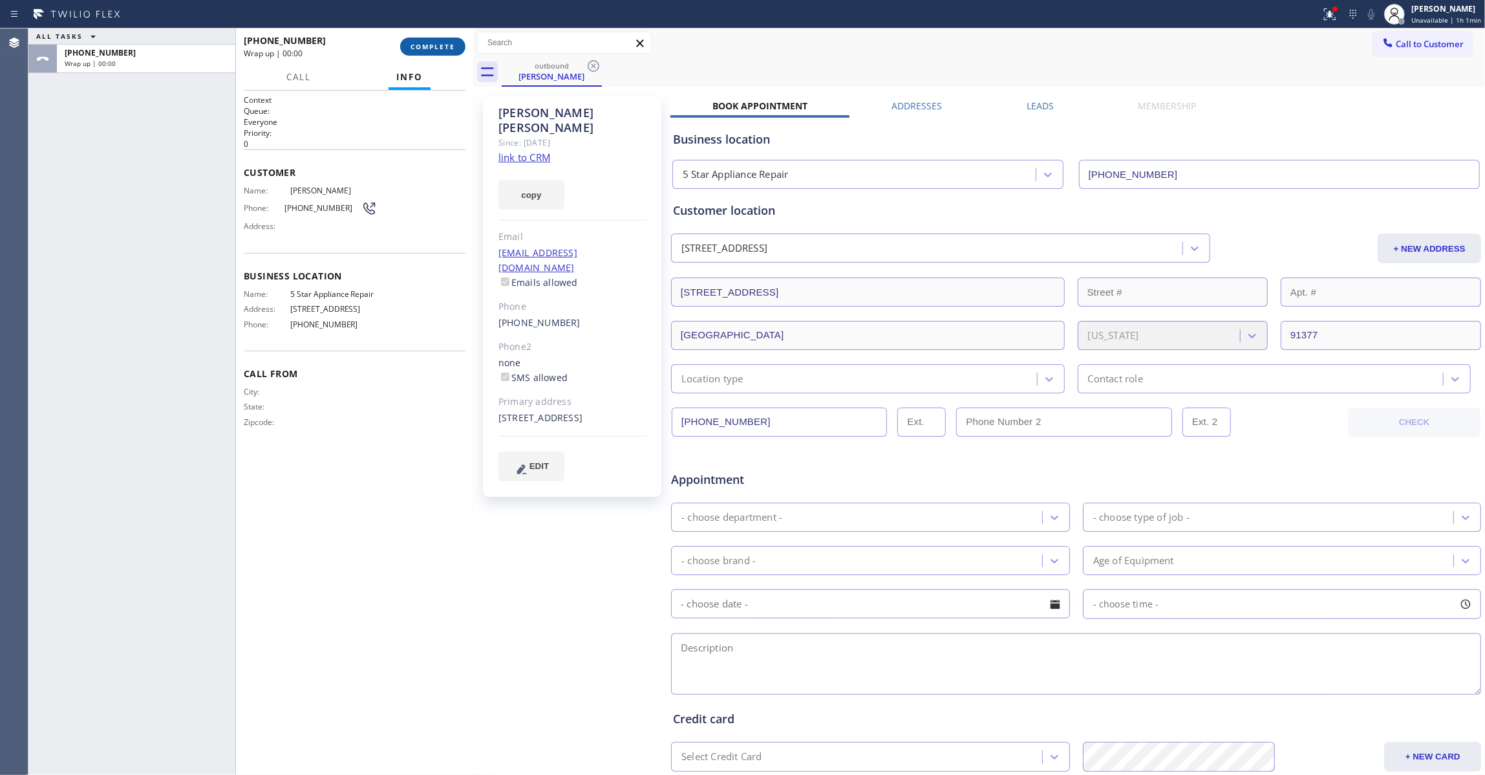
click at [431, 43] on span "COMPLETE" at bounding box center [433, 46] width 45 height 9
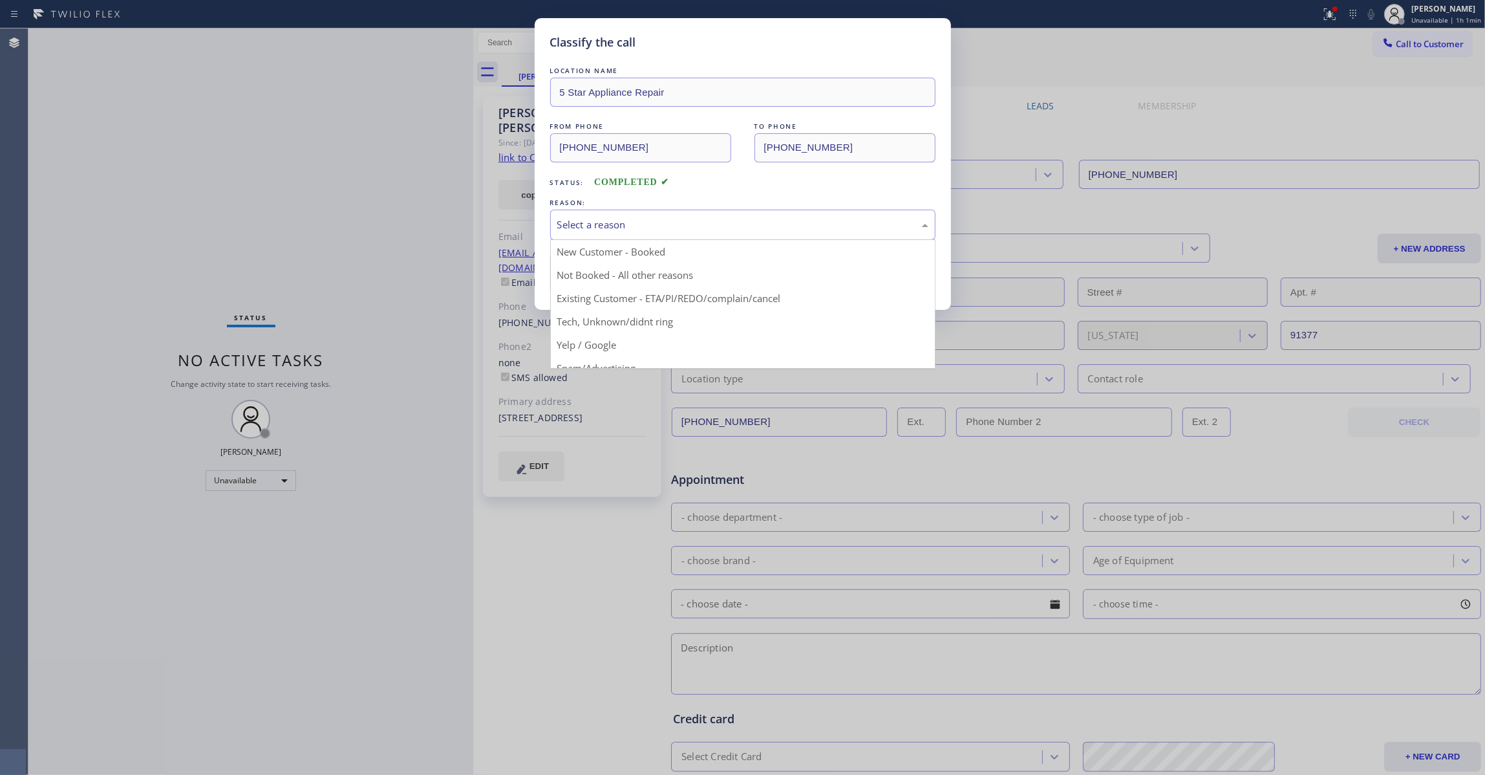
click at [614, 218] on div "Select a reason" at bounding box center [742, 224] width 371 height 15
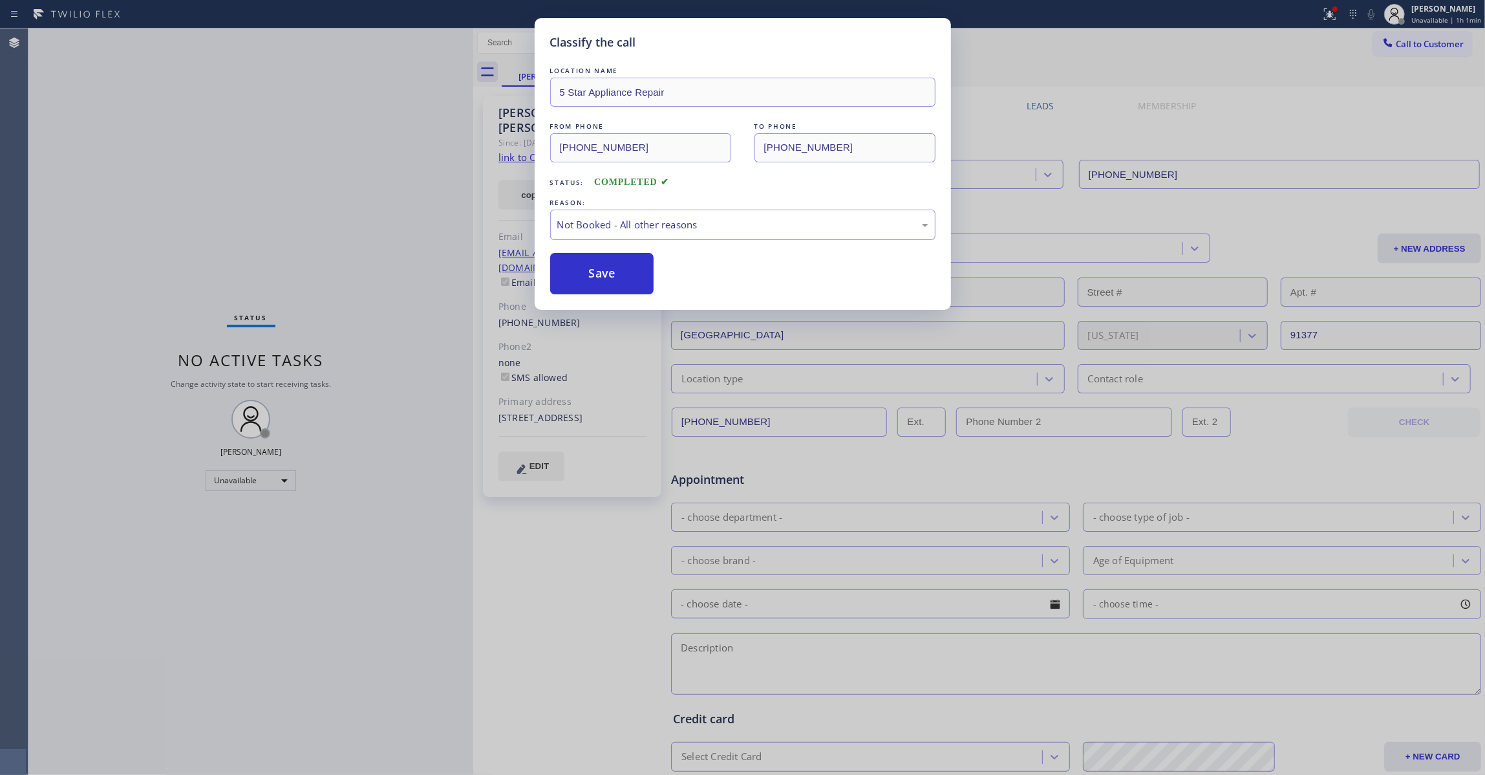
click at [596, 270] on button "Save" at bounding box center [602, 273] width 104 height 41
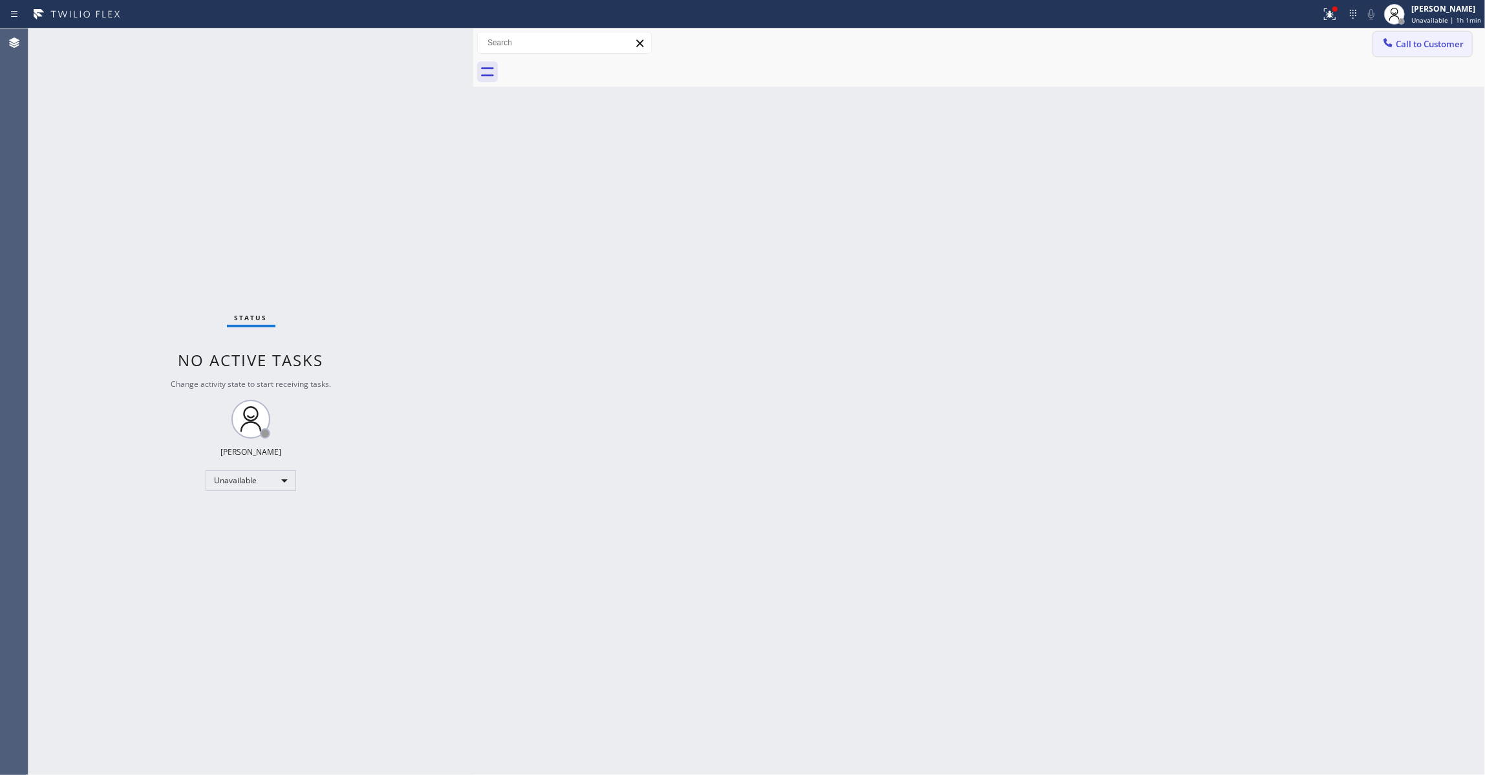
click at [1423, 47] on span "Call to Customer" at bounding box center [1430, 44] width 68 height 12
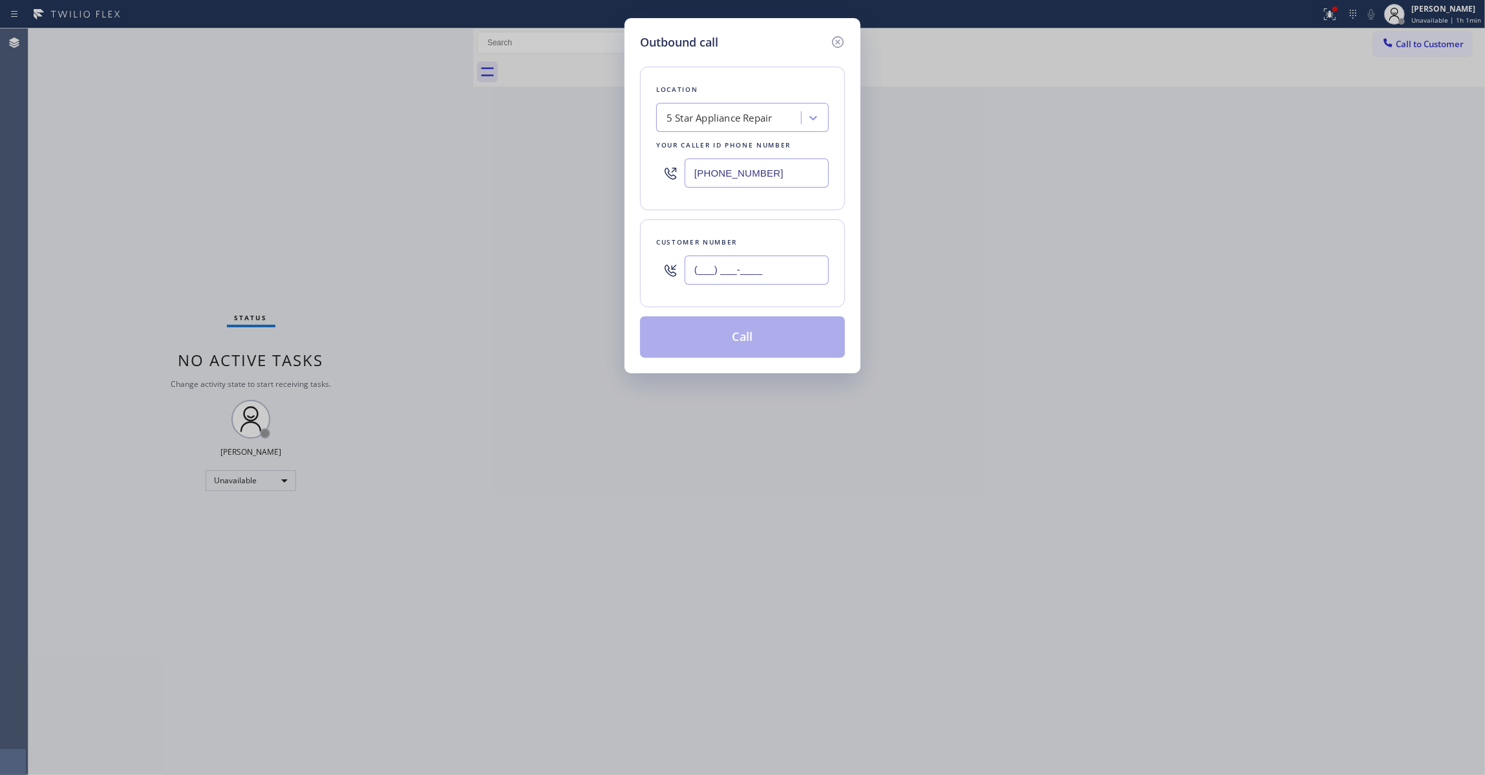
click at [727, 281] on input "(___) ___-____" at bounding box center [757, 269] width 144 height 29
paste input "310) 291-2213"
type input "(310) 291-2213"
click at [720, 340] on button "Call" at bounding box center [742, 336] width 205 height 41
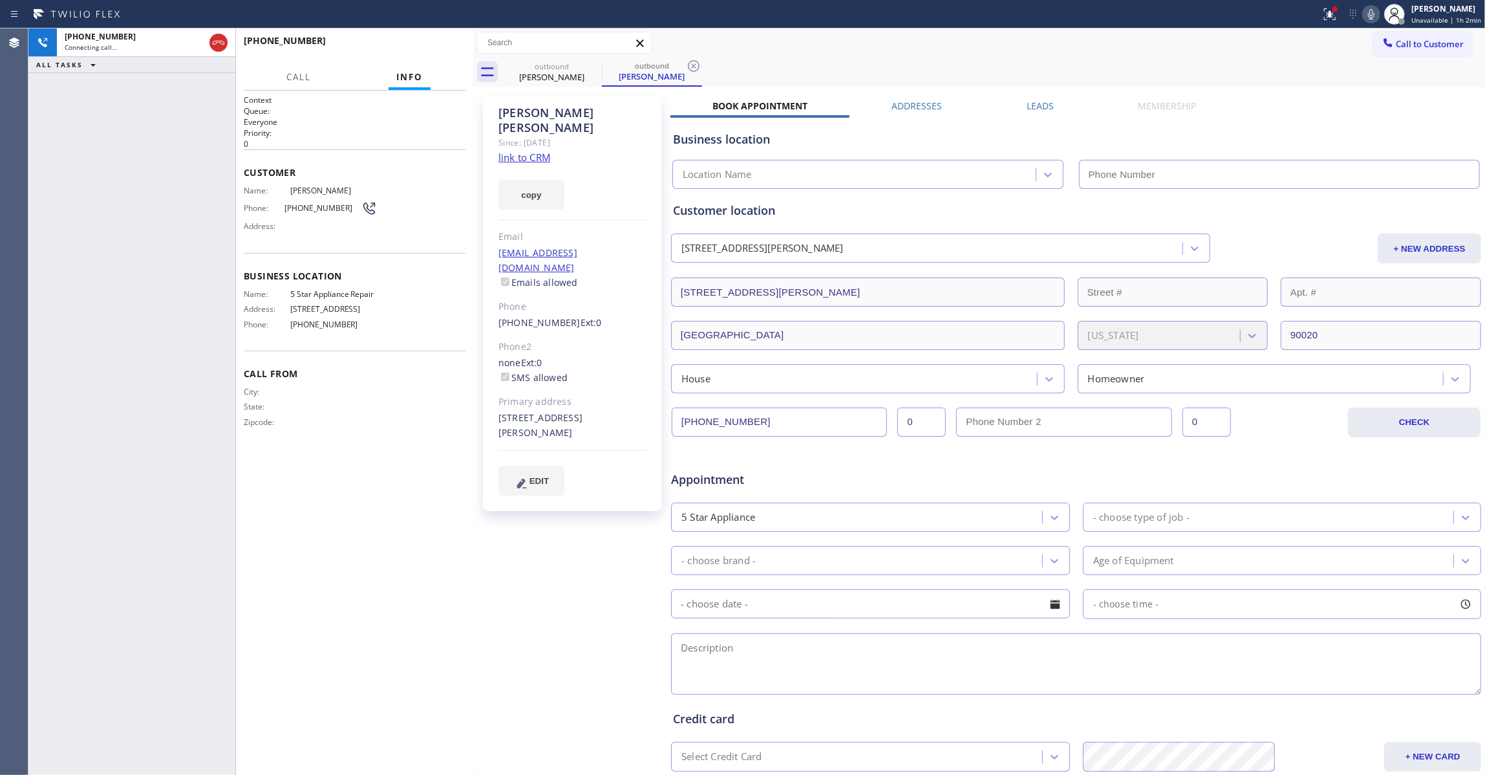
type input "(855) 731-4952"
click at [691, 65] on icon at bounding box center [694, 66] width 16 height 16
click at [539, 151] on link "link to CRM" at bounding box center [525, 157] width 52 height 13
click at [431, 45] on span "HANG UP" at bounding box center [435, 46] width 39 height 9
click at [432, 45] on span "HANG UP" at bounding box center [435, 46] width 39 height 9
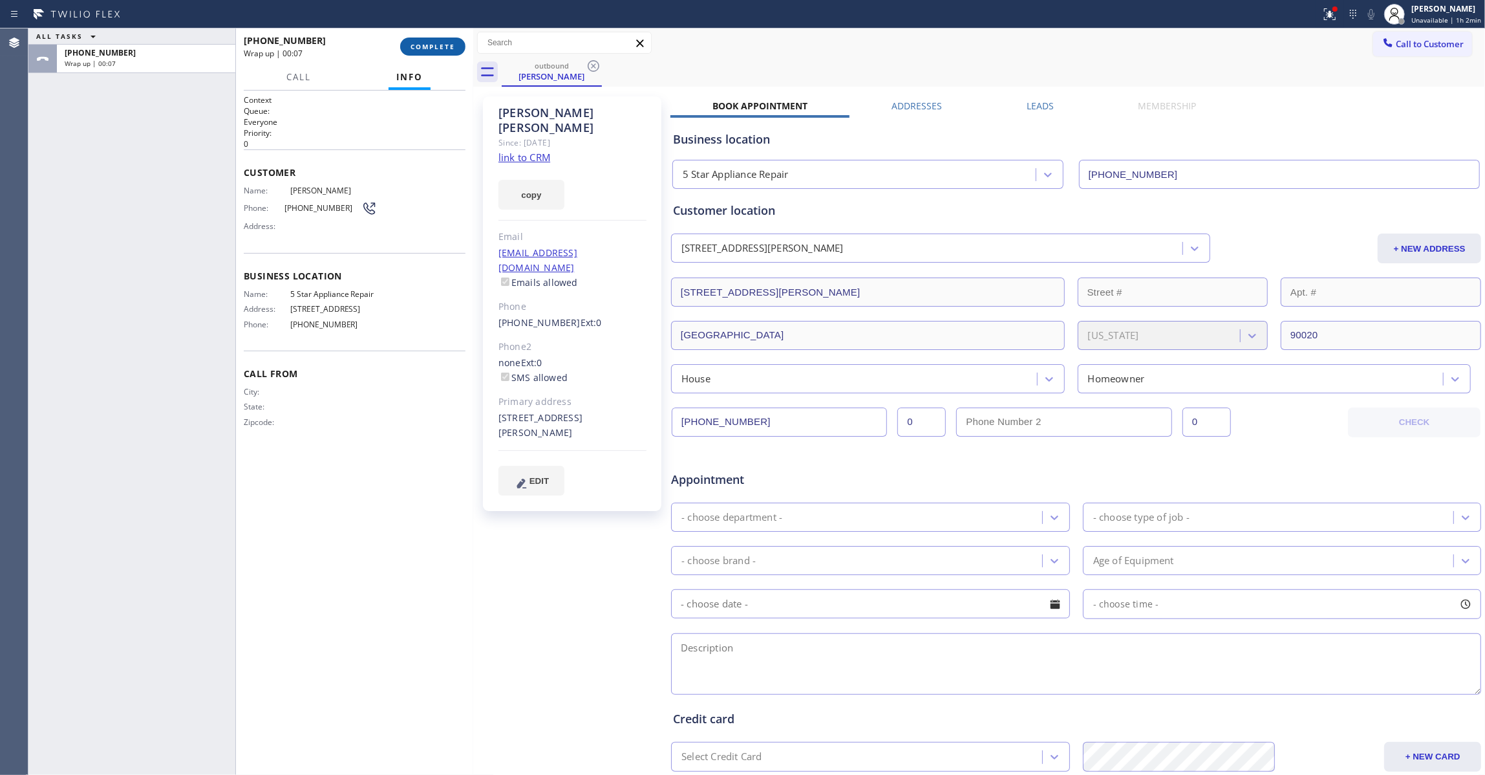
click at [420, 42] on span "COMPLETE" at bounding box center [433, 46] width 45 height 9
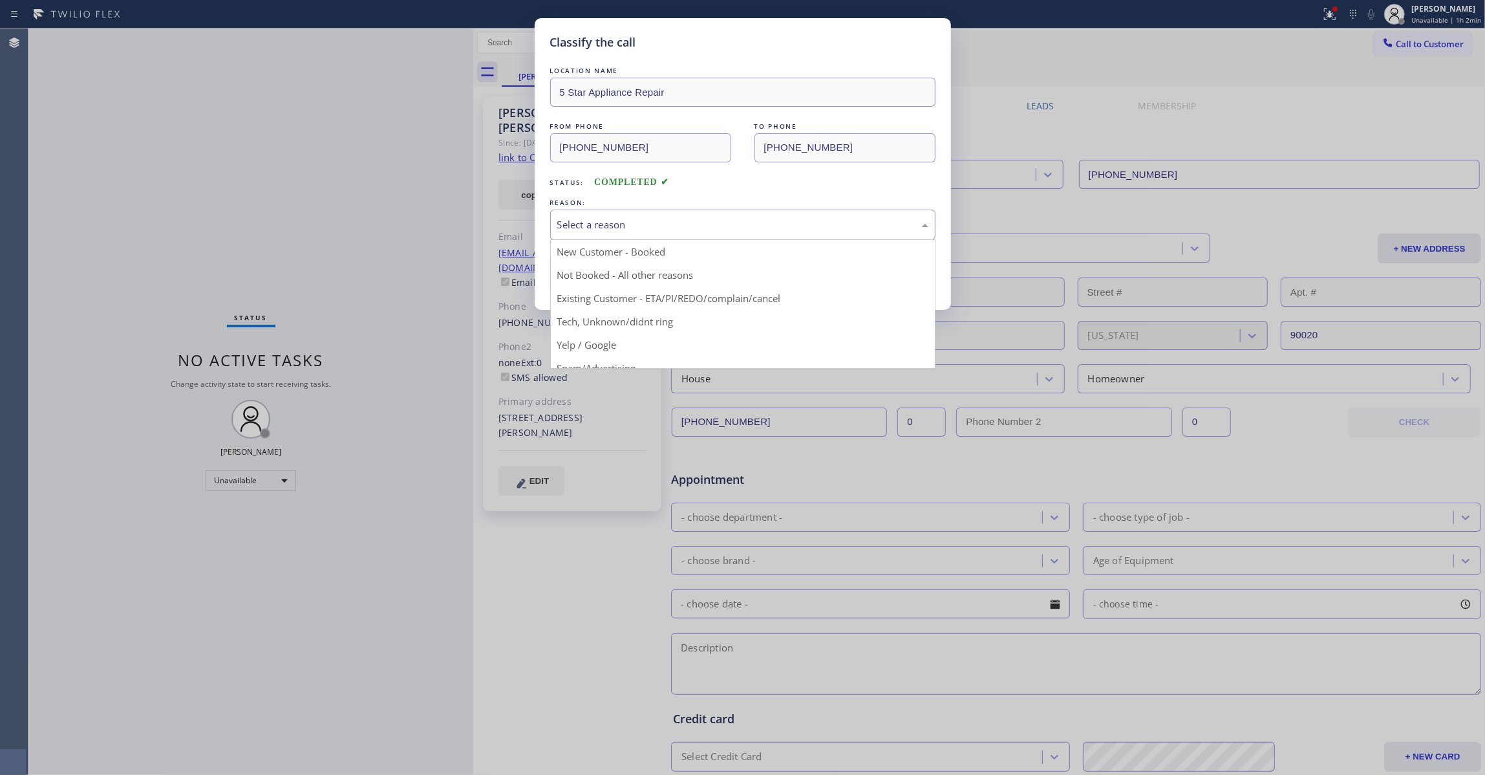
drag, startPoint x: 563, startPoint y: 228, endPoint x: 581, endPoint y: 235, distance: 19.7
click at [564, 228] on div "Select a reason" at bounding box center [742, 224] width 371 height 15
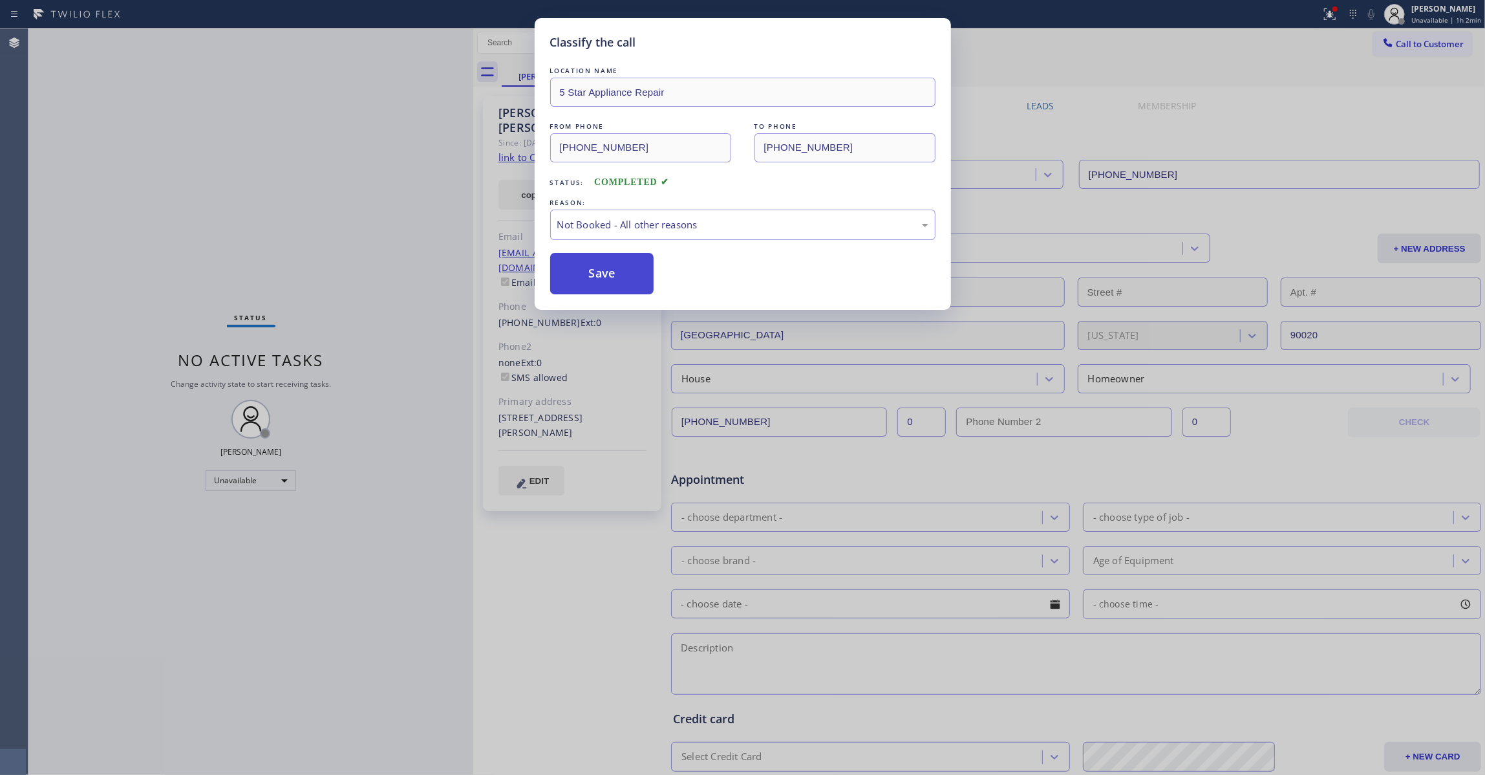
click at [580, 277] on button "Save" at bounding box center [602, 273] width 104 height 41
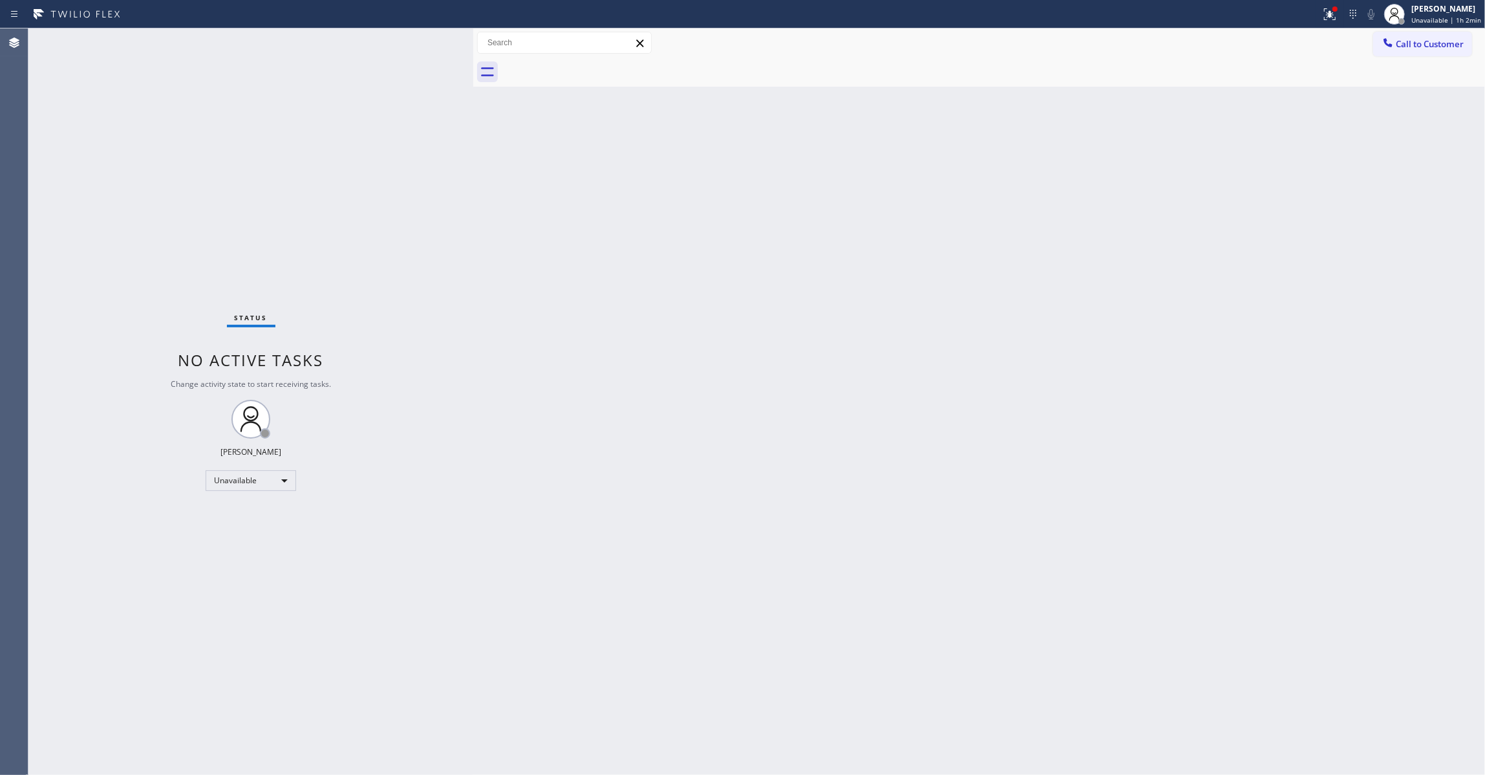
click at [1175, 280] on div "Back to Dashboard Change Sender ID Customers Technicians Select a contact Outbo…" at bounding box center [979, 401] width 1012 height 746
click at [1415, 47] on span "Call to Customer" at bounding box center [1430, 44] width 68 height 12
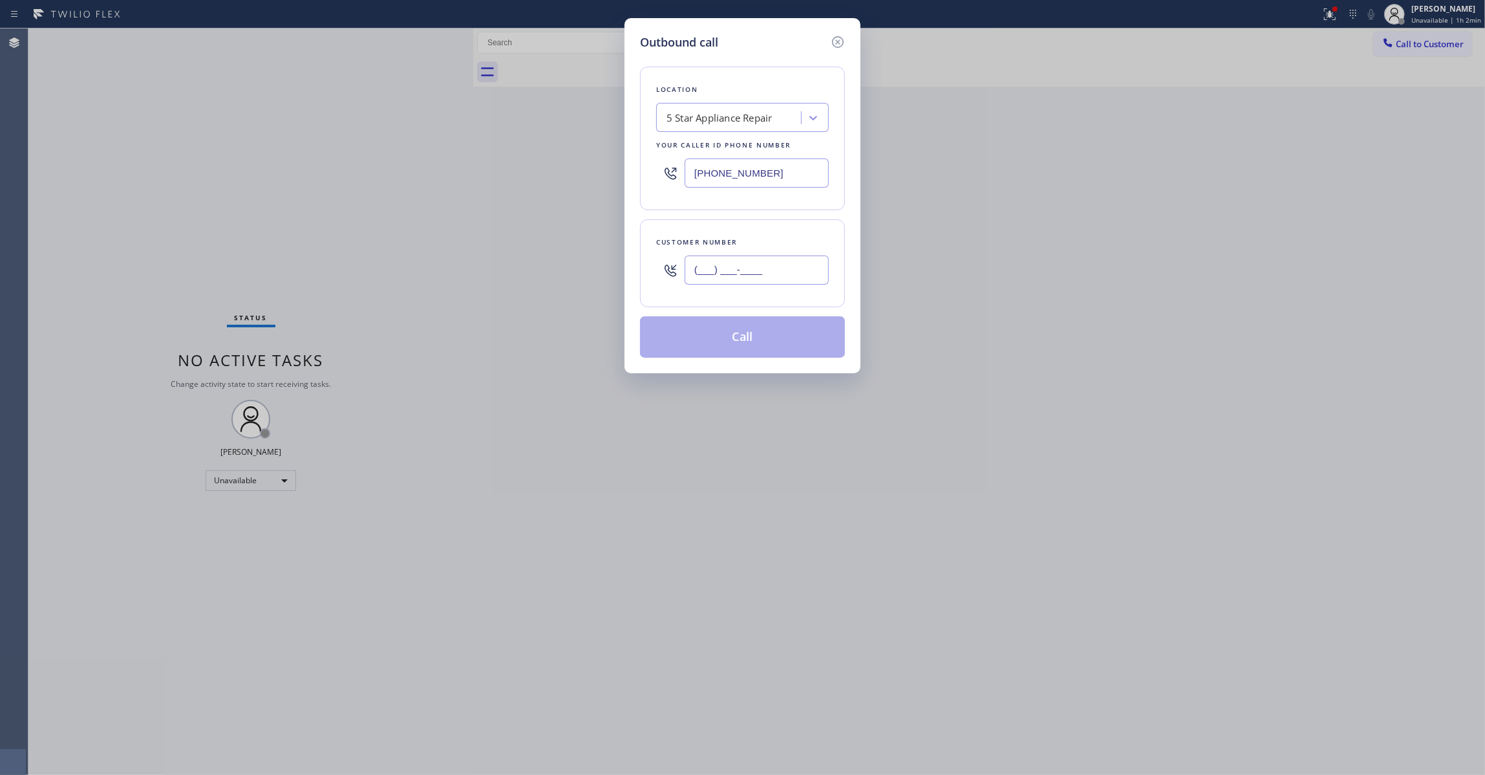
click at [725, 272] on input "(___) ___-____" at bounding box center [757, 269] width 144 height 29
paste input "818) 296-4517"
type input "(818) 296-4517"
drag, startPoint x: 790, startPoint y: 179, endPoint x: 110, endPoint y: 216, distance: 681.2
click at [110, 216] on div "Outbound call Location 5 Star Appliance Repair Your caller id phone number (855…" at bounding box center [742, 387] width 1485 height 775
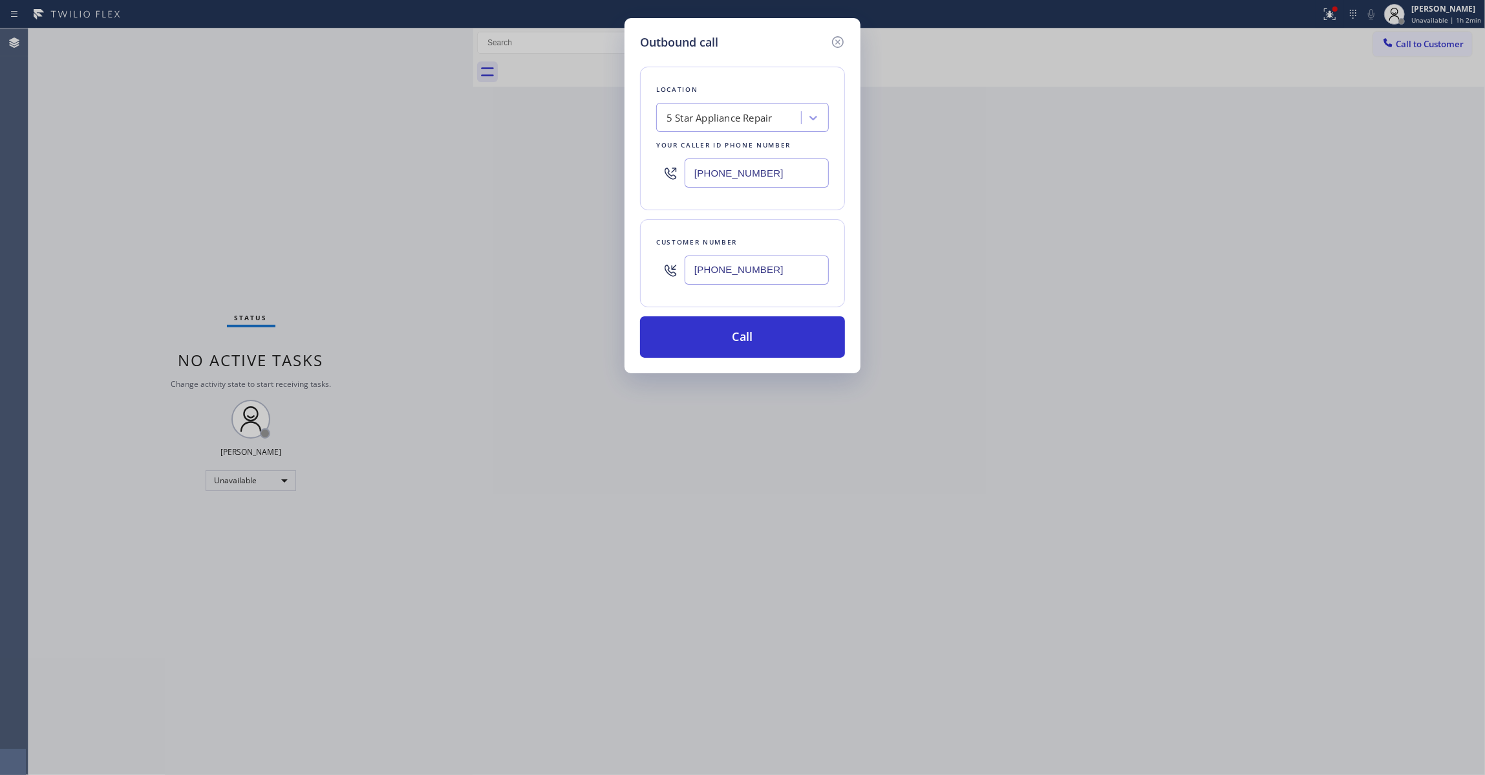
paste input "18) 452-1588"
type input "(818) 452-1588"
drag, startPoint x: 780, startPoint y: 280, endPoint x: 534, endPoint y: 268, distance: 246.0
click at [534, 268] on div "Outbound call Location Delux Heating & Cooling Granada Hills Your caller id pho…" at bounding box center [742, 387] width 1485 height 775
paste input "452-1588"
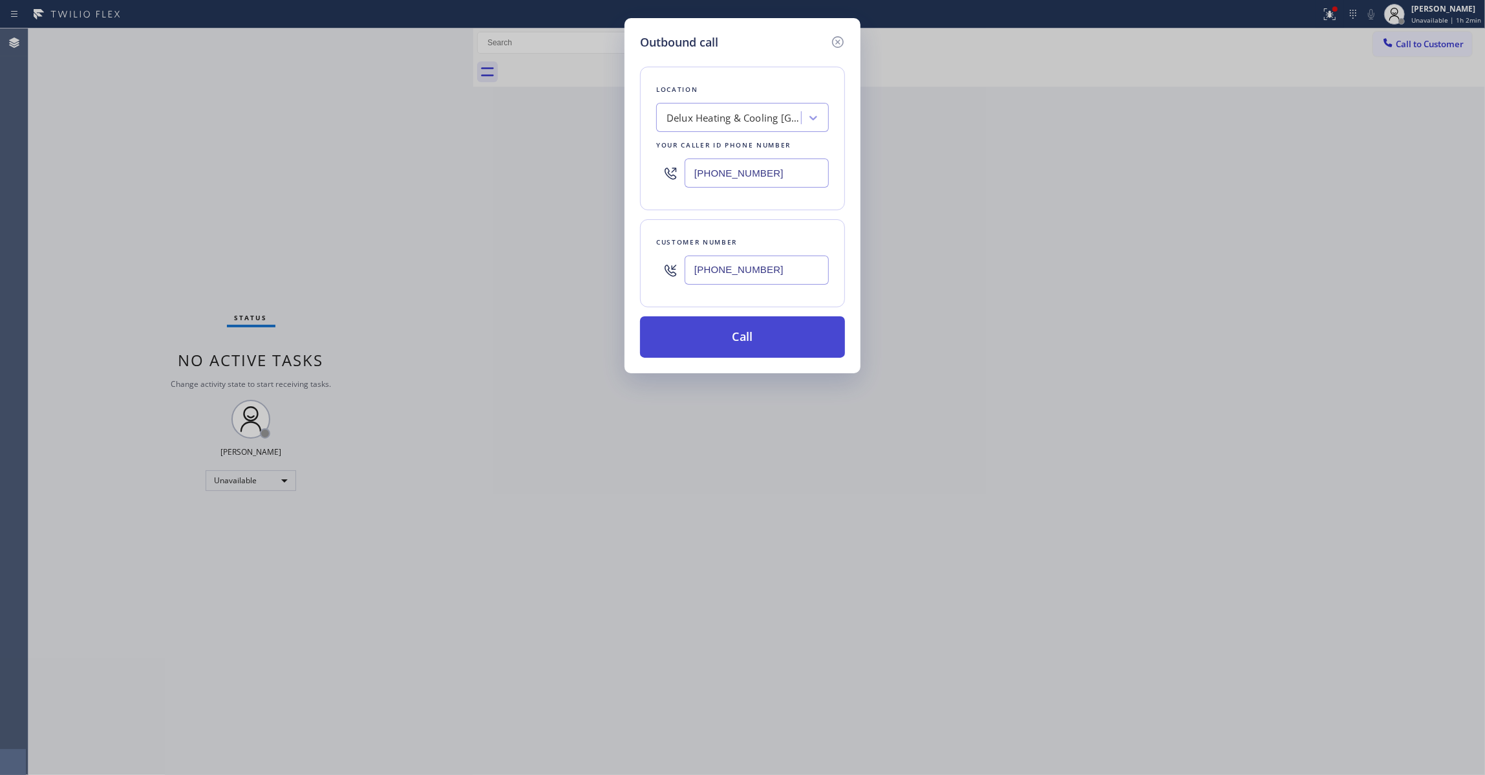
type input "(818) 452-1588"
click at [710, 342] on button "Call" at bounding box center [742, 336] width 205 height 41
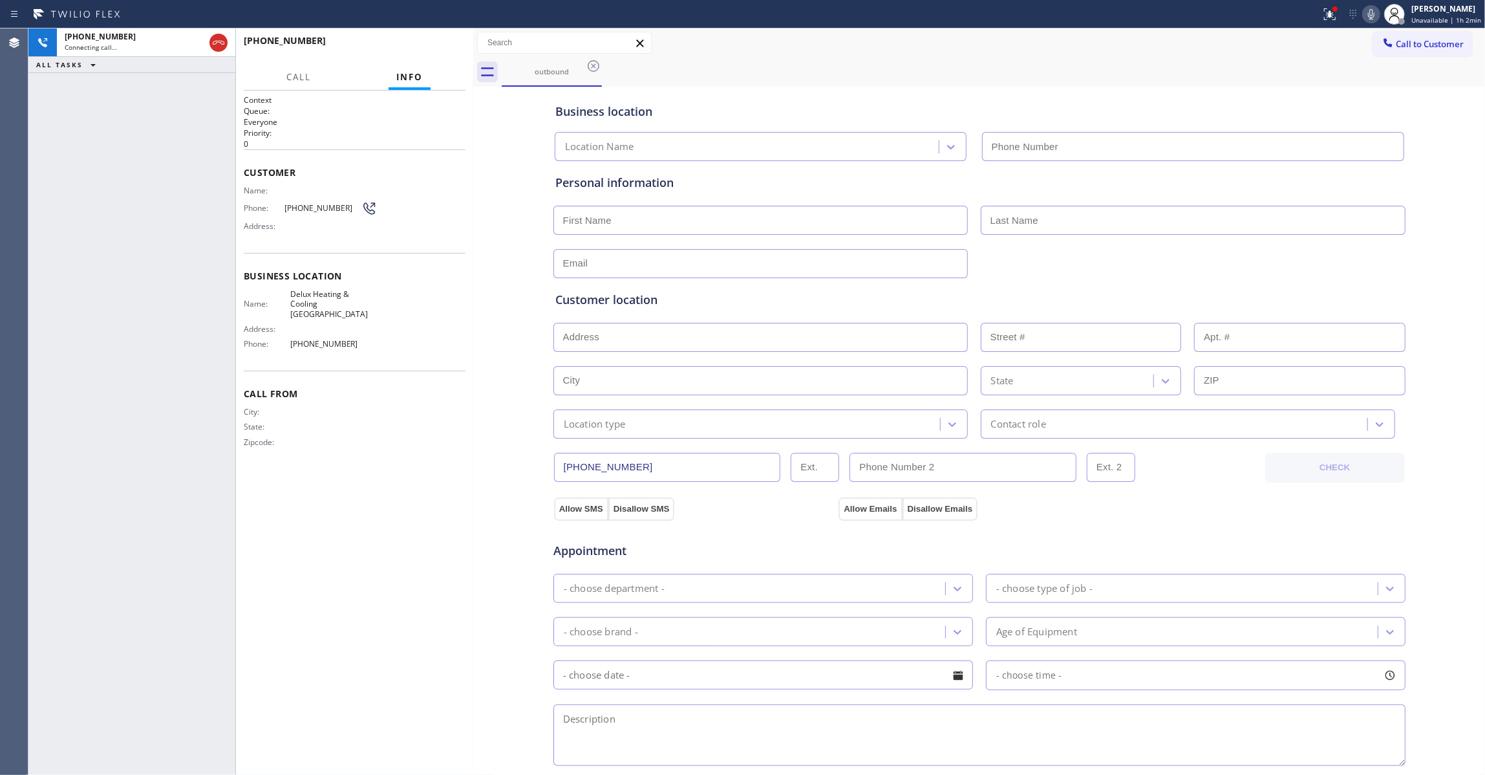
type input "(818) 452-1588"
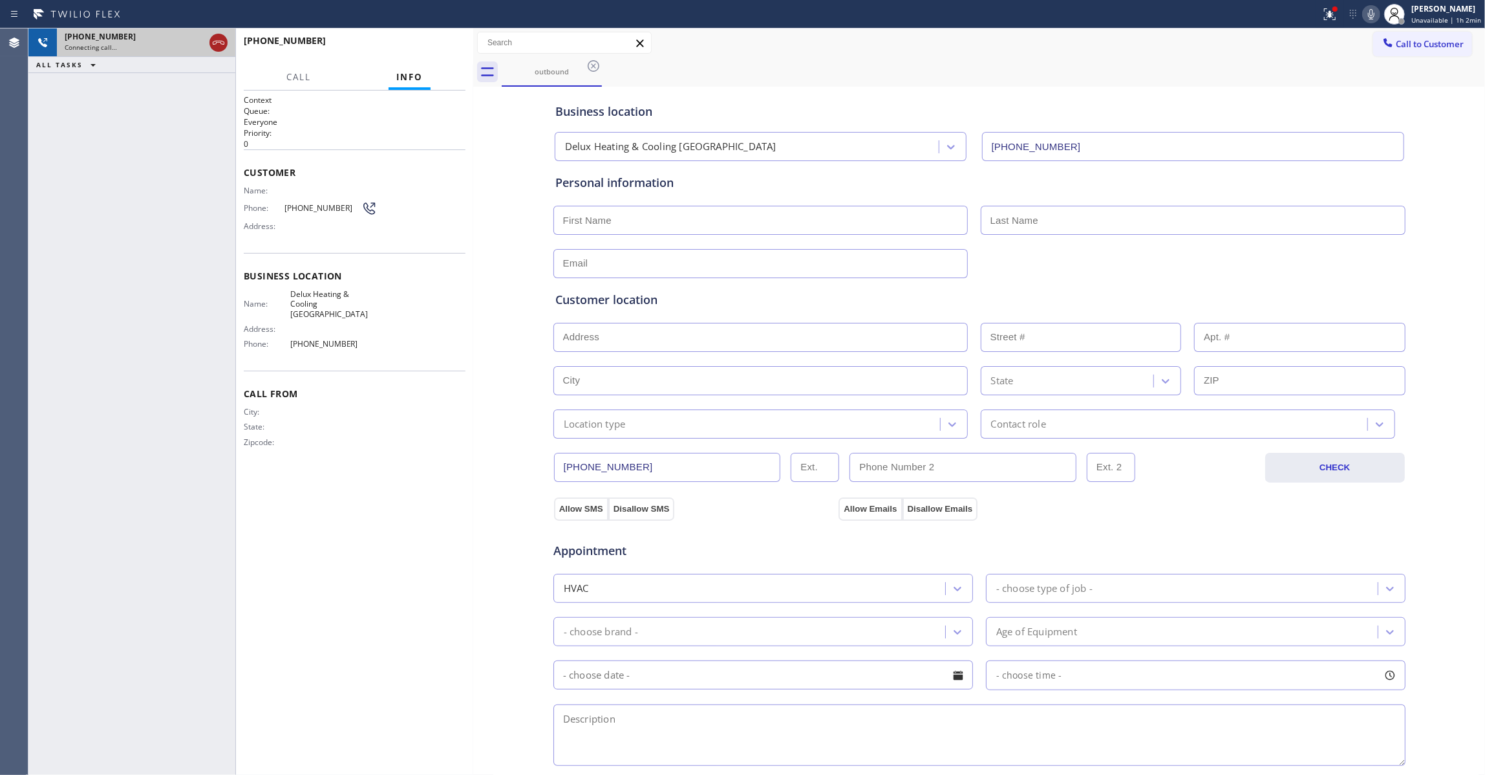
click at [213, 39] on icon at bounding box center [219, 43] width 16 height 16
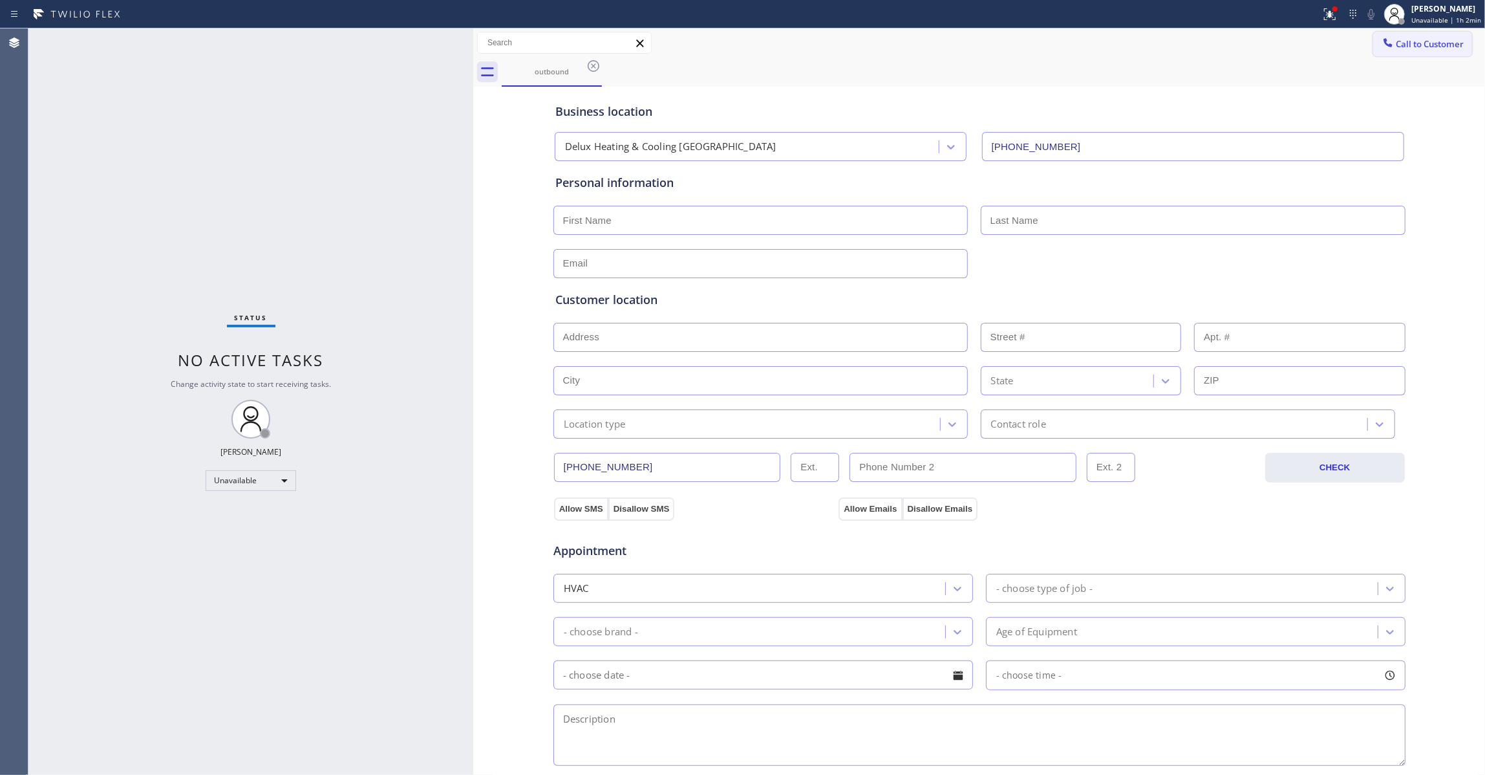
click at [1425, 47] on span "Call to Customer" at bounding box center [1430, 44] width 68 height 12
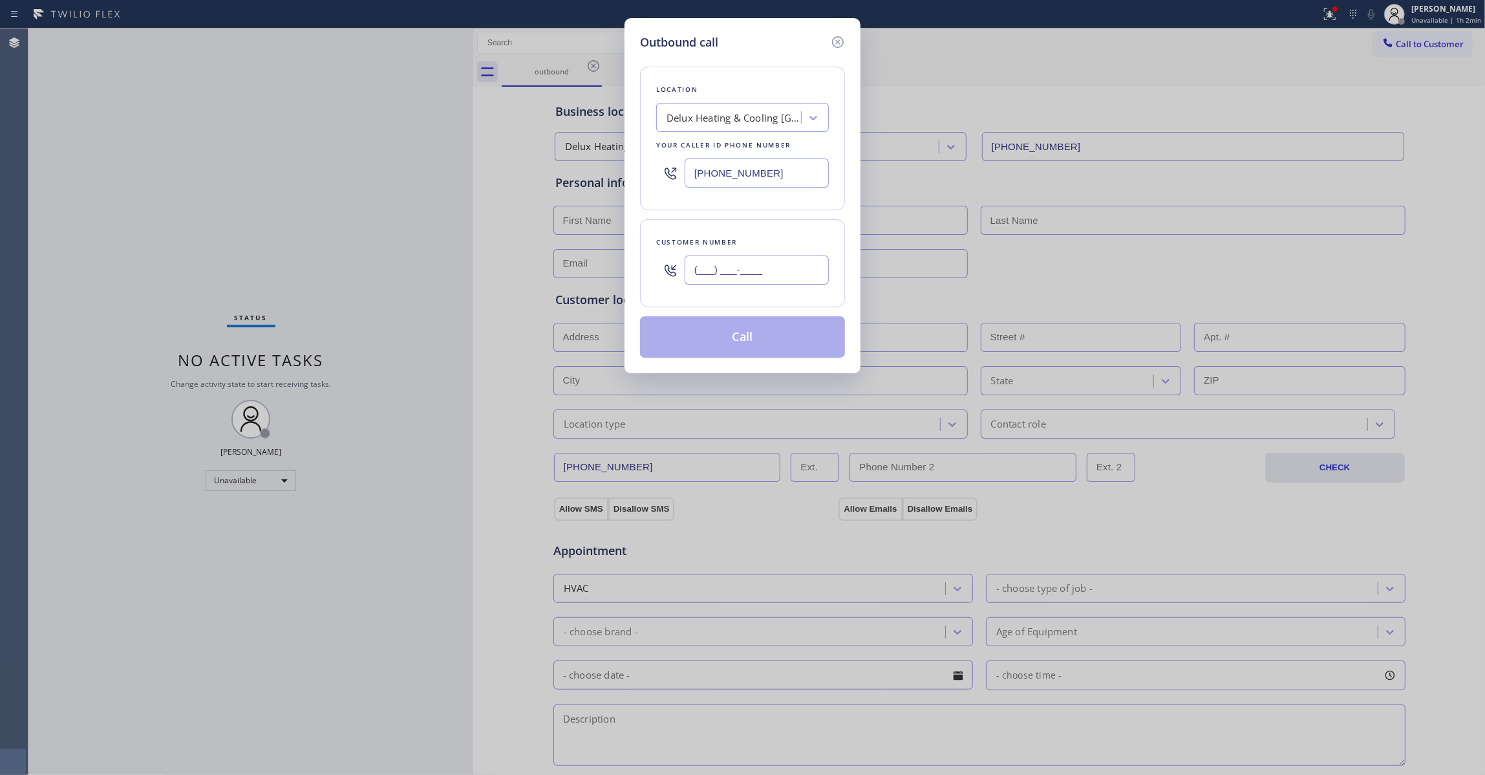
click at [751, 277] on input "(___) ___-____" at bounding box center [757, 269] width 144 height 29
paste input "818) 296-4517"
type input "(818) 296-4517"
click at [733, 342] on button "Call" at bounding box center [742, 336] width 205 height 41
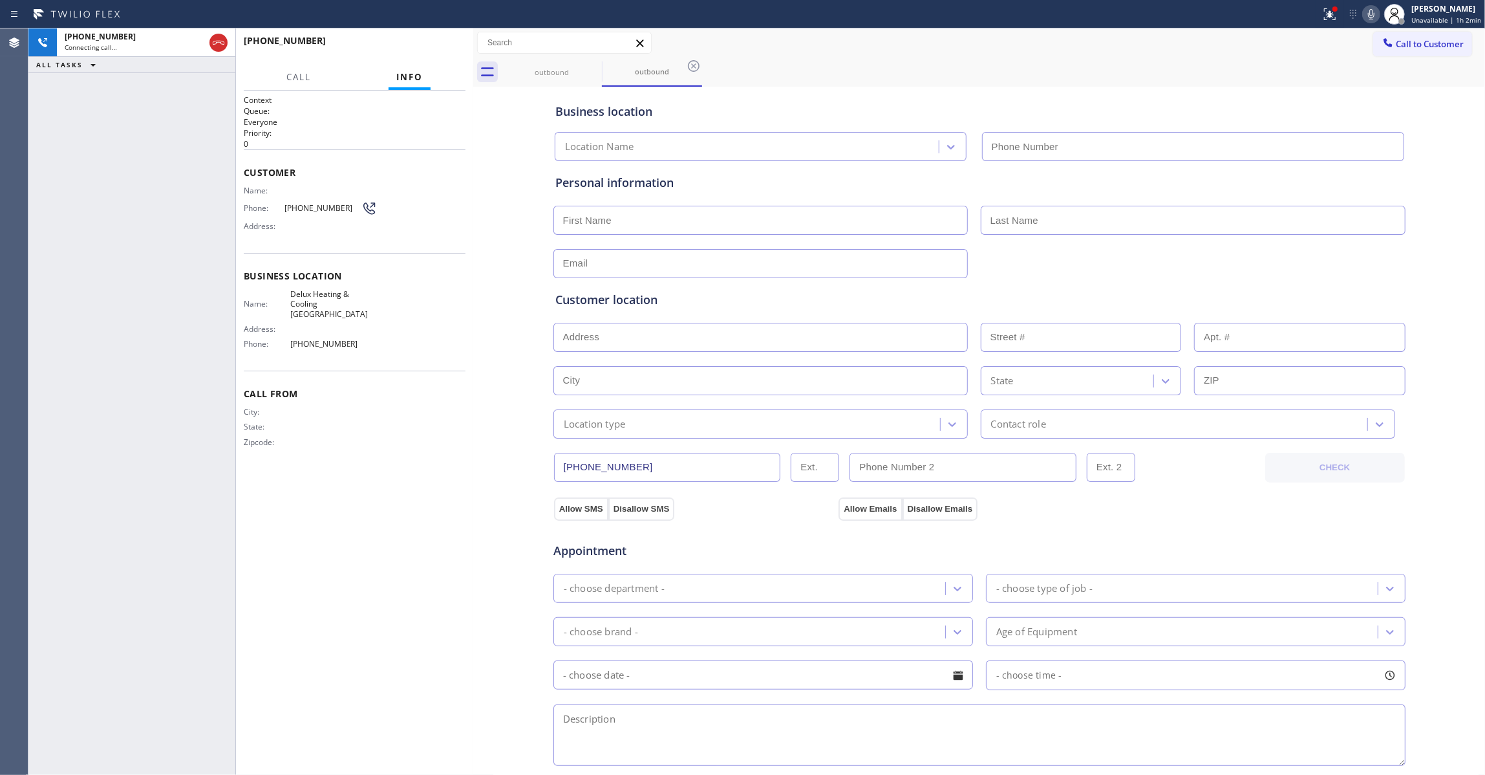
drag, startPoint x: 590, startPoint y: 70, endPoint x: 609, endPoint y: 74, distance: 19.1
click at [0, 0] on icon at bounding box center [0, 0] width 0 height 0
click at [559, 78] on div "outbound" at bounding box center [552, 72] width 98 height 29
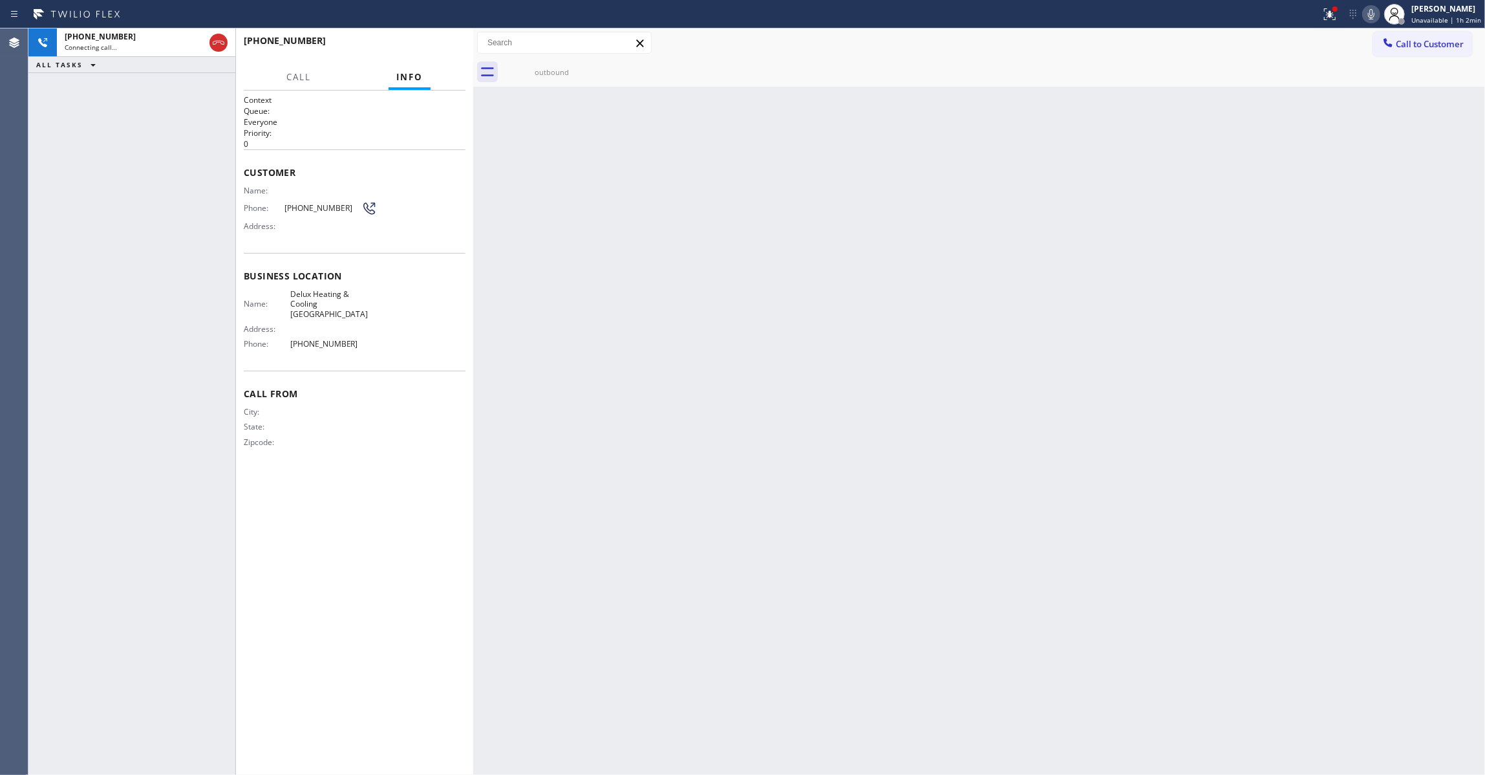
type input "(818) 452-1588"
click at [546, 74] on div "outbound" at bounding box center [552, 72] width 98 height 10
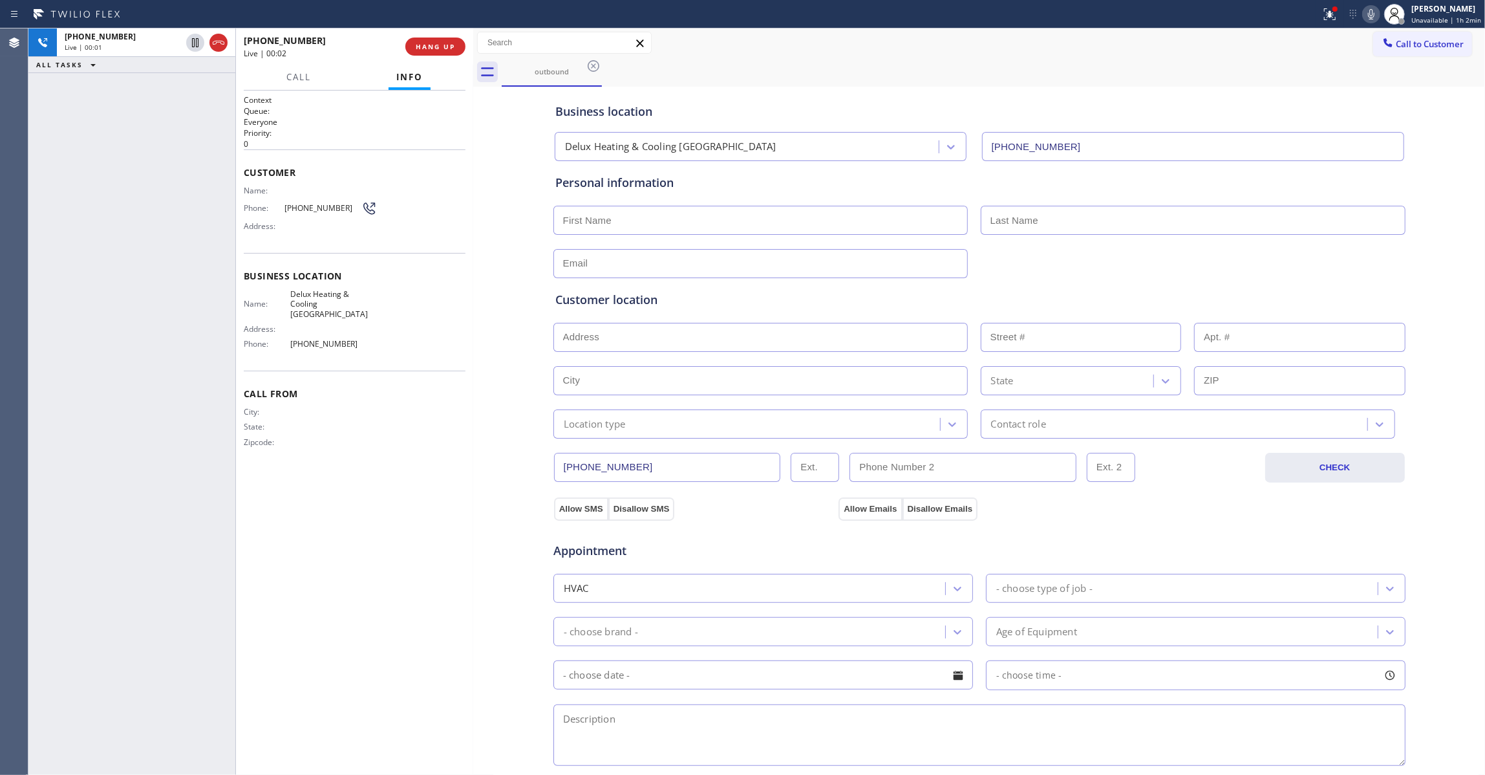
click at [443, 35] on div "+18182964517 Live | 00:02 HANG UP" at bounding box center [355, 47] width 222 height 34
click at [443, 38] on button "HANG UP" at bounding box center [435, 47] width 60 height 18
click at [440, 48] on span "HANG UP" at bounding box center [435, 46] width 39 height 9
click at [440, 48] on span "COMPLETE" at bounding box center [433, 46] width 45 height 9
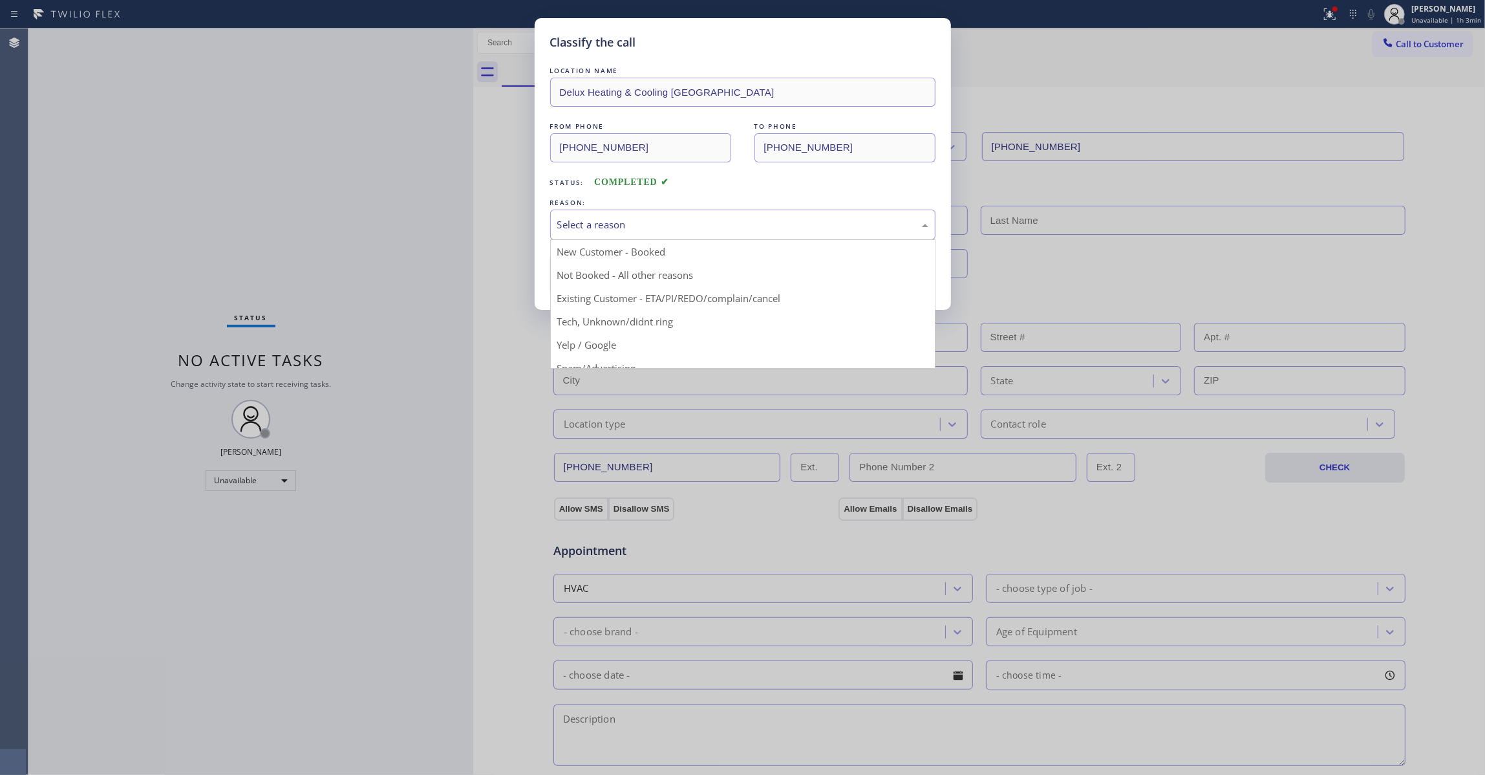
click at [579, 220] on div "Select a reason" at bounding box center [742, 224] width 371 height 15
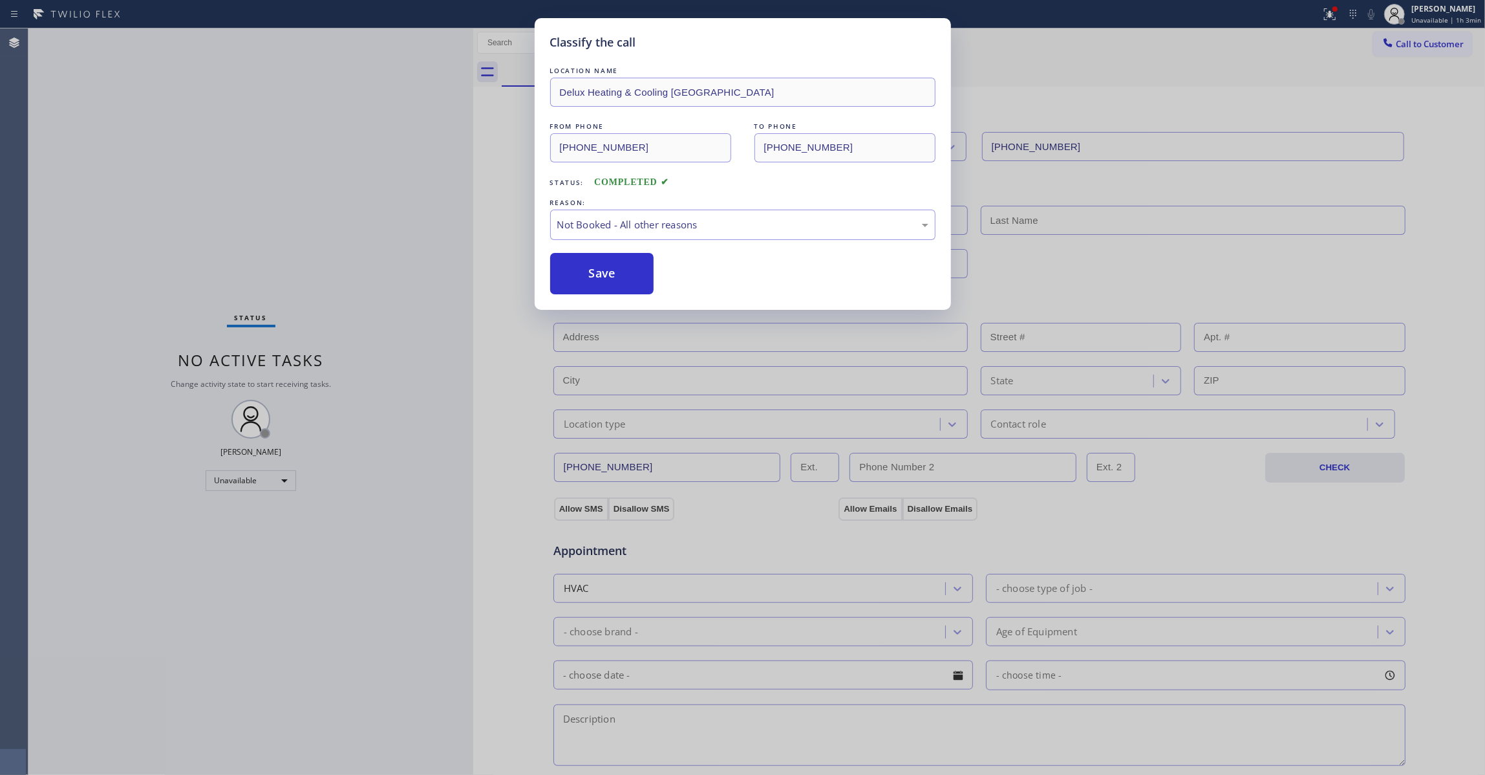
click at [578, 274] on button "Save" at bounding box center [602, 273] width 104 height 41
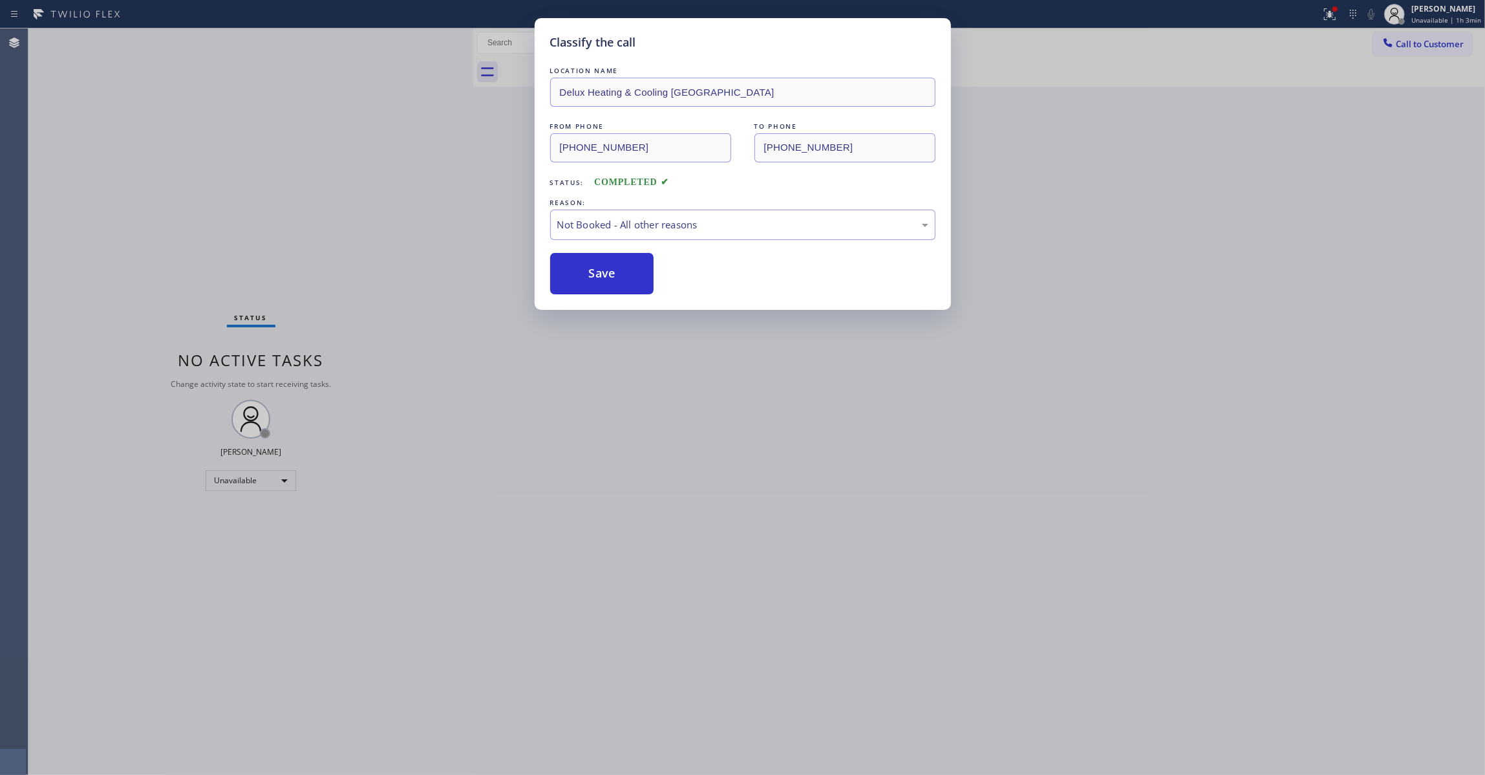
click at [578, 274] on button "Save" at bounding box center [602, 273] width 104 height 41
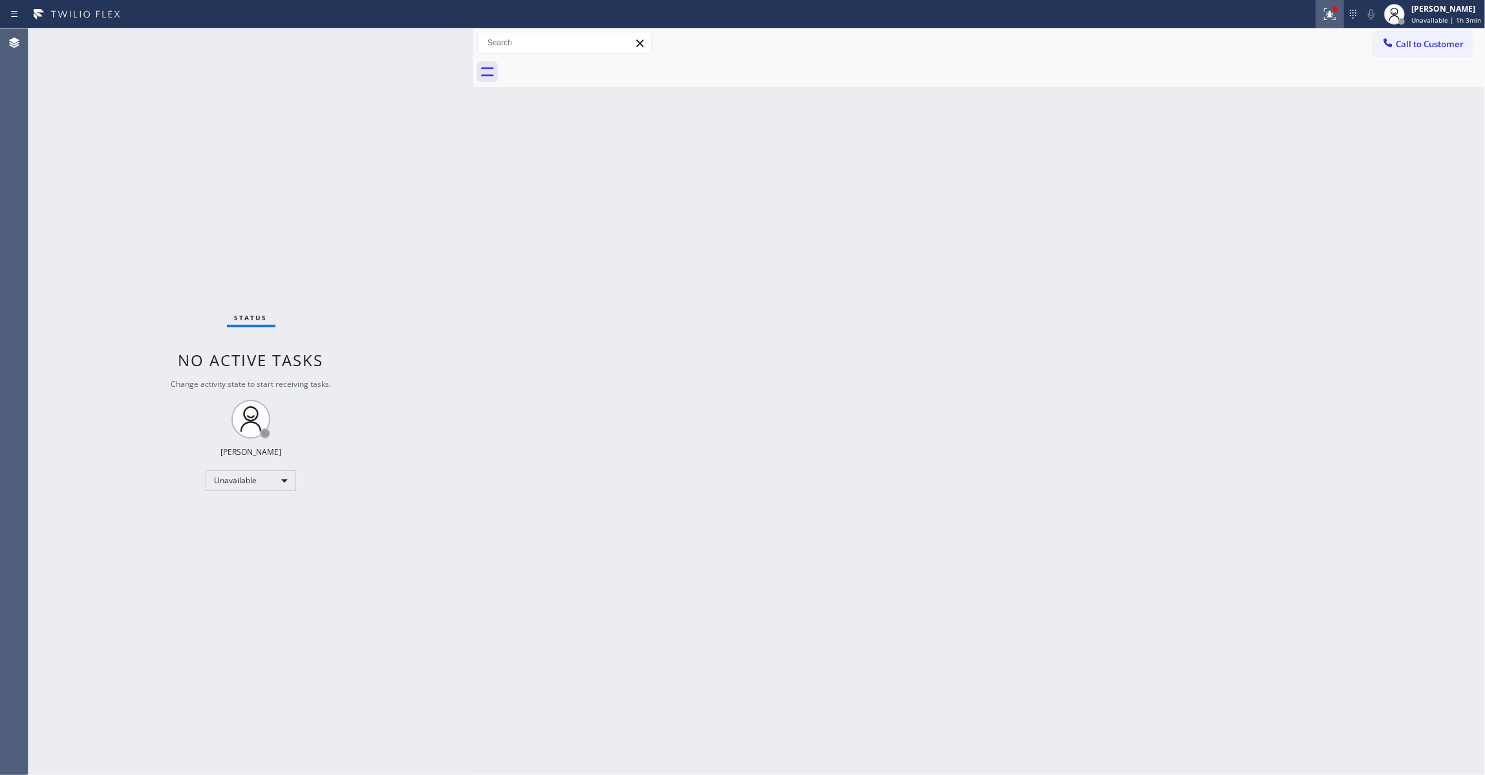
click at [1326, 18] on icon at bounding box center [1330, 14] width 16 height 16
click at [1286, 166] on button "Clear issues" at bounding box center [1251, 169] width 151 height 18
drag, startPoint x: 1421, startPoint y: 43, endPoint x: 947, endPoint y: 172, distance: 490.7
click at [1420, 43] on span "Call to Customer" at bounding box center [1430, 44] width 68 height 12
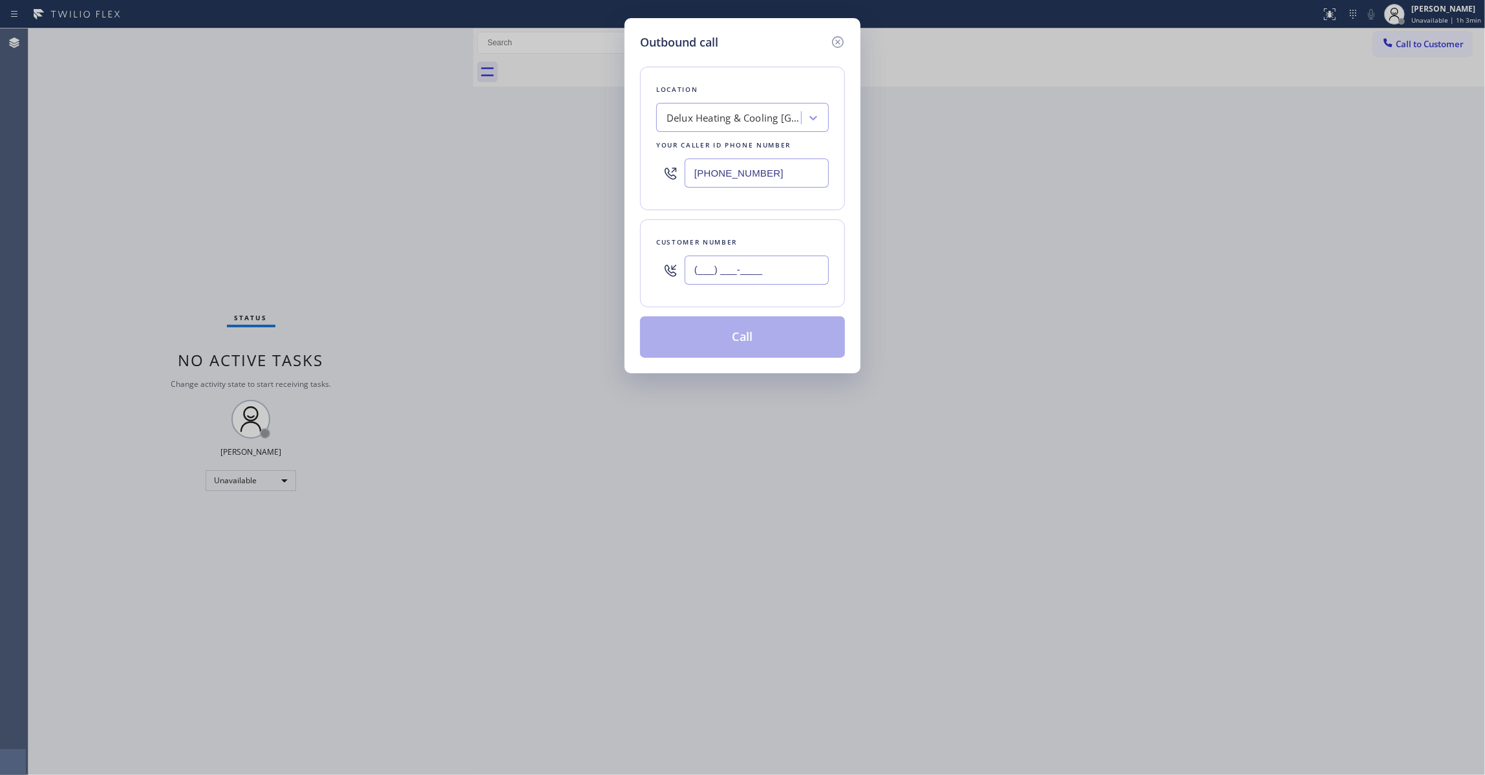
click at [718, 279] on input "(___) ___-____" at bounding box center [757, 269] width 144 height 29
paste input "818) 296-4517"
type input "(818) 296-4517"
click at [758, 349] on button "Call" at bounding box center [742, 336] width 205 height 41
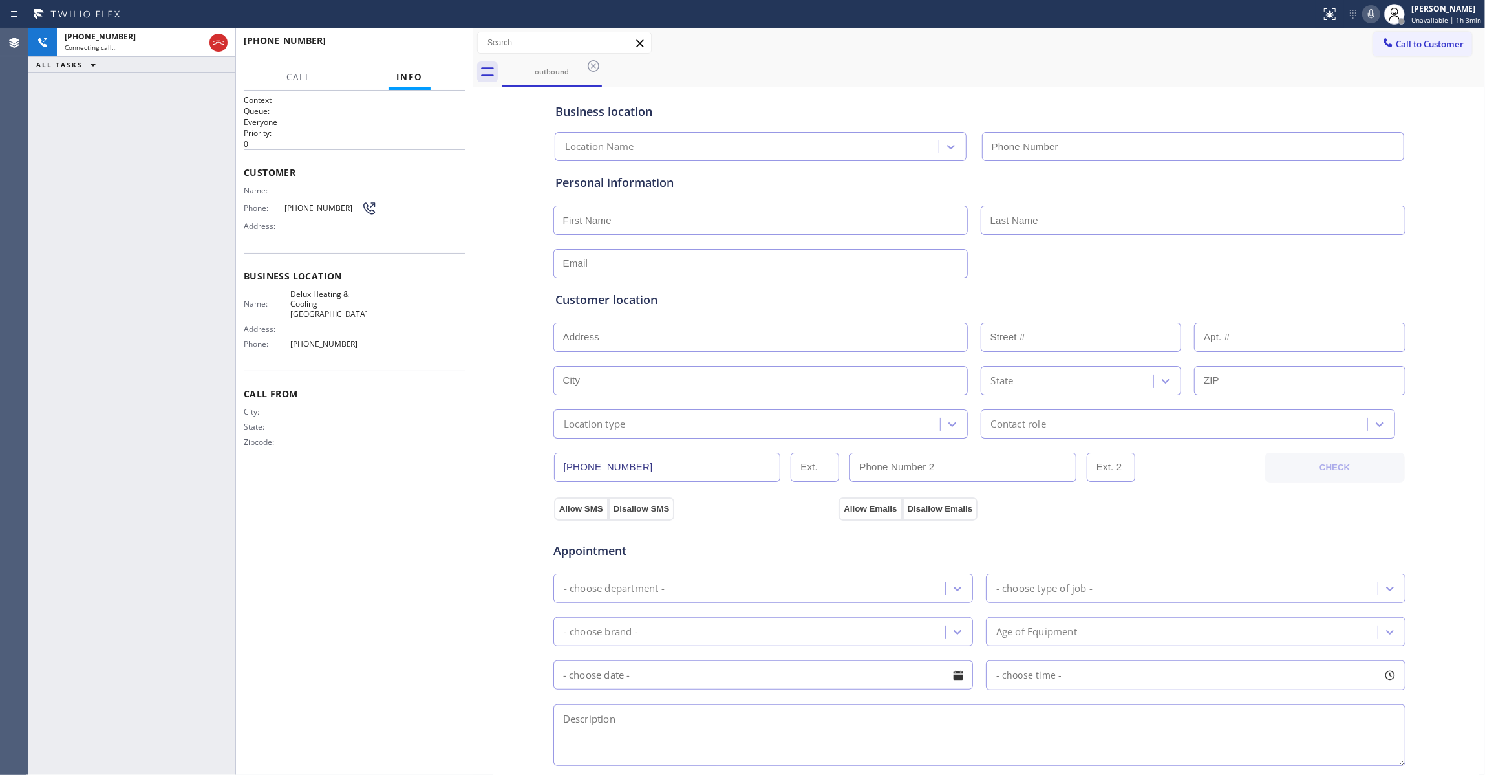
type input "(818) 452-1588"
click at [409, 45] on button "HANG UP" at bounding box center [435, 47] width 60 height 18
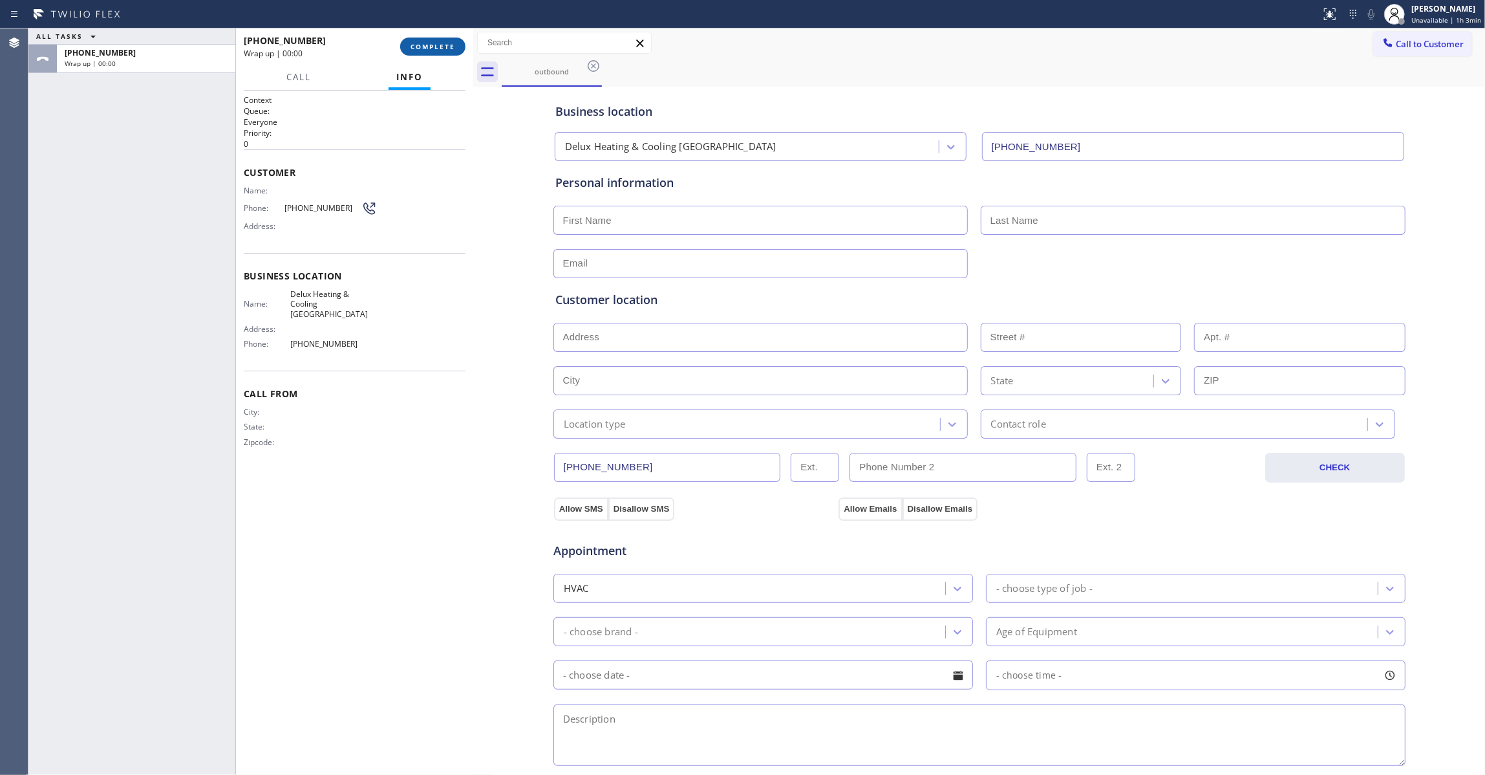
click at [425, 40] on button "COMPLETE" at bounding box center [432, 47] width 65 height 18
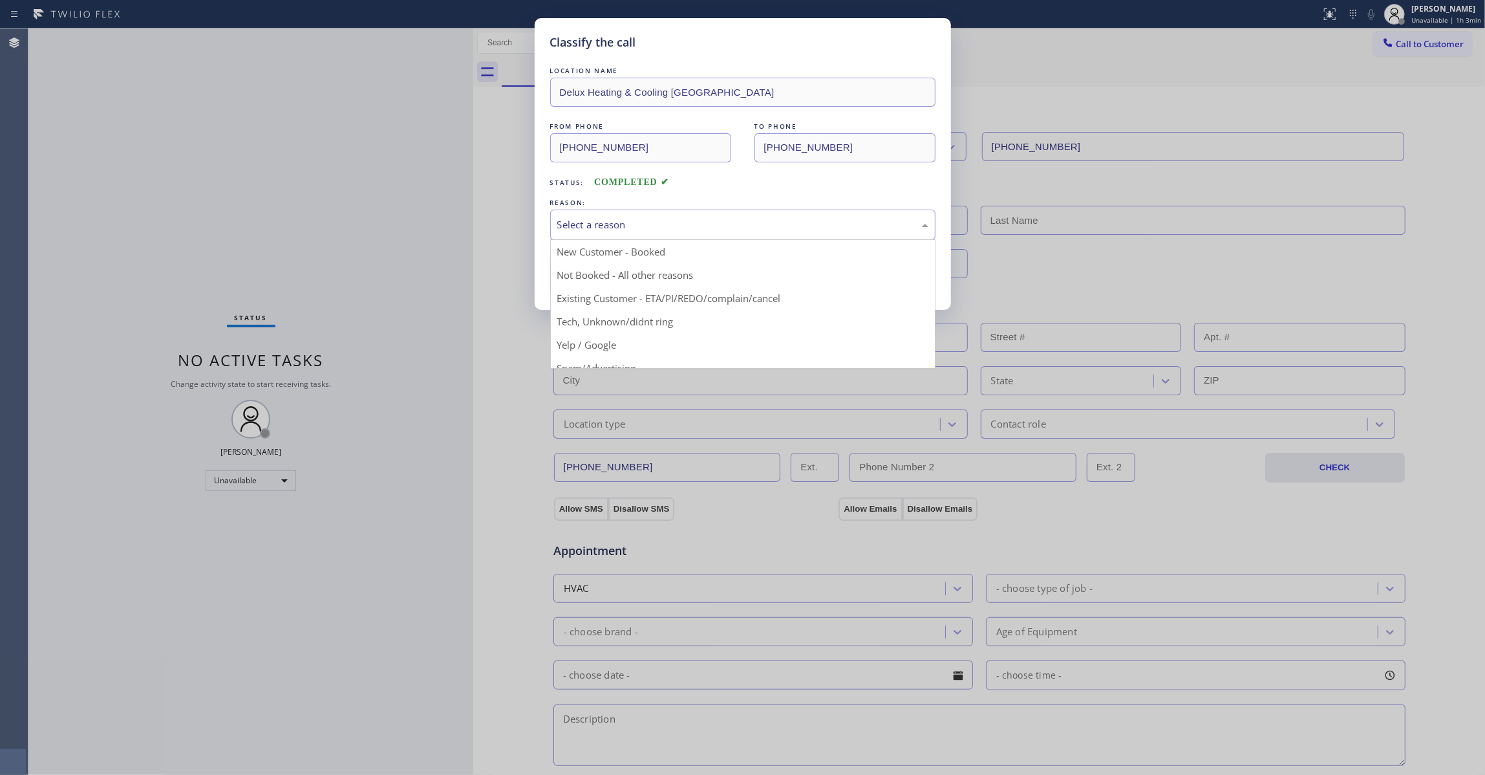
click at [631, 226] on div "Select a reason" at bounding box center [742, 224] width 371 height 15
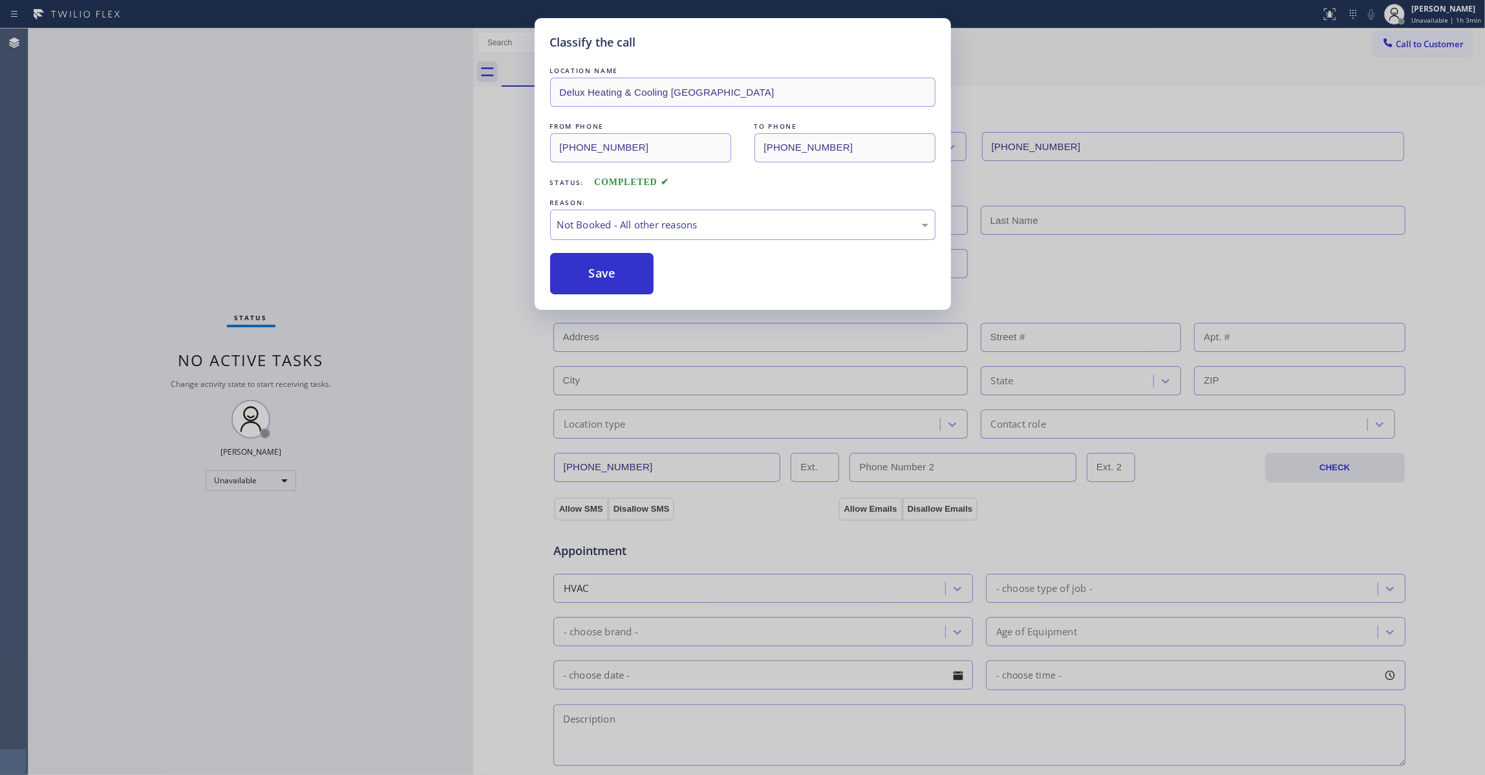
click at [616, 279] on button "Save" at bounding box center [602, 273] width 104 height 41
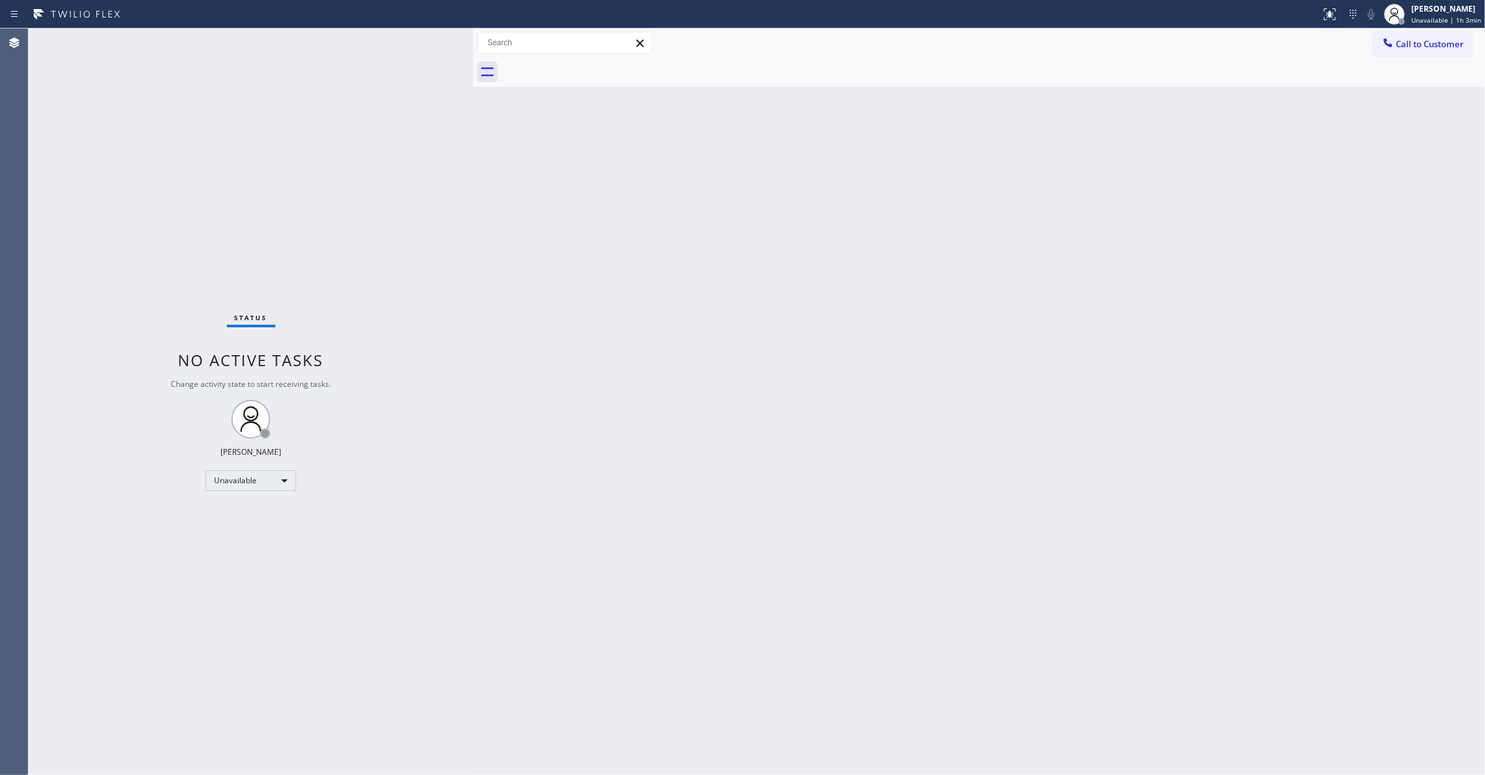
click at [881, 459] on div "Back to Dashboard Change Sender ID Customers Technicians Select a contact Outbo…" at bounding box center [979, 401] width 1012 height 746
click at [1424, 45] on span "Call to Customer" at bounding box center [1430, 44] width 68 height 12
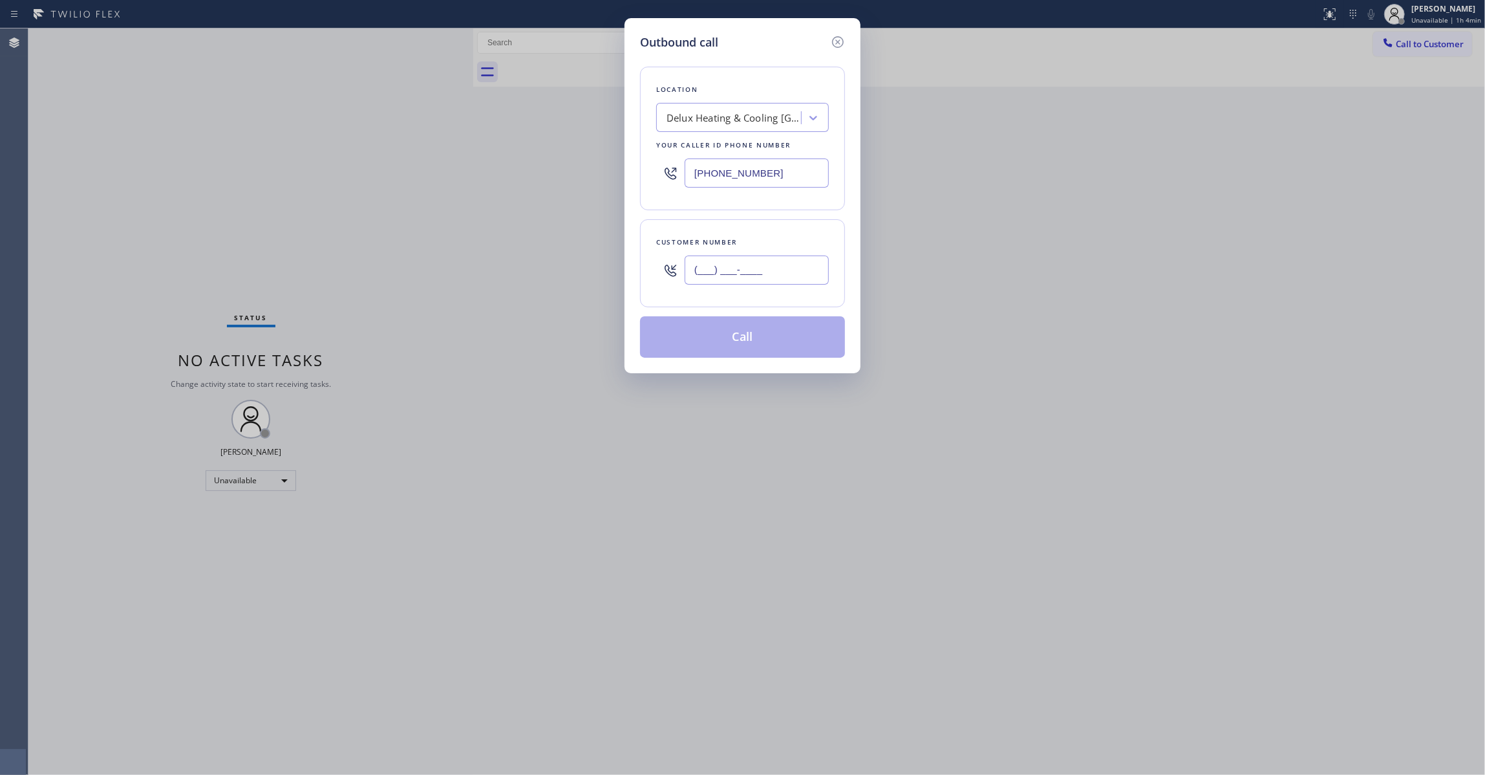
click at [778, 260] on input "(___) ___-____" at bounding box center [757, 269] width 144 height 29
paste input "650) 685-4130"
type input "(650) 685-4130"
drag, startPoint x: 787, startPoint y: 178, endPoint x: 355, endPoint y: 213, distance: 433.3
click at [259, 169] on div "Outbound call Location Delux Heating & Cooling Granada Hills Your caller id pho…" at bounding box center [742, 387] width 1485 height 775
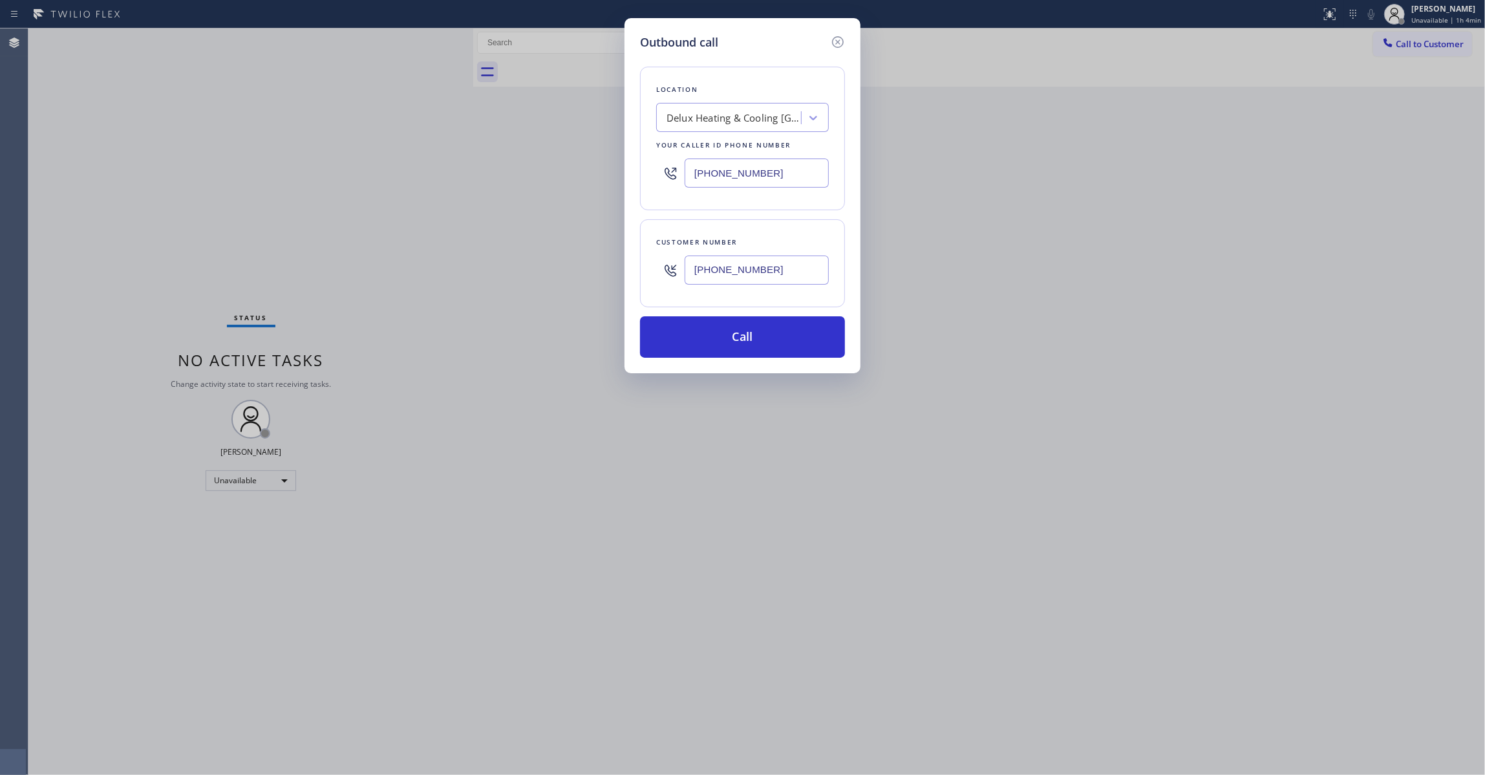
paste input "55) 731-4952"
type input "(855) 731-4952"
drag, startPoint x: 800, startPoint y: 270, endPoint x: 601, endPoint y: 257, distance: 200.2
click at [601, 257] on div "Outbound call Location 5 Star Appliance Repair Your caller id phone number (855…" at bounding box center [742, 387] width 1485 height 775
drag, startPoint x: 749, startPoint y: 334, endPoint x: 702, endPoint y: 335, distance: 47.2
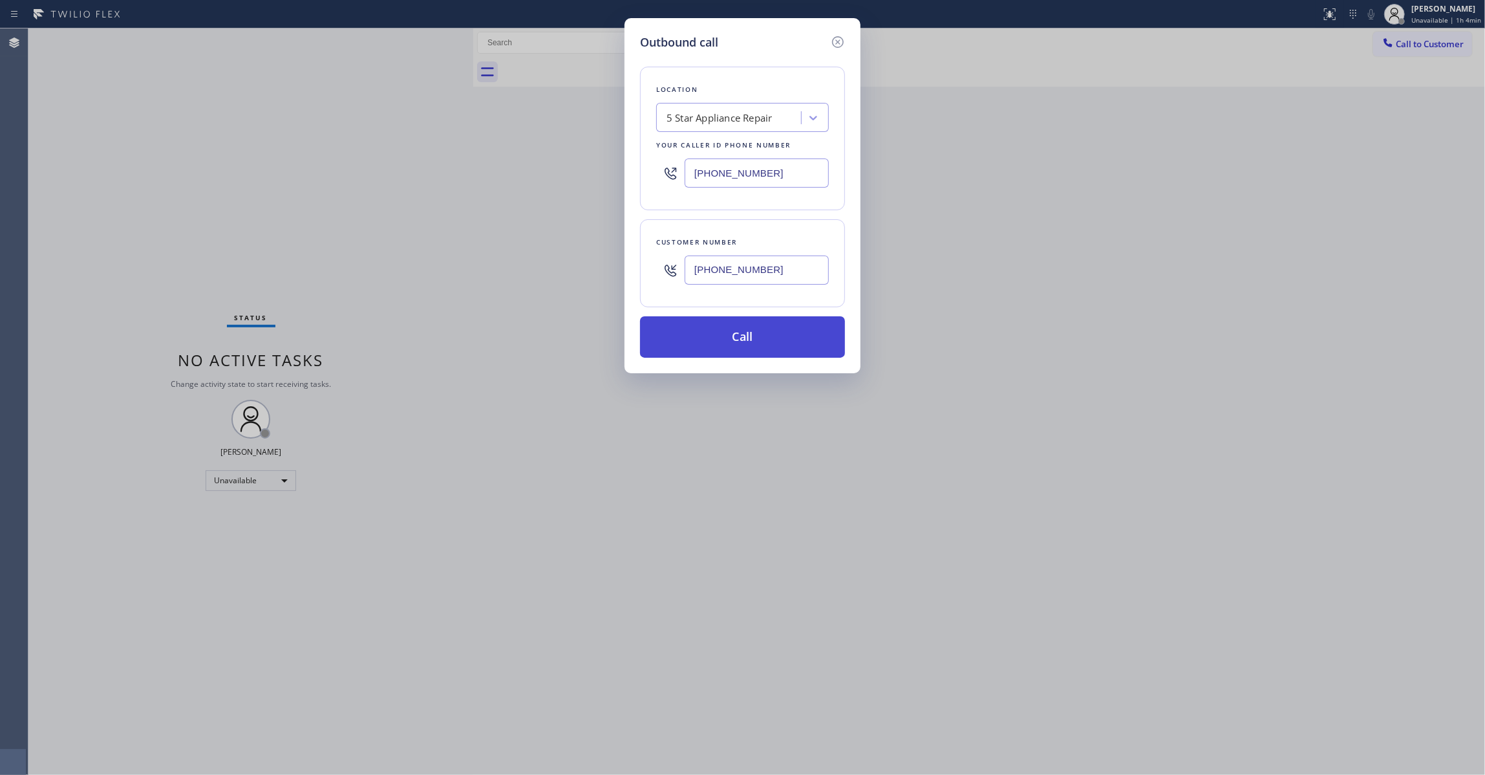
click at [746, 335] on button "Call" at bounding box center [742, 336] width 205 height 41
click at [116, 203] on div "Outbound call Location 5 Star Appliance Repair Your caller id phone number (855…" at bounding box center [742, 387] width 1485 height 775
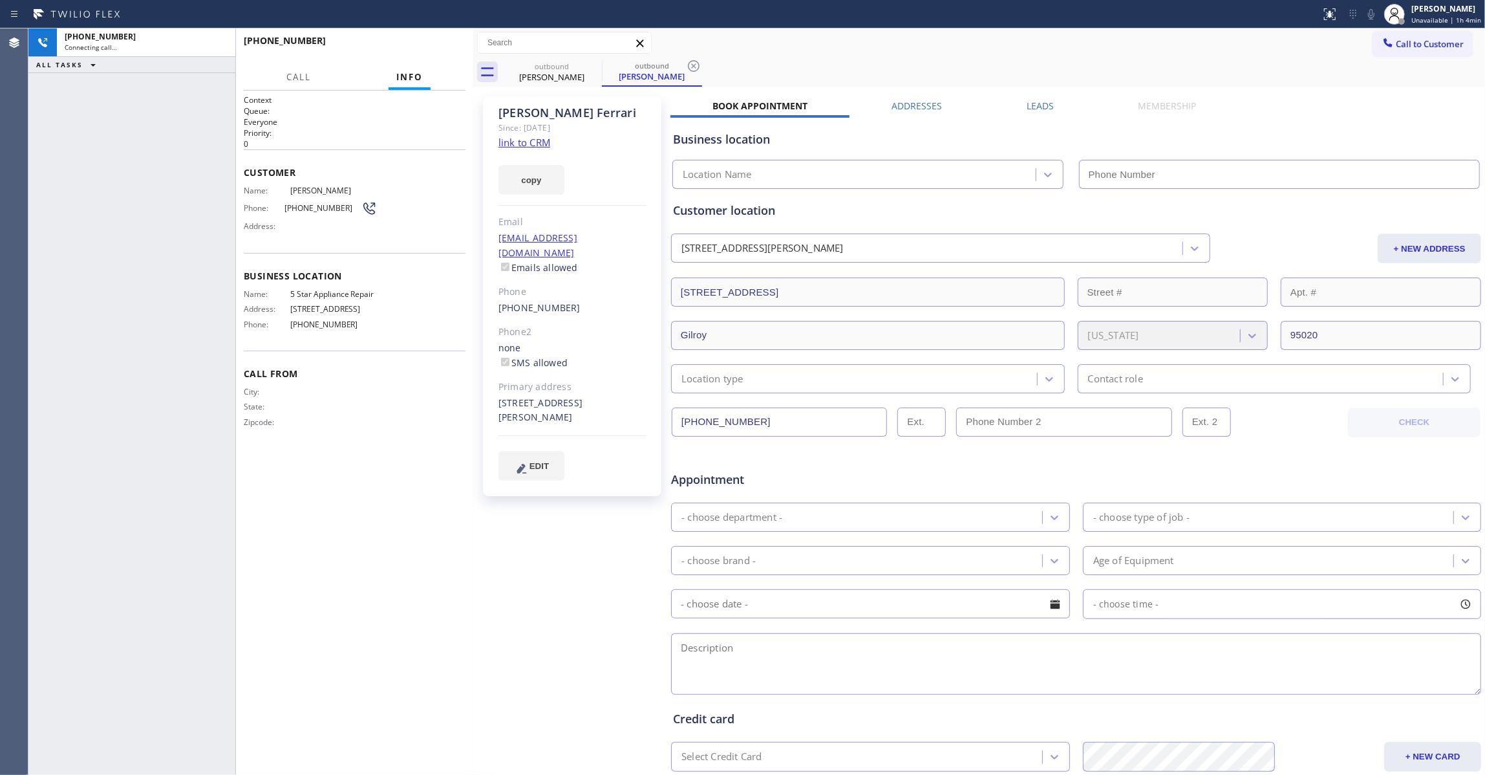
type input "(855) 731-4952"
click at [696, 60] on icon at bounding box center [694, 66] width 16 height 16
click at [539, 150] on div "copy" at bounding box center [573, 172] width 148 height 45
click at [536, 143] on link "link to CRM" at bounding box center [525, 142] width 52 height 13
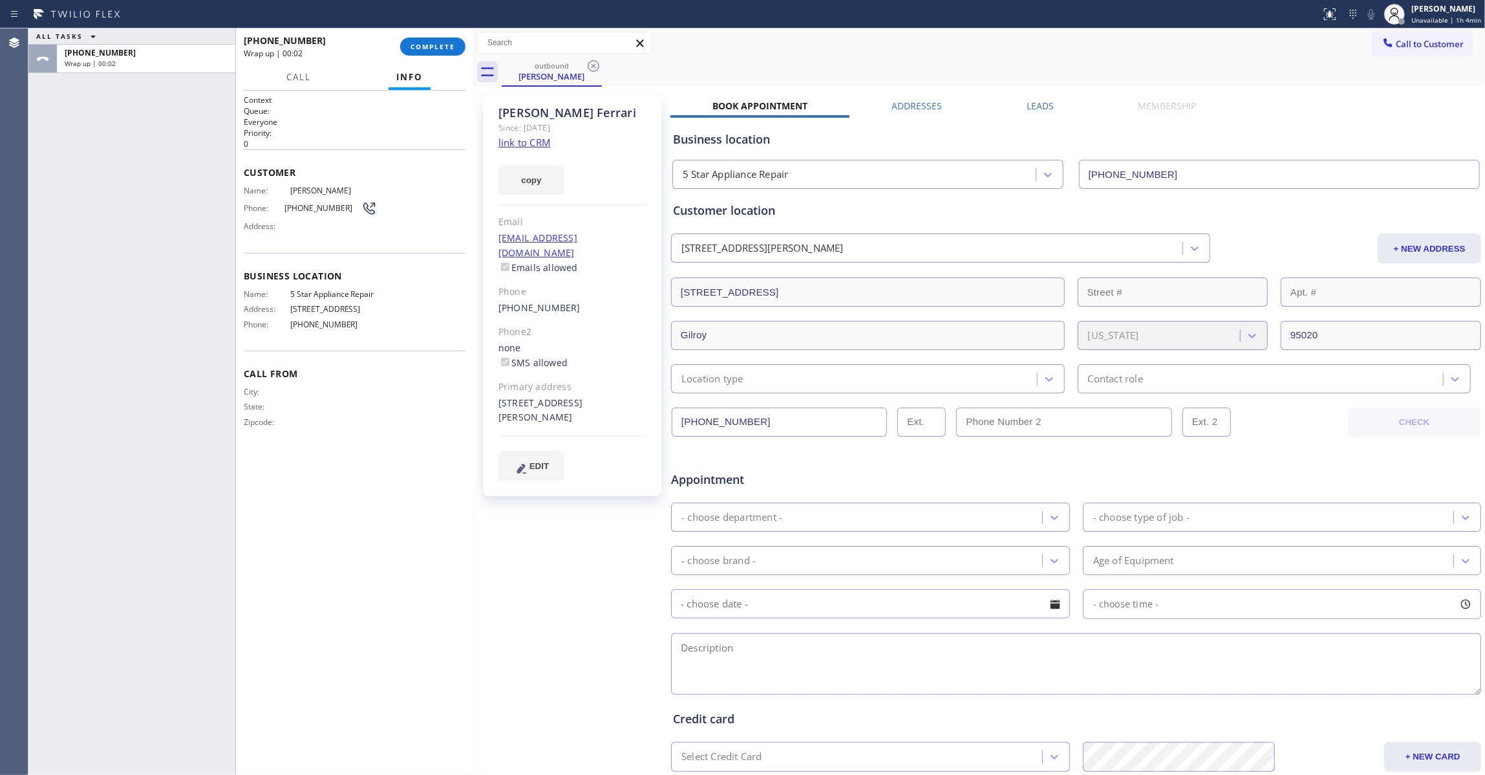
click at [328, 208] on span "(650) 685-4130" at bounding box center [323, 208] width 77 height 10
click at [435, 43] on span "COMPLETE" at bounding box center [433, 46] width 45 height 9
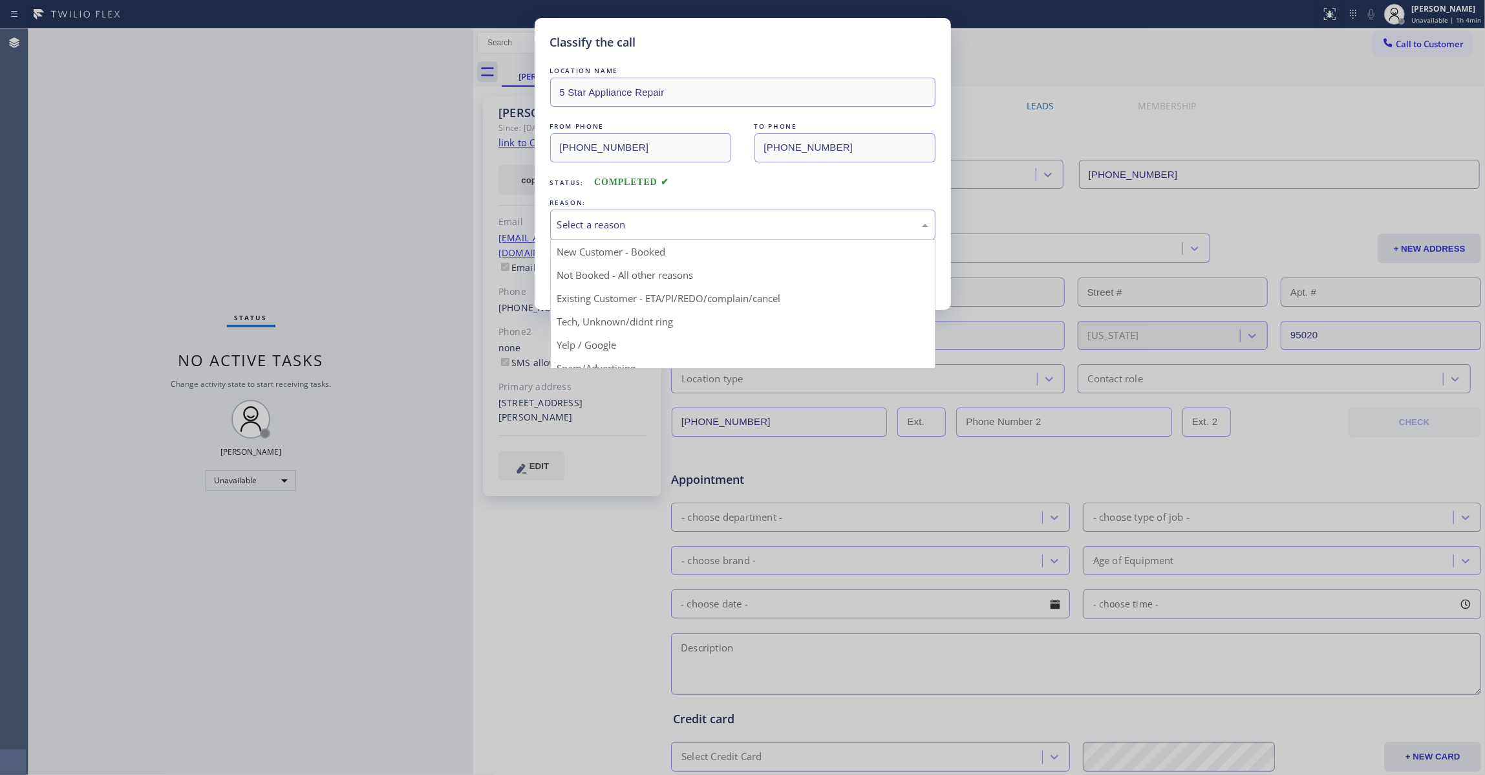
click at [626, 225] on div "Select a reason" at bounding box center [742, 224] width 371 height 15
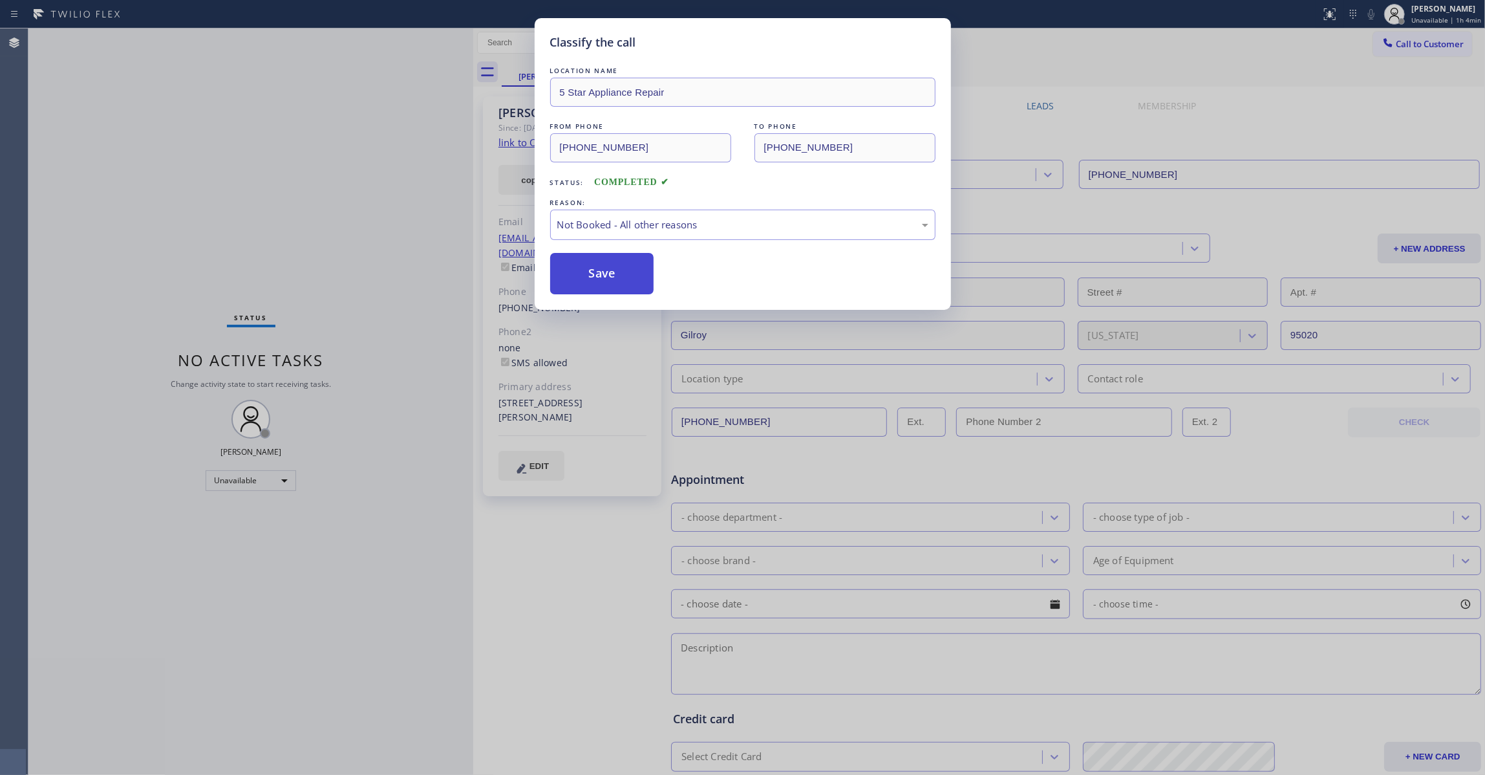
click at [608, 280] on button "Save" at bounding box center [602, 273] width 104 height 41
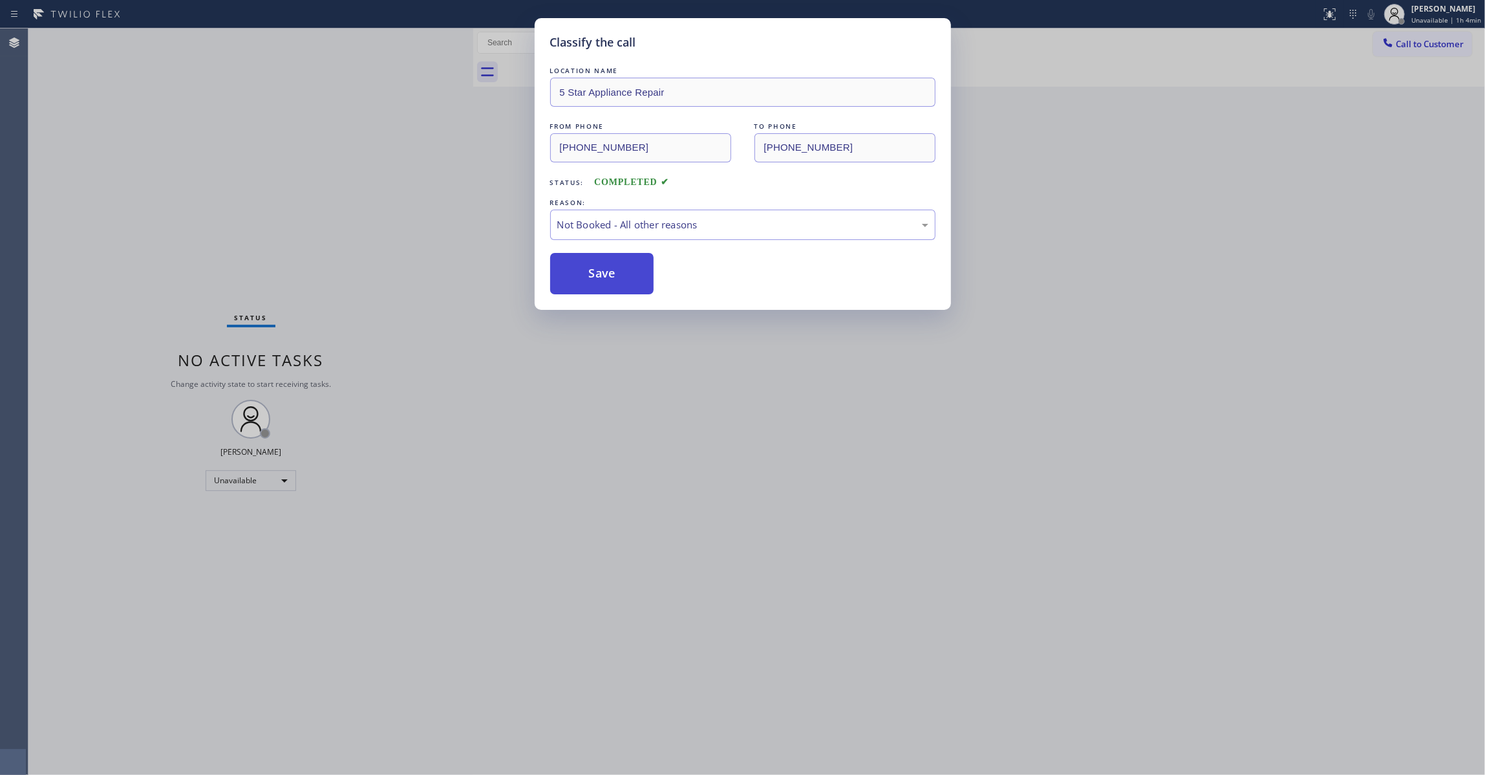
click at [608, 280] on button "Save" at bounding box center [602, 273] width 104 height 41
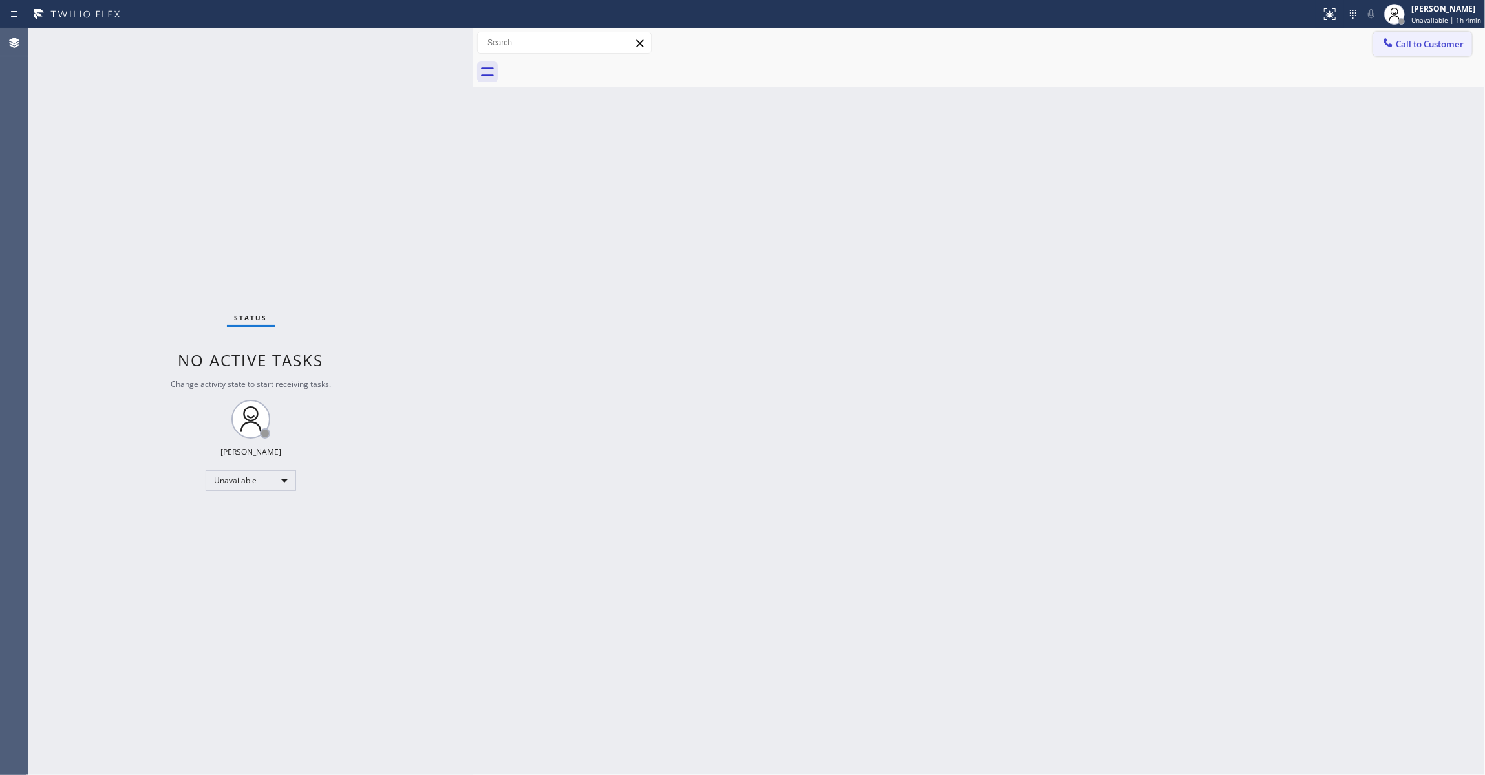
click at [1424, 45] on span "Call to Customer" at bounding box center [1430, 44] width 68 height 12
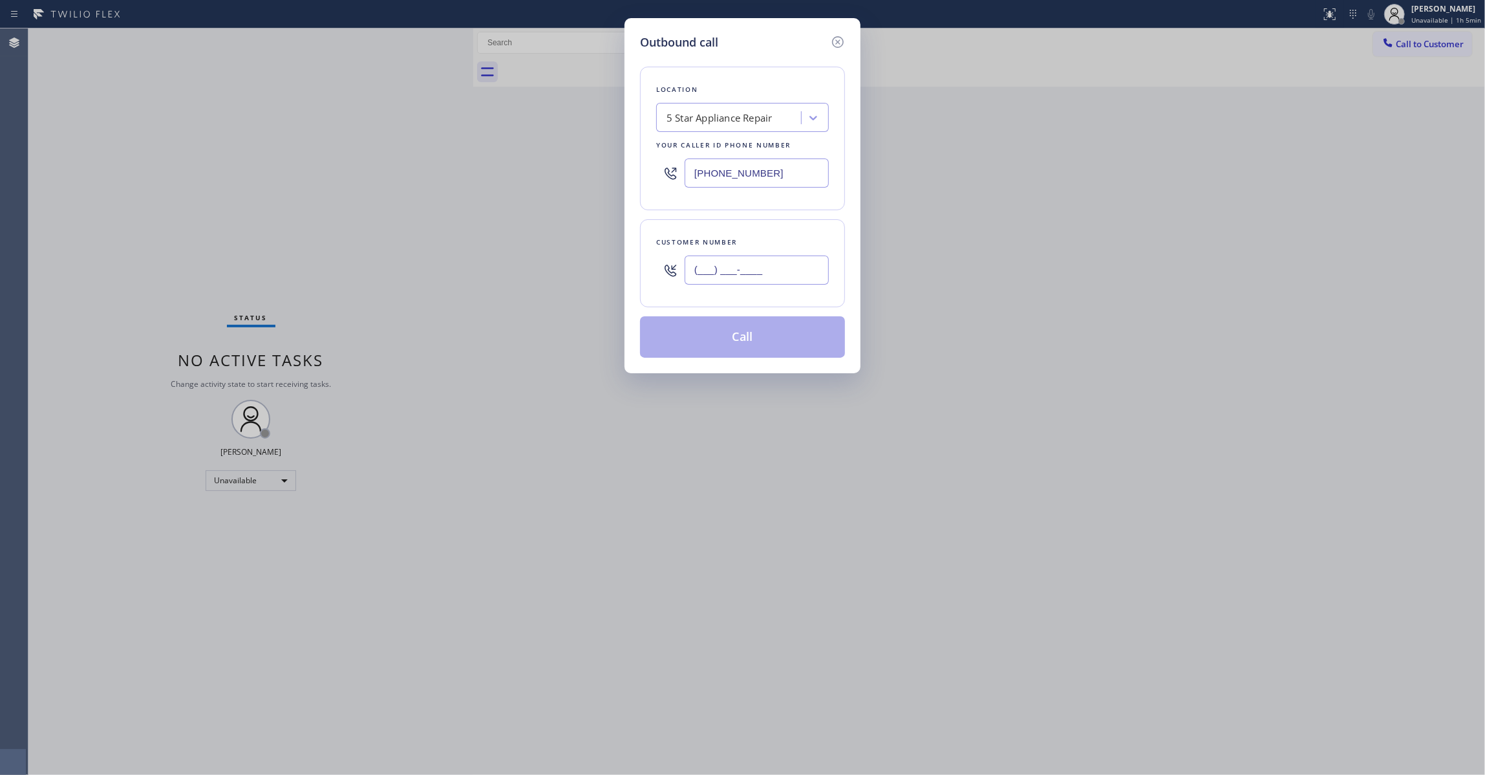
click at [769, 272] on input "(___) ___-____" at bounding box center [757, 269] width 144 height 29
paste input "650) 685-4130"
type input "(650) 685-4130"
click at [747, 347] on button "Call" at bounding box center [742, 336] width 205 height 41
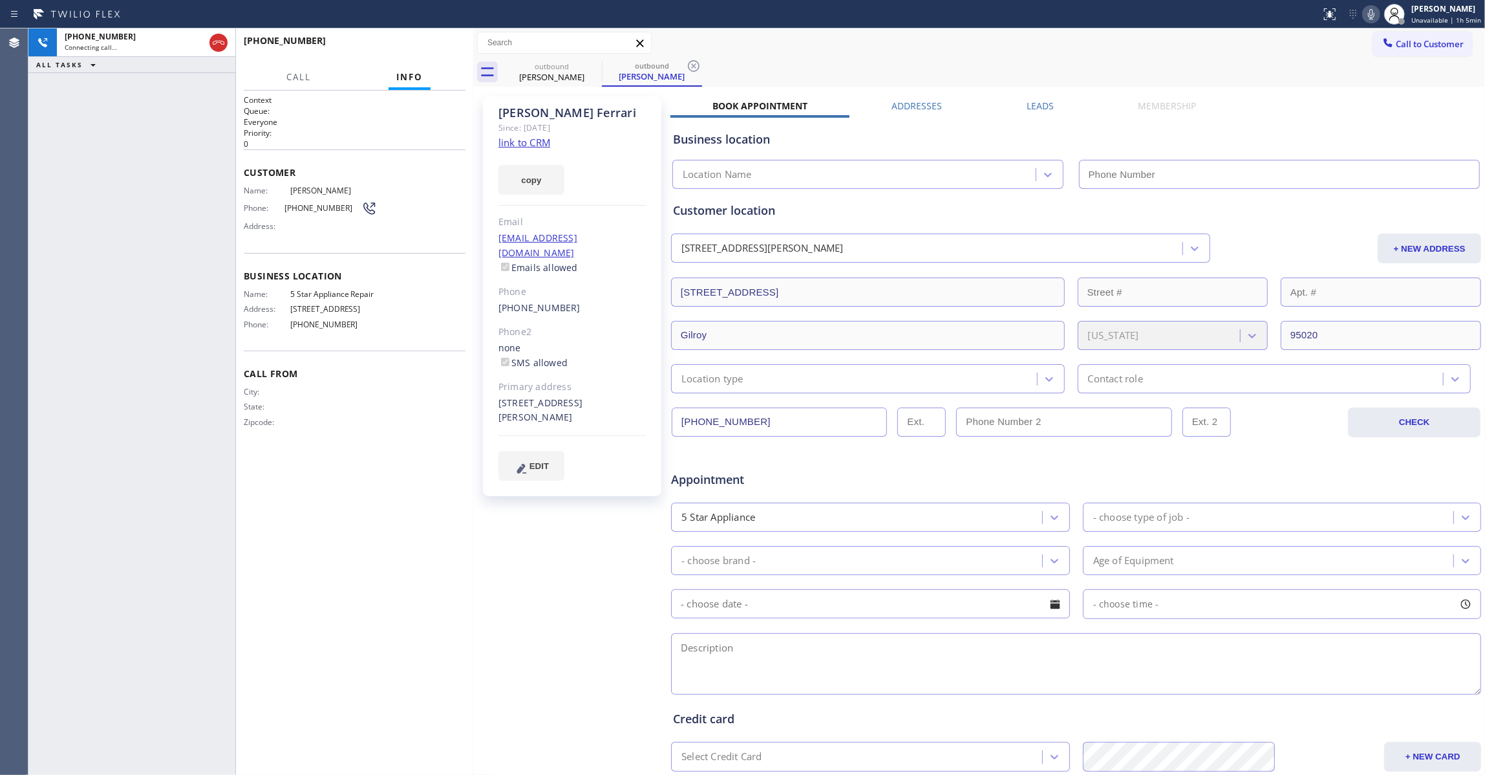
type input "(855) 731-4952"
click at [694, 60] on icon at bounding box center [694, 66] width 12 height 12
click at [54, 160] on div "+16506854130 Connecting call… ALL TASKS ALL TASKS ACTIVE TASKS TASKS IN WRAP UP" at bounding box center [131, 401] width 207 height 746
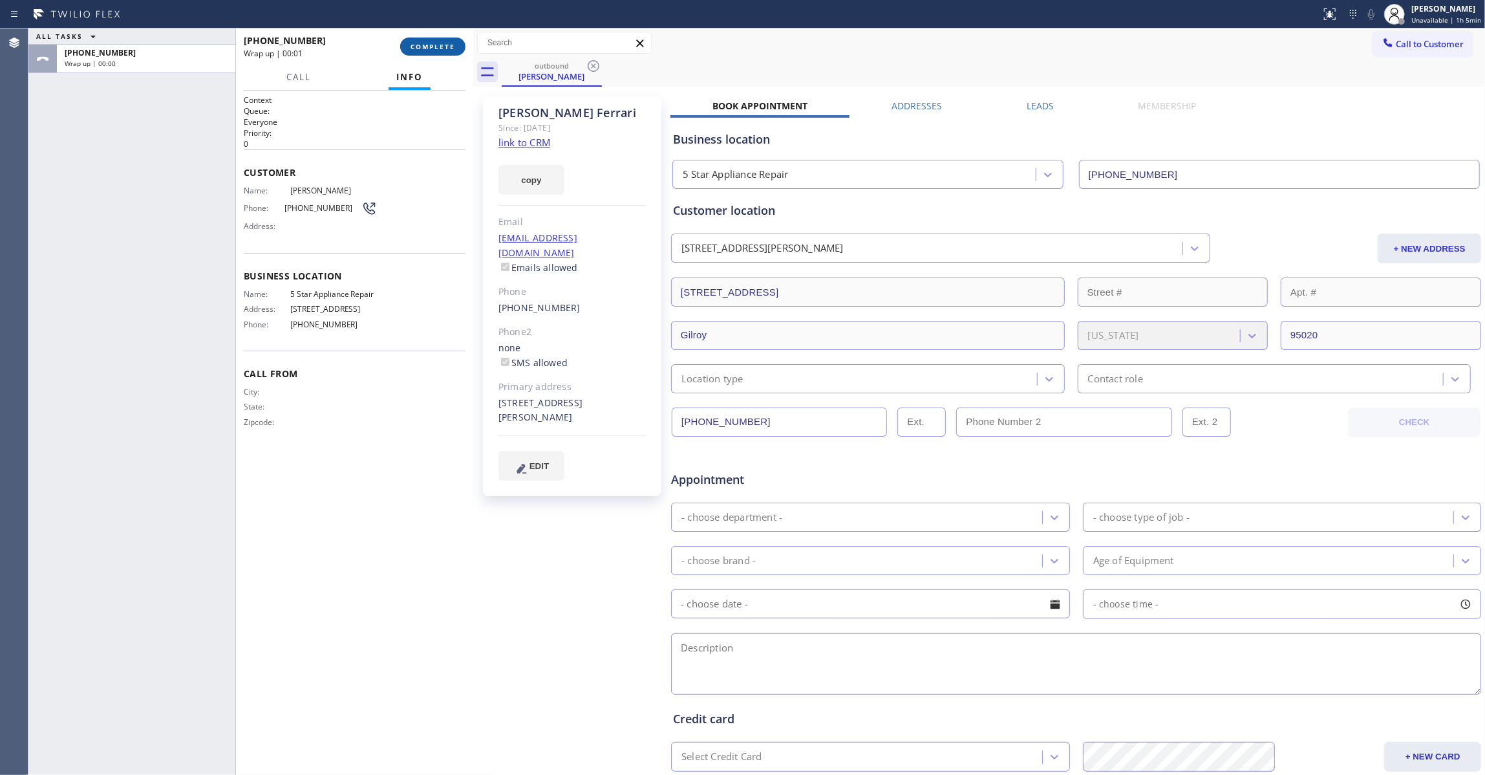
click at [428, 50] on button "COMPLETE" at bounding box center [432, 47] width 65 height 18
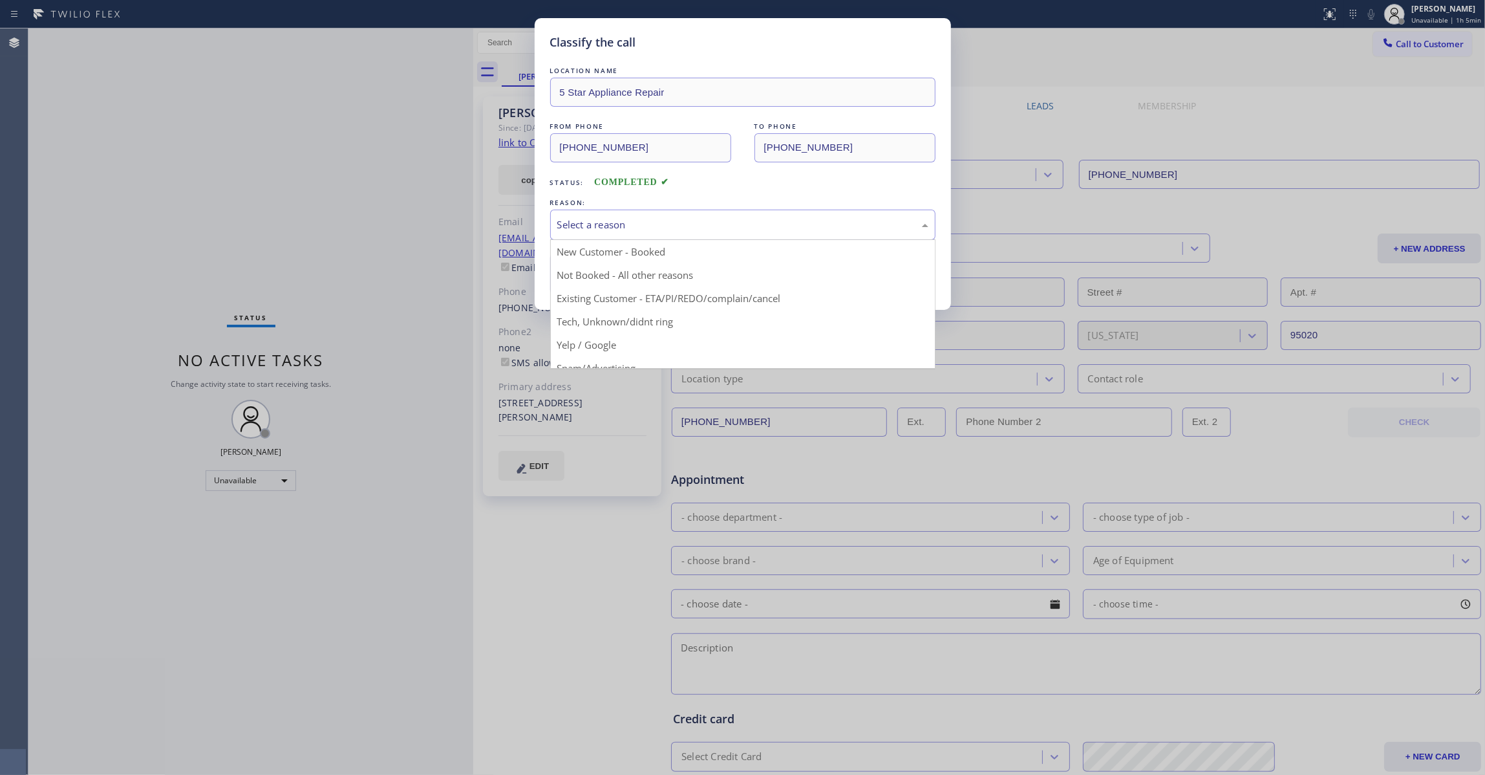
click at [623, 226] on div "Select a reason" at bounding box center [742, 224] width 371 height 15
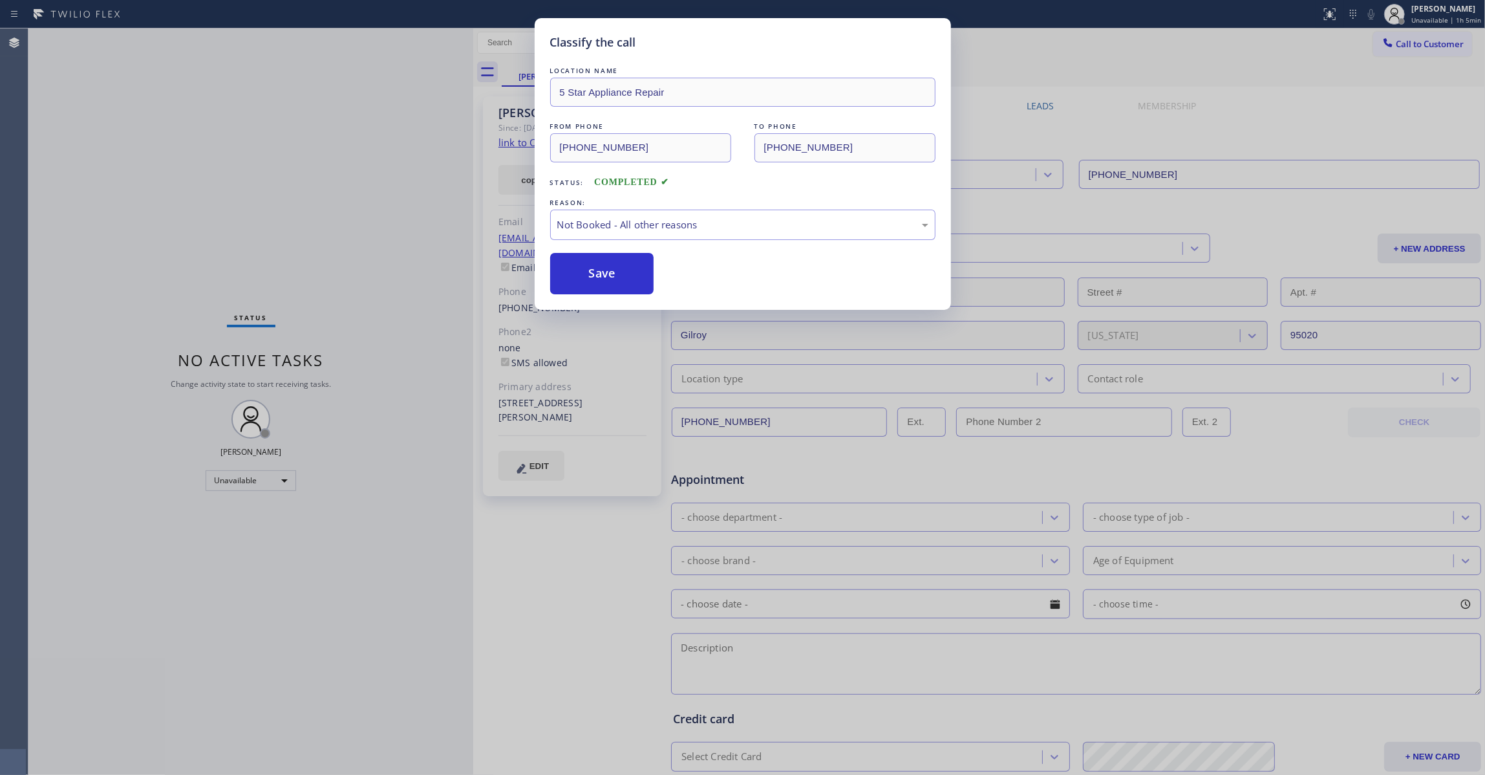
click at [590, 277] on button "Save" at bounding box center [602, 273] width 104 height 41
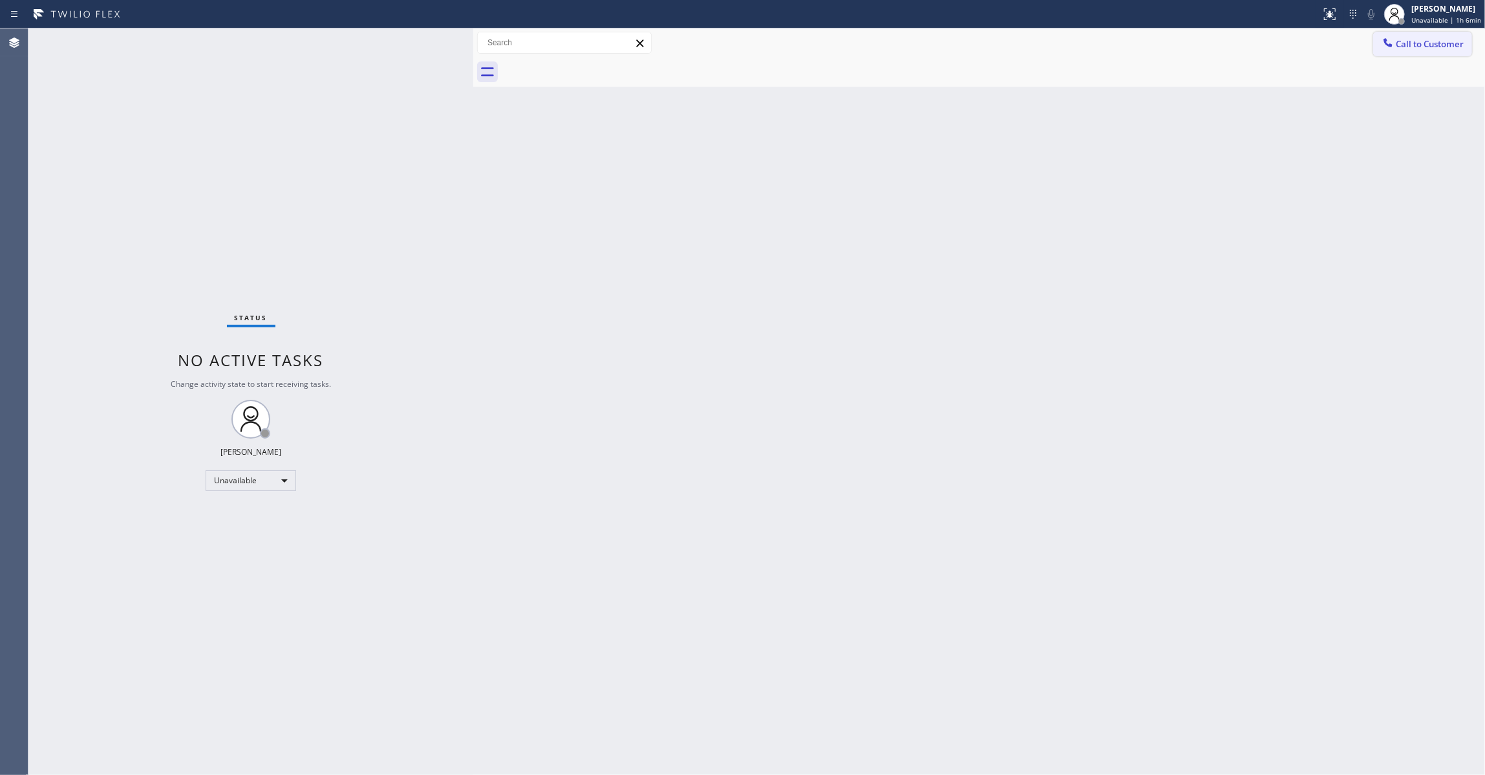
click at [1430, 40] on span "Call to Customer" at bounding box center [1430, 44] width 68 height 12
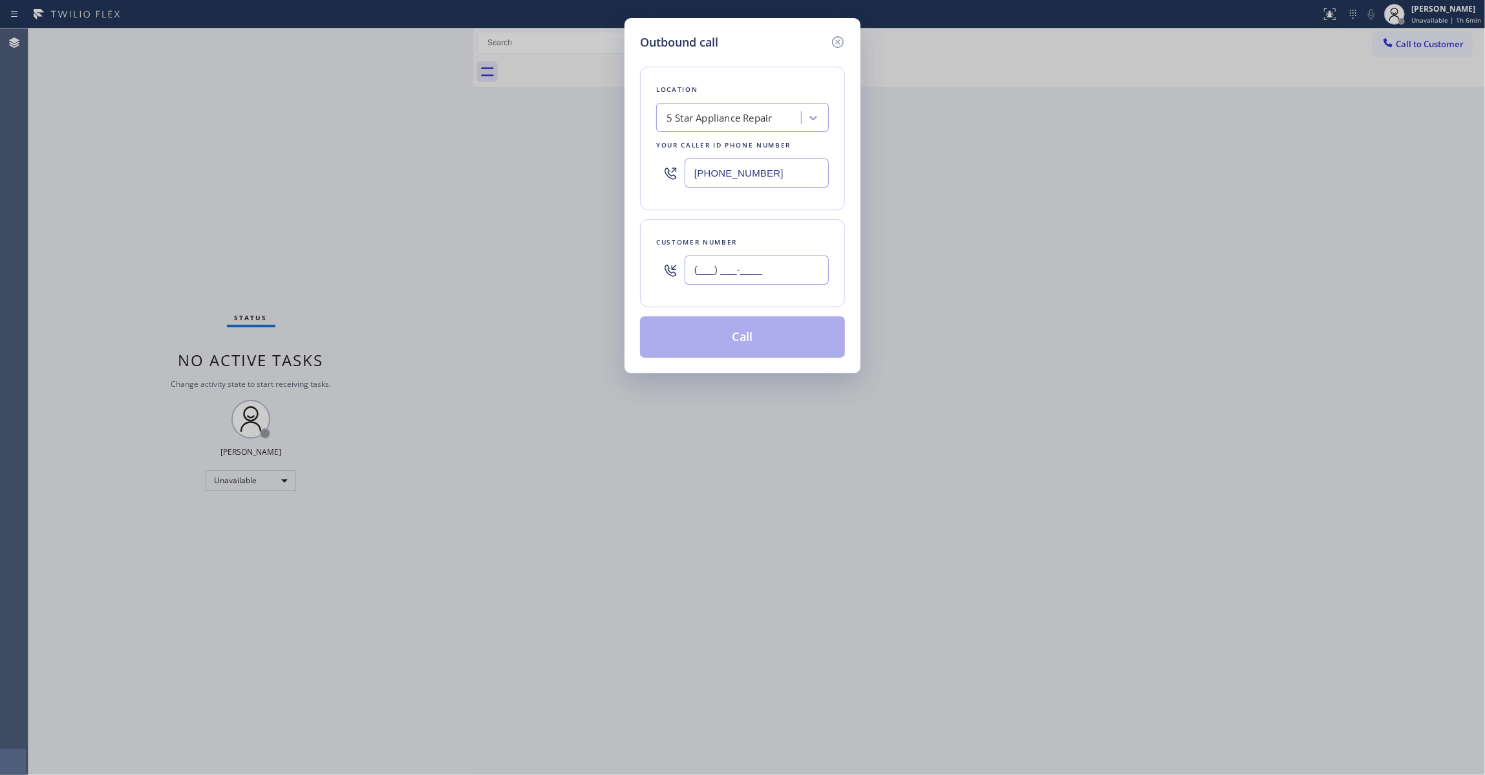
click at [737, 266] on input "(___) ___-____" at bounding box center [757, 269] width 144 height 29
paste input "650) 685-4130"
type input "(650) 685-4130"
click at [743, 347] on button "Call" at bounding box center [742, 336] width 205 height 41
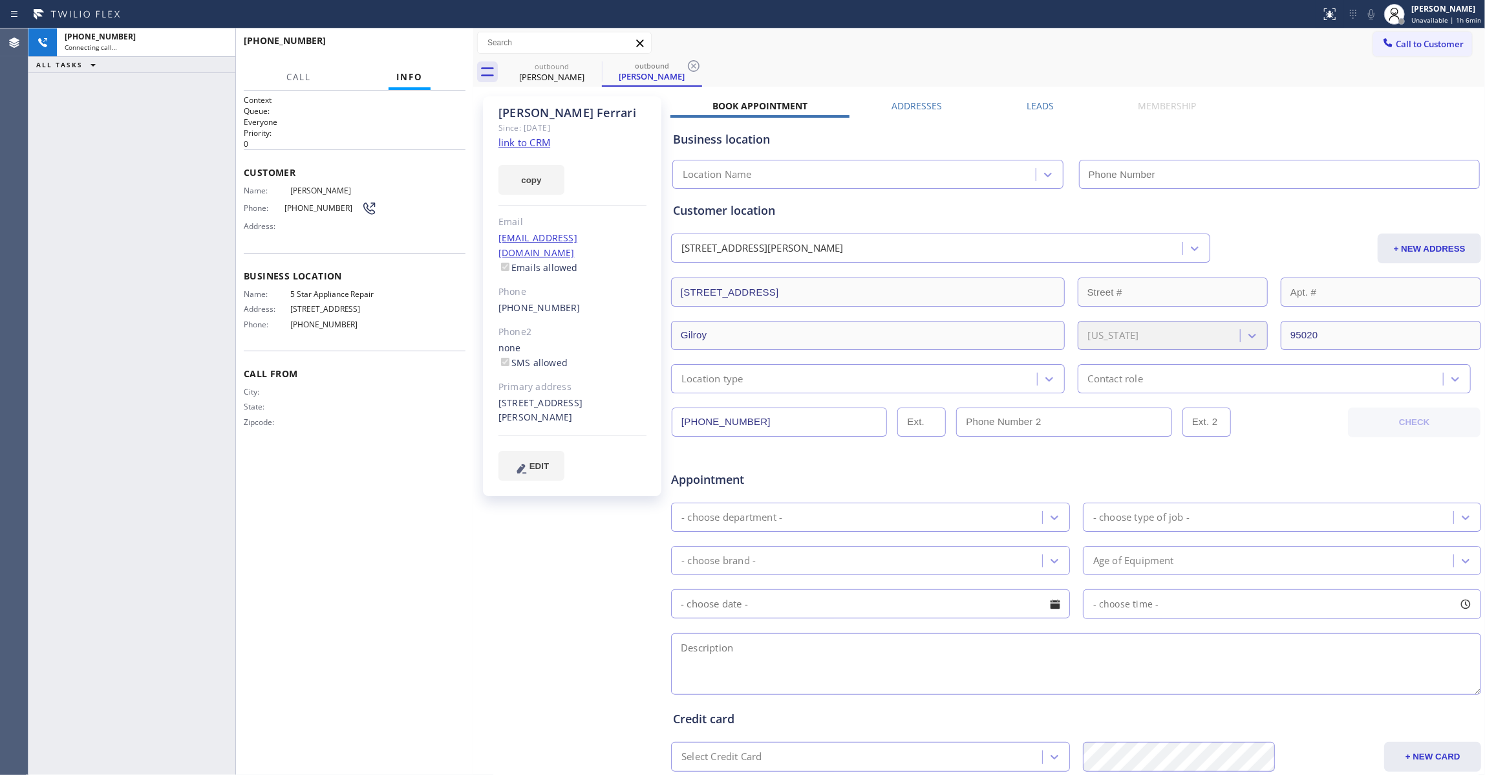
type input "(855) 731-4952"
click at [691, 61] on icon at bounding box center [694, 66] width 12 height 12
click at [533, 143] on link "link to CRM" at bounding box center [525, 142] width 52 height 13
click at [429, 47] on span "HANG UP" at bounding box center [435, 46] width 39 height 9
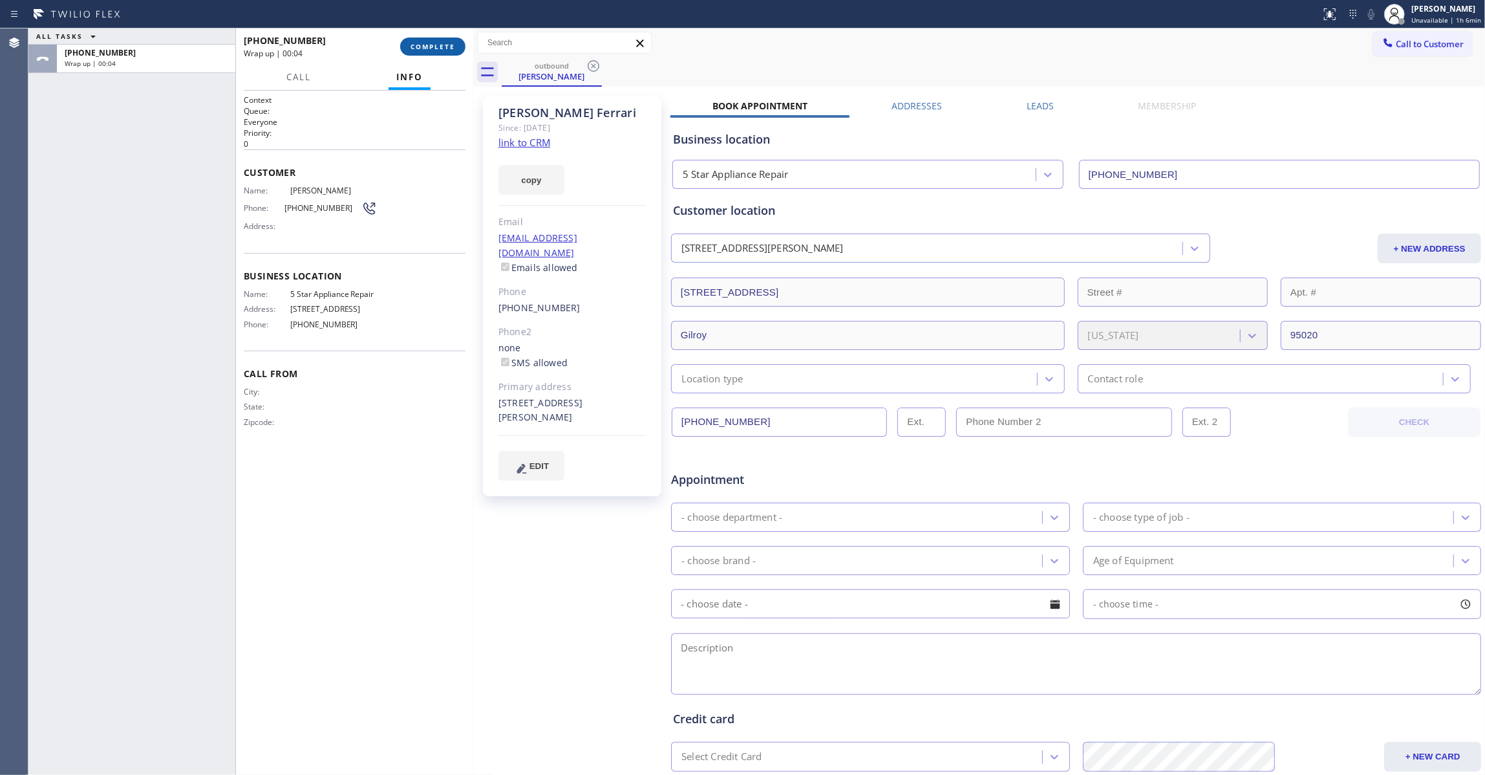
click at [422, 42] on span "COMPLETE" at bounding box center [433, 46] width 45 height 9
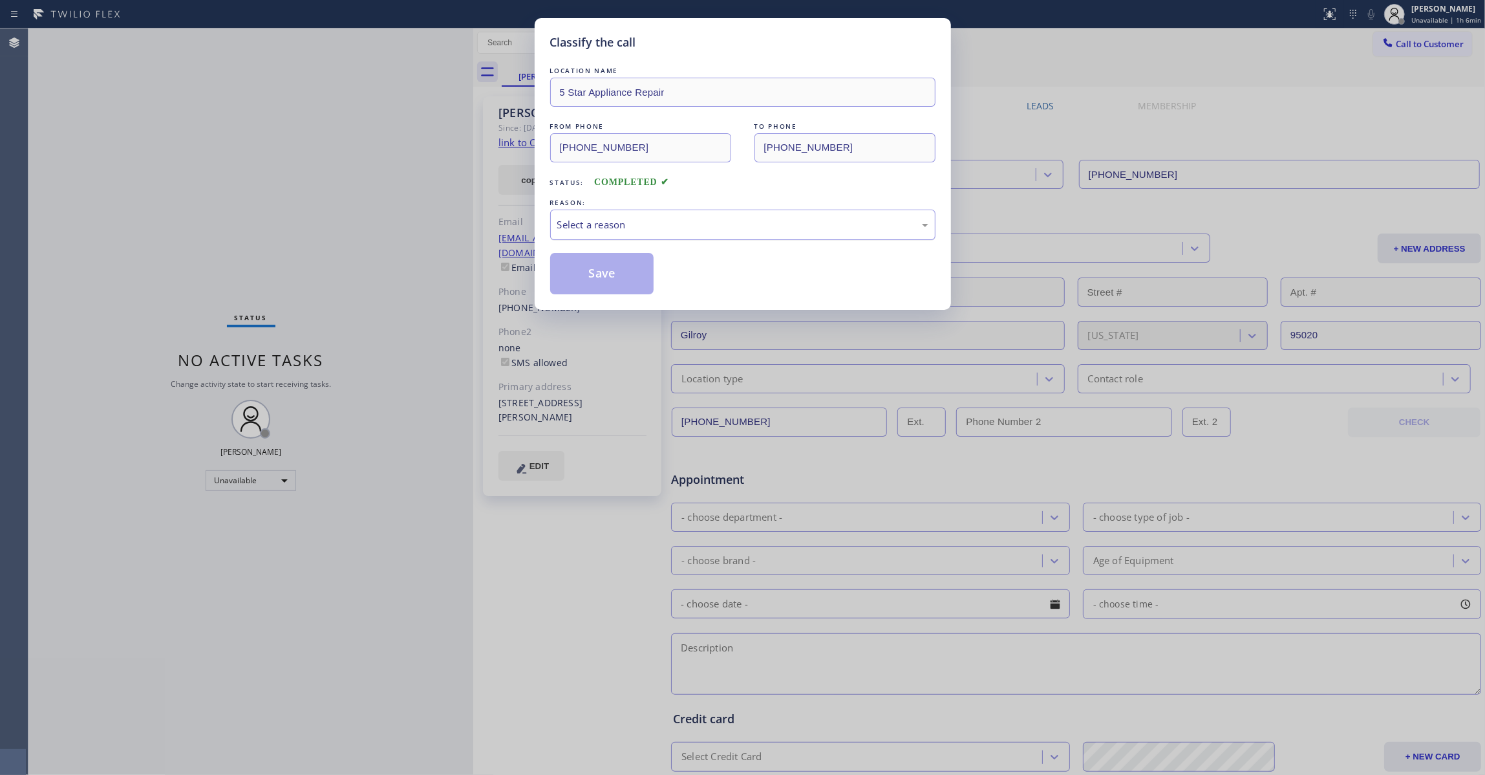
click at [594, 219] on div "Select a reason" at bounding box center [742, 224] width 371 height 15
click at [603, 278] on button "Save" at bounding box center [602, 273] width 104 height 41
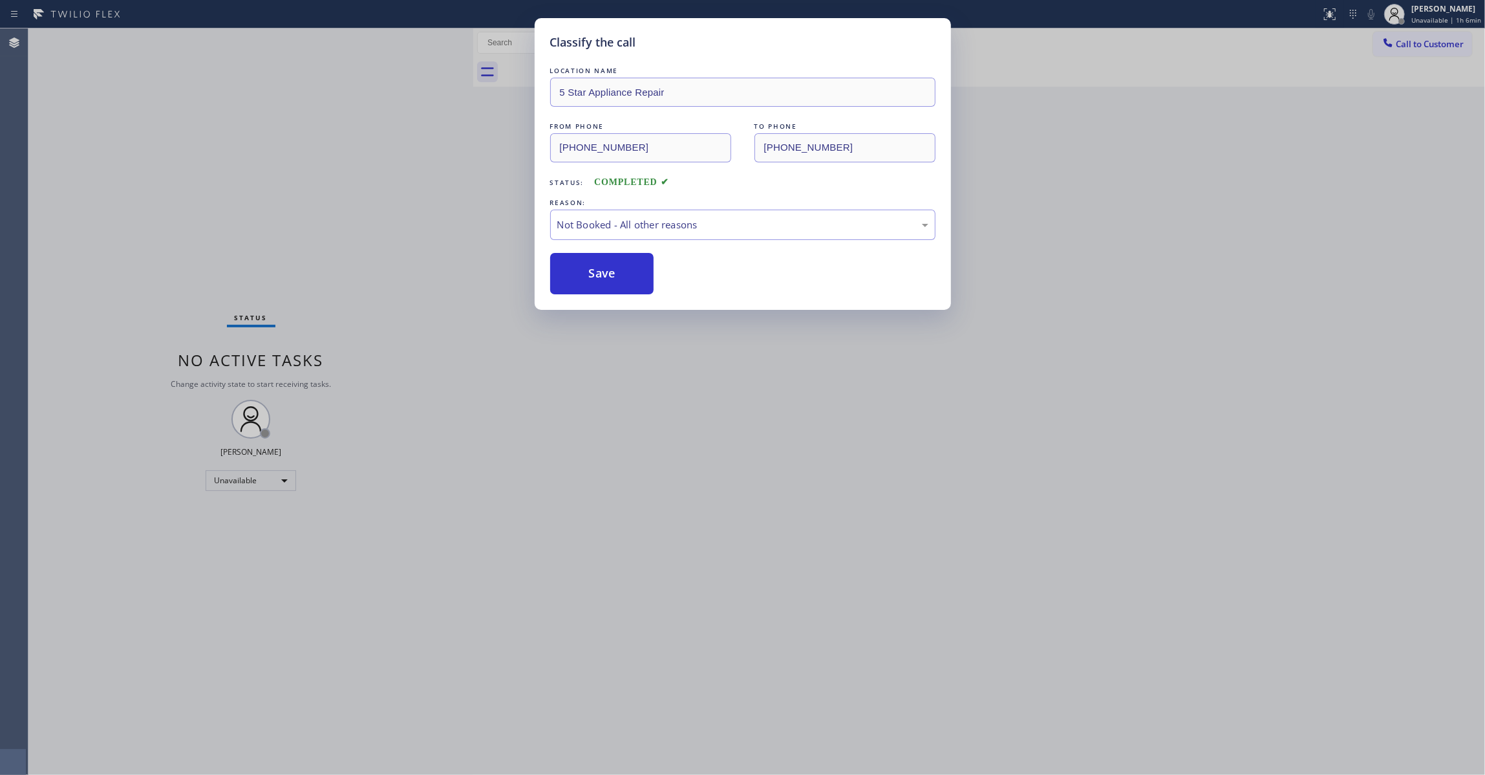
click at [603, 278] on button "Save" at bounding box center [602, 273] width 104 height 41
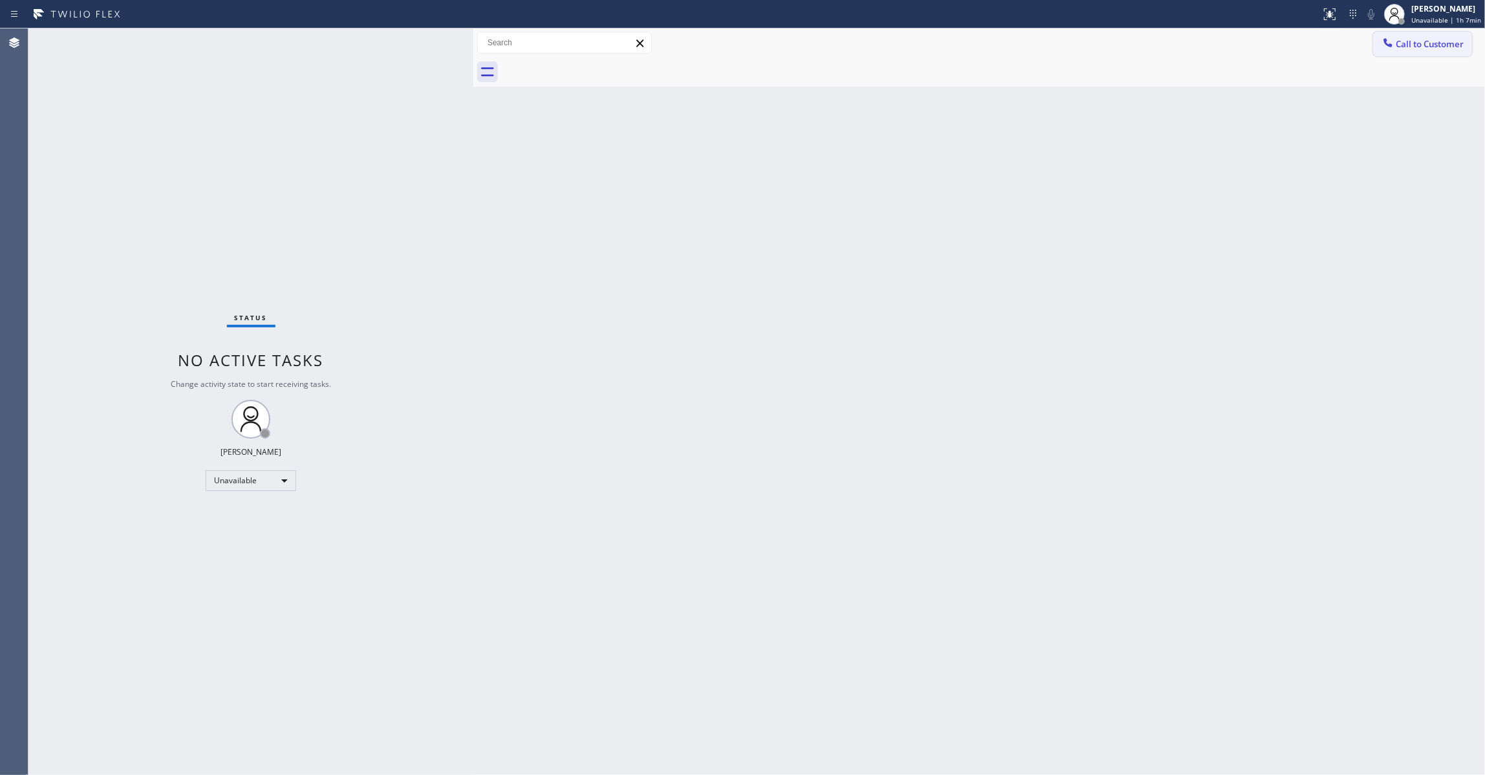
click at [1426, 55] on button "Call to Customer" at bounding box center [1422, 44] width 99 height 25
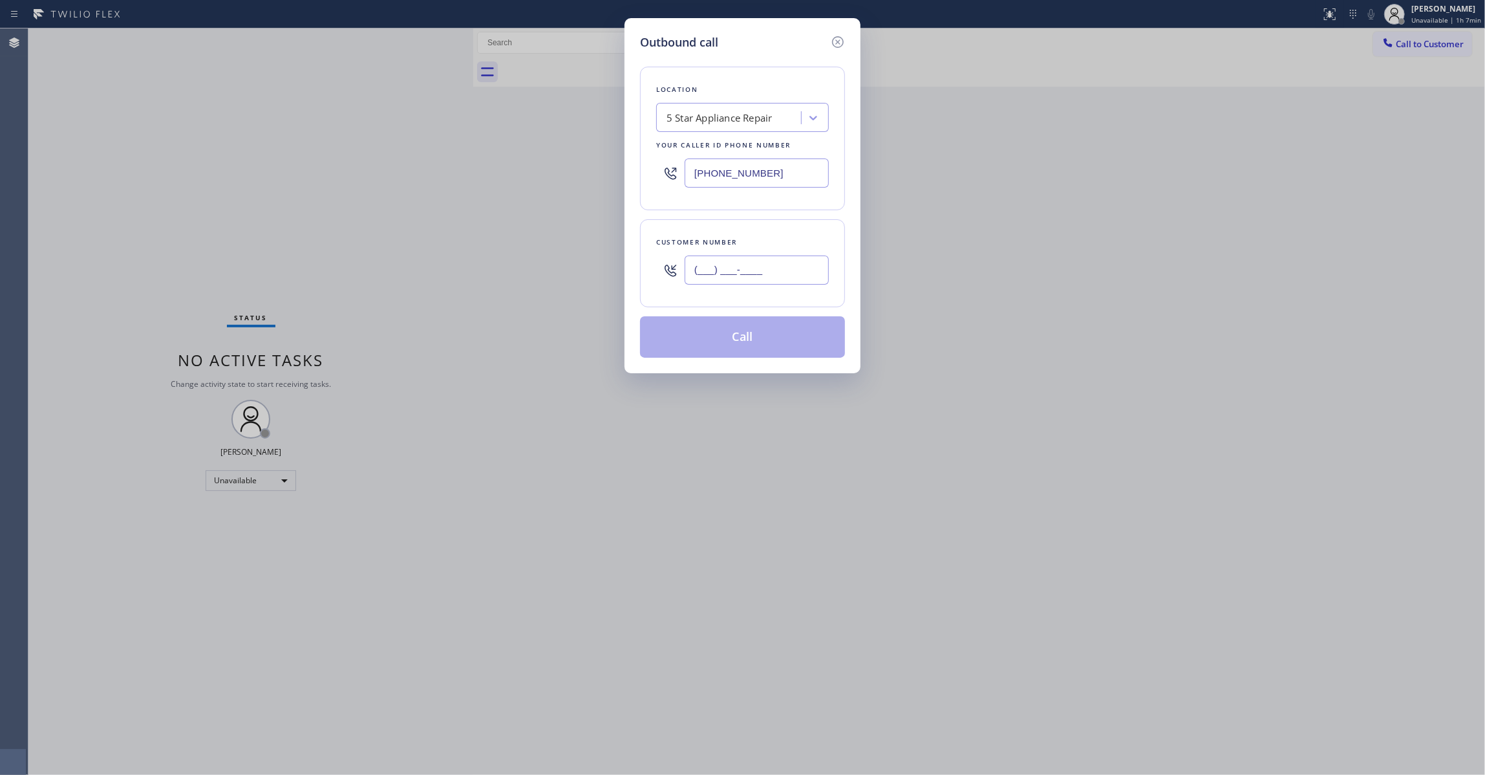
click at [722, 272] on input "(___) ___-____" at bounding box center [757, 269] width 144 height 29
paste input "650) 337-0184"
type input "(650) 337-0184"
click at [800, 187] on input "(855) 731-4952" at bounding box center [757, 172] width 144 height 29
drag, startPoint x: 671, startPoint y: 179, endPoint x: 550, endPoint y: 171, distance: 121.8
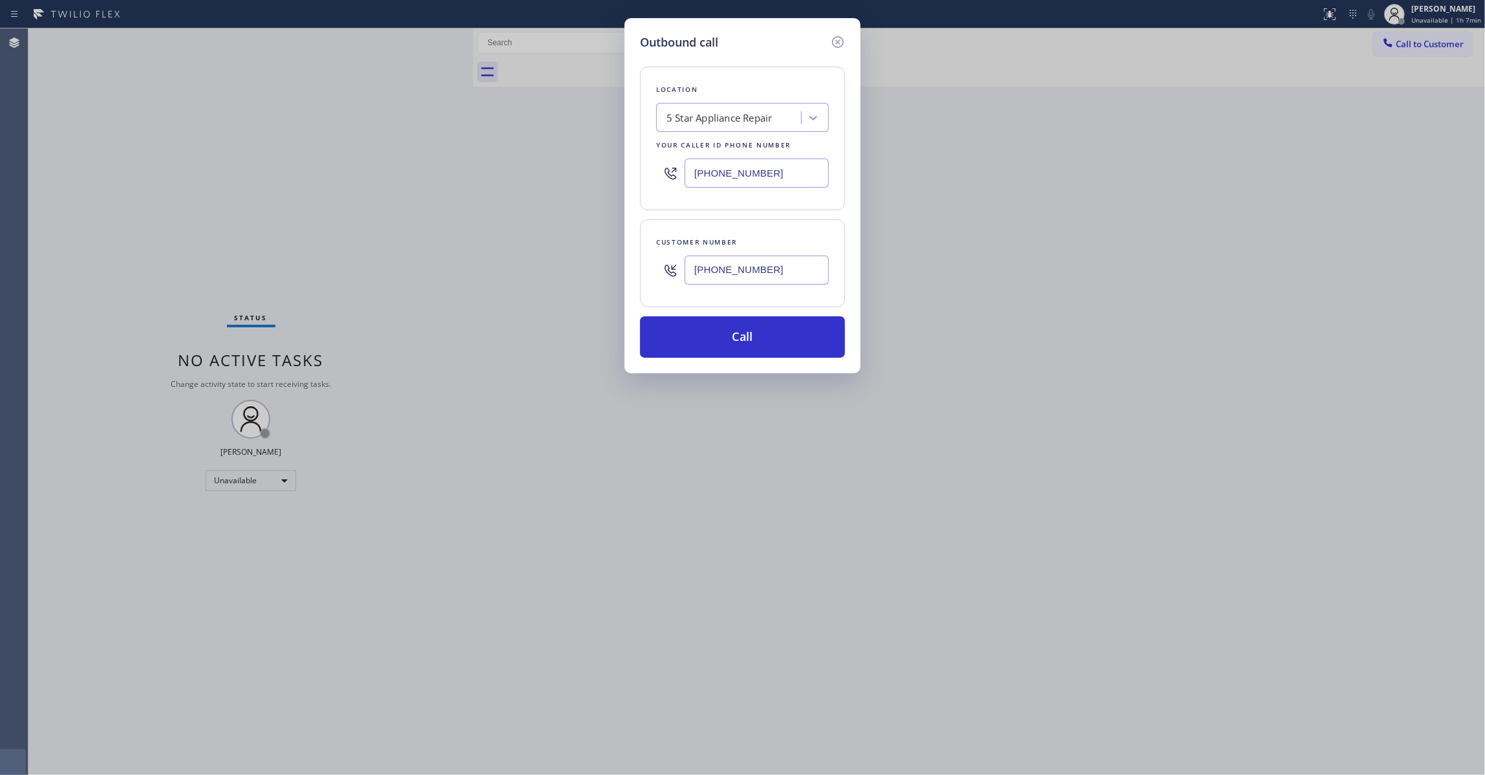
click at [550, 171] on div "Outbound call Location 5 Star Appliance Repair Your caller id phone number (855…" at bounding box center [742, 387] width 1485 height 775
paste input "650) 689-3838"
type input "(650) 689-3838"
drag, startPoint x: 786, startPoint y: 272, endPoint x: 577, endPoint y: 262, distance: 209.1
click at [577, 262] on div "Outbound call Location Green Tree Heating & Cooling San Bruno Your caller id ph…" at bounding box center [742, 387] width 1485 height 775
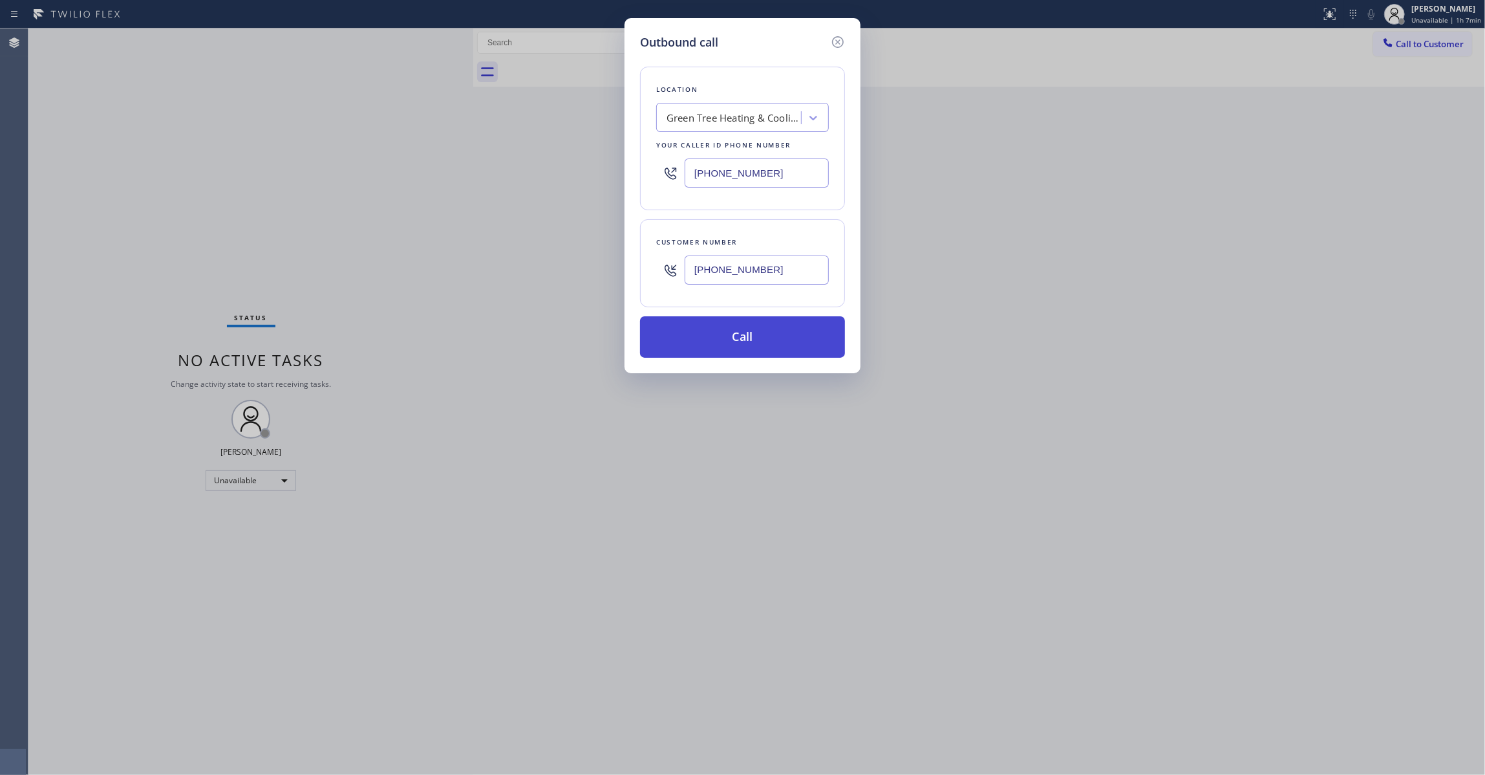
click at [725, 328] on button "Call" at bounding box center [742, 336] width 205 height 41
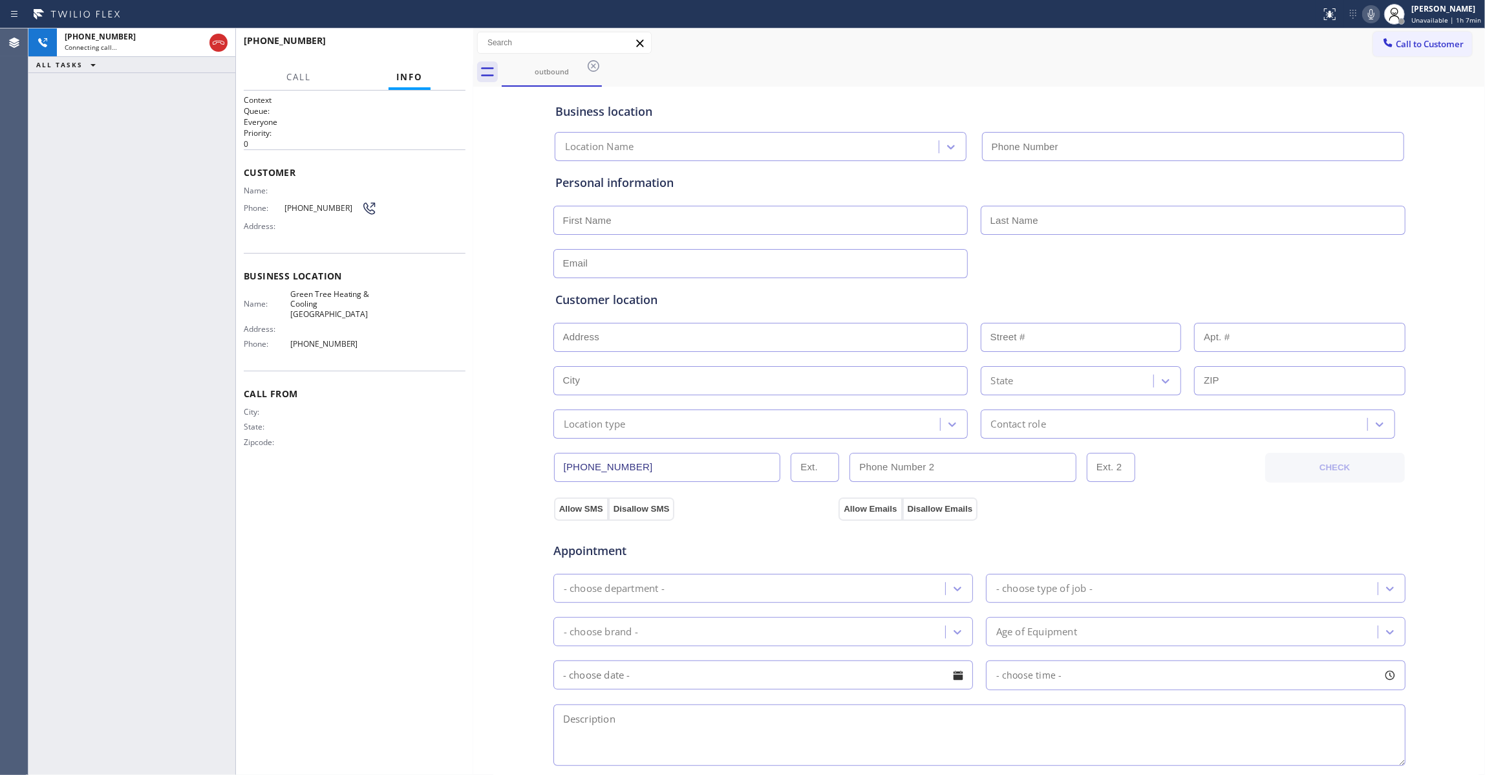
type input "(650) 689-3838"
click at [438, 45] on span "HANG UP" at bounding box center [435, 46] width 39 height 9
click at [440, 45] on span "HANG UP" at bounding box center [435, 46] width 39 height 9
click at [440, 47] on span "HANG UP" at bounding box center [435, 46] width 39 height 9
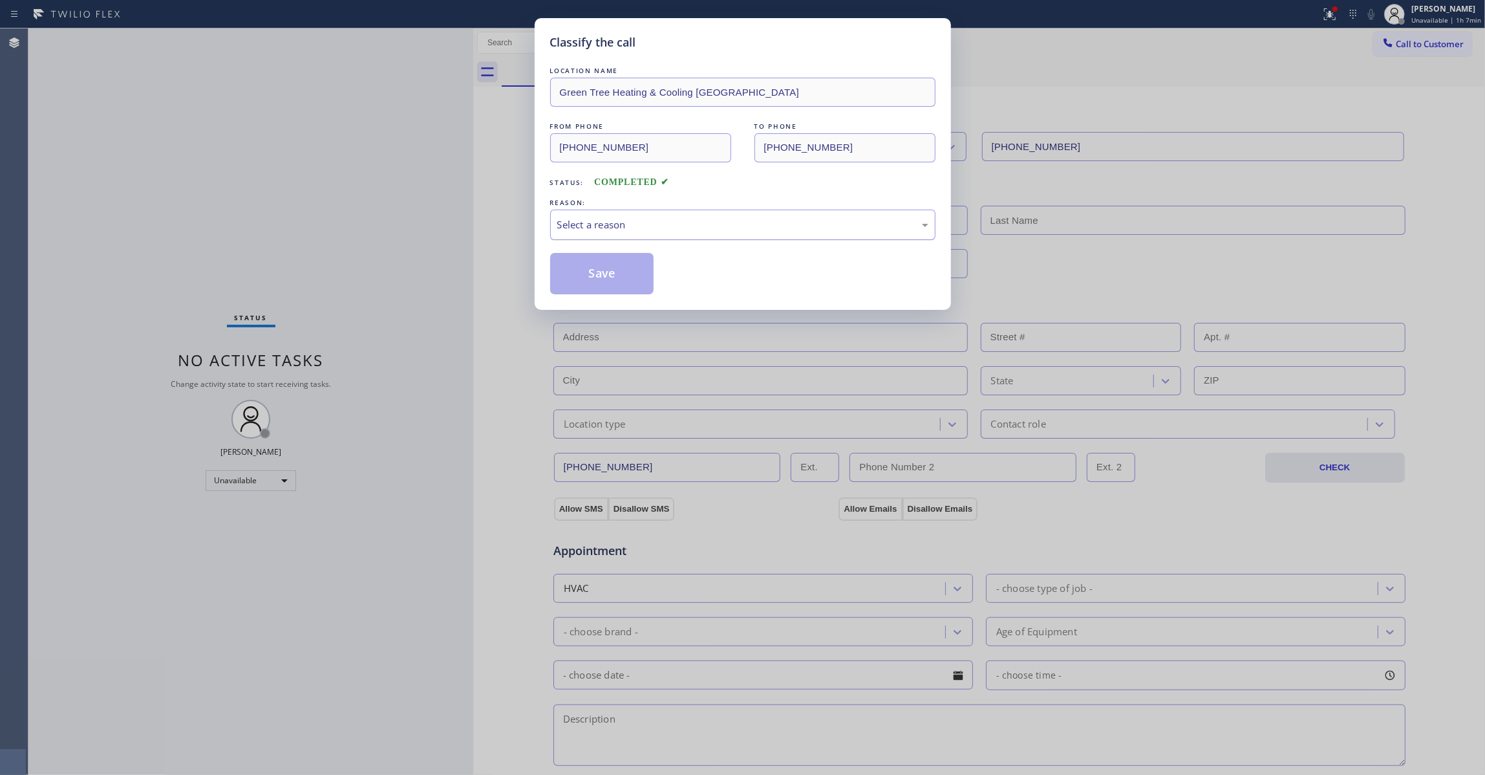
click at [632, 235] on div "Select a reason" at bounding box center [742, 224] width 385 height 30
click at [634, 269] on button "Save" at bounding box center [602, 273] width 104 height 41
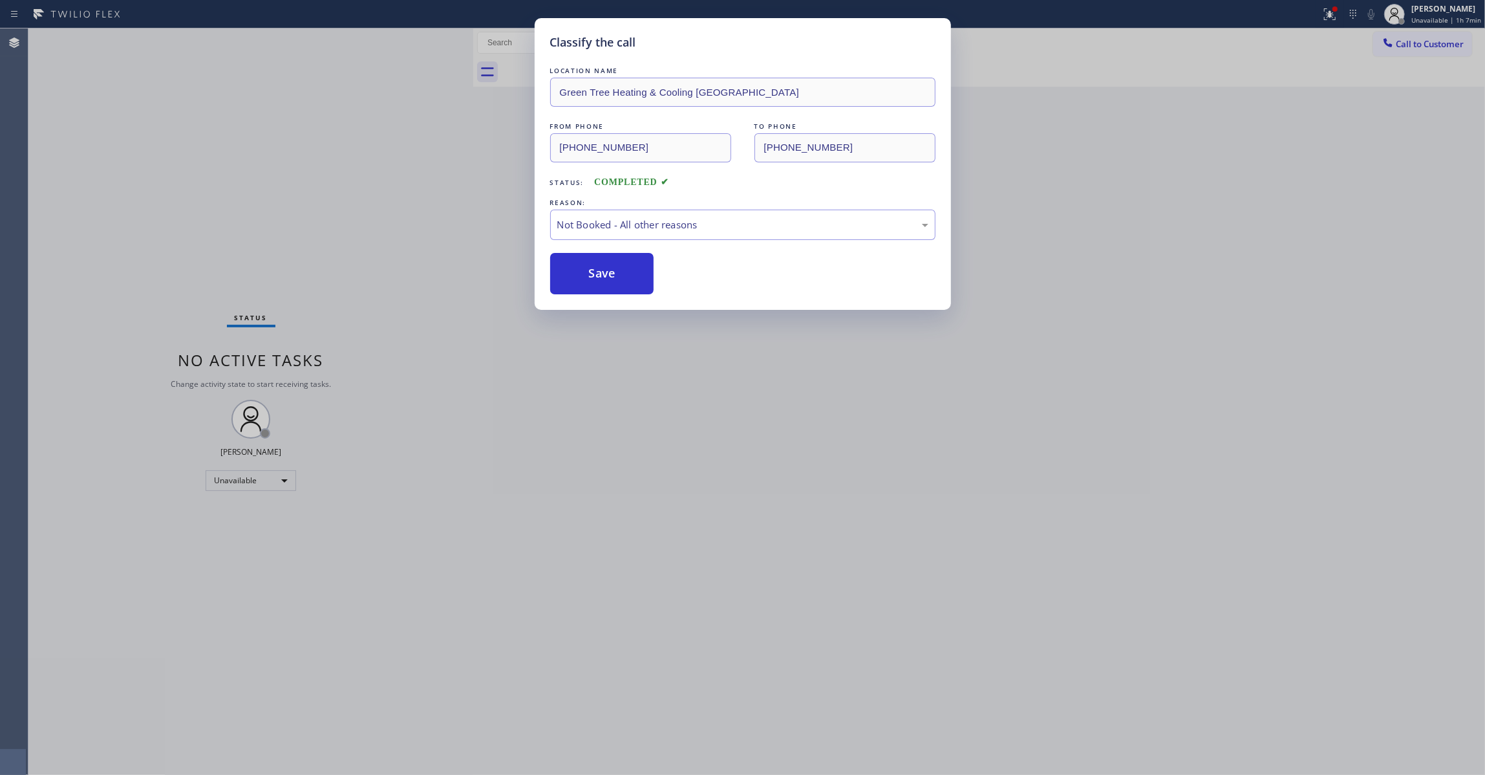
click at [634, 269] on button "Save" at bounding box center [602, 273] width 104 height 41
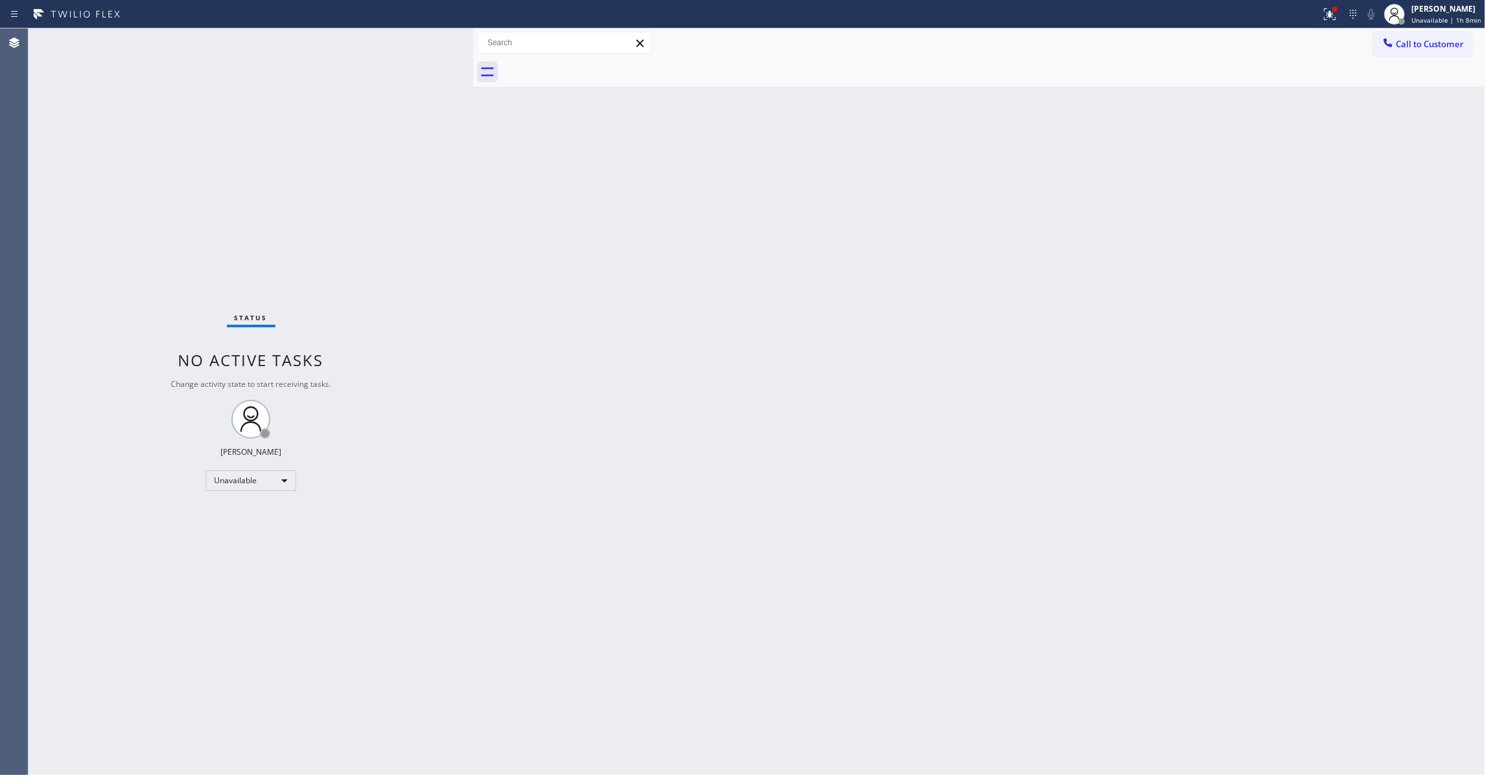
click at [122, 753] on div "Status No active tasks Change activity state to start receiving tasks. Louis Ma…" at bounding box center [250, 401] width 445 height 746
drag, startPoint x: 1093, startPoint y: 264, endPoint x: 1118, endPoint y: 226, distance: 45.7
click at [1104, 244] on div "Back to Dashboard Change Sender ID Customers Technicians Select a contact Outbo…" at bounding box center [979, 401] width 1012 height 746
click at [1421, 52] on button "Call to Customer" at bounding box center [1422, 44] width 99 height 25
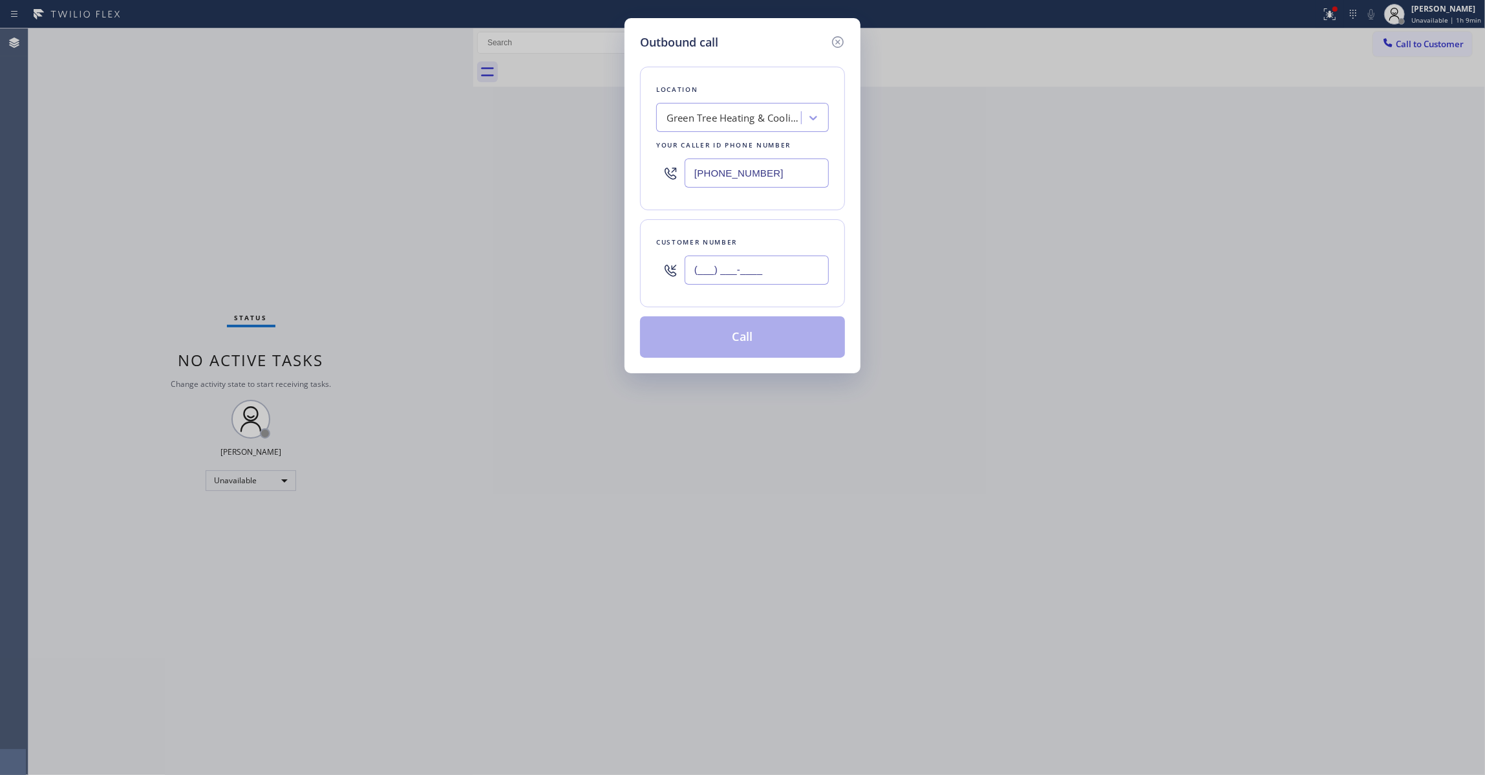
click at [759, 278] on input "(___) ___-____" at bounding box center [757, 269] width 144 height 29
paste input "682) 443-2018"
type input "(682) 443-2018"
paste input "877) 777-0796"
drag, startPoint x: 802, startPoint y: 176, endPoint x: 391, endPoint y: 167, distance: 412.0
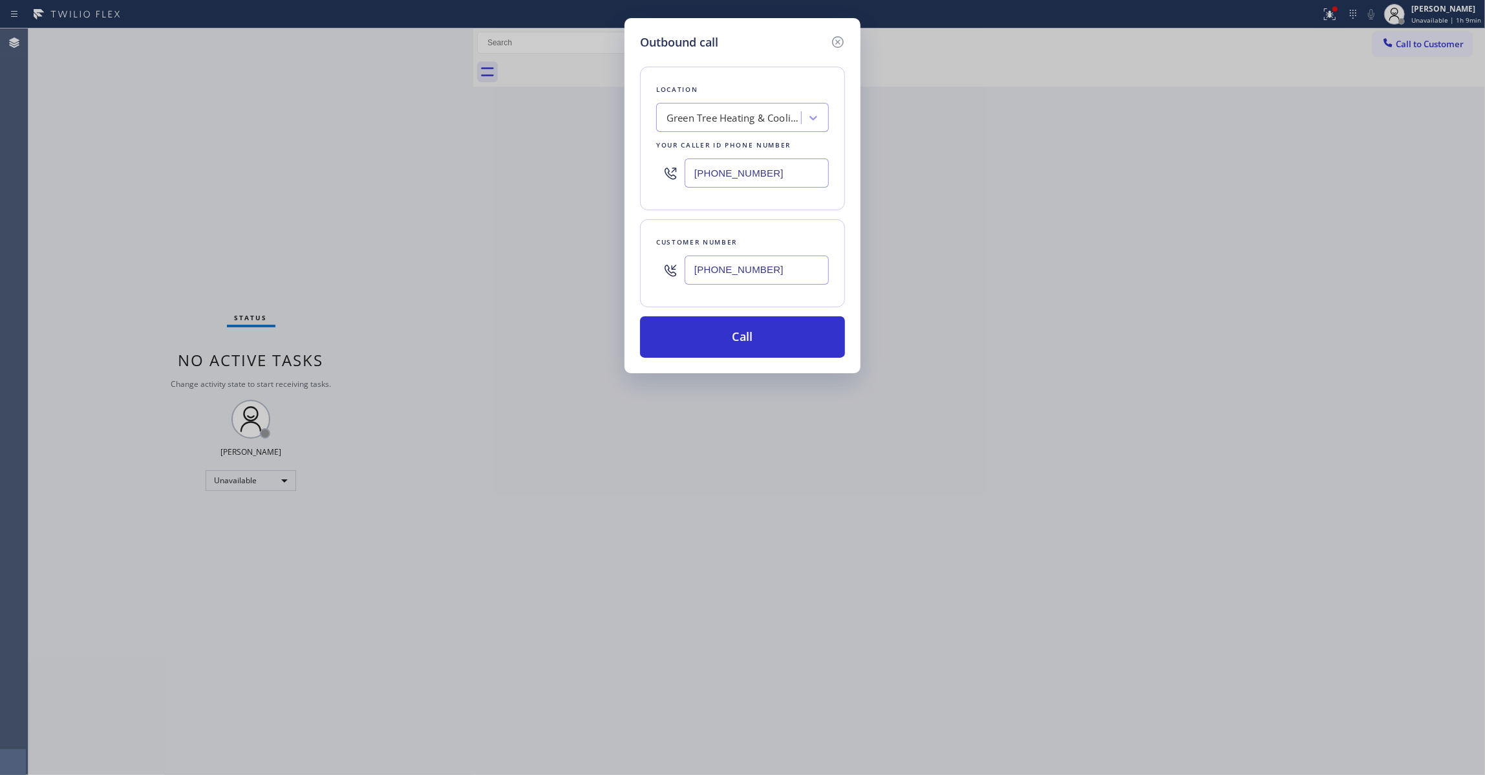
click at [391, 167] on div "Outbound call Location Green Tree Heating & Cooling San Bruno Your caller id ph…" at bounding box center [742, 387] width 1485 height 775
type input "(877) 777-0796"
drag, startPoint x: 812, startPoint y: 275, endPoint x: 500, endPoint y: 262, distance: 312.6
click at [500, 262] on div "Outbound call Location Home Alliance Your caller id phone number (877) 777-0796…" at bounding box center [742, 387] width 1485 height 775
click at [700, 342] on button "Call" at bounding box center [742, 336] width 205 height 41
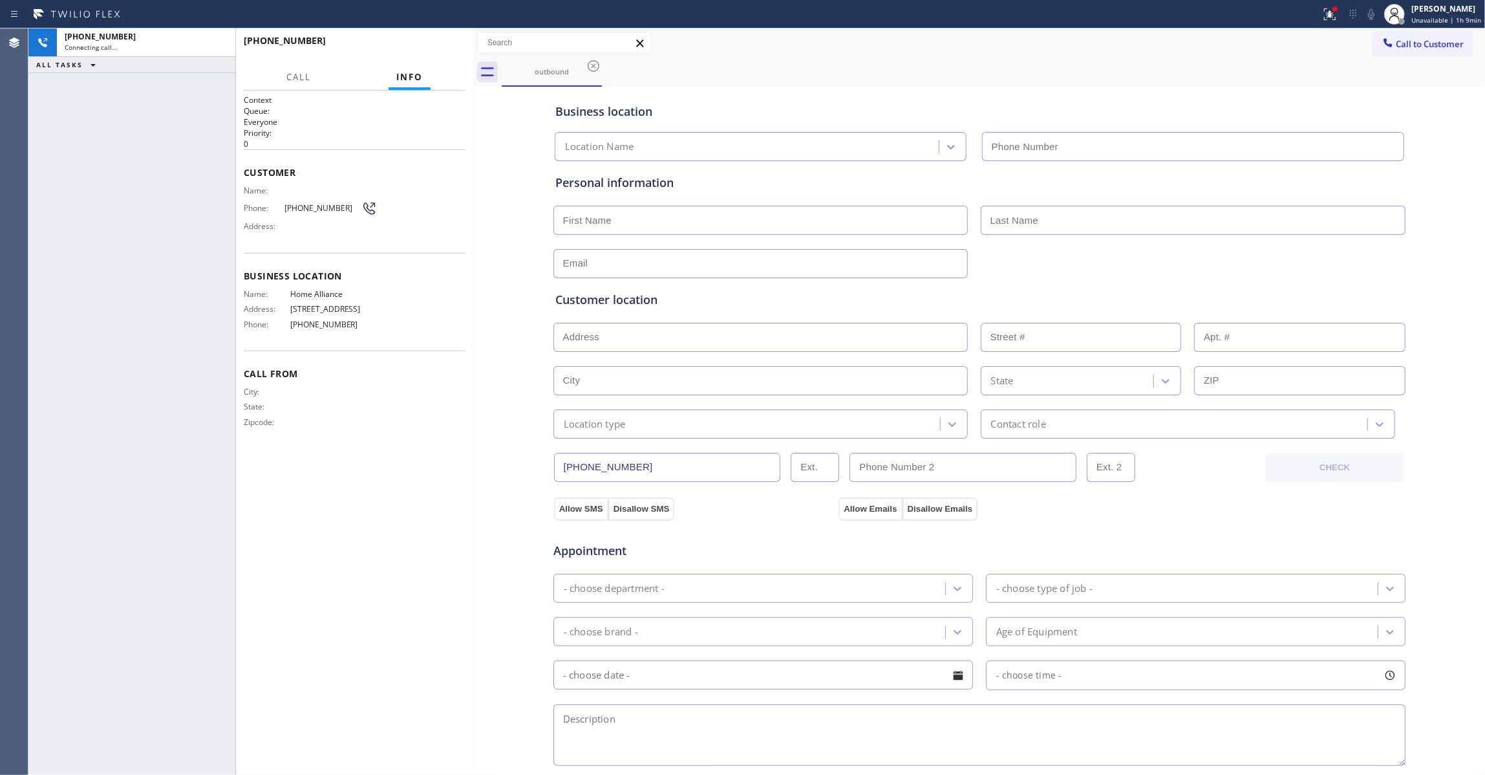
type input "(877) 777-0796"
click at [442, 42] on span "HANG UP" at bounding box center [435, 46] width 39 height 9
click at [444, 41] on button "HANG UP" at bounding box center [435, 47] width 60 height 18
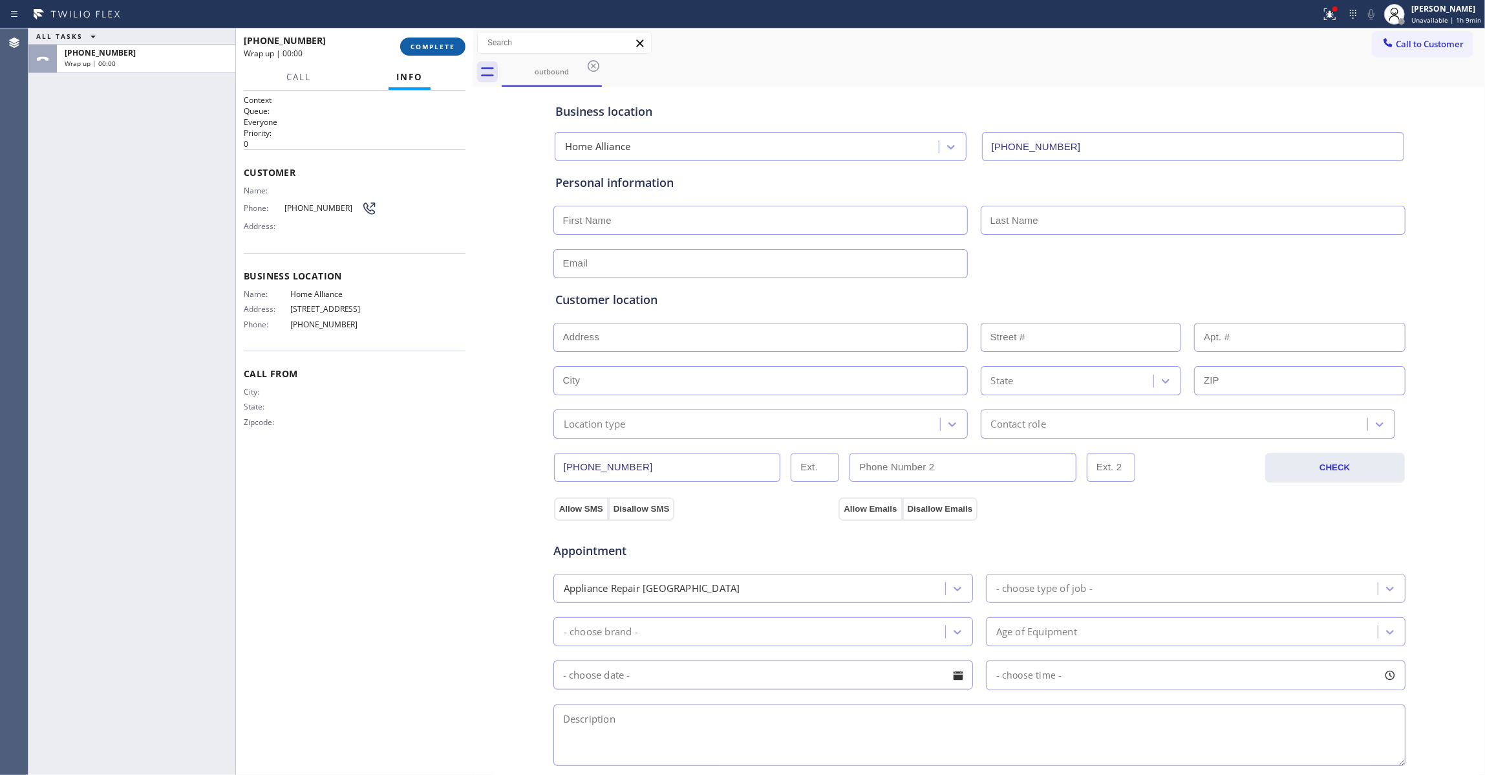
click at [441, 40] on button "COMPLETE" at bounding box center [432, 47] width 65 height 18
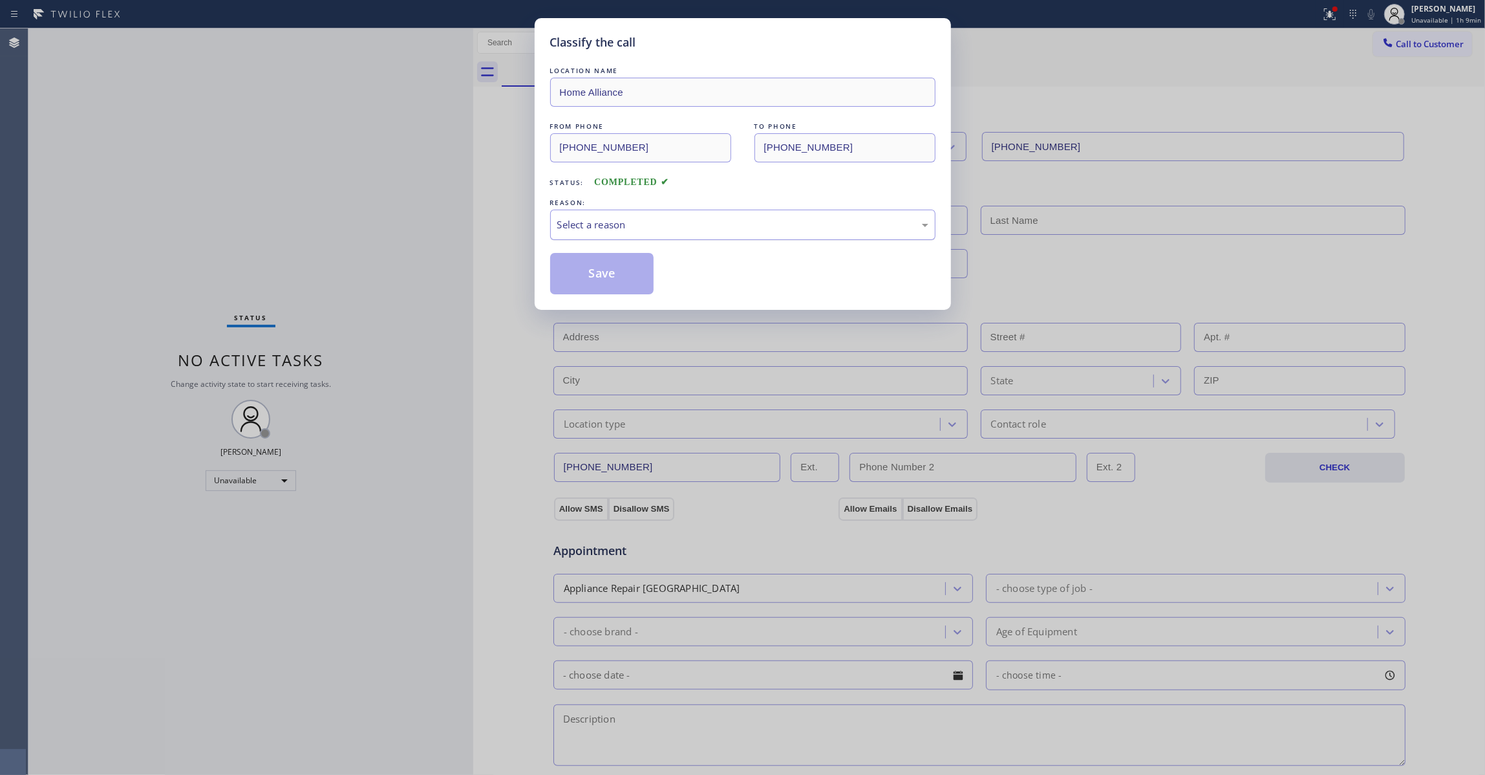
click at [674, 216] on div "Select a reason" at bounding box center [742, 224] width 385 height 30
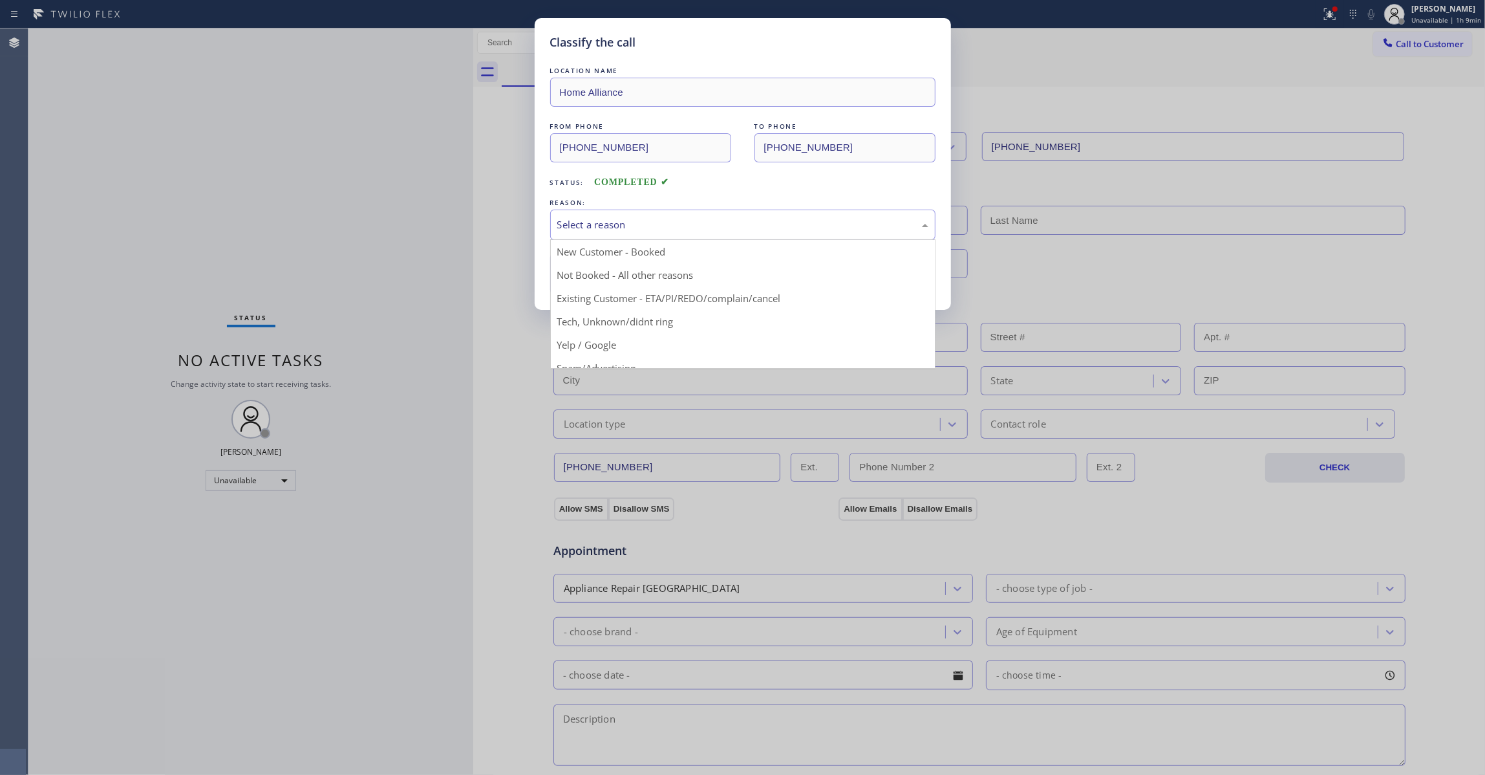
scroll to position [81, 0]
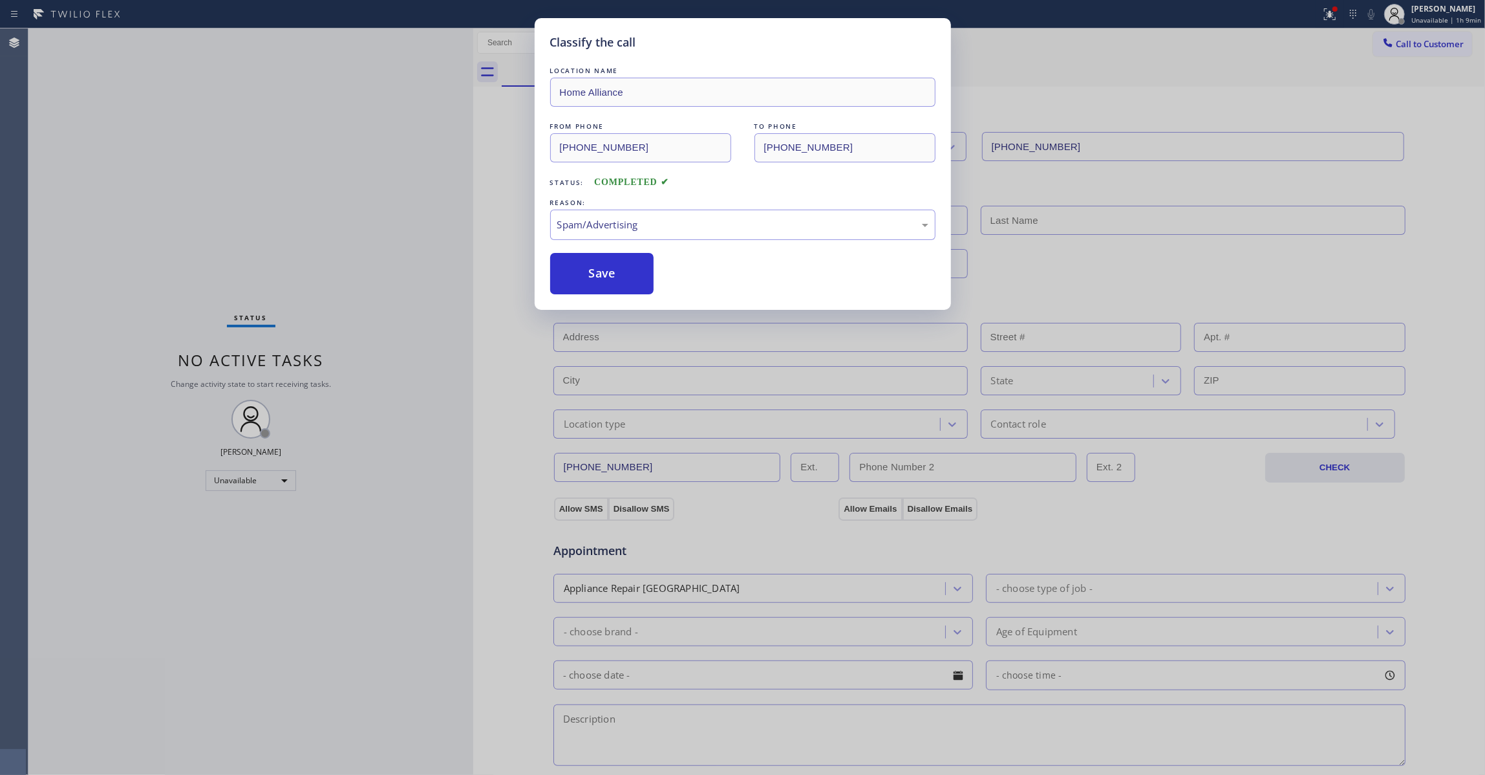
click at [601, 285] on button "Save" at bounding box center [602, 273] width 104 height 41
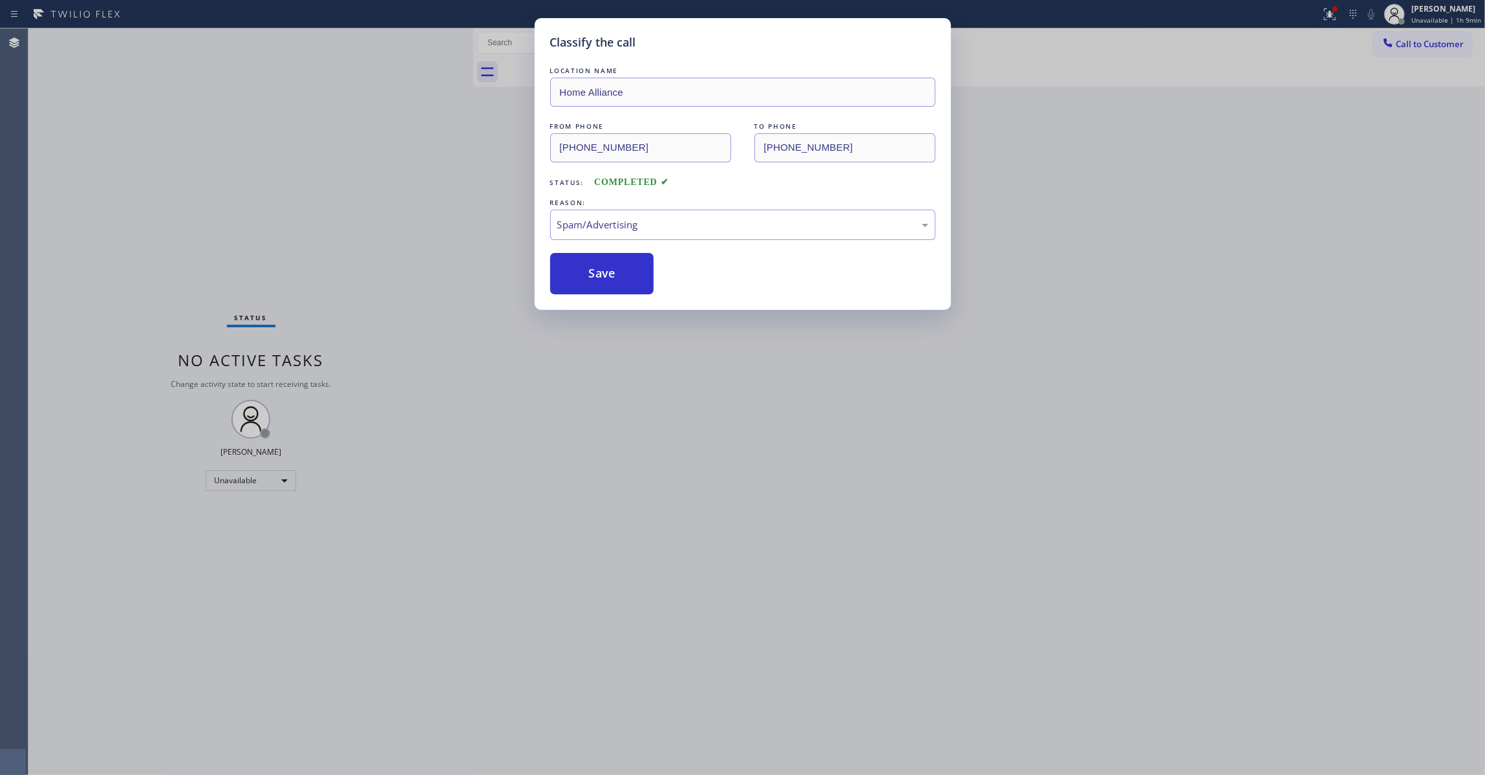
drag, startPoint x: 601, startPoint y: 285, endPoint x: 317, endPoint y: 366, distance: 295.1
click at [599, 285] on button "Save" at bounding box center [602, 273] width 104 height 41
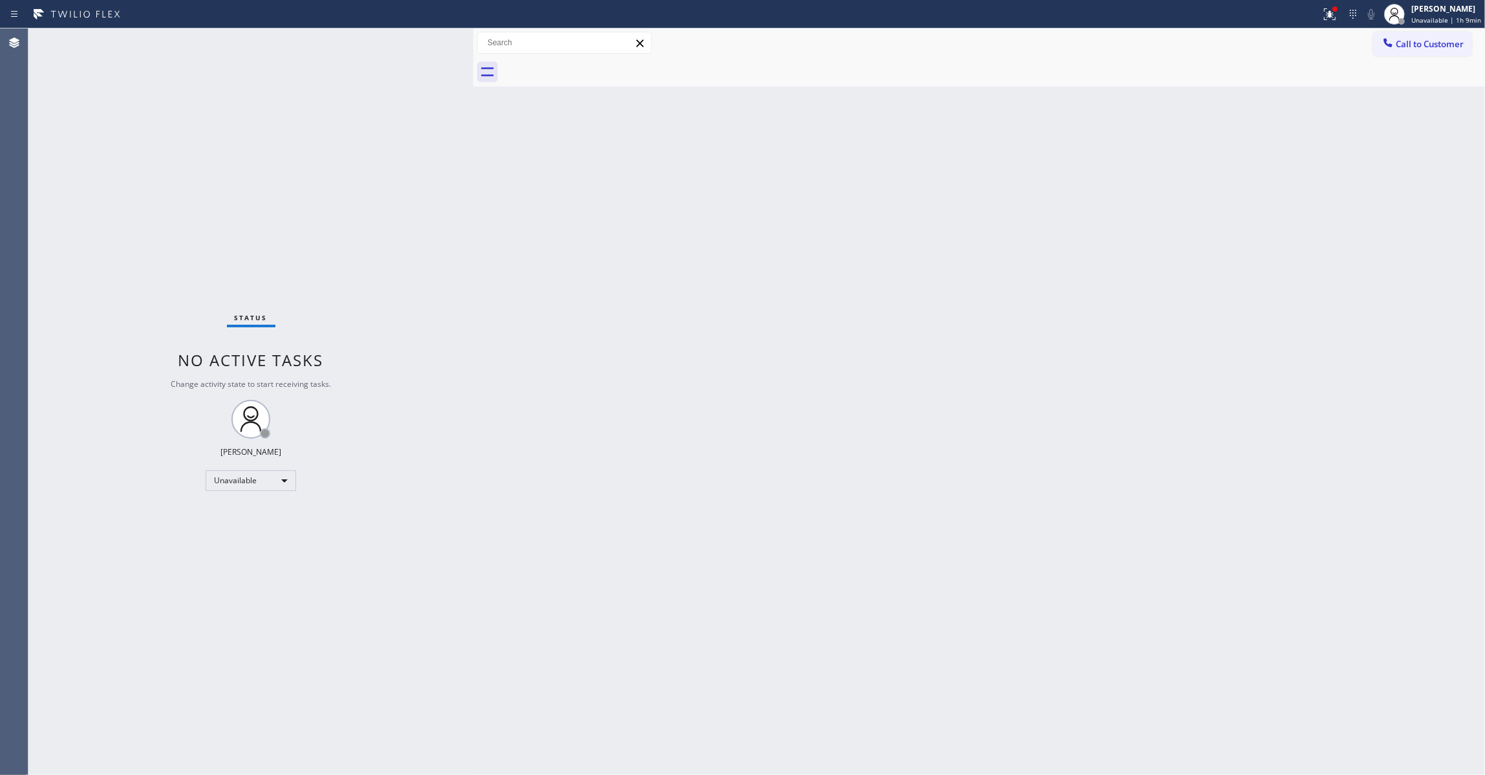
drag, startPoint x: 757, startPoint y: 363, endPoint x: 686, endPoint y: 445, distance: 108.2
click at [756, 365] on div "Back to Dashboard Change Sender ID Customers Technicians Select a contact Outbo…" at bounding box center [979, 401] width 1012 height 746
drag, startPoint x: 41, startPoint y: 748, endPoint x: 45, endPoint y: 697, distance: 51.2
click at [41, 748] on div "Status No active tasks Change activity state to start receiving tasks. Louis Ma…" at bounding box center [250, 401] width 445 height 746
drag, startPoint x: 37, startPoint y: 758, endPoint x: 50, endPoint y: 741, distance: 22.1
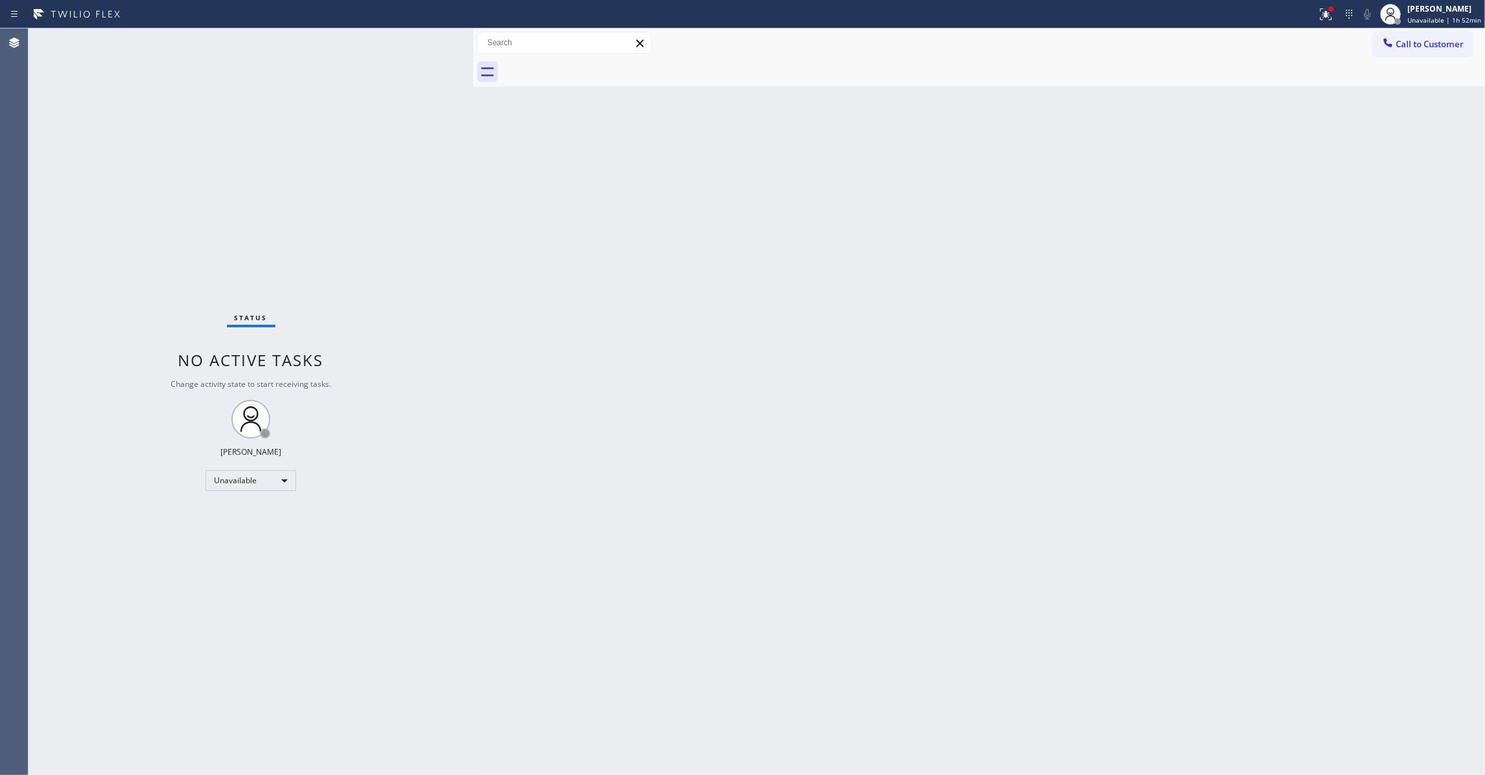
click at [37, 758] on div "Status No active tasks Change activity state to start receiving tasks. Louis Ma…" at bounding box center [250, 401] width 445 height 746
click at [1444, 45] on span "Call to Customer" at bounding box center [1430, 44] width 68 height 12
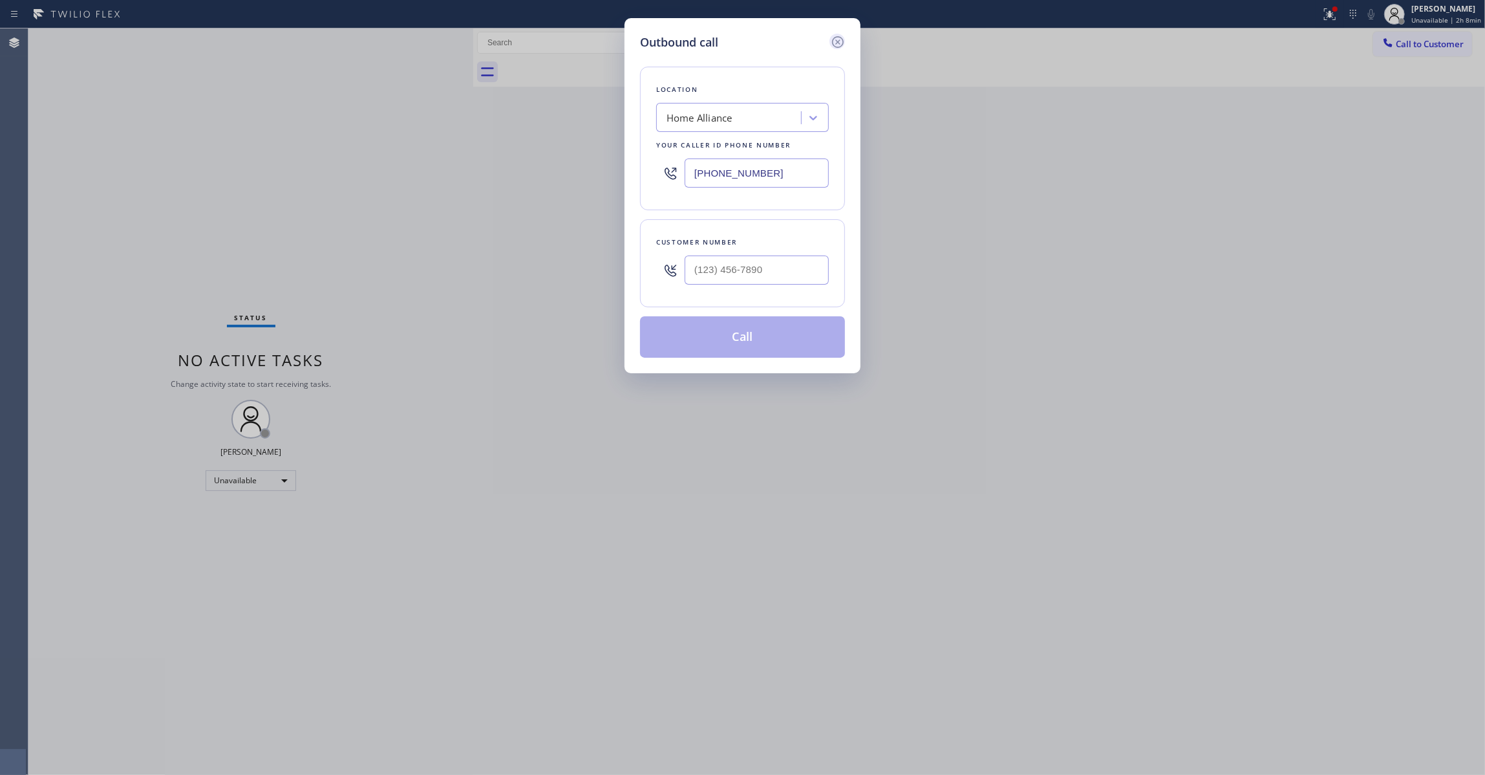
click at [841, 35] on icon at bounding box center [838, 42] width 16 height 16
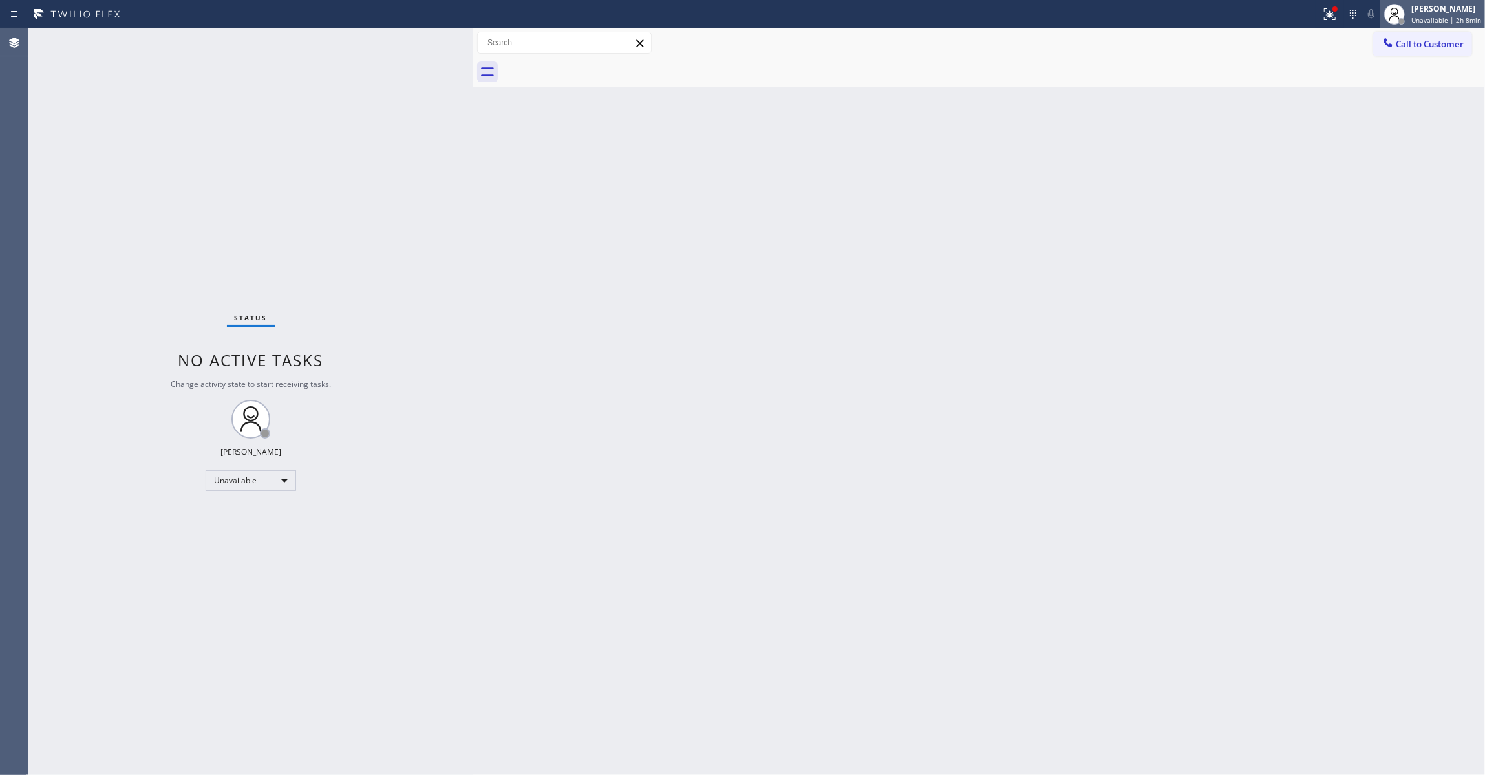
click at [1424, 21] on span "Unavailable | 2h 8min" at bounding box center [1447, 20] width 70 height 9
click at [1389, 99] on button "Break" at bounding box center [1420, 102] width 129 height 17
